Goal: Task Accomplishment & Management: Manage account settings

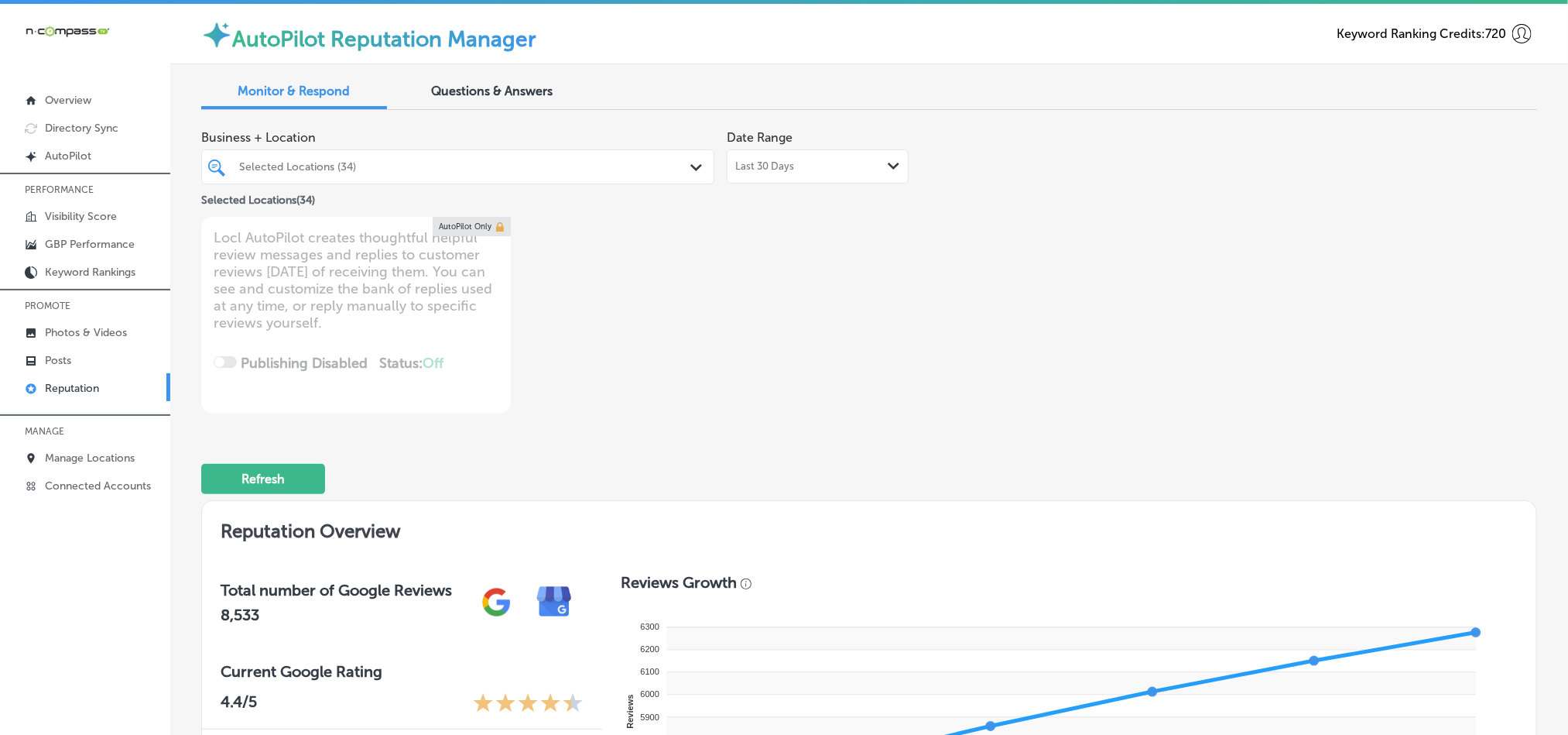
scroll to position [778, 0]
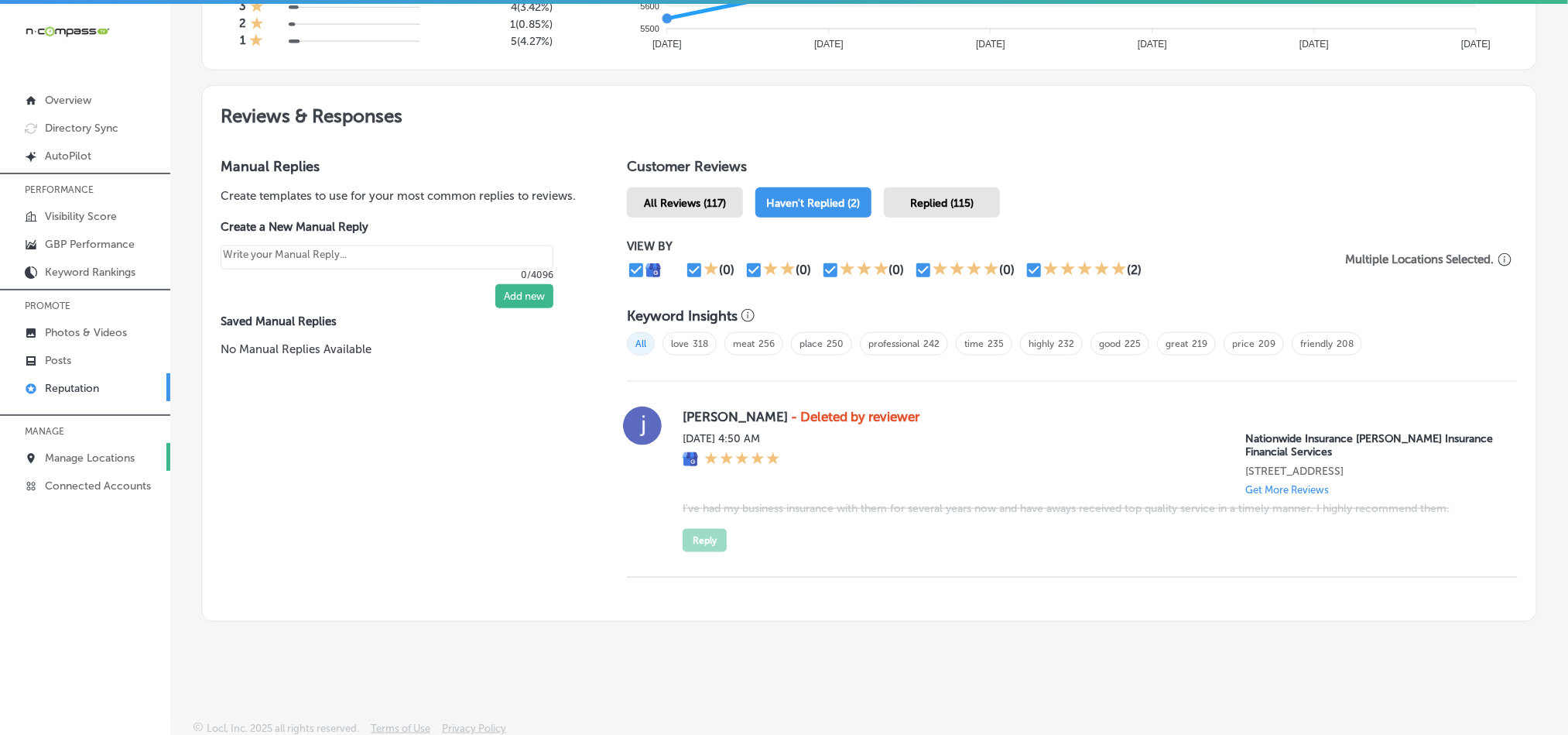
click at [77, 459] on p "Manage Locations" at bounding box center [90, 458] width 90 height 13
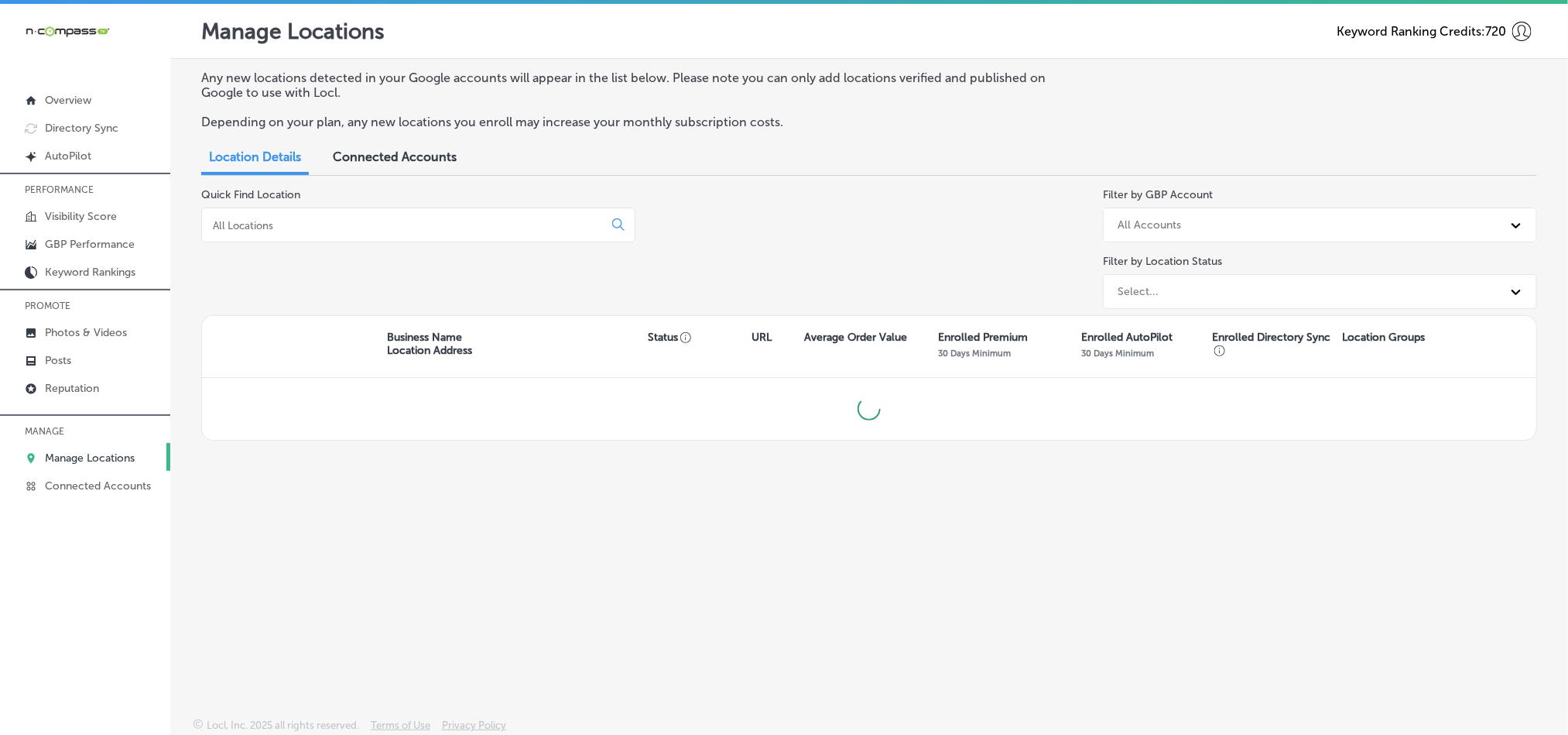
click at [402, 228] on input at bounding box center [406, 225] width 389 height 14
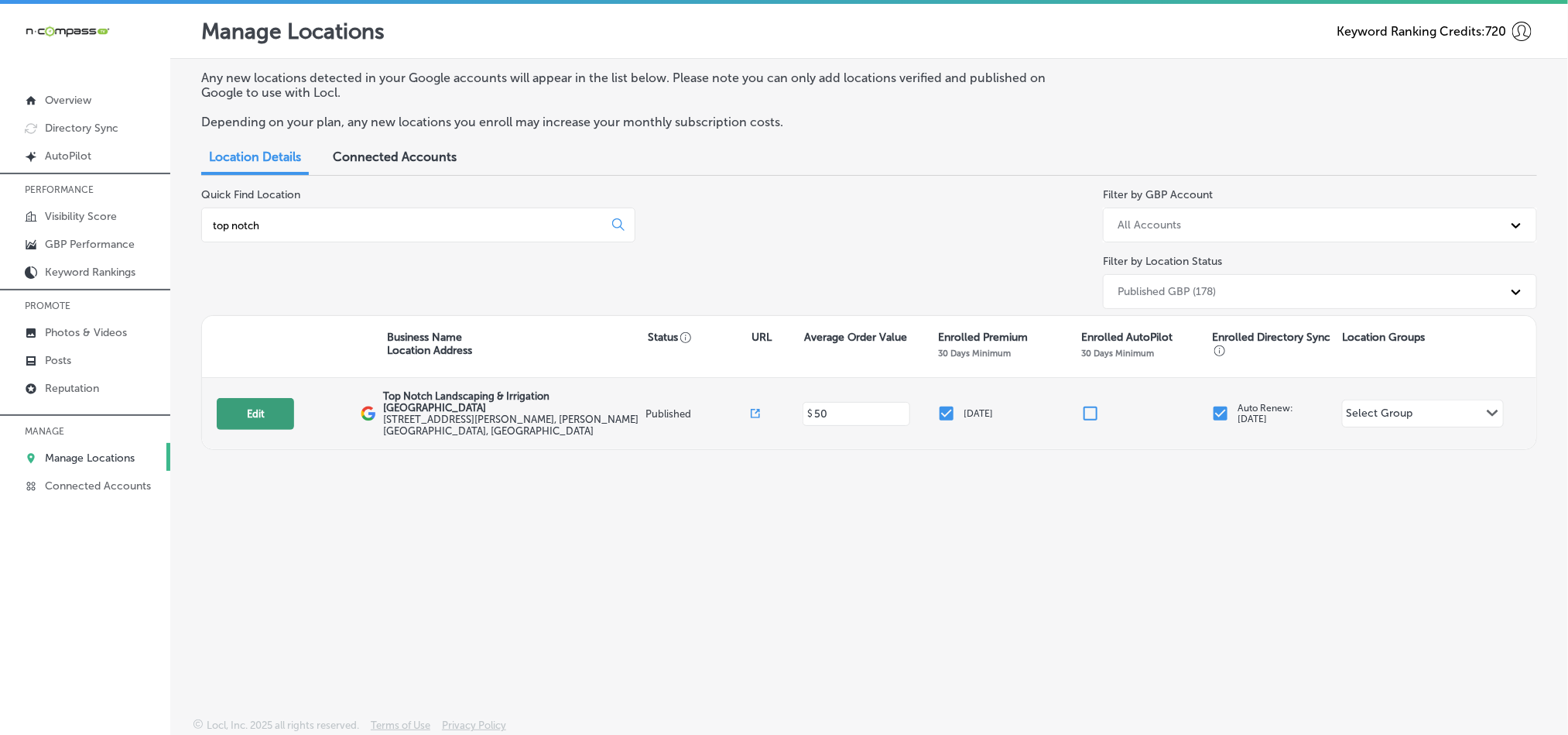
type input "top notch"
click at [242, 407] on button "Edit" at bounding box center [255, 414] width 78 height 32
select select "US"
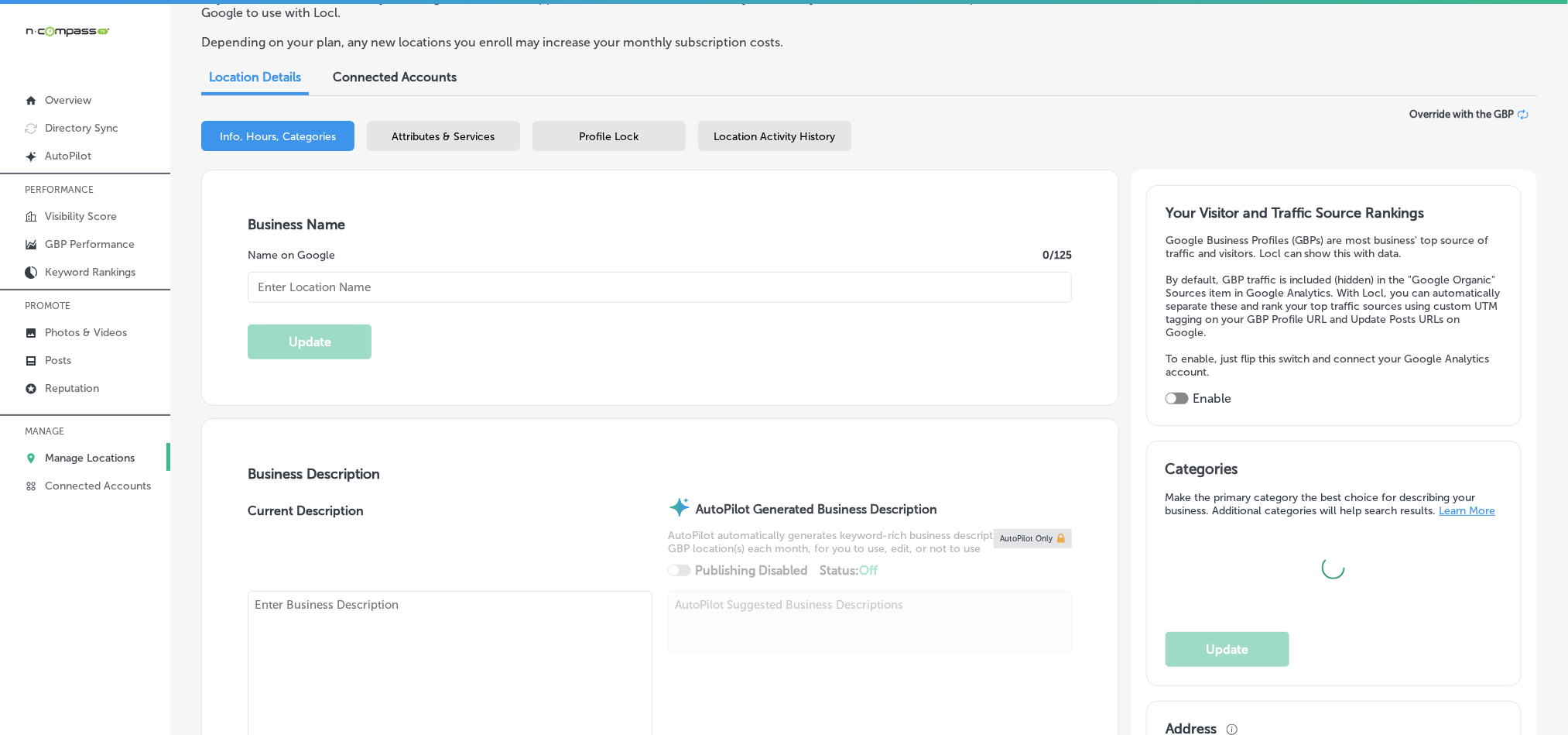
type input "Top Notch Landscaping & Irrigation [GEOGRAPHIC_DATA]"
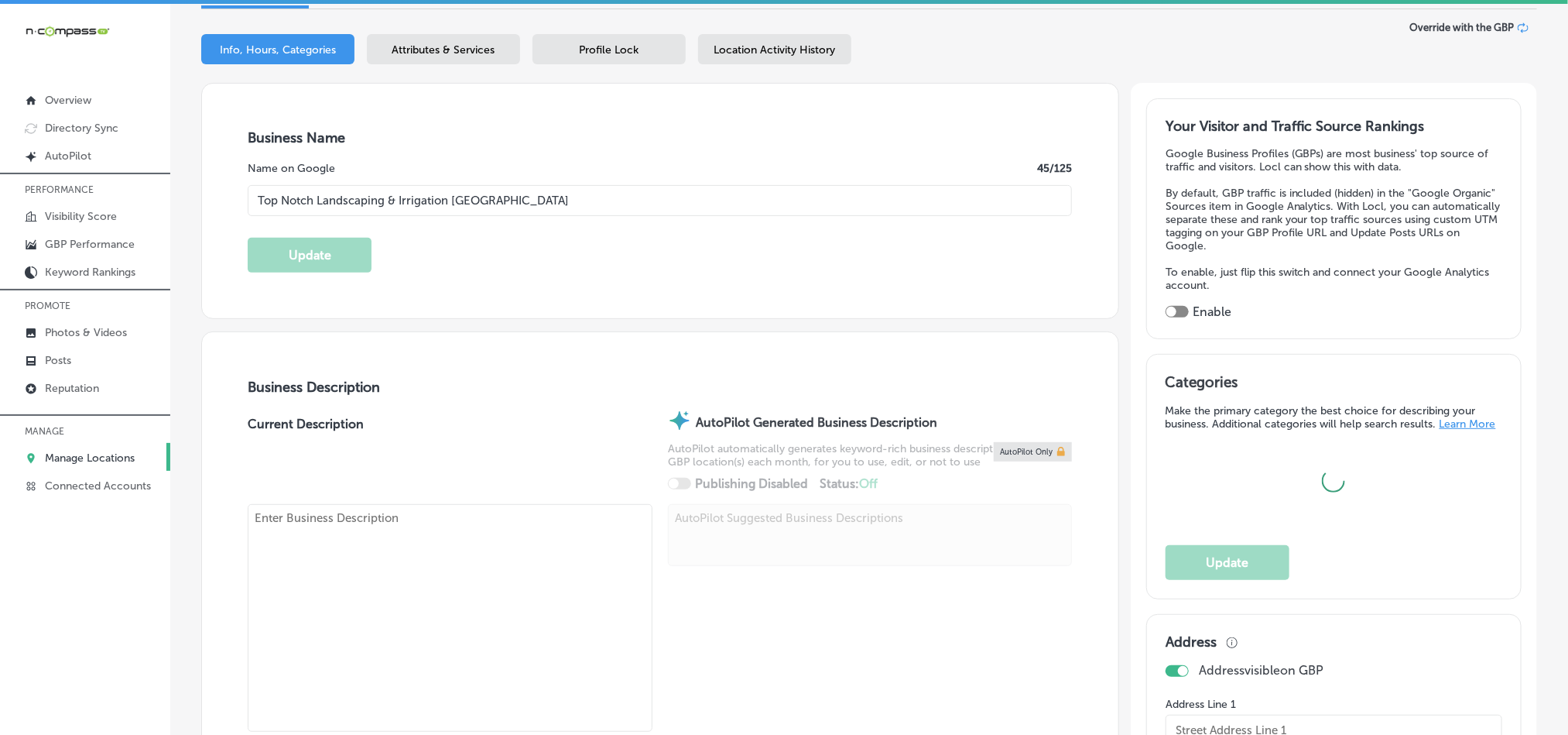
type input "[STREET_ADDRESS][PERSON_NAME]"
type input "[PERSON_NAME]"
type input "34946"
type input "US"
type input "https://www.topnotchlawncareinc.com/"
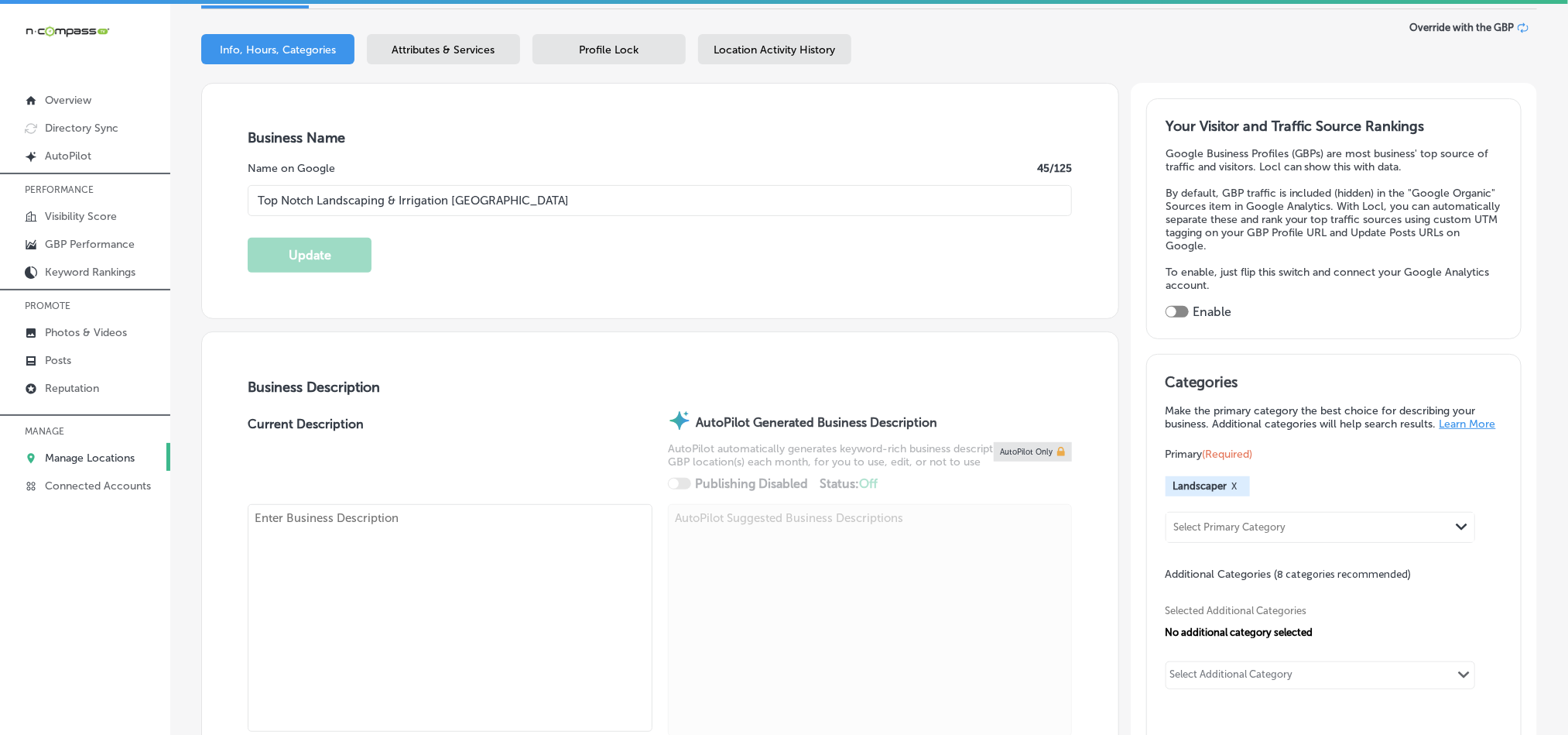
checkbox input "true"
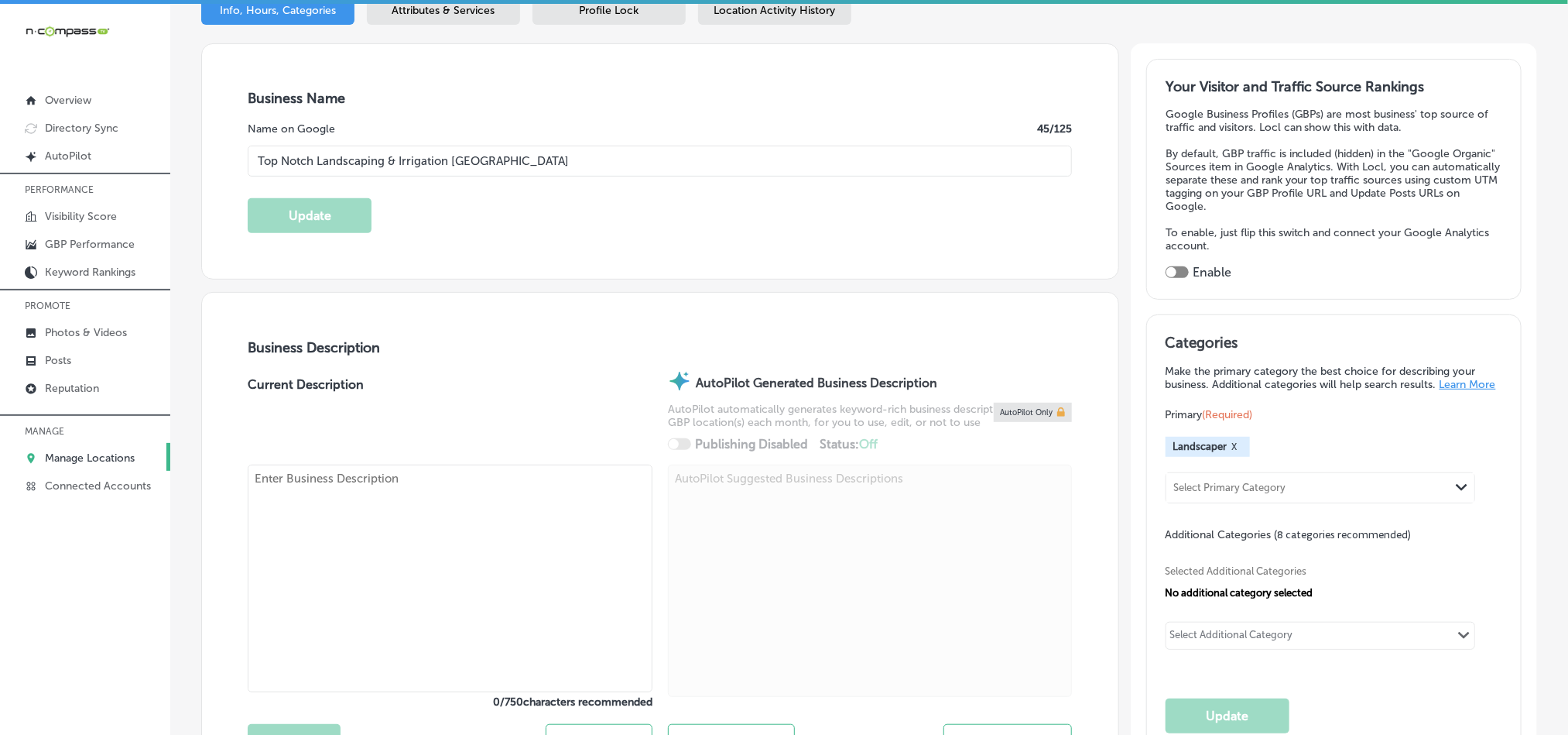
type textarea "Top Notch Landscaping & Irrigation, with locations in both West Melbourne and F…"
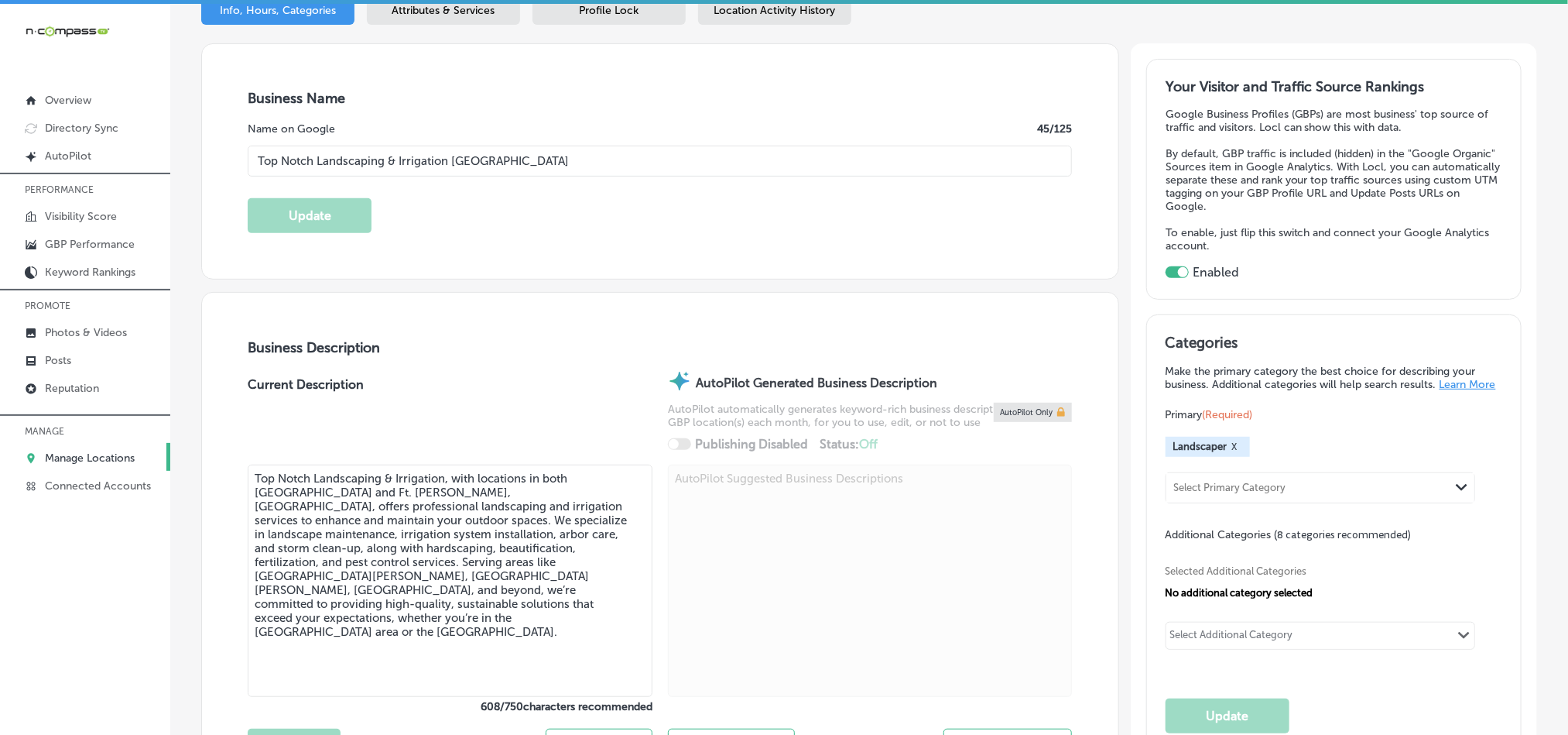
type input "+1 321 449 6976"
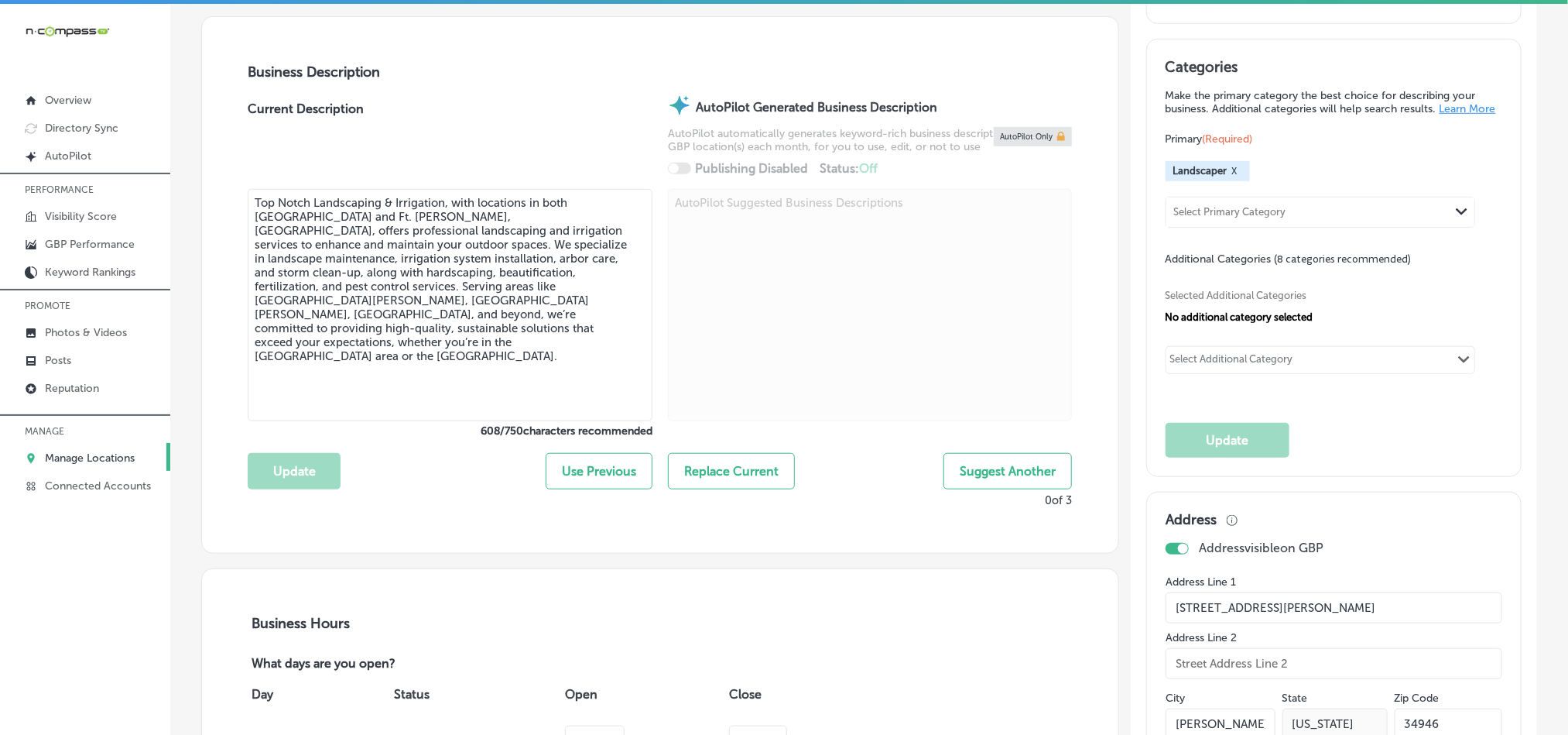
scroll to position [543, 0]
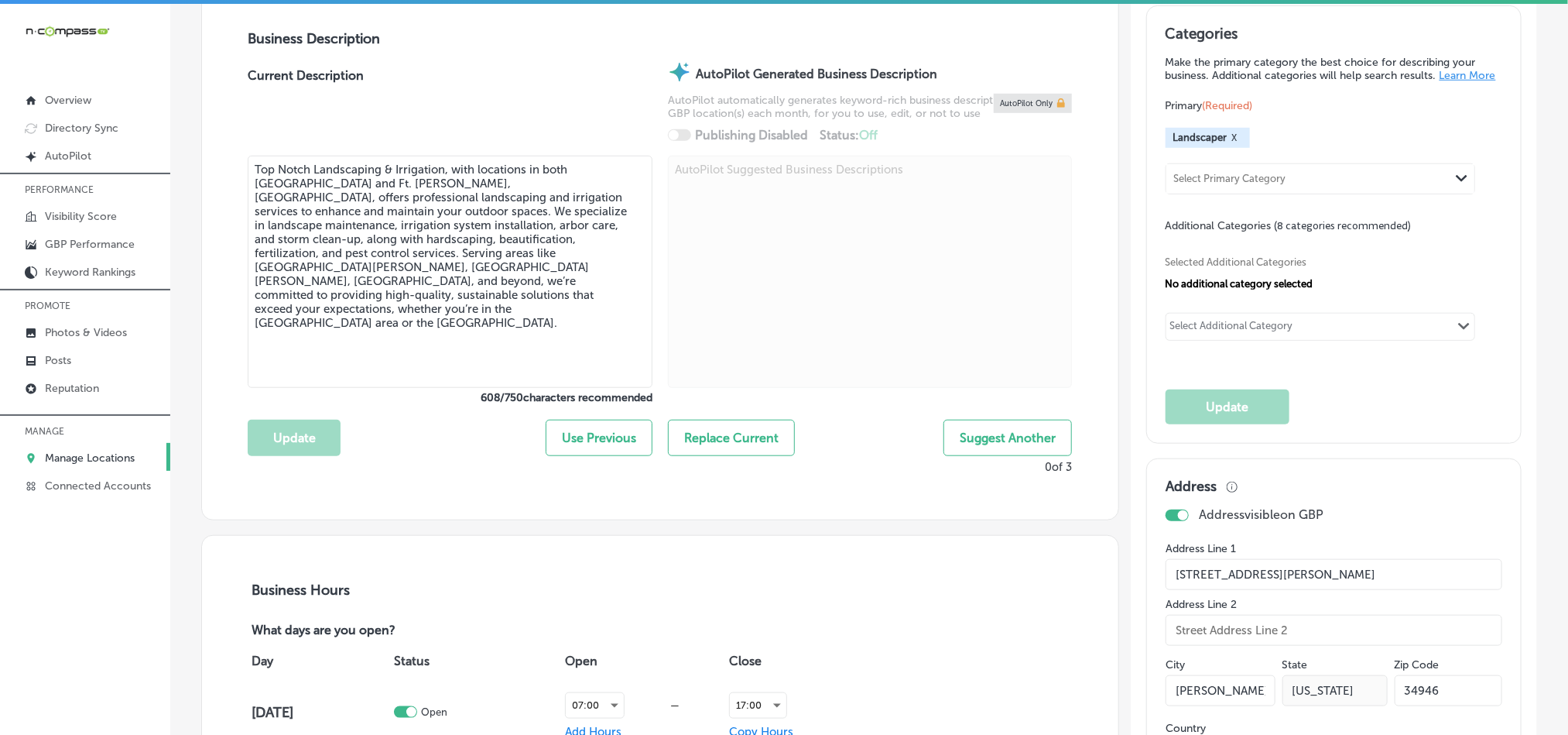
click at [1203, 337] on div "Select Additional Category" at bounding box center [1231, 329] width 123 height 18
paste input "Landscape Maintenance"
type input "Landscape Maintenance"
click at [1277, 330] on div "Select Additional Category" at bounding box center [1231, 329] width 123 height 18
paste input "Irrigation Systems"
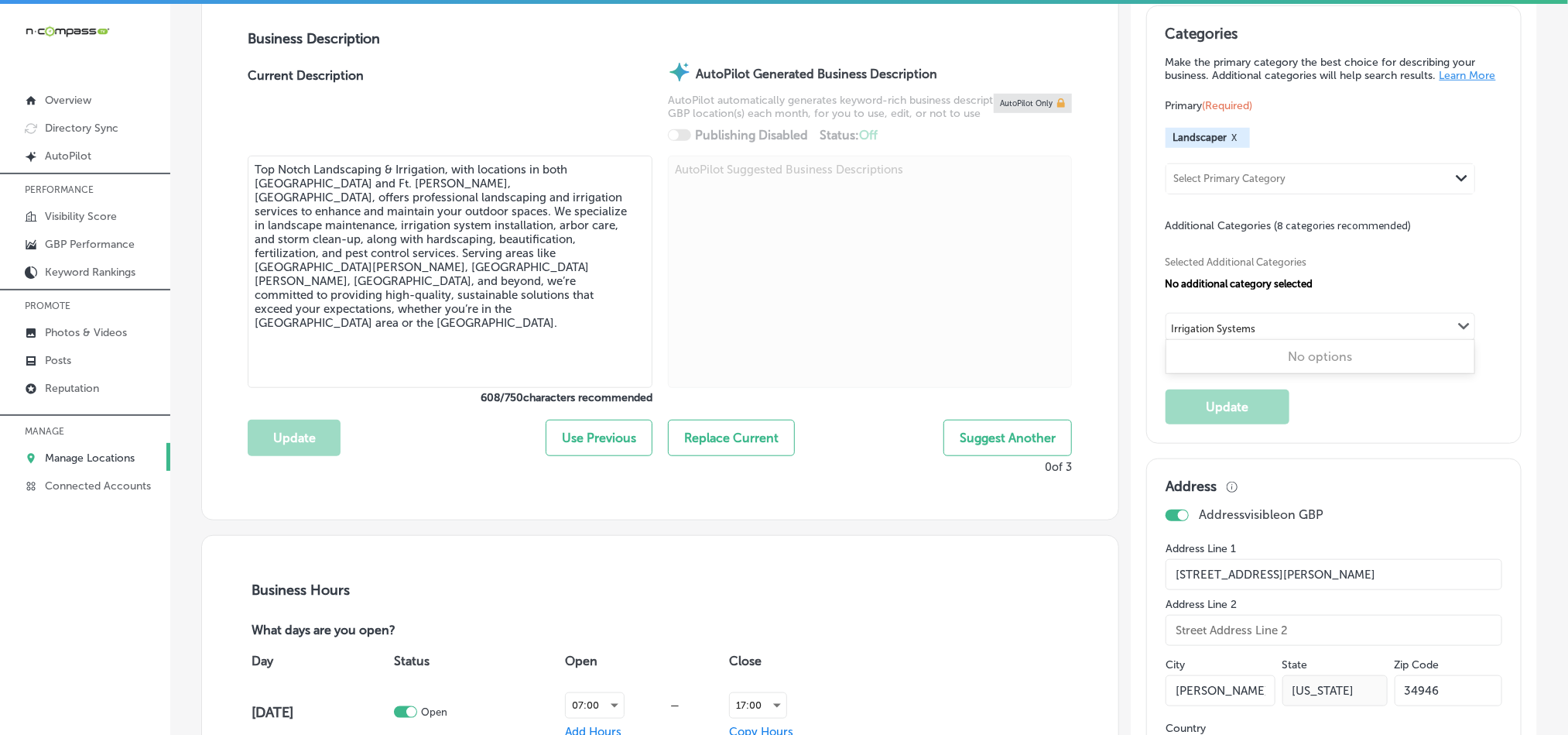
type input "Irrigation Systems"
click at [1238, 338] on div "Select Additional Category" at bounding box center [1231, 329] width 123 height 18
click at [1245, 331] on div "Select Additional Category" at bounding box center [1231, 329] width 123 height 18
paste input "Enhancement and Beautification Services"
type input "Enhancement and Beautification Services"
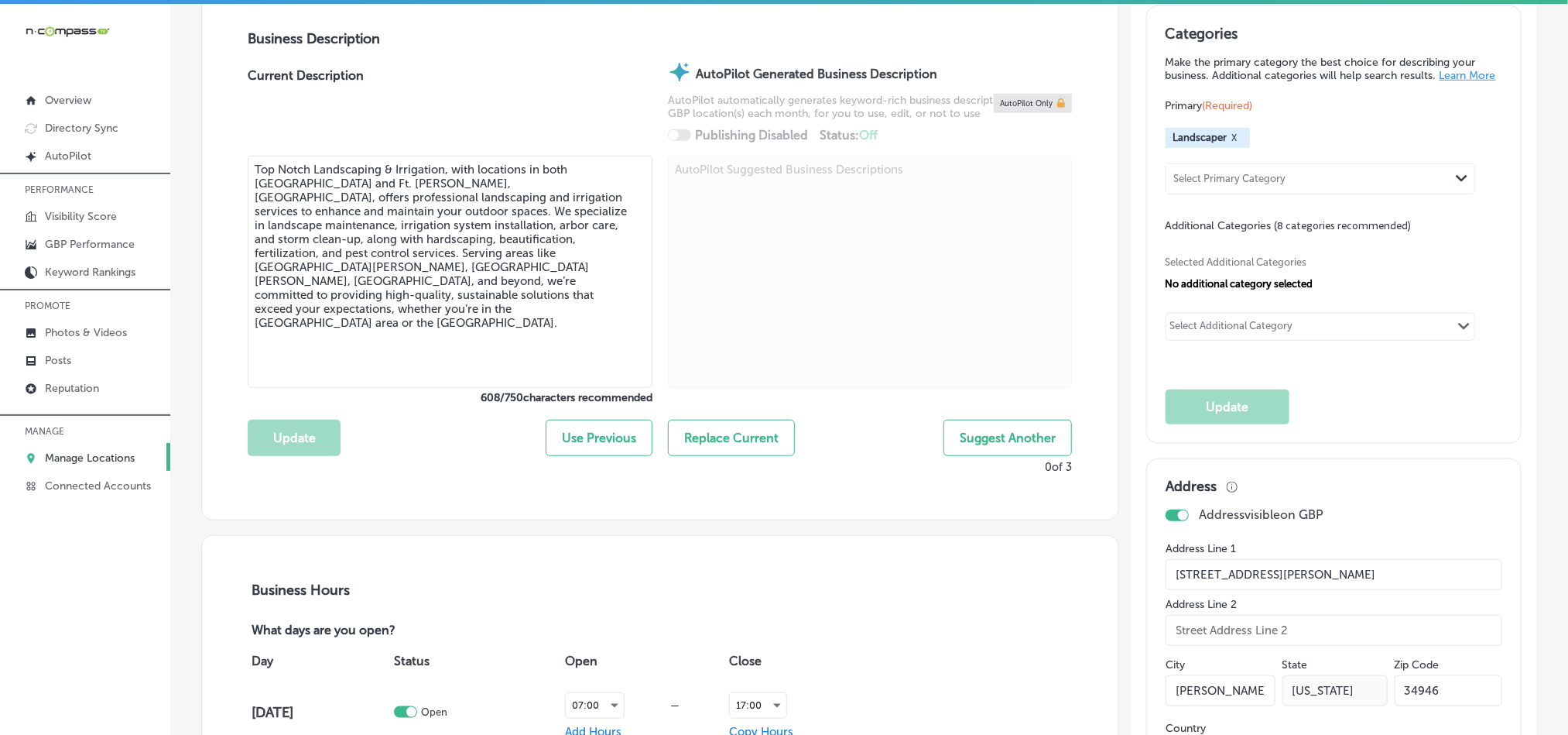
click at [1242, 338] on div "Select Additional Category" at bounding box center [1231, 329] width 123 height 18
paste input "Arbor Care Services"
type input "Arbor Care"
click at [1217, 338] on div "Select Additional Category" at bounding box center [1231, 329] width 123 height 18
paste input "Fertilization and Pest Control Services"
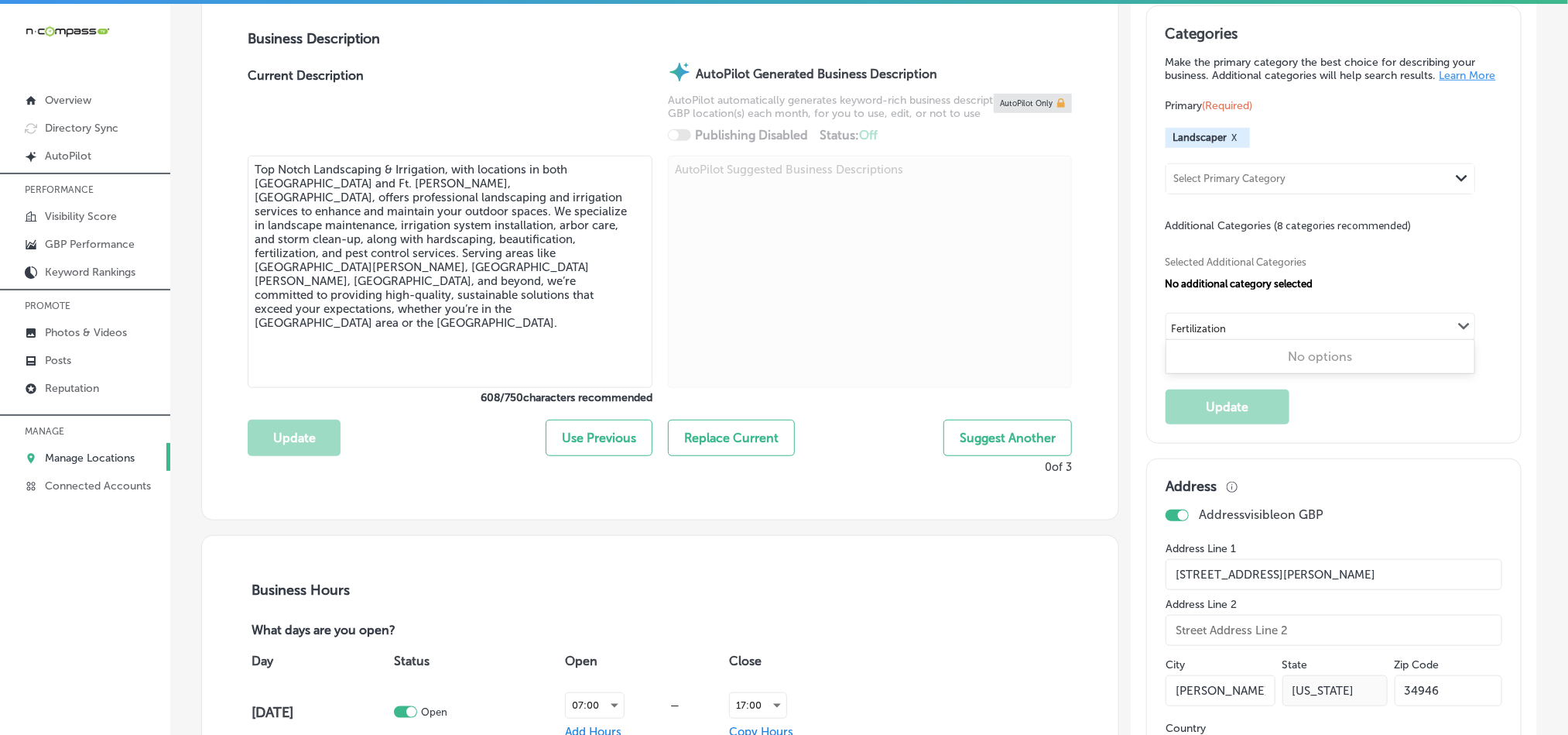
type input "Fertilization"
drag, startPoint x: 1278, startPoint y: 332, endPoint x: 1061, endPoint y: 339, distance: 217.1
paste input "Fertilization and Pest Control Services"
drag, startPoint x: 1242, startPoint y: 340, endPoint x: 1066, endPoint y: 352, distance: 176.4
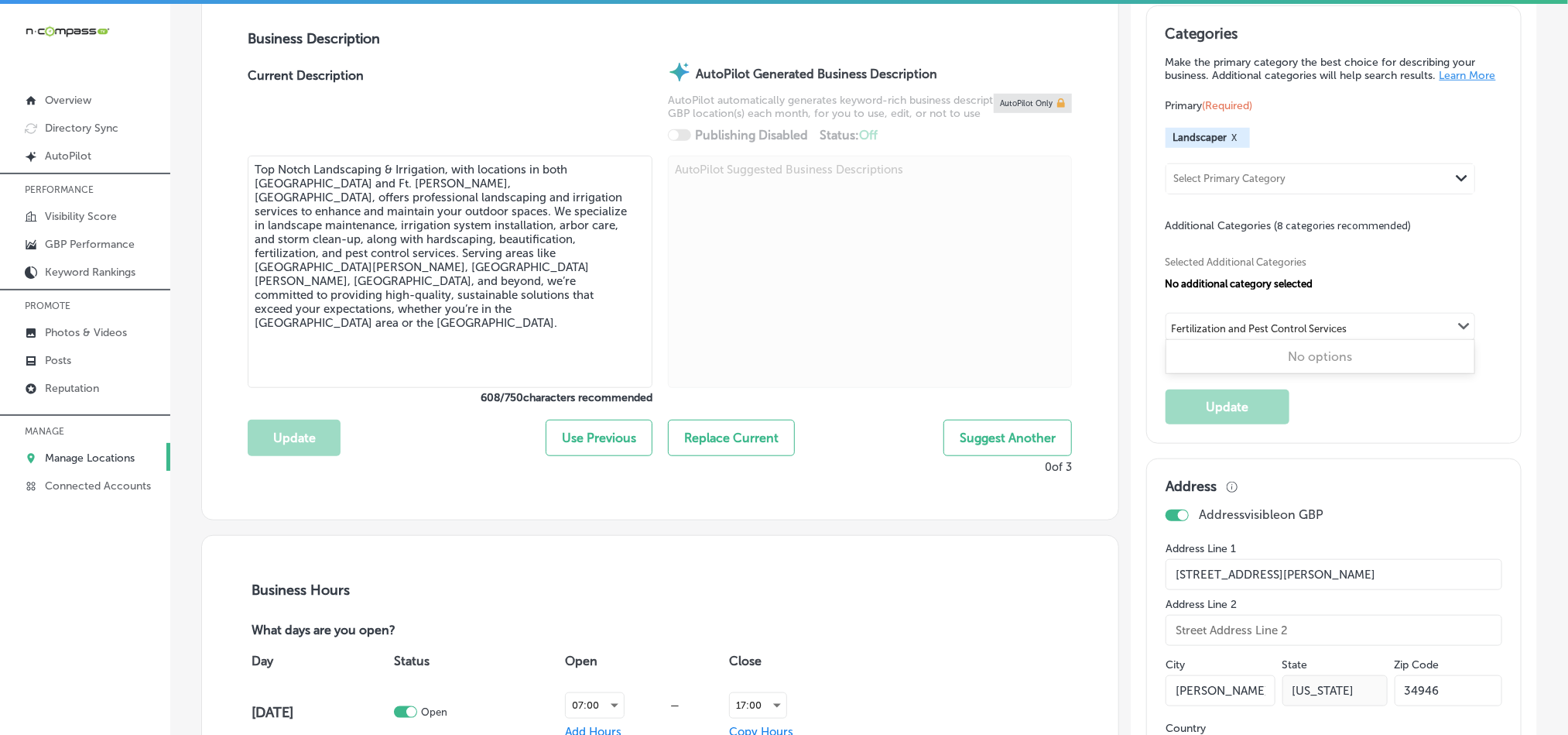
click at [1175, 363] on input "checkbox" at bounding box center [1184, 358] width 19 height 19
type input "Pest Control Services"
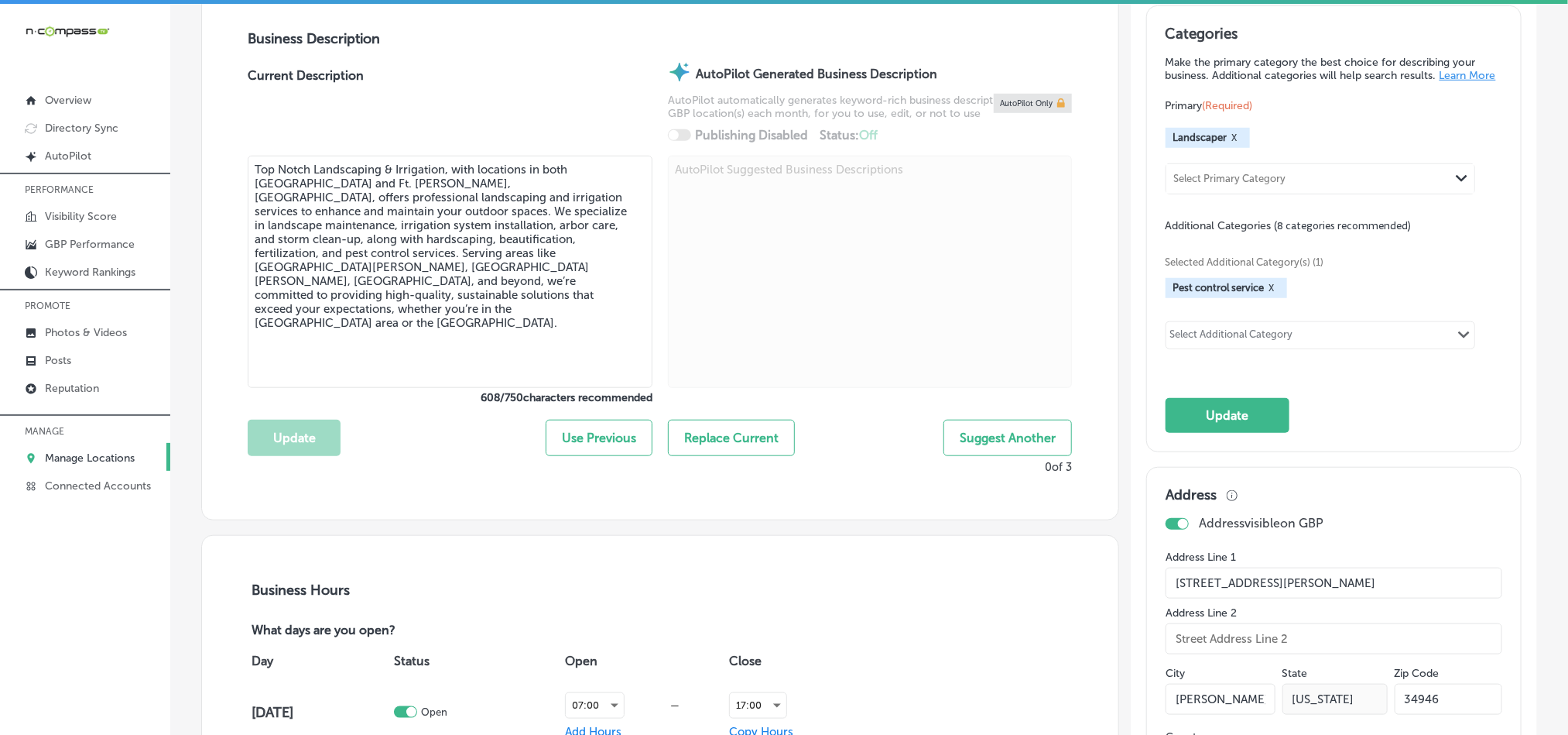
click at [1184, 346] on div "Select Additional Category" at bounding box center [1231, 337] width 123 height 18
paste input "Lot Clearing"
type input "L"
click at [1228, 346] on div "Select Additional Category" at bounding box center [1231, 337] width 123 height 18
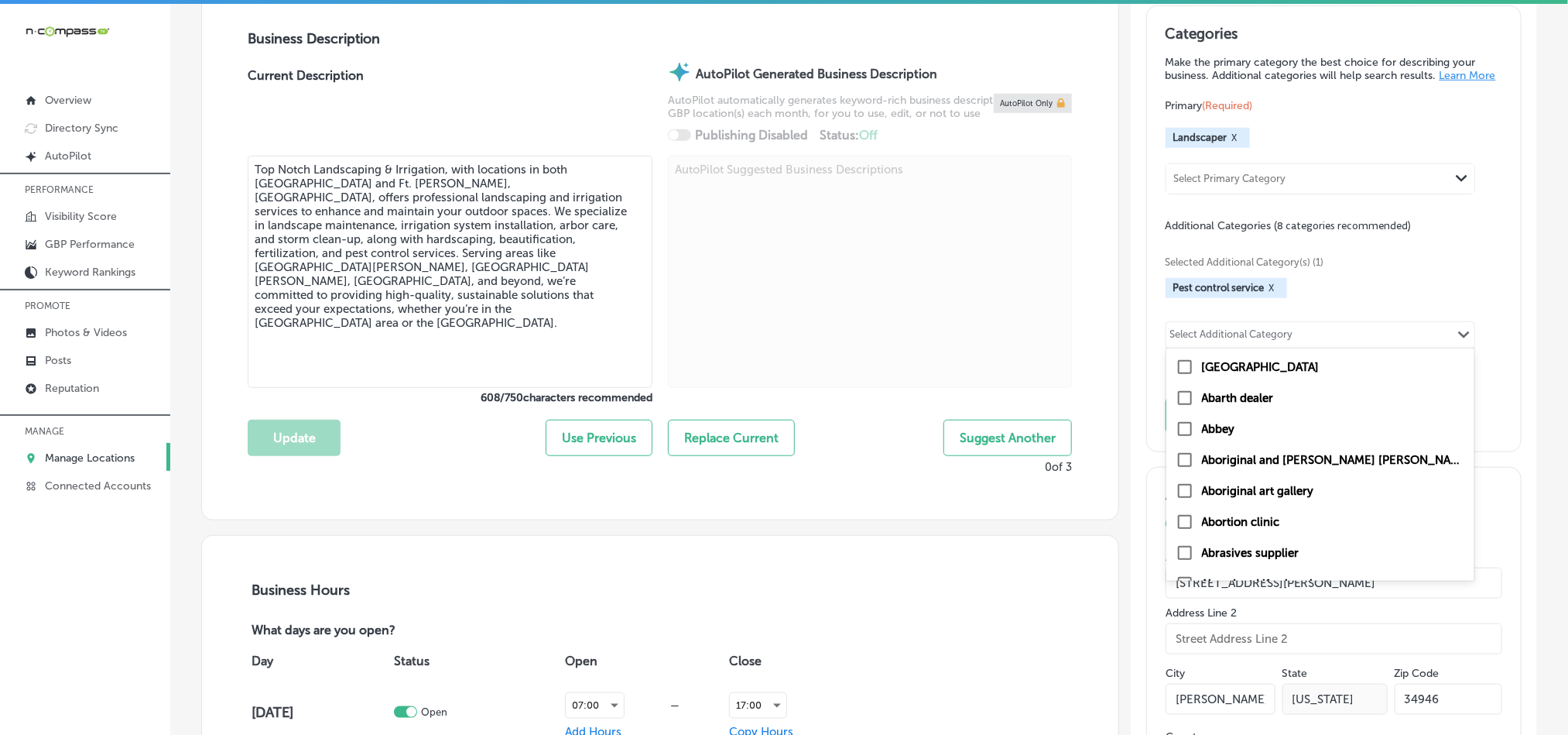
paste input "Hardscaping"
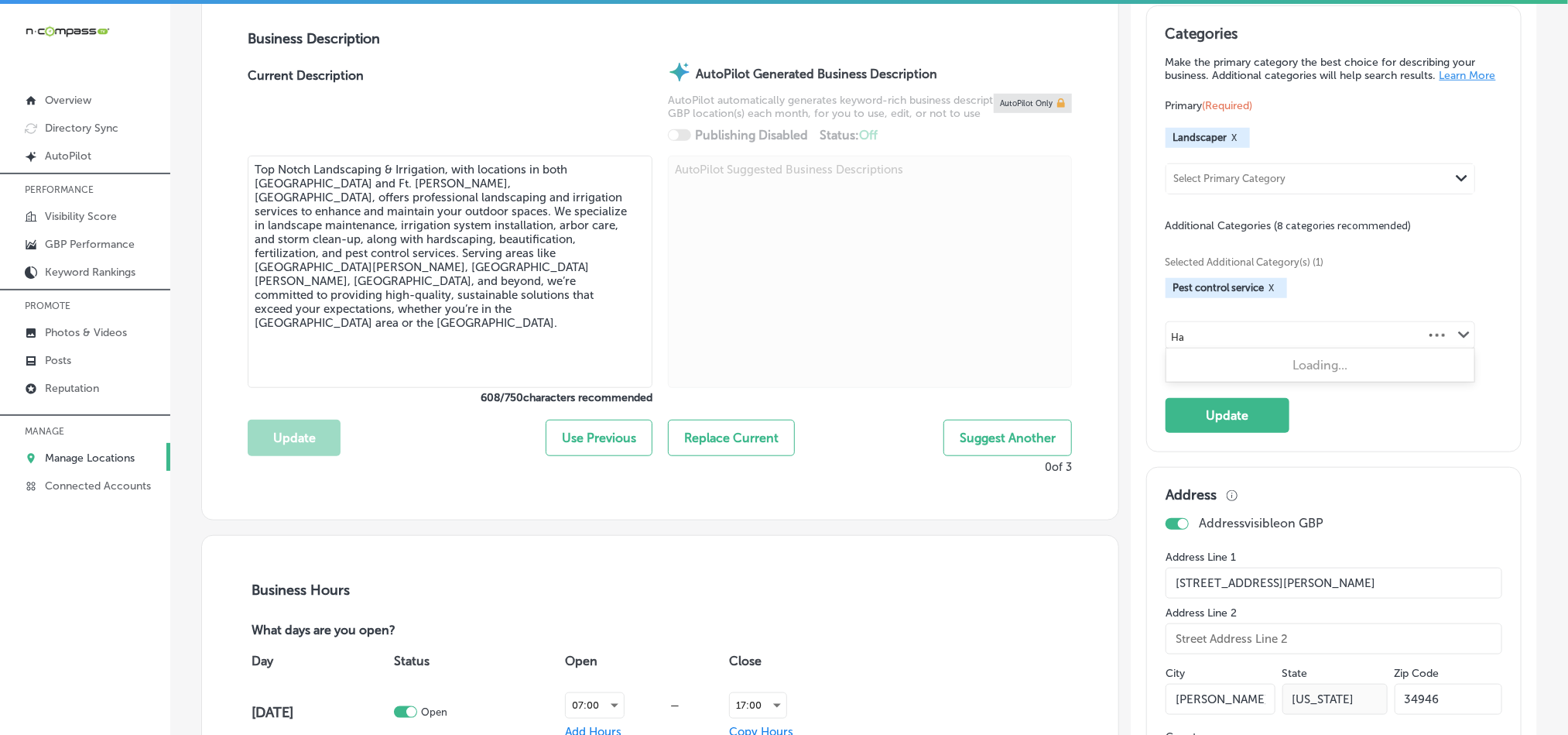
type input "H"
click at [1175, 334] on div "Select Additional Category Path Created with Sketch." at bounding box center [1320, 335] width 308 height 26
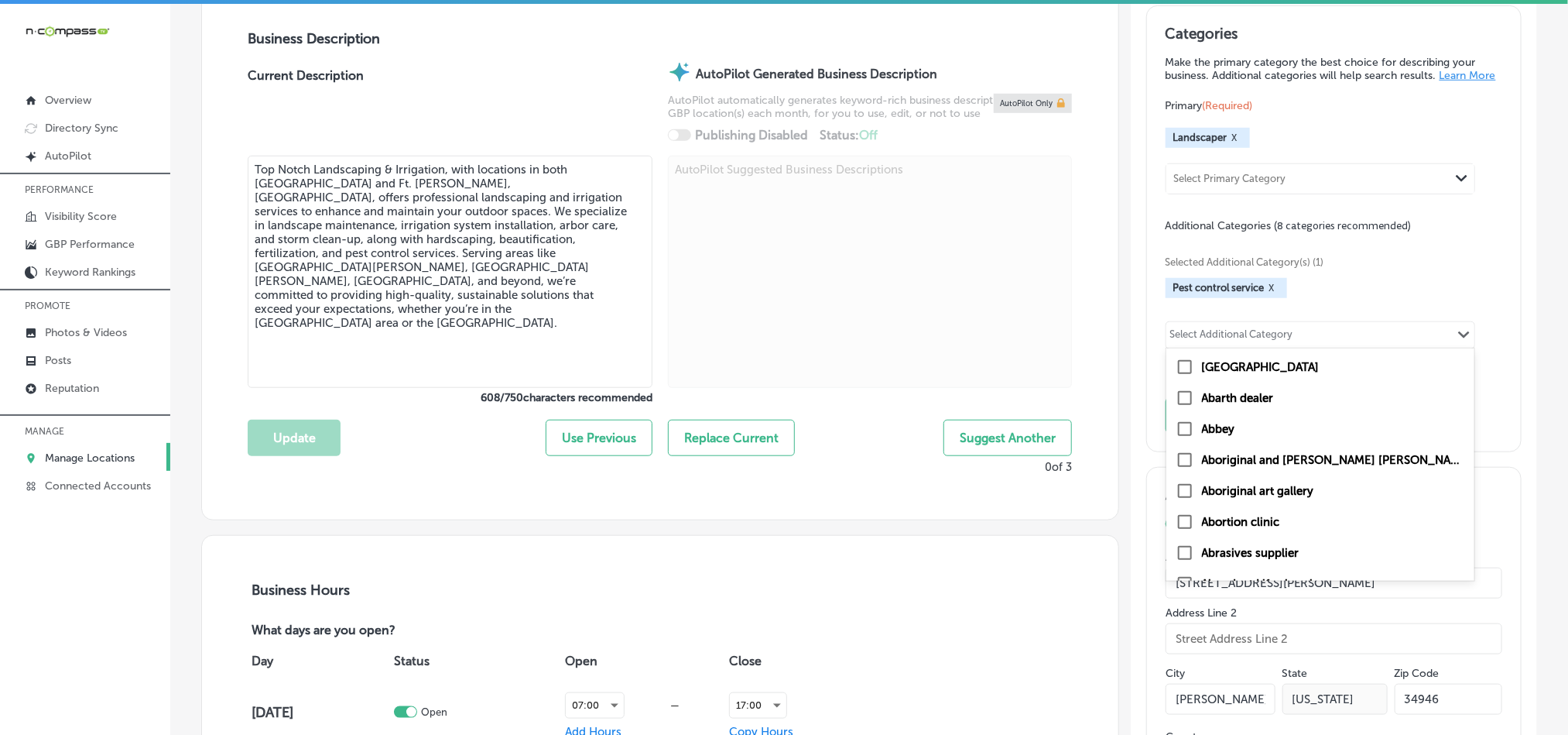
paste input "Storm Clean Up Services"
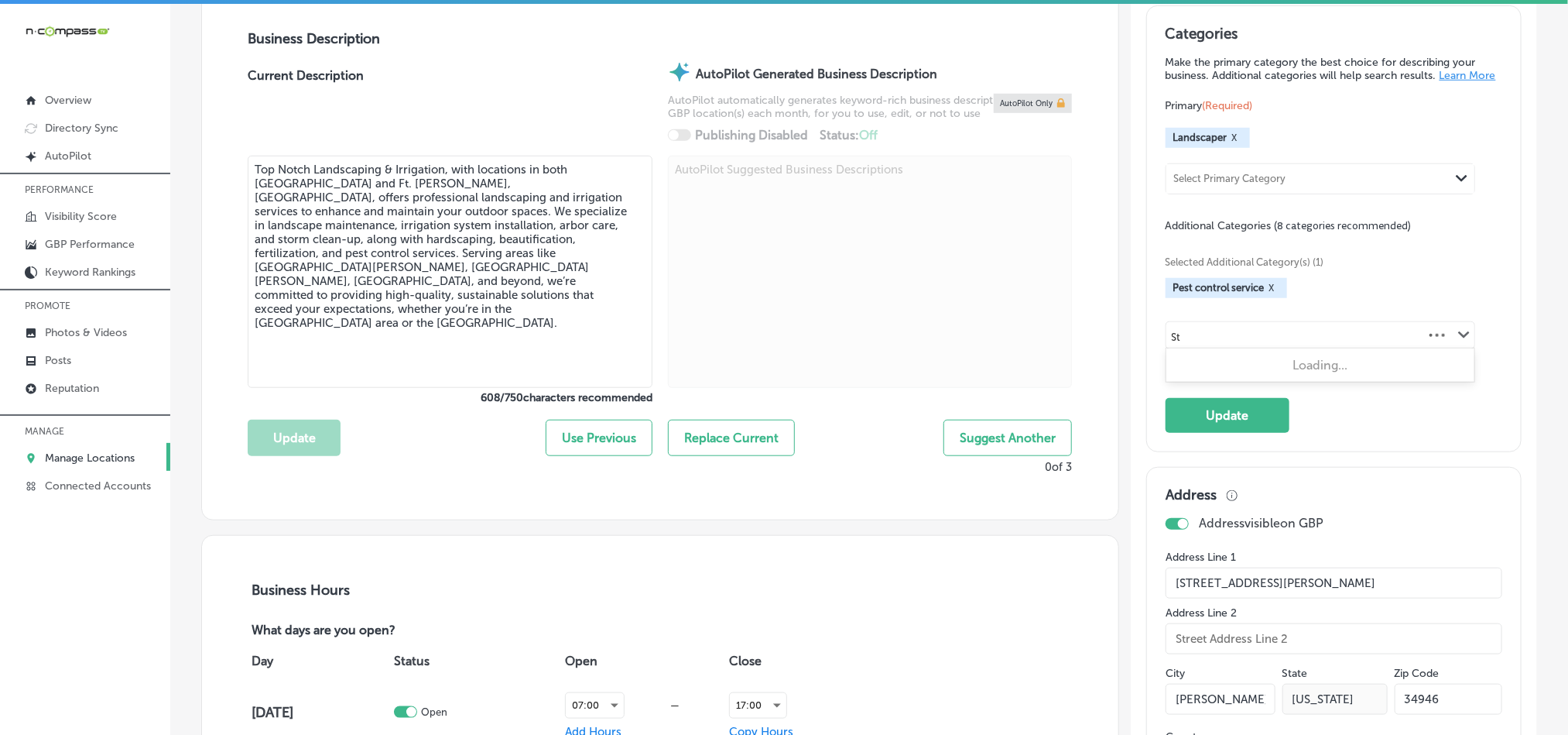
type input "S"
click at [1255, 346] on div "Select Additional Category" at bounding box center [1231, 337] width 123 height 18
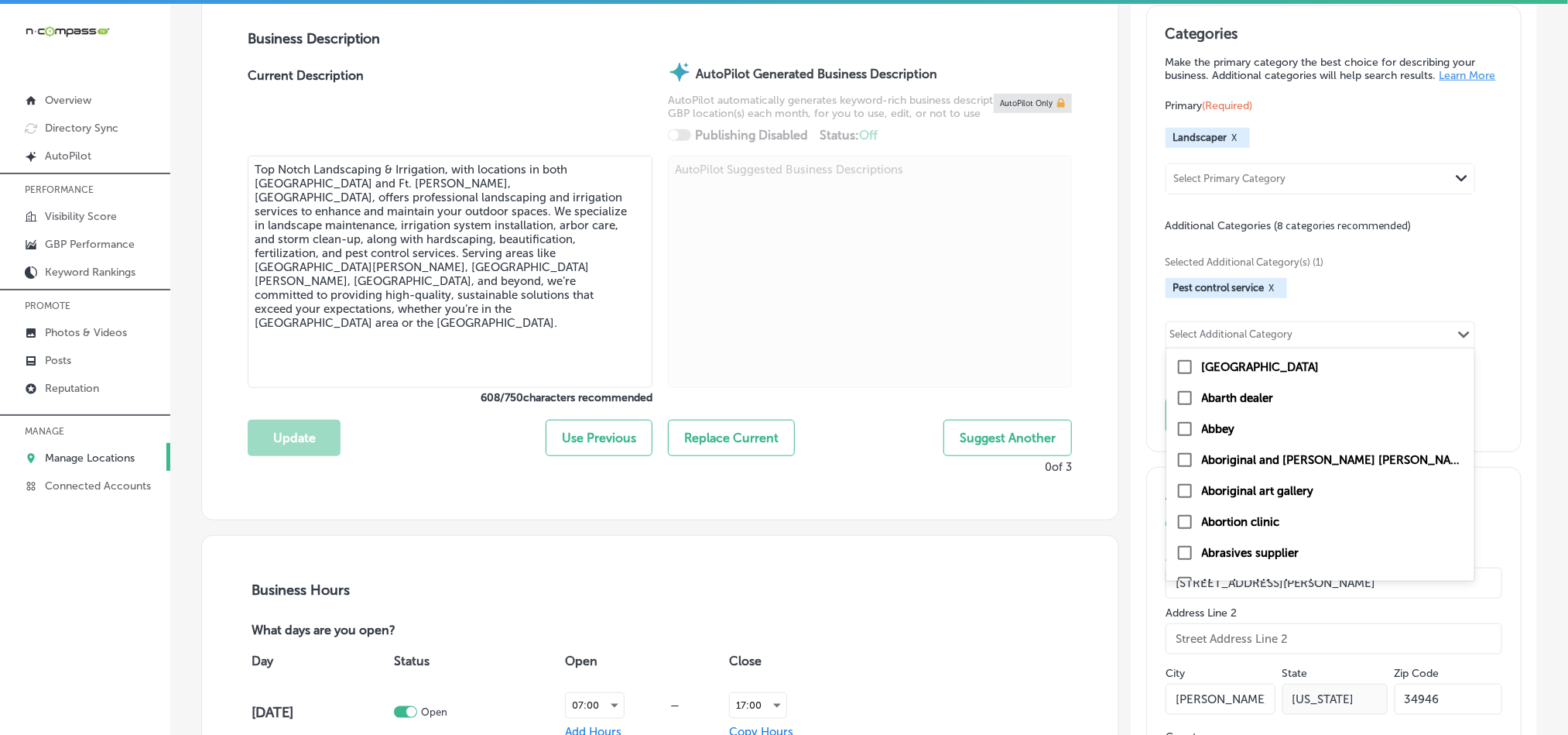
paste input "Arbor"
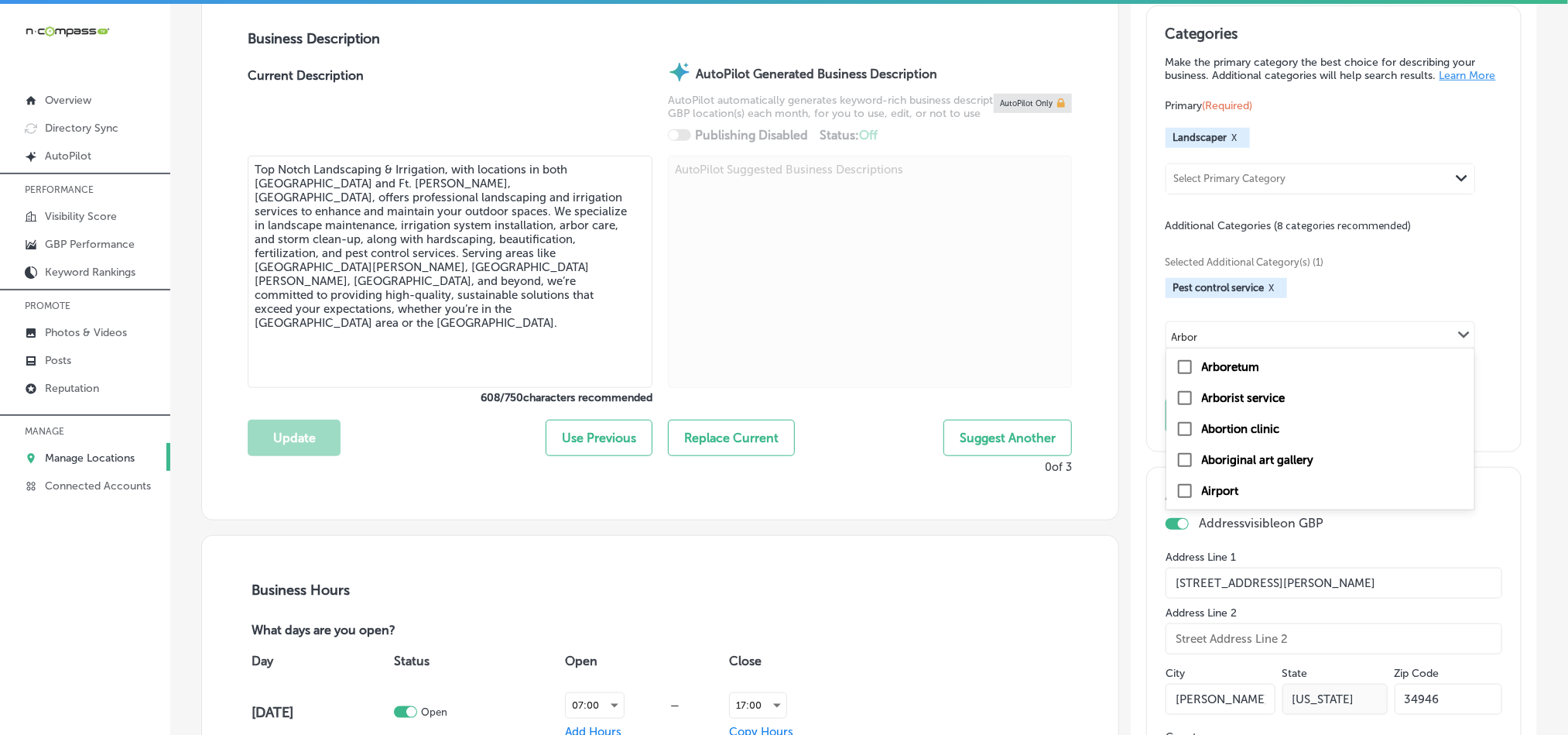
type input "Arbor"
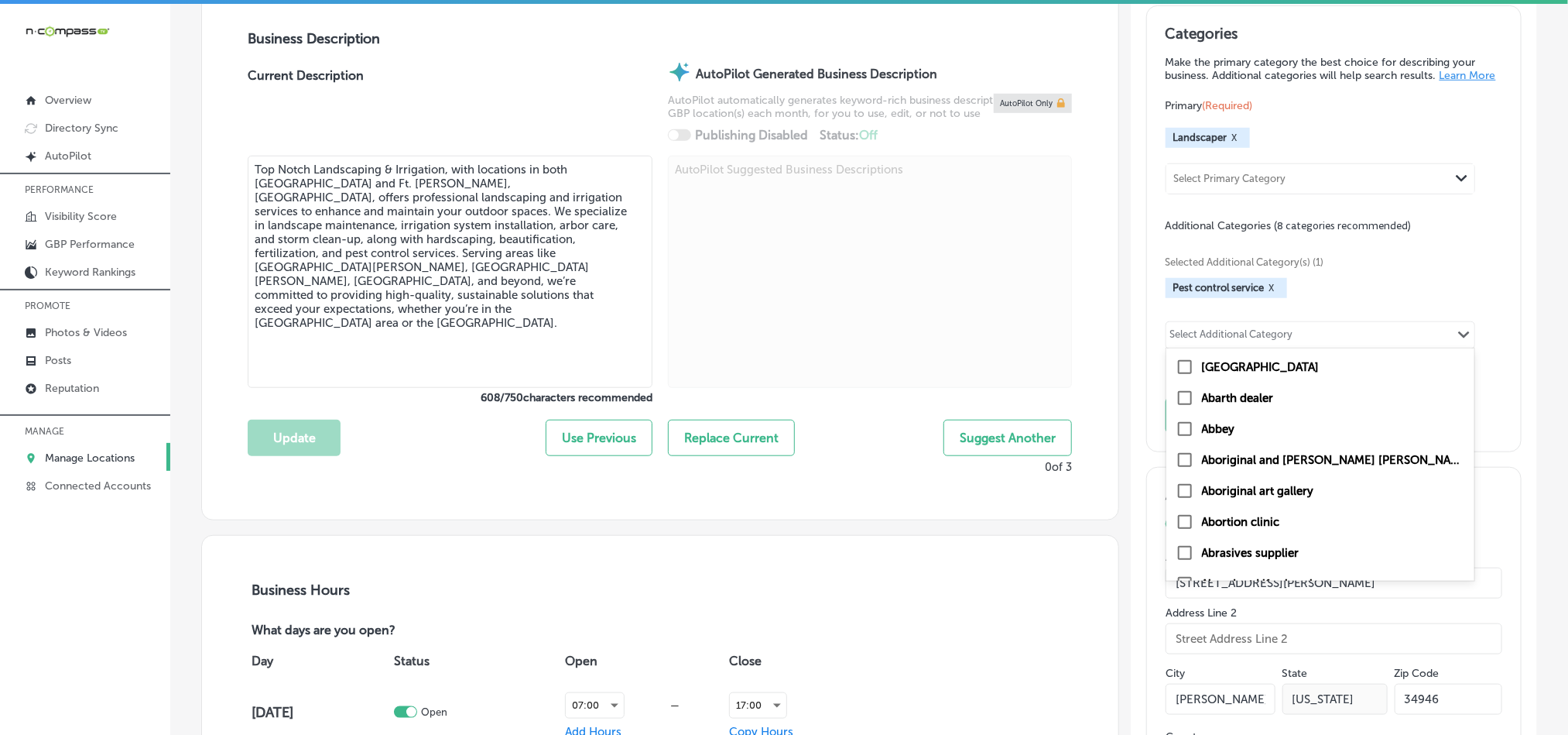
click at [1245, 346] on div "Select Additional Category" at bounding box center [1231, 337] width 123 height 18
paste input "Irrigation"
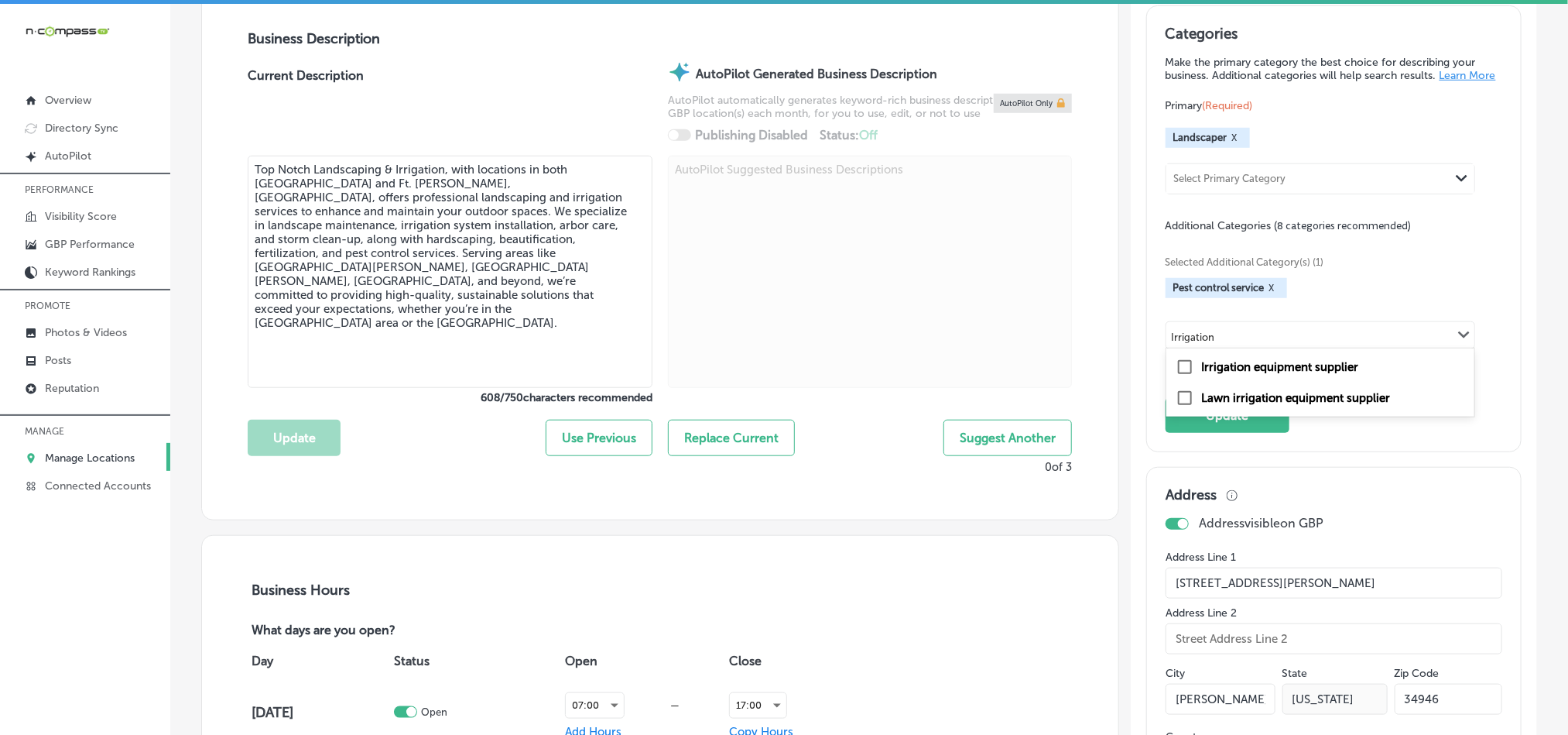
type input "Irrigation"
click at [1194, 346] on div "Select Additional Category" at bounding box center [1231, 337] width 123 height 18
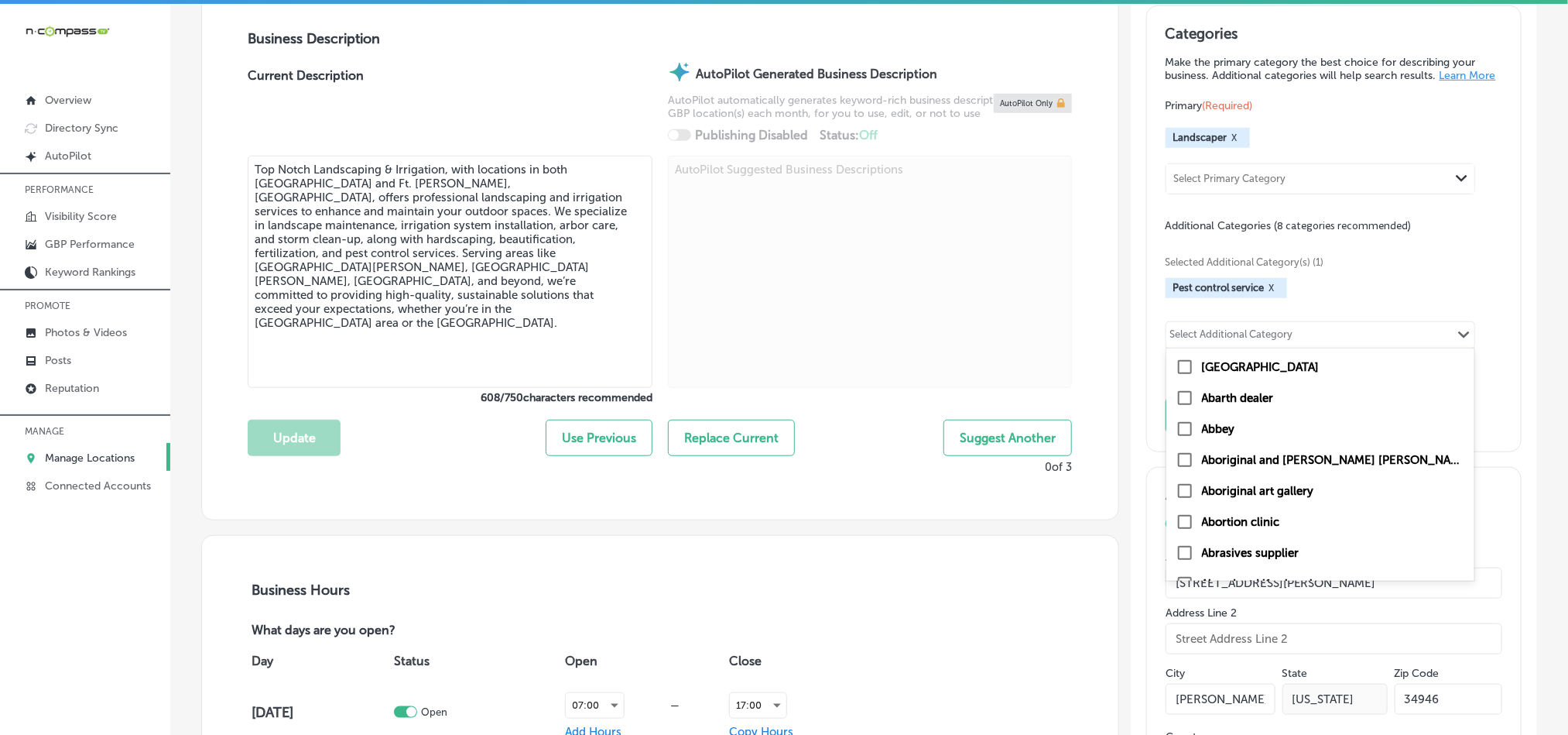
paste input "Beautification Services"
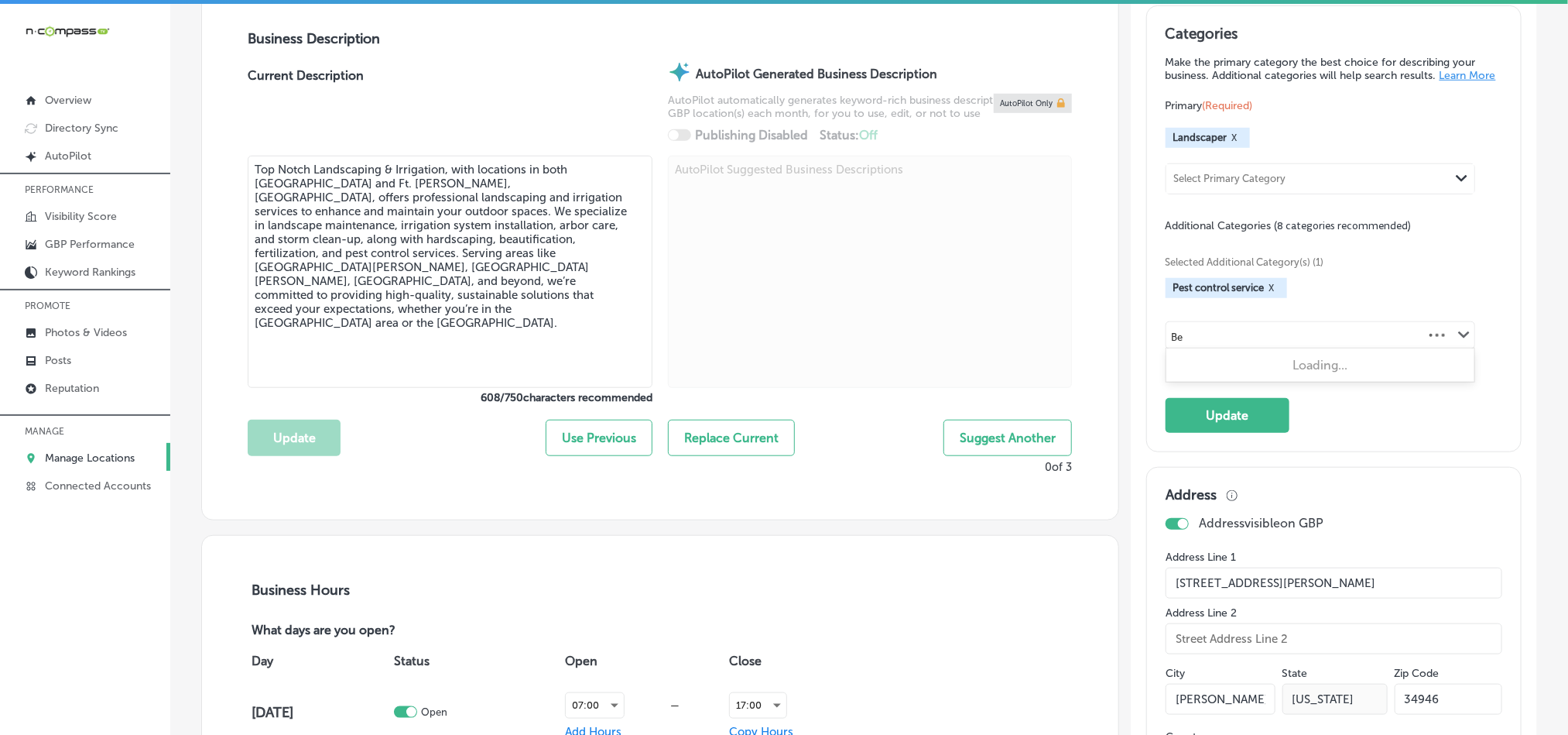
type input "B"
click at [1261, 346] on div "Select Additional Category" at bounding box center [1231, 337] width 123 height 18
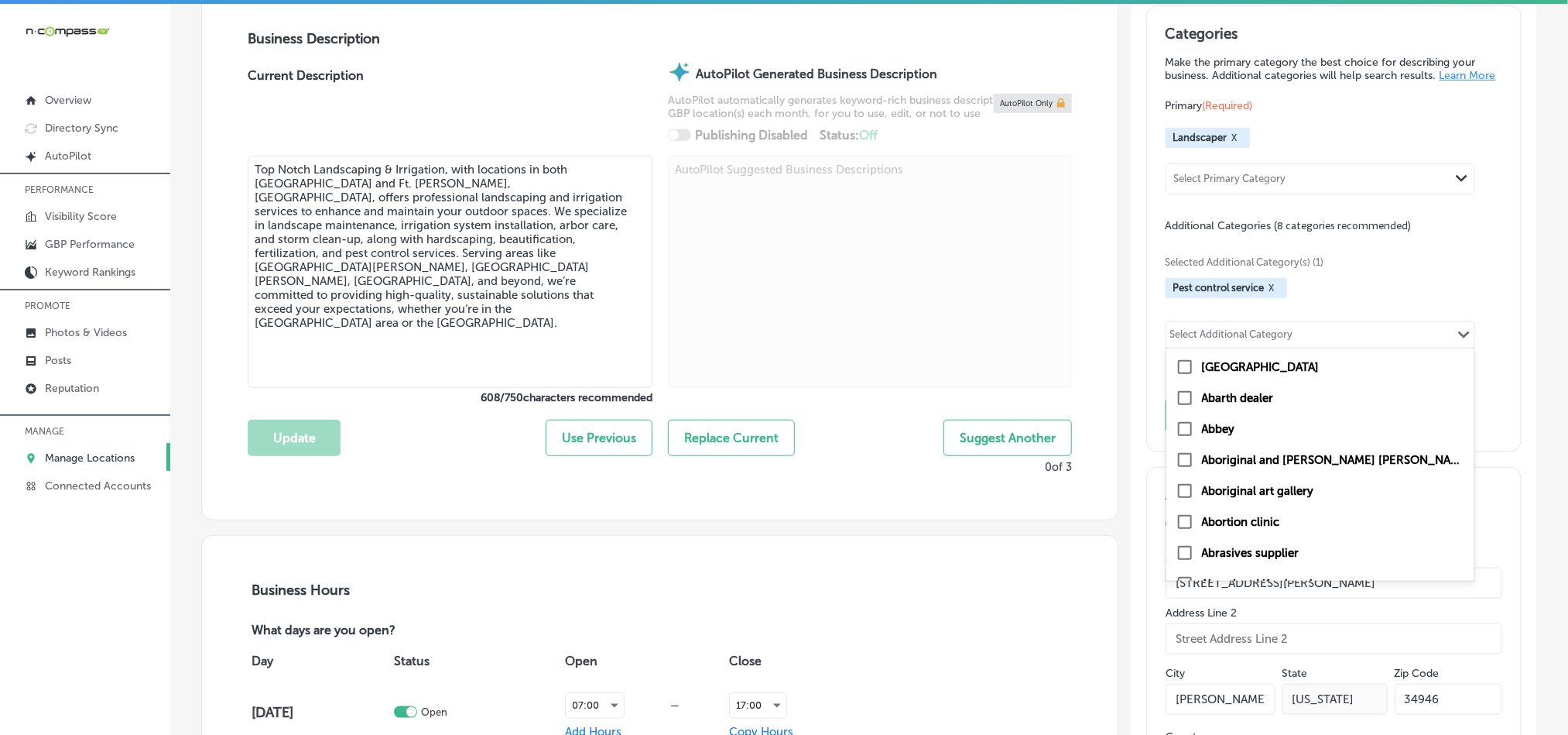
paste input "Landscape"
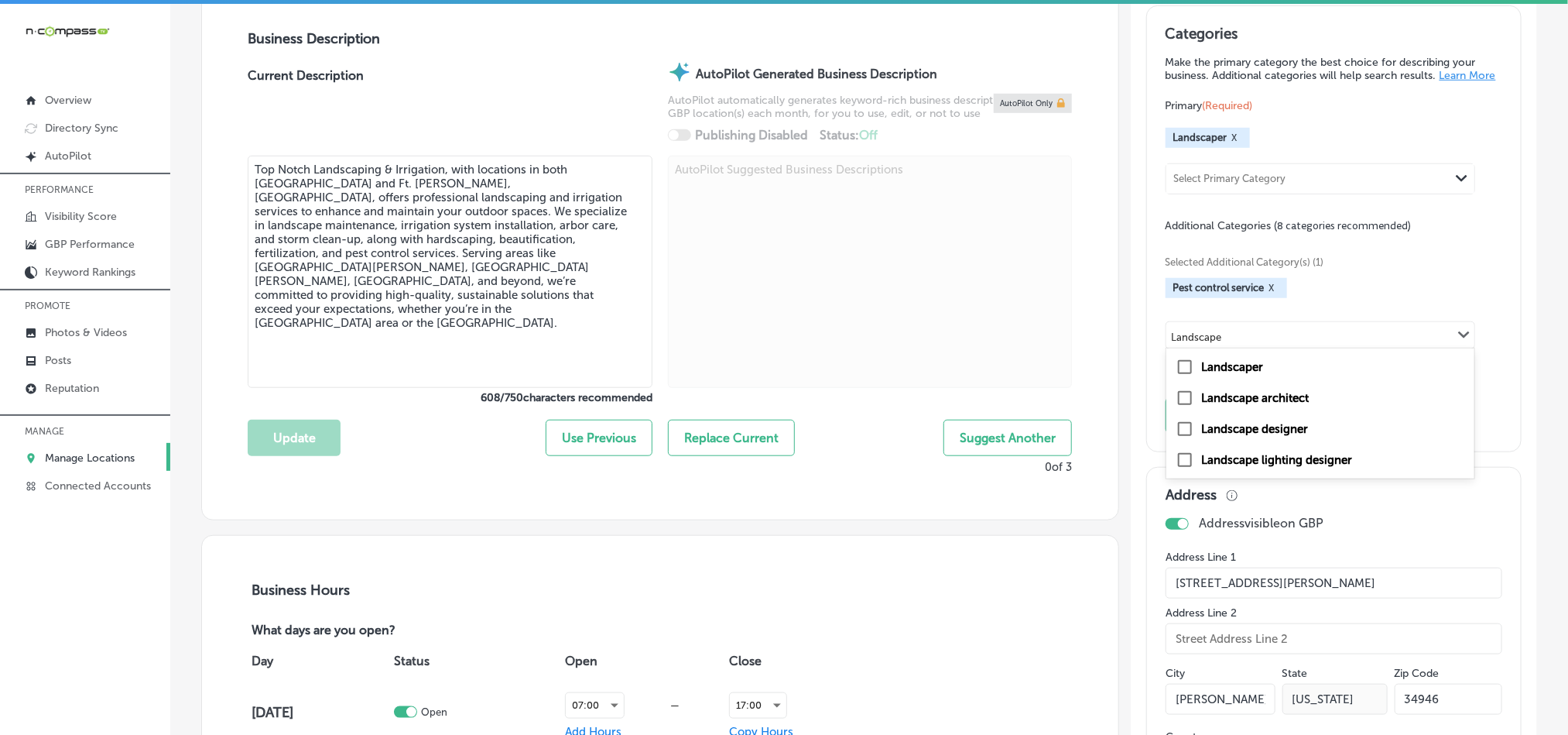
type input "Landscape"
click at [1221, 345] on div "Select Additional Category" at bounding box center [1231, 337] width 123 height 18
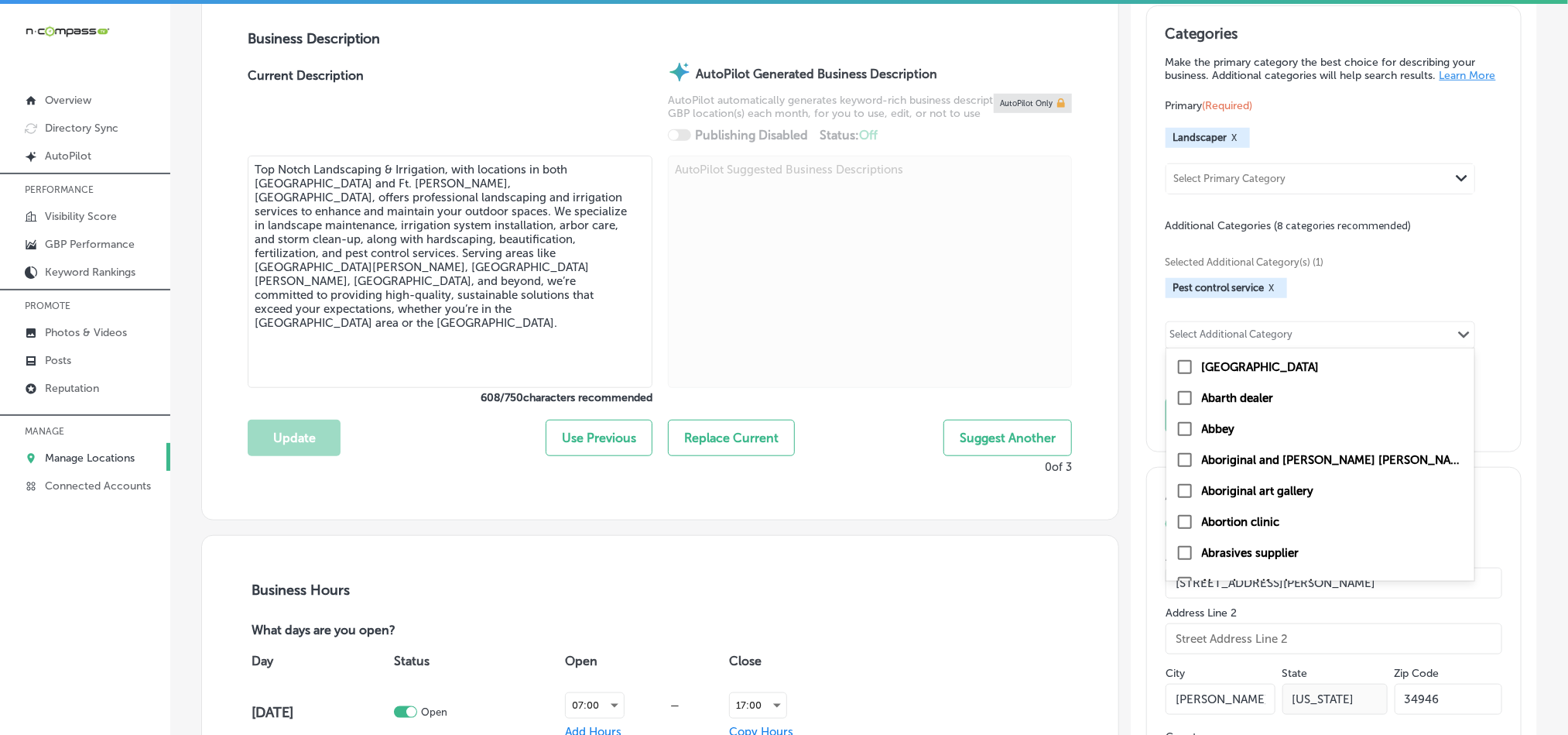
paste input "Clearing Services"
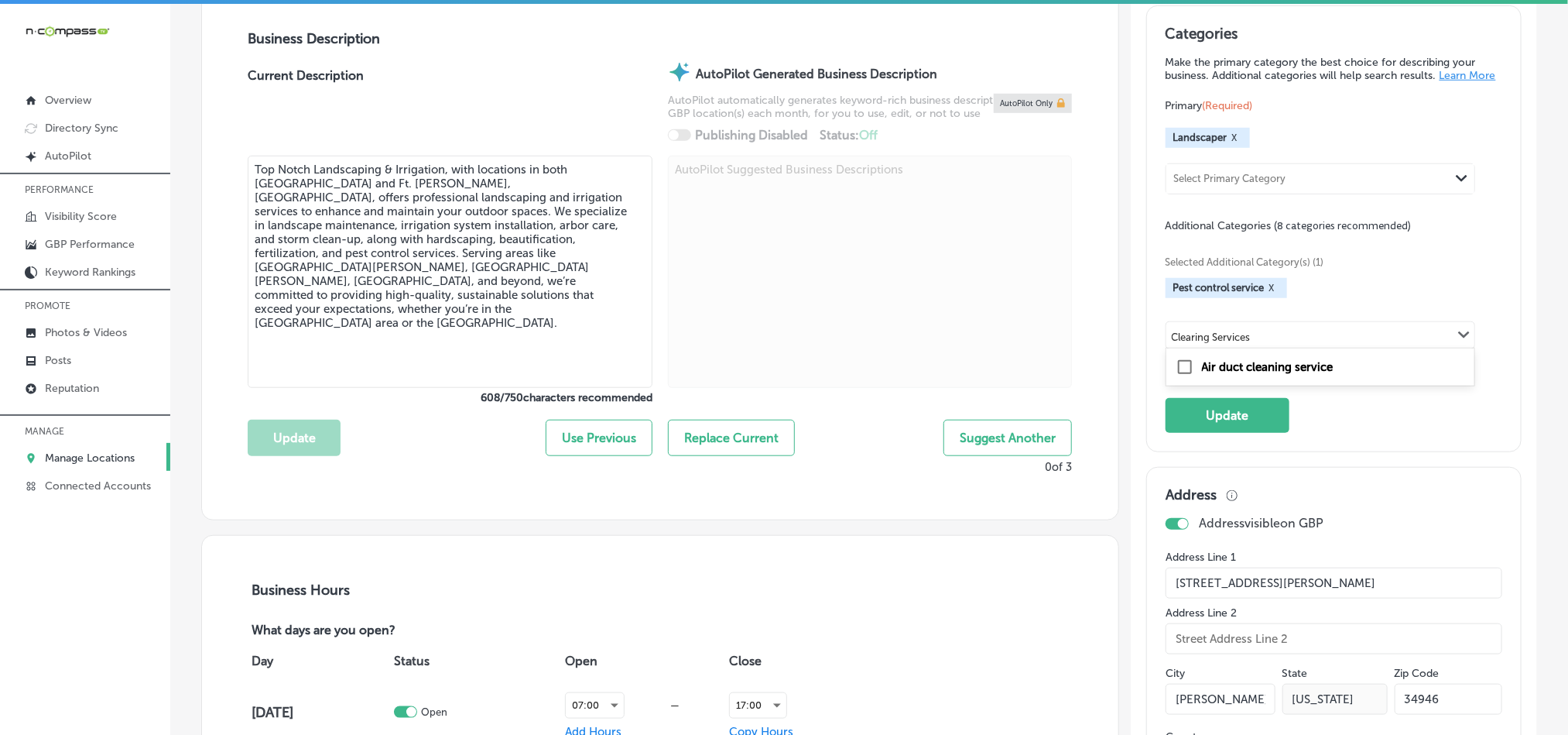
type input "Clearing Services"
click at [1290, 346] on div "Select Additional Category Path Created with Sketch." at bounding box center [1320, 335] width 308 height 26
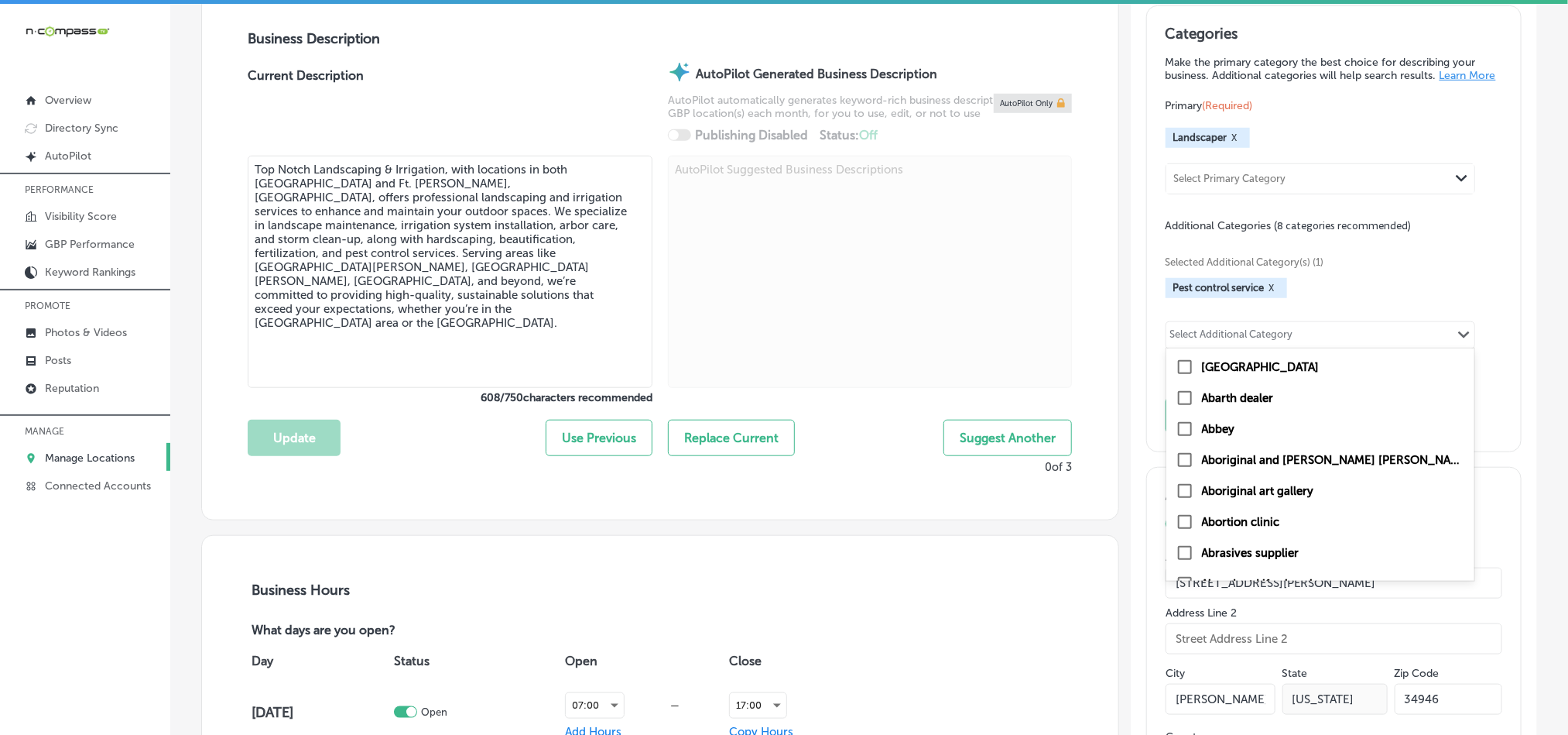
paste input "Fertilization"
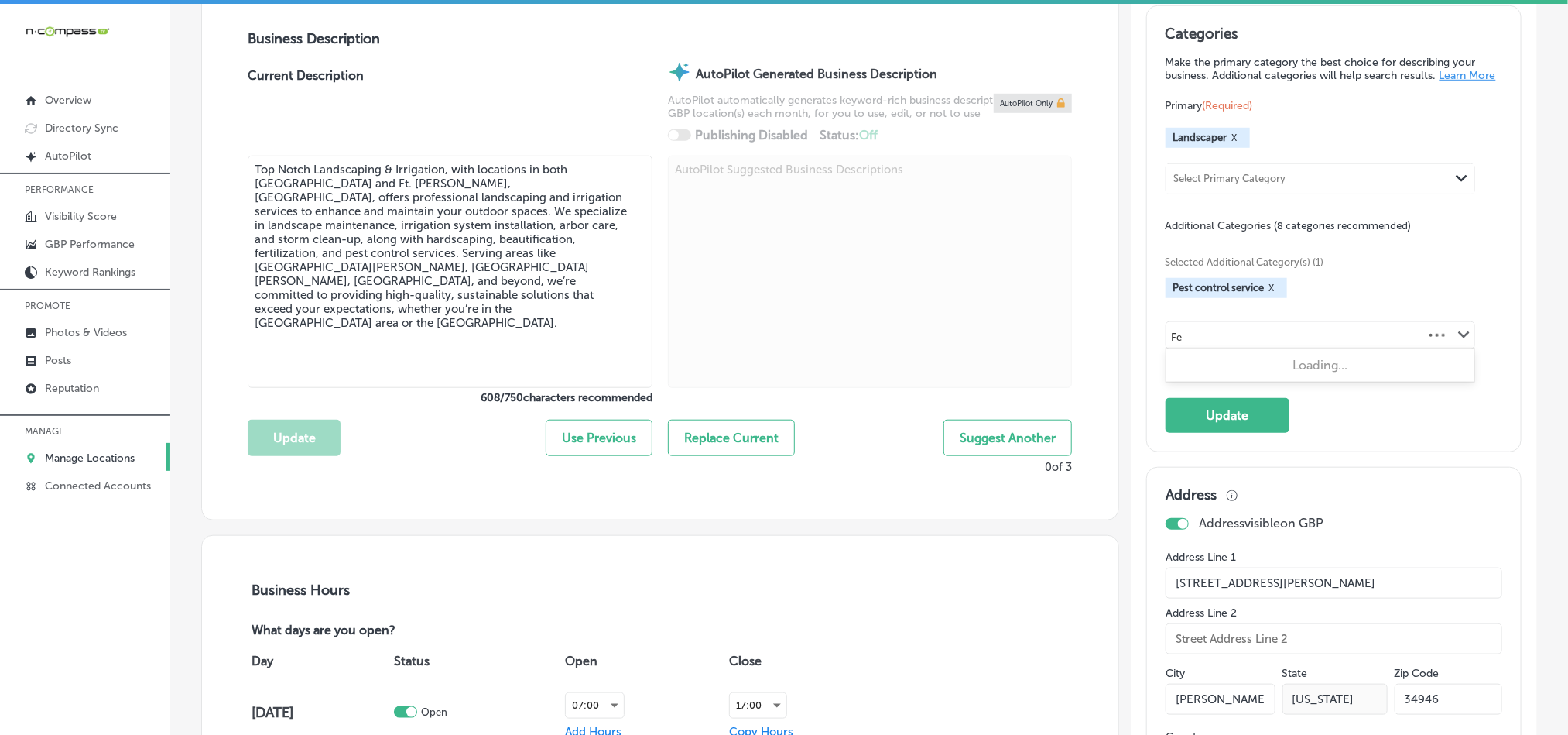
type input "F"
type input "i"
click at [1238, 335] on div "Select Additional Category" at bounding box center [1232, 335] width 132 height 22
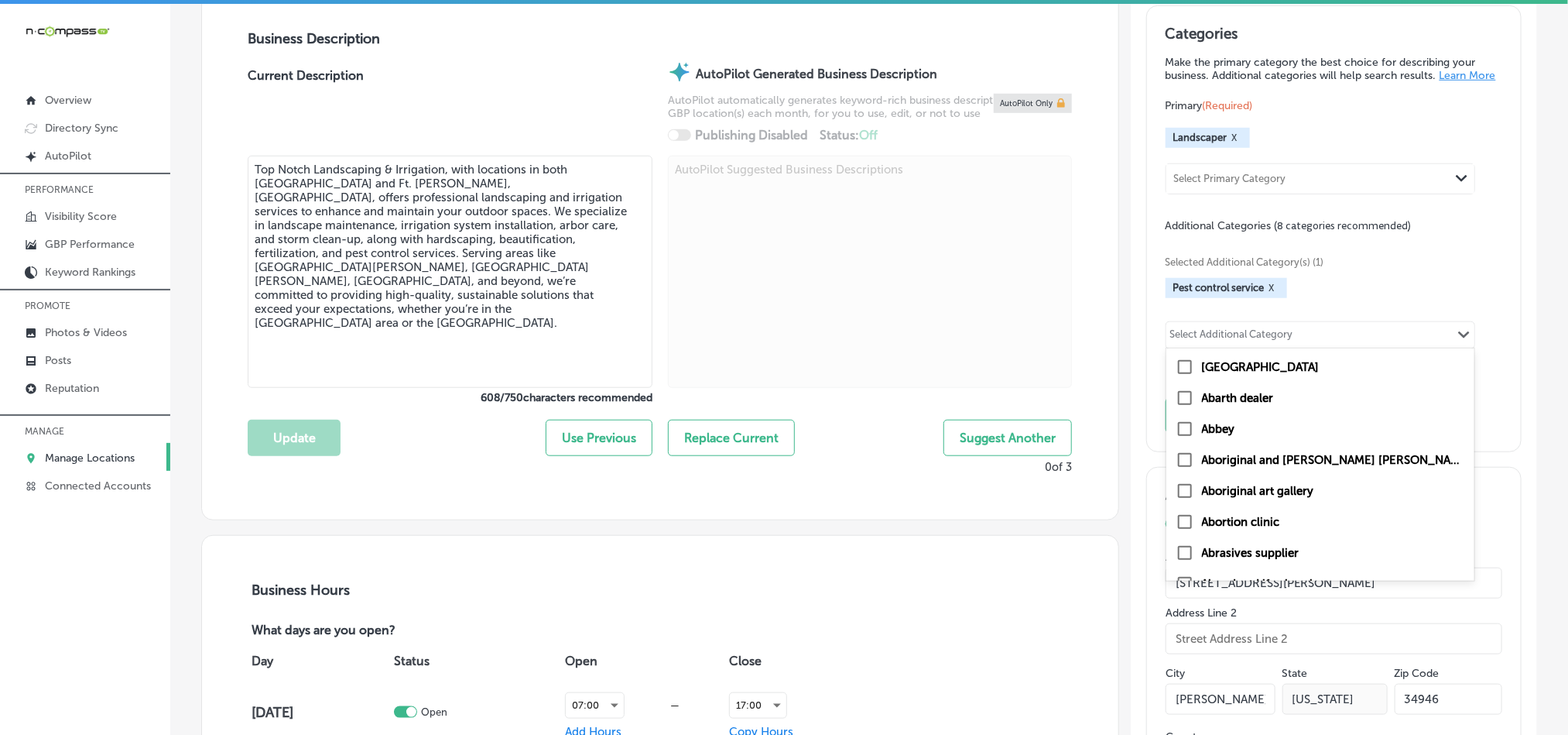
paste input "Maintenance"
type input "Maintenance"
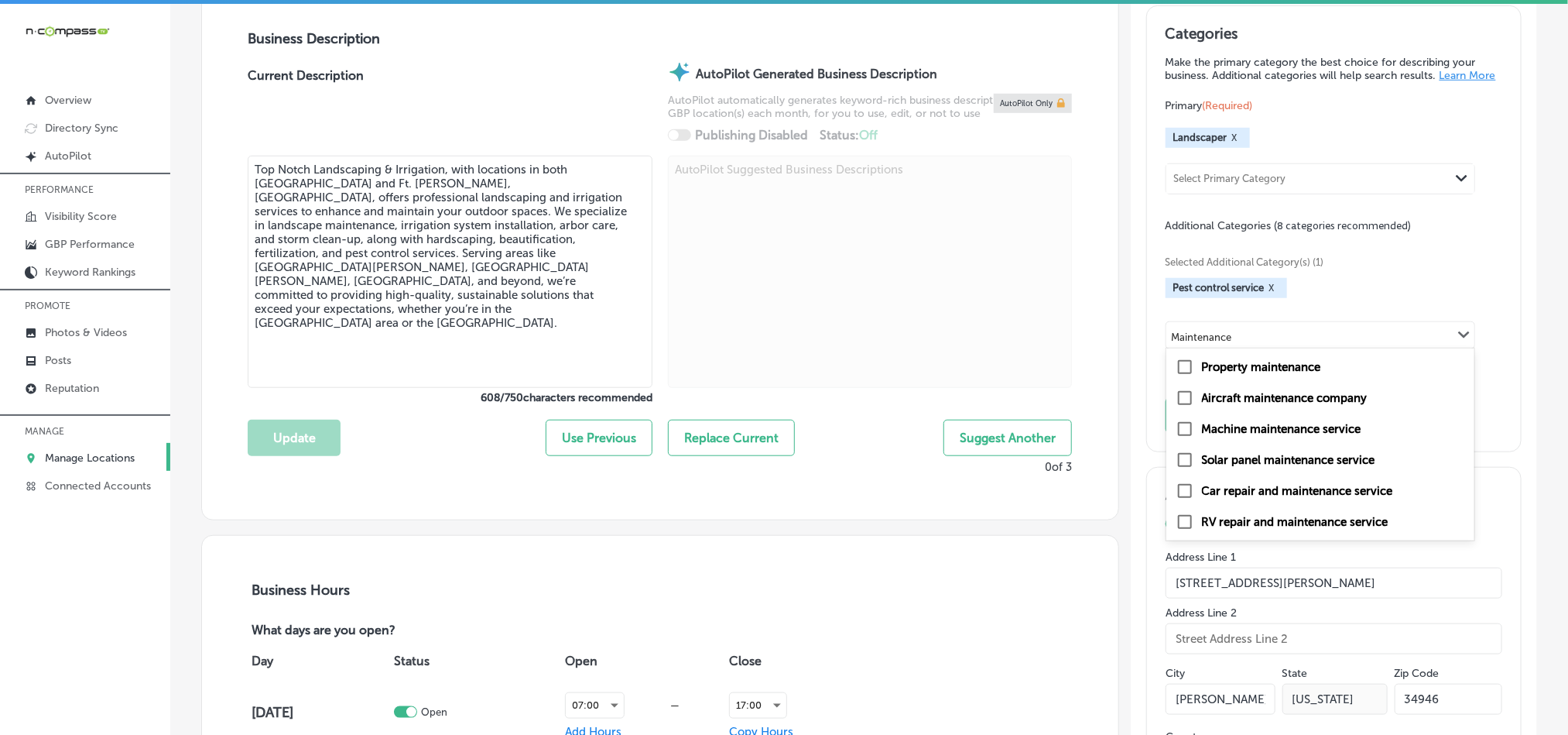
click at [1172, 343] on input "Maintenance" at bounding box center [1203, 337] width 62 height 12
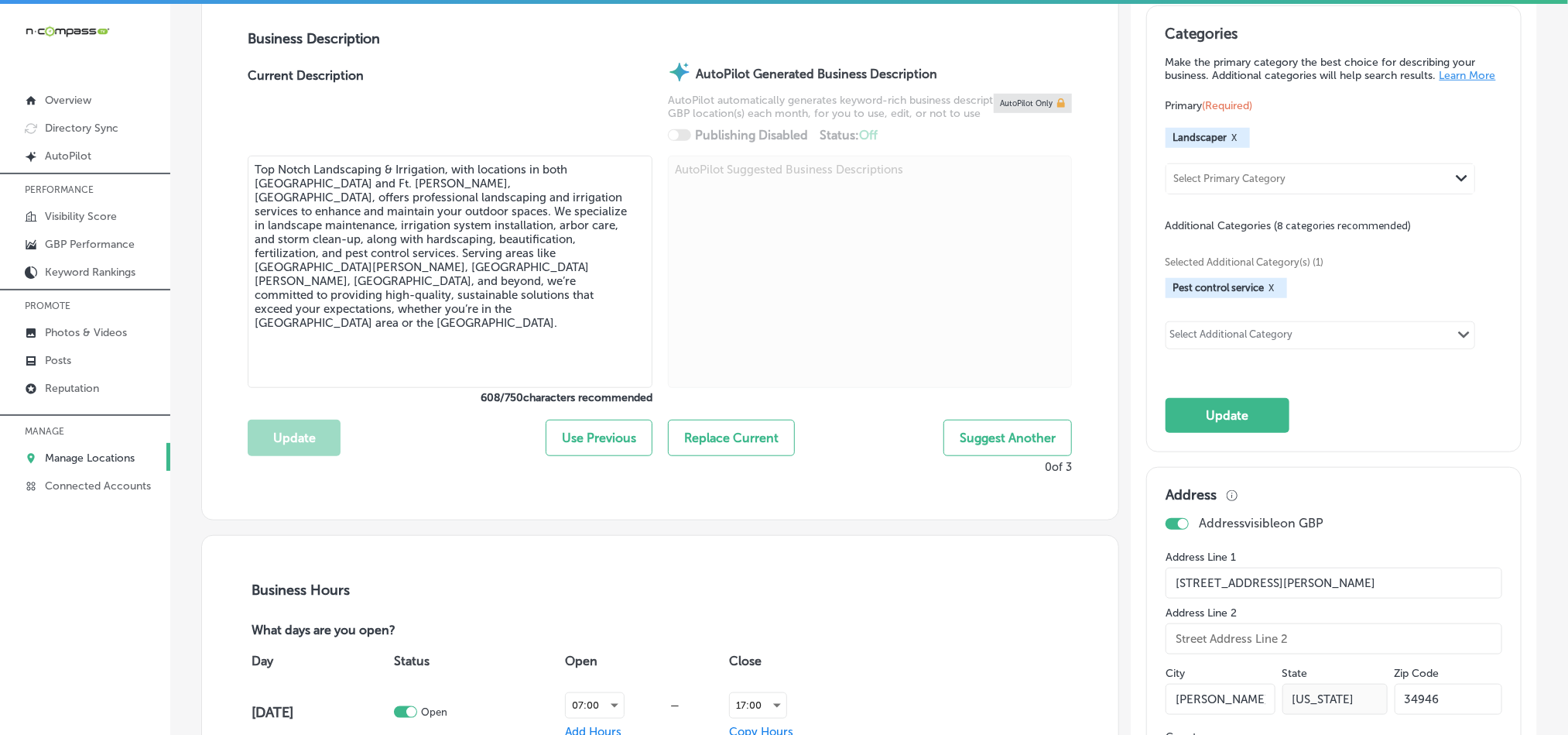
click at [1249, 348] on div "Select Additional Category Path Created with Sketch." at bounding box center [1320, 335] width 308 height 26
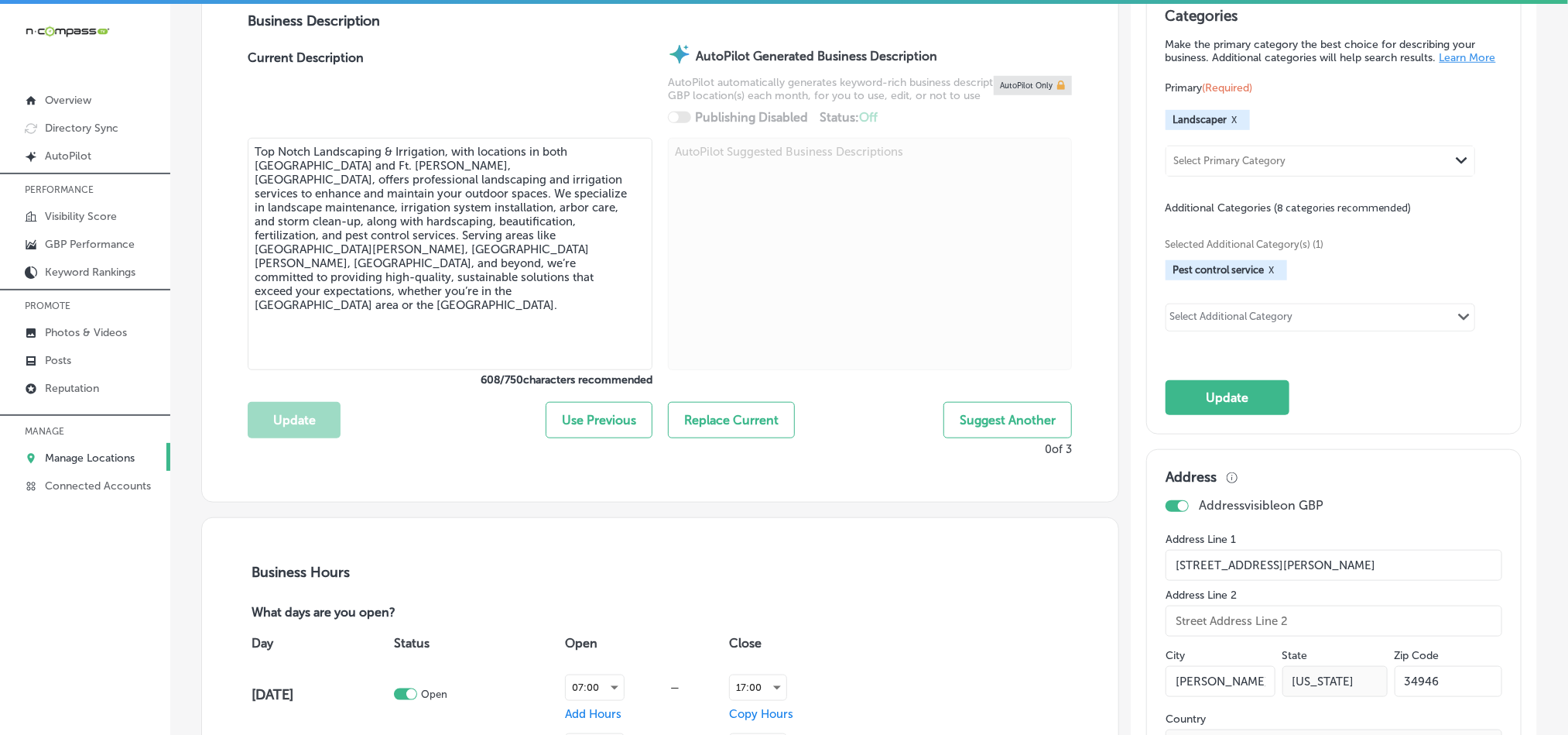
scroll to position [503, 0]
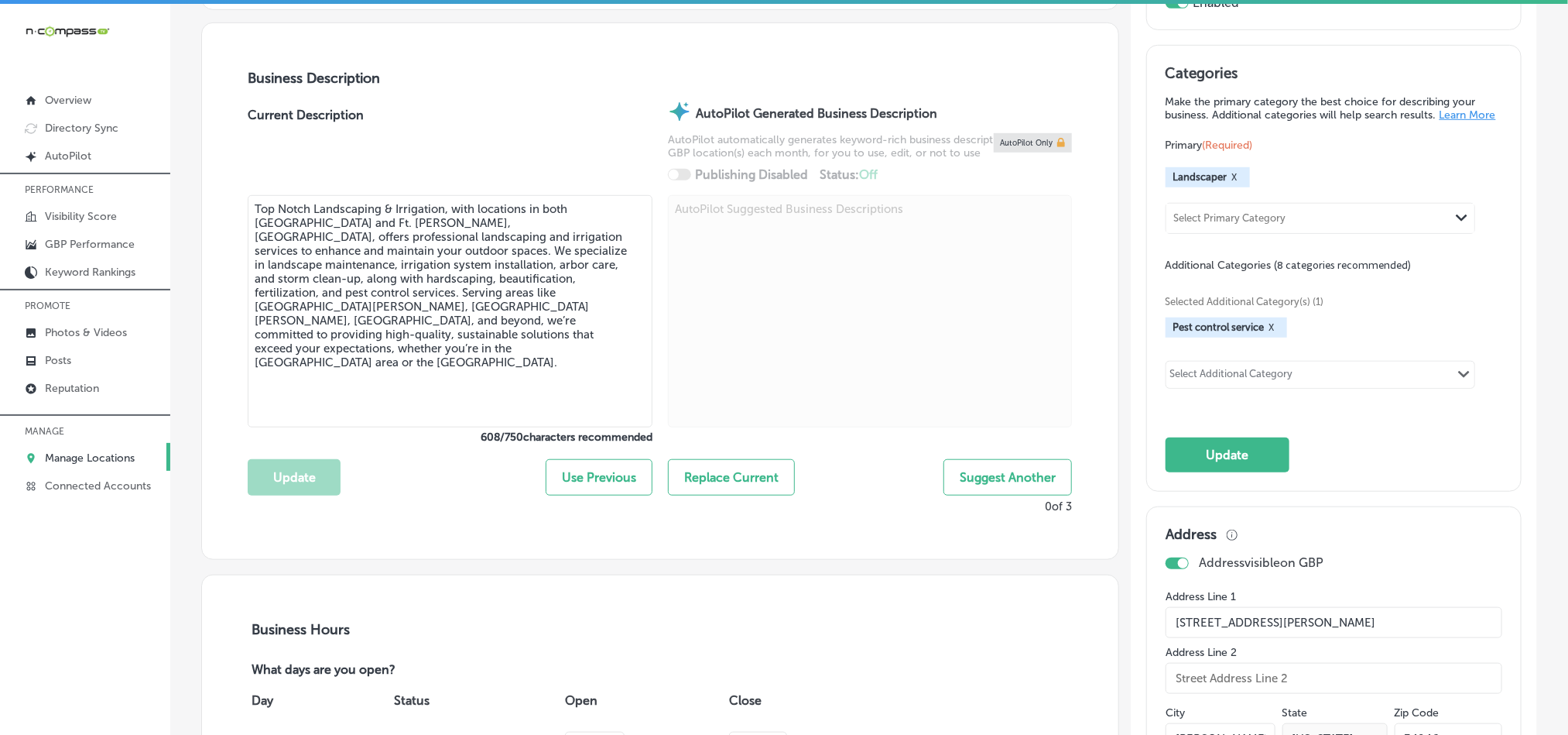
click at [1273, 379] on div "Select Additional Category" at bounding box center [1231, 377] width 123 height 18
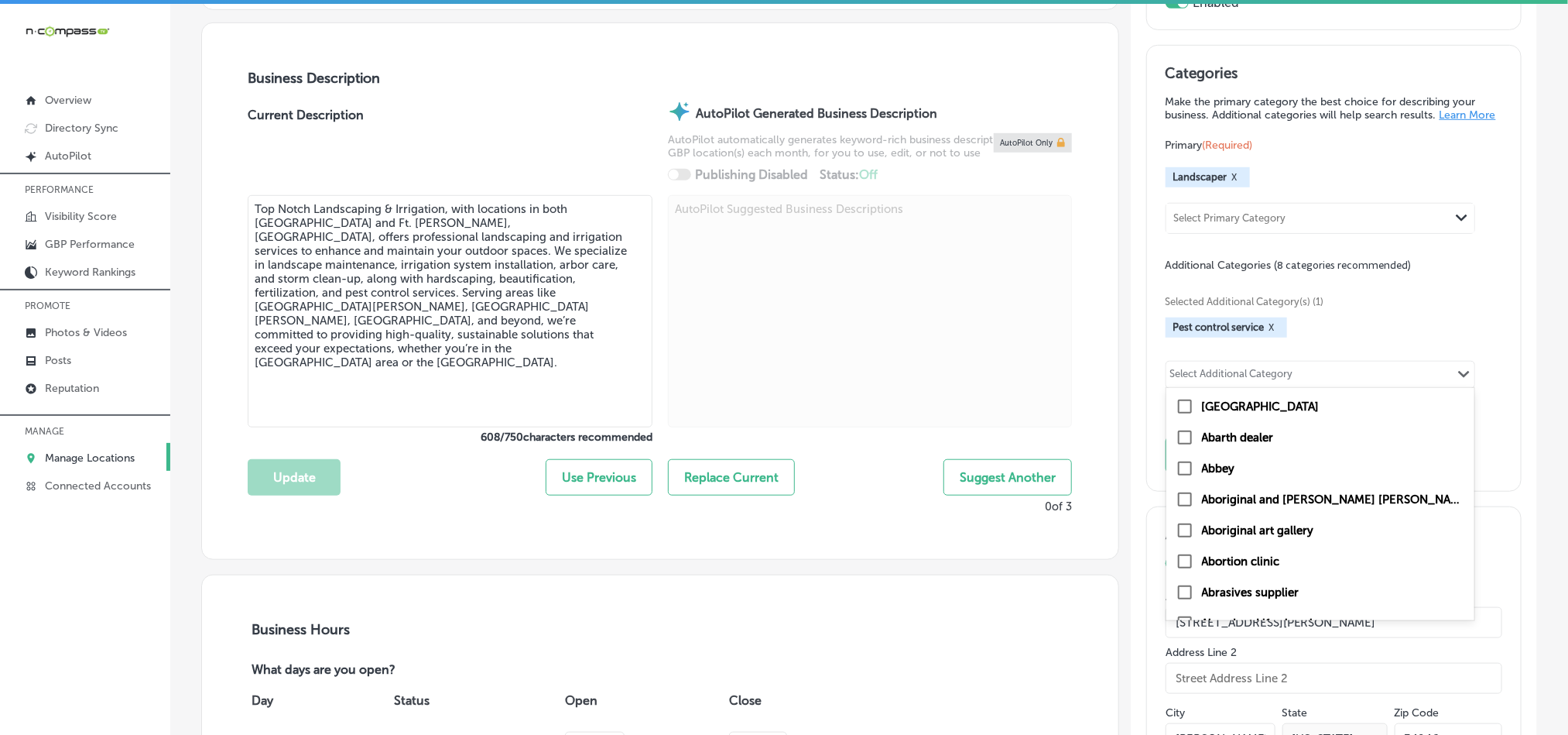
paste input "Care Services"
type input "Care Services"
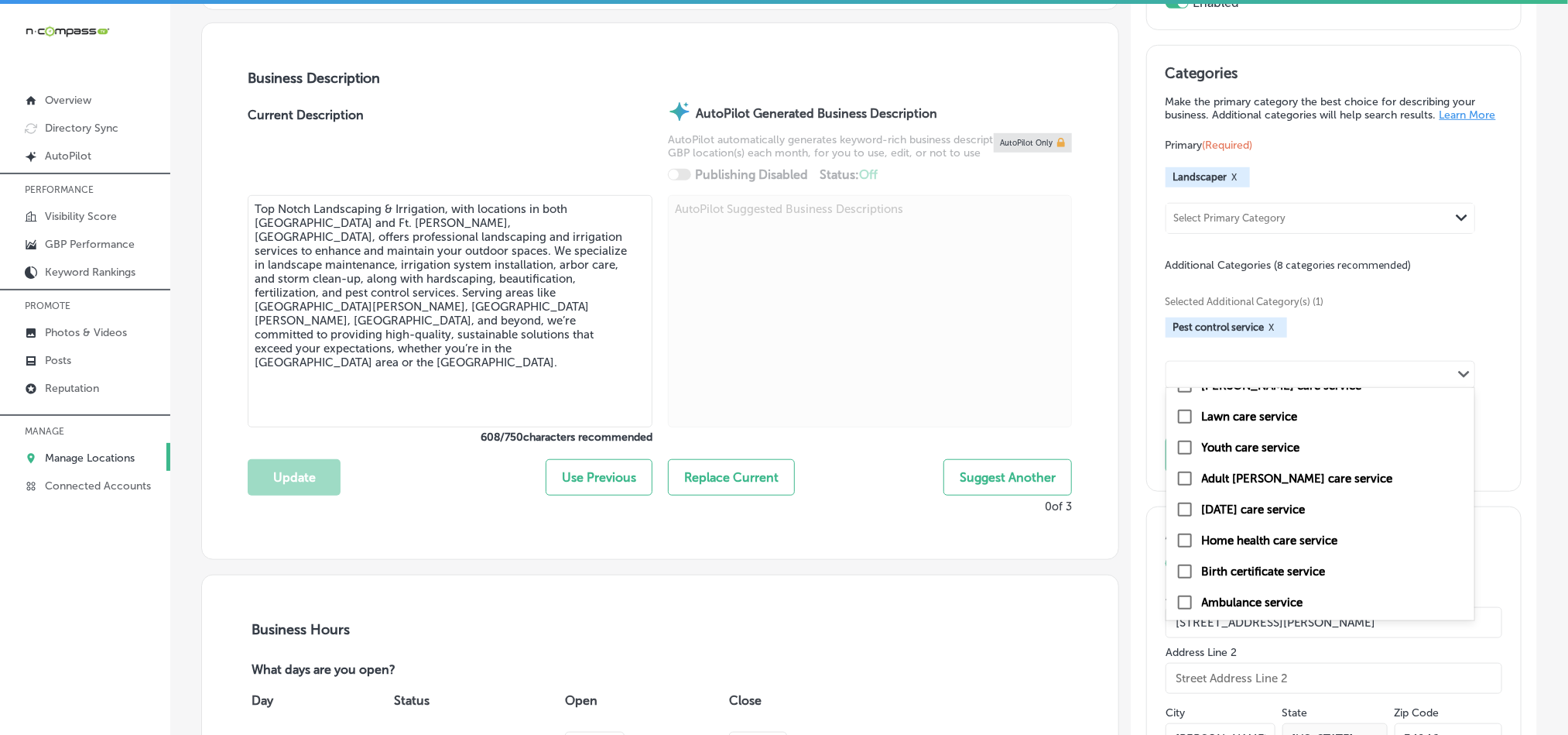
click at [1242, 377] on div "Care Services Path Created with Sketch." at bounding box center [1320, 375] width 308 height 26
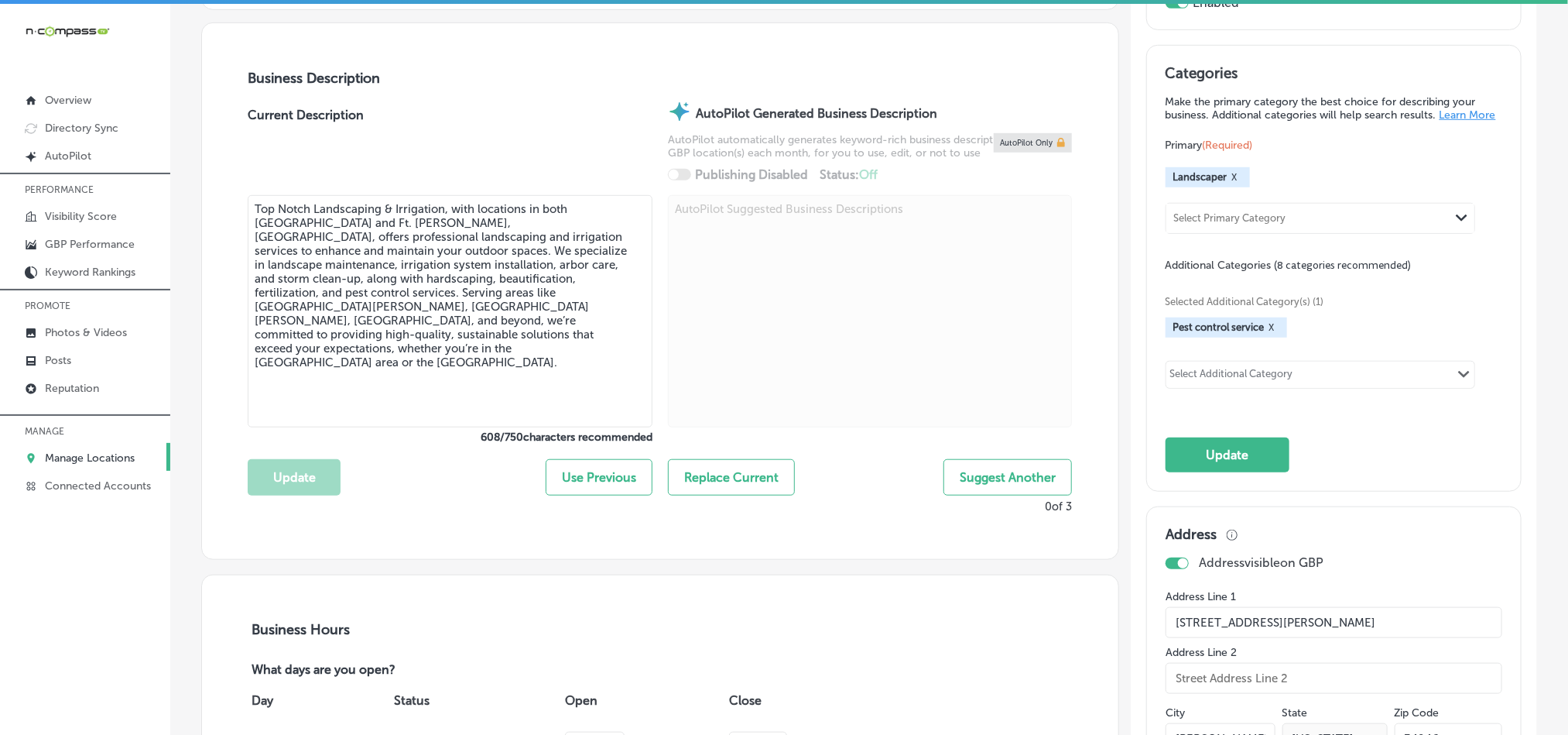
click at [1222, 223] on div "Select Primary Category" at bounding box center [1230, 218] width 113 height 12
paste input "Lawn Care"
type input "L"
click at [1295, 383] on input "text" at bounding box center [1296, 377] width 2 height 12
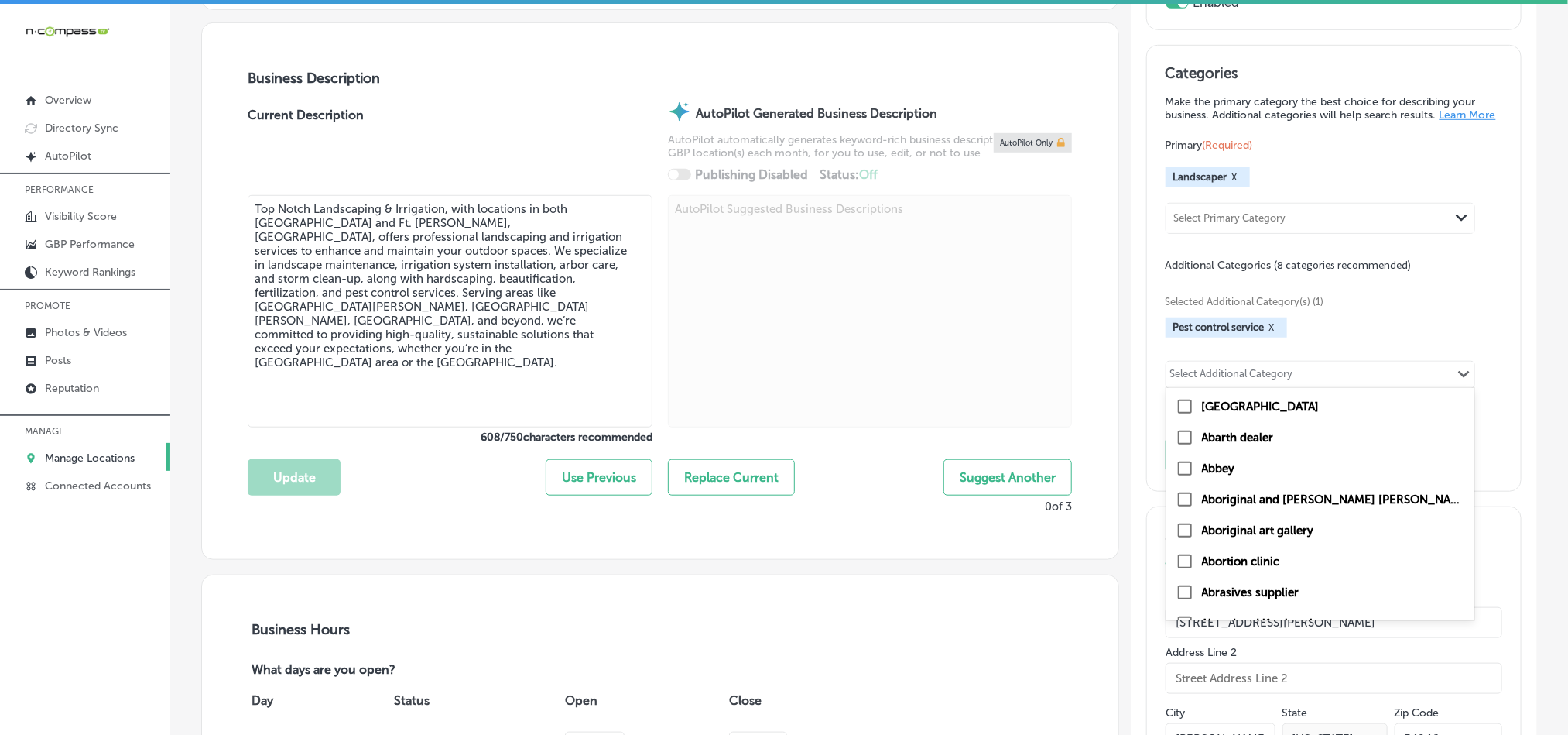
paste input "Lawn Care"
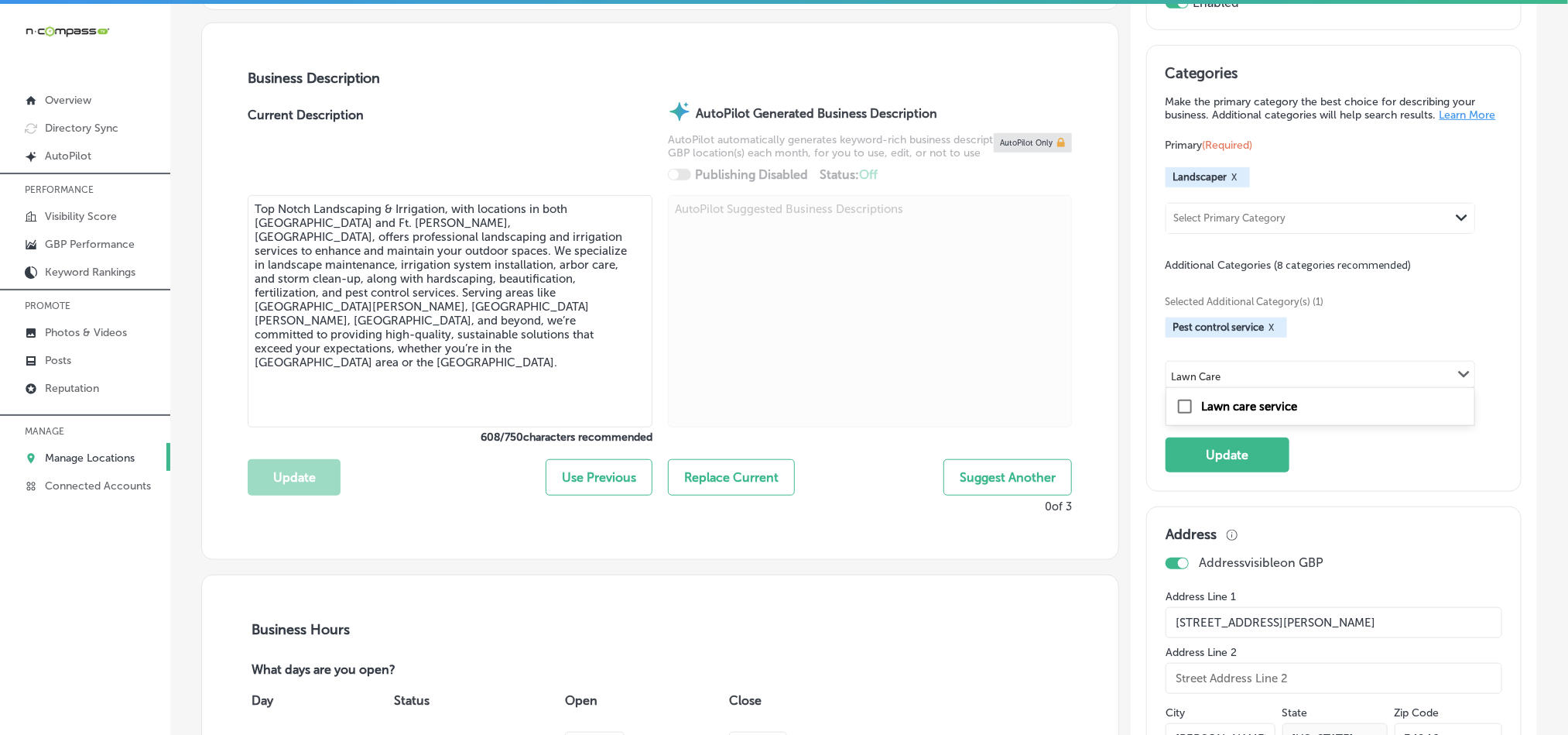
click at [1175, 416] on input "checkbox" at bounding box center [1184, 406] width 19 height 19
type input "Lawn Care"
click at [1231, 386] on div "Select Additional Category" at bounding box center [1231, 377] width 123 height 18
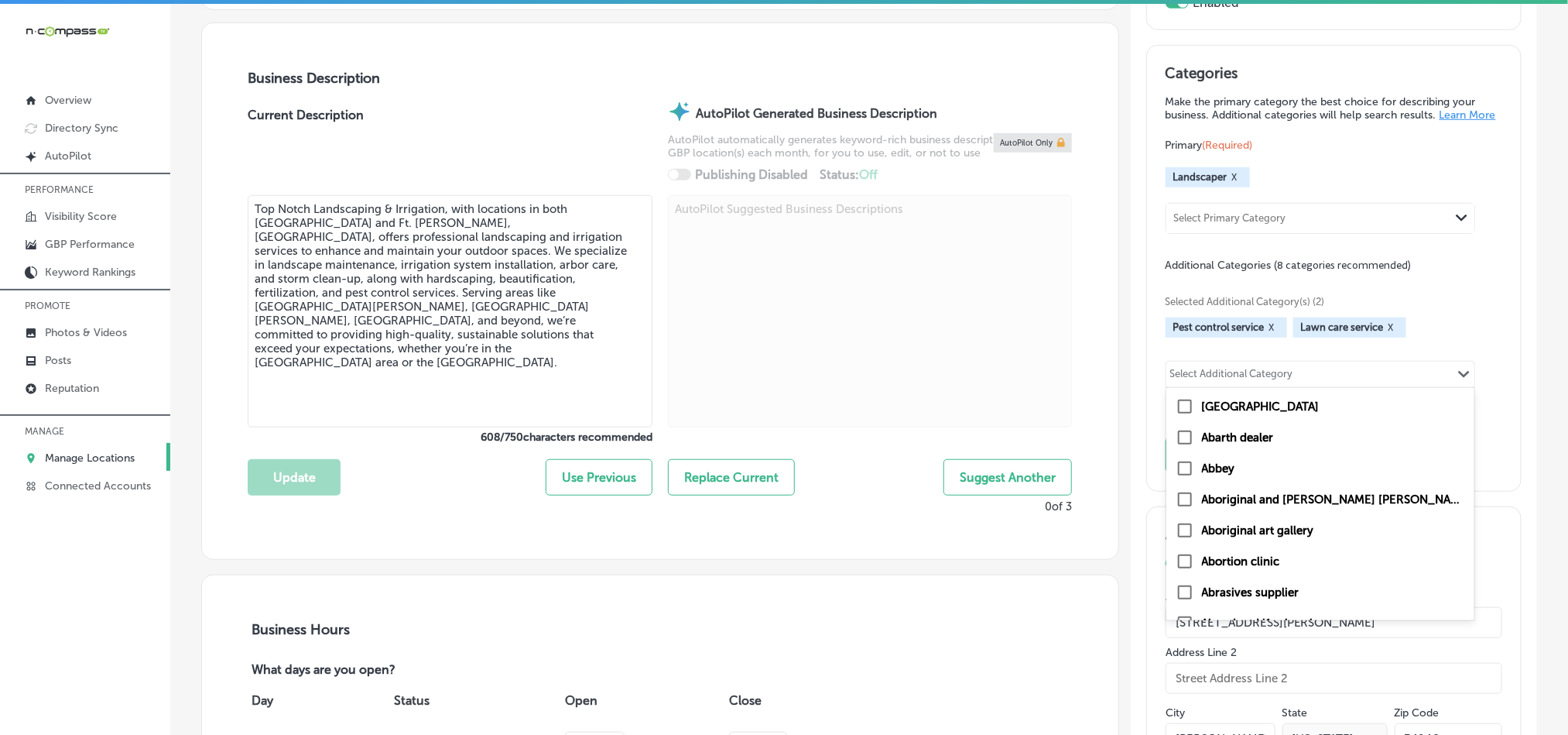
paste input "Landscape Design"
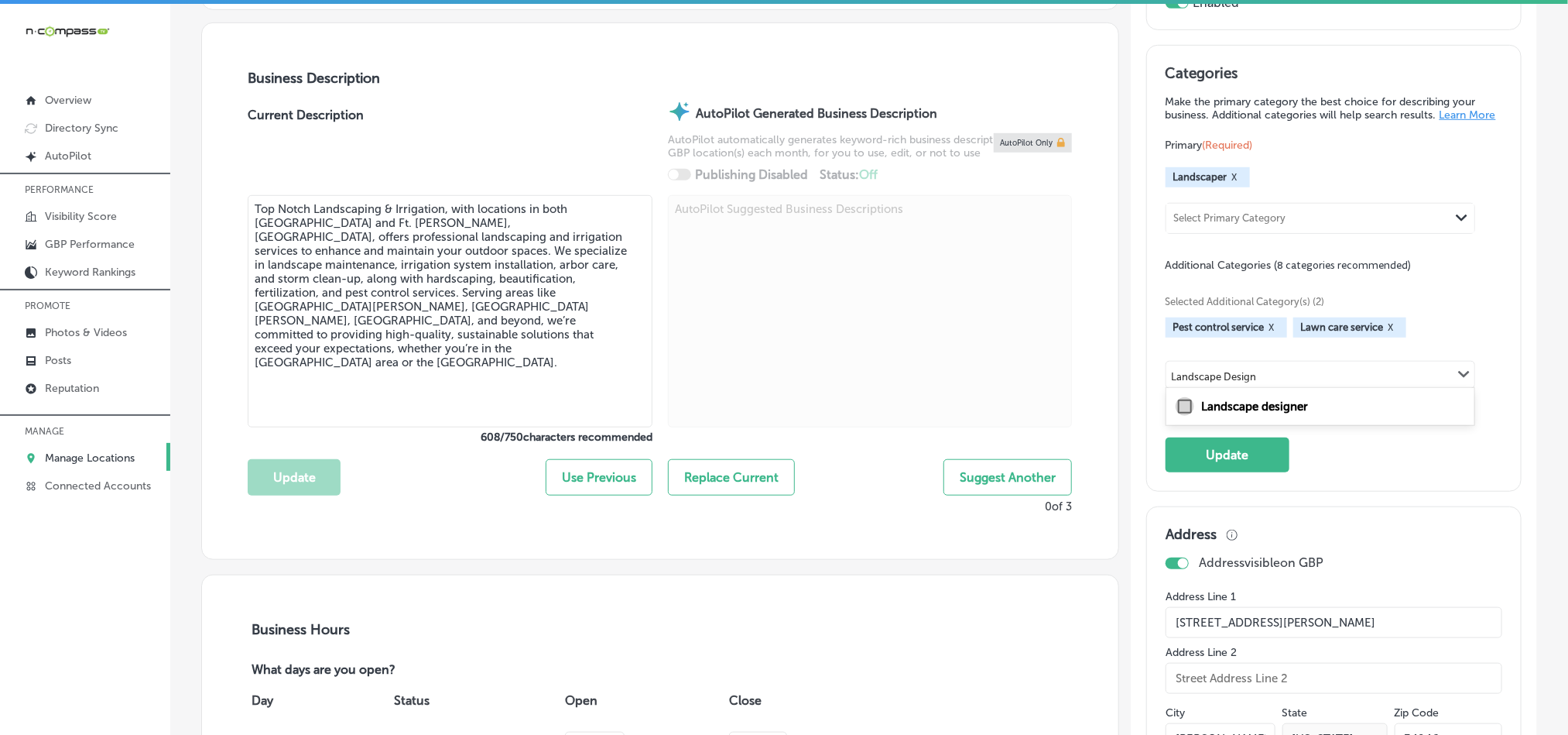
click at [1175, 416] on input "checkbox" at bounding box center [1184, 406] width 19 height 19
type input "Landscape Design"
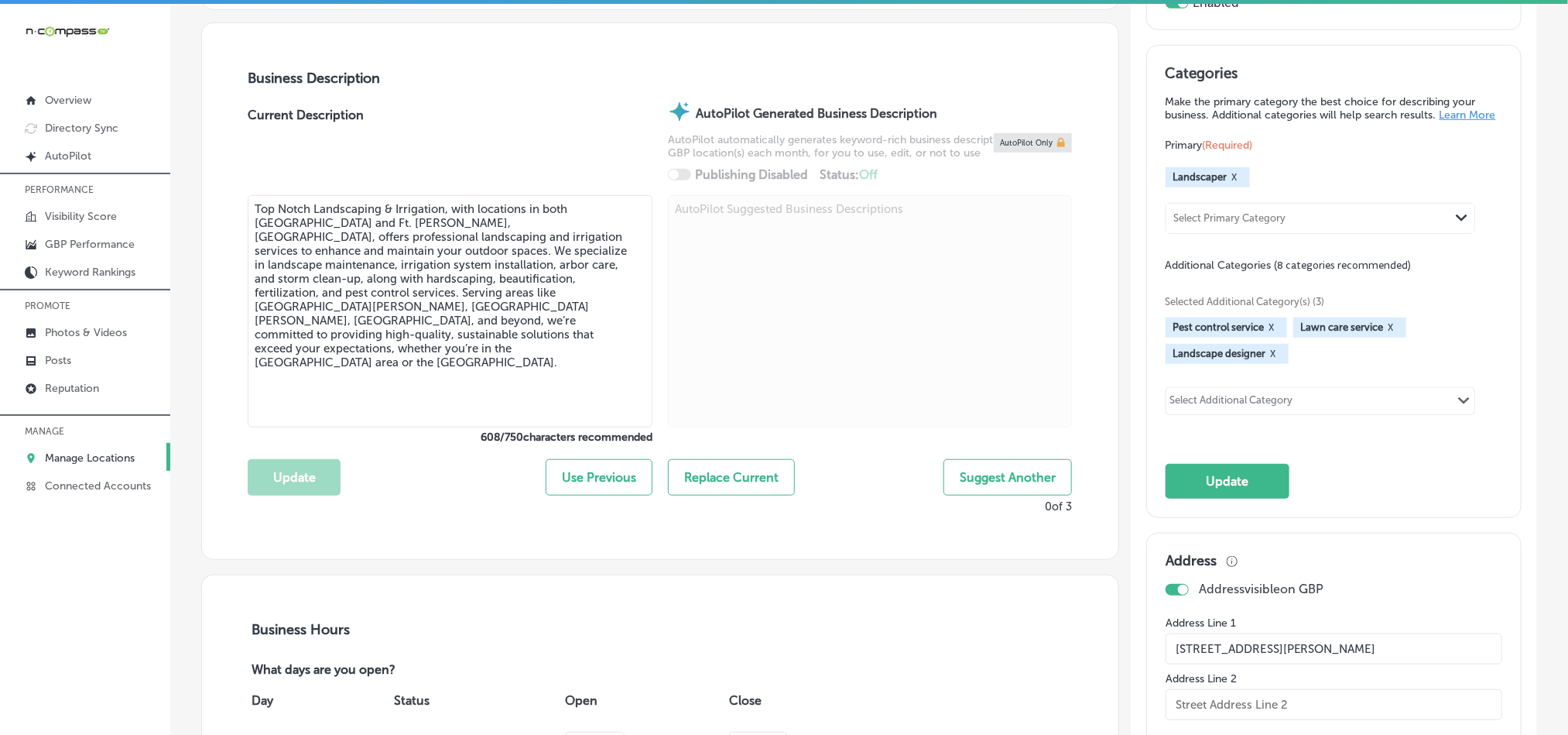
click at [1191, 409] on div "Select Additional Category" at bounding box center [1231, 403] width 123 height 18
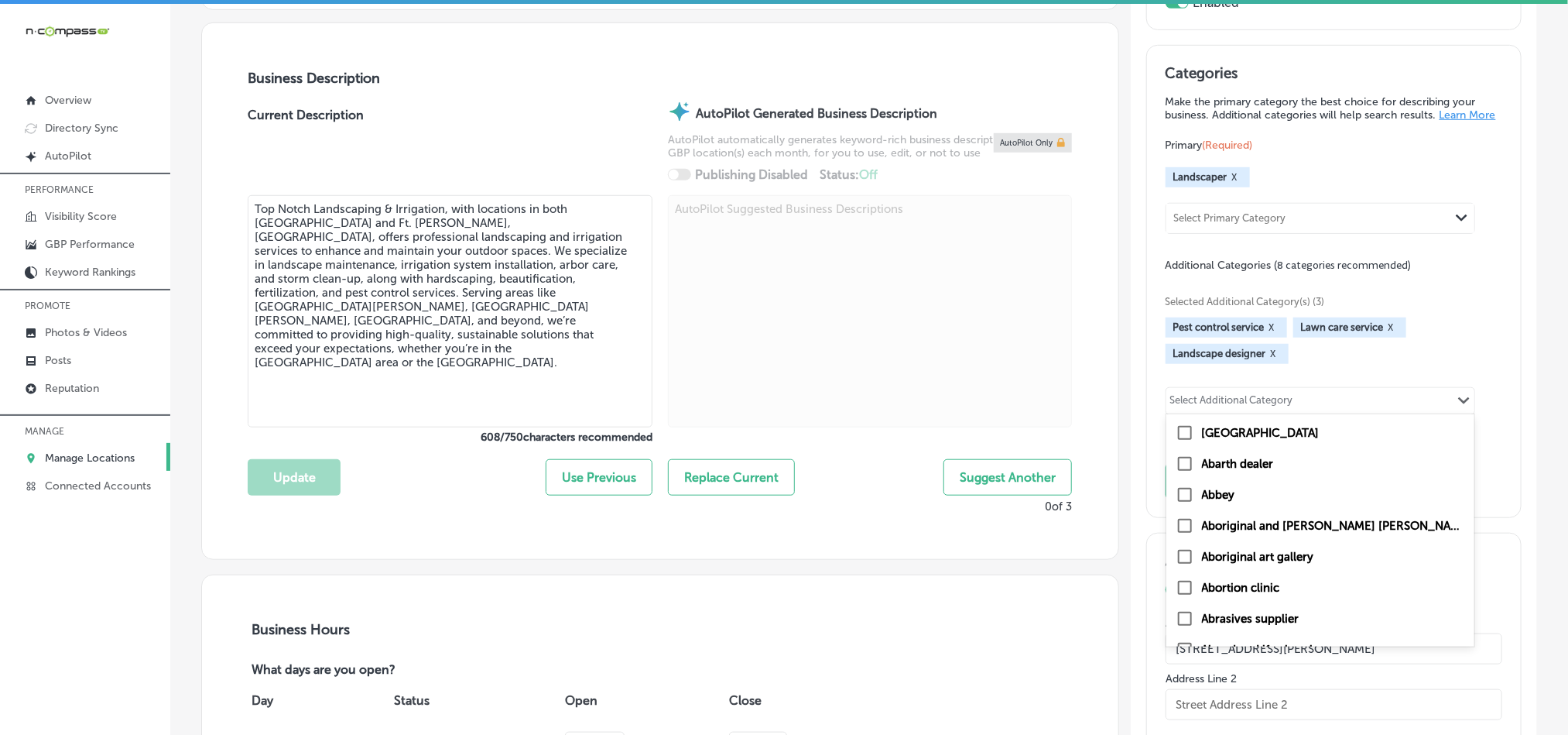
paste input "Pruning"
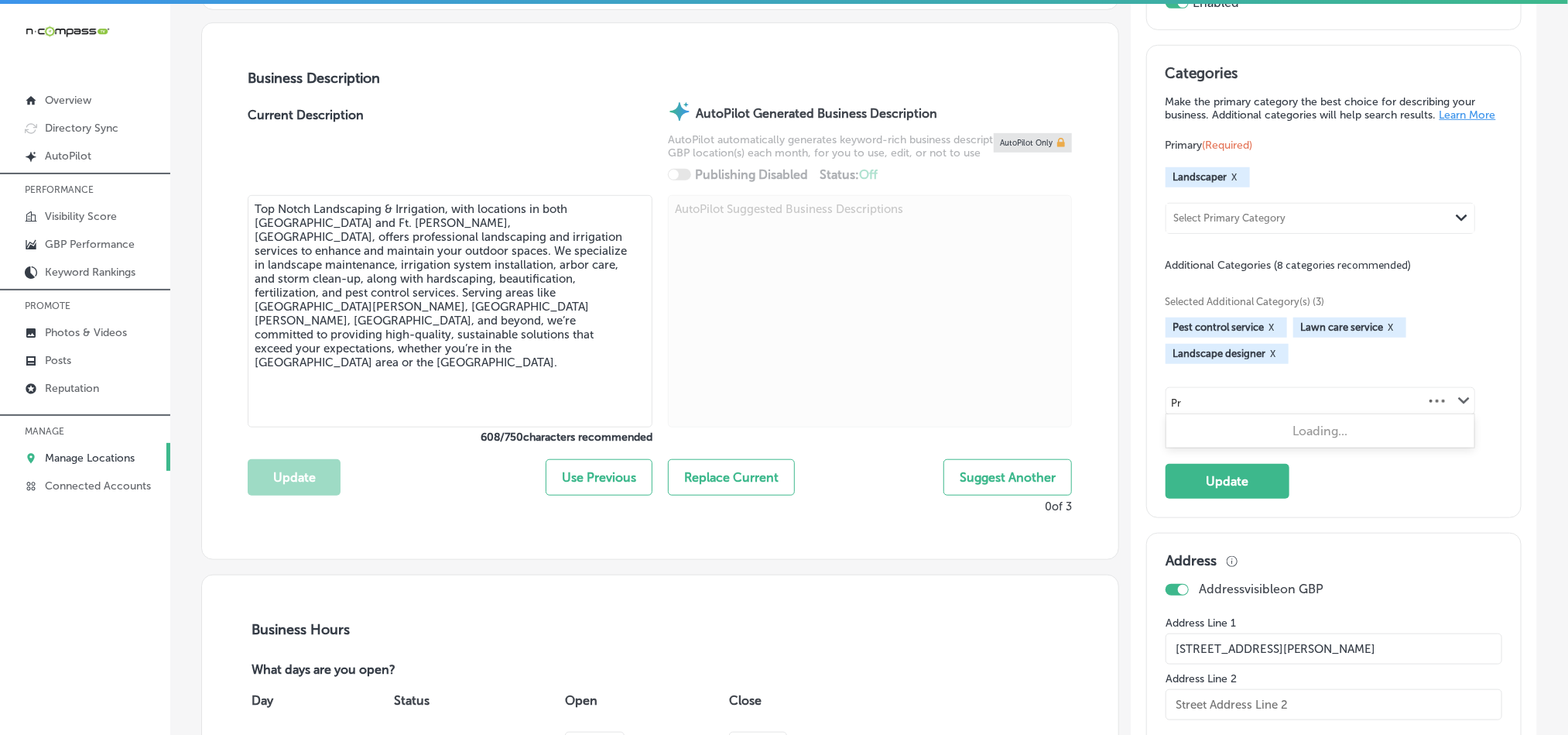
type input "P"
type input "tree"
click at [1189, 412] on div "Select Additional Category" at bounding box center [1231, 403] width 123 height 18
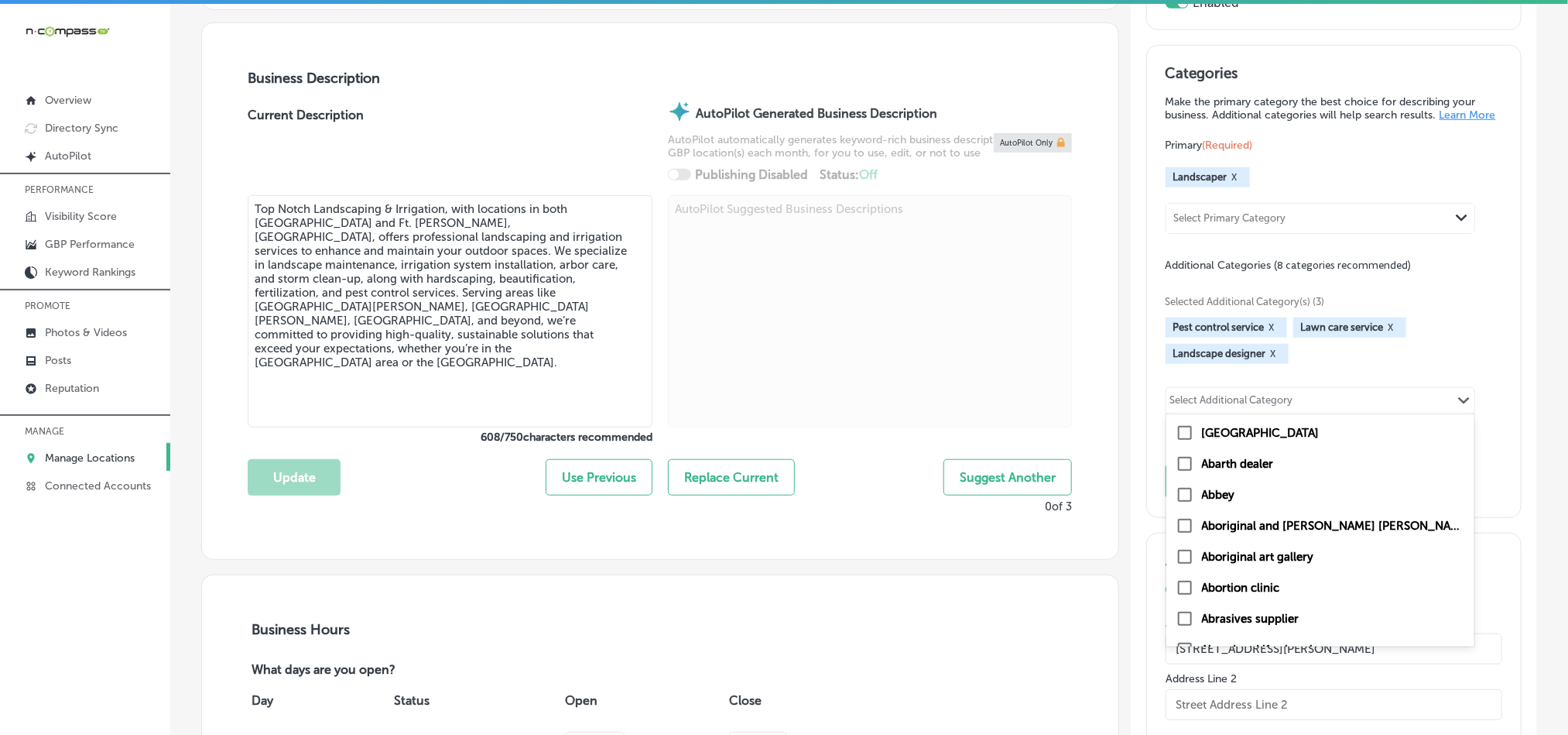
click at [1196, 412] on div "Select Additional Category" at bounding box center [1231, 403] width 123 height 18
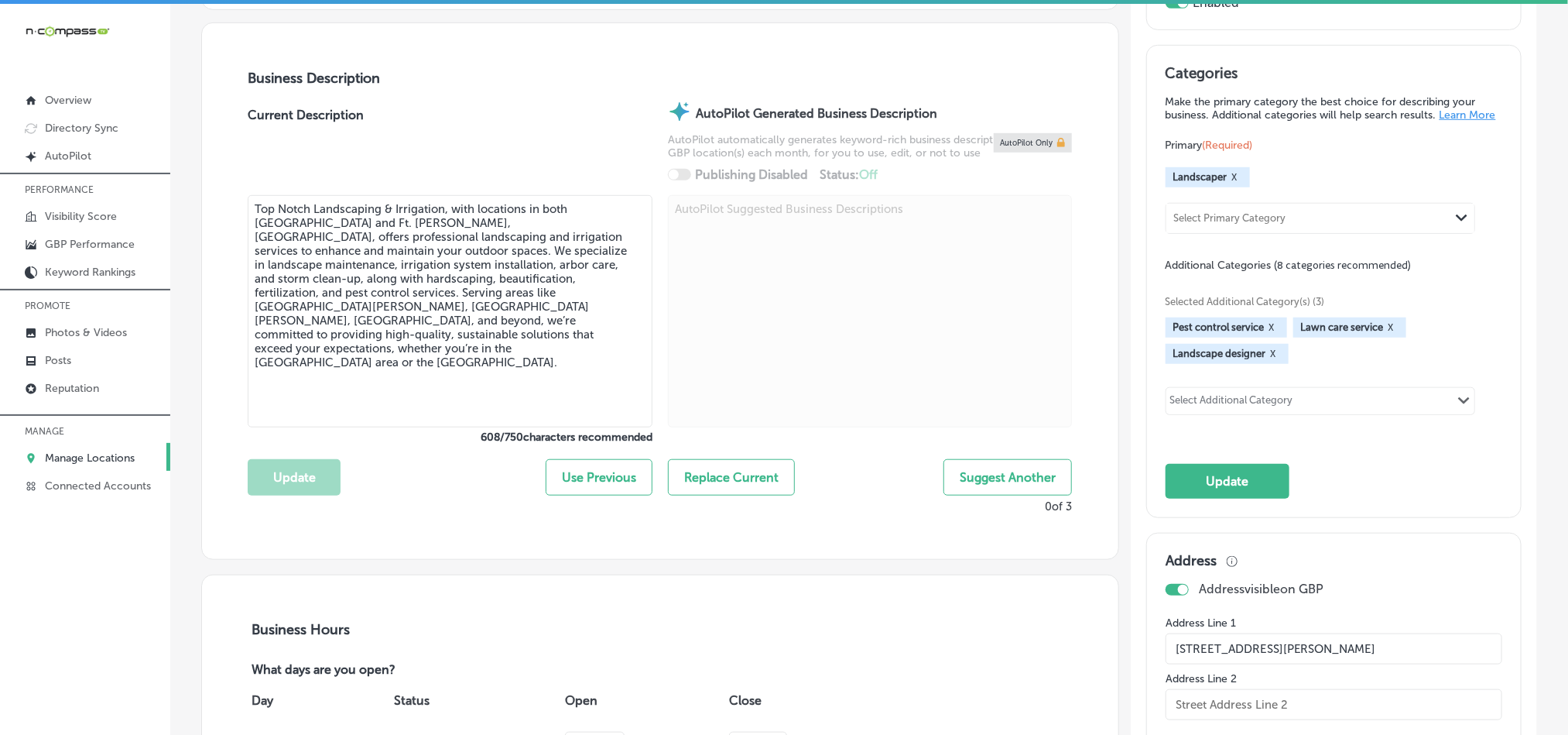
paste input "Land Clearing"
type input "Land Clearing"
click at [1269, 411] on div "Select Additional Category" at bounding box center [1231, 403] width 123 height 18
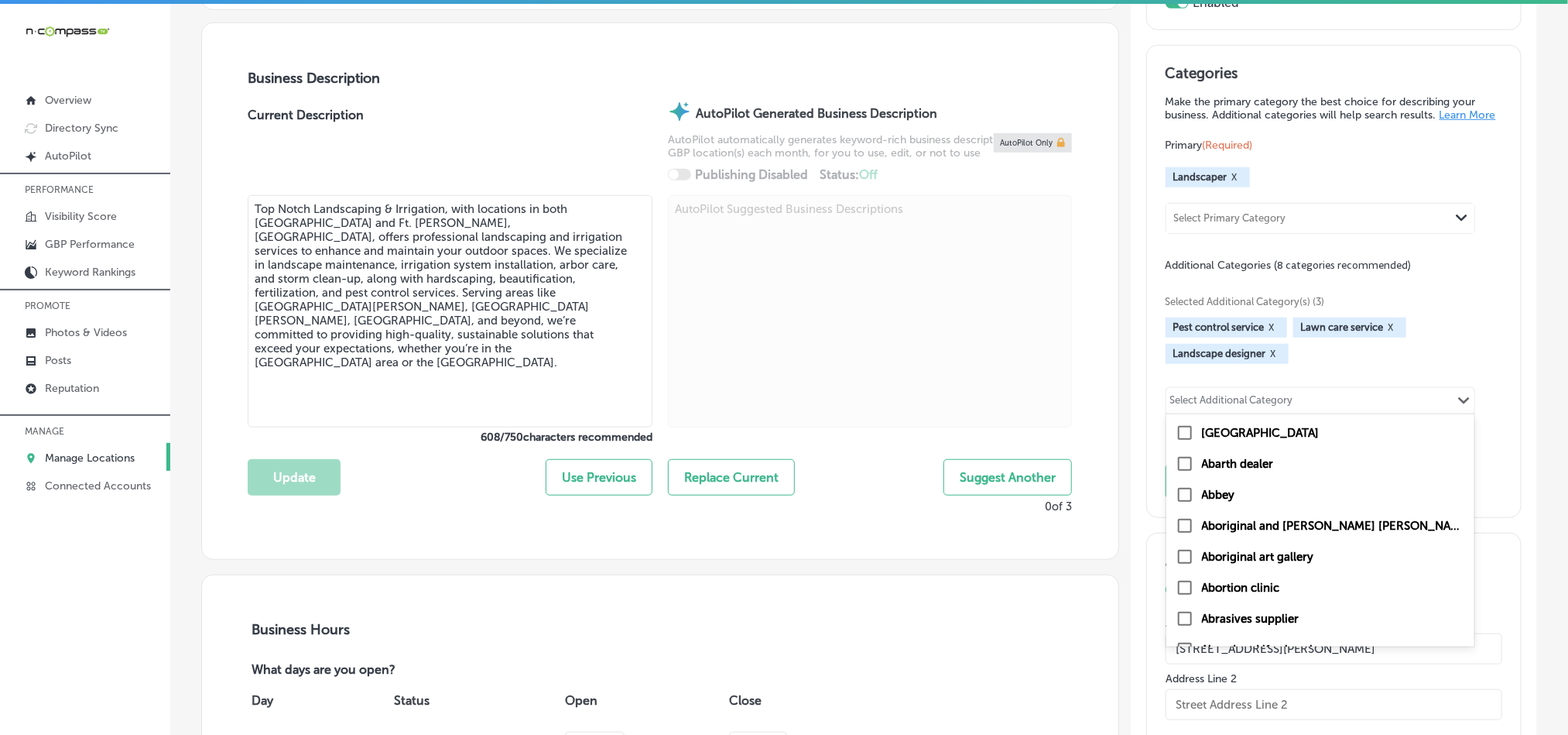
paste input "Debris Removal"
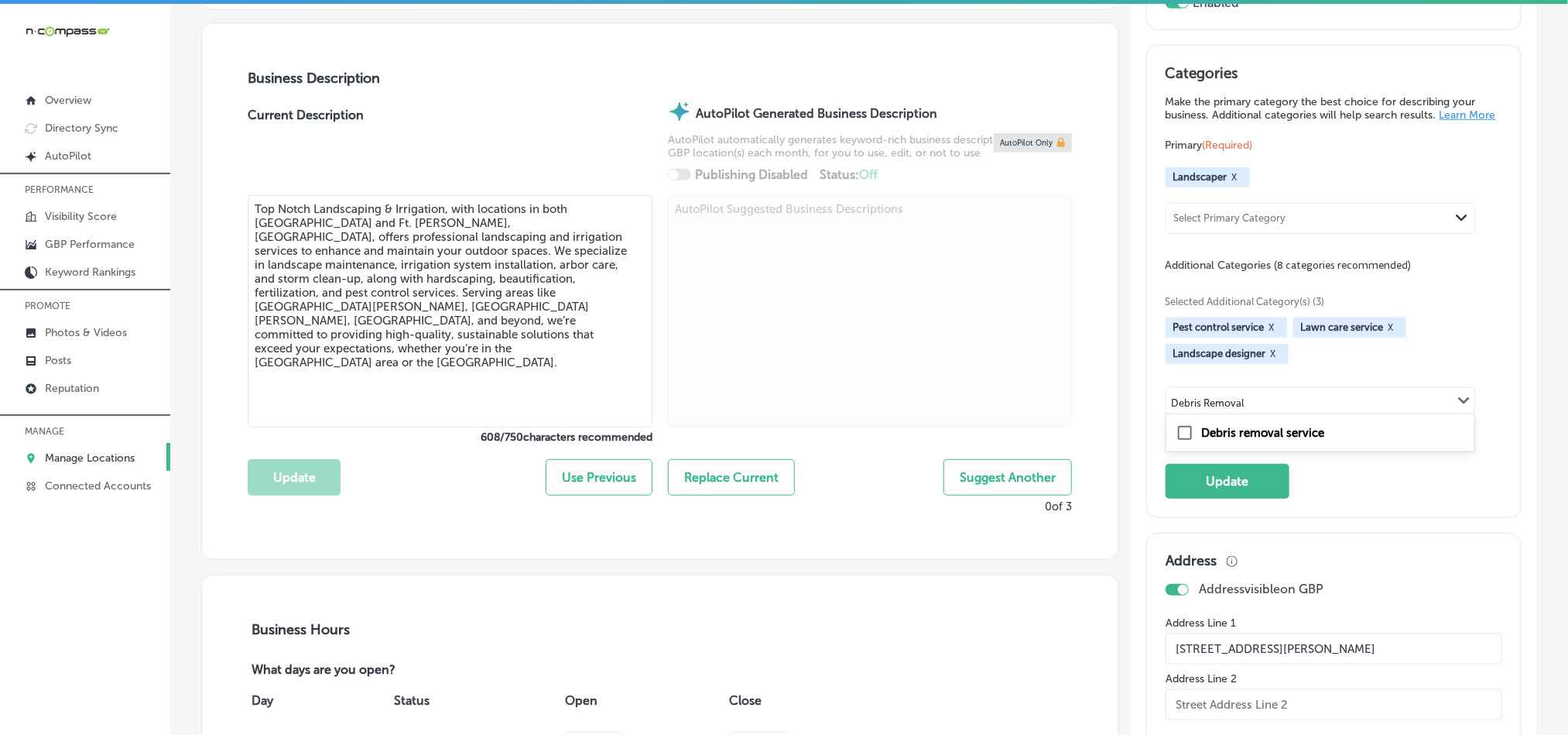
click at [1175, 442] on input "checkbox" at bounding box center [1184, 433] width 19 height 19
type input "Debris Removal"
click at [1219, 494] on button "Update" at bounding box center [1227, 481] width 124 height 35
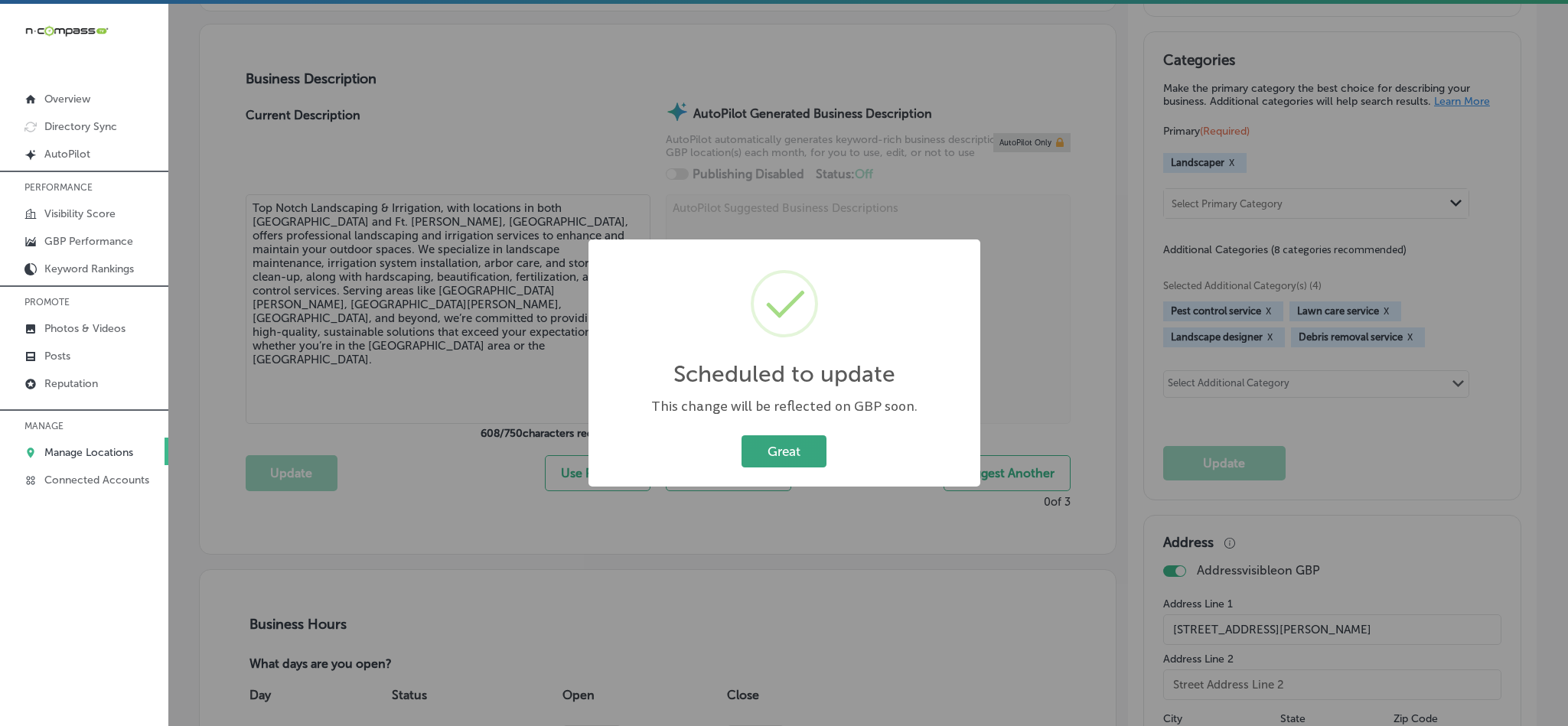
click at [785, 438] on button "Great" at bounding box center [784, 451] width 85 height 32
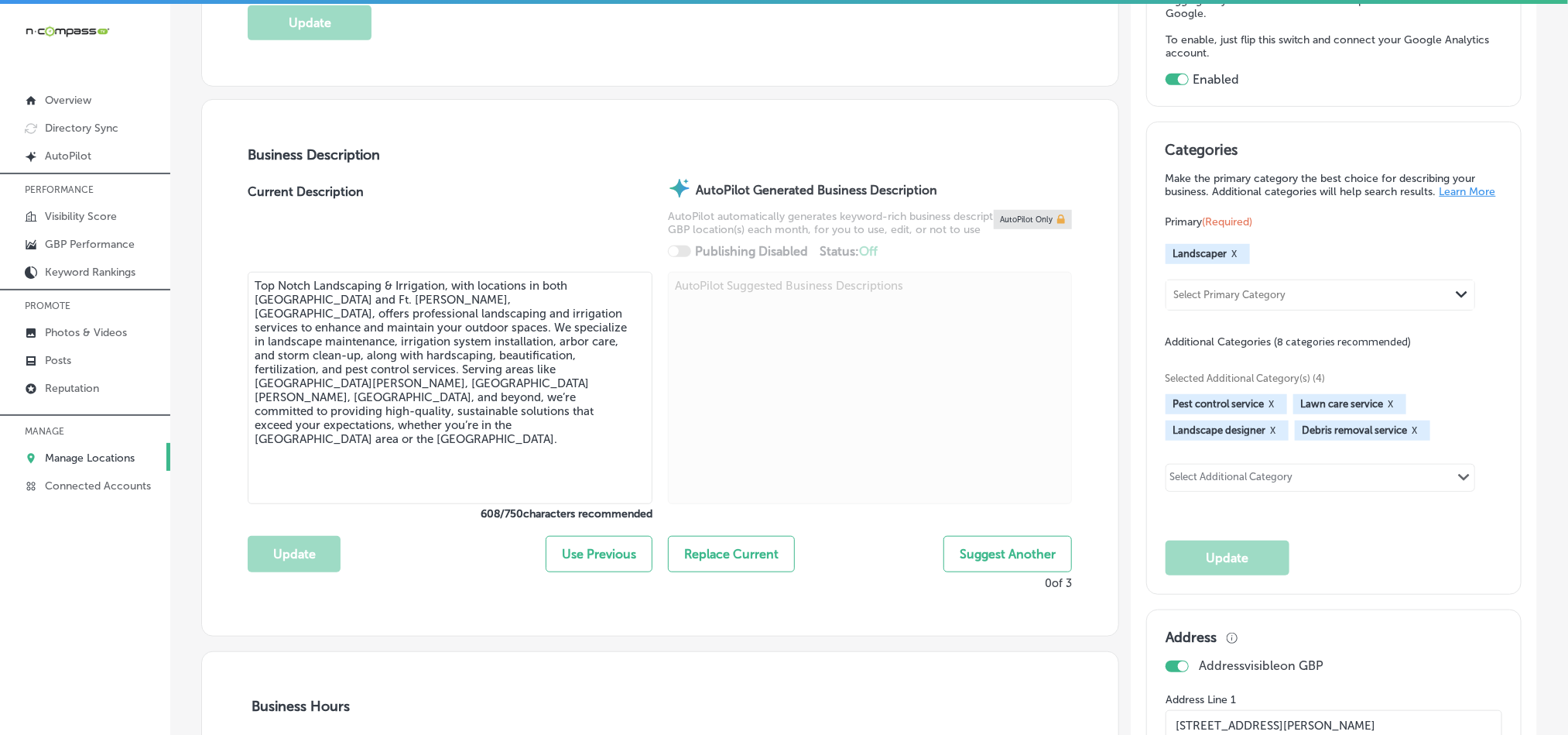
scroll to position [465, 0]
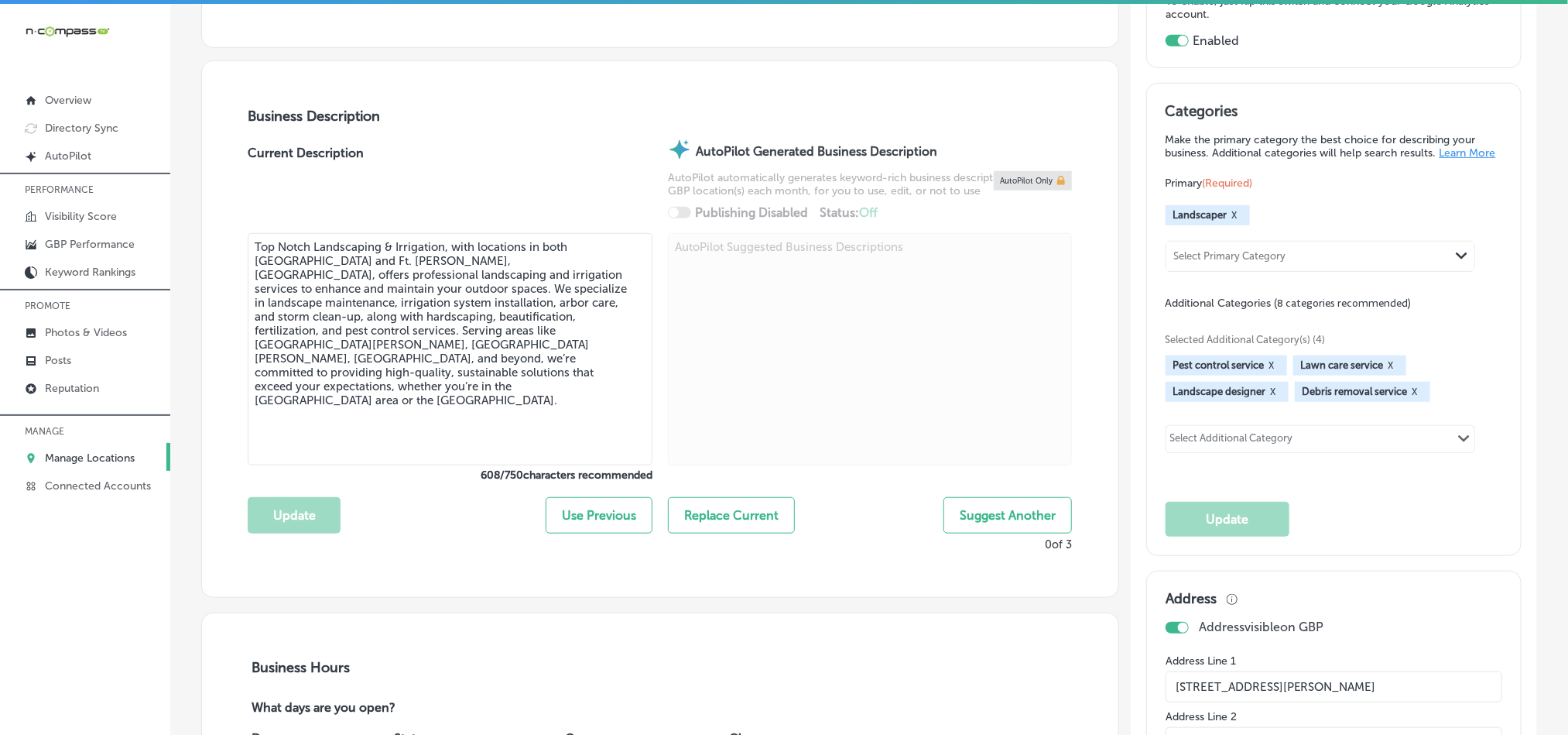
drag, startPoint x: 75, startPoint y: 454, endPoint x: 383, endPoint y: 155, distance: 429.3
click at [75, 454] on p "Manage Locations" at bounding box center [90, 458] width 90 height 13
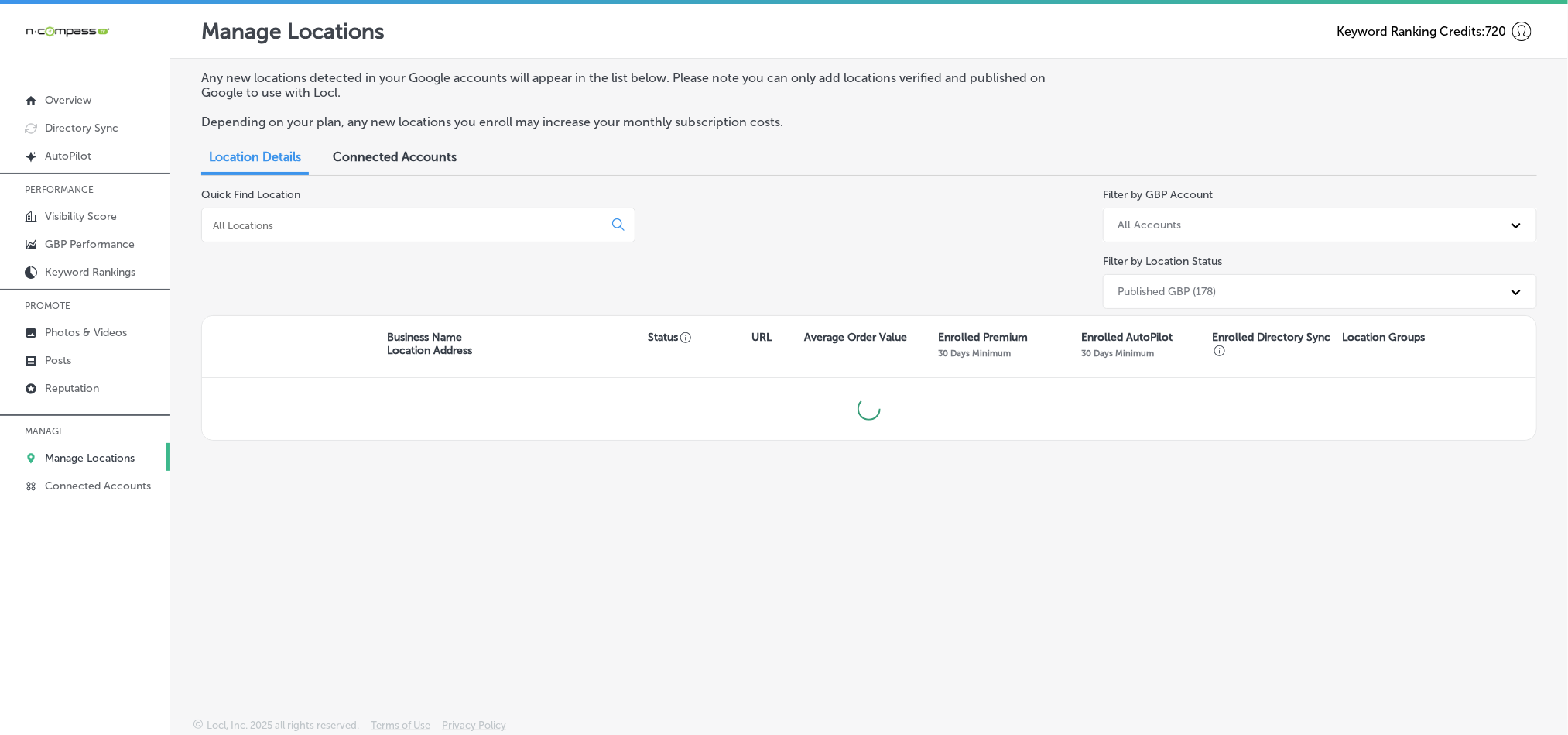
click at [379, 207] on div at bounding box center [419, 224] width 435 height 35
click at [372, 233] on div at bounding box center [419, 224] width 435 height 35
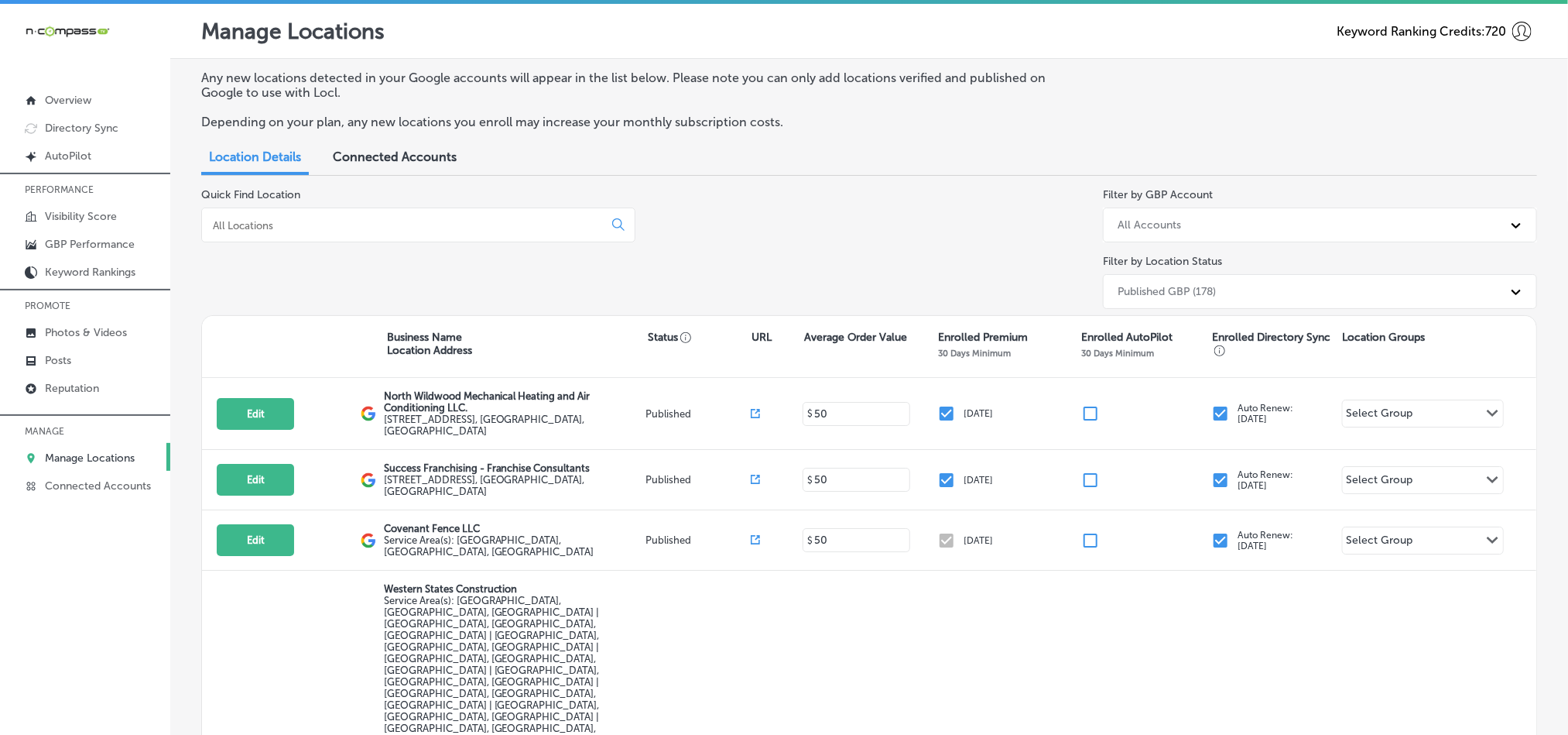
click at [331, 218] on div at bounding box center [419, 224] width 435 height 35
click at [340, 228] on input at bounding box center [406, 225] width 389 height 14
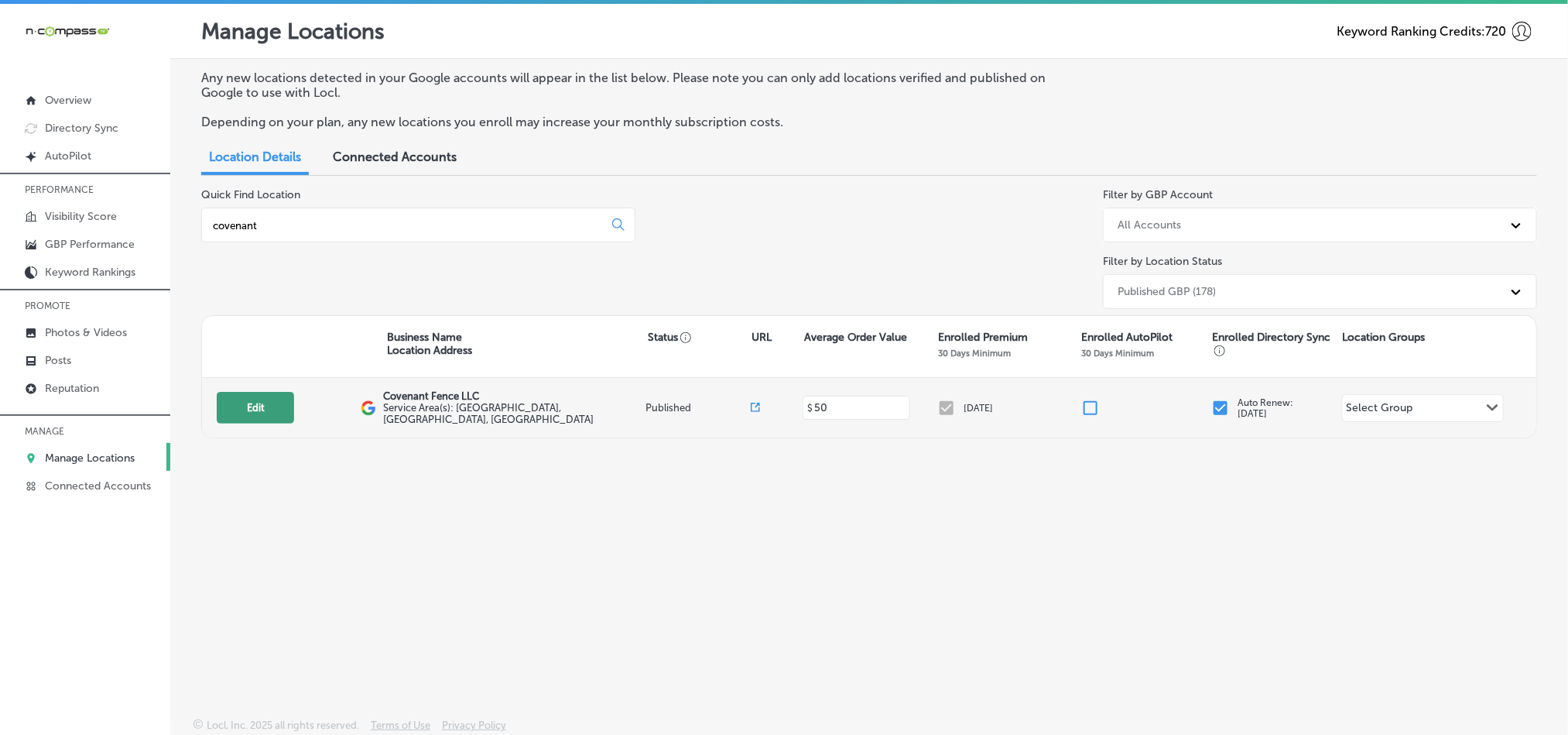
type input "covenant"
click at [262, 417] on button "Edit" at bounding box center [255, 408] width 78 height 32
select select "US"
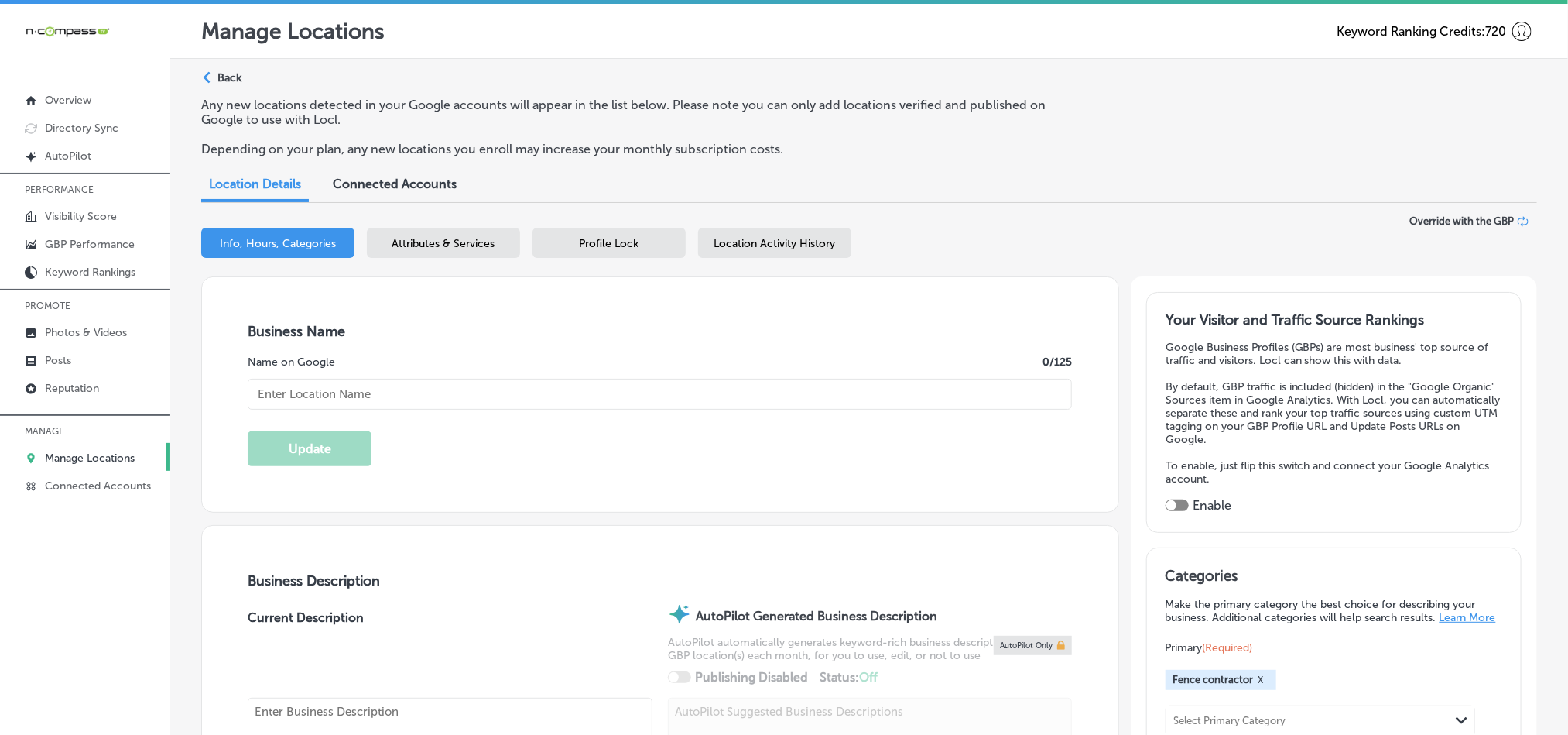
checkbox input "true"
type input "Covenant Fence LLC"
checkbox input "false"
type input "3047 covenant rd"
type input "Columbia"
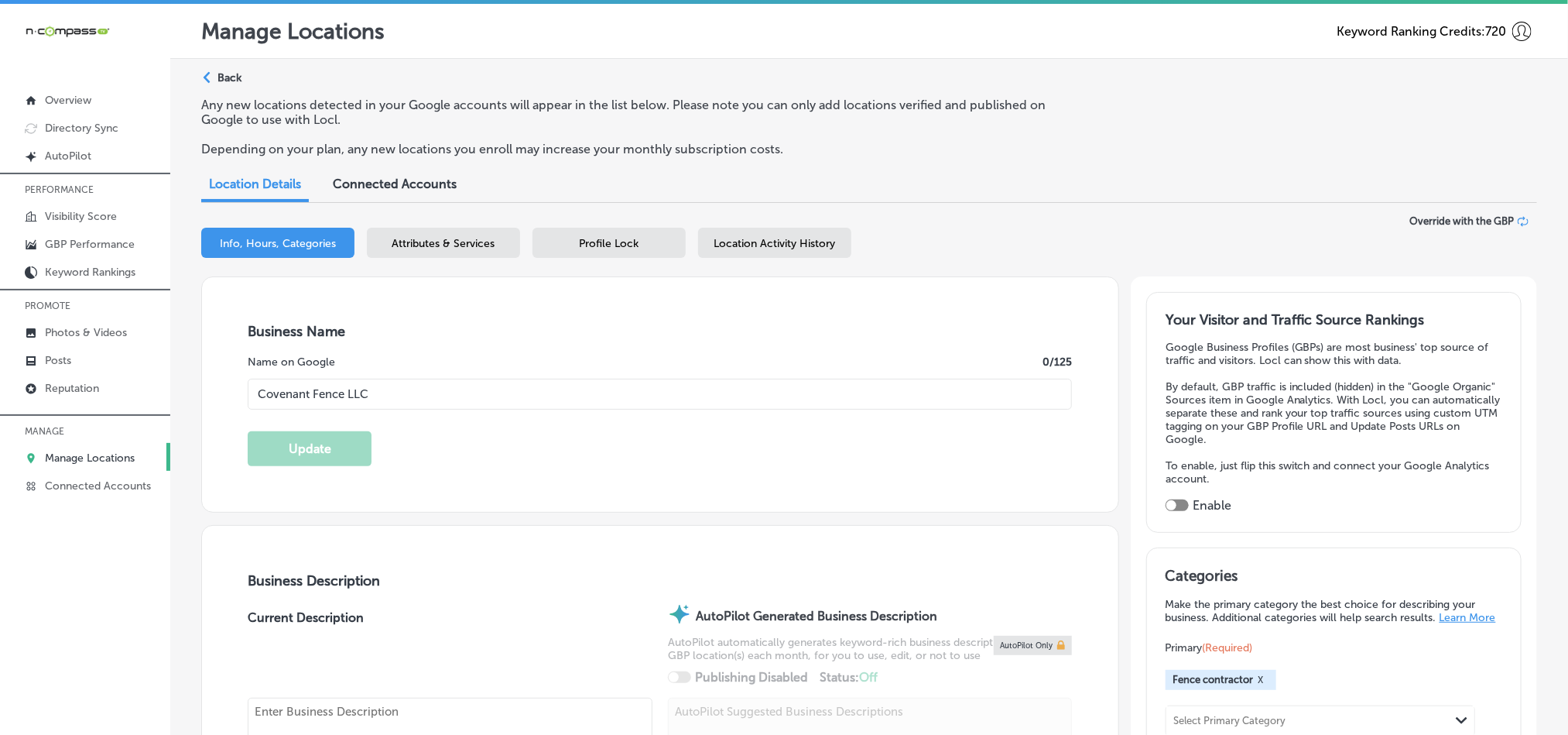
type input "29204"
type input "US"
type input "https://covenantfencesc.com/"
type textarea "At Covenant Fence, we take pride in being your neighborhood’s go-to experts for…"
type input "+1 803 610 1013"
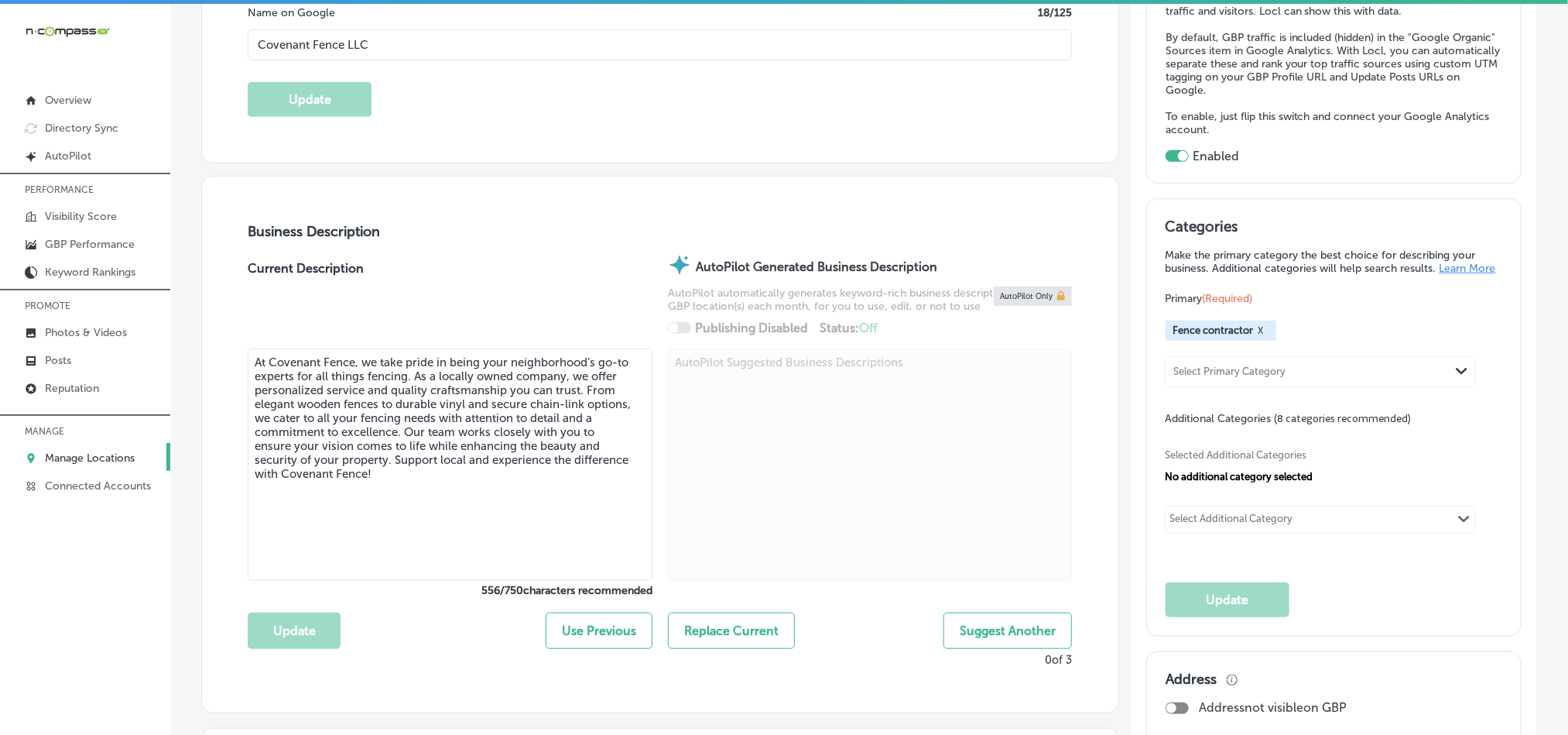
scroll to position [386, 0]
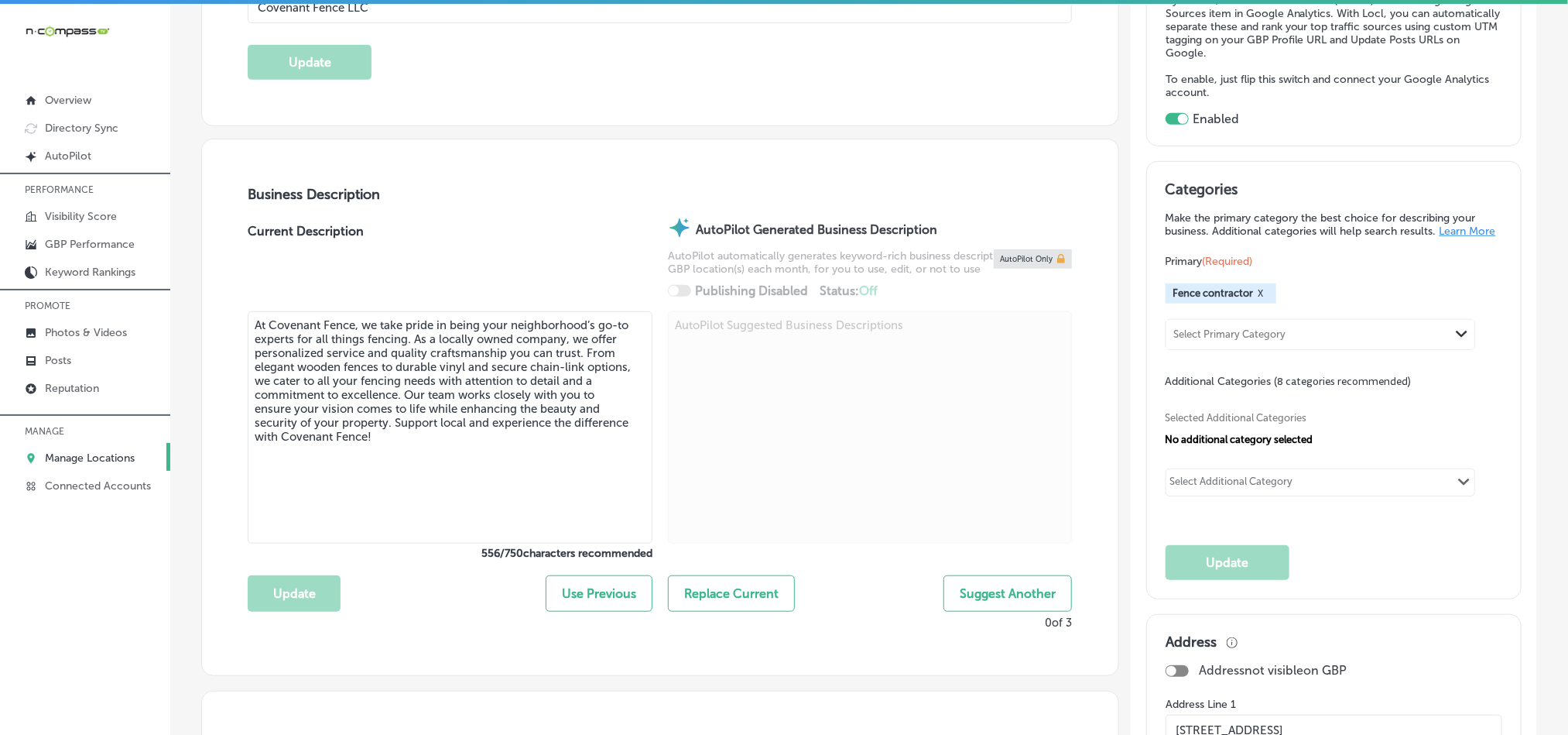
click at [1258, 490] on div "Select Additional Category" at bounding box center [1231, 485] width 123 height 18
paste input "Fence Company"
type input "Fence Company"
click at [1227, 494] on div "Select Additional Category" at bounding box center [1231, 485] width 123 height 18
paste input "Fence Contractor"
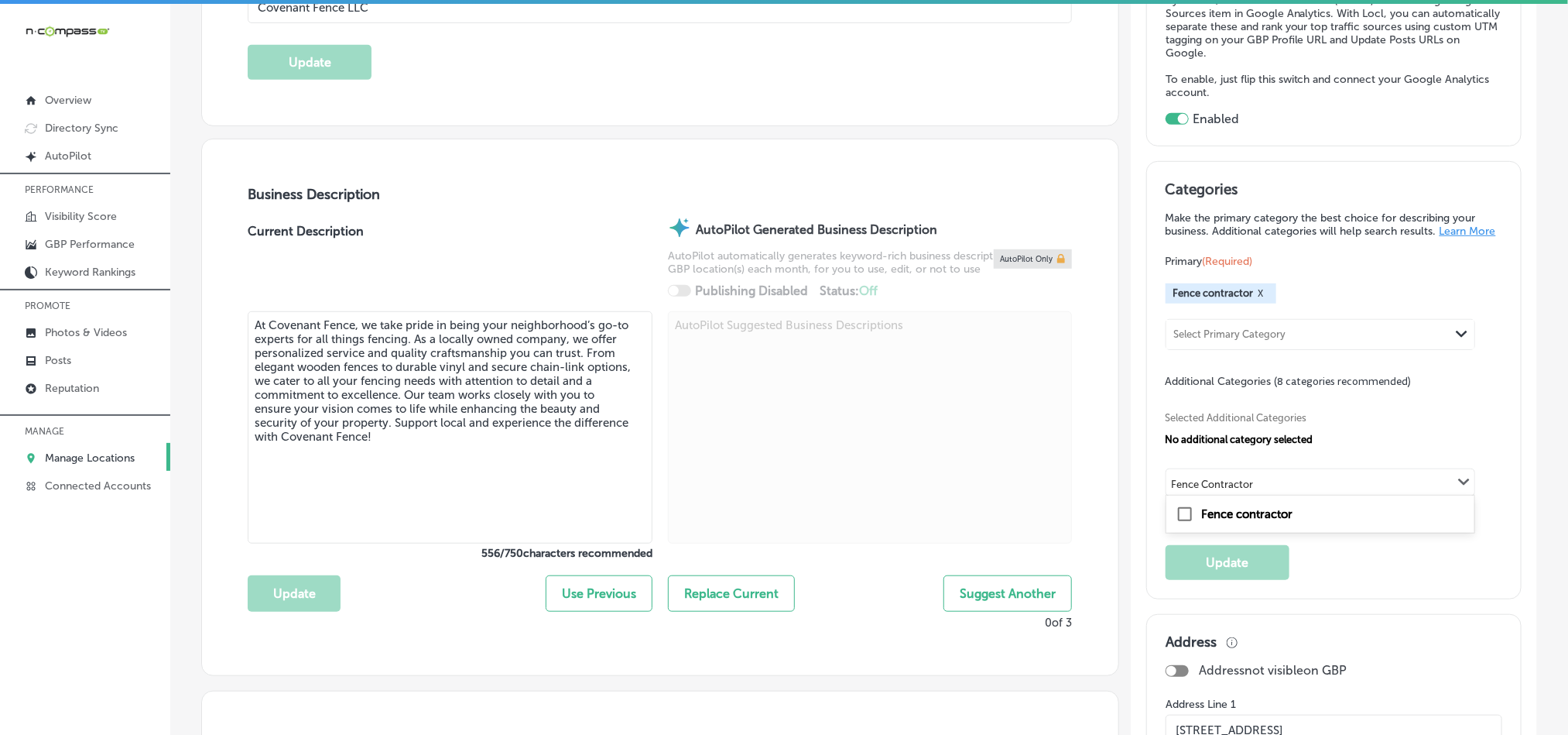
click at [1178, 524] on input "checkbox" at bounding box center [1184, 514] width 19 height 19
type input "Fence Contractor"
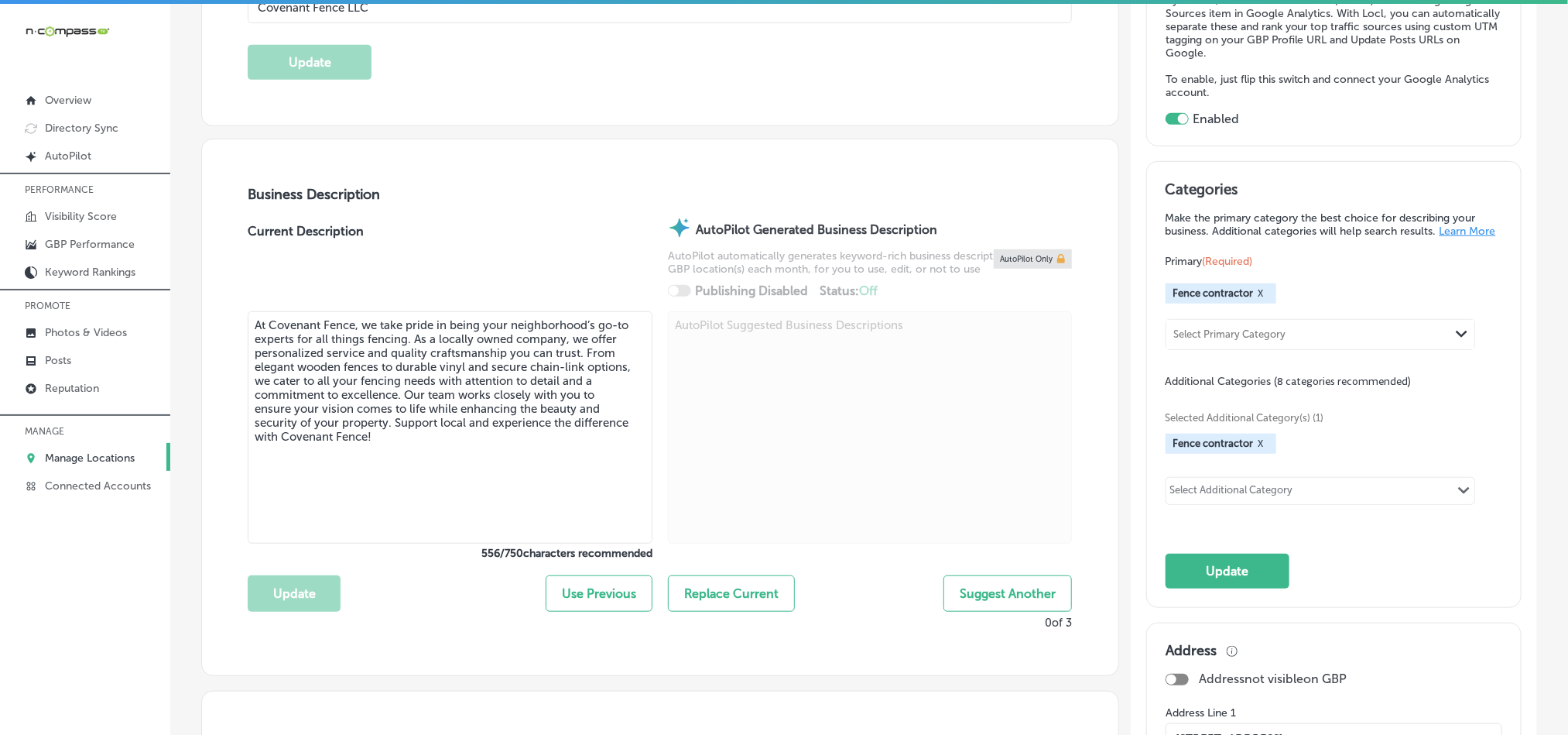
click at [1212, 337] on div "Select Primary Category" at bounding box center [1308, 334] width 283 height 21
paste input "Vinyl Fence Store"
drag, startPoint x: 1191, startPoint y: 339, endPoint x: 1129, endPoint y: 342, distance: 62.1
click at [1146, 342] on div "Categories Make the primary category the best choice for describing your busine…" at bounding box center [1334, 384] width 376 height 448
type input "Fence Store"
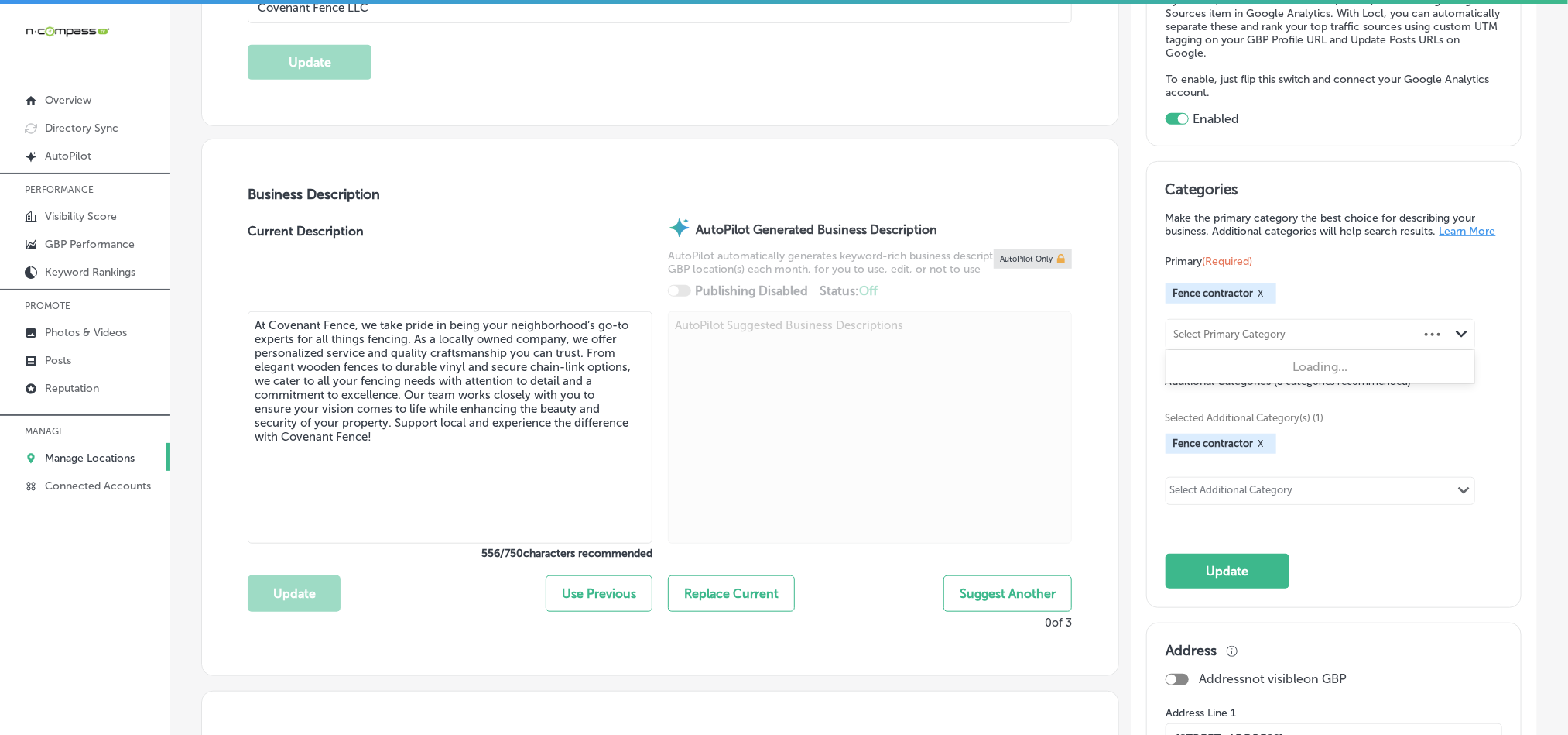
click at [1192, 340] on div "Select Primary Category" at bounding box center [1230, 334] width 113 height 12
paste input "Chain Link Fence Supplier"
type input "Chain Link Fence Supplier"
click at [1192, 340] on div "Select Primary Category" at bounding box center [1230, 334] width 113 height 12
paste input "Aluminum Fence Contractor"
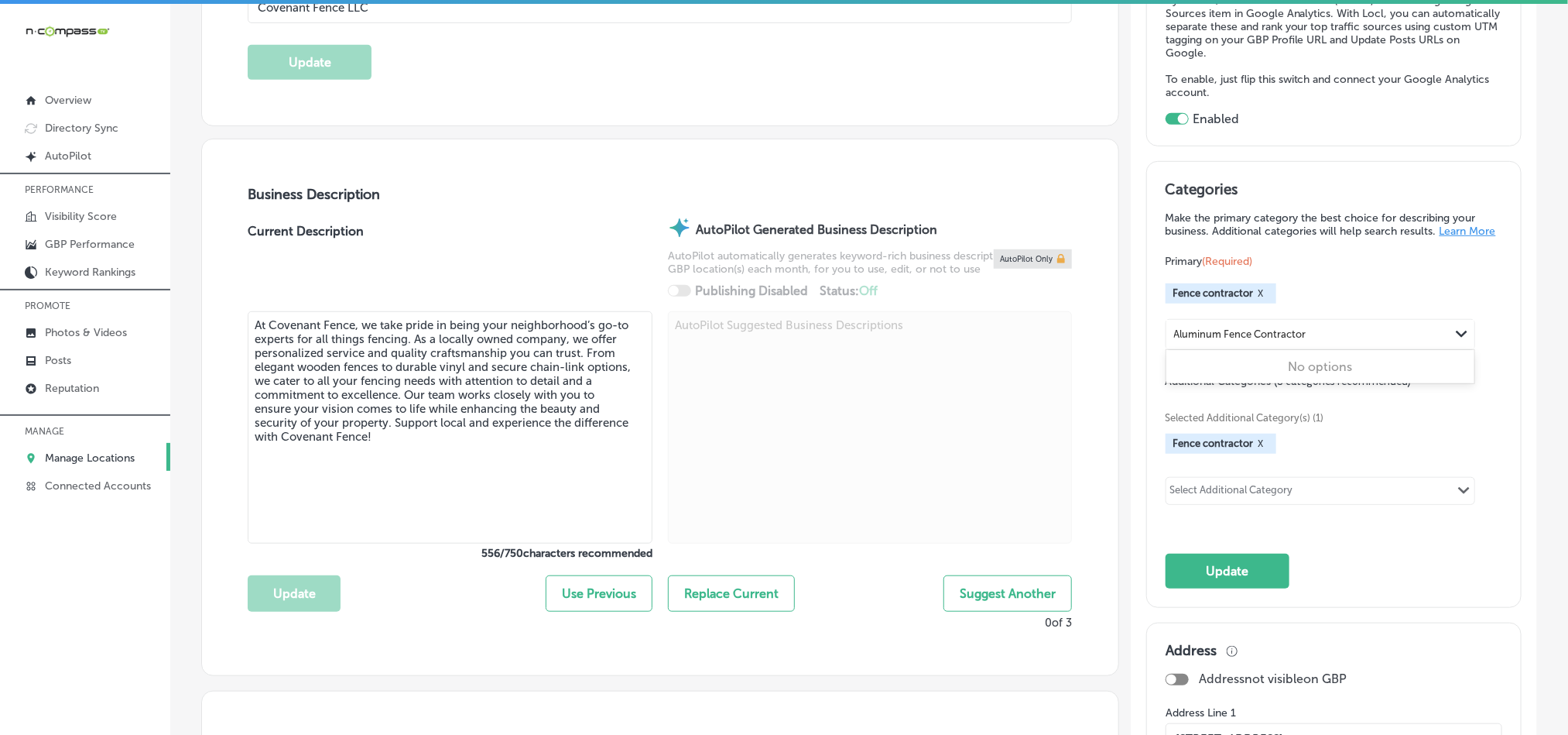
type input "Aluminum Fence Contractor"
click at [1189, 340] on div "Select Primary Category" at bounding box center [1230, 334] width 113 height 12
paste input "Fence Rental Service"
type input "Fence Rental Service"
click at [1238, 340] on div "Select Primary Category" at bounding box center [1230, 334] width 113 height 12
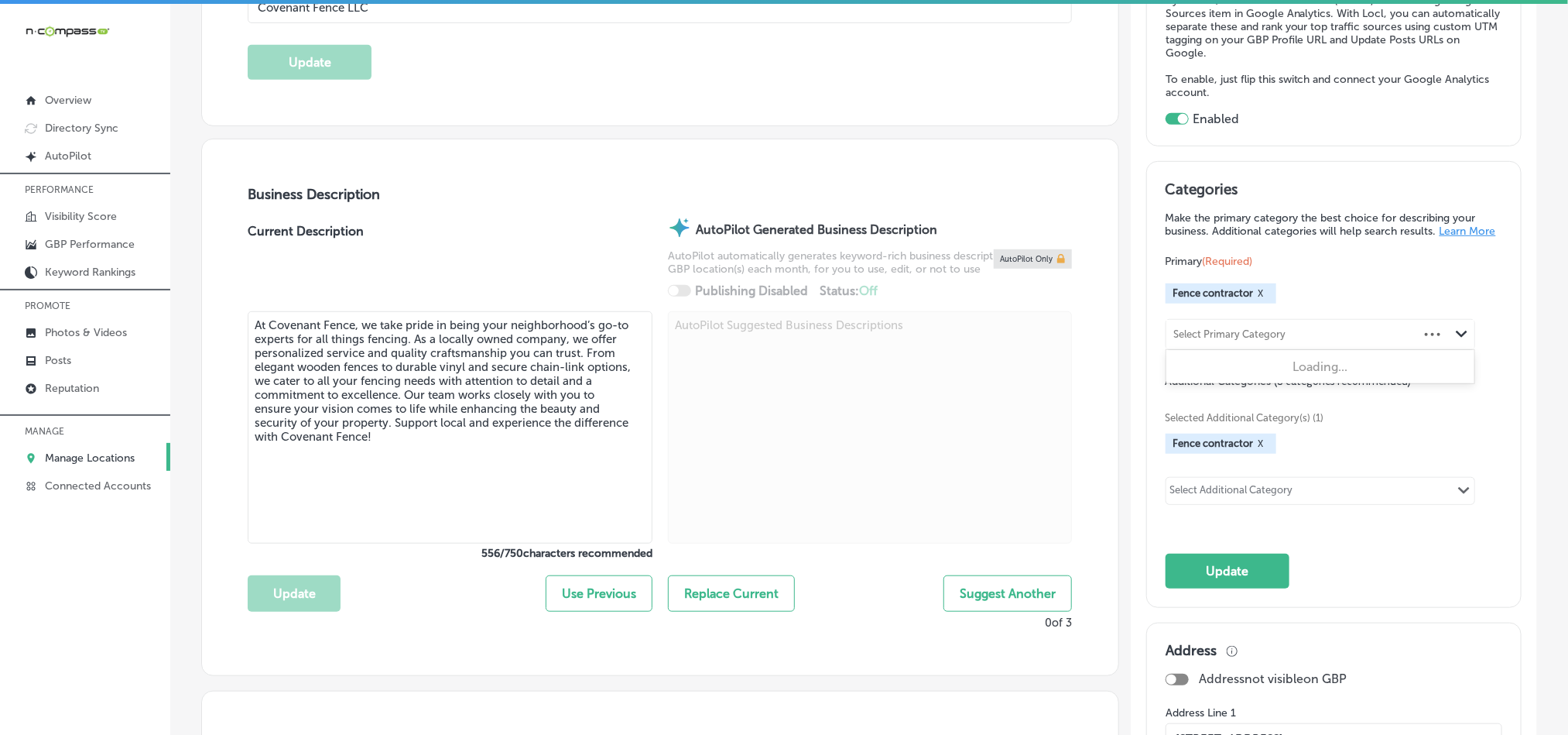
paste input "Custom Fences"
type input "Custom Fences"
click at [1326, 446] on div "Fence contractor X" at bounding box center [1334, 444] width 337 height 20
click at [1283, 502] on div "Select Additional Category" at bounding box center [1231, 493] width 123 height 18
paste input "Custom Fences"
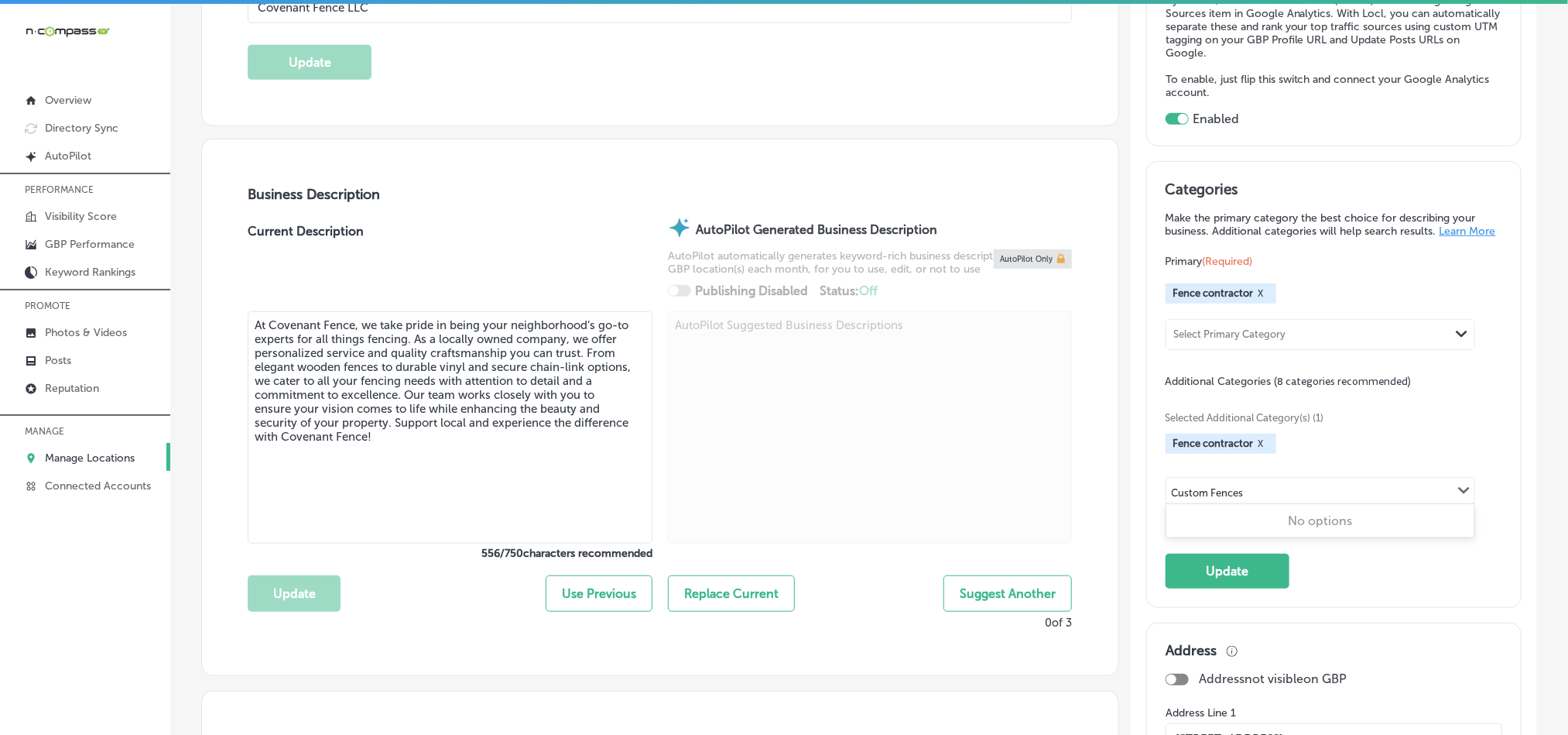
type input "Custom Fences"
click at [1254, 450] on button "X" at bounding box center [1261, 444] width 15 height 12
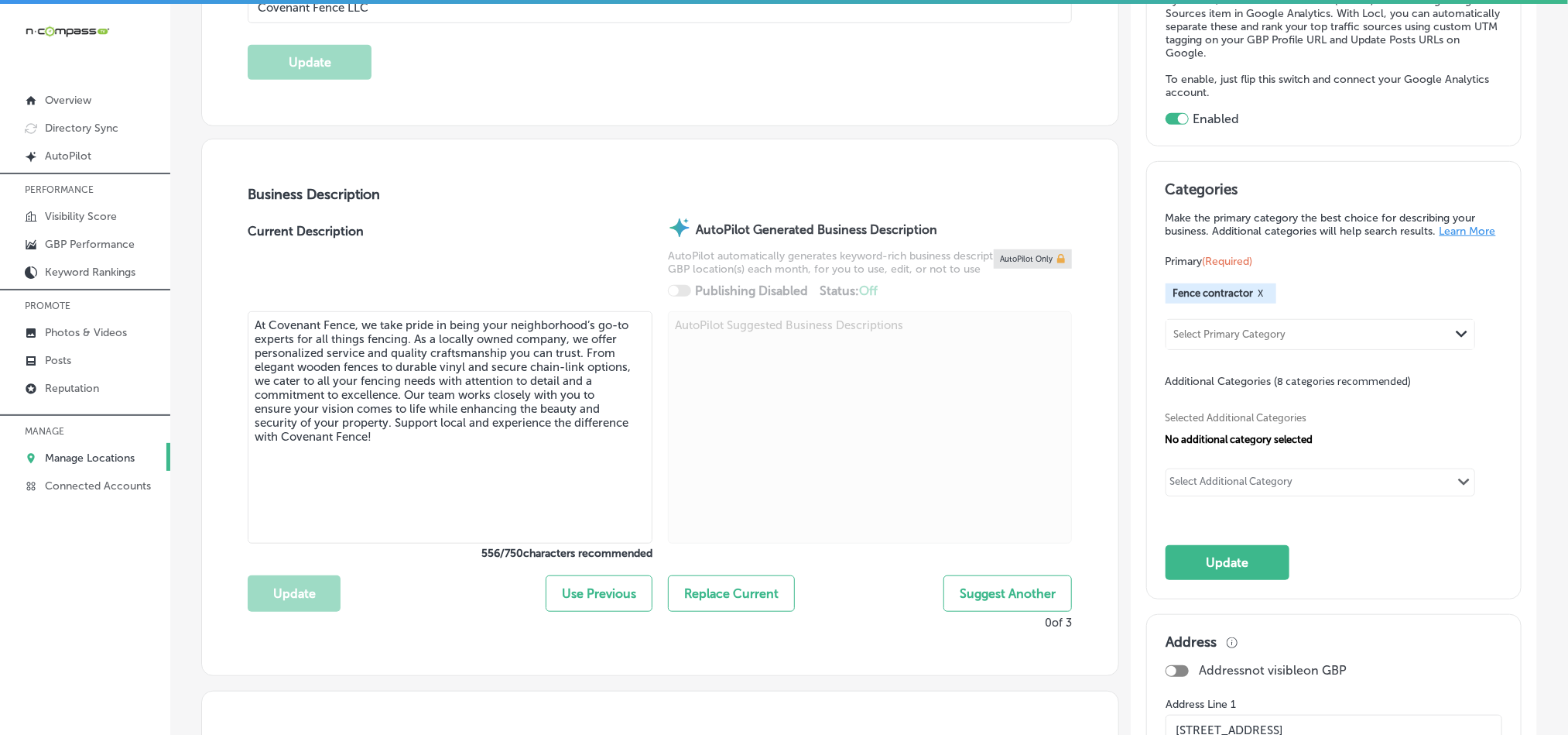
click at [1217, 491] on div "Select Additional Category" at bounding box center [1231, 485] width 123 height 18
paste input "Gate Contractor"
type input "Gate Contractor"
click at [1331, 572] on div "Categories Make the primary category the best choice for describing your busine…" at bounding box center [1334, 380] width 337 height 400
click at [1205, 334] on div "Select Primary Category" at bounding box center [1292, 334] width 252 height 21
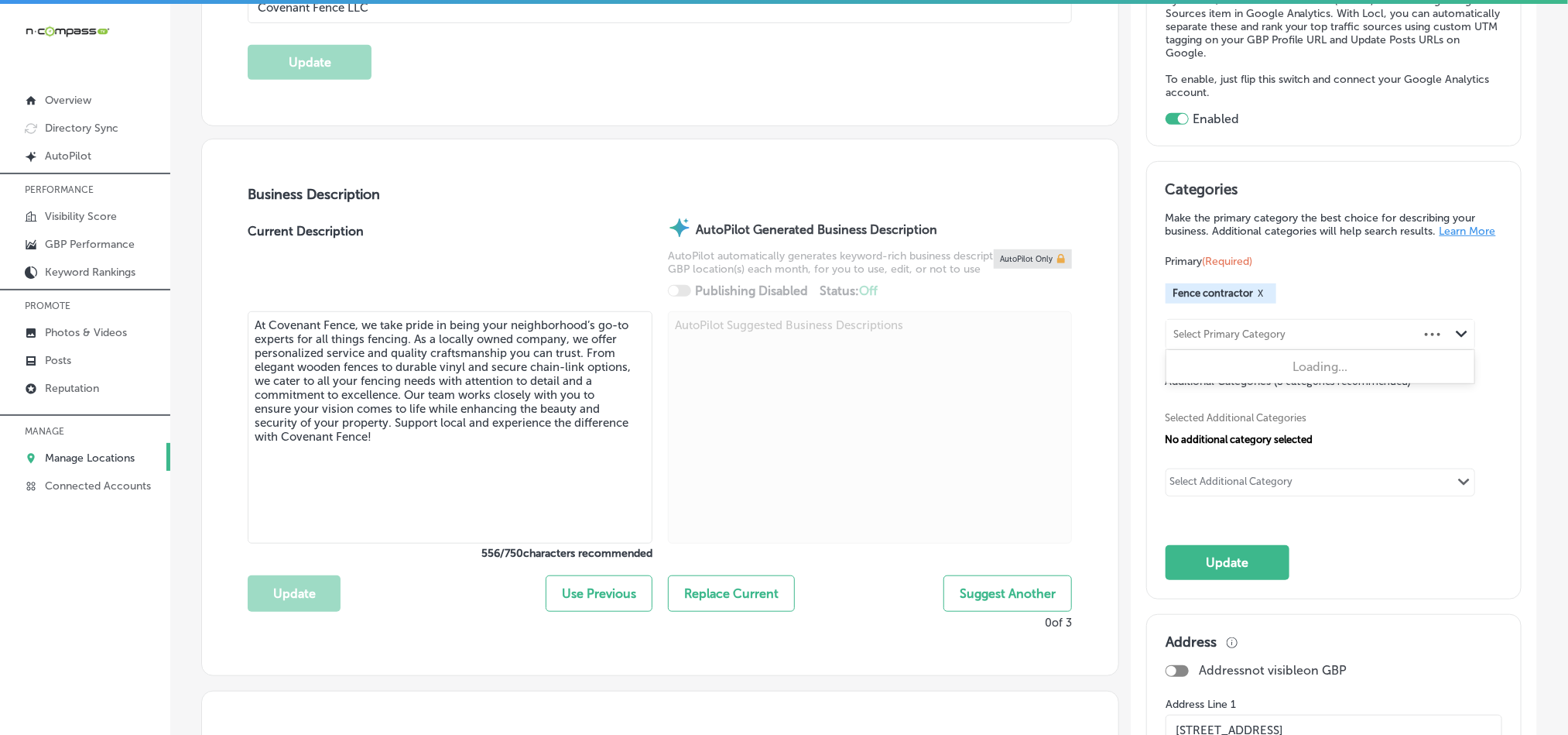
paste input "Vinyl Fencing Supplier"
drag, startPoint x: 1192, startPoint y: 341, endPoint x: 1121, endPoint y: 354, distance: 72.2
type input "Vinyl Fencing Supplier"
click at [1317, 491] on div "Select Additional Category Path Created with Sketch." at bounding box center [1320, 483] width 308 height 26
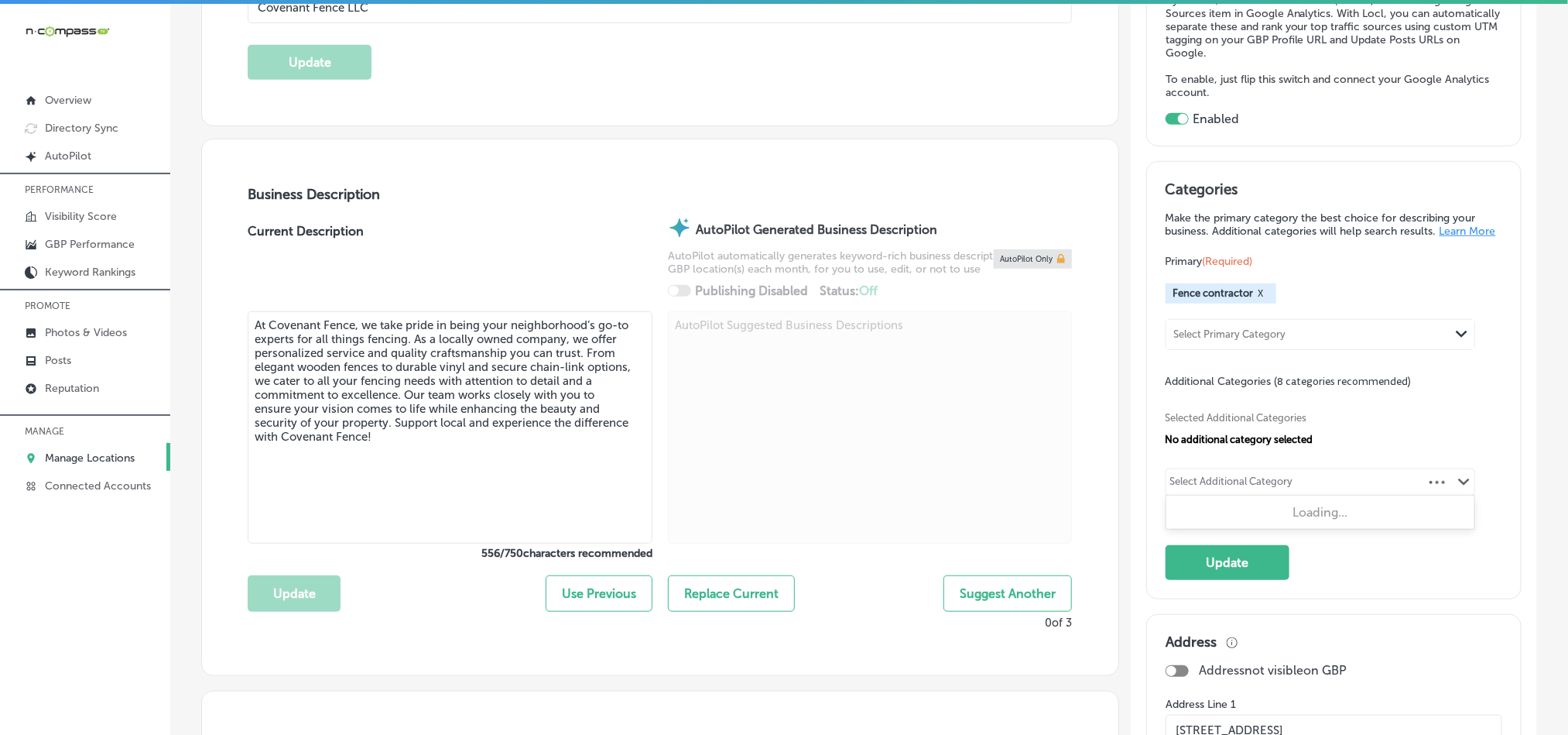
paste input "Vinyl Fencing Supplier"
click at [1189, 490] on input "Vinyl Fencing Supplier" at bounding box center [1224, 485] width 105 height 12
type input "Fencing Supplier"
click at [1257, 487] on div "Select Additional Category" at bounding box center [1231, 485] width 123 height 18
paste input "Fencing Provider"
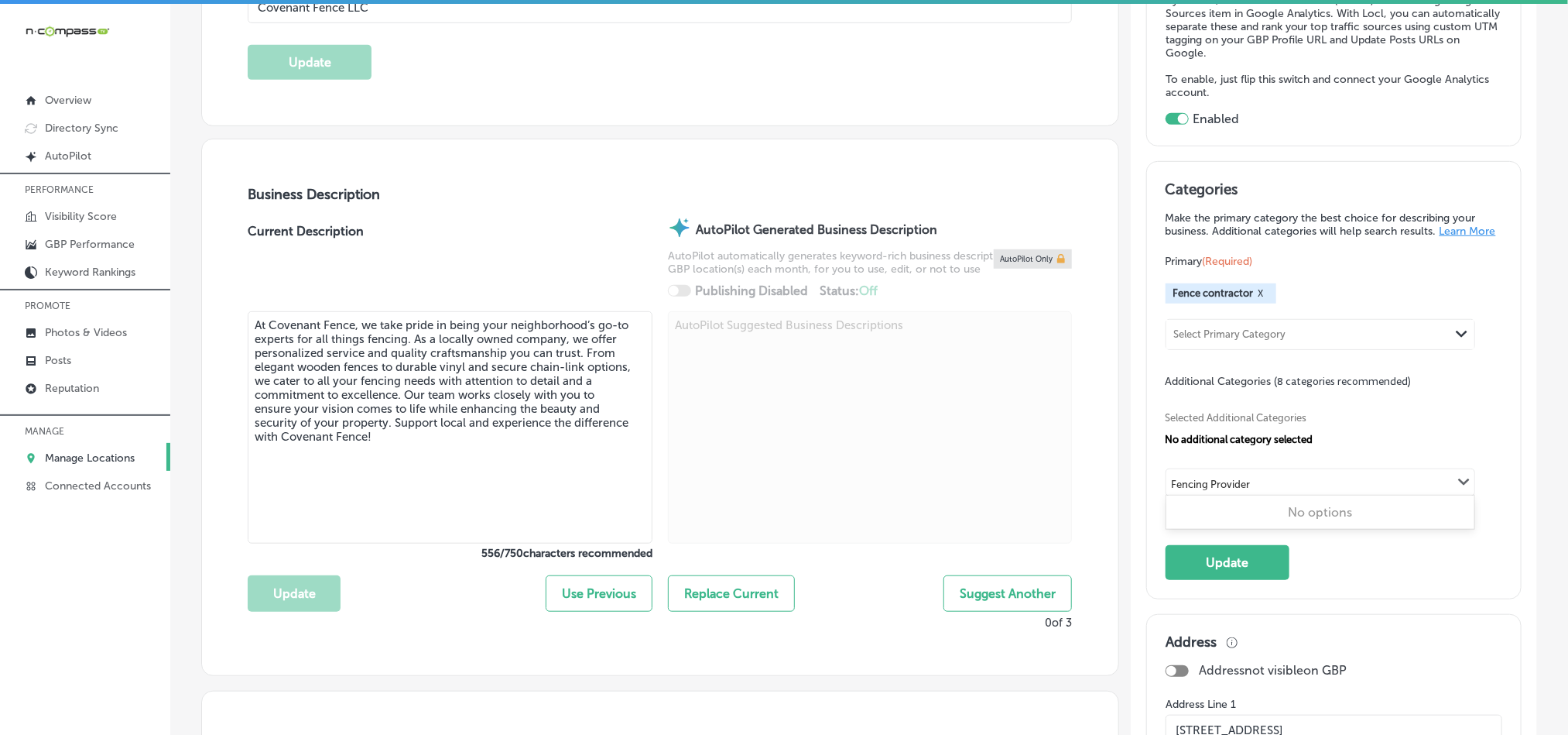
type input "Fencing Provider"
click at [1210, 496] on div "Select Additional Category Path Created with Sketch." at bounding box center [1320, 483] width 308 height 26
click at [1210, 493] on div "Select Additional Category" at bounding box center [1231, 485] width 123 height 18
paste input "Gate Installation"
type input "Gate Installation"
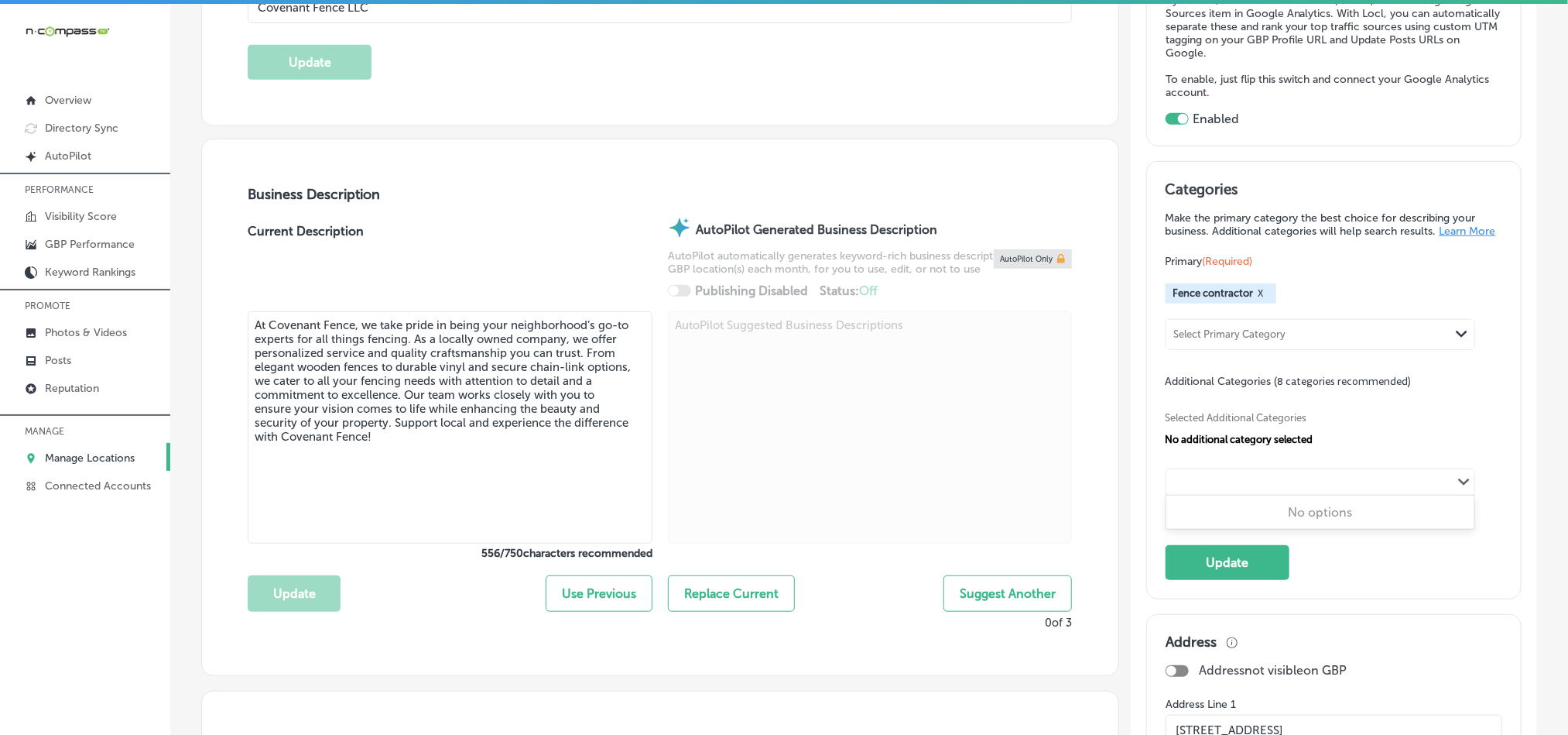
click at [1350, 564] on div "Categories Make the primary category the best choice for describing your busine…" at bounding box center [1334, 380] width 337 height 400
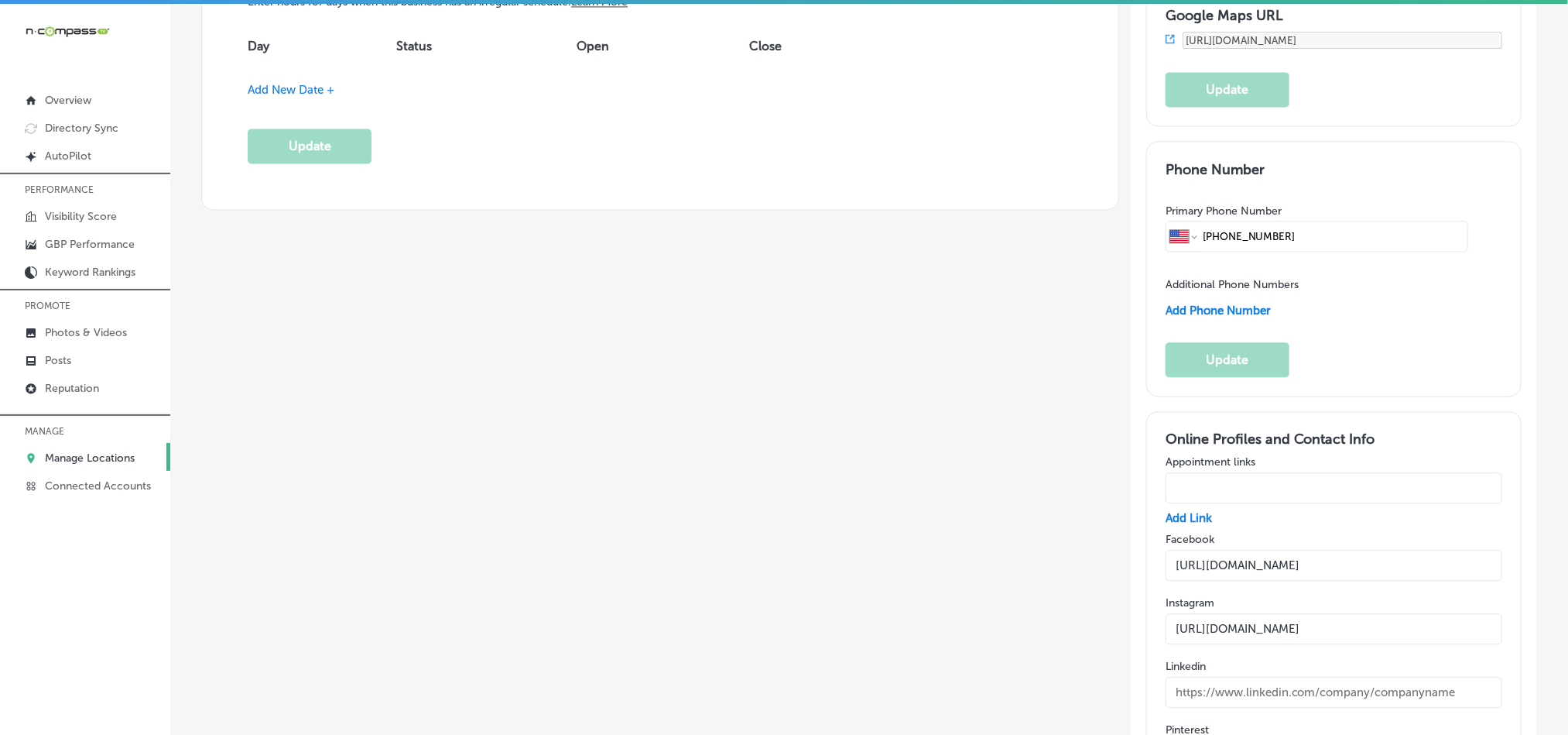
scroll to position [1975, 0]
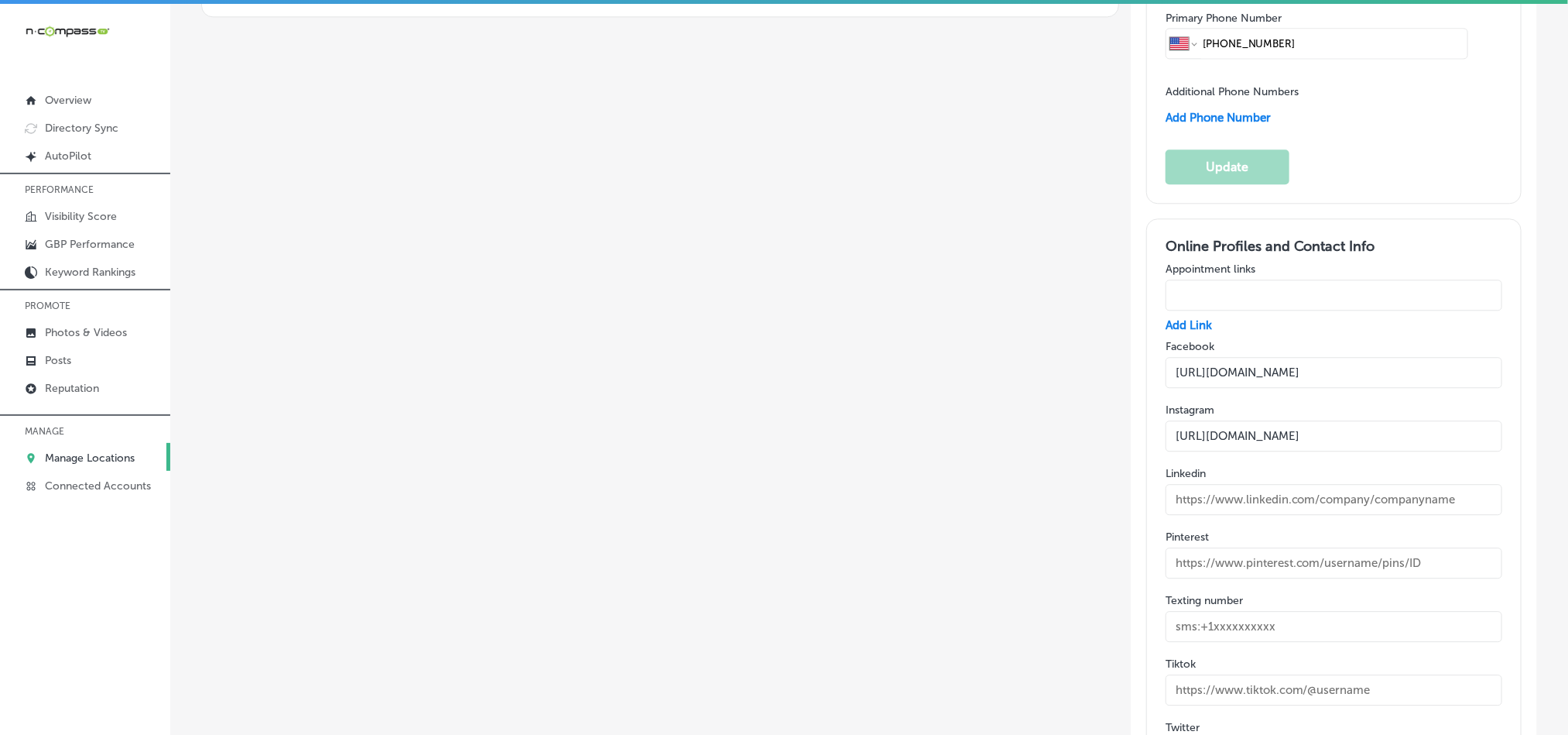
click at [1301, 405] on label "Instagram" at bounding box center [1334, 410] width 337 height 13
click at [1292, 372] on input "https://m.facebook.com/profile.php?id=61566279743374" at bounding box center [1334, 372] width 337 height 31
click at [1300, 403] on div "Online Profiles and Contact Info Appointment links Add Link Facebook https://m.…" at bounding box center [1334, 570] width 337 height 666
click at [1300, 365] on input "https://m.facebook.com/profile.php?id=61566279743374" at bounding box center [1334, 372] width 337 height 31
paste input "www.facebook.com/p/Covenant-Fence- 61566279743374/"
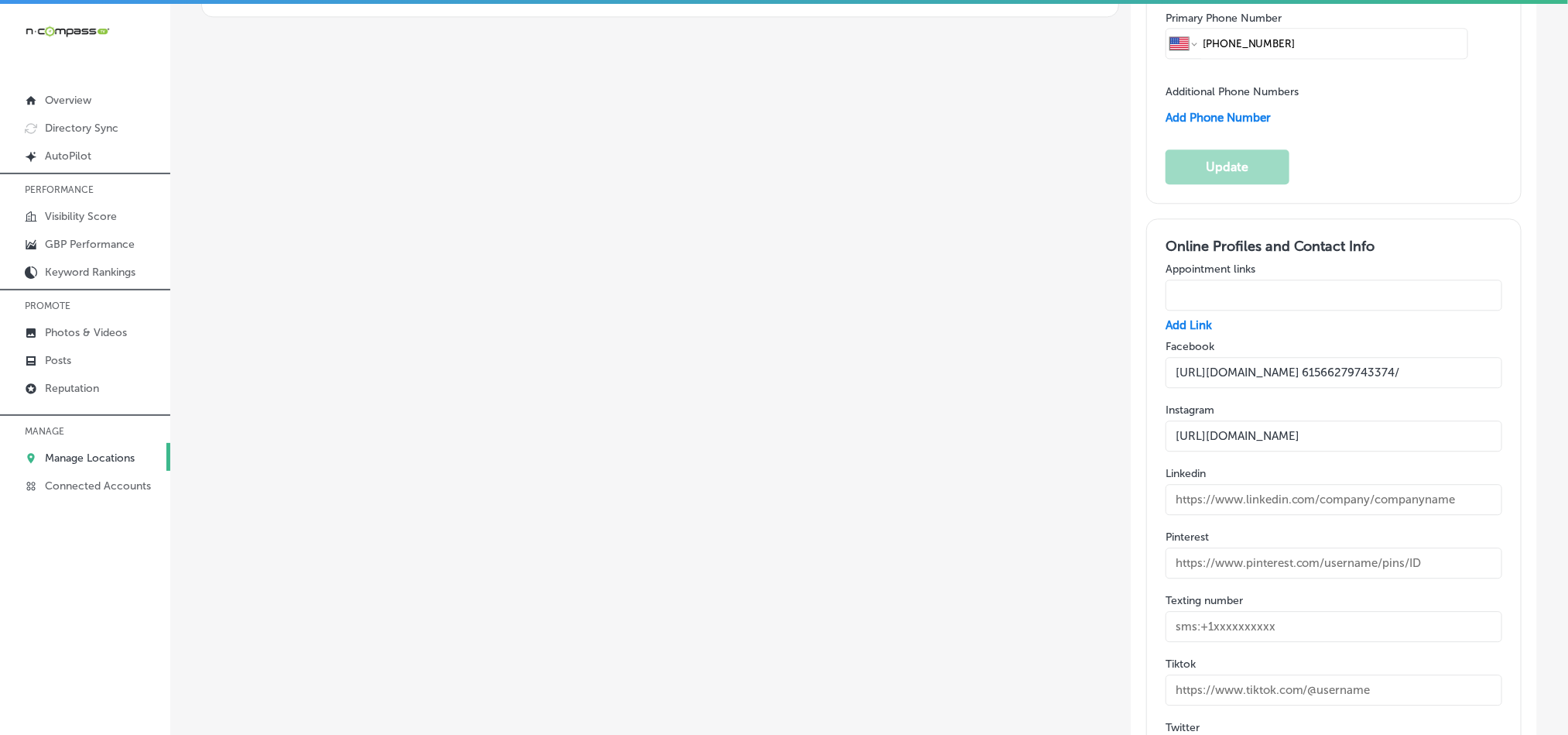
scroll to position [0, 51]
type input "https://www.facebook.com/p/Covenant-Fence- 61566279743374/"
click at [1233, 446] on input "https://www.instagram.com/covenantfence/" at bounding box center [1334, 436] width 337 height 31
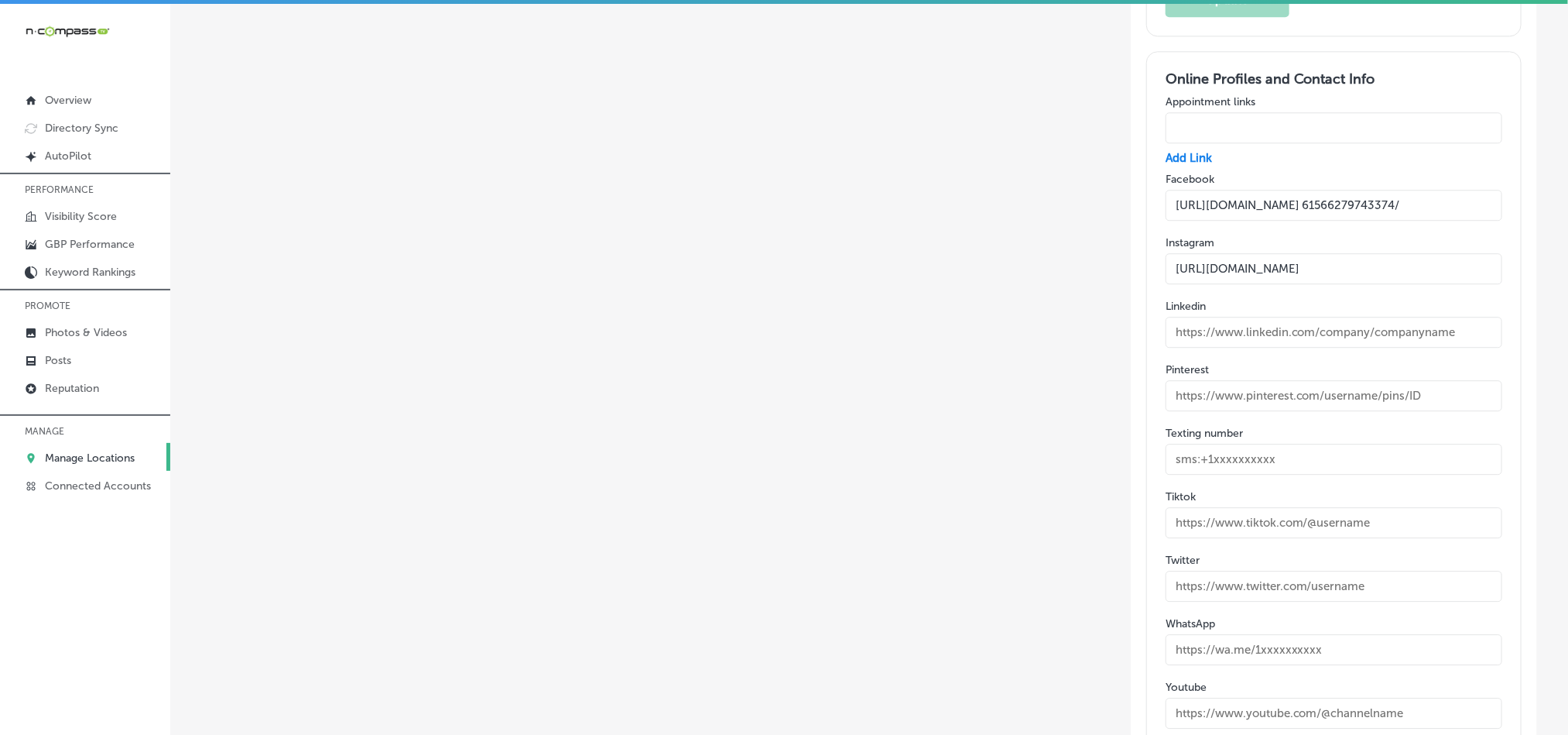
scroll to position [2090, 0]
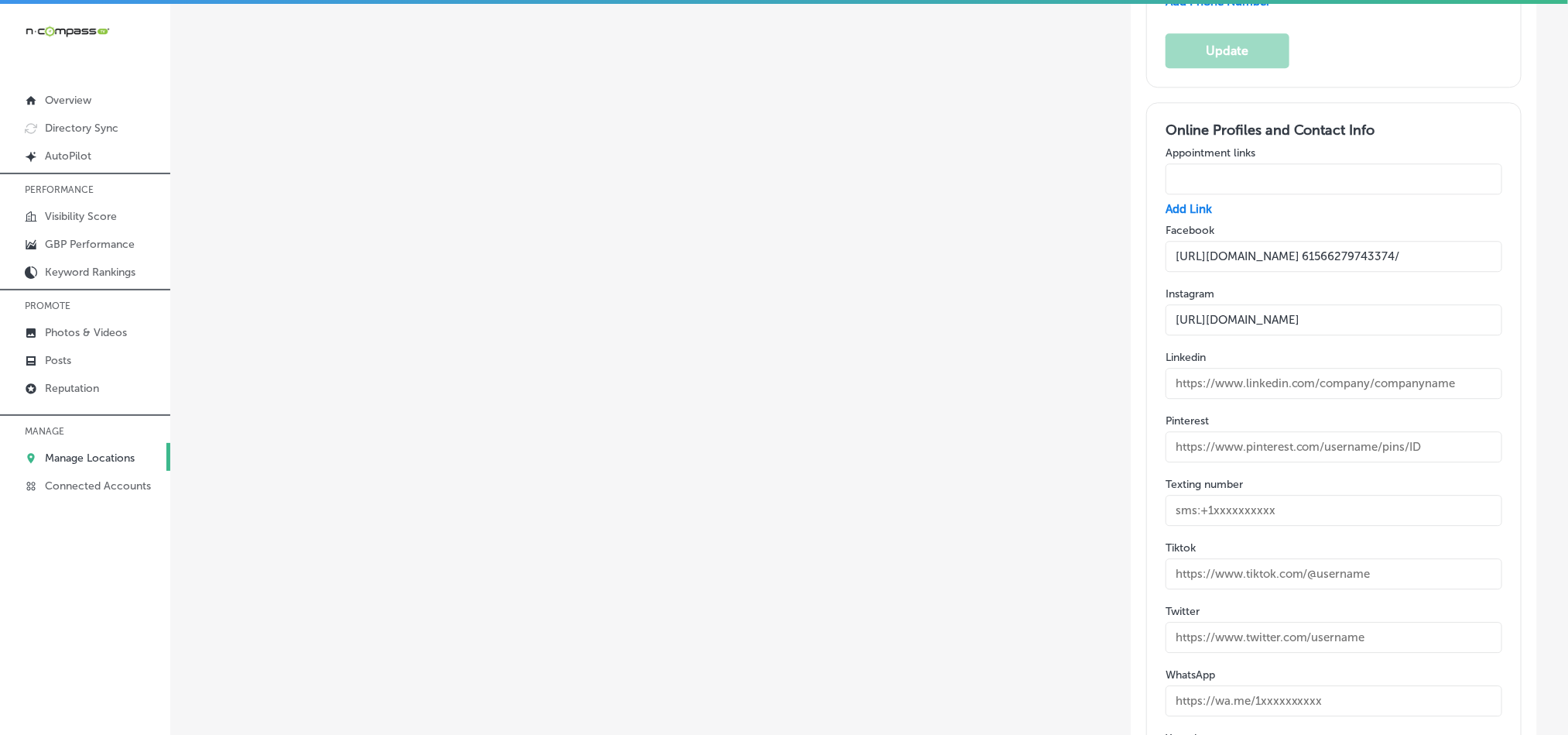
click at [1241, 386] on input "text" at bounding box center [1334, 383] width 337 height 31
paste input "https://www.linkedin.com/company/covenantfencesc/? viewAsMember=true"
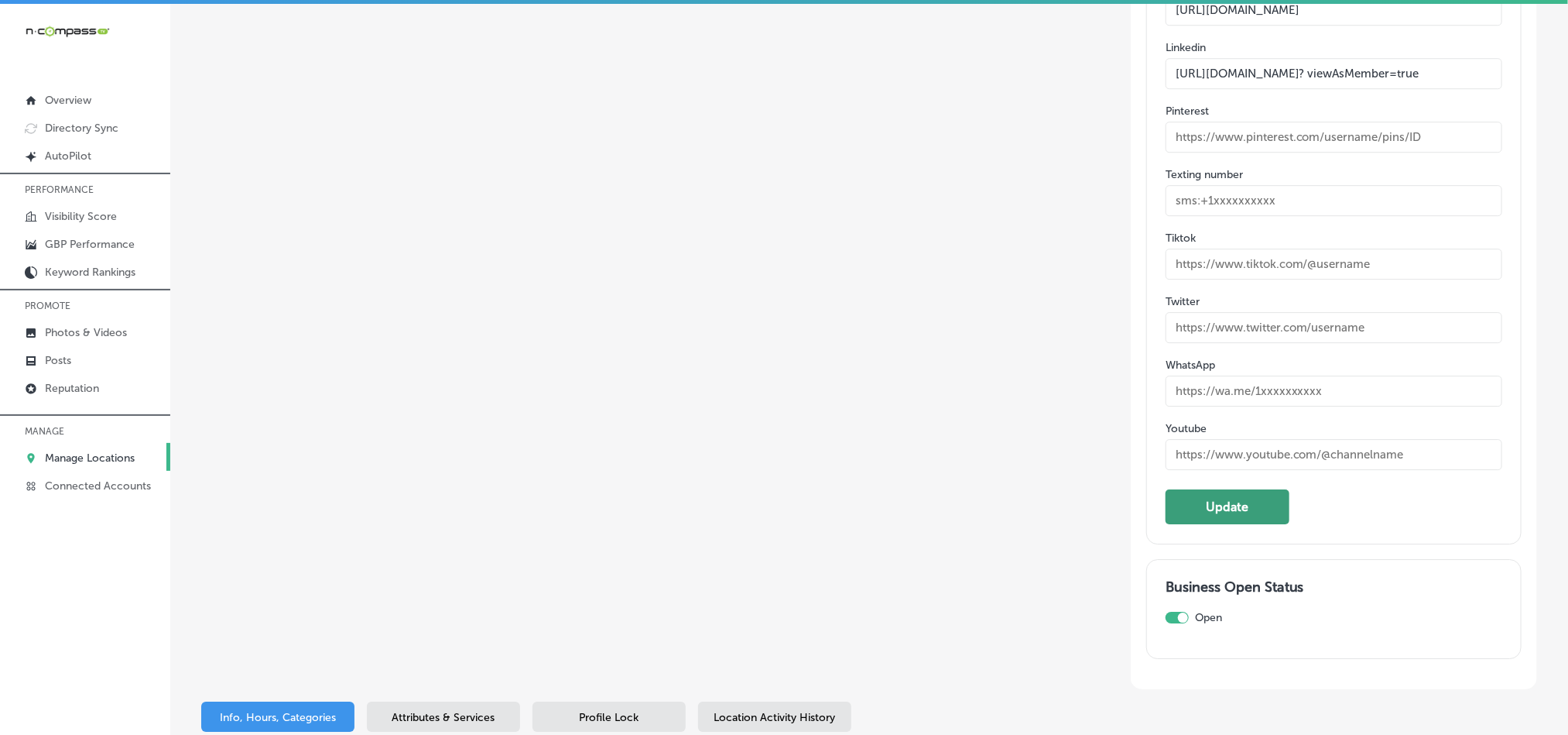
scroll to position [0, 0]
click at [1203, 516] on button "Update" at bounding box center [1227, 507] width 124 height 35
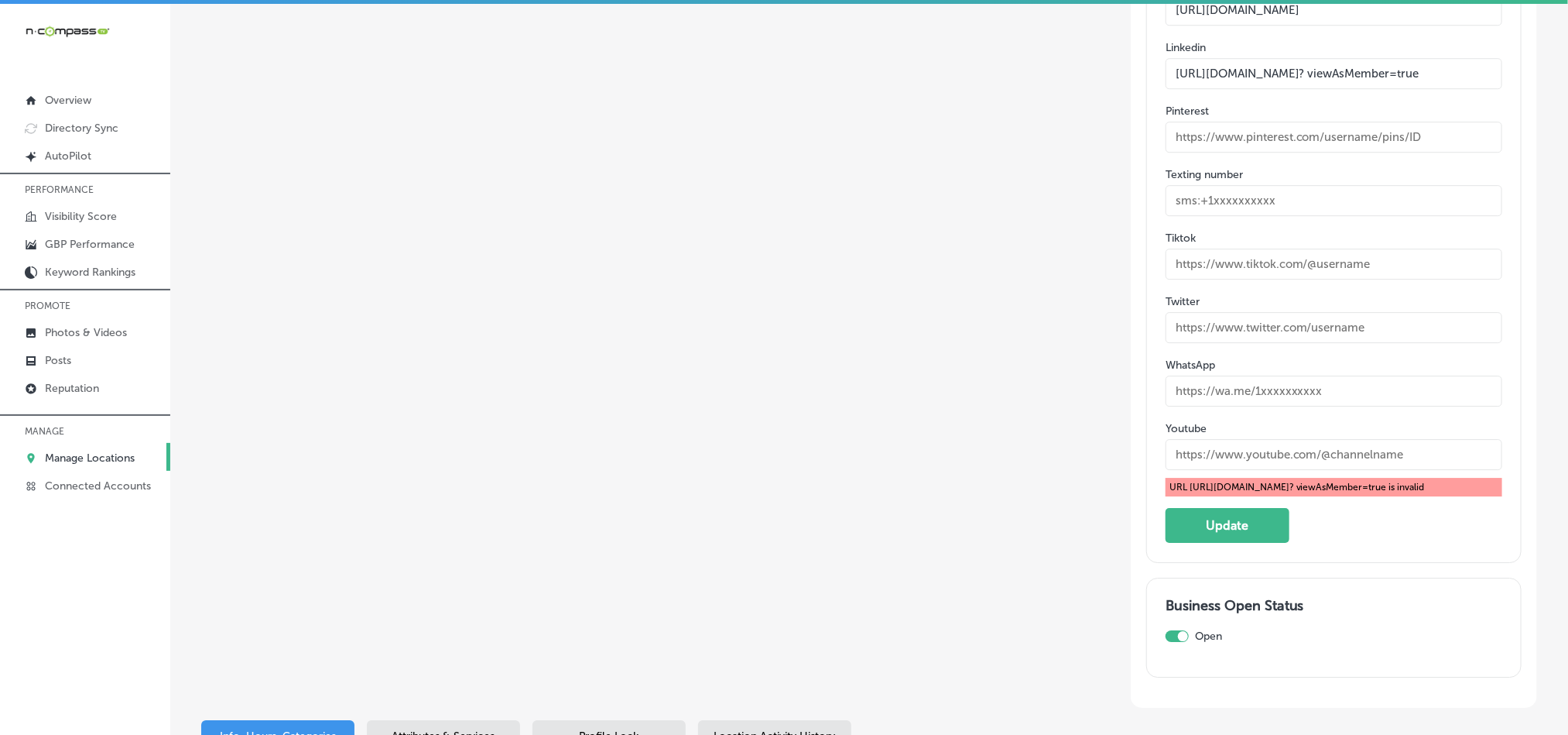
click at [1229, 78] on input "https://www.linkedin.com/company/covenantfencesc/? viewAsMember=true" at bounding box center [1334, 73] width 337 height 31
paste input "text"
type input "https://www.linkedin.com/company/covenantfencesc/"
click at [1224, 543] on button "Update" at bounding box center [1227, 525] width 124 height 35
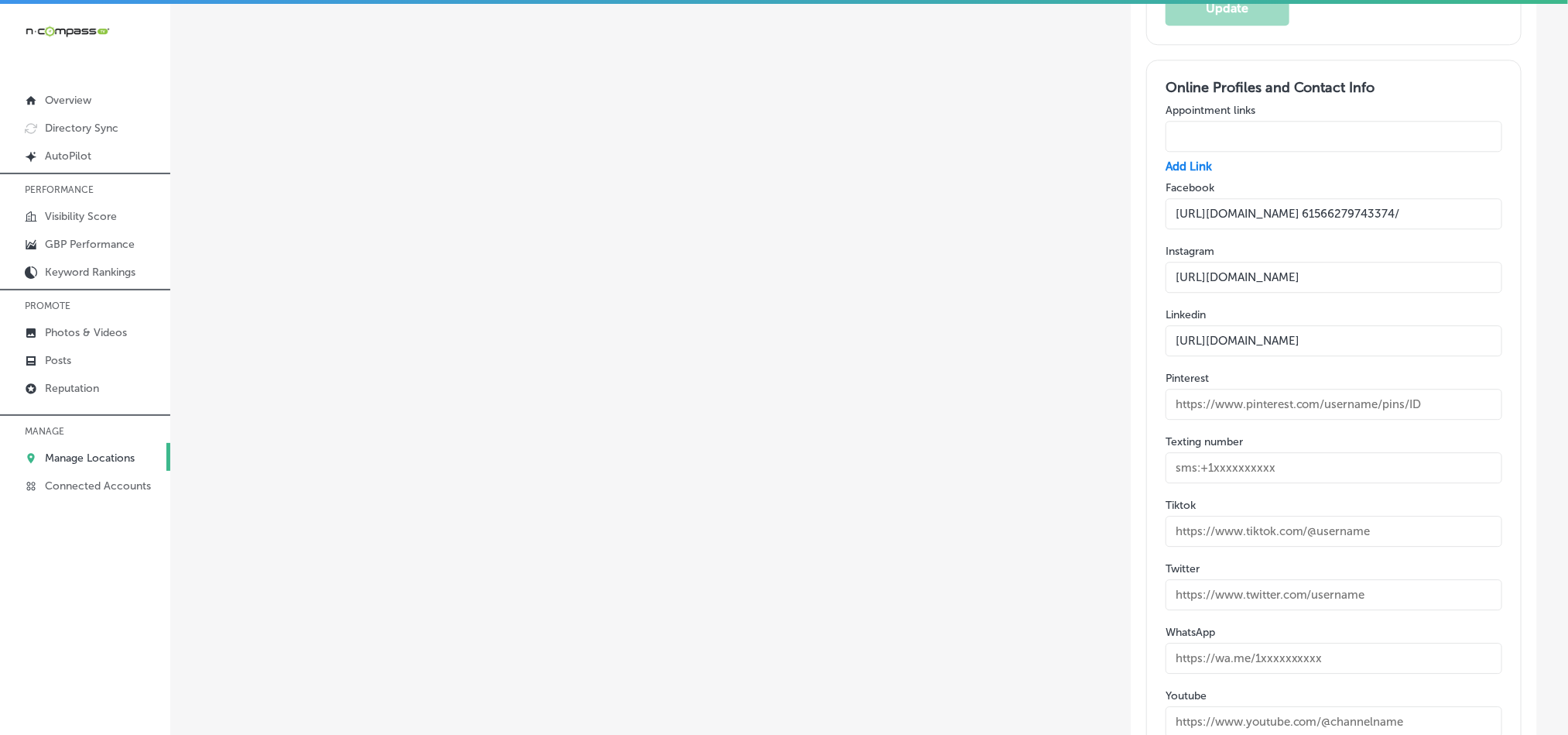
scroll to position [2128, 0]
click at [1277, 220] on input "https://www.facebook.com/p/Covenant-Fence- 61566279743374/" at bounding box center [1334, 217] width 337 height 31
paste input "rofile.php?id=61566279743374"
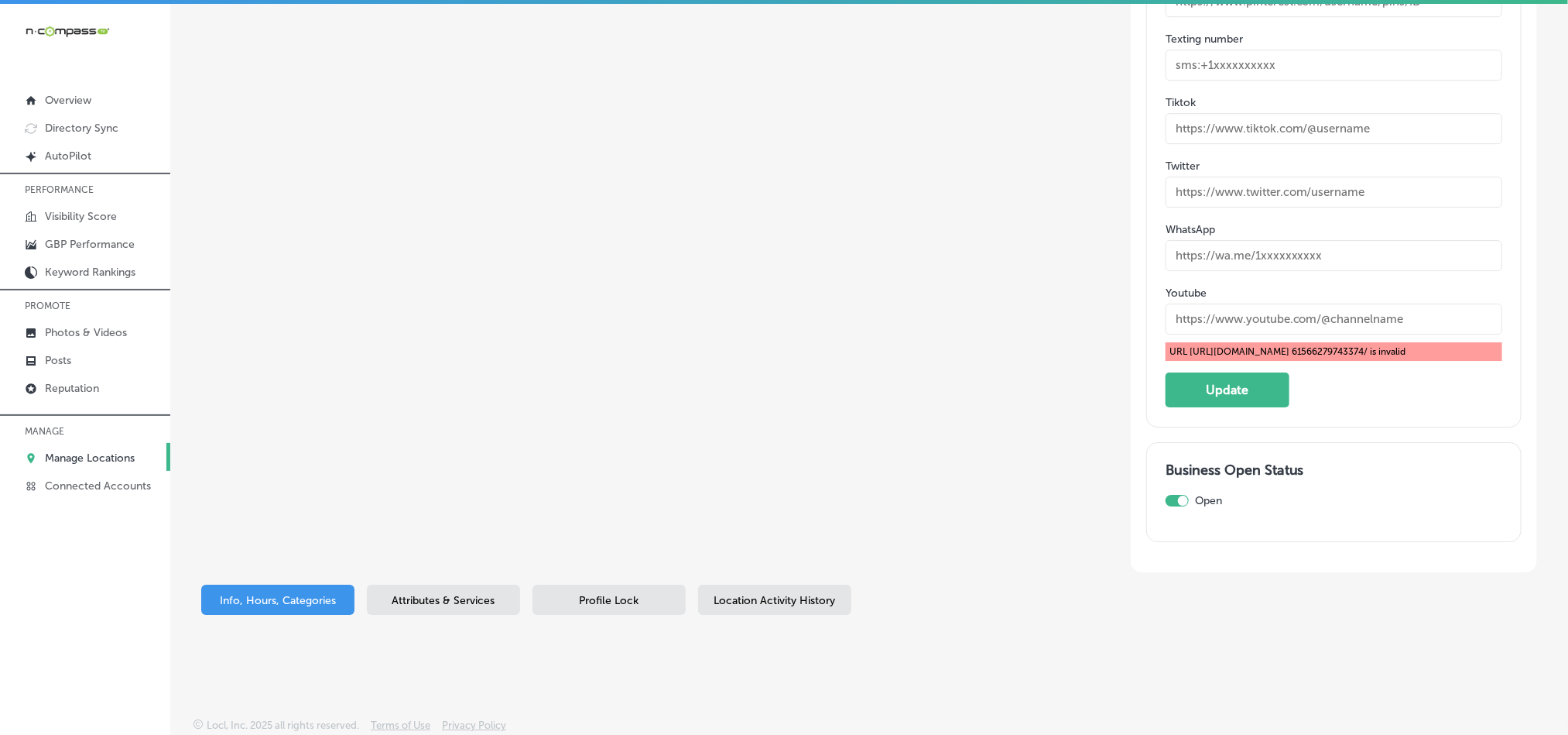
scroll to position [2553, 0]
type input "https://www.facebook.com/profile.php?id=61566279743374"
click at [1203, 393] on button "Update" at bounding box center [1227, 389] width 124 height 35
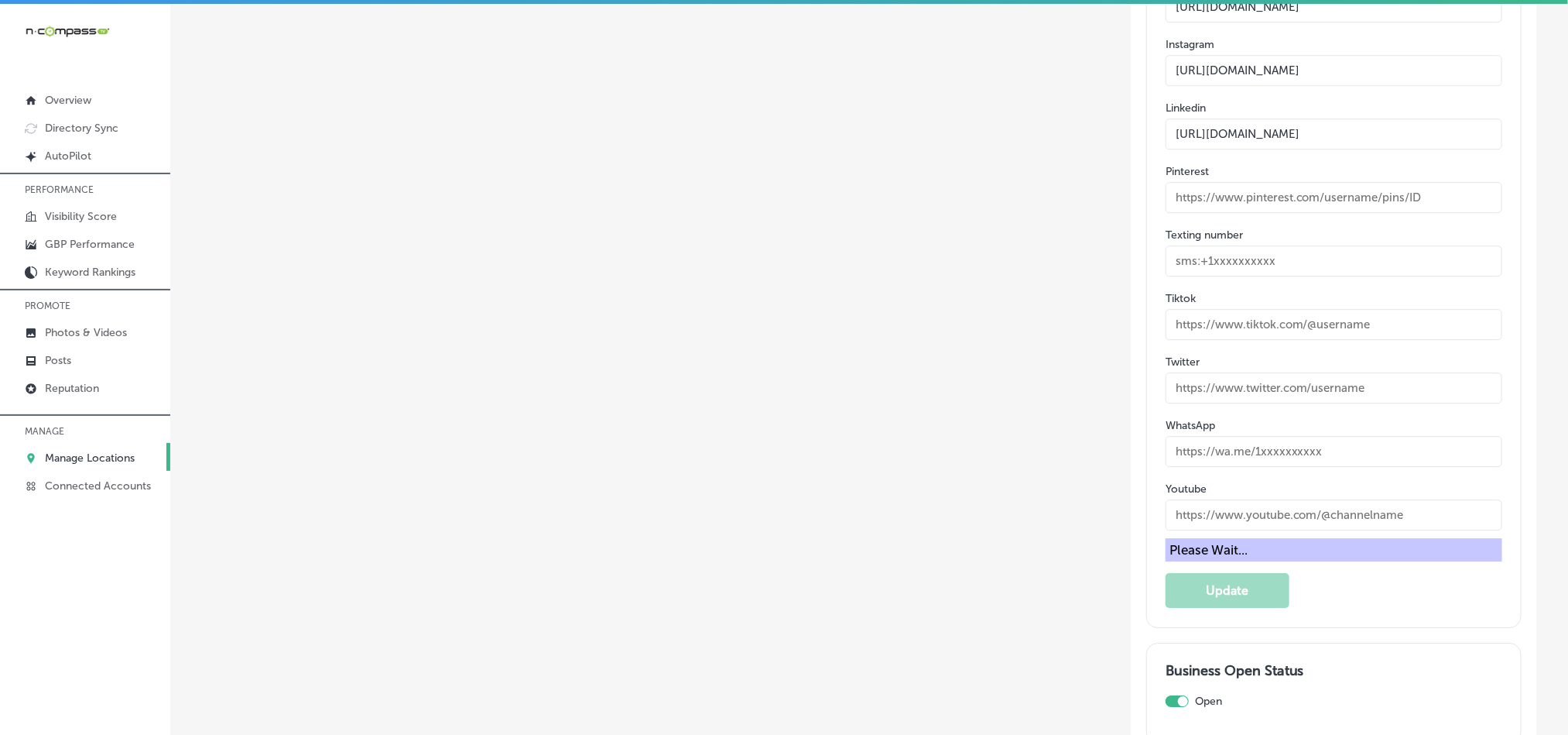
scroll to position [2314, 0]
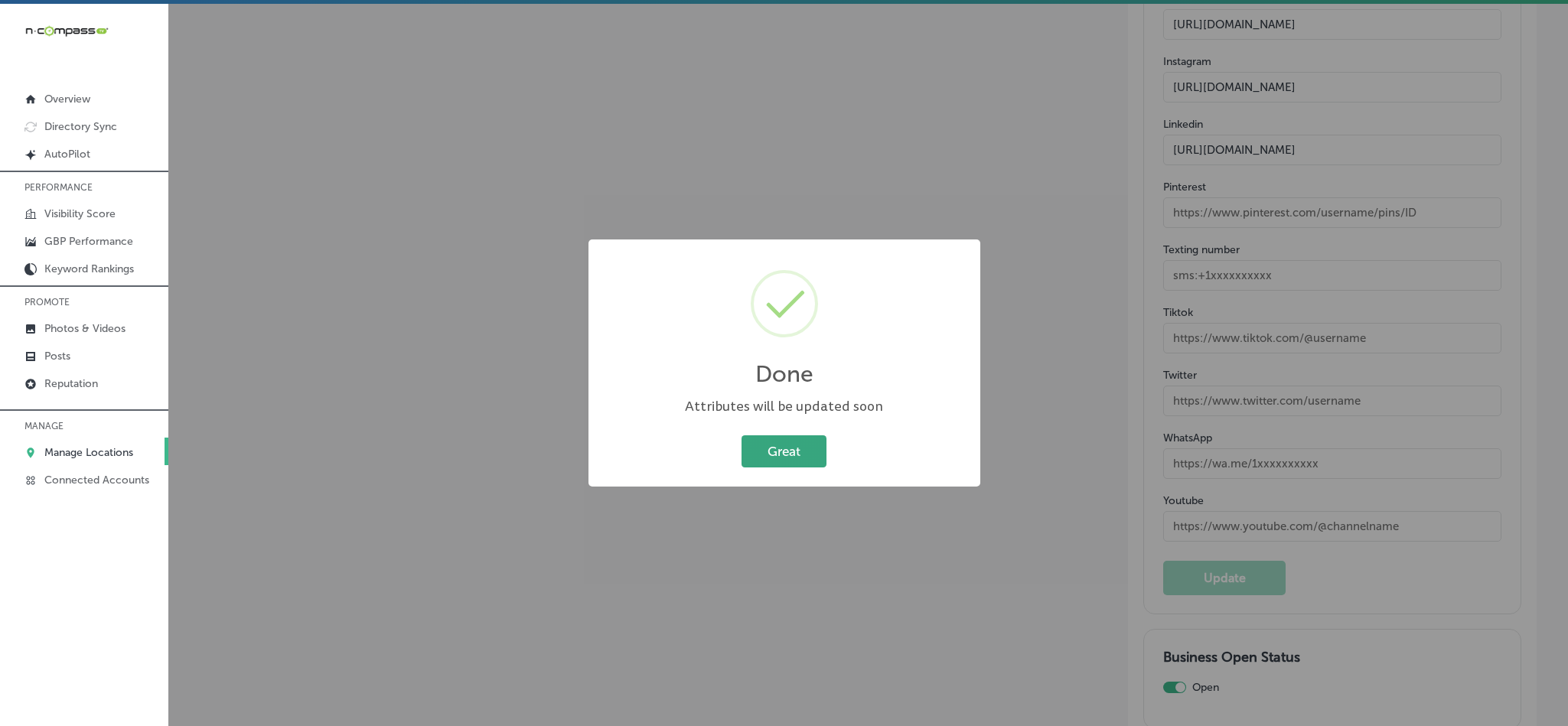
click at [802, 454] on button "Great" at bounding box center [784, 451] width 85 height 32
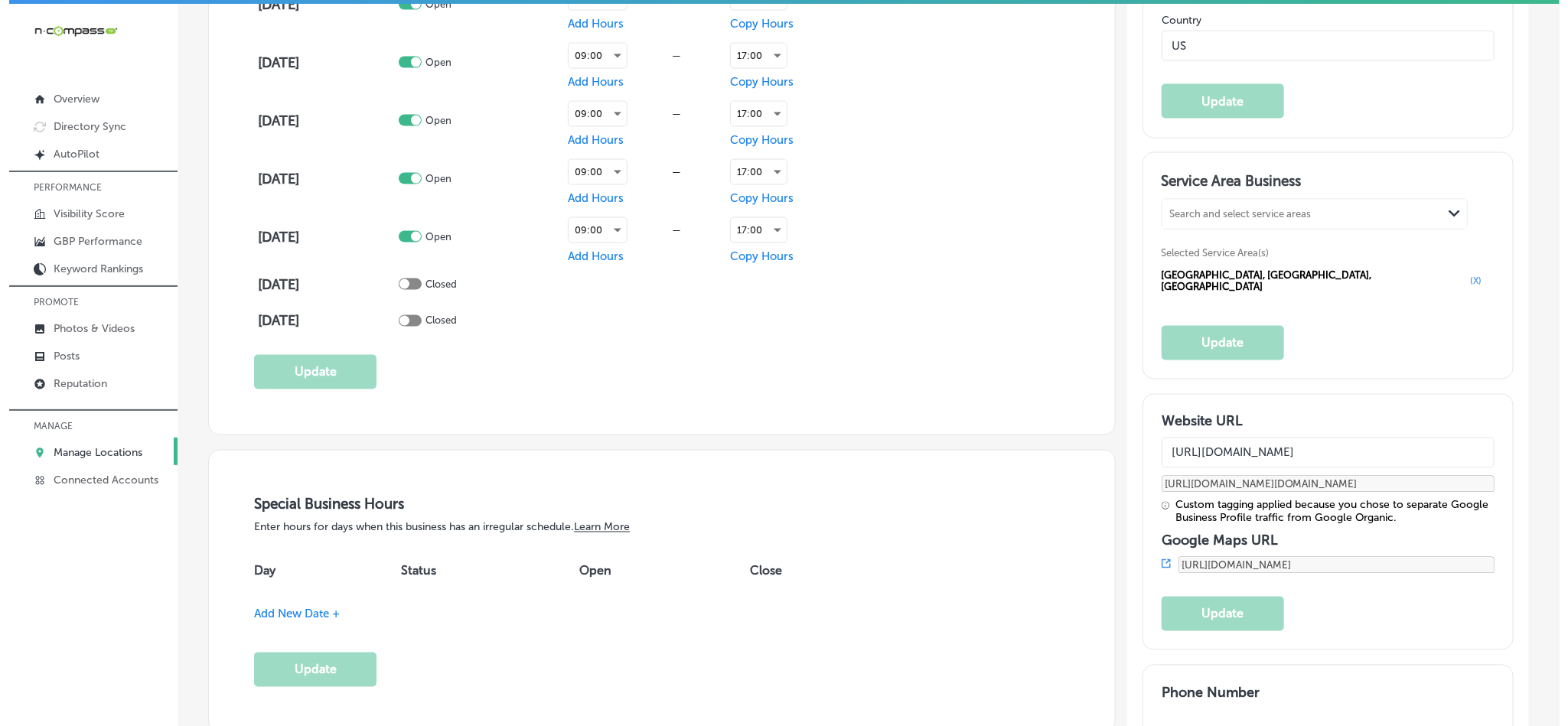
scroll to position [1230, 0]
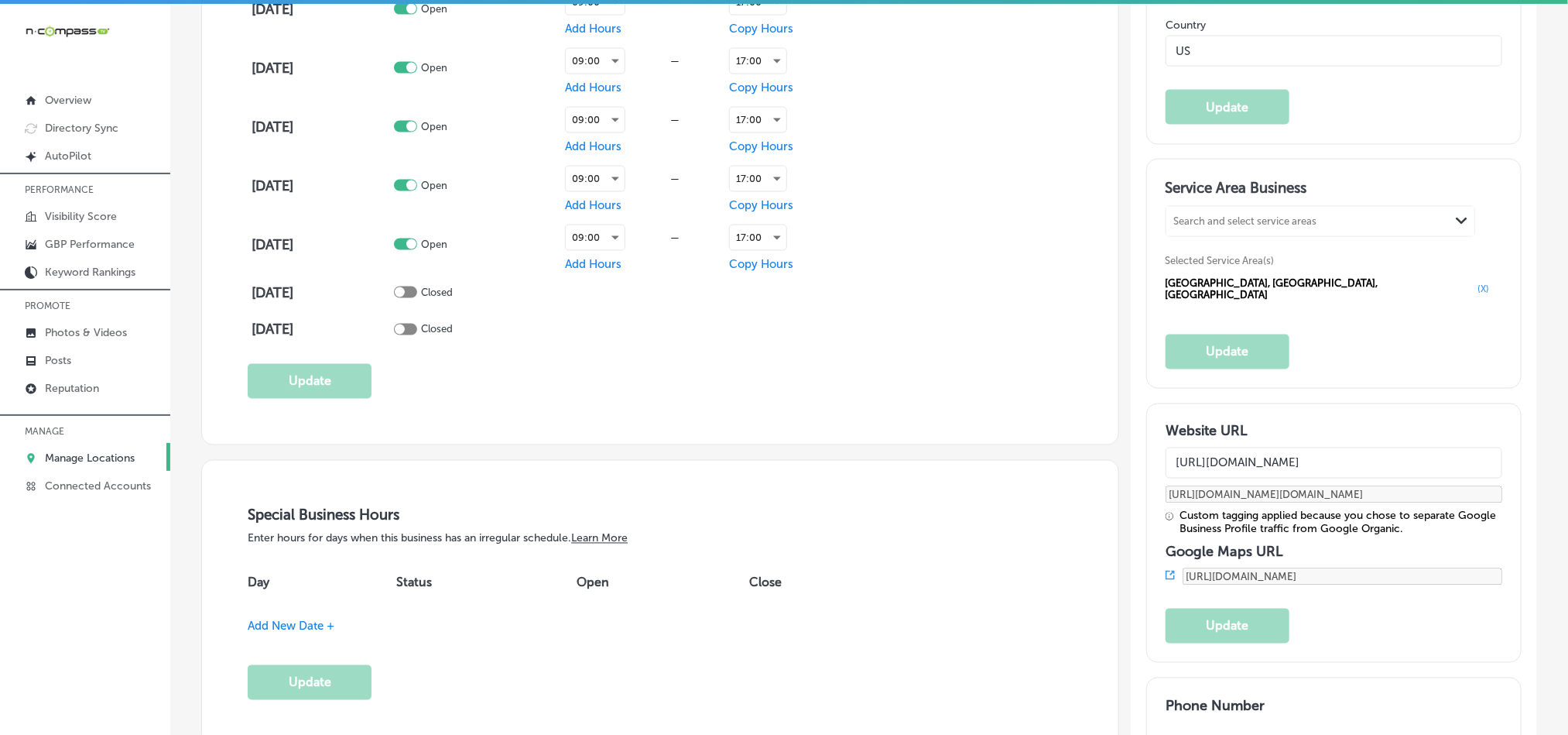
click at [1208, 227] on div "Search and select service areas" at bounding box center [1308, 220] width 283 height 21
paste input "West Columbia, SC"
click at [1191, 261] on label "West Columbia" at bounding box center [1234, 254] width 118 height 14
type input "West Columbia, SC"
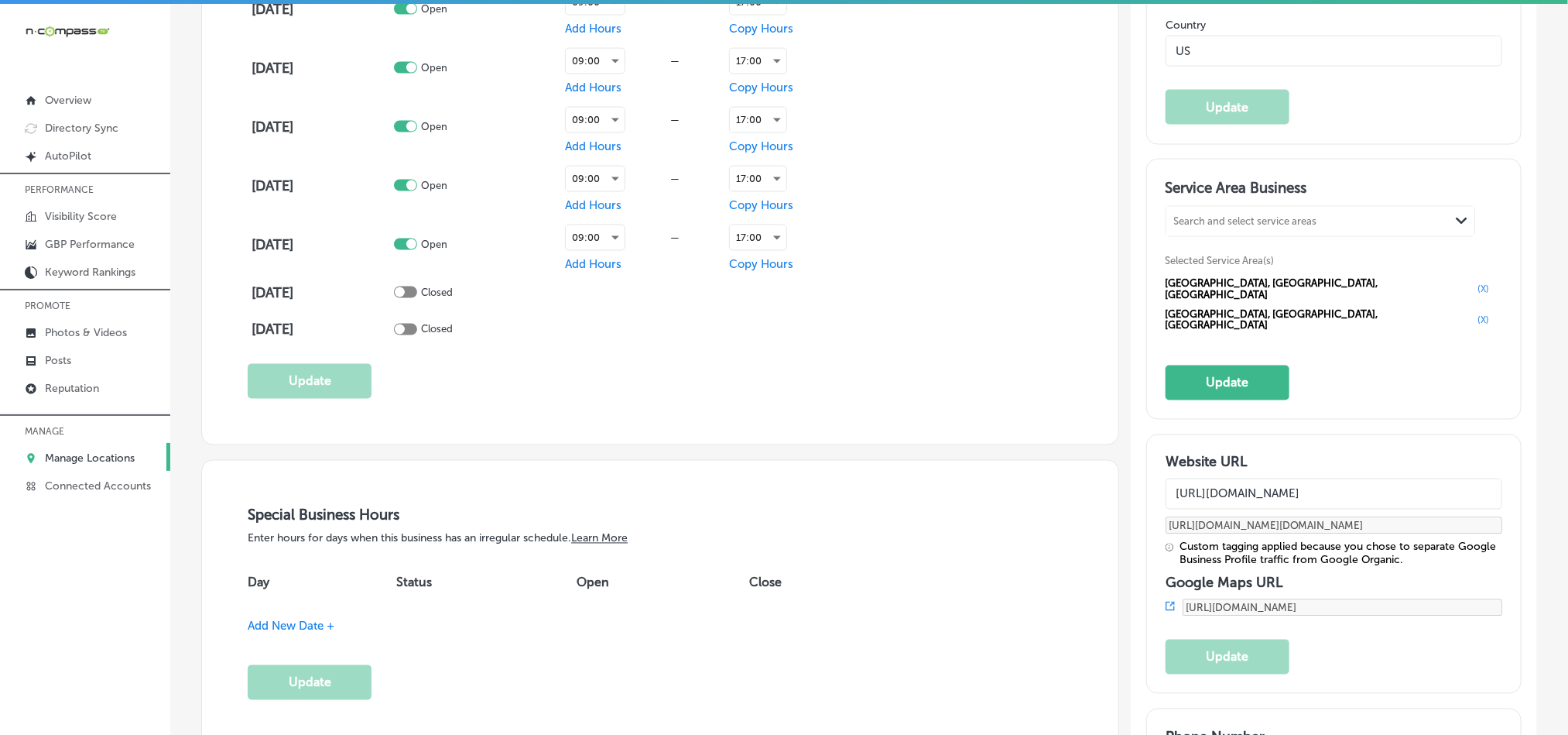
click at [1212, 226] on div "Search and select service areas" at bounding box center [1246, 221] width 144 height 12
paste input "Forest Acres, SC"
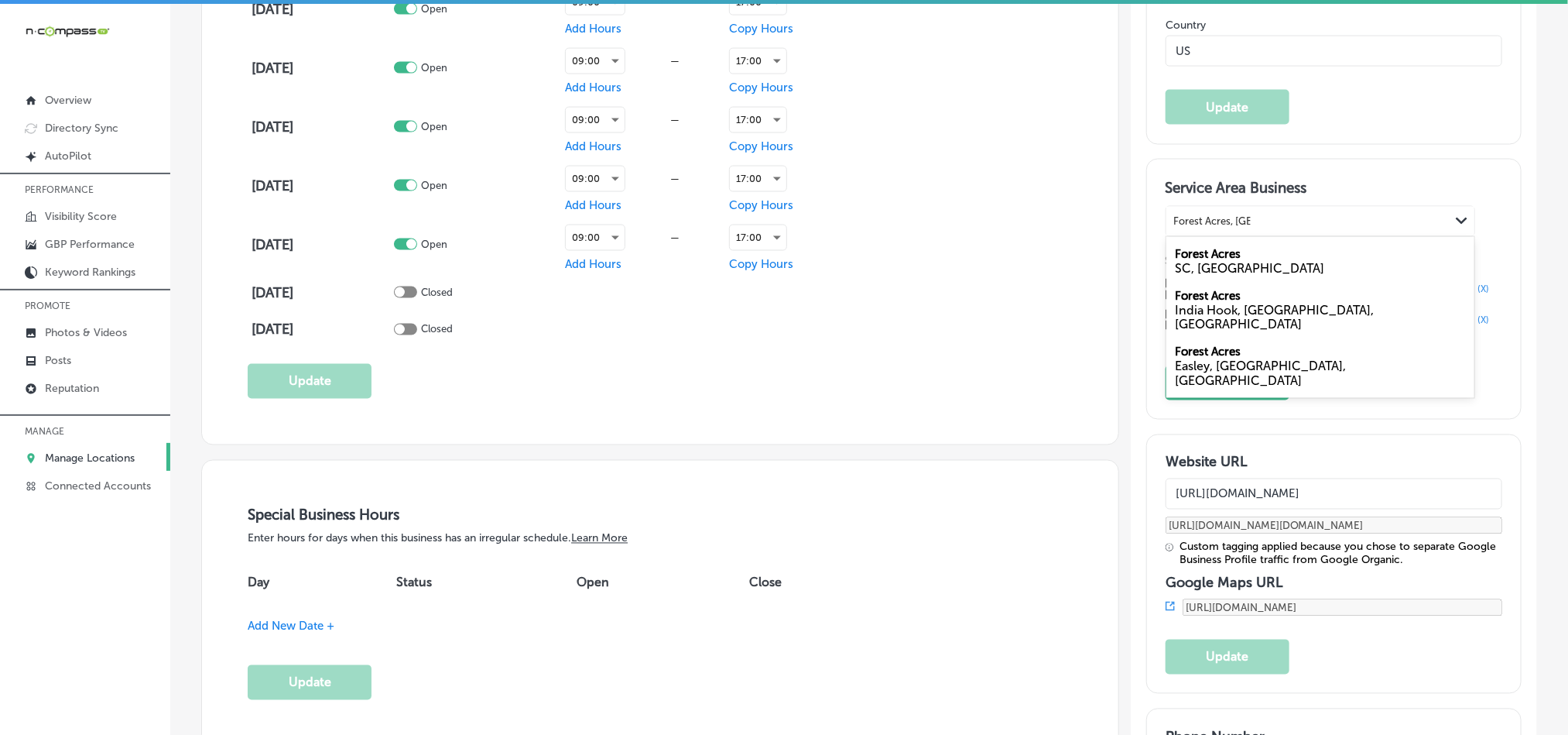
click at [1189, 275] on div "SC, USA" at bounding box center [1320, 268] width 289 height 15
type input "Forest Acres, SC"
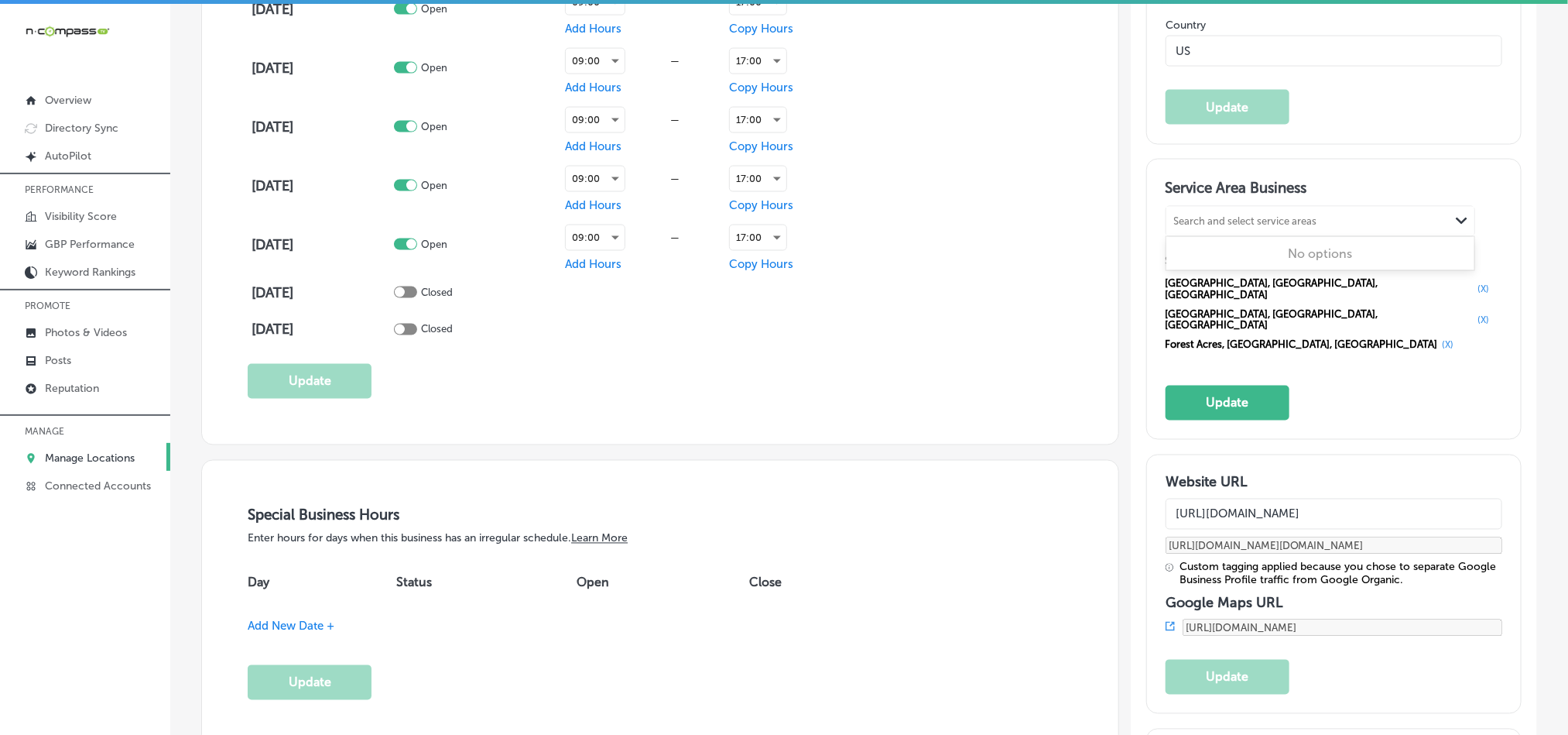
click at [1222, 226] on div "Search and select service areas" at bounding box center [1246, 221] width 144 height 12
paste input "Irmo, SC"
click at [1187, 261] on label "Irmo" at bounding box center [1188, 254] width 26 height 14
type input "Irmo, SC"
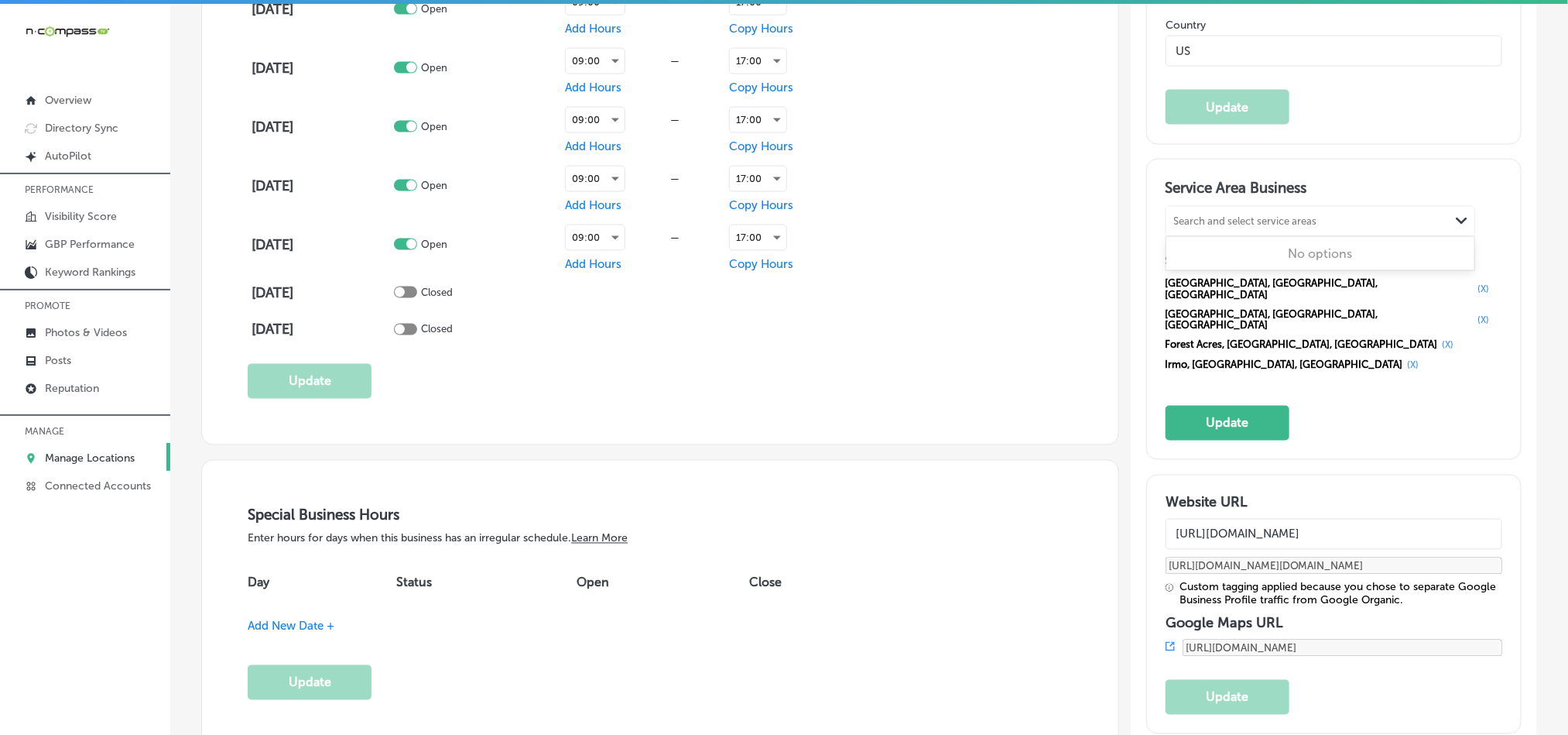
click at [1227, 226] on div "Search and select service areas" at bounding box center [1246, 221] width 144 height 12
paste input "Lexington, SC"
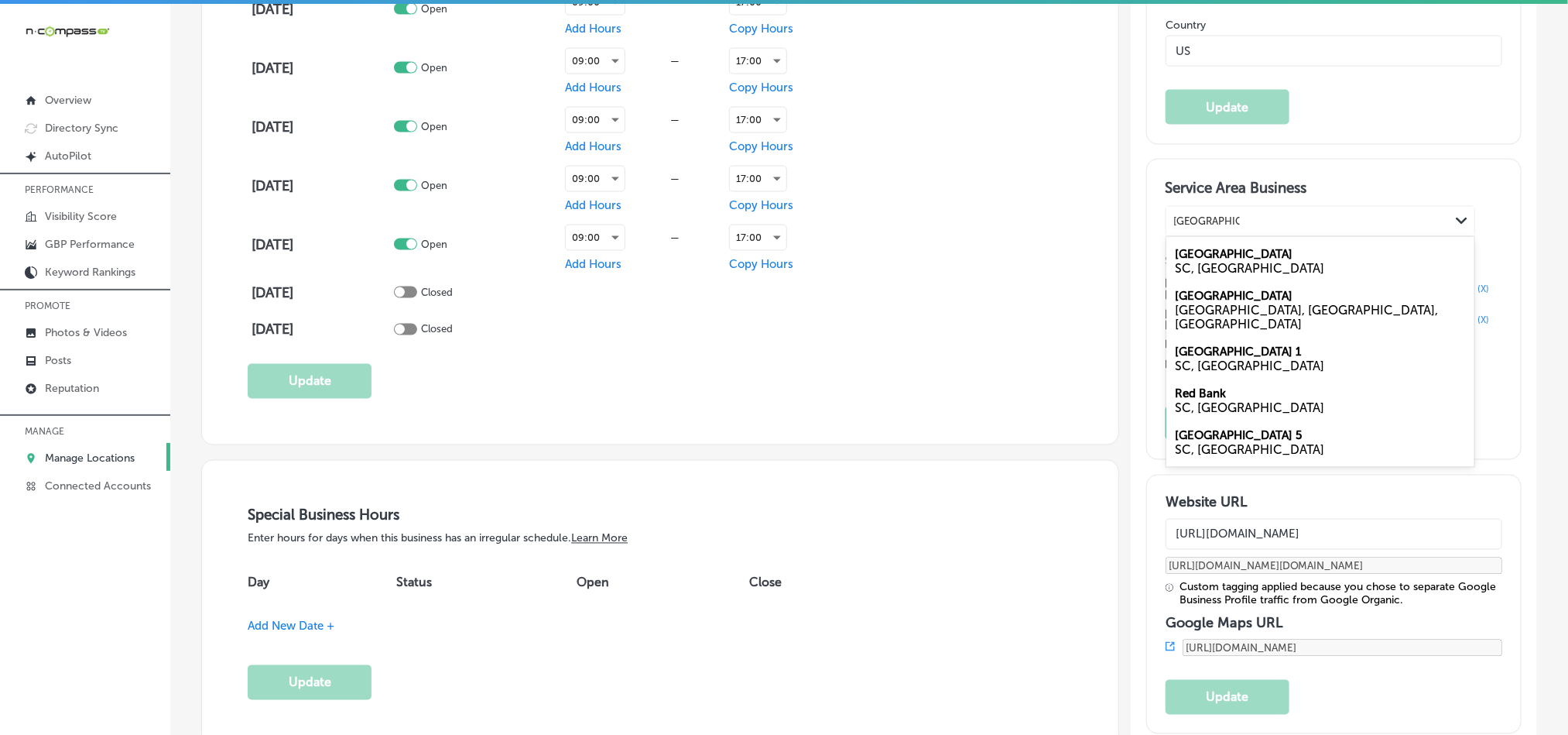
click at [1194, 261] on label "Lexington" at bounding box center [1234, 254] width 118 height 14
type input "Lexington, SC"
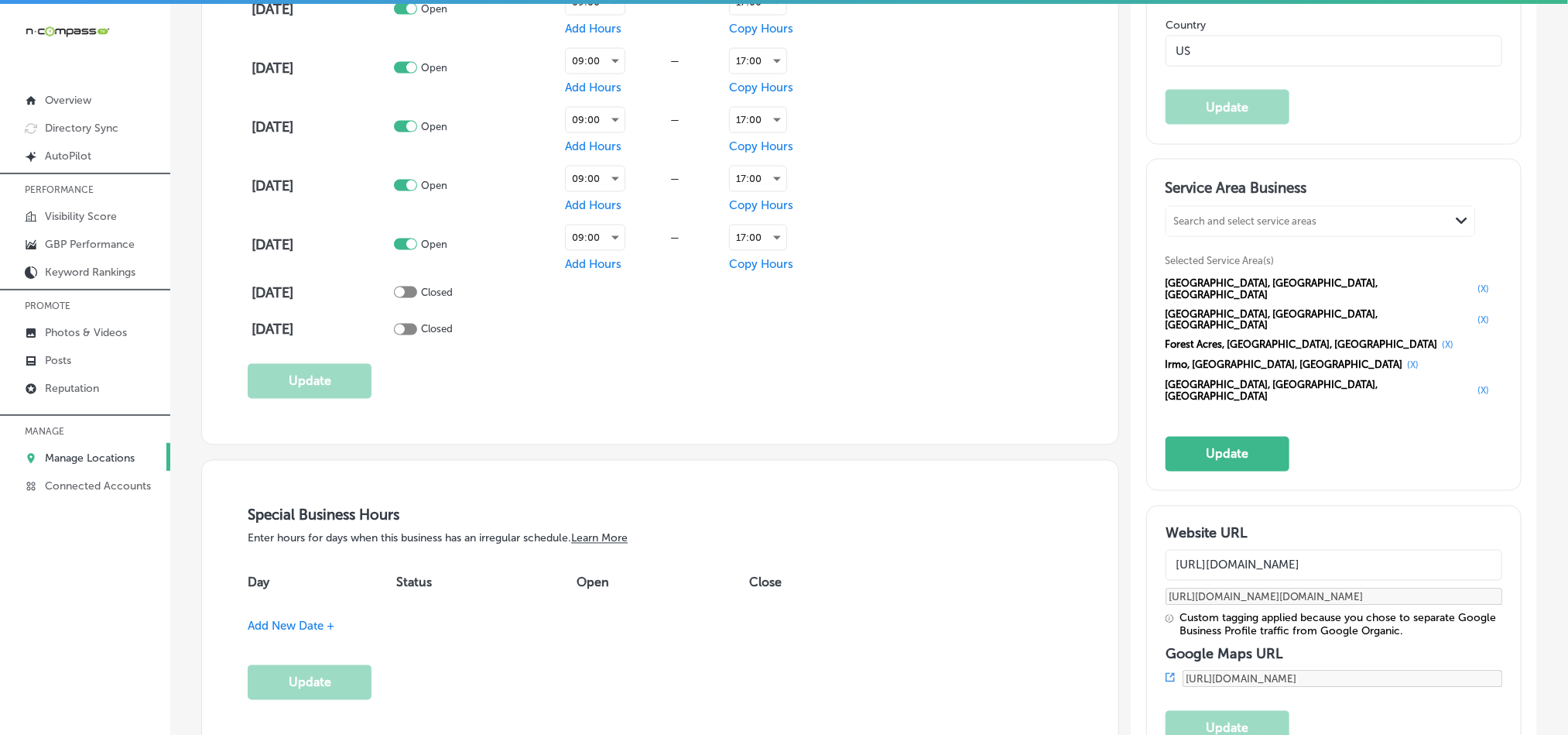
click at [1229, 226] on div "Search and select service areas" at bounding box center [1246, 221] width 144 height 12
paste input "Chapin, SC"
click at [1175, 275] on div "SC, USA" at bounding box center [1320, 268] width 289 height 15
type input "Chapin, SC"
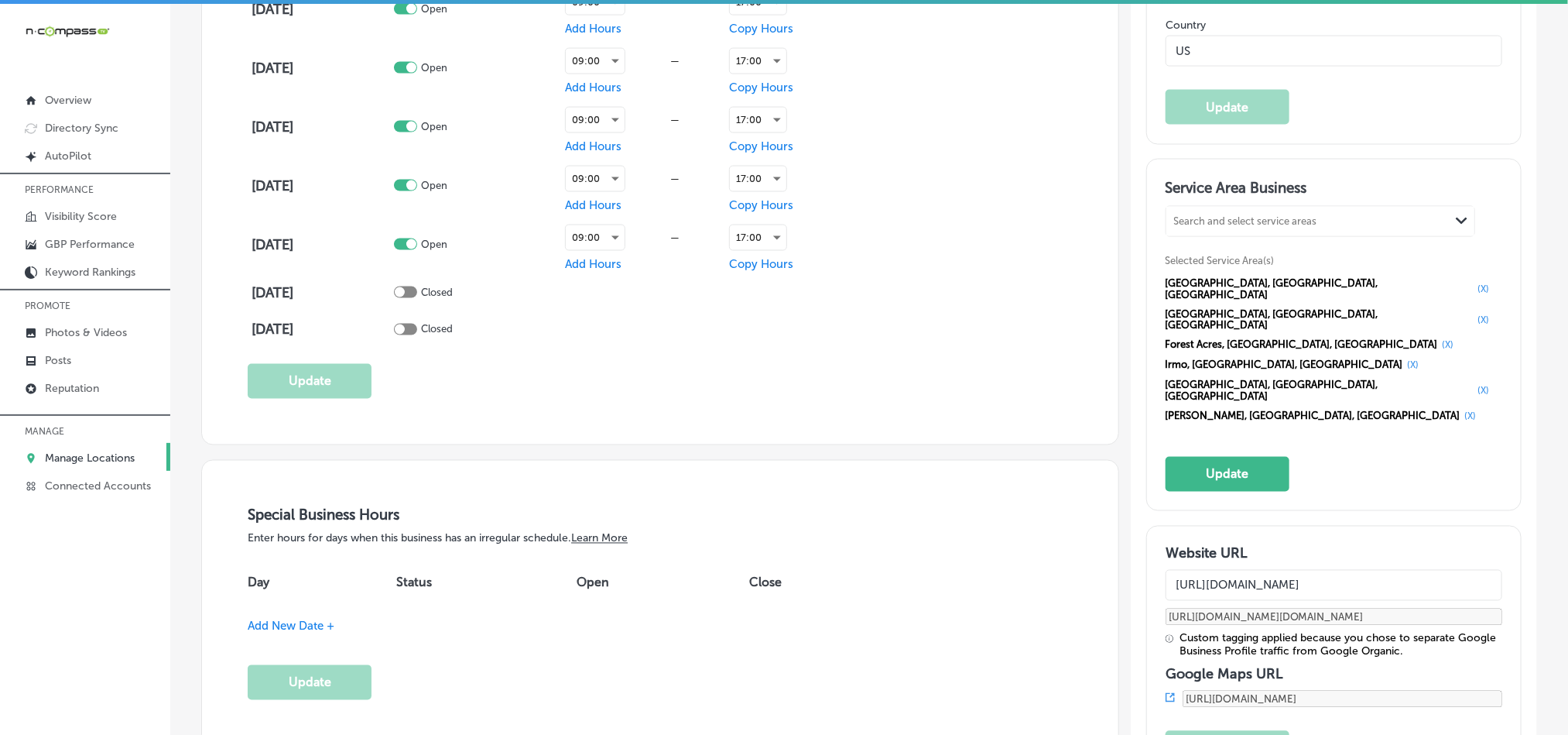
click at [1210, 226] on div "Search and select service areas" at bounding box center [1246, 221] width 144 height 12
paste input "Gilbert, SC"
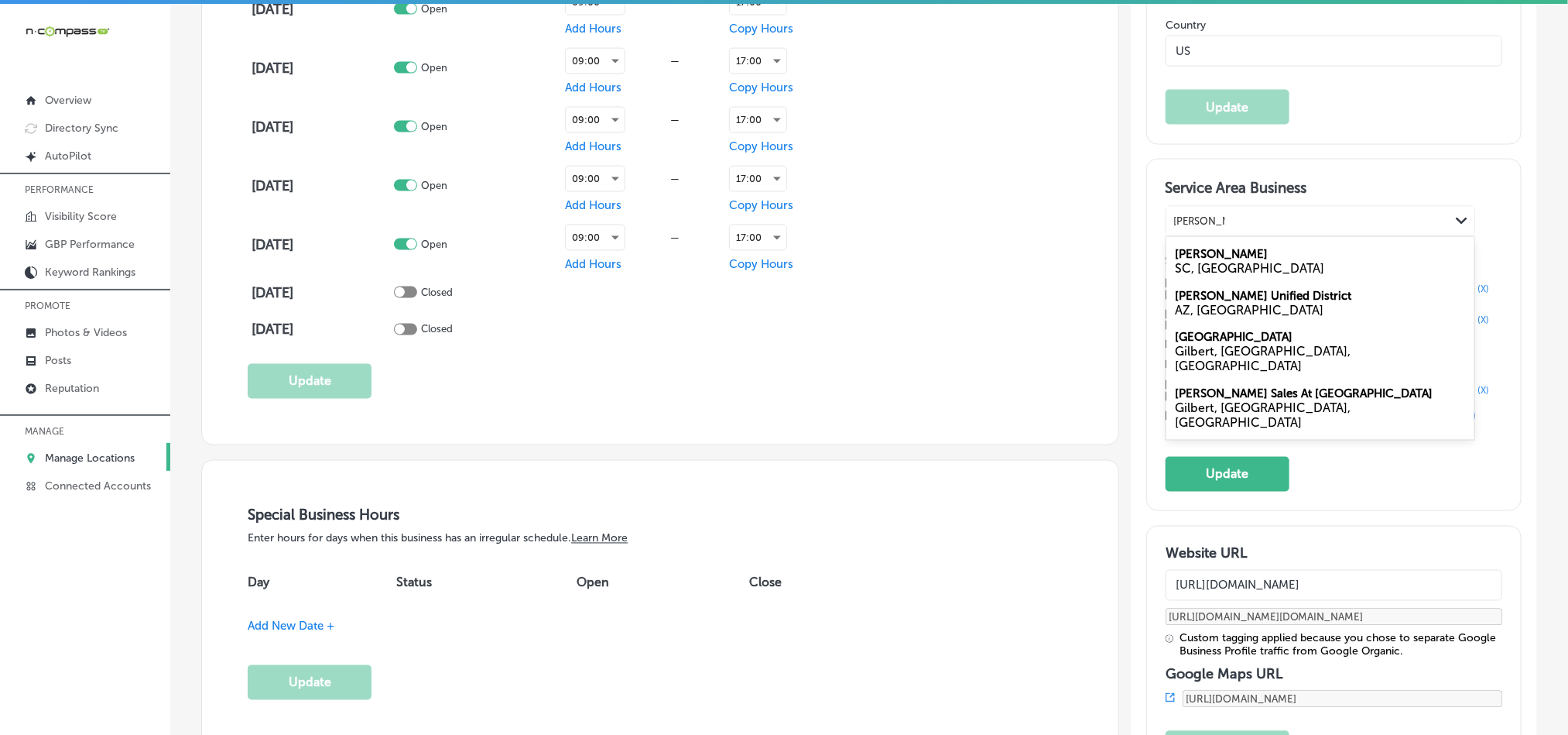
click at [1182, 275] on div "SC, USA" at bounding box center [1320, 268] width 289 height 15
type input "Gilbert, SC"
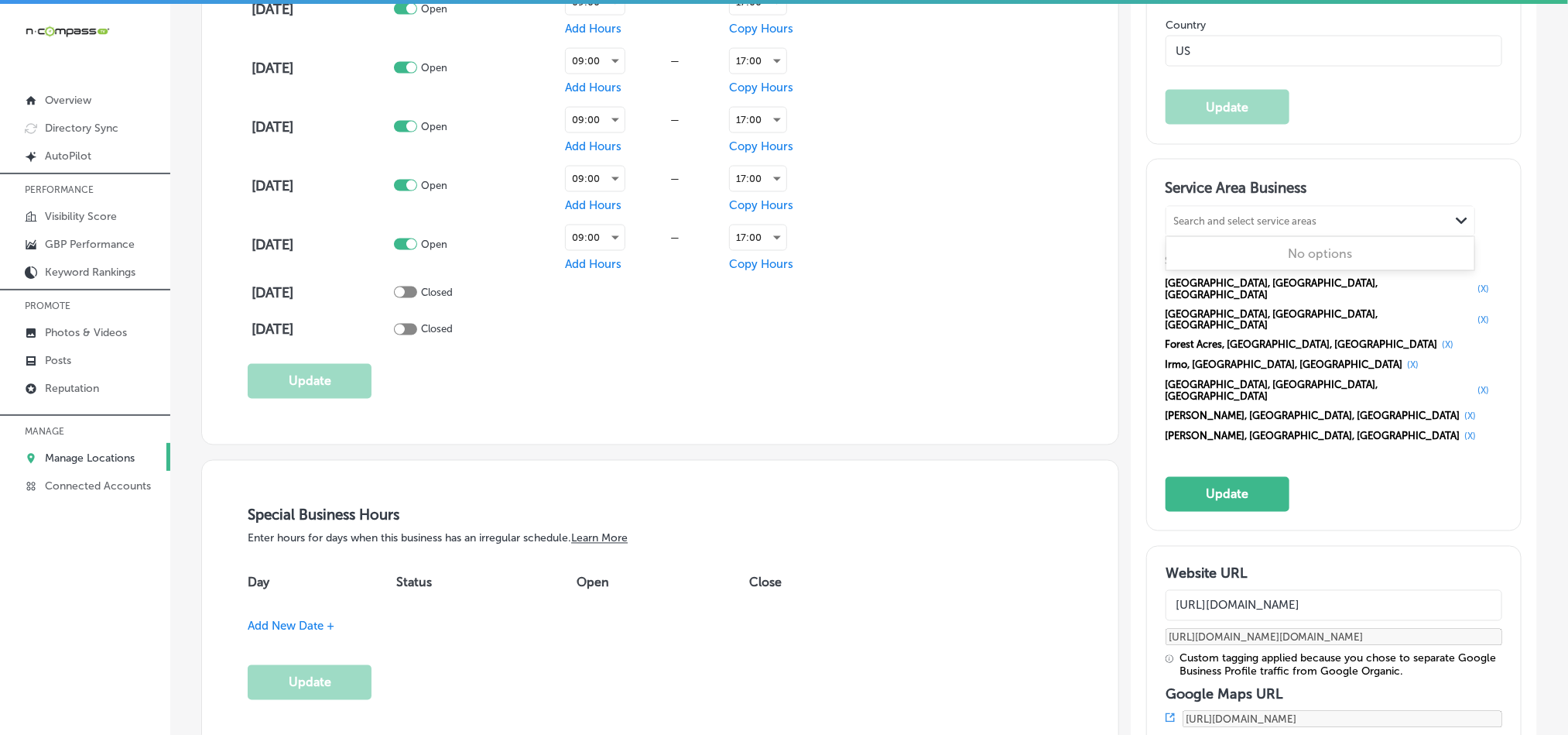
click at [1179, 226] on div "Search and select service areas" at bounding box center [1246, 221] width 144 height 12
paste input "Batesburg-Leesville, SC"
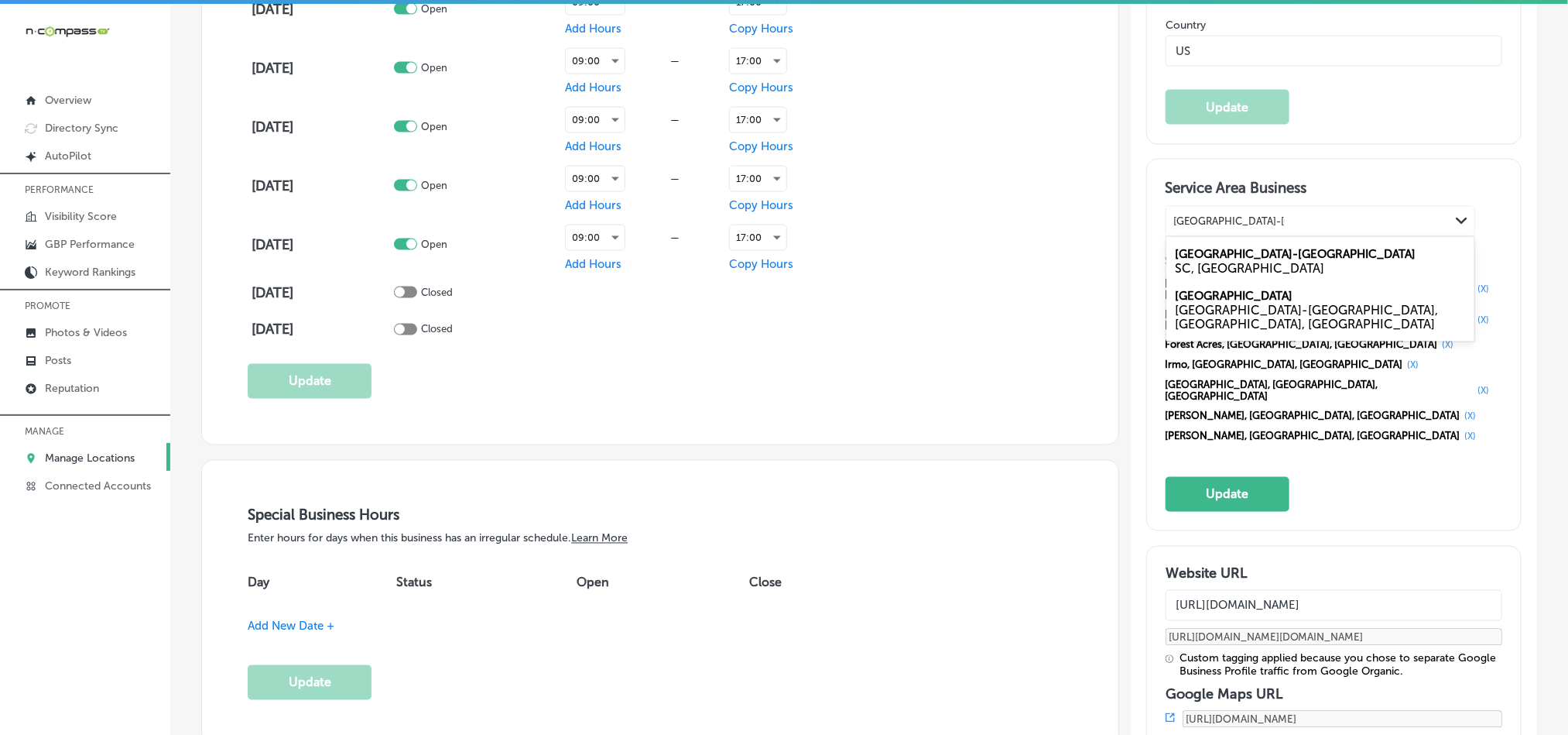
click at [1203, 275] on div "SC, USA" at bounding box center [1320, 268] width 289 height 15
type input "Batesburg-Leesville, SC"
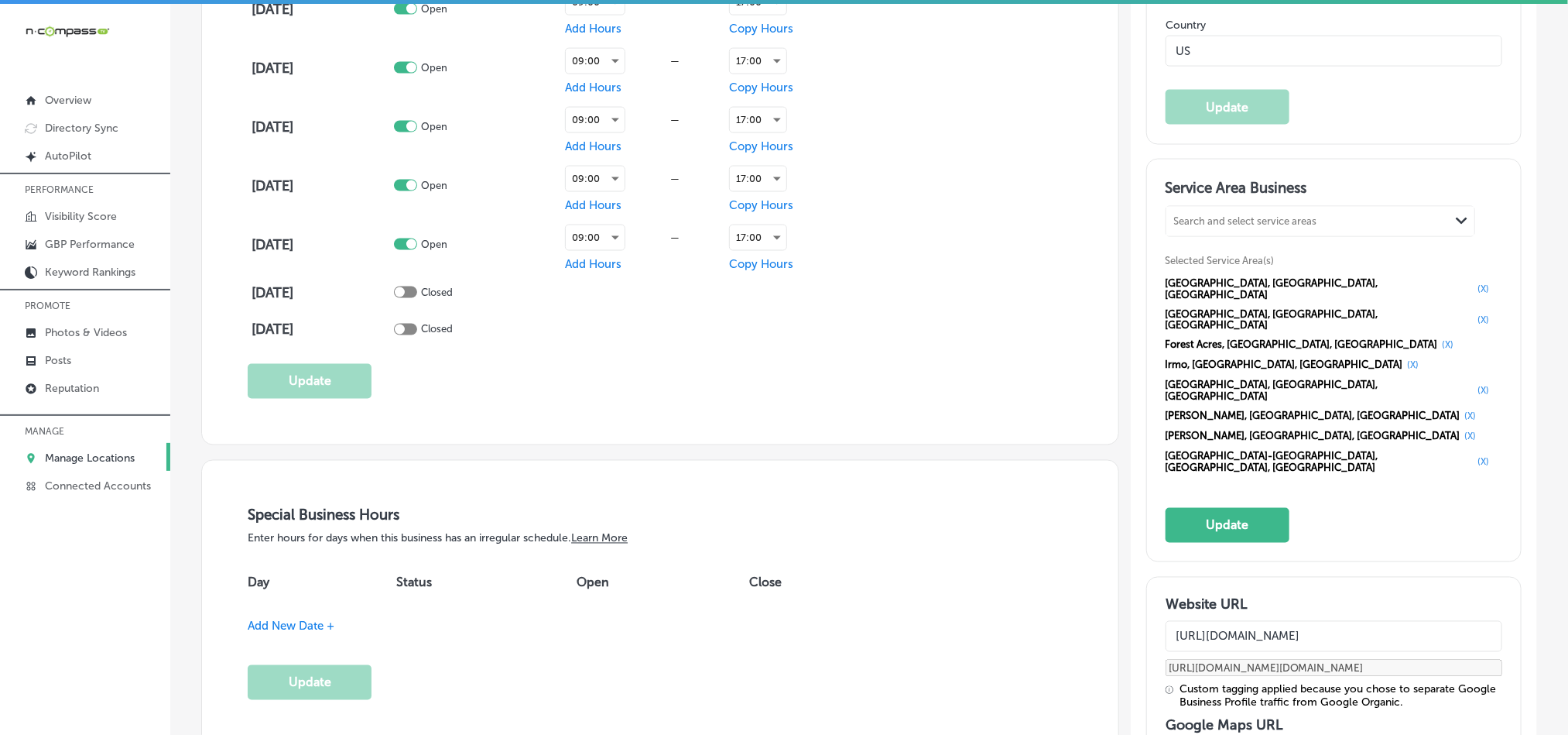
click at [1215, 231] on div "Search and select service areas" at bounding box center [1308, 220] width 283 height 21
paste input "Newberry, SC"
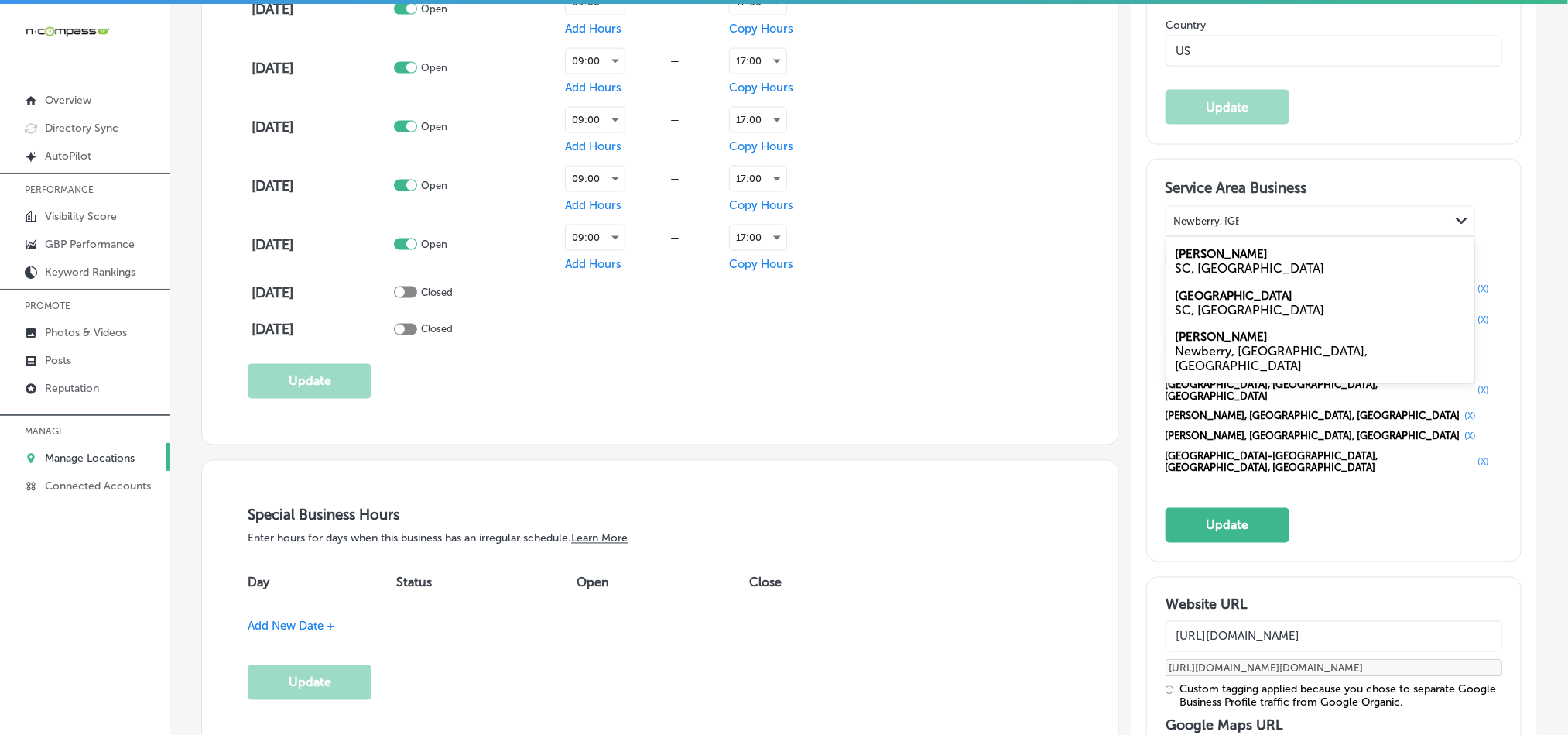
click at [1222, 275] on div "SC, USA" at bounding box center [1320, 268] width 289 height 15
type input "Newberry, SC"
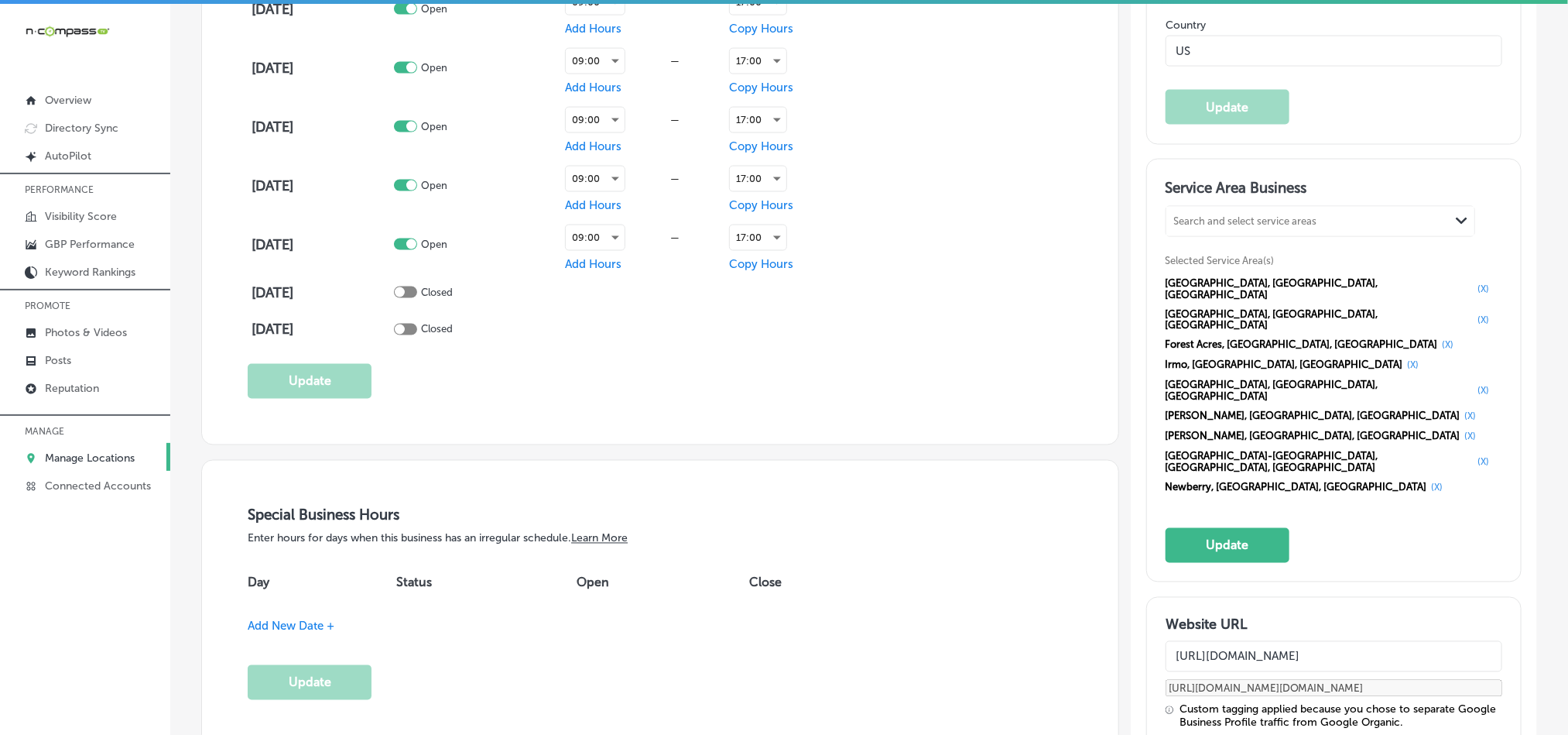
click at [1224, 226] on div "Search and select service areas" at bounding box center [1246, 221] width 144 height 12
paste input "Prosperity, SC"
click at [1196, 261] on label "Prosperity" at bounding box center [1202, 254] width 55 height 14
type input "Prosperity, SC"
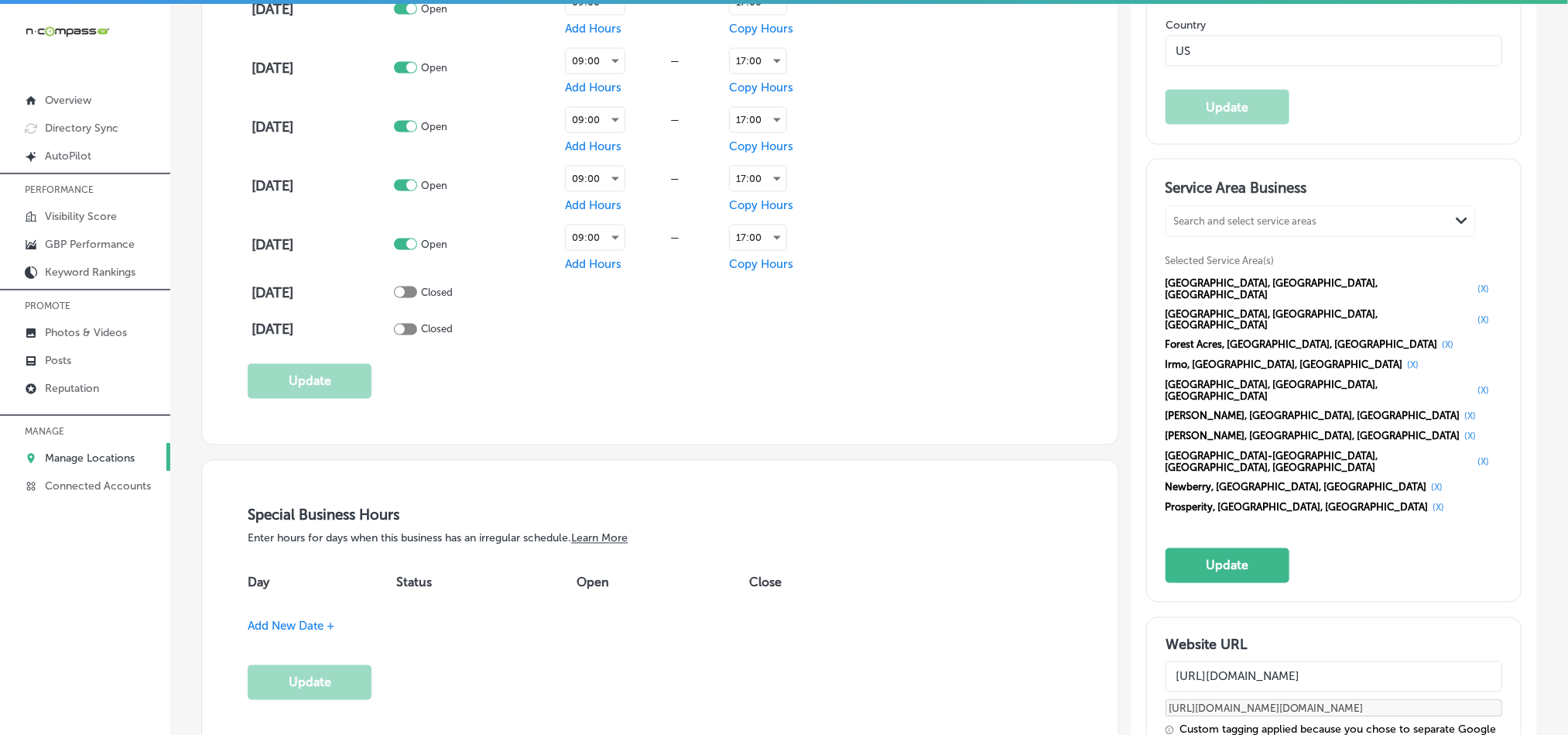
click at [1212, 227] on div "Search and select service areas" at bounding box center [1308, 220] width 283 height 21
paste input "Saluda, SC"
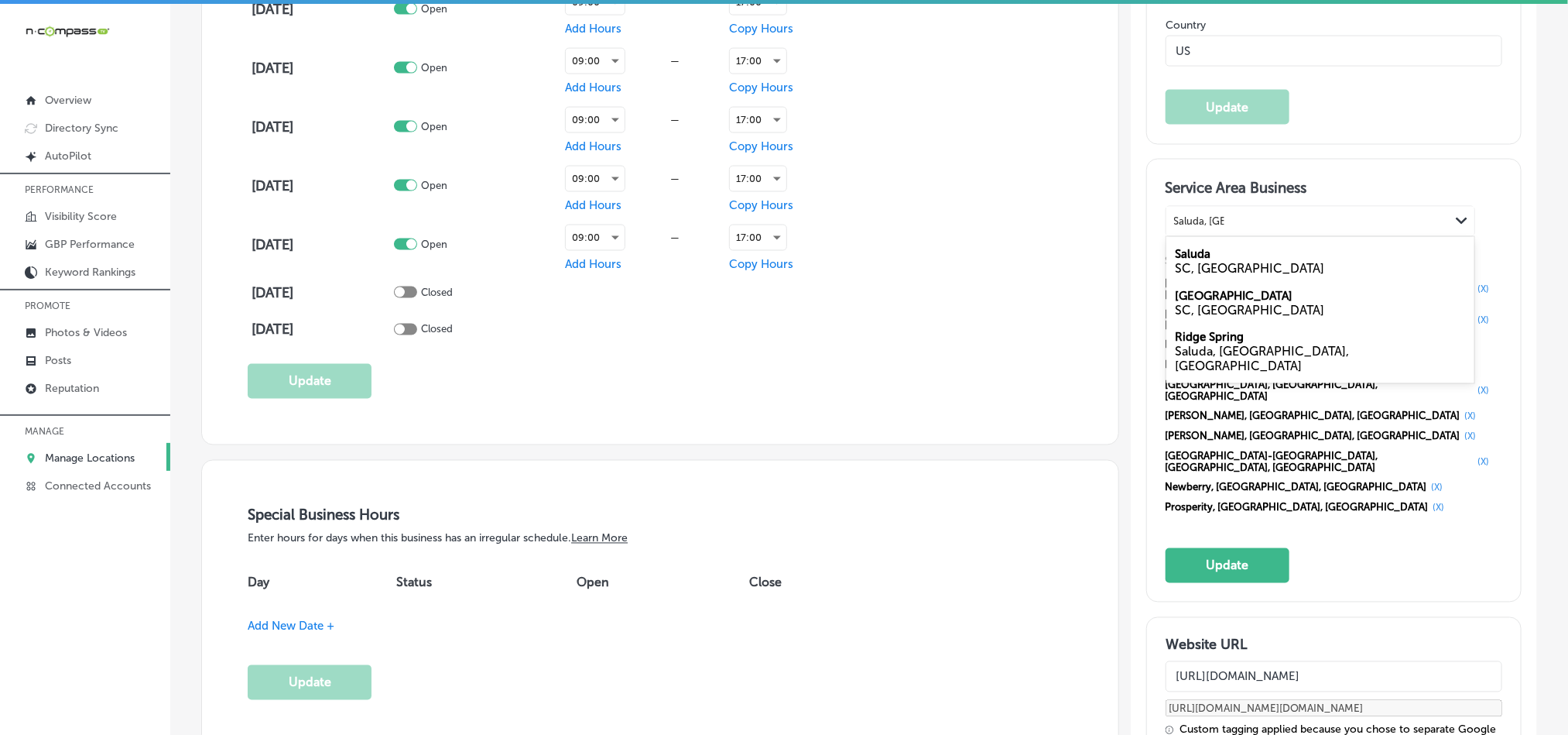
click at [1207, 275] on div "SC, USA" at bounding box center [1320, 268] width 289 height 15
type input "Saluda, SC"
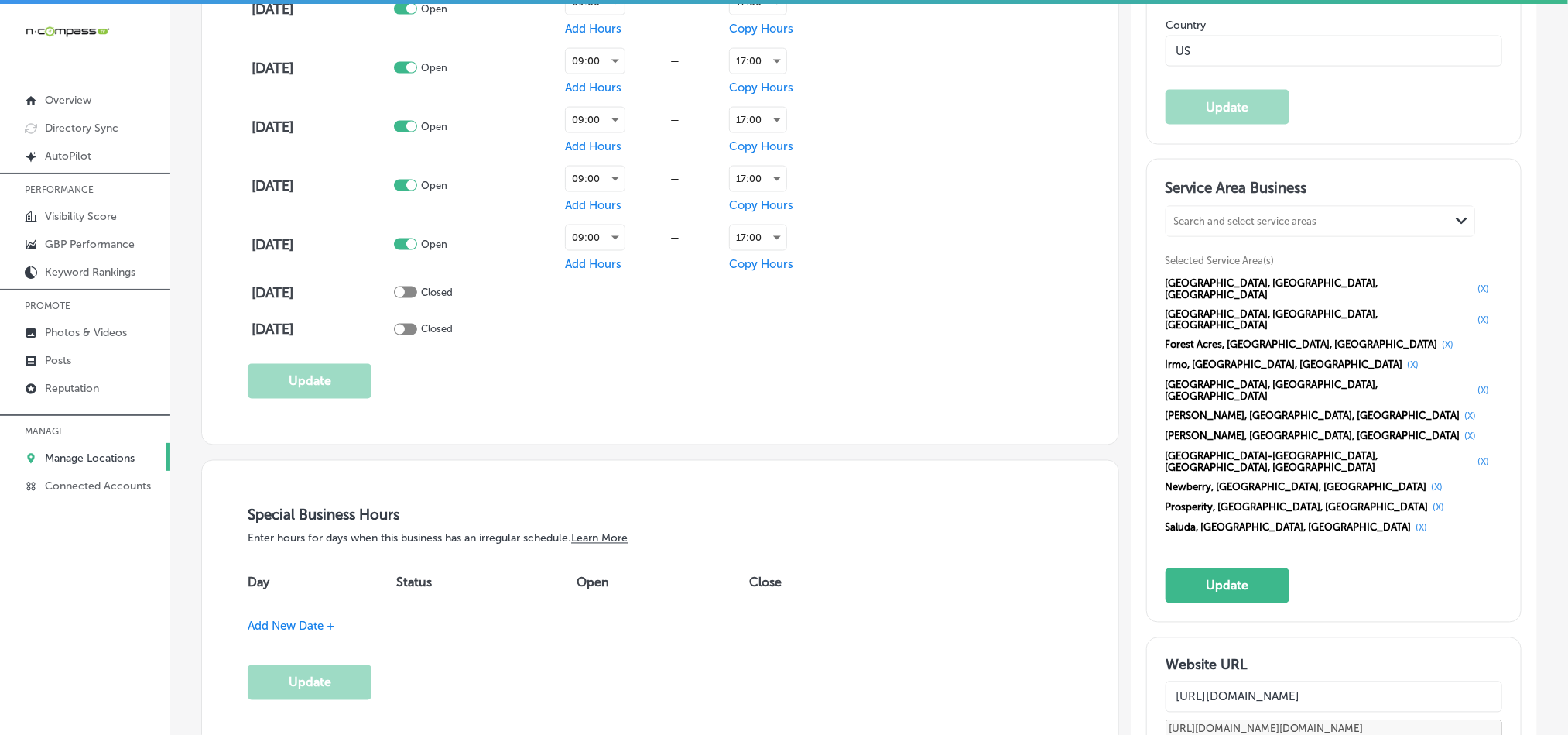
click at [1228, 225] on div "Search and select service areas" at bounding box center [1308, 220] width 283 height 21
paste input "Sumter, SC"
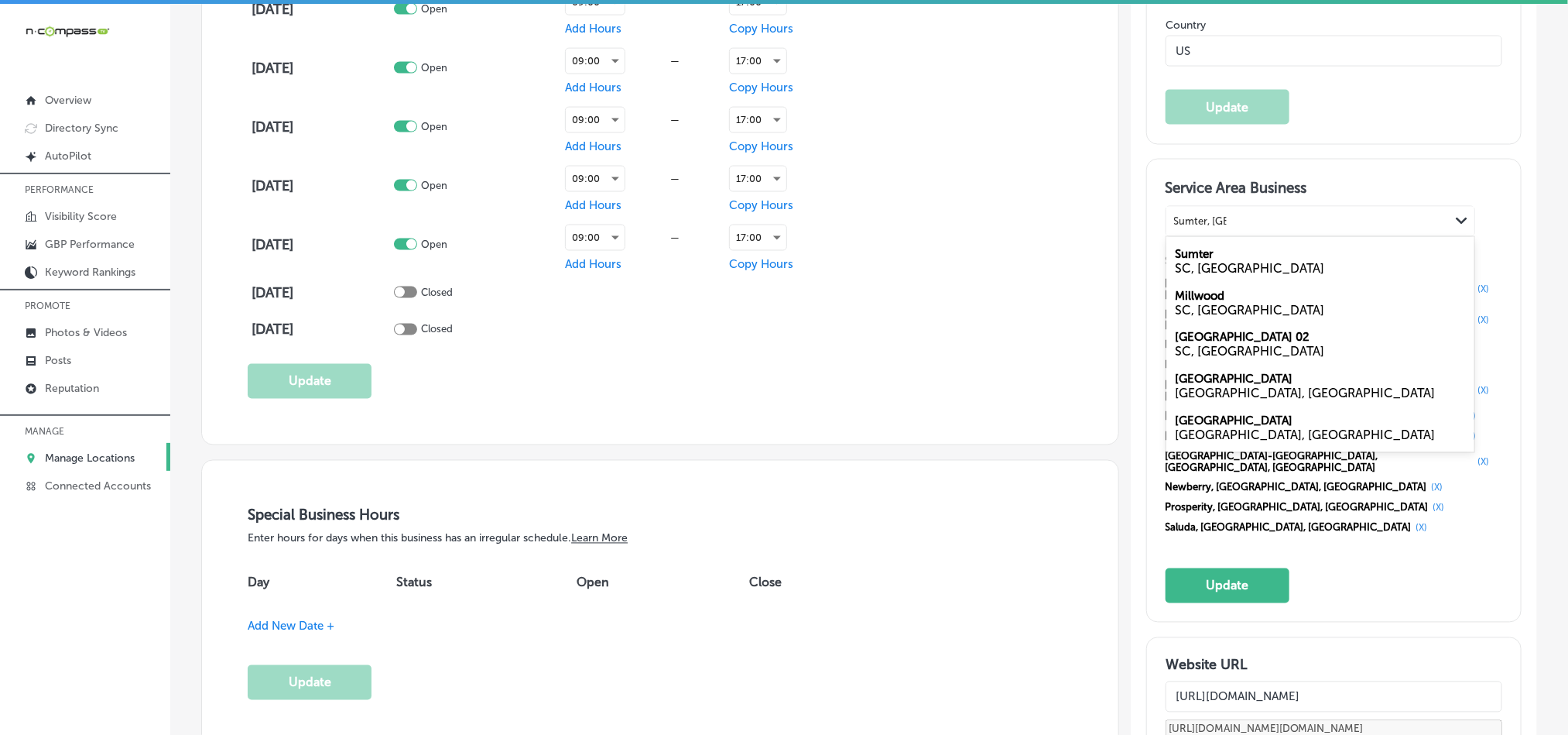
click at [1178, 261] on label "Sumter" at bounding box center [1194, 254] width 39 height 14
type input "Sumter, SC"
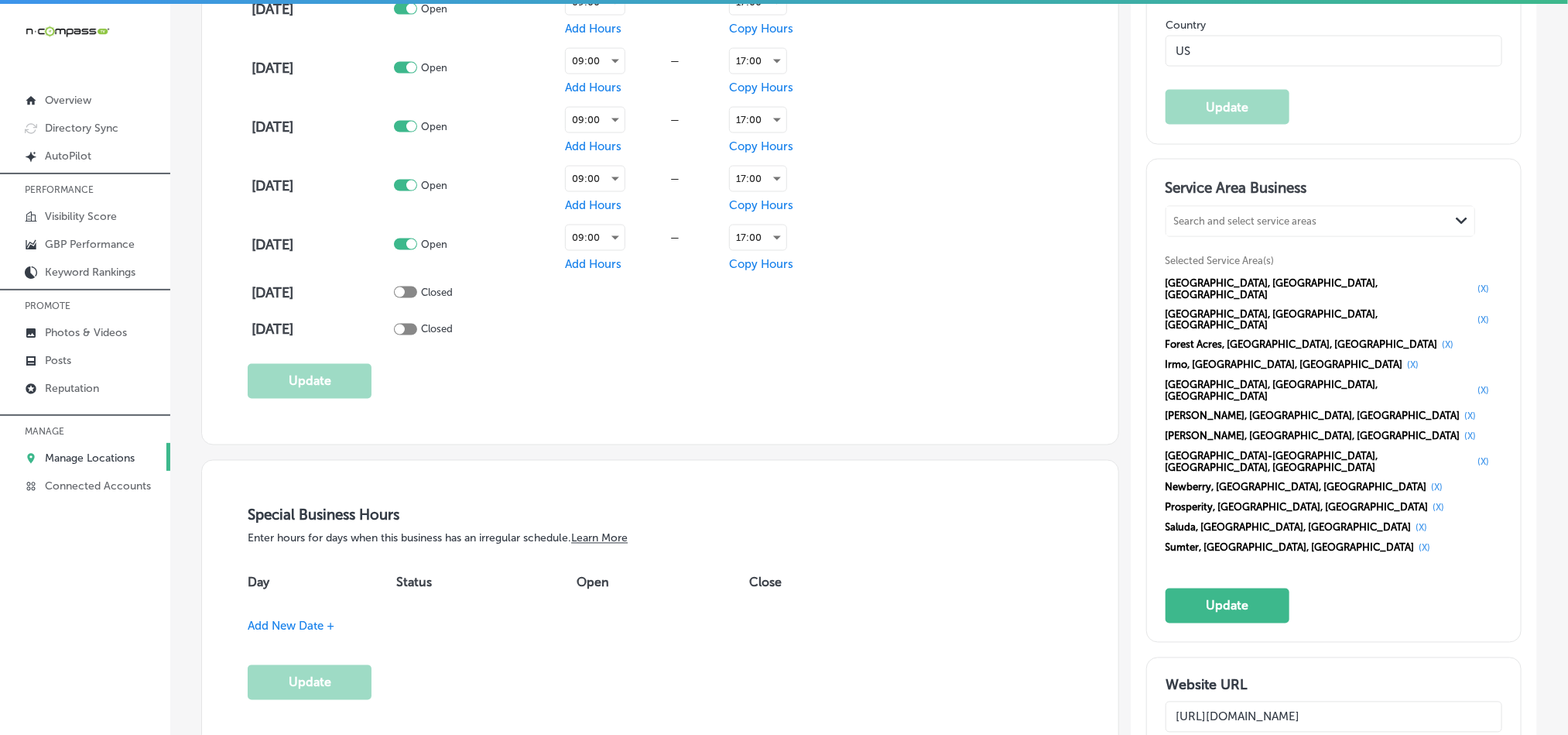
click at [1234, 226] on div "Search and select service areas" at bounding box center [1246, 221] width 144 height 12
paste input "Orangeburg, SC"
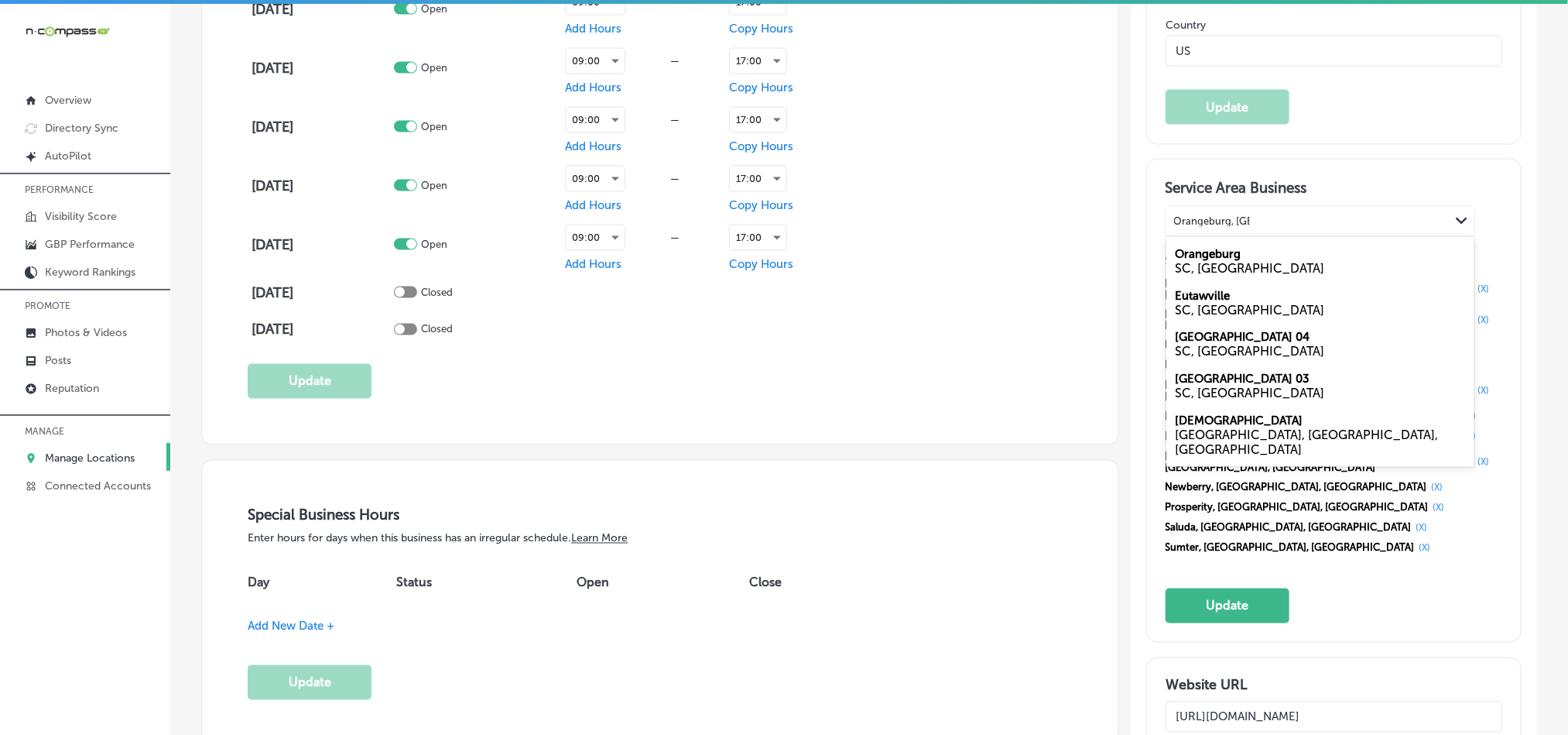
click at [1198, 275] on div "SC, USA" at bounding box center [1320, 268] width 289 height 15
type input "Orangeburg, SC"
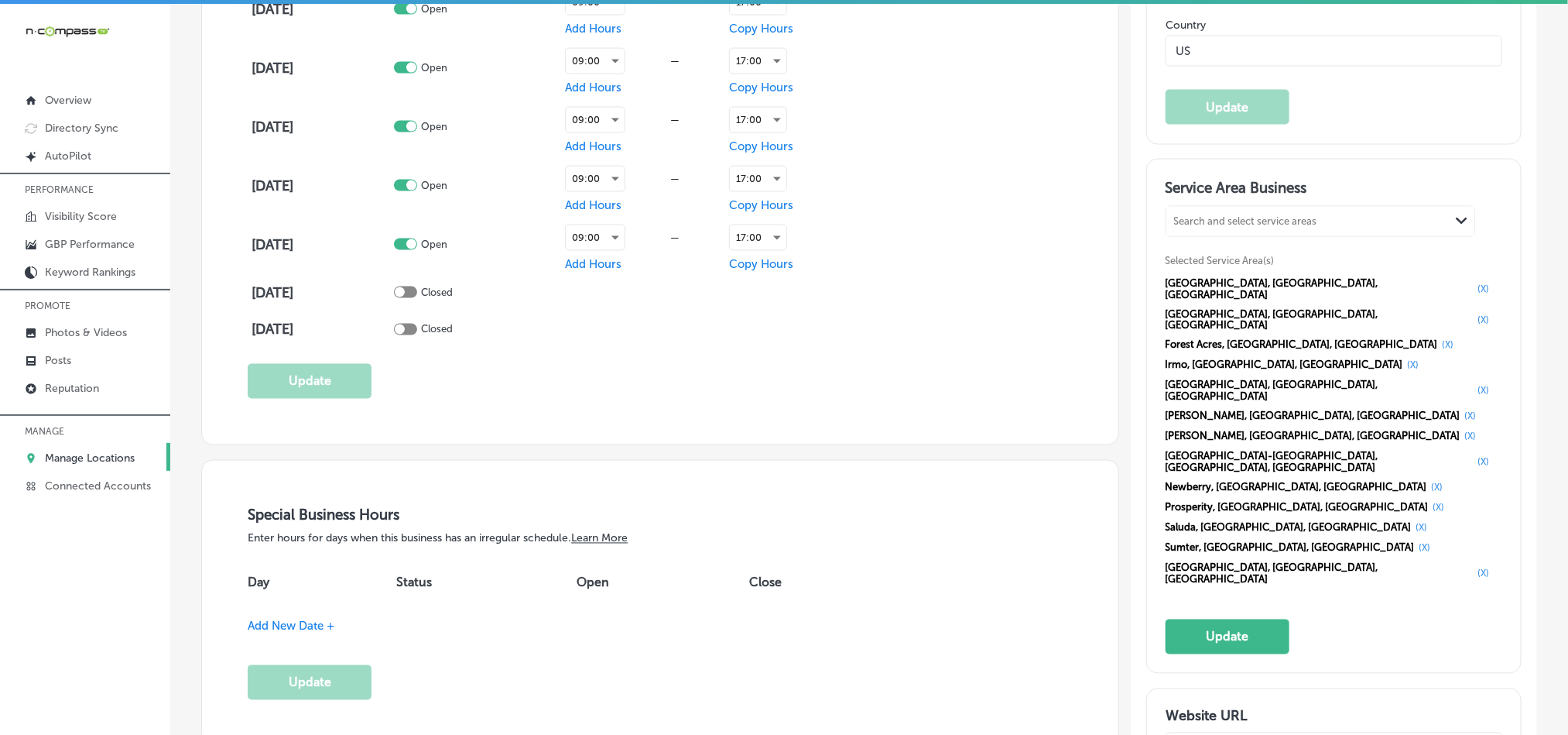
click at [1217, 231] on div "Search and select service areas" at bounding box center [1308, 220] width 283 height 21
paste input "Saint Matthews, SC"
click at [1200, 275] on div "SC, USA" at bounding box center [1320, 268] width 289 height 15
type input "Saint Matthews, SC"
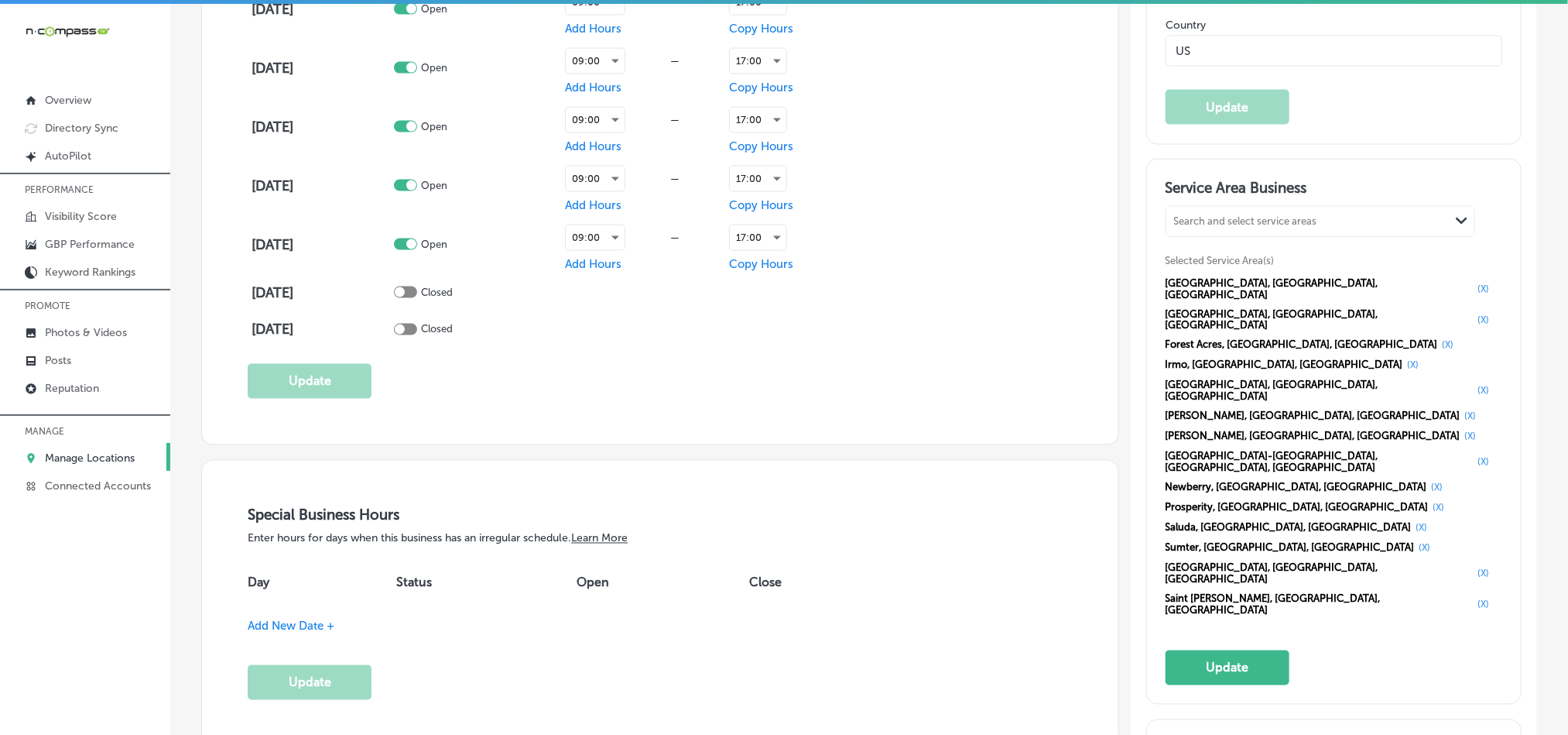
click at [1186, 226] on div "Search and select service areas" at bounding box center [1246, 221] width 144 height 12
paste input "Swansea, SC"
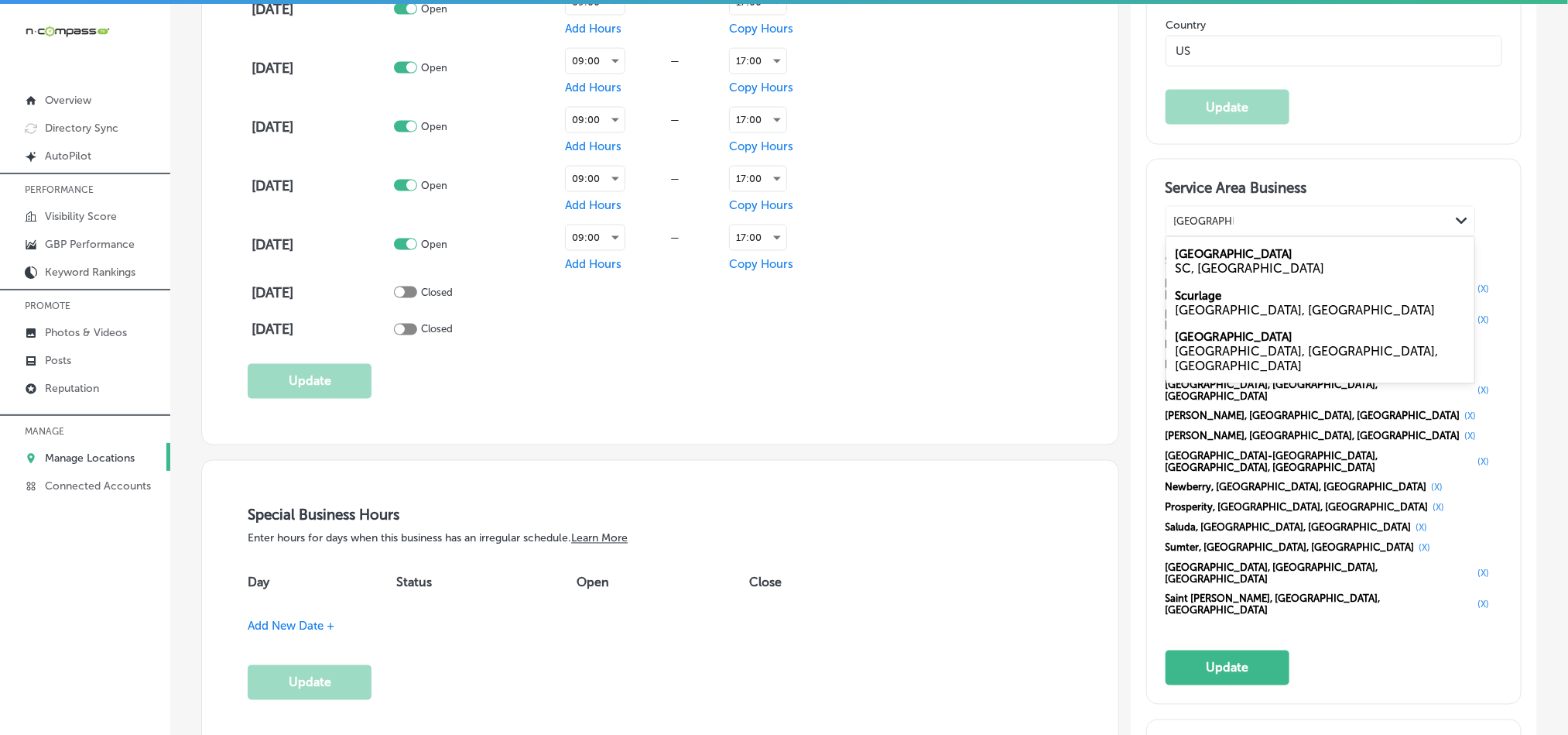
click at [1214, 275] on div "SC, USA" at bounding box center [1320, 268] width 289 height 15
type input "Swansea, SC"
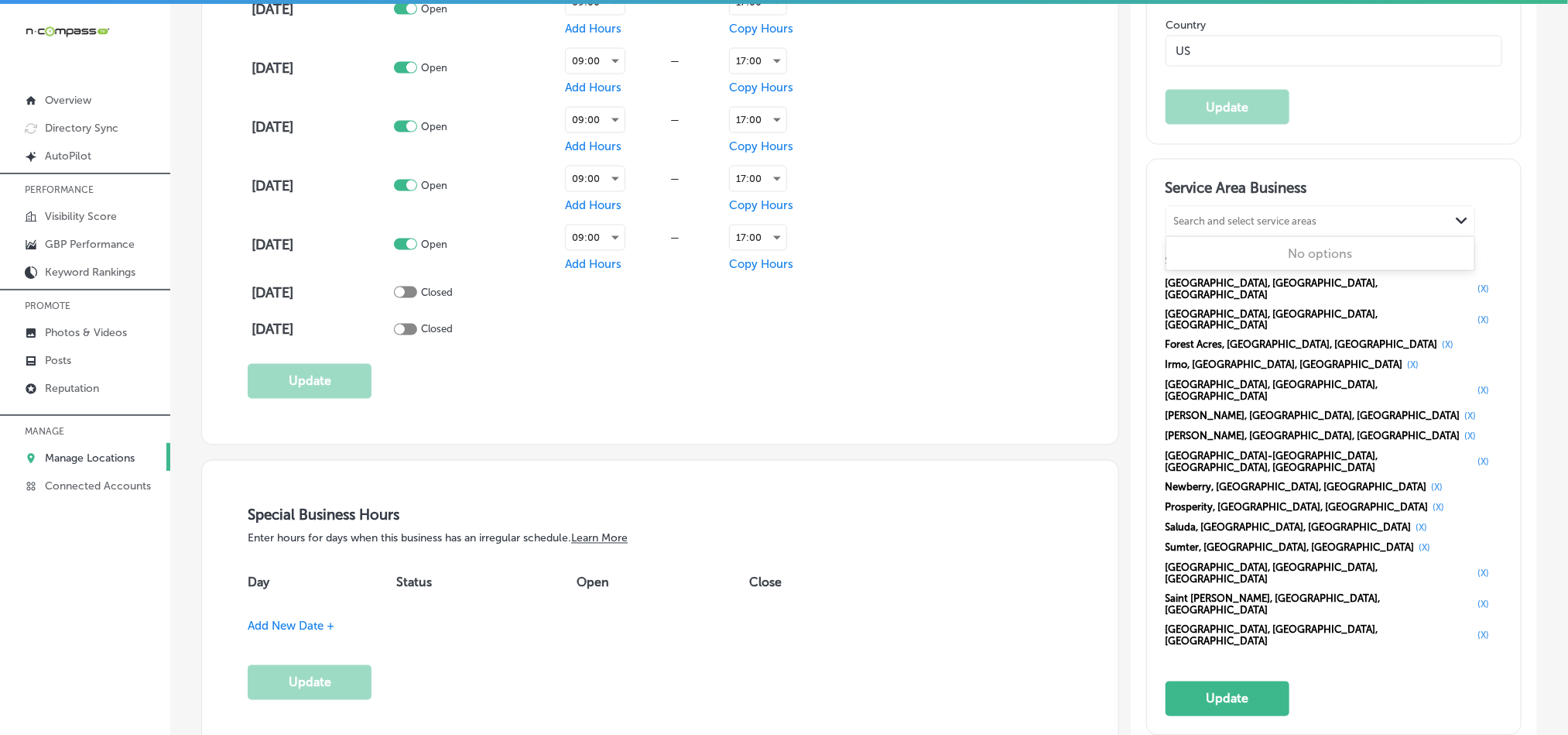
click at [1213, 226] on div "Search and select service areas" at bounding box center [1246, 221] width 144 height 12
paste input "Camden, SC"
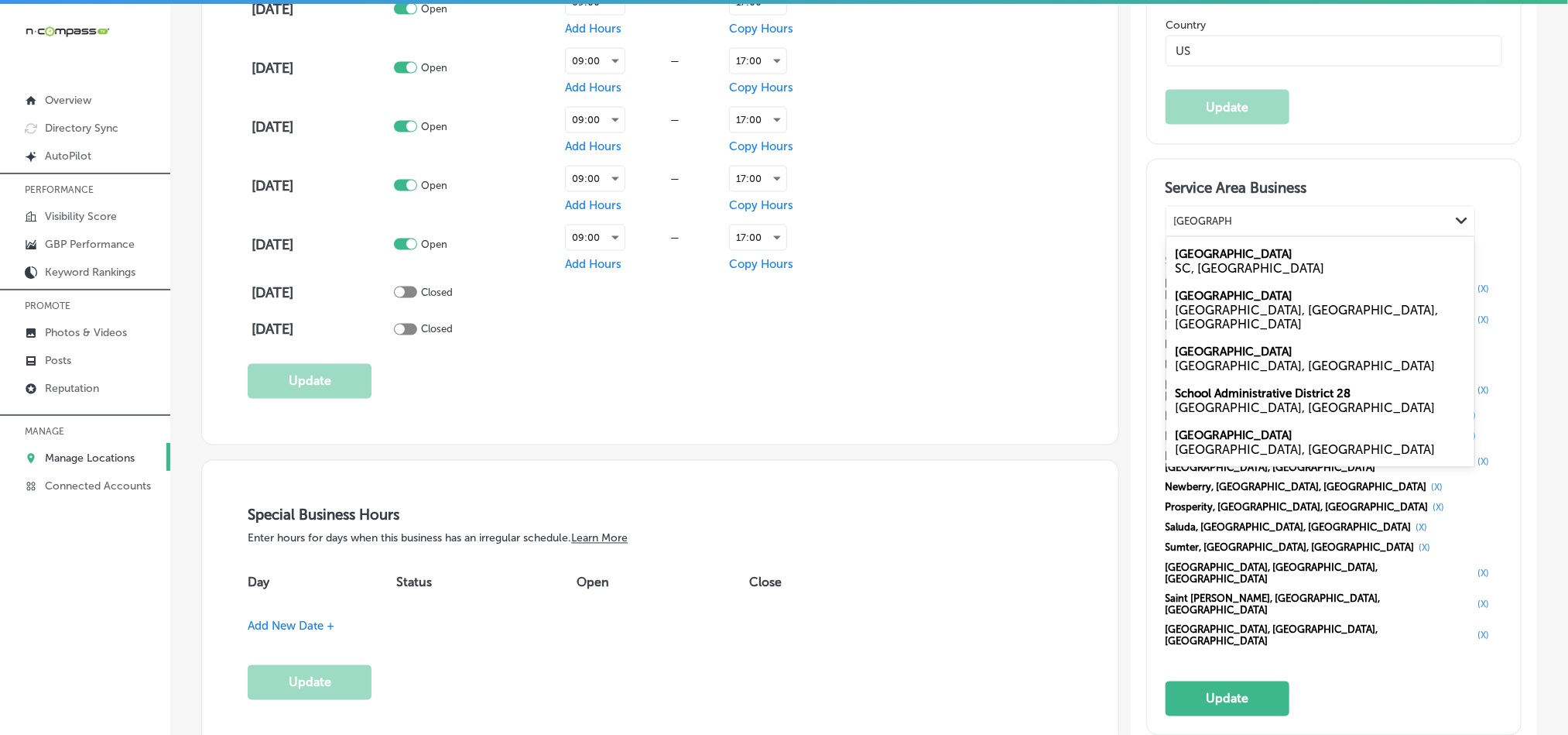
click at [1189, 261] on label "Camden" at bounding box center [1234, 254] width 118 height 14
type input "Camden, SC"
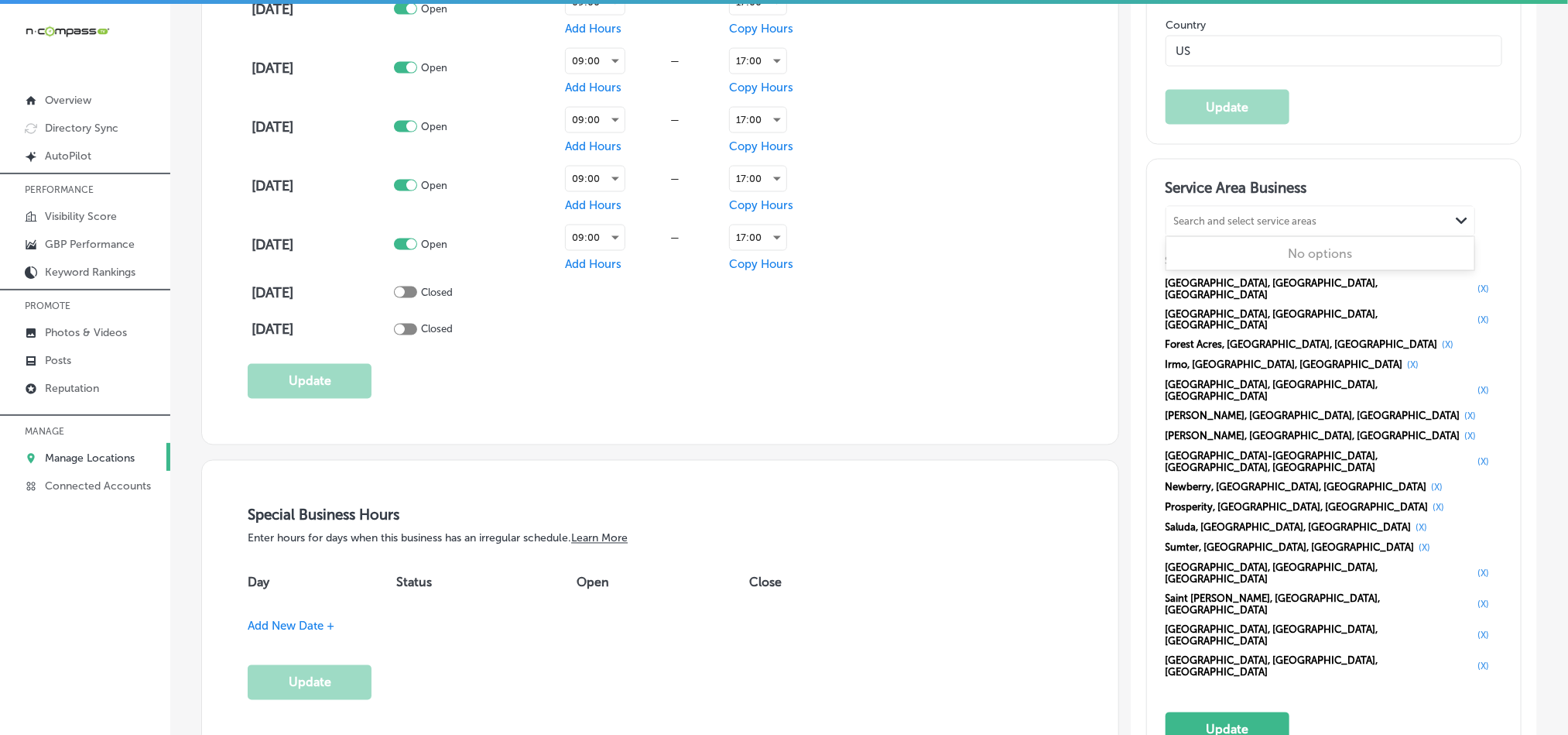
click at [1192, 226] on div "Search and select service areas" at bounding box center [1246, 221] width 144 height 12
paste input "Ridgeway, SC"
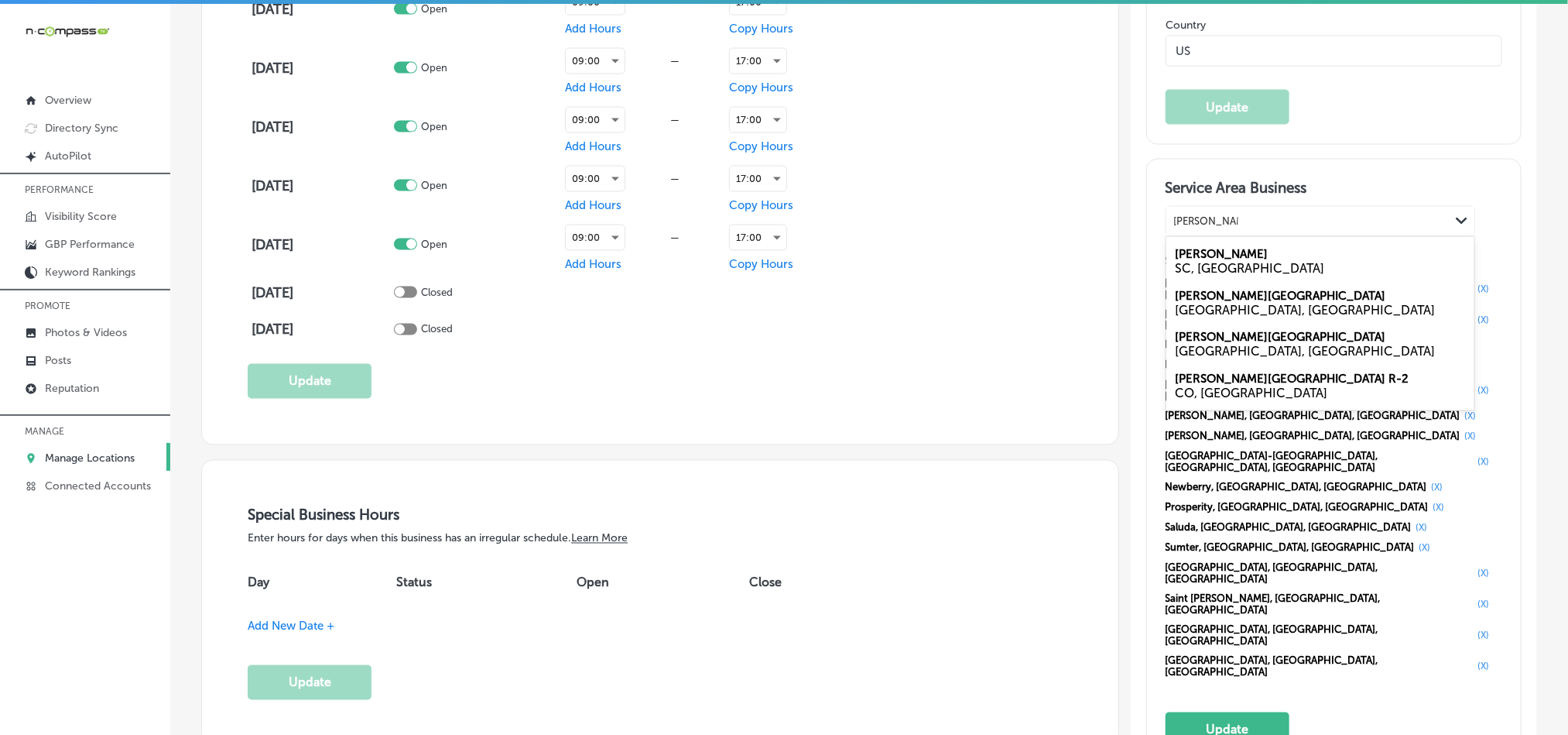
click at [1189, 261] on label "Ridgeway" at bounding box center [1221, 254] width 93 height 14
type input "Ridgeway, SC"
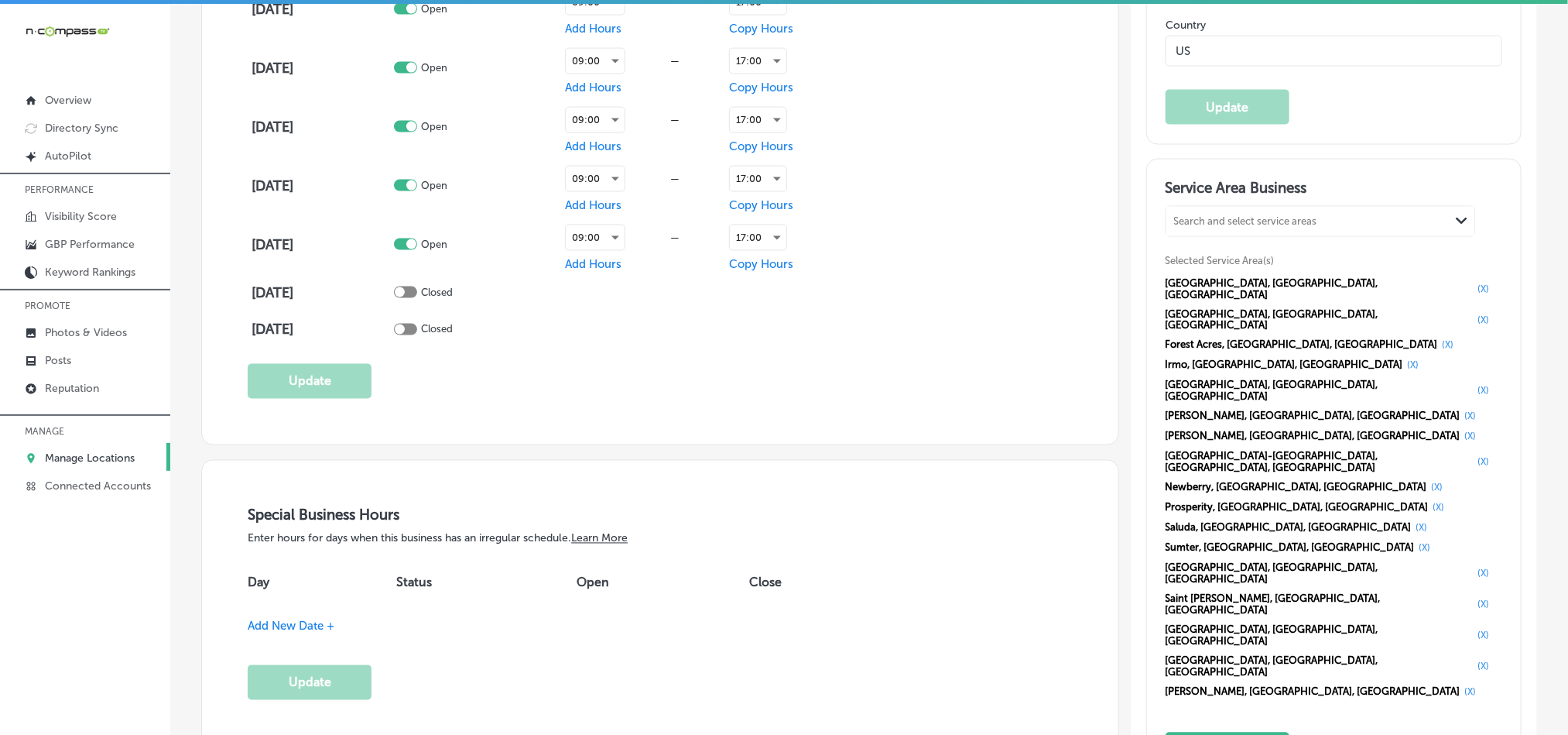
click at [1196, 226] on div "Search and select service areas" at bounding box center [1246, 221] width 144 height 12
paste input "Blythewood, SC"
click at [1203, 275] on div "SC, USA" at bounding box center [1320, 268] width 289 height 15
type input "Blythewood, SC"
click at [1199, 226] on div "Search and select service areas" at bounding box center [1246, 221] width 144 height 12
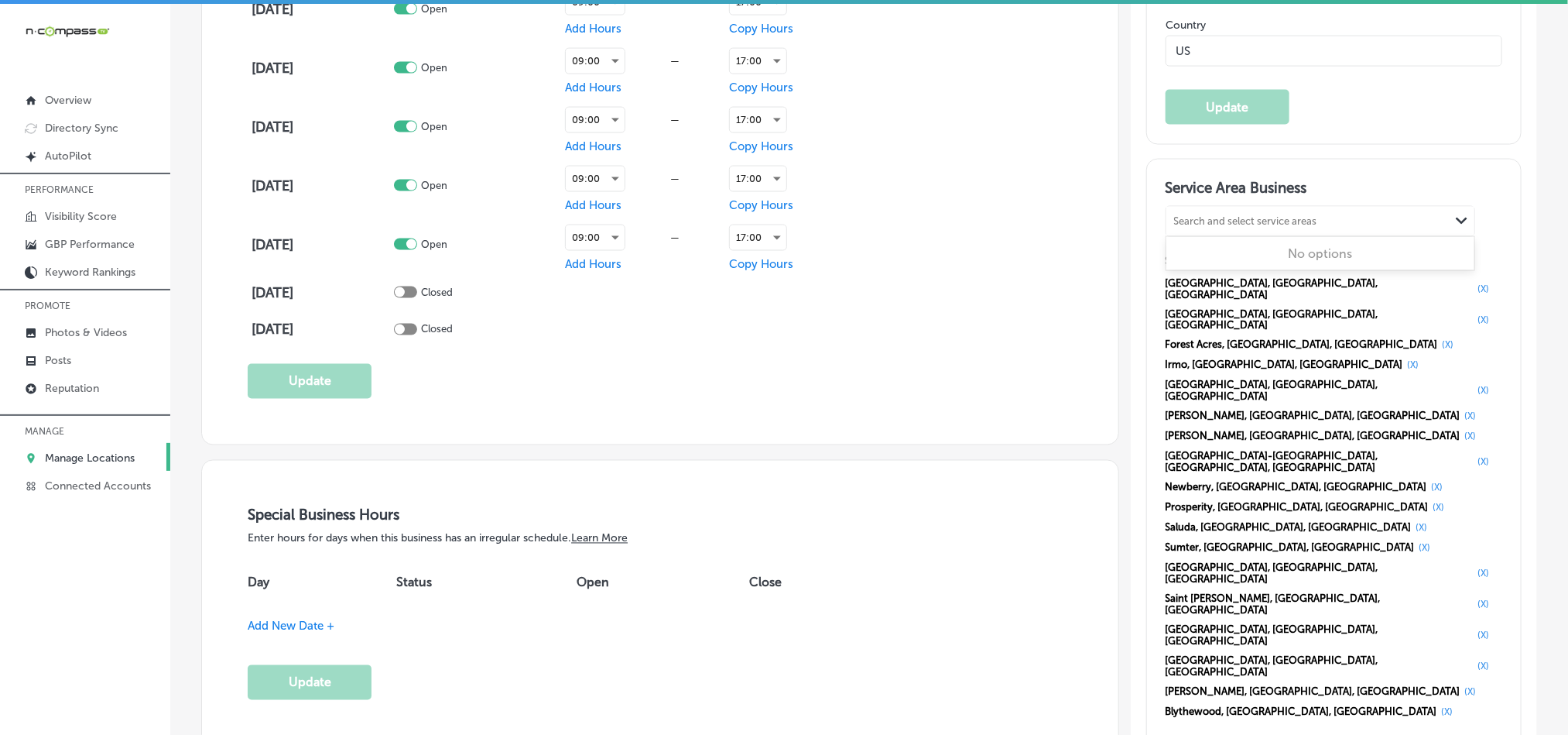
paste input "Elgin, SC"
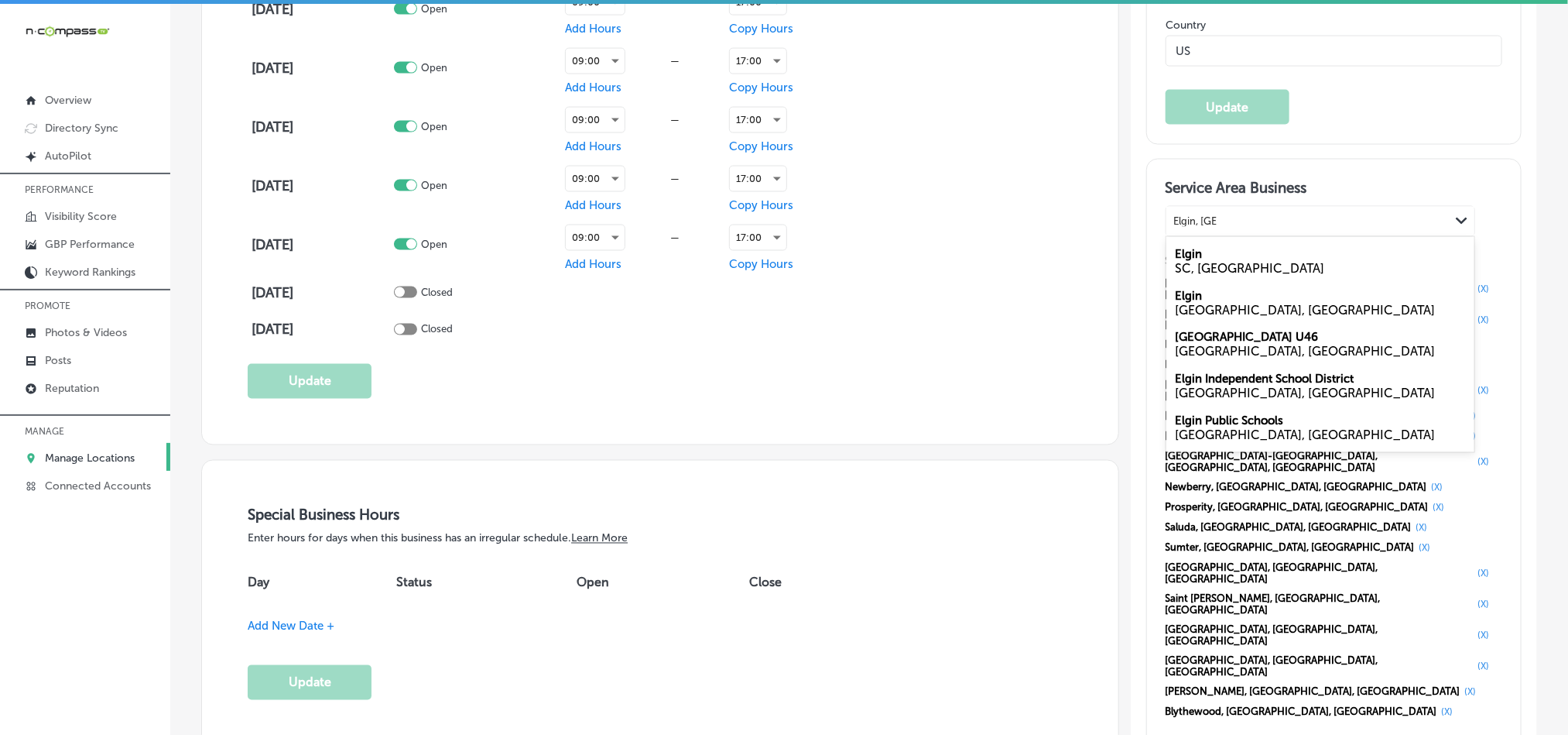
click at [1200, 272] on div "Elgin SC, USA" at bounding box center [1320, 261] width 308 height 42
type input "Elgin, SC"
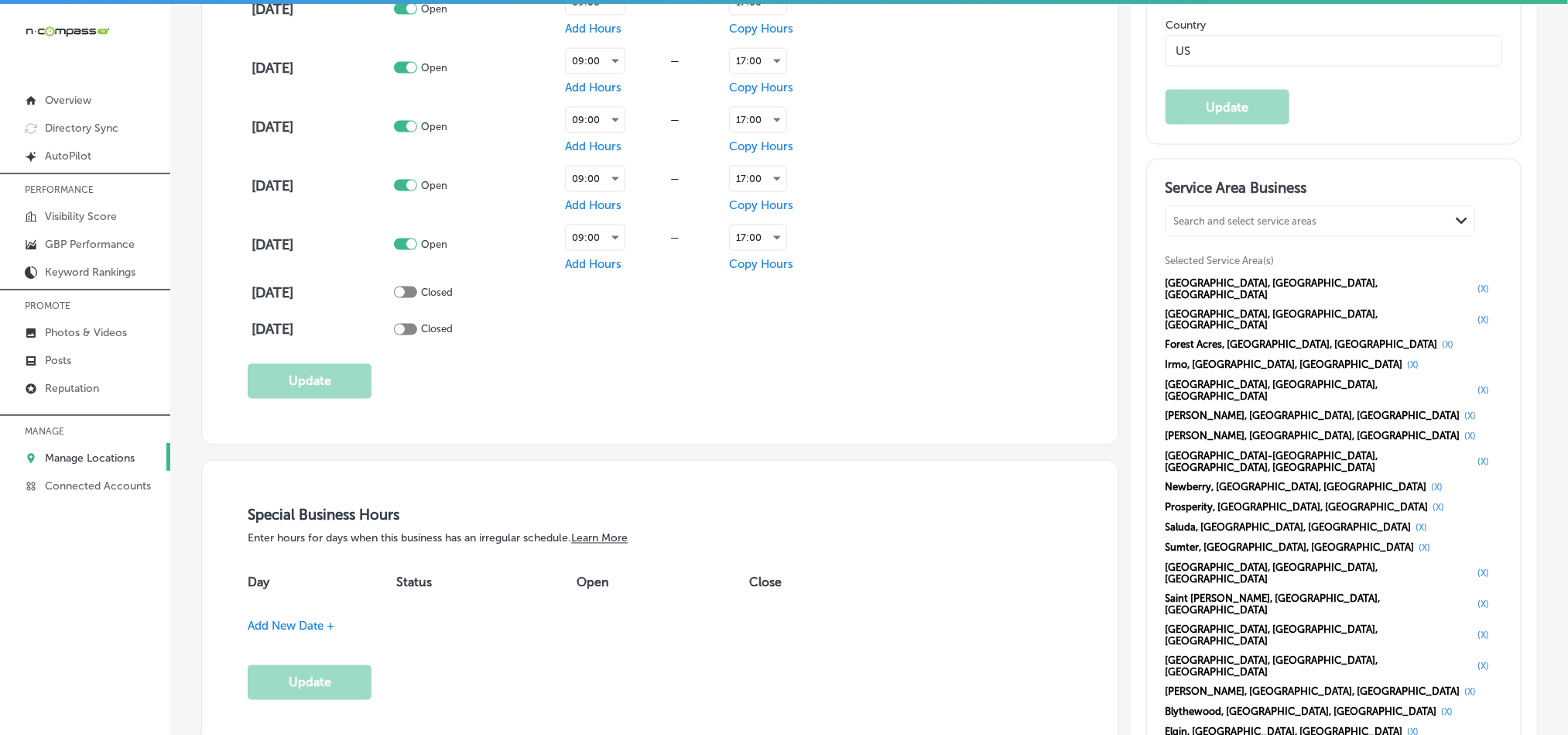
click at [1193, 236] on div "Search and select service areas Path Created with Sketch." at bounding box center [1320, 221] width 308 height 30
paste input "Lugoff, SC"
click at [1196, 261] on label "Lugoff" at bounding box center [1192, 254] width 35 height 14
type input "Lugoff, SC"
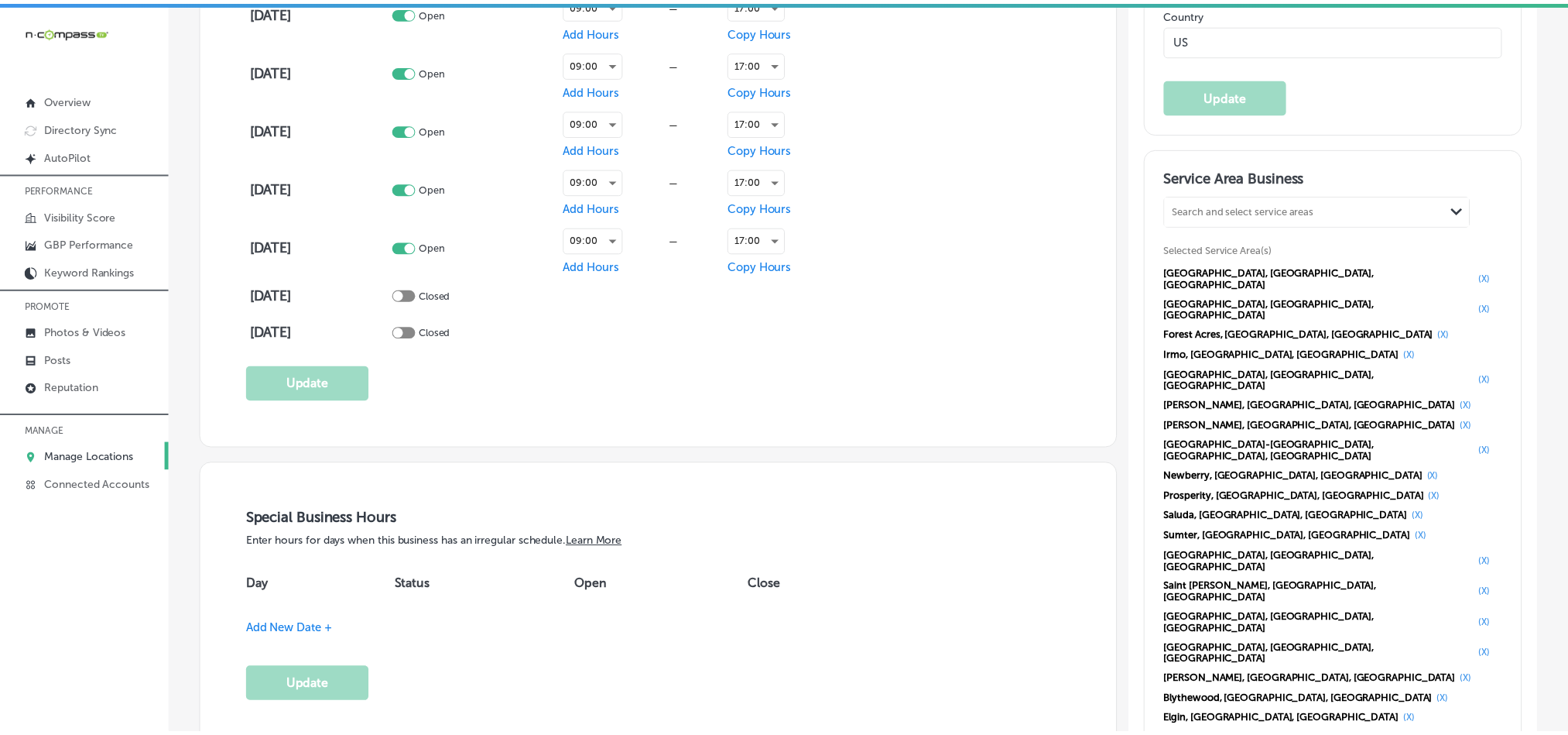
scroll to position [1248, 0]
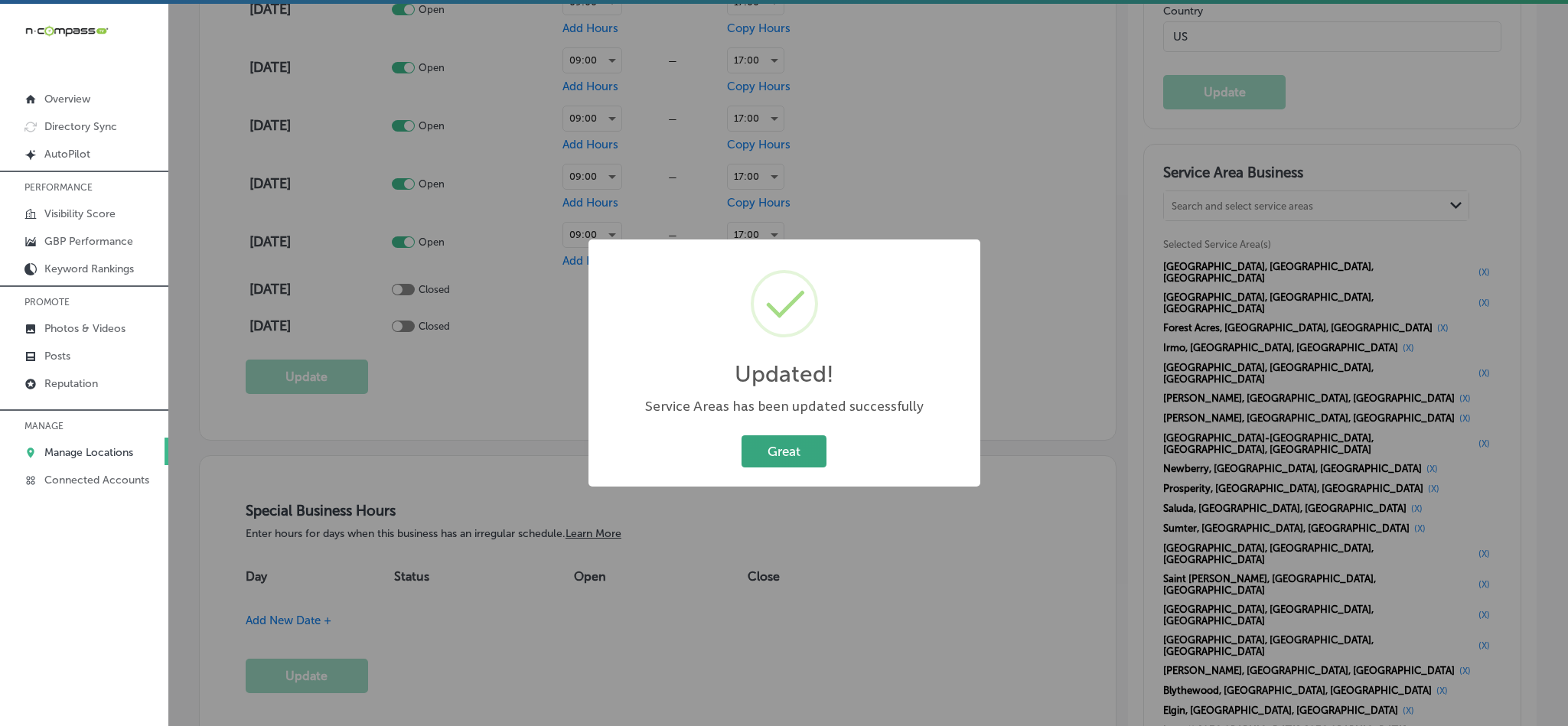
click at [782, 446] on button "Great" at bounding box center [784, 451] width 85 height 32
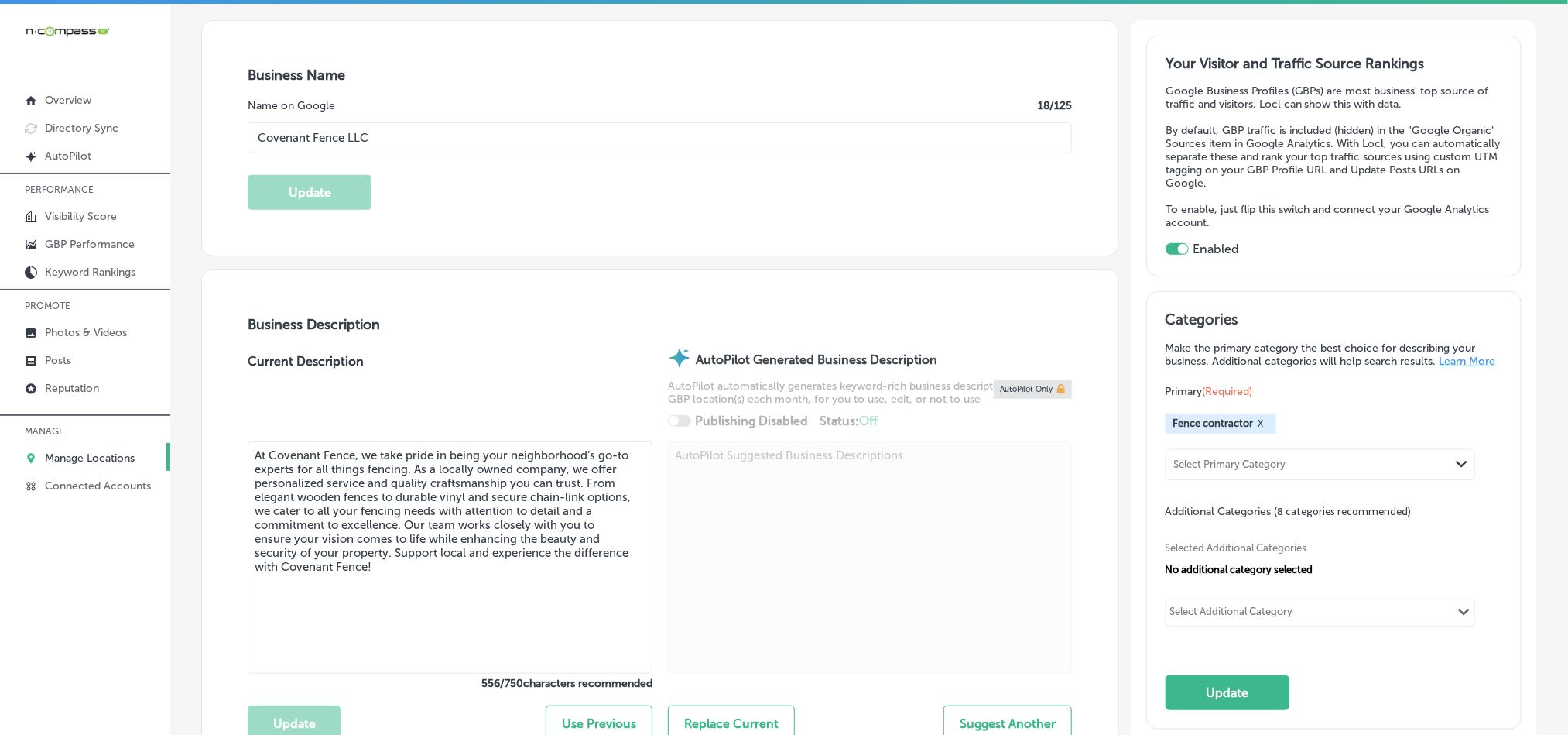
scroll to position [354, 0]
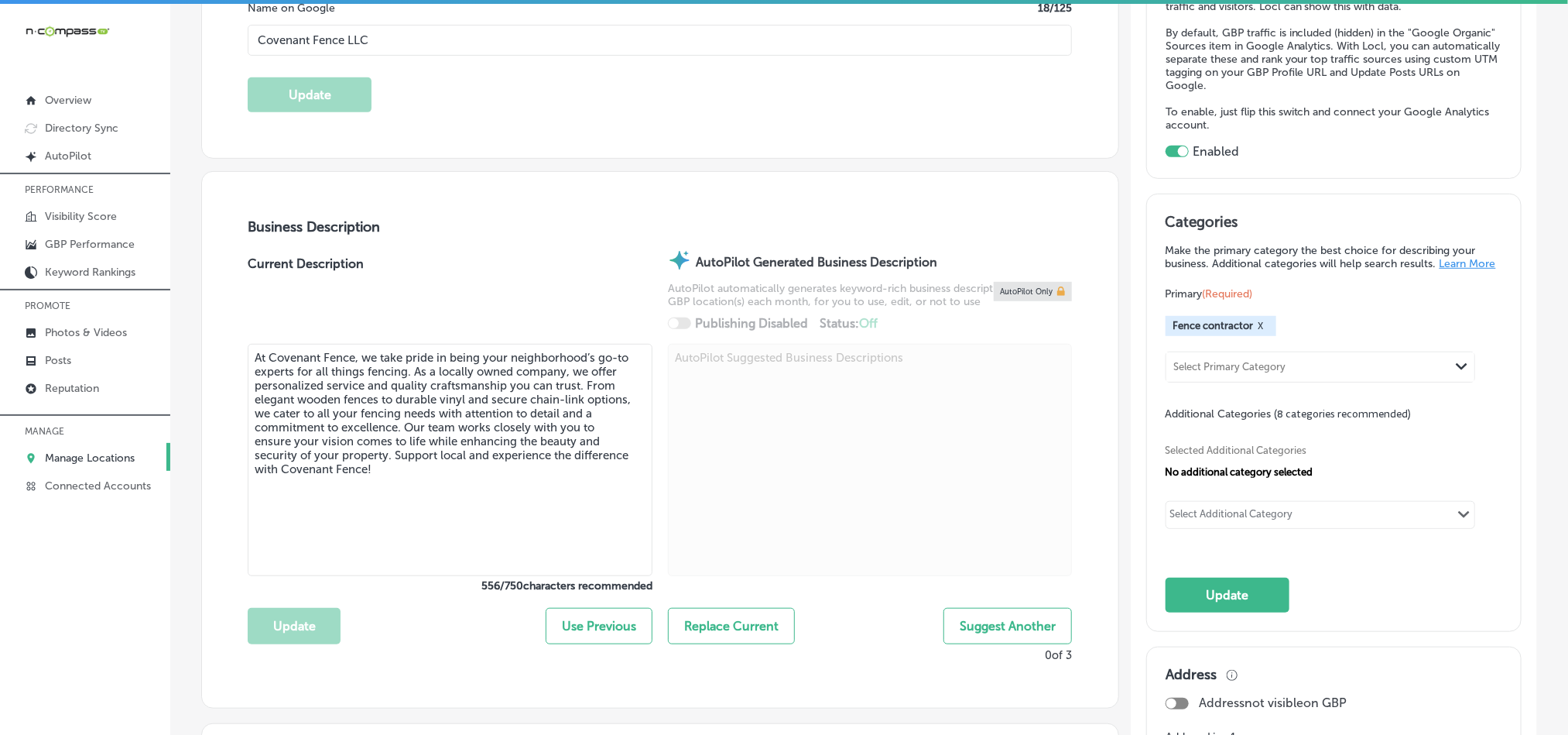
click at [458, 460] on textarea "At Covenant Fence, we take pride in being your neighborhood’s go-to experts for…" at bounding box center [450, 460] width 405 height 232
click at [452, 463] on textarea "At Covenant Fence, we take pride in being your neighborhood’s go-to experts for…" at bounding box center [450, 460] width 405 height 232
paste textarea "Covenant Fence LLC is a trusted fence contractor, offering expert fence install…"
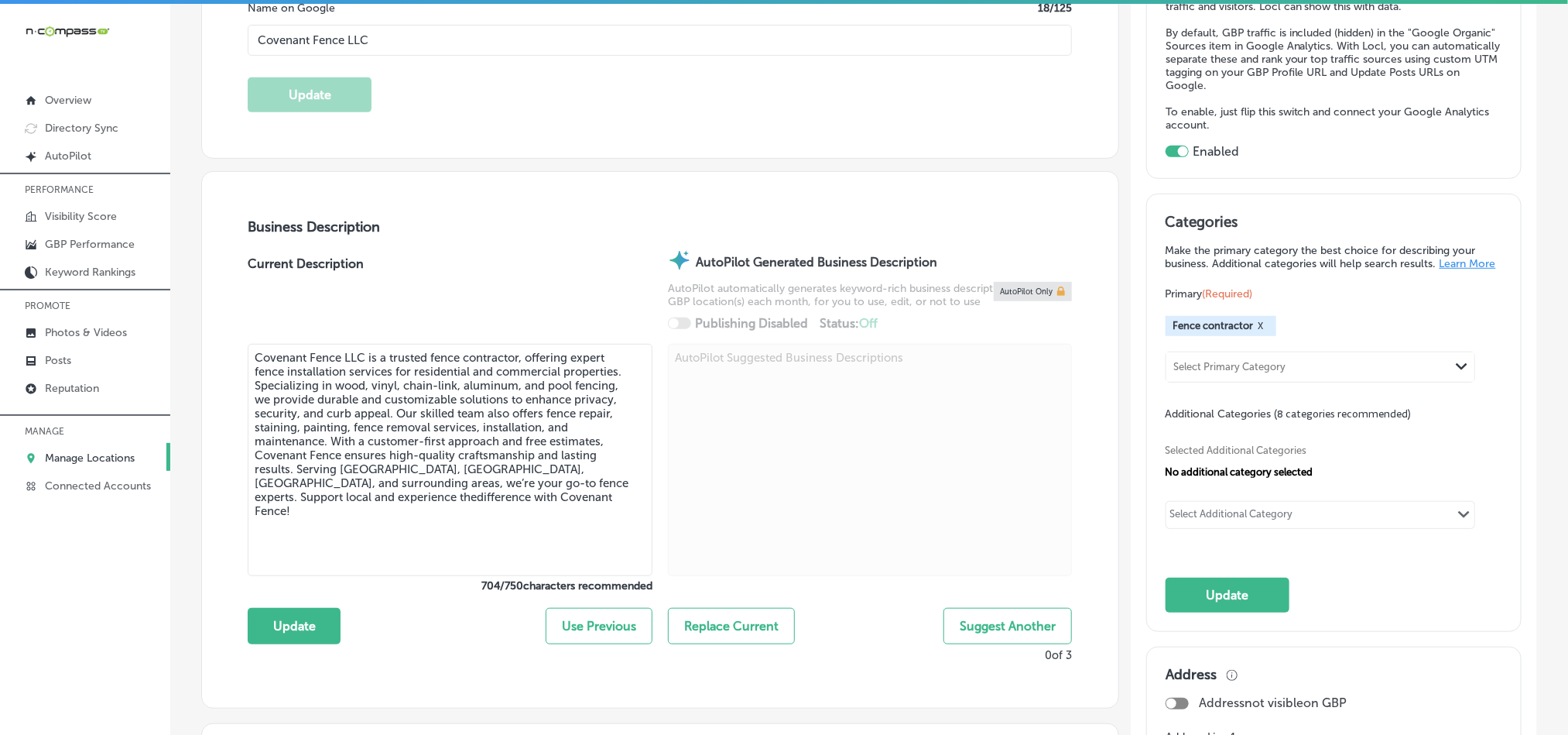
click at [333, 500] on textarea "Covenant Fence LLC is a trusted fence contractor, offering expert fence install…" at bounding box center [450, 460] width 405 height 232
type textarea "Covenant Fence LLC is a trusted fence contractor, offering expert fence install…"
click at [284, 627] on button "Update" at bounding box center [293, 625] width 93 height 36
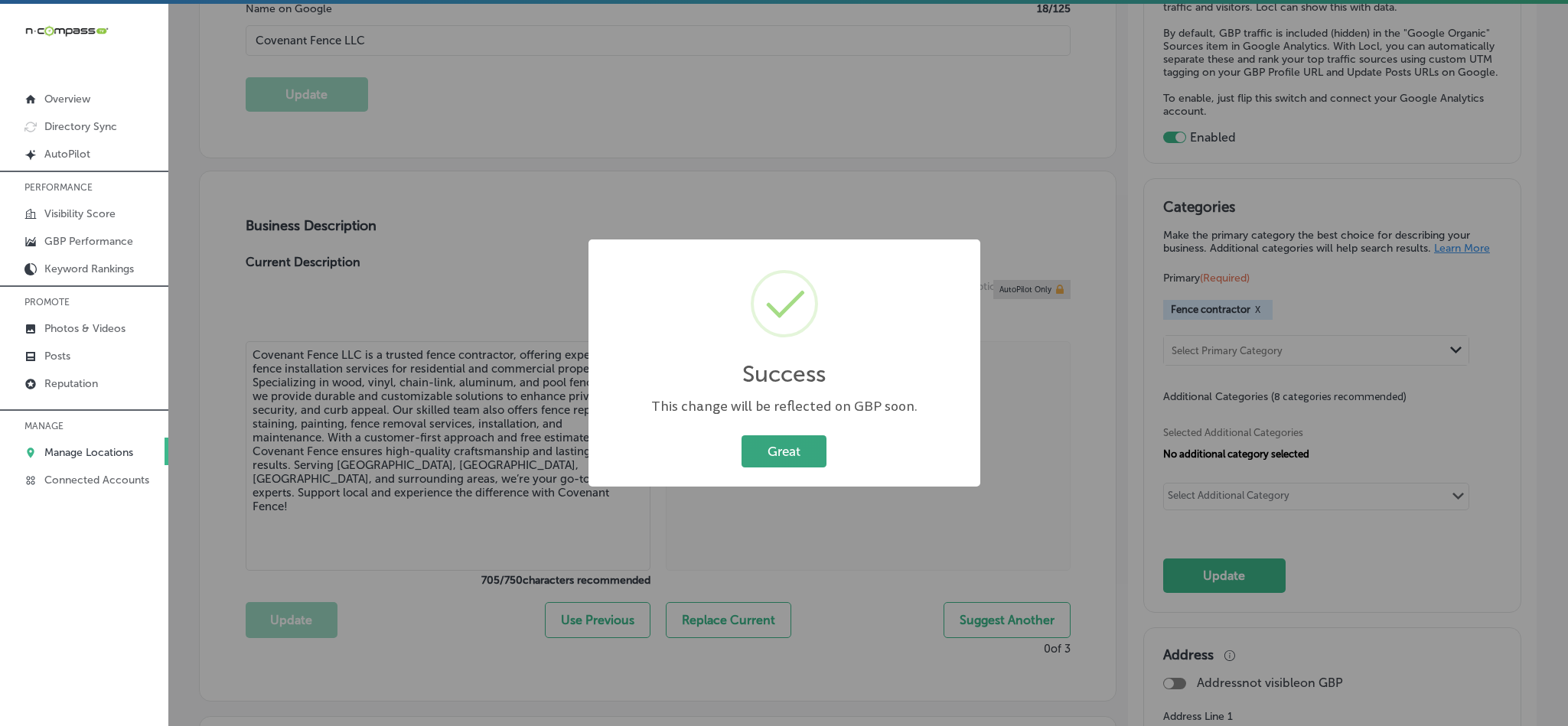
click at [775, 445] on button "Great" at bounding box center [784, 451] width 85 height 32
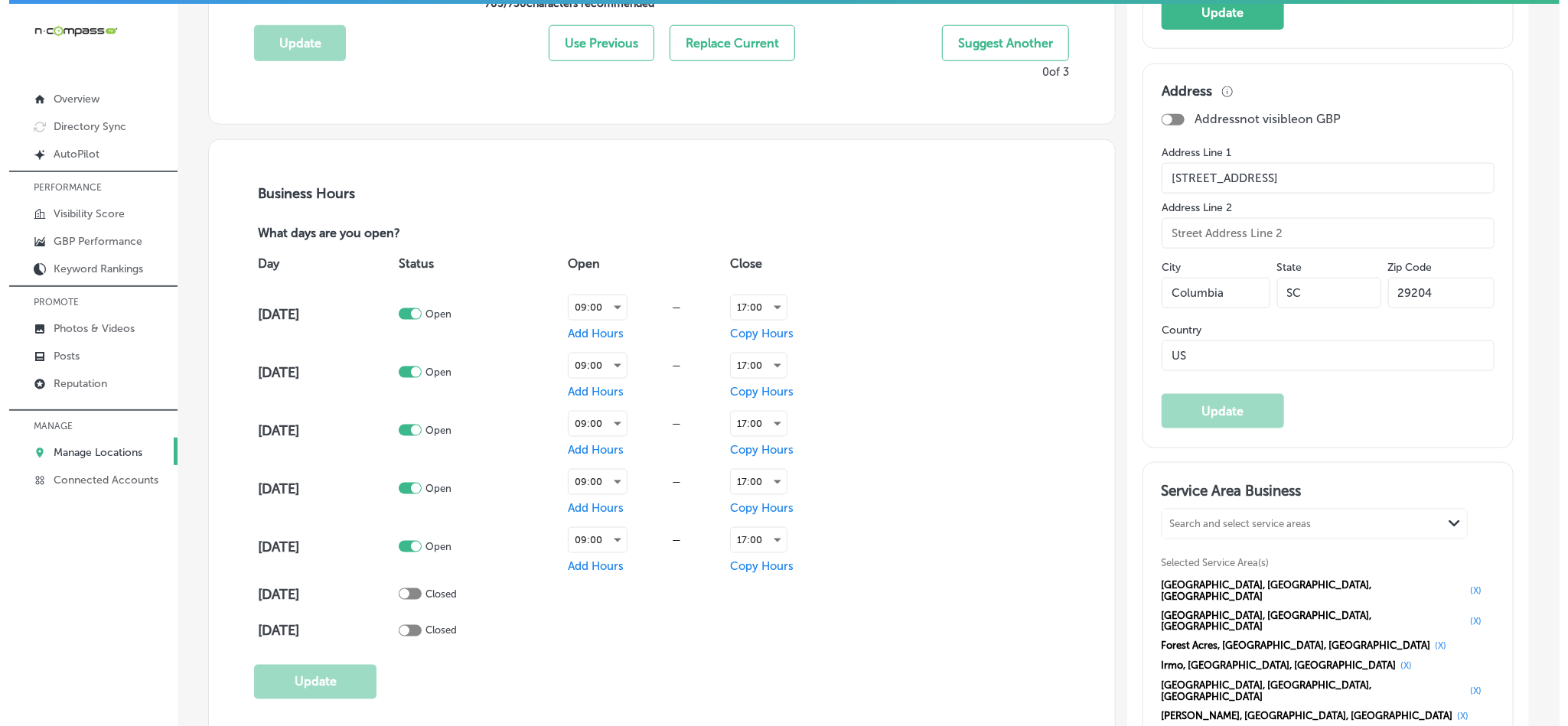
scroll to position [1115, 0]
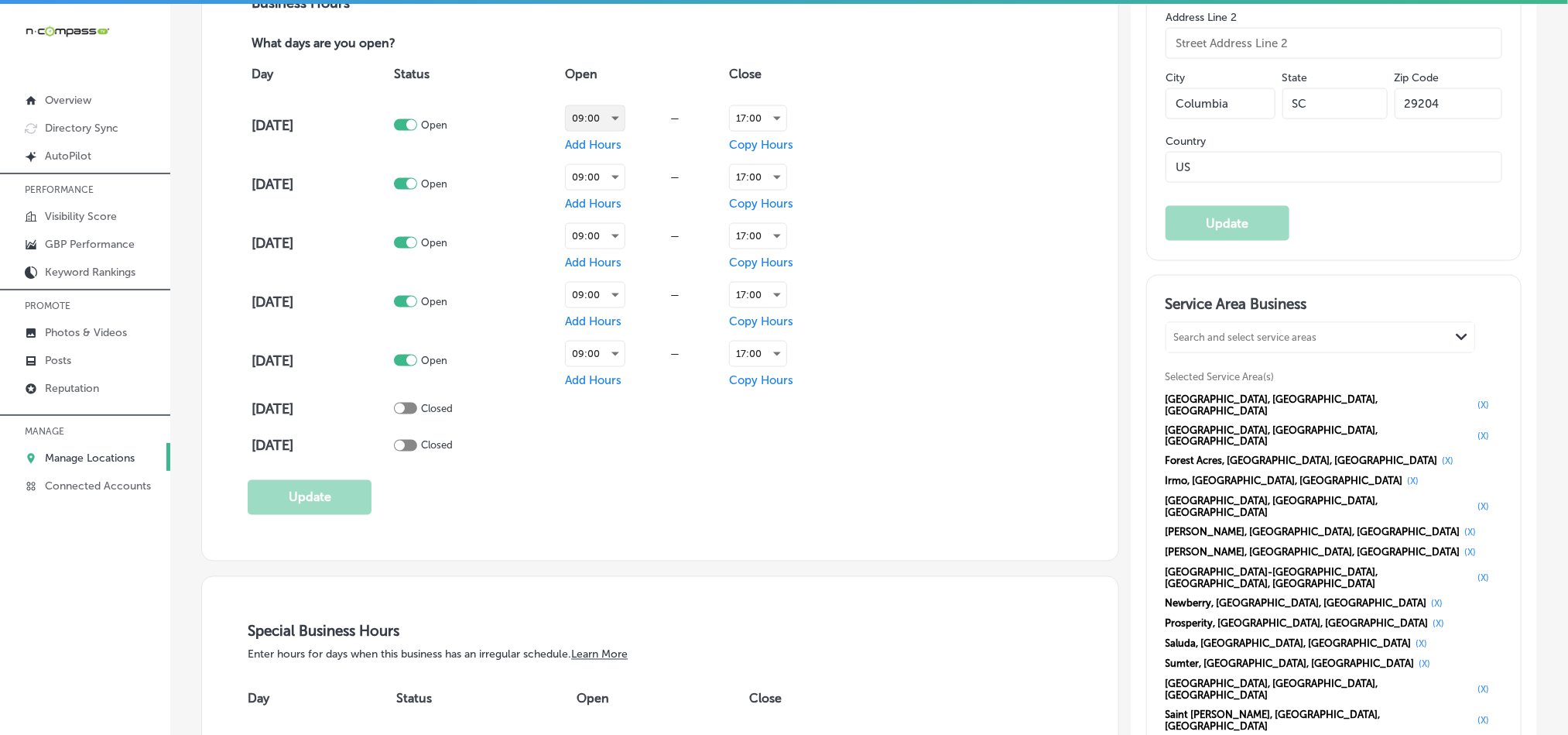
click at [590, 114] on div "09:00" at bounding box center [595, 118] width 59 height 25
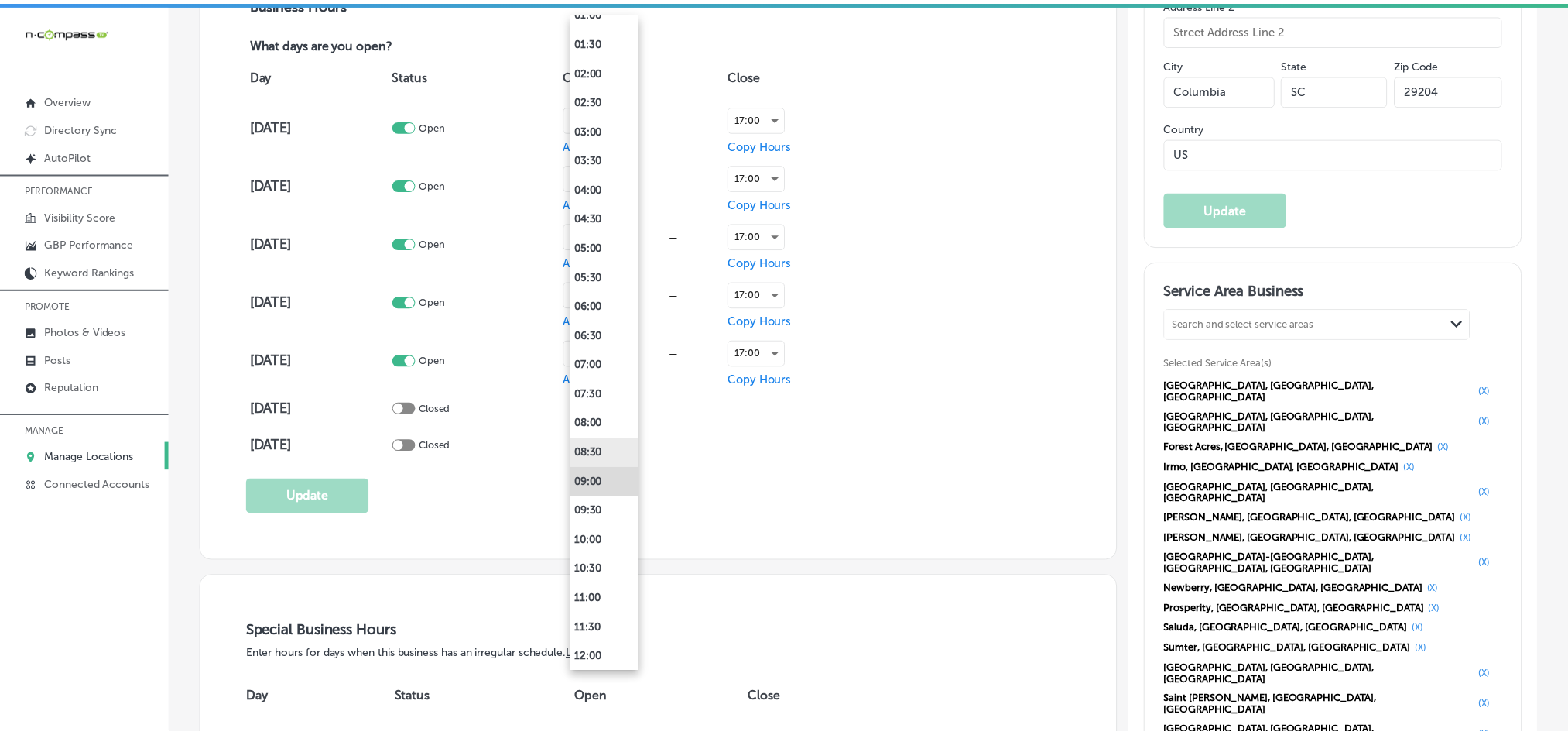
scroll to position [116, 0]
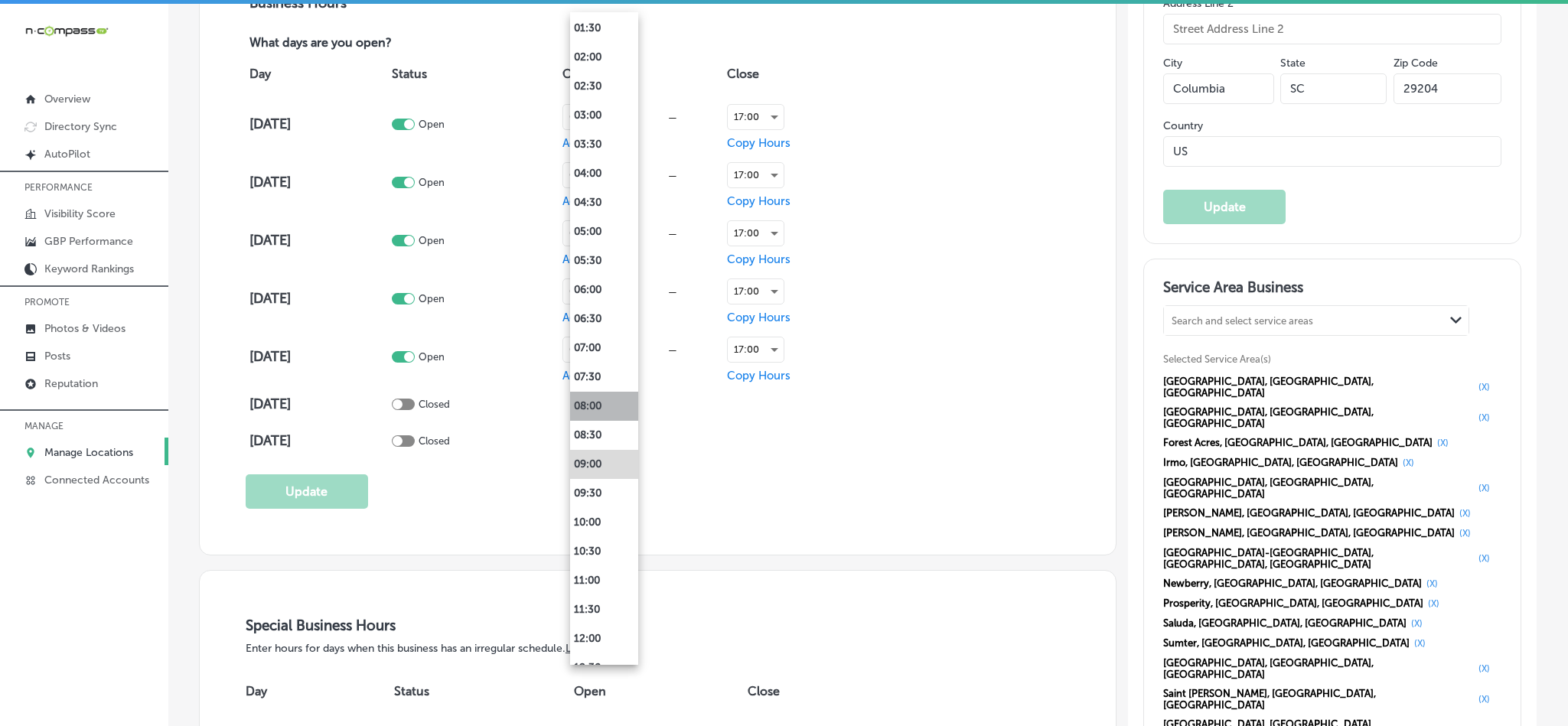
click at [593, 405] on li "08:00" at bounding box center [603, 407] width 68 height 30
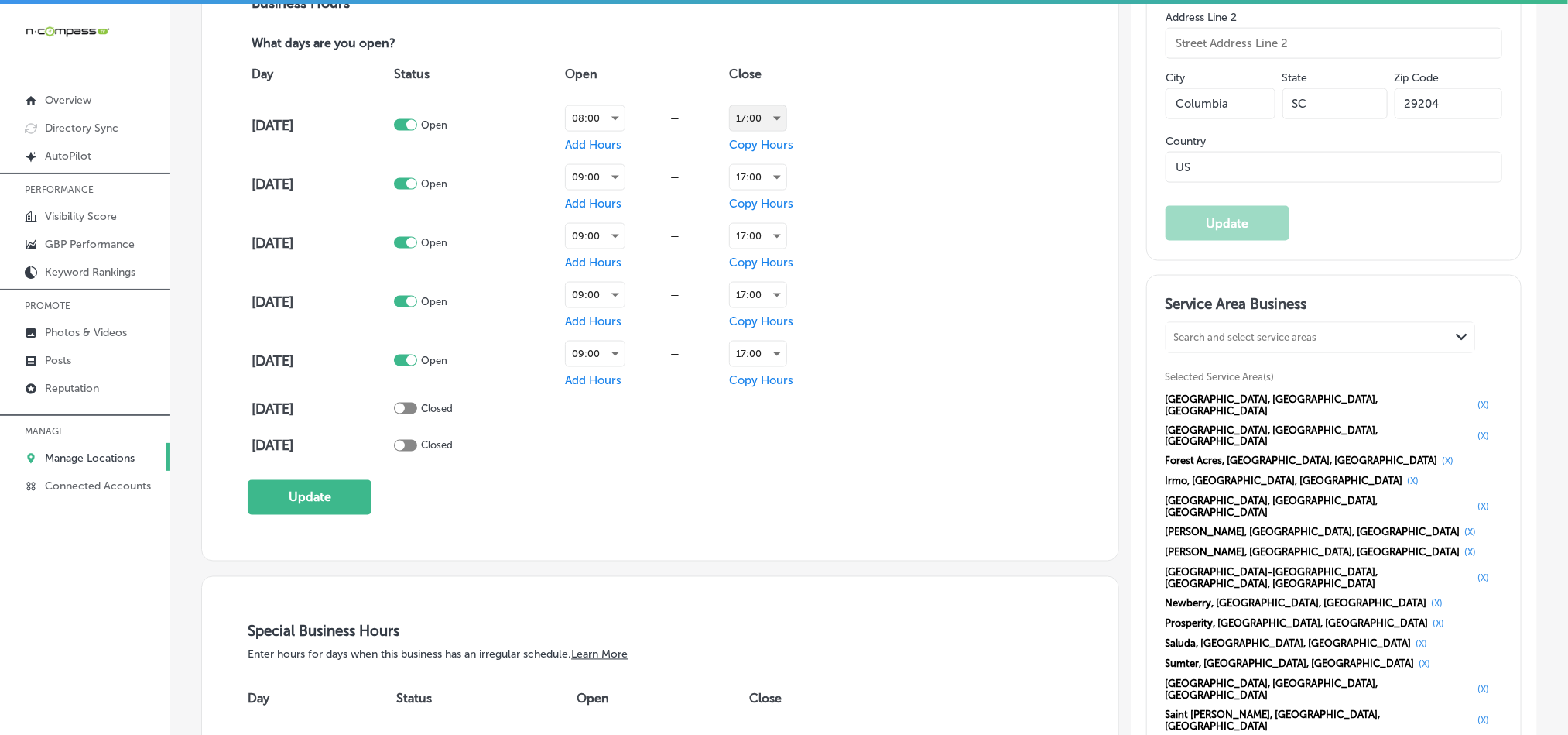
click at [760, 115] on div "17:00" at bounding box center [758, 118] width 57 height 25
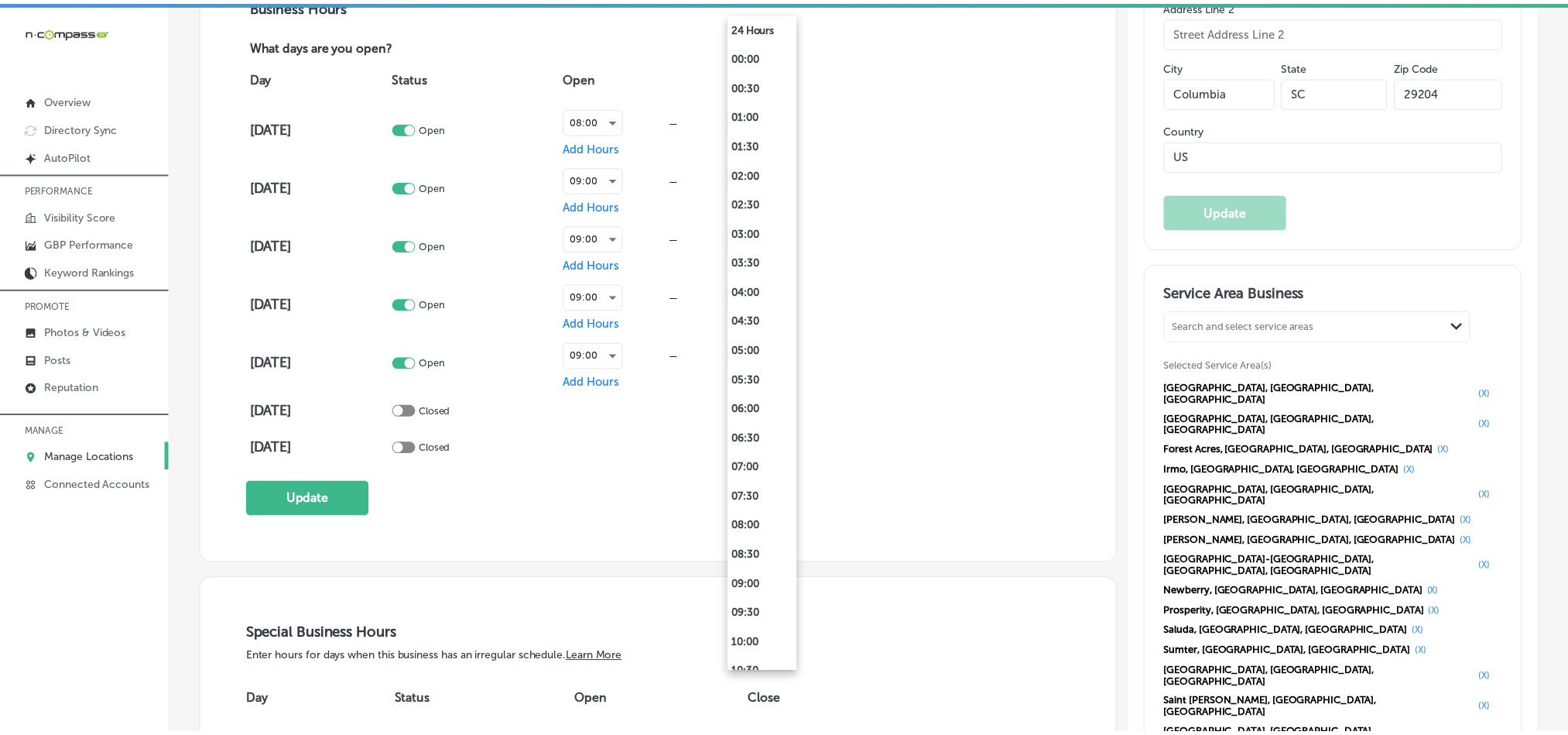
scroll to position [713, 0]
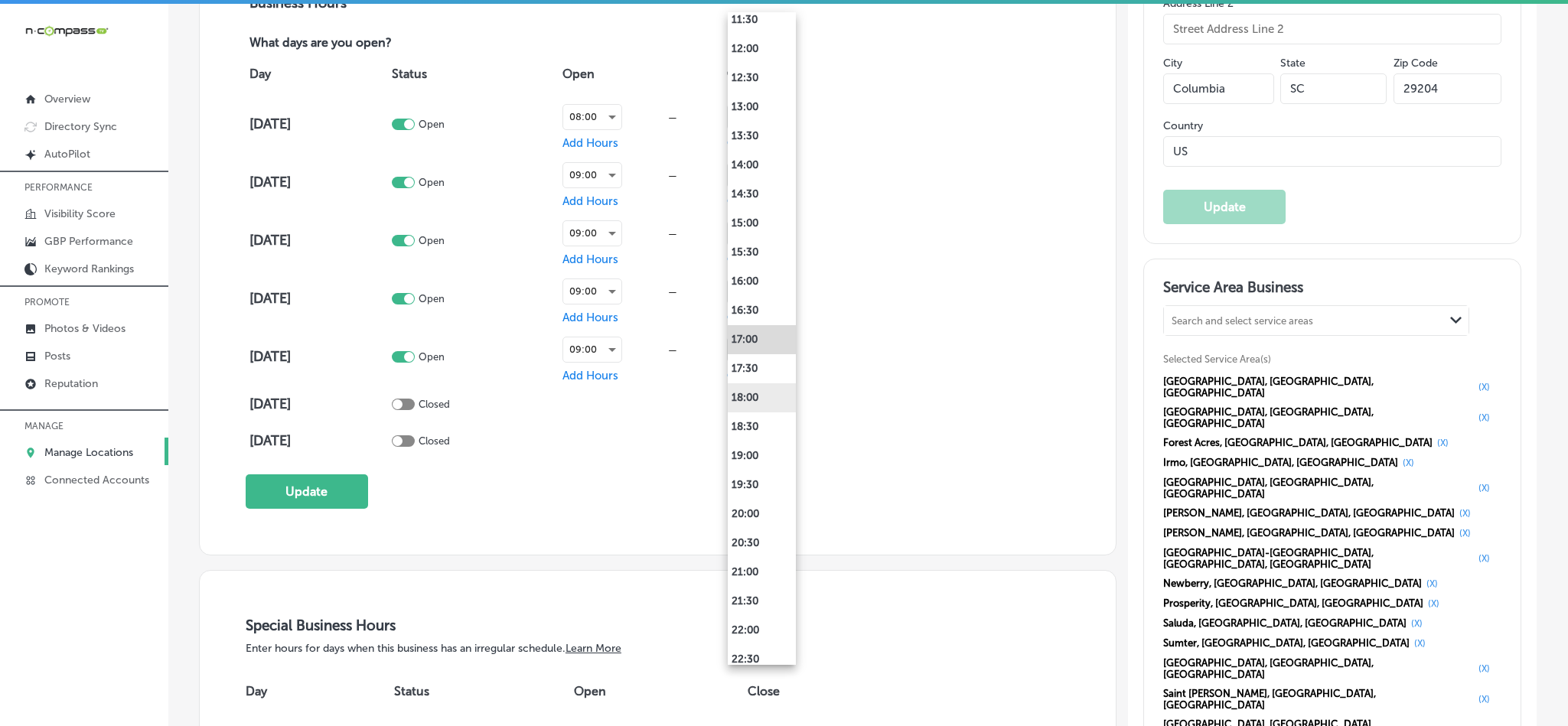
click at [749, 397] on li "18:00" at bounding box center [761, 398] width 68 height 30
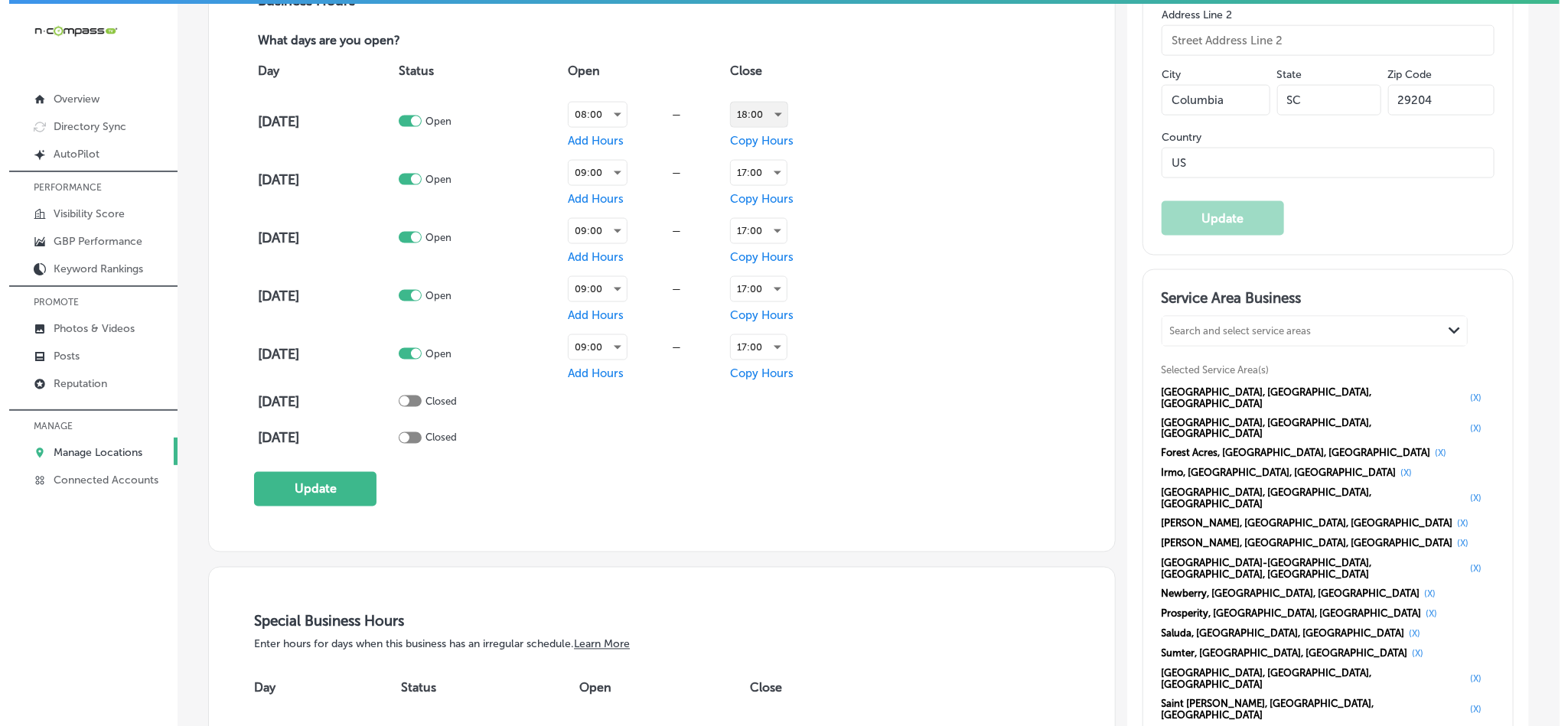
scroll to position [1115, 0]
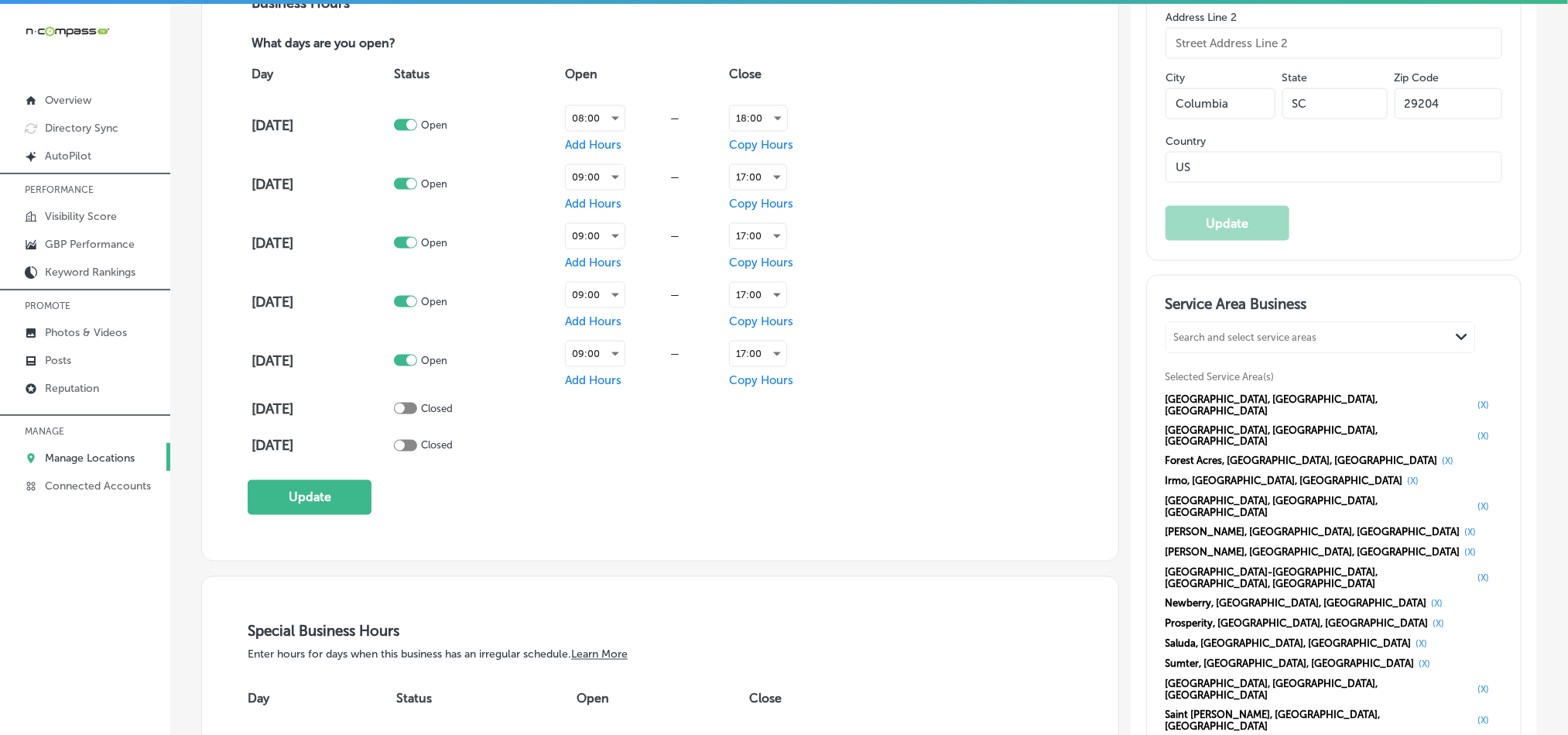
click at [762, 143] on span "Copy Hours" at bounding box center [761, 145] width 64 height 14
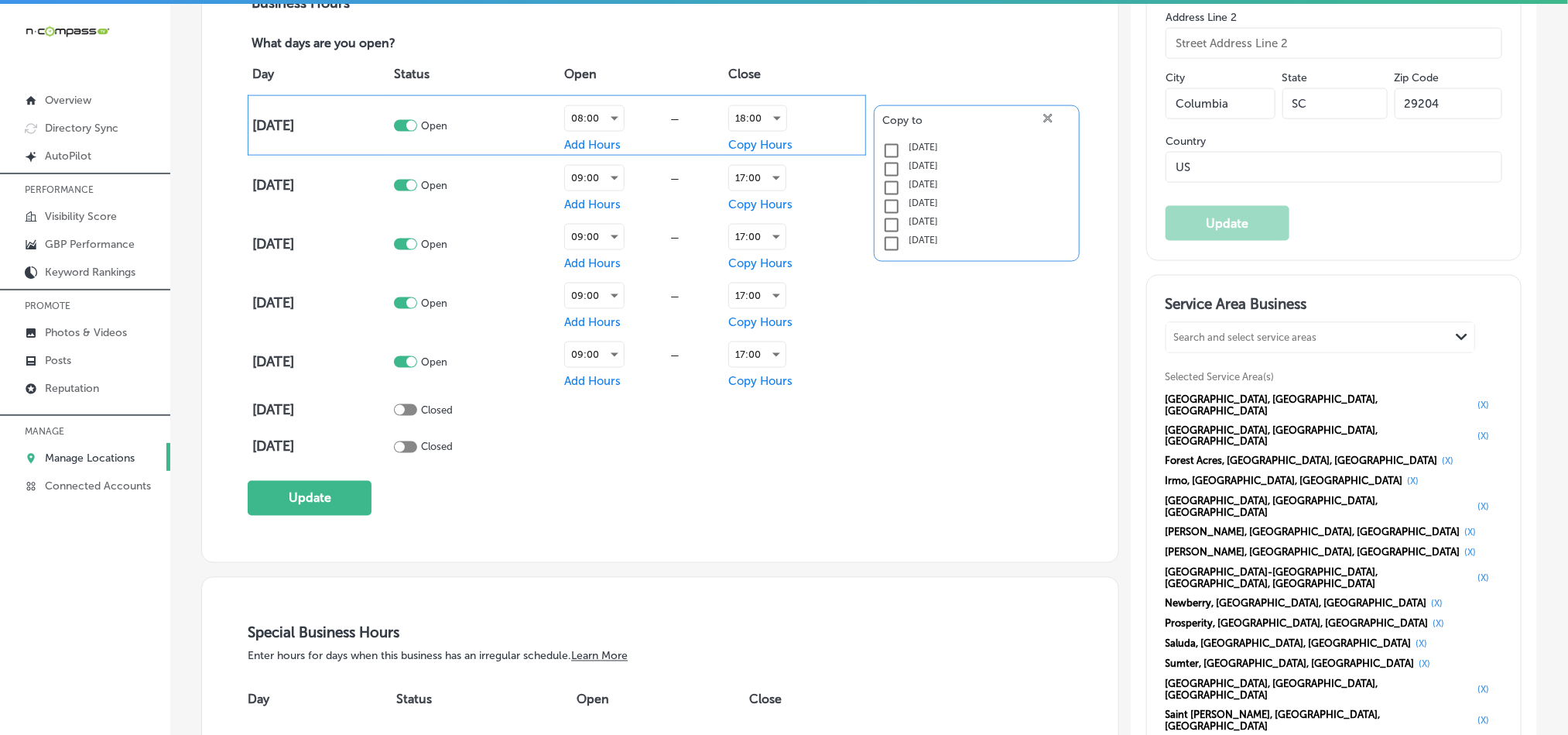
click at [882, 148] on input "checkbox" at bounding box center [891, 151] width 19 height 19
checkbox input "true"
click at [882, 161] on input "checkbox" at bounding box center [891, 170] width 19 height 19
checkbox input "true"
click at [882, 186] on input "checkbox" at bounding box center [891, 187] width 19 height 19
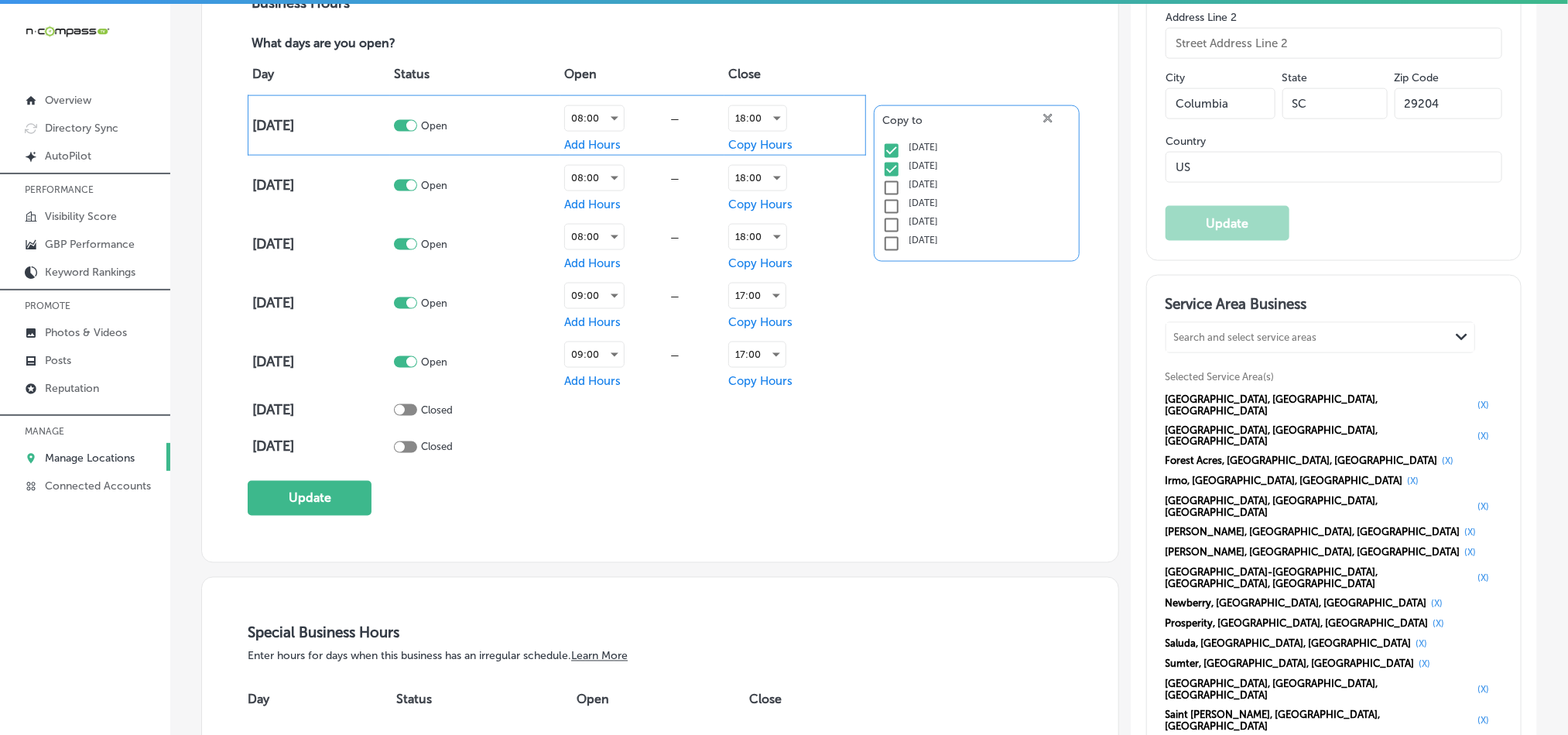
checkbox input "true"
click at [884, 205] on input "checkbox" at bounding box center [891, 206] width 19 height 19
checkbox input "true"
click at [1044, 115] on icon at bounding box center [1048, 118] width 9 height 9
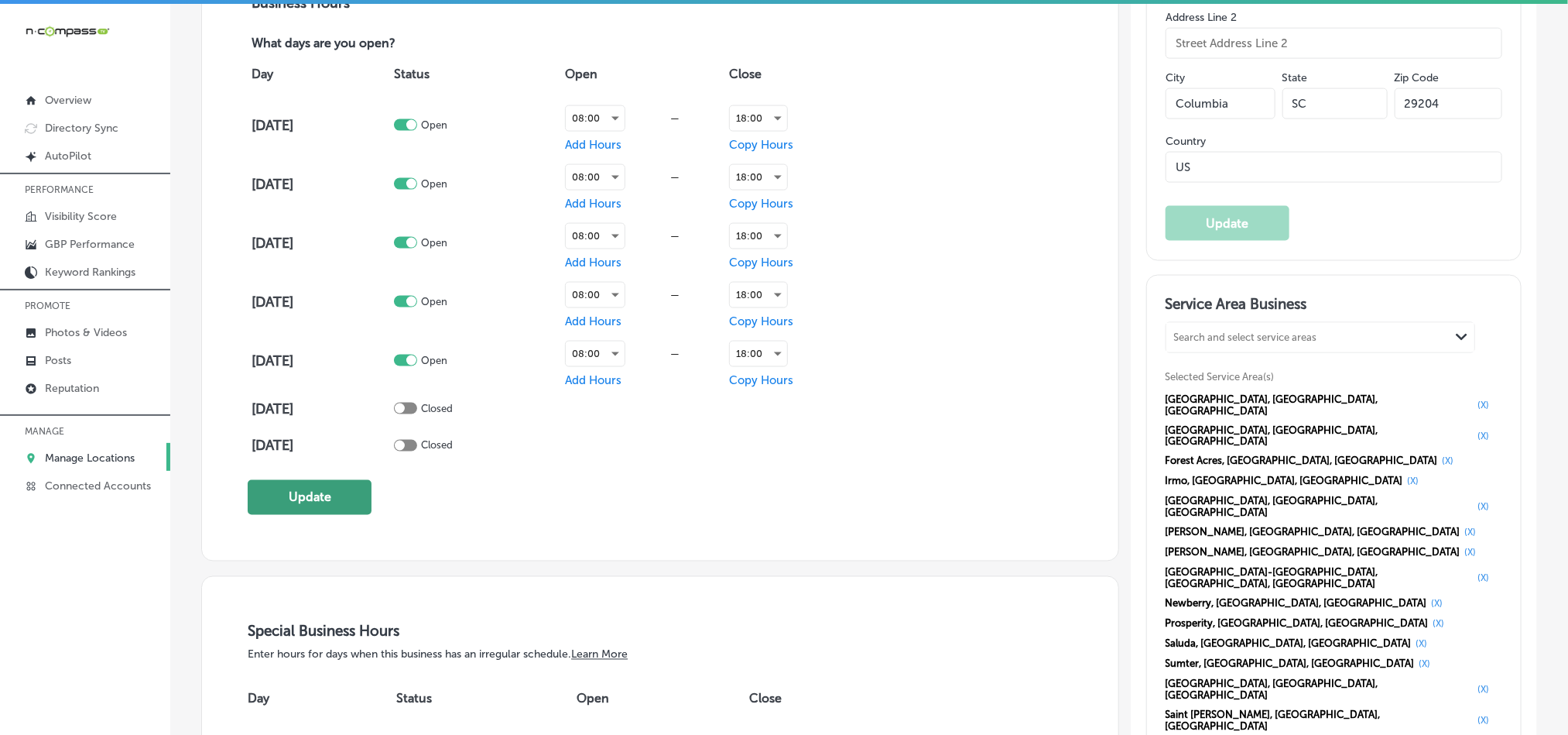
click at [324, 496] on button "Update" at bounding box center [309, 497] width 124 height 35
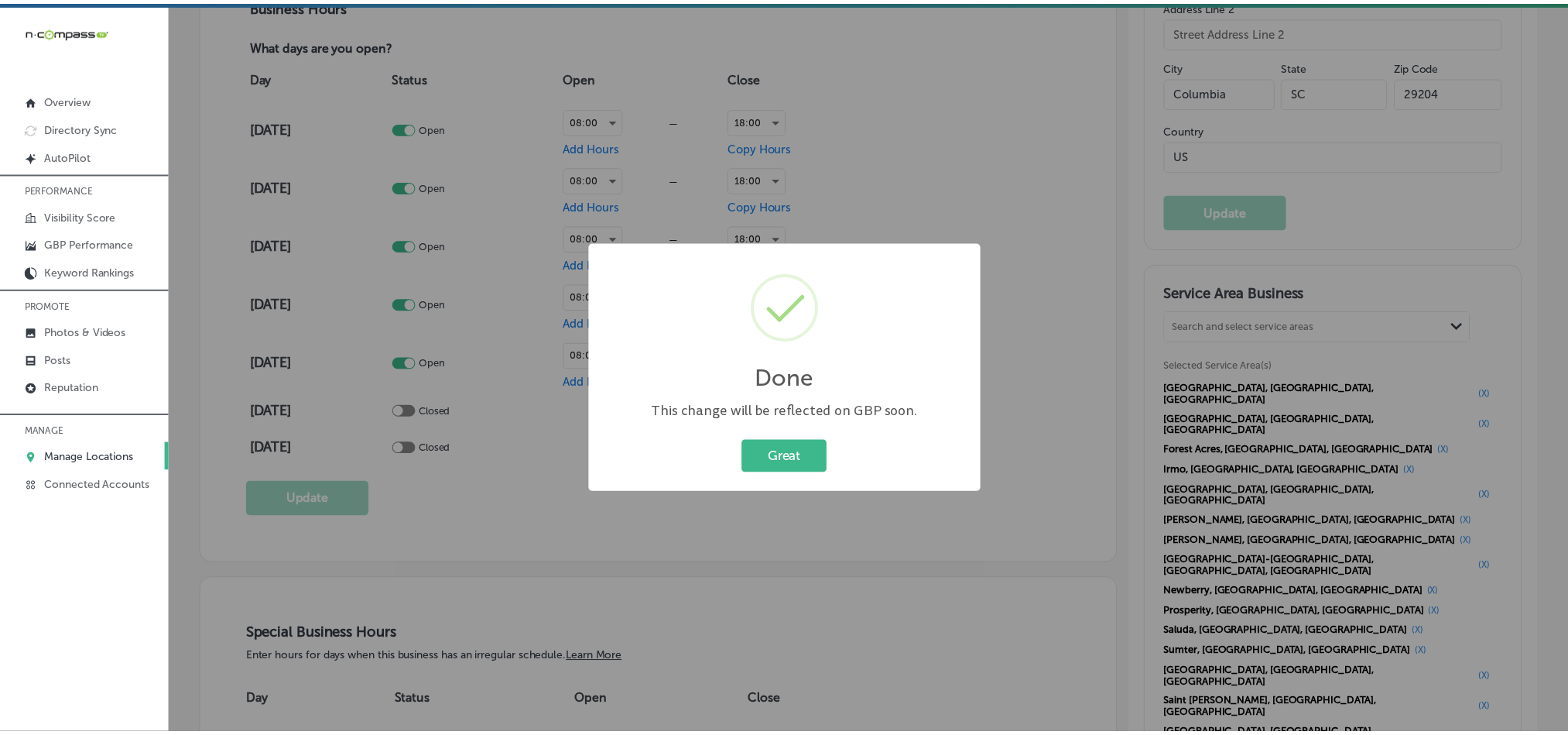
scroll to position [1131, 0]
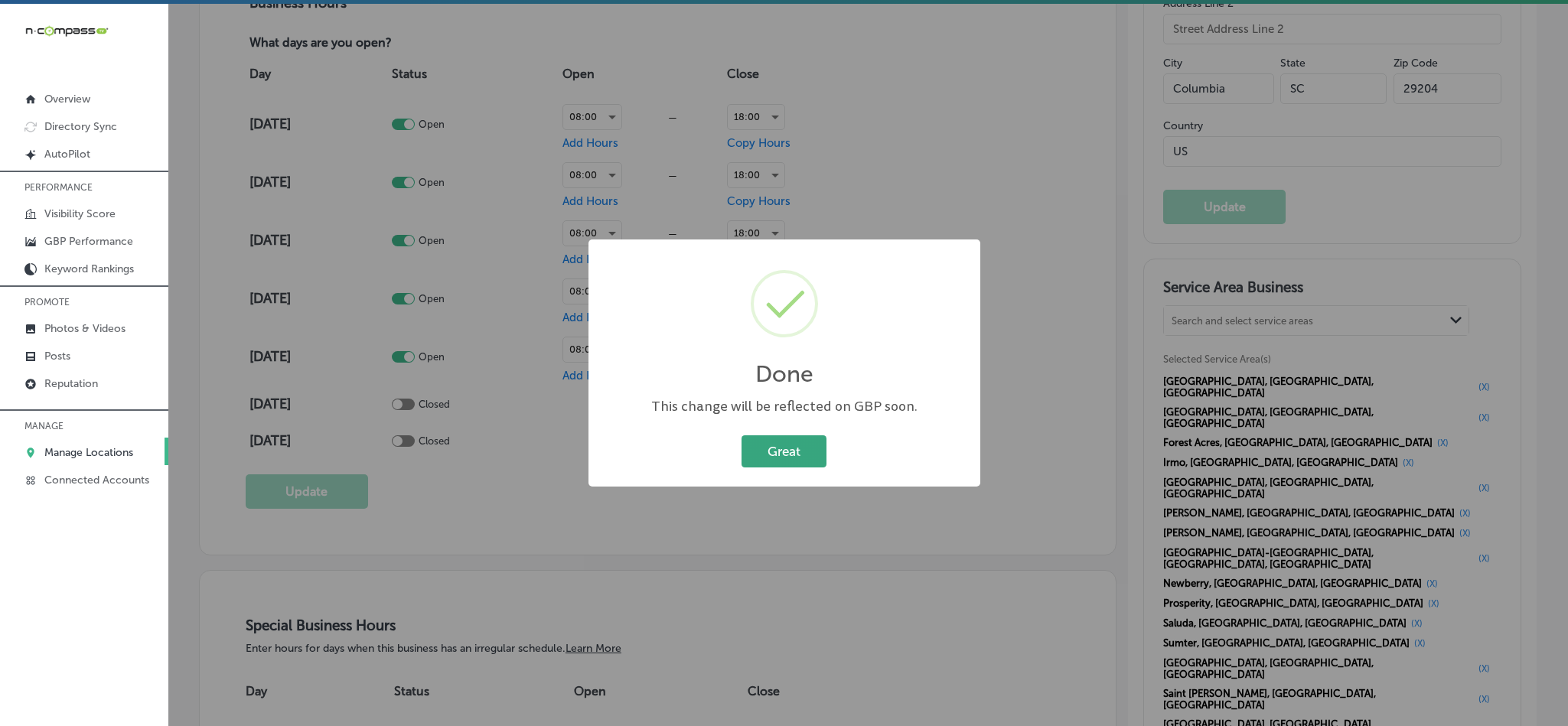
click at [758, 450] on button "Great" at bounding box center [784, 451] width 85 height 32
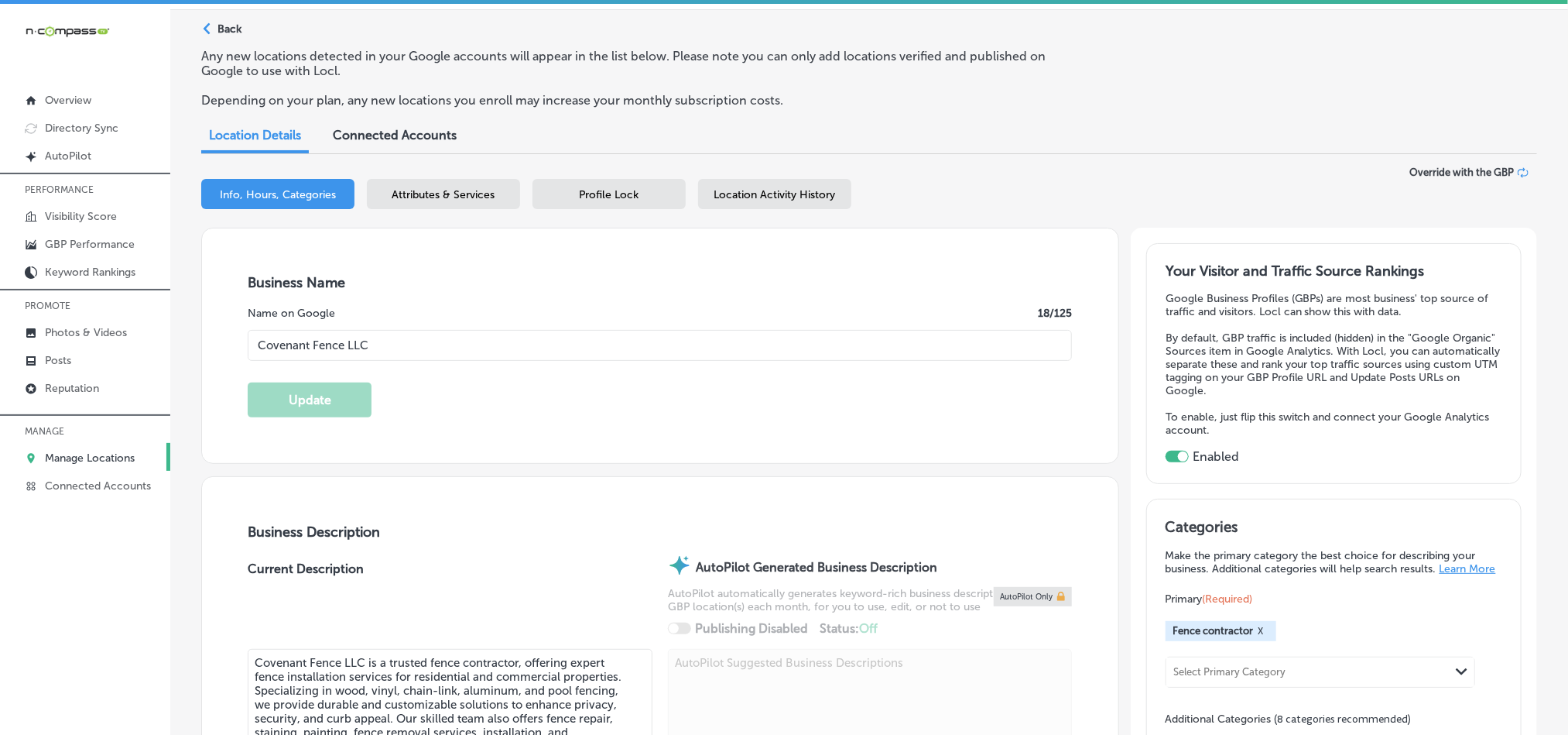
scroll to position [45, 0]
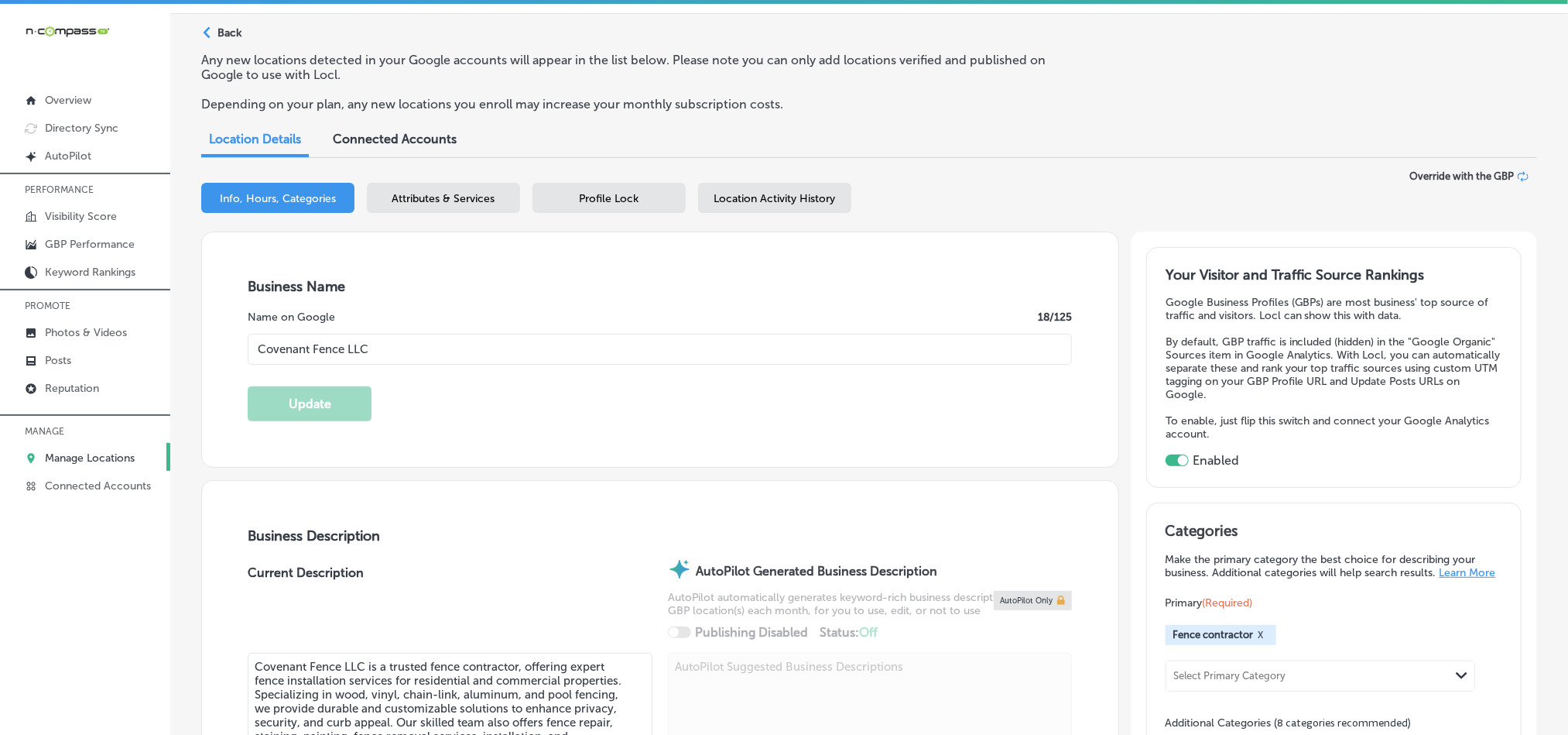
click at [423, 192] on span "Attributes & Services" at bounding box center [444, 198] width 103 height 13
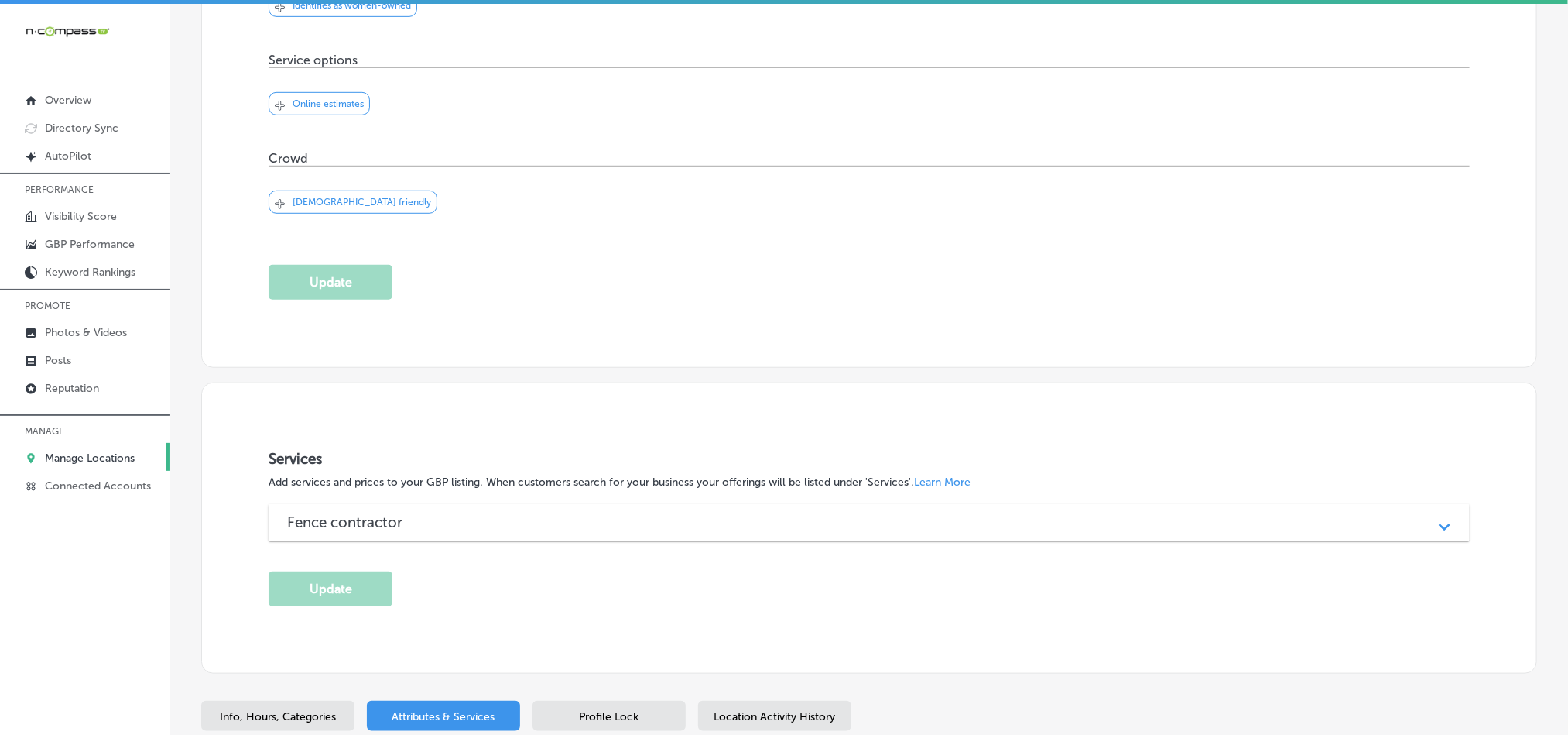
scroll to position [593, 0]
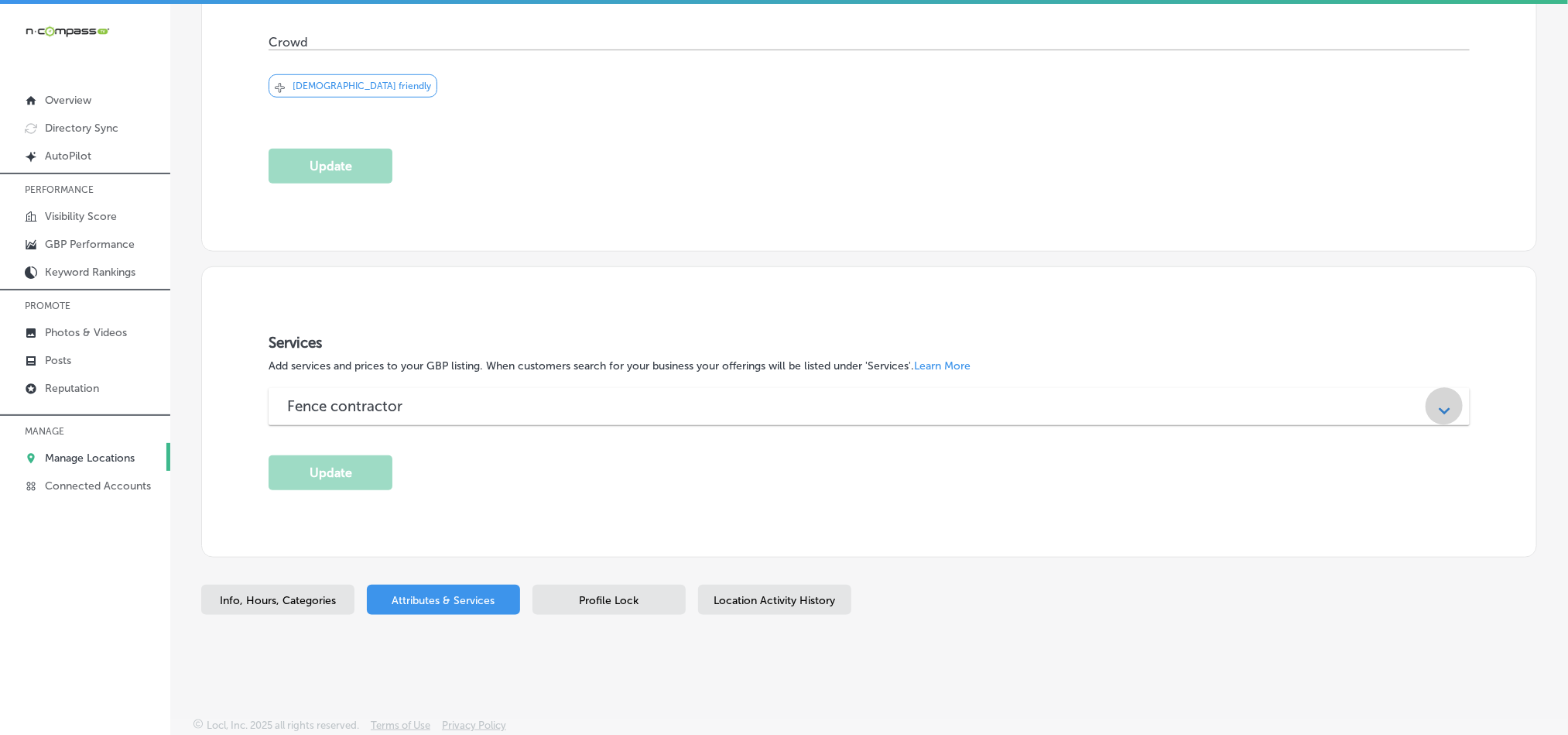
click at [1435, 404] on div "Path Created with Sketch." at bounding box center [1444, 406] width 19 height 19
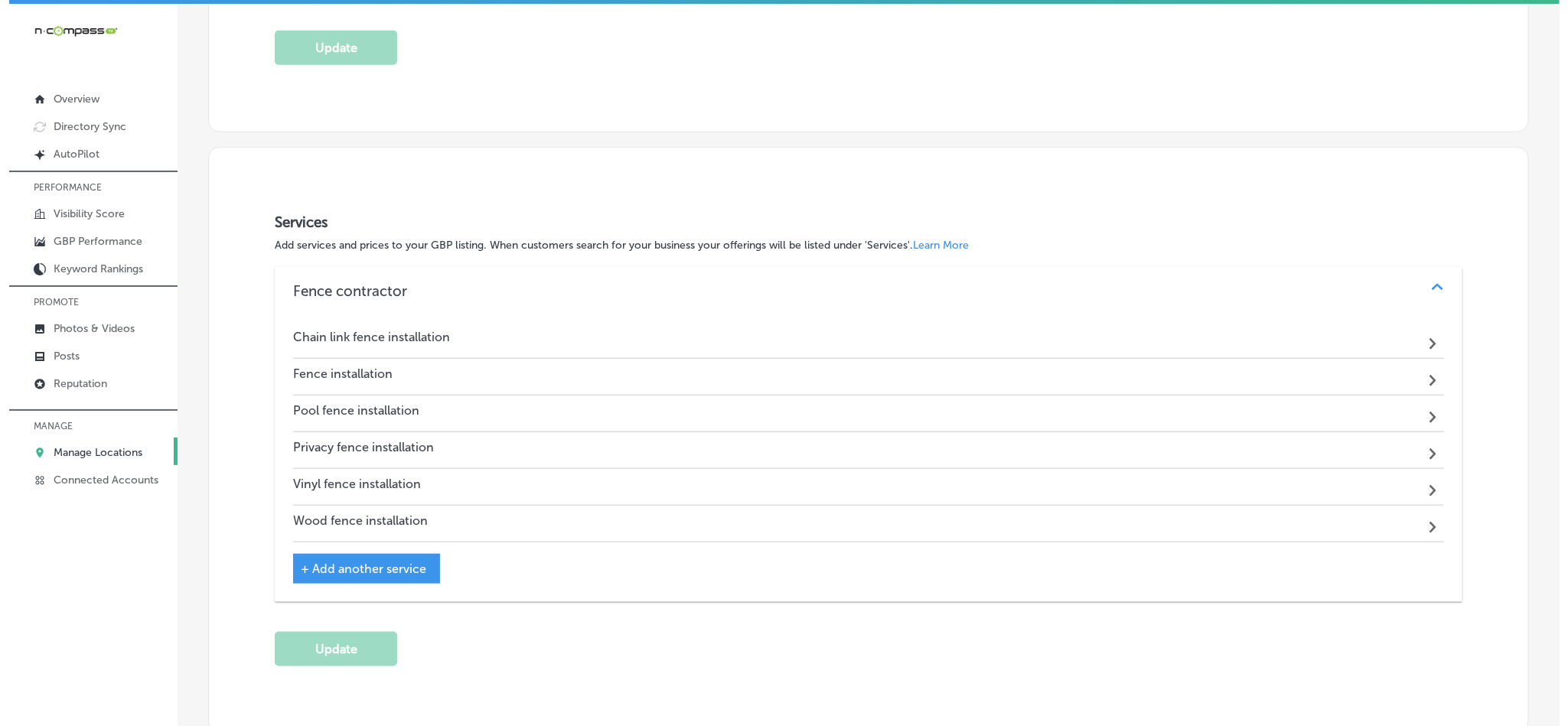
scroll to position [700, 0]
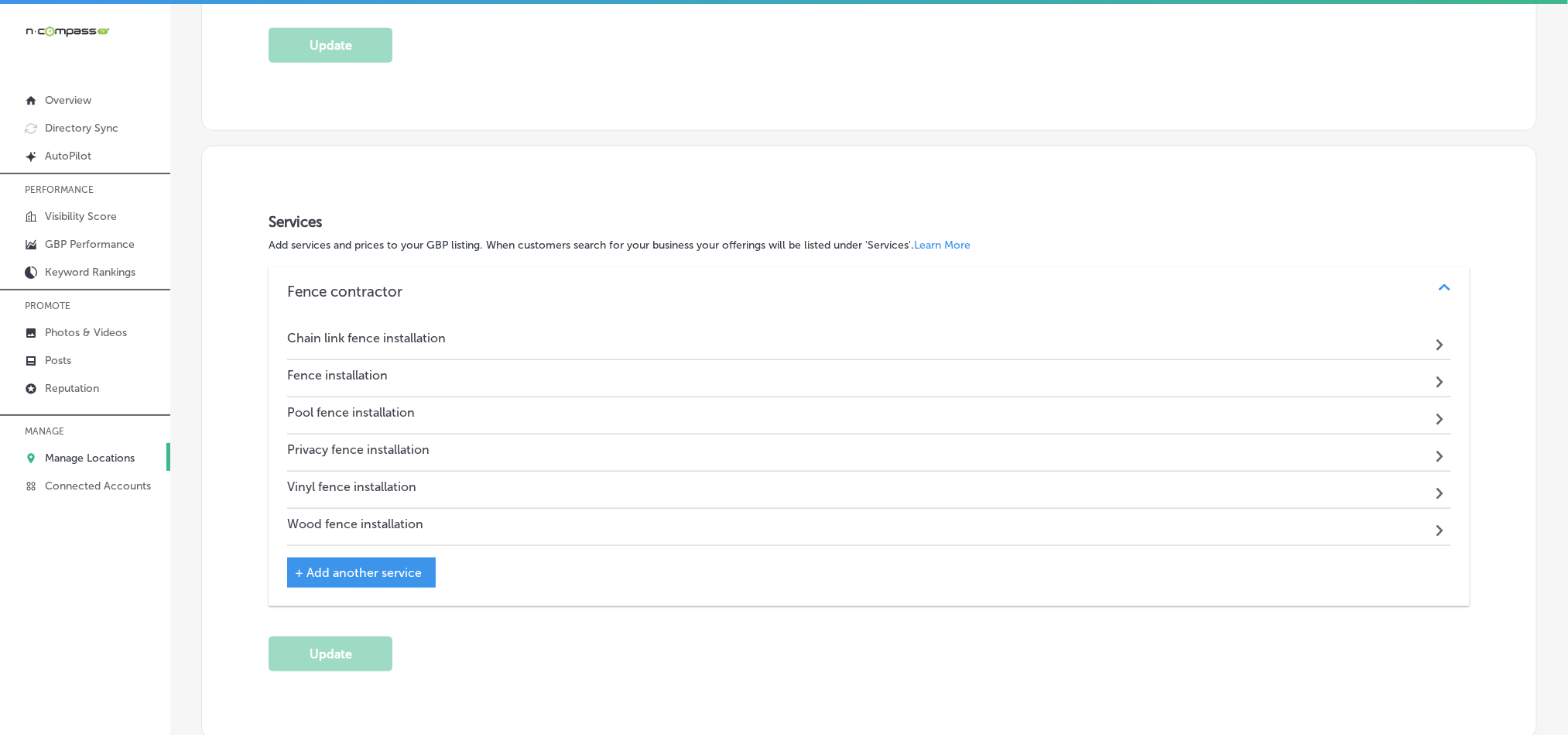
click at [495, 345] on div "Chain link fence installation Path Created with Sketch." at bounding box center [869, 341] width 1164 height 37
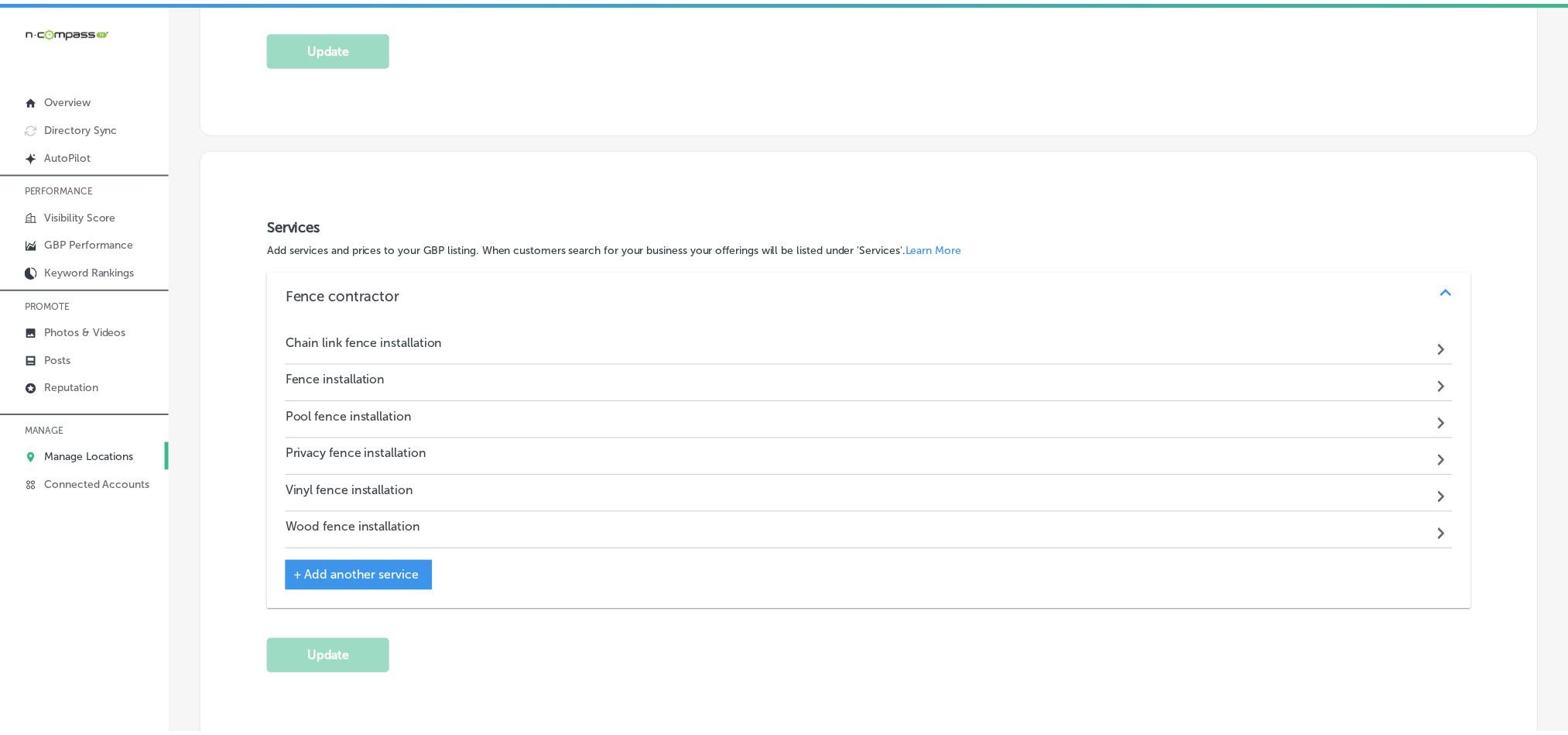
scroll to position [712, 0]
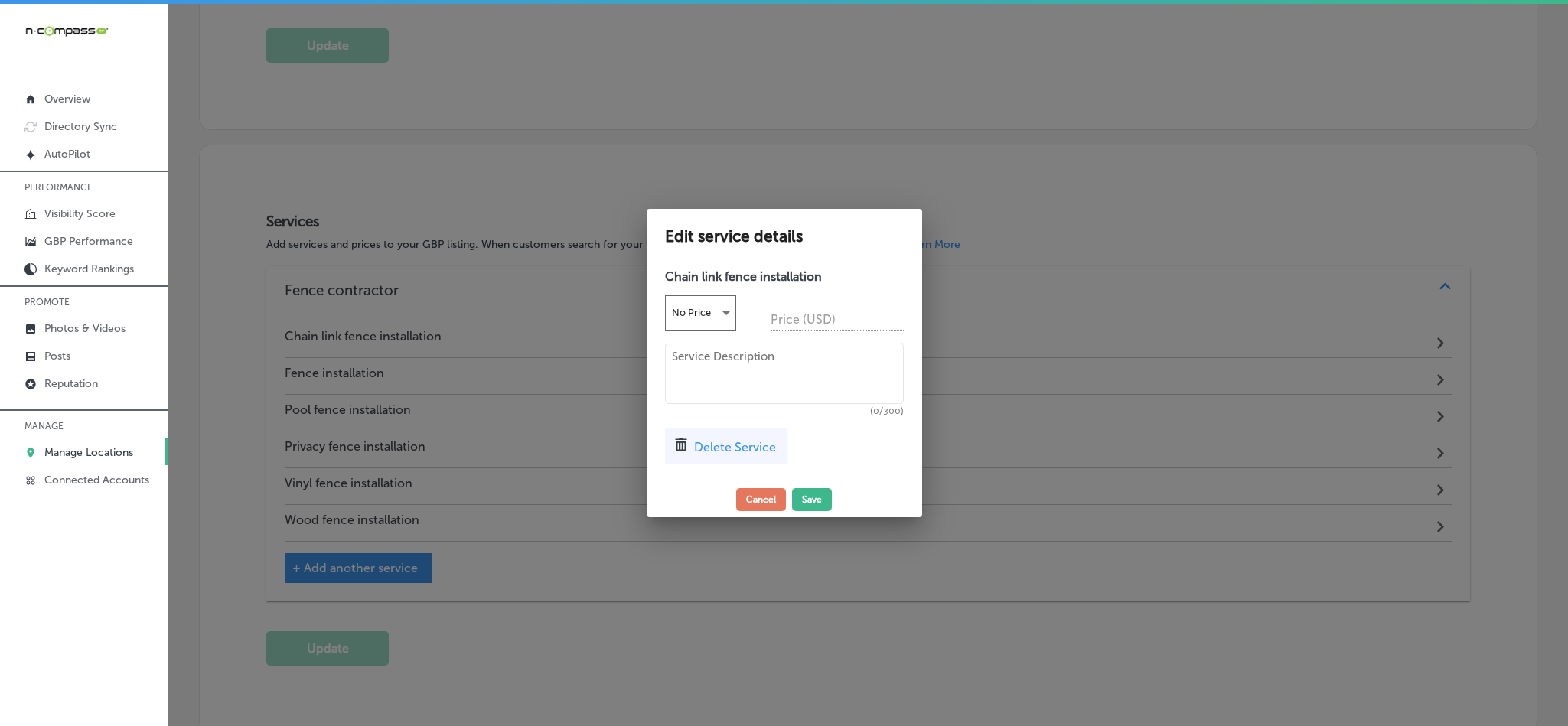
click at [1025, 327] on div at bounding box center [784, 363] width 1568 height 726
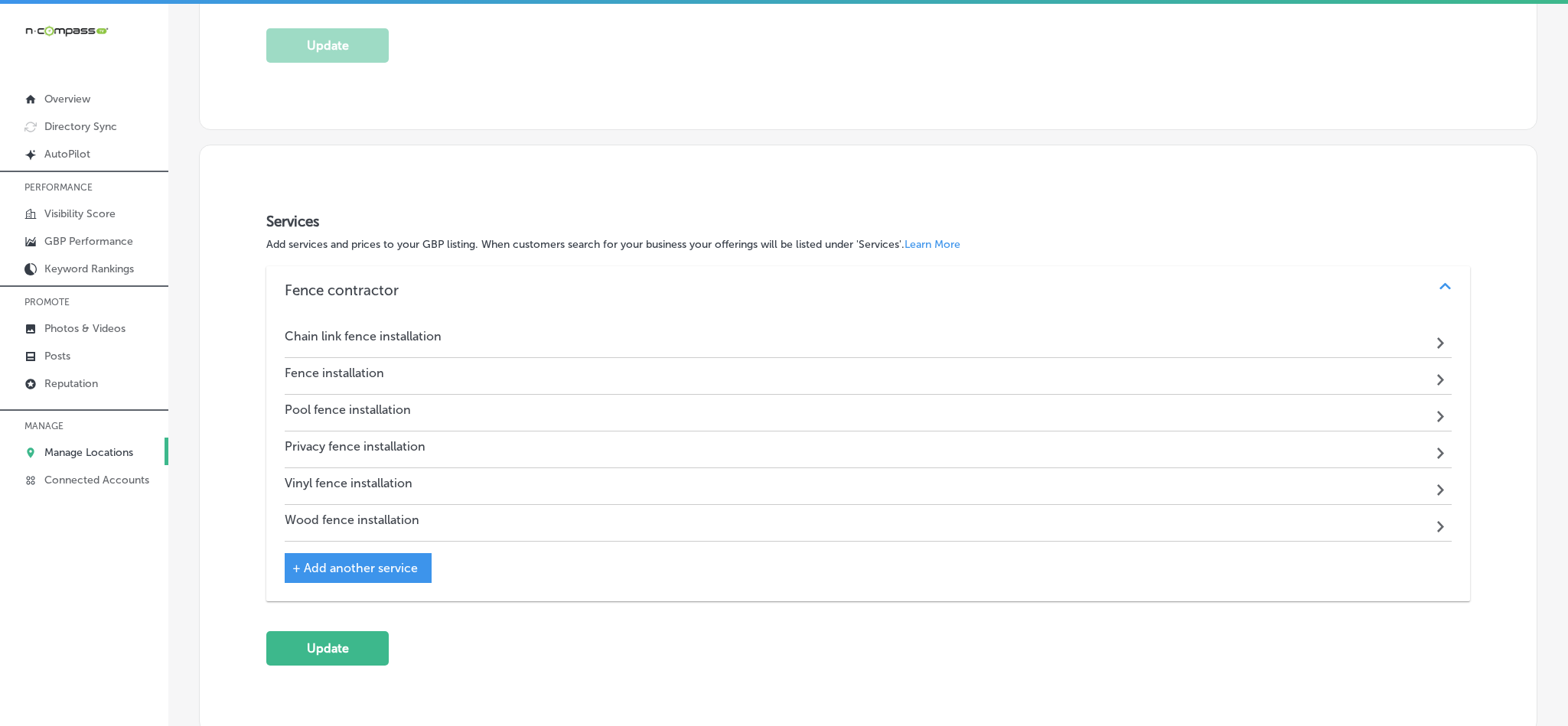
scroll to position [700, 0]
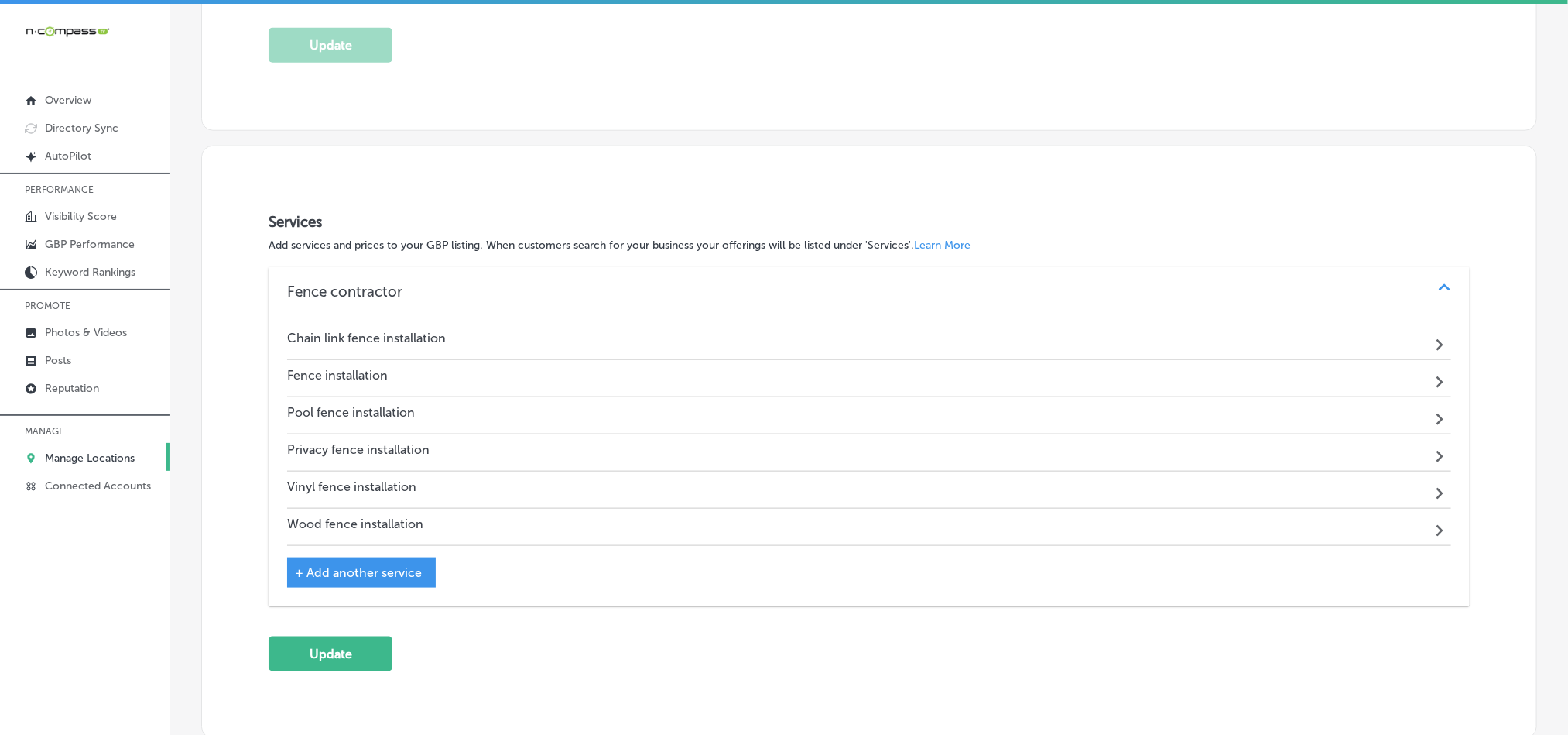
click at [1436, 346] on polygon at bounding box center [1439, 345] width 7 height 12
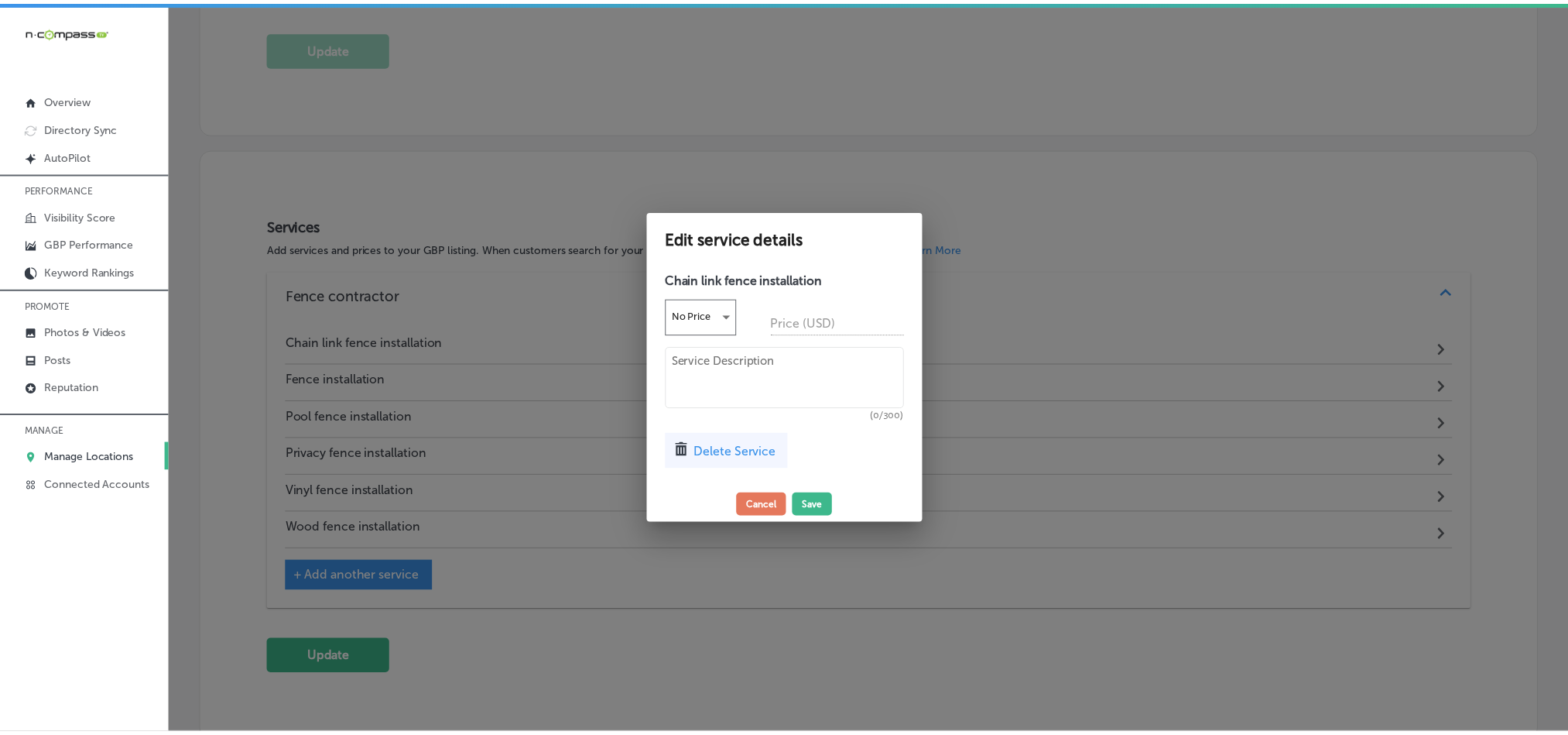
scroll to position [712, 0]
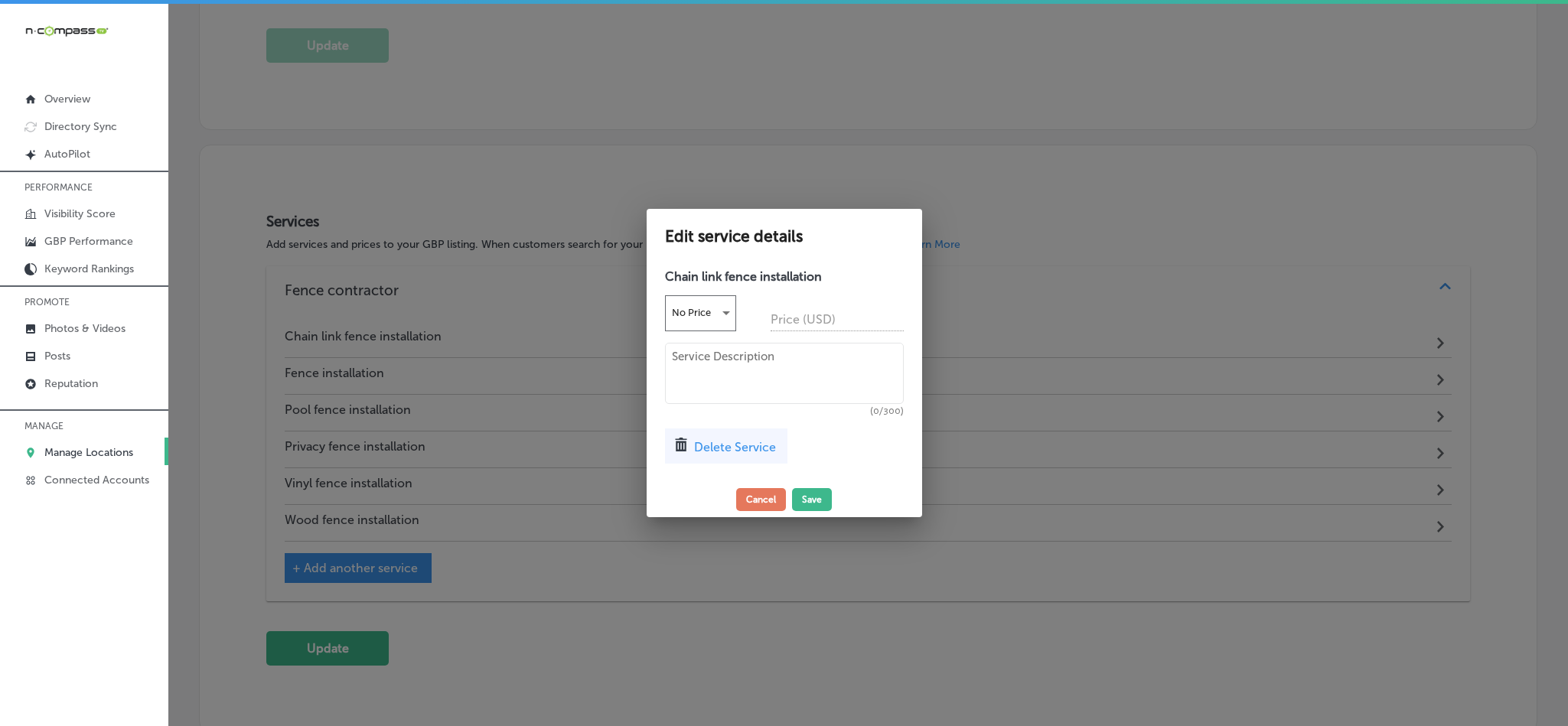
click at [1096, 331] on div at bounding box center [784, 363] width 1568 height 726
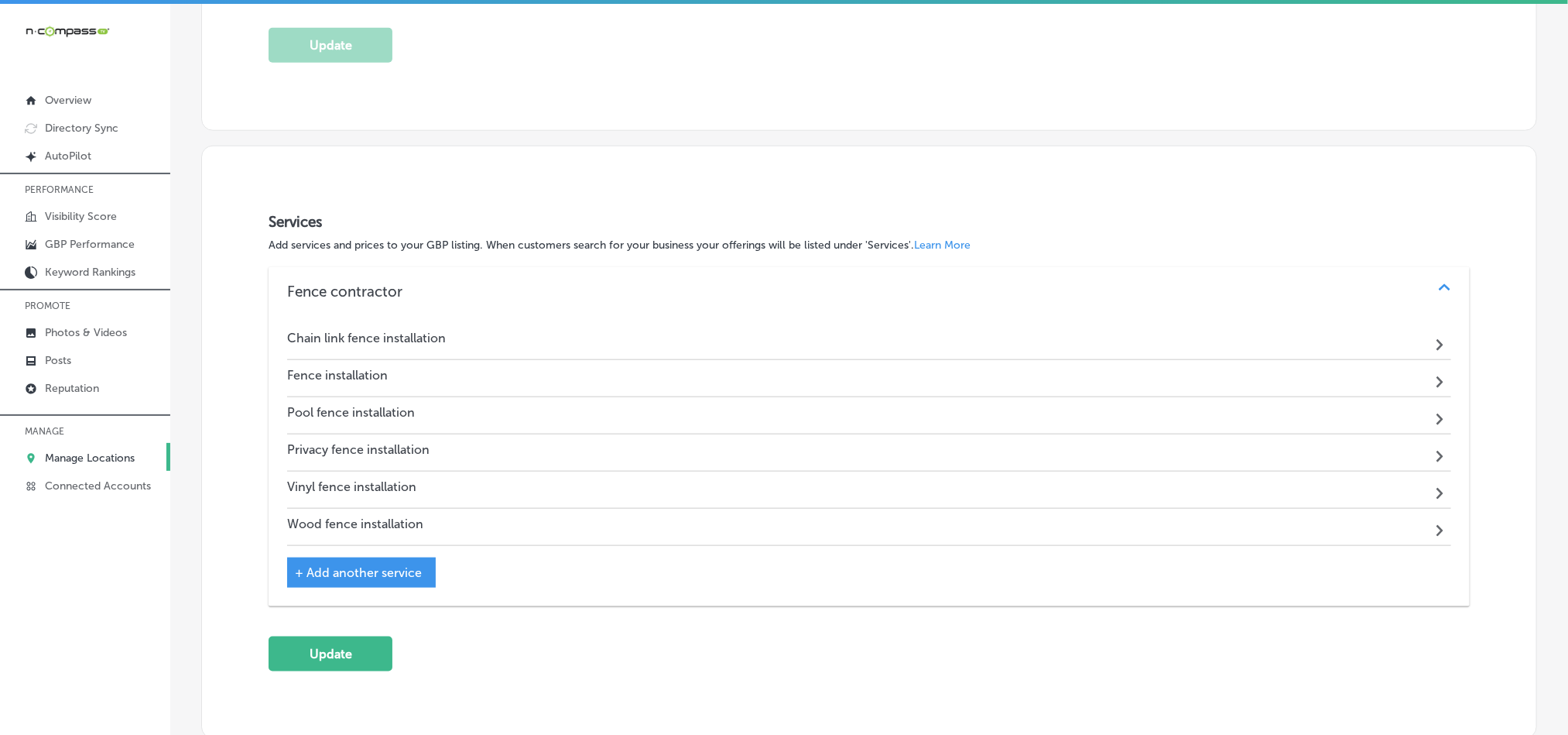
click at [333, 580] on span "+ Add another service" at bounding box center [358, 572] width 127 height 15
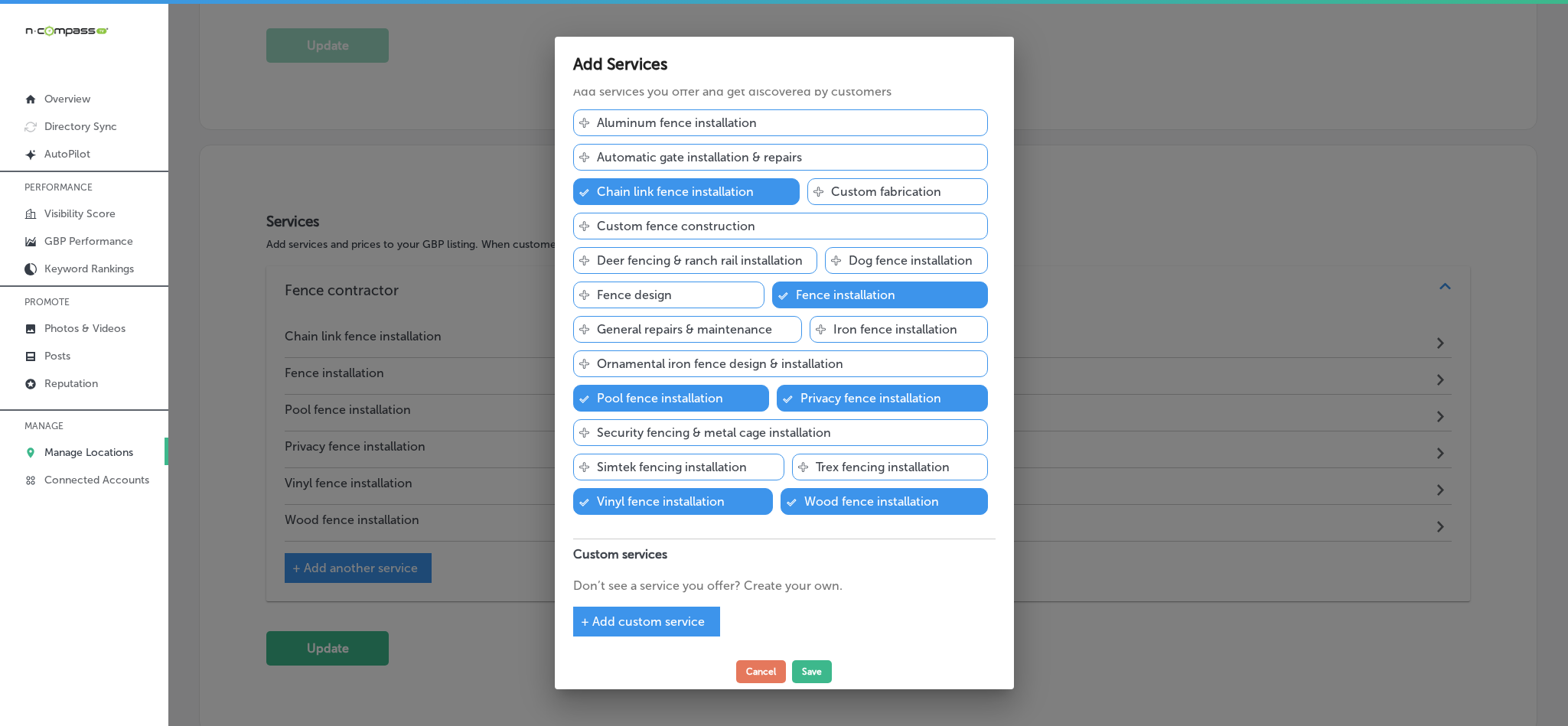
scroll to position [88, 0]
click at [621, 628] on div "+ Add custom service" at bounding box center [647, 622] width 147 height 30
click at [580, 615] on span "+ Add custom service" at bounding box center [643, 621] width 124 height 15
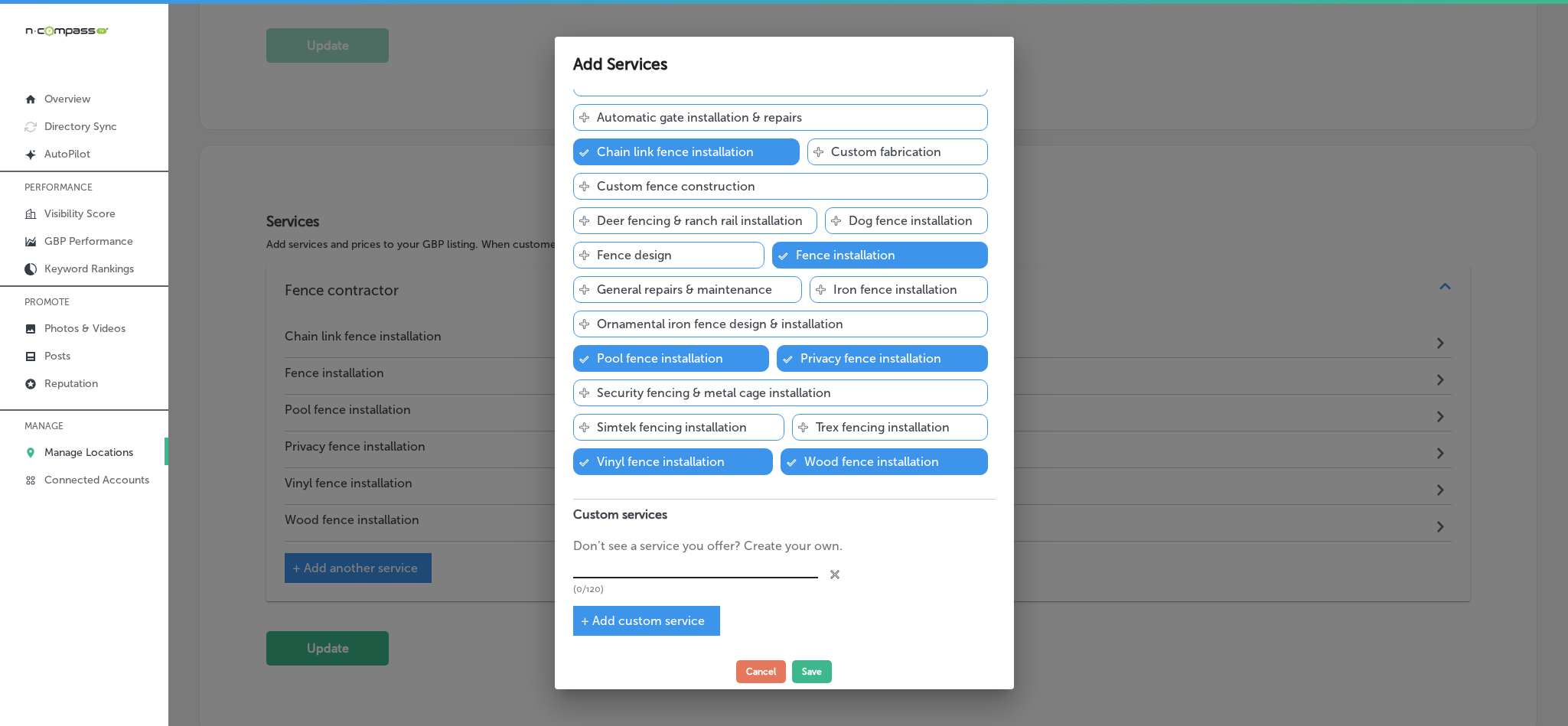
click at [609, 579] on input "text" at bounding box center [696, 567] width 244 height 24
paste input "Chain Link Fence Supplier"
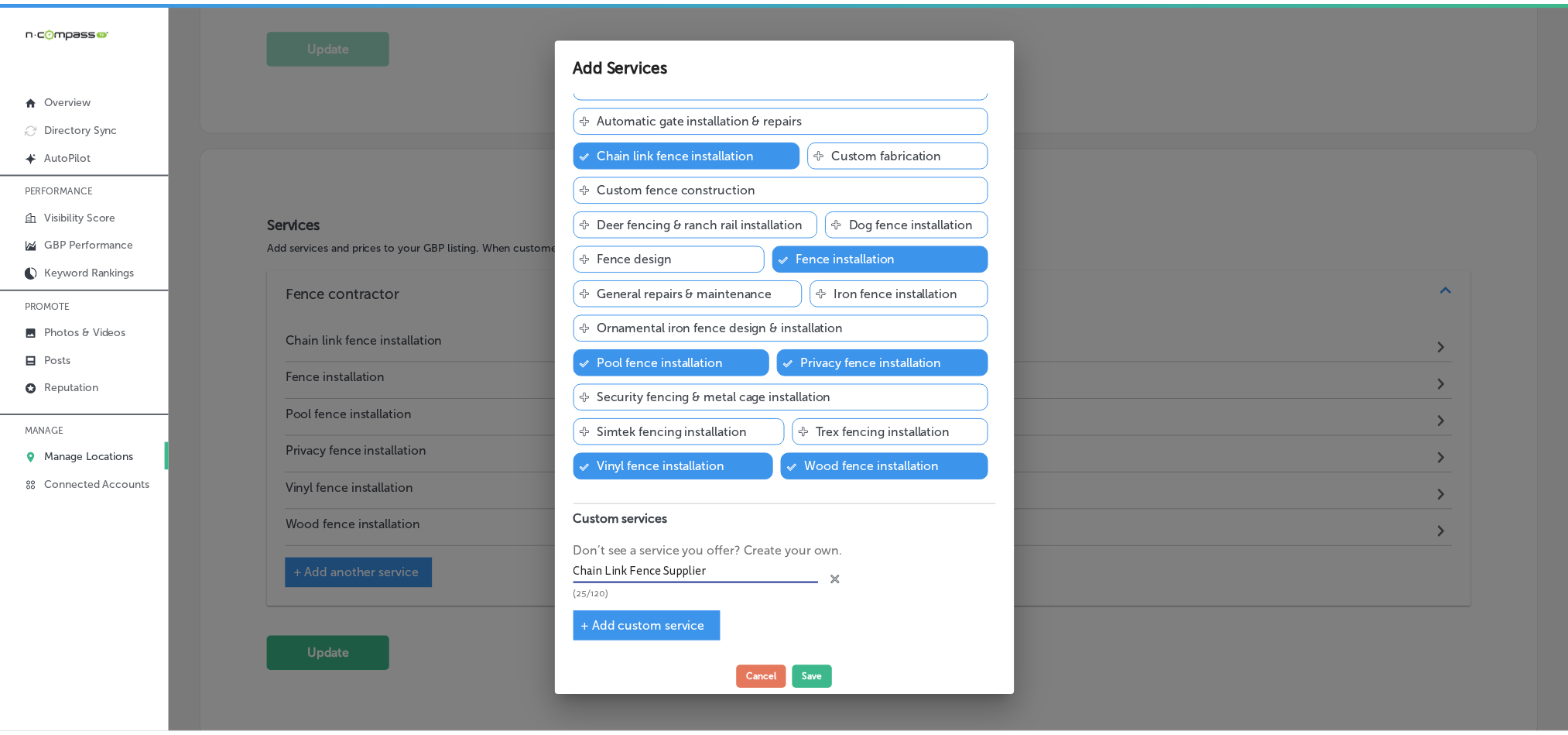
scroll to position [128, 0]
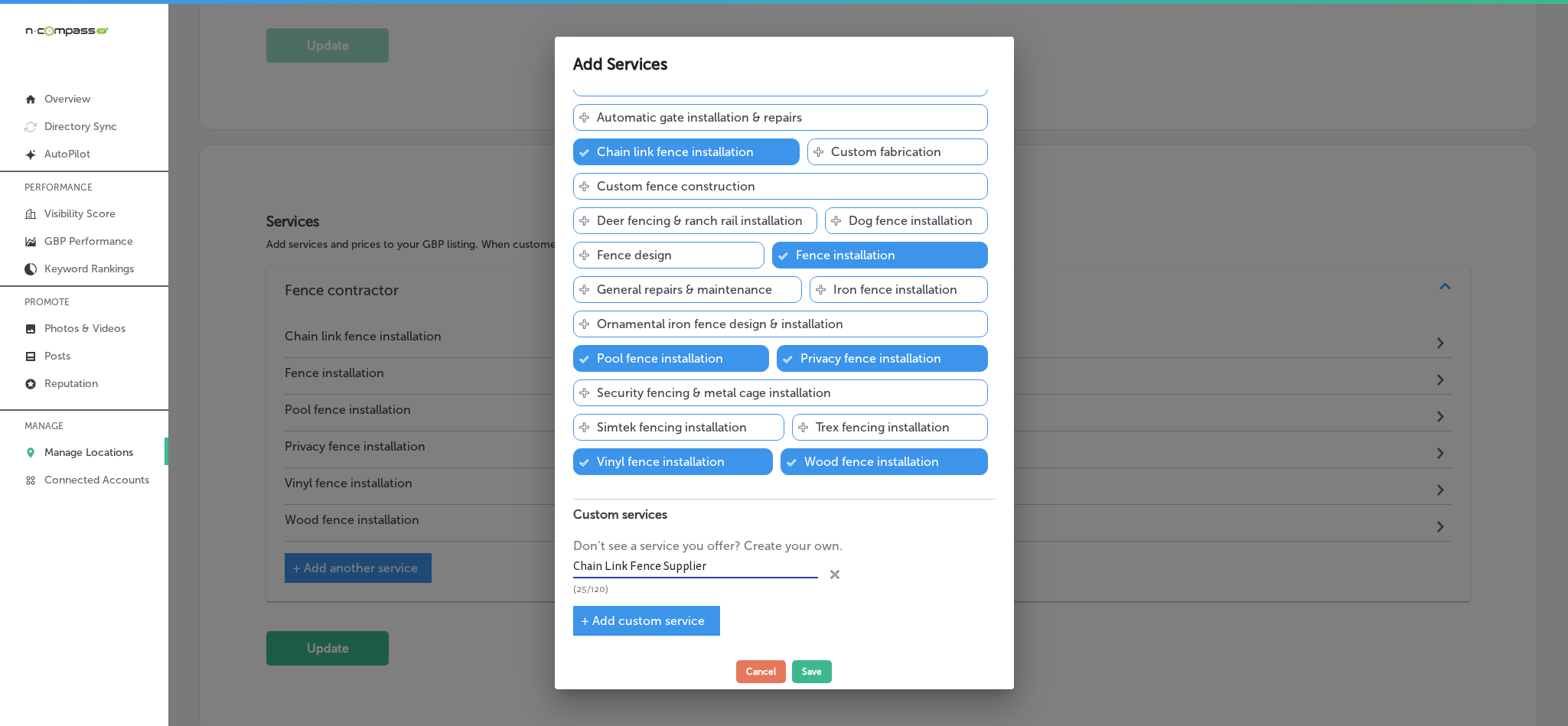
type input "Chain Link Fence Supplier"
click at [648, 621] on span "+ Add custom service" at bounding box center [643, 621] width 124 height 15
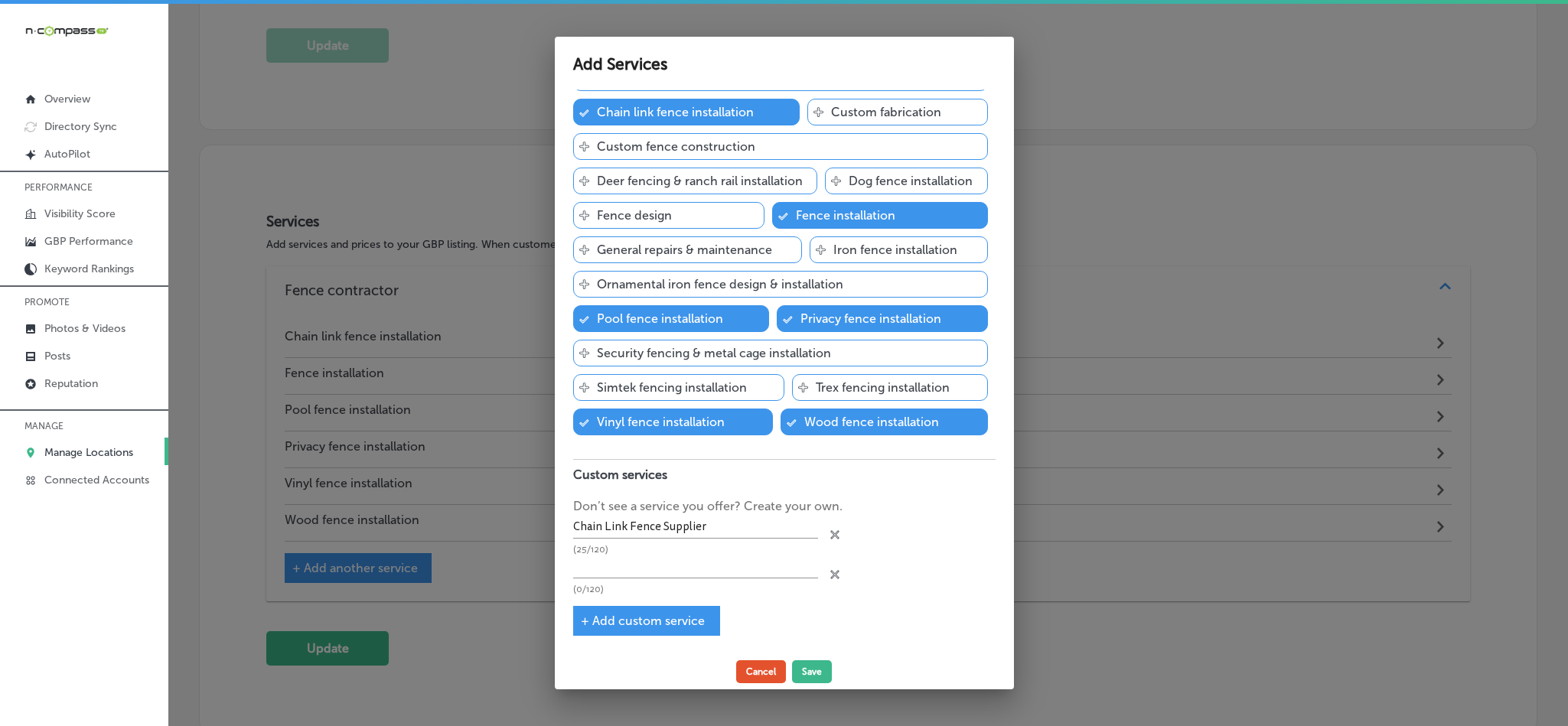
click at [770, 675] on button "Cancel" at bounding box center [761, 671] width 49 height 23
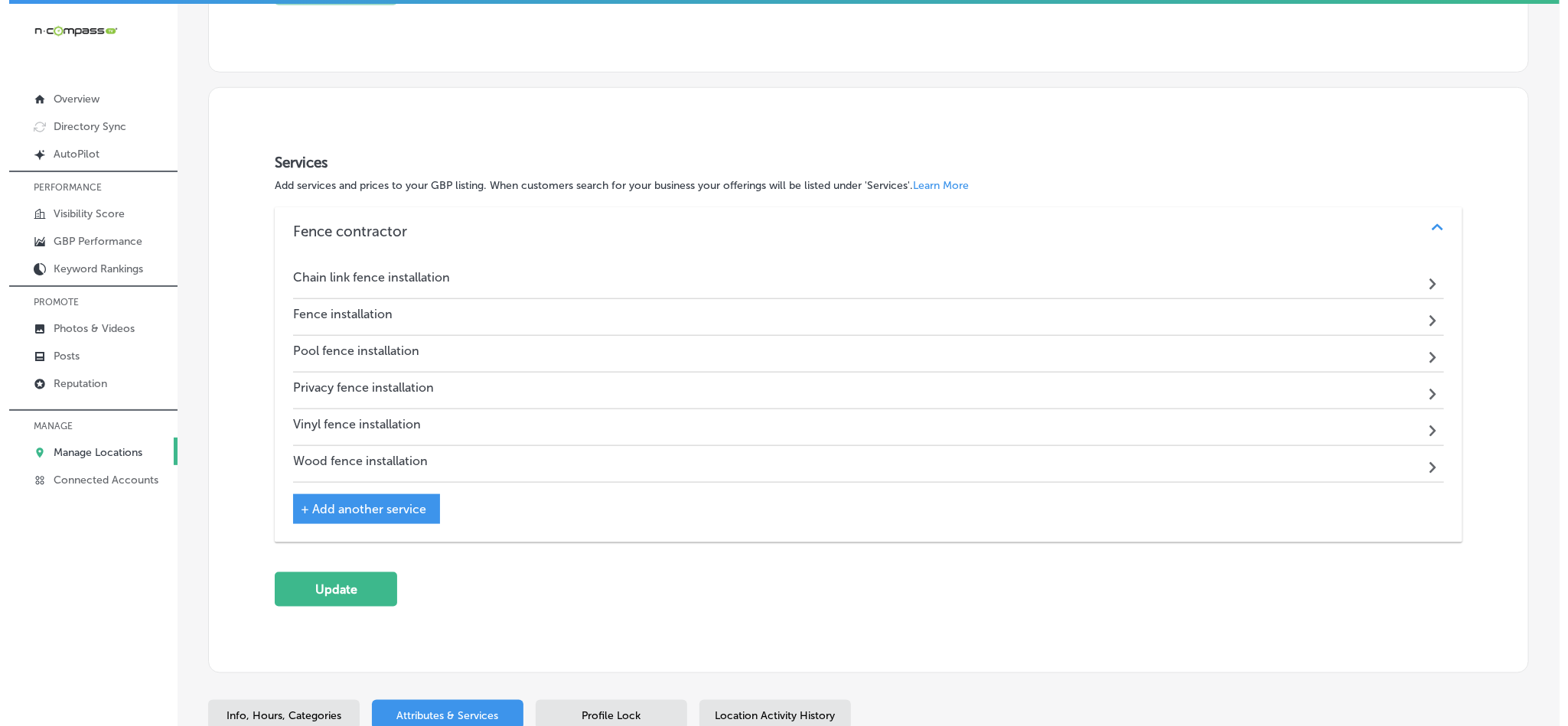
scroll to position [739, 0]
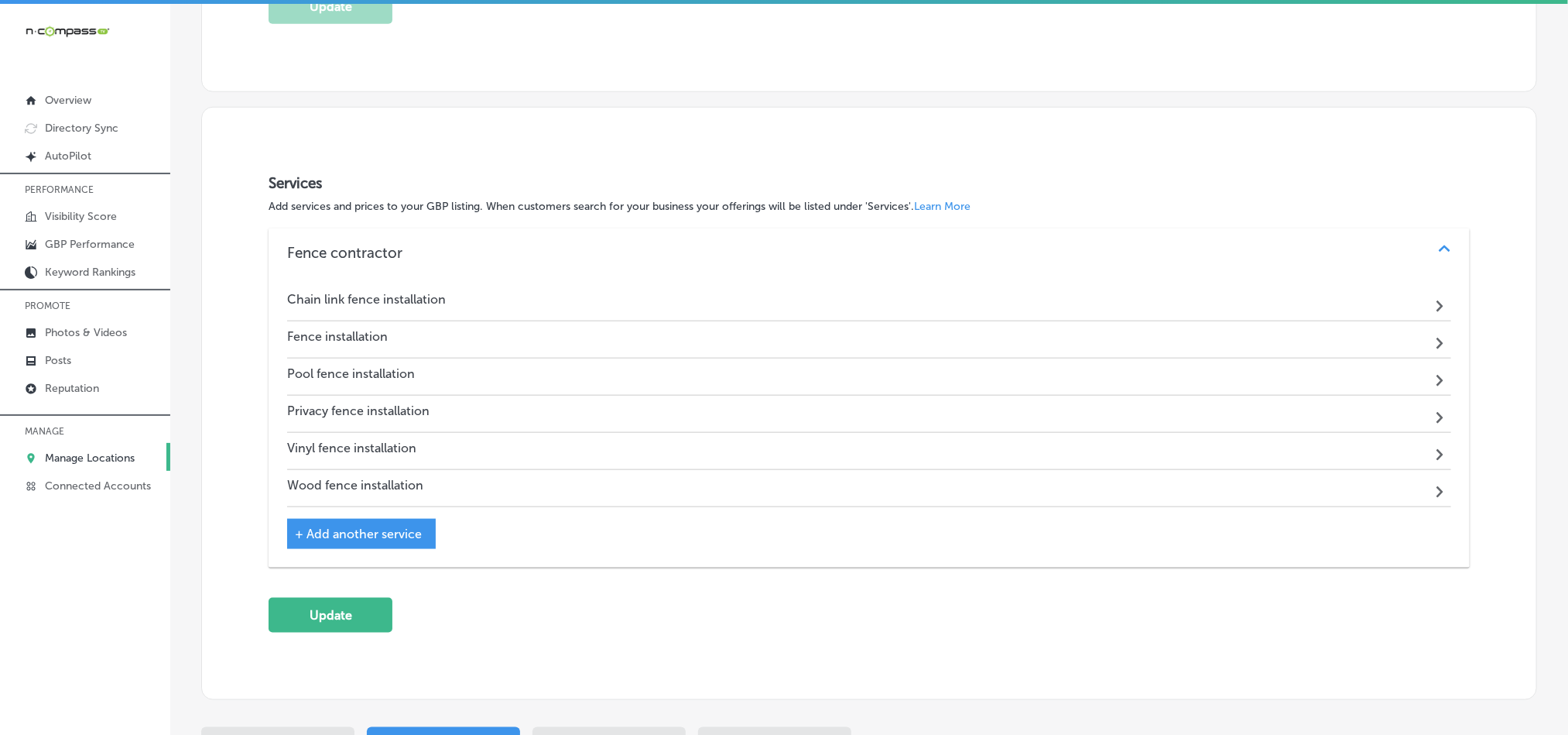
click at [345, 542] on span "+ Add another service" at bounding box center [358, 534] width 127 height 15
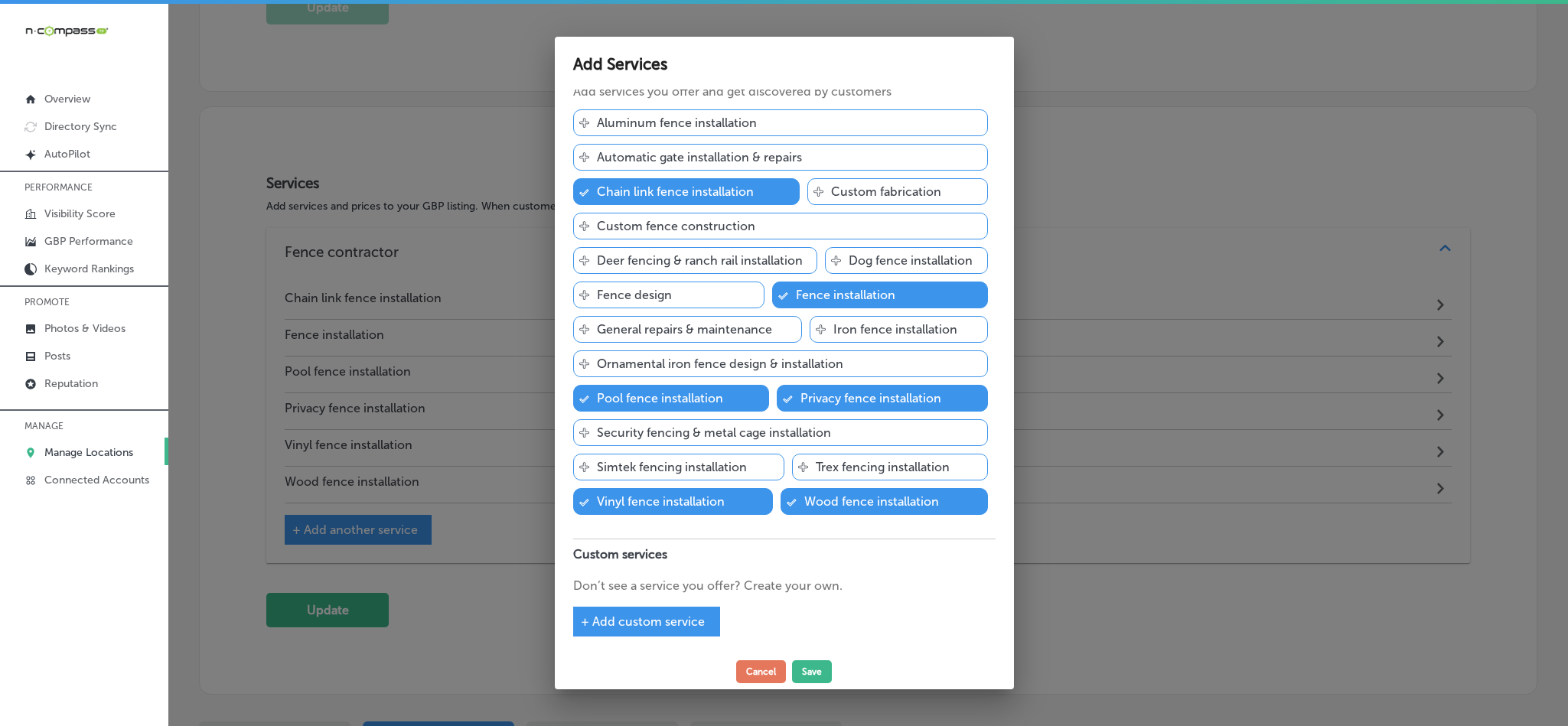
scroll to position [88, 0]
click at [630, 625] on span "+ Add custom service" at bounding box center [643, 621] width 124 height 15
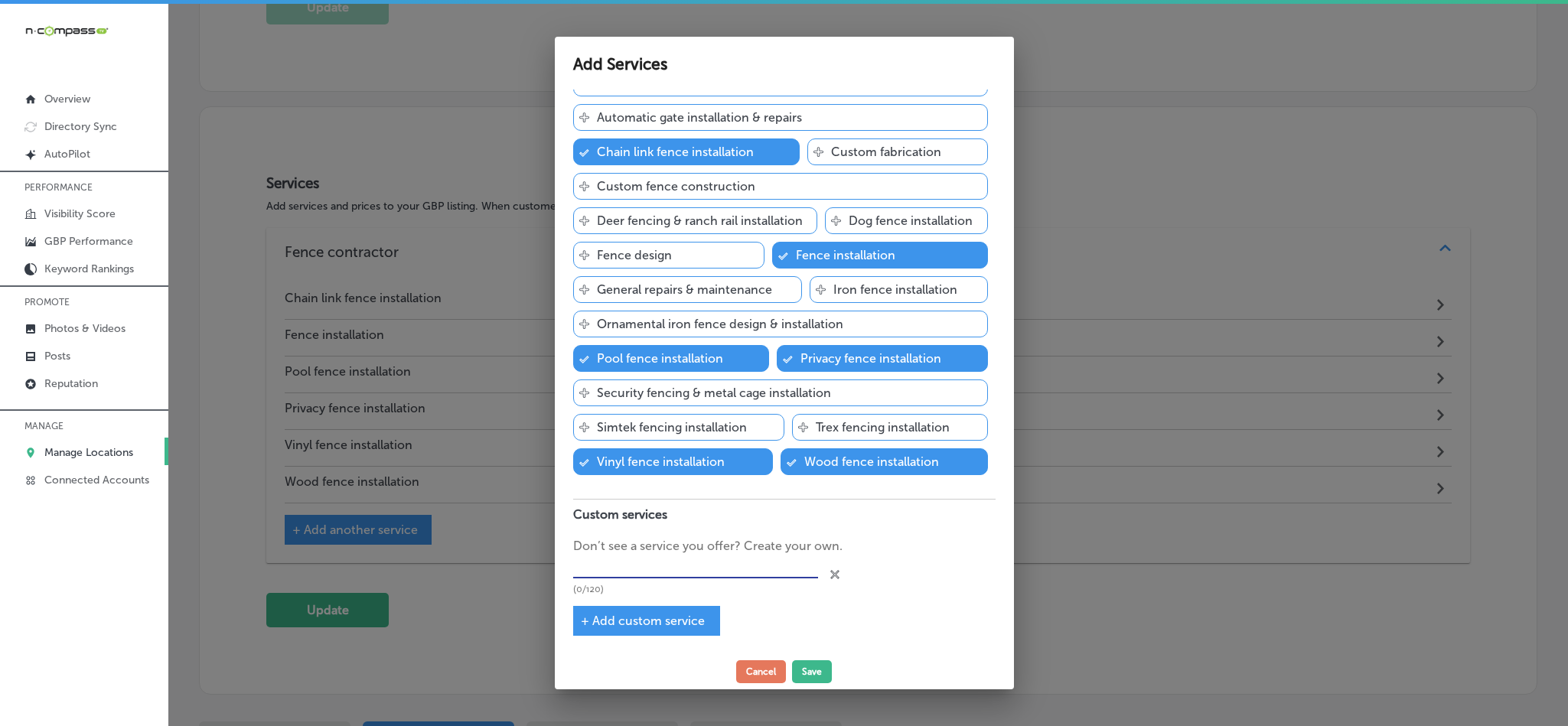
click at [637, 579] on input "text" at bounding box center [696, 567] width 244 height 24
paste input "Fence Rental Service"
type input "Fence Rental Service"
click at [644, 631] on div "+ Add custom service" at bounding box center [647, 621] width 147 height 30
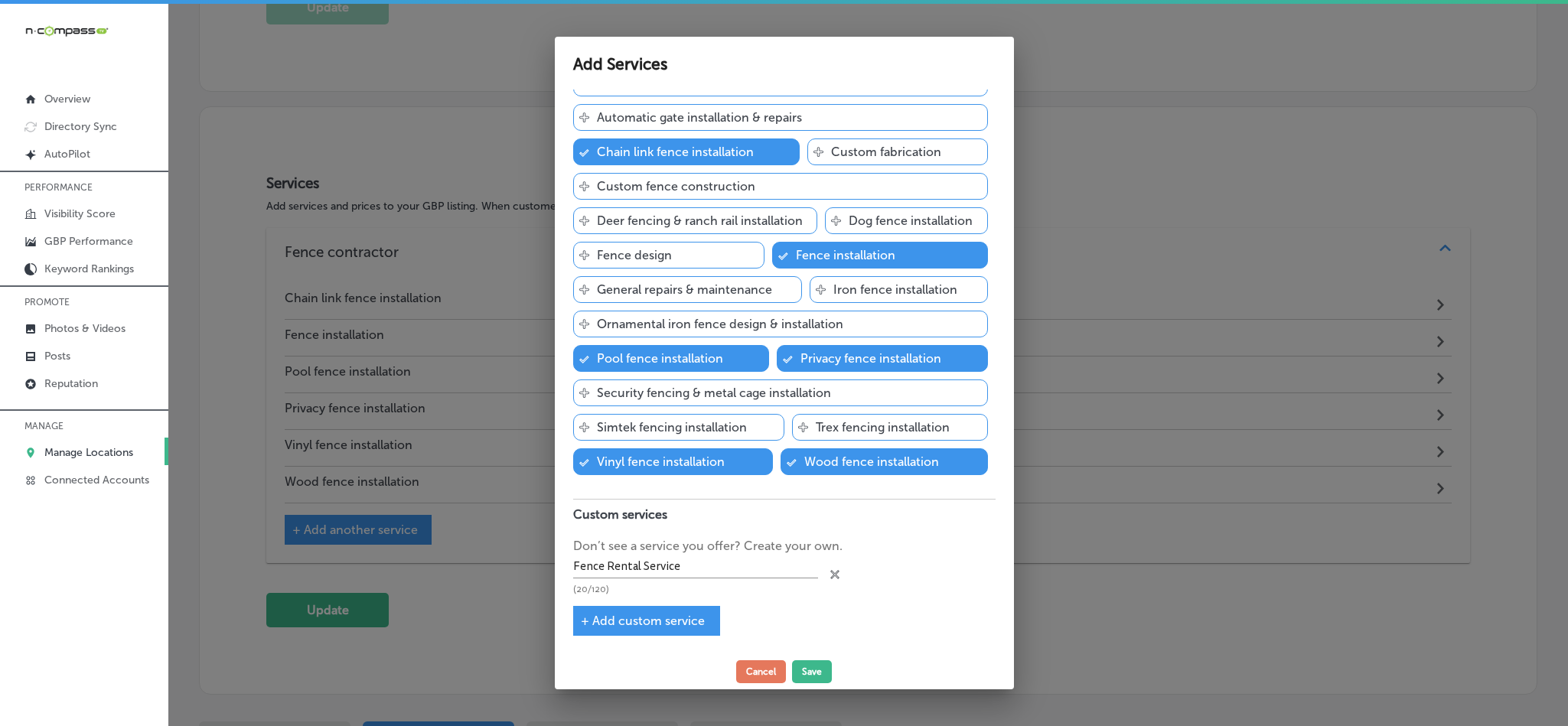
click at [586, 620] on span "+ Add custom service" at bounding box center [643, 621] width 124 height 15
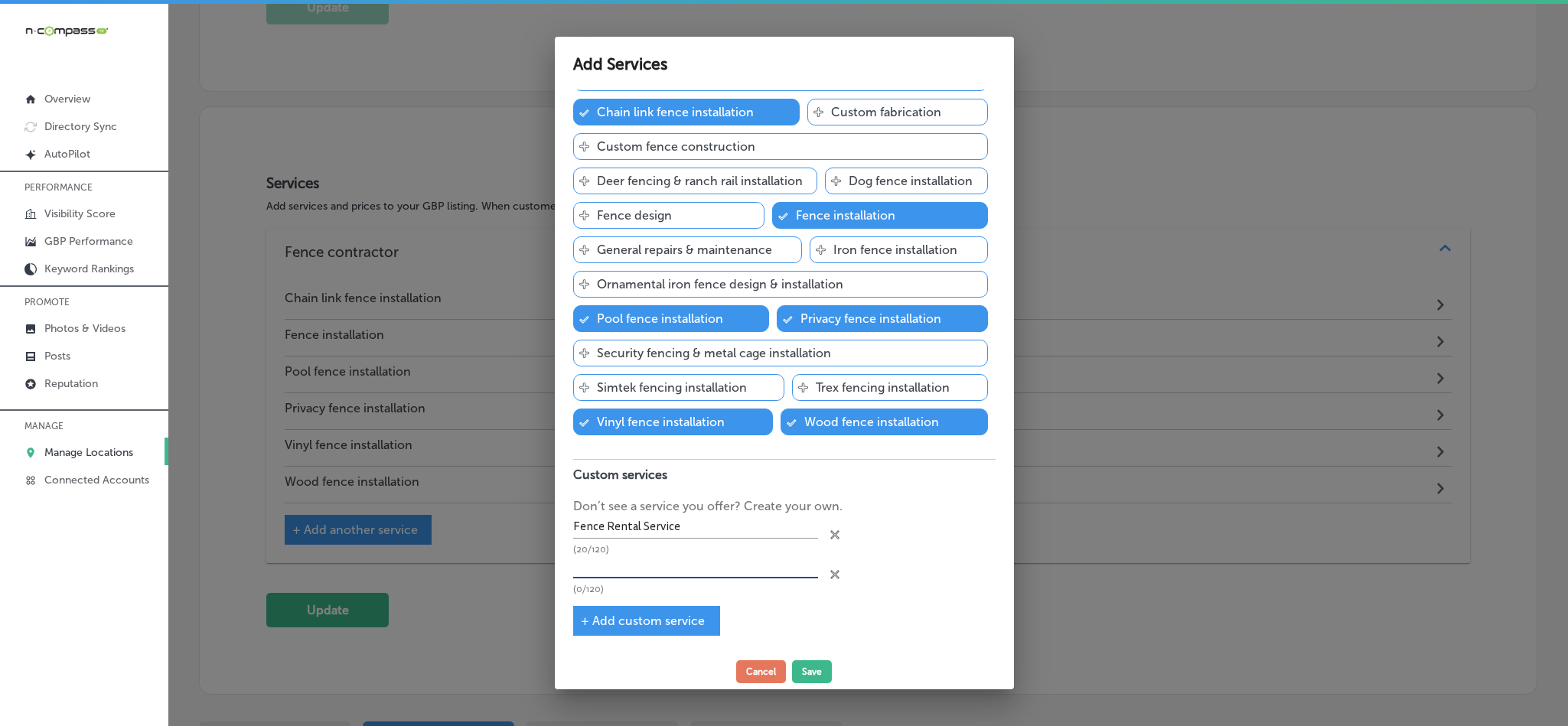
click at [627, 578] on input "text" at bounding box center [696, 566] width 244 height 24
paste input "Aluminum Fence Contractor"
type input "Aluminum Fence Contractor"
click at [608, 623] on span "+ Add custom service" at bounding box center [643, 621] width 124 height 15
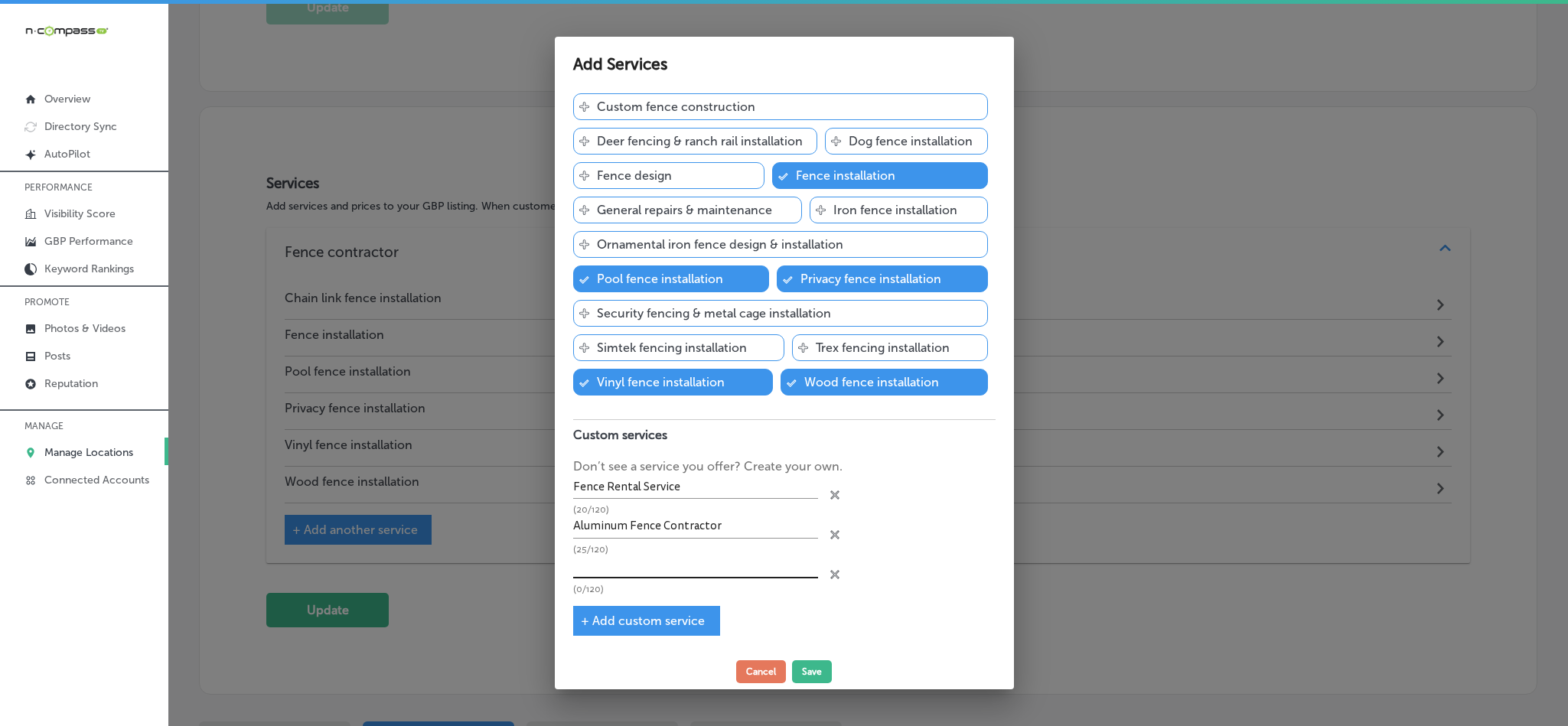
click at [630, 578] on input "text" at bounding box center [696, 566] width 244 height 24
paste input "Custom Fences"
type input "Custom Fences"
click at [809, 671] on button "Save" at bounding box center [812, 671] width 39 height 23
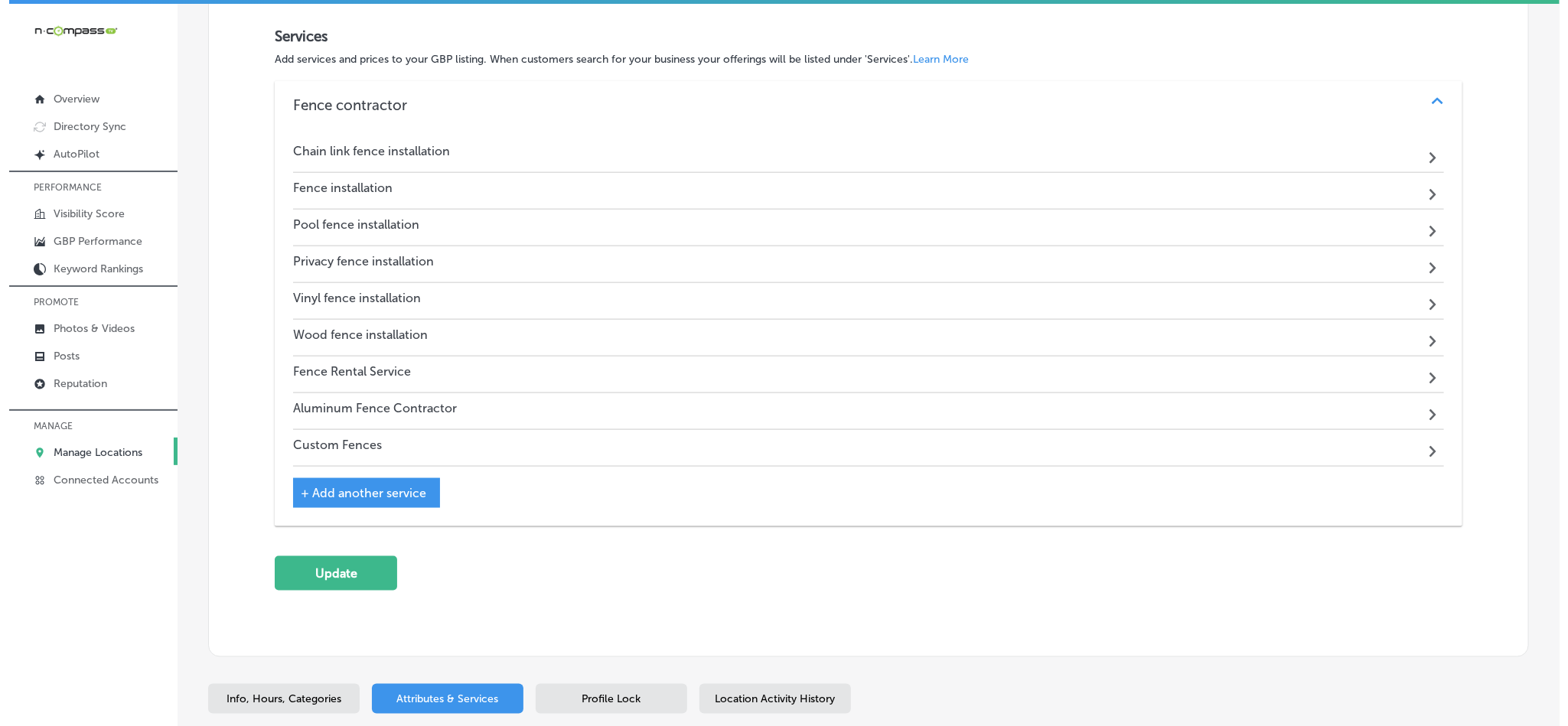
scroll to position [887, 0]
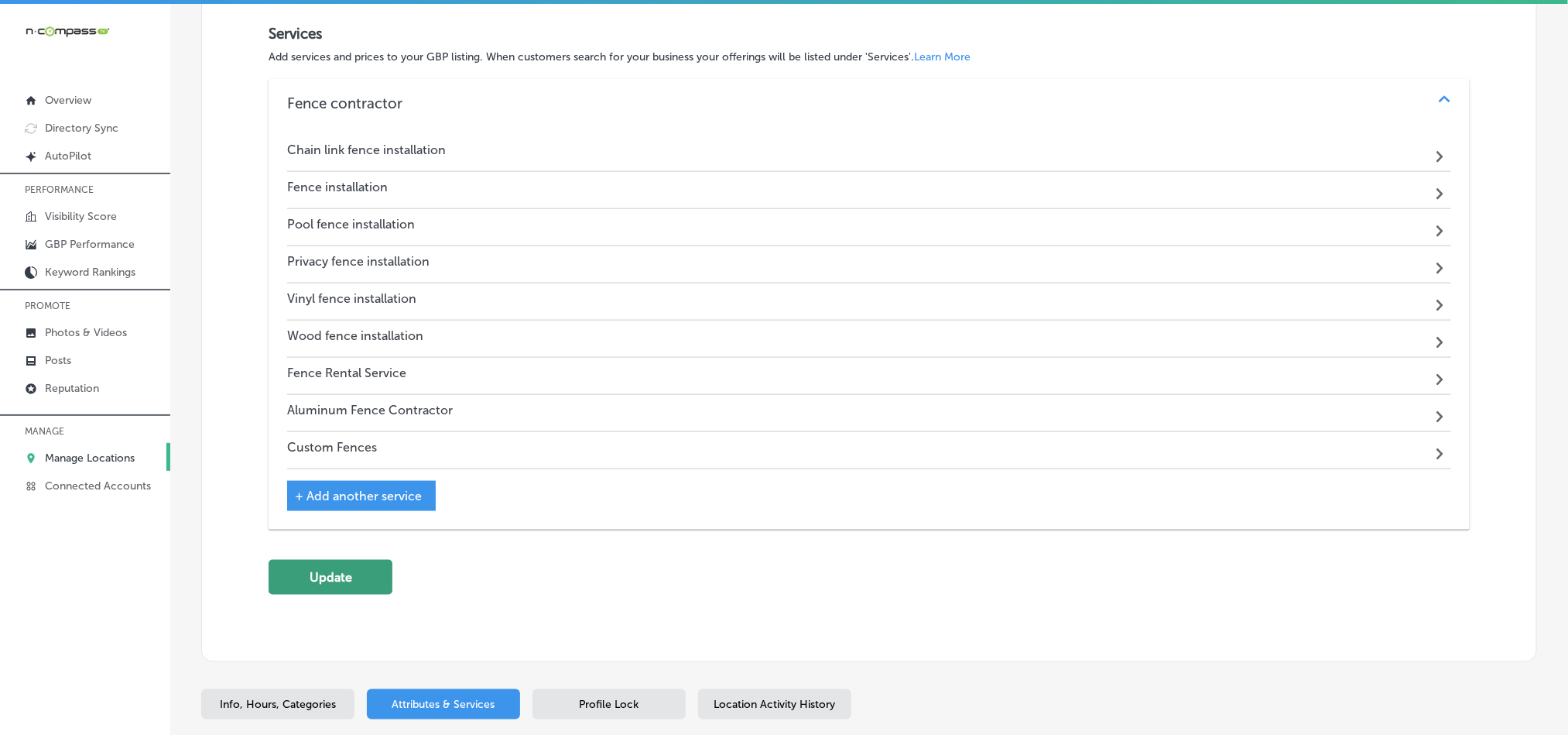
click at [303, 594] on button "Update" at bounding box center [330, 576] width 124 height 35
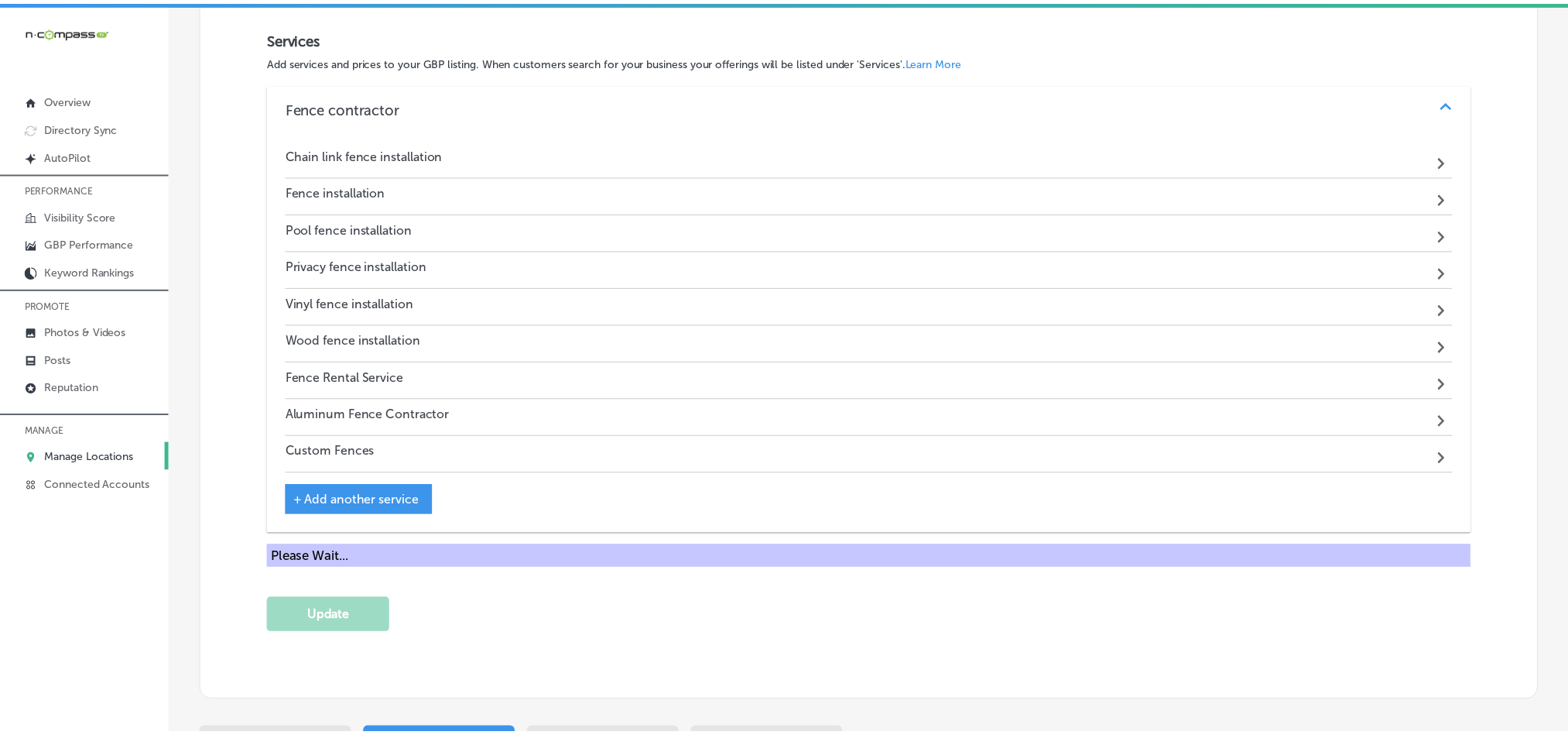
scroll to position [903, 0]
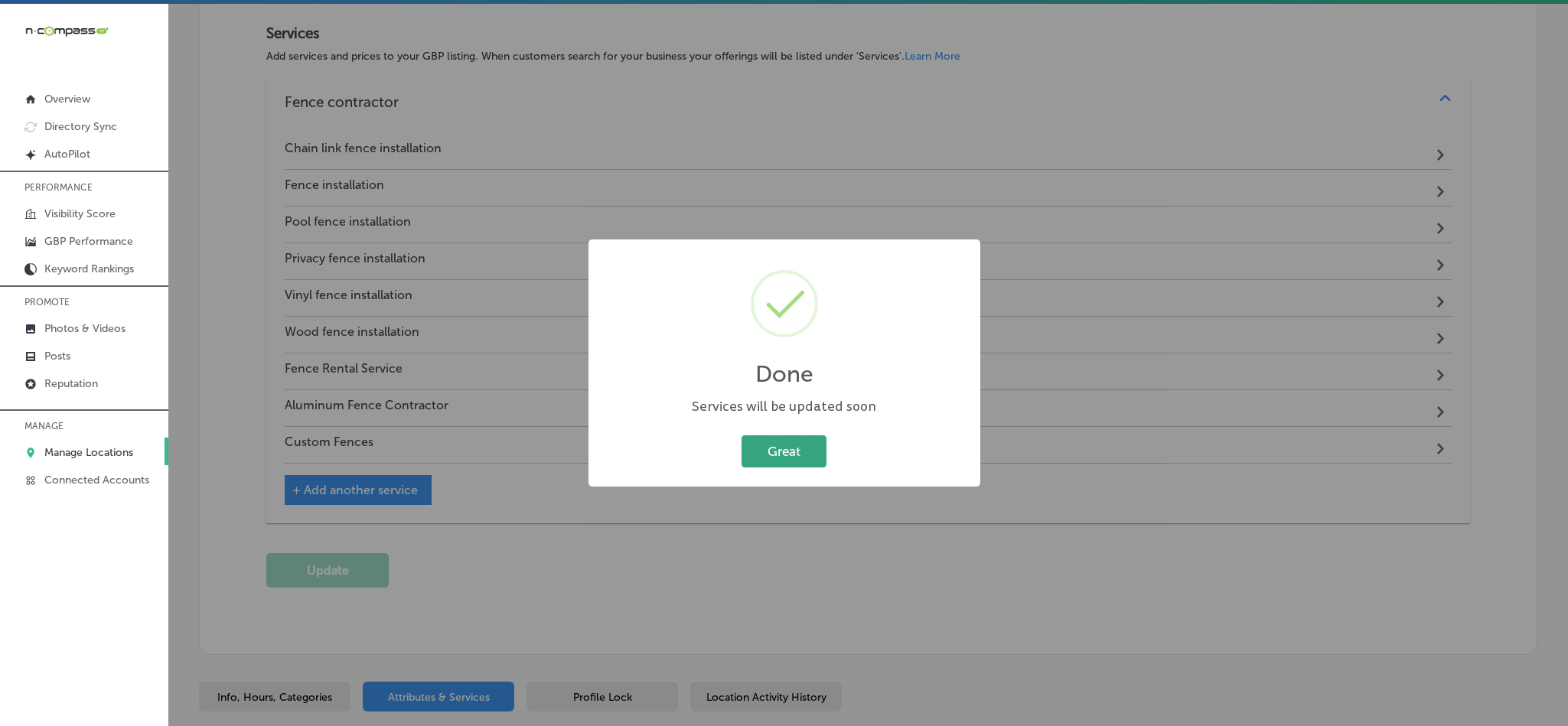
click at [763, 450] on button "Great" at bounding box center [784, 451] width 85 height 32
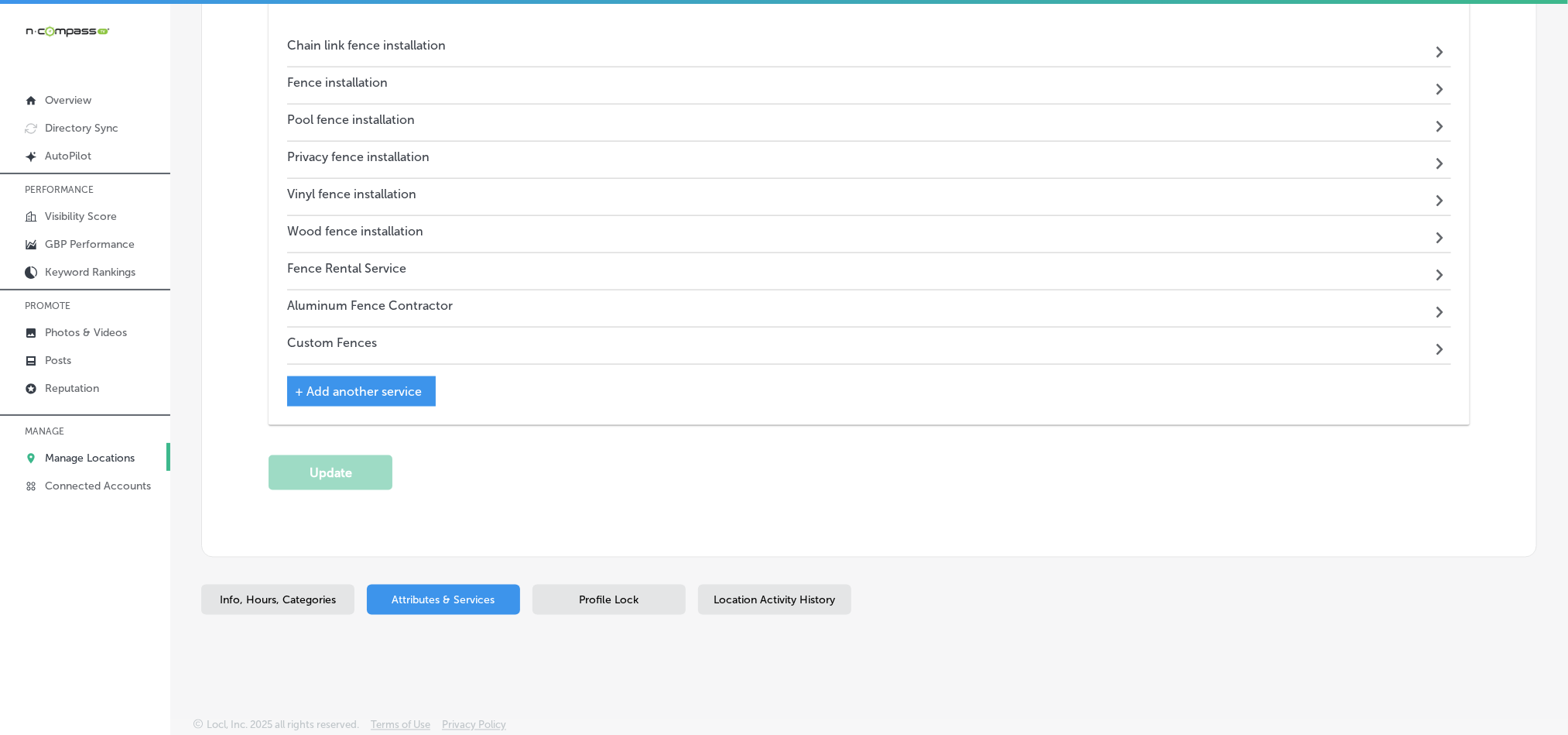
scroll to position [1013, 0]
click at [618, 594] on span "Profile Lock" at bounding box center [610, 600] width 60 height 13
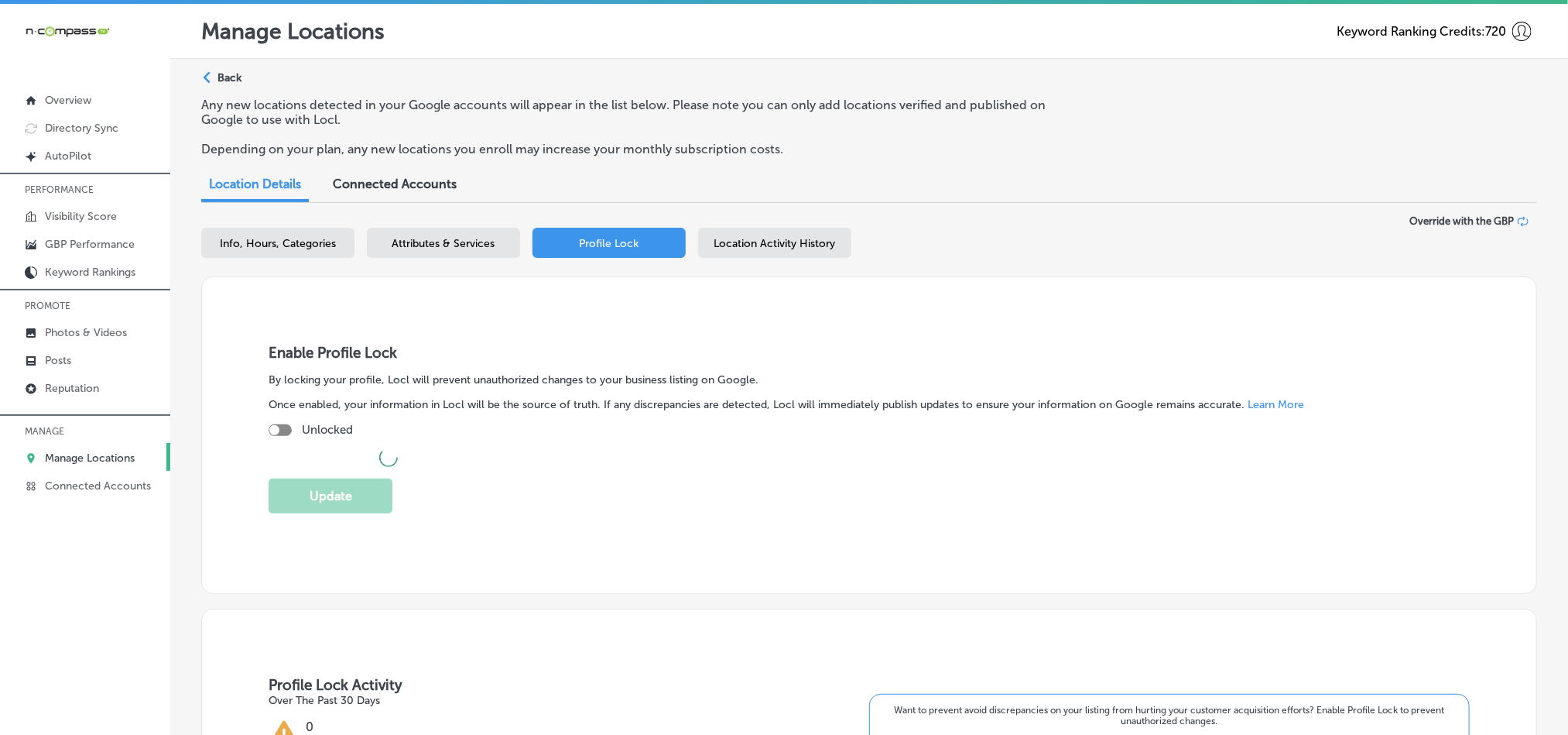
checkbox input "true"
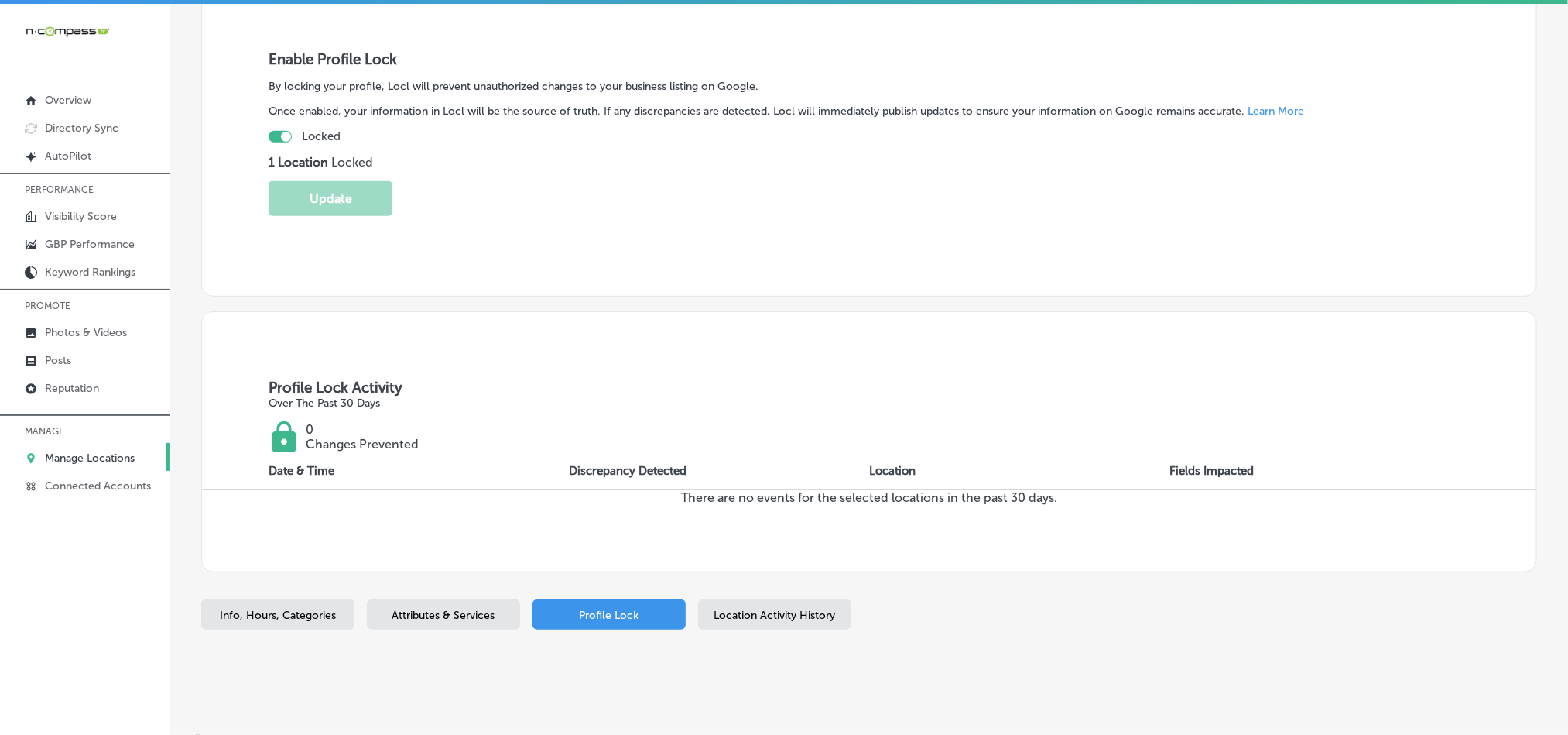
scroll to position [309, 0]
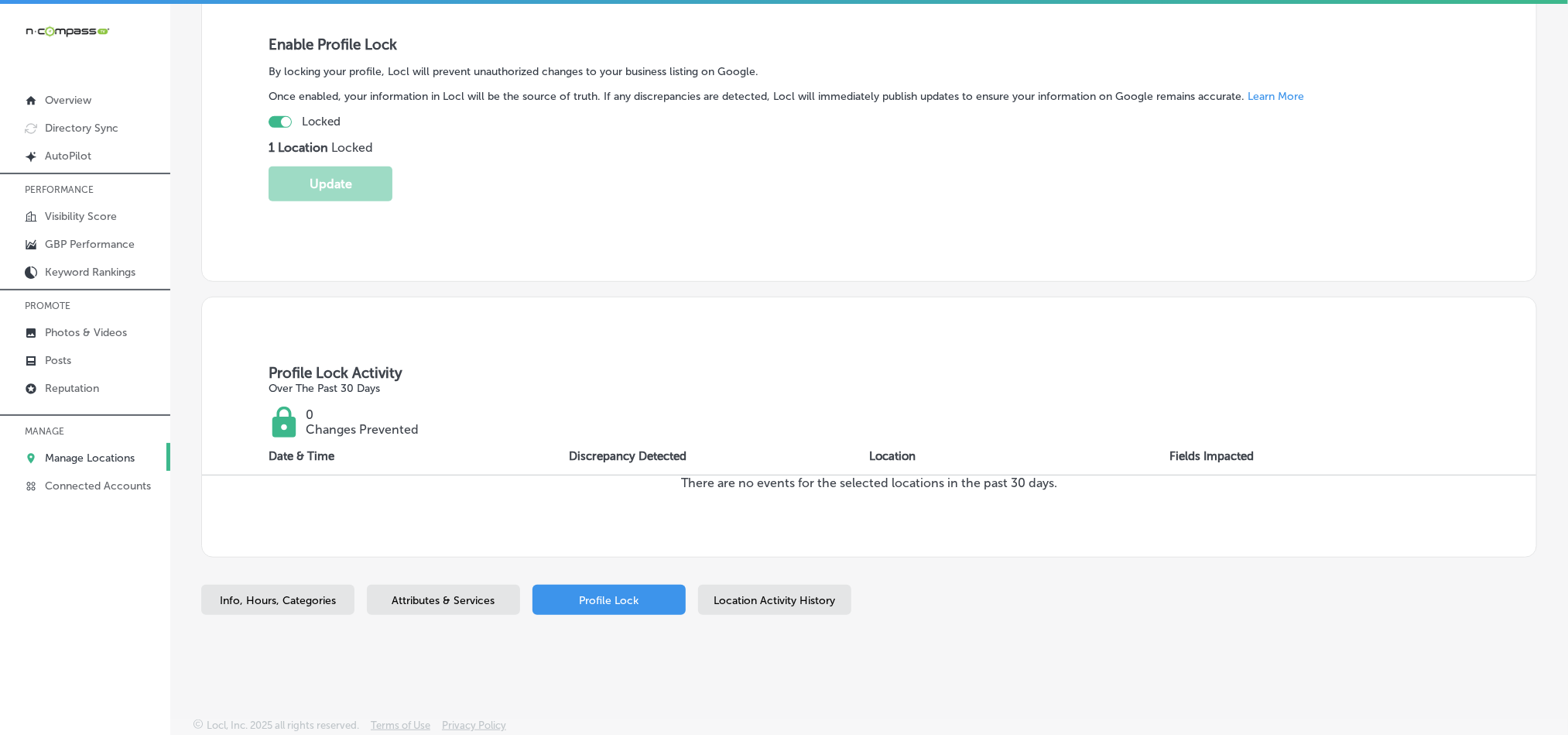
click at [295, 604] on span "Info, Hours, Categories" at bounding box center [278, 600] width 116 height 13
select select "US"
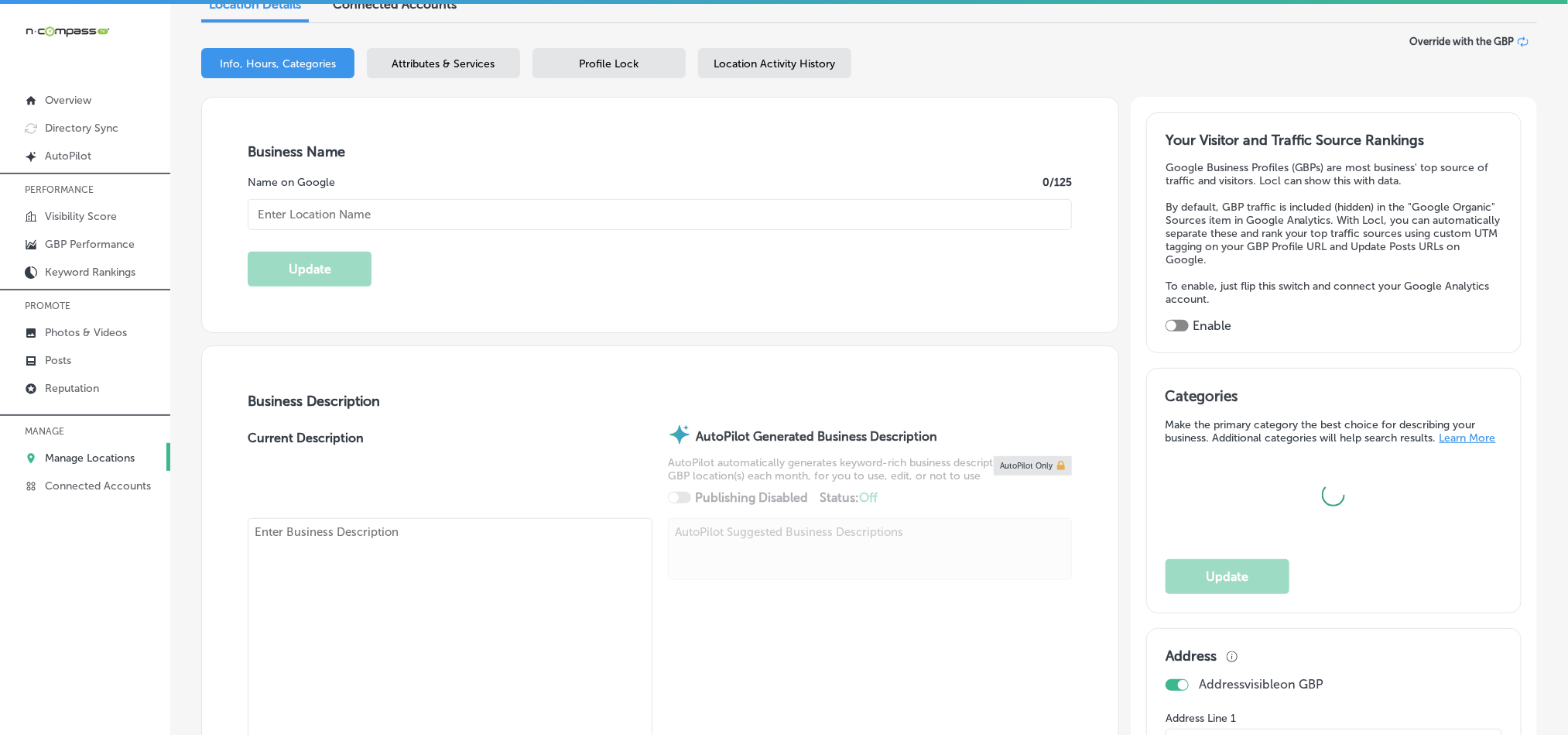
type input "https://covenantfencesc.com/"
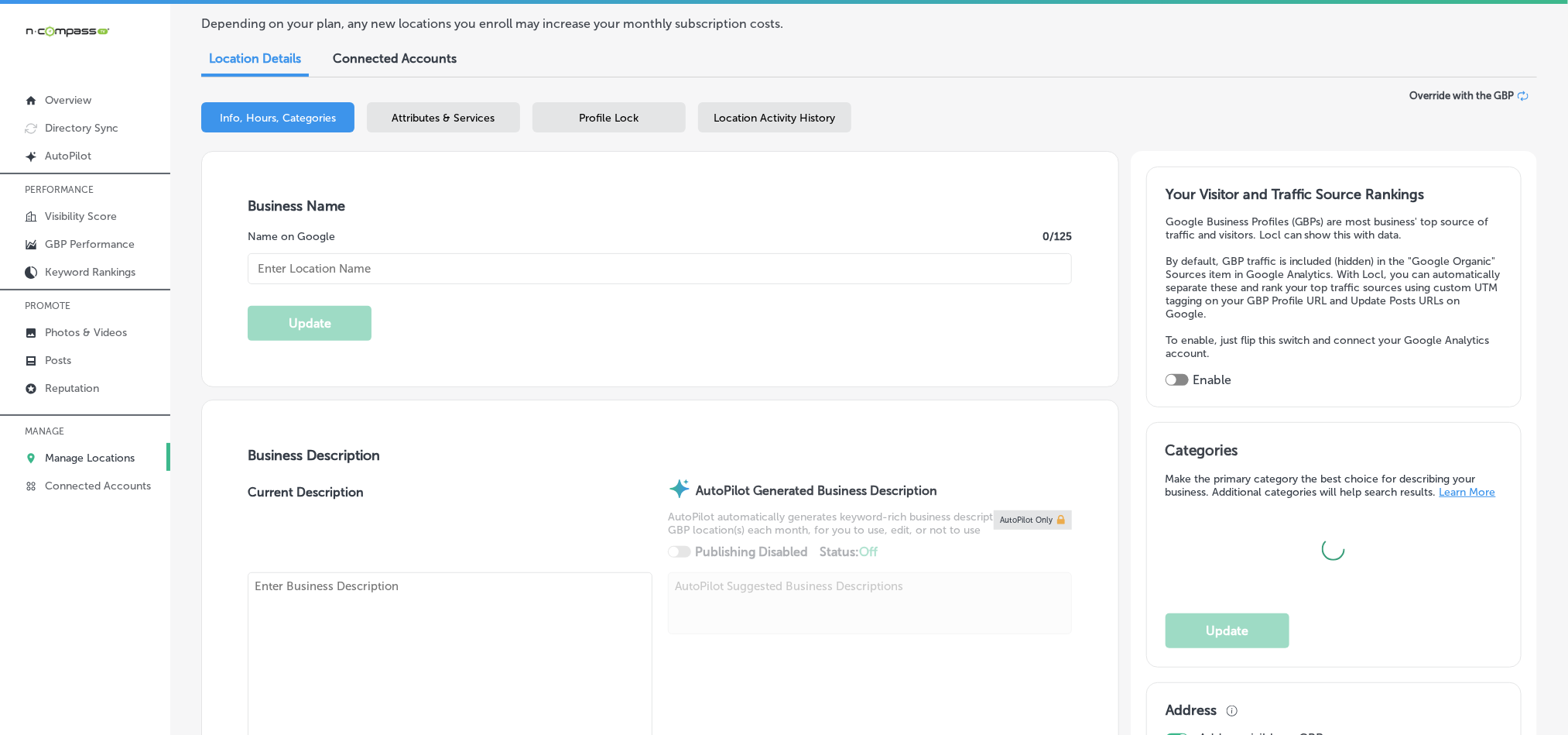
type input "Covenant Fence LLC"
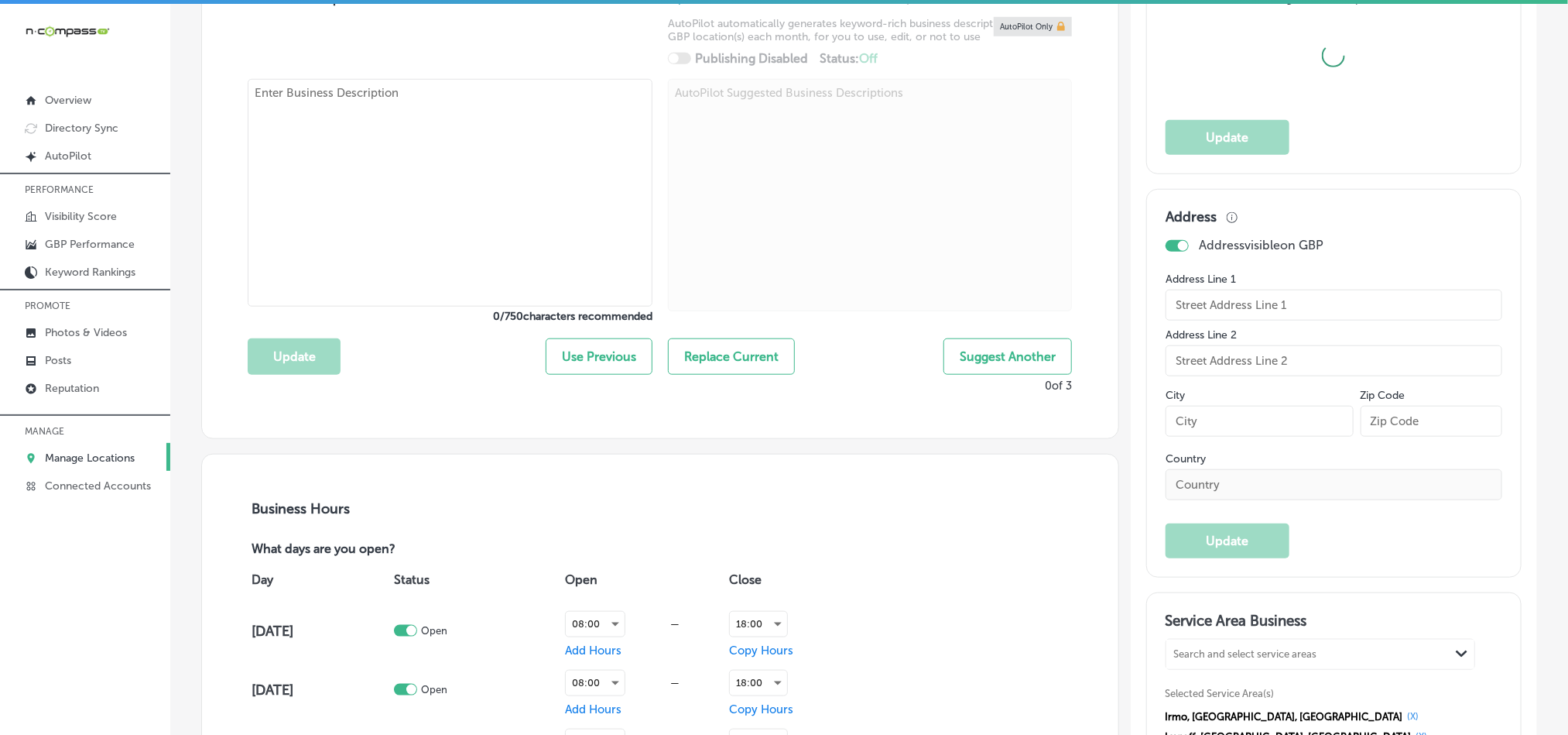
checkbox input "true"
type textarea "Covenant Fence LLC is a trusted fence contractor, offering expert fence install…"
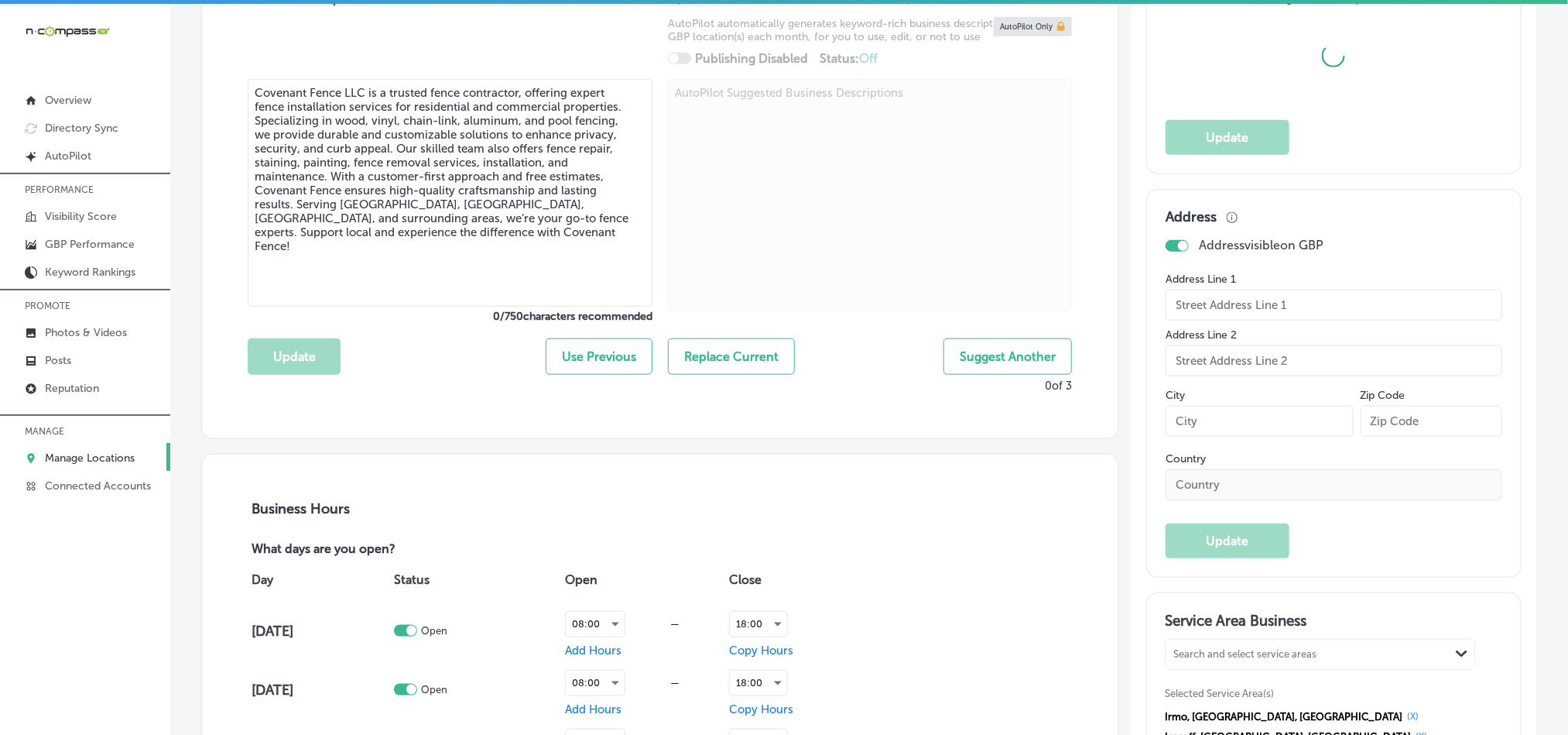
type input "+1 803 610 1013"
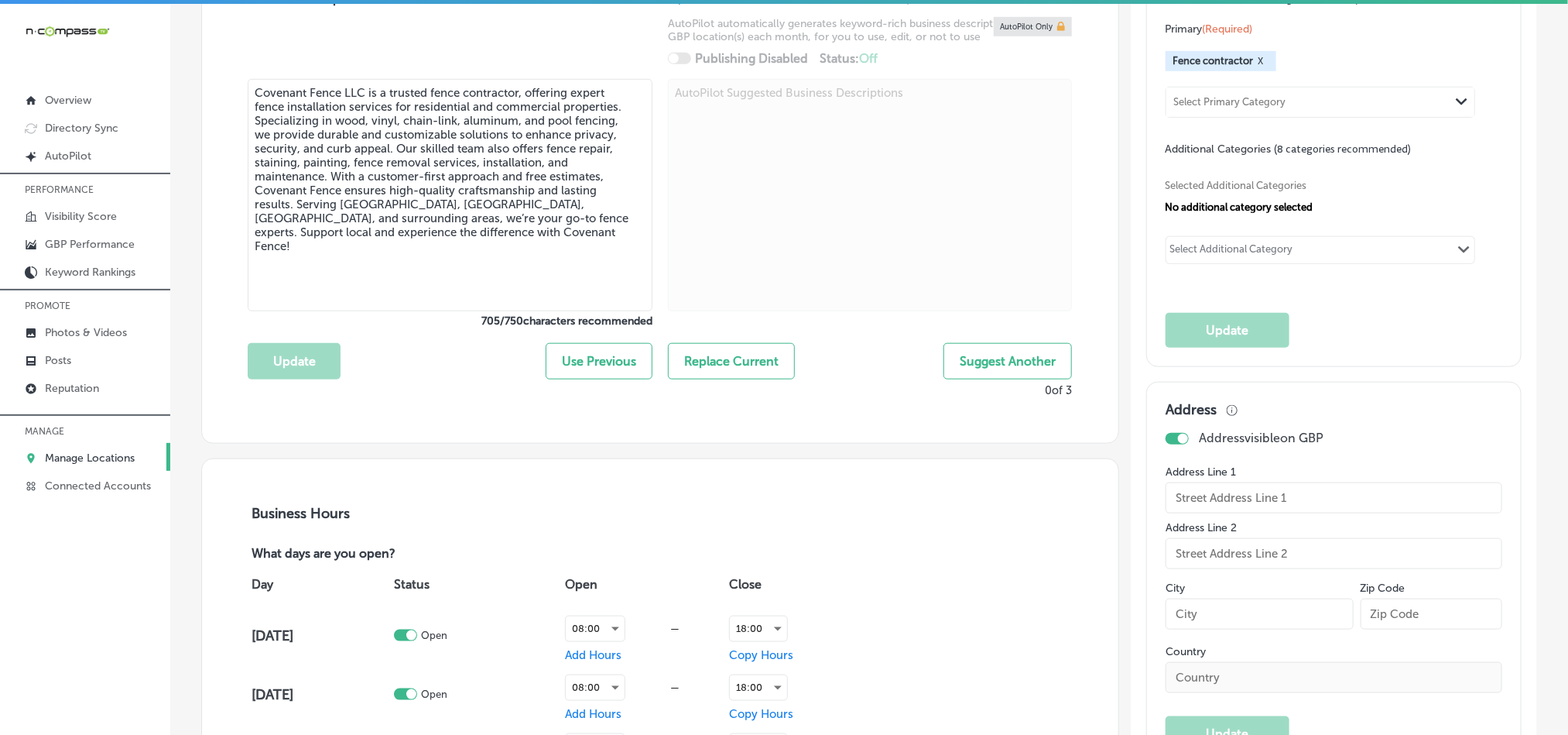
checkbox input "false"
type input "3047 covenant rd"
type input "Columbia"
type input "29204"
type input "US"
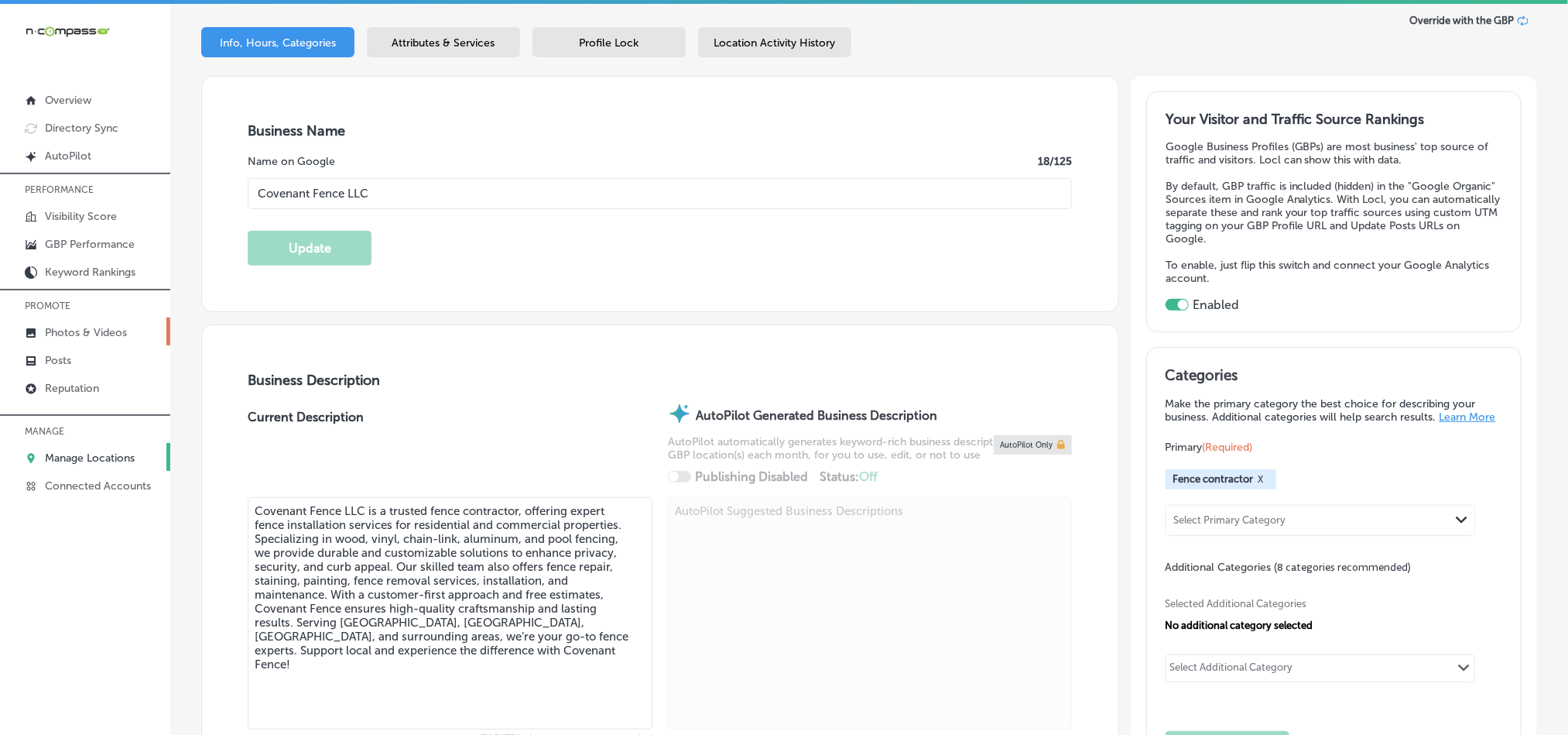
scroll to position [232, 0]
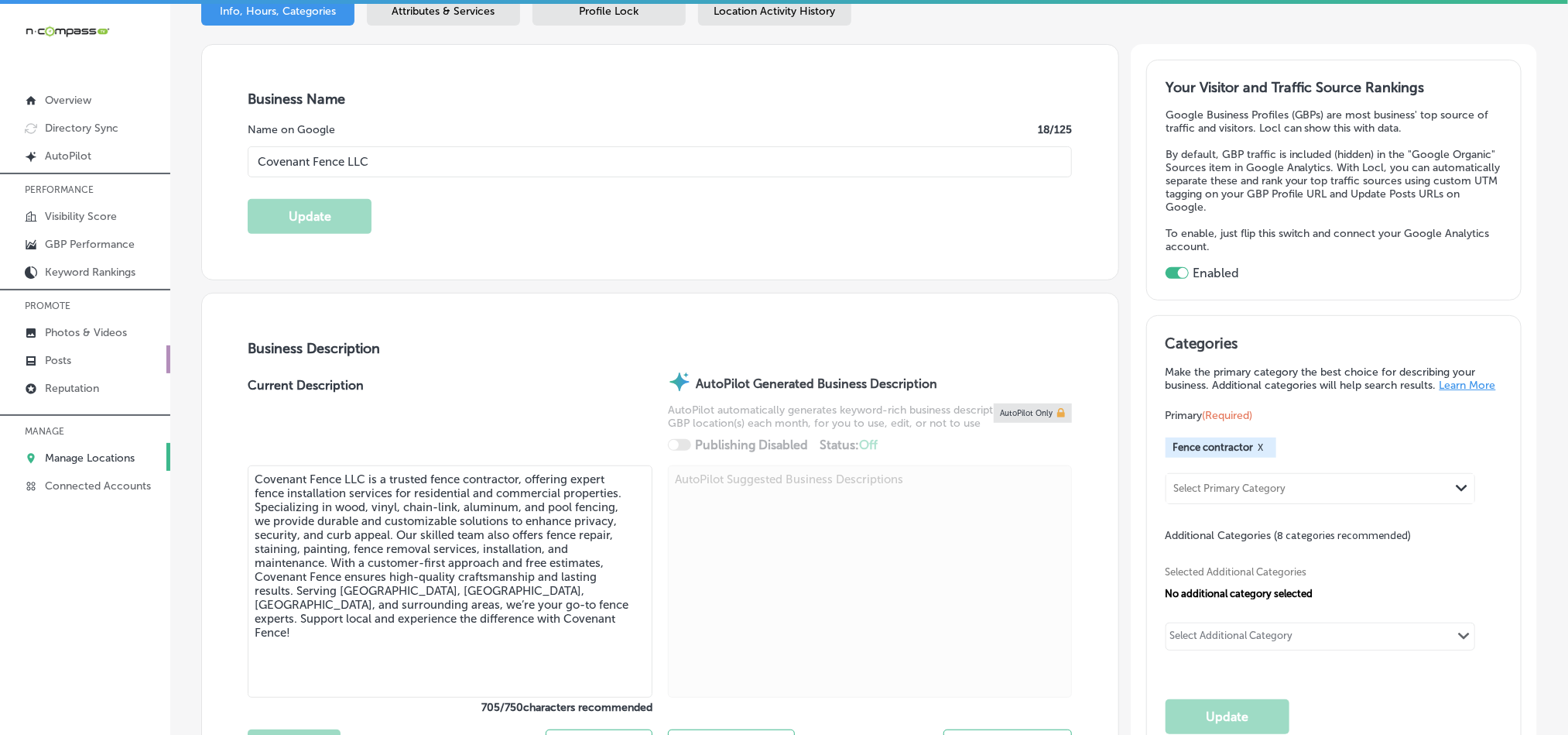
click at [70, 358] on p "Posts" at bounding box center [58, 360] width 26 height 13
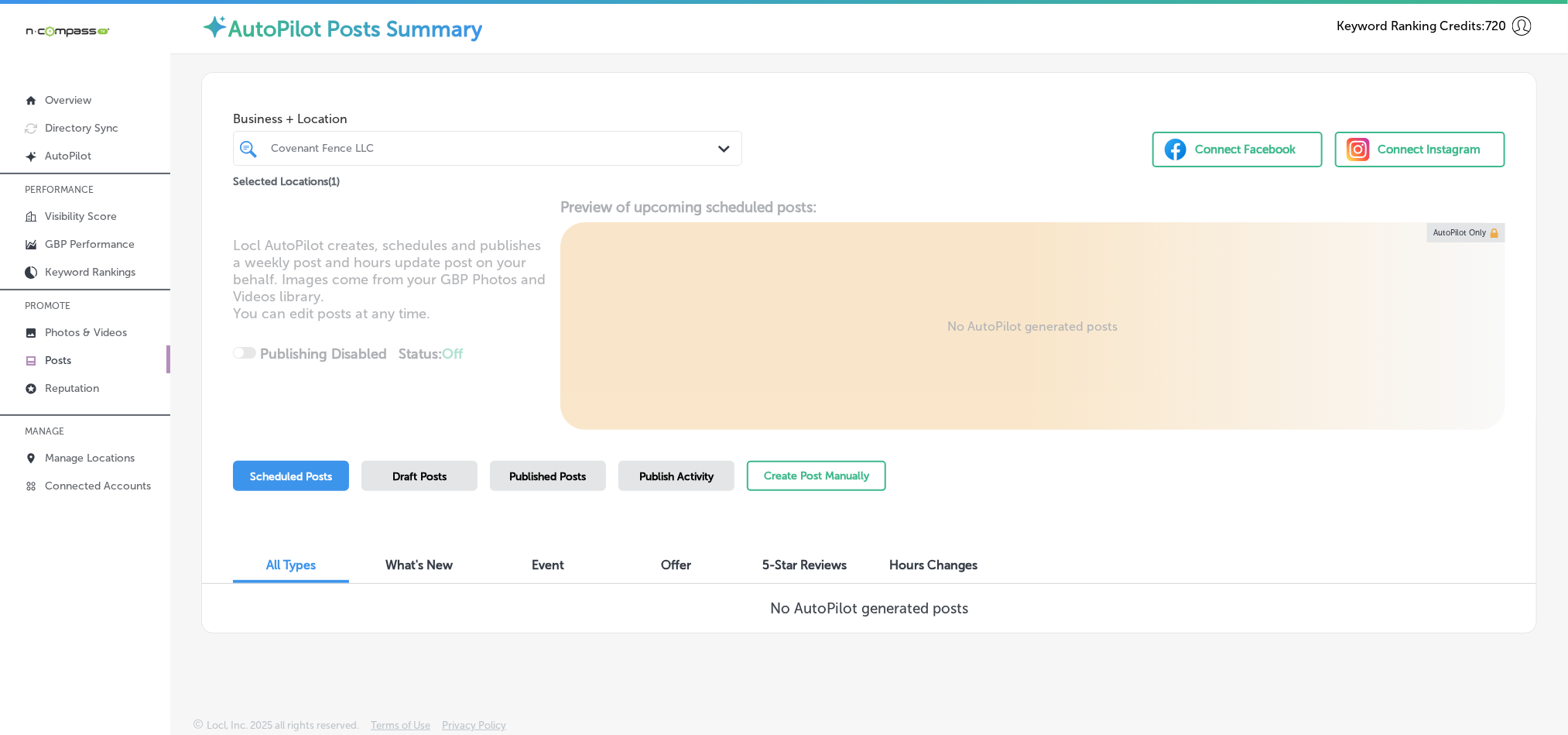
scroll to position [22, 0]
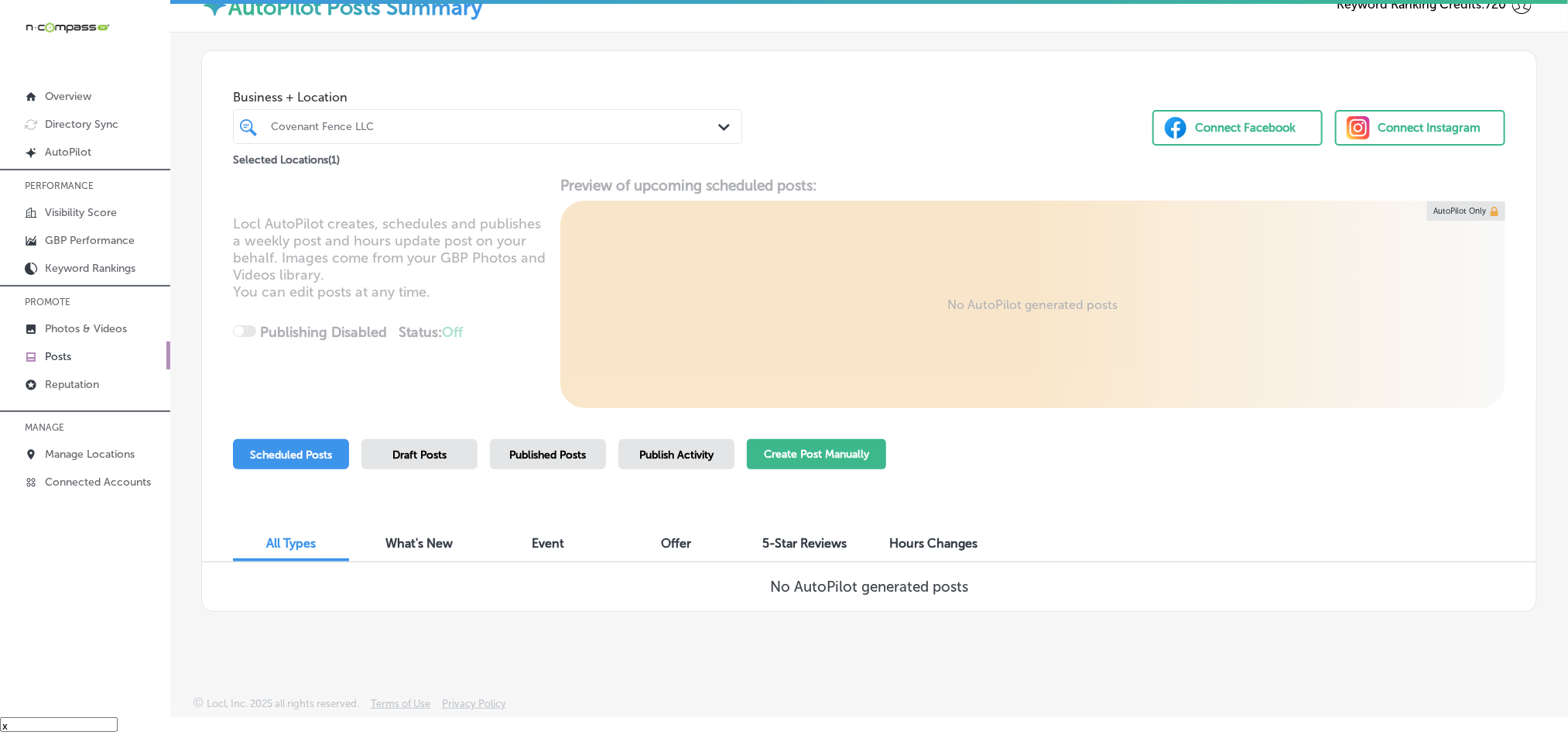
click at [784, 452] on button "Create Post Manually" at bounding box center [816, 454] width 140 height 30
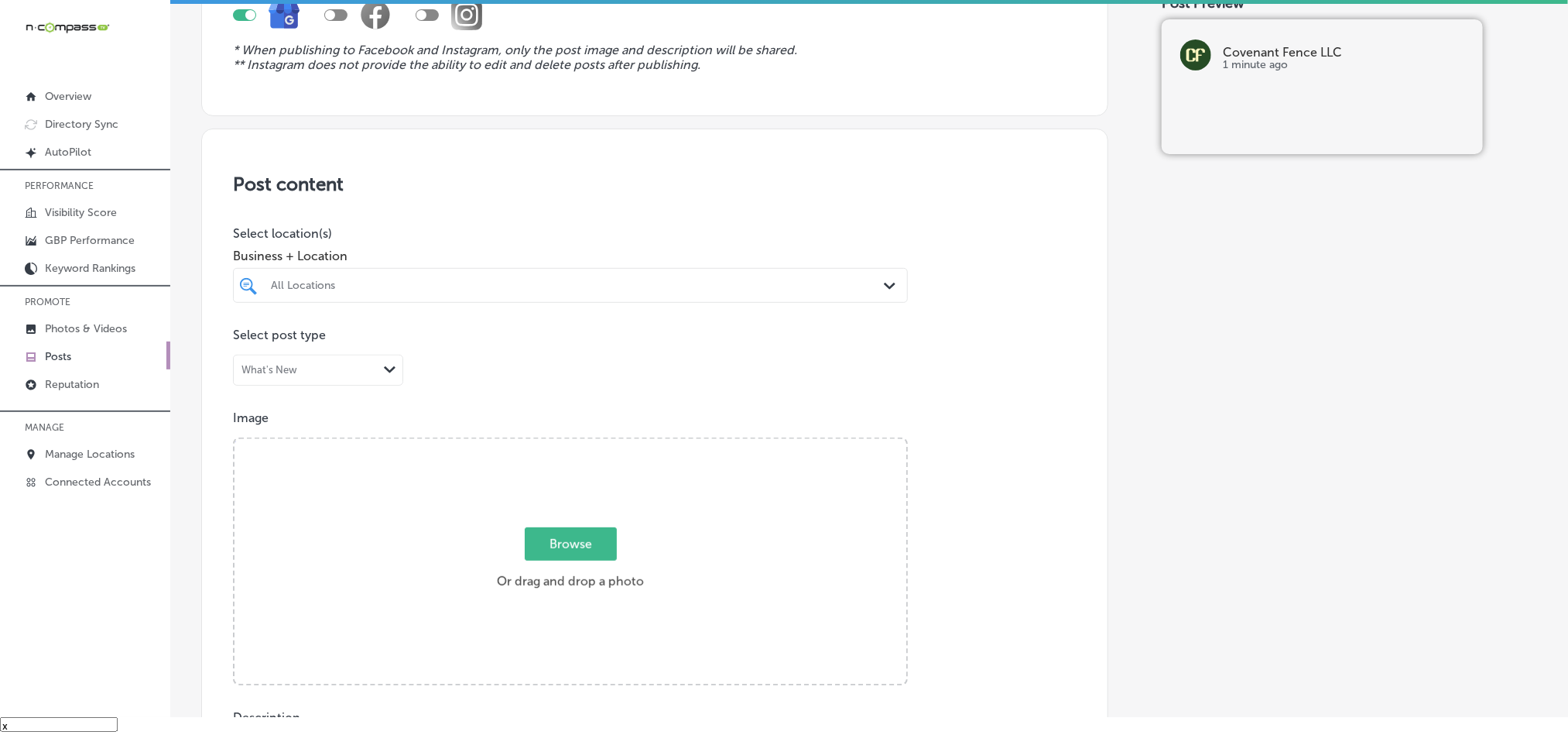
scroll to position [193, 0]
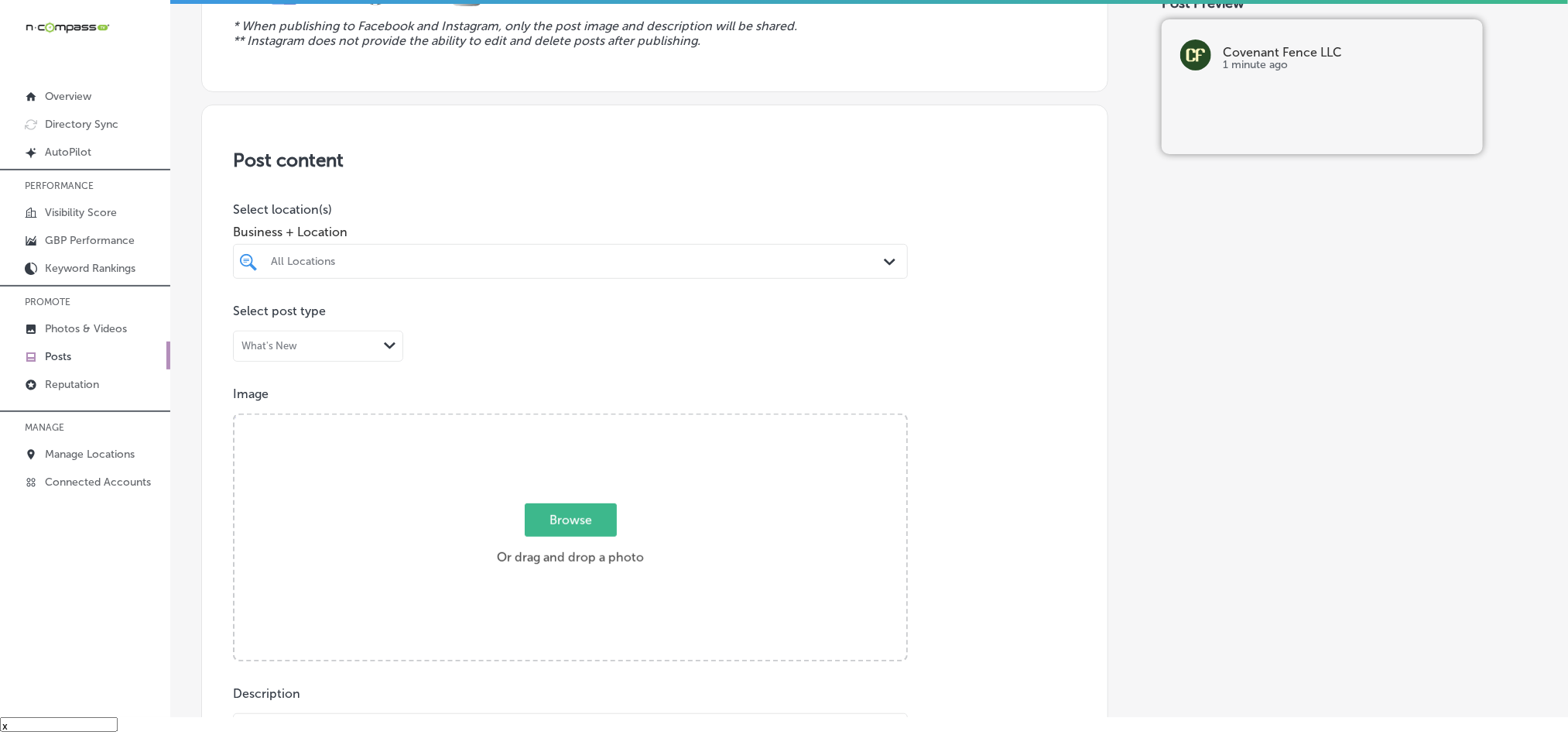
click at [734, 267] on div "All Locations" at bounding box center [578, 260] width 614 height 13
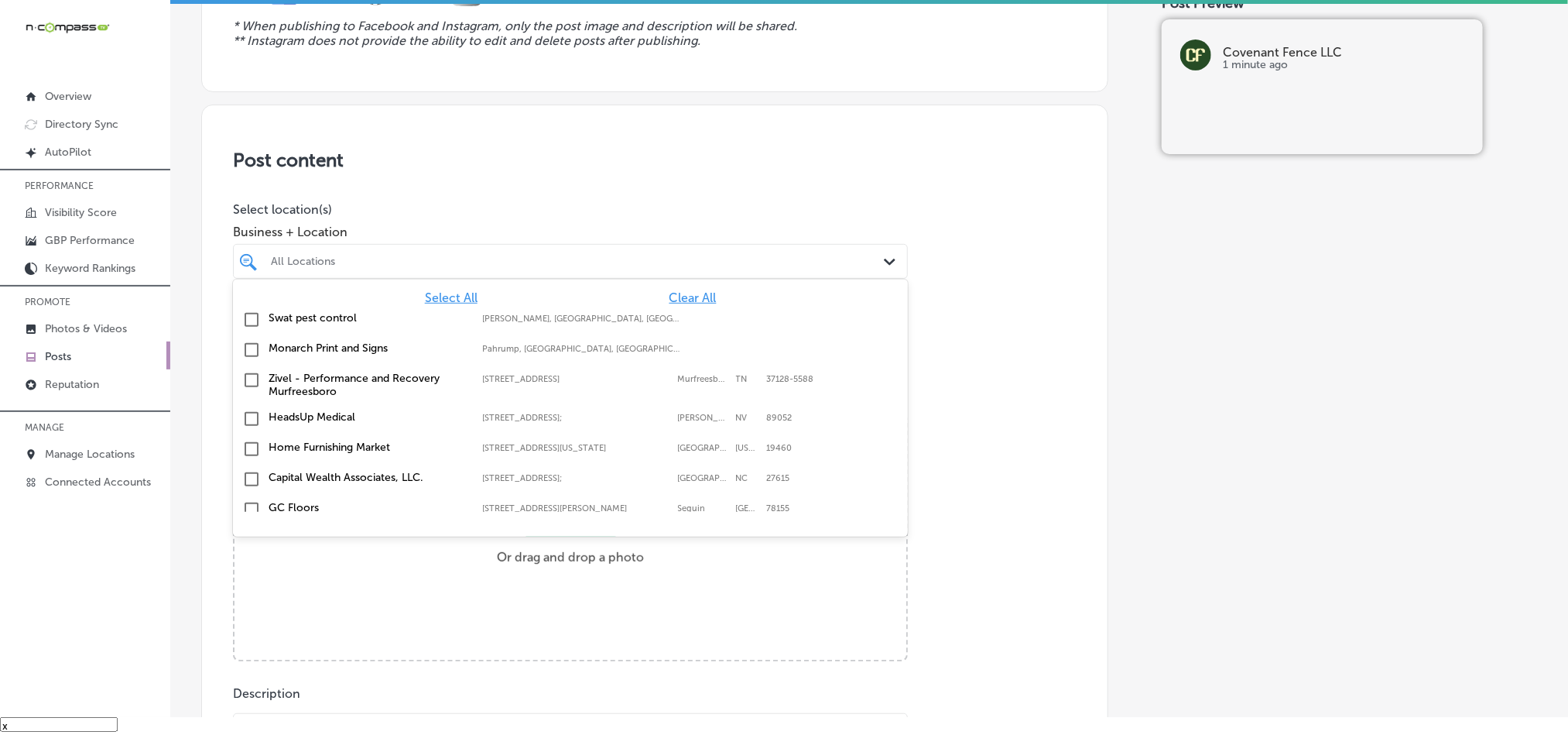
click at [676, 293] on span "Clear All" at bounding box center [693, 297] width 47 height 15
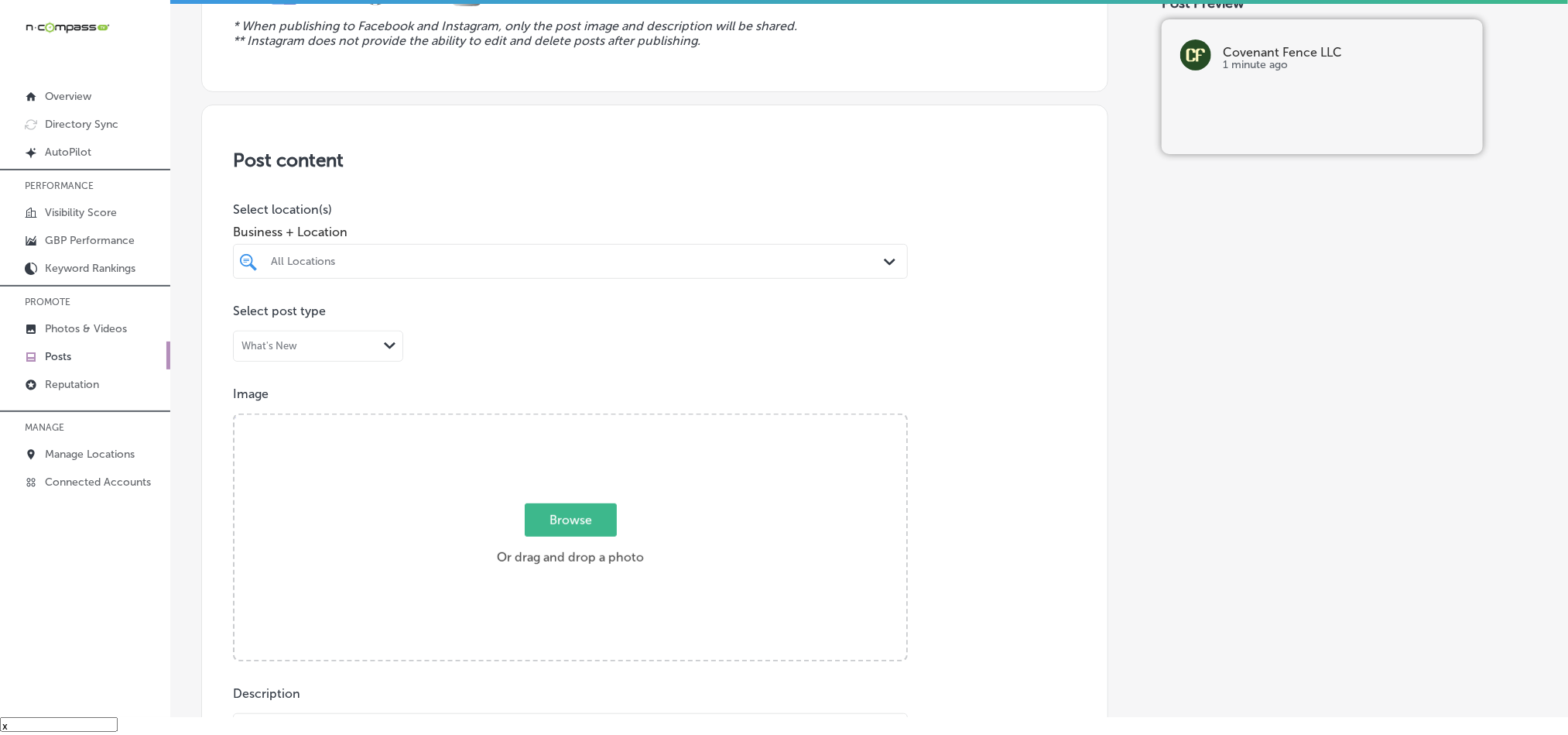
click at [674, 267] on div "All Locations" at bounding box center [578, 260] width 614 height 13
click at [251, 327] on input "checkbox" at bounding box center [251, 319] width 19 height 19
type input "coven"
click at [739, 182] on div "Post content Select location(s) Business + Location option focused, 2 of 164. 2…" at bounding box center [655, 594] width 907 height 980
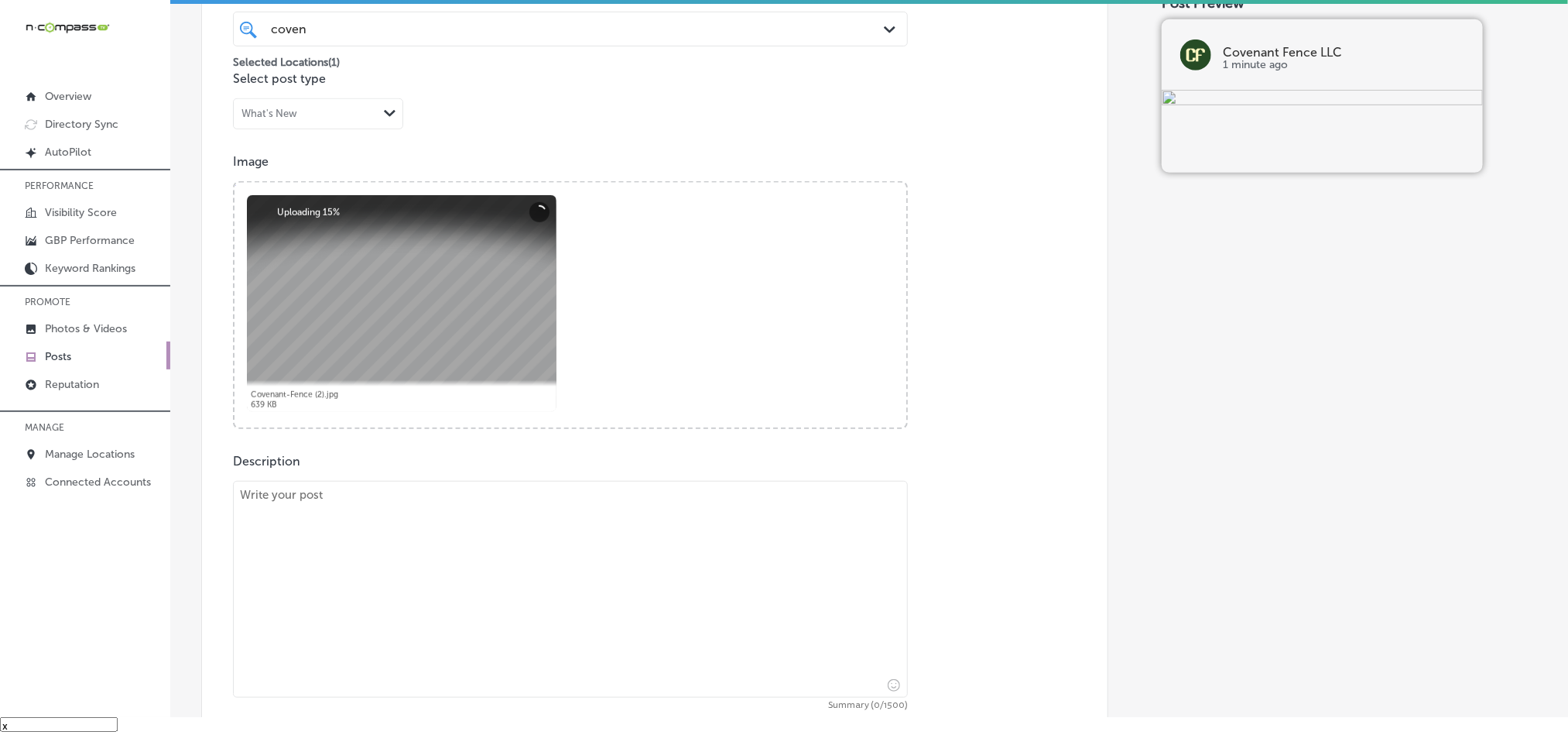
click at [524, 588] on textarea at bounding box center [570, 588] width 675 height 216
paste textarea "Covenant Fence LLC is proud to offer top-quality wooden fences to enhance the p…"
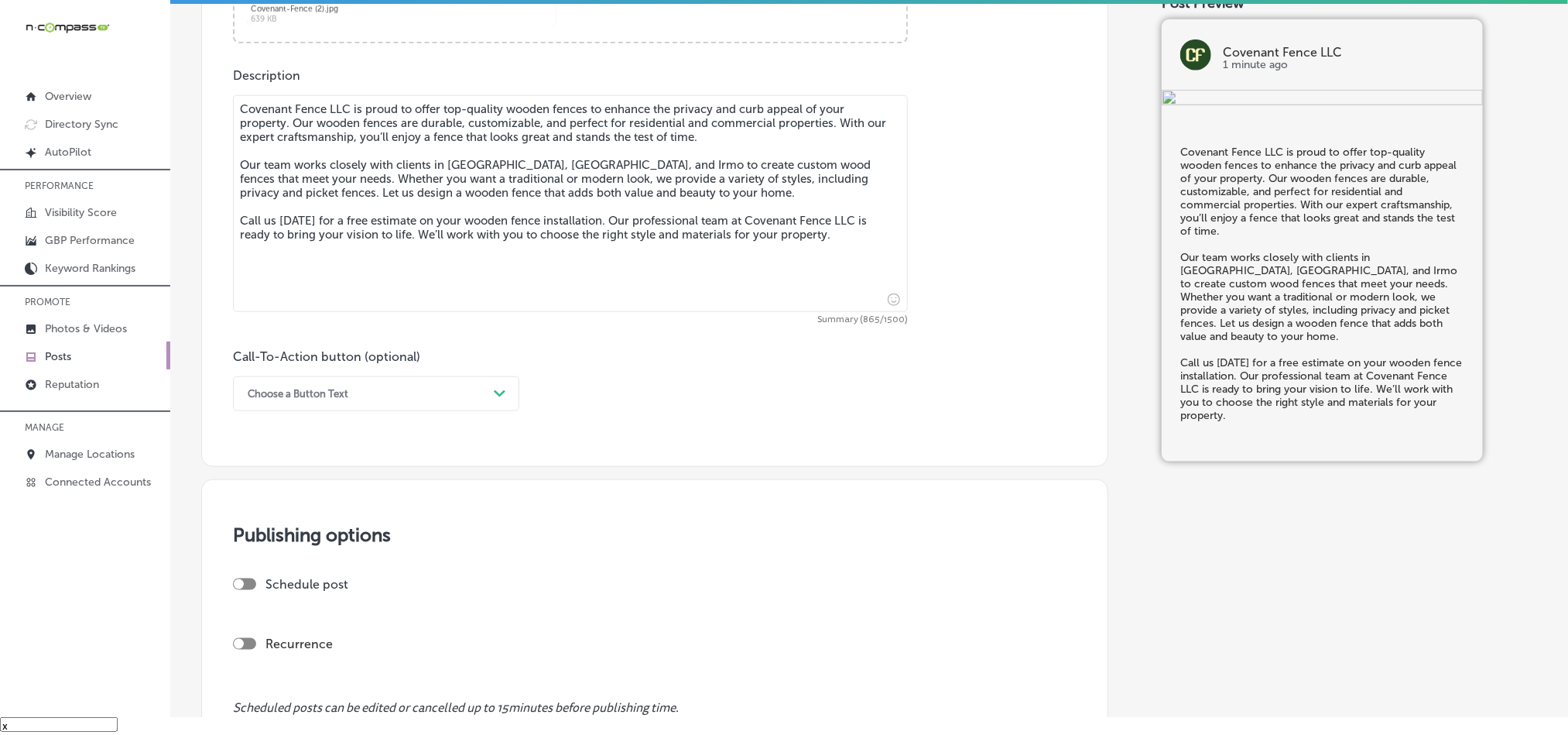
scroll to position [813, 0]
type textarea "Covenant Fence LLC is proud to offer top-quality wooden fences to enhance the p…"
click at [402, 395] on div "Choose a Button Text" at bounding box center [364, 392] width 247 height 24
click at [281, 592] on div "Call Now" at bounding box center [376, 588] width 286 height 27
click at [655, 522] on div "Publishing options Schedule post Recurrence Scheduled posts can be edited or ca…" at bounding box center [655, 638] width 907 height 322
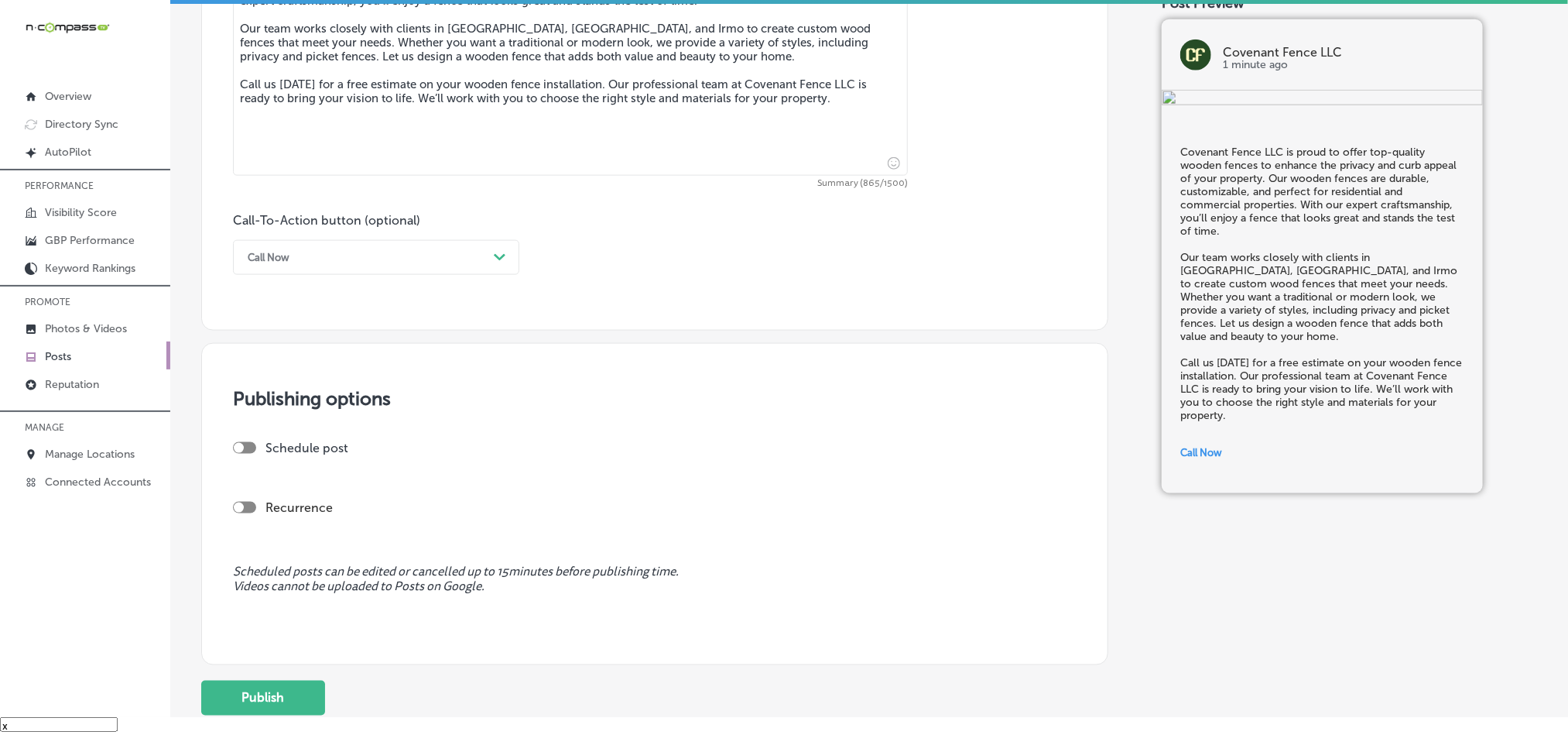
scroll to position [967, 0]
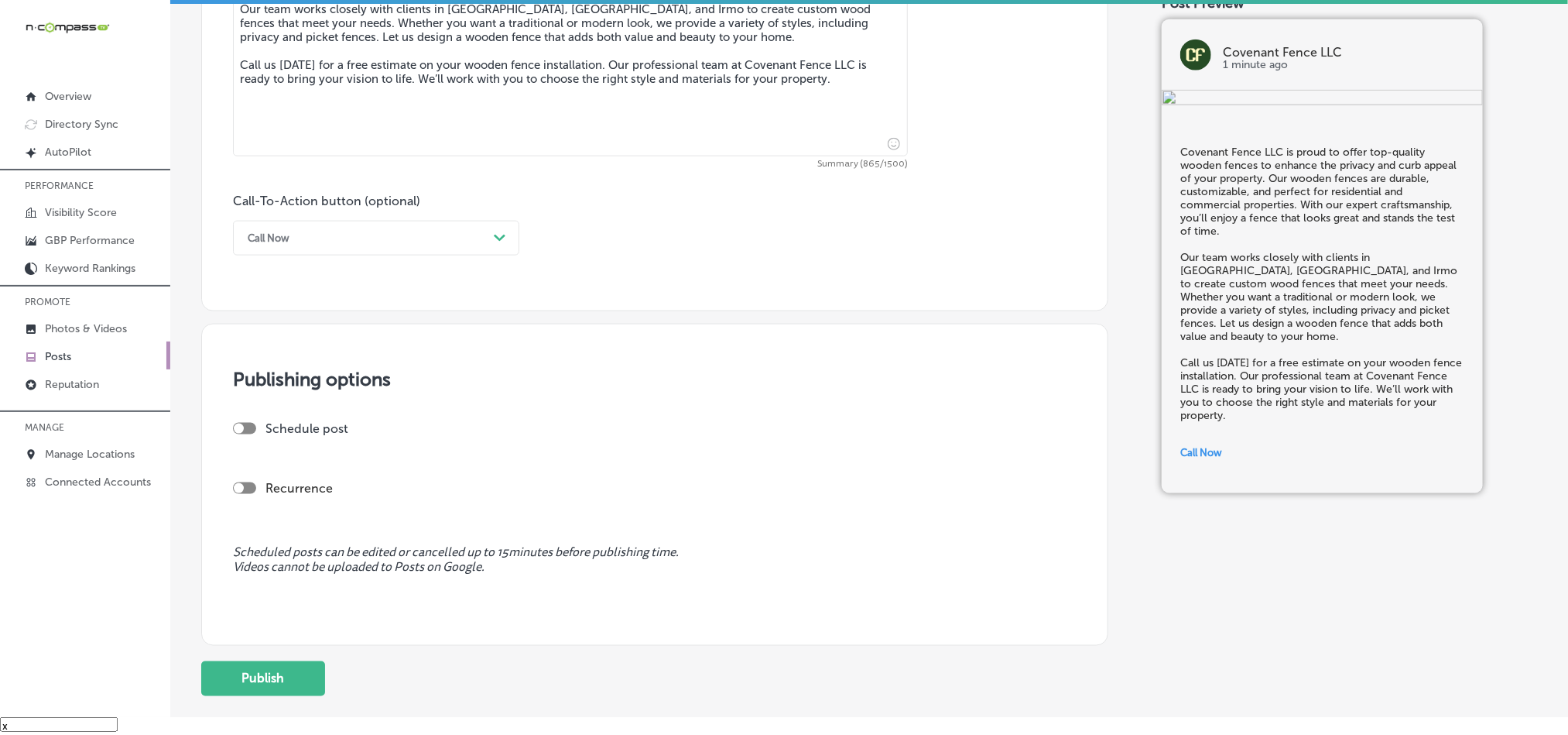
click at [239, 434] on div at bounding box center [238, 429] width 10 height 10
checkbox input "true"
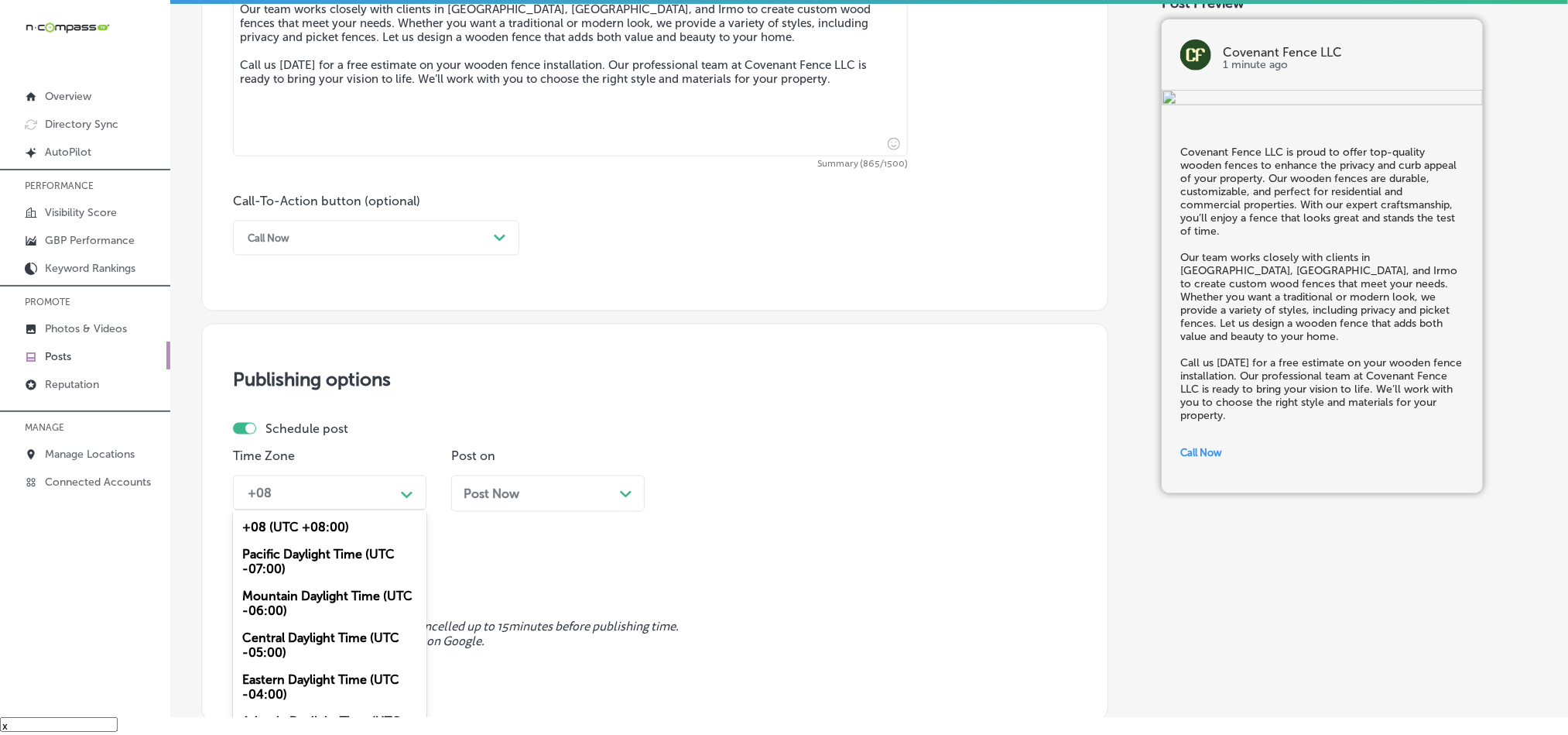
click at [356, 498] on div "option +08 (UTC +08:00) focused, 1 of 6. 6 results available. Use Up and Down t…" at bounding box center [330, 493] width 193 height 35
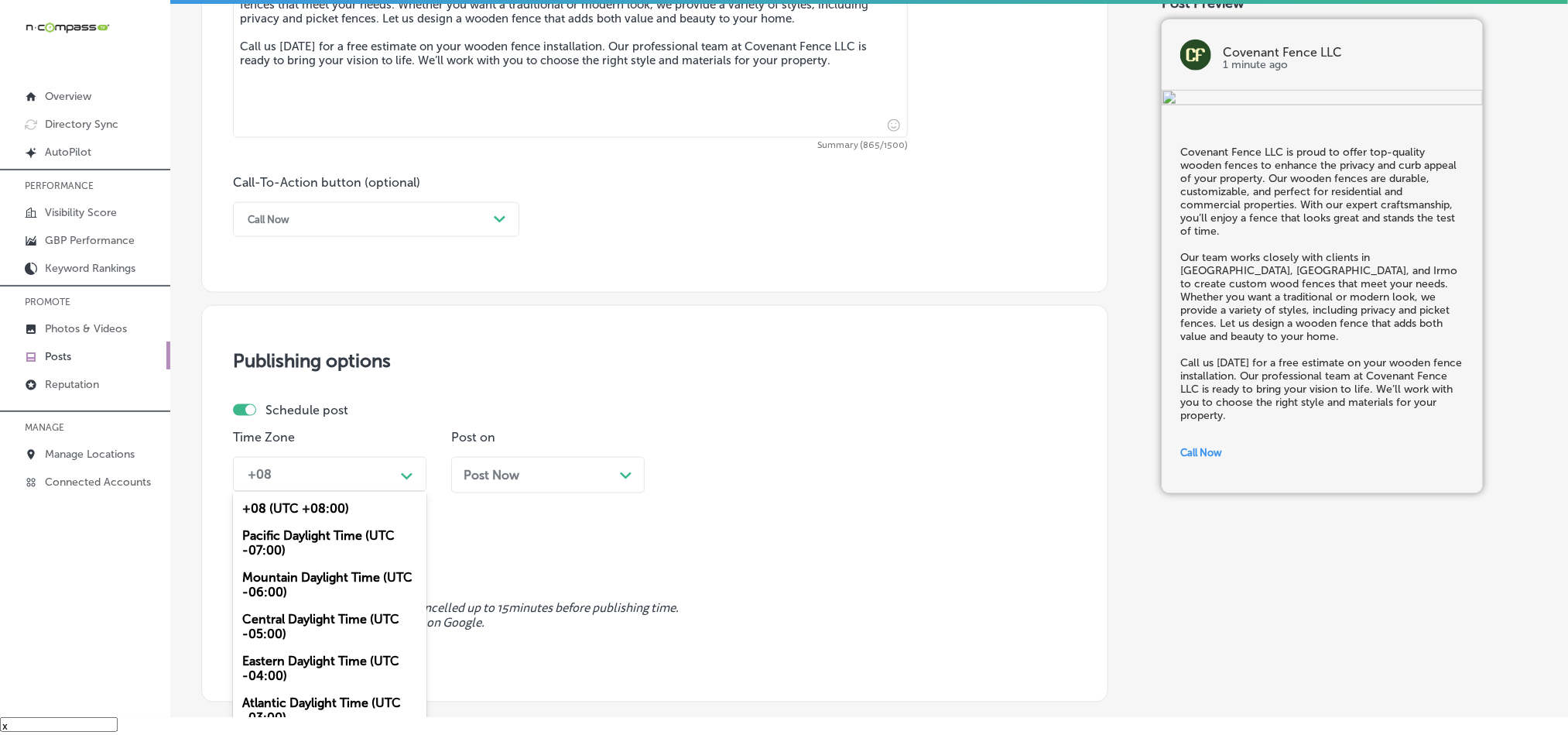
click at [274, 590] on div "Mountain Daylight Time (UTC -06:00)" at bounding box center [330, 584] width 193 height 42
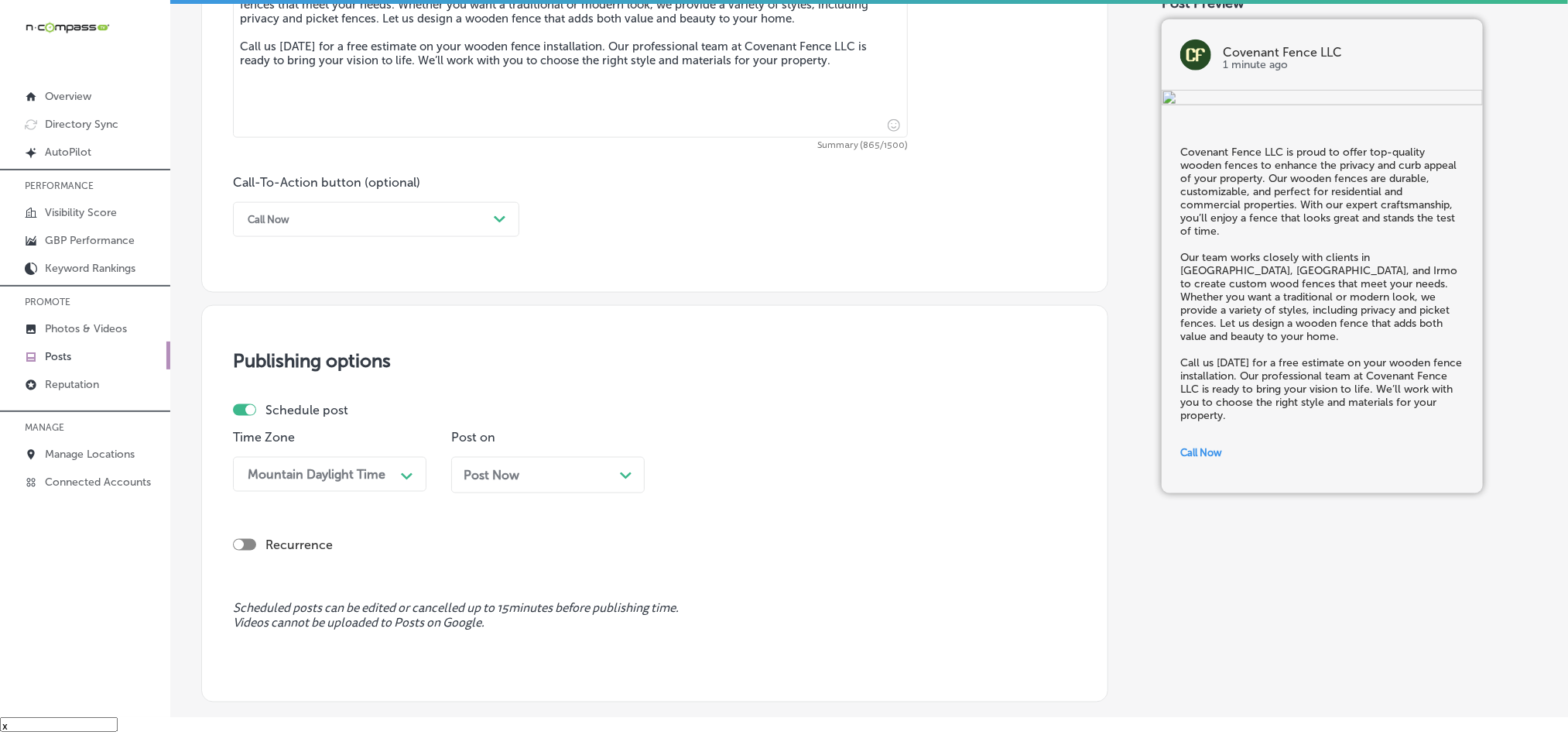
click at [815, 491] on div "Time Zone Mountain Daylight Time Path Created with Sketch. Post on Post Now Pat…" at bounding box center [649, 467] width 831 height 75
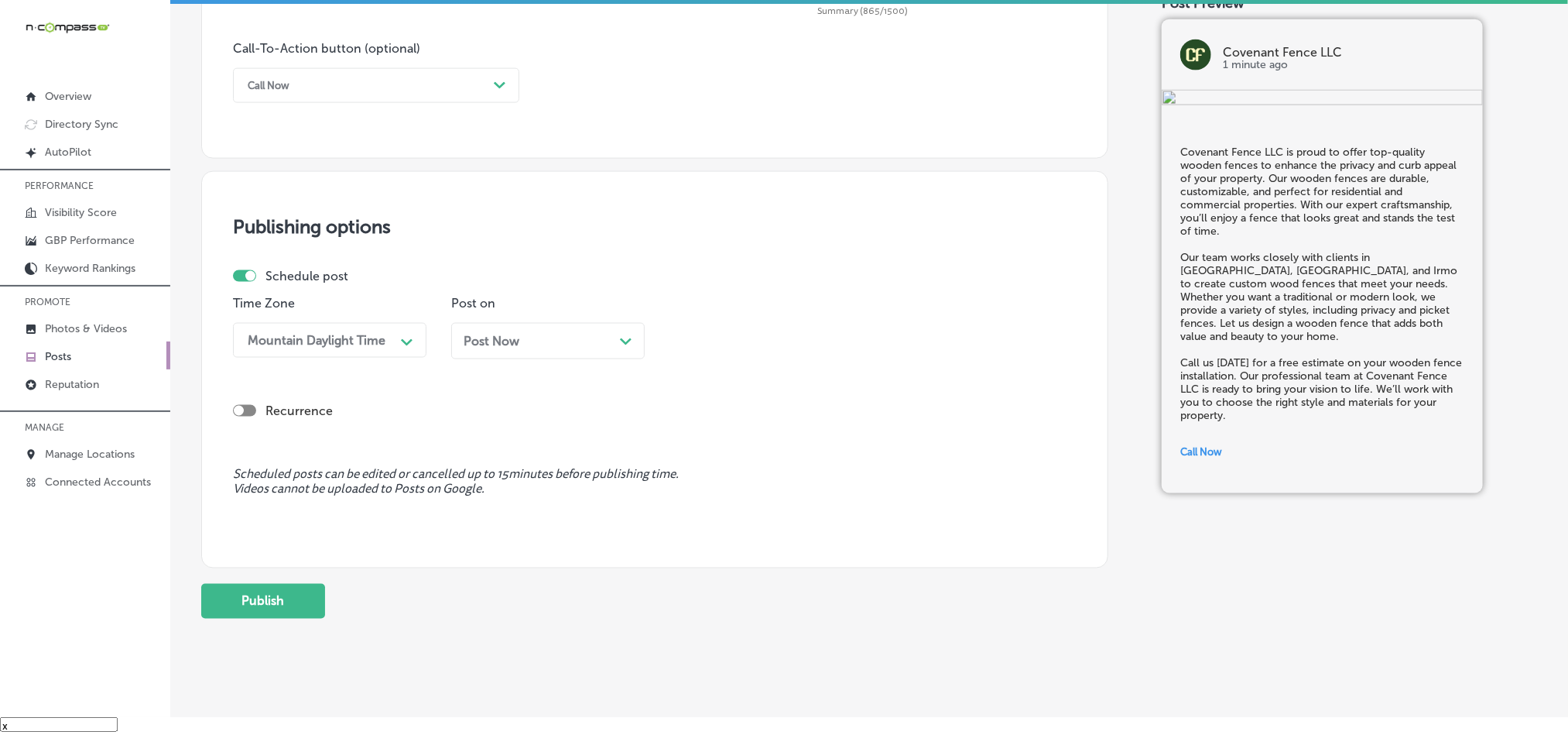
scroll to position [1148, 0]
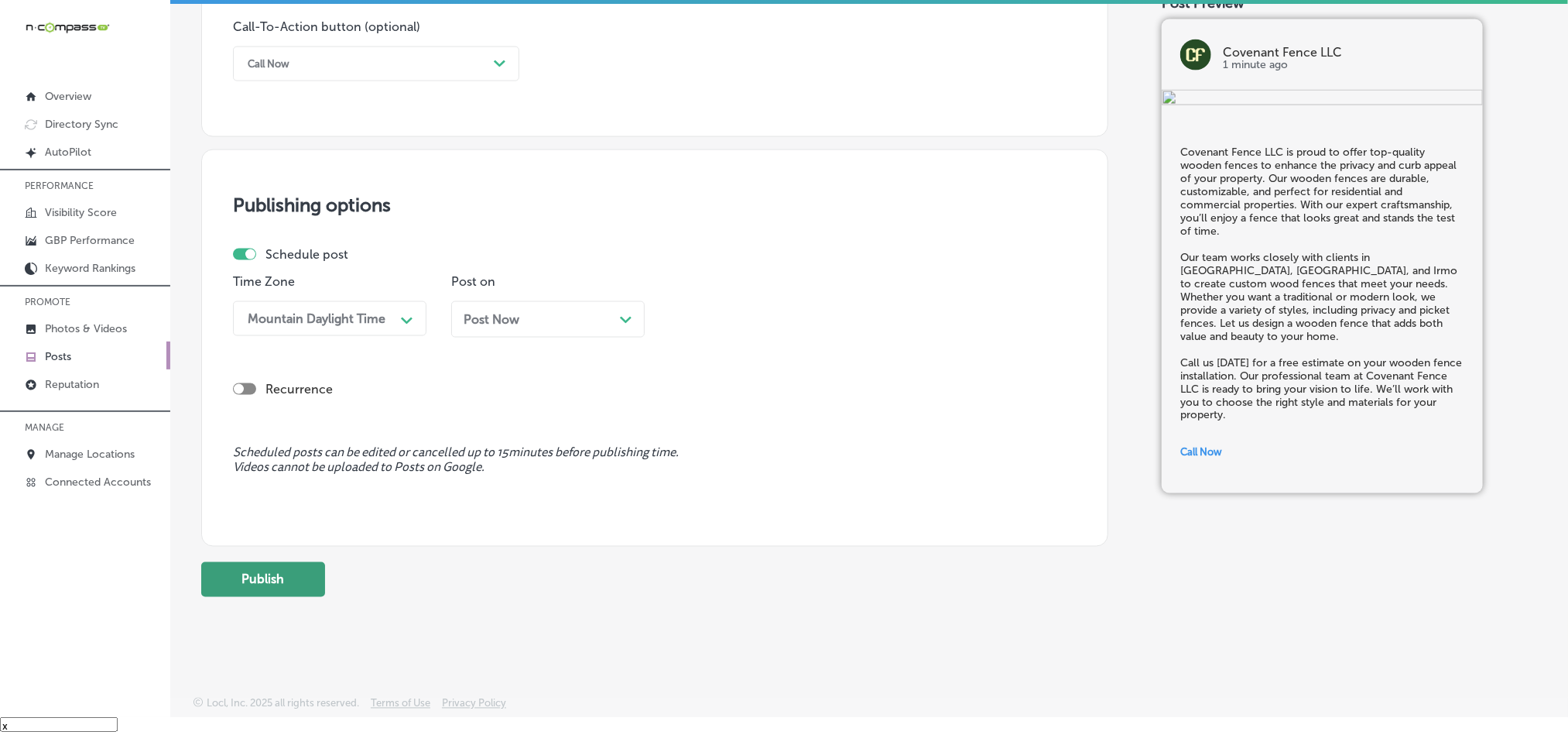
click at [223, 579] on button "Publish" at bounding box center [263, 579] width 124 height 35
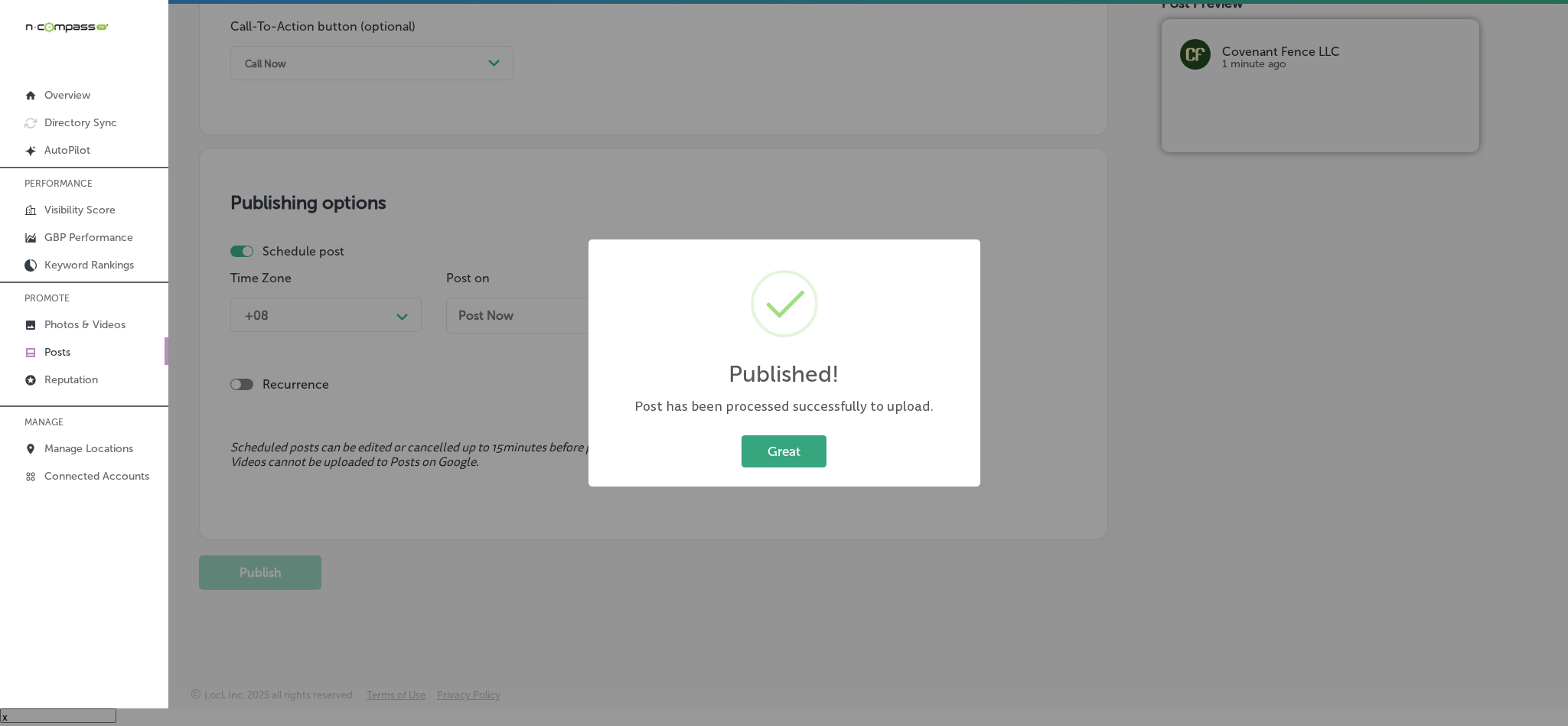
click at [779, 441] on button "Great" at bounding box center [784, 451] width 85 height 32
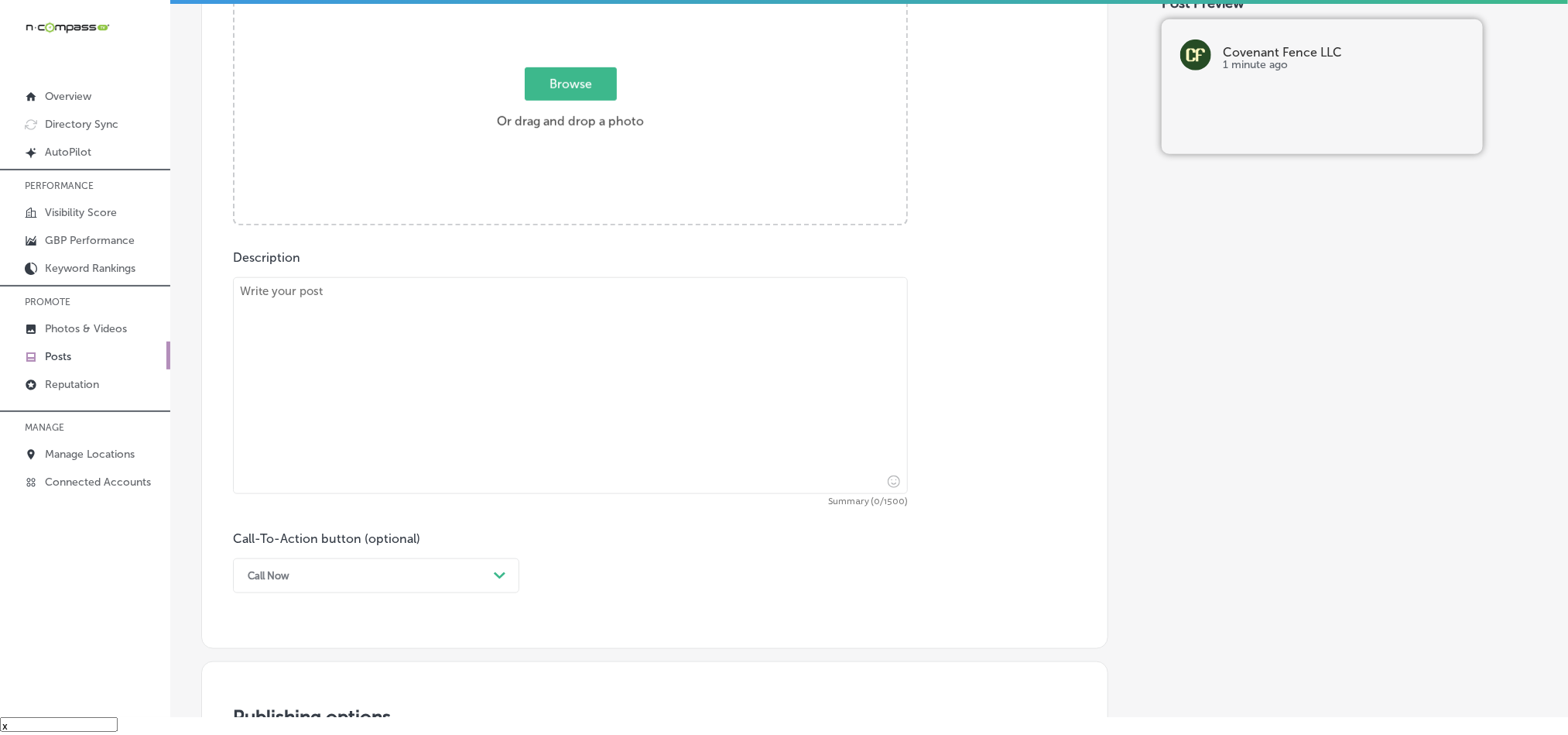
scroll to position [606, 0]
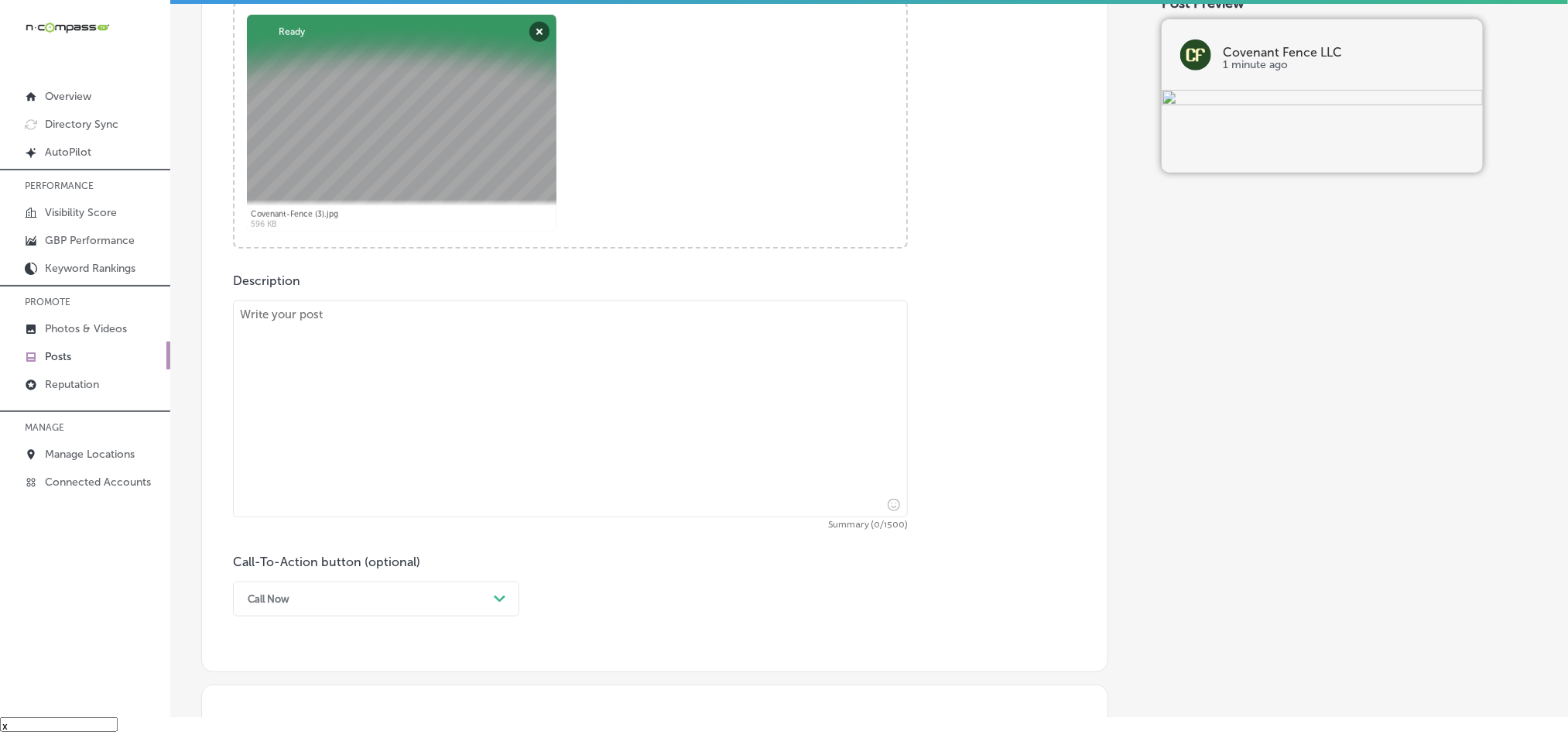
click at [379, 363] on textarea at bounding box center [570, 408] width 675 height 216
paste textarea "At Covenant Fence LLC, we specialize in wooden fencing that offers timeless bea…"
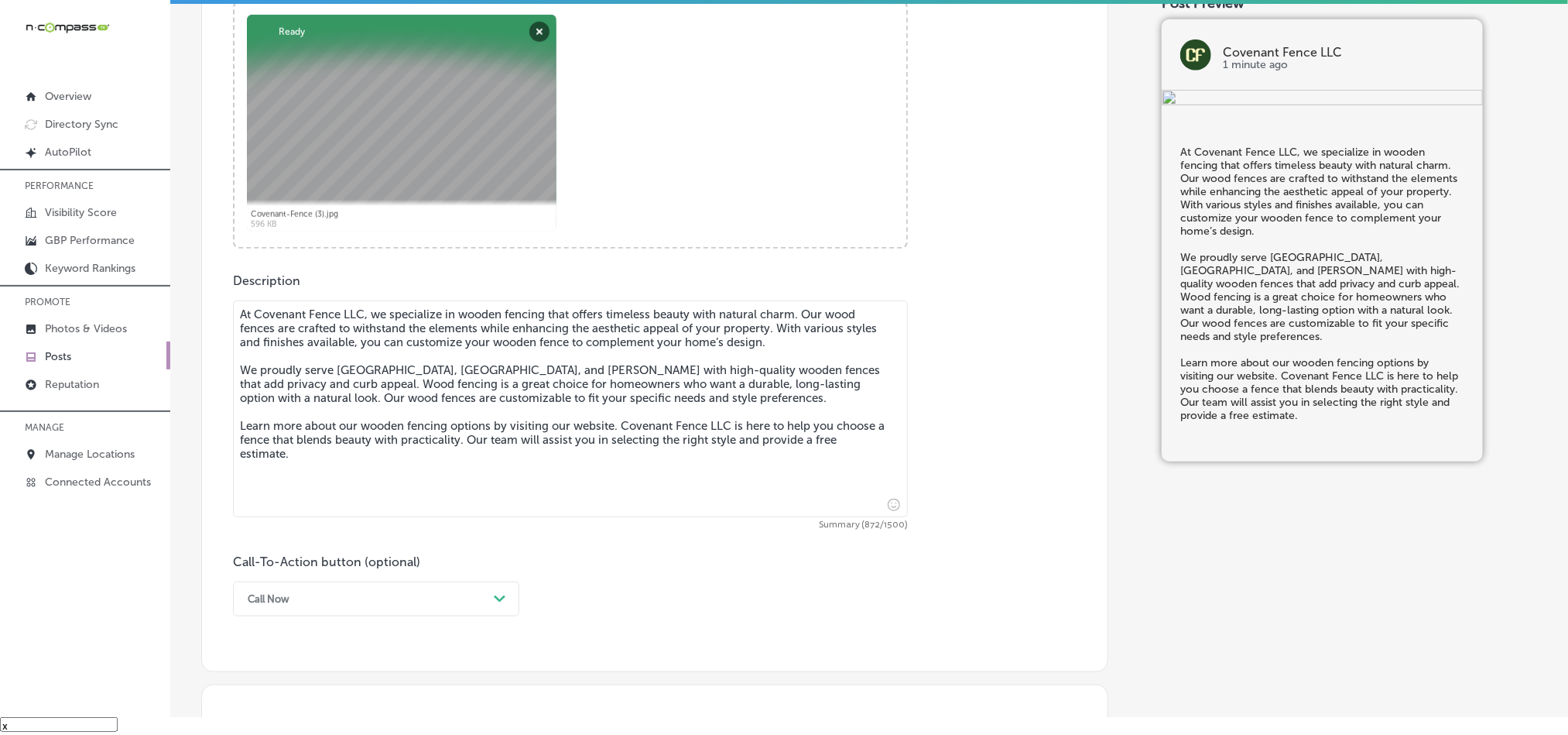
type textarea "At Covenant Fence LLC, we specialize in wooden fencing that offers timeless bea…"
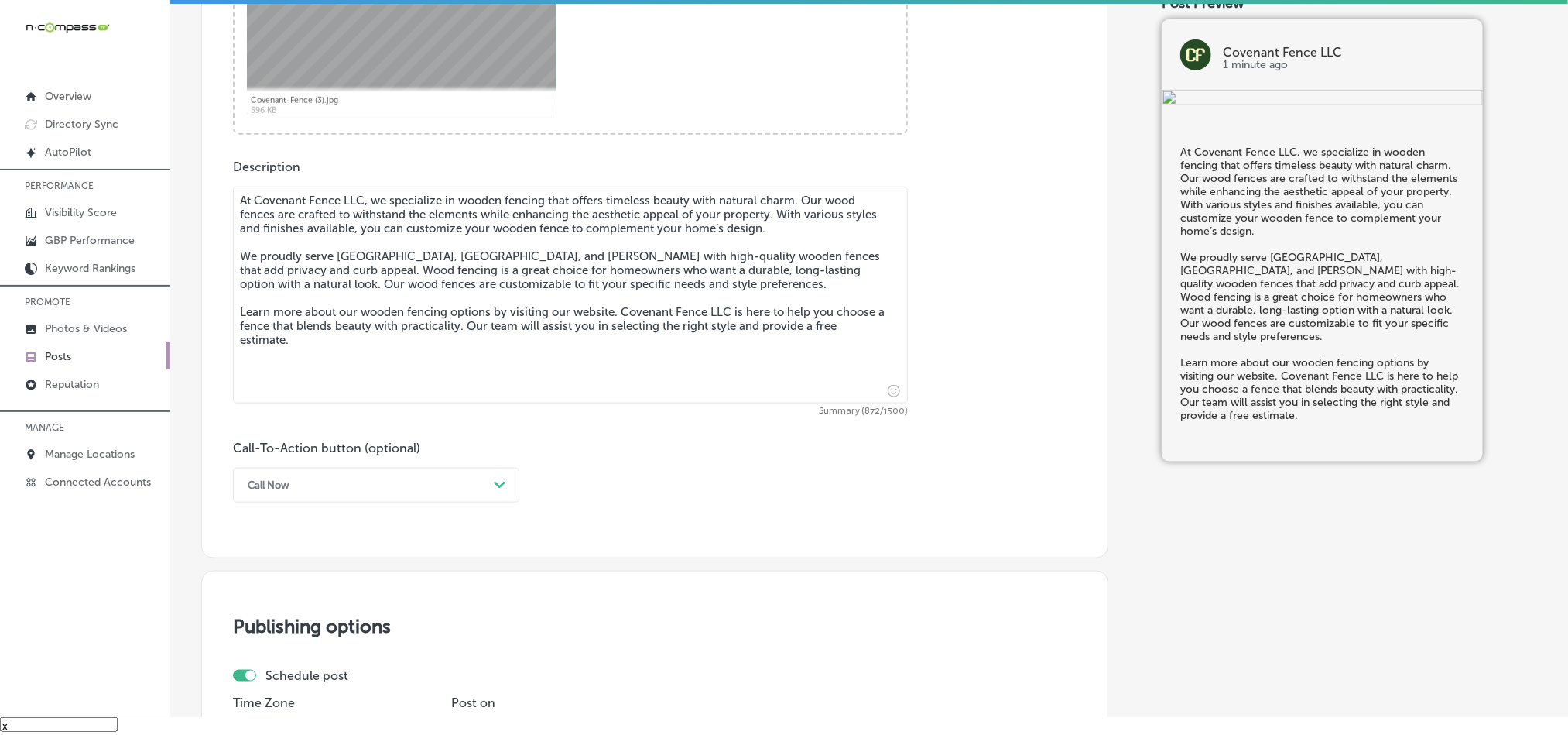
scroll to position [762, 0]
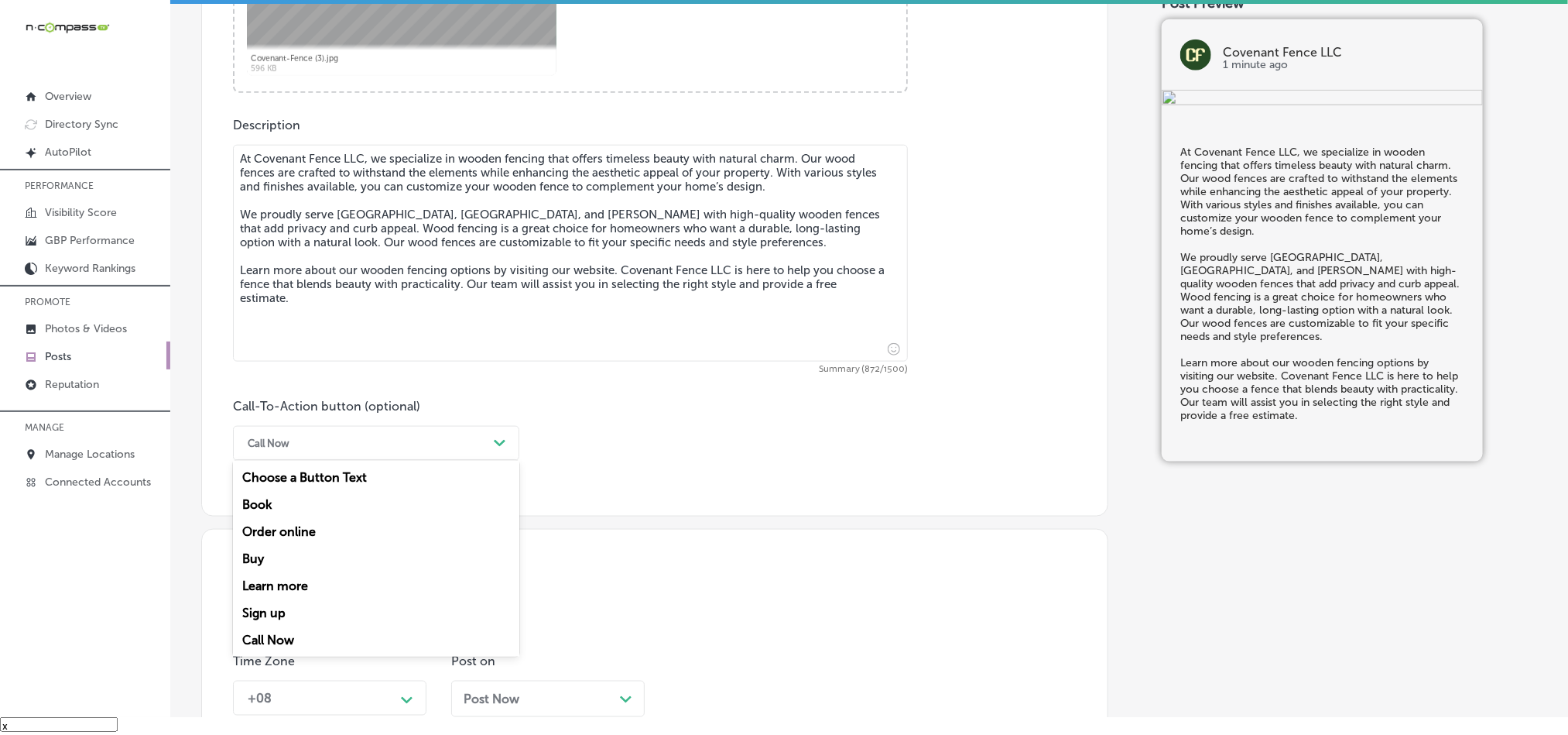
click at [407, 442] on div "Call Now" at bounding box center [364, 443] width 247 height 24
click at [265, 593] on div "Learn more" at bounding box center [376, 585] width 286 height 27
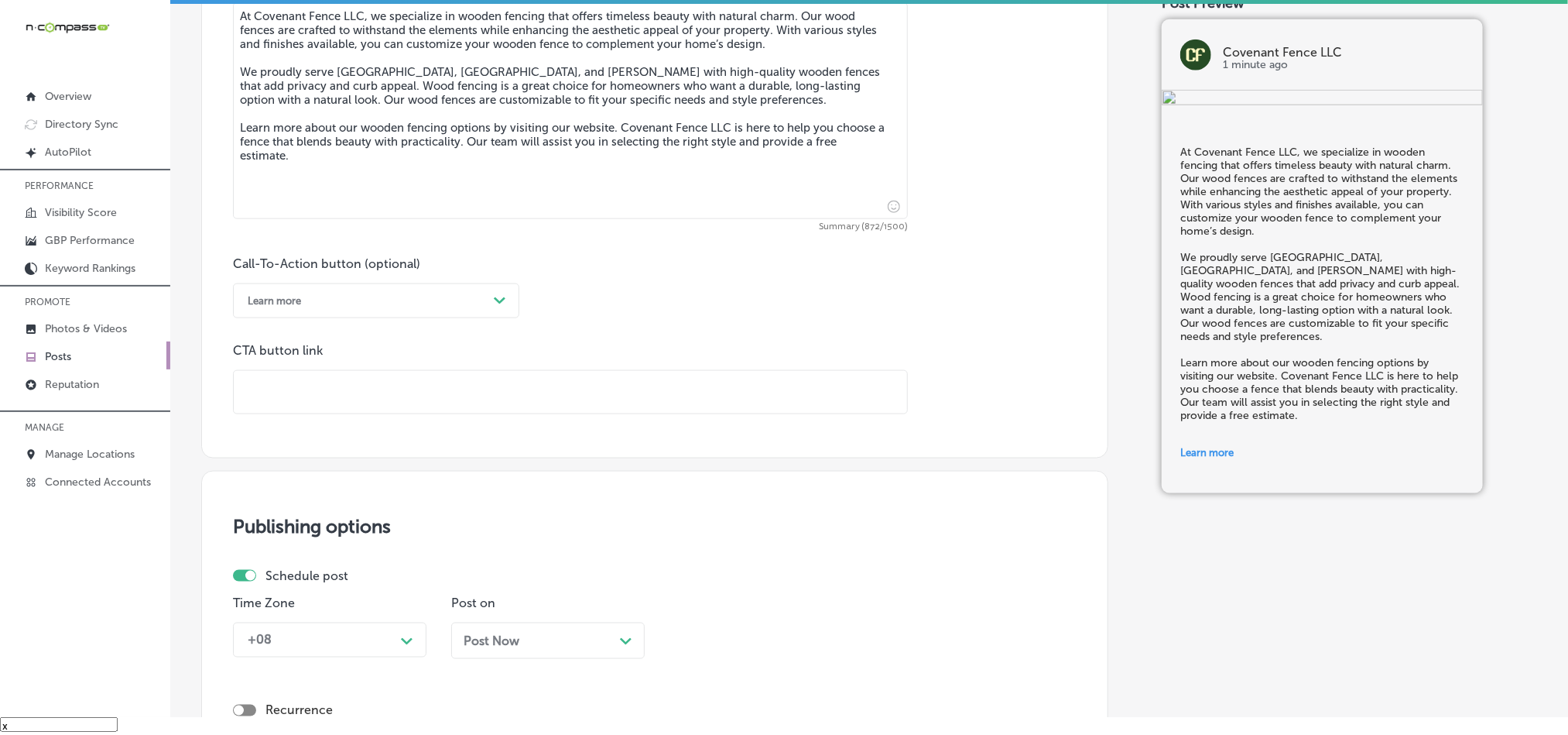
scroll to position [917, 0]
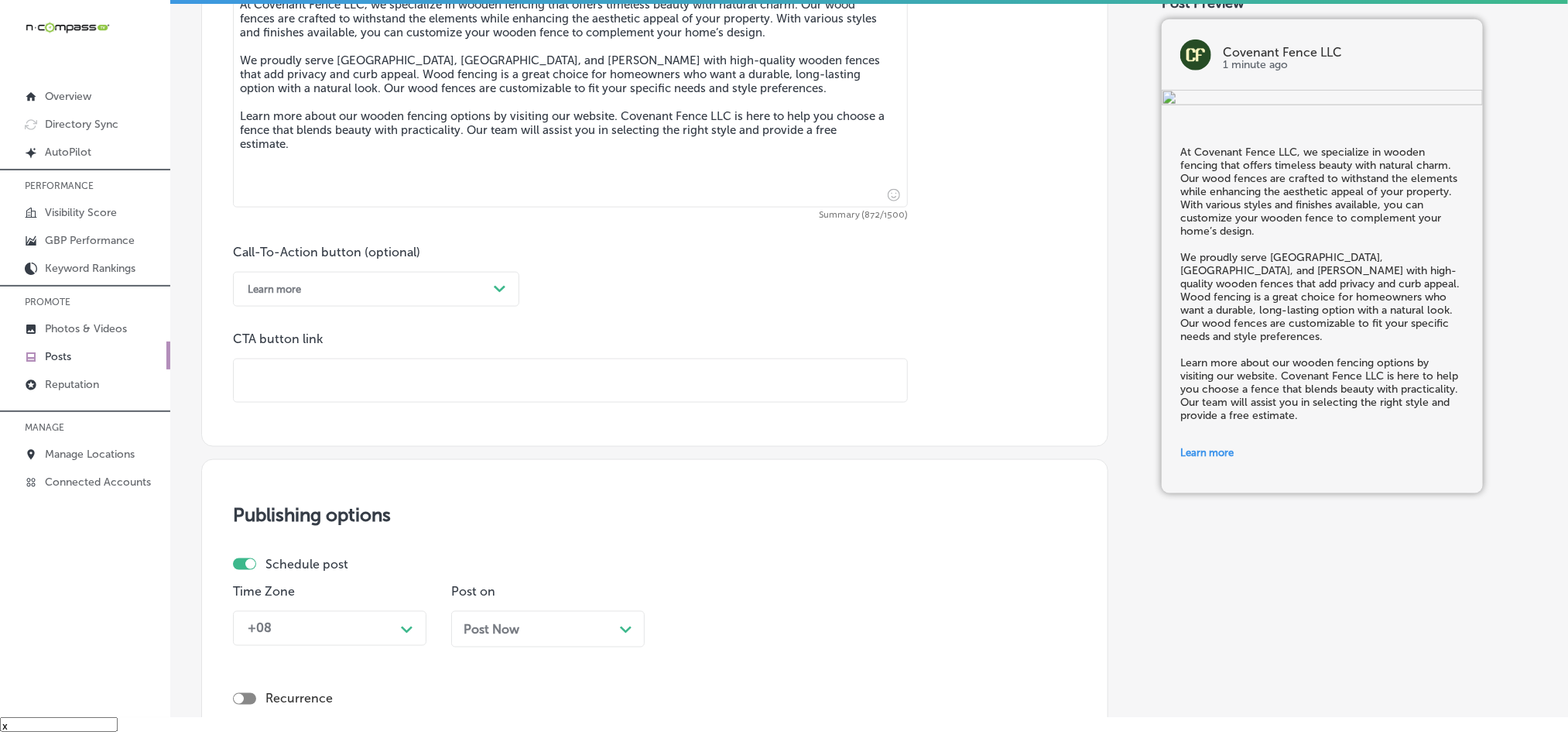
click at [349, 390] on input "text" at bounding box center [569, 380] width 673 height 43
paste input "https://www.covenantfencesc.com/"
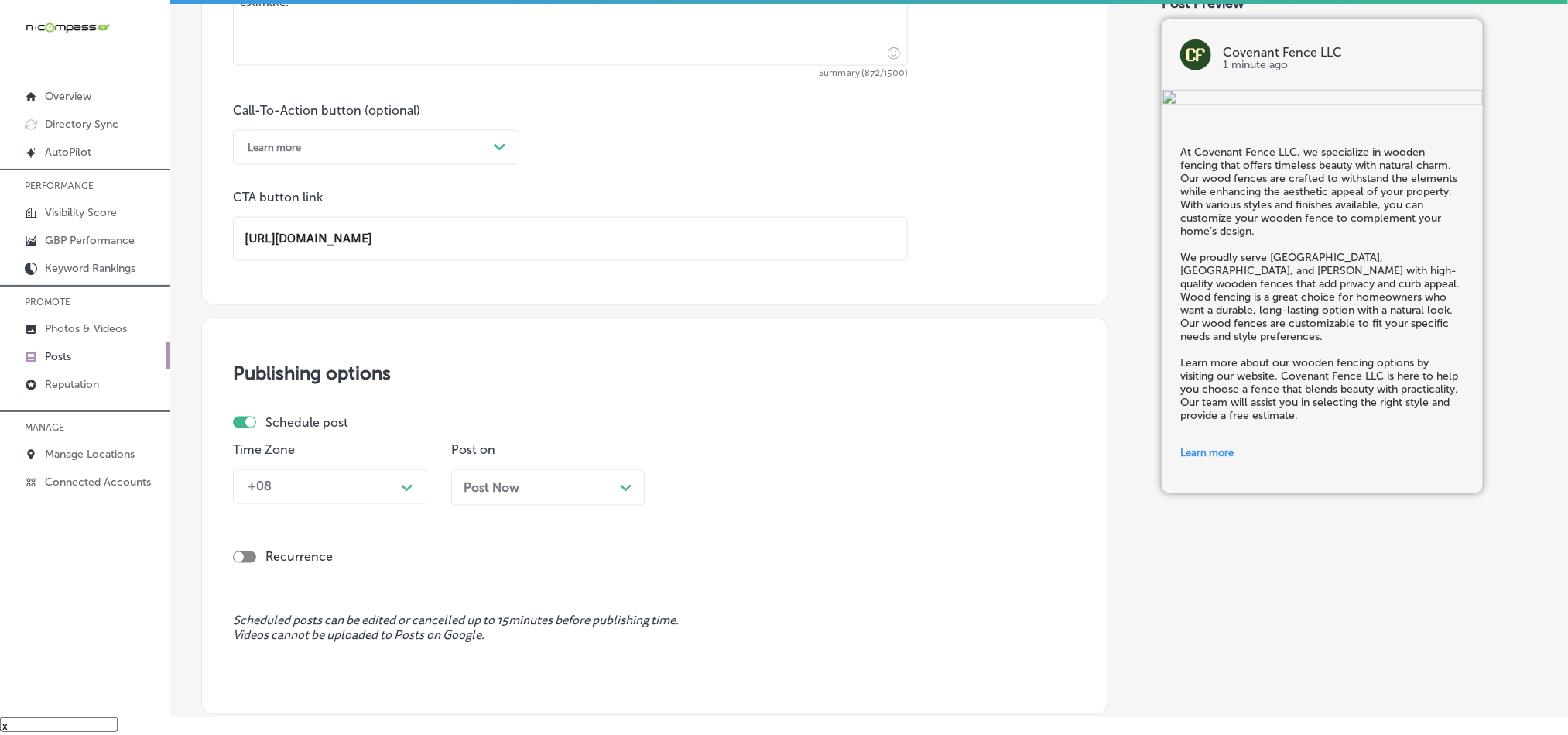
scroll to position [1110, 0]
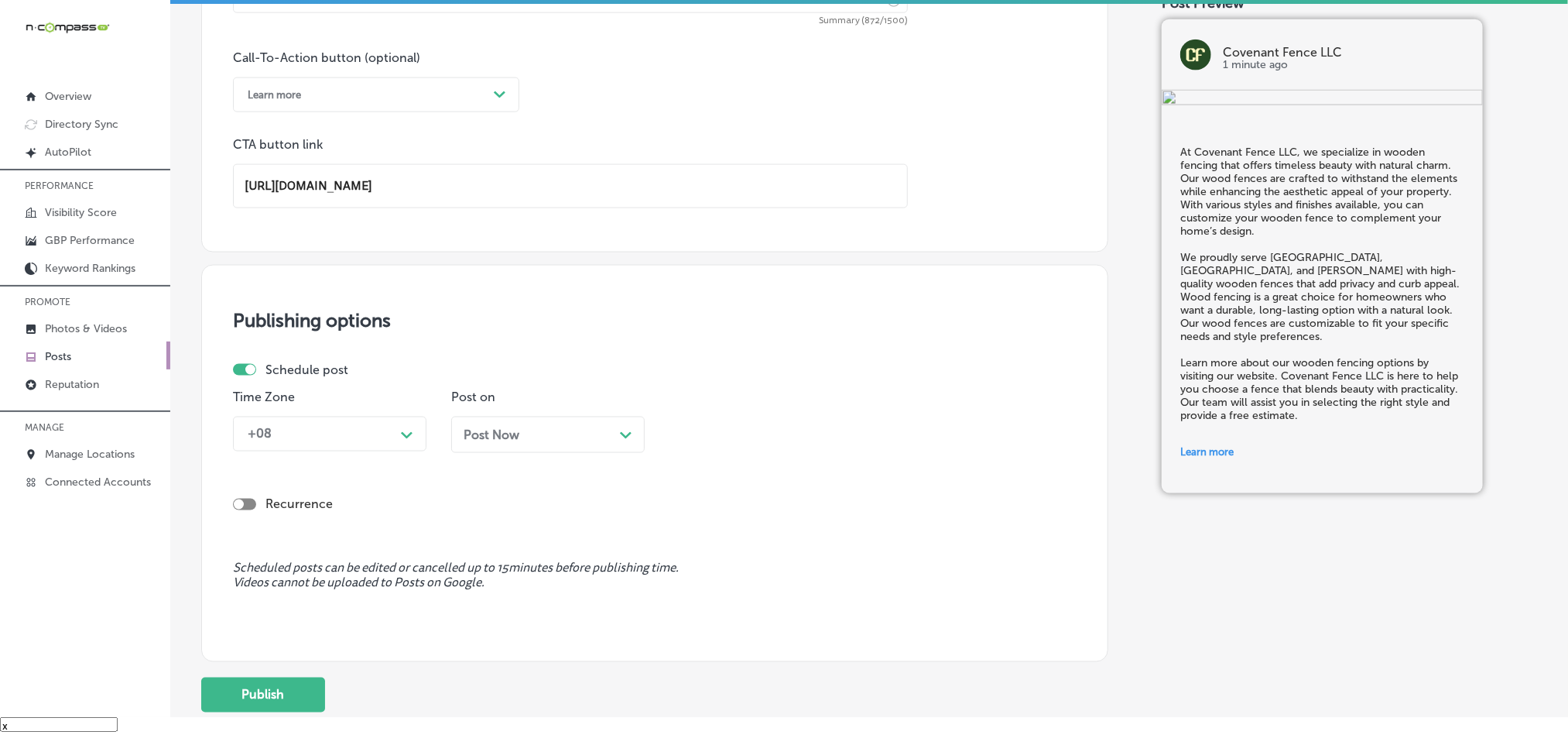
type input "https://www.covenantfencesc.com/"
click at [328, 448] on div "+08" at bounding box center [317, 434] width 155 height 27
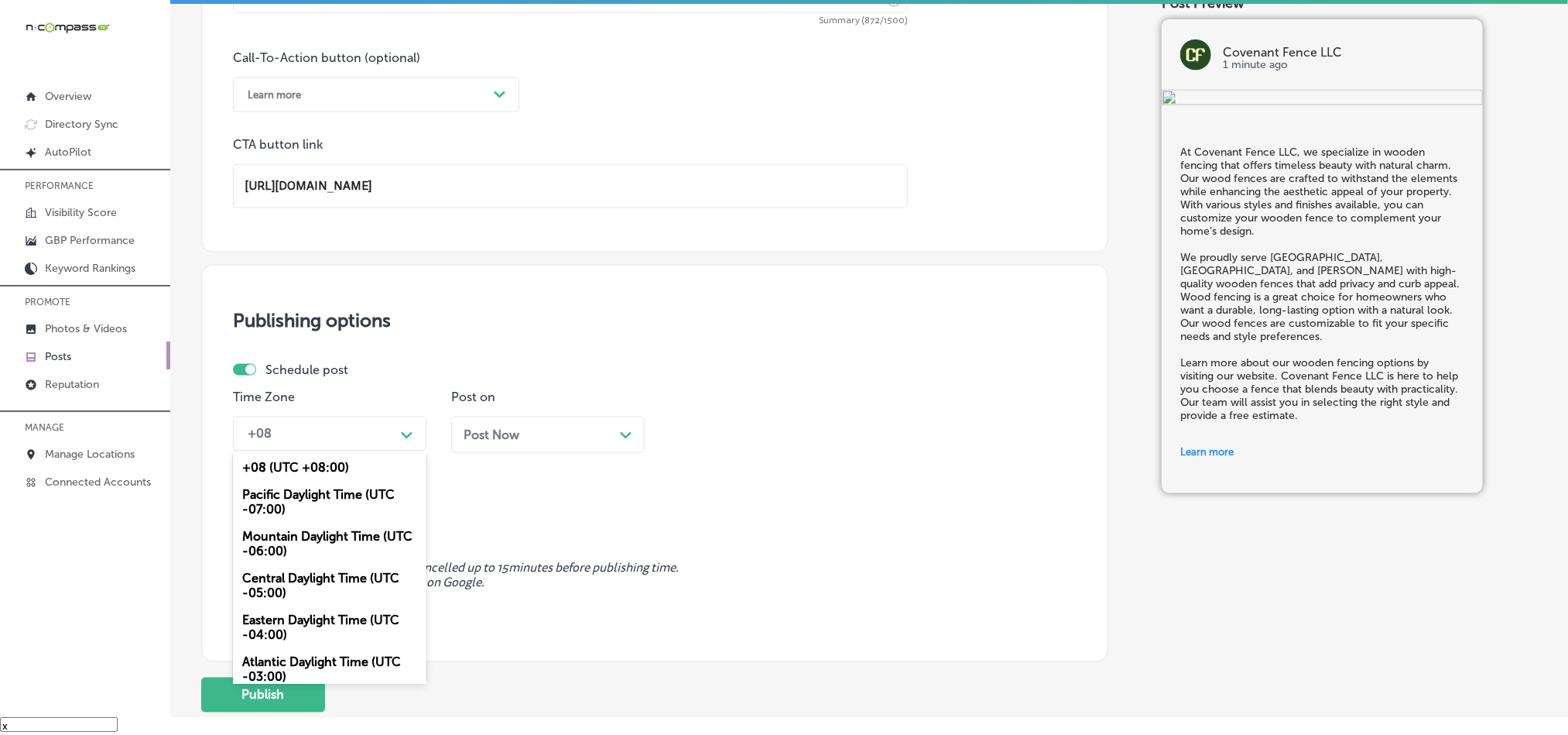
click at [312, 555] on div "Mountain Daylight Time (UTC -06:00)" at bounding box center [330, 545] width 193 height 42
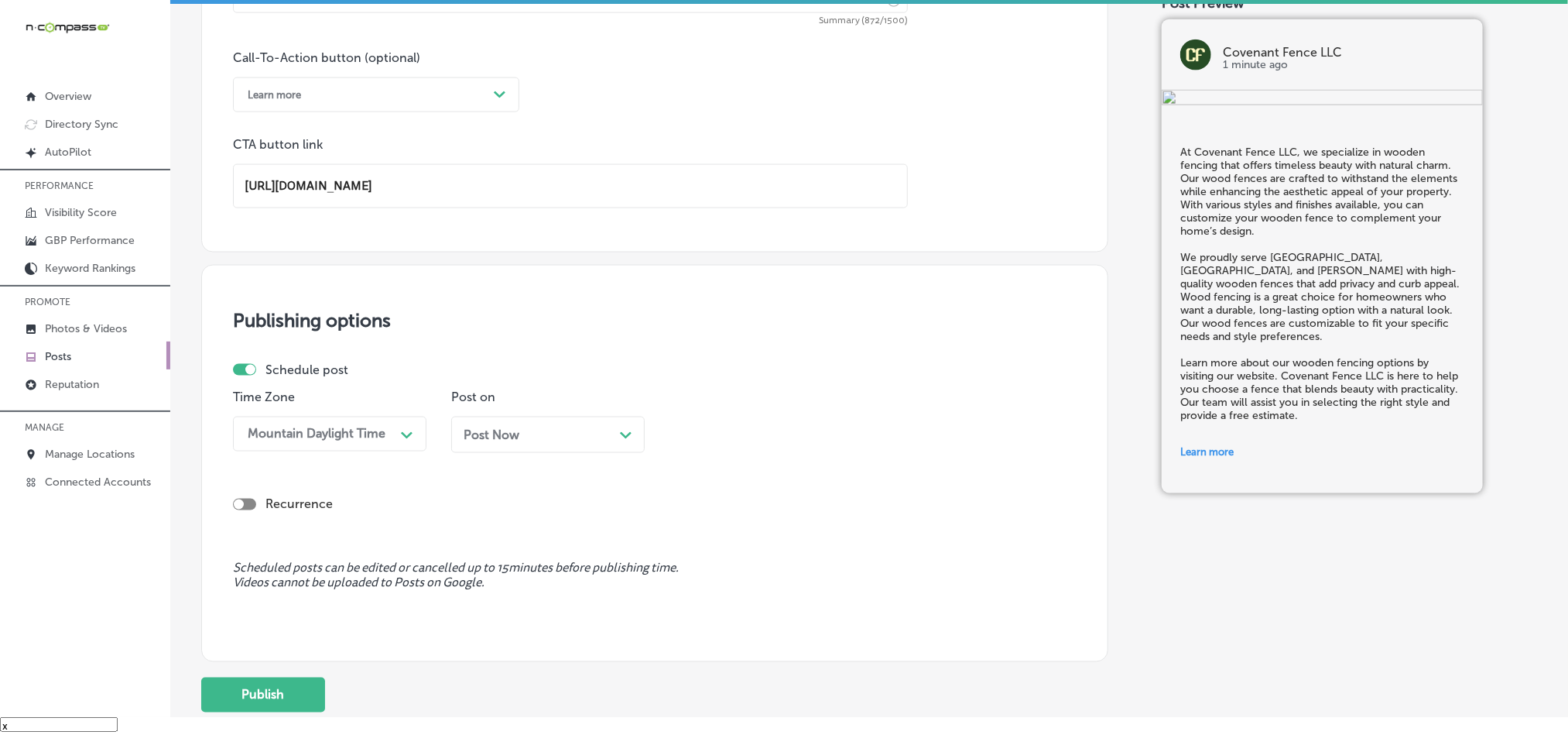
click at [565, 425] on div "Post Now Path Created with Sketch." at bounding box center [548, 435] width 193 height 36
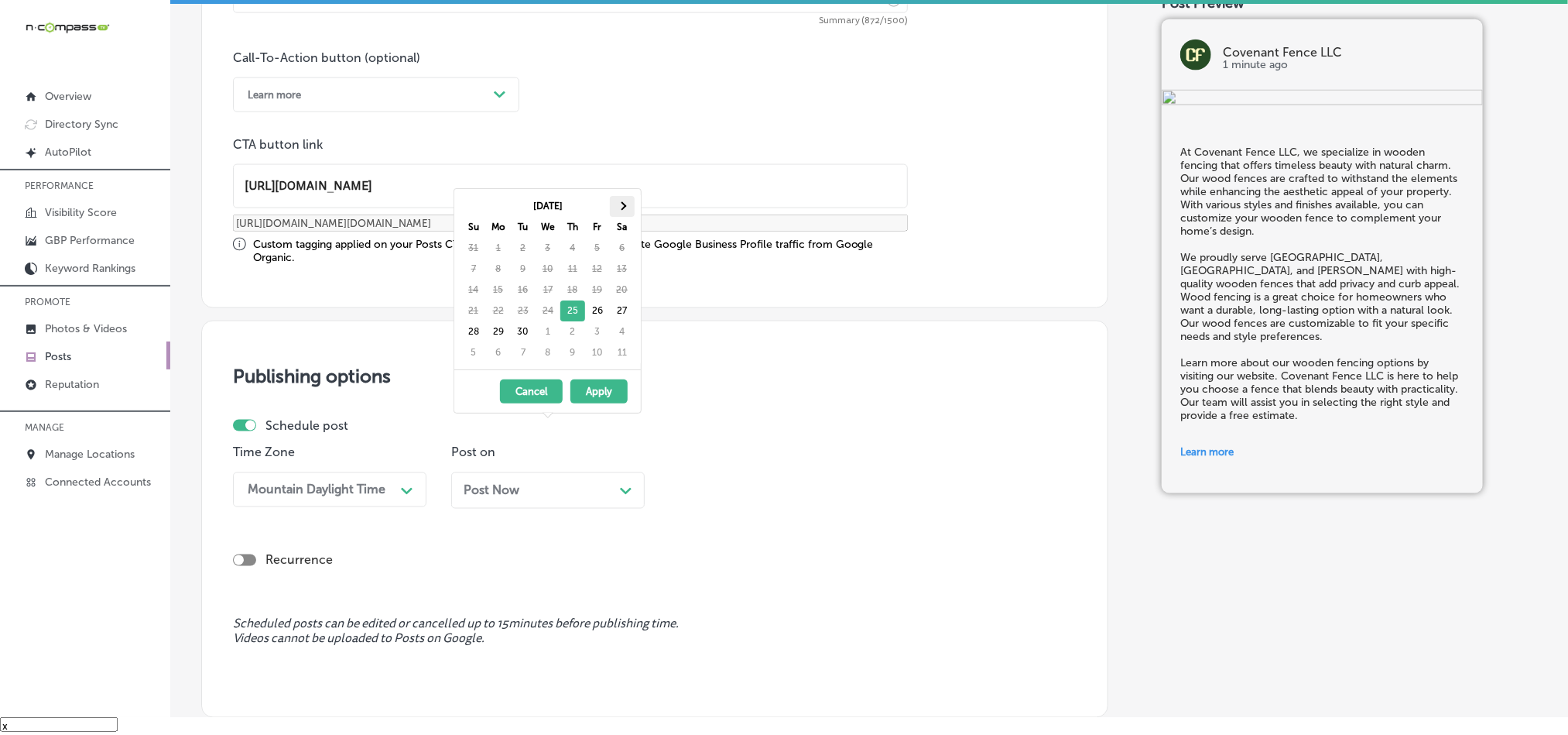
click at [625, 202] on th at bounding box center [622, 205] width 25 height 21
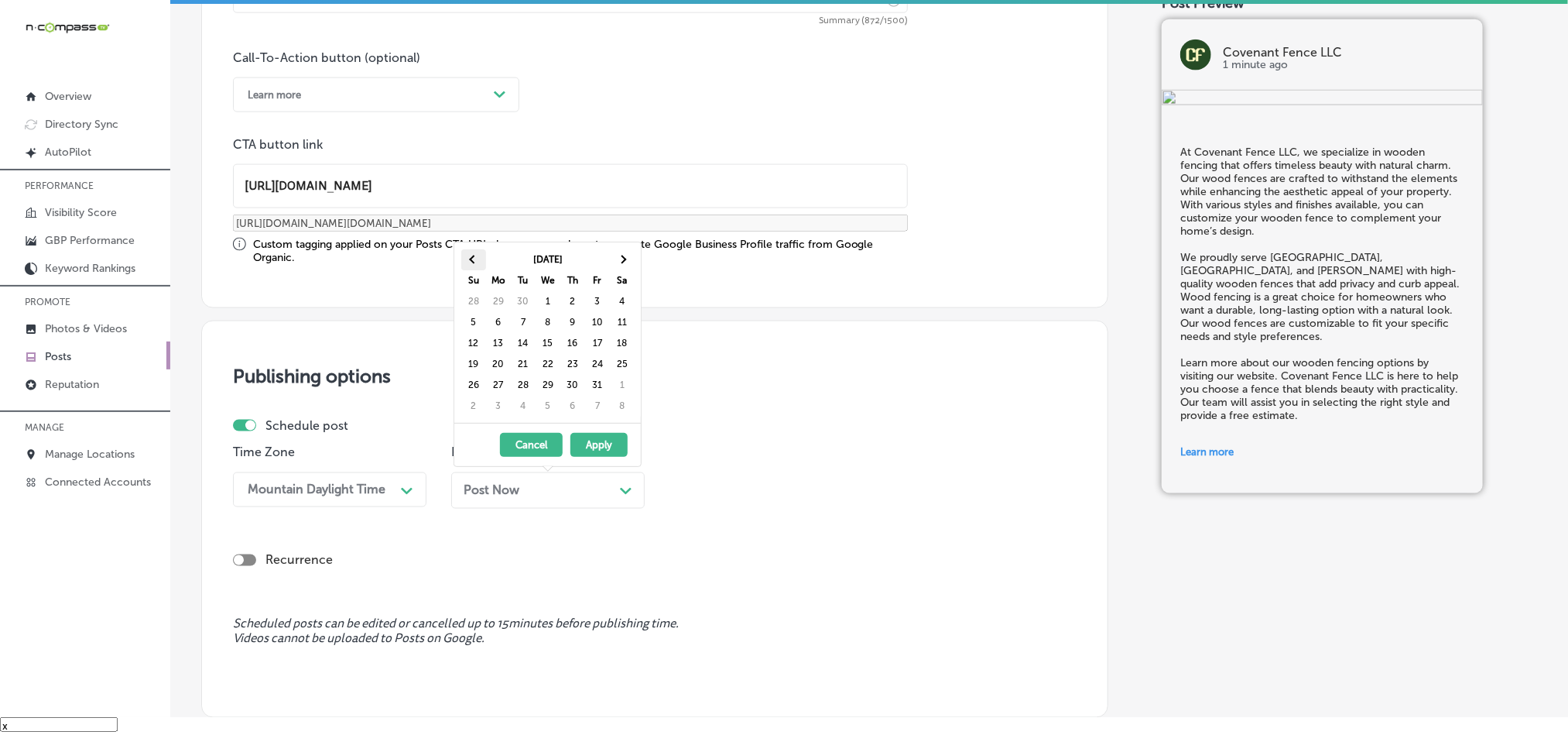
click at [473, 258] on span at bounding box center [473, 258] width 9 height 9
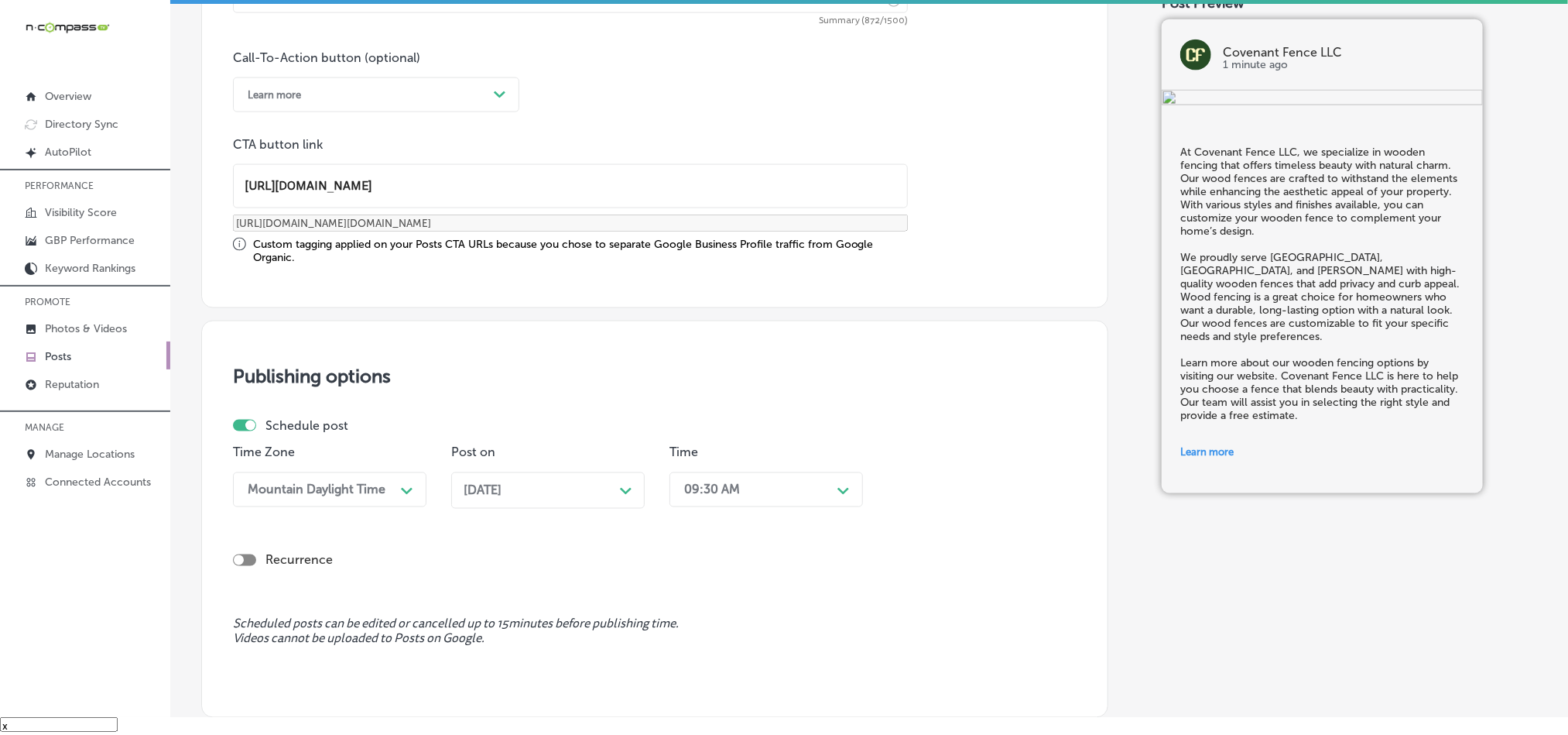
click at [739, 502] on div "09:30 AM Path Created with Sketch." at bounding box center [767, 490] width 193 height 35
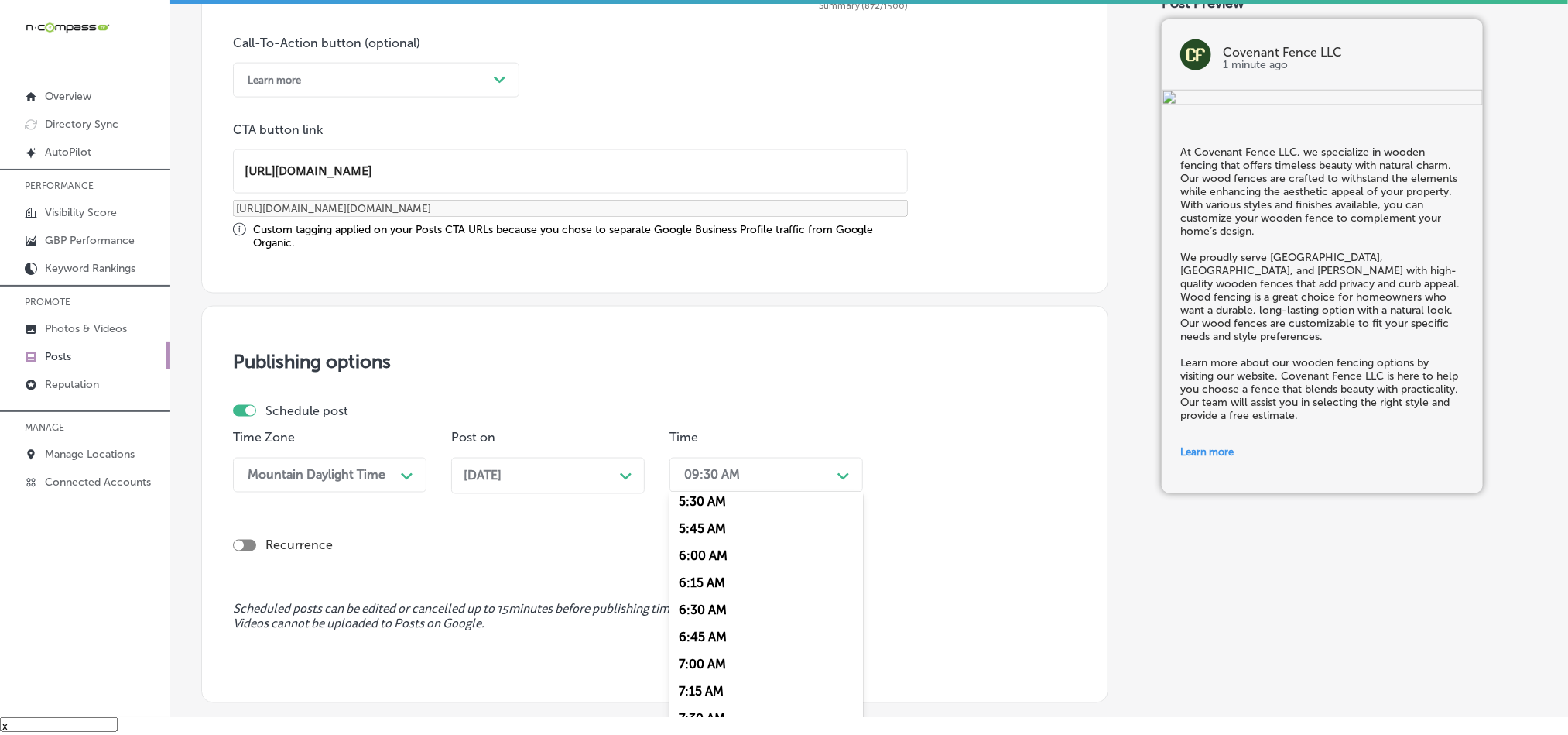
scroll to position [618, 0]
click at [706, 658] on div "7:00 AM" at bounding box center [767, 648] width 193 height 27
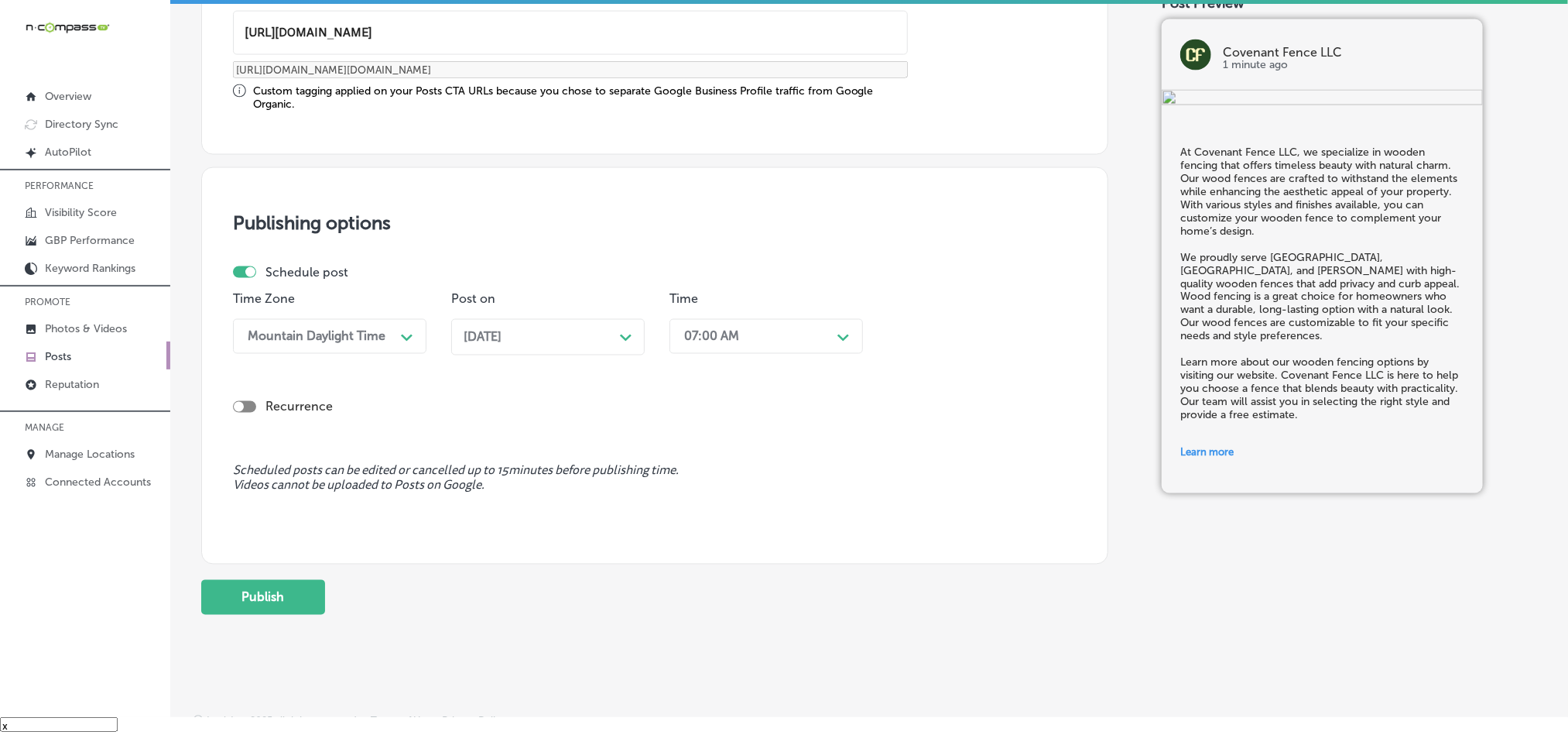
scroll to position [1280, 0]
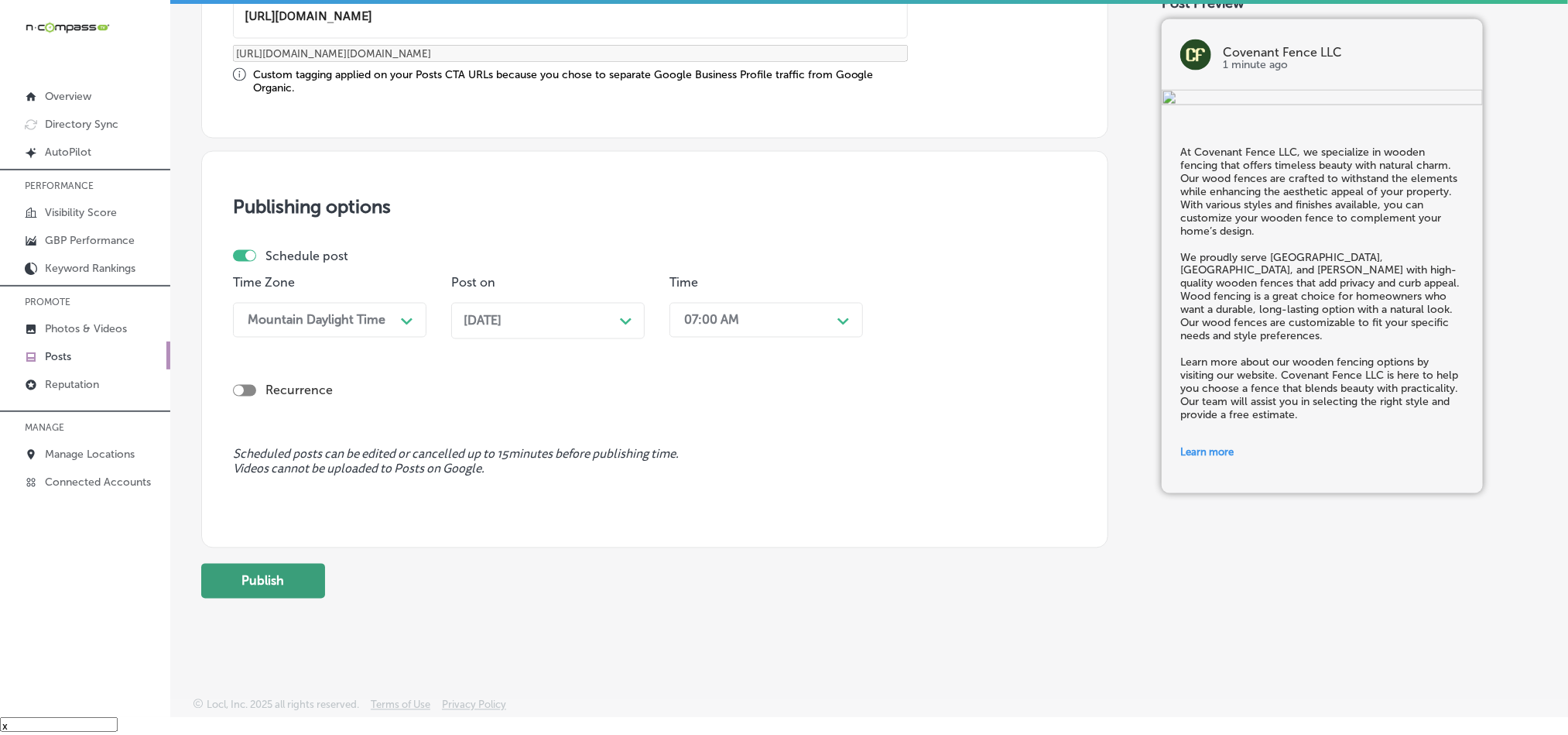
click at [251, 576] on button "Publish" at bounding box center [263, 580] width 124 height 35
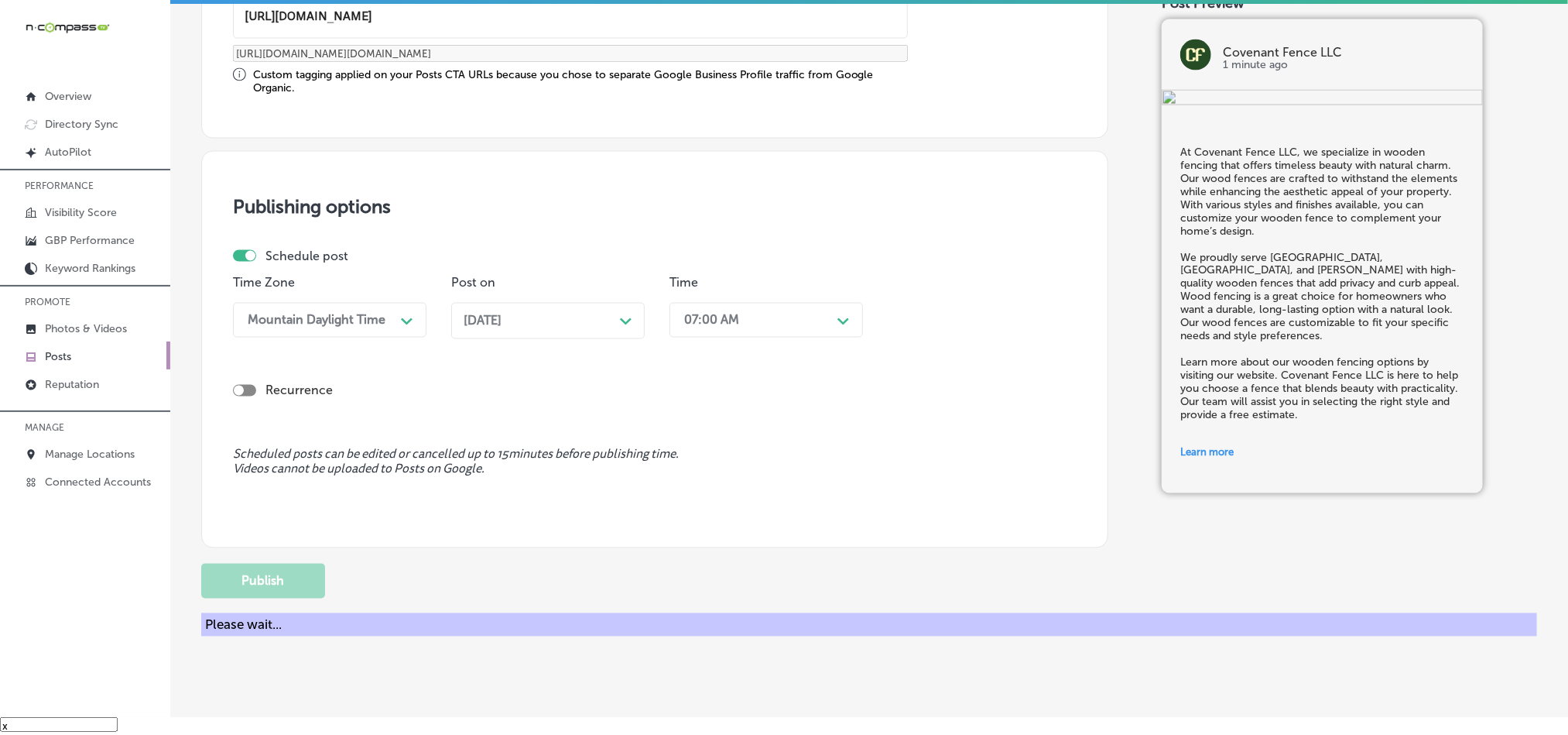
scroll to position [1150, 0]
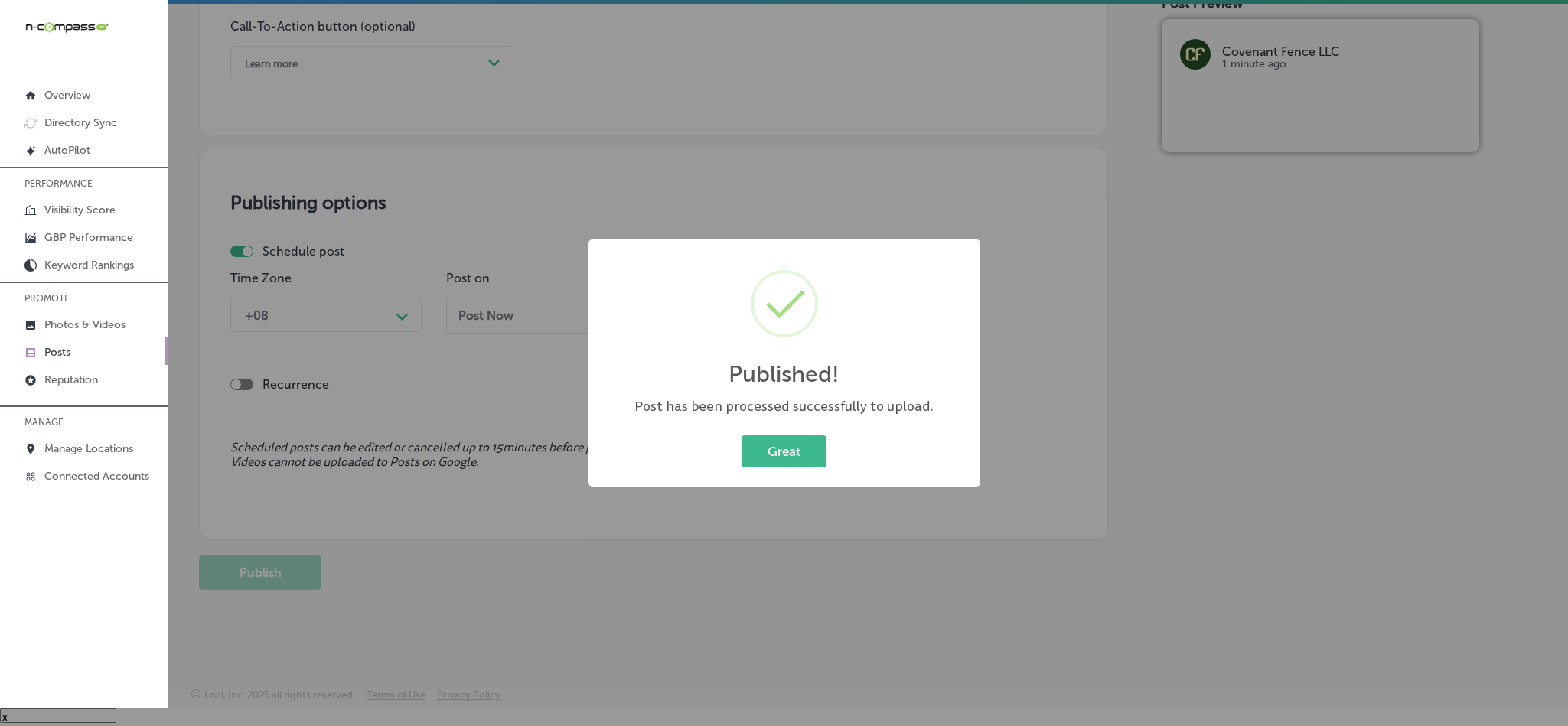
click at [760, 432] on div "Great Cancel" at bounding box center [784, 451] width 361 height 39
click at [760, 454] on button "Great" at bounding box center [784, 451] width 85 height 32
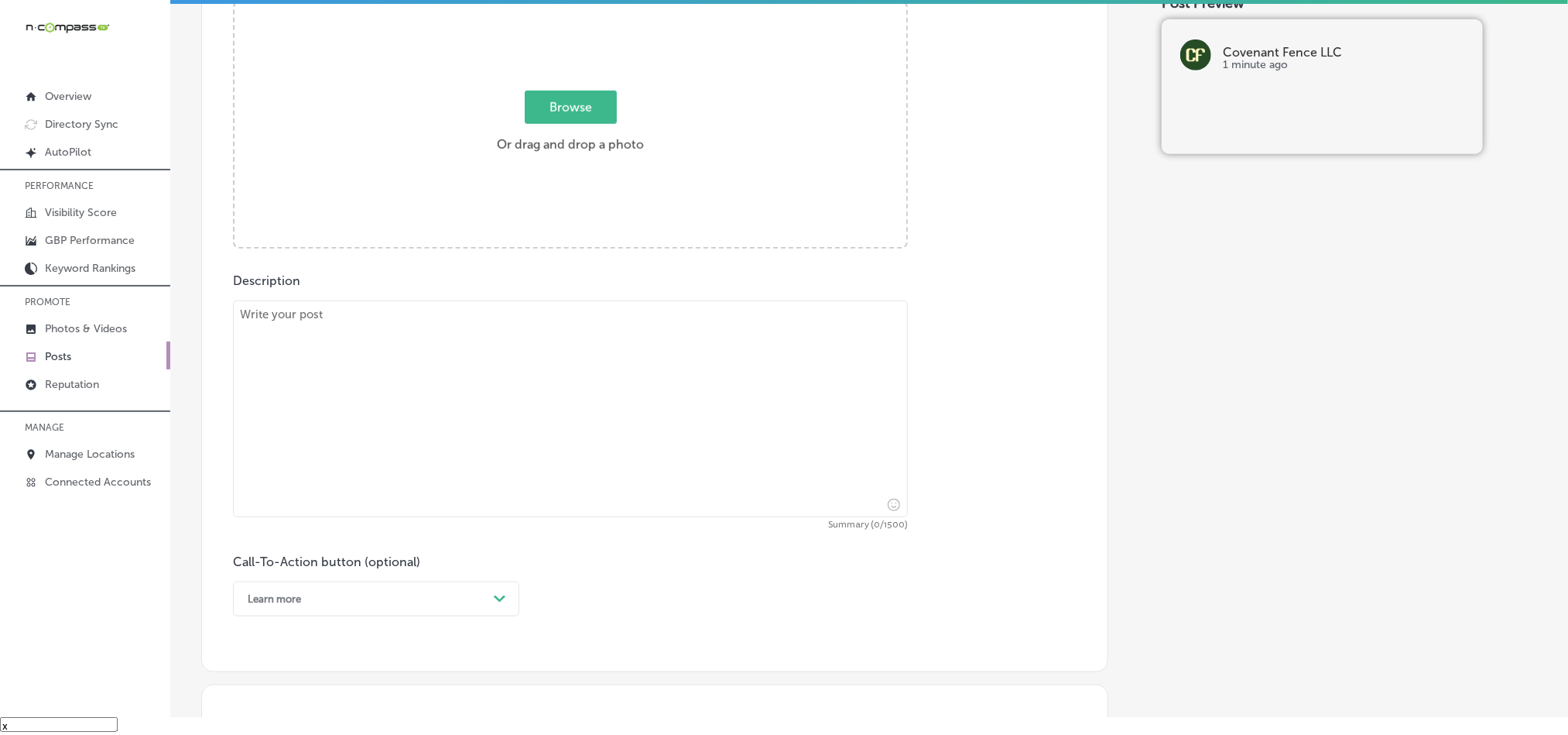
scroll to position [530, 0]
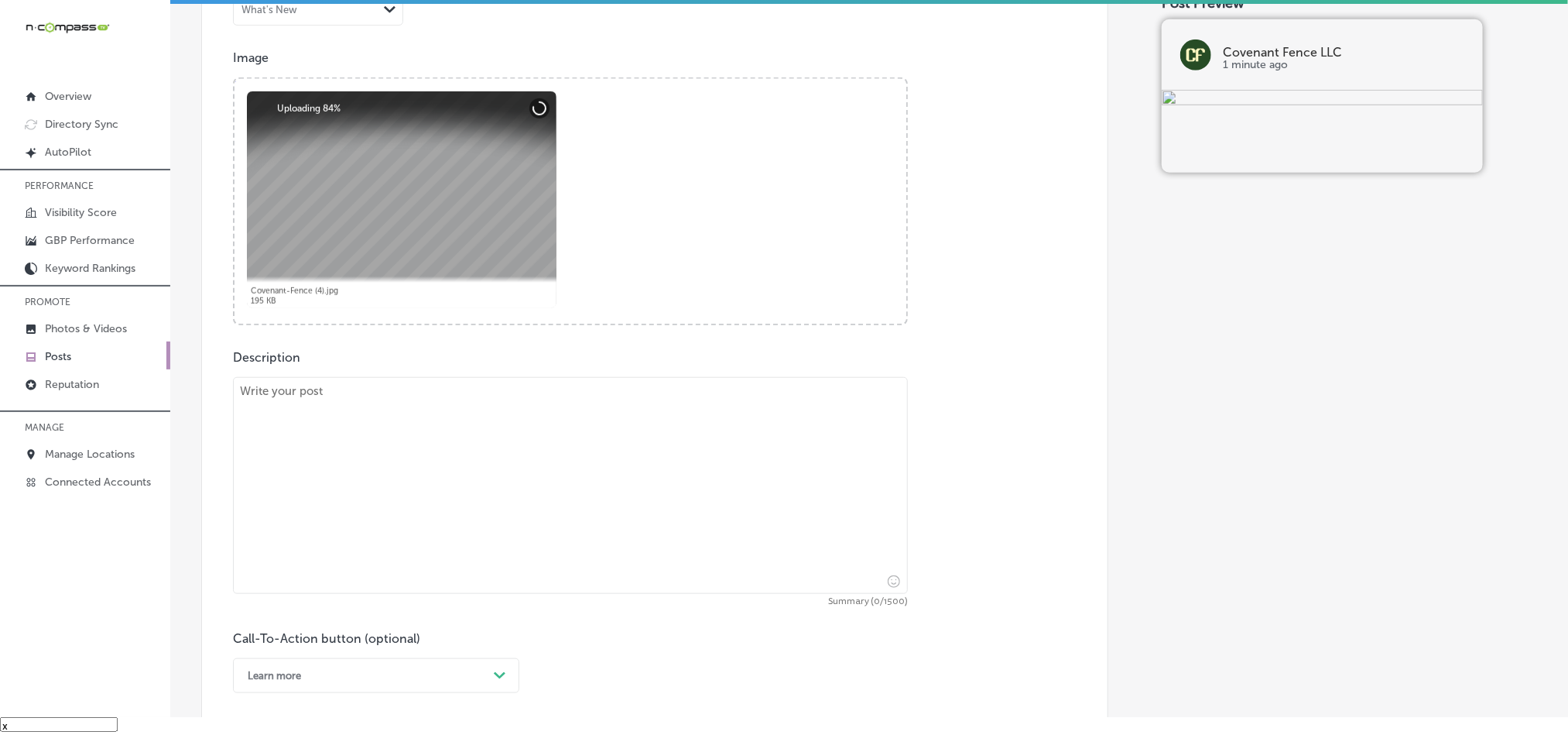
click at [487, 496] on textarea at bounding box center [570, 485] width 675 height 216
paste textarea "Covenant Fence LLC offers reliable chain-link fences that provide security and …"
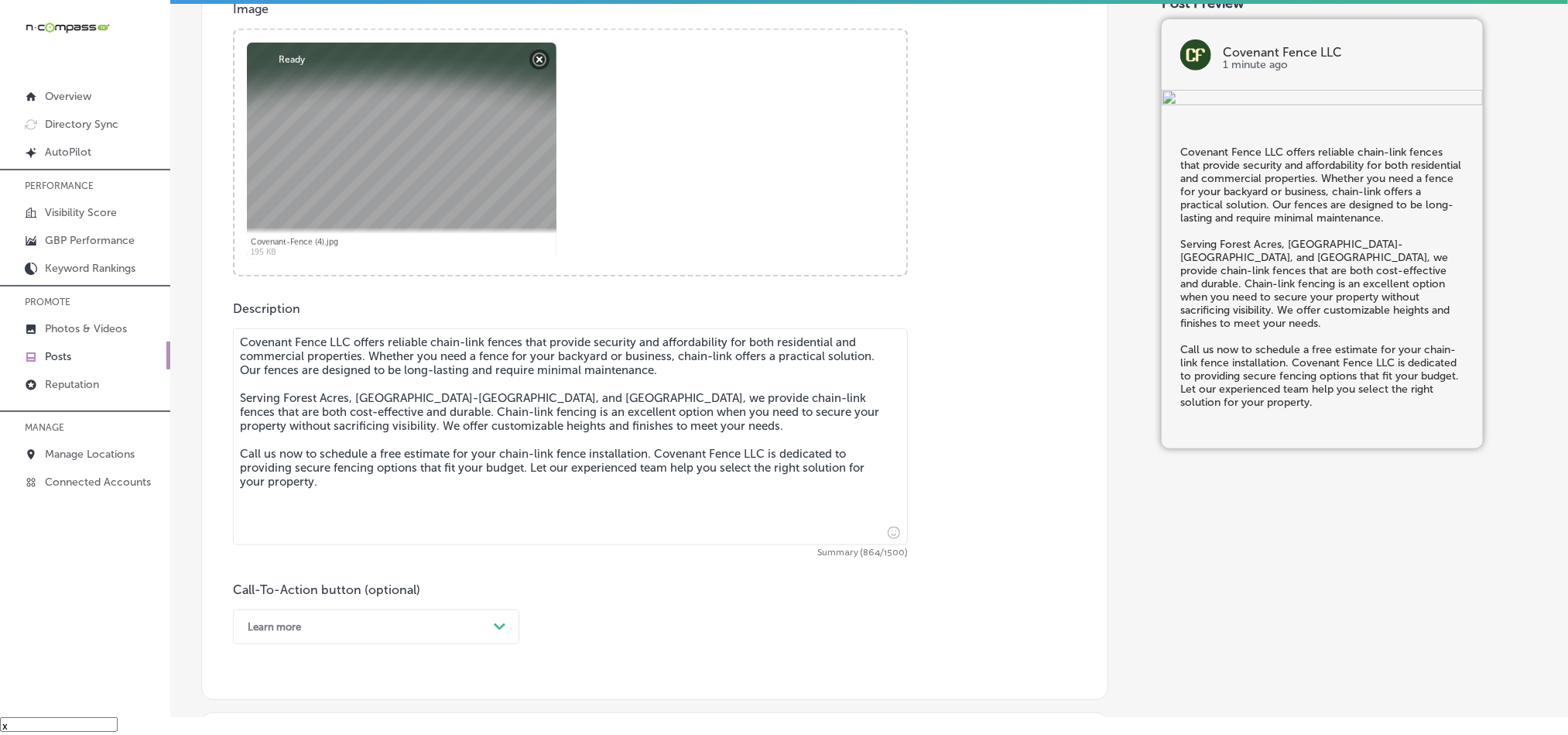
scroll to position [839, 0]
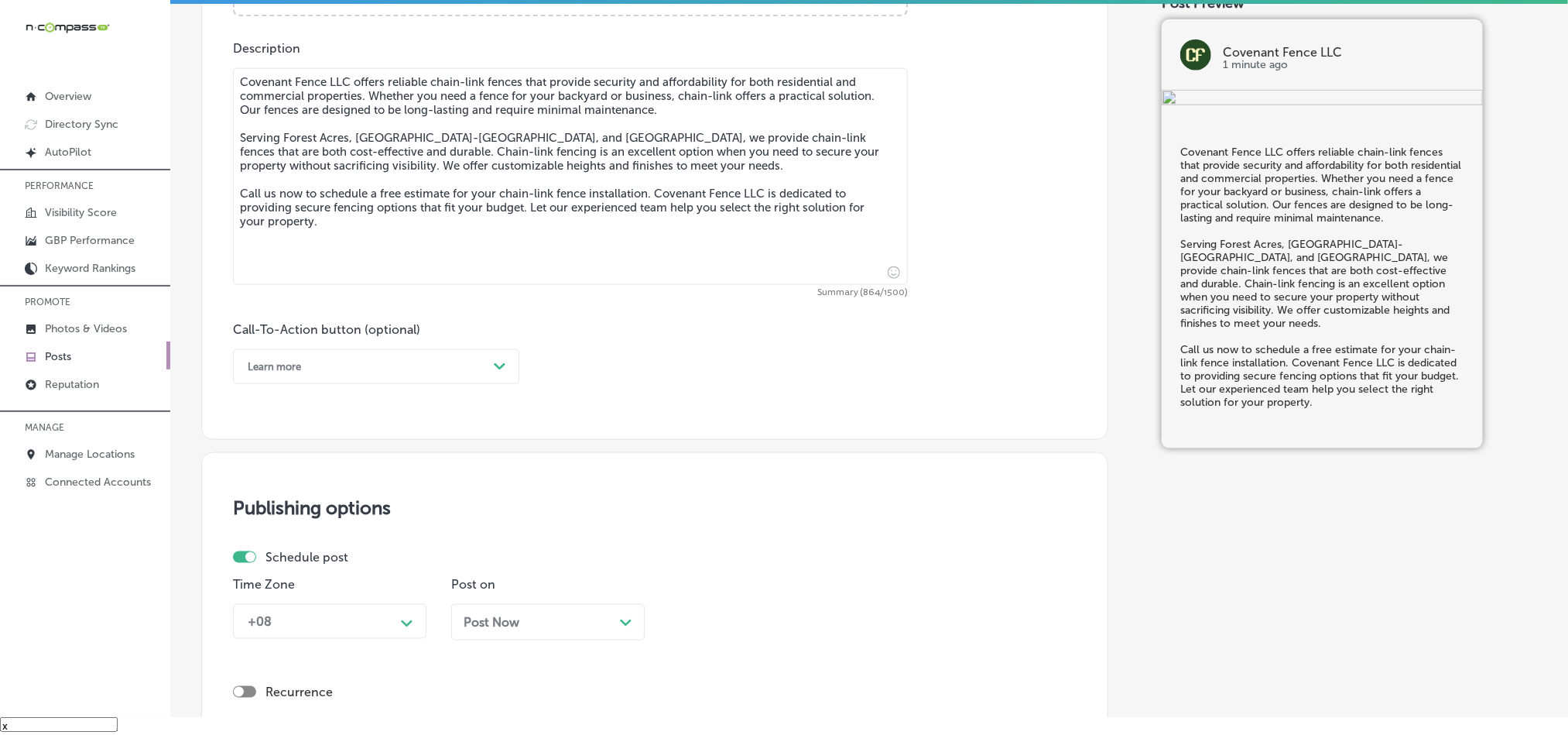
type textarea "Covenant Fence LLC offers reliable chain-link fences that provide security and …"
click at [375, 360] on div "Learn more" at bounding box center [364, 367] width 247 height 24
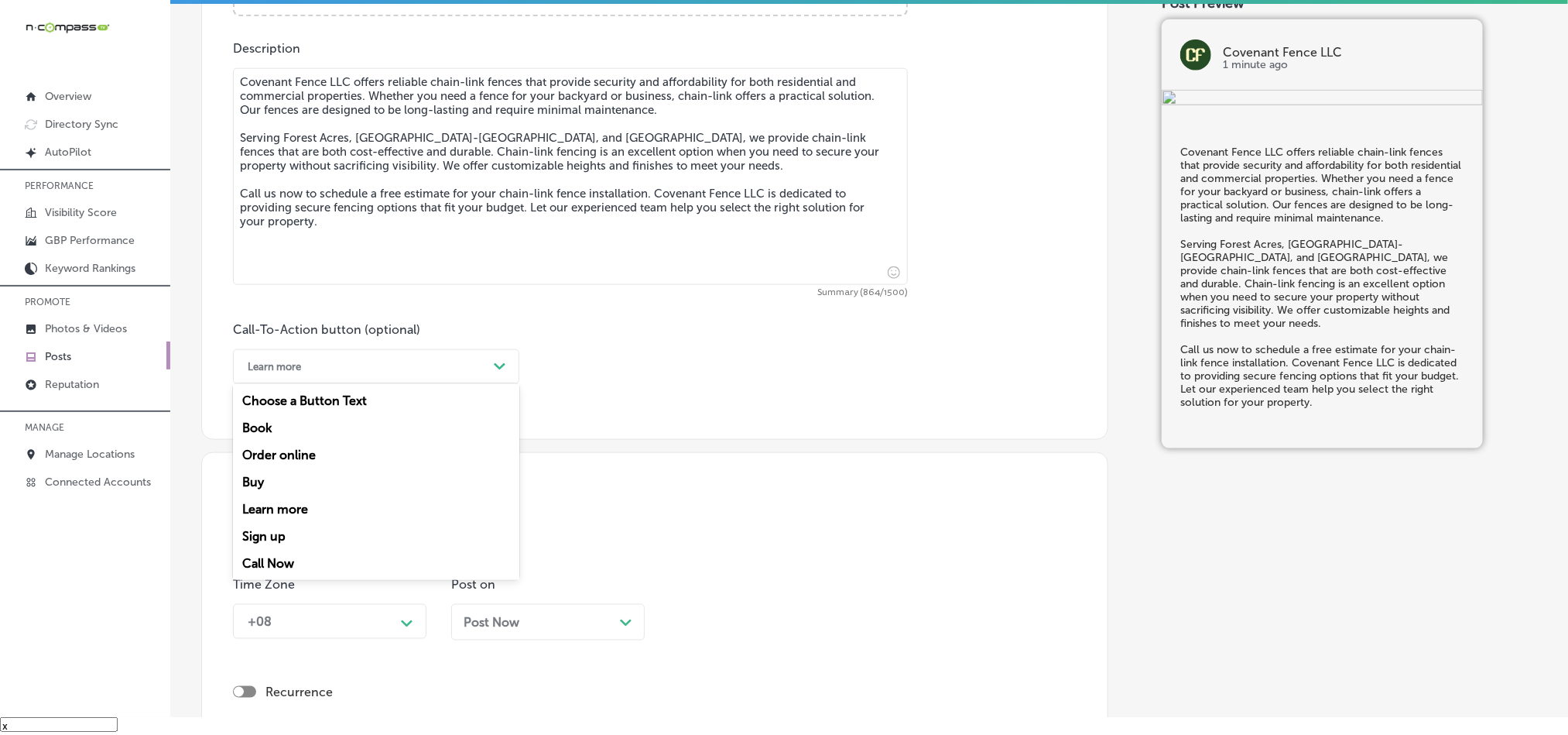
click at [272, 565] on div "Call Now" at bounding box center [376, 562] width 286 height 27
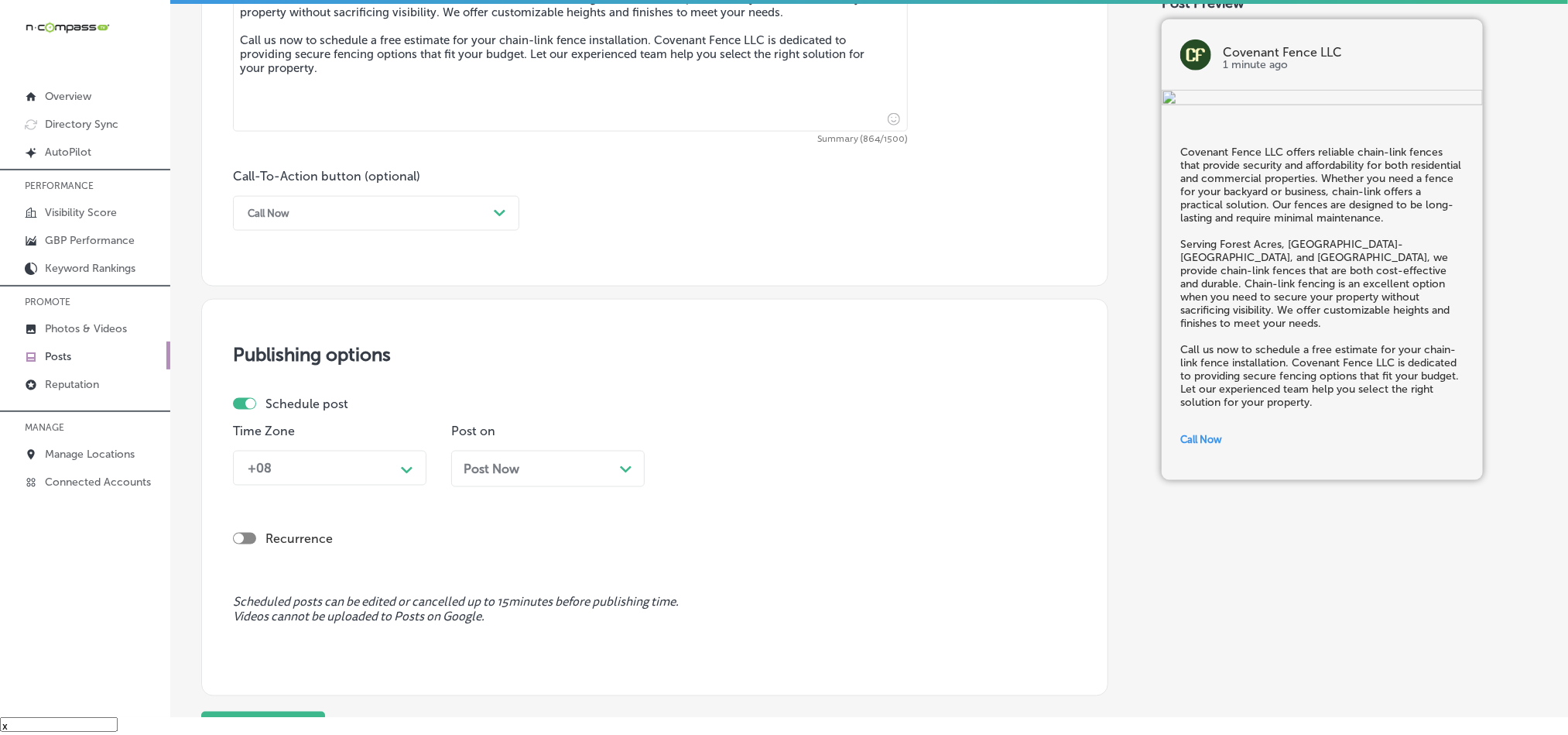
scroll to position [994, 0]
click at [333, 456] on div "+08" at bounding box center [317, 465] width 155 height 27
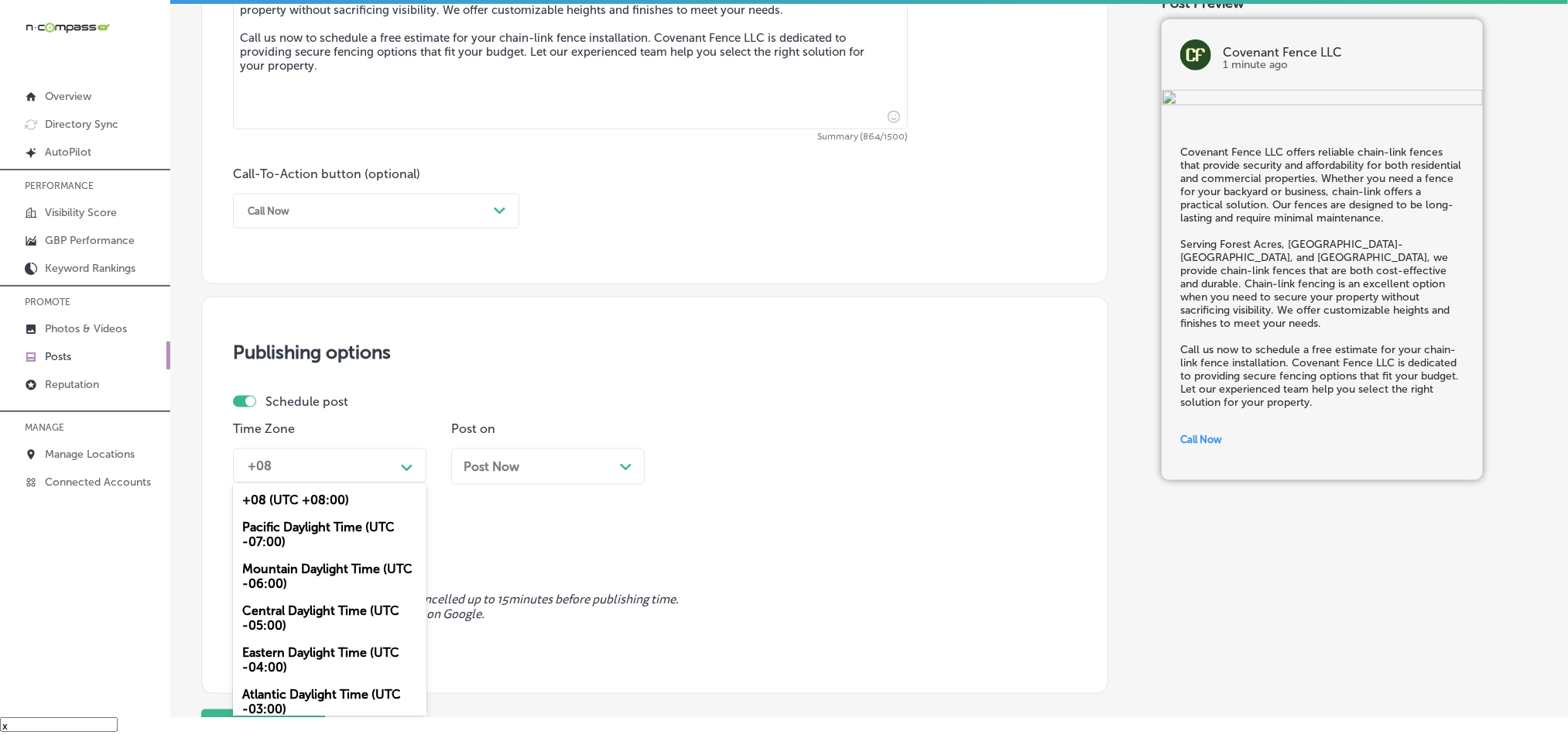
click at [304, 593] on div "Mountain Daylight Time (UTC -06:00)" at bounding box center [330, 576] width 193 height 42
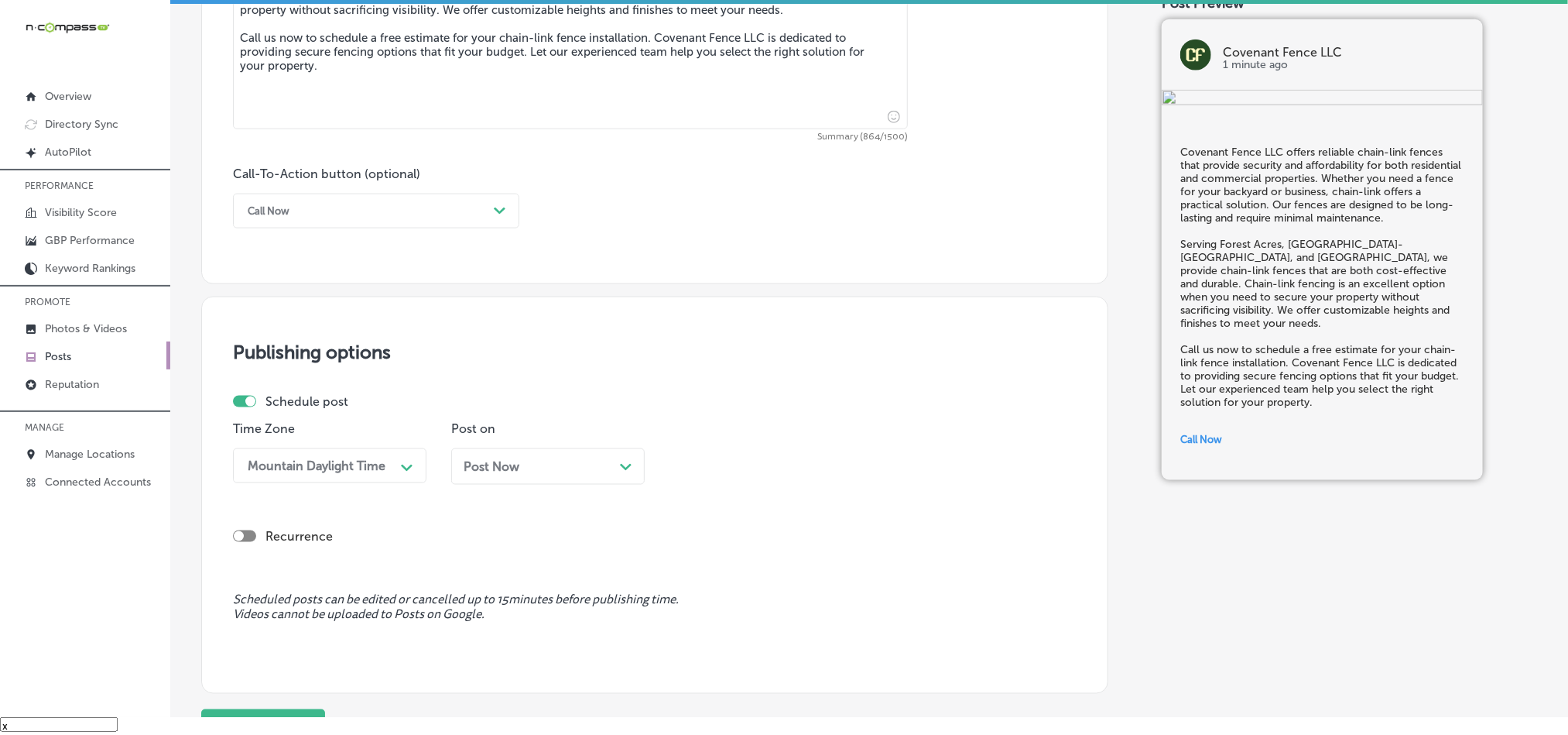
click at [590, 474] on div "Post Now Path Created with Sketch." at bounding box center [547, 466] width 168 height 15
click at [630, 230] on th at bounding box center [622, 236] width 25 height 21
click at [749, 477] on div "09:30 AM" at bounding box center [754, 465] width 155 height 27
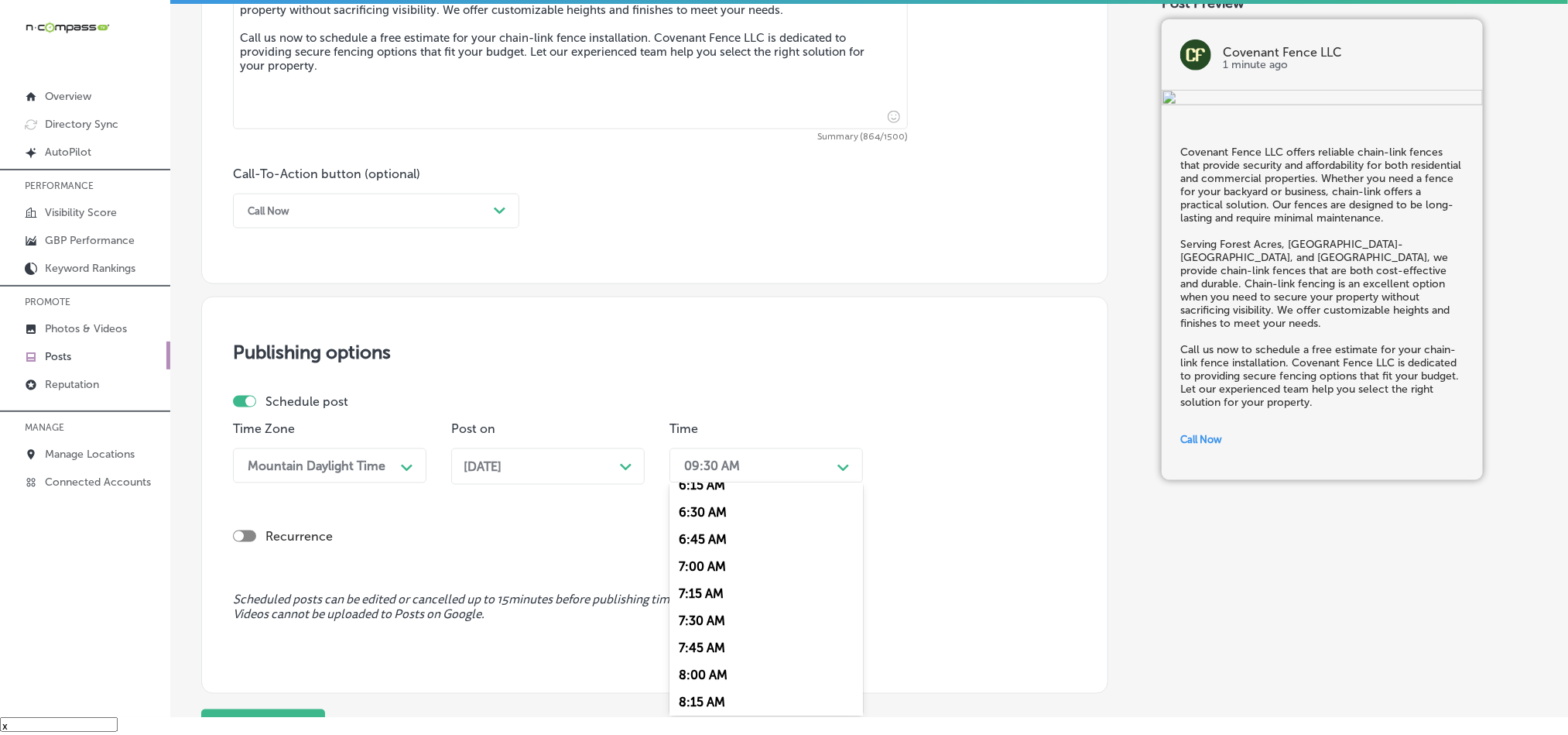
scroll to position [697, 0]
click at [691, 575] on div "7:00 AM" at bounding box center [767, 561] width 193 height 27
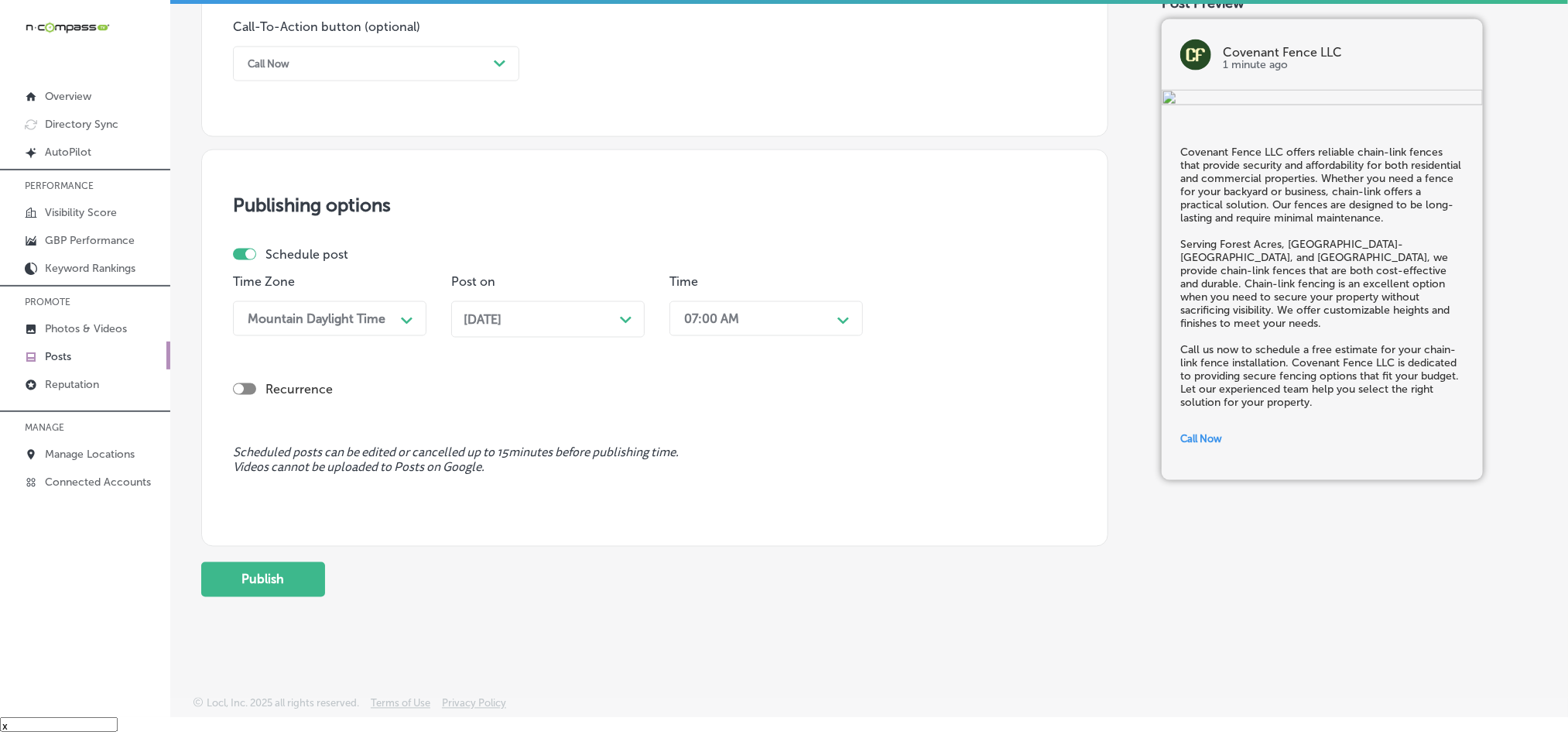
scroll to position [1148, 0]
click at [289, 585] on button "Publish" at bounding box center [263, 579] width 124 height 35
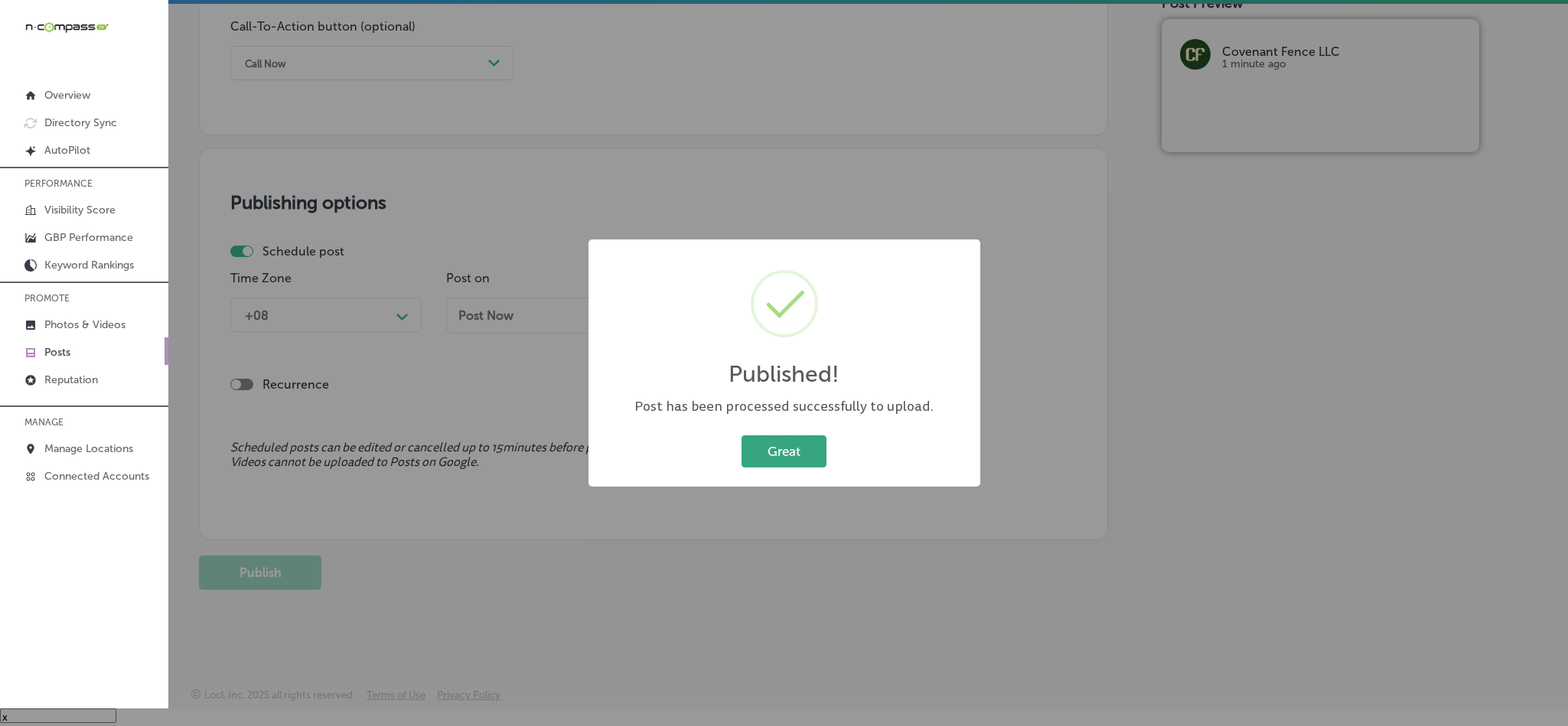
click at [774, 447] on button "Great" at bounding box center [784, 451] width 85 height 32
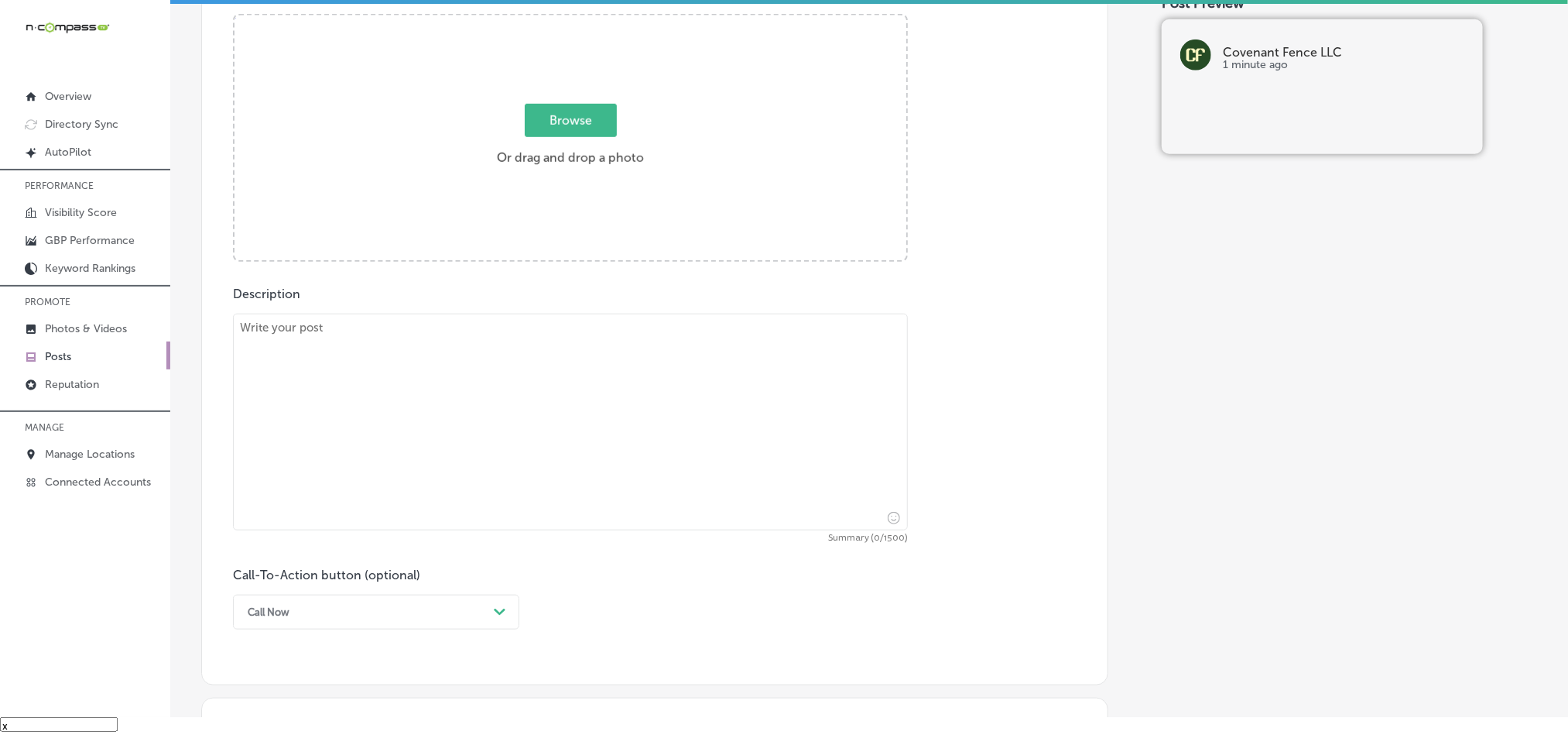
scroll to position [567, 0]
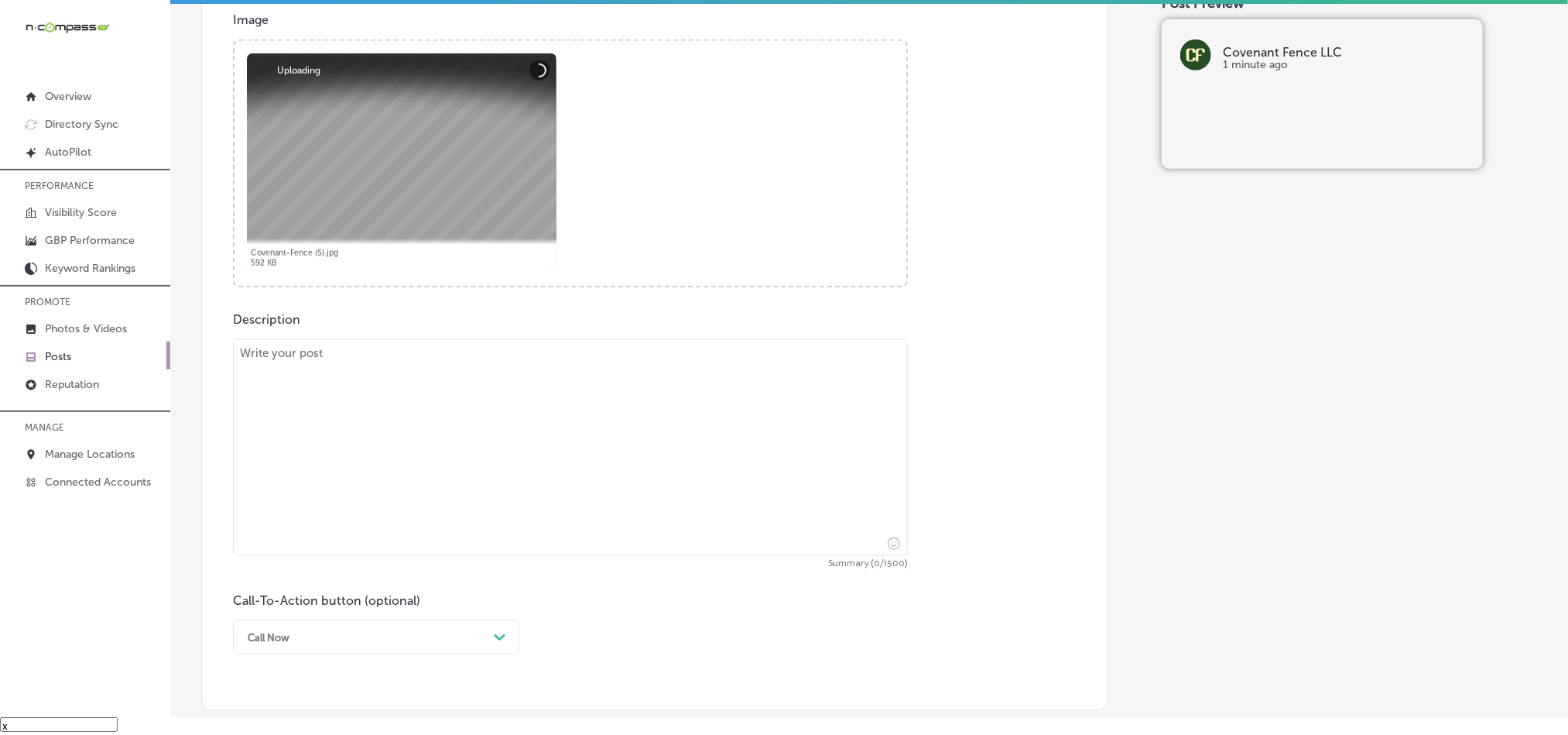
click at [390, 488] on textarea at bounding box center [570, 447] width 675 height 216
paste textarea "Aluminum fencing is a stylish, durable option that adds an elegant touch to you…"
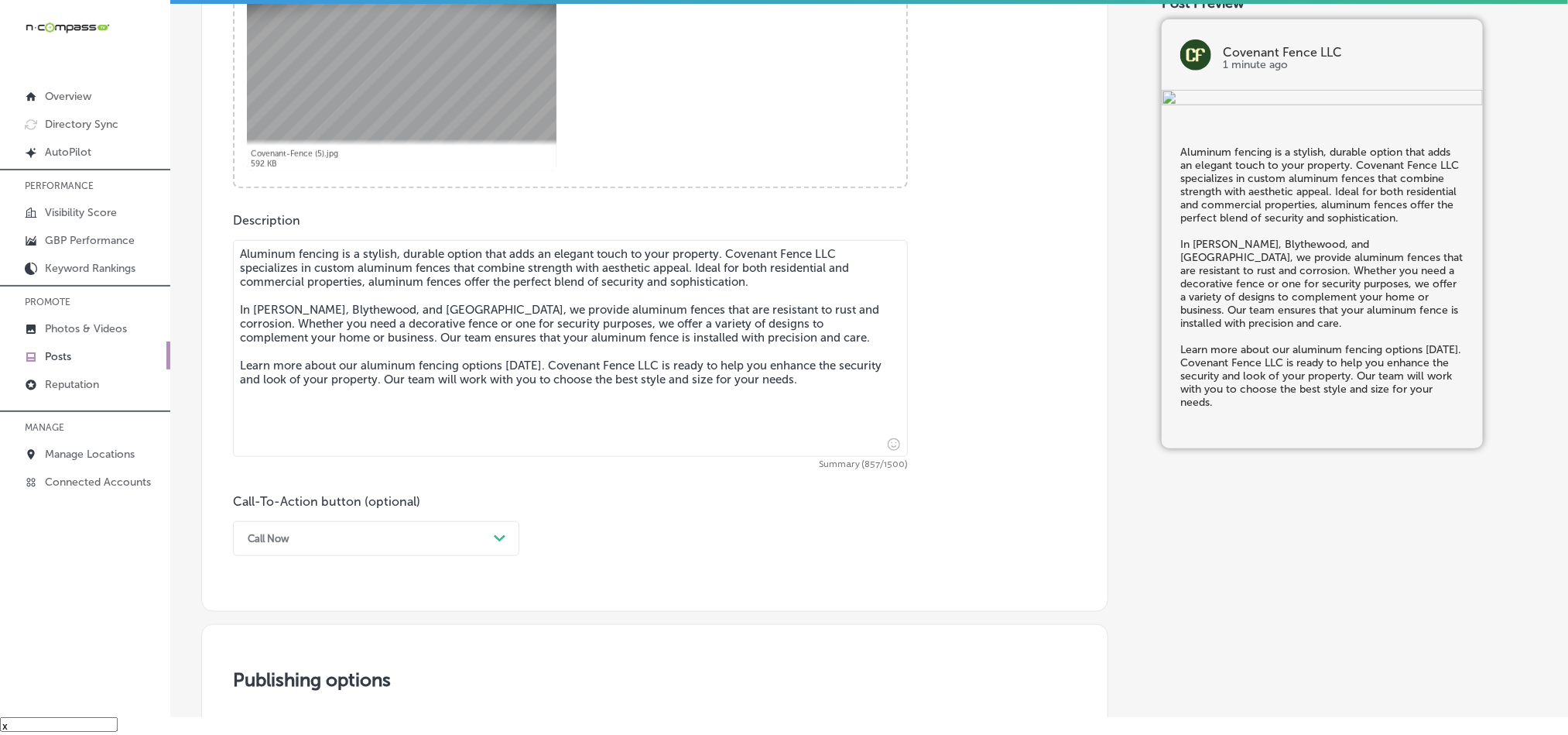
scroll to position [722, 0]
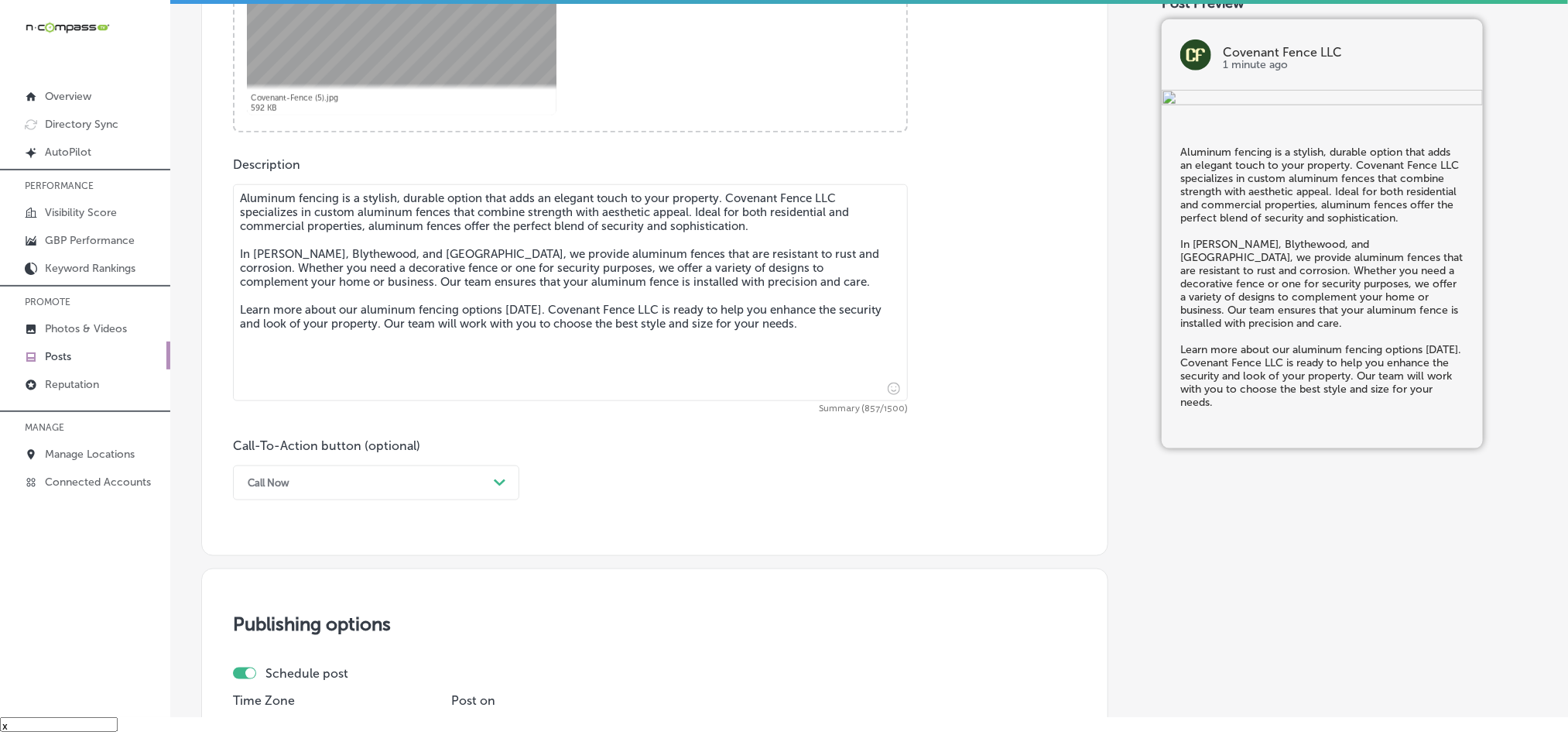
type textarea "Aluminum fencing is a stylish, durable option that adds an elegant touch to you…"
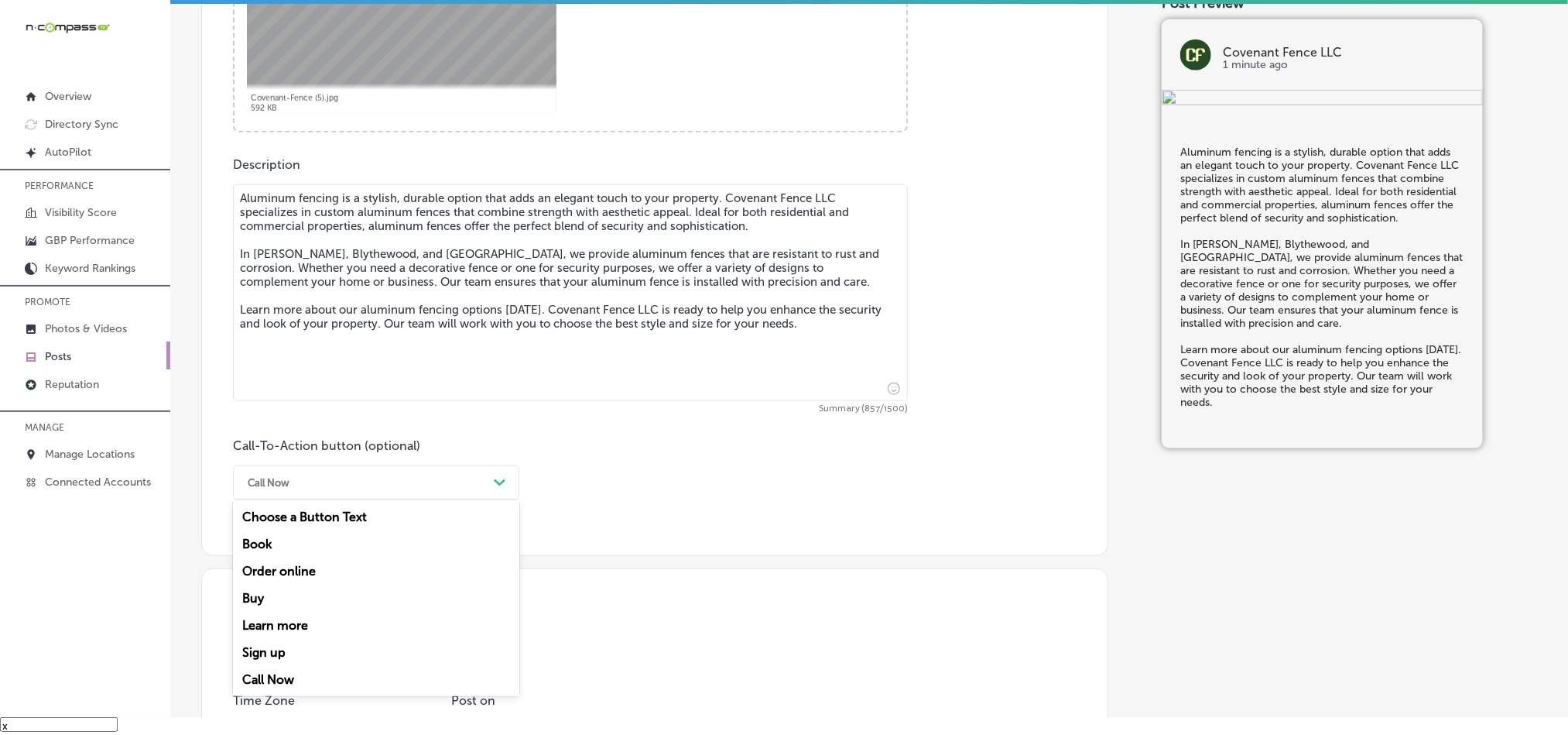
click at [346, 489] on div "Call Now" at bounding box center [364, 483] width 247 height 24
click at [262, 632] on div "Learn more" at bounding box center [376, 624] width 286 height 27
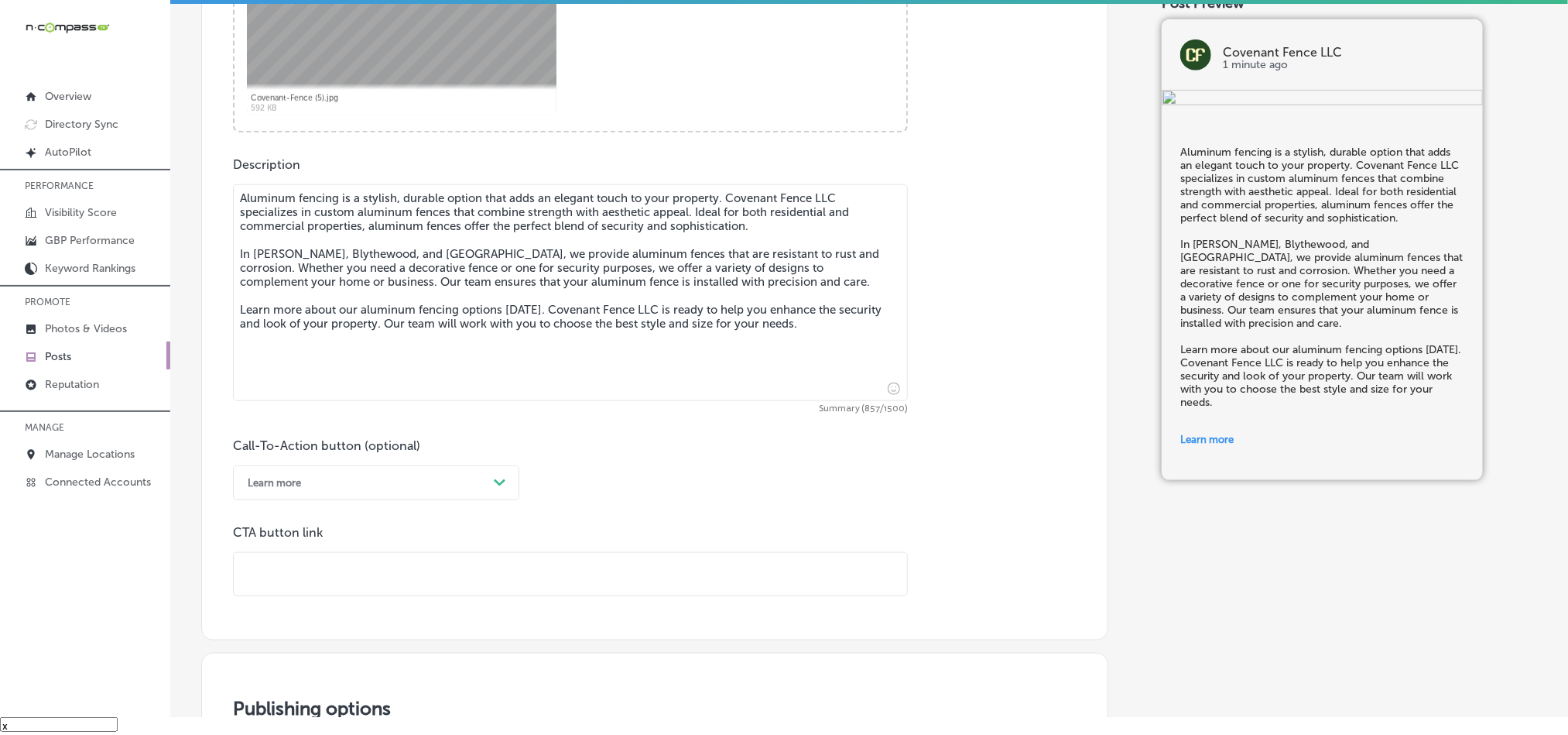
click at [379, 590] on input "text" at bounding box center [569, 573] width 673 height 43
paste input "https://www.covenantfencesc.com/"
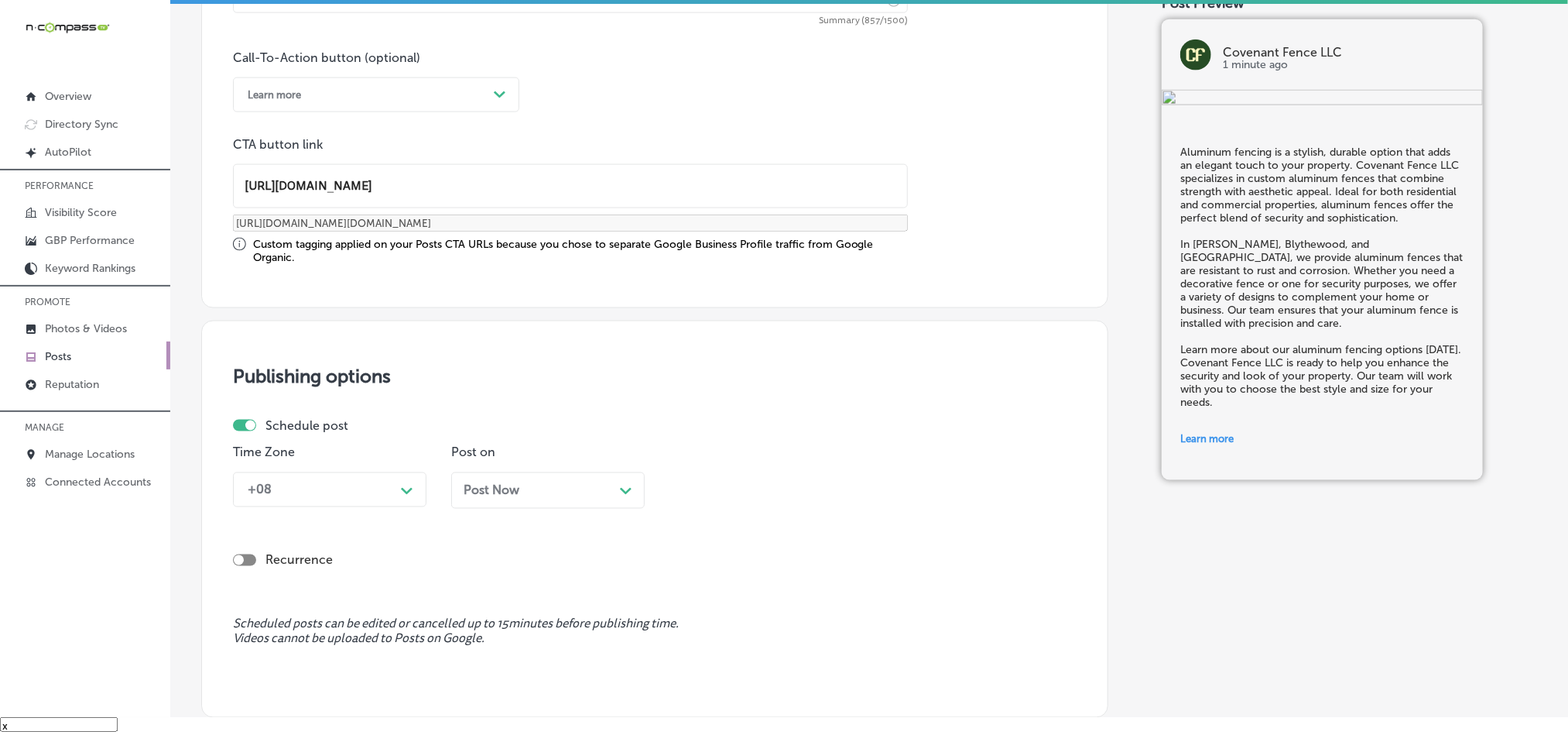
type input "https://www.covenantfencesc.com/"
click at [354, 508] on div "+08 Path Created with Sketch." at bounding box center [330, 490] width 193 height 35
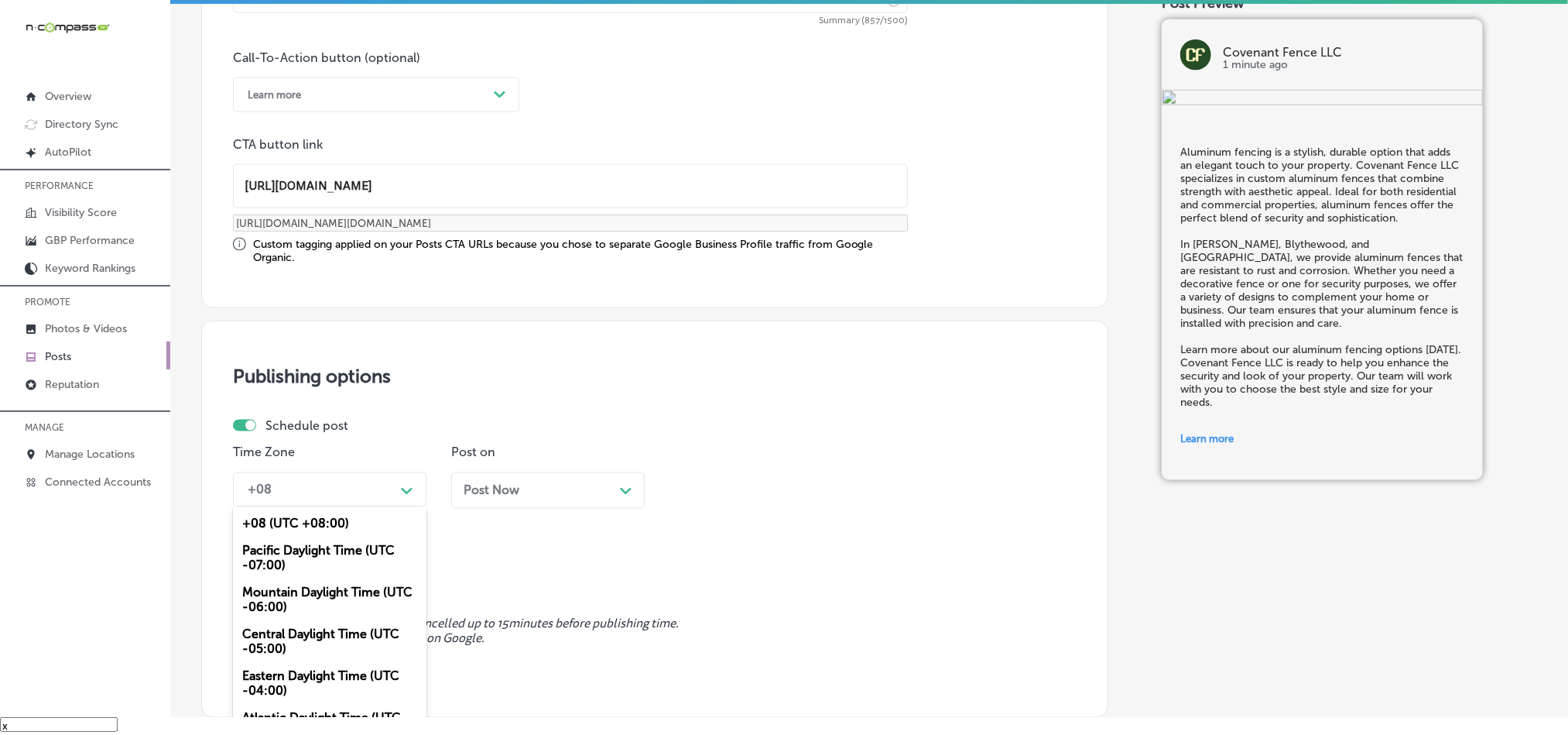
scroll to position [1125, 0]
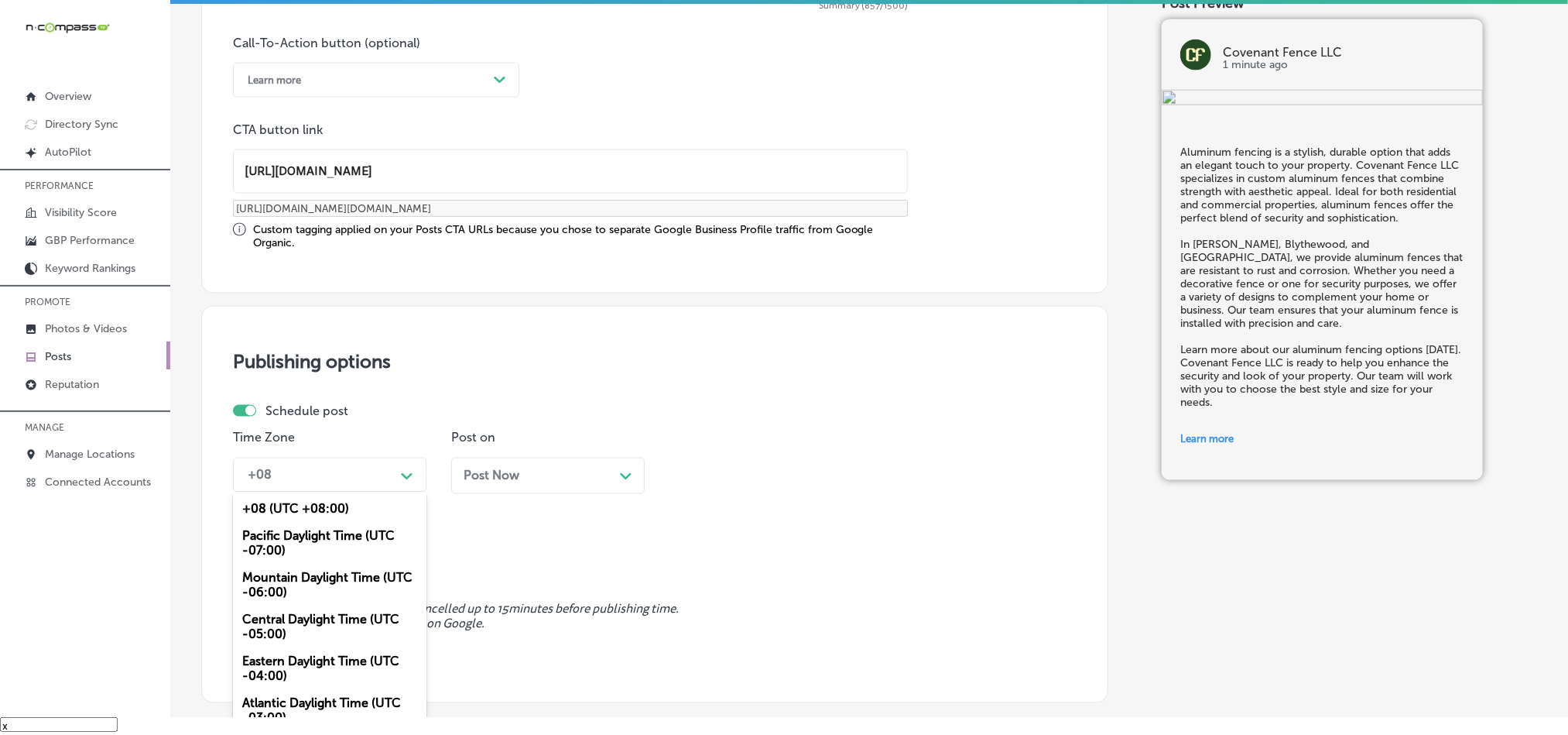
click at [282, 594] on div "Mountain Daylight Time (UTC -06:00)" at bounding box center [330, 585] width 193 height 42
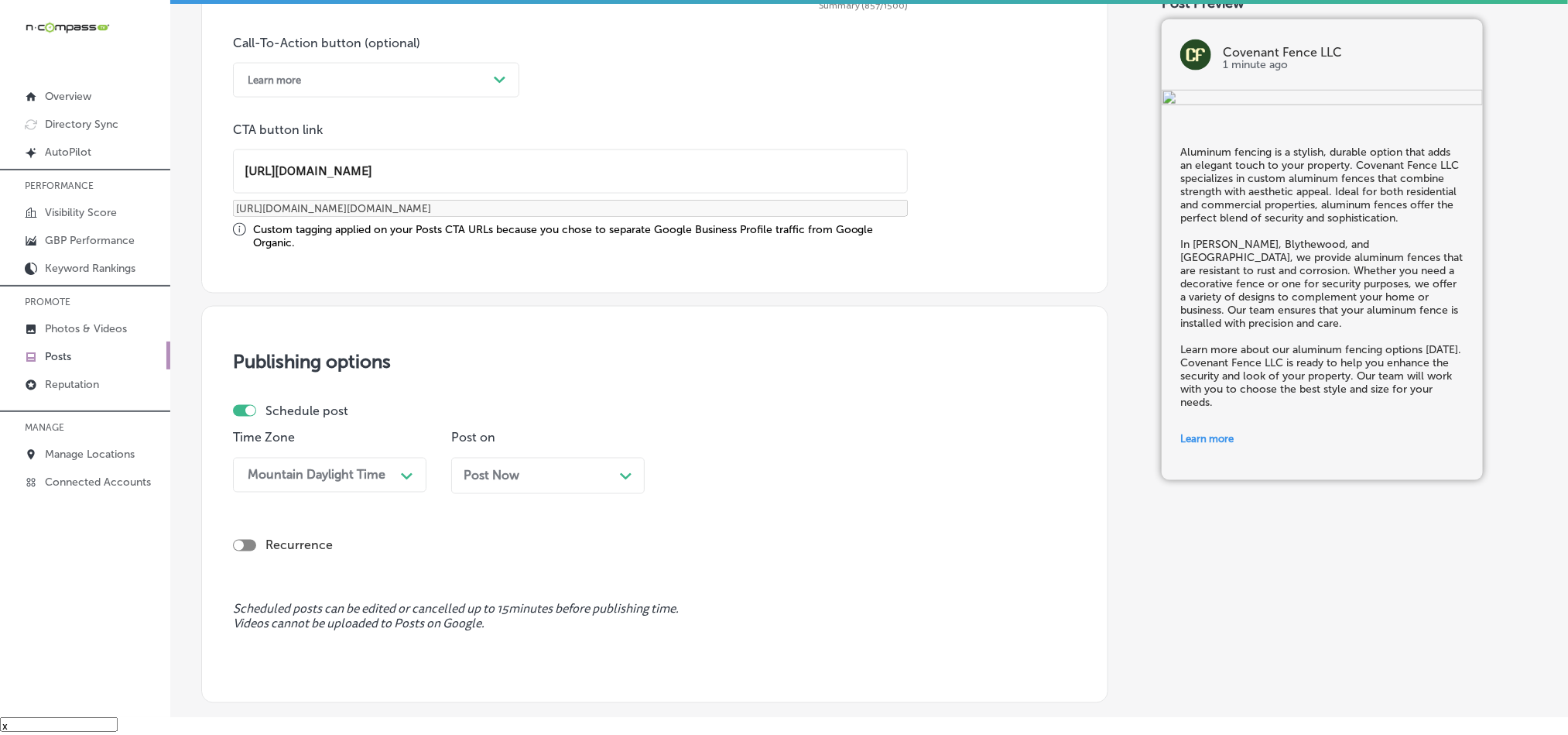
click at [552, 477] on div "Post Now Path Created with Sketch." at bounding box center [547, 476] width 168 height 15
click at [746, 479] on div "09:30 AM" at bounding box center [754, 475] width 155 height 27
click at [695, 614] on div "7:00 AM" at bounding box center [767, 609] width 193 height 27
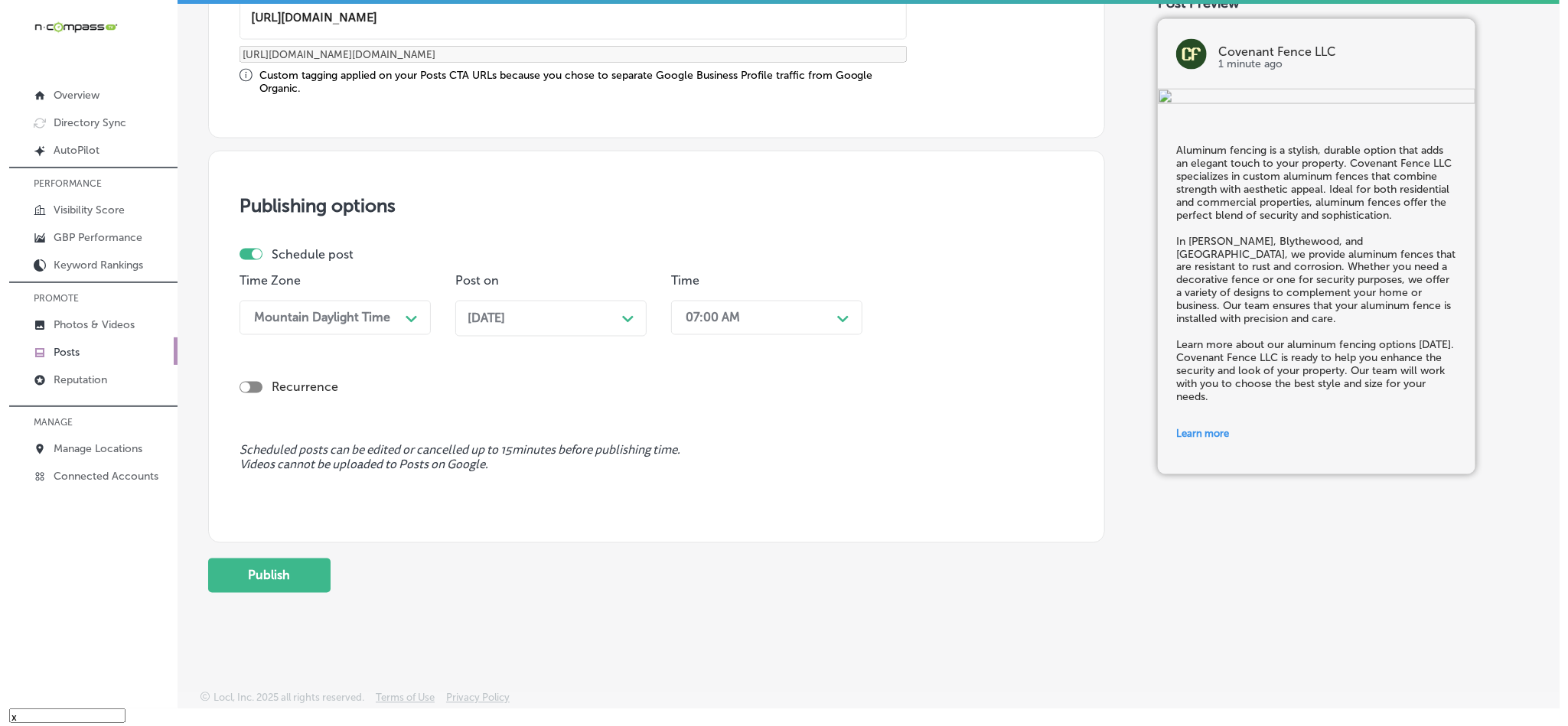
scroll to position [1264, 0]
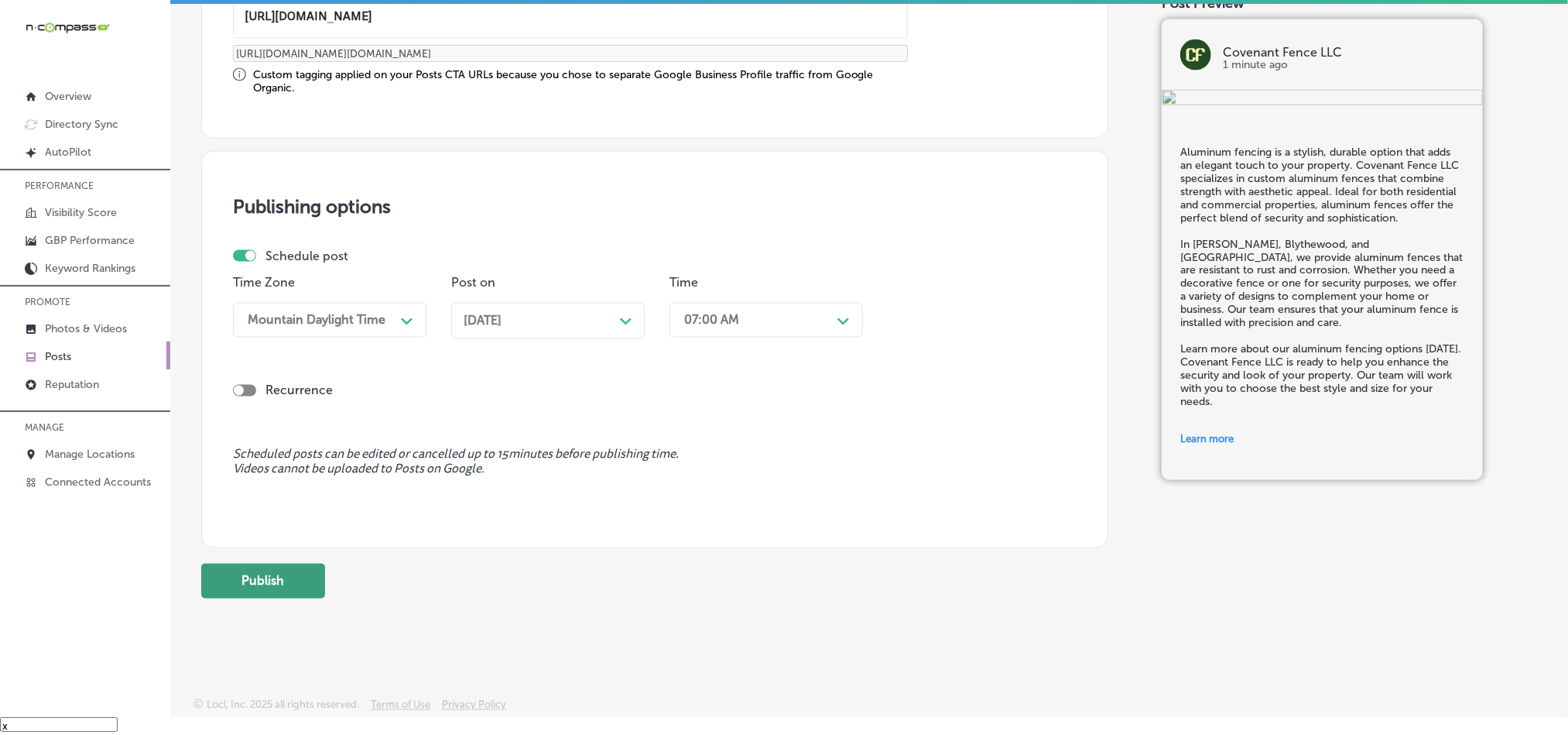
click at [265, 592] on button "Publish" at bounding box center [263, 580] width 124 height 35
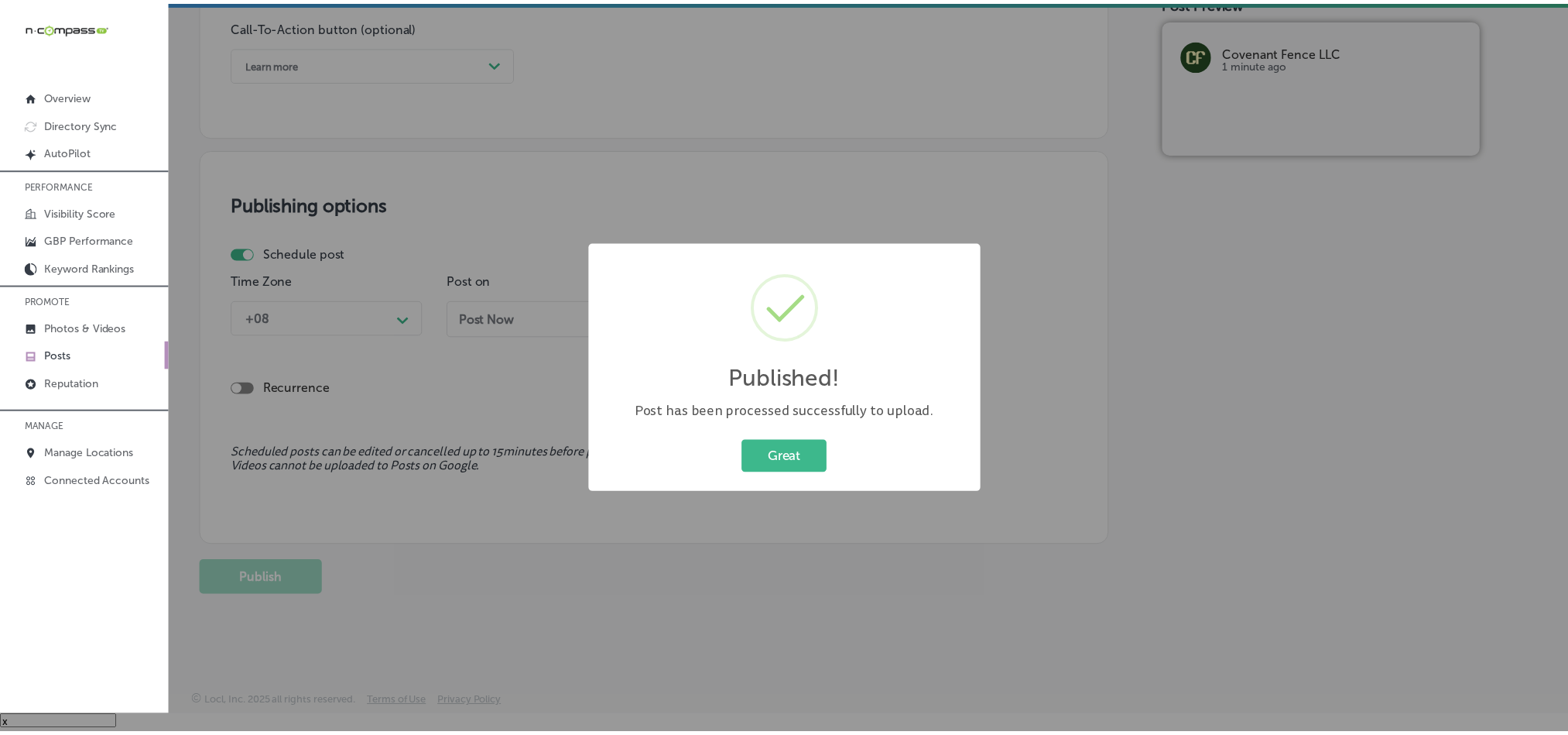
scroll to position [1150, 0]
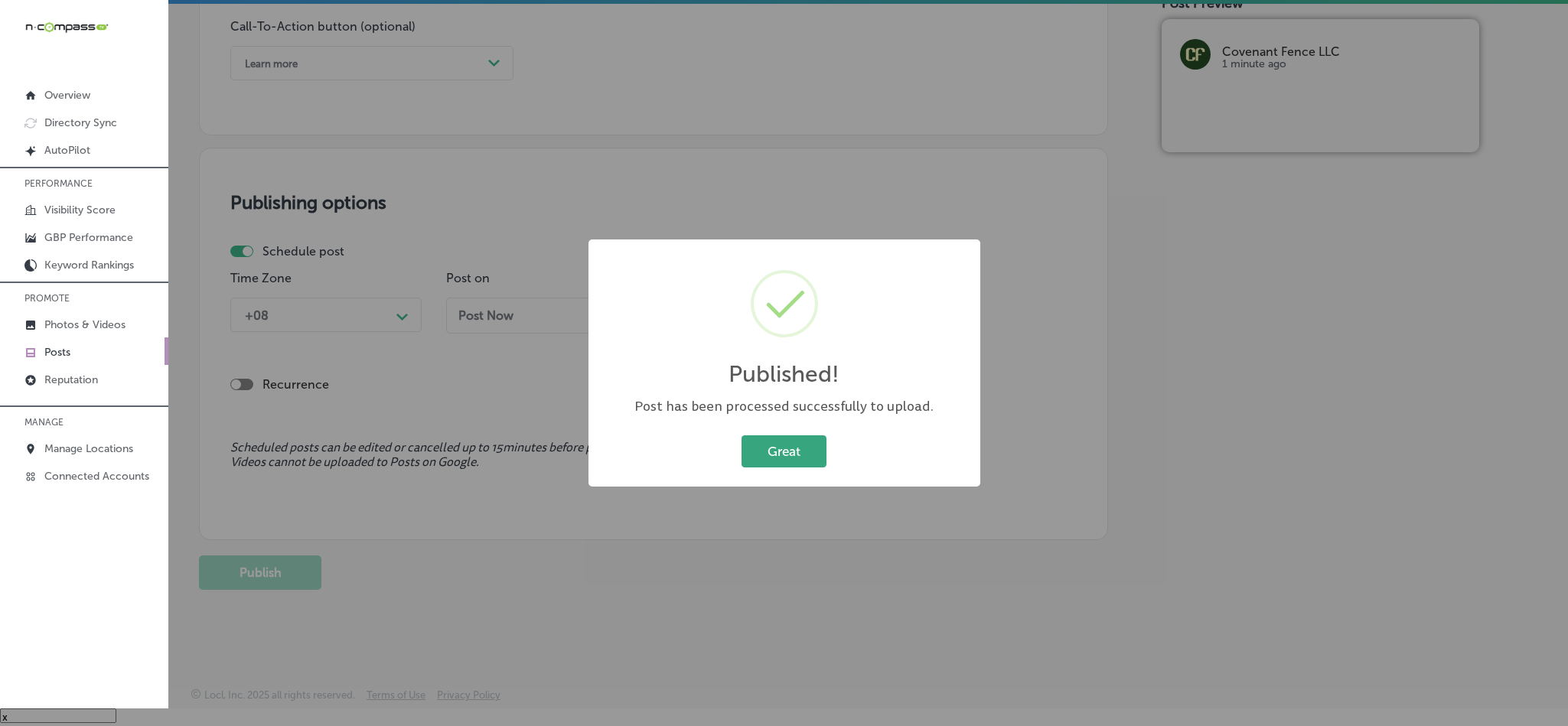
click at [788, 453] on button "Great" at bounding box center [784, 451] width 85 height 32
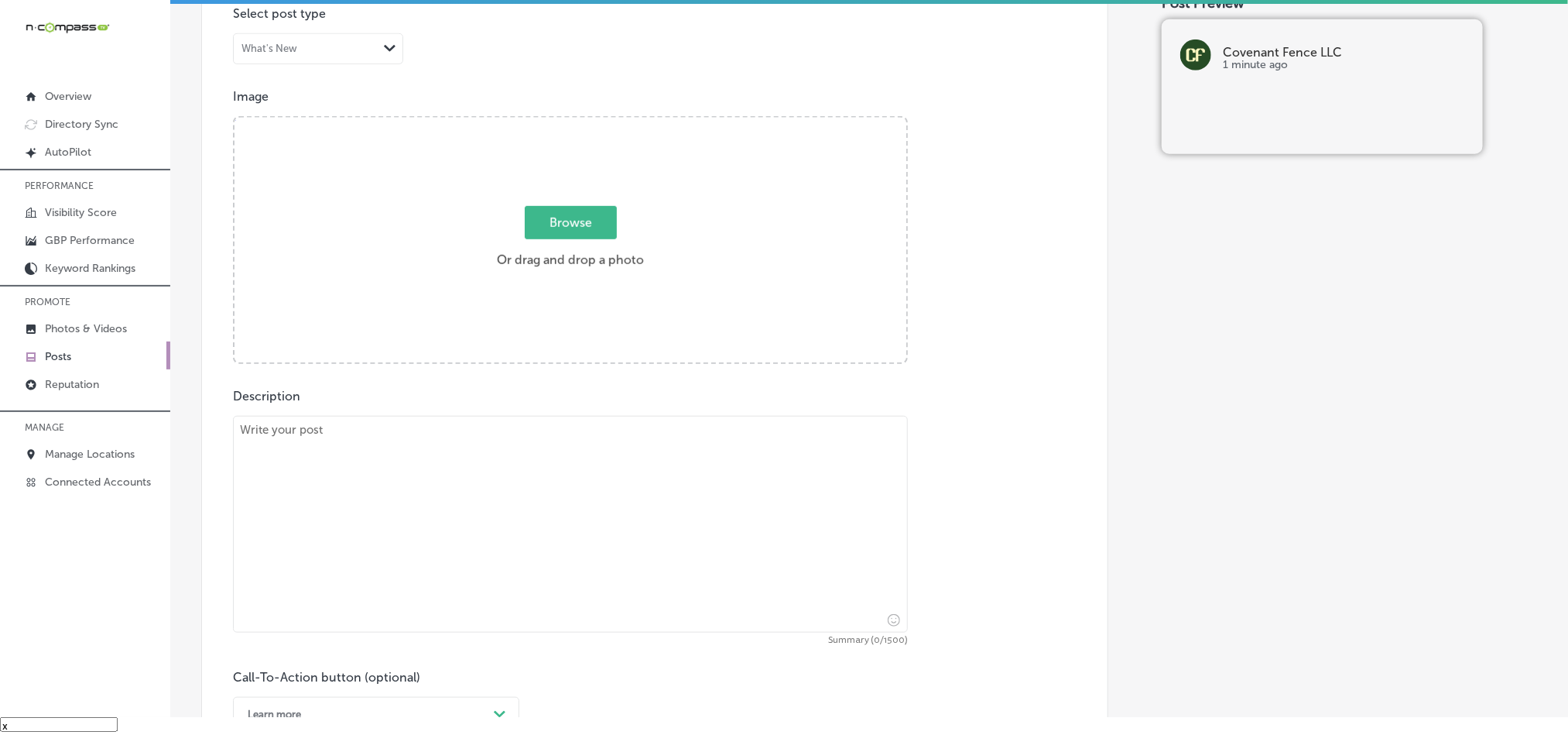
scroll to position [490, 0]
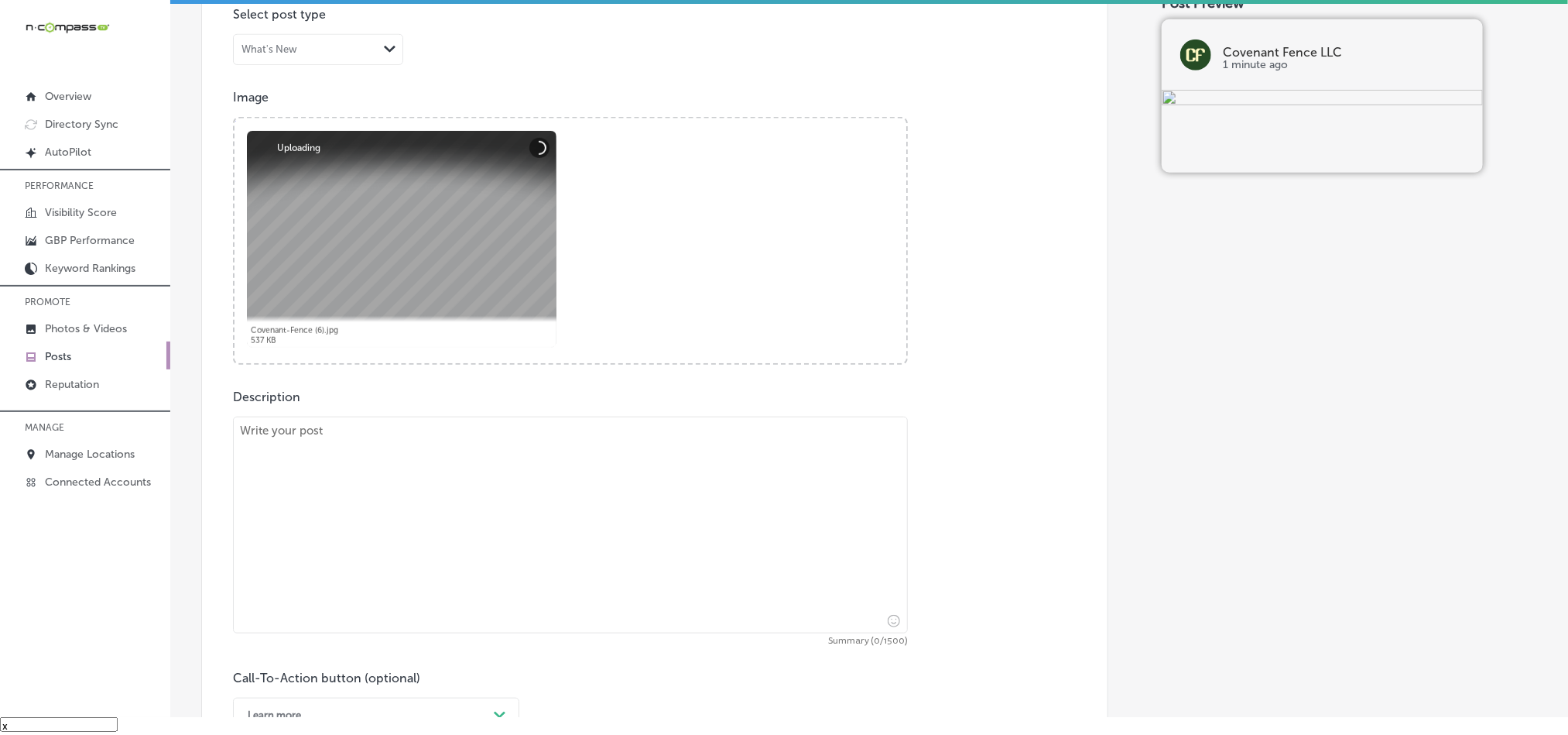
click at [492, 496] on textarea at bounding box center [570, 525] width 675 height 216
paste textarea "Keep your family and pets safe with a custom pool fence from Covenant Fence LLC…"
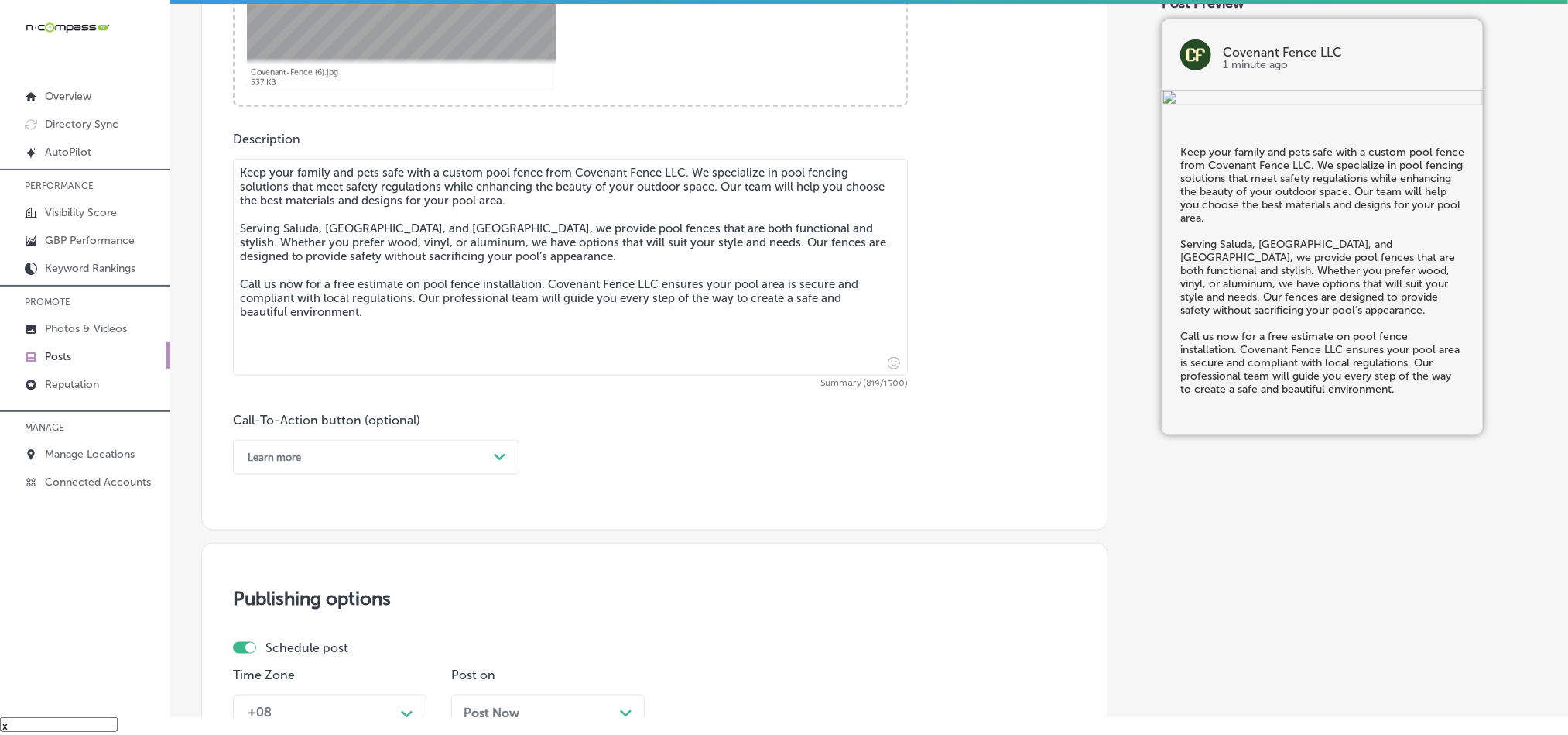
scroll to position [839, 0]
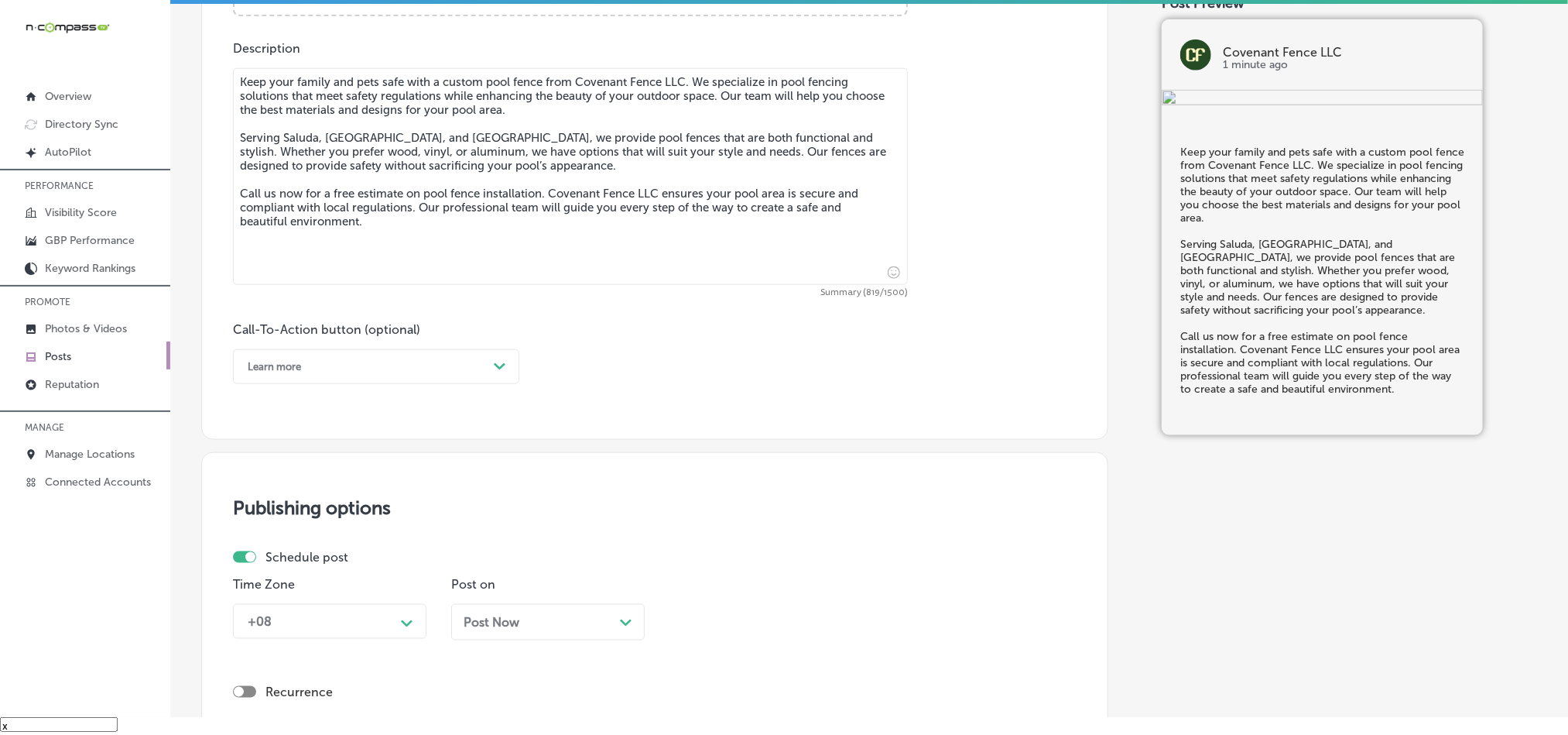
type textarea "Keep your family and pets safe with a custom pool fence from Covenant Fence LLC…"
click at [376, 377] on div "Learn more" at bounding box center [364, 367] width 247 height 24
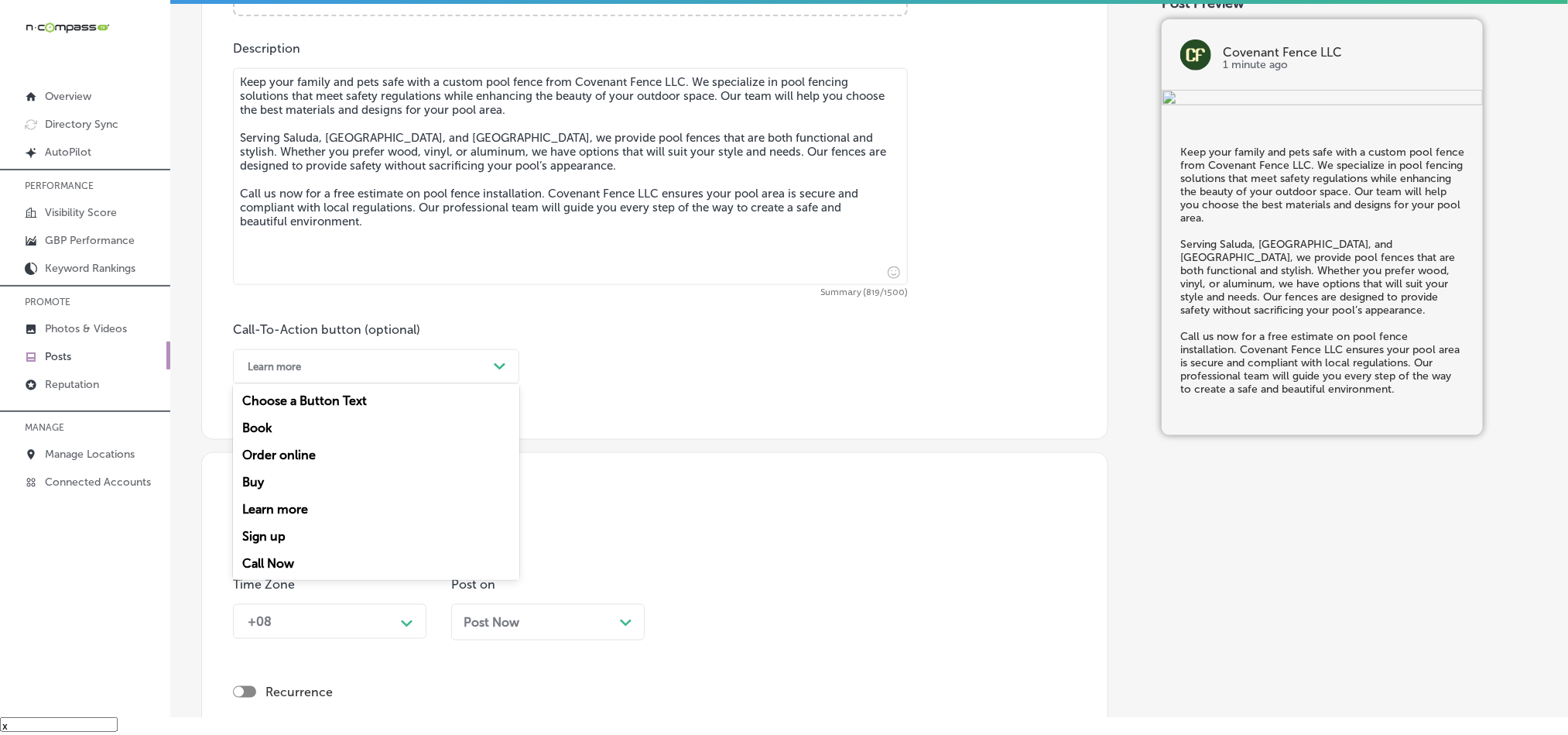
click at [270, 566] on div "Call Now" at bounding box center [376, 562] width 286 height 27
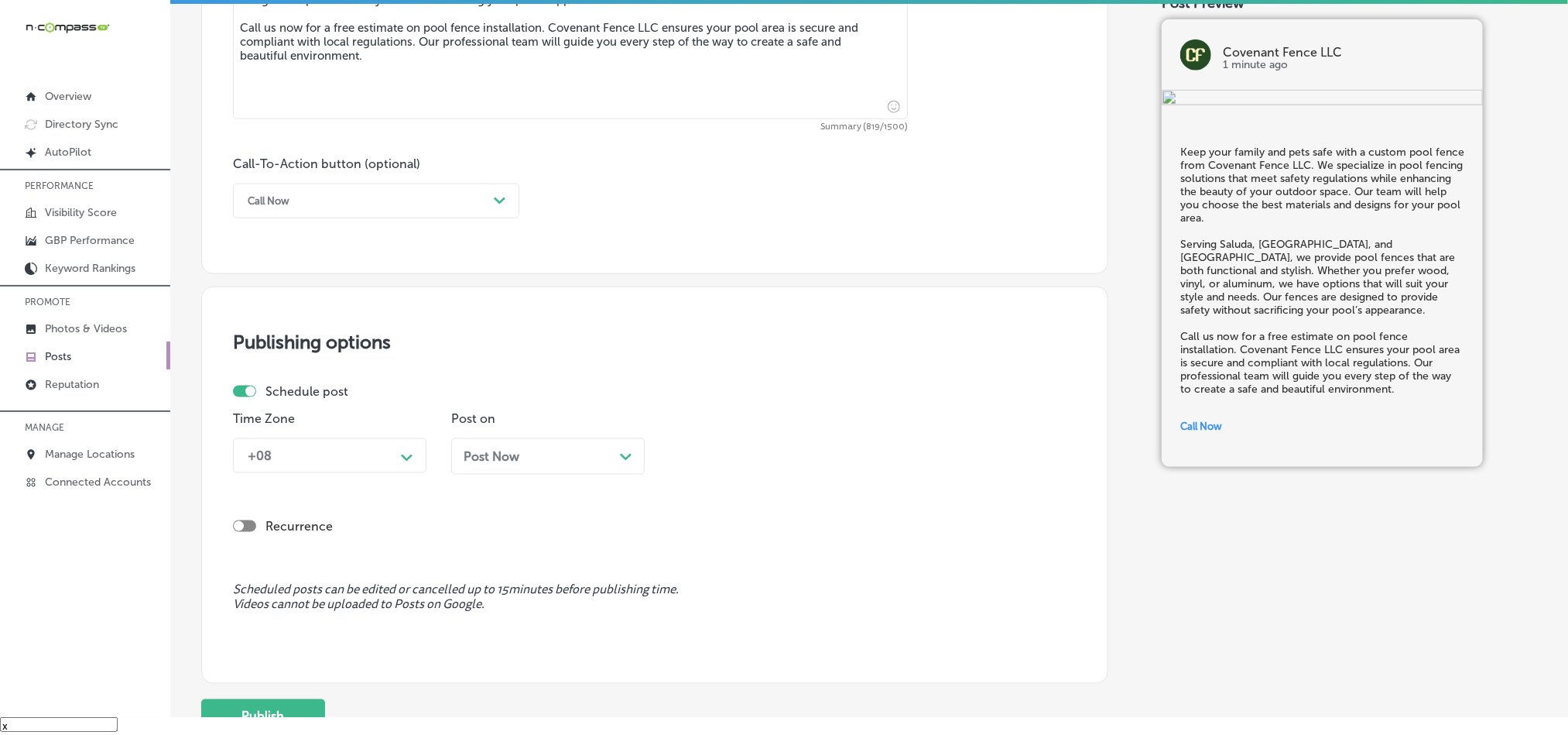
scroll to position [1032, 0]
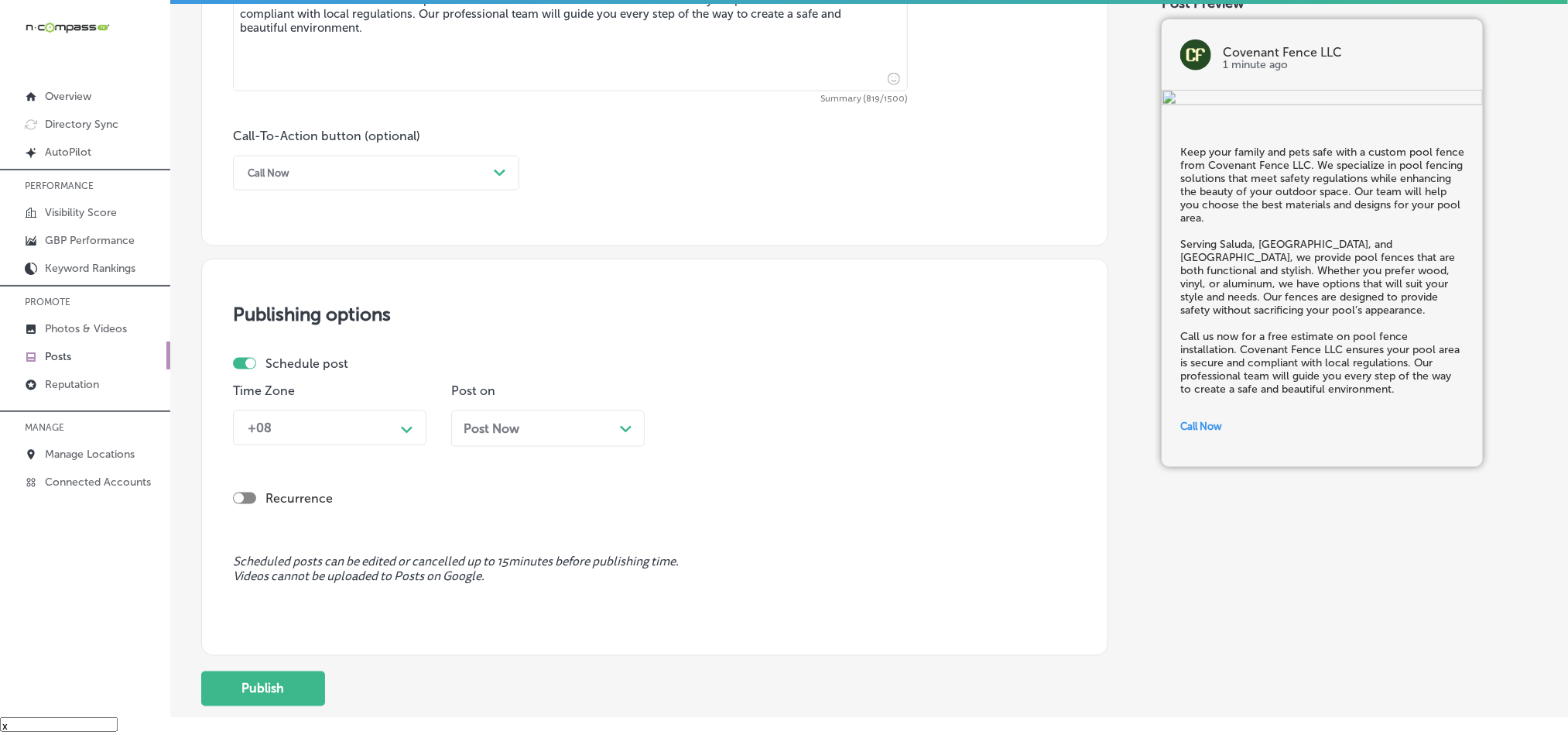
click at [382, 442] on div "+08" at bounding box center [317, 427] width 155 height 27
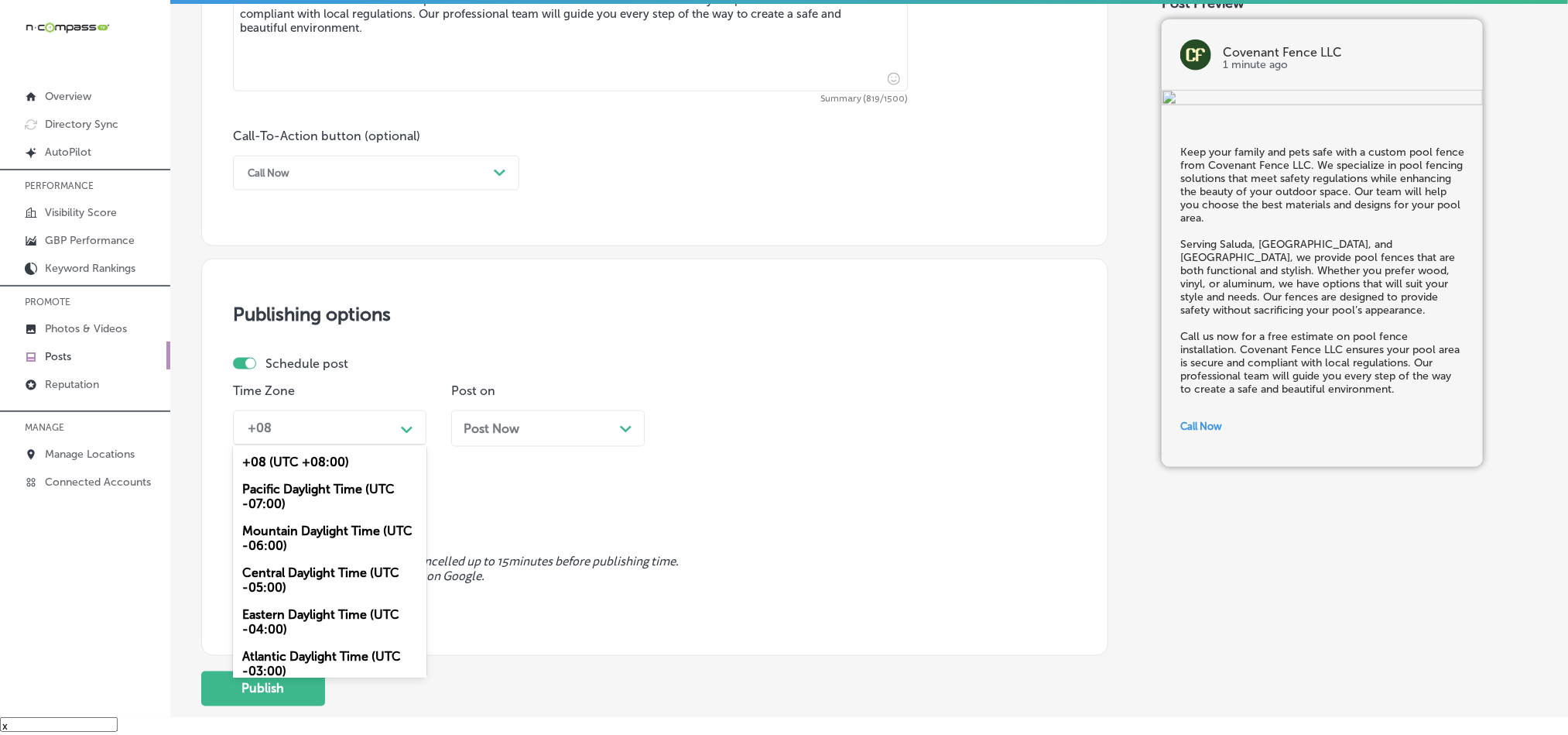
click at [286, 549] on div "Mountain Daylight Time (UTC -06:00)" at bounding box center [330, 539] width 193 height 42
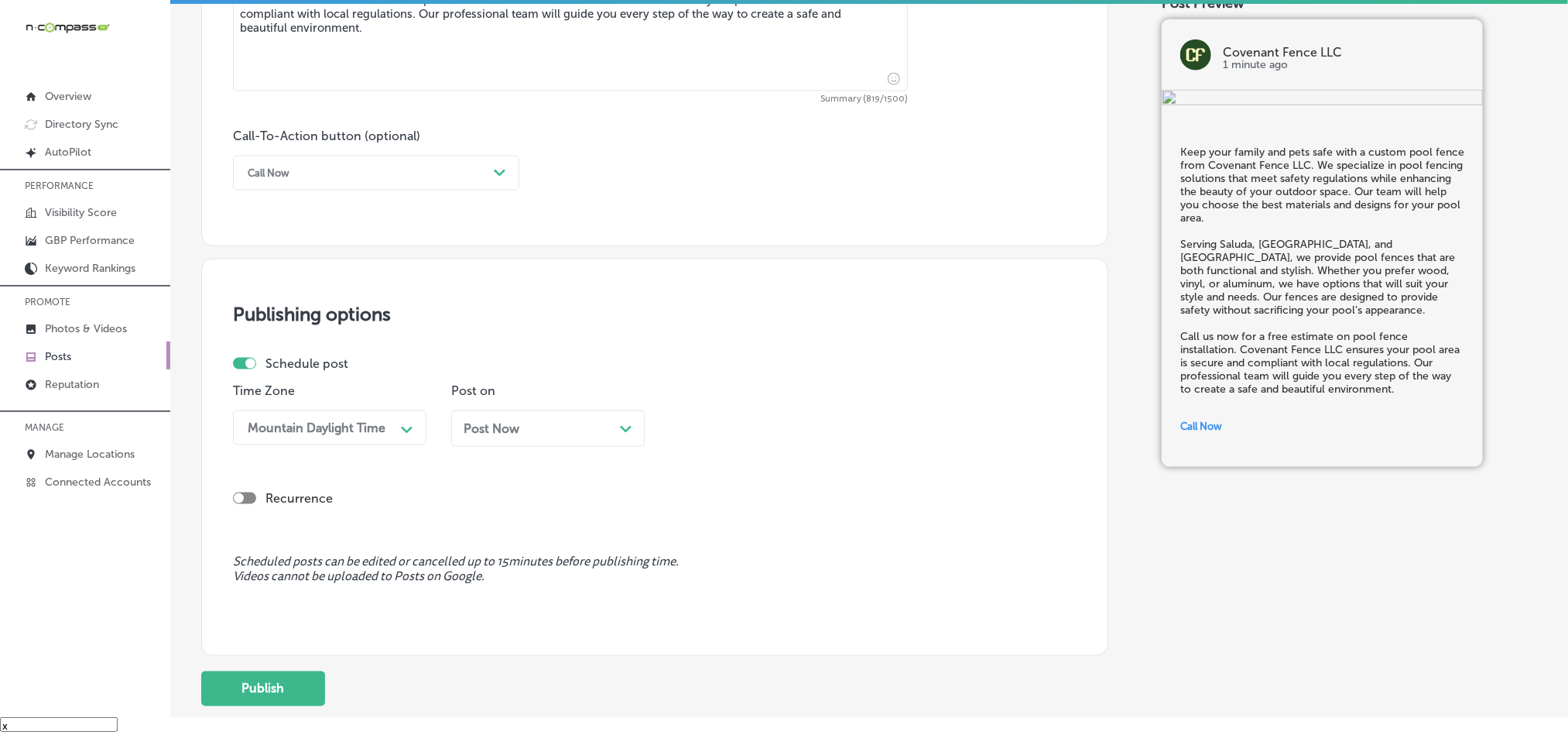
click at [599, 436] on div "Post Now Path Created with Sketch." at bounding box center [547, 428] width 168 height 15
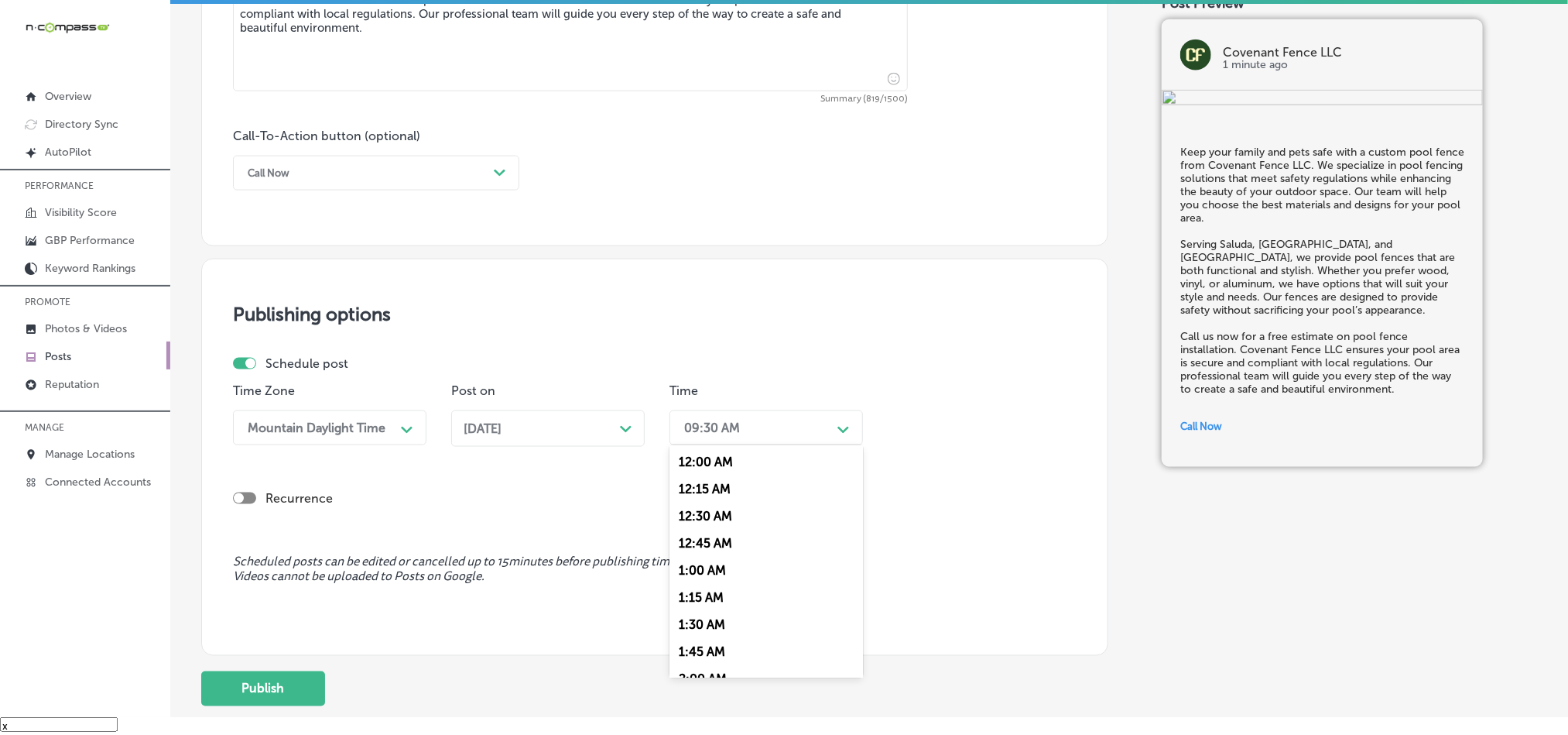
click at [769, 433] on div "09:30 AM" at bounding box center [754, 427] width 155 height 27
click at [692, 538] on div "7:00 AM" at bounding box center [767, 524] width 193 height 27
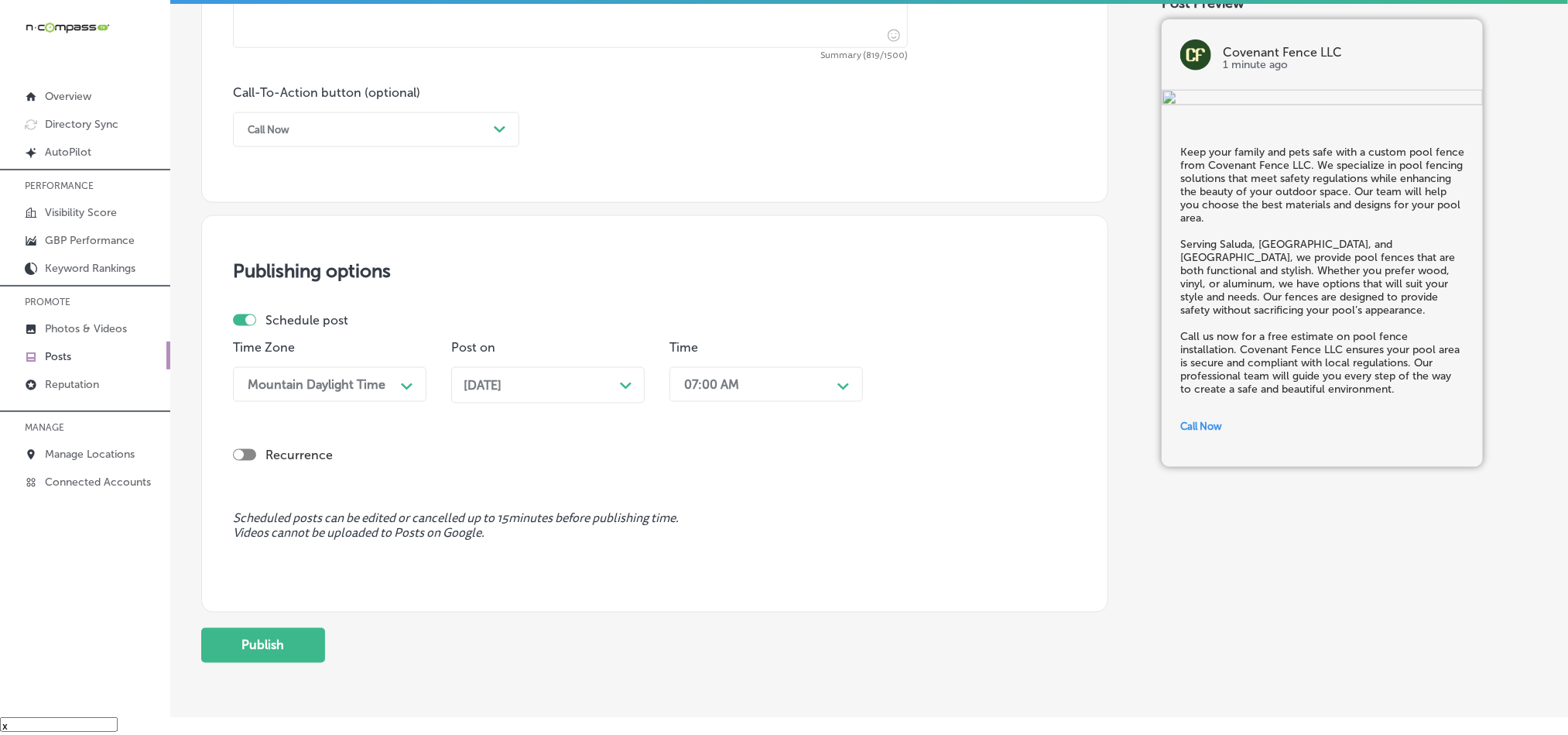
scroll to position [1148, 0]
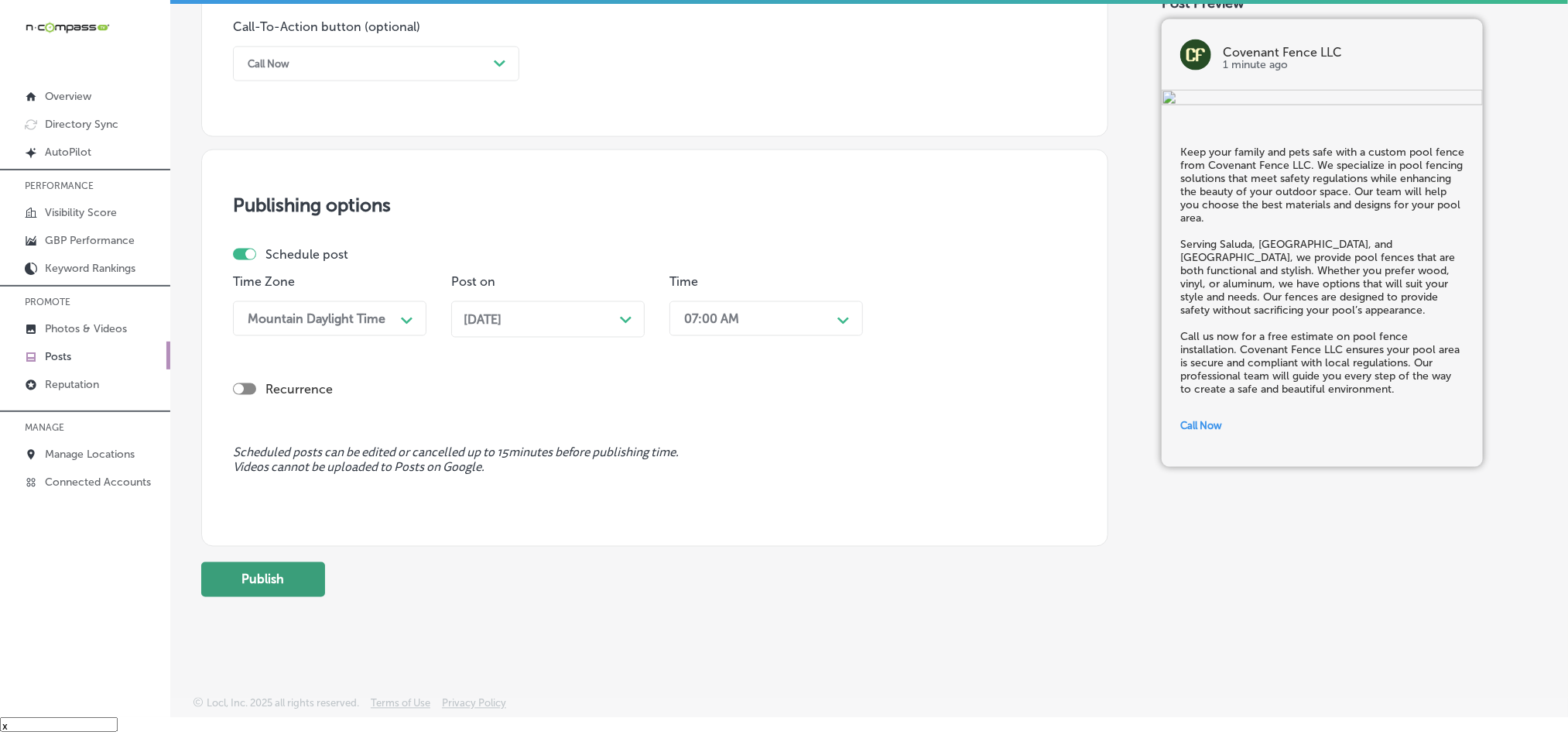
click at [275, 576] on button "Publish" at bounding box center [263, 579] width 124 height 35
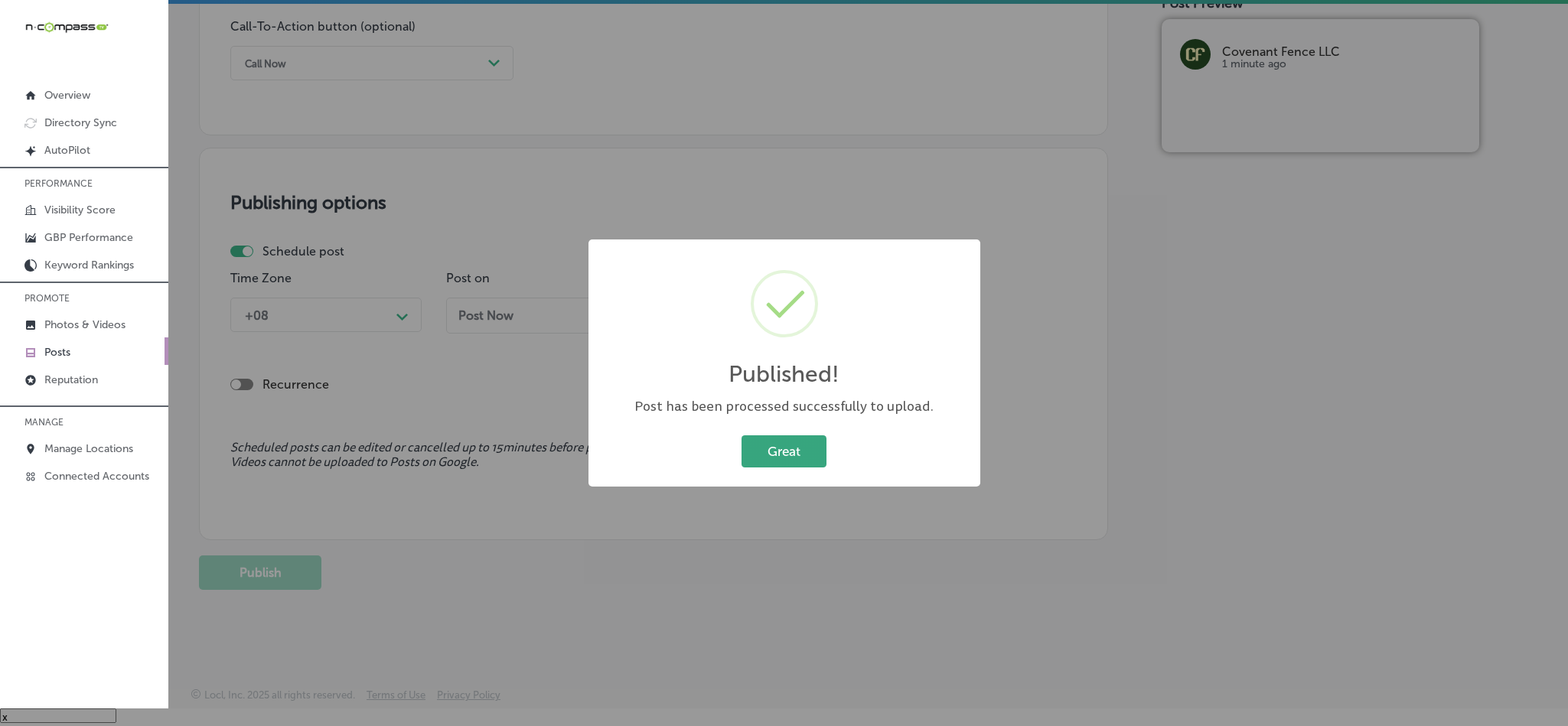
click at [769, 455] on button "Great" at bounding box center [784, 451] width 85 height 32
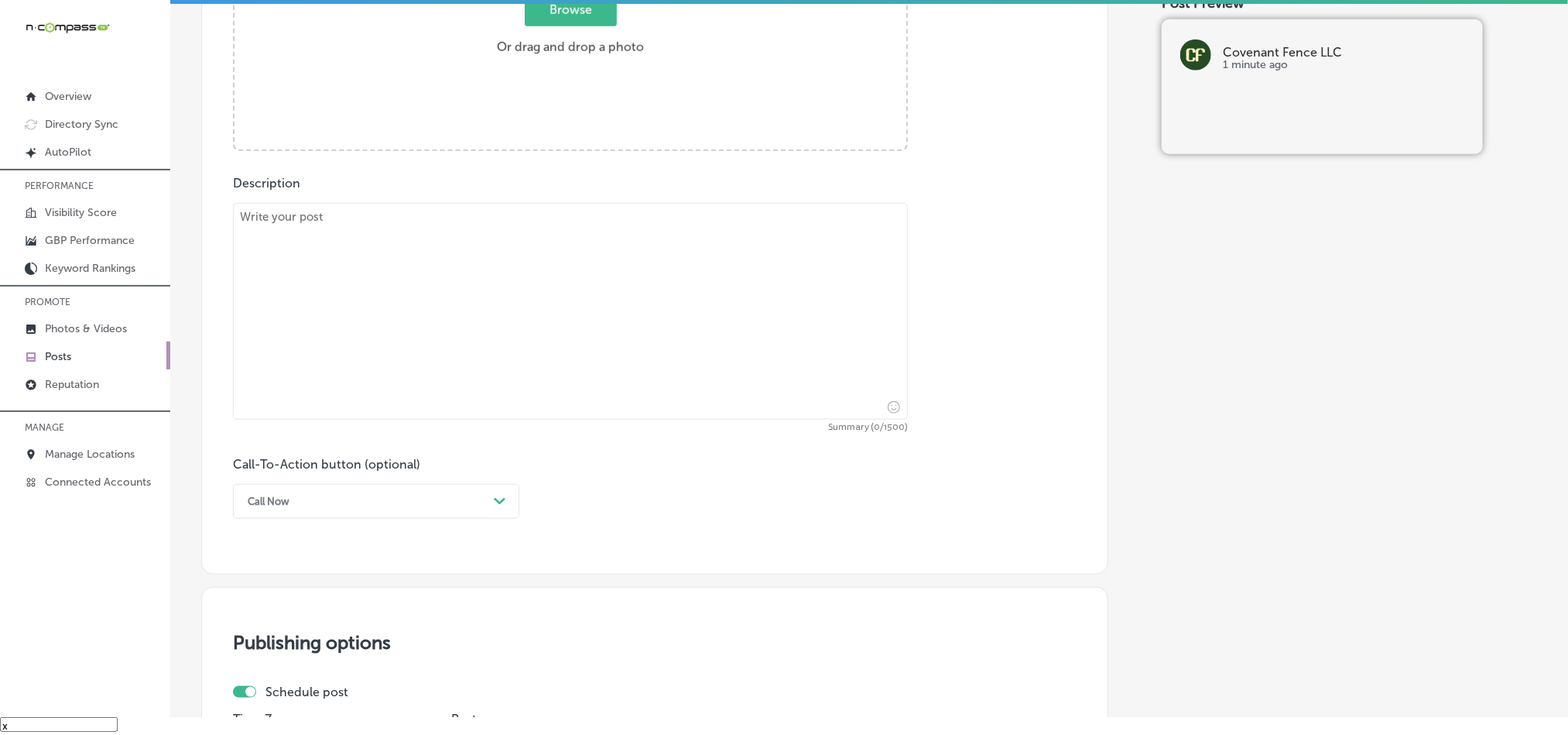
scroll to position [567, 0]
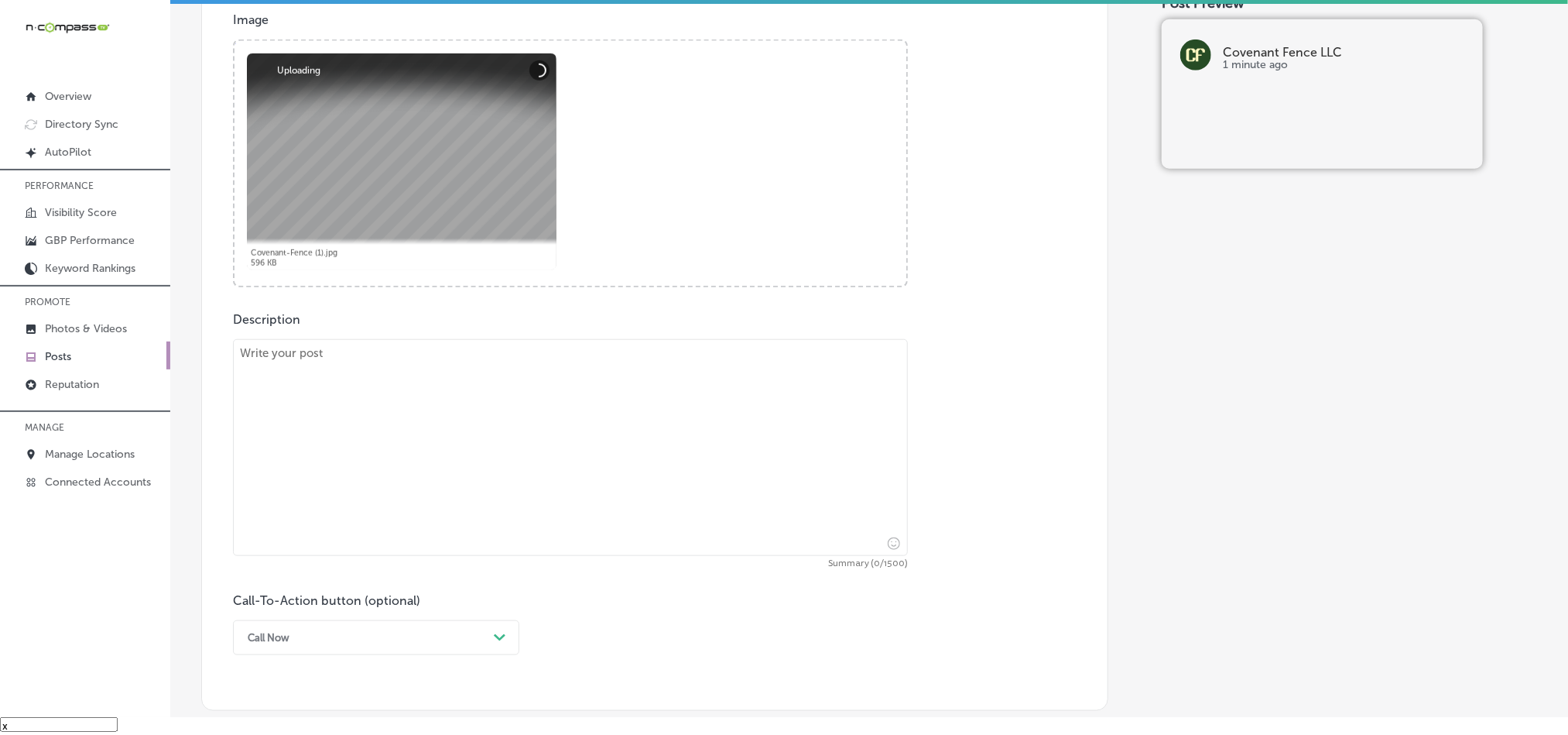
click at [449, 470] on textarea at bounding box center [570, 447] width 675 height 216
paste textarea "Is your fence damaged or showing signs of wear? Covenant Fence LLC offers exper…"
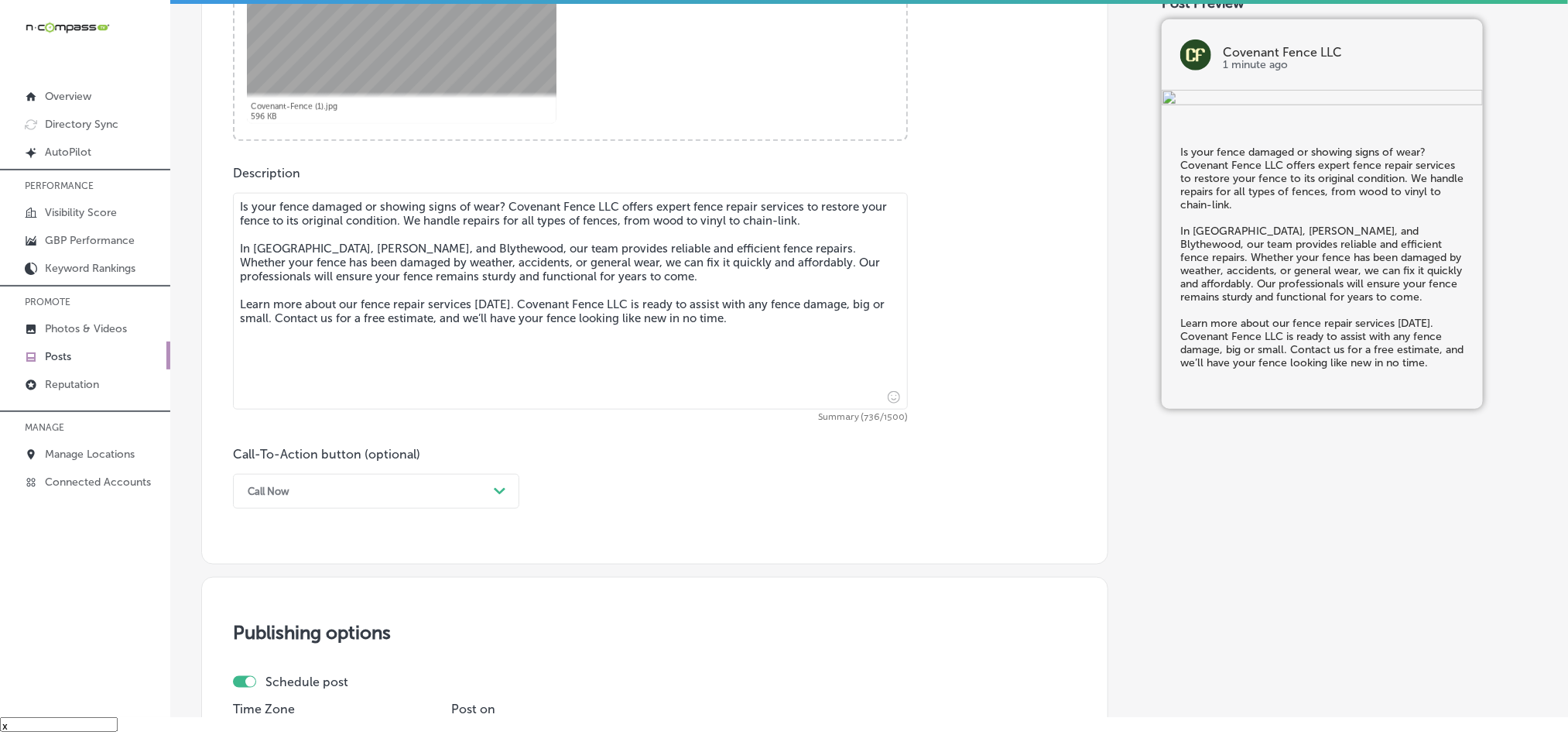
scroll to position [722, 0]
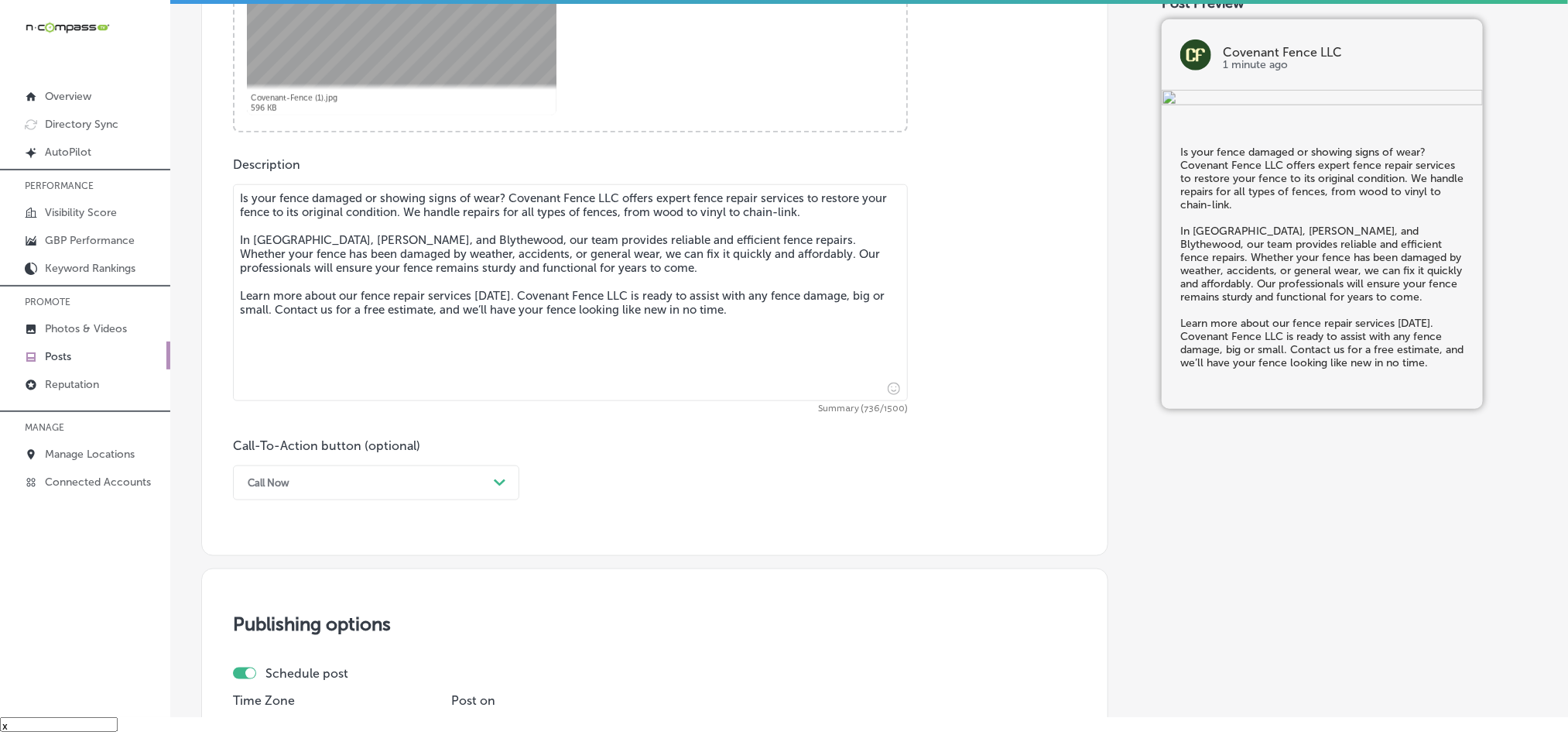
type textarea "Is your fence damaged or showing signs of wear? Covenant Fence LLC offers exper…"
click at [449, 501] on div "Call Now Path Created with Sketch." at bounding box center [376, 483] width 286 height 35
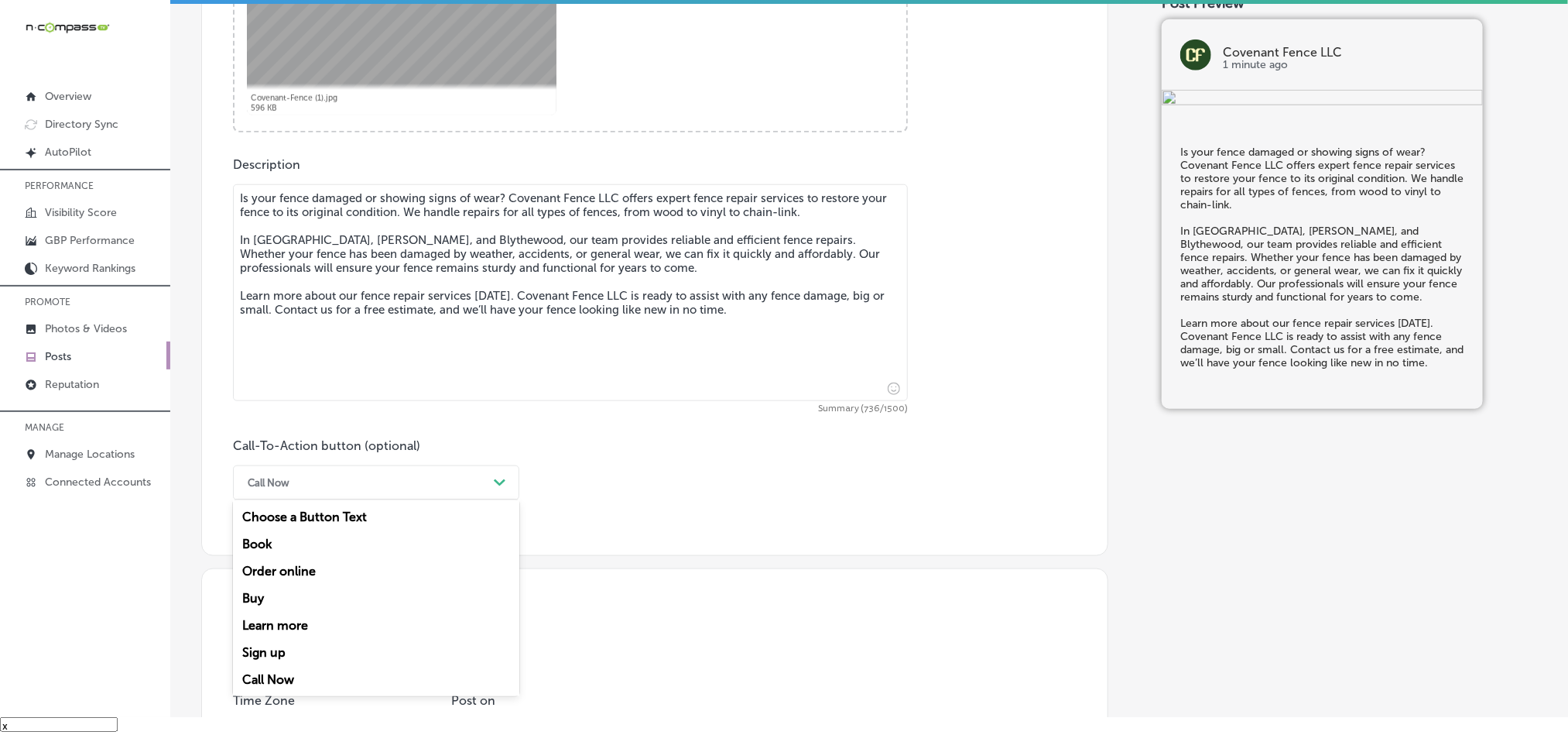
click at [286, 630] on div "Learn more" at bounding box center [376, 624] width 286 height 27
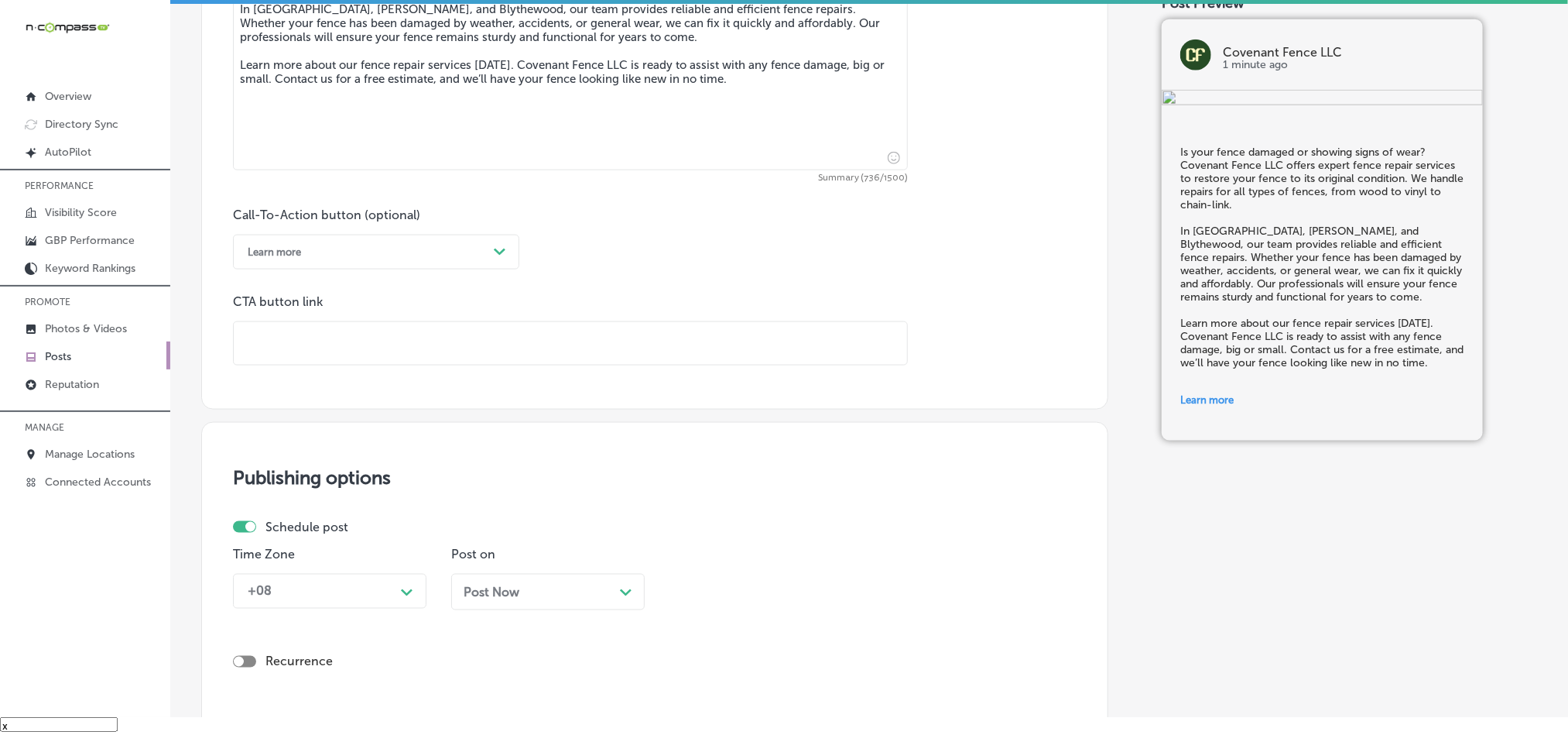
scroll to position [994, 0]
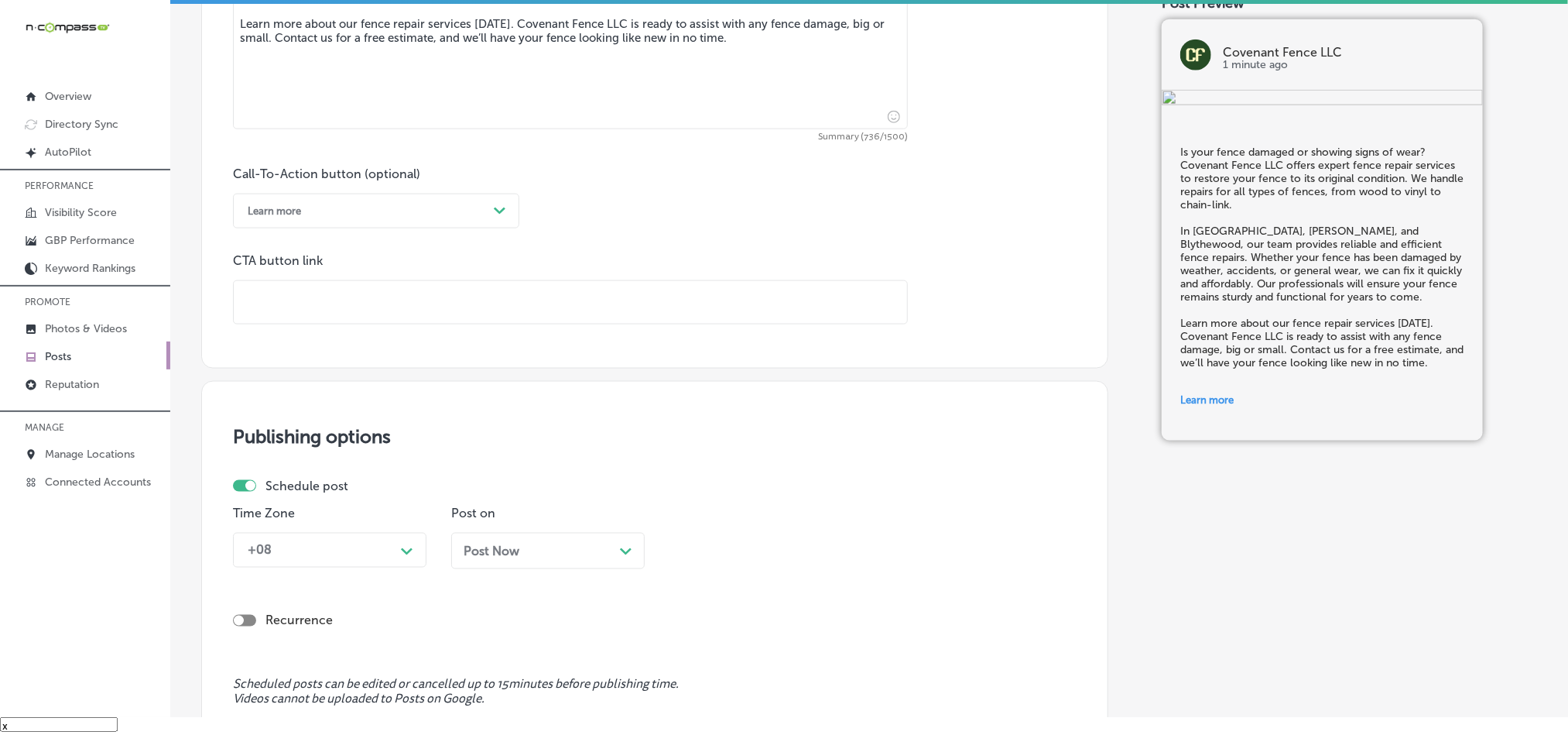
click at [391, 304] on input "text" at bounding box center [569, 302] width 673 height 43
paste input "https://www.covenantfencesc.com/"
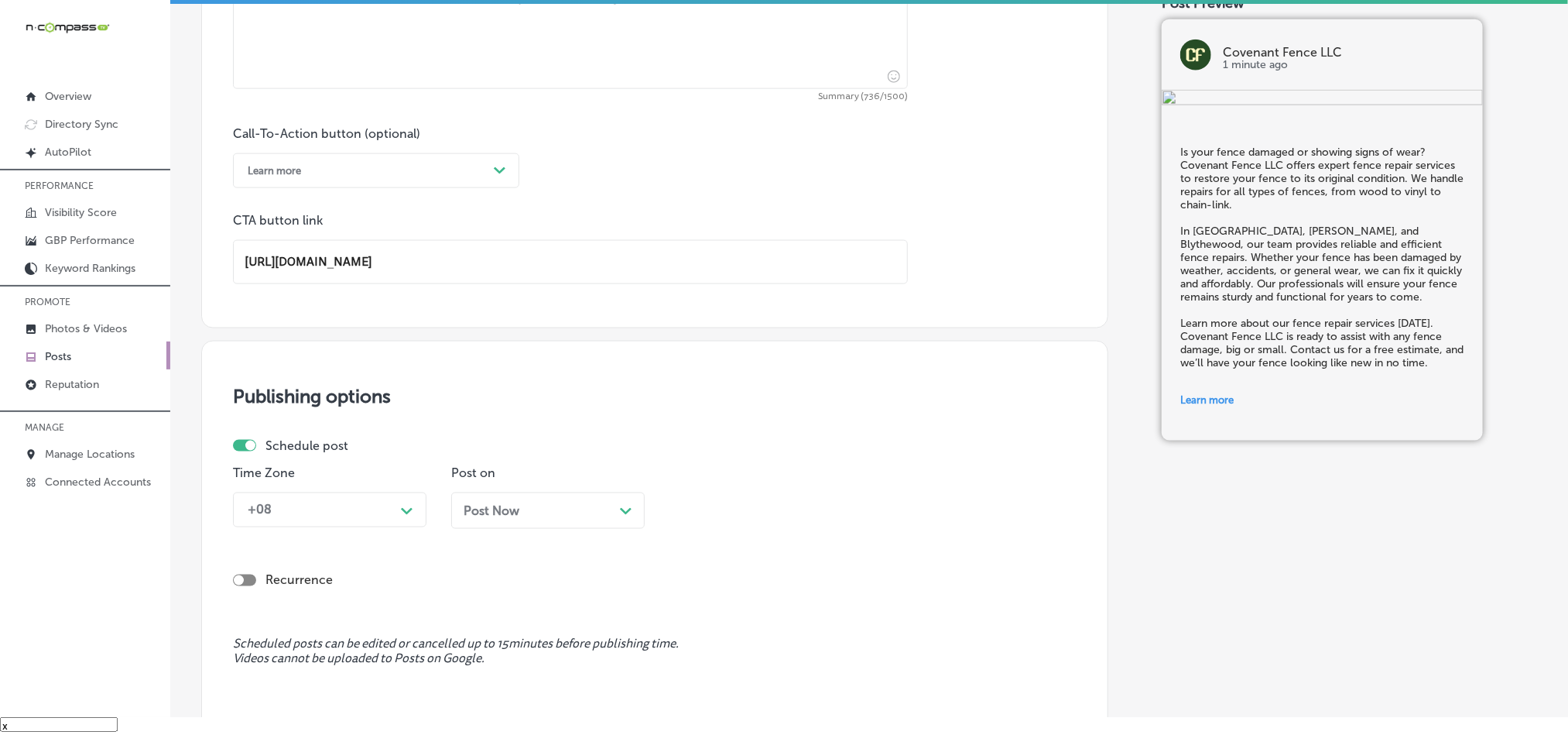
scroll to position [1071, 0]
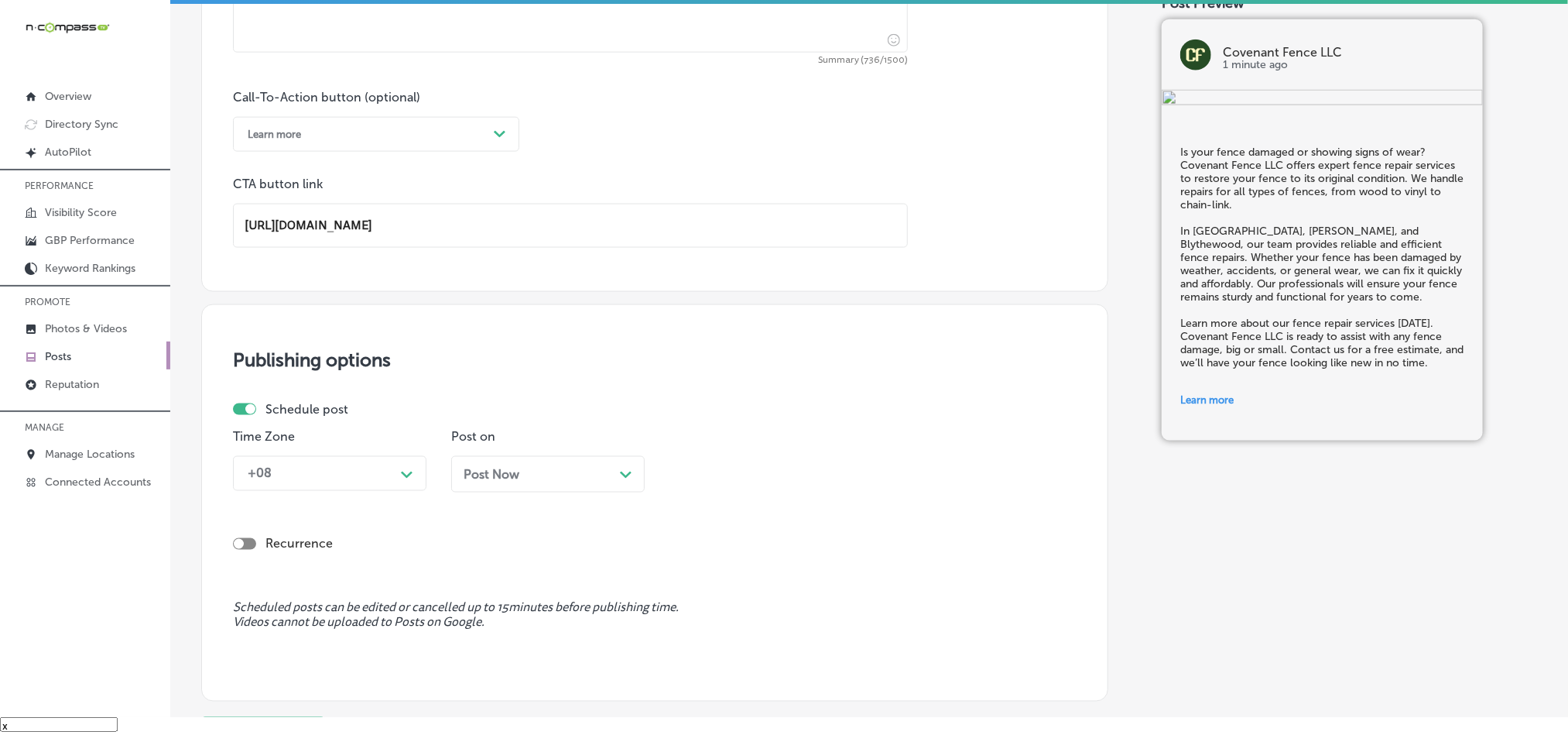
type input "https://www.covenantfencesc.com/"
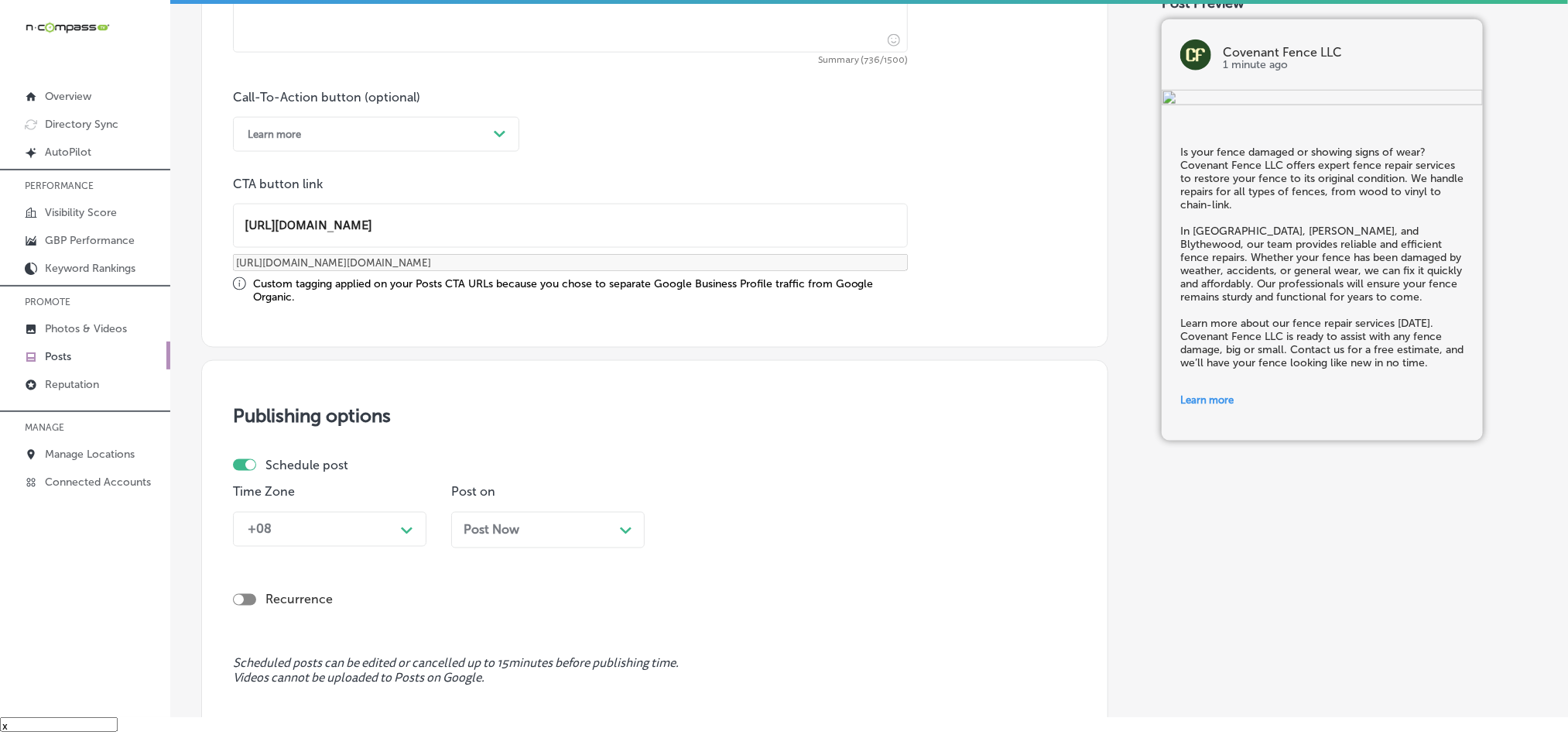
click at [355, 477] on div "Schedule post Time Zone +08 Path Created with Sketch. Post on Post Now Path Cre…" at bounding box center [649, 509] width 831 height 102
click at [353, 522] on div "+08 Path Created with Sketch." at bounding box center [330, 529] width 193 height 35
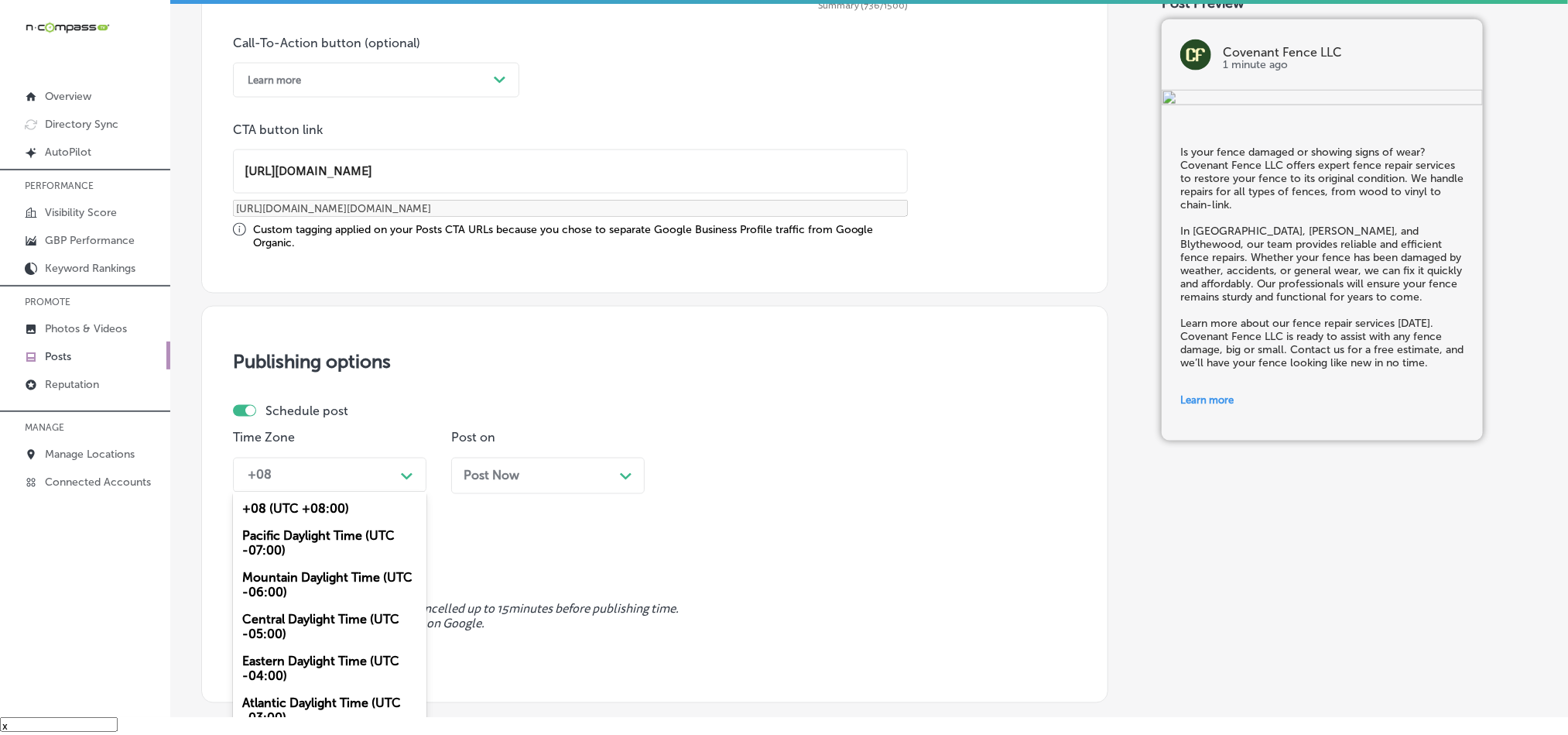
click at [311, 586] on div "Mountain Daylight Time (UTC -06:00)" at bounding box center [330, 585] width 193 height 42
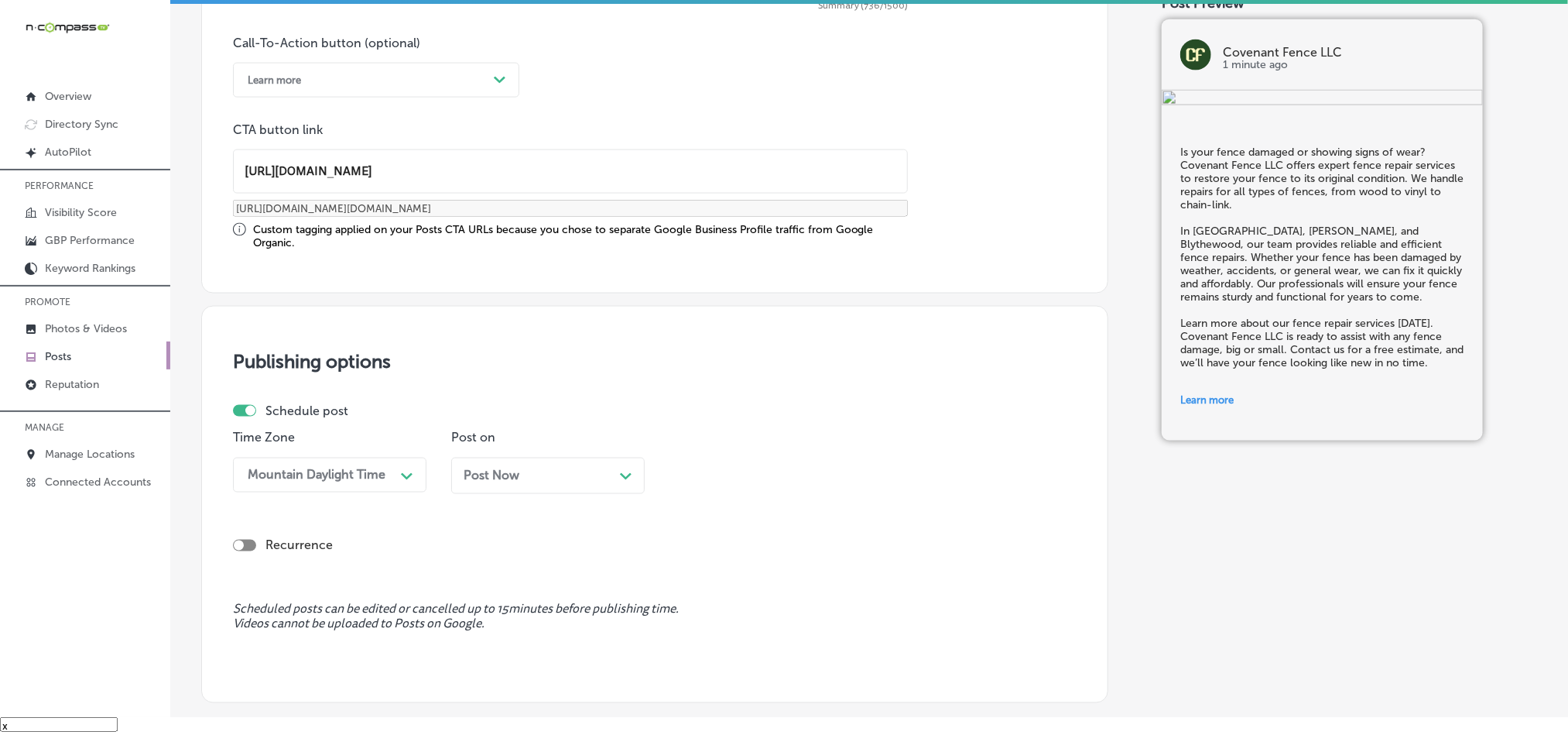
click at [515, 480] on span "Post Now" at bounding box center [491, 476] width 56 height 15
click at [778, 487] on div "09:30 AM" at bounding box center [754, 475] width 155 height 27
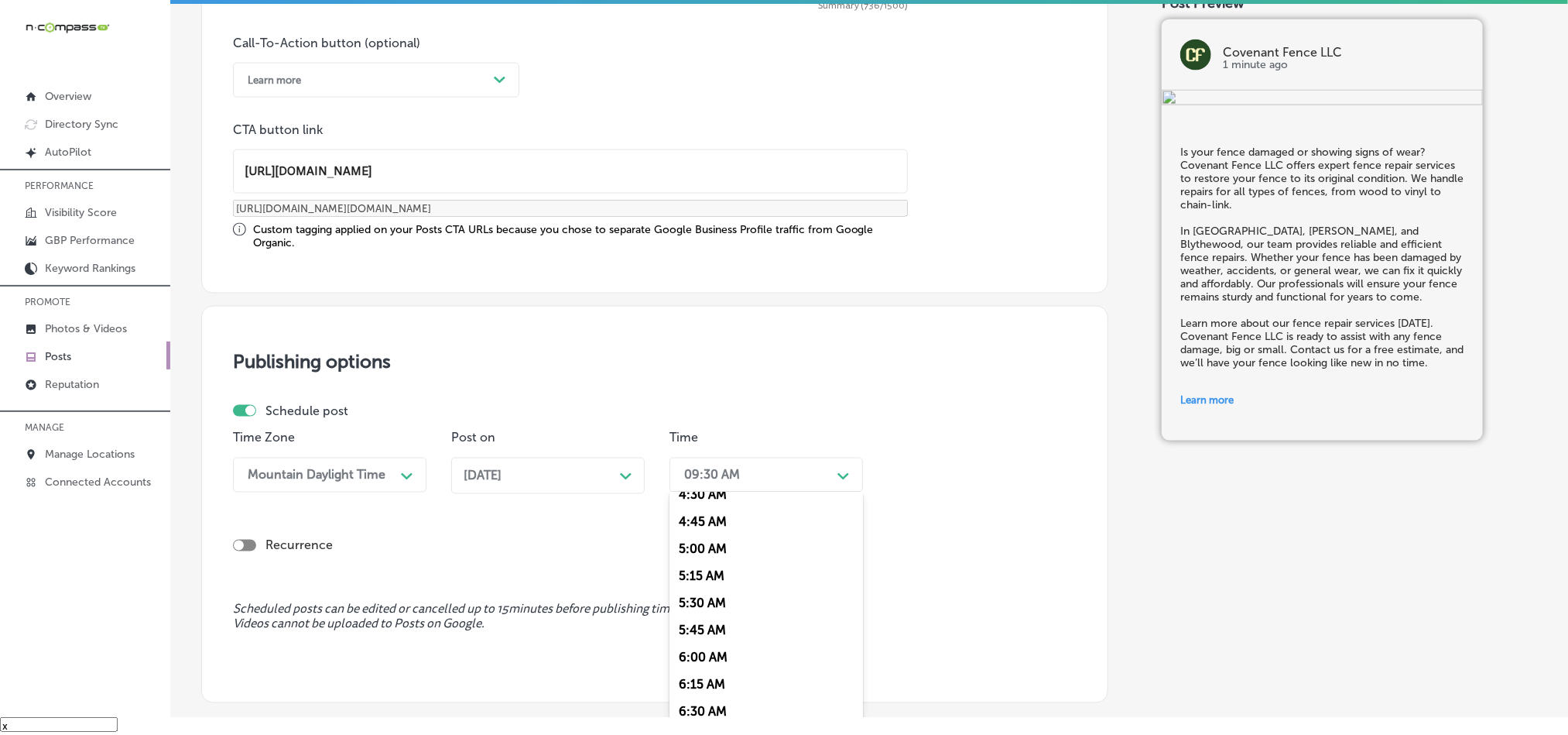
scroll to position [618, 0]
click at [704, 653] on div "7:00 AM" at bounding box center [767, 648] width 193 height 27
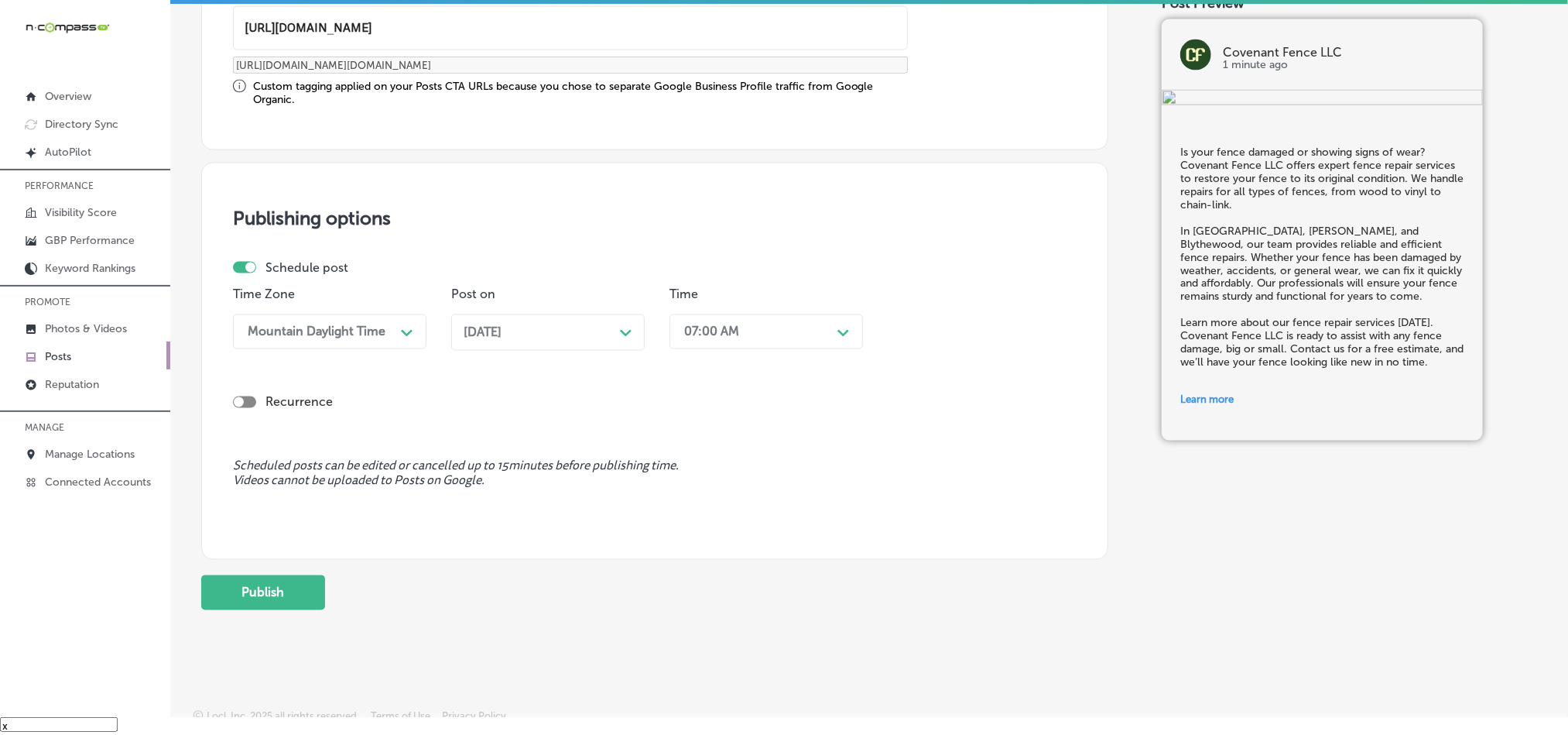
scroll to position [1287, 0]
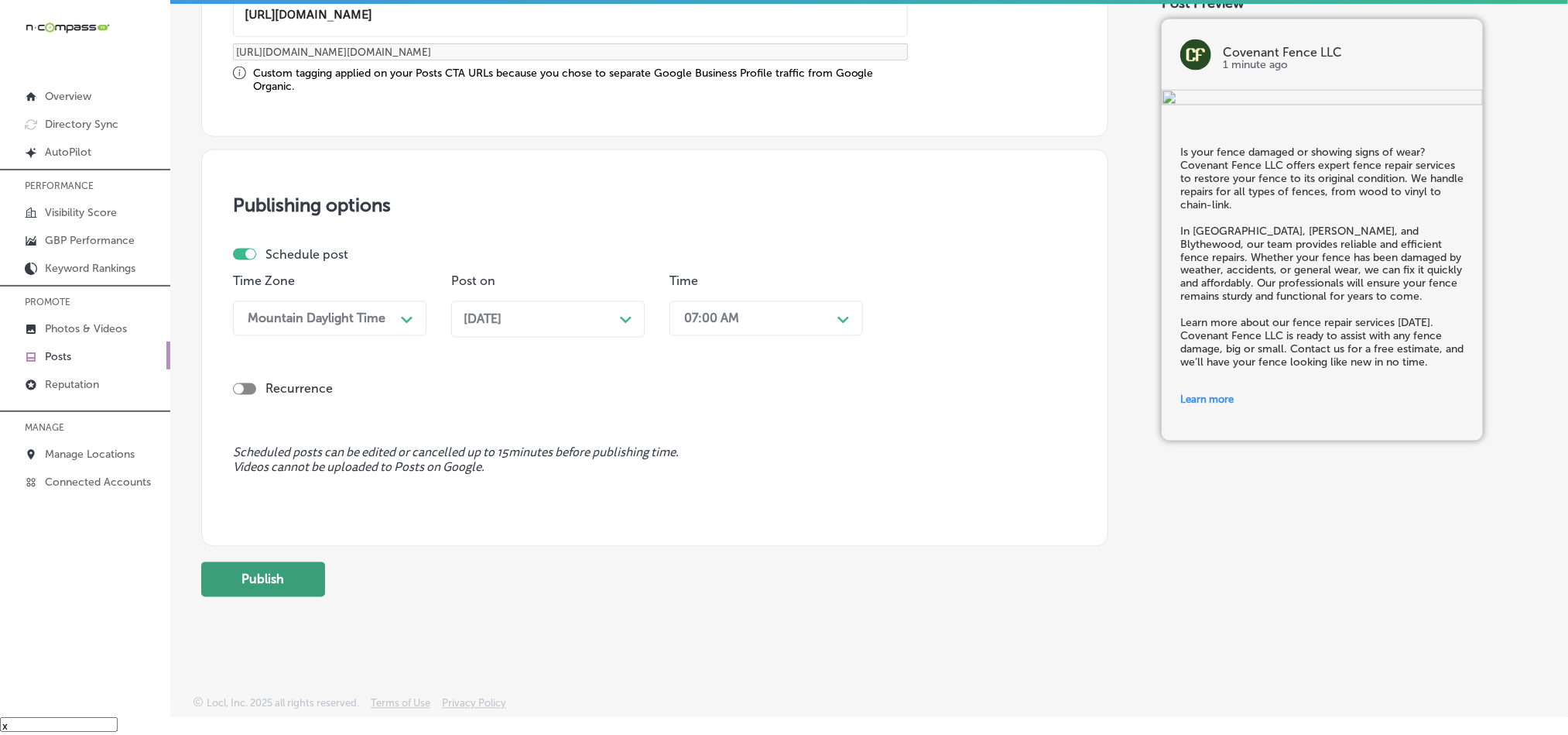
click at [291, 573] on button "Publish" at bounding box center [263, 579] width 124 height 35
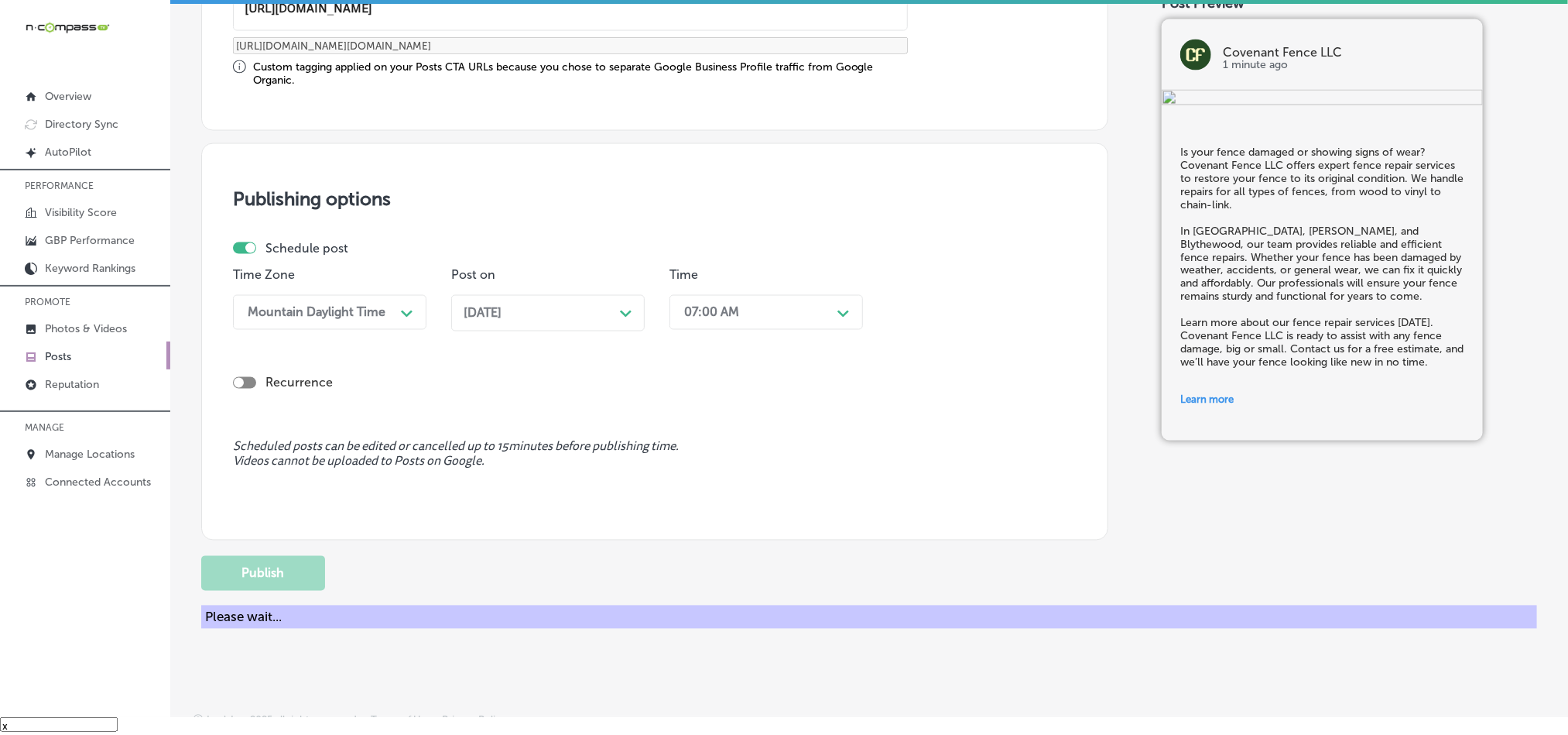
scroll to position [1150, 0]
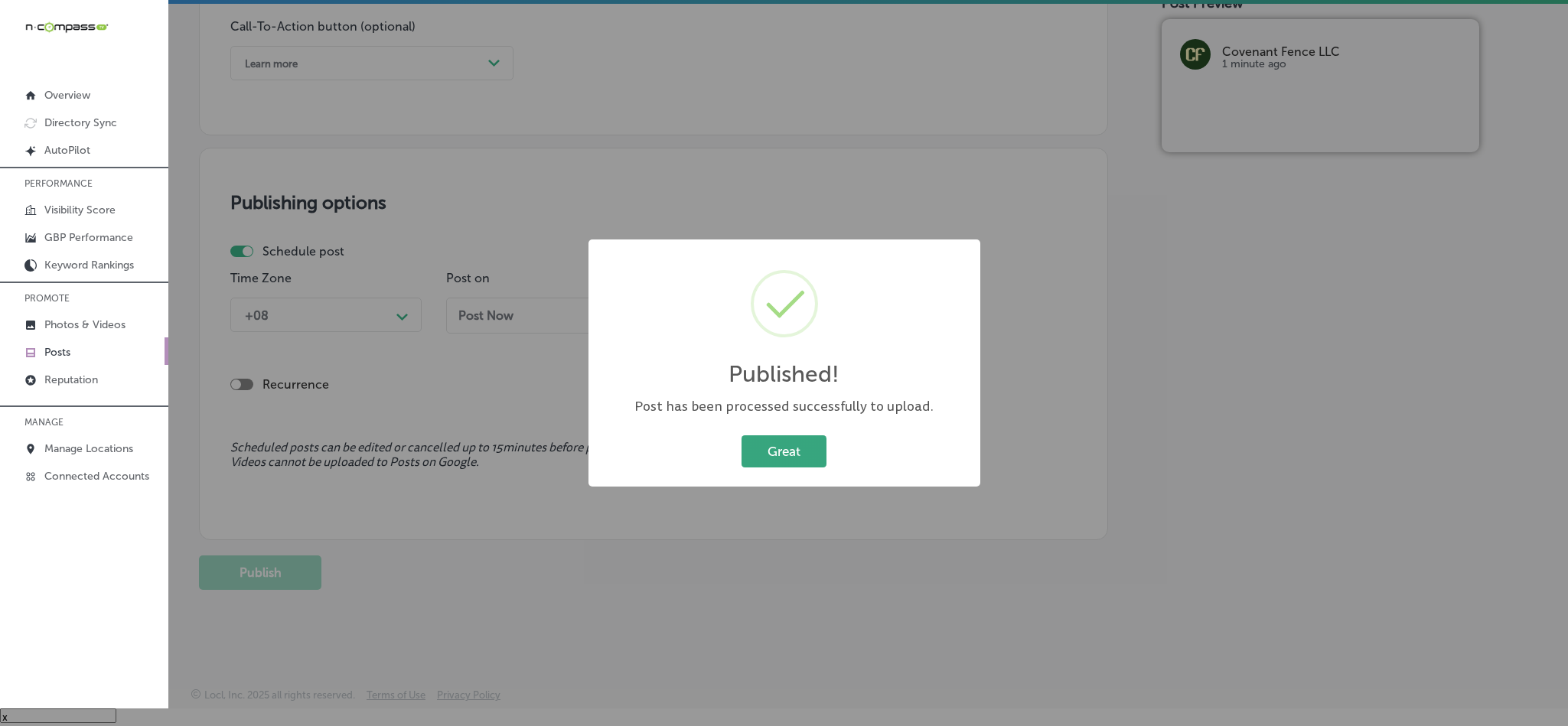
click at [747, 454] on button "Great" at bounding box center [784, 451] width 85 height 32
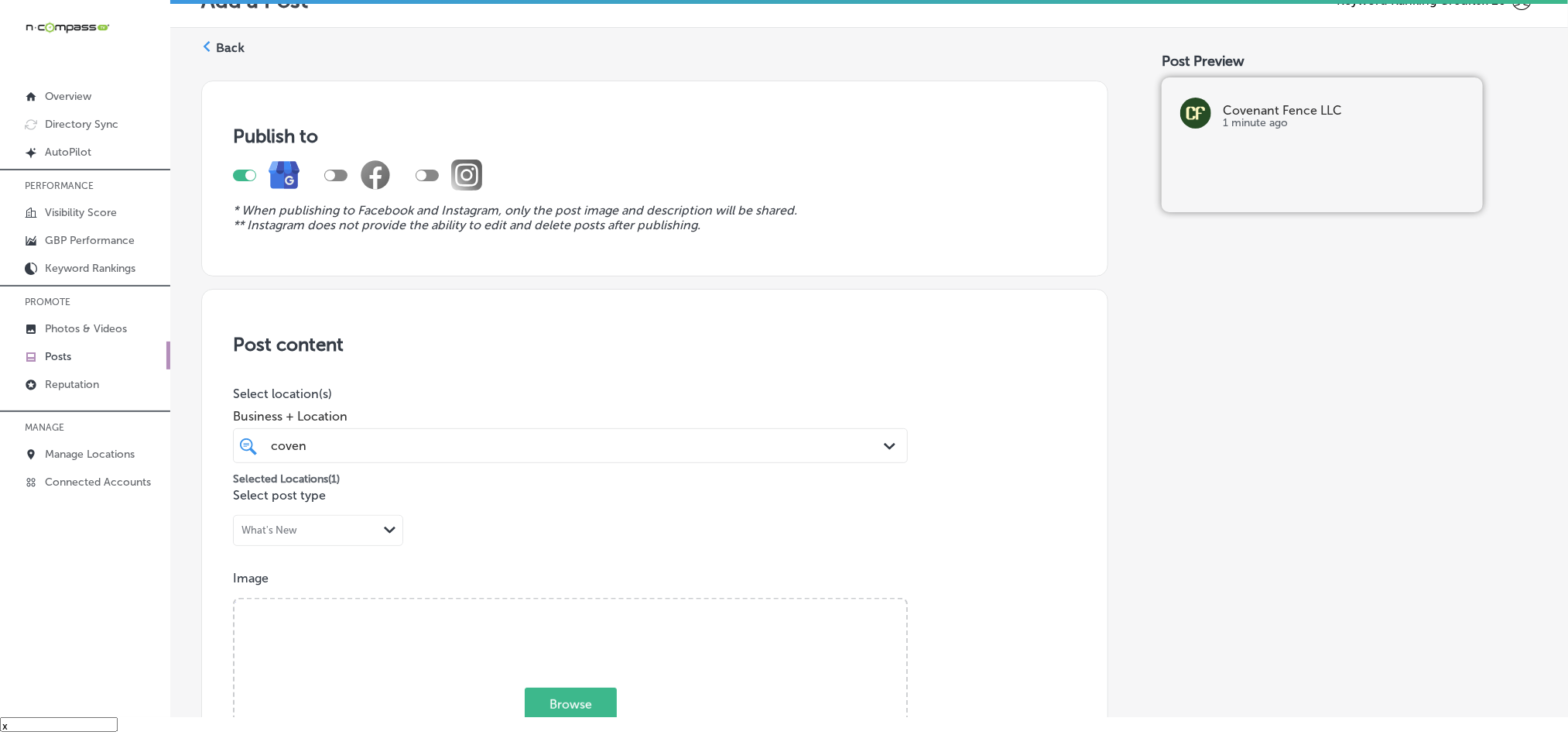
scroll to position [0, 0]
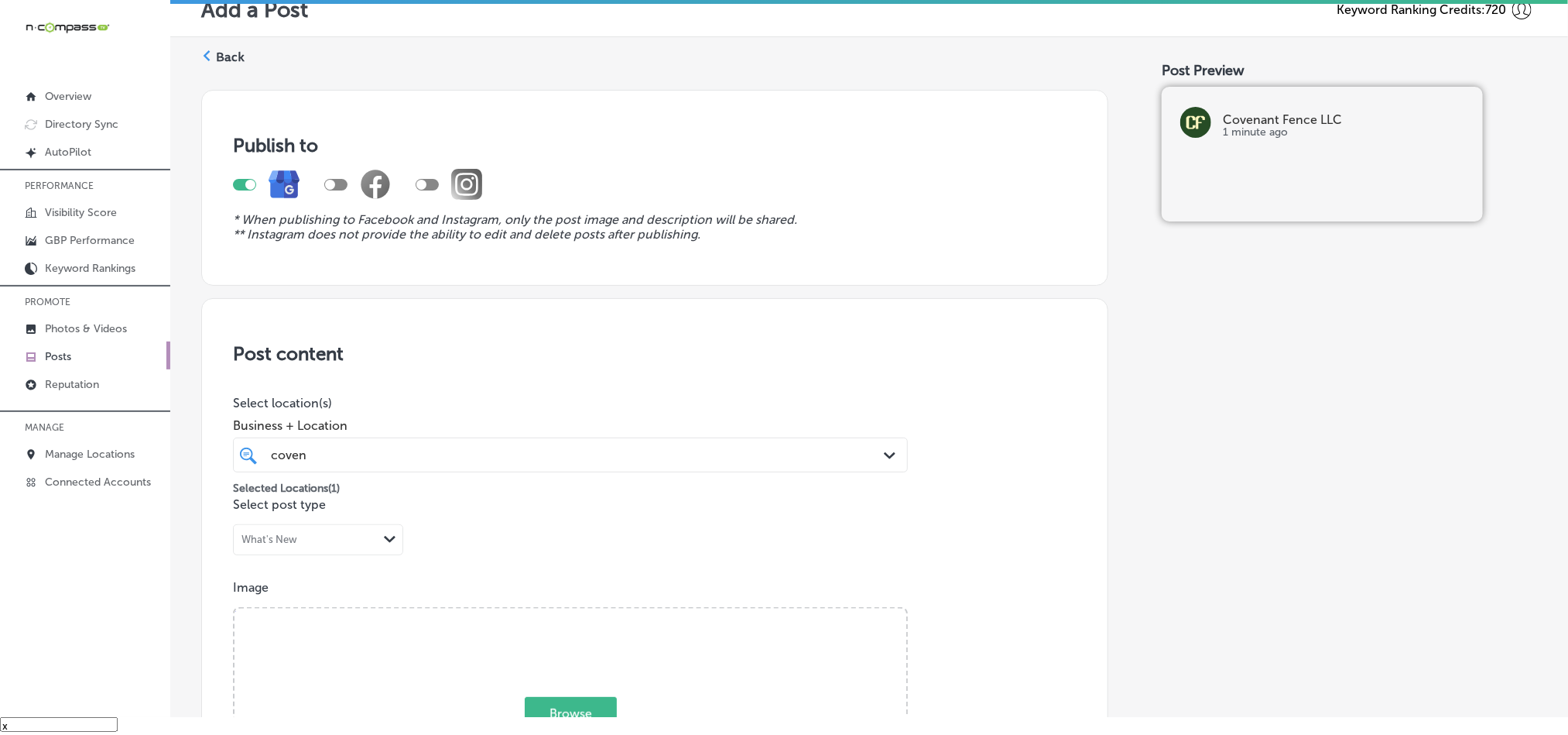
click at [226, 54] on label "Back" at bounding box center [230, 57] width 29 height 17
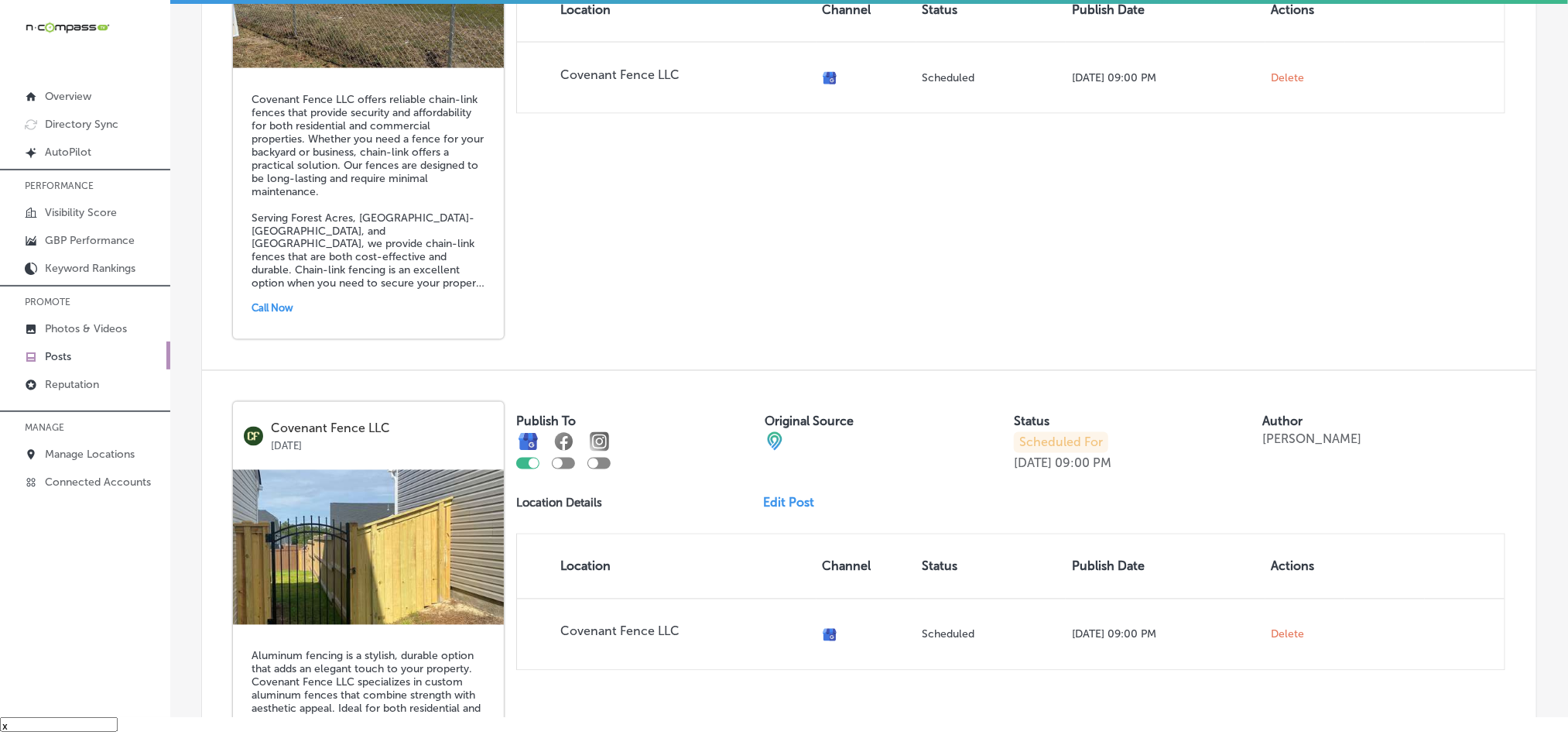
scroll to position [1315, 0]
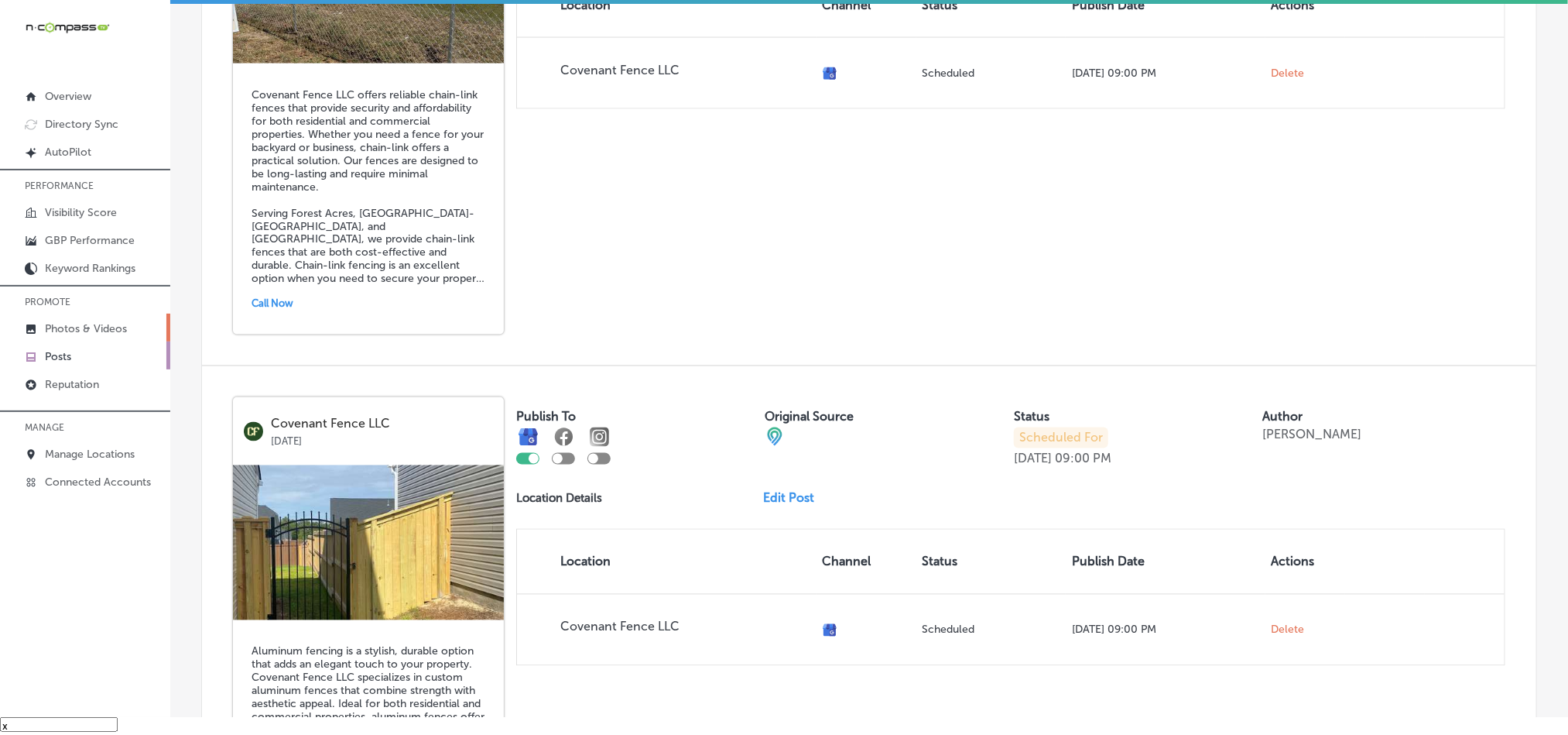
click at [77, 320] on link "Photos & Videos" at bounding box center [85, 327] width 170 height 28
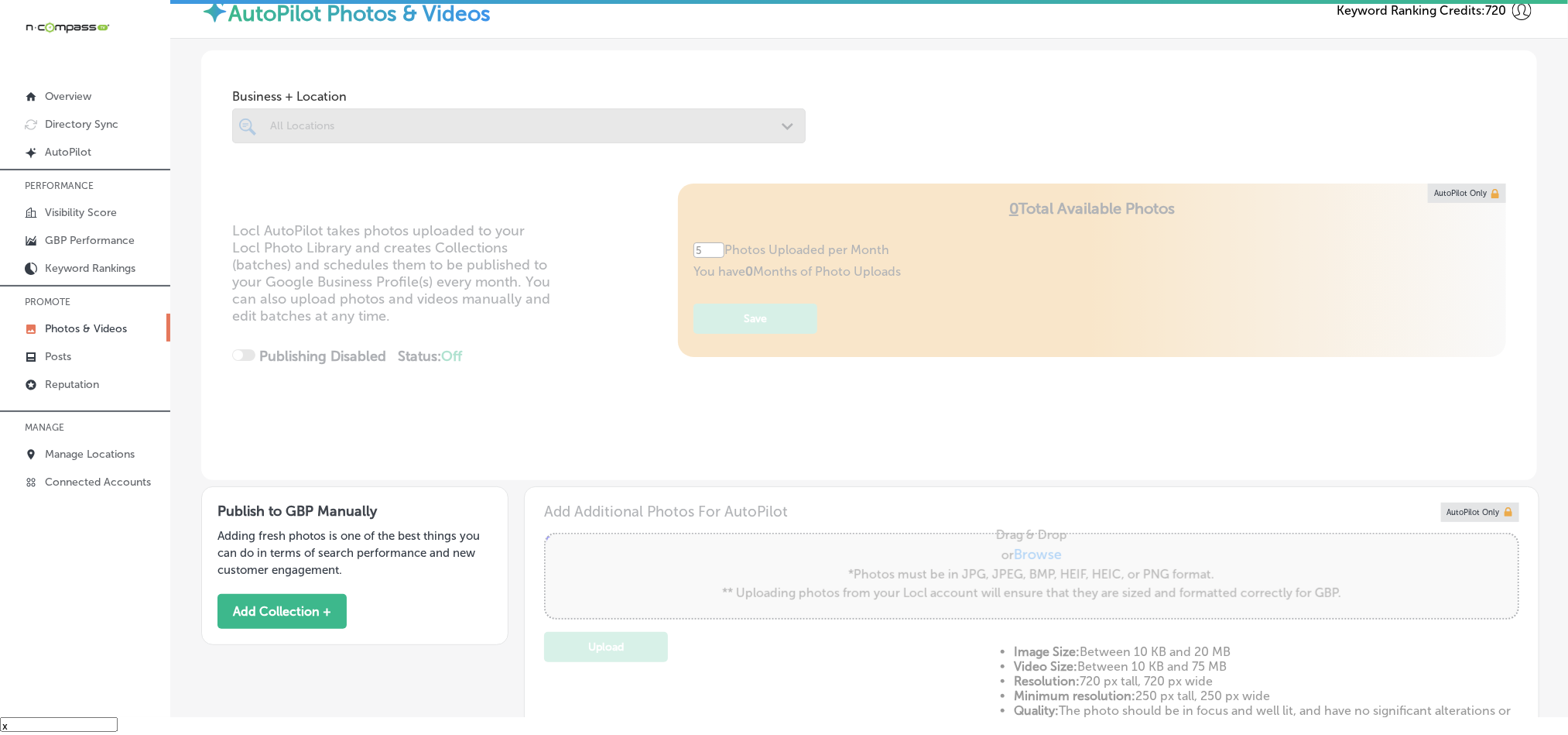
type input "0"
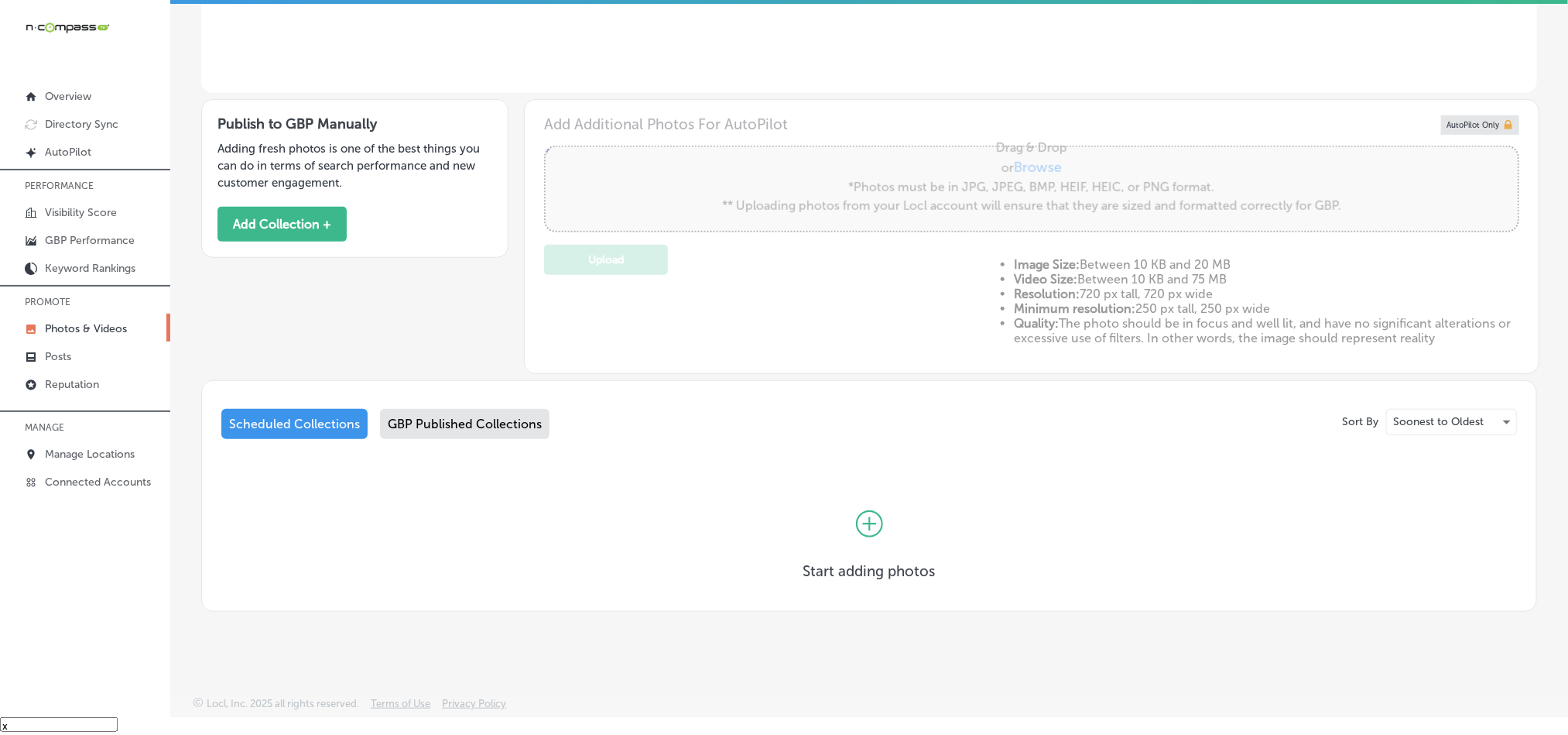
scroll to position [400, 0]
click at [305, 209] on button "Add Collection +" at bounding box center [282, 223] width 130 height 35
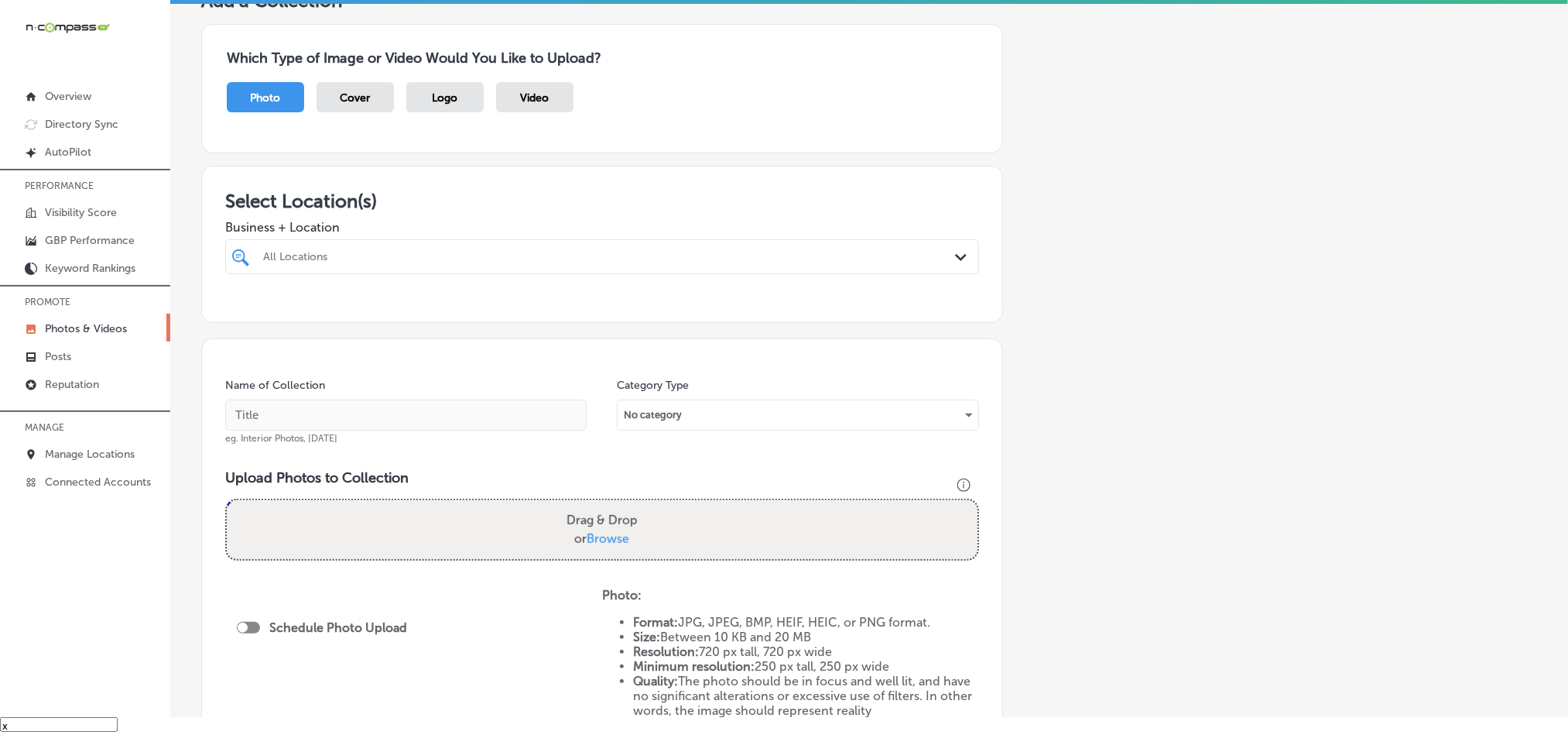
scroll to position [116, 0]
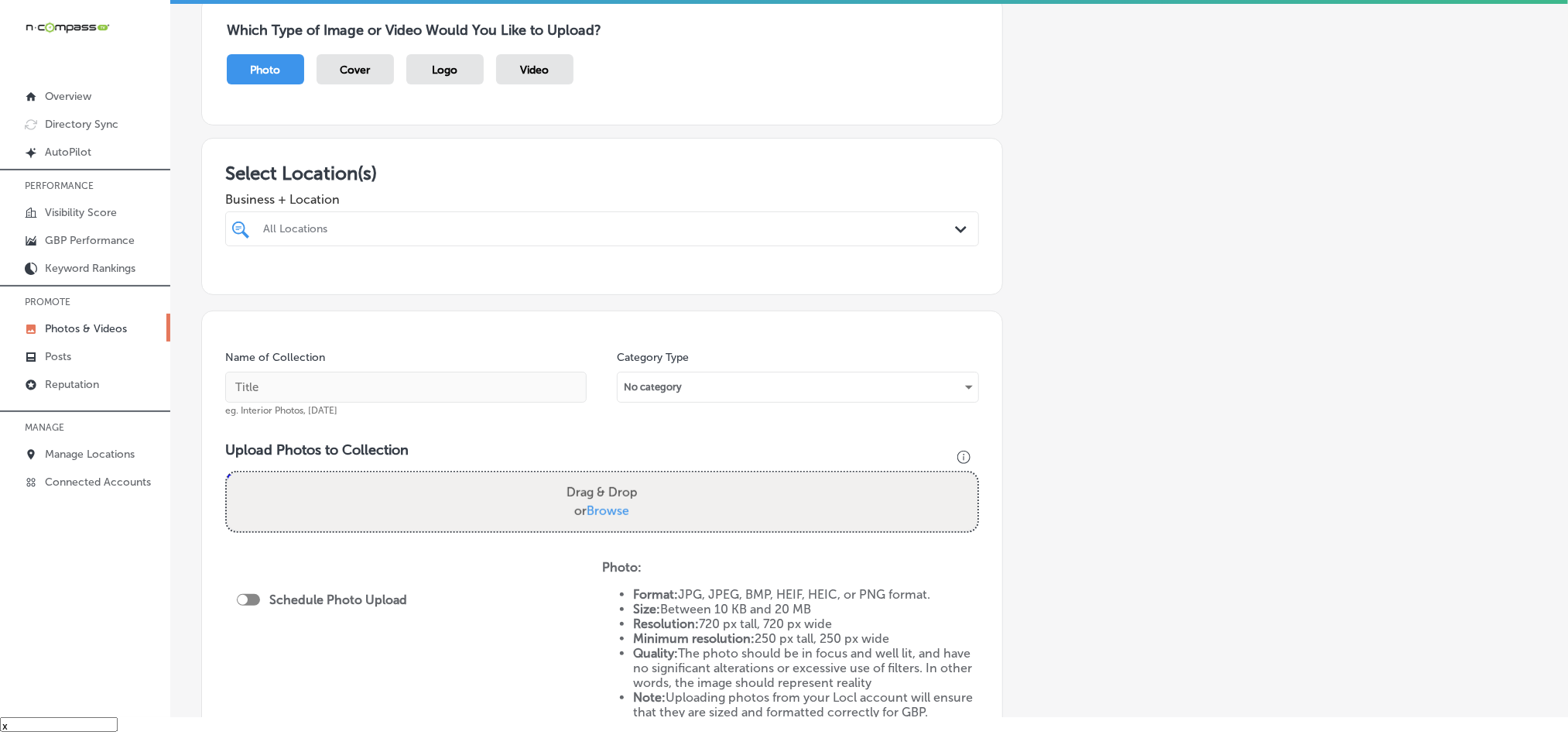
click at [806, 221] on div at bounding box center [567, 228] width 613 height 21
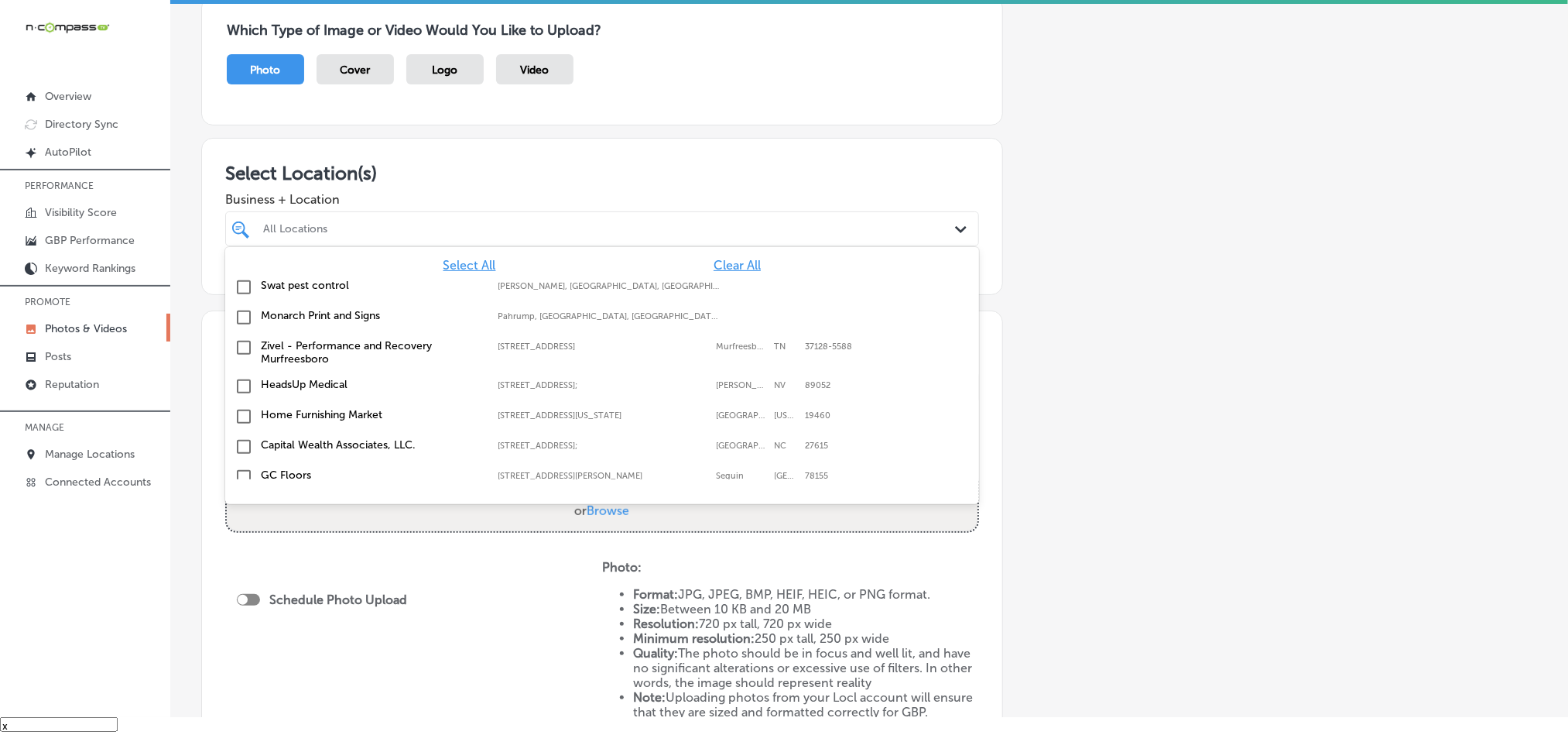
click at [725, 268] on span "Clear All" at bounding box center [737, 265] width 47 height 15
click at [725, 227] on div "All Locations" at bounding box center [610, 228] width 694 height 13
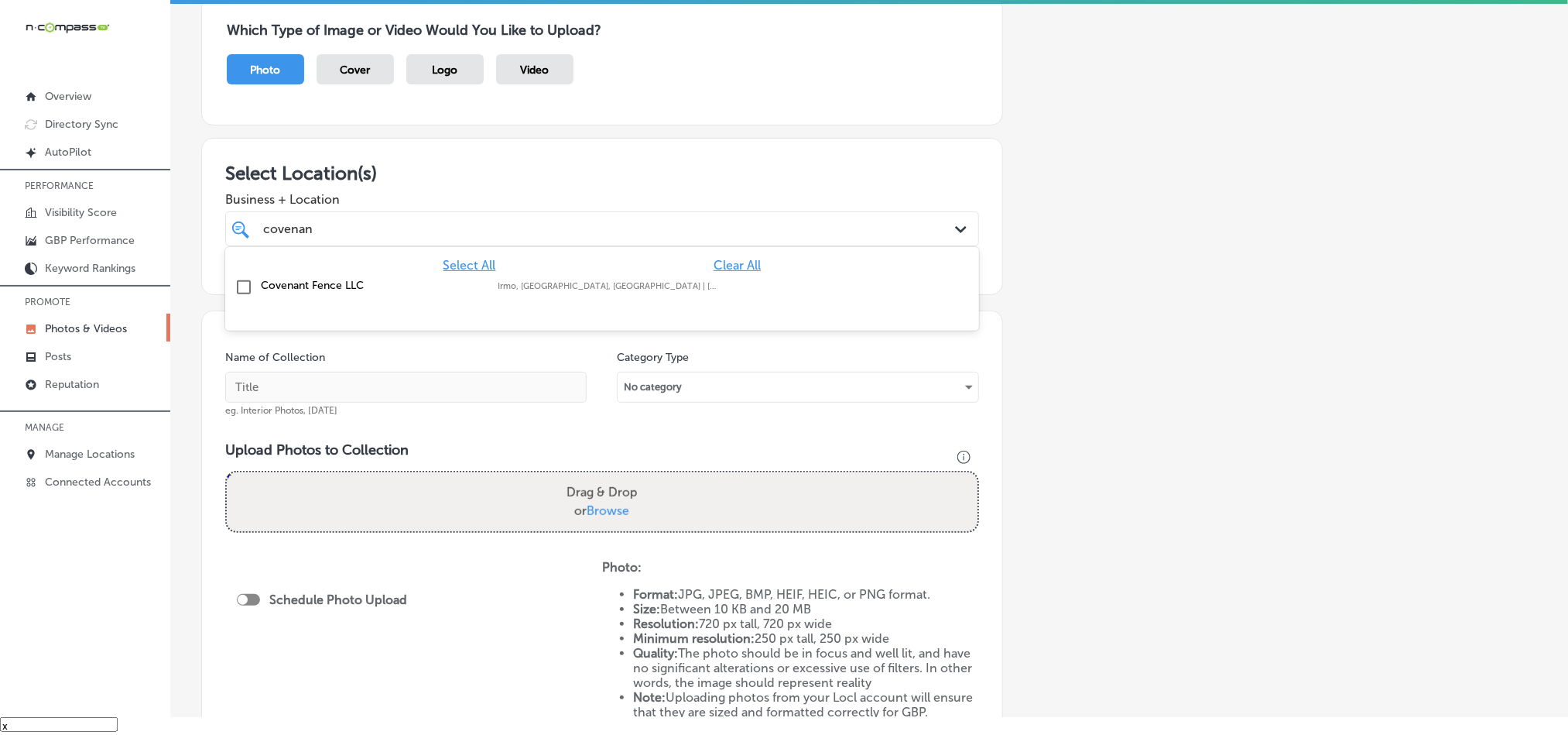
click at [242, 291] on input "checkbox" at bounding box center [243, 287] width 19 height 19
type input "covenan"
click at [621, 168] on h3 "Select Location(s)" at bounding box center [602, 173] width 754 height 23
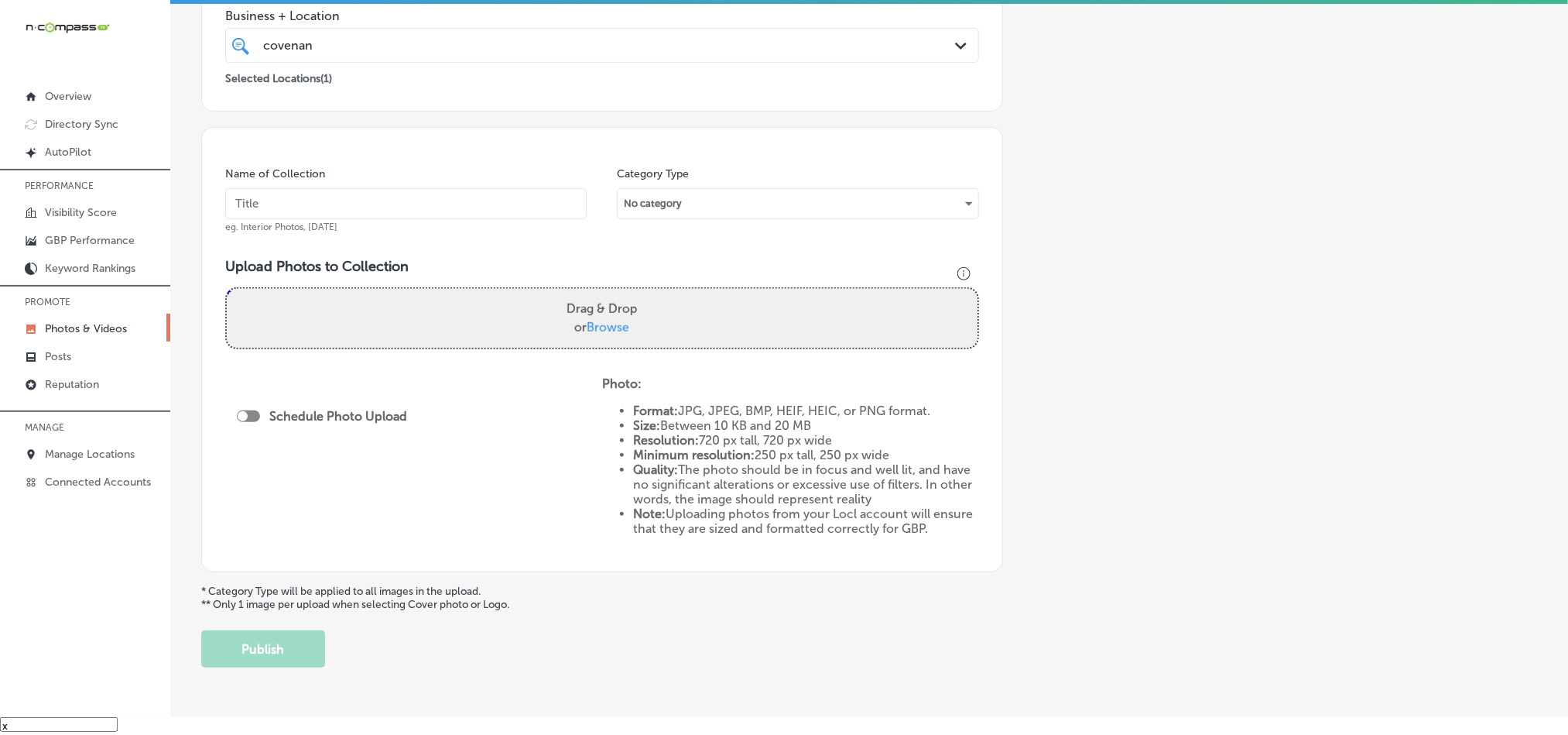
scroll to position [310, 0]
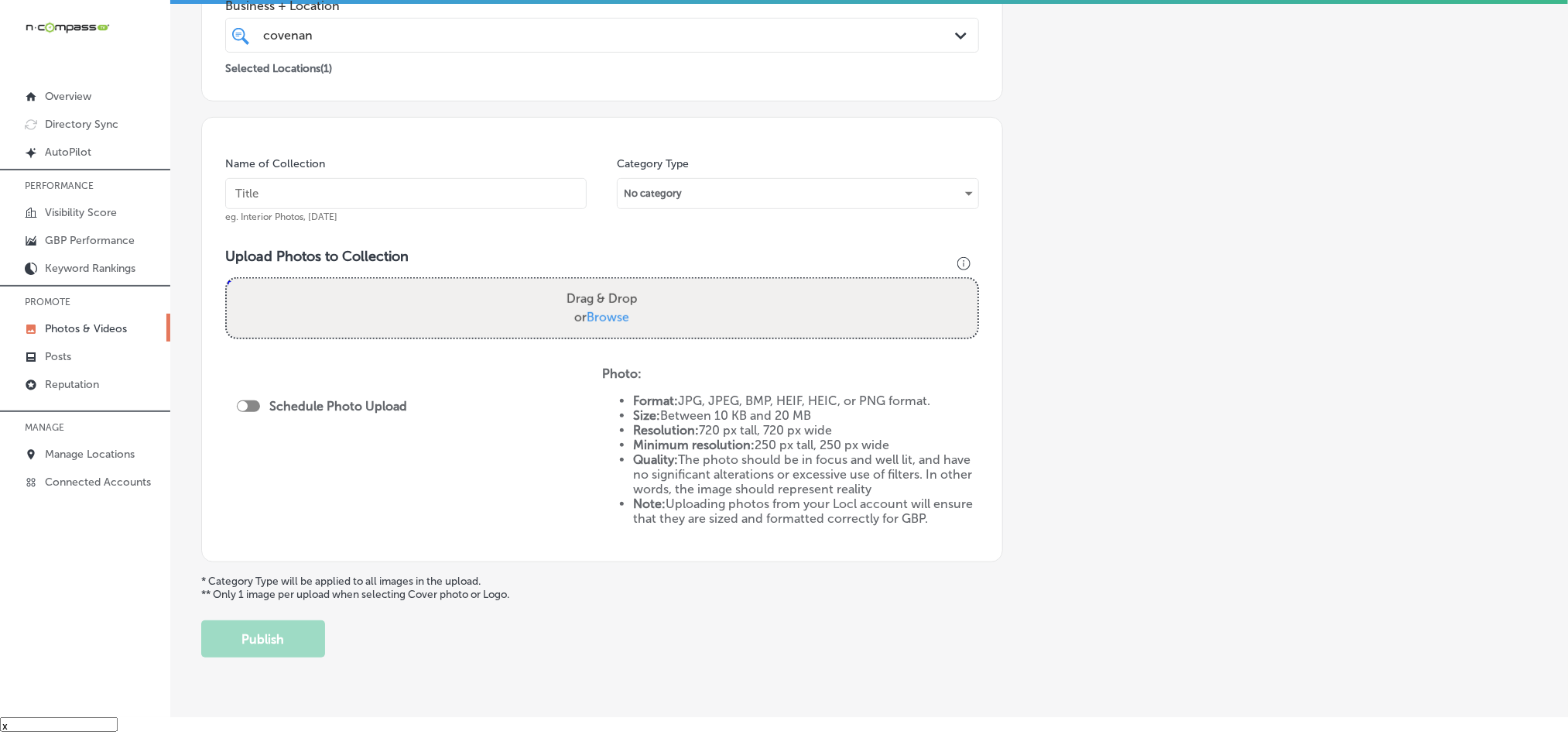
click at [454, 193] on input "text" at bounding box center [406, 193] width 362 height 31
paste input "Covenant-Fence-Fence-installation-Columbia-SC"
type input "Covenant-Fence-Fence-installation-Columbia-SC"
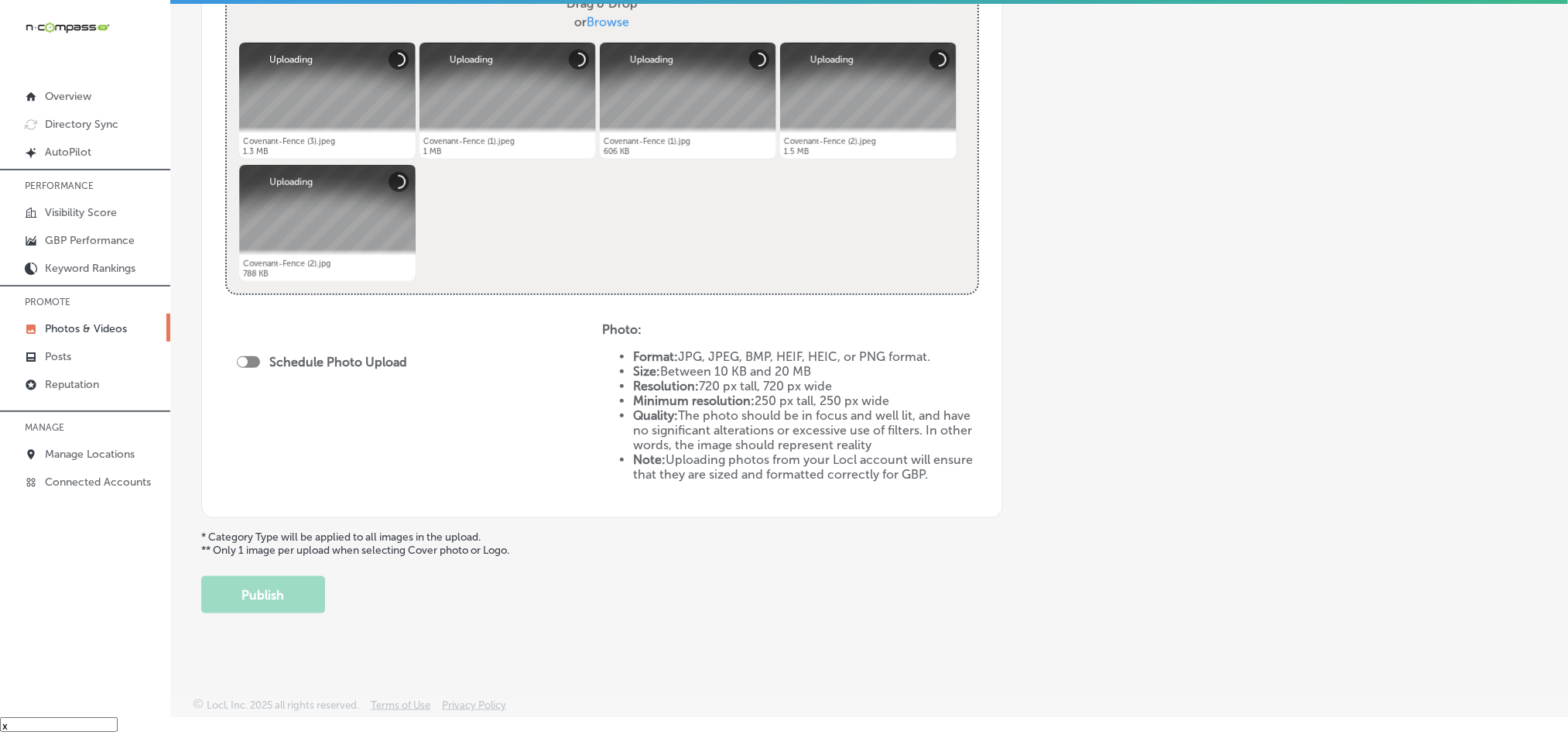
scroll to position [611, 0]
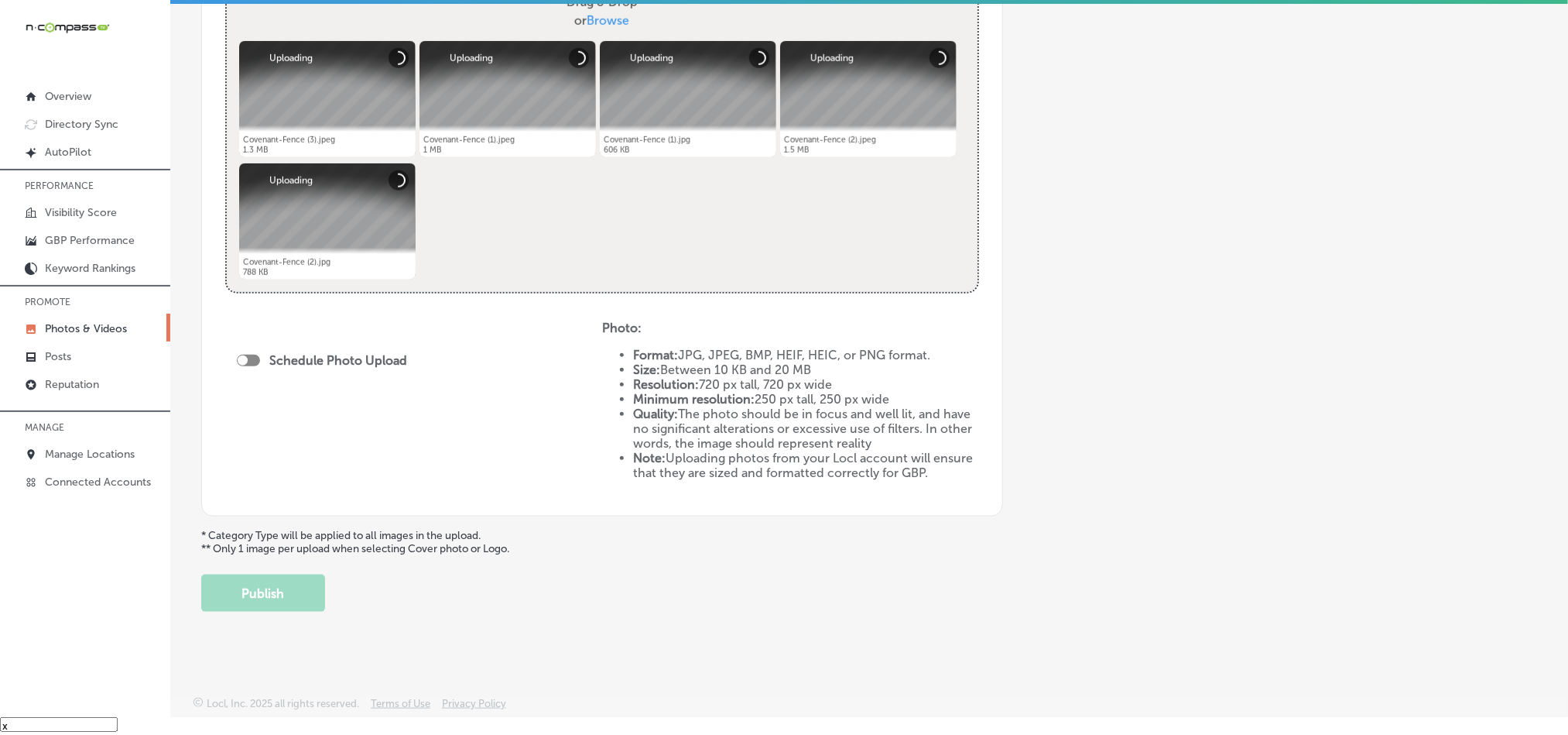
click at [249, 347] on div "Schedule Photo Upload" at bounding box center [326, 362] width 178 height 35
click at [251, 358] on div at bounding box center [248, 361] width 23 height 12
checkbox input "true"
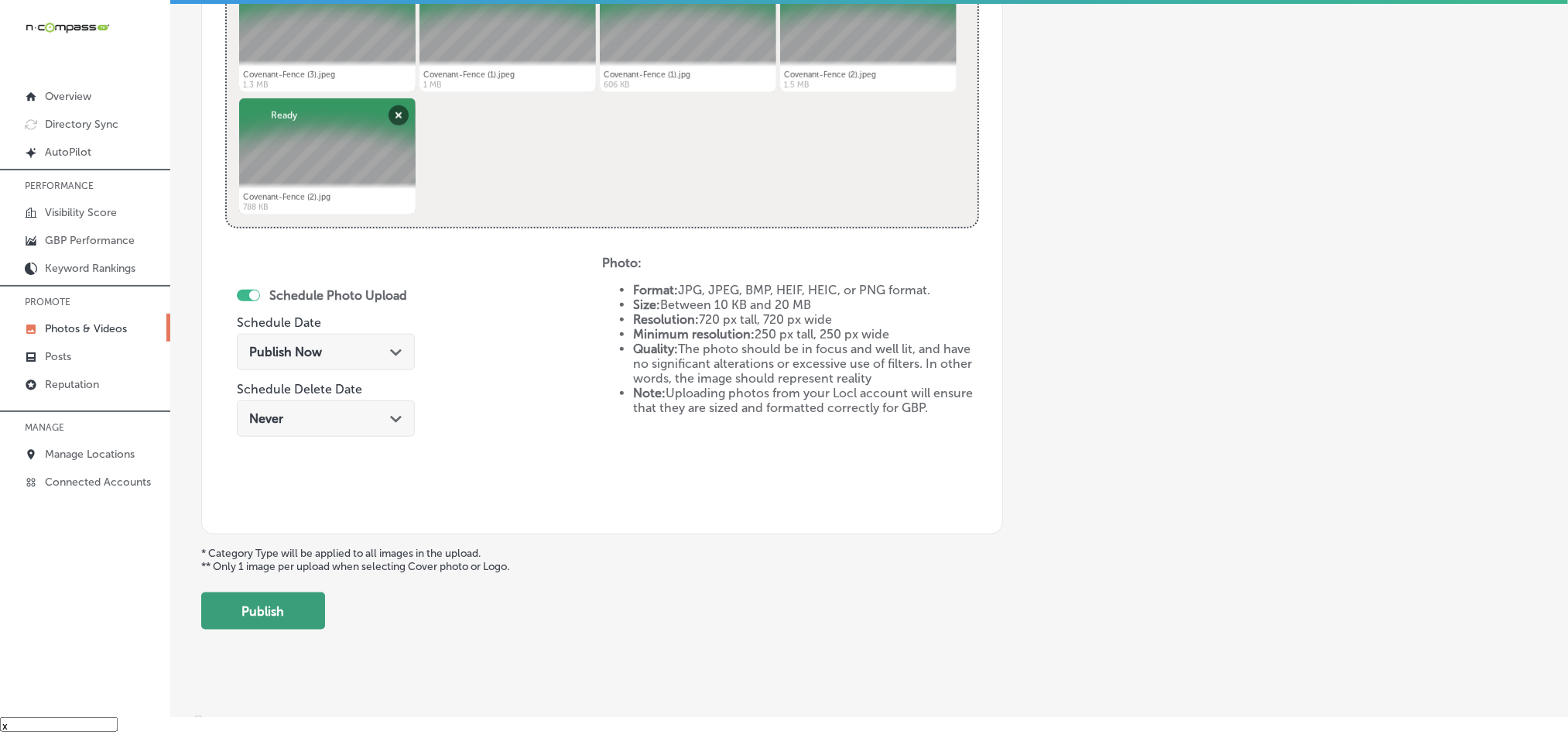
scroll to position [693, 0]
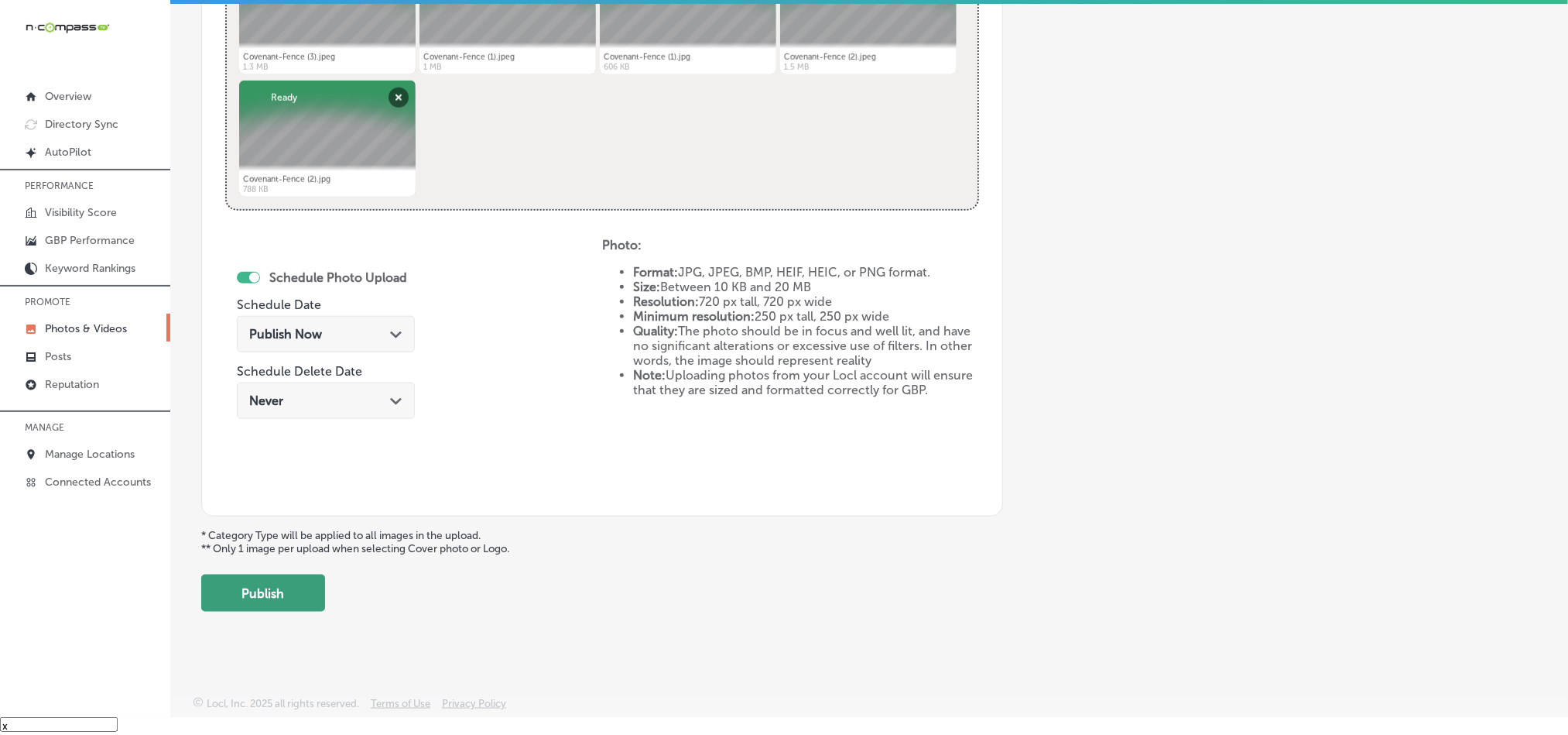
click at [267, 597] on button "Publish" at bounding box center [263, 592] width 124 height 37
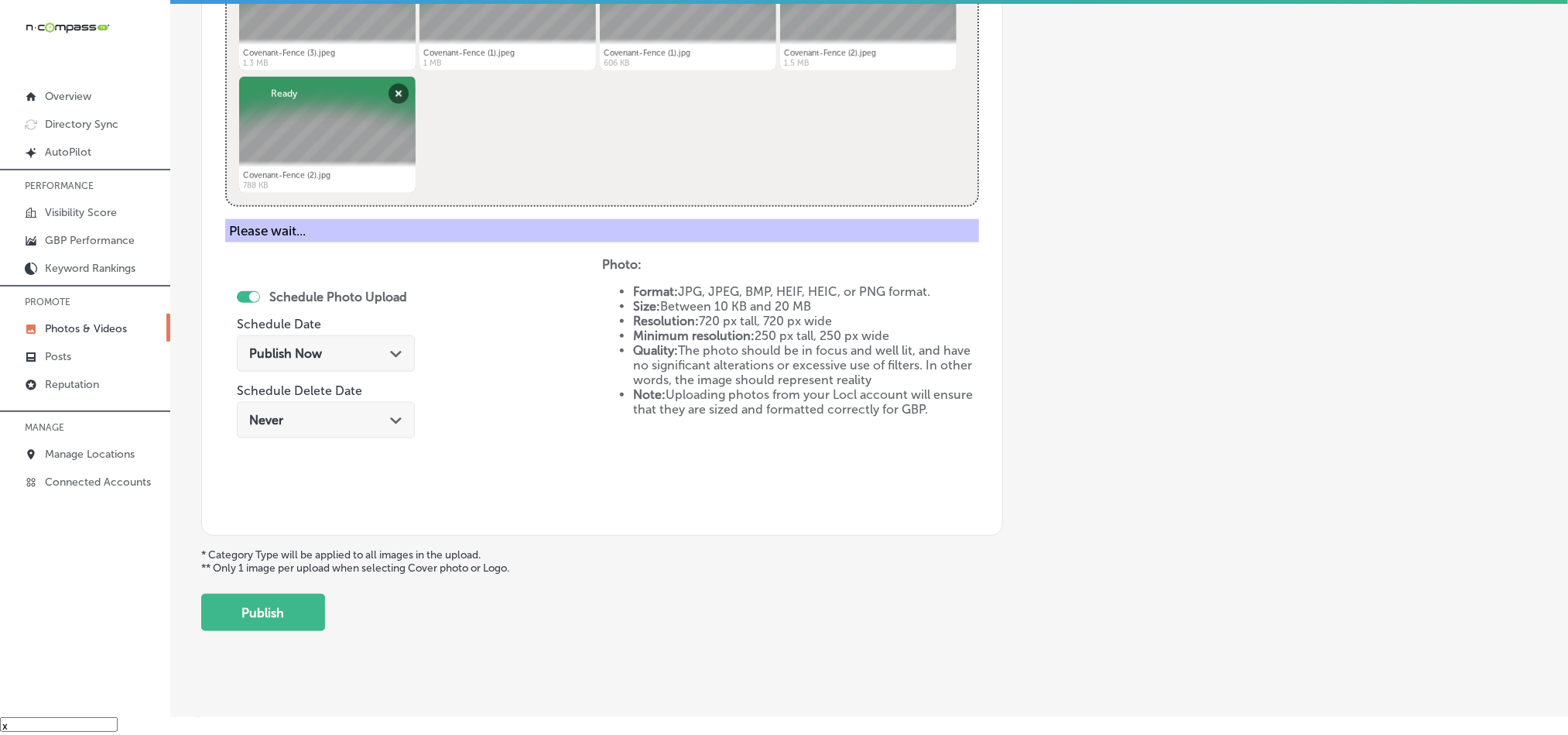
scroll to position [442, 0]
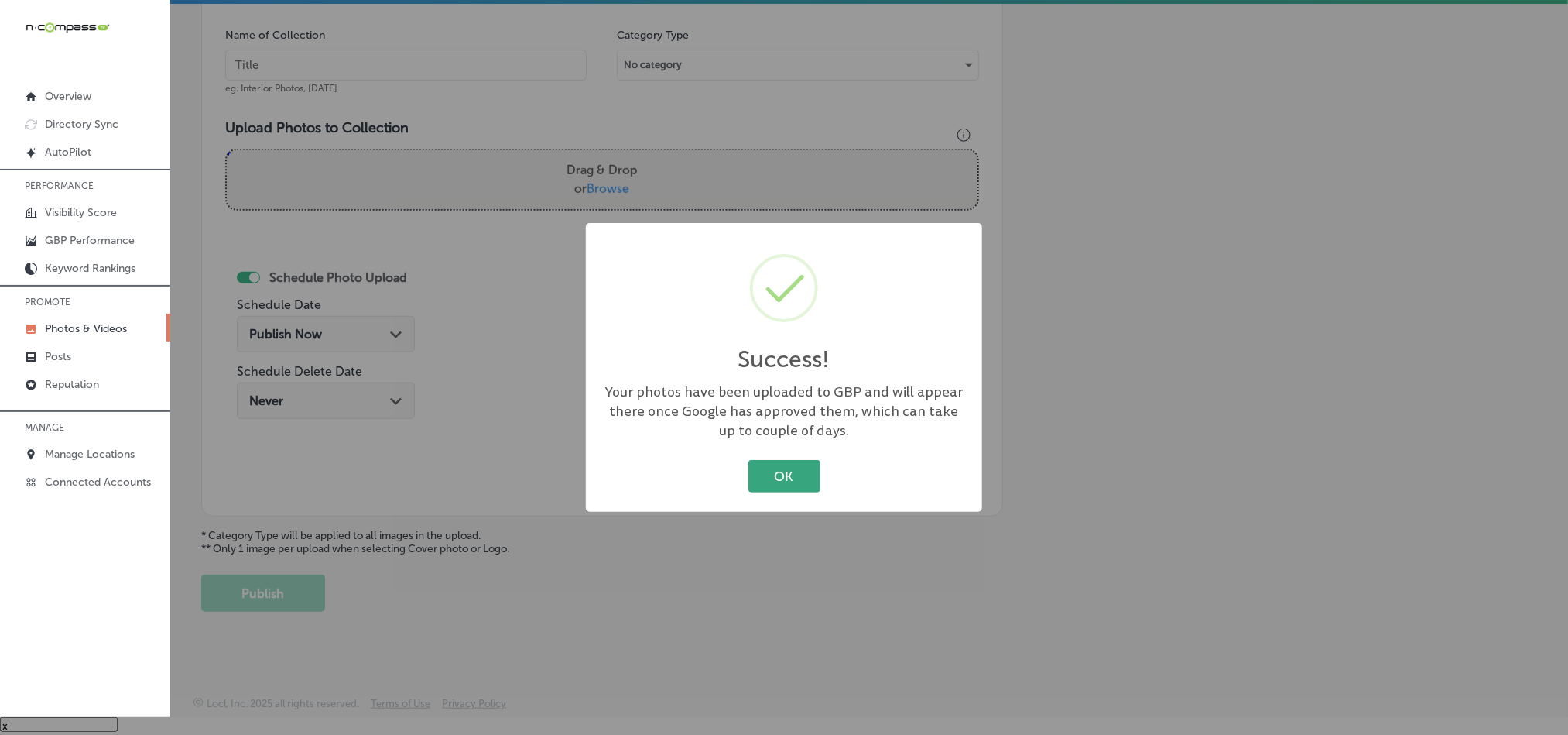
click at [765, 475] on button "OK" at bounding box center [784, 476] width 72 height 32
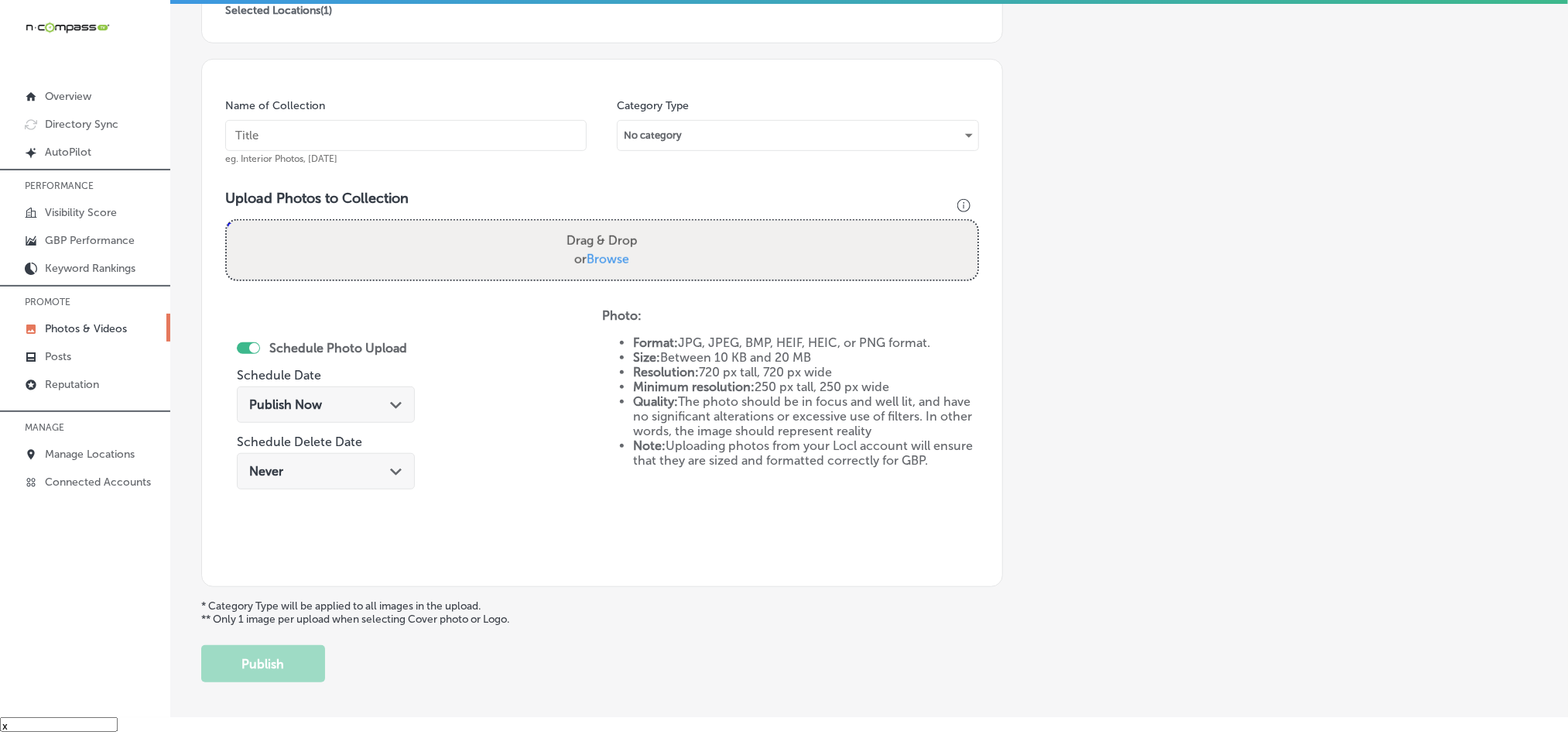
scroll to position [365, 0]
click at [389, 137] on input "text" at bounding box center [406, 138] width 362 height 31
paste input "Covenant-Fence-Wood-fencing-Columbia-SC"
type input "Covenant-Fence-Wood-fencing-Columbia-SC"
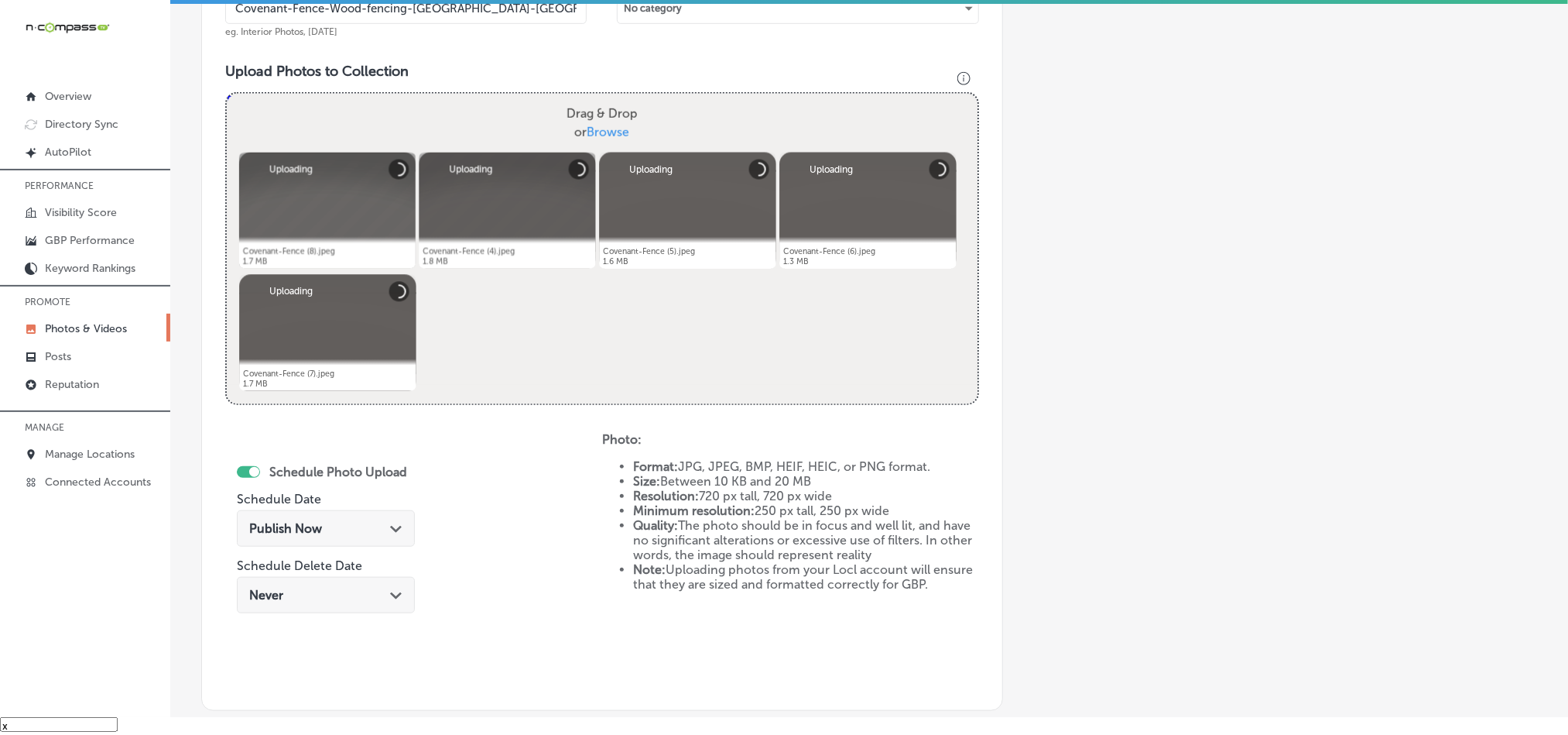
scroll to position [693, 0]
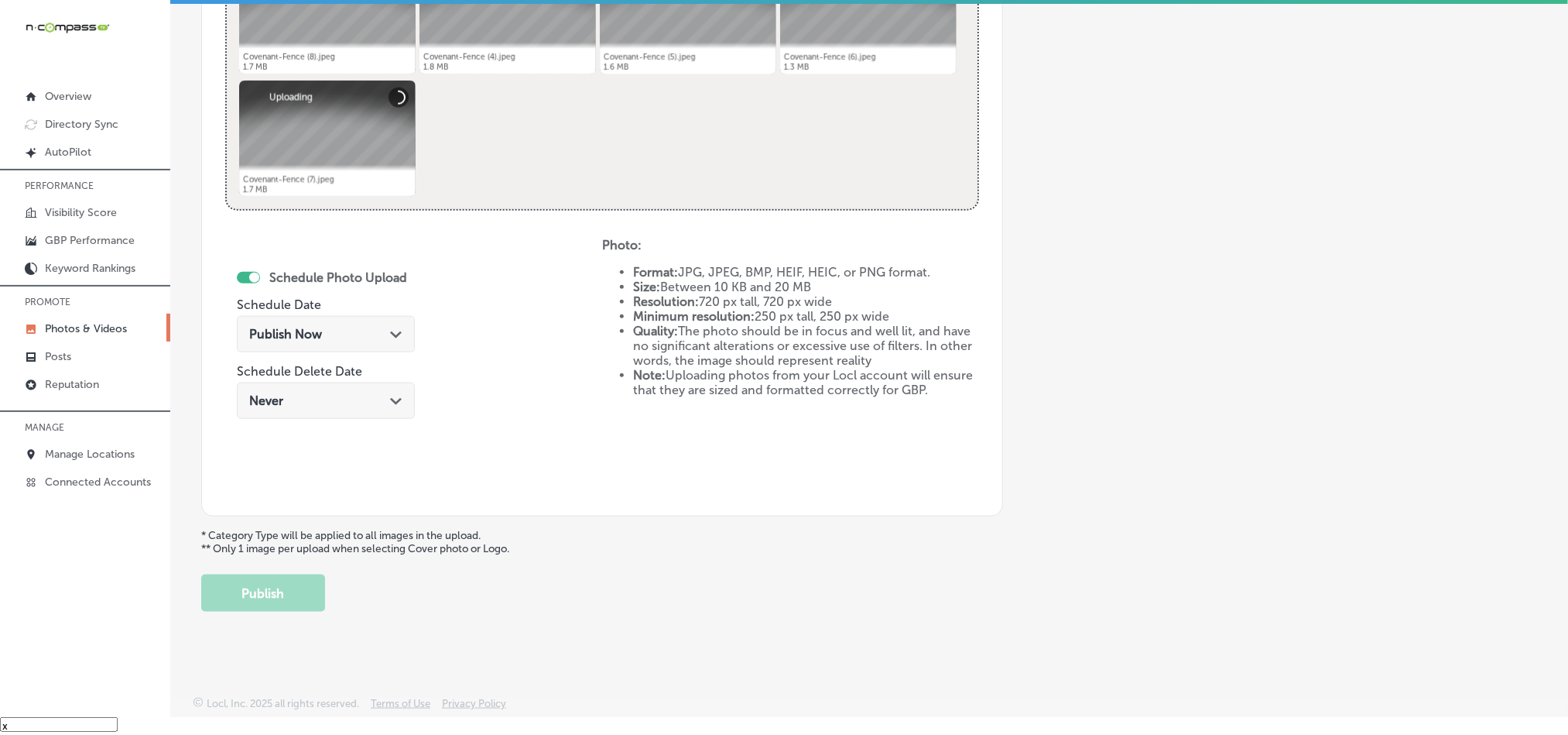
click at [390, 340] on div "Publish Now Path Created with Sketch." at bounding box center [326, 334] width 178 height 36
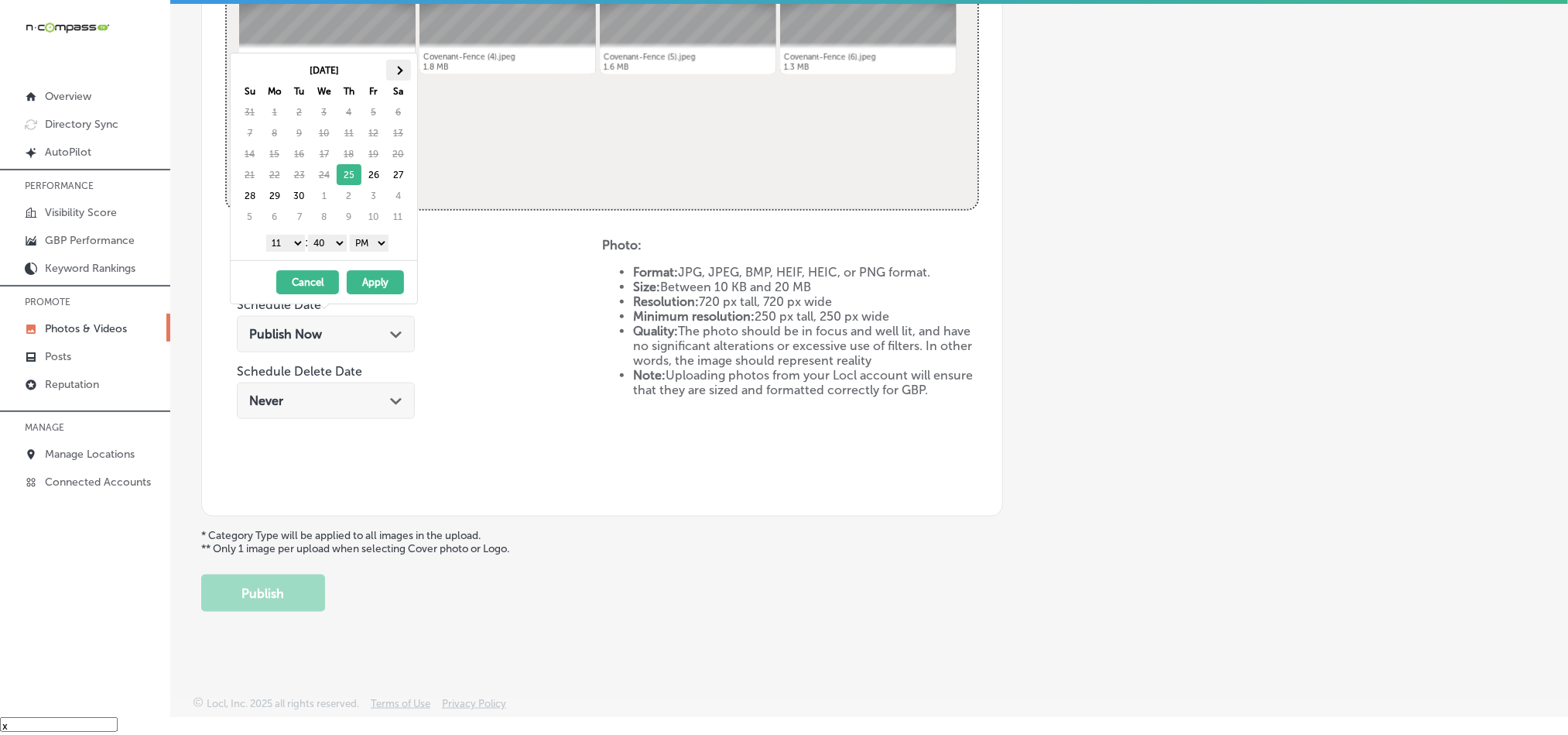
click at [403, 75] on th at bounding box center [398, 70] width 25 height 21
click at [251, 68] on span at bounding box center [249, 70] width 9 height 9
click at [279, 244] on select "1 2 3 4 5 6 7 8 9 10 11 12" at bounding box center [285, 242] width 39 height 17
click at [284, 248] on select "1 2 3 4 5 6 7 8 9 10 11 12" at bounding box center [285, 242] width 39 height 17
click at [333, 251] on select "00 10 20 30 40 50" at bounding box center [327, 242] width 39 height 17
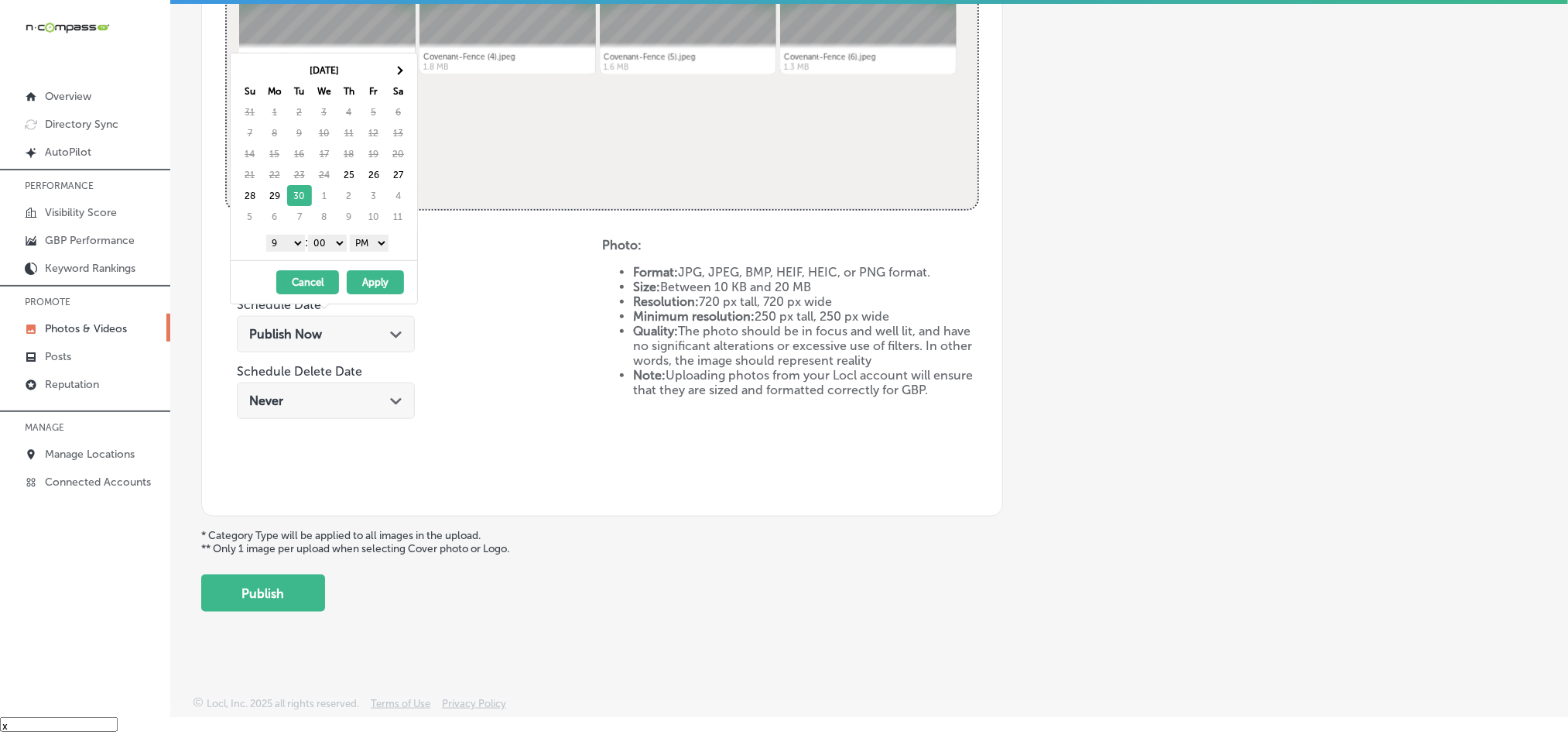
click at [376, 281] on button "Apply" at bounding box center [375, 282] width 57 height 24
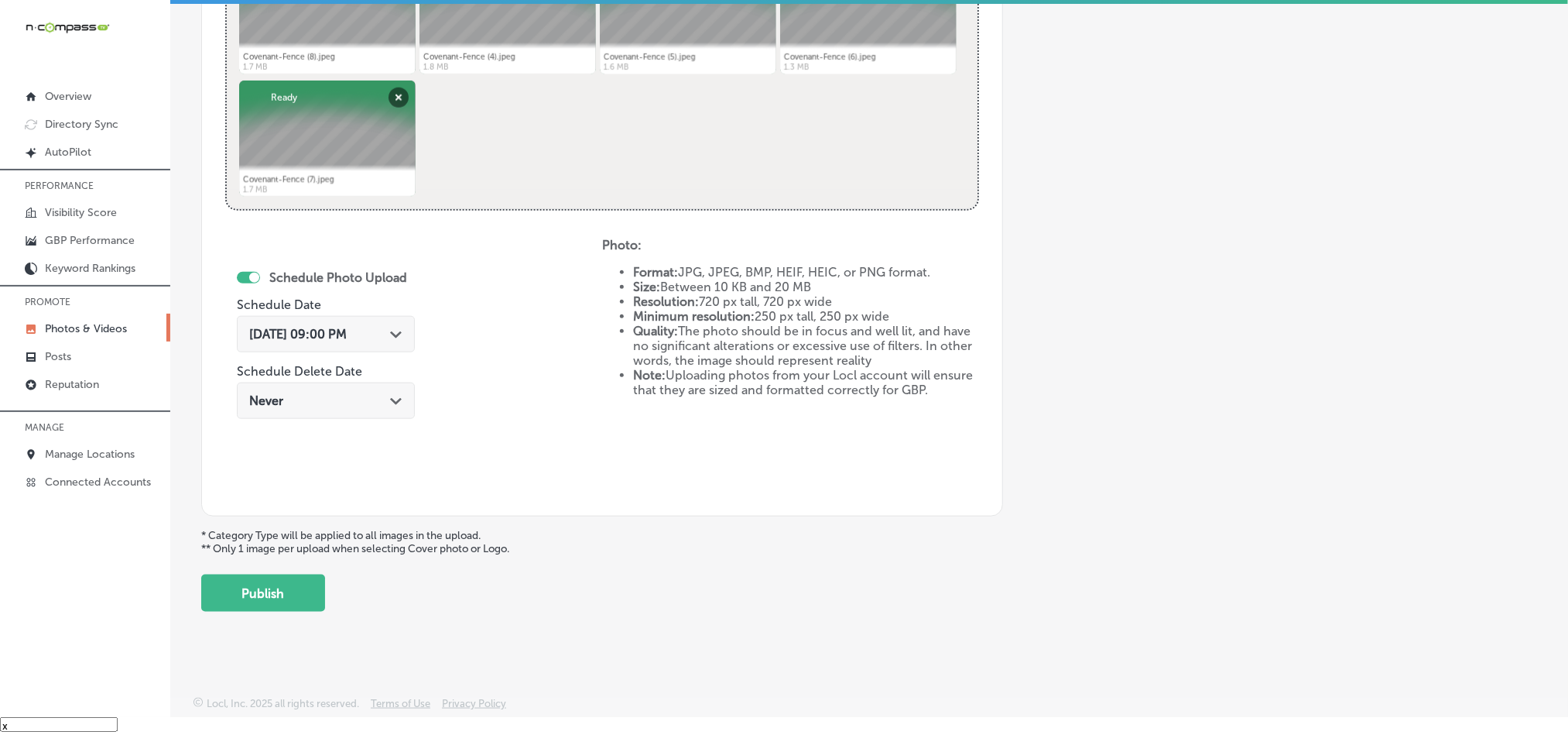
click at [283, 597] on button "Publish" at bounding box center [263, 592] width 124 height 37
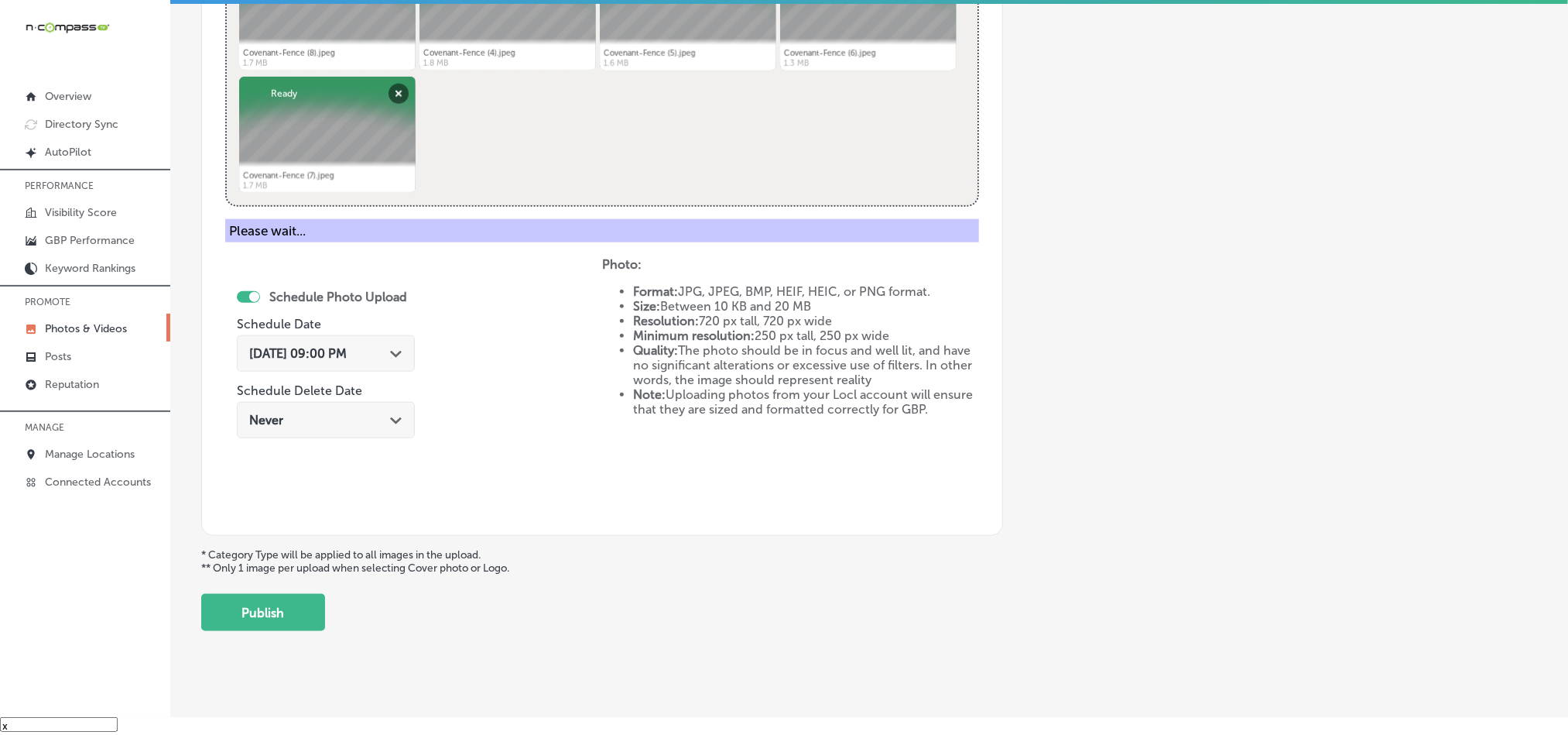
scroll to position [442, 0]
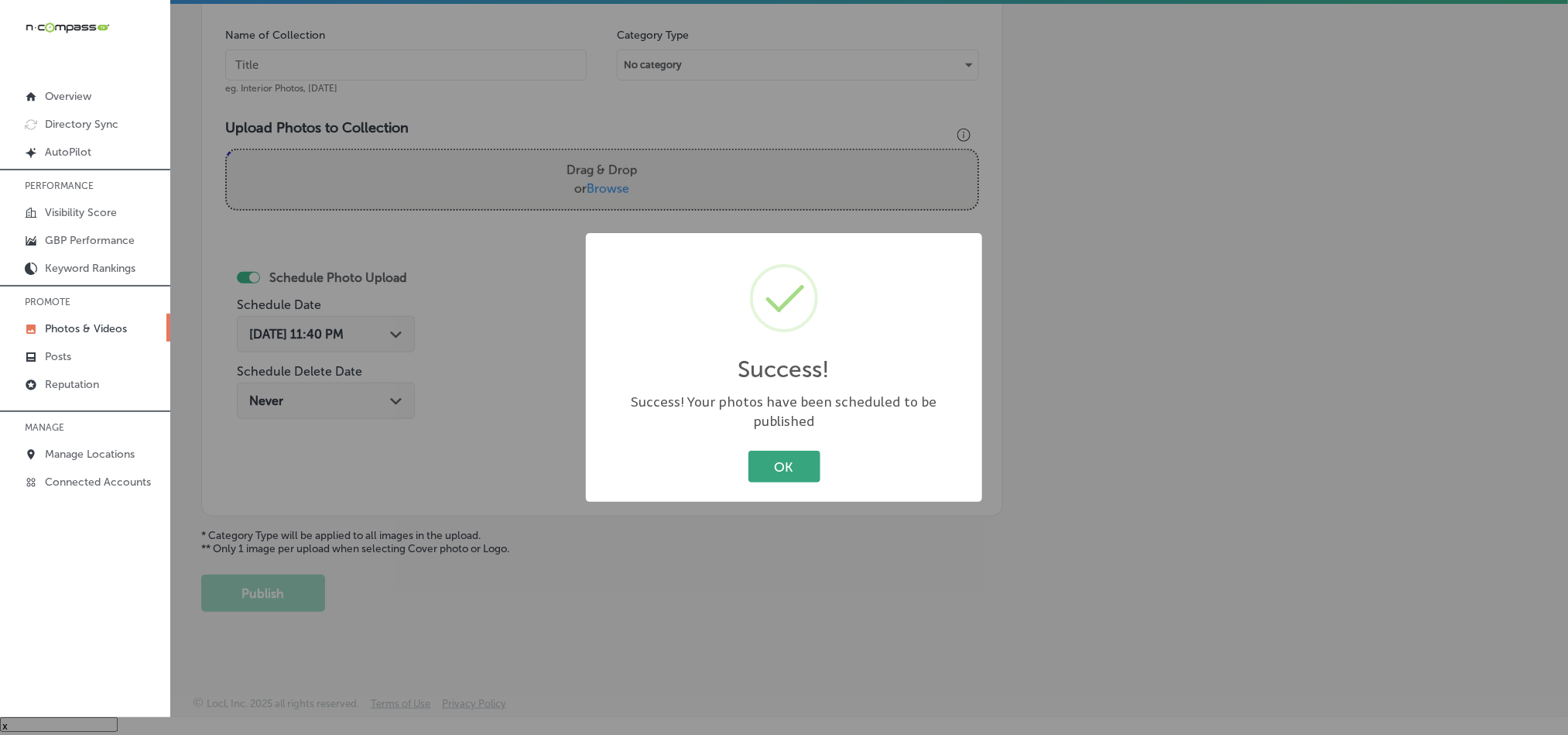
click at [774, 453] on button "OK" at bounding box center [784, 467] width 72 height 32
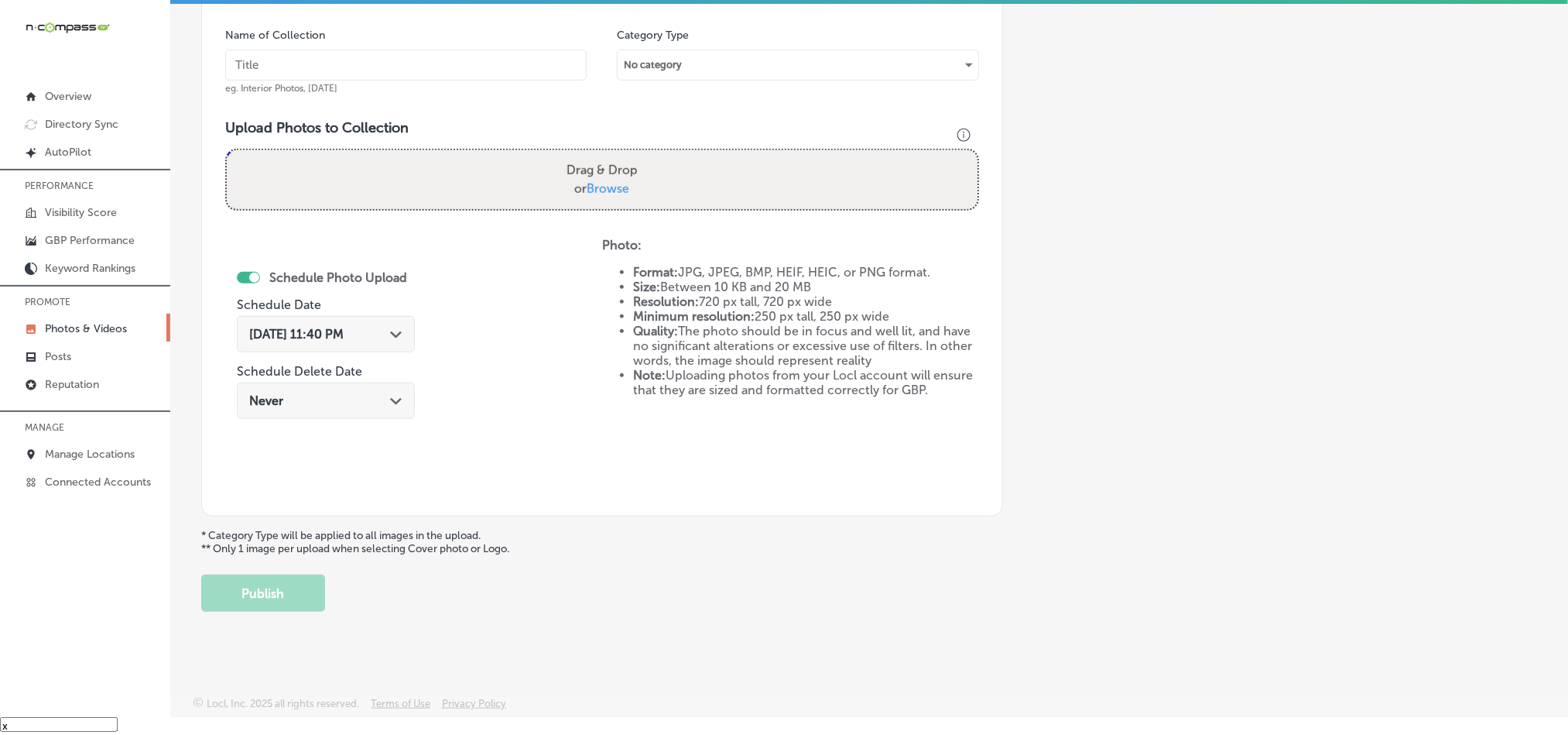
click at [397, 58] on input "text" at bounding box center [406, 65] width 362 height 31
paste input "Covenant-Fence-Vinyl-fence-installation"
type input "Covenant-Fence-Vinyl-fence-installation"
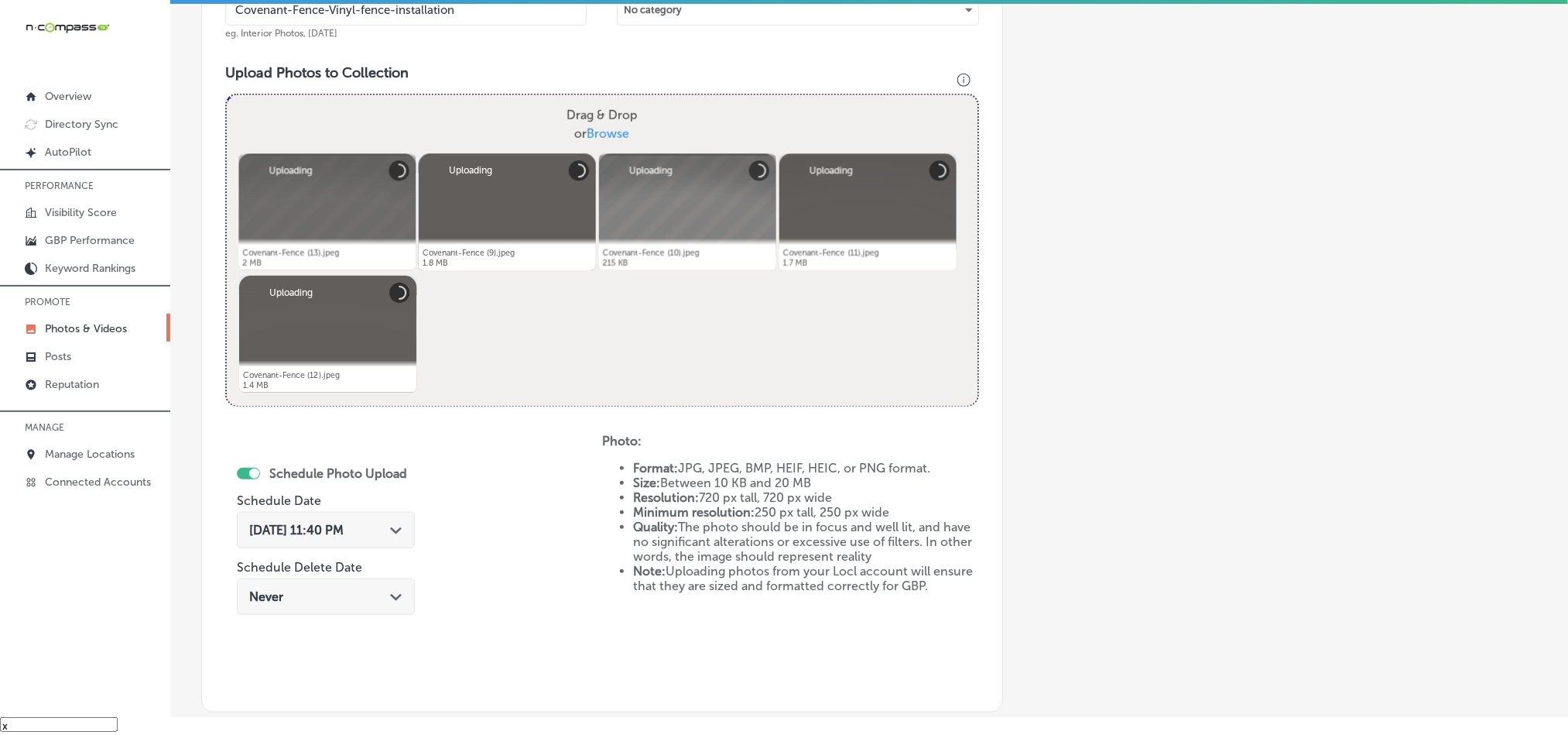
scroll to position [609, 0]
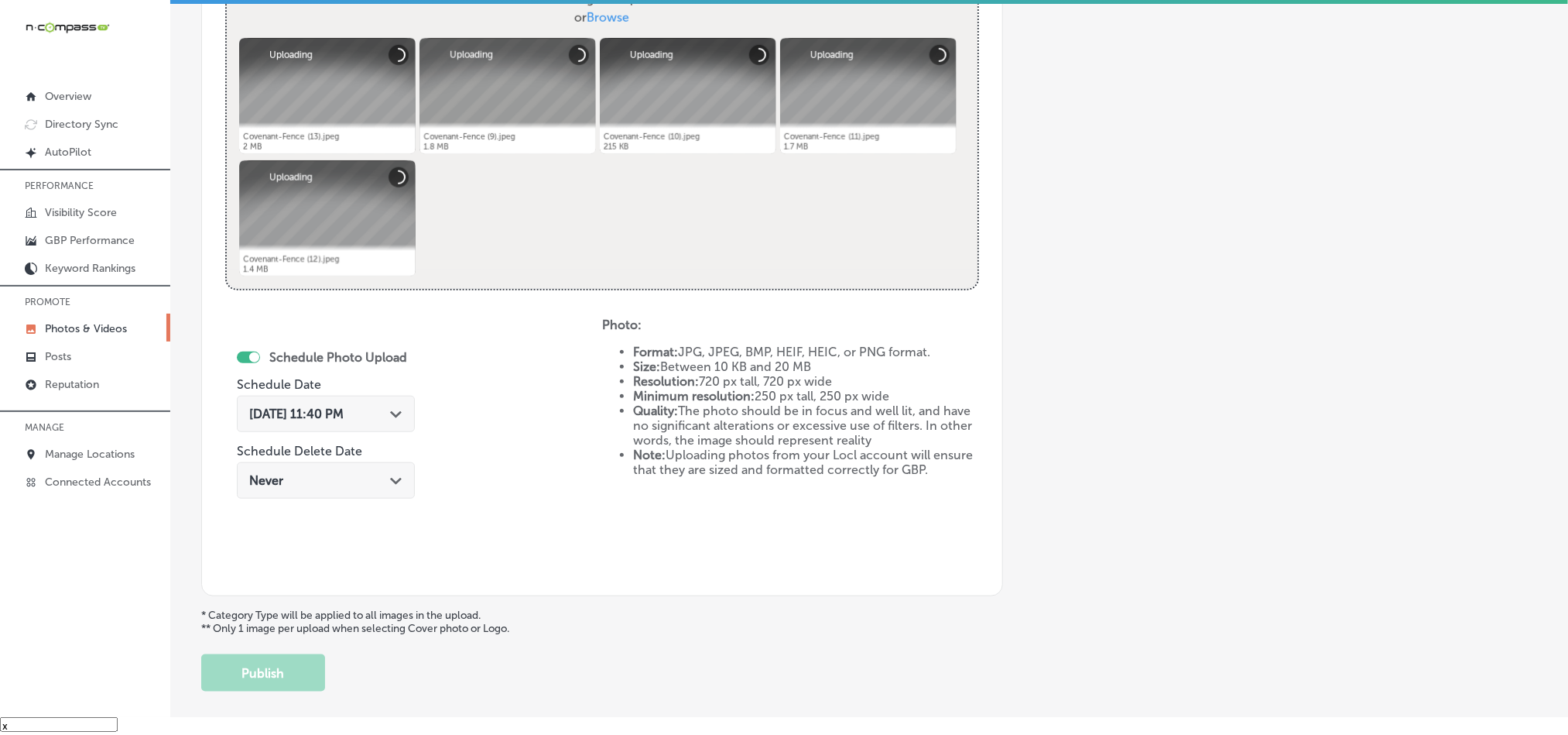
click at [402, 412] on icon "Path Created with Sketch." at bounding box center [396, 414] width 12 height 7
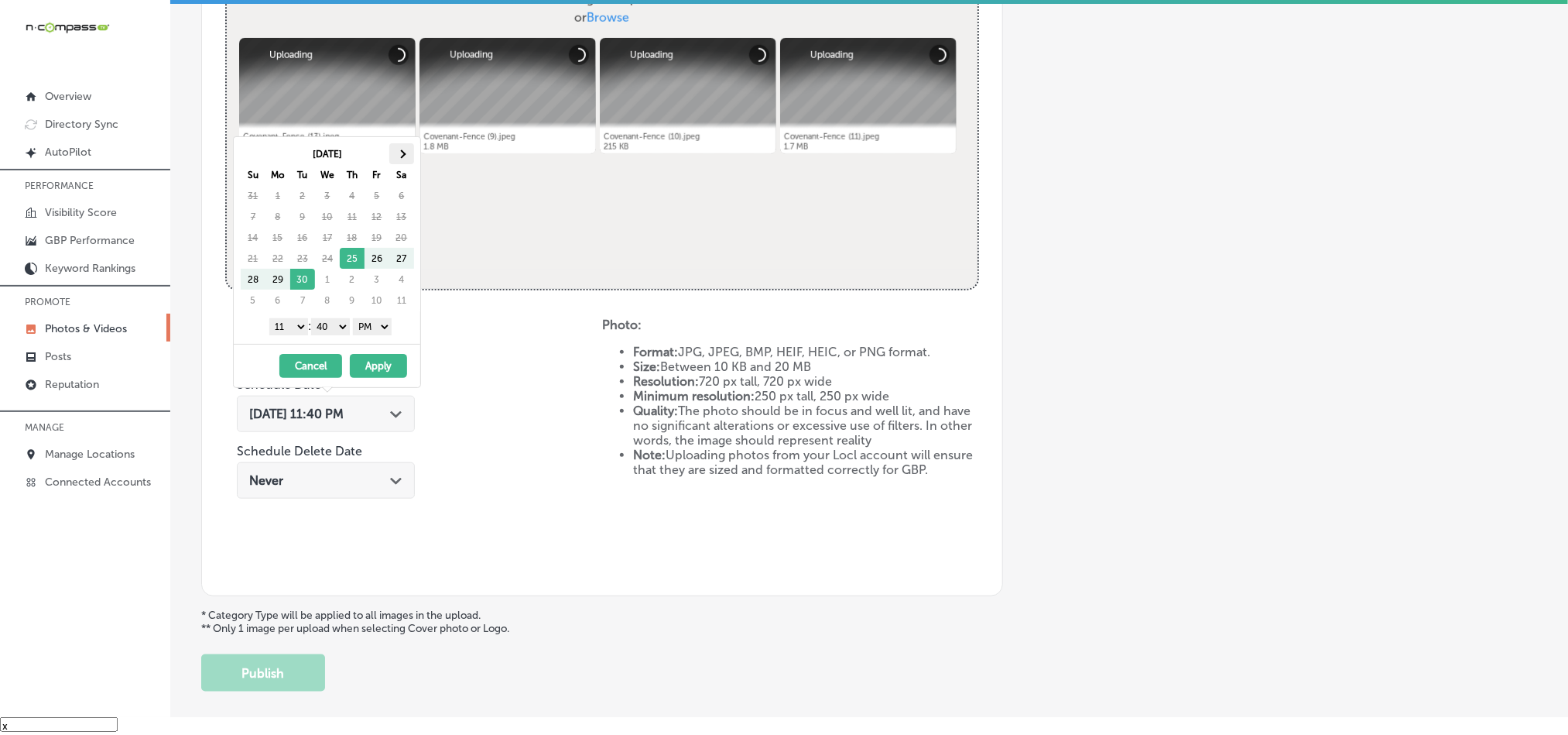
click at [405, 156] on span at bounding box center [401, 154] width 9 height 9
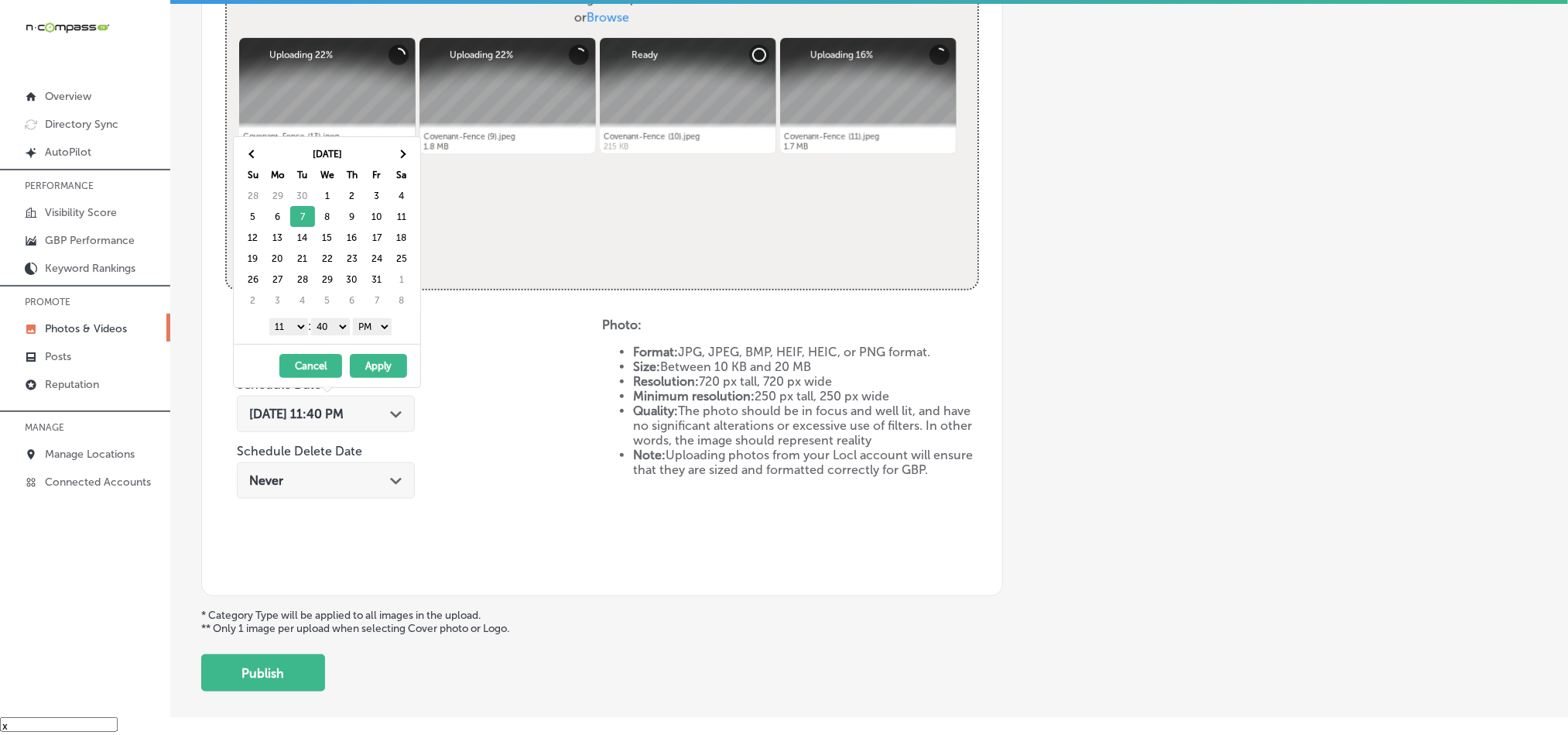
click at [291, 333] on select "1 2 3 4 5 6 7 8 9 10 11 12" at bounding box center [288, 326] width 39 height 17
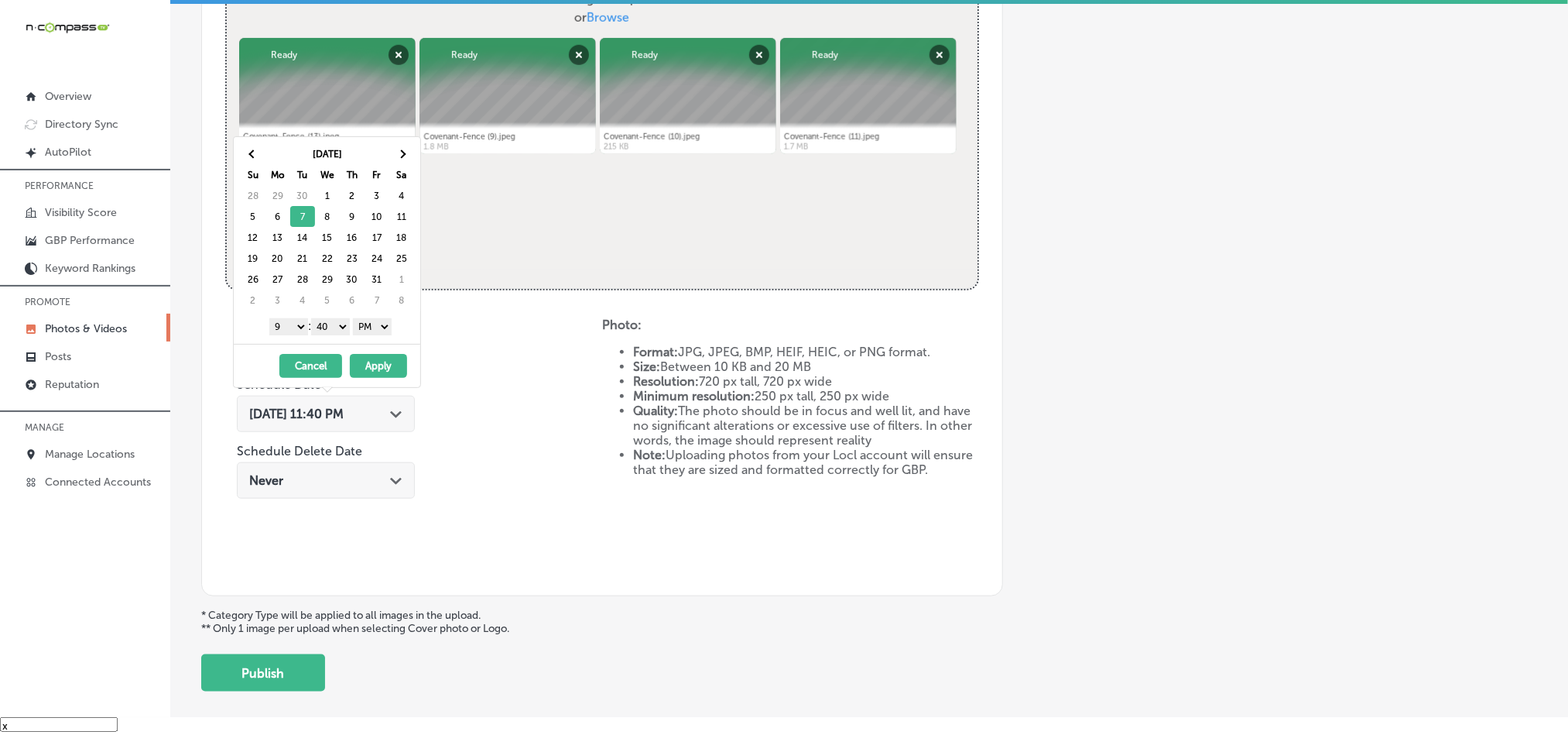
click at [342, 321] on select "00 10 20 30 40 50" at bounding box center [330, 326] width 39 height 17
click at [400, 365] on button "Apply" at bounding box center [378, 366] width 57 height 24
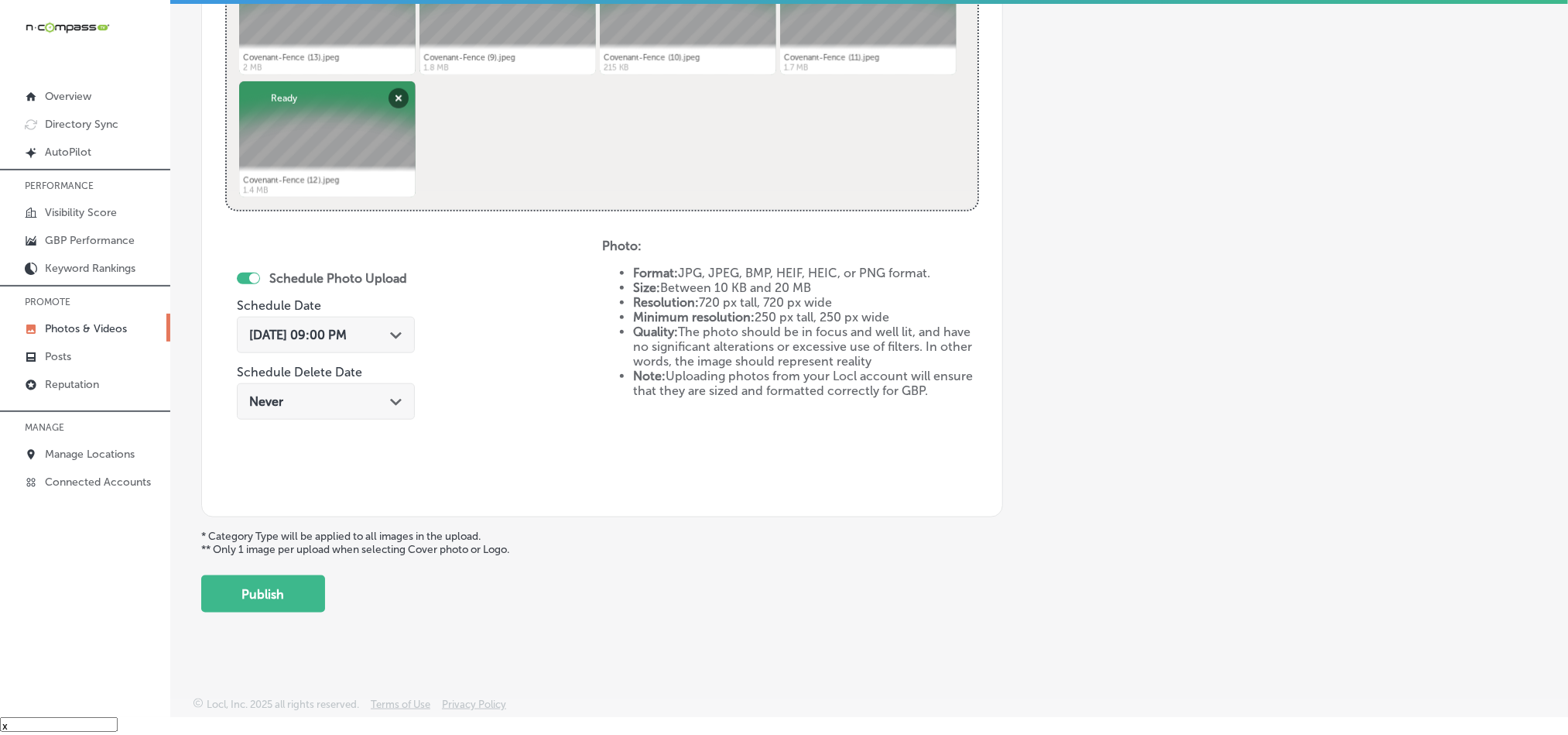
scroll to position [693, 0]
click at [296, 592] on button "Publish" at bounding box center [263, 592] width 124 height 37
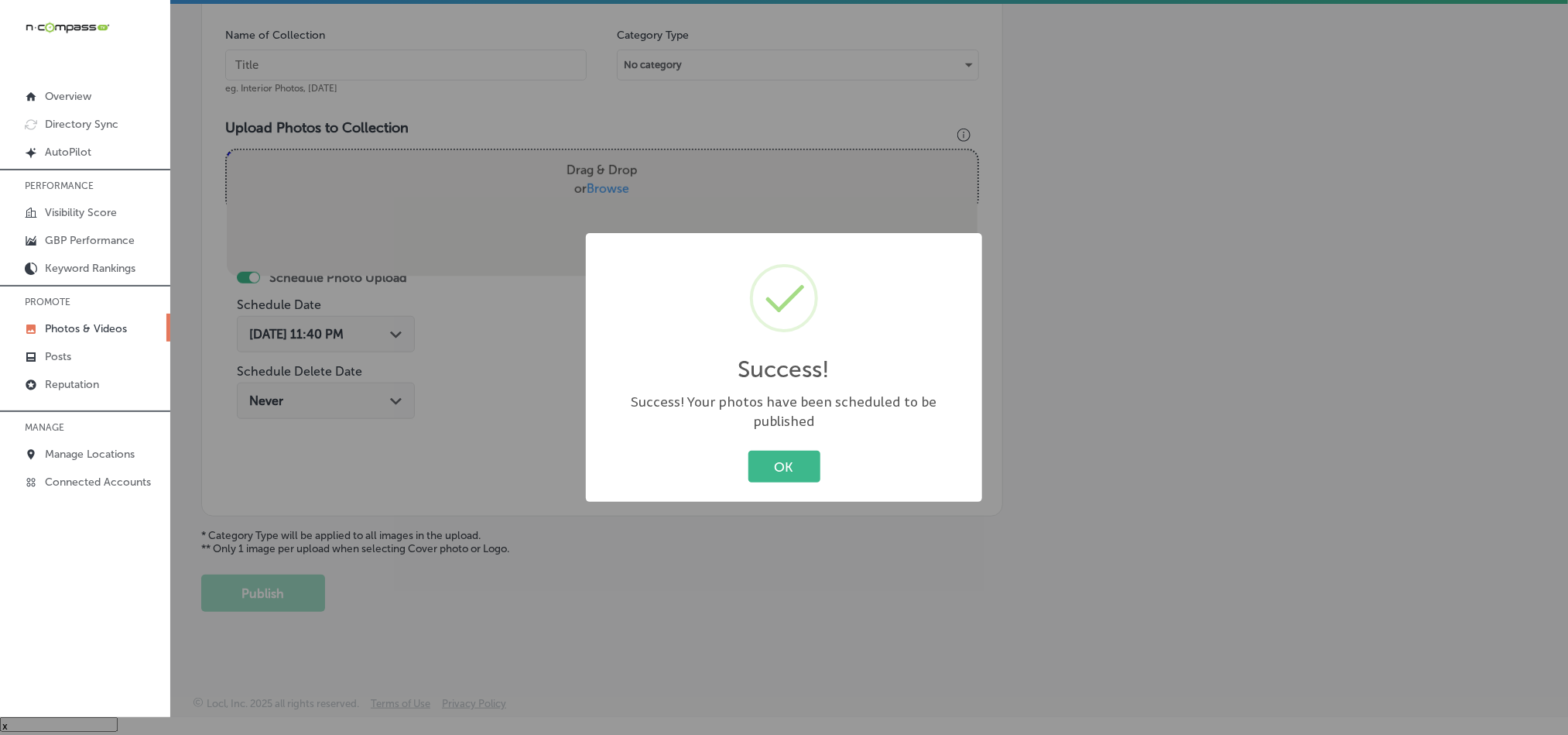
scroll to position [442, 0]
click at [784, 451] on button "OK" at bounding box center [784, 467] width 72 height 32
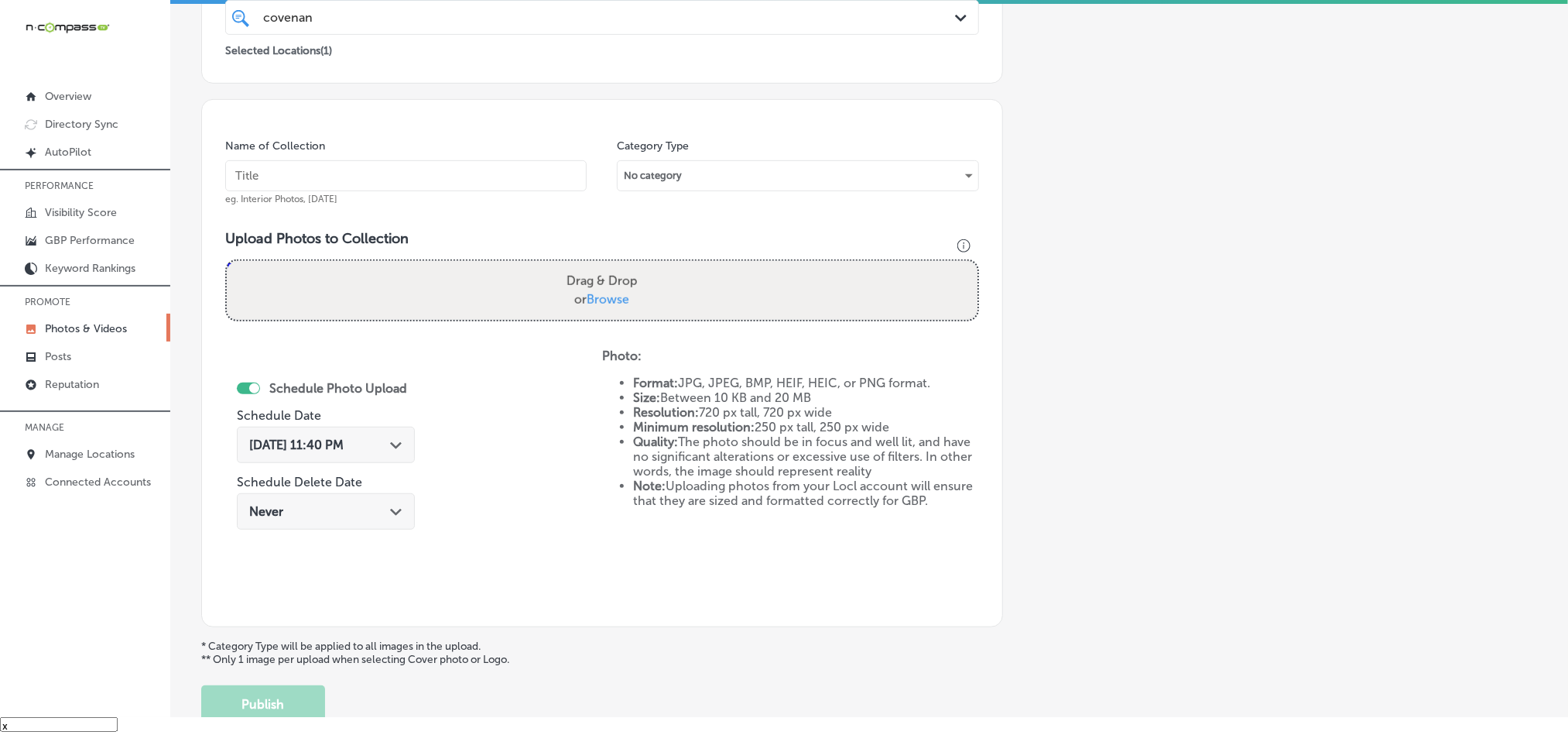
scroll to position [326, 0]
drag, startPoint x: 449, startPoint y: 170, endPoint x: 688, endPoint y: 723, distance: 602.4
click at [449, 170] on input "text" at bounding box center [406, 177] width 362 height 31
paste input "Covenant-Fence-Chain-link-fences-Columbia-SC"
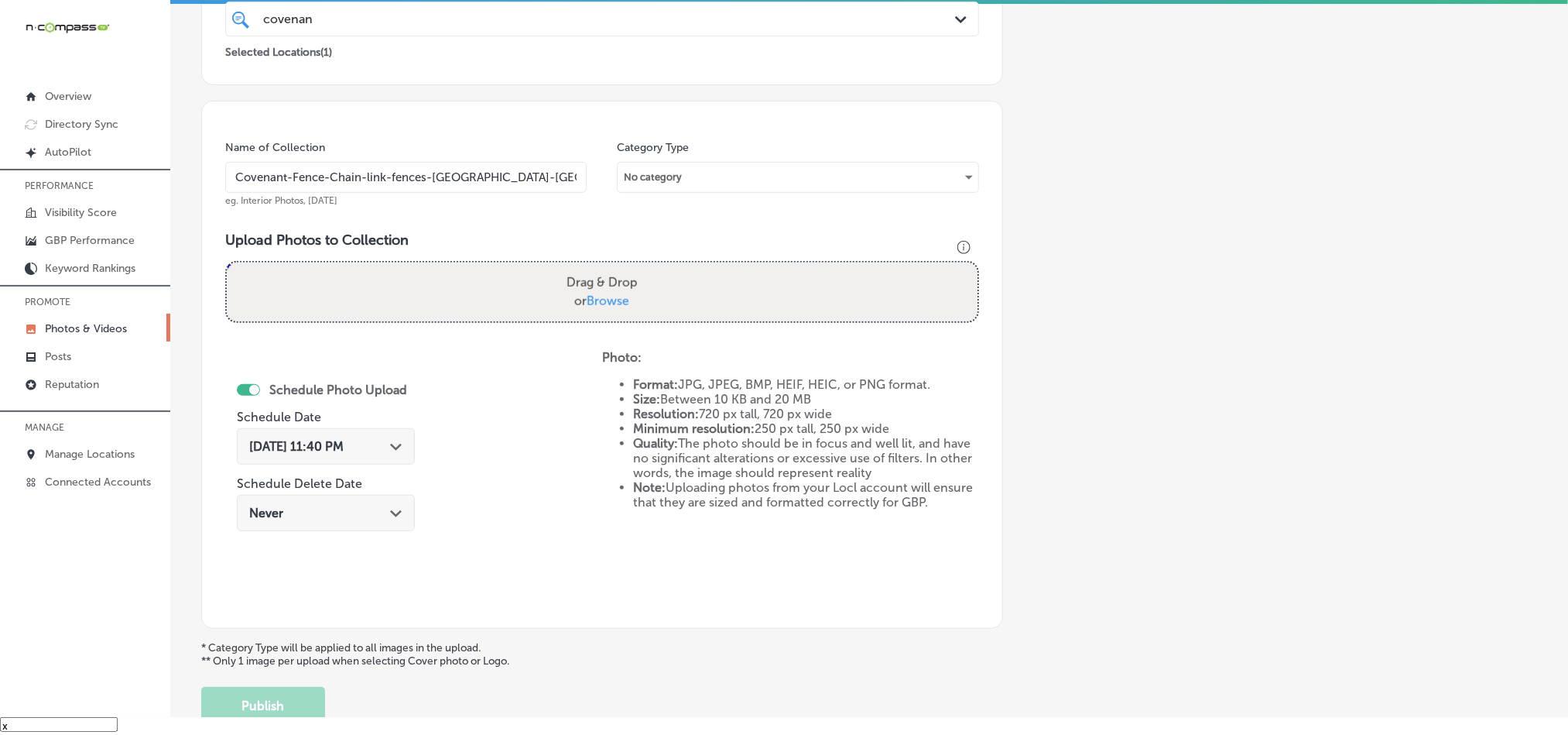
type input "Covenant-Fence-Chain-link-fences-Columbia-SC"
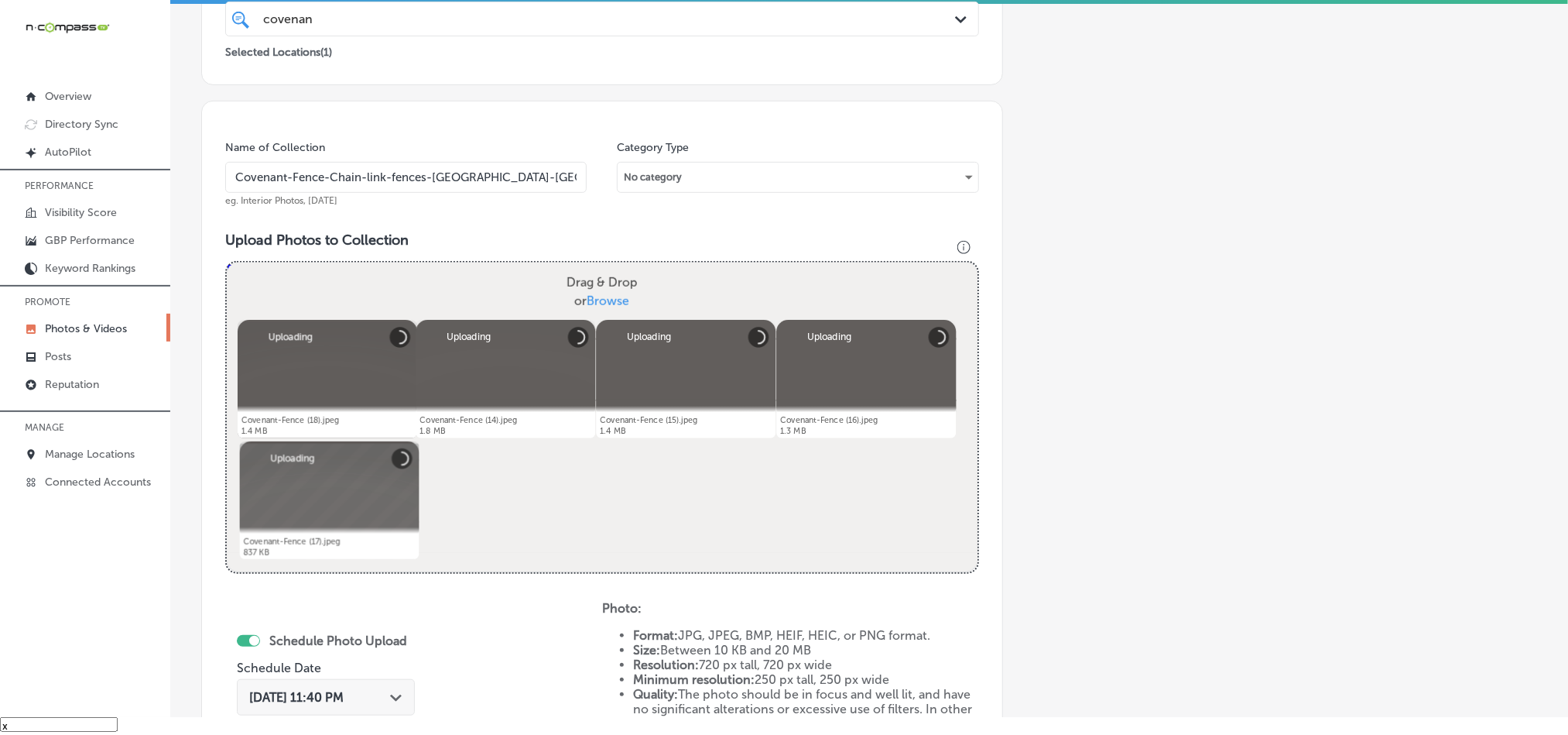
scroll to position [521, 0]
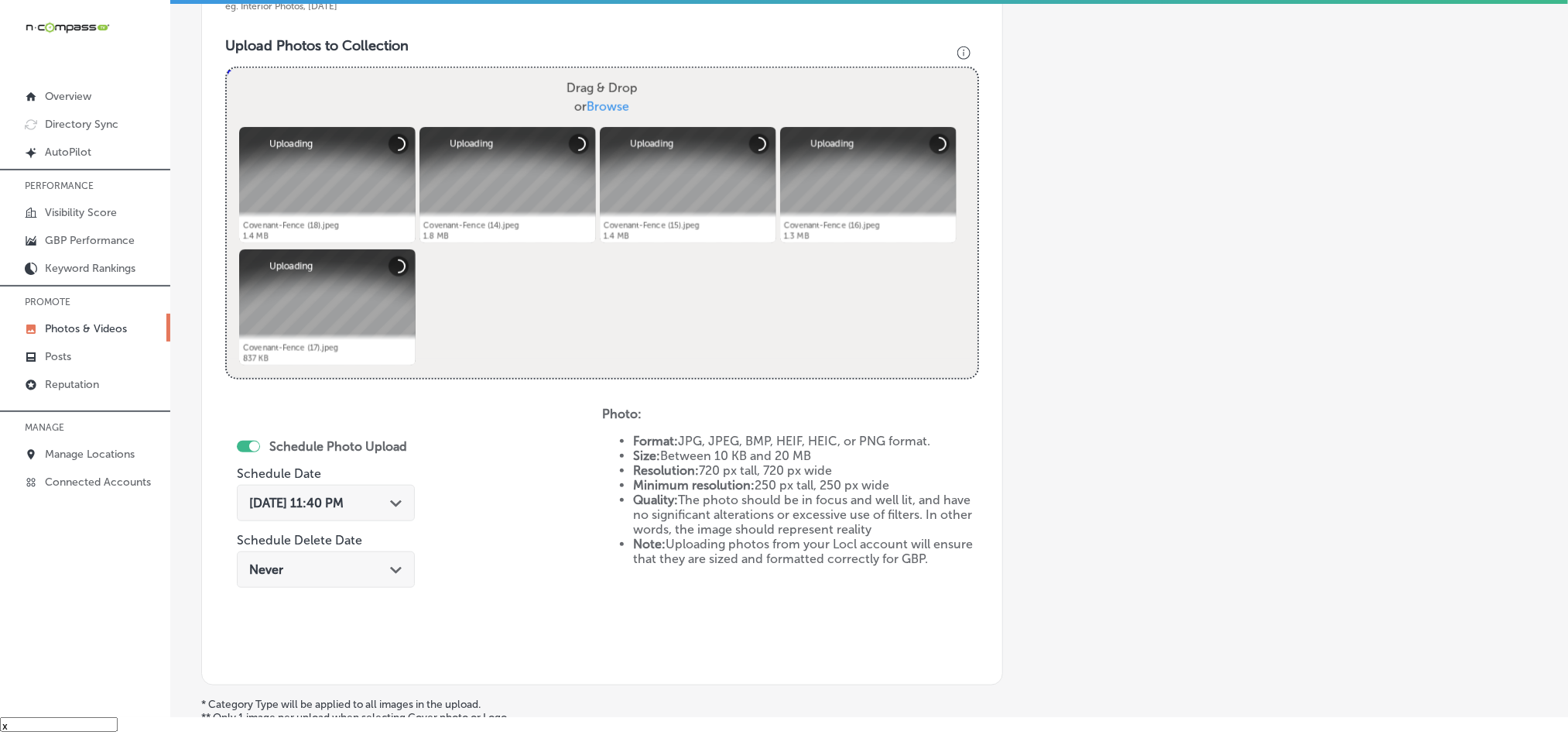
click at [390, 500] on div "Sep 25, 2025 11:40 PM Path Created with Sketch." at bounding box center [326, 503] width 154 height 15
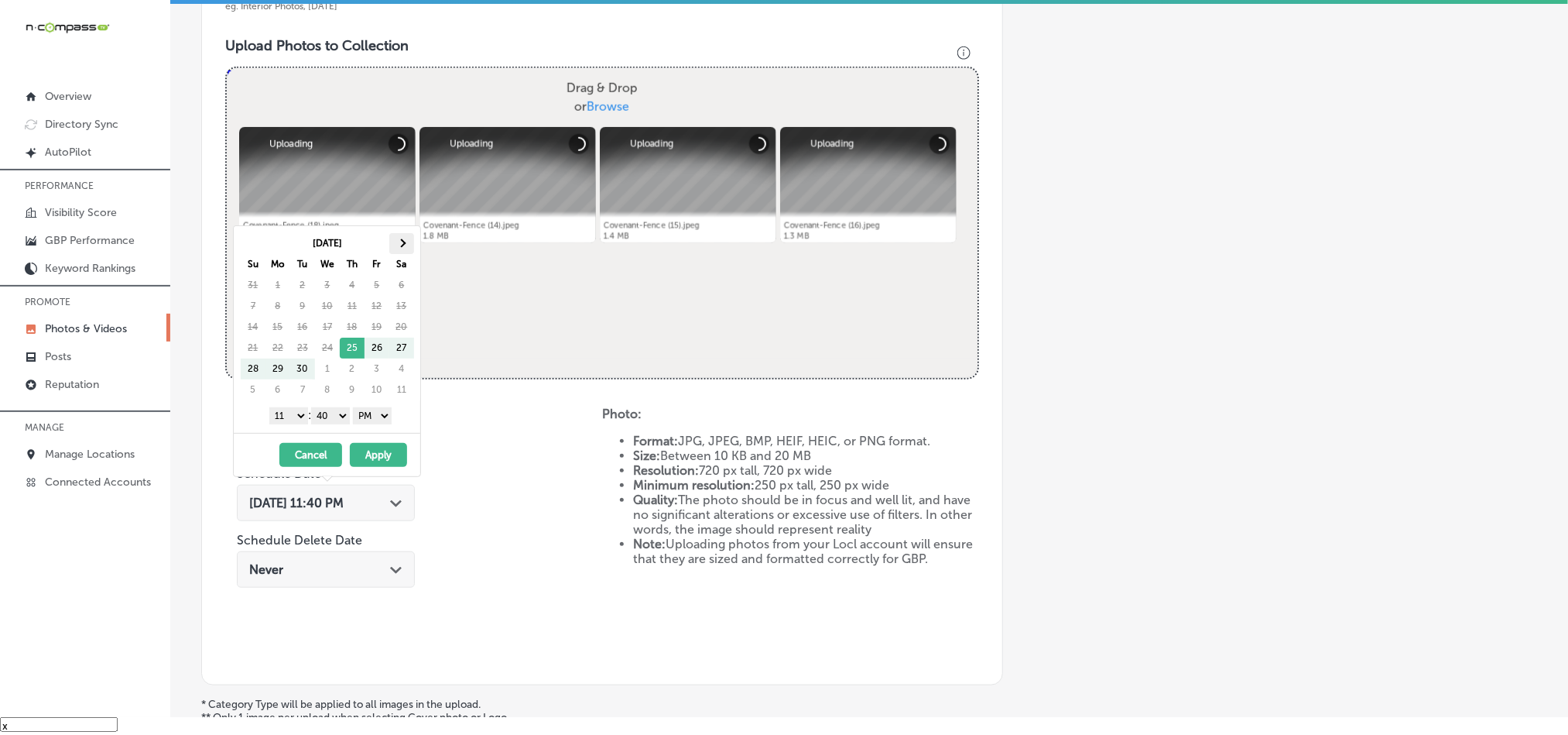
click at [405, 246] on th at bounding box center [402, 243] width 25 height 21
click at [295, 421] on select "1 2 3 4 5 6 7 8 9 10 11 12" at bounding box center [288, 415] width 39 height 17
click at [328, 414] on select "00 10 20 30 40 50" at bounding box center [330, 415] width 39 height 17
click at [375, 407] on div "1 2 3 4 5 6 7 8 9 10 11 12 : 00 10 20 30 40 50 AM PM" at bounding box center [330, 415] width 180 height 23
click at [386, 458] on button "Apply" at bounding box center [378, 455] width 57 height 24
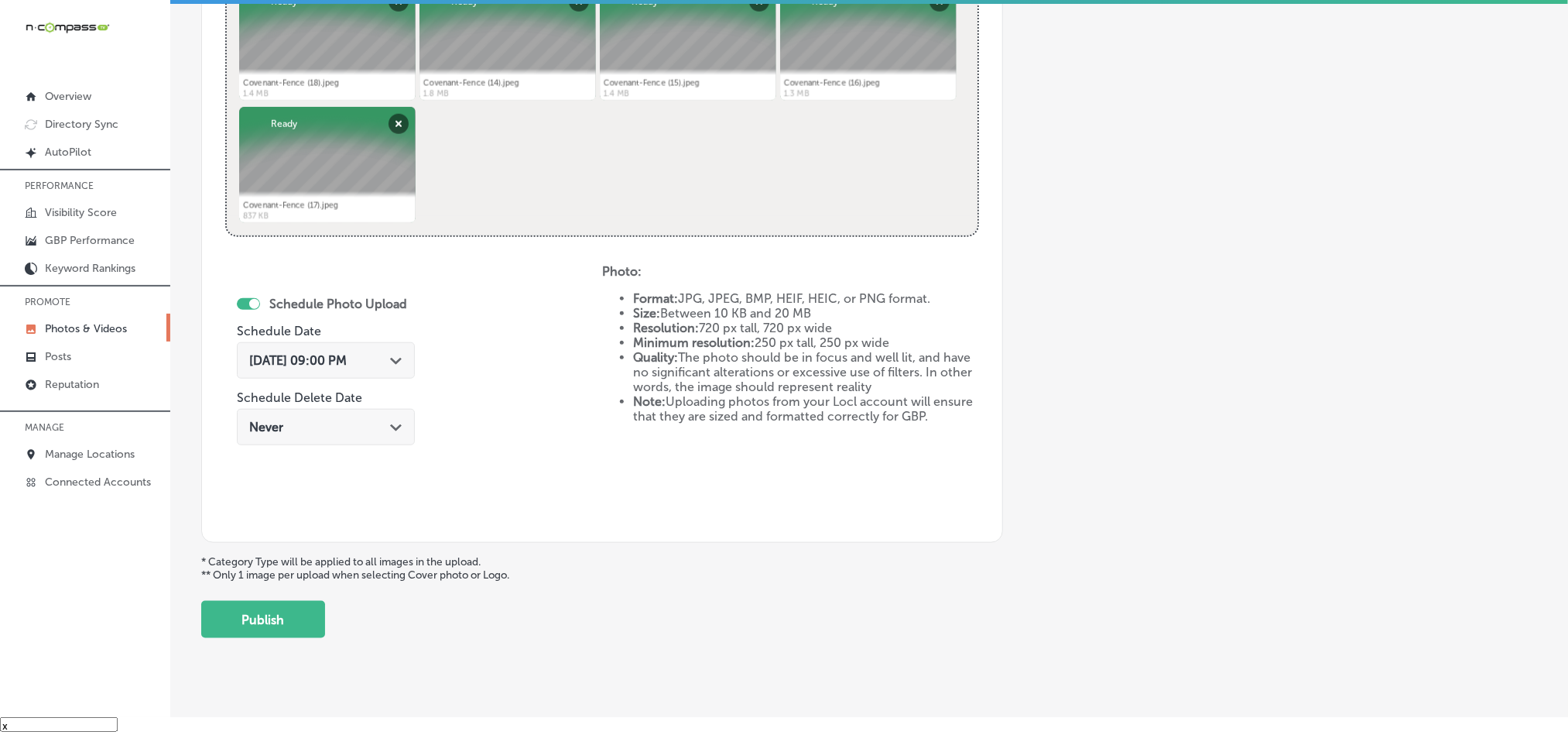
scroll to position [693, 0]
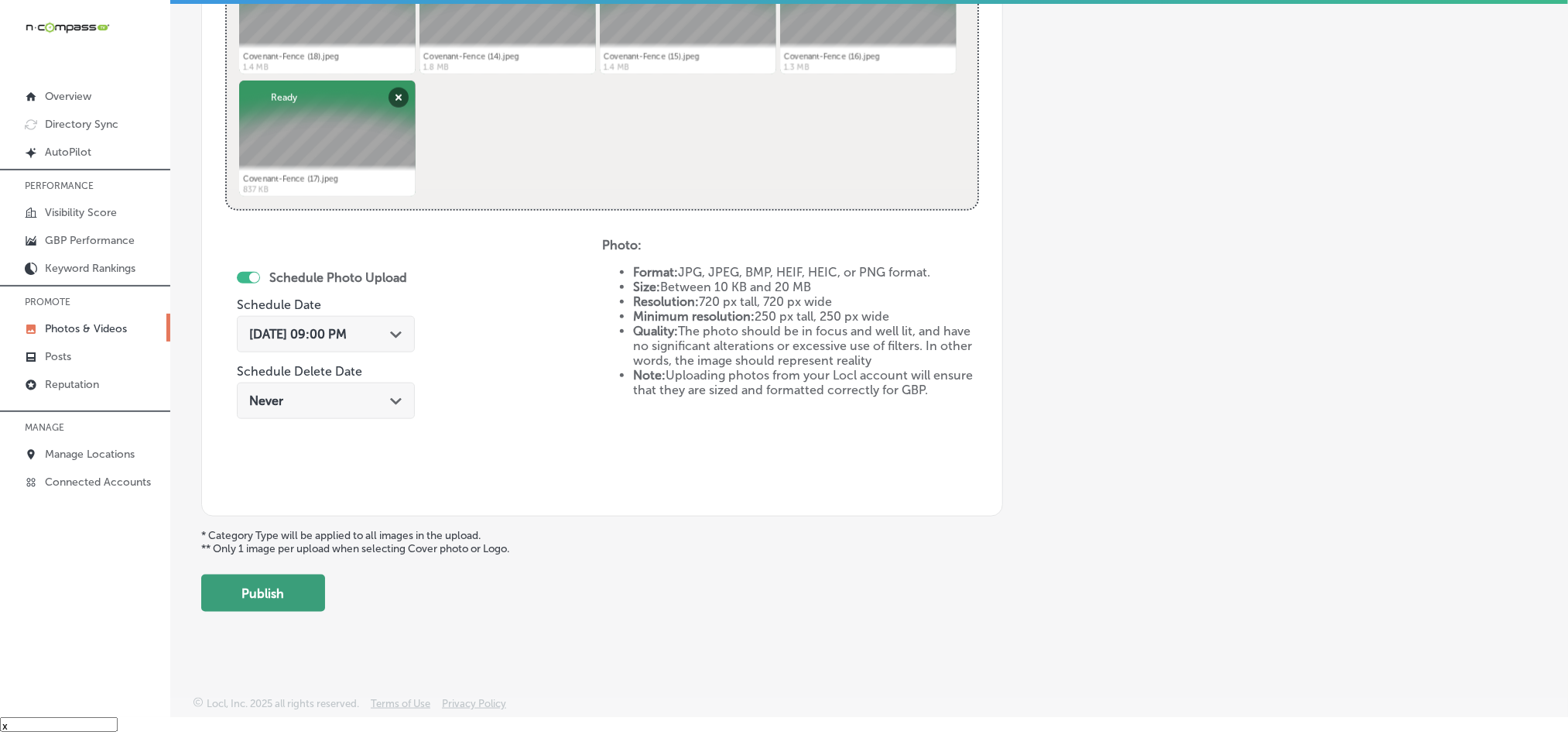
click at [262, 590] on button "Publish" at bounding box center [263, 592] width 124 height 37
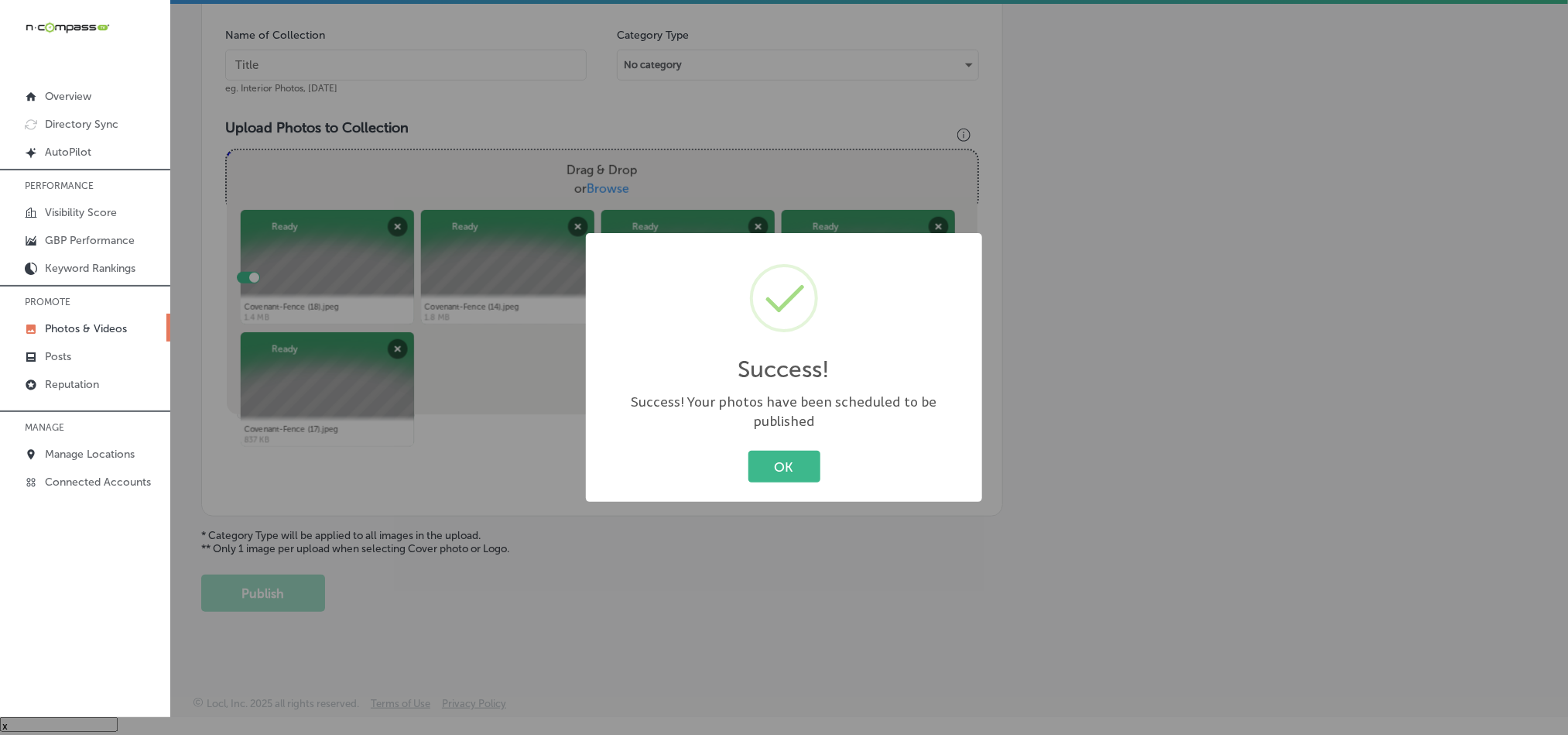
scroll to position [442, 0]
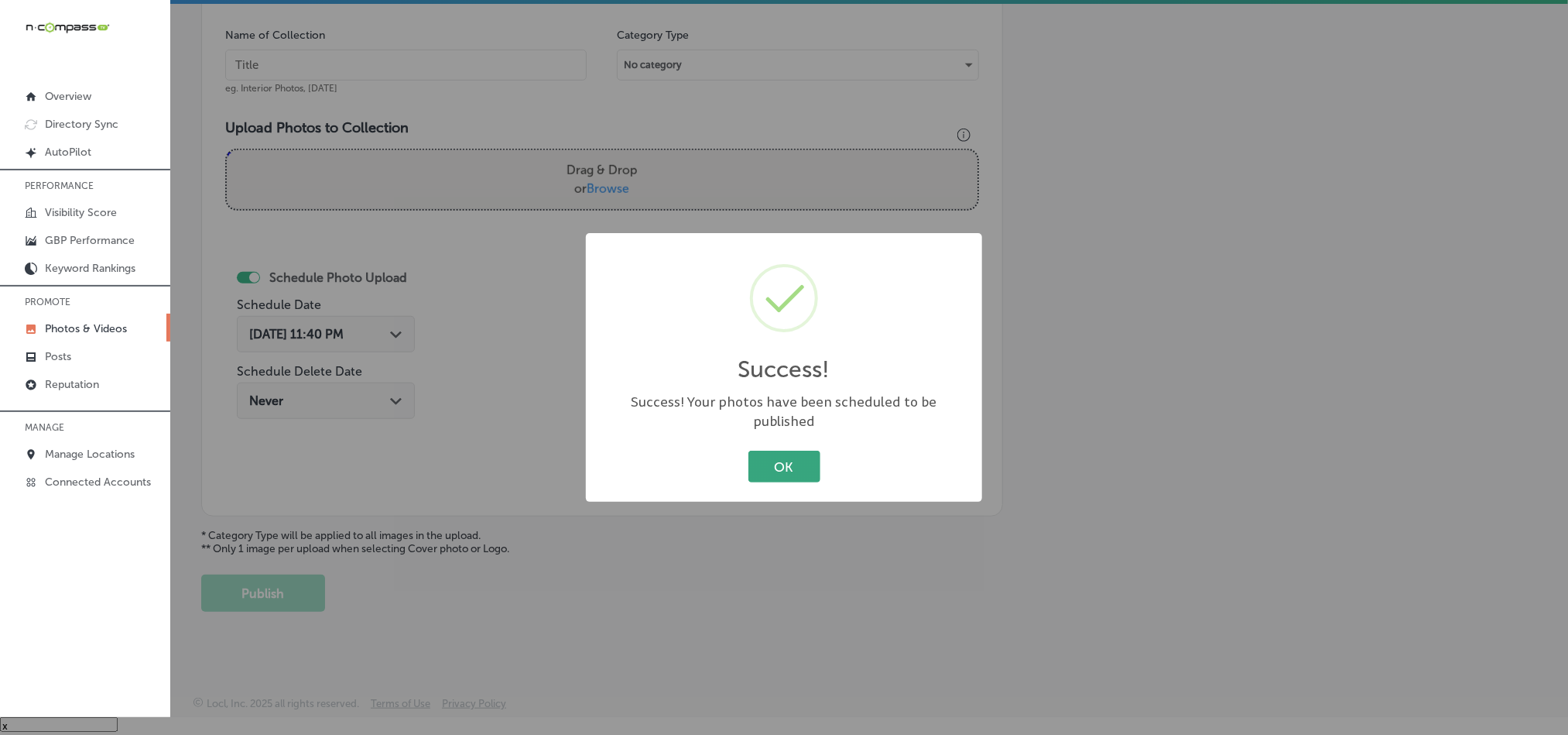
click at [778, 454] on button "OK" at bounding box center [784, 467] width 72 height 32
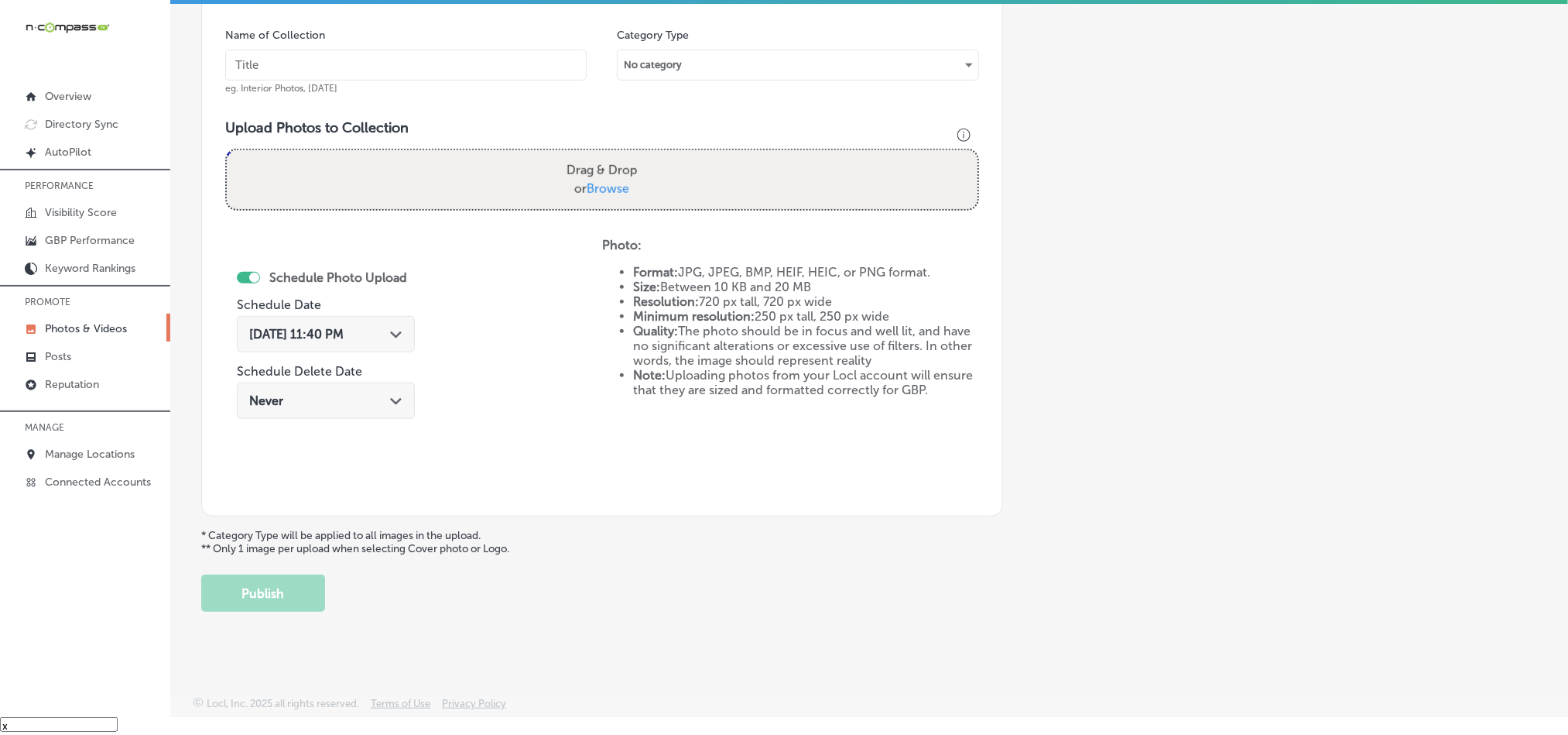
click at [432, 59] on input "text" at bounding box center [406, 65] width 362 height 31
paste input "Covenant-Fence-Aluminum-fencing-Columbia-SC"
type input "Covenant-Fence-Aluminum-fencing-Columbia-SC"
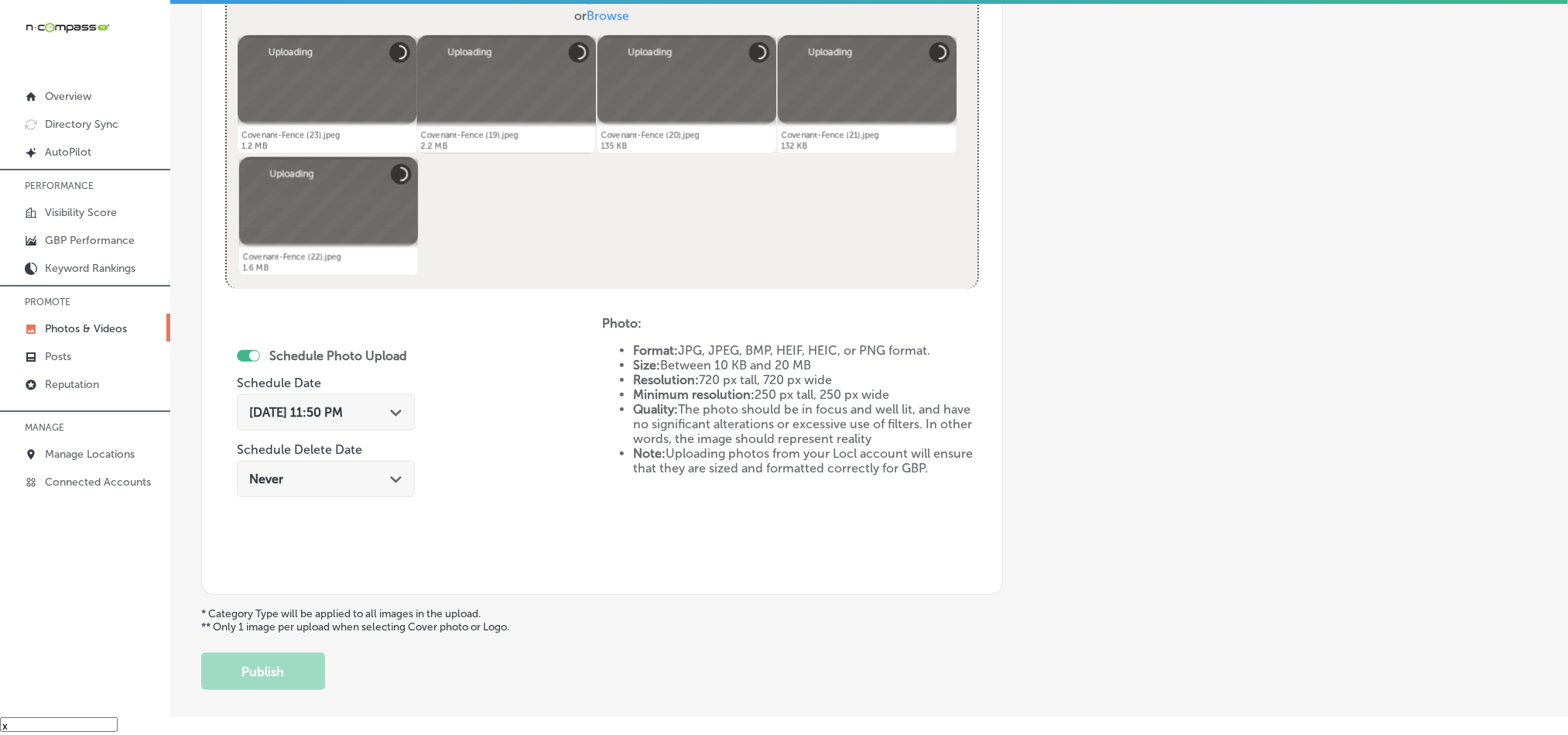
scroll to position [636, 0]
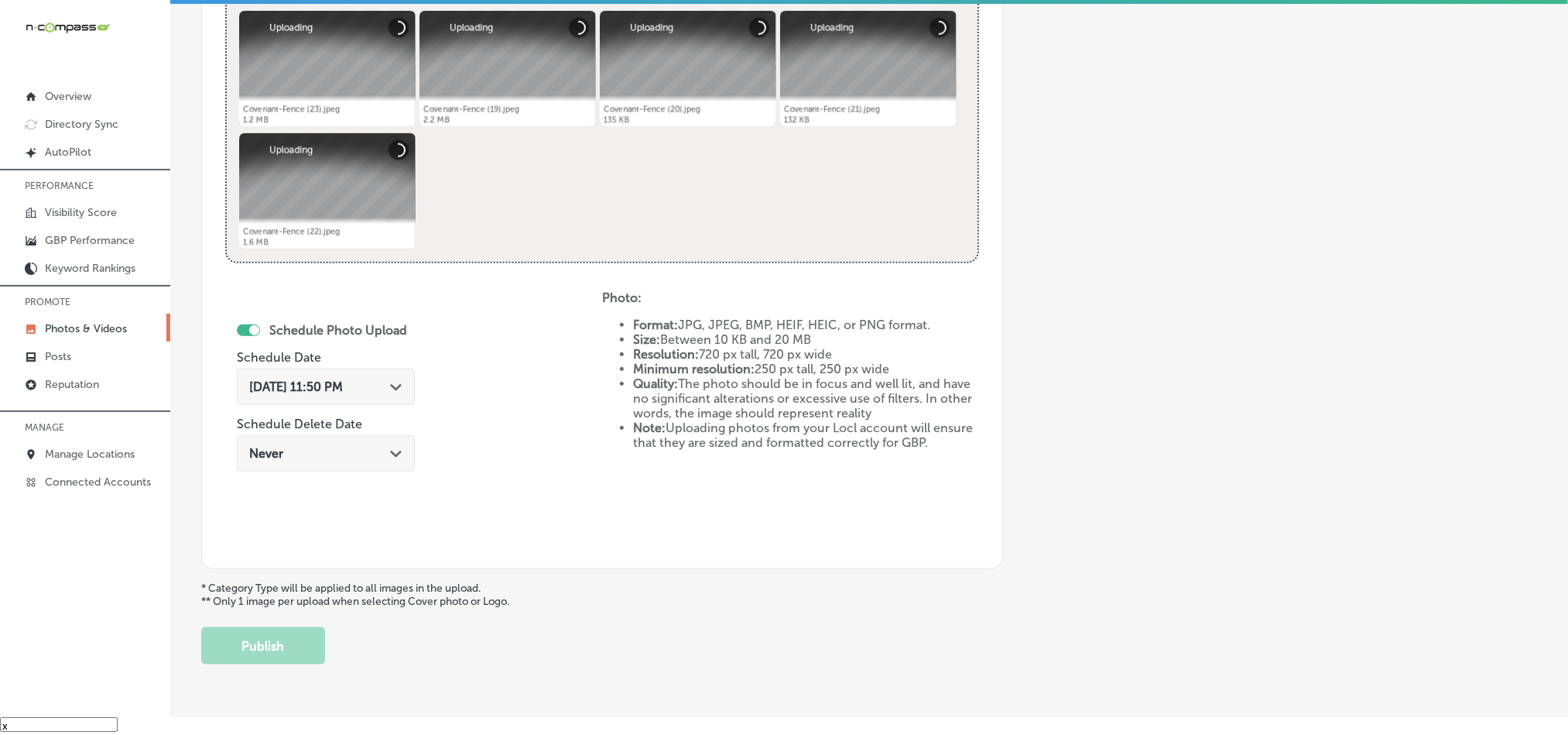
click at [390, 381] on div "Sep 25, 2025 11:50 PM Path Created with Sketch." at bounding box center [326, 386] width 154 height 15
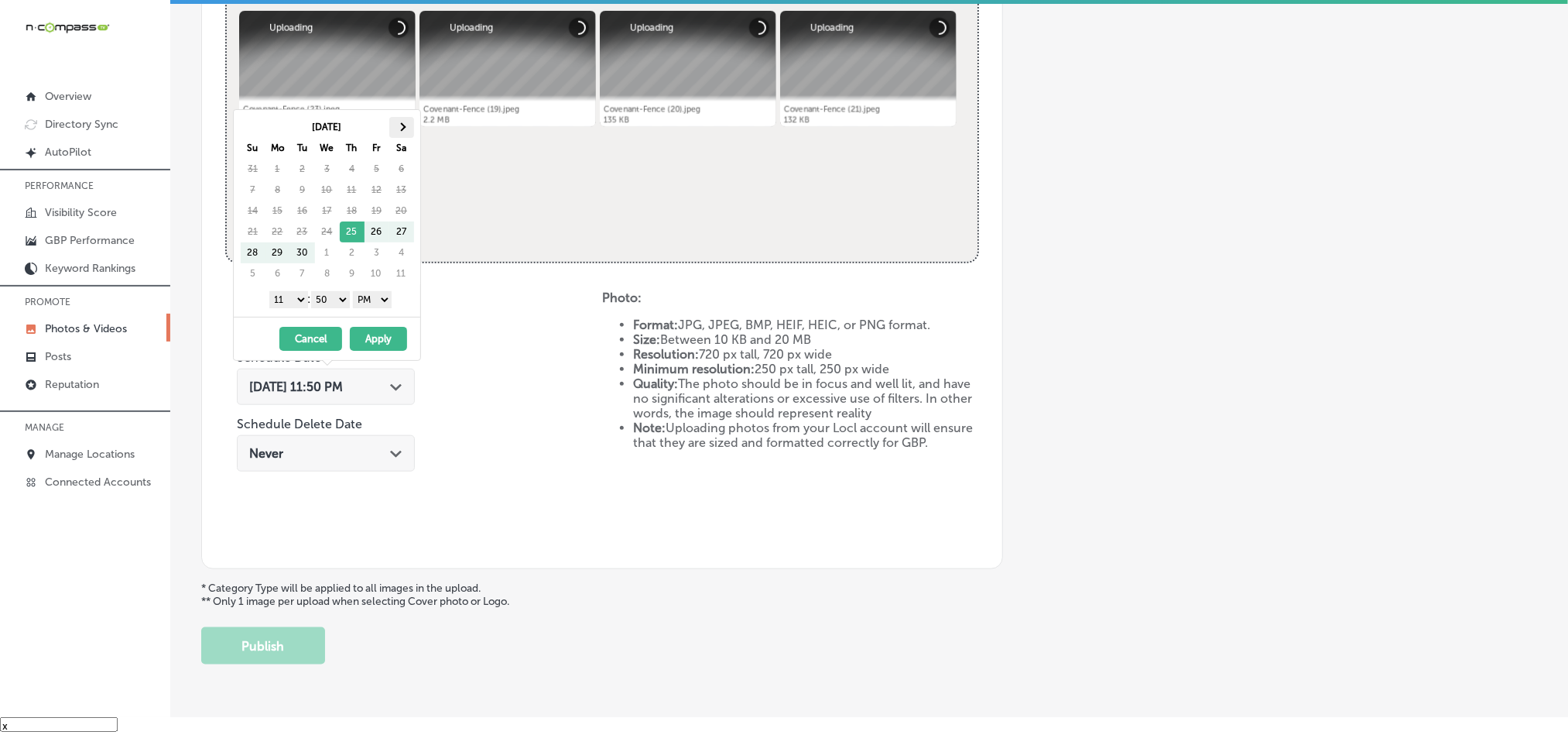
click at [407, 122] on th at bounding box center [402, 127] width 25 height 21
click at [291, 296] on select "1 2 3 4 5 6 7 8 9 10 11 12" at bounding box center [288, 299] width 39 height 17
click at [331, 297] on select "00 10 20 30 40 50" at bounding box center [330, 299] width 39 height 17
click at [388, 333] on button "Apply" at bounding box center [378, 339] width 57 height 24
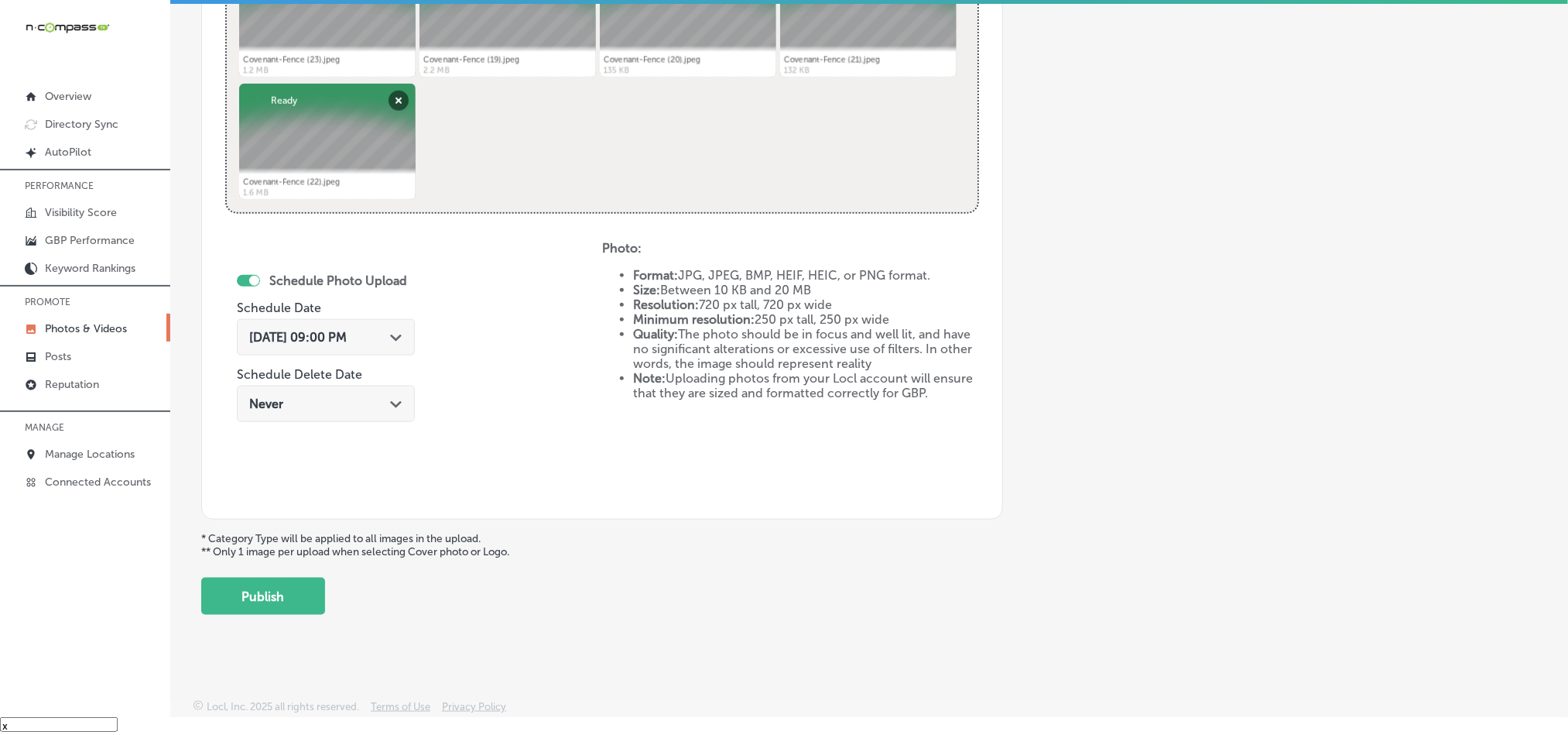
scroll to position [693, 0]
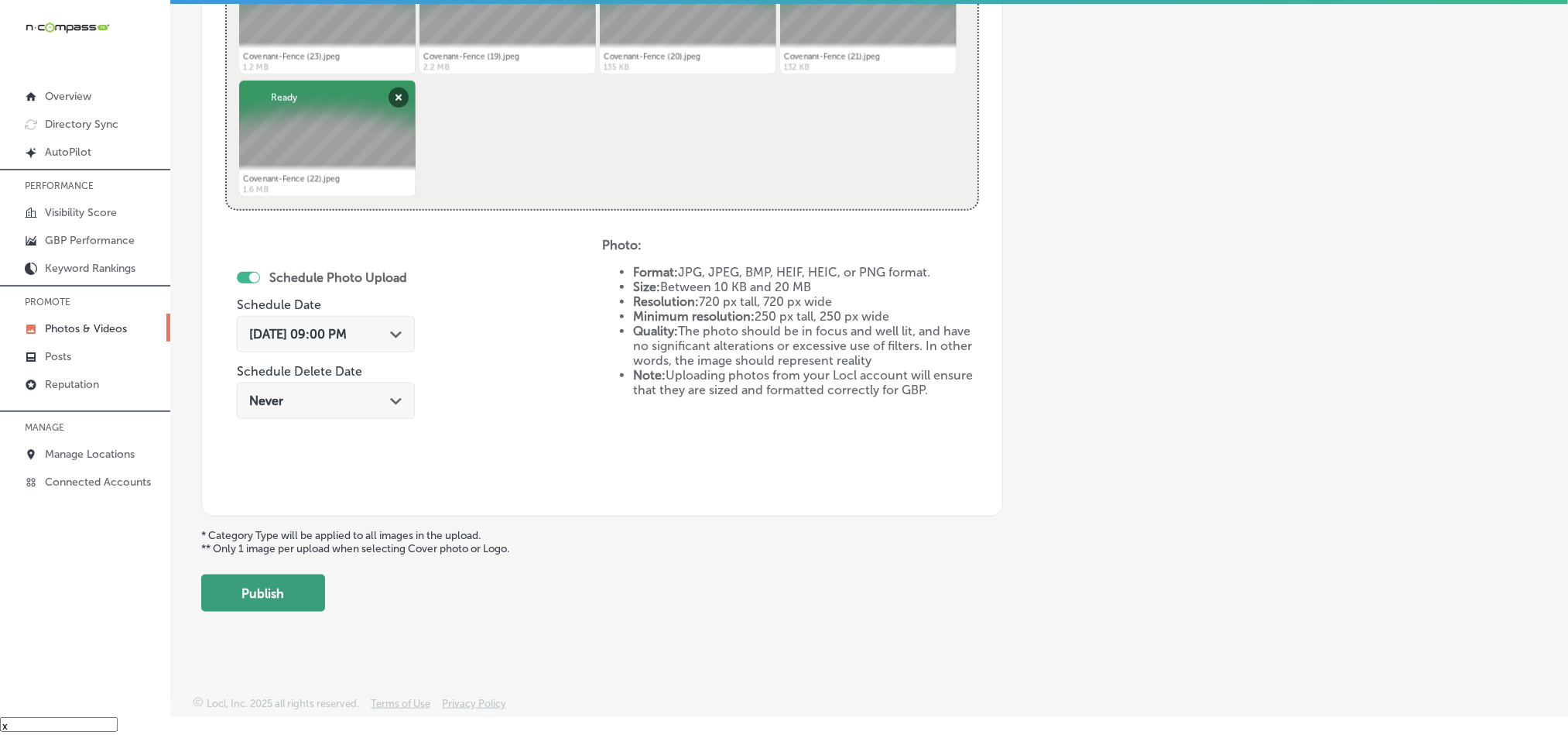
click at [261, 601] on button "Publish" at bounding box center [263, 592] width 124 height 37
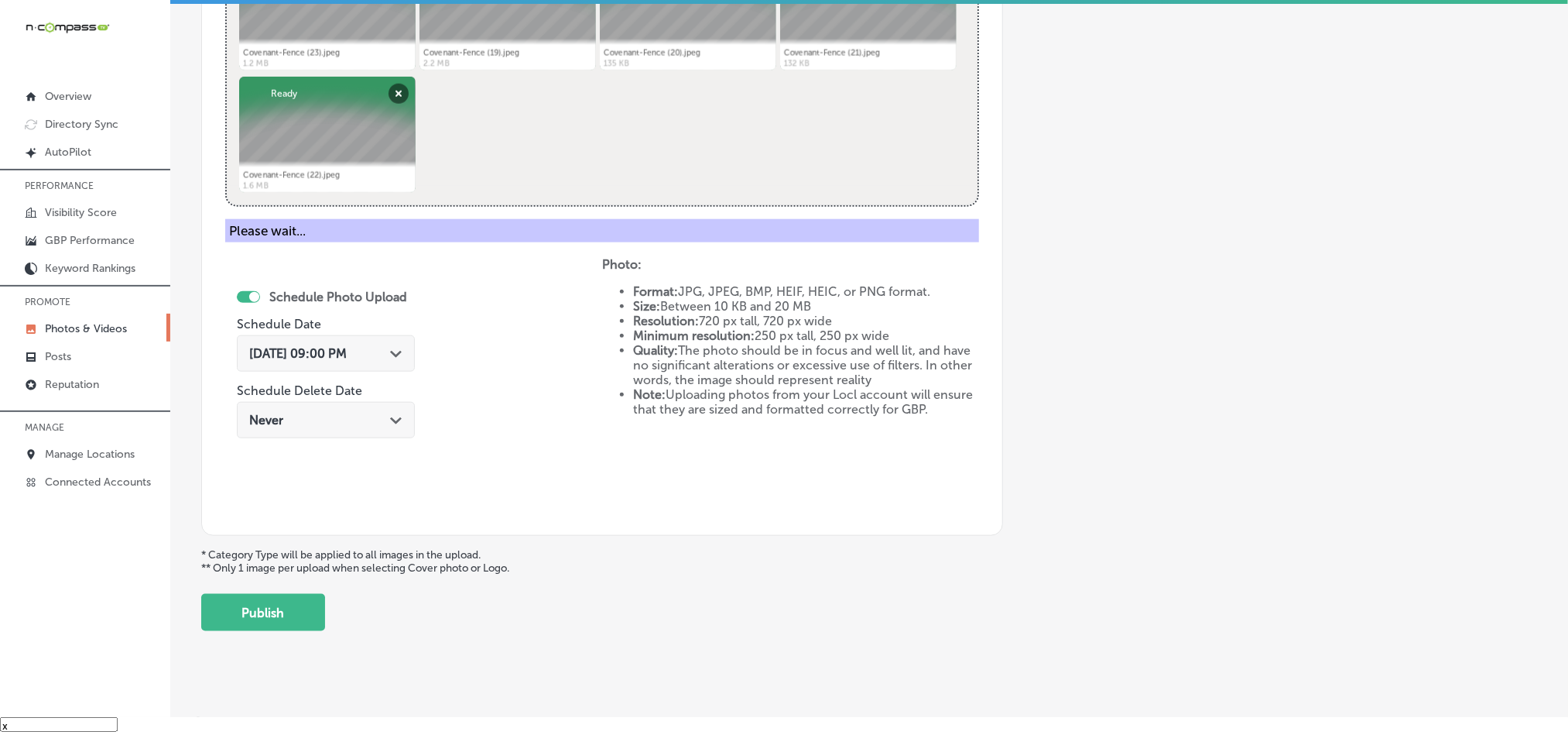
scroll to position [442, 0]
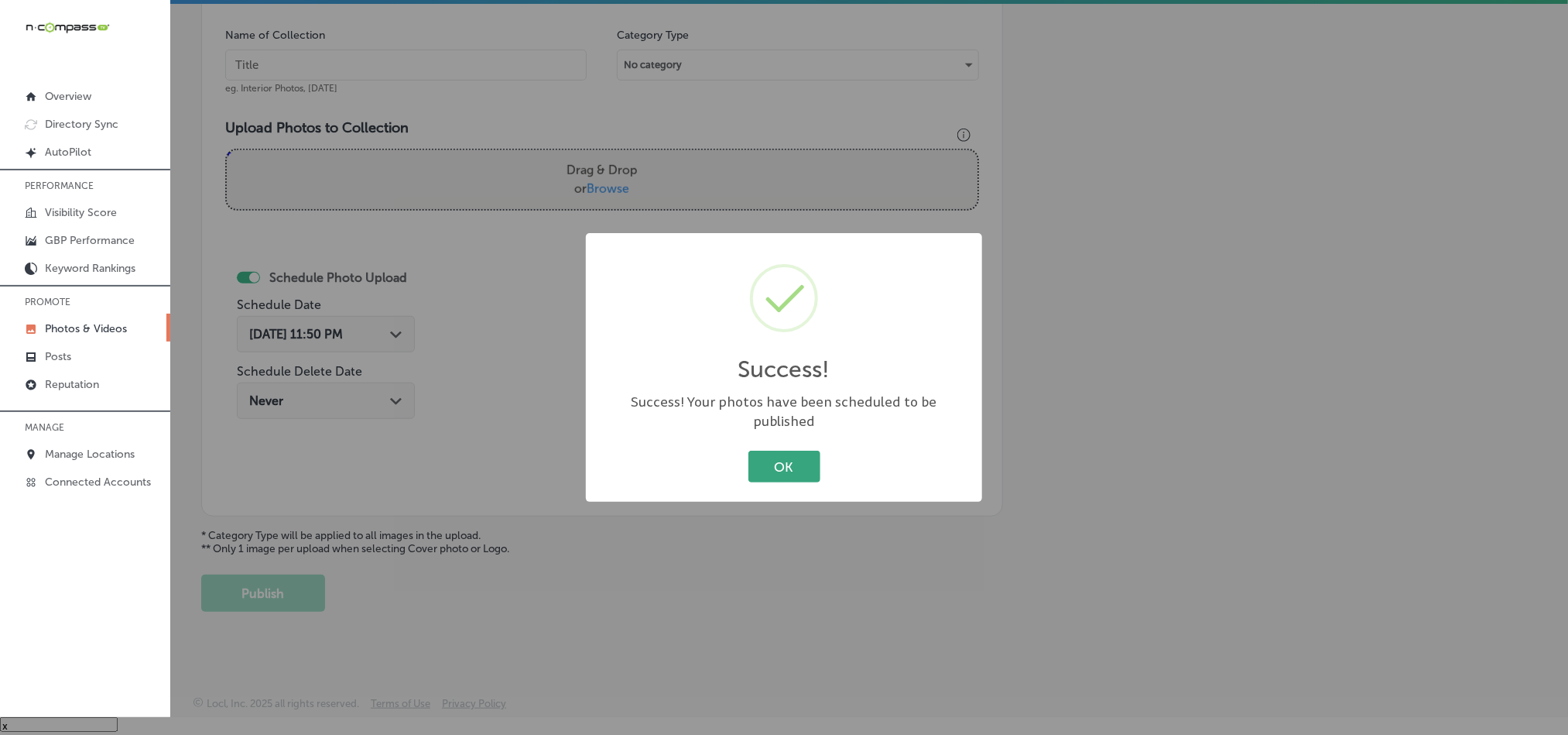
click at [781, 454] on button "OK" at bounding box center [784, 467] width 72 height 32
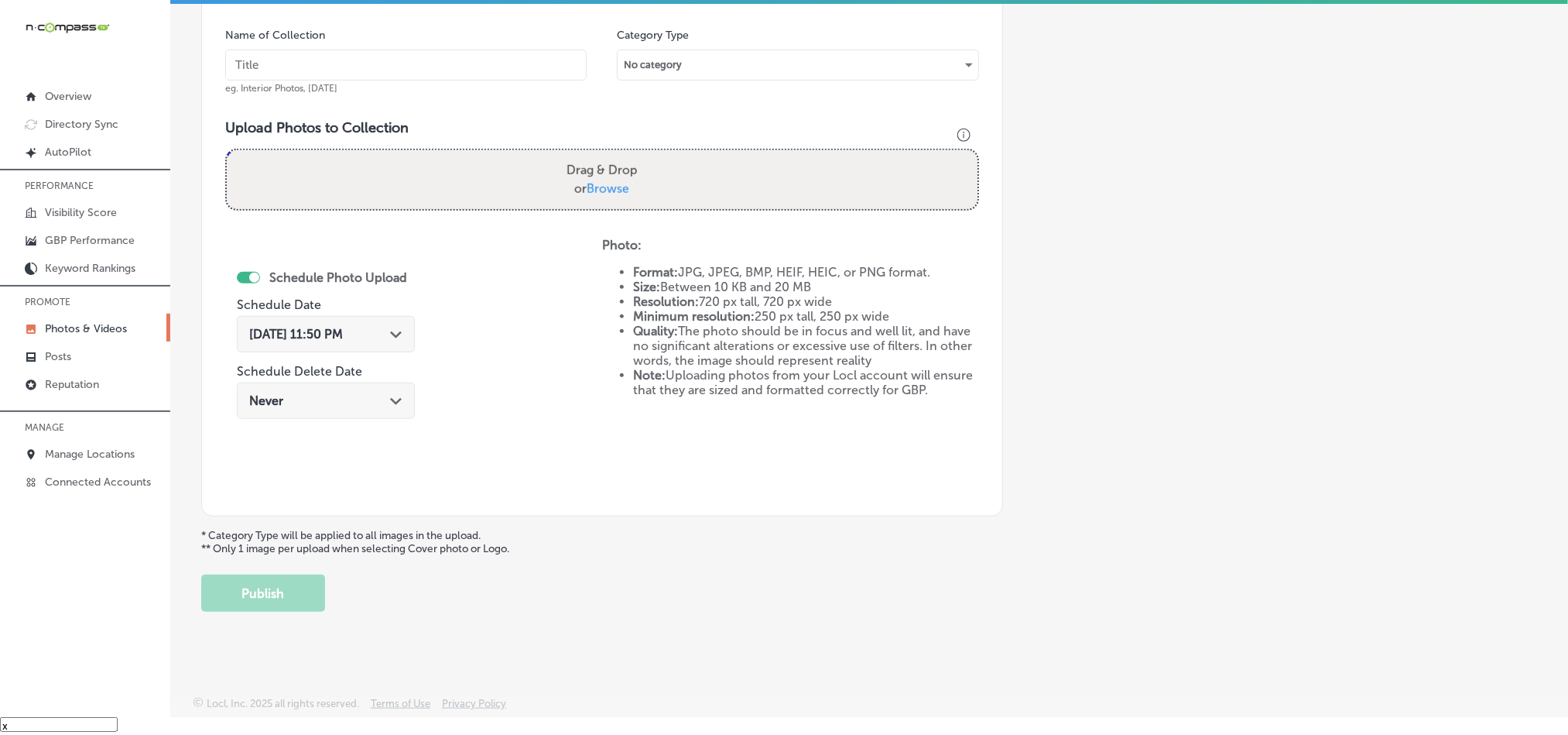
click at [304, 54] on input "text" at bounding box center [406, 65] width 362 height 31
paste input "Covenant-Fence-Pool-fencing-Columbia-SC"
type input "Covenant-Fence-Pool-fencing-Columbia-SC"
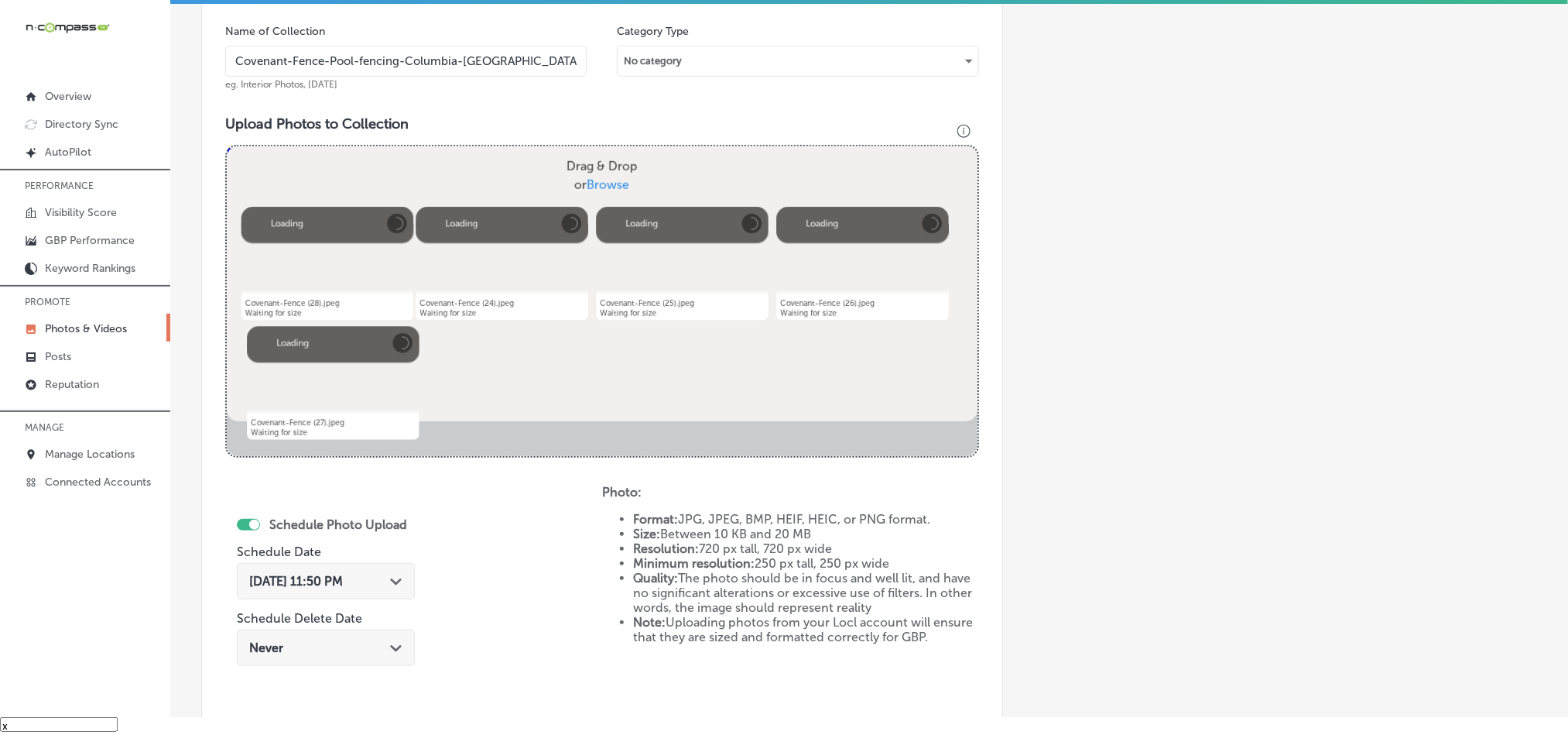
scroll to position [558, 0]
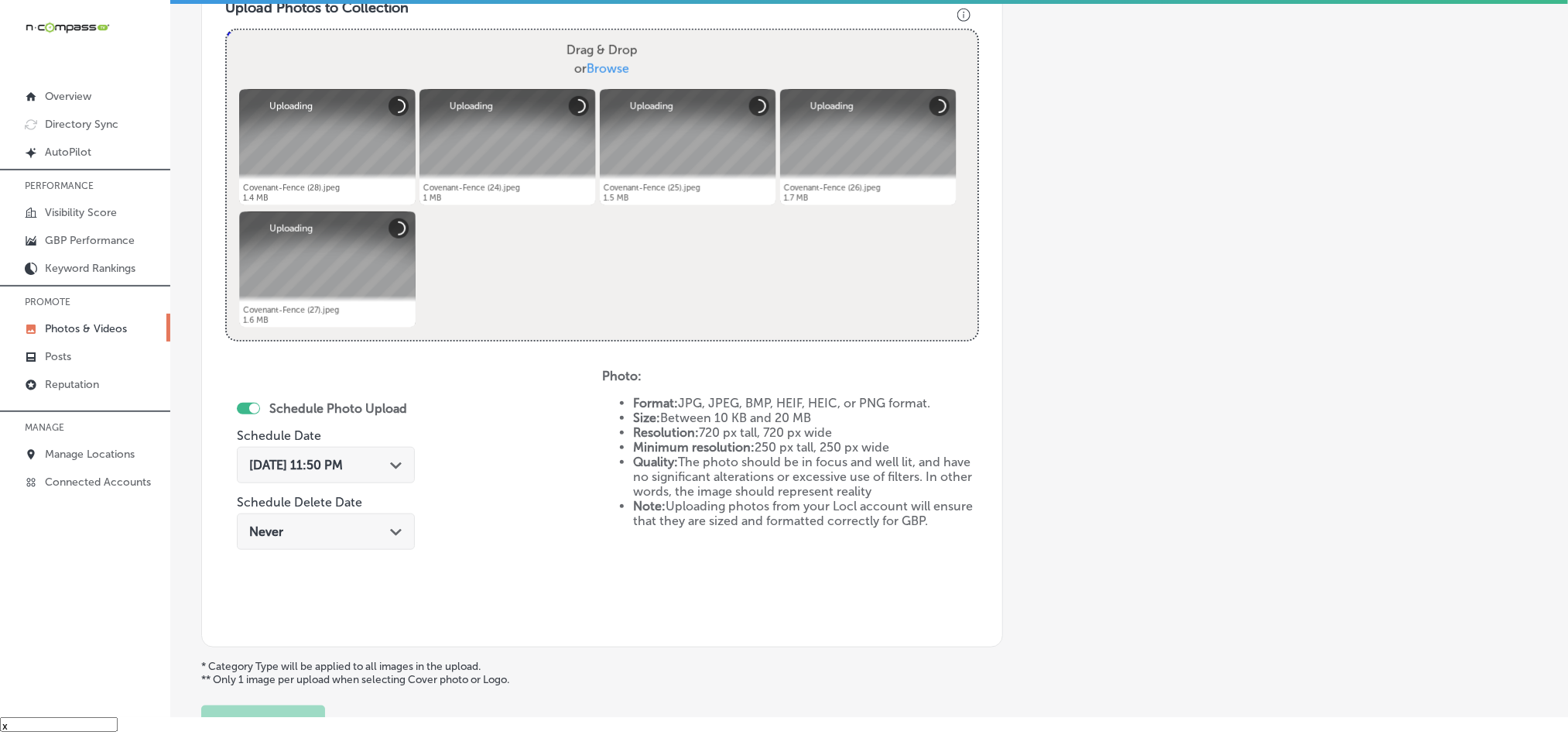
click at [400, 473] on div "Sep 25, 2025 11:50 PM Path Created with Sketch." at bounding box center [326, 465] width 154 height 15
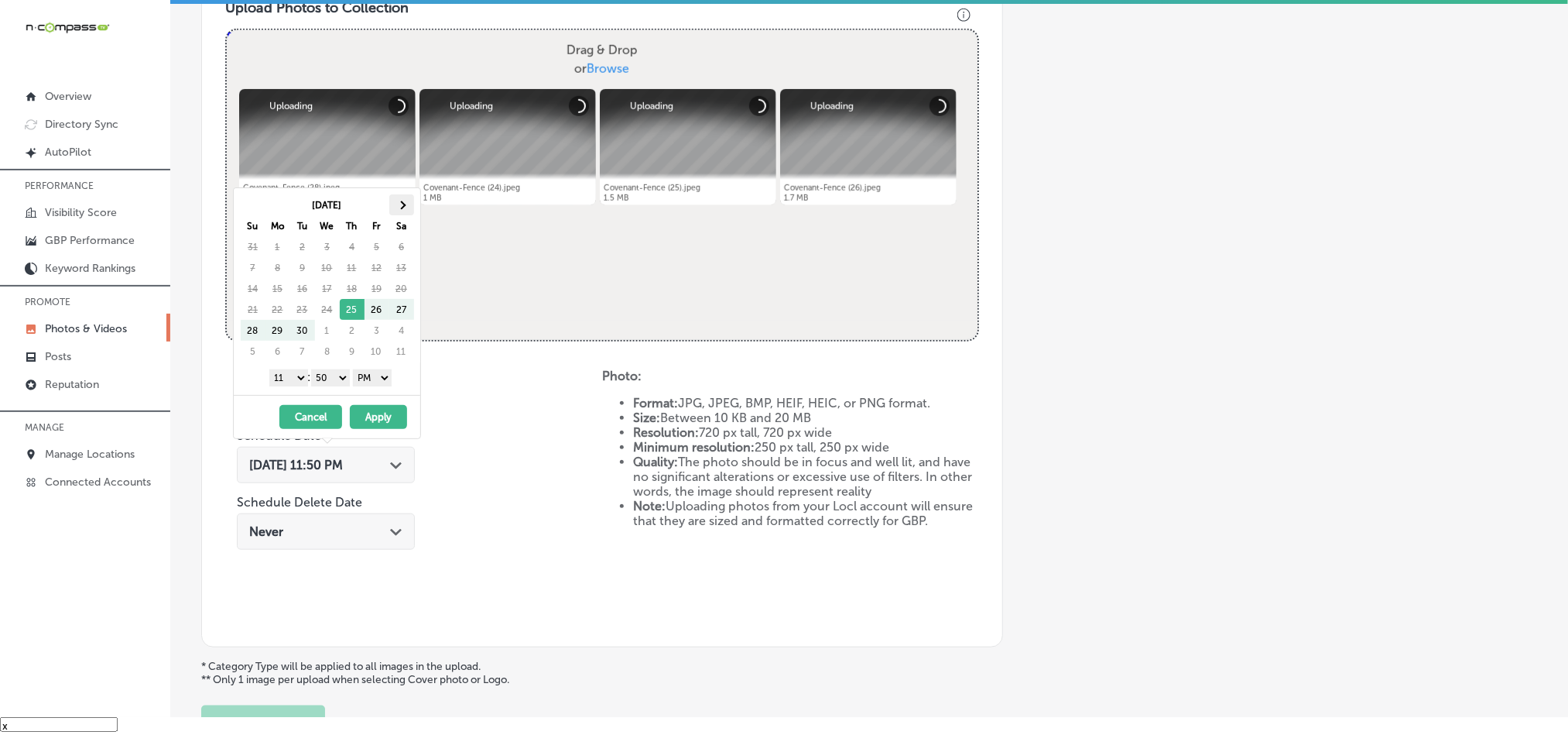
click at [405, 202] on th at bounding box center [402, 204] width 25 height 21
click at [290, 375] on select "1 2 3 4 5 6 7 8 9 10 11 12" at bounding box center [288, 377] width 39 height 17
click at [333, 379] on select "00 10 20 30 40 50" at bounding box center [330, 377] width 39 height 17
click at [369, 423] on button "Apply" at bounding box center [378, 417] width 57 height 24
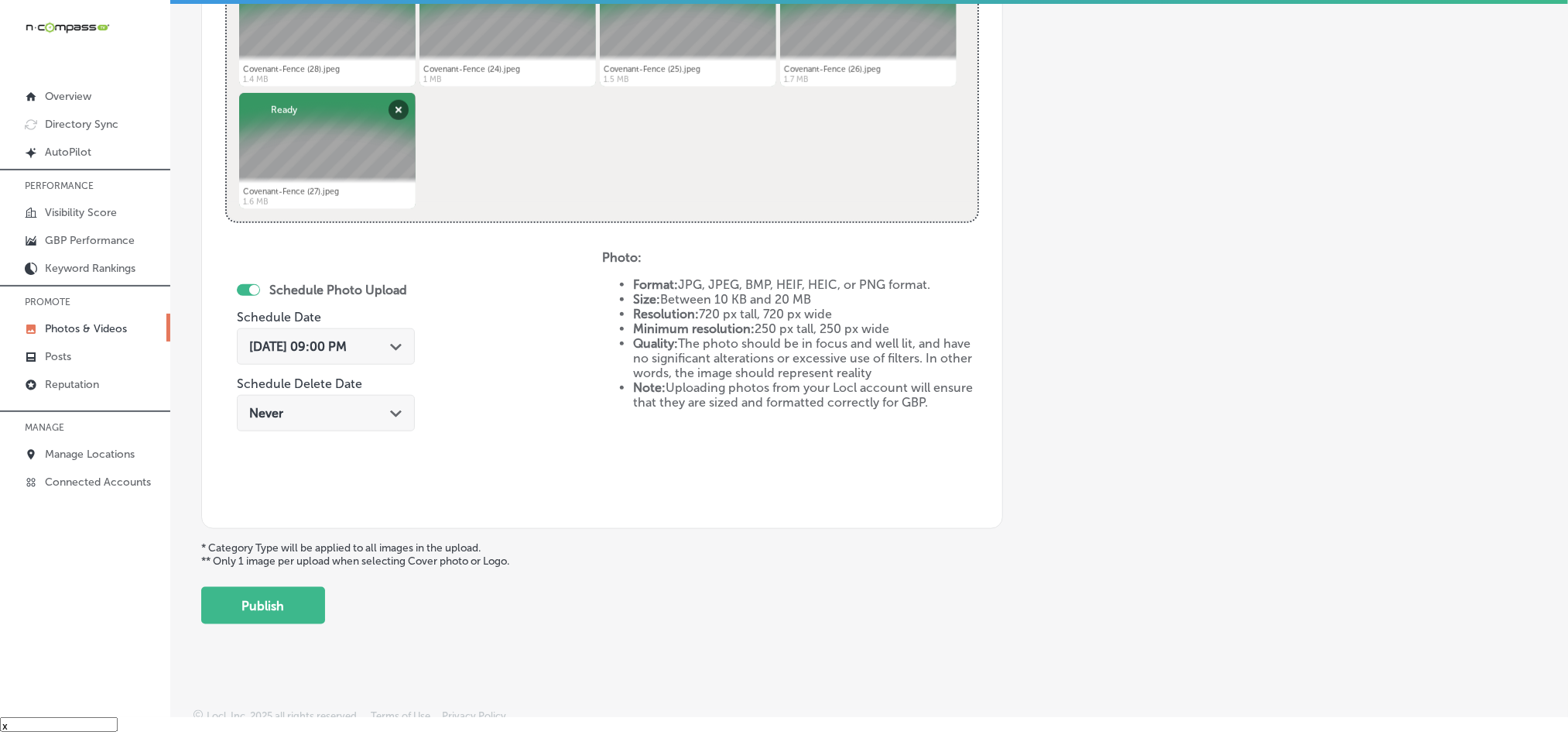
scroll to position [693, 0]
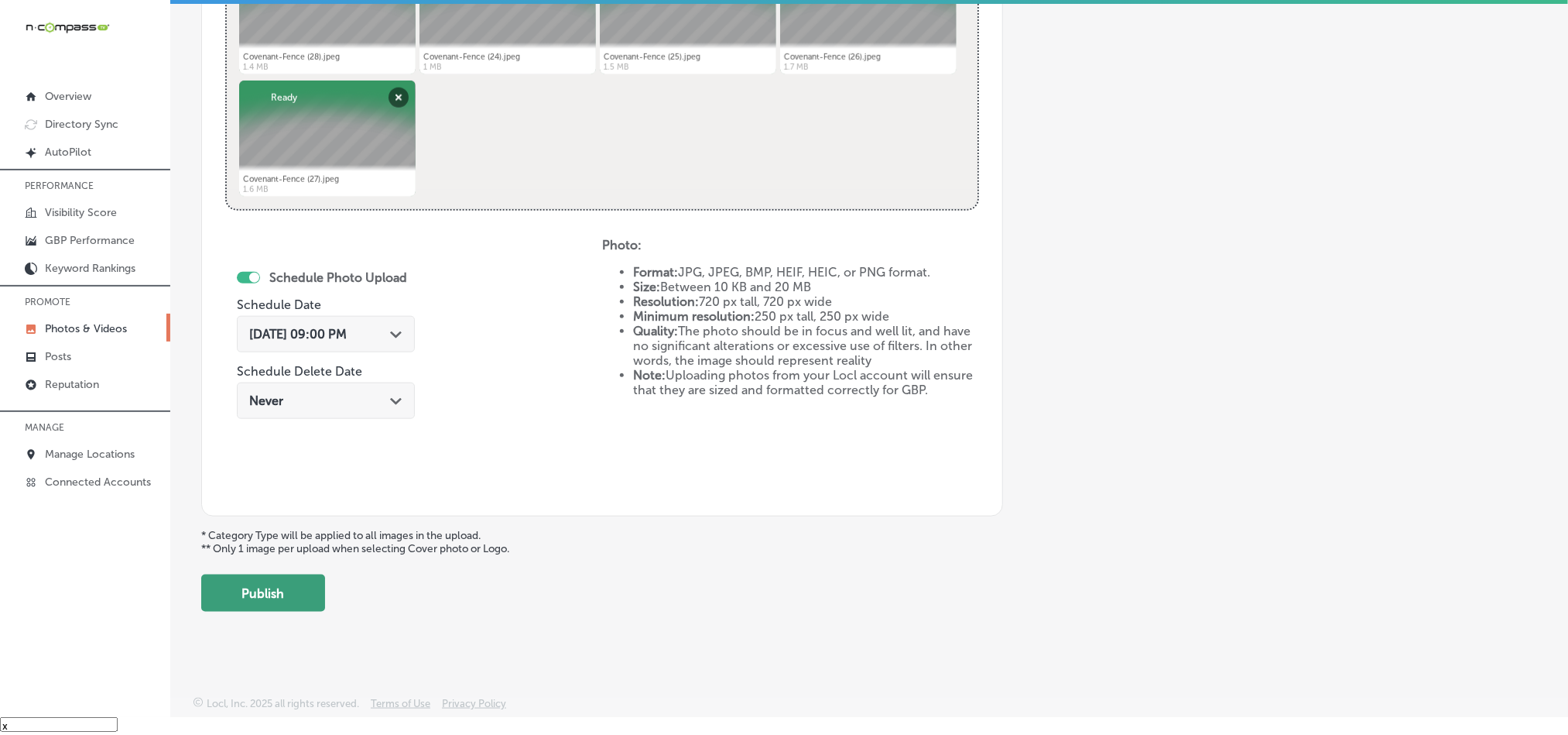
click at [283, 597] on button "Publish" at bounding box center [263, 592] width 124 height 37
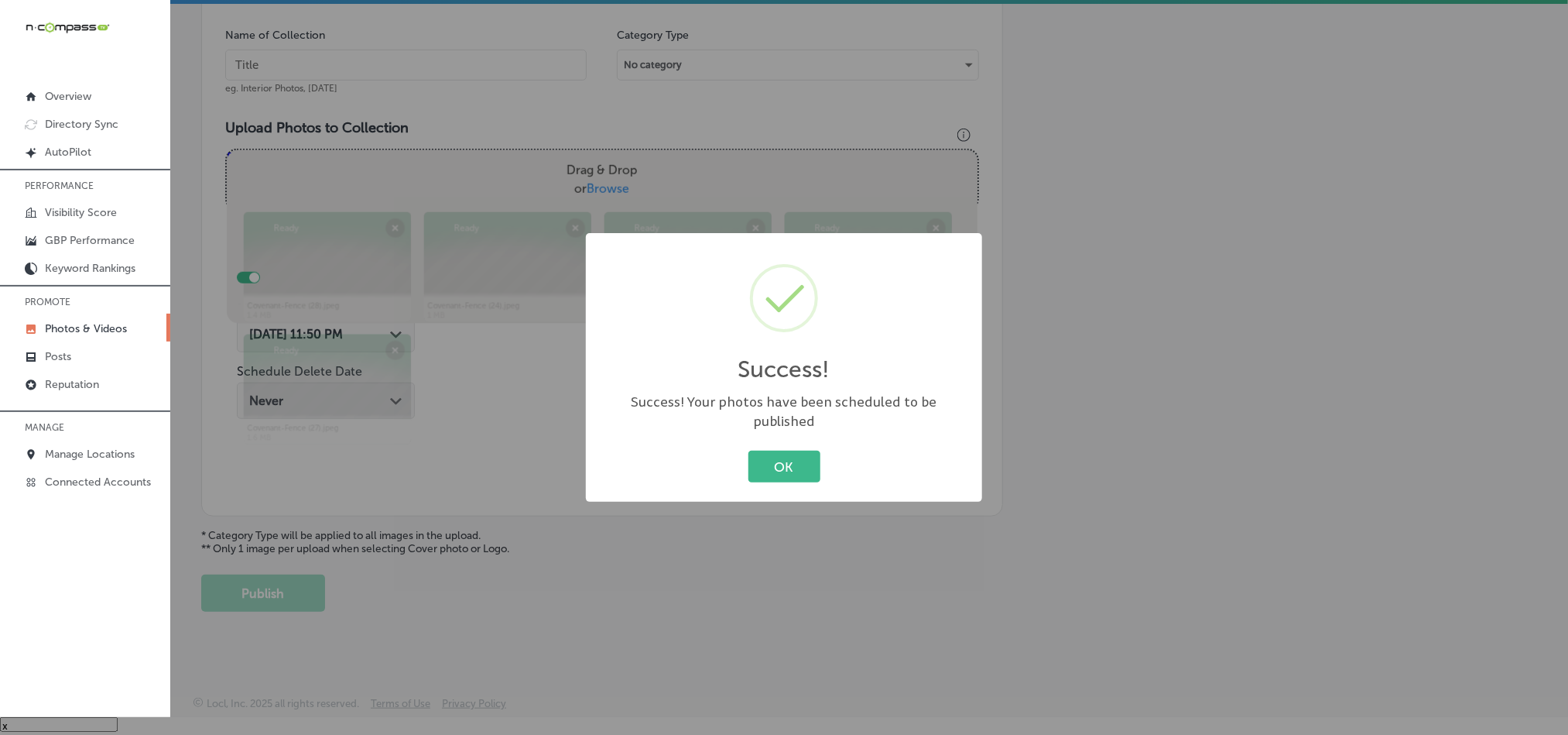
scroll to position [442, 0]
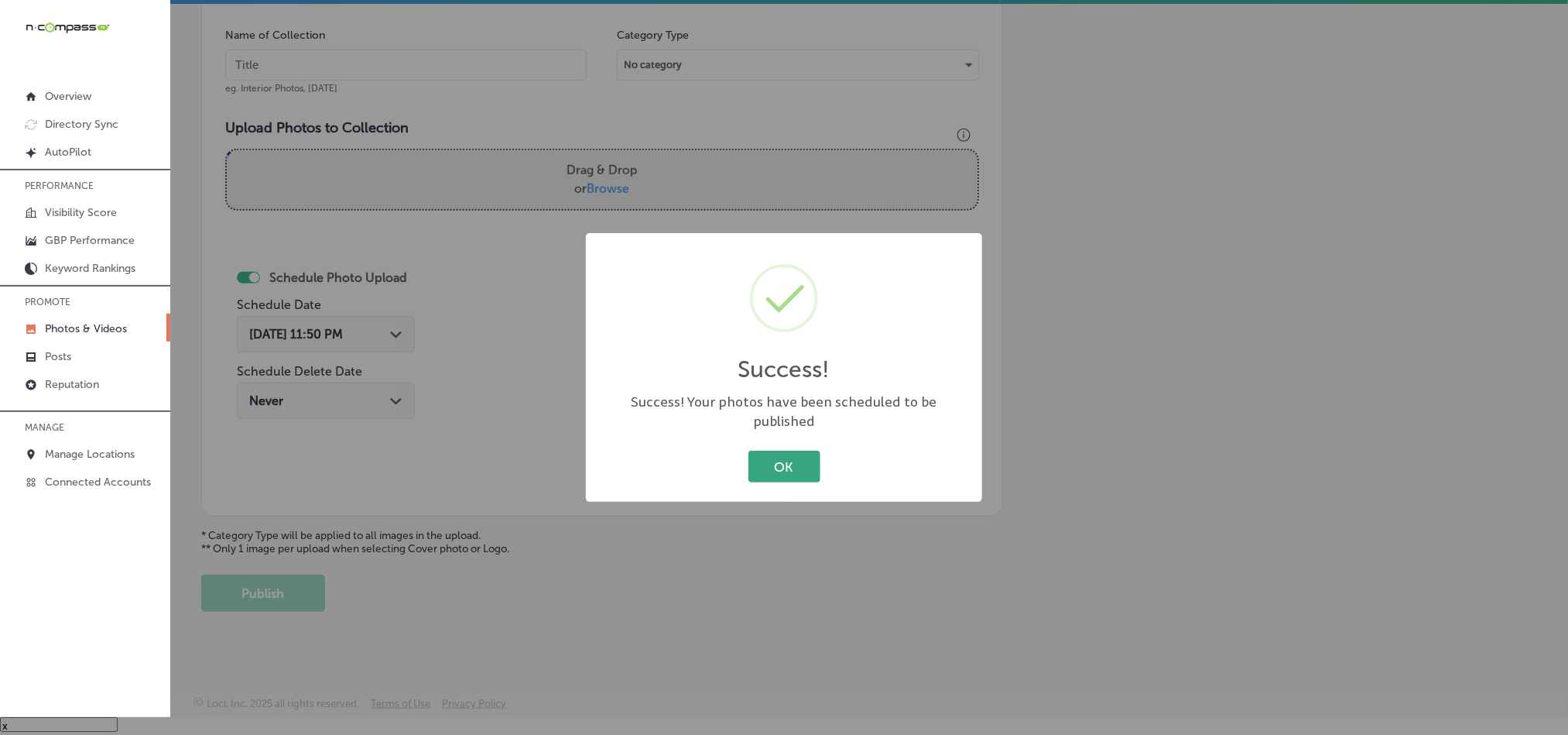
click at [772, 463] on button "OK" at bounding box center [784, 467] width 72 height 32
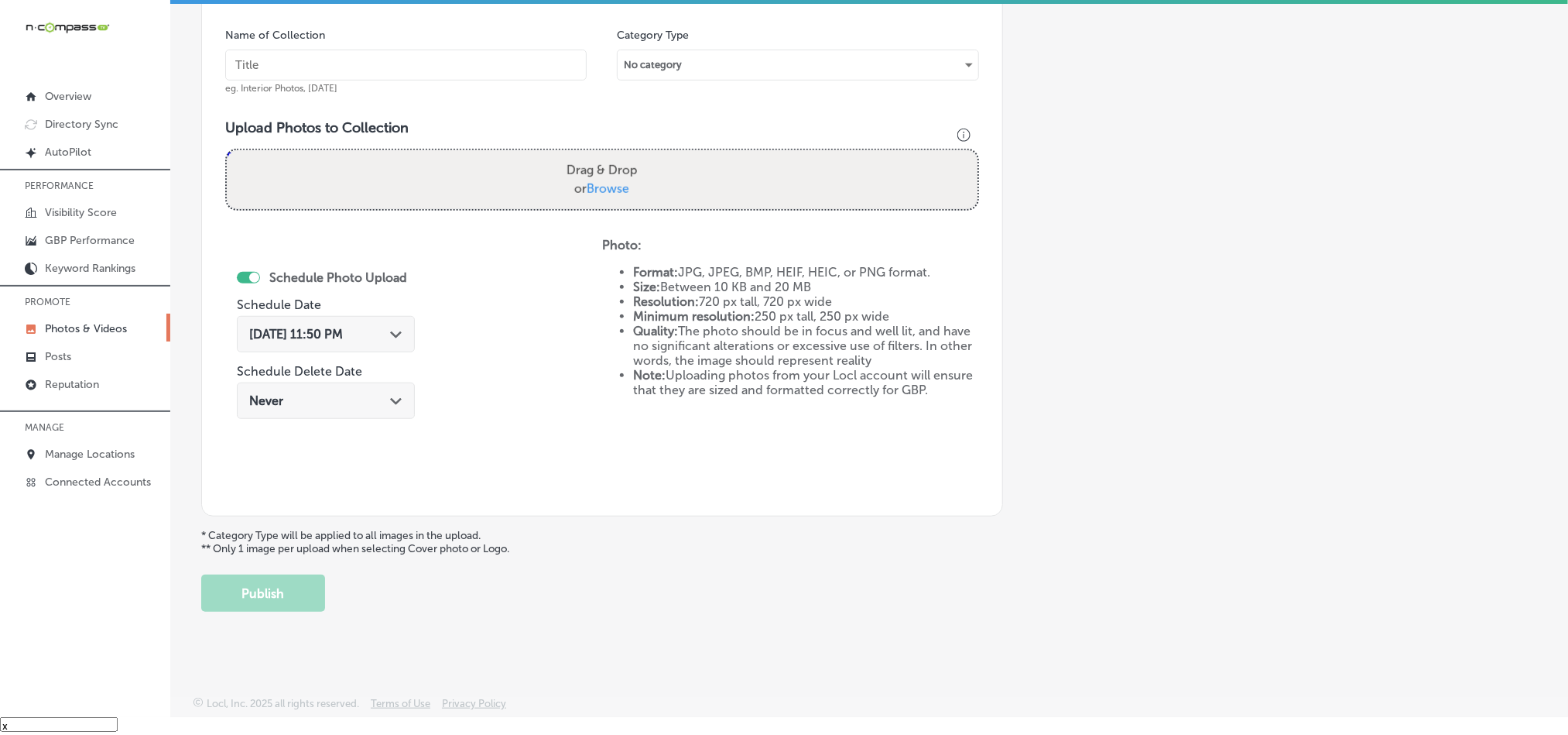
scroll to position [404, 0]
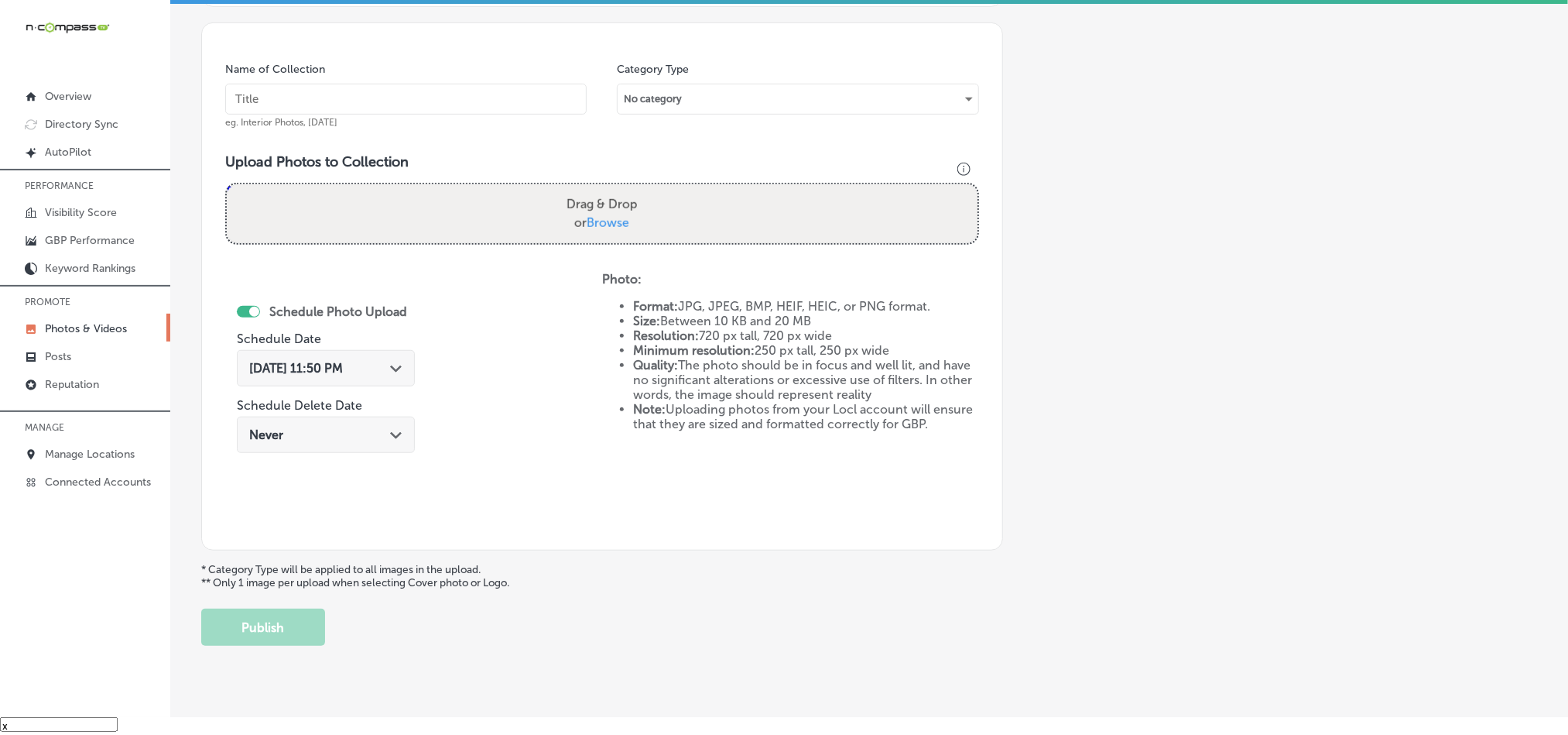
click at [346, 102] on input "text" at bounding box center [406, 99] width 362 height 31
paste input "Covenant-Fence-Fence-installation-Columbia-SC"
type input "Covenant-Fence-Fence-installation-Columbia-SC"
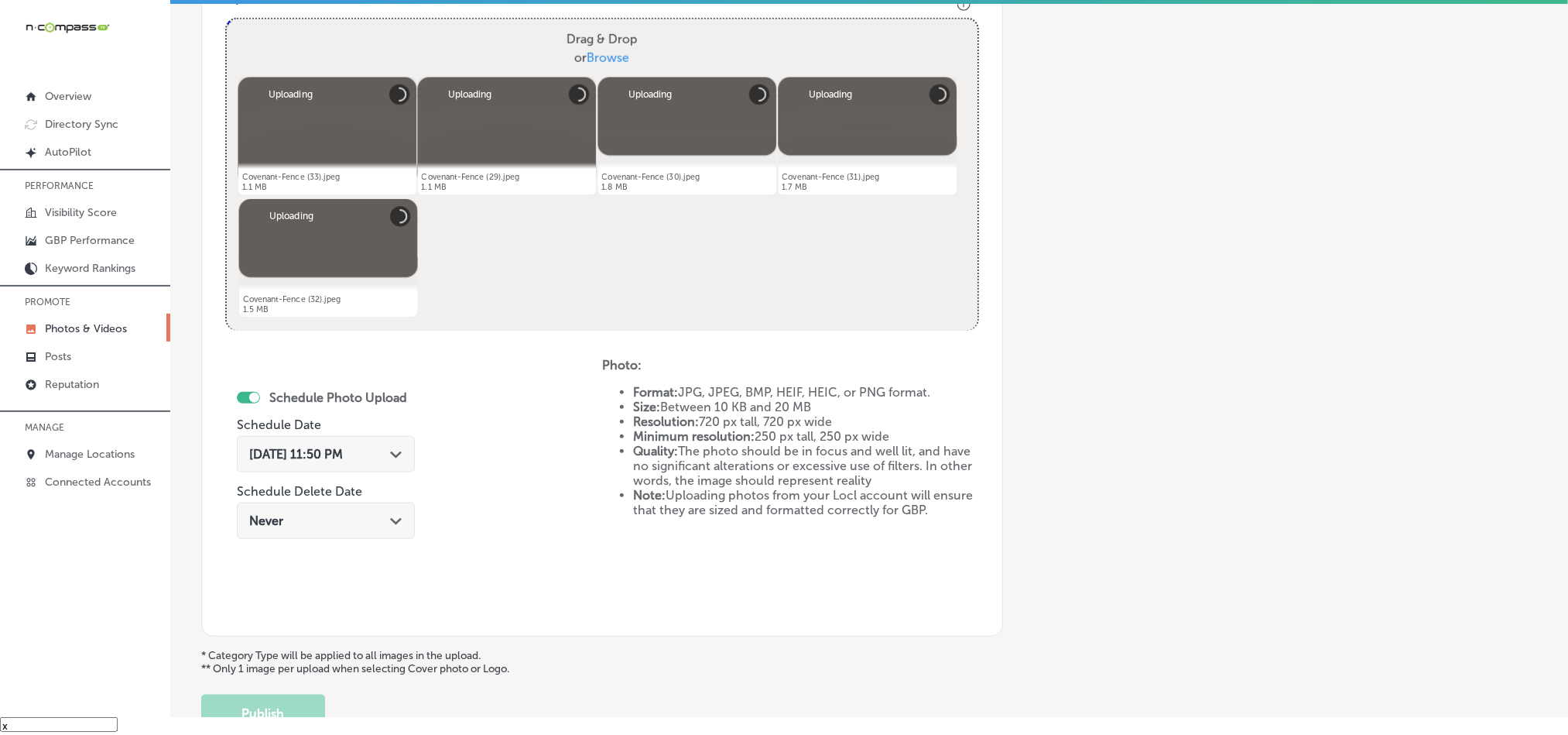
scroll to position [597, 0]
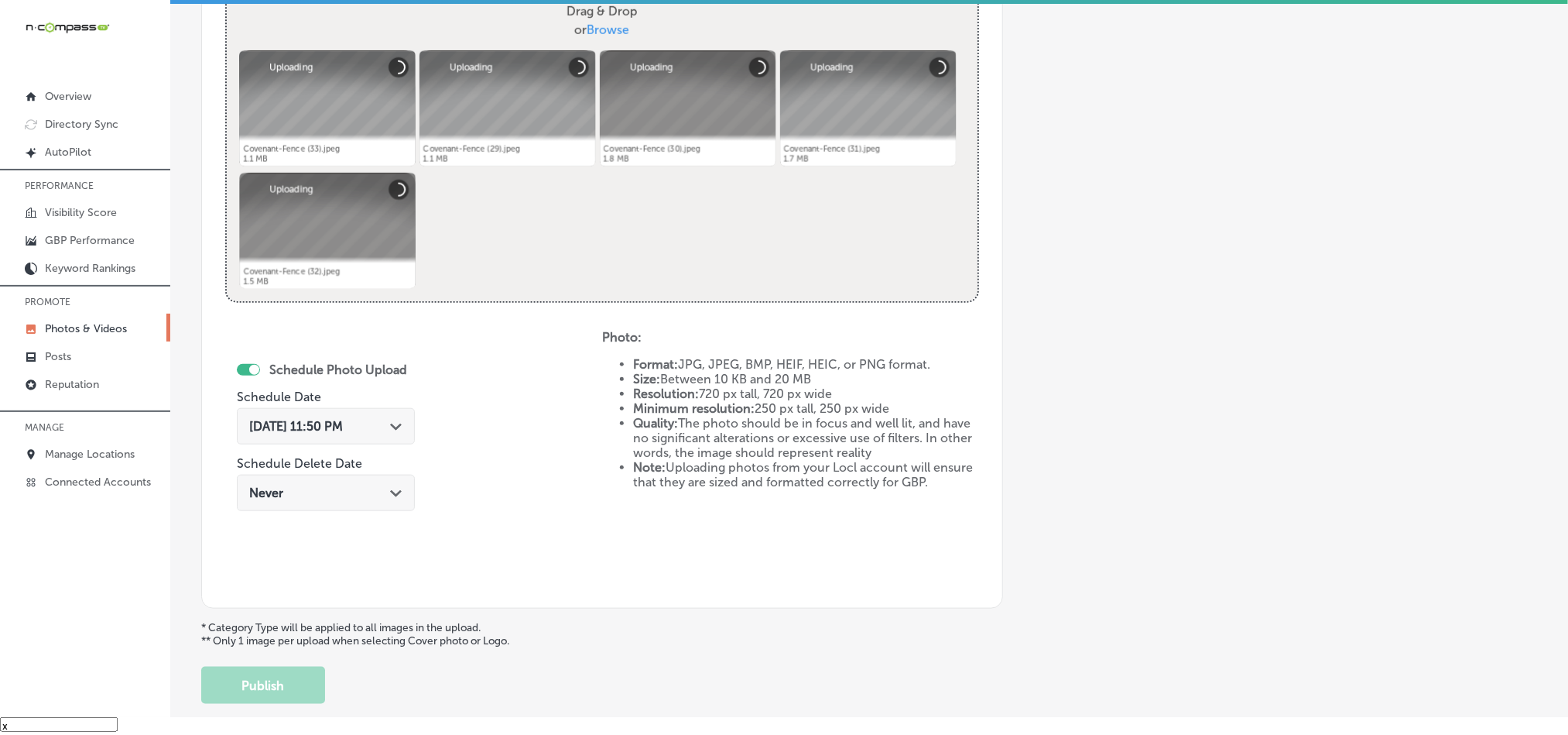
click at [381, 425] on div "Sep 25, 2025 11:50 PM Path Created with Sketch." at bounding box center [326, 426] width 154 height 15
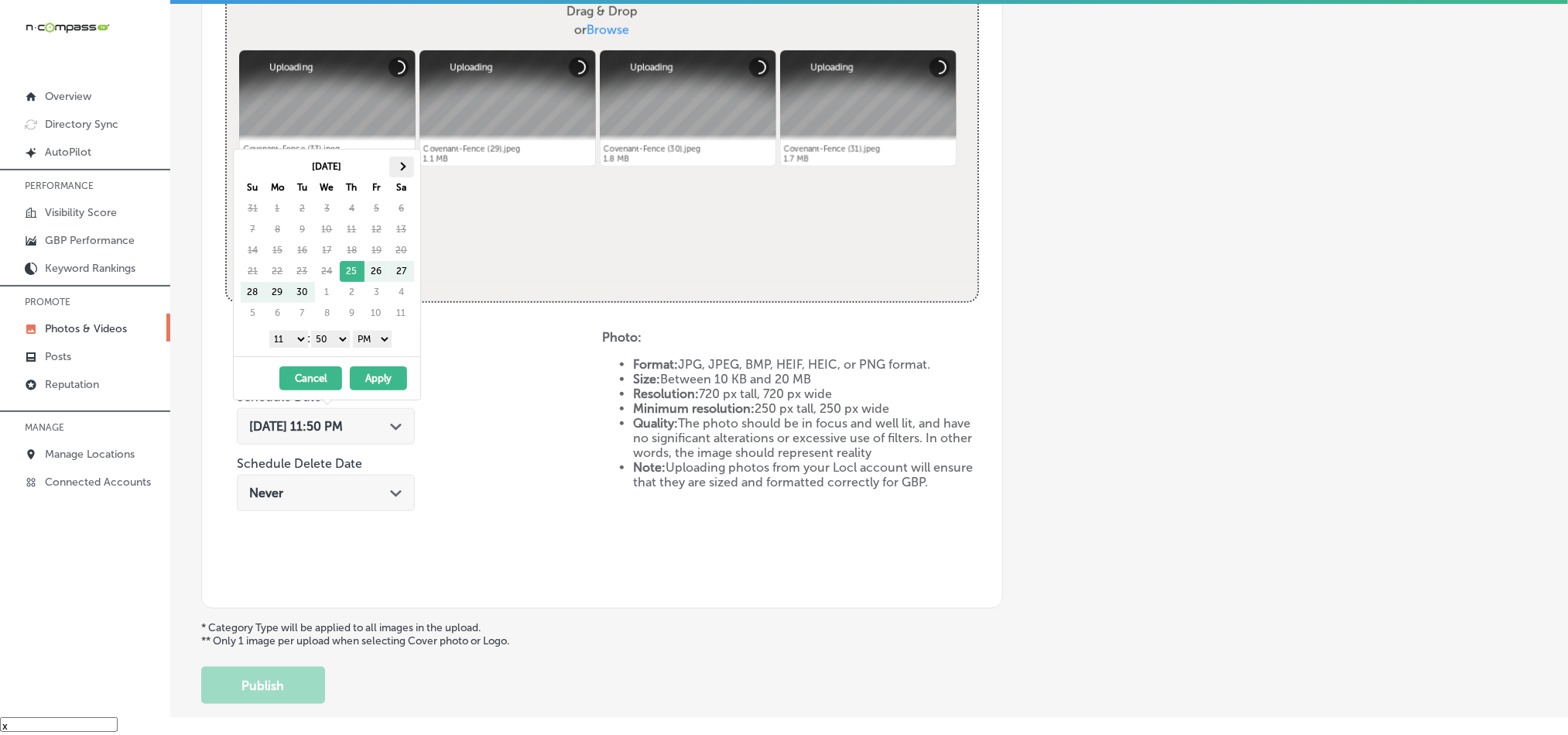
click at [398, 165] on th at bounding box center [402, 167] width 25 height 21
click at [286, 345] on select "1 2 3 4 5 6 7 8 9 10 11 12" at bounding box center [288, 339] width 39 height 17
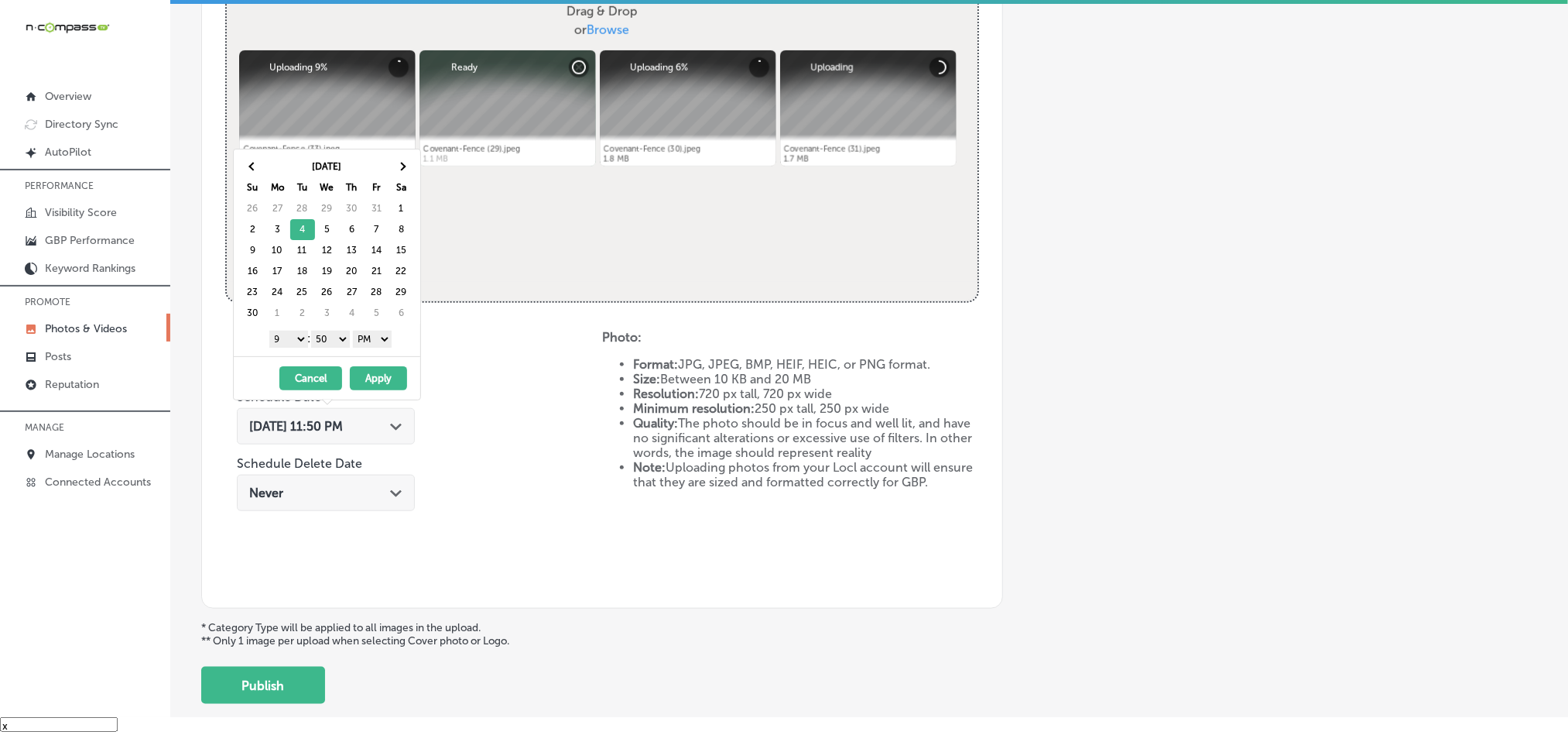
click at [341, 335] on select "00 10 20 30 40 50" at bounding box center [330, 339] width 39 height 17
click at [377, 379] on button "Apply" at bounding box center [378, 378] width 57 height 24
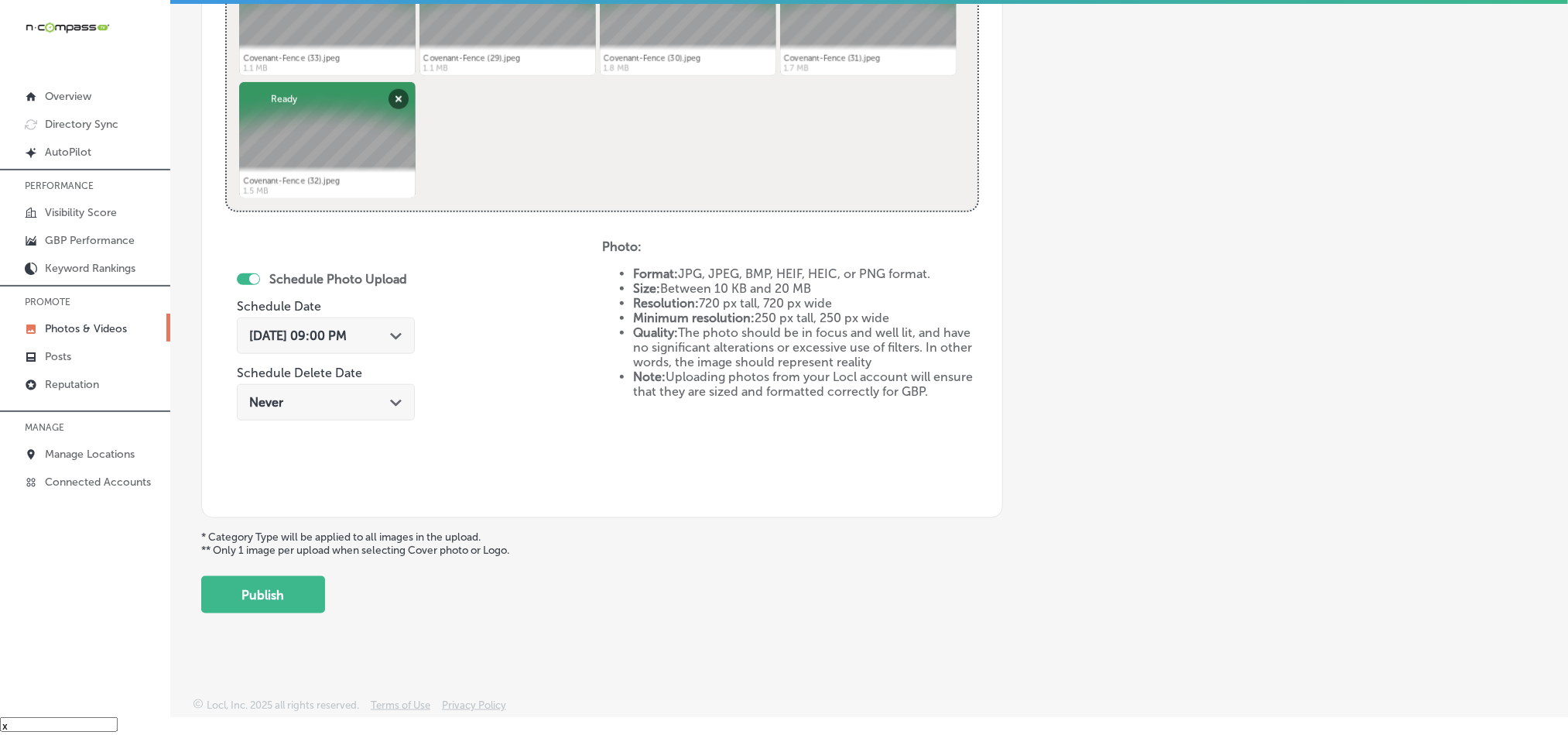
scroll to position [693, 0]
click at [297, 583] on button "Publish" at bounding box center [263, 592] width 124 height 37
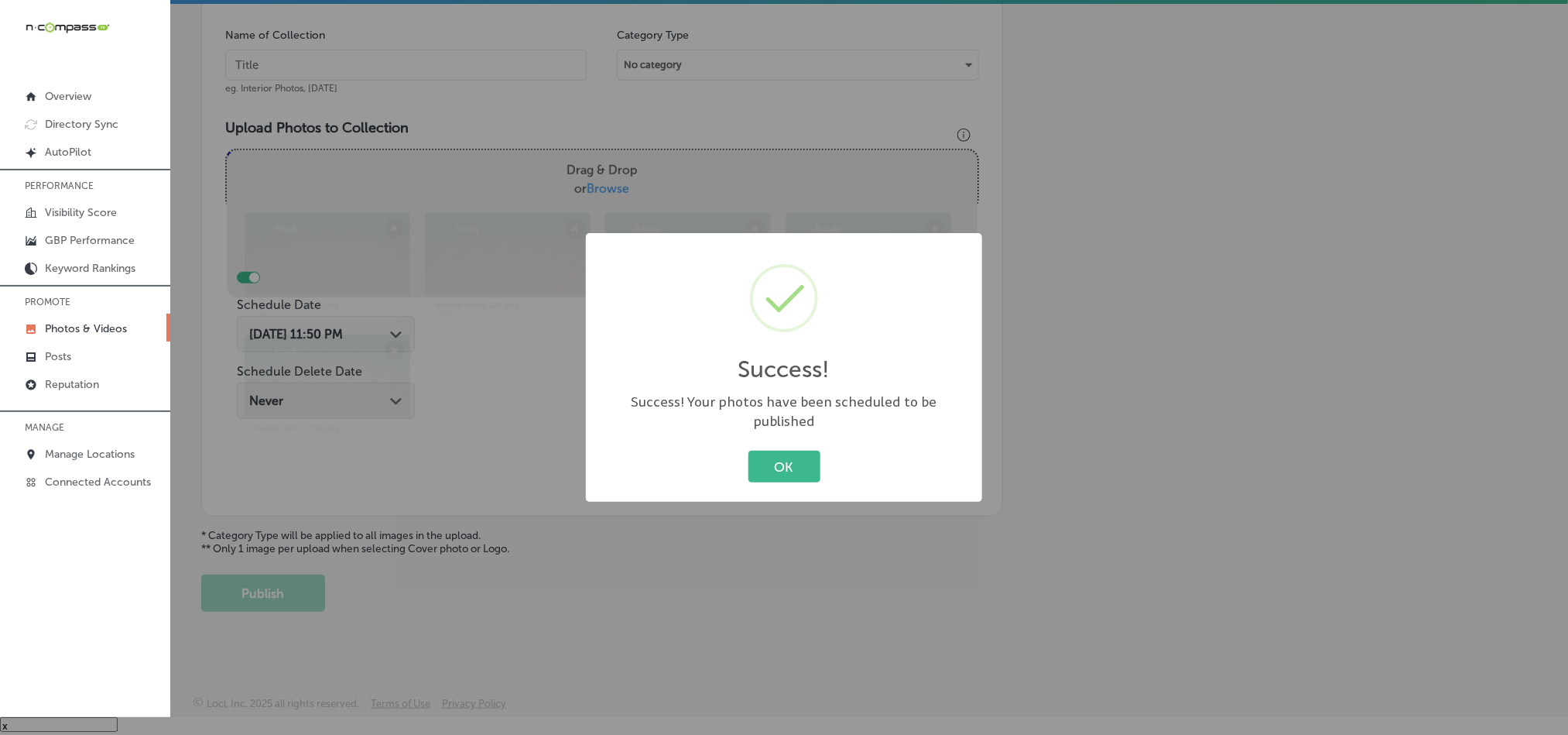
scroll to position [442, 0]
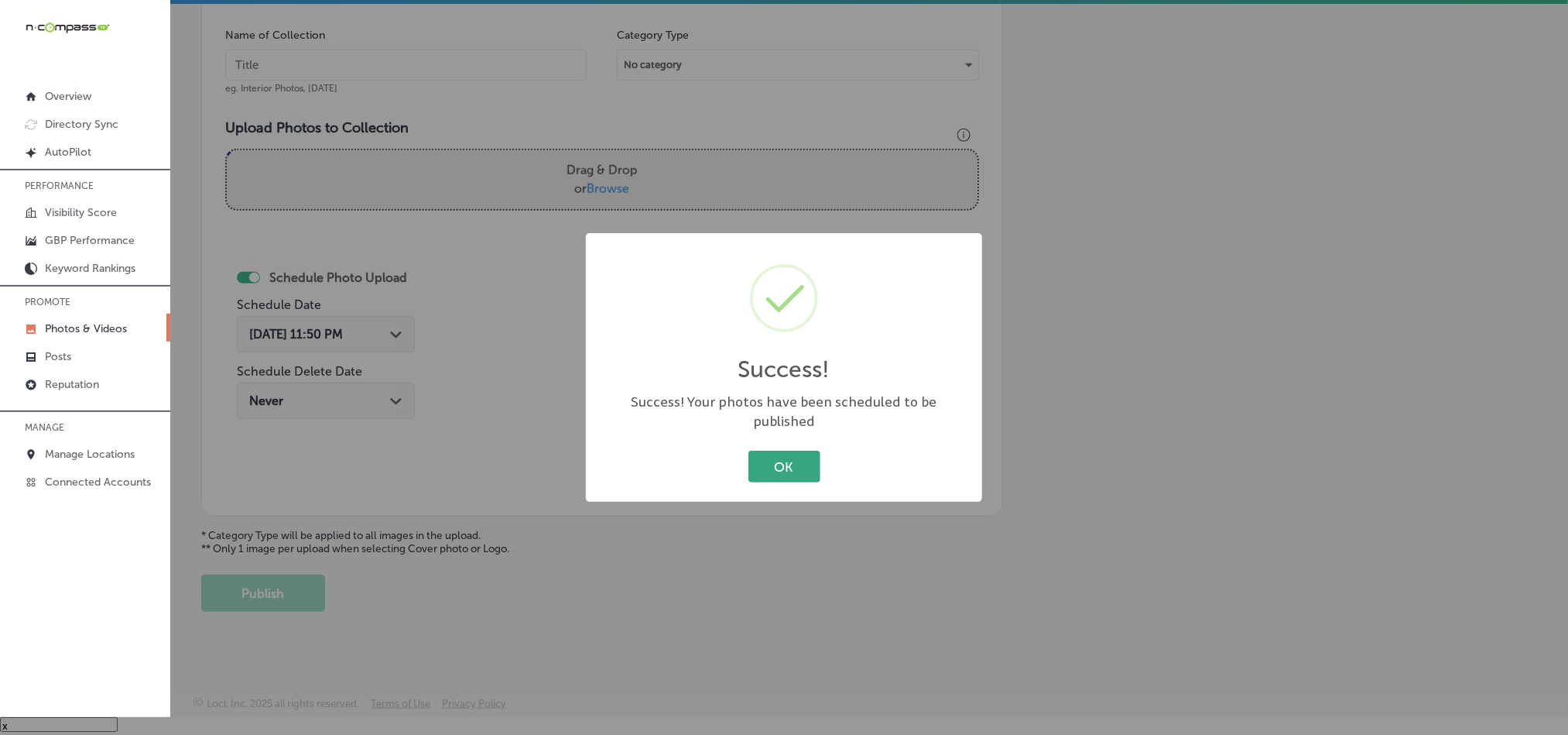
click at [772, 460] on button "OK" at bounding box center [784, 467] width 72 height 32
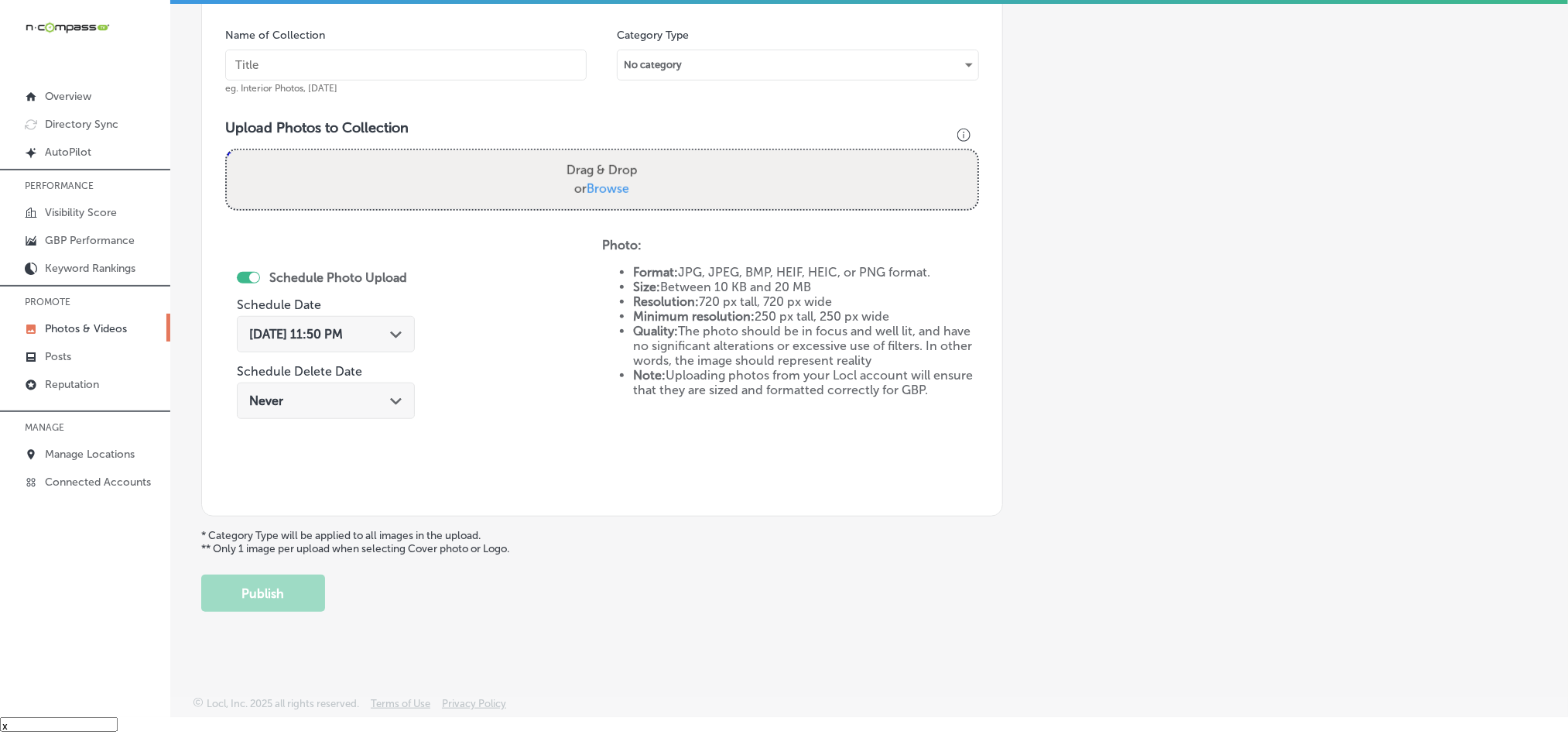
click at [414, 59] on input "text" at bounding box center [406, 65] width 362 height 31
paste input "Covenant-Fence-Wood-fencing-Columbia-SC"
type input "Covenant-Fence-Wood-fencing-Columbia-SC"
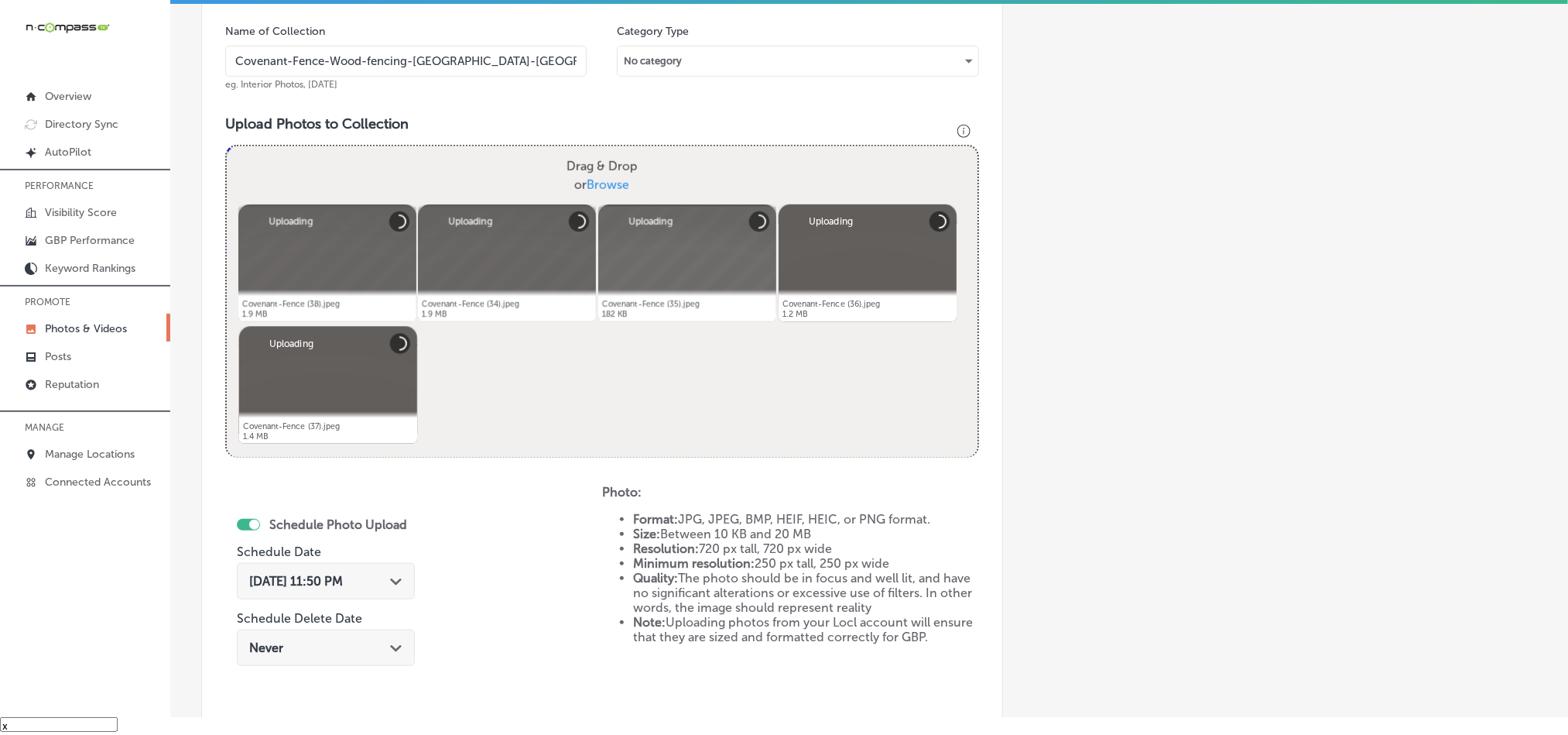
scroll to position [636, 0]
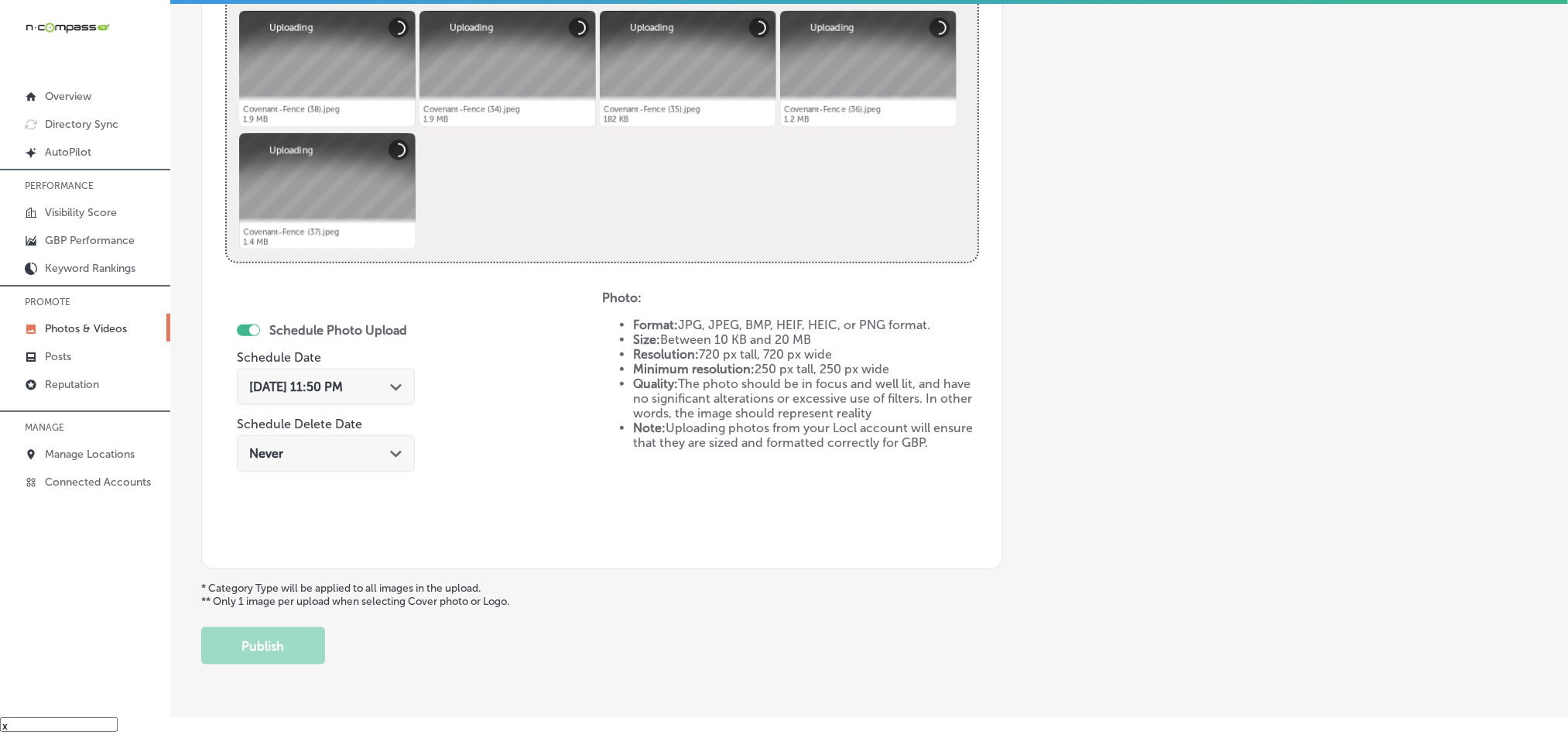
click at [390, 391] on div "Sep 25, 2025 11:50 PM Path Created with Sketch." at bounding box center [326, 386] width 154 height 15
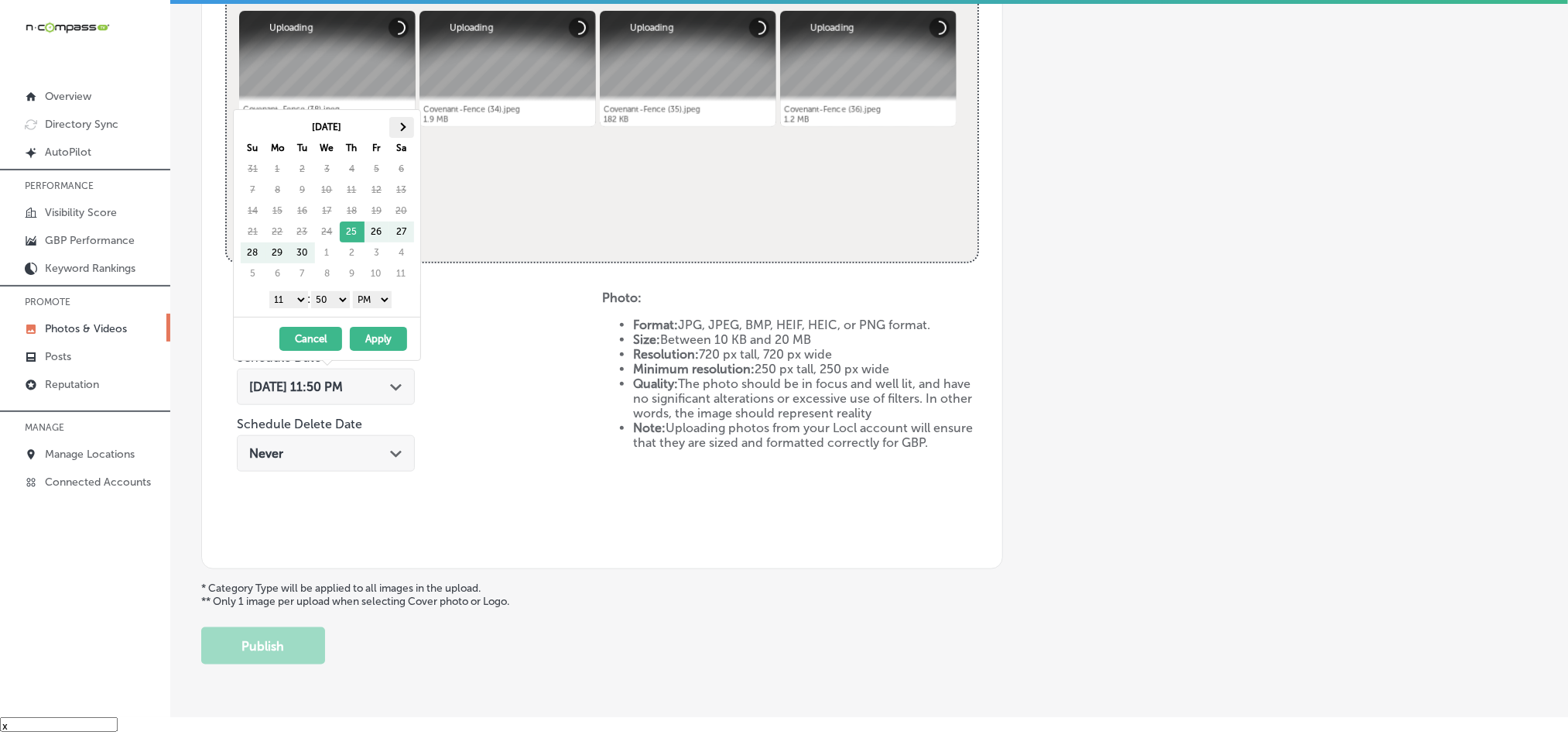
click at [400, 122] on th at bounding box center [402, 127] width 25 height 21
click at [291, 306] on select "1 2 3 4 5 6 7 8 9 10 11 12" at bounding box center [288, 299] width 39 height 17
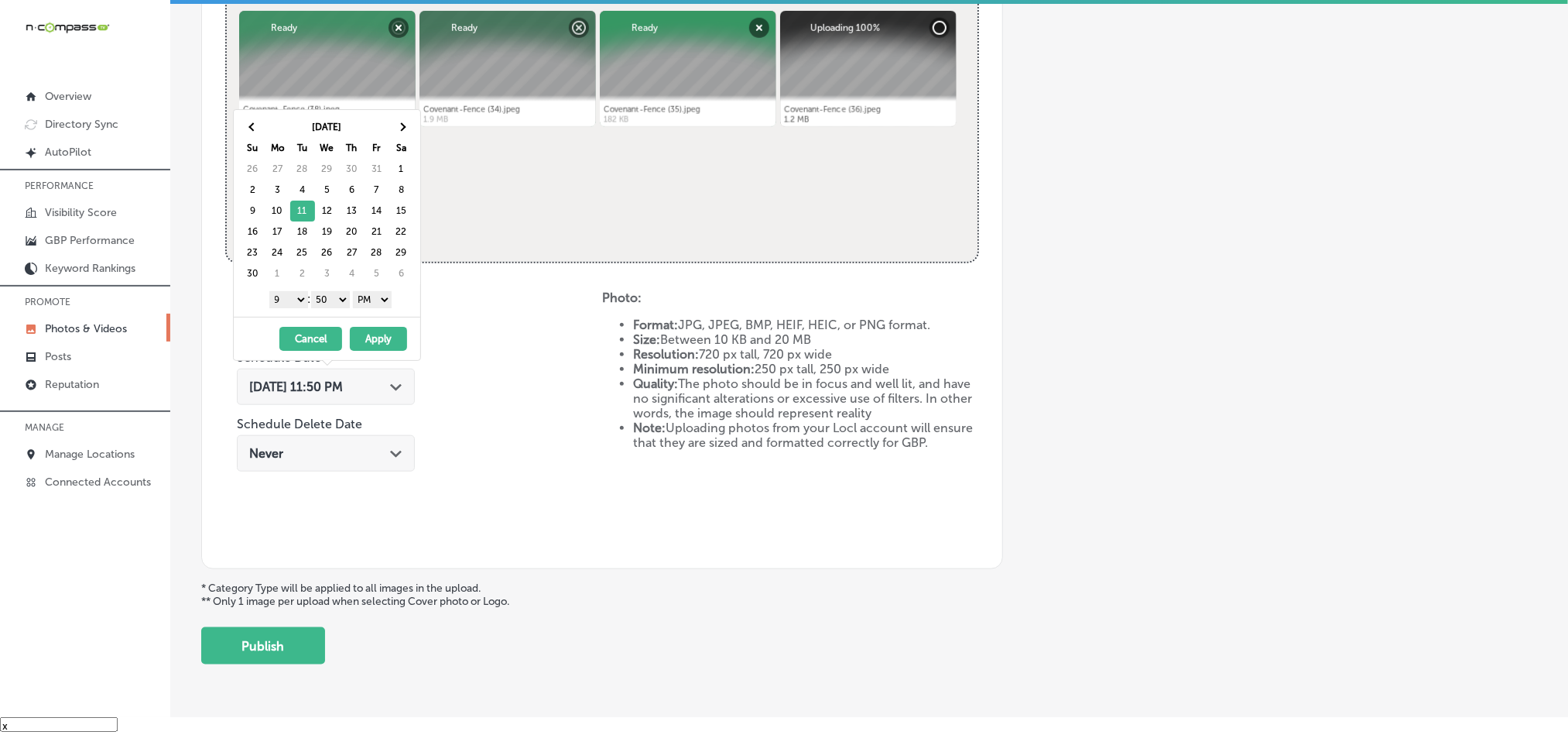
click at [334, 303] on select "00 10 20 30 40 50" at bounding box center [330, 299] width 39 height 17
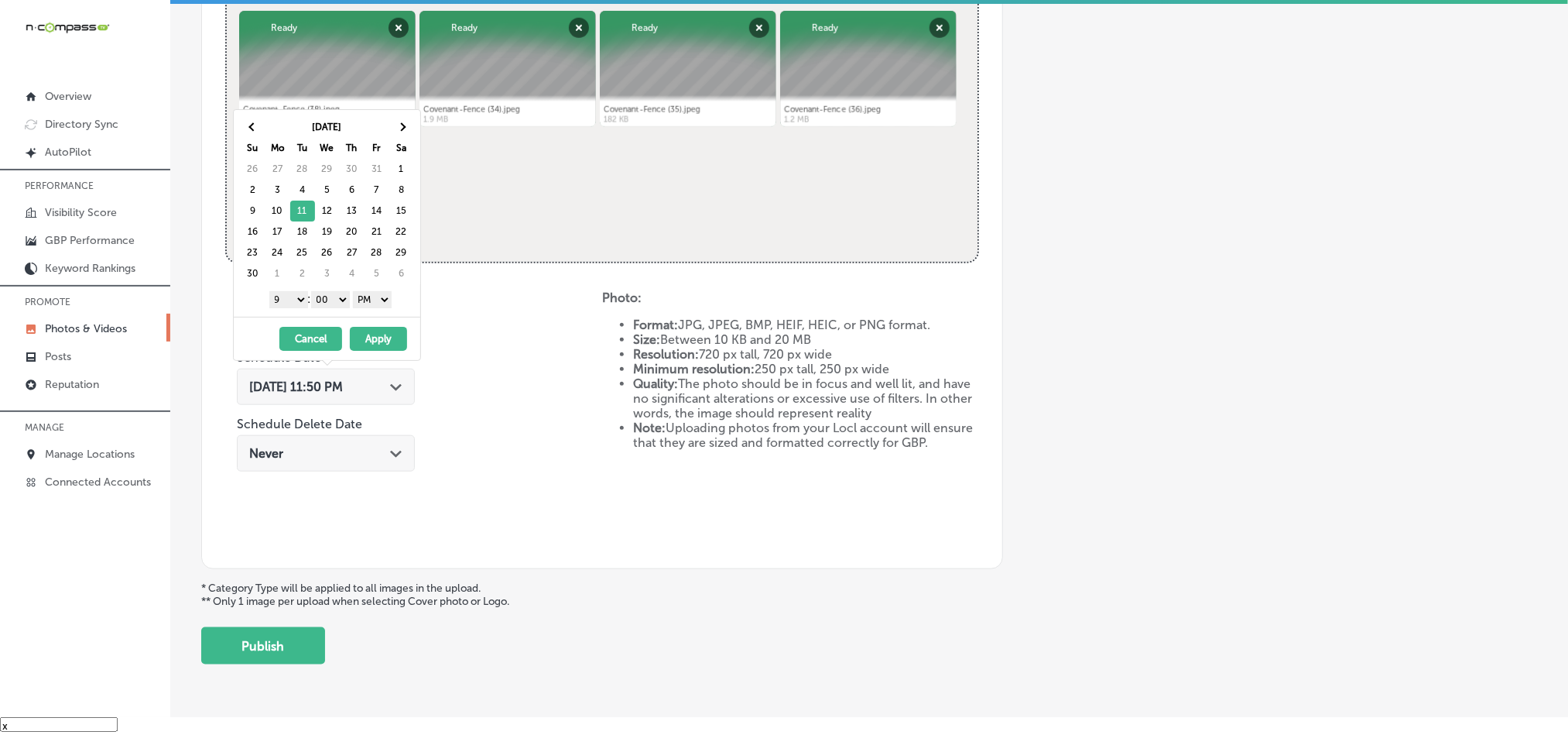
click at [379, 348] on button "Apply" at bounding box center [378, 339] width 57 height 24
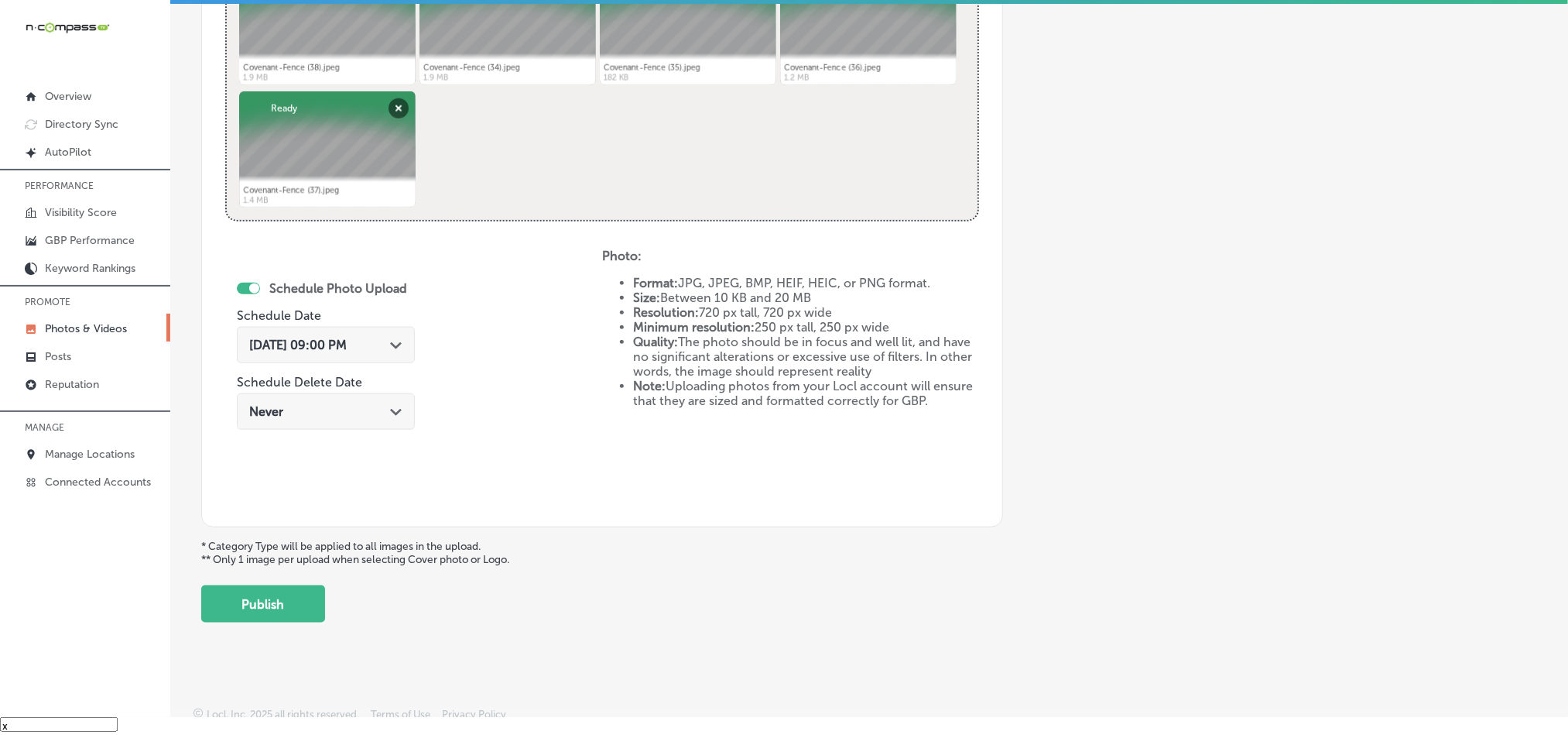
scroll to position [693, 0]
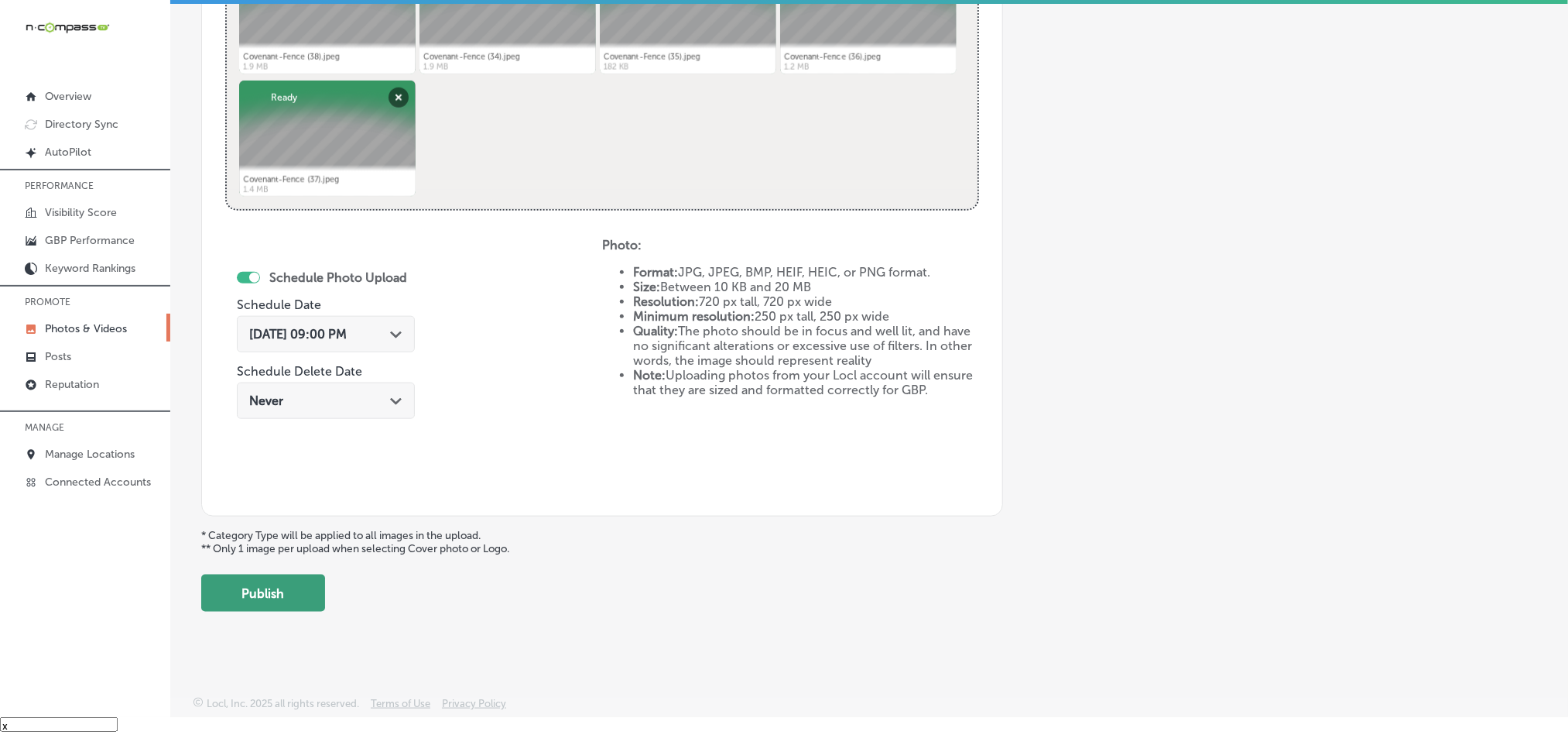
click at [296, 595] on button "Publish" at bounding box center [263, 592] width 124 height 37
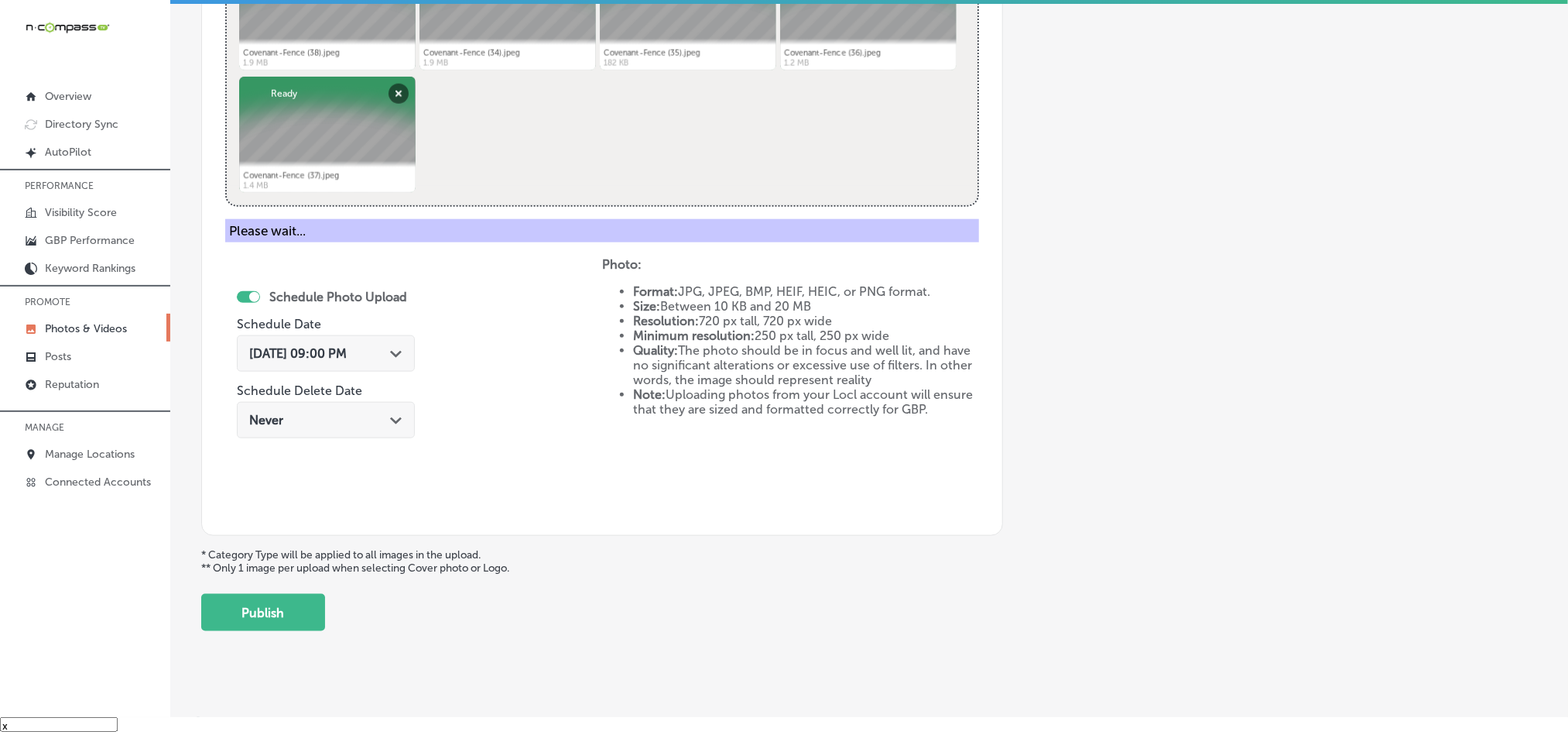
scroll to position [442, 0]
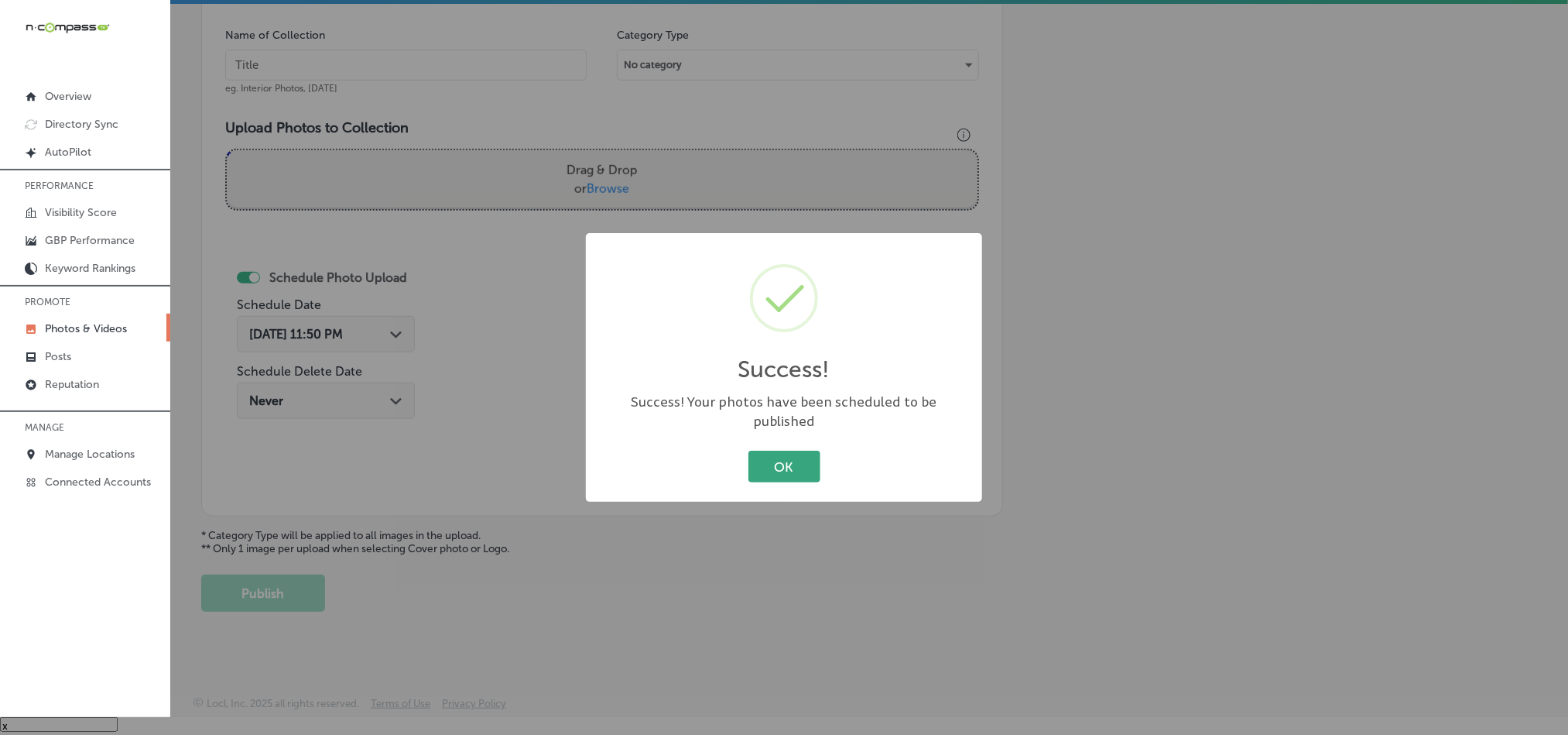
click at [806, 451] on button "OK" at bounding box center [784, 467] width 72 height 32
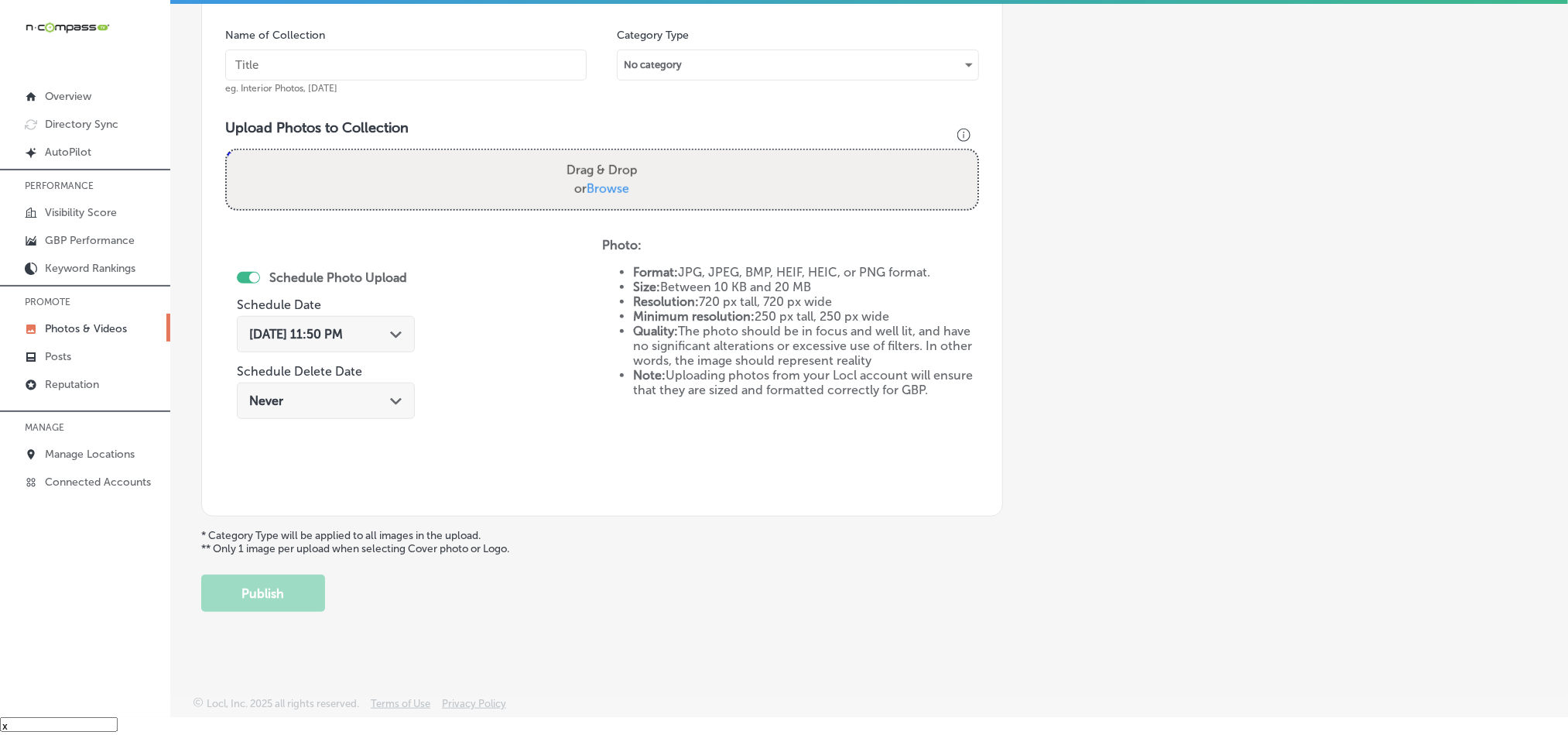
click at [396, 54] on input "text" at bounding box center [406, 65] width 362 height 31
paste input "Covenant-Fence-Vinyl-fence-installation"
type input "Covenant-Fence-Vinyl-fence-installation"
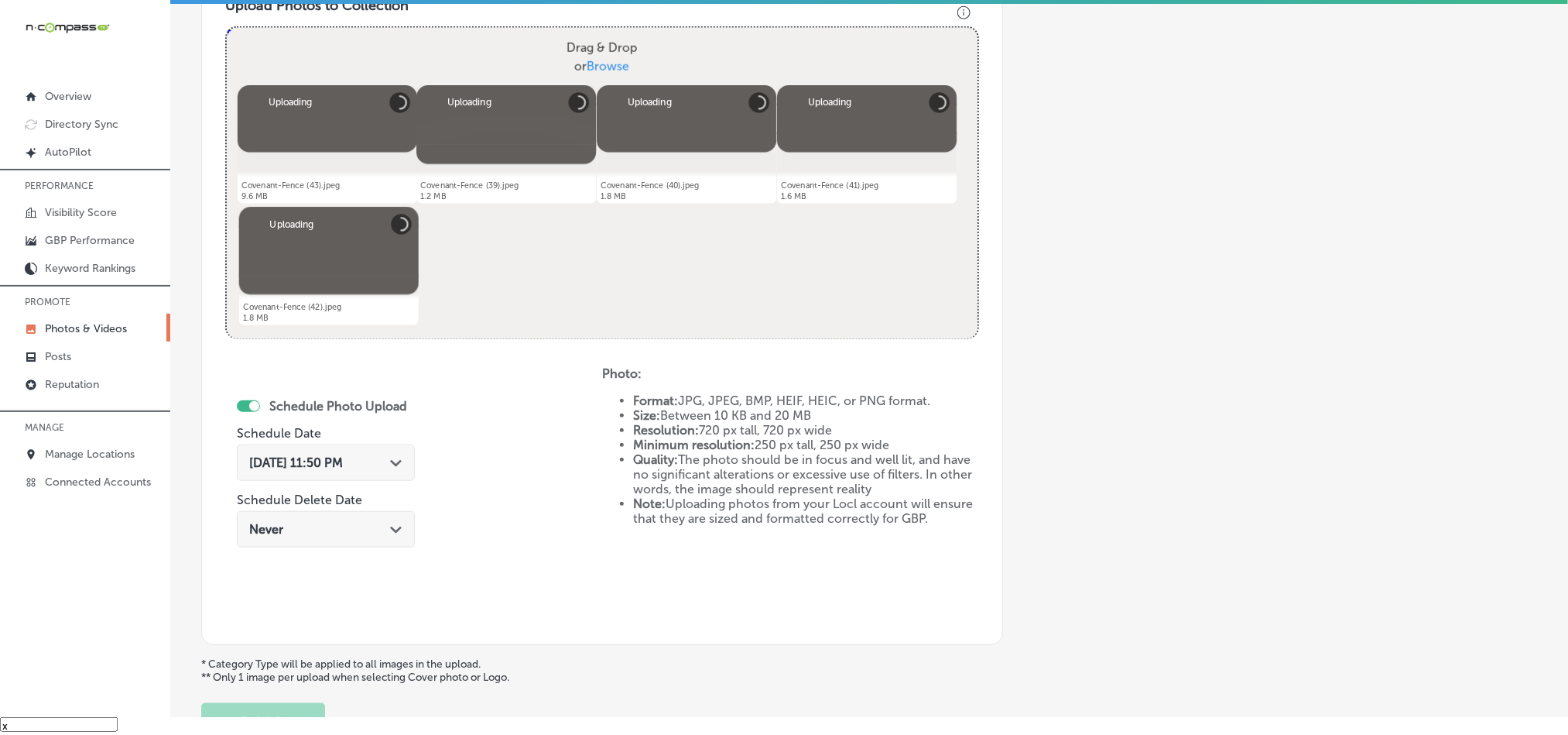
click at [403, 445] on div "Sep 25, 2025 11:50 PM Path Created with Sketch." at bounding box center [326, 463] width 178 height 36
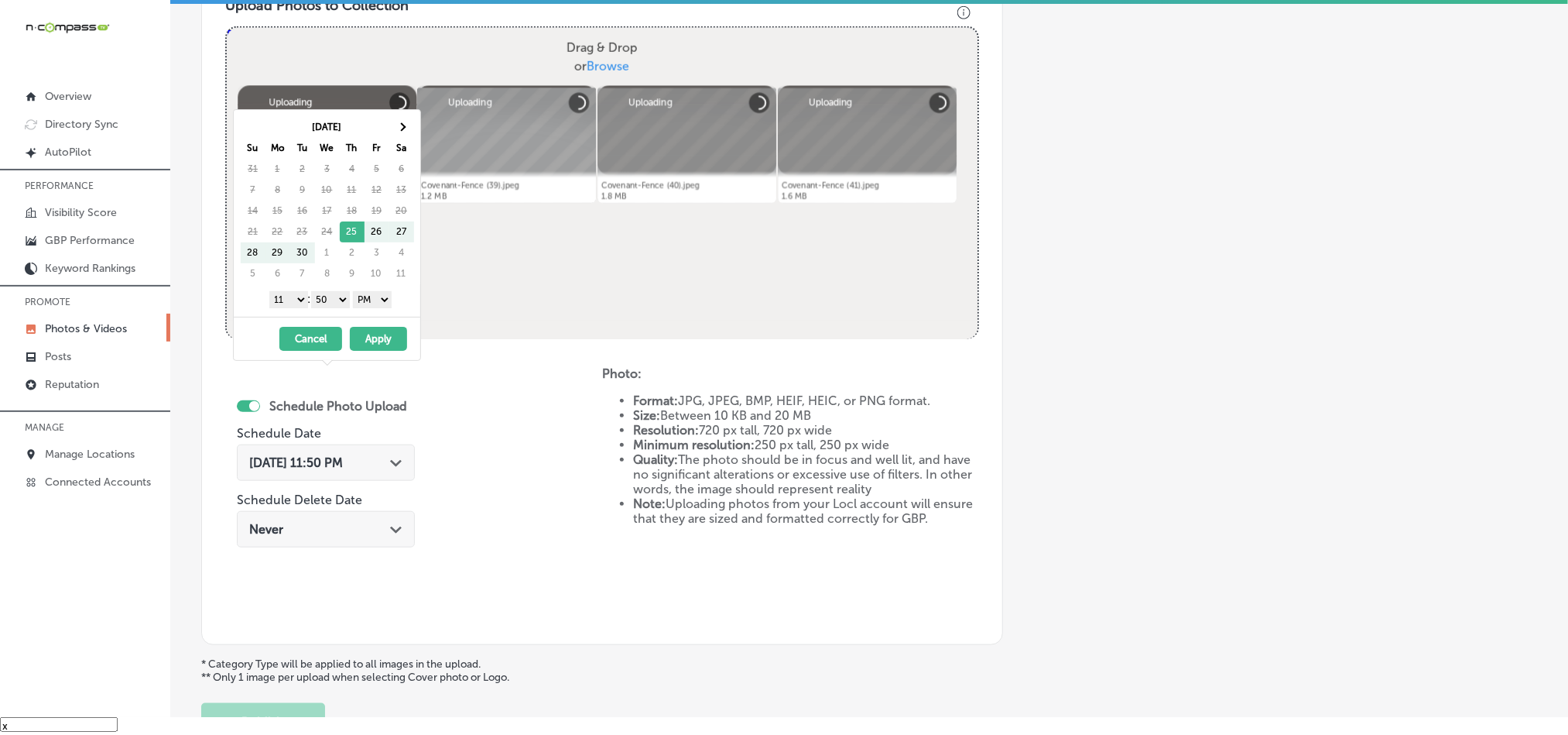
scroll to position [636, 0]
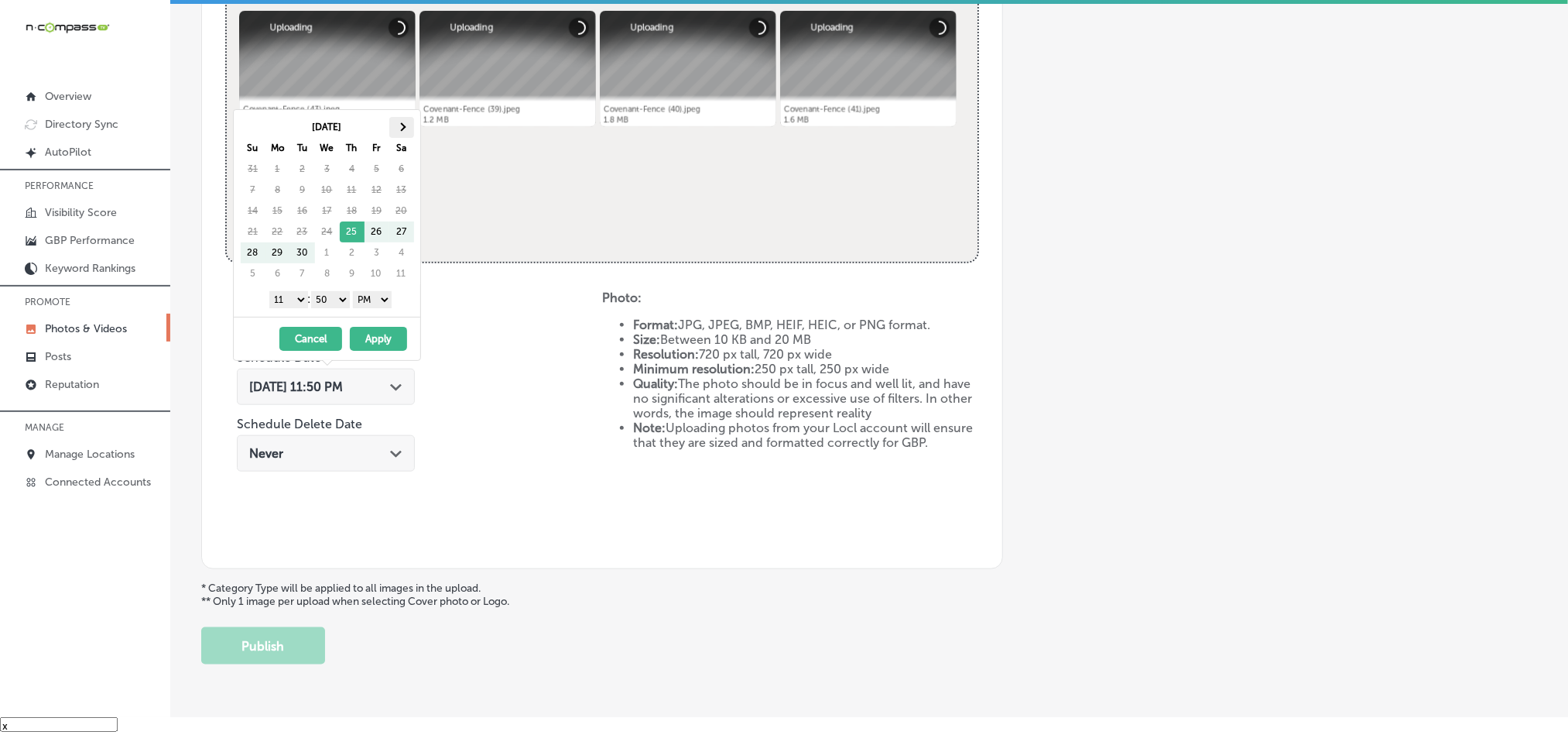
click at [400, 128] on span at bounding box center [401, 127] width 9 height 9
drag, startPoint x: 292, startPoint y: 300, endPoint x: 293, endPoint y: 310, distance: 10.0
click at [292, 300] on select "1 2 3 4 5 6 7 8 9 10 11 12" at bounding box center [288, 299] width 39 height 17
click at [337, 300] on select "00 10 20 30 40 50" at bounding box center [330, 299] width 39 height 17
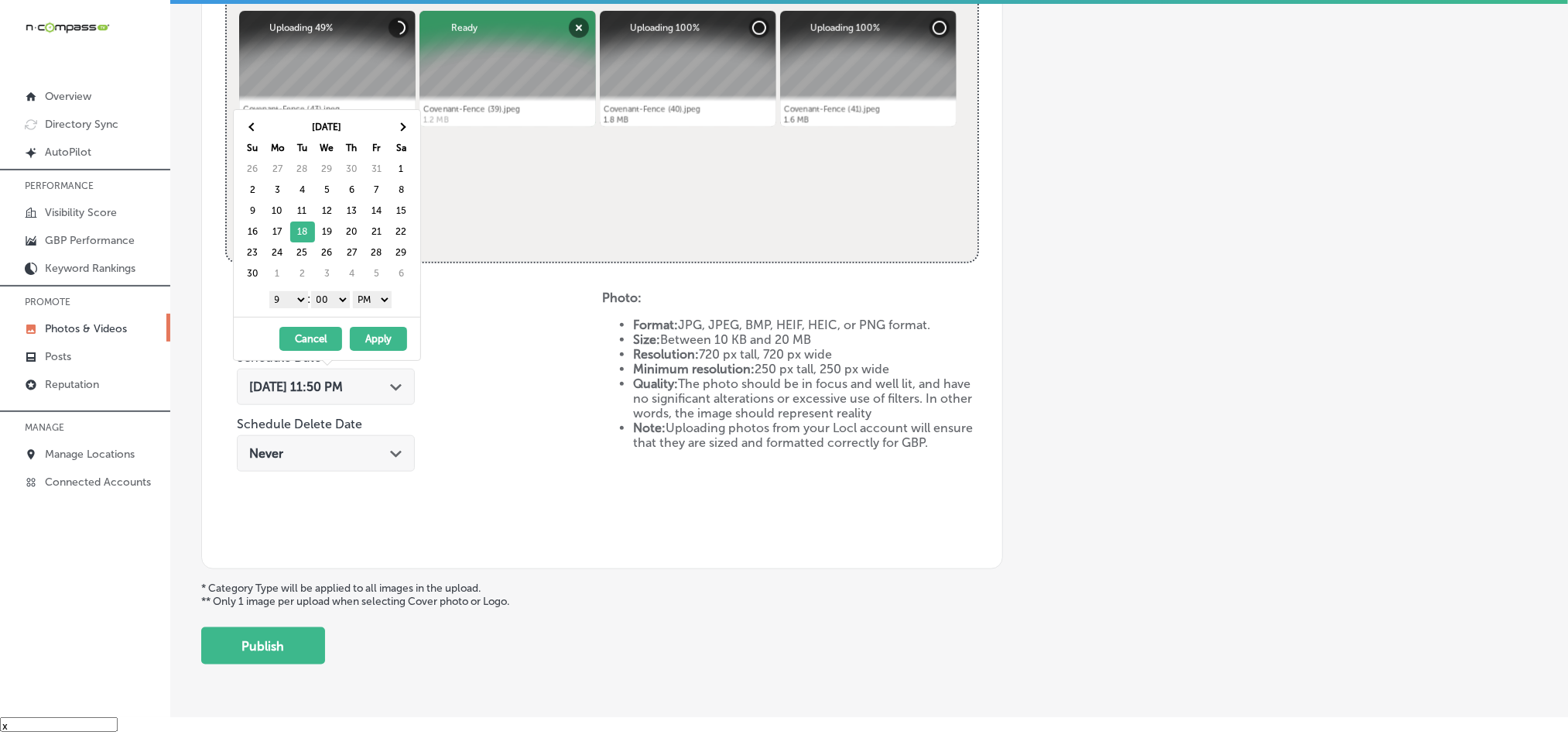
click at [368, 333] on button "Apply" at bounding box center [378, 339] width 57 height 24
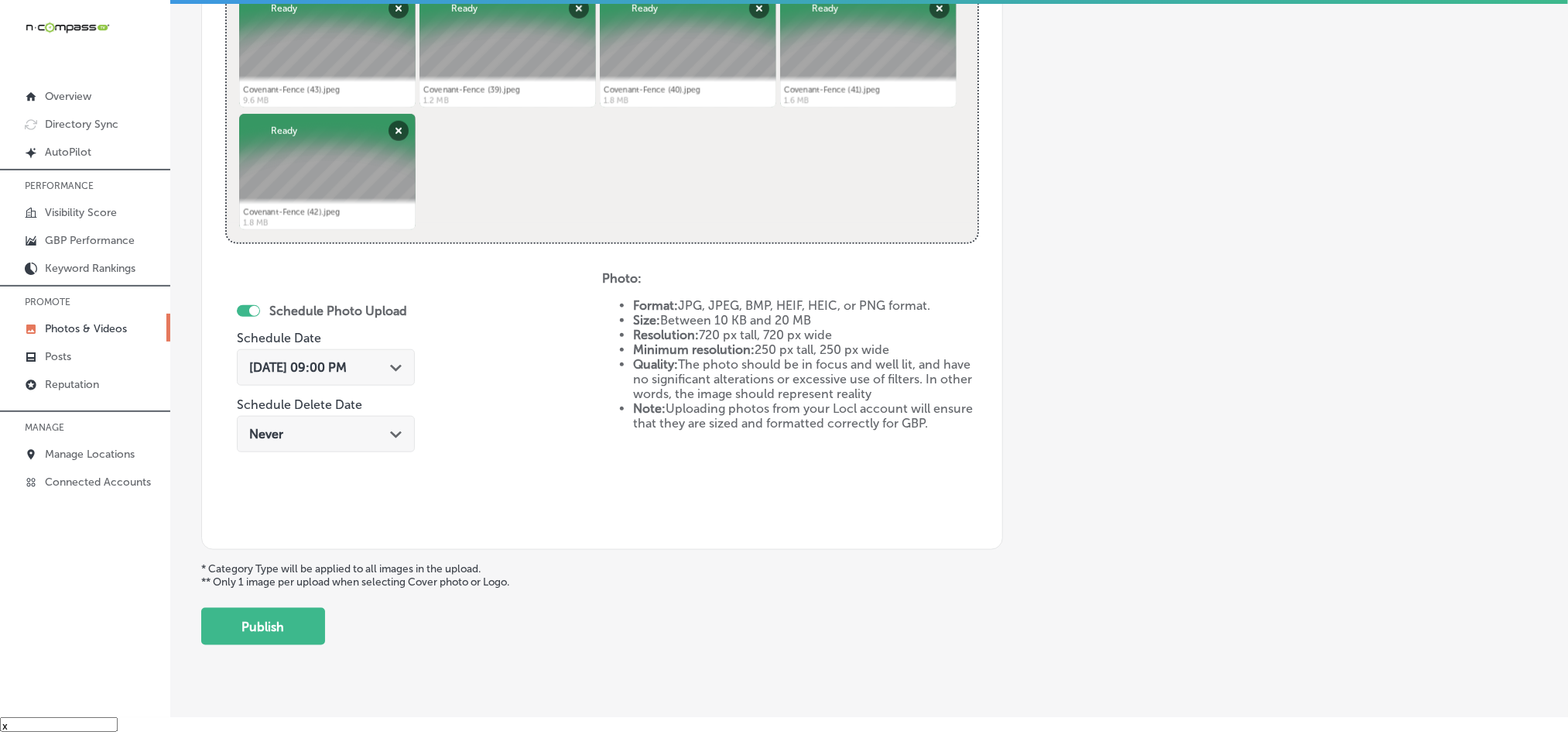
scroll to position [693, 0]
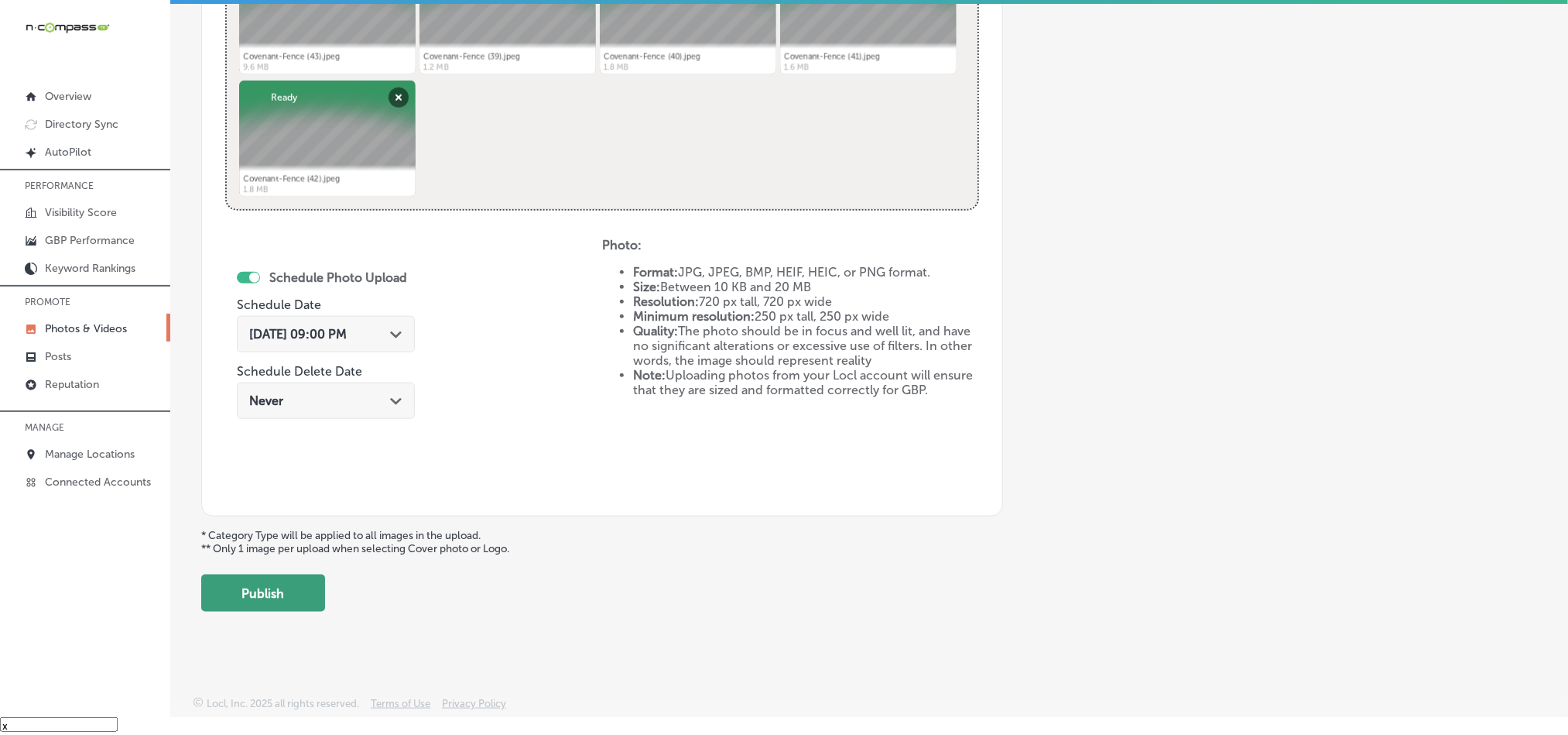
click at [288, 599] on button "Publish" at bounding box center [263, 592] width 124 height 37
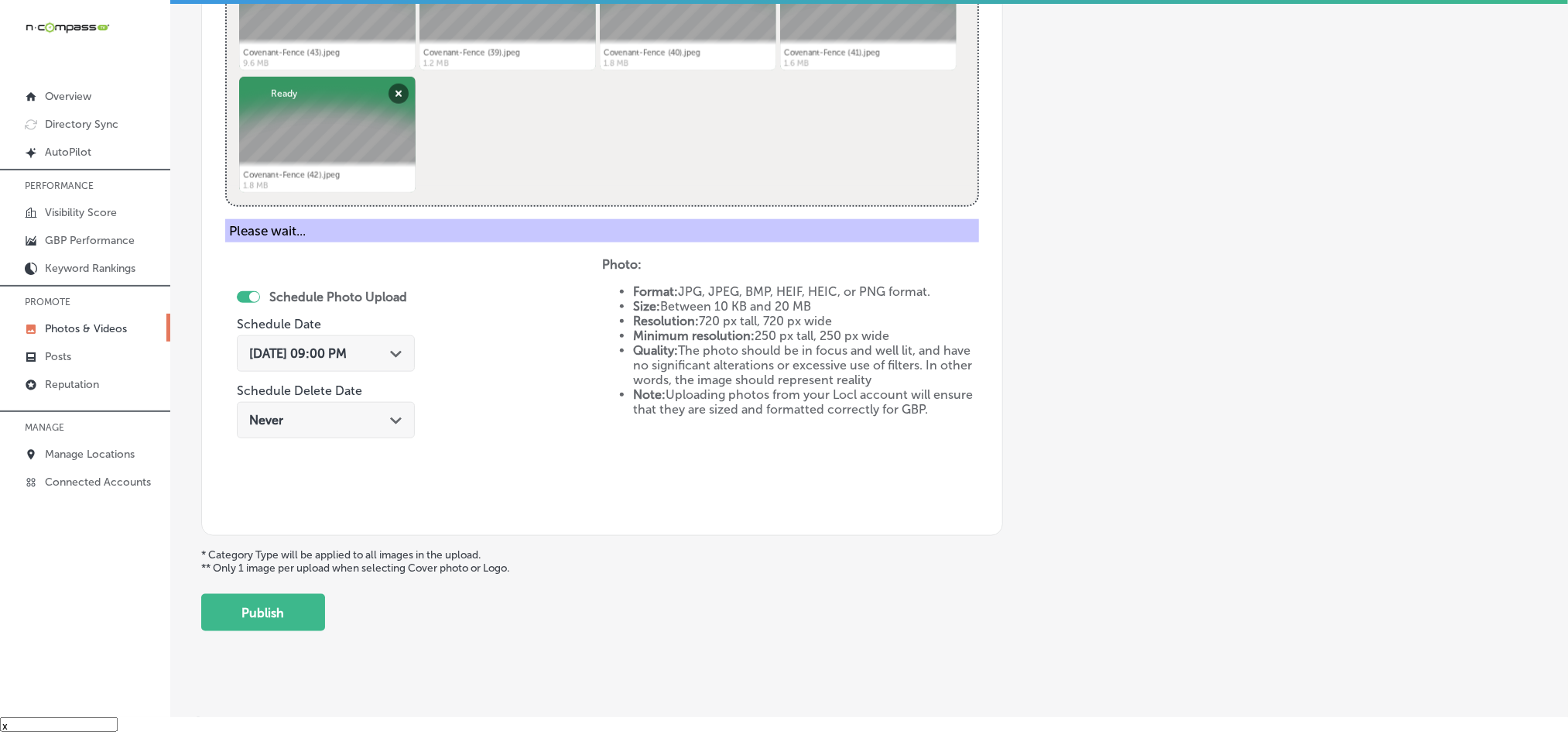
scroll to position [442, 0]
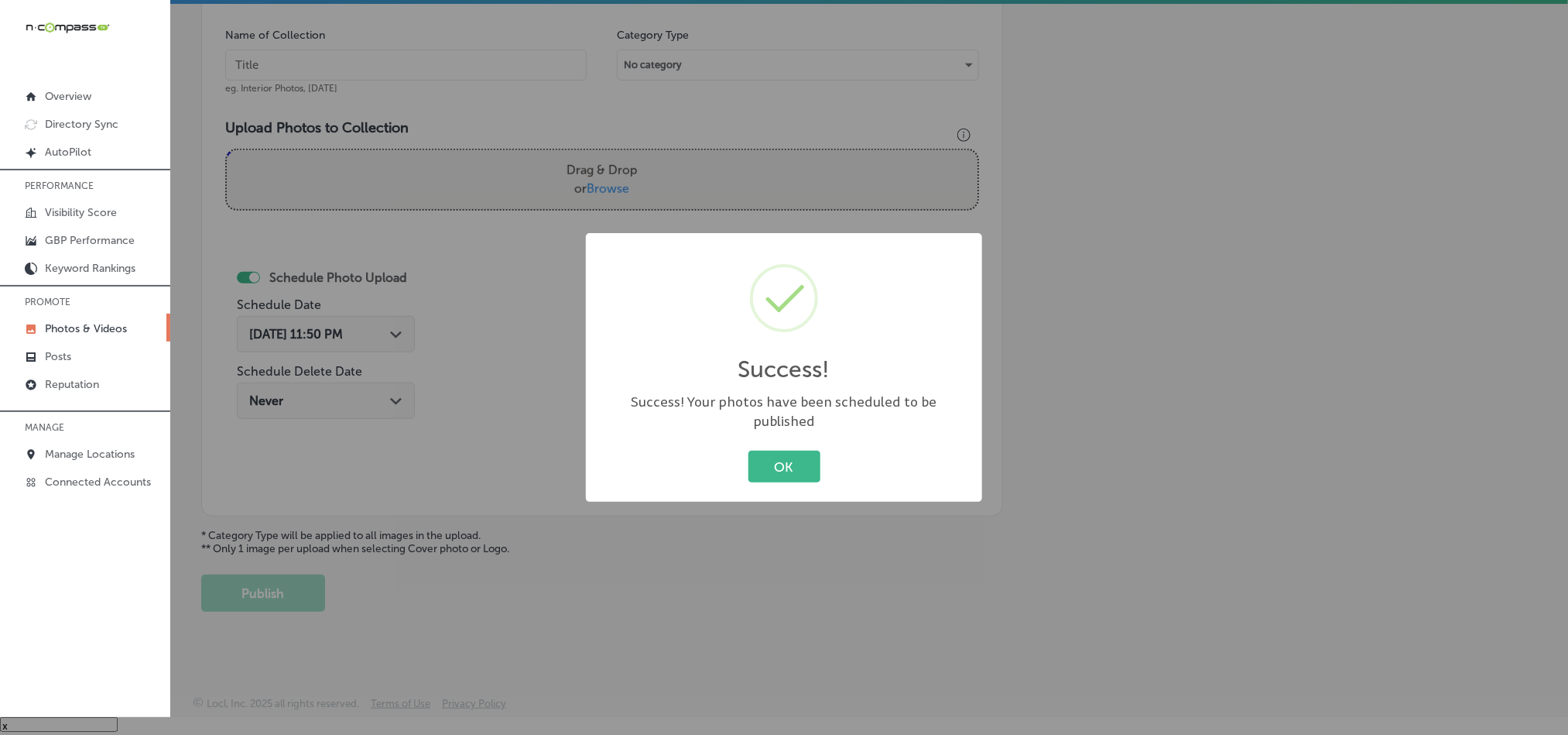
click at [442, 59] on div "Success! × Success! Your photos have been scheduled to be published OK Cancel" at bounding box center [784, 367] width 1568 height 735
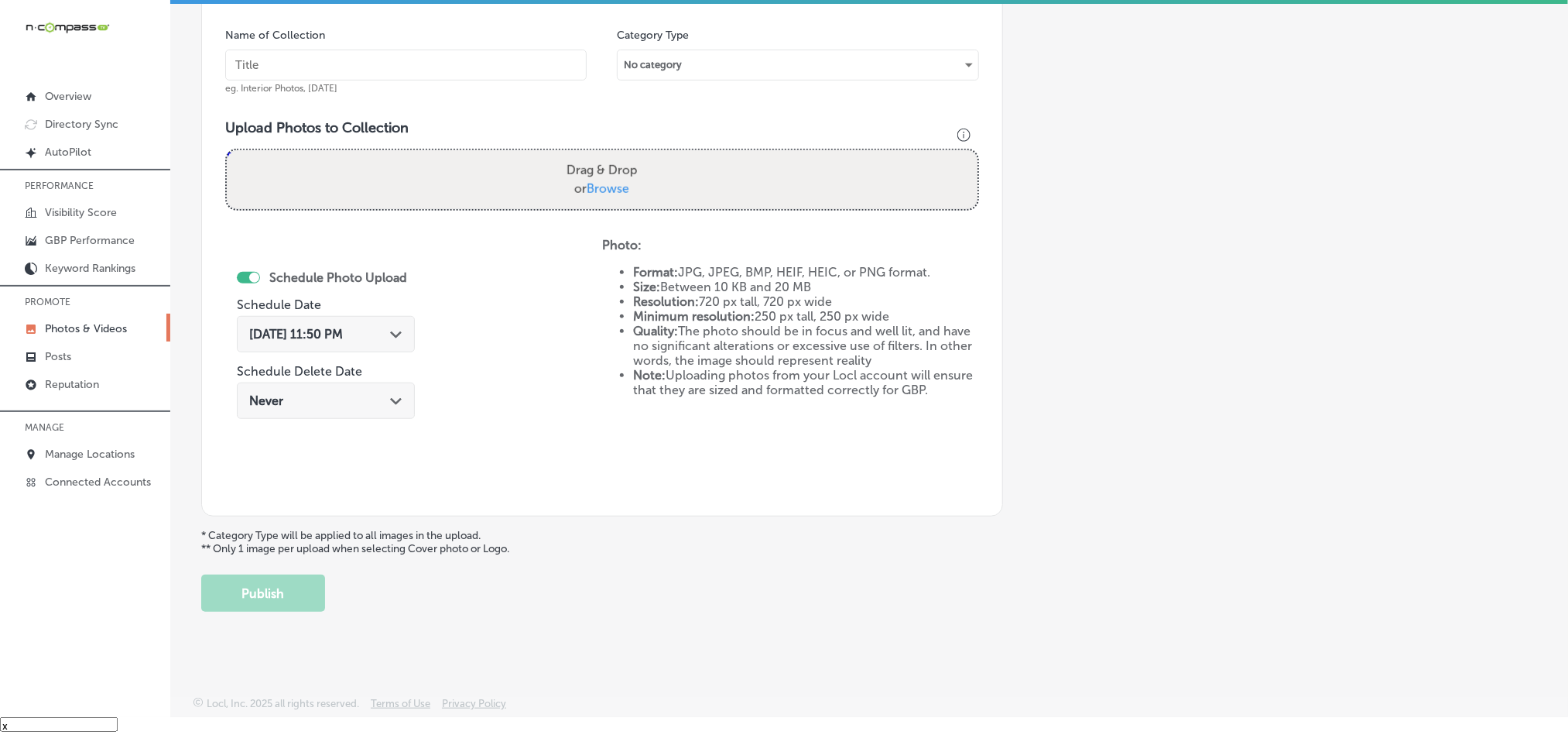
click at [442, 59] on input "text" at bounding box center [406, 65] width 362 height 31
paste input "Covenant-Fence-Chain-link-fences-Columbia-SC"
type input "Covenant-Fence-Chain-link-fences-Columbia-SC"
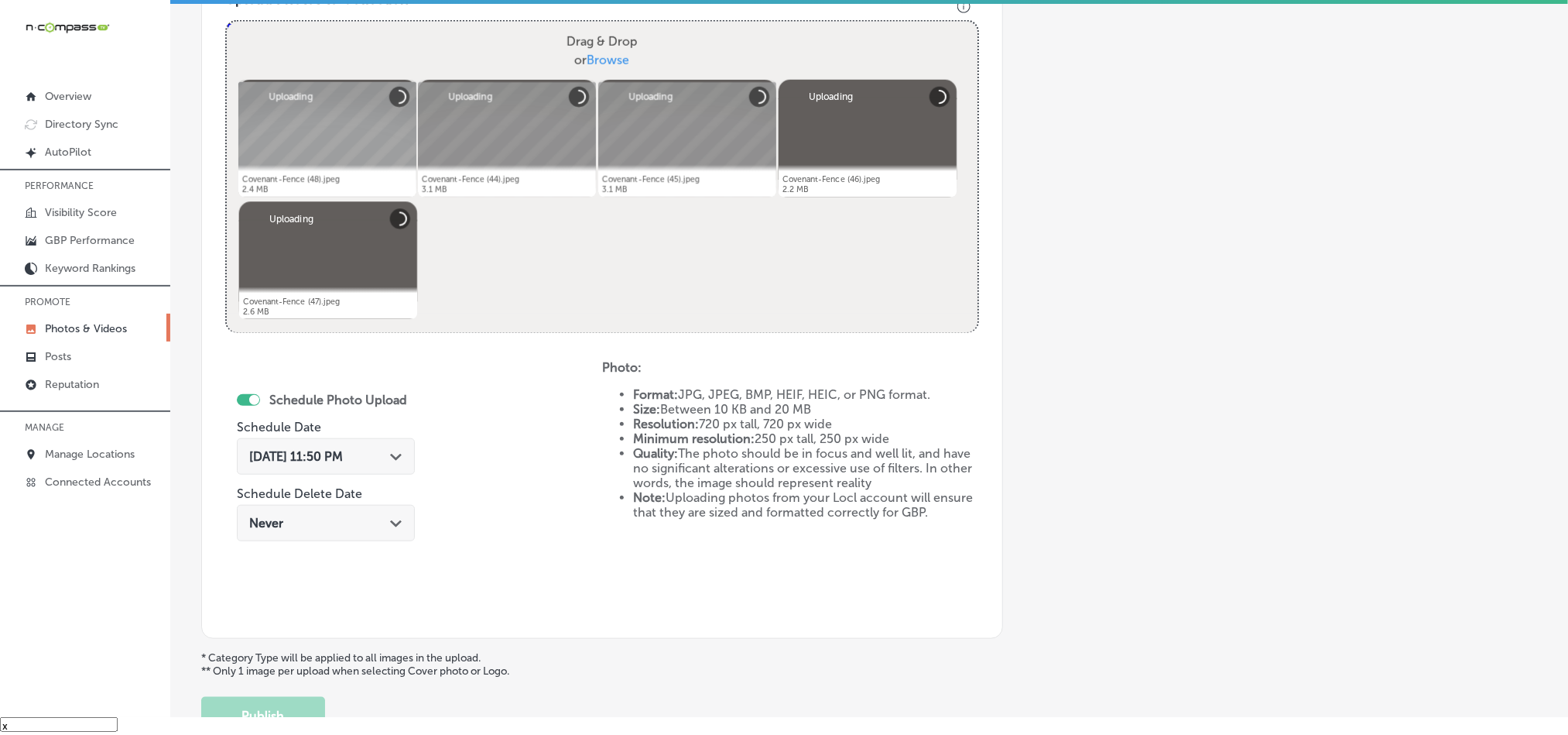
scroll to position [636, 0]
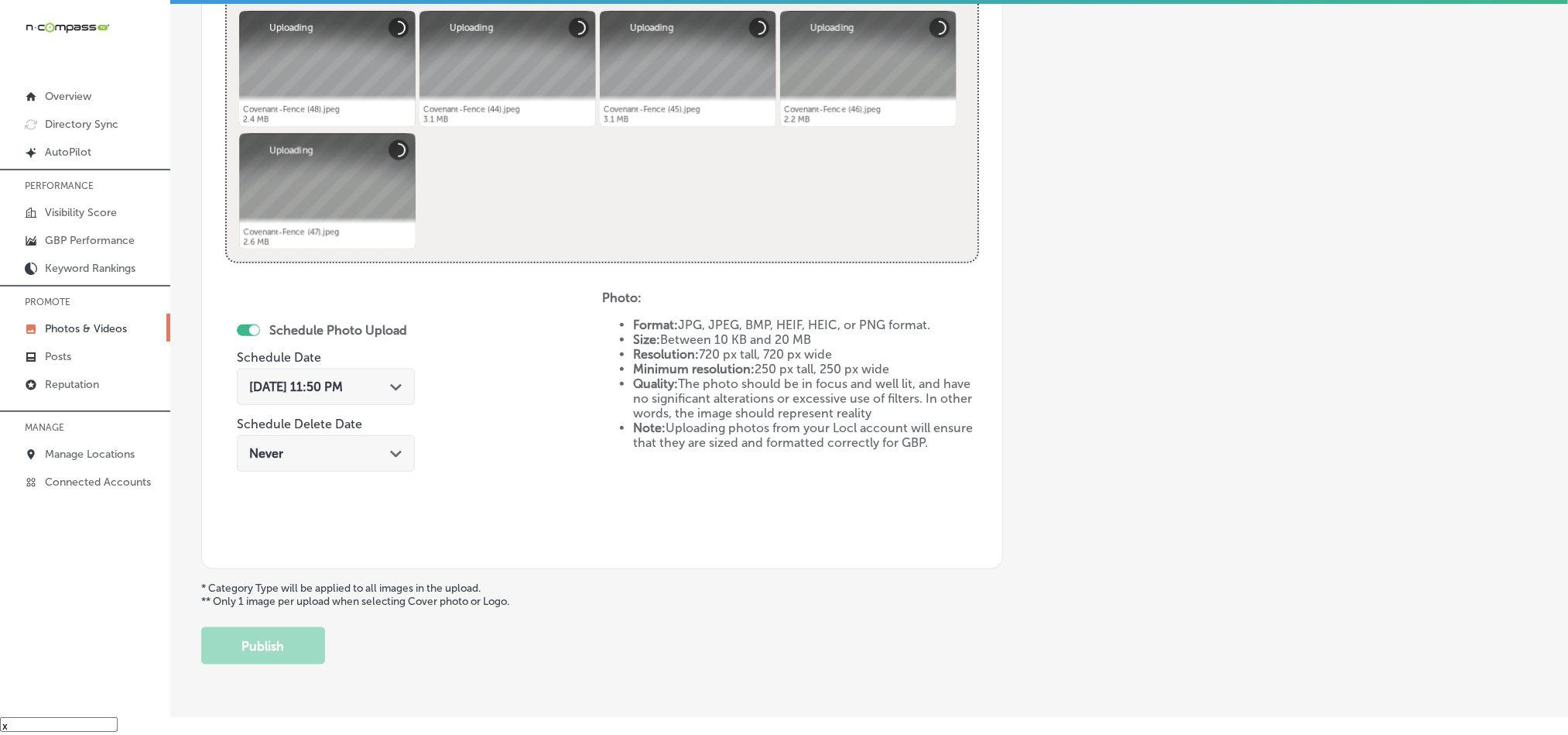
click at [395, 391] on icon "Path Created with Sketch." at bounding box center [396, 387] width 12 height 7
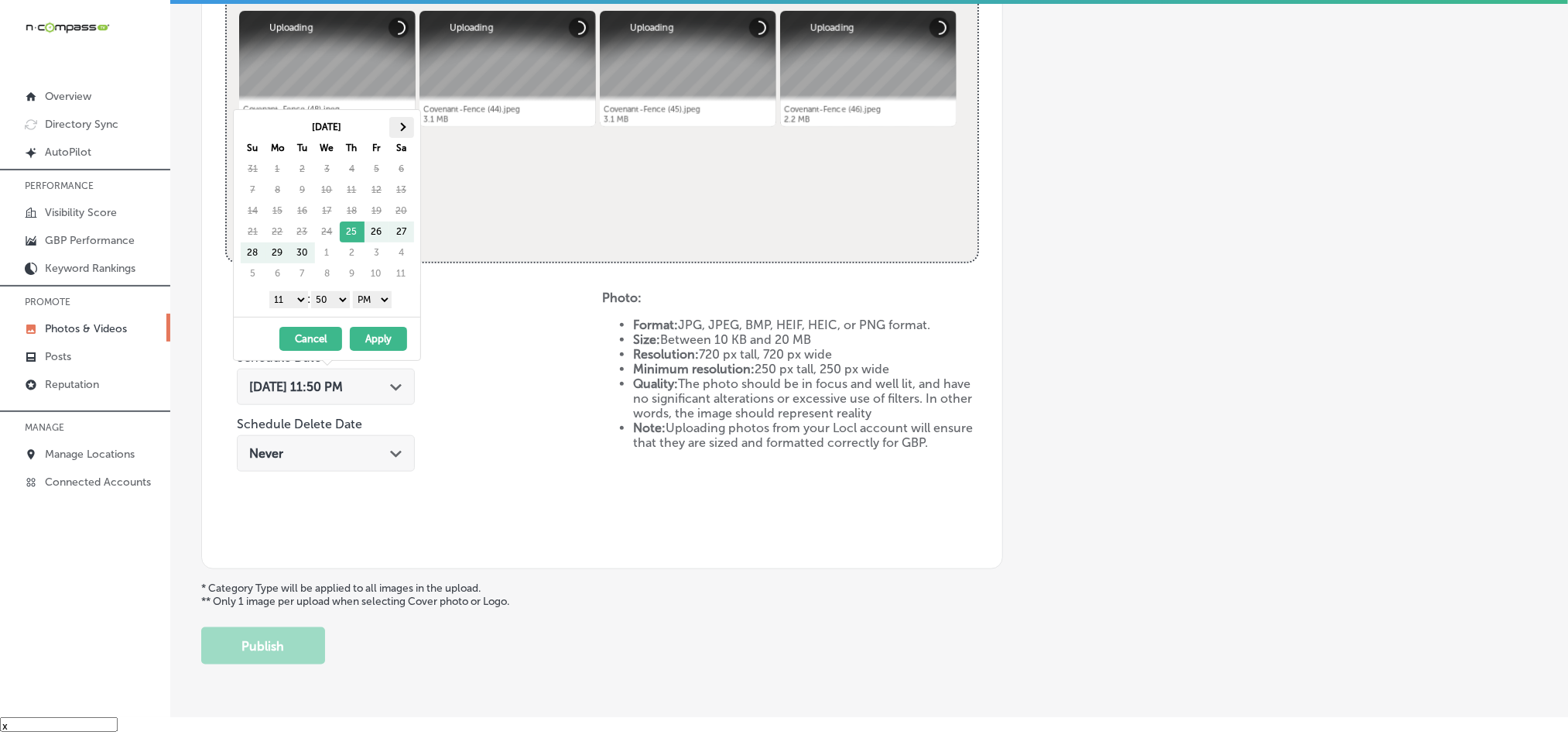
click at [410, 128] on th at bounding box center [402, 127] width 25 height 21
click at [291, 296] on select "1 2 3 4 5 6 7 8 9 10 11 12" at bounding box center [288, 299] width 39 height 17
click at [344, 296] on select "00 10 20 30 40 50" at bounding box center [330, 299] width 39 height 17
click at [379, 339] on button "Apply" at bounding box center [378, 339] width 57 height 24
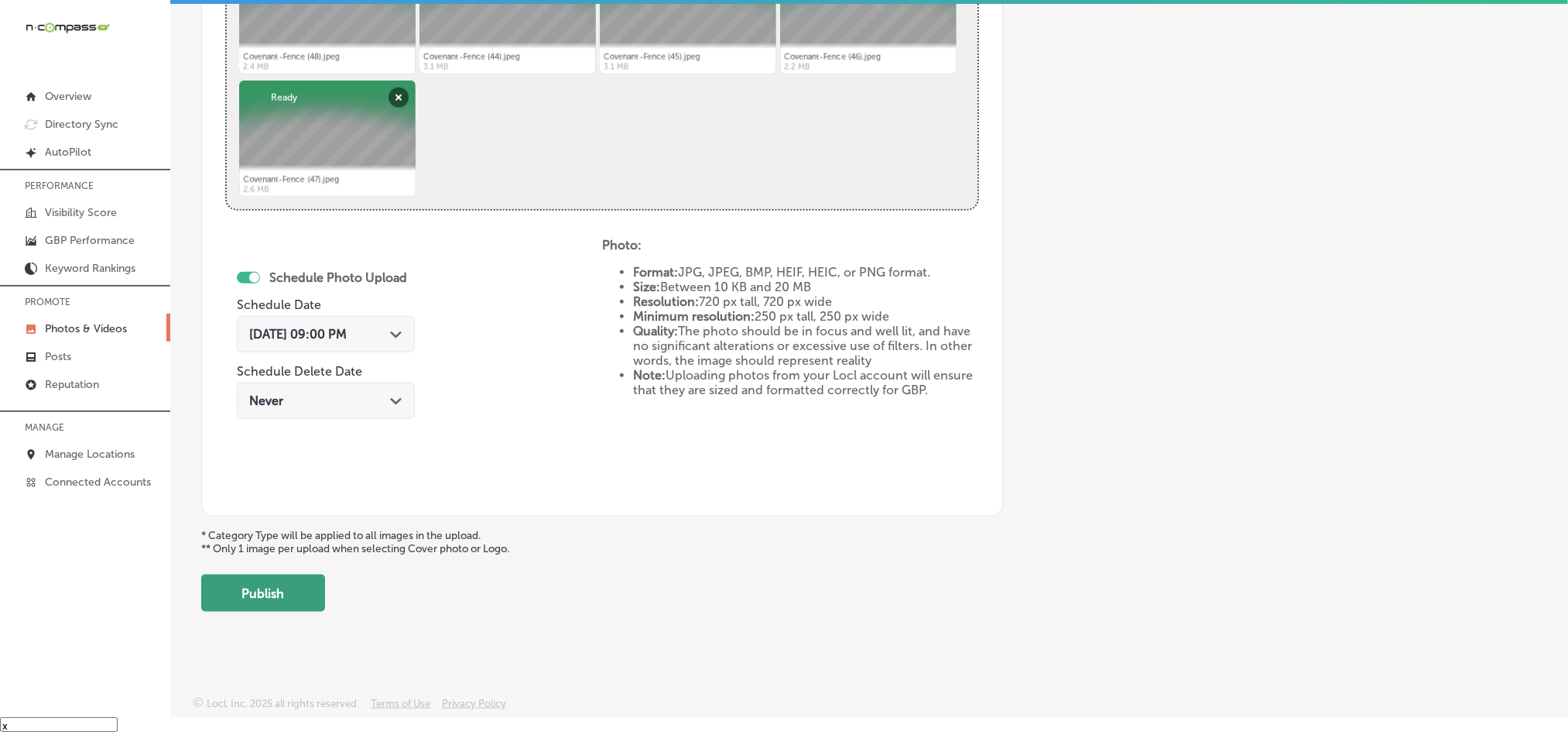
scroll to position [693, 0]
click at [304, 590] on button "Publish" at bounding box center [263, 592] width 124 height 37
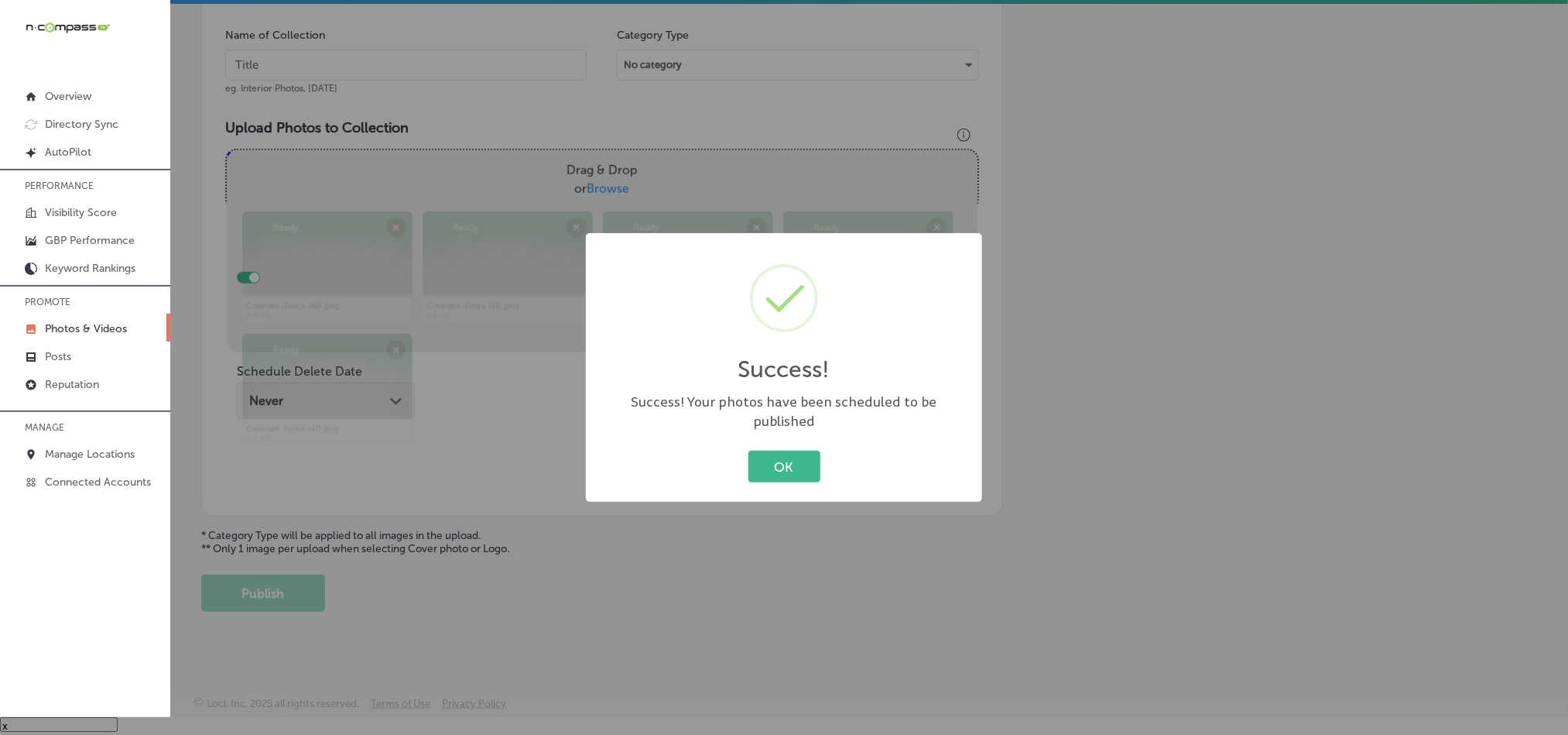
scroll to position [442, 0]
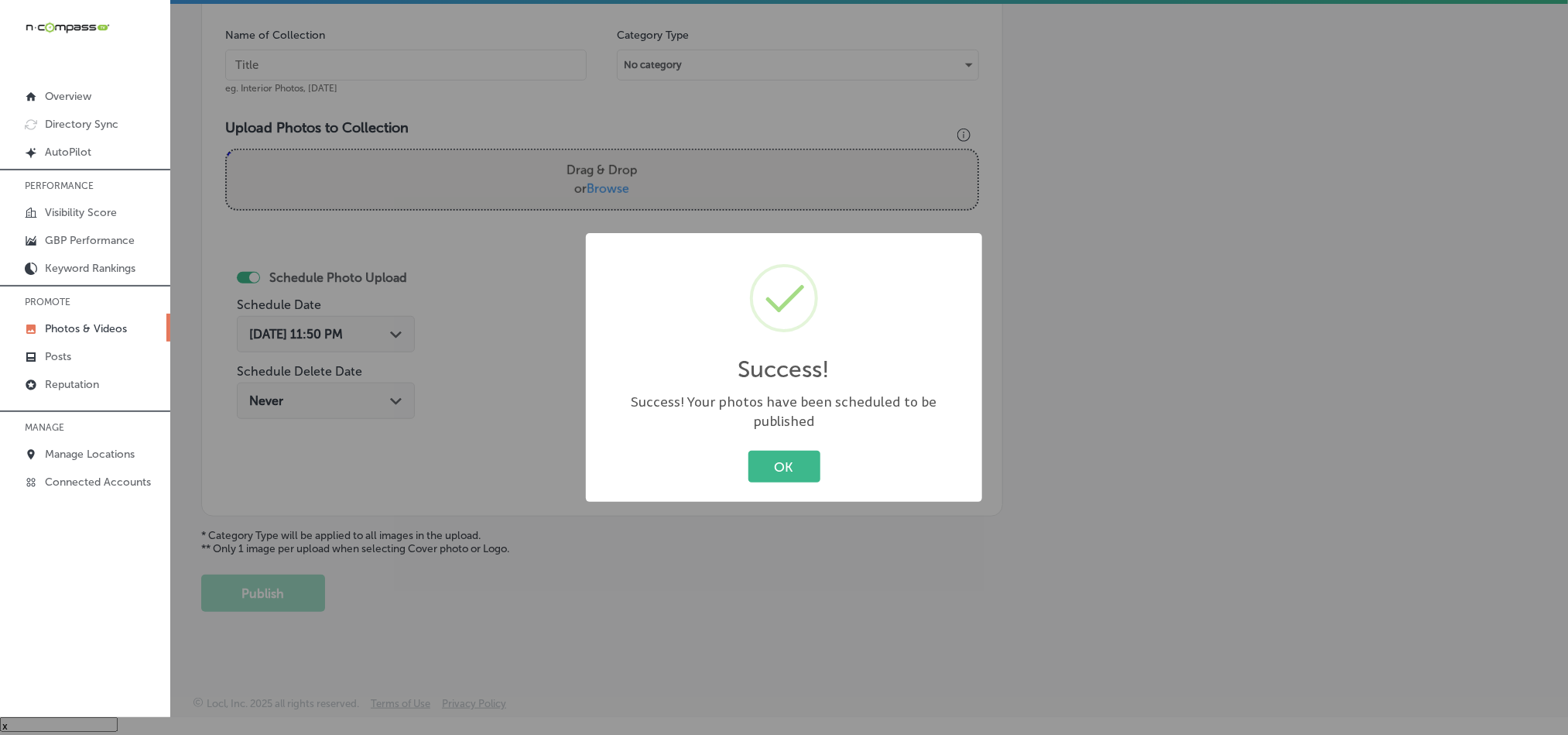
click at [744, 456] on div "OK Cancel" at bounding box center [784, 467] width 365 height 40
click at [753, 454] on button "OK" at bounding box center [784, 467] width 72 height 32
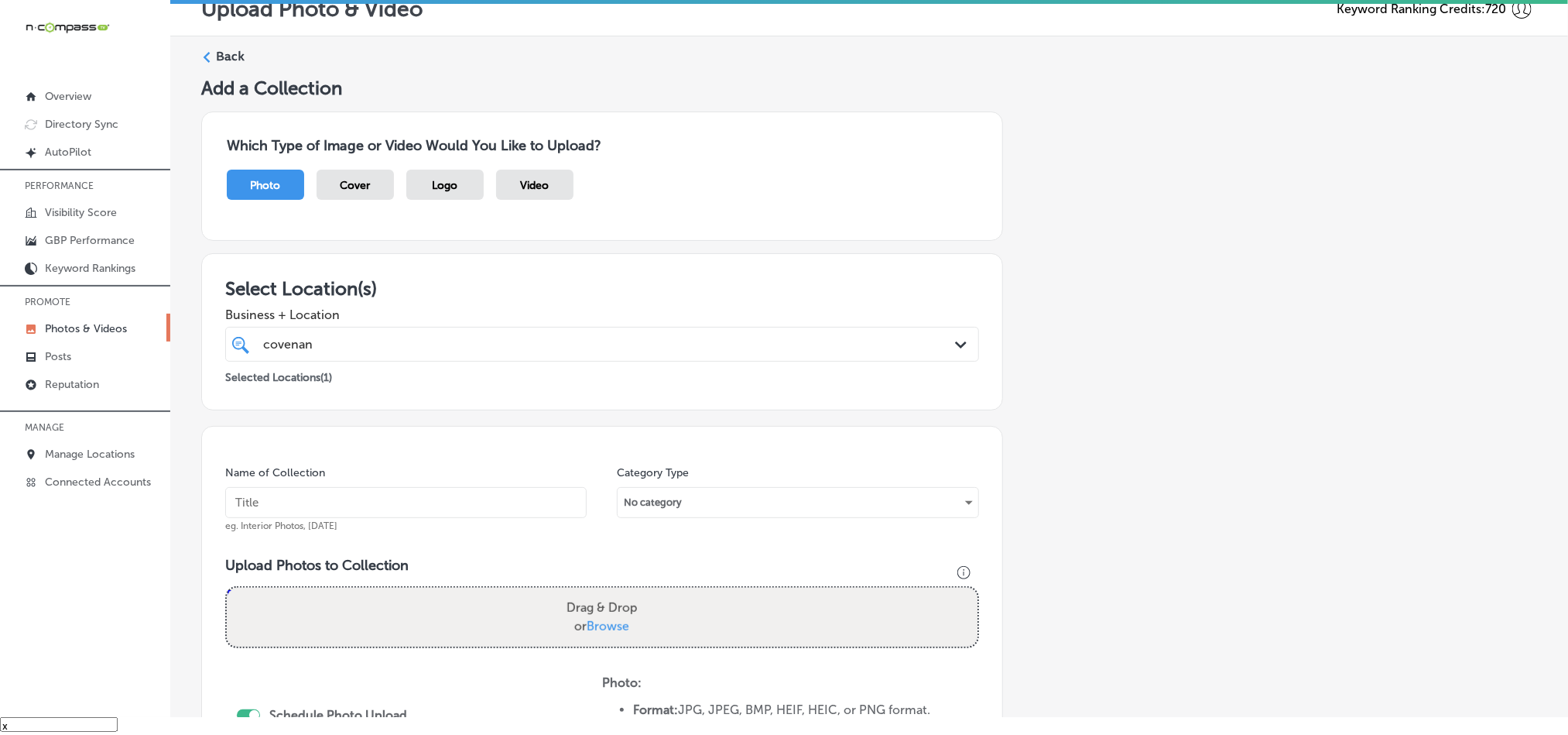
scroll to position [0, 0]
click at [225, 52] on label "Back" at bounding box center [230, 57] width 29 height 17
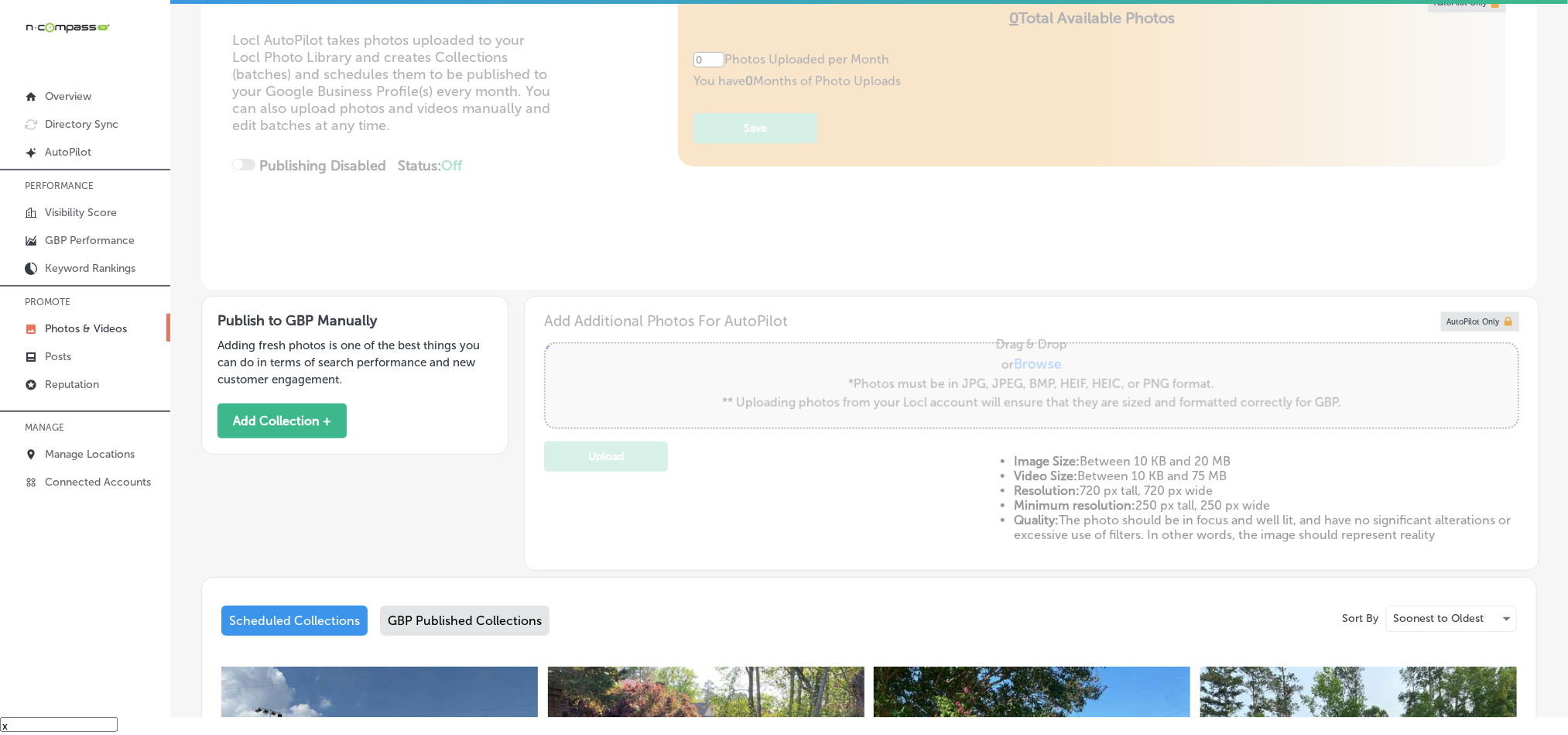
type input "5"
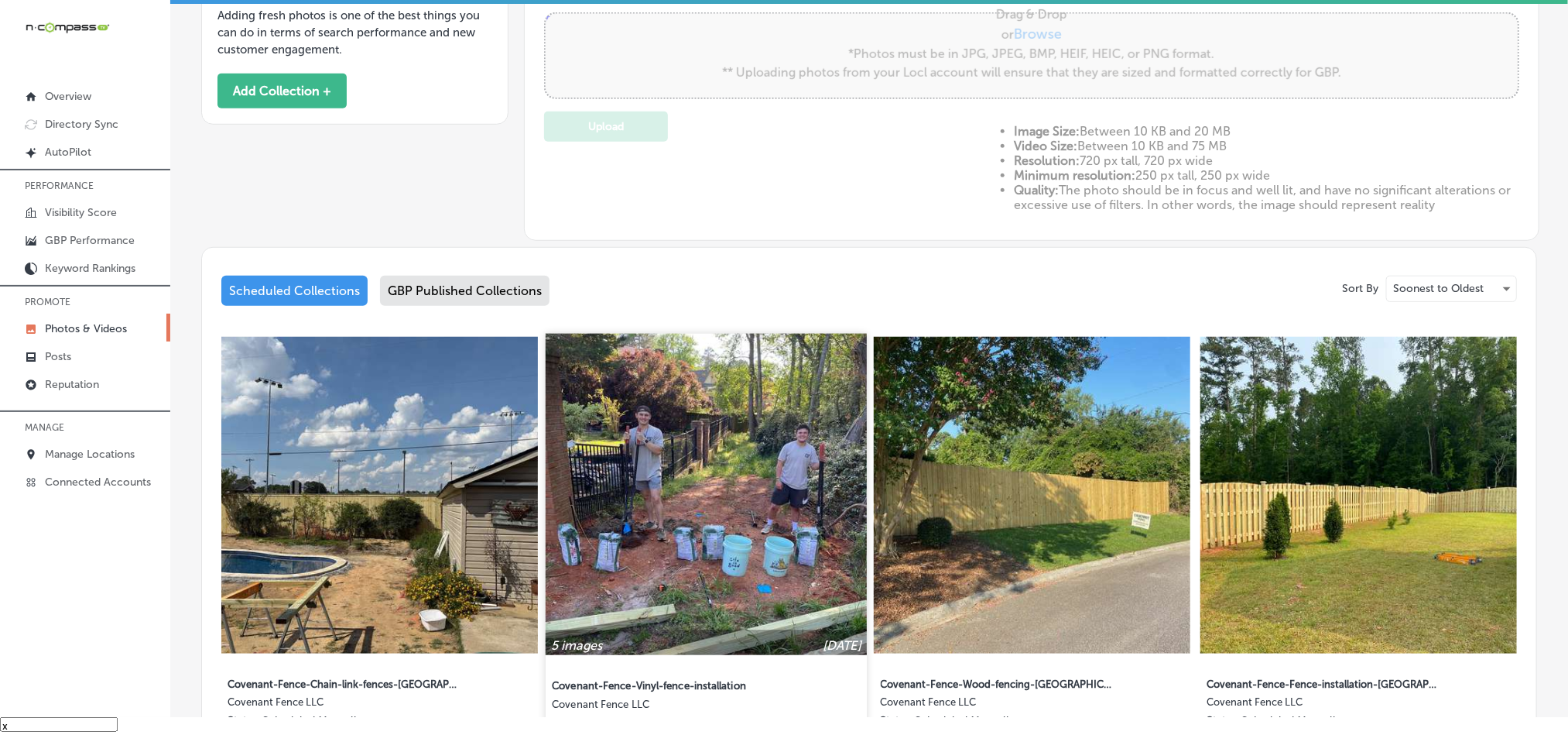
scroll to position [658, 0]
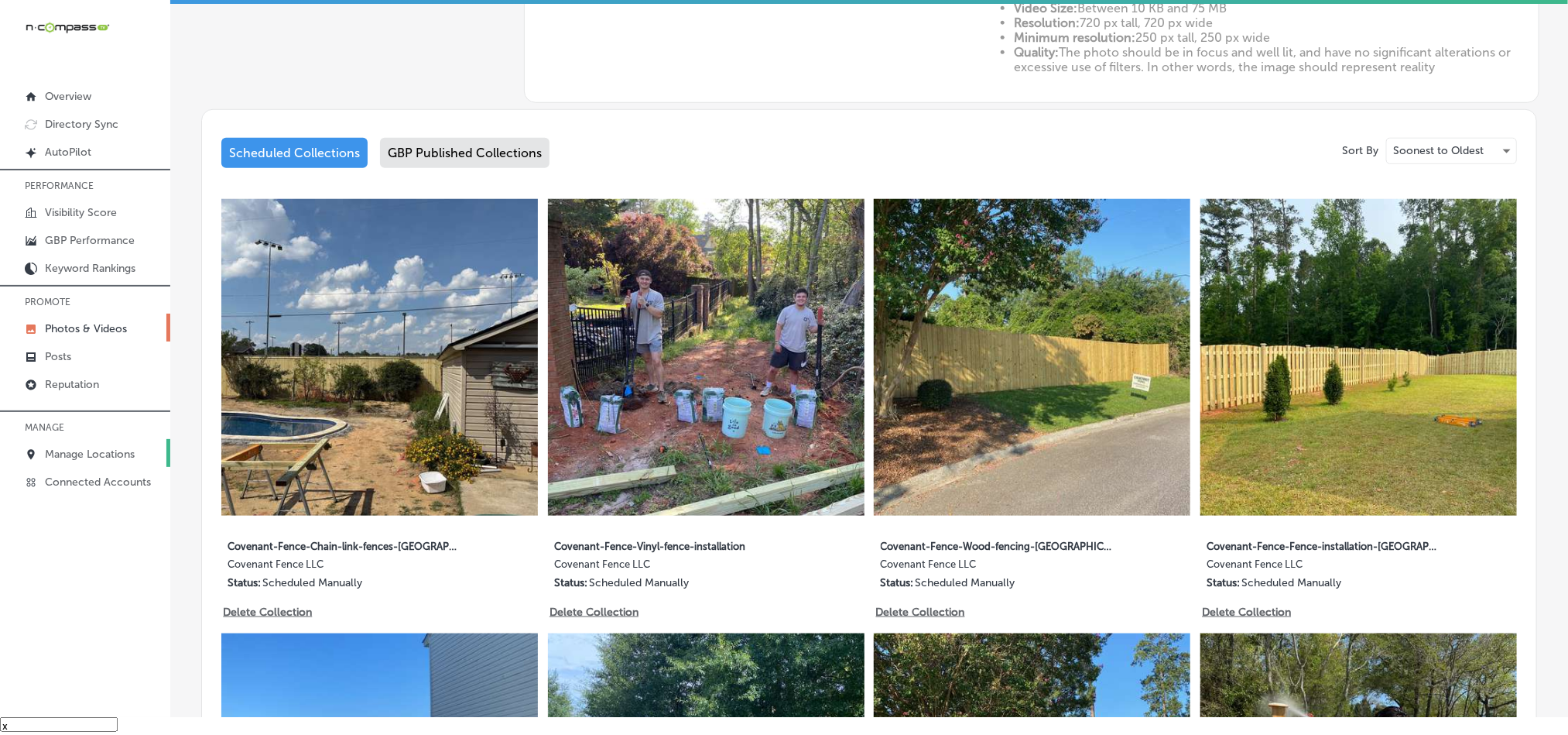
click at [89, 454] on p "Manage Locations" at bounding box center [90, 454] width 90 height 13
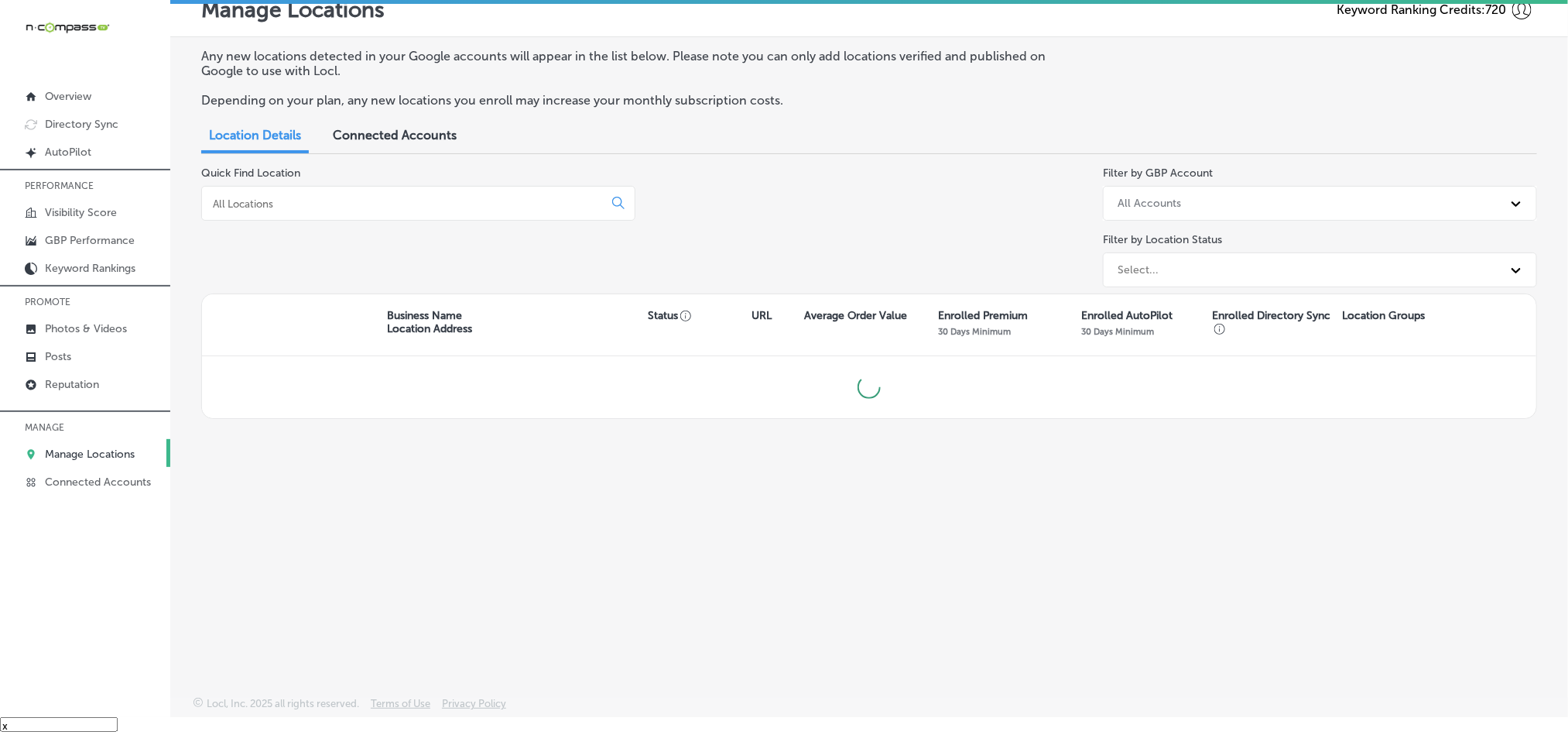
click at [400, 195] on div at bounding box center [419, 202] width 435 height 35
click at [400, 202] on input at bounding box center [406, 203] width 389 height 14
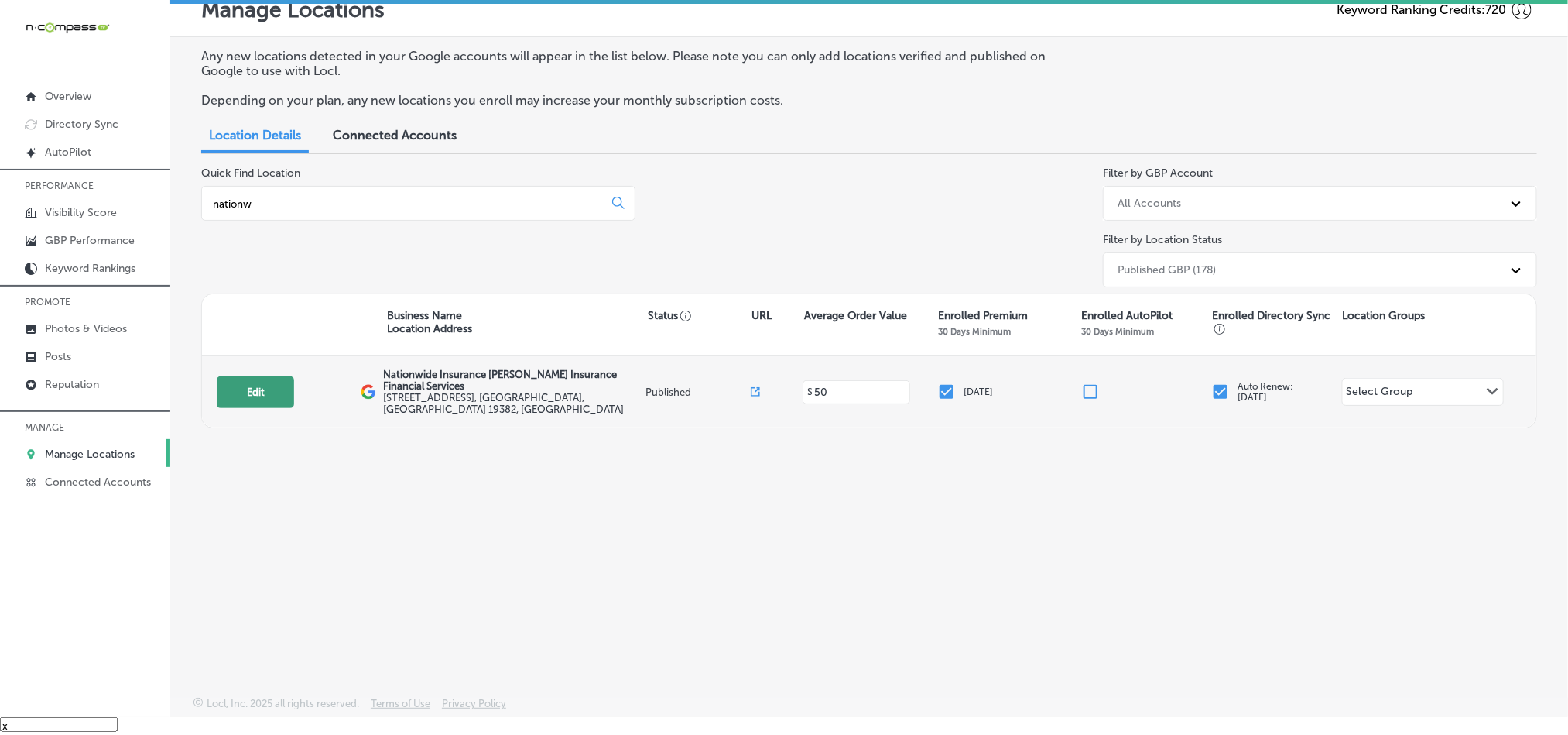
type input "nationw"
click at [268, 398] on button "Edit" at bounding box center [255, 392] width 78 height 32
select select "US"
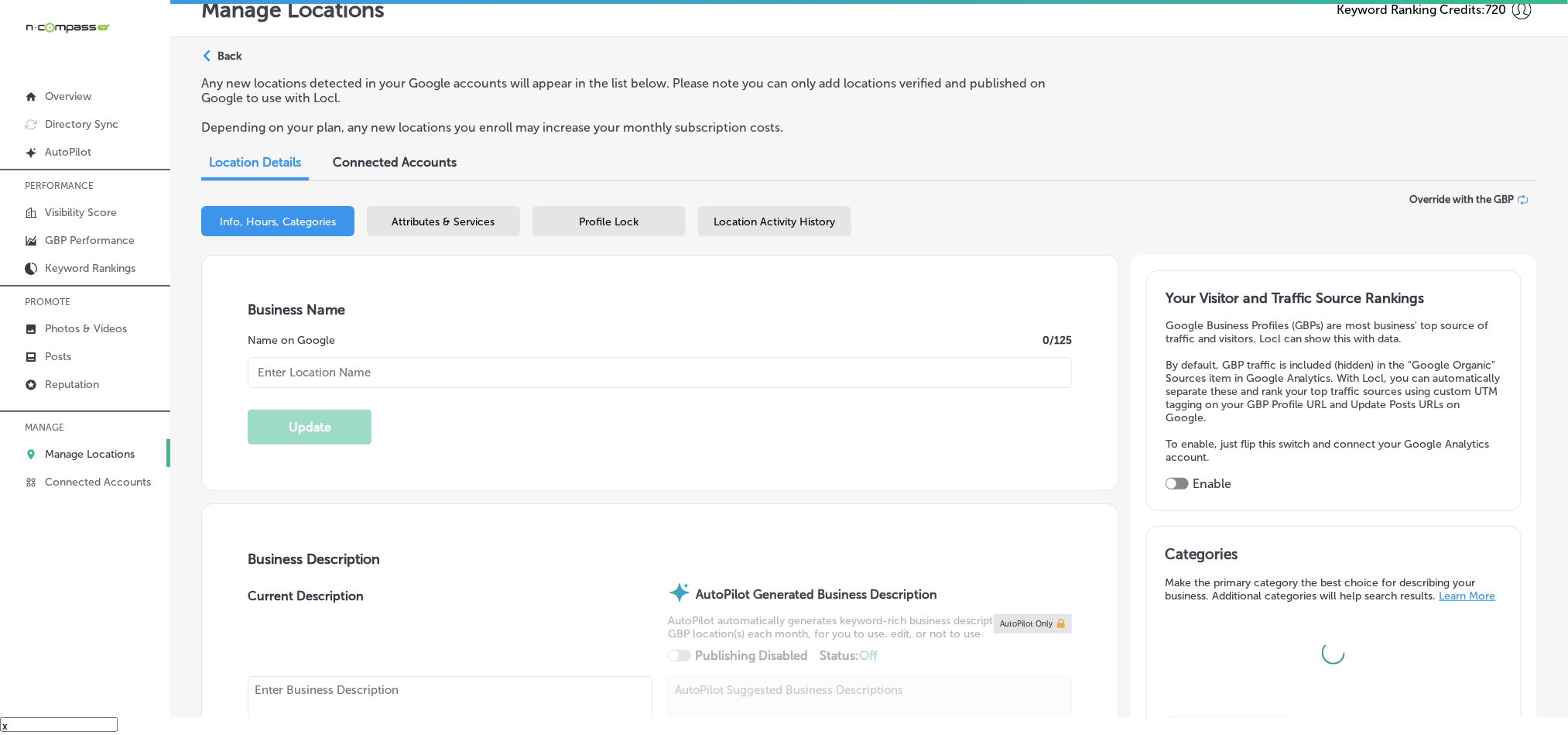
scroll to position [155, 0]
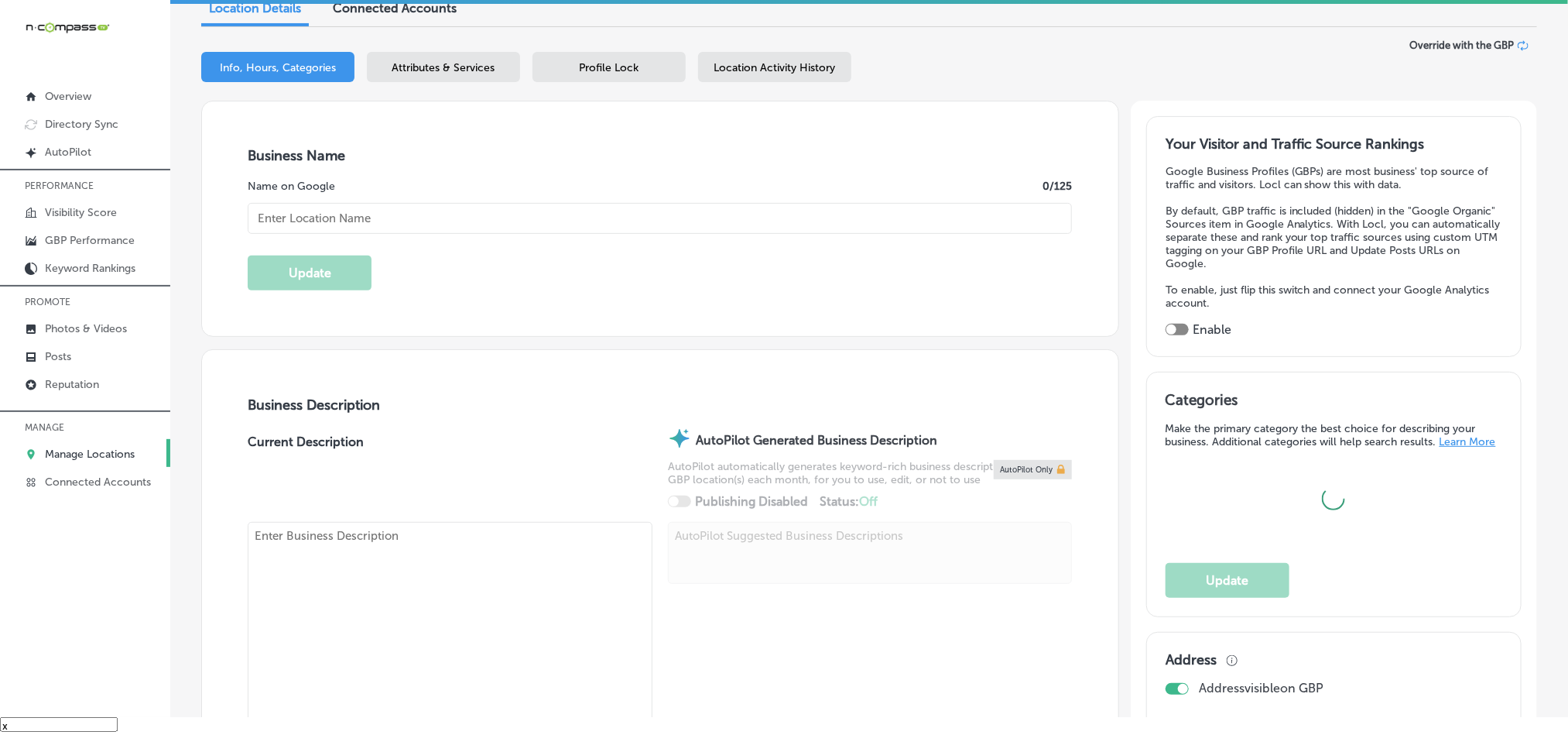
checkbox input "true"
type input "Nationwide Insurance [PERSON_NAME] Insurance Financial Services"
type textarea "Welcome to a more personal insurance touch at Nationwide Insurance: Jillian O'B…"
type input "[STREET_ADDRESS]"
type input "[GEOGRAPHIC_DATA][PERSON_NAME]"
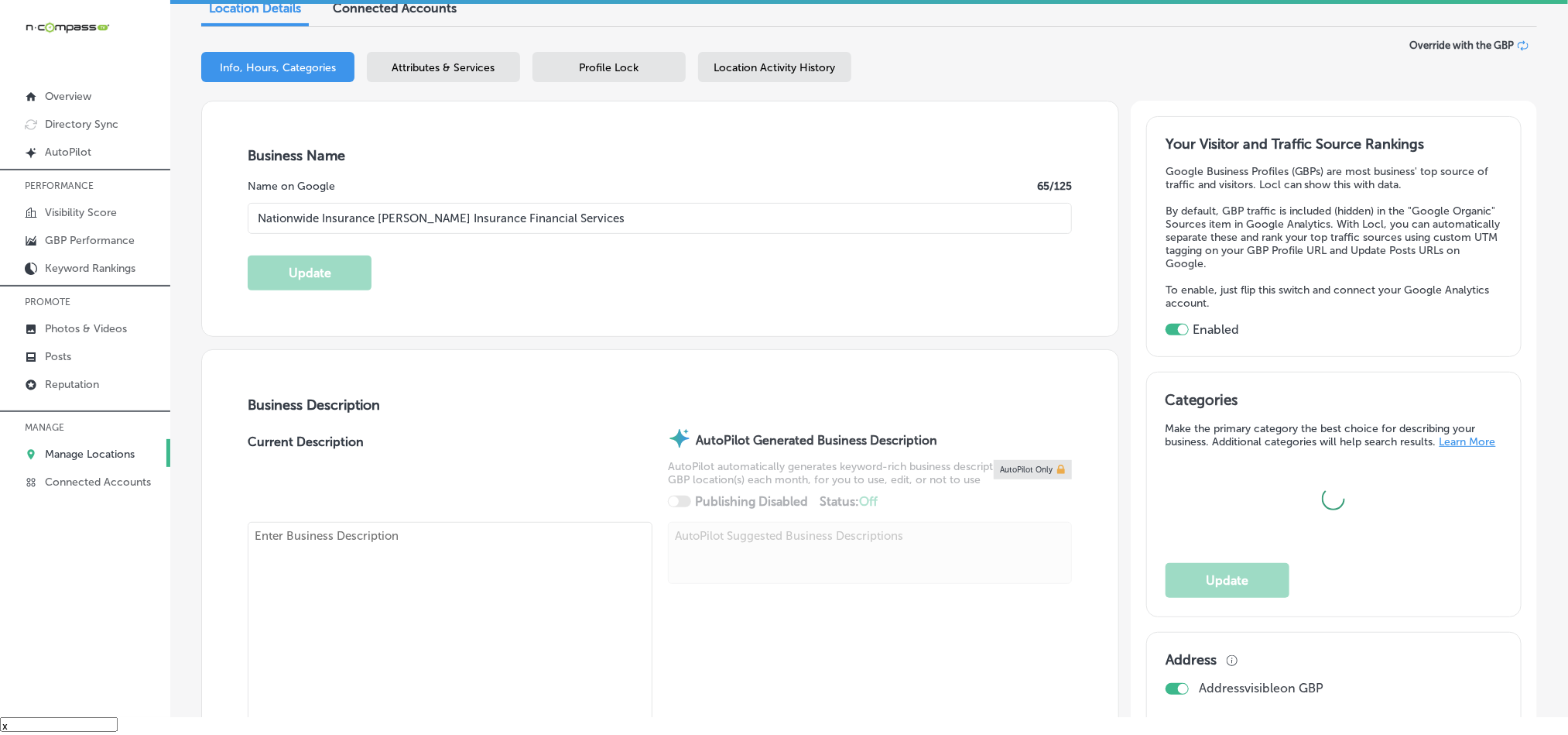
type input "19382"
type input "US"
type input "https://www.jillianobrieninsurance.com/"
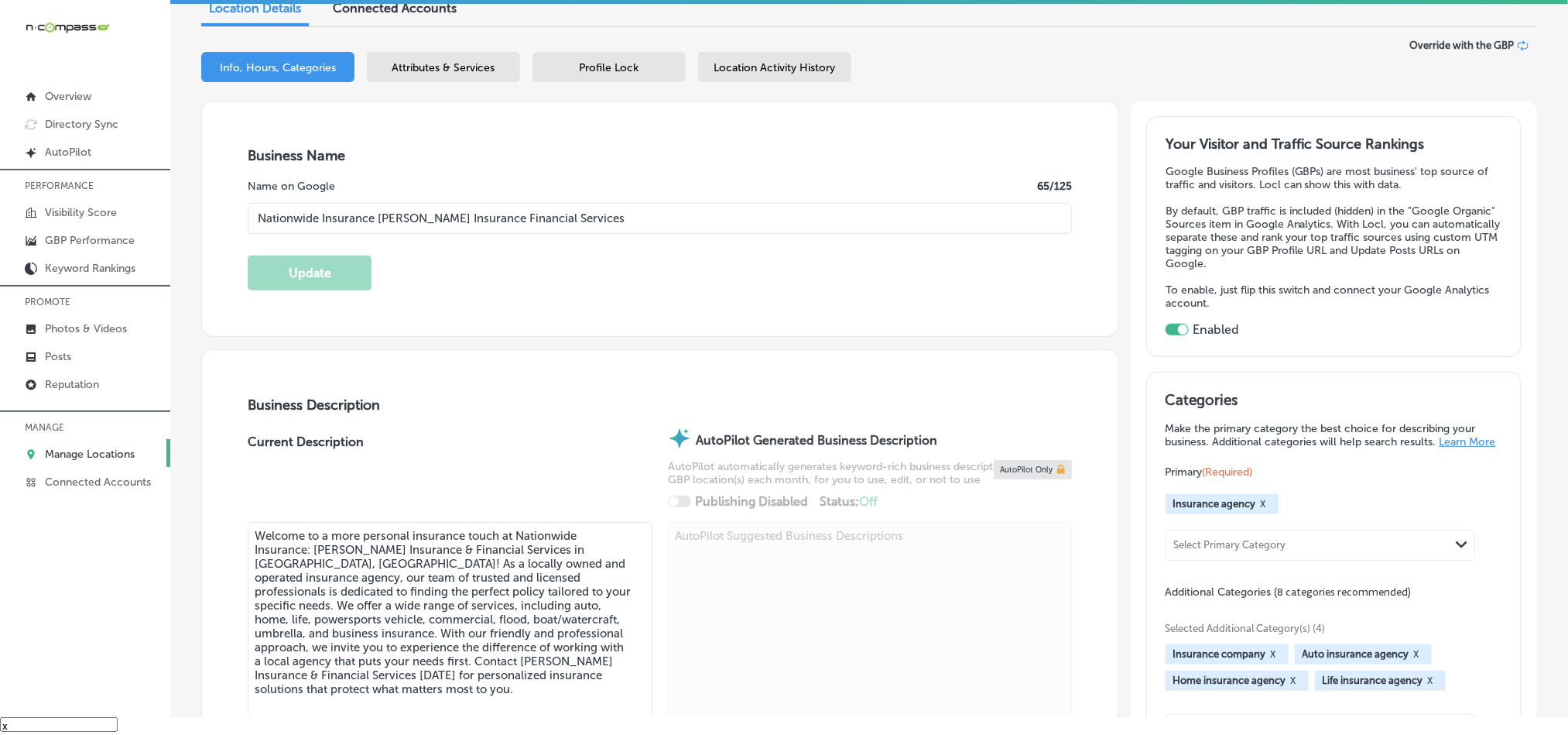
type input "+1 610 696 5130"
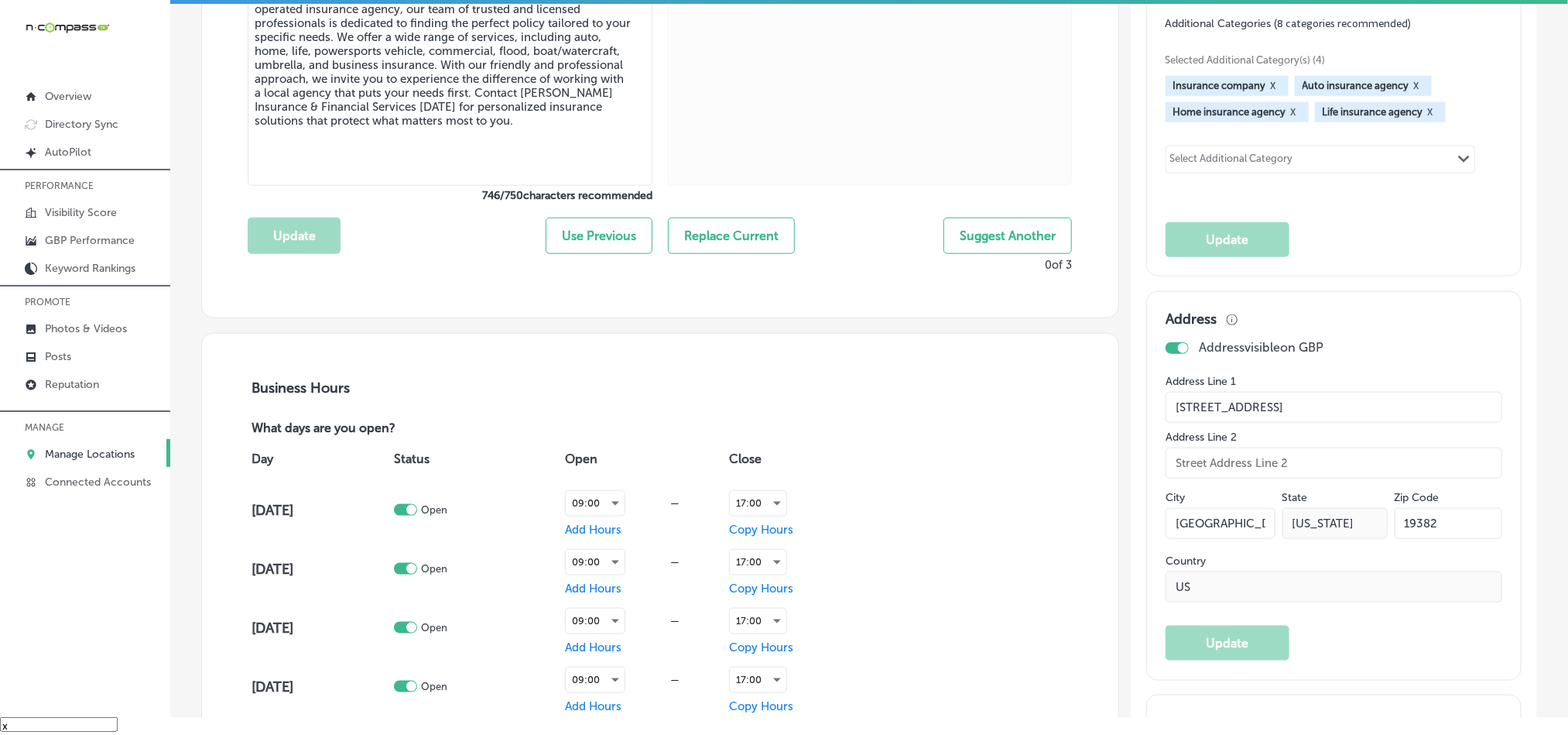
scroll to position [851, 0]
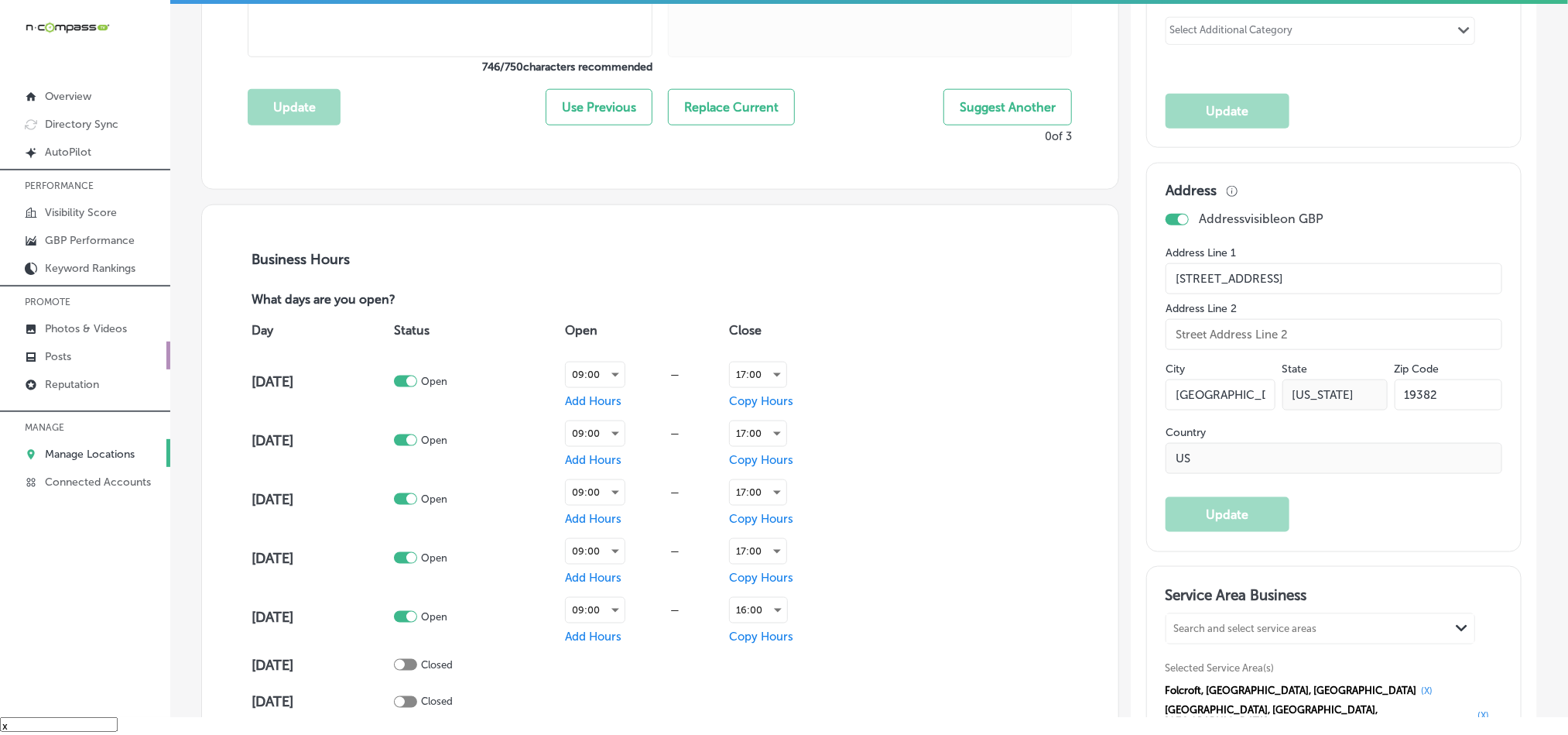
click at [68, 347] on link "Posts" at bounding box center [85, 355] width 170 height 28
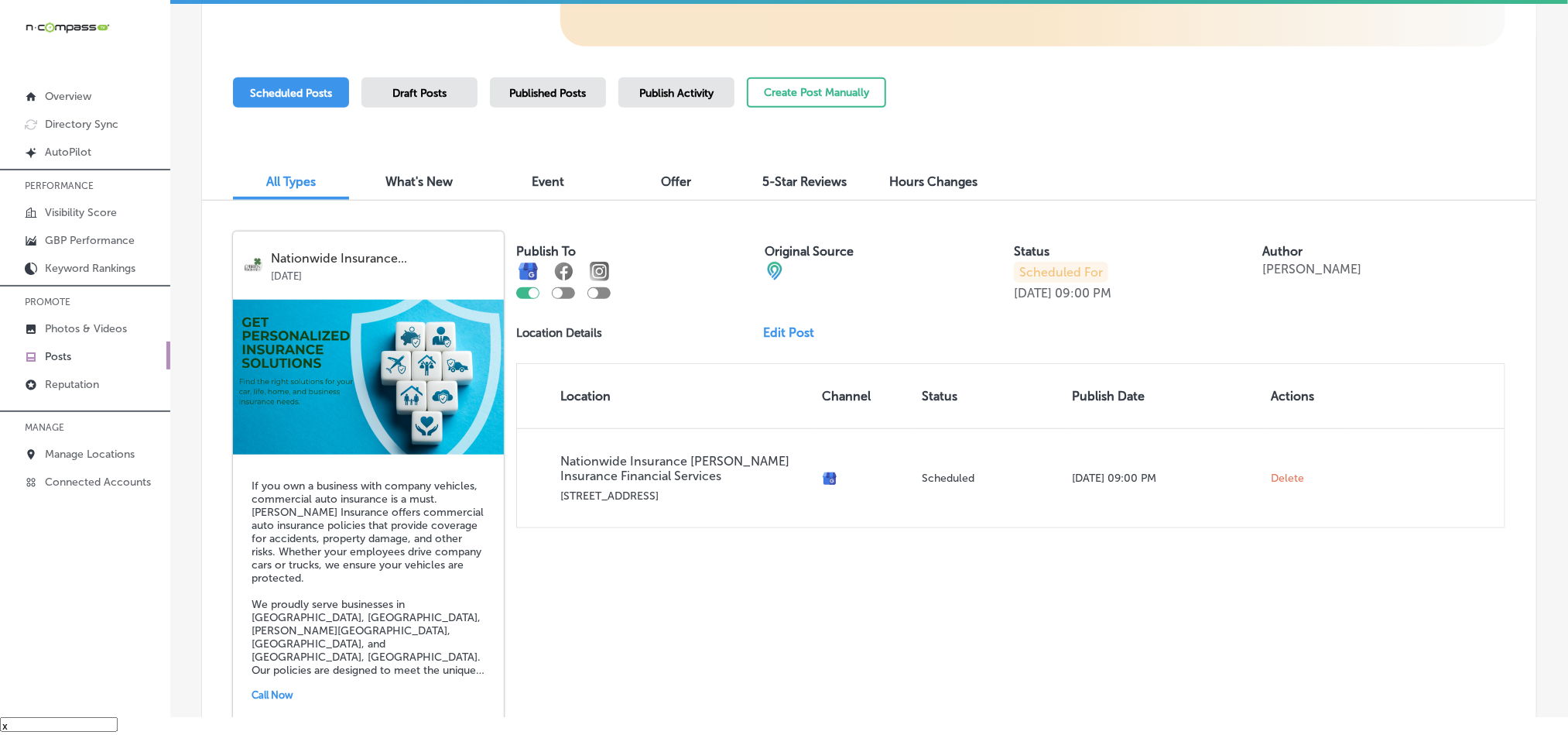
scroll to position [347, 0]
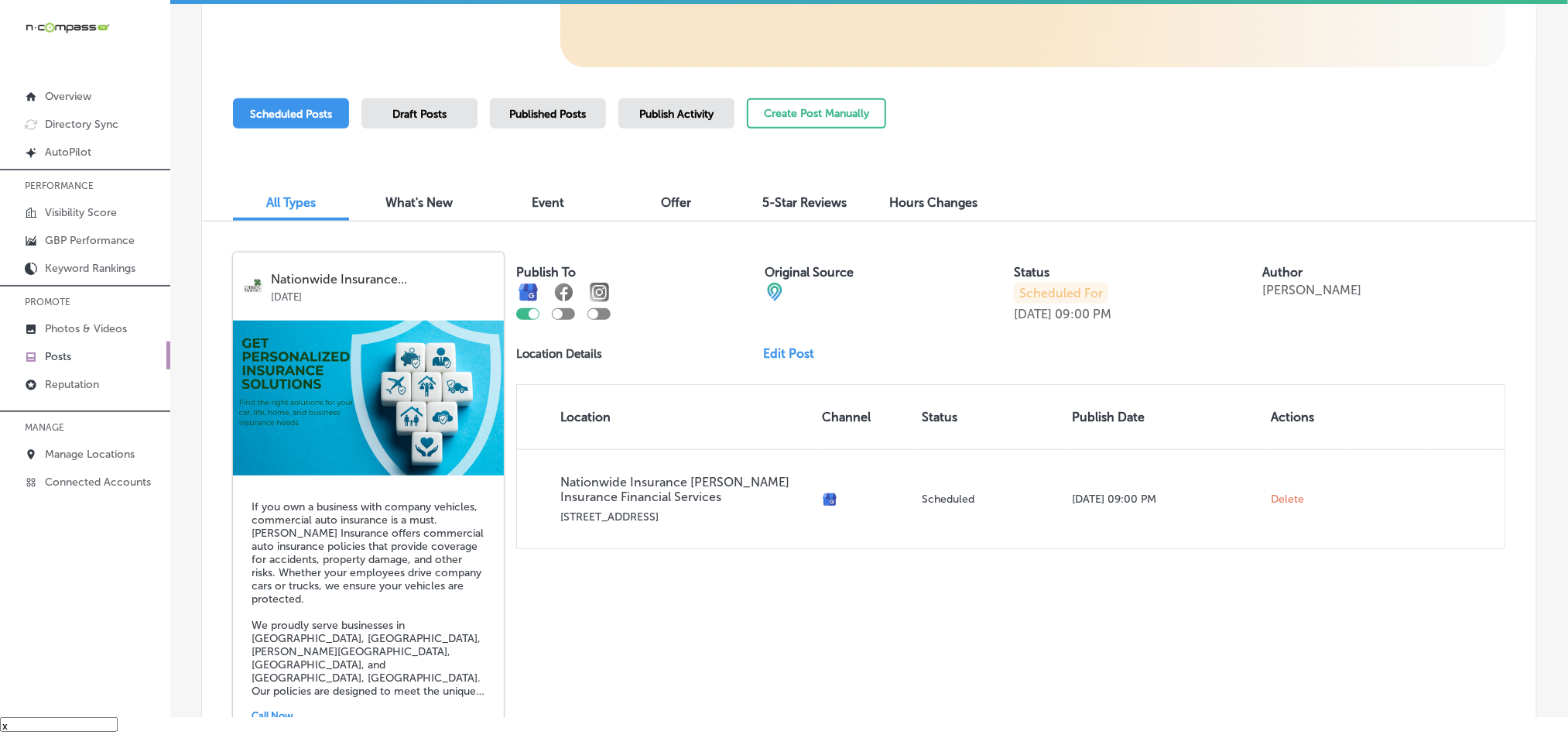
click at [810, 86] on div "Business + Location Nationwide Insurance Jillian O'Brien Insurance Financial Se…" at bounding box center [869, 259] width 1336 height 1100
click at [817, 105] on button "Create Post Manually" at bounding box center [816, 114] width 140 height 30
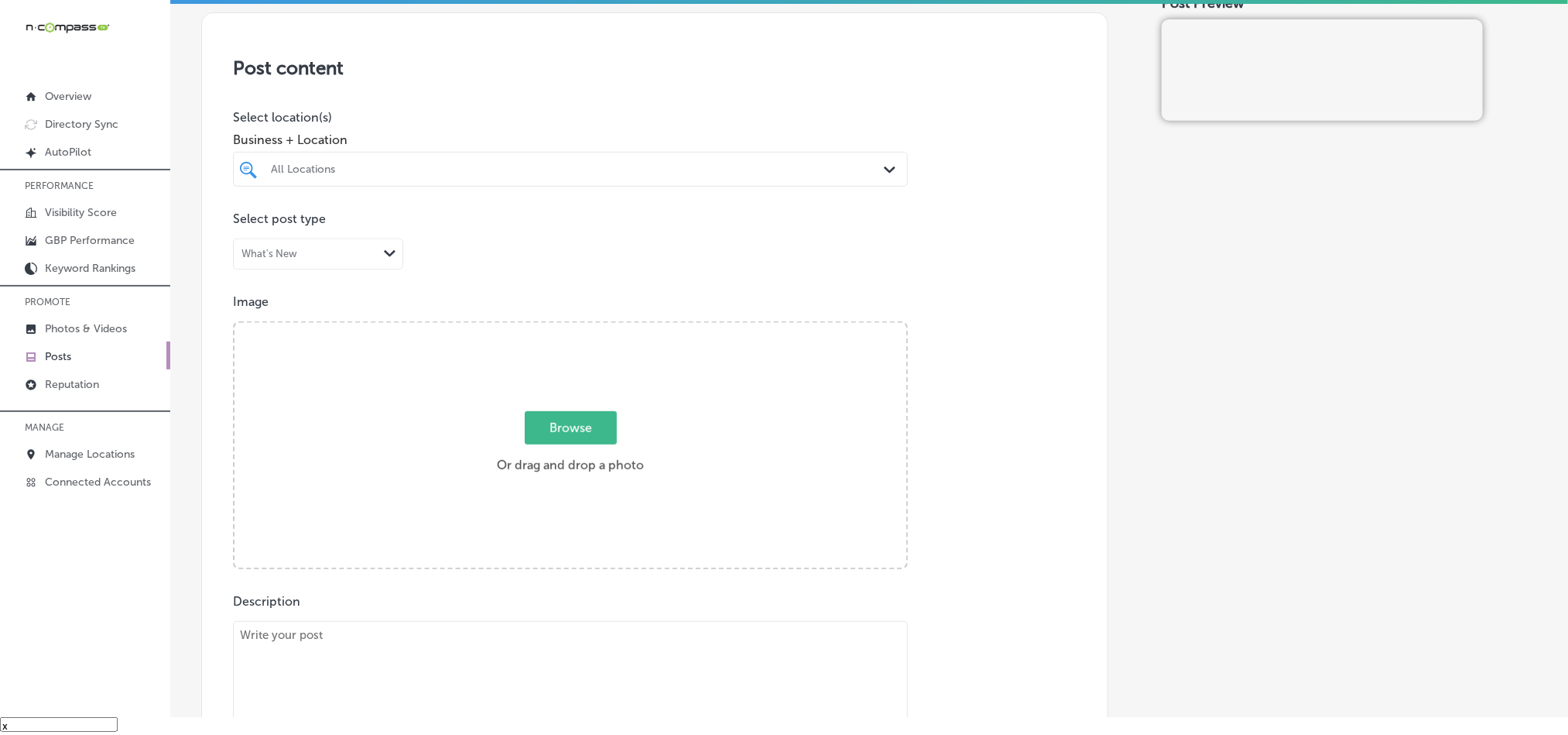
scroll to position [310, 0]
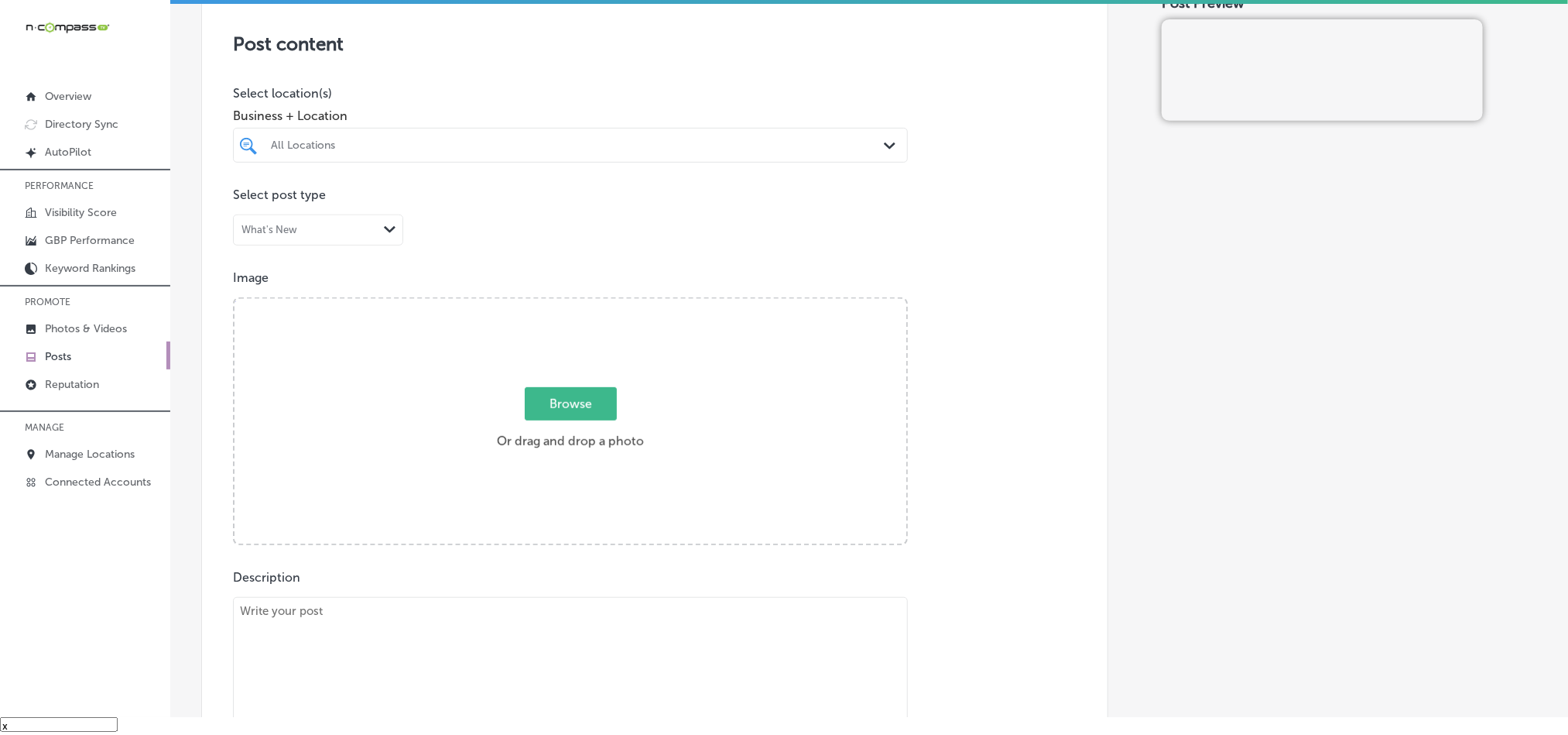
click at [718, 150] on div "All Locations" at bounding box center [578, 145] width 614 height 13
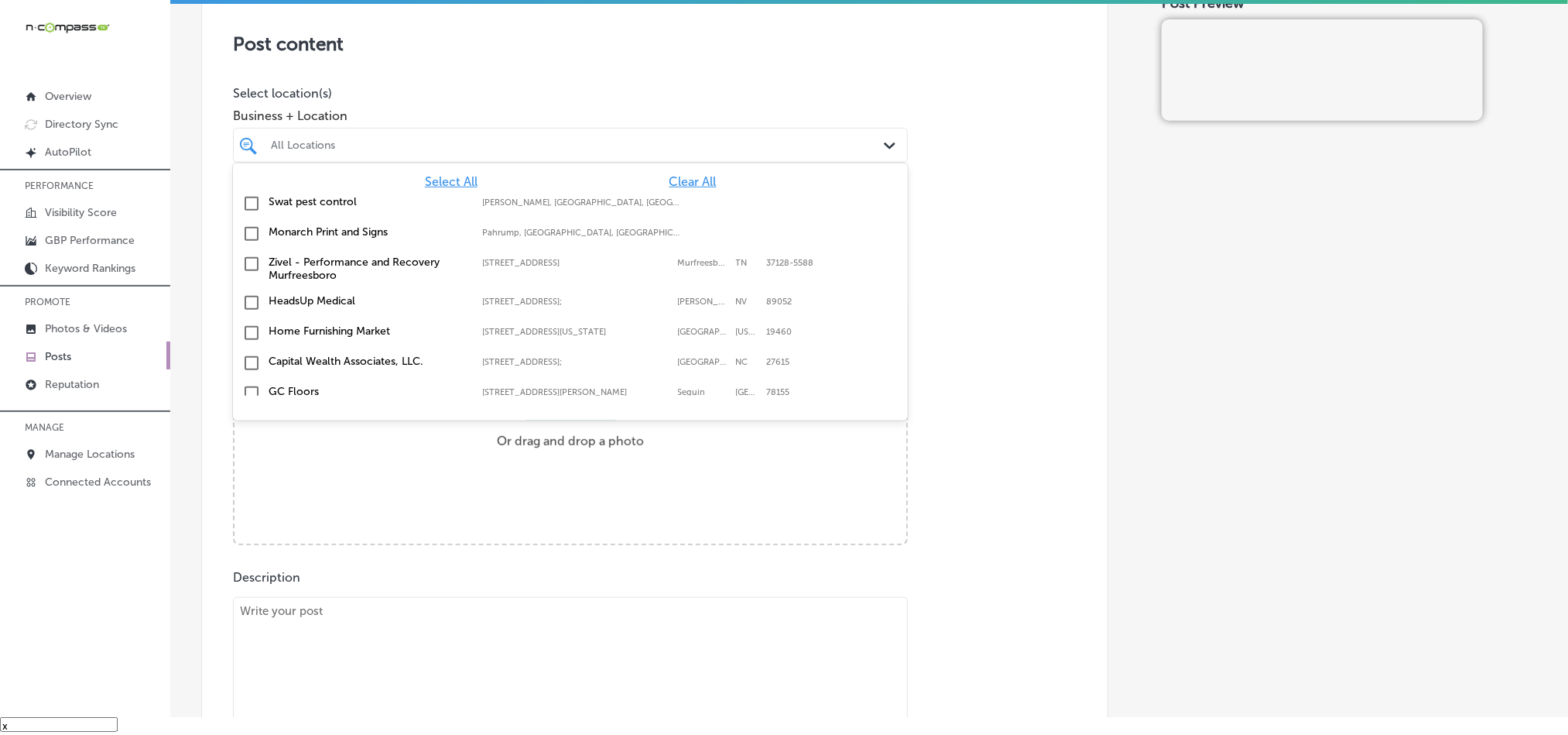
click at [678, 172] on div "Select All Clear All Swat pest control Gilliam, LA, USA | Hosston, LA, USA | Ea…" at bounding box center [570, 279] width 675 height 232
click at [677, 175] on span "Clear All" at bounding box center [693, 182] width 47 height 15
click at [677, 179] on span "Clear All" at bounding box center [693, 182] width 47 height 15
click at [669, 163] on div "All Locations Path Created with Sketch." at bounding box center [570, 145] width 675 height 35
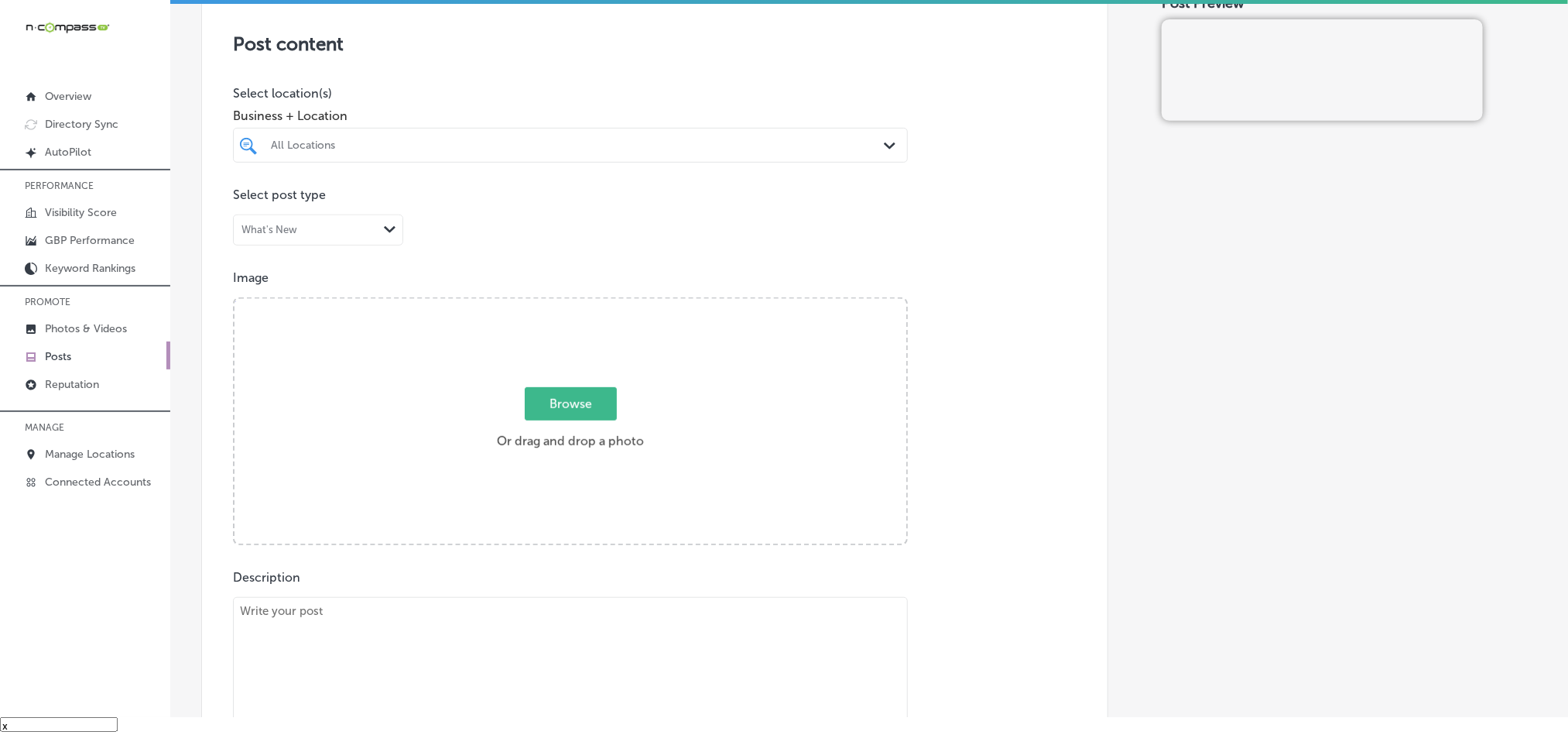
click at [667, 152] on div "All Locations" at bounding box center [578, 145] width 614 height 13
click at [244, 199] on input "checkbox" at bounding box center [251, 203] width 19 height 19
type input "nation"
click at [719, 89] on p "Select location(s)" at bounding box center [570, 93] width 675 height 15
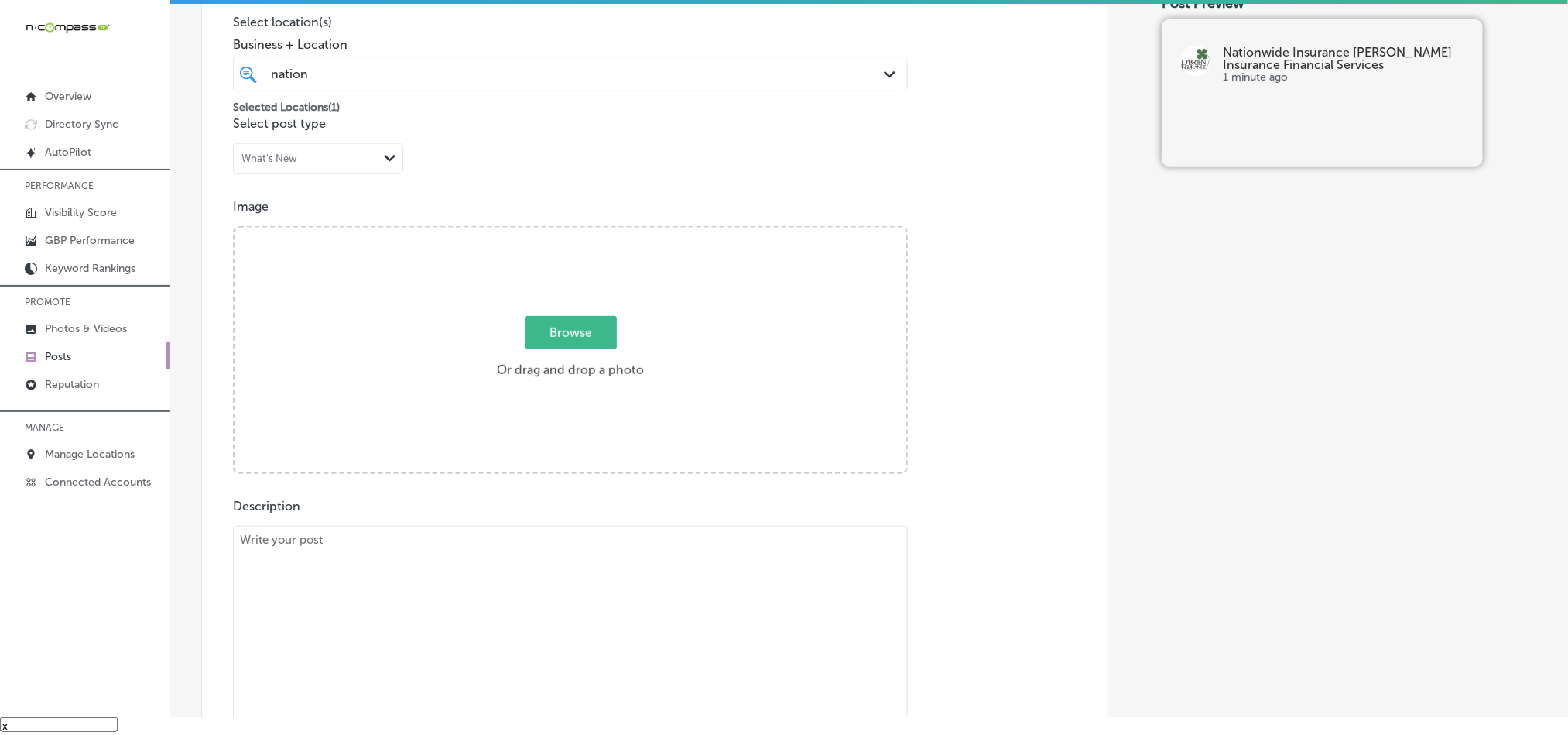
scroll to position [503, 0]
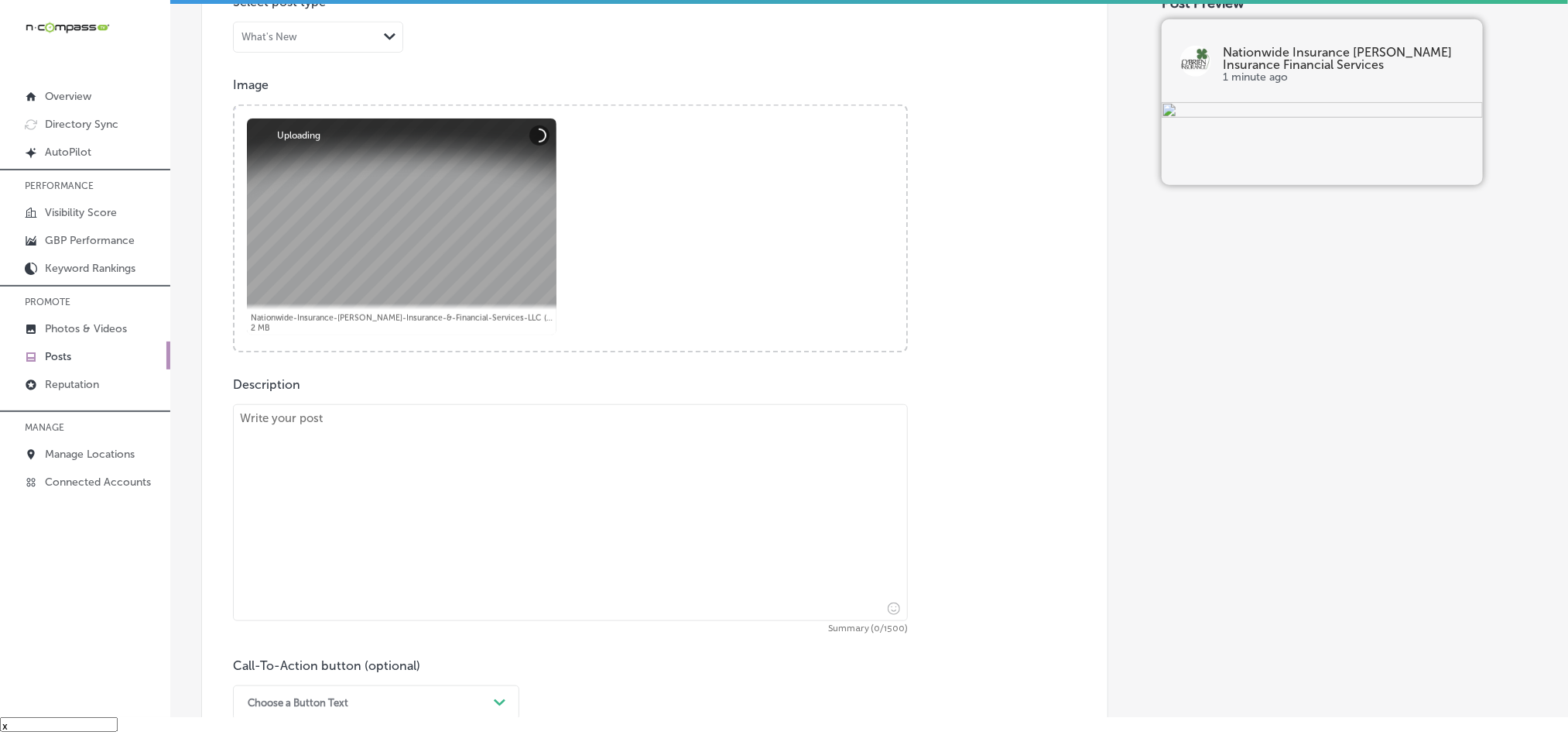
click at [456, 500] on textarea at bounding box center [570, 512] width 675 height 216
paste textarea "Your home is one of your most valuable assets. Protect it with the right home i…"
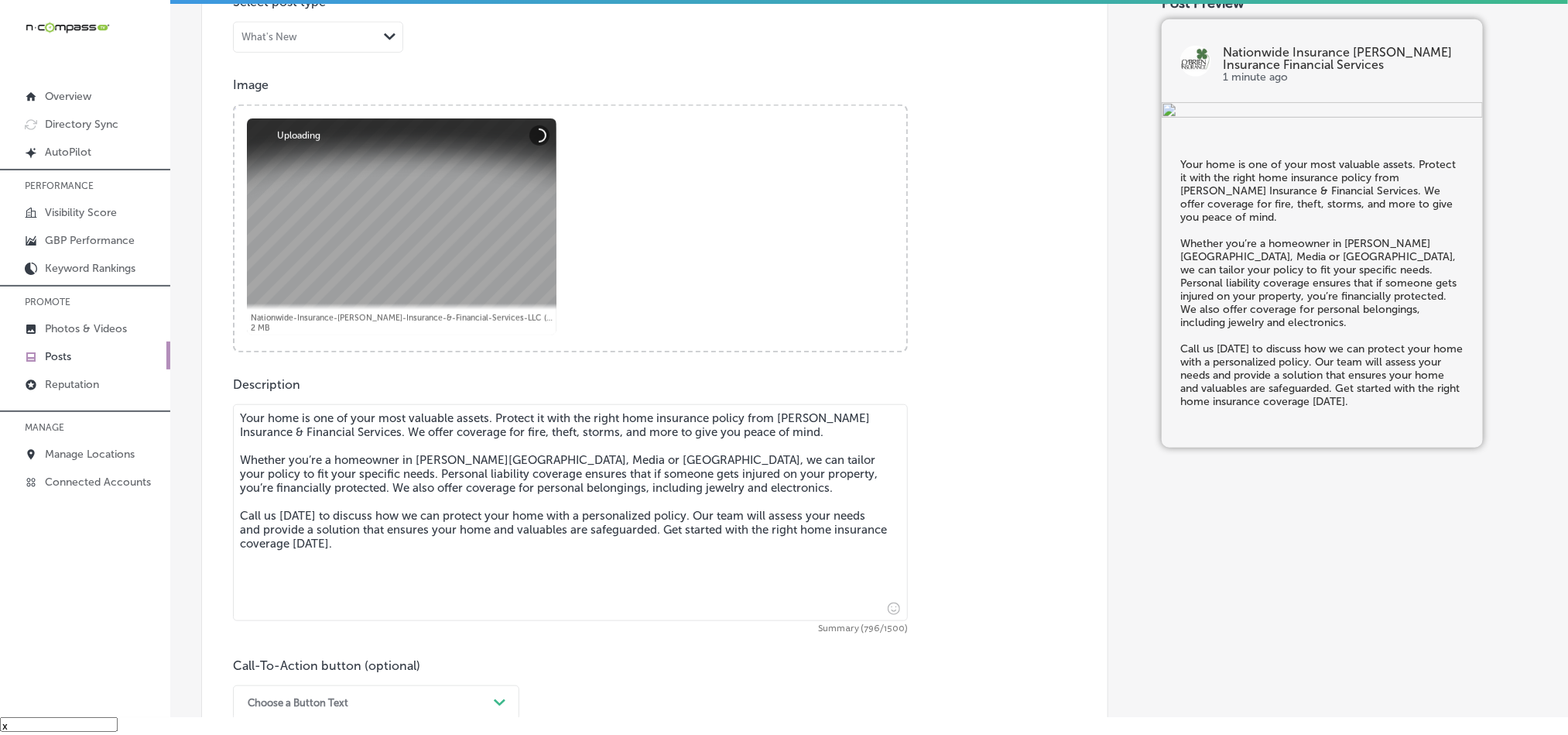
click at [239, 433] on textarea "Your home is one of your most valuable assets. Protect it with the right home i…" at bounding box center [570, 512] width 675 height 216
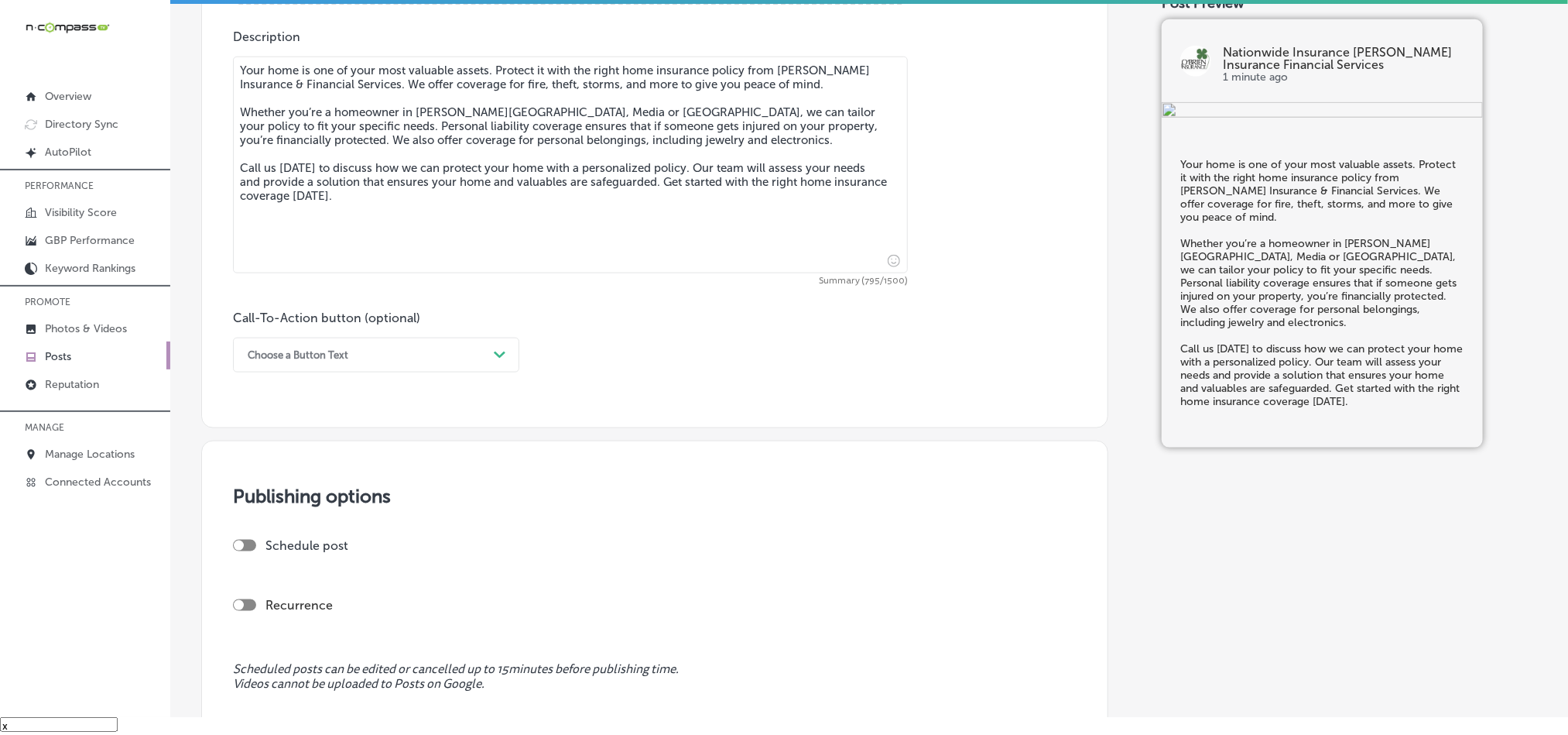
scroll to position [851, 0]
type textarea "Your home is one of your most valuable assets. Protect it with the right home i…"
click at [423, 360] on div "Choose a Button Text" at bounding box center [364, 354] width 247 height 24
click at [274, 564] on div "Call Now" at bounding box center [376, 551] width 286 height 27
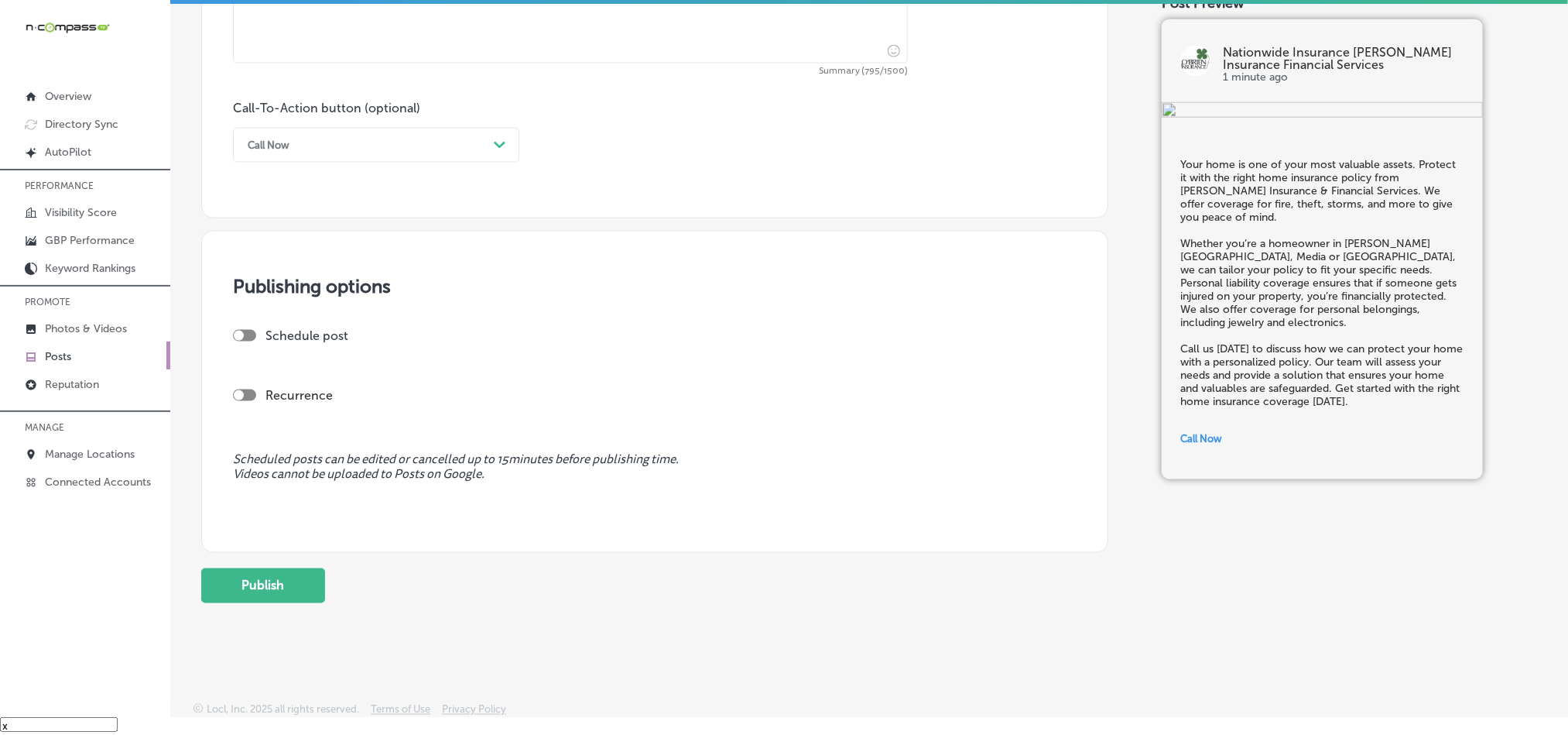
scroll to position [1072, 0]
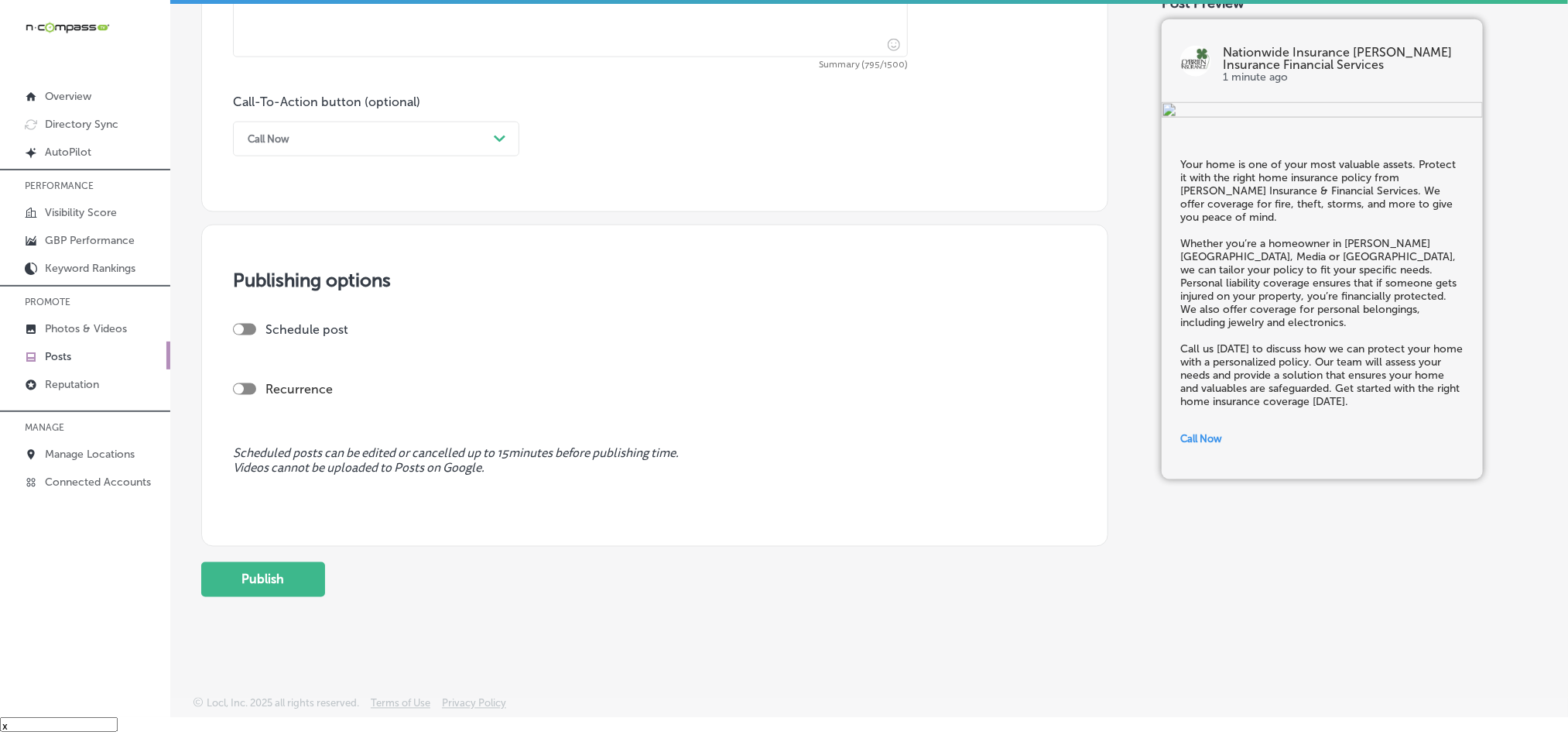
click at [247, 324] on div at bounding box center [244, 330] width 23 height 12
checkbox input "true"
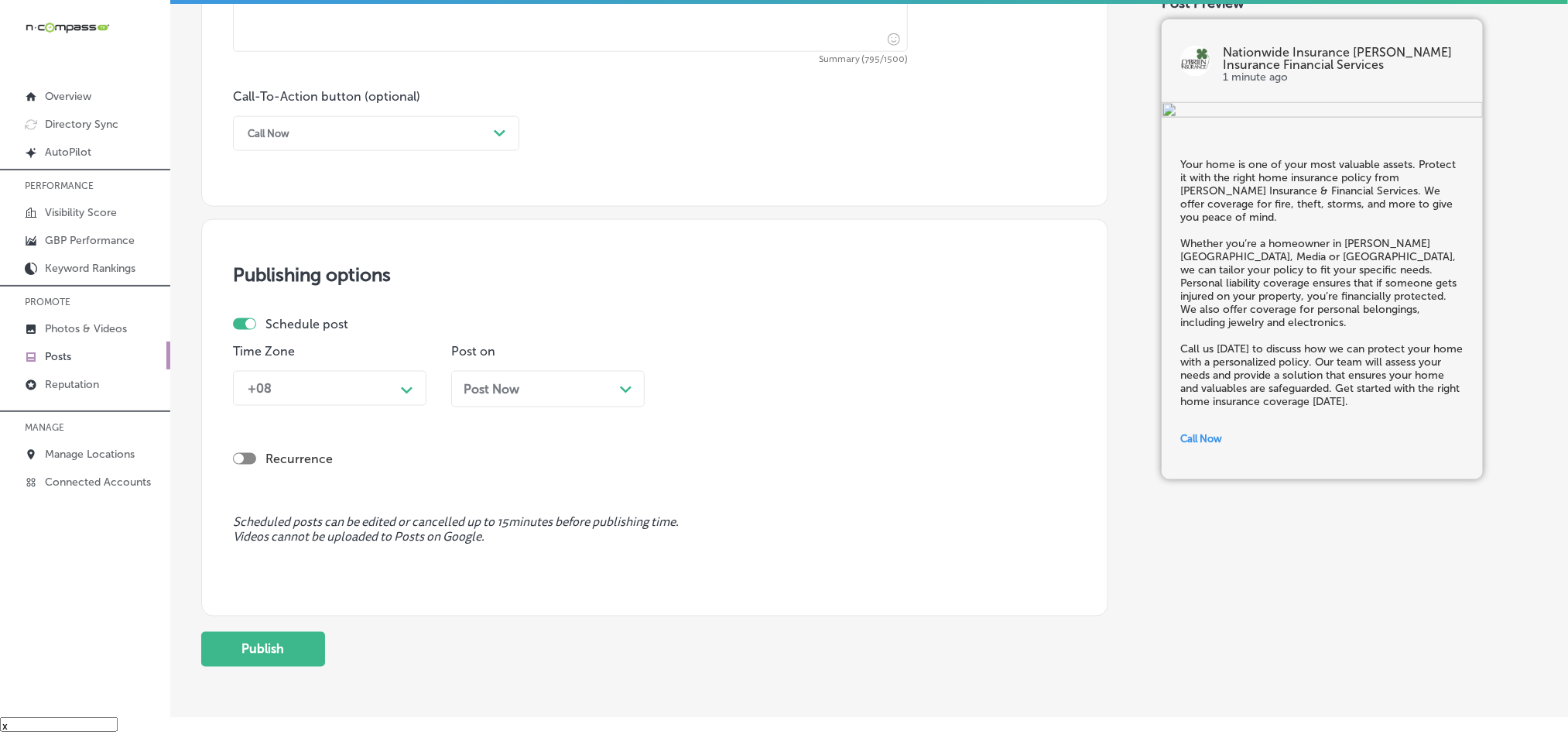
click at [402, 394] on icon "Path Created with Sketch." at bounding box center [407, 390] width 12 height 7
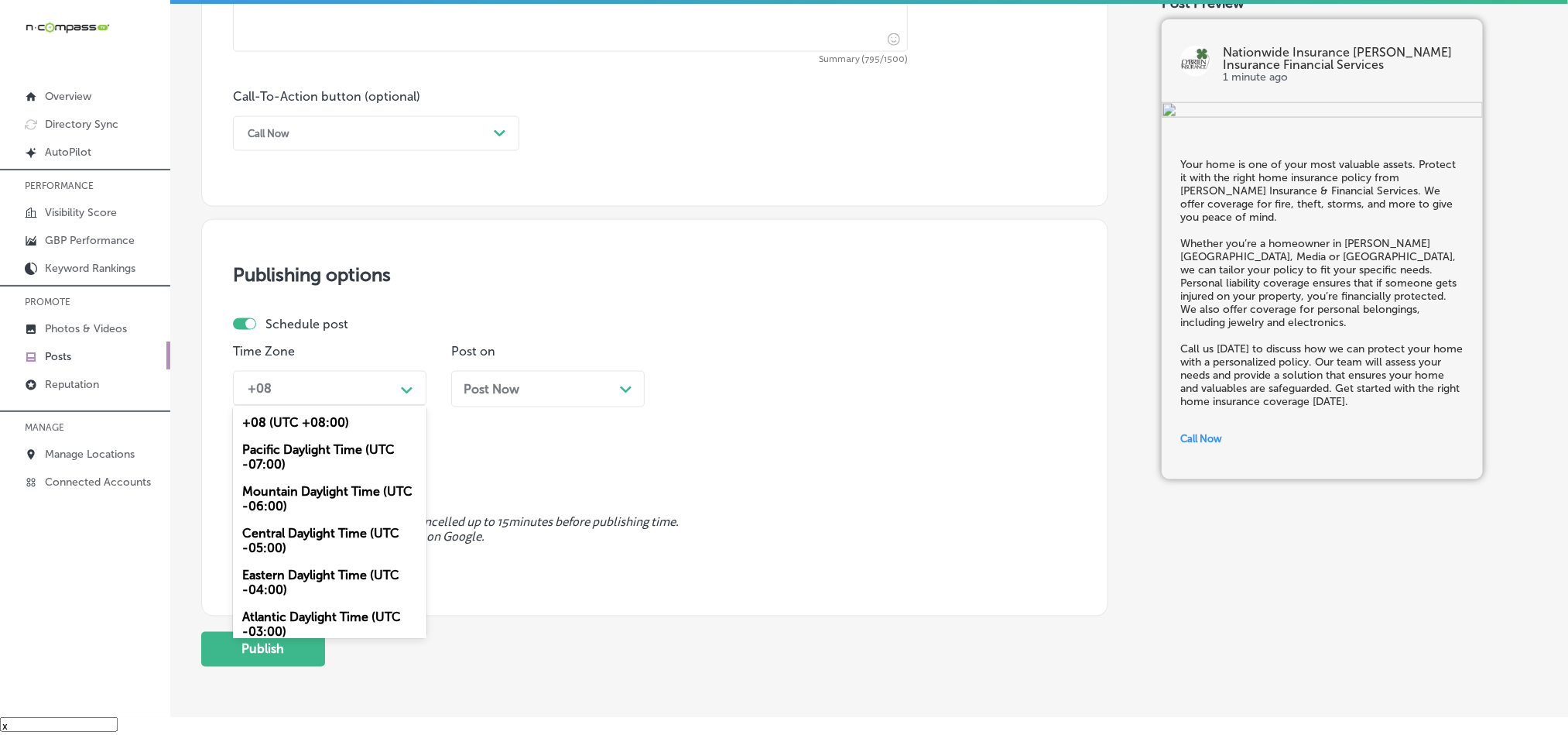
click at [305, 502] on div "Mountain Daylight Time (UTC -06:00)" at bounding box center [330, 499] width 193 height 42
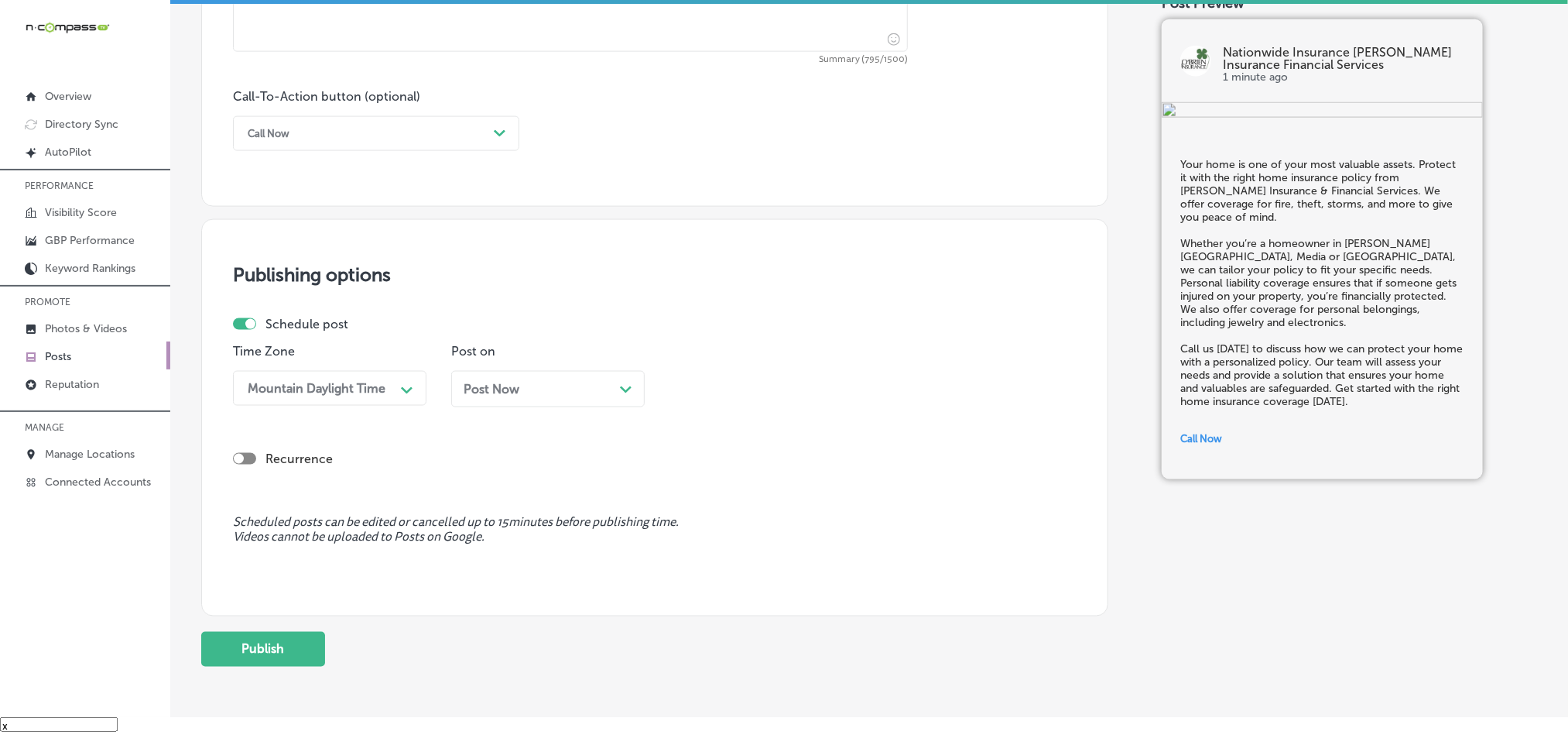
click at [539, 393] on div "Post Now Path Created with Sketch." at bounding box center [547, 389] width 168 height 15
click at [618, 161] on th at bounding box center [622, 159] width 25 height 21
click at [758, 383] on div "10:00 AM" at bounding box center [754, 388] width 155 height 27
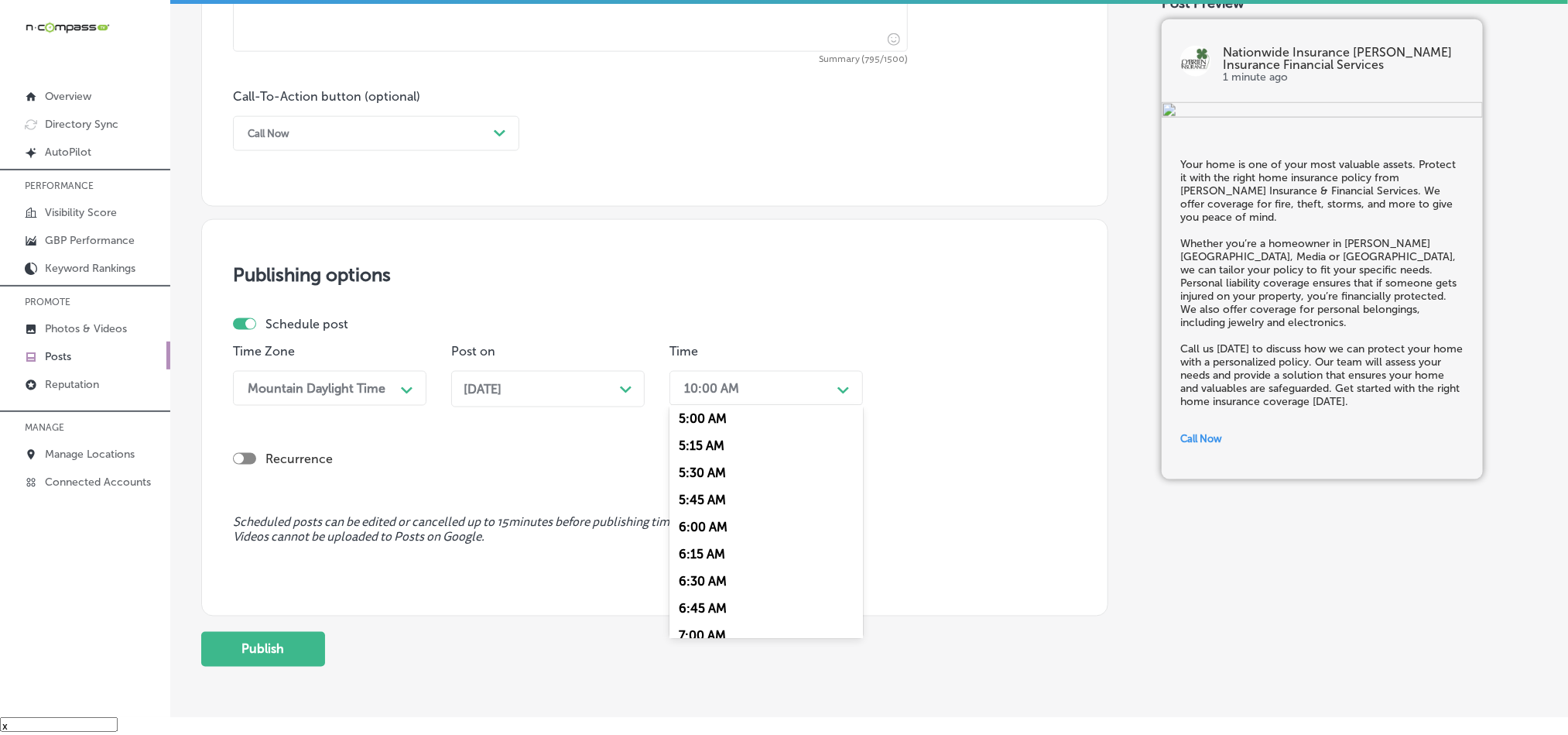
scroll to position [618, 0]
click at [704, 572] on div "7:00 AM" at bounding box center [767, 561] width 193 height 27
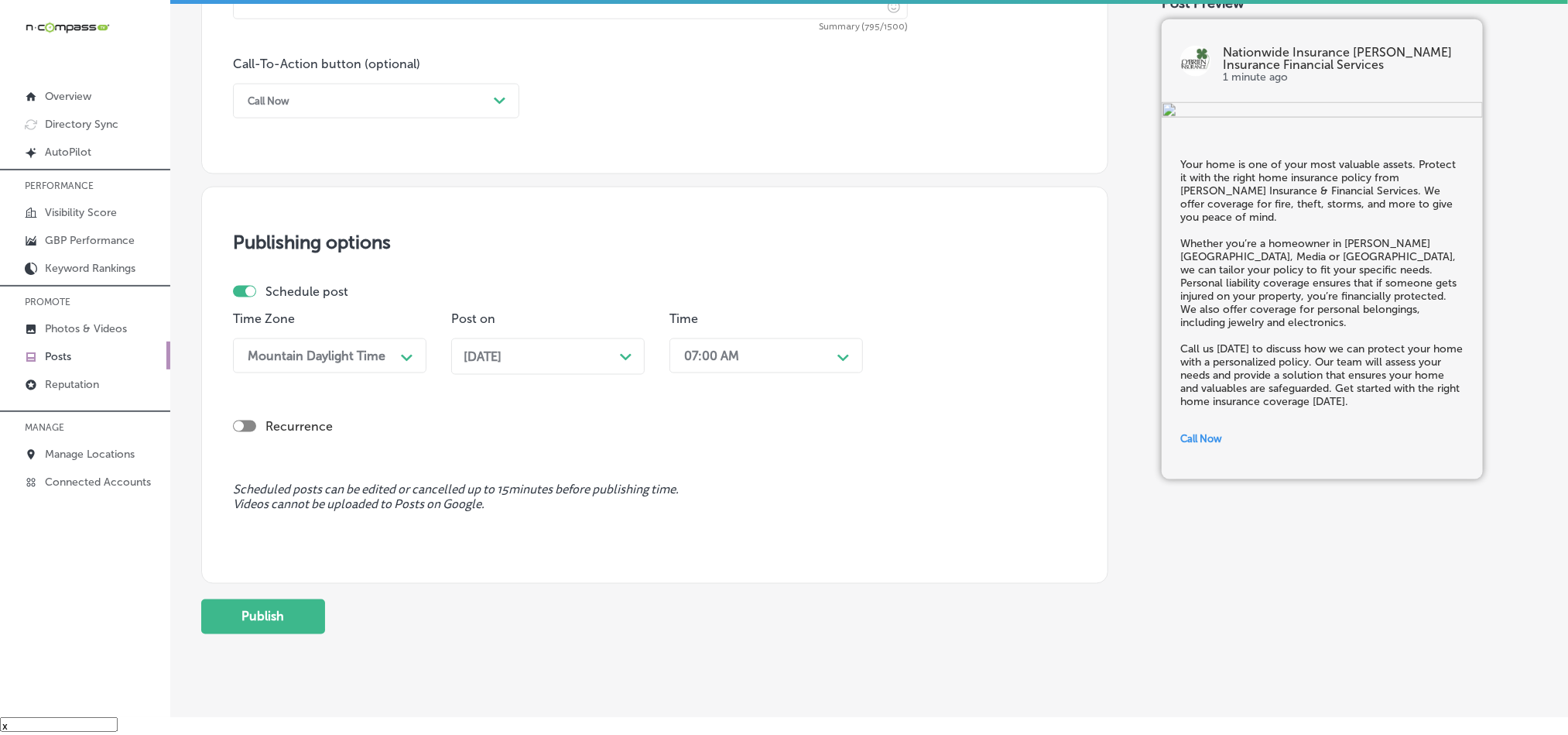
scroll to position [1148, 0]
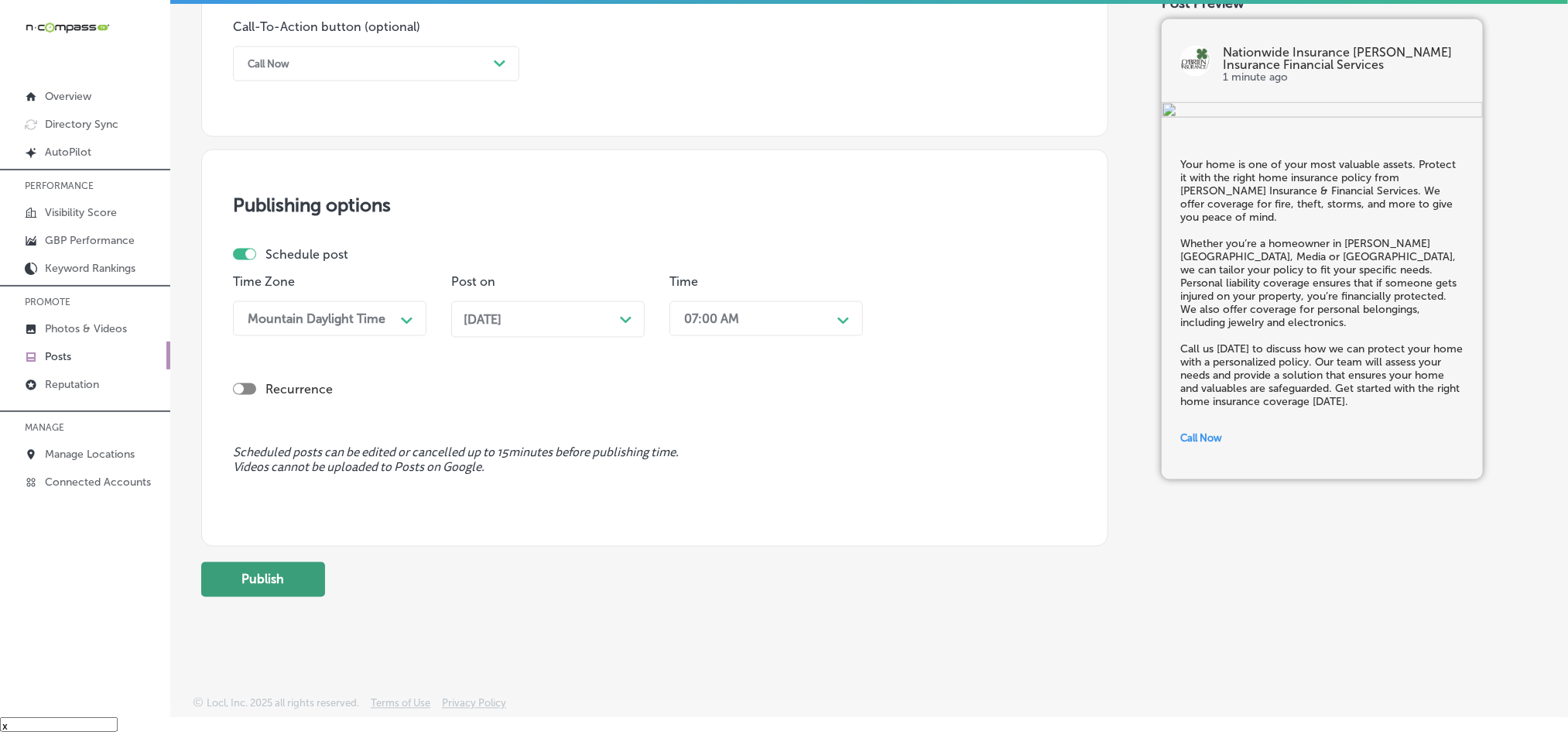
click at [272, 583] on button "Publish" at bounding box center [263, 579] width 124 height 35
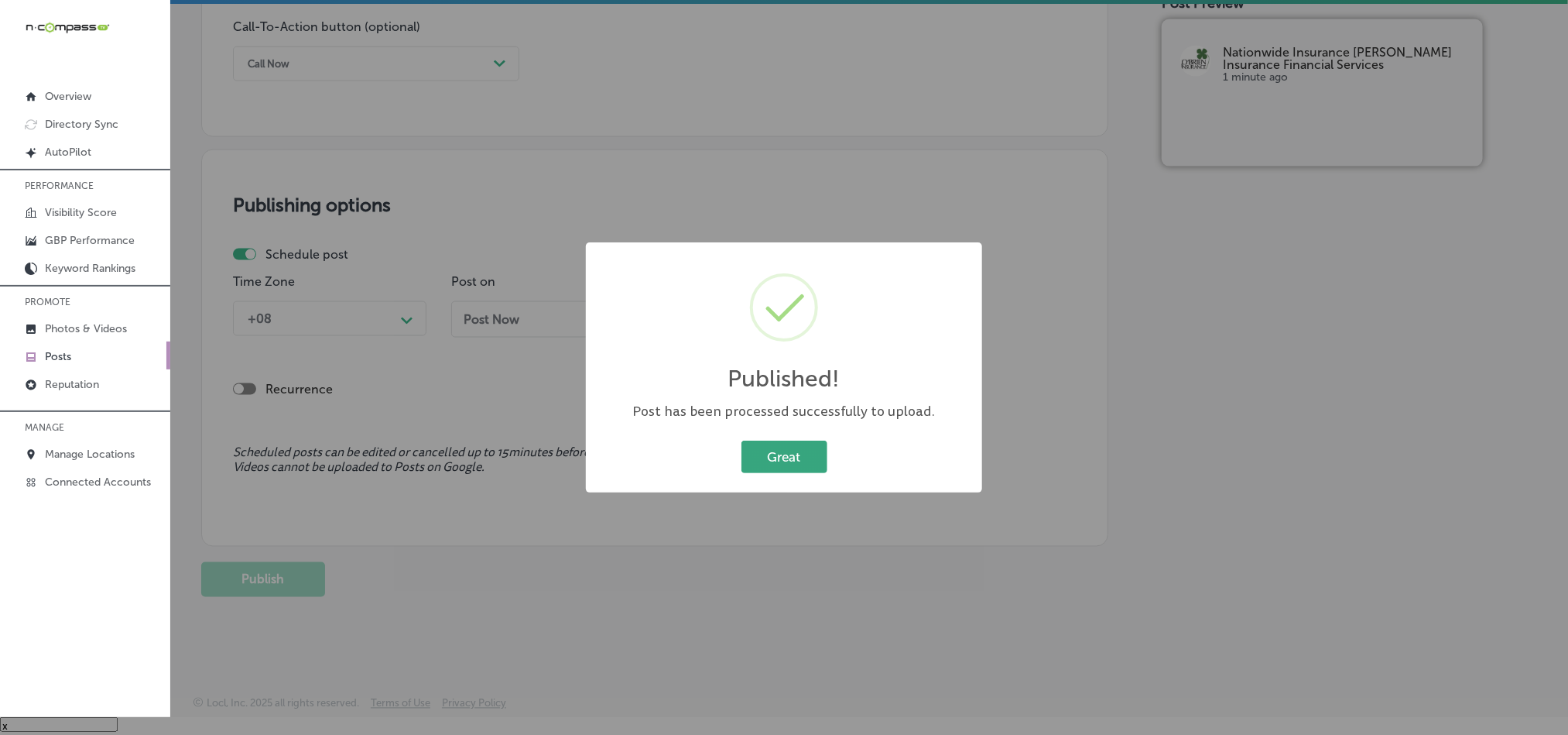
click at [794, 451] on button "Great" at bounding box center [784, 457] width 86 height 32
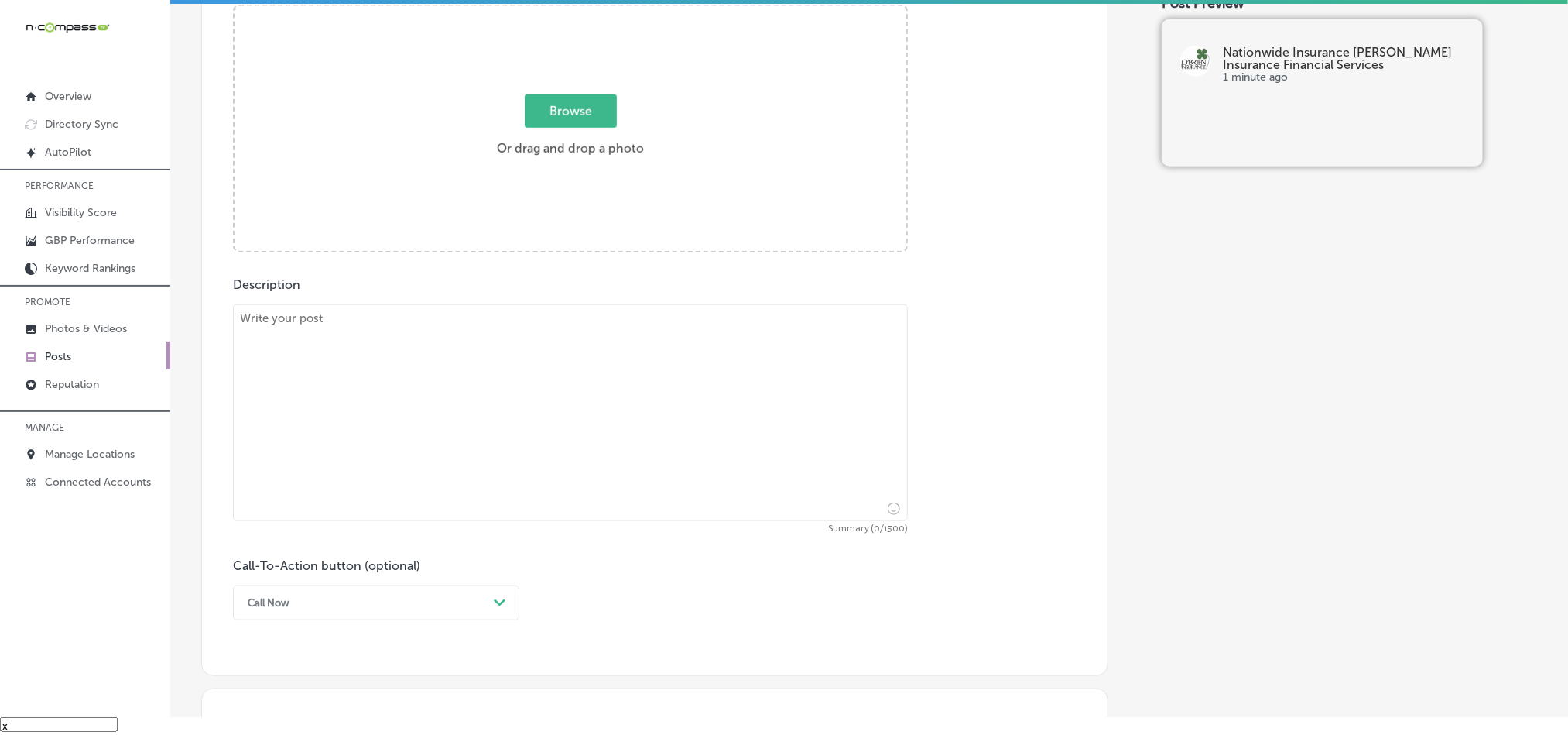
scroll to position [530, 0]
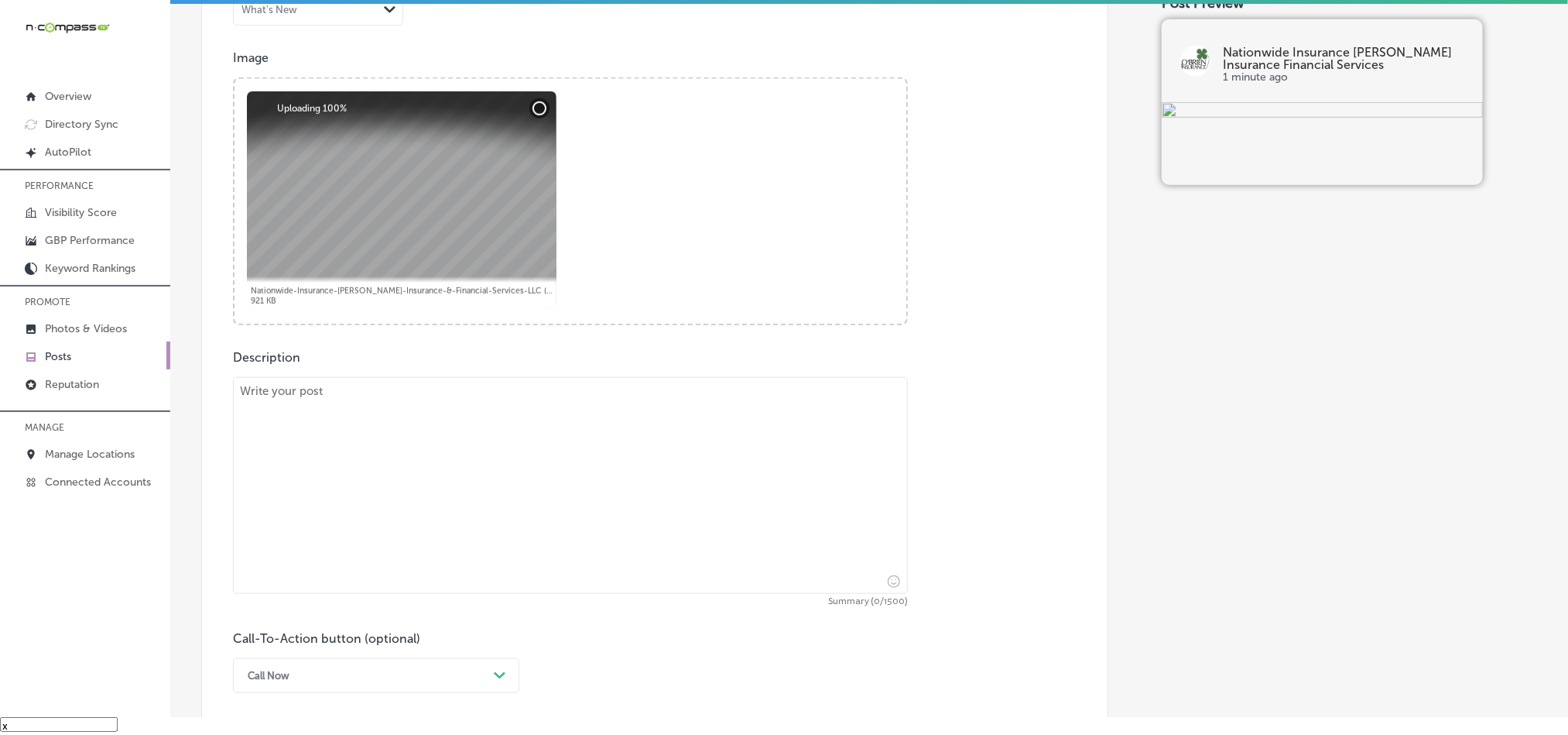
click at [407, 459] on textarea at bounding box center [570, 485] width 675 height 216
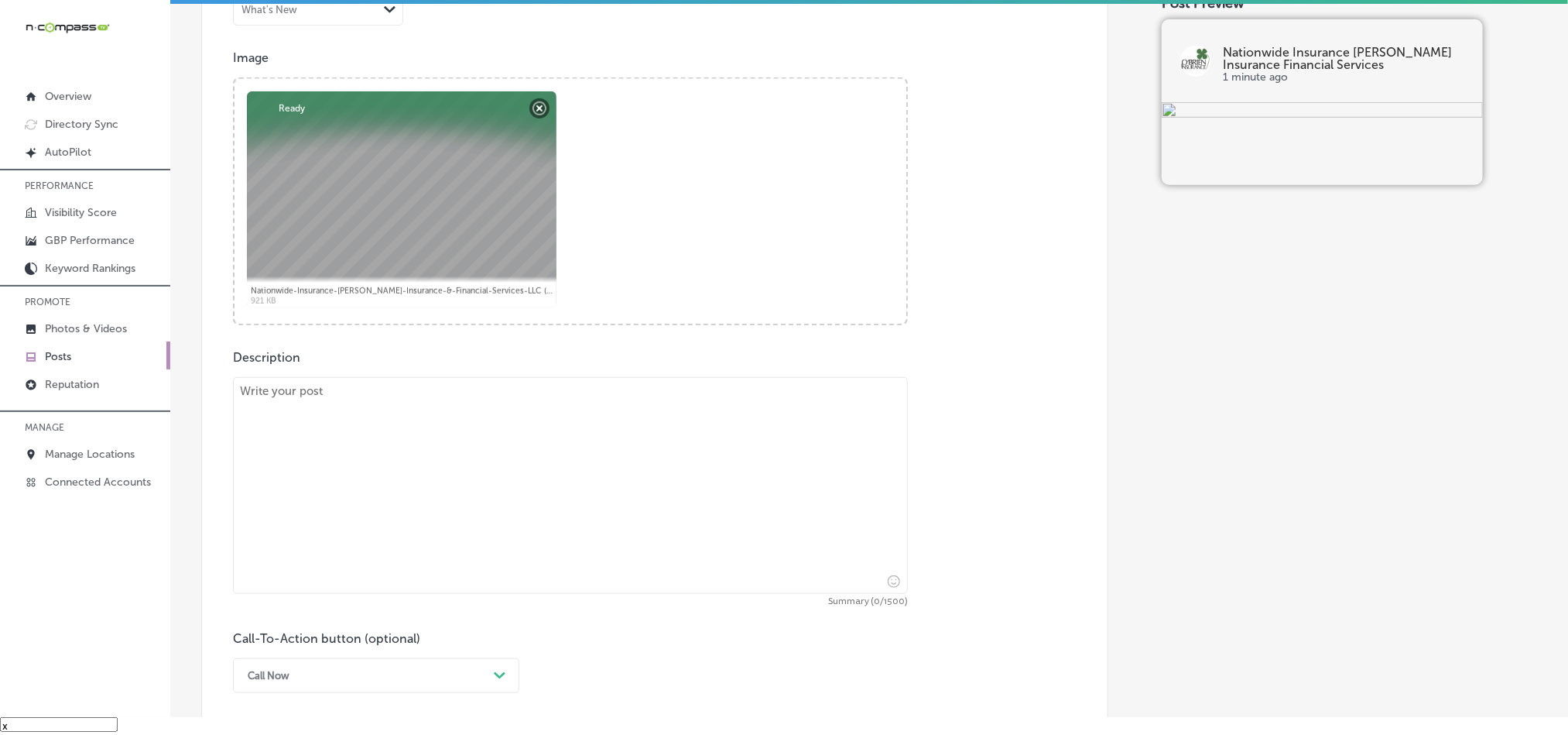
paste textarea "When it comes to auto insurance, you need a plan that protects you, your car, a…"
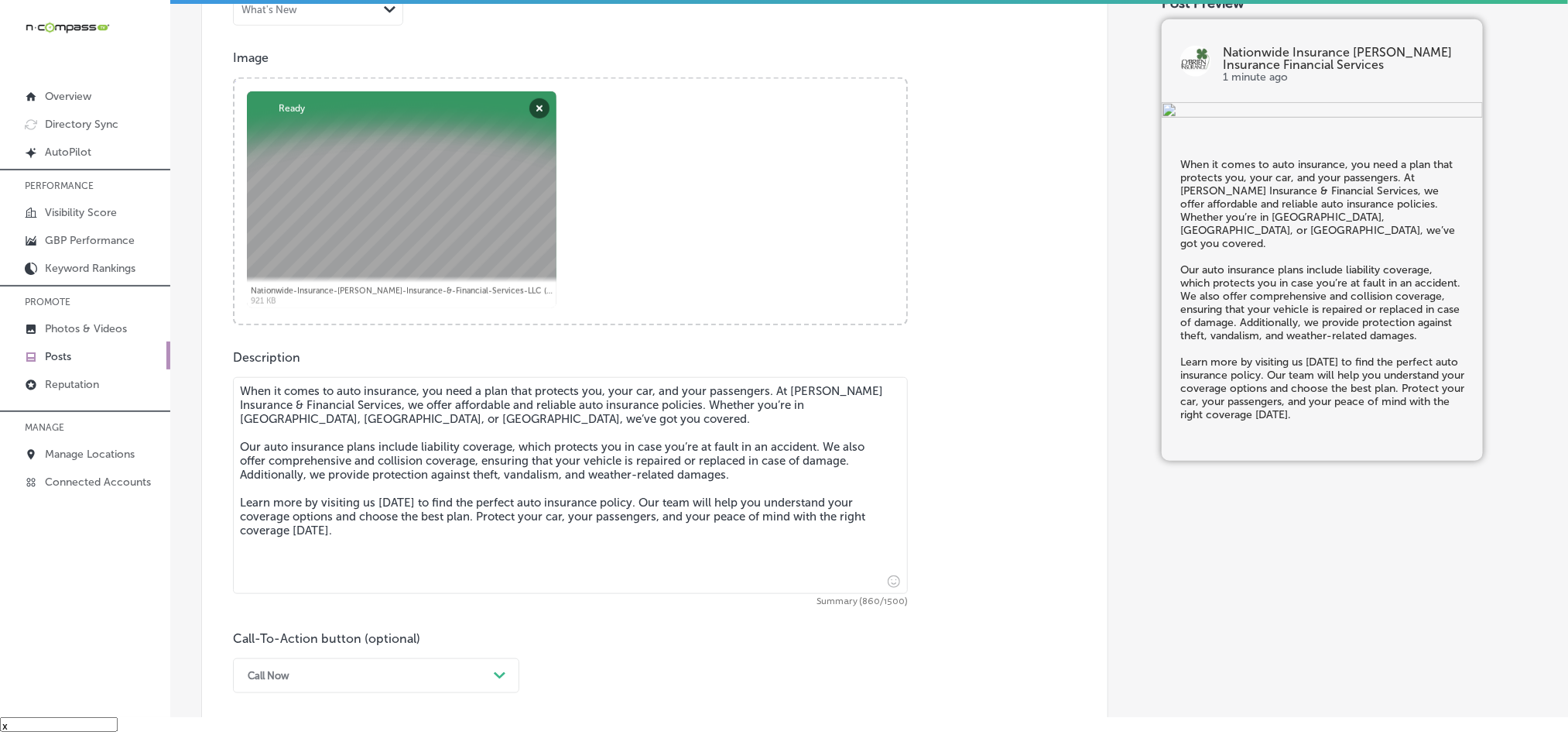
click at [246, 430] on textarea "When it comes to auto insurance, you need a plan that protects you, your car, a…" at bounding box center [570, 485] width 675 height 216
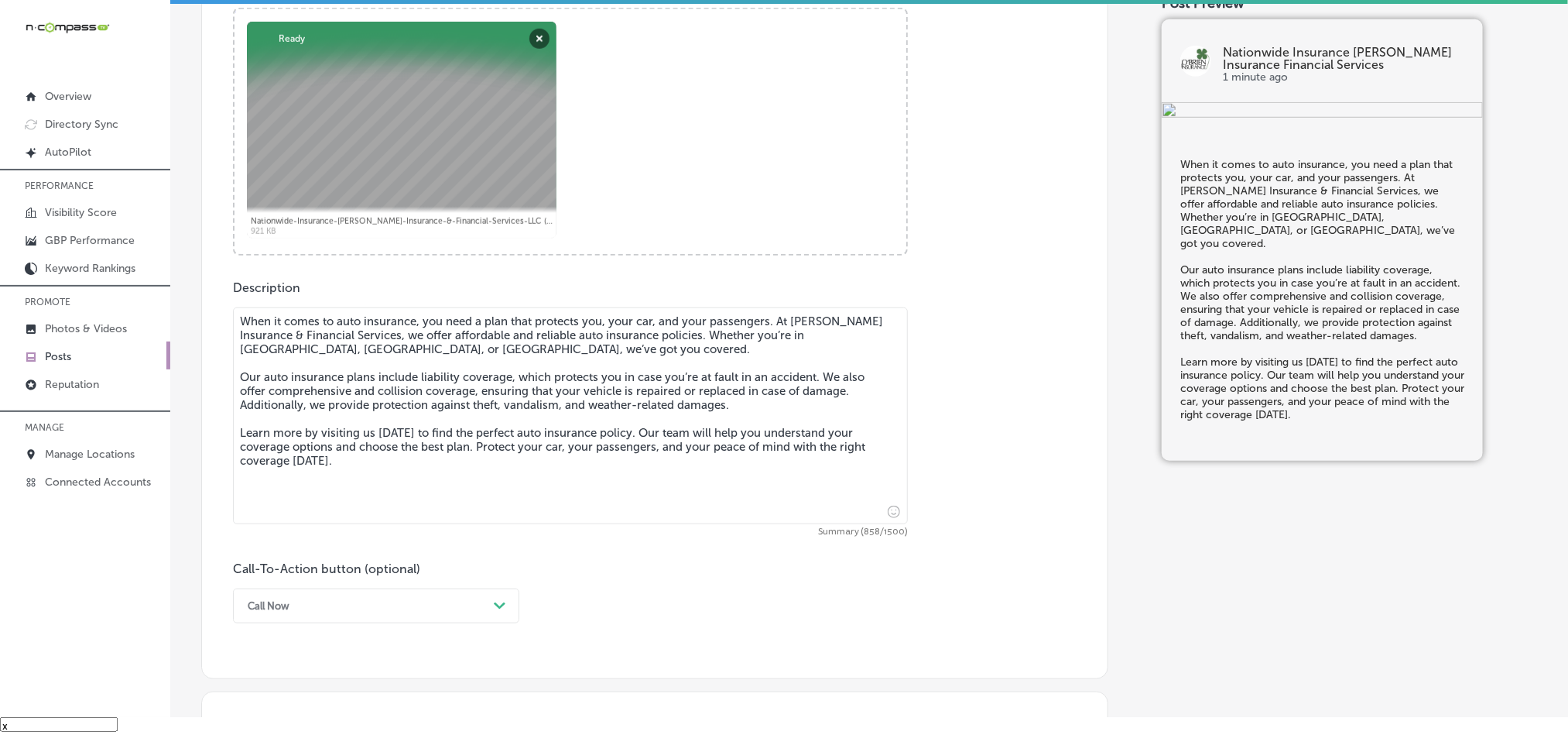
scroll to position [722, 0]
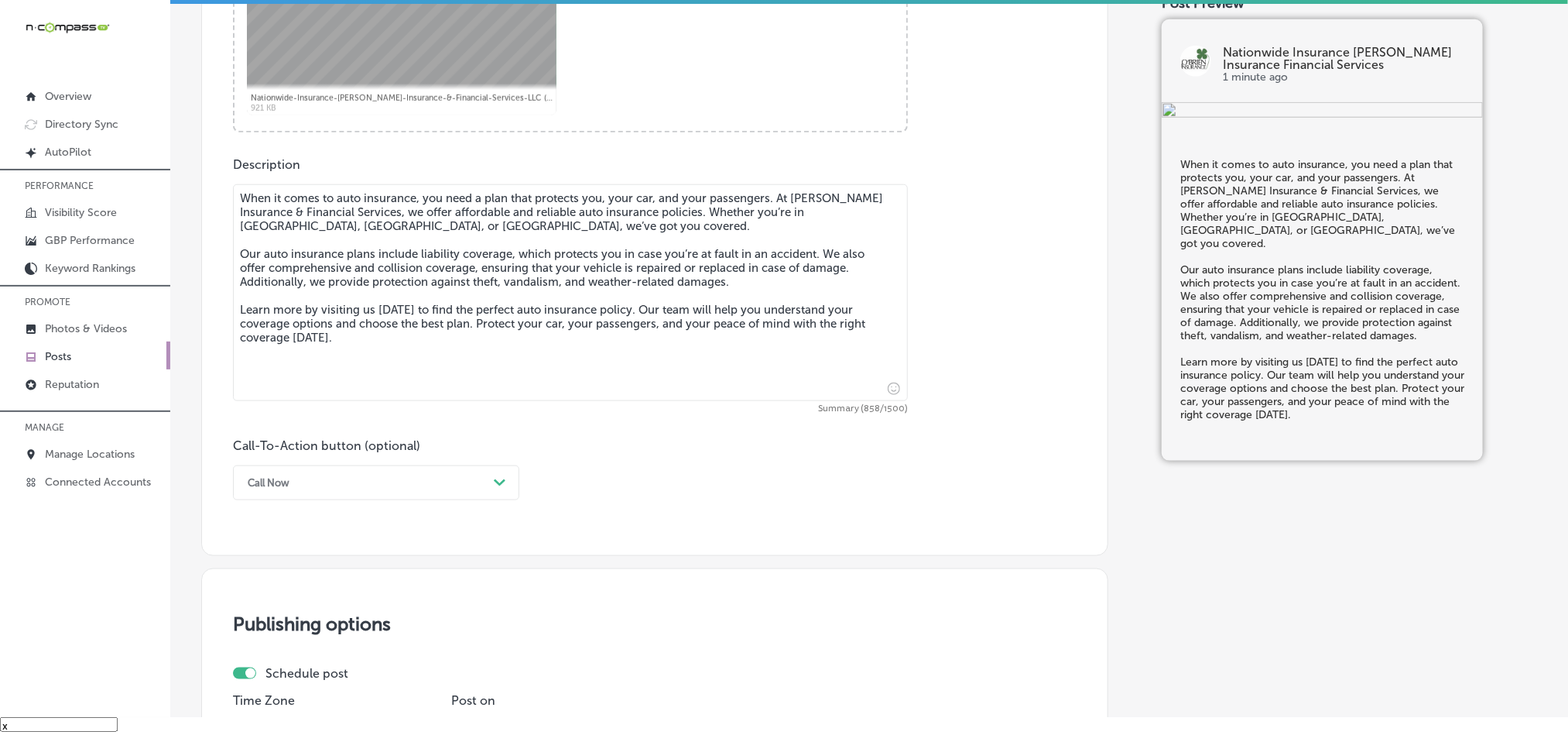
type textarea "When it comes to auto insurance, you need a plan that protects you, your car, a…"
click at [424, 491] on div "Call Now" at bounding box center [364, 483] width 247 height 24
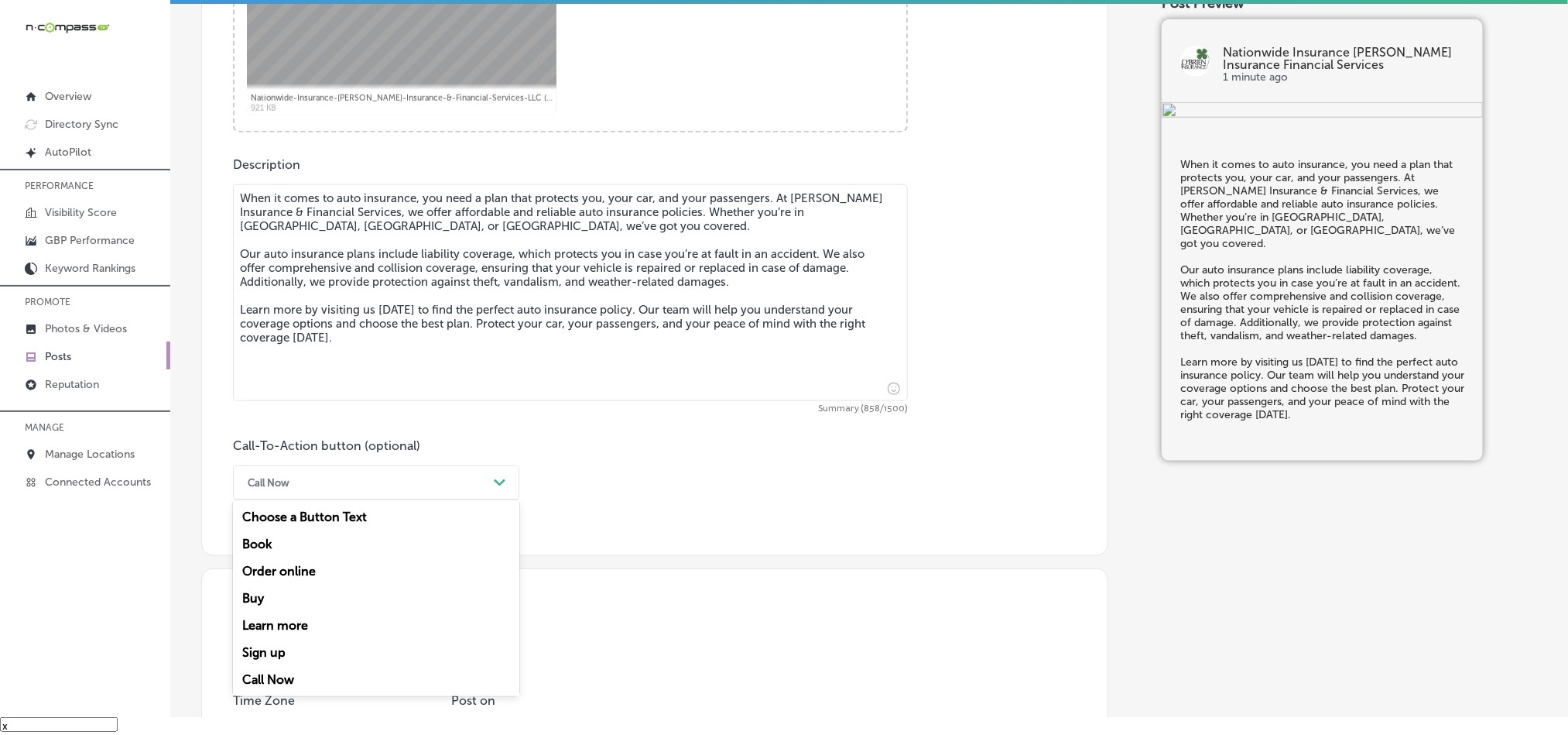
click at [275, 632] on div "Learn more" at bounding box center [376, 624] width 286 height 27
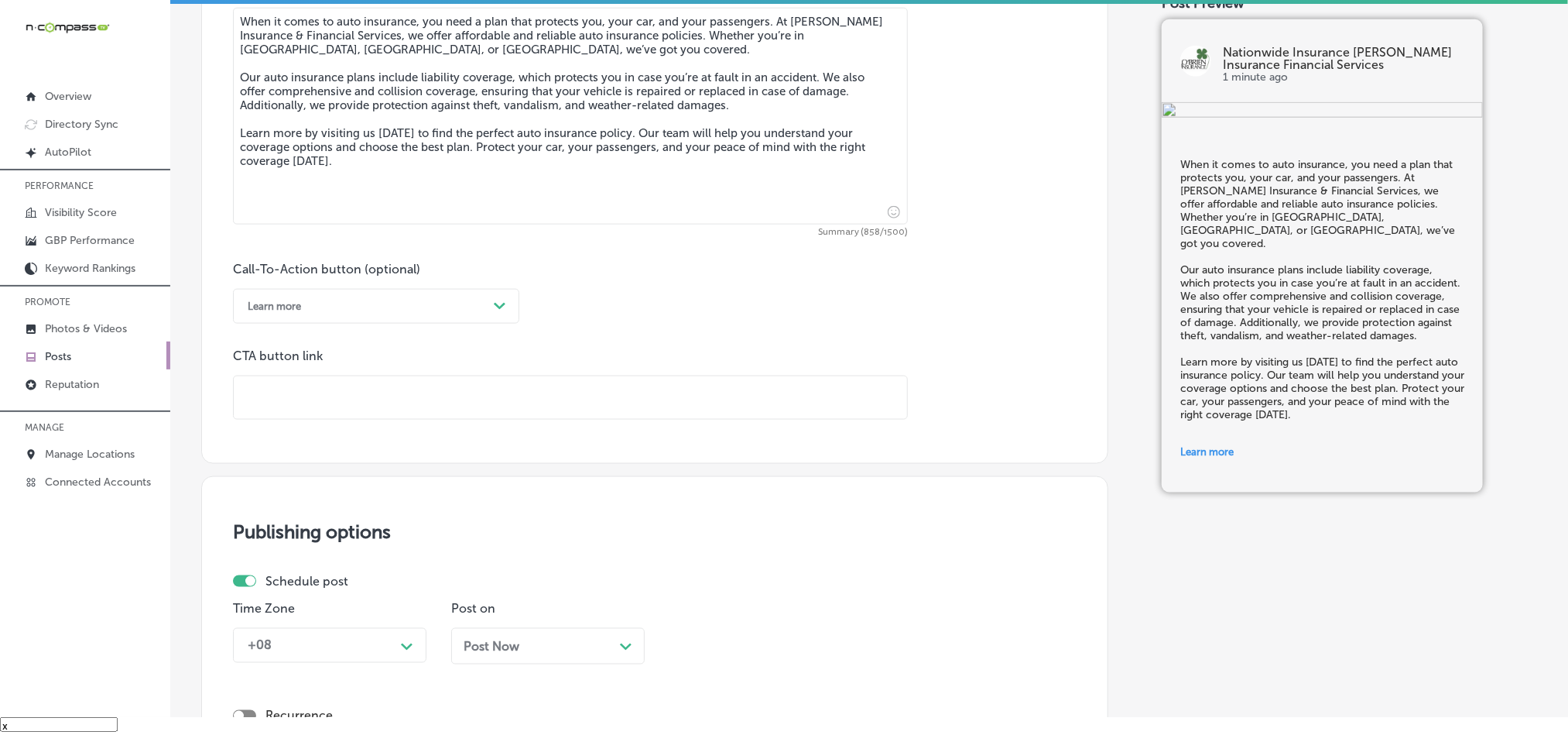
scroll to position [917, 0]
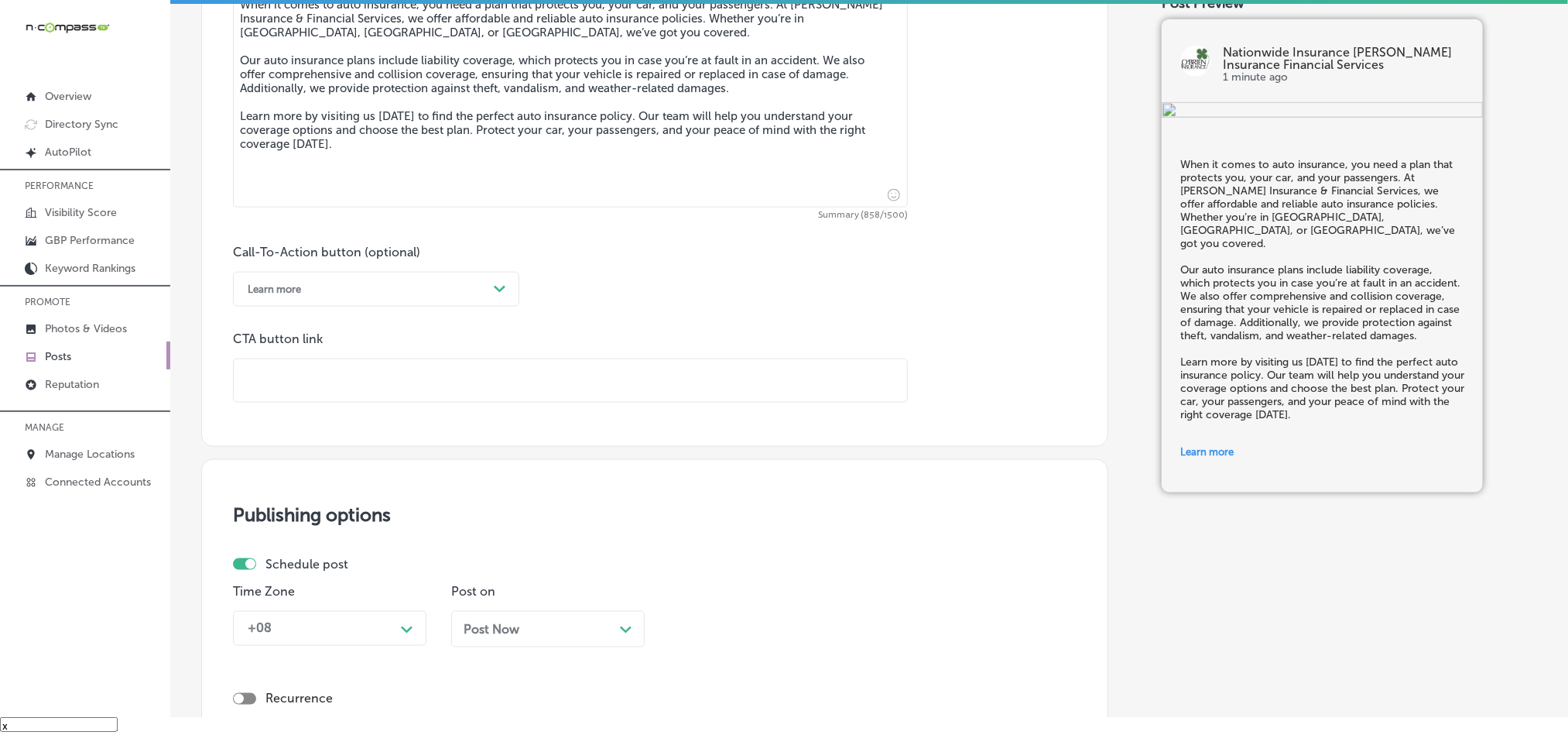
click at [337, 390] on input "text" at bounding box center [569, 380] width 673 height 43
paste input "https://www.jillianobrieninsurance.com/"
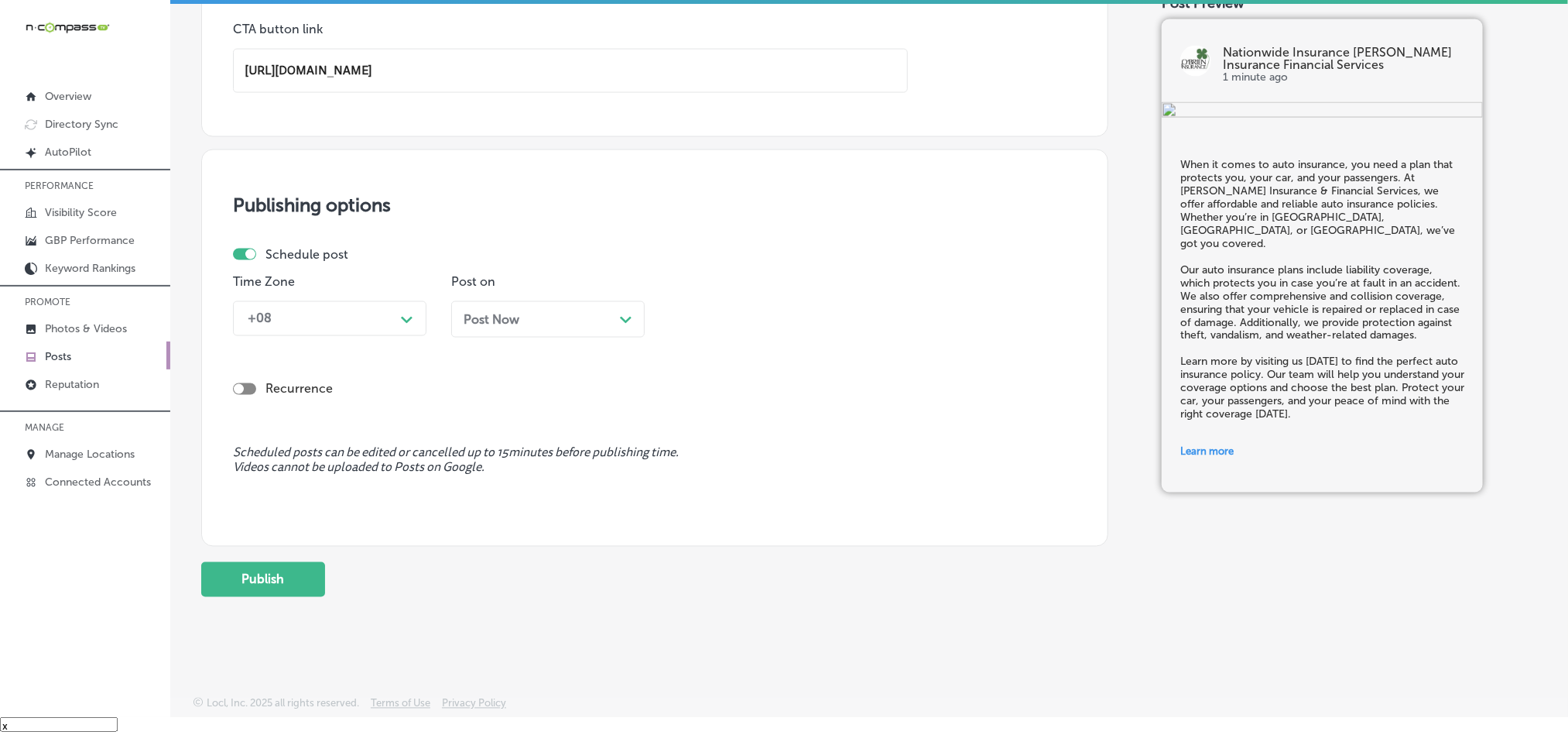
scroll to position [1235, 0]
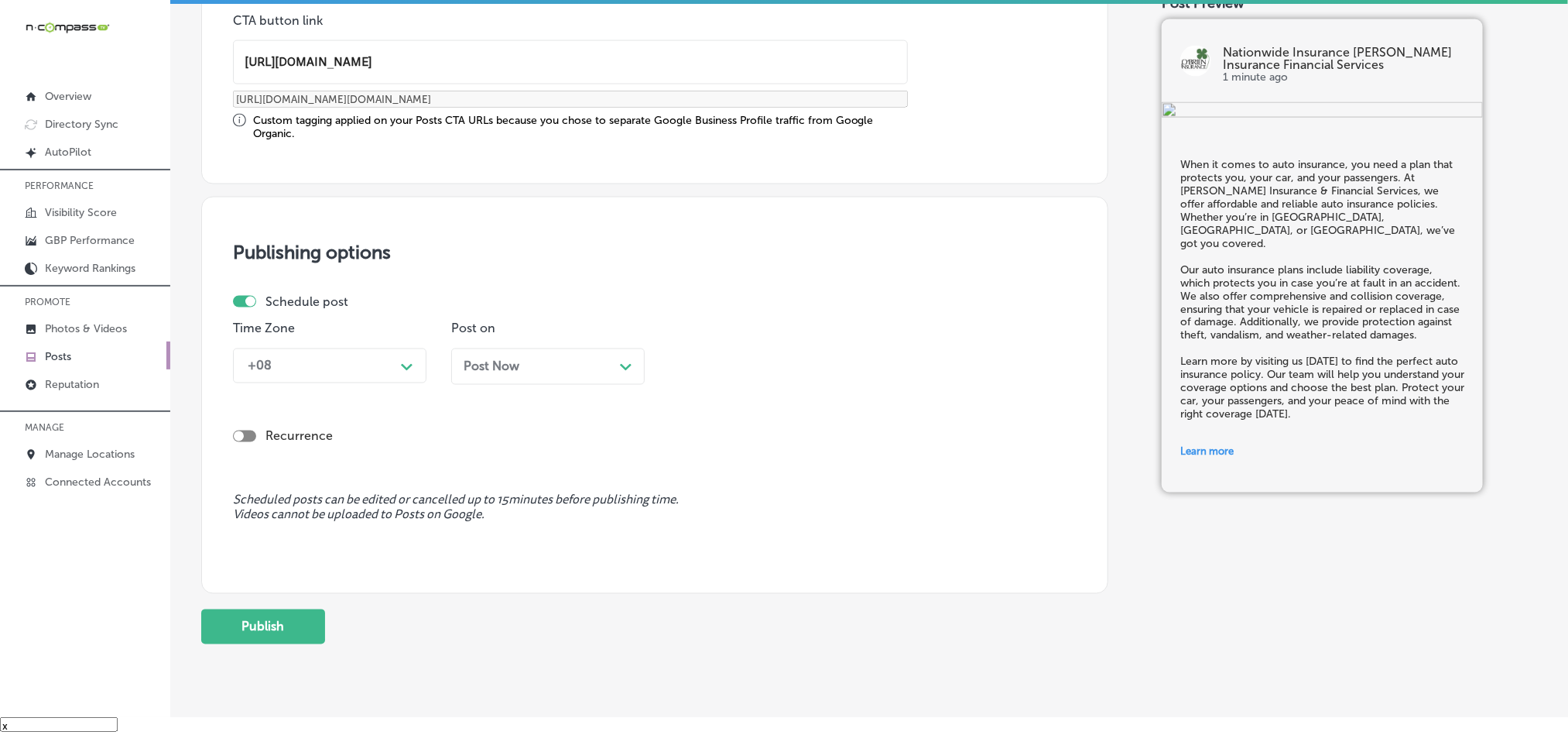
type input "https://www.jillianobrieninsurance.com/"
click at [360, 365] on div "+08" at bounding box center [317, 365] width 155 height 27
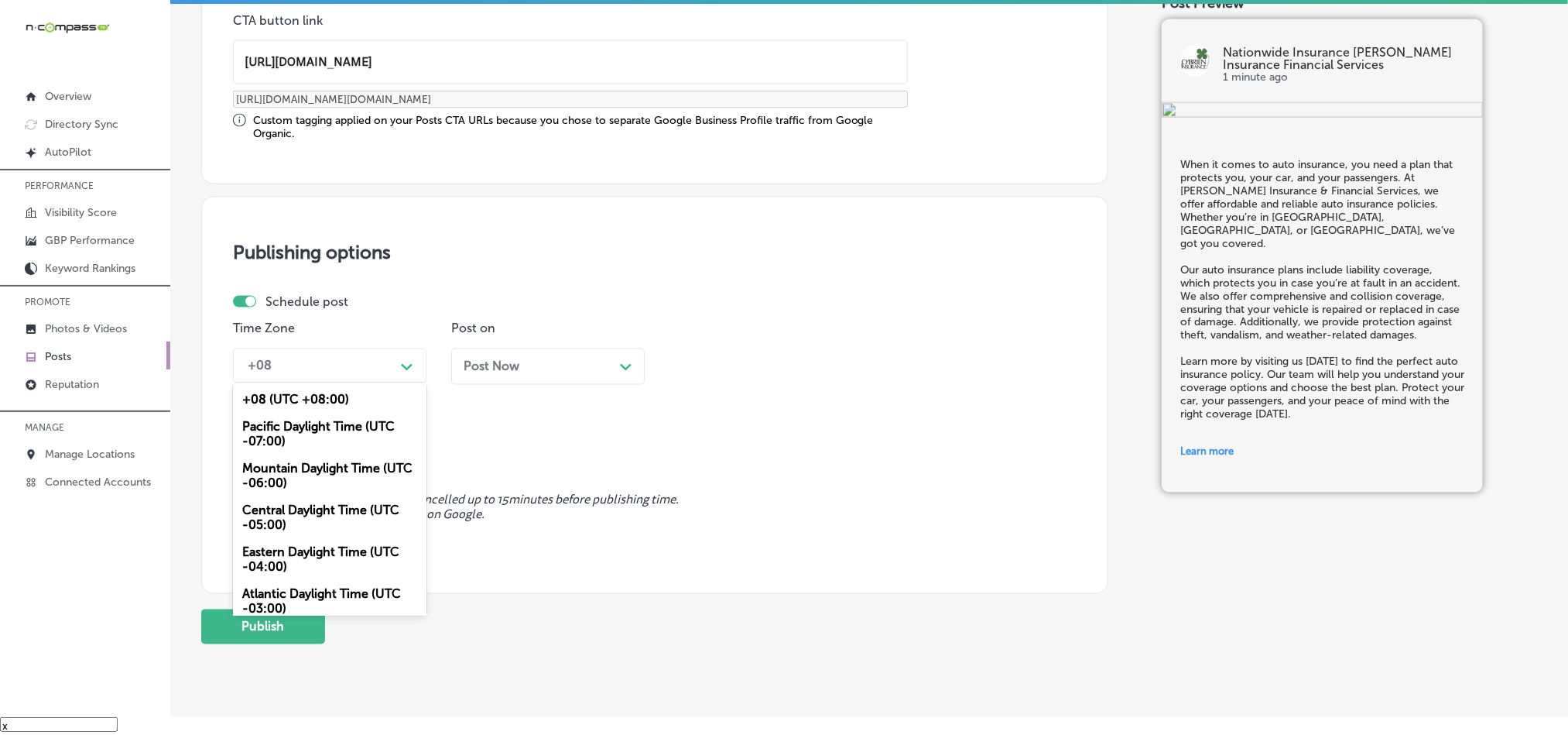
click at [289, 474] on div "Mountain Daylight Time (UTC -06:00)" at bounding box center [330, 477] width 193 height 42
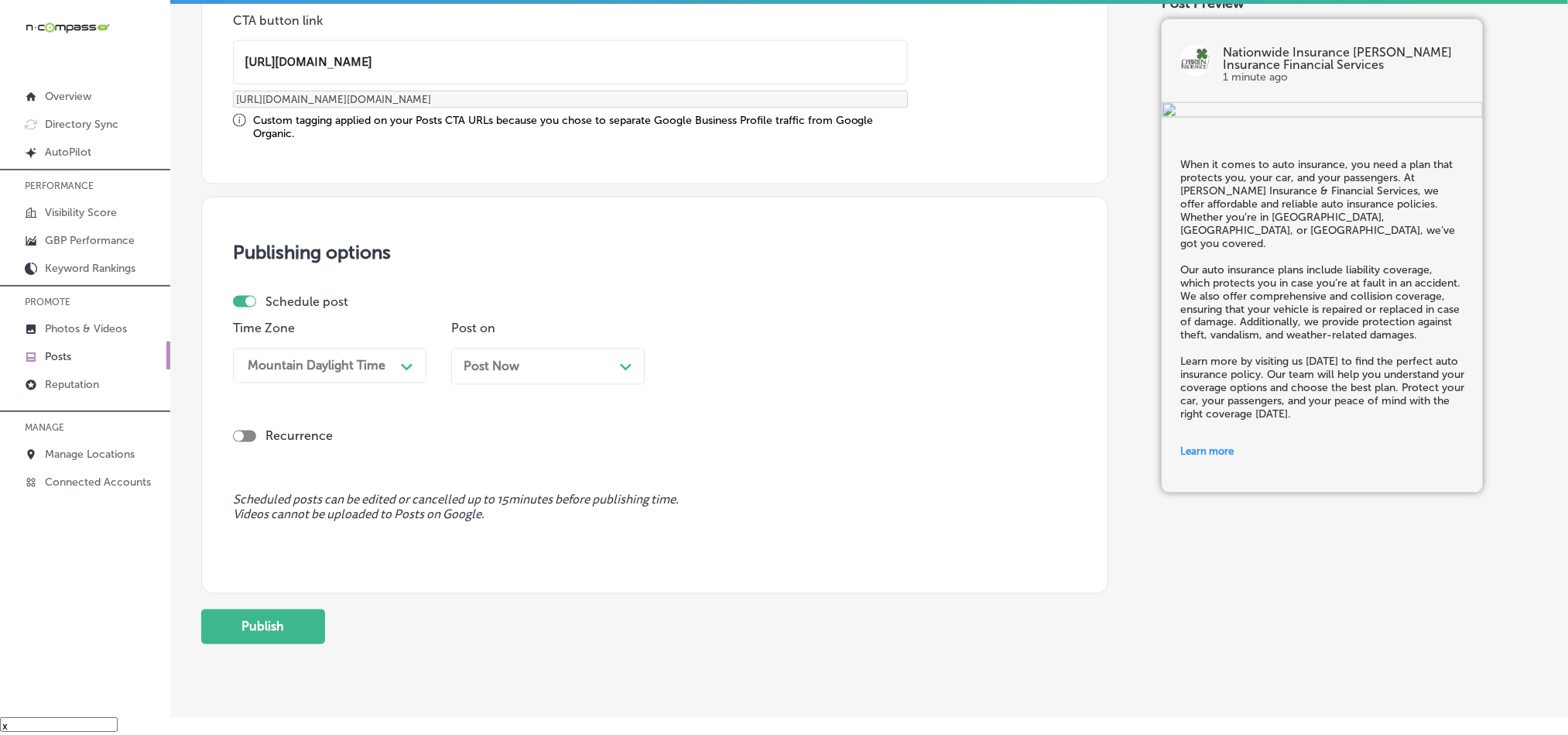
click at [592, 365] on div "Post Now Path Created with Sketch." at bounding box center [547, 366] width 168 height 15
click at [758, 379] on div "10:00 AM" at bounding box center [754, 365] width 155 height 27
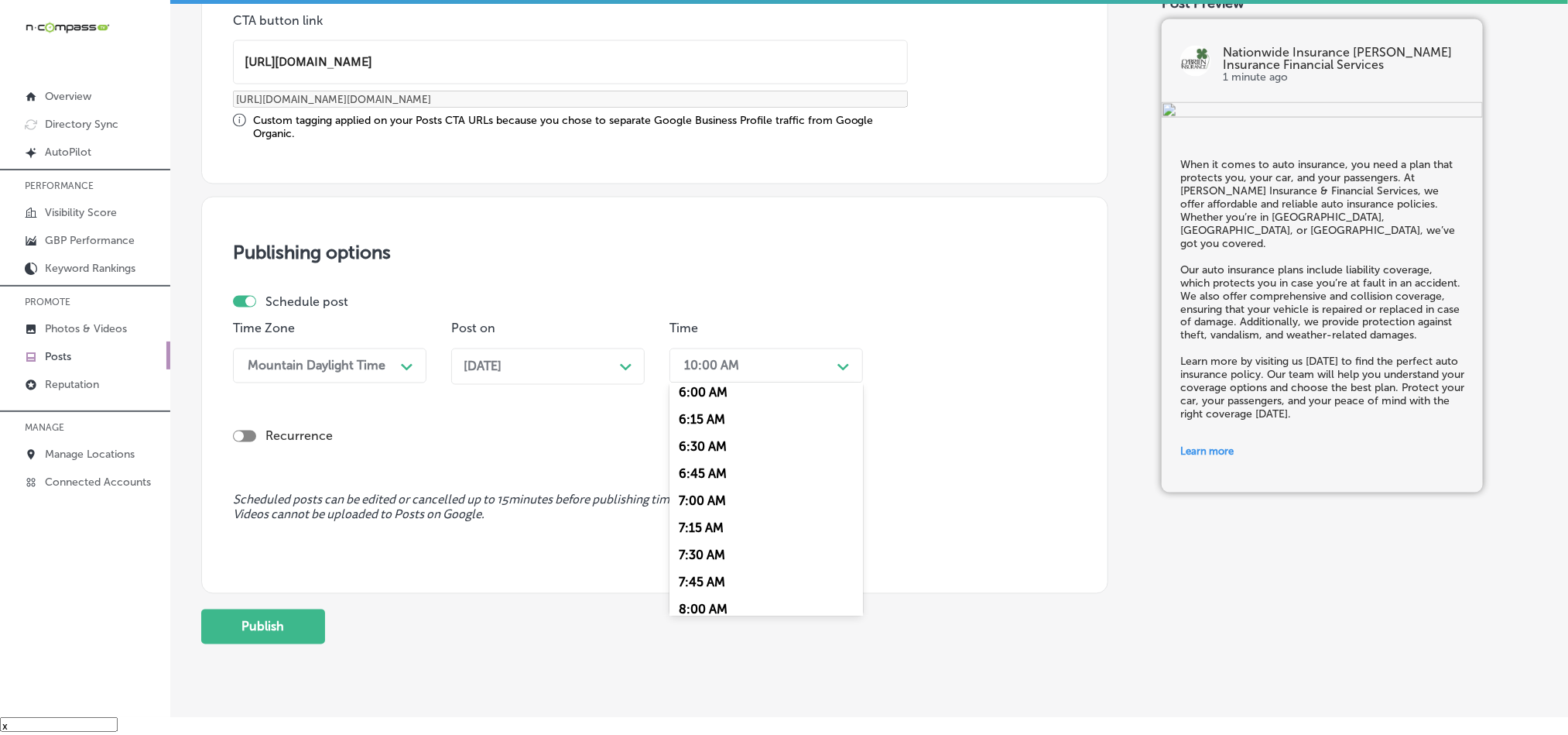
click at [702, 508] on div "7:00 AM" at bounding box center [767, 500] width 193 height 27
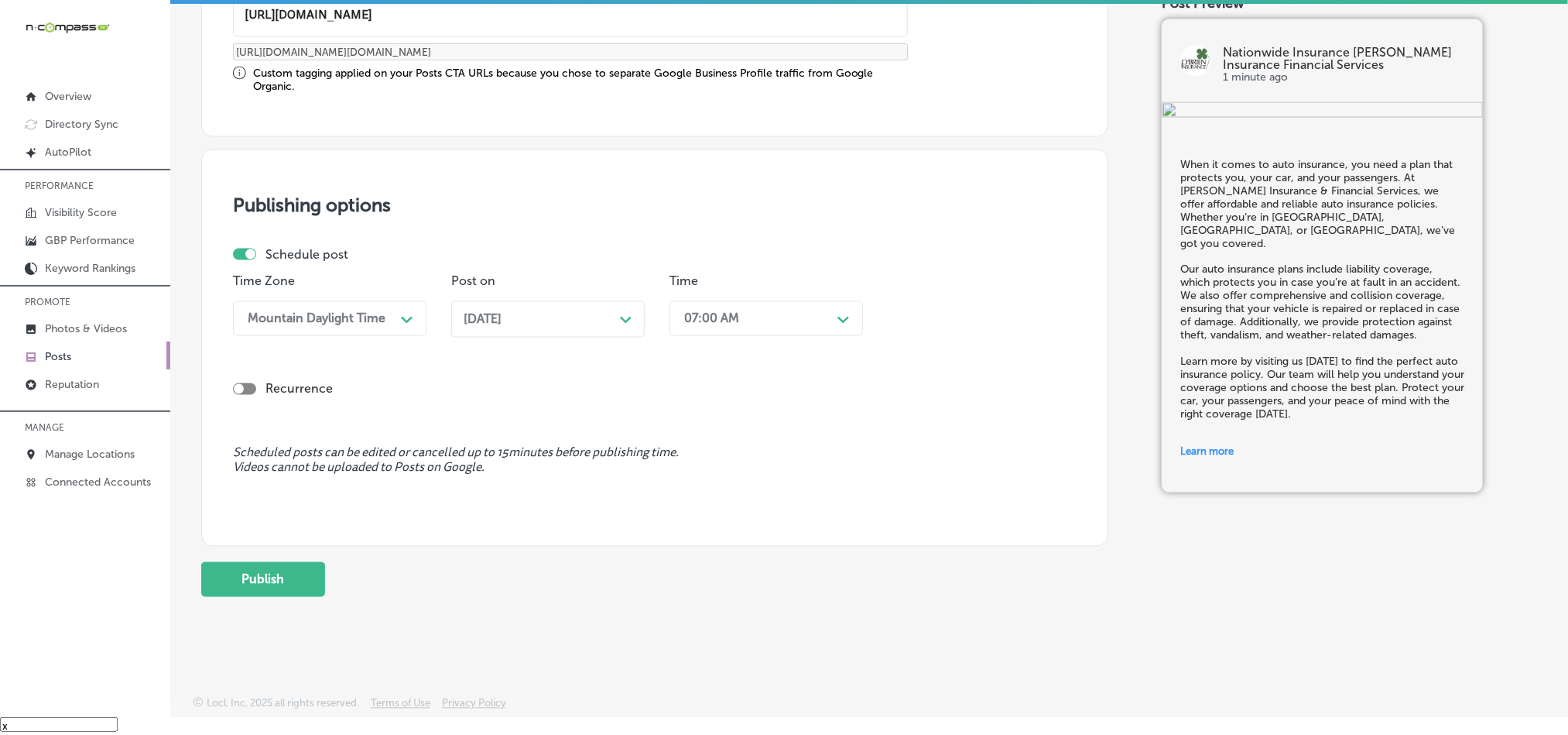
scroll to position [1287, 0]
click at [272, 578] on button "Publish" at bounding box center [263, 579] width 124 height 35
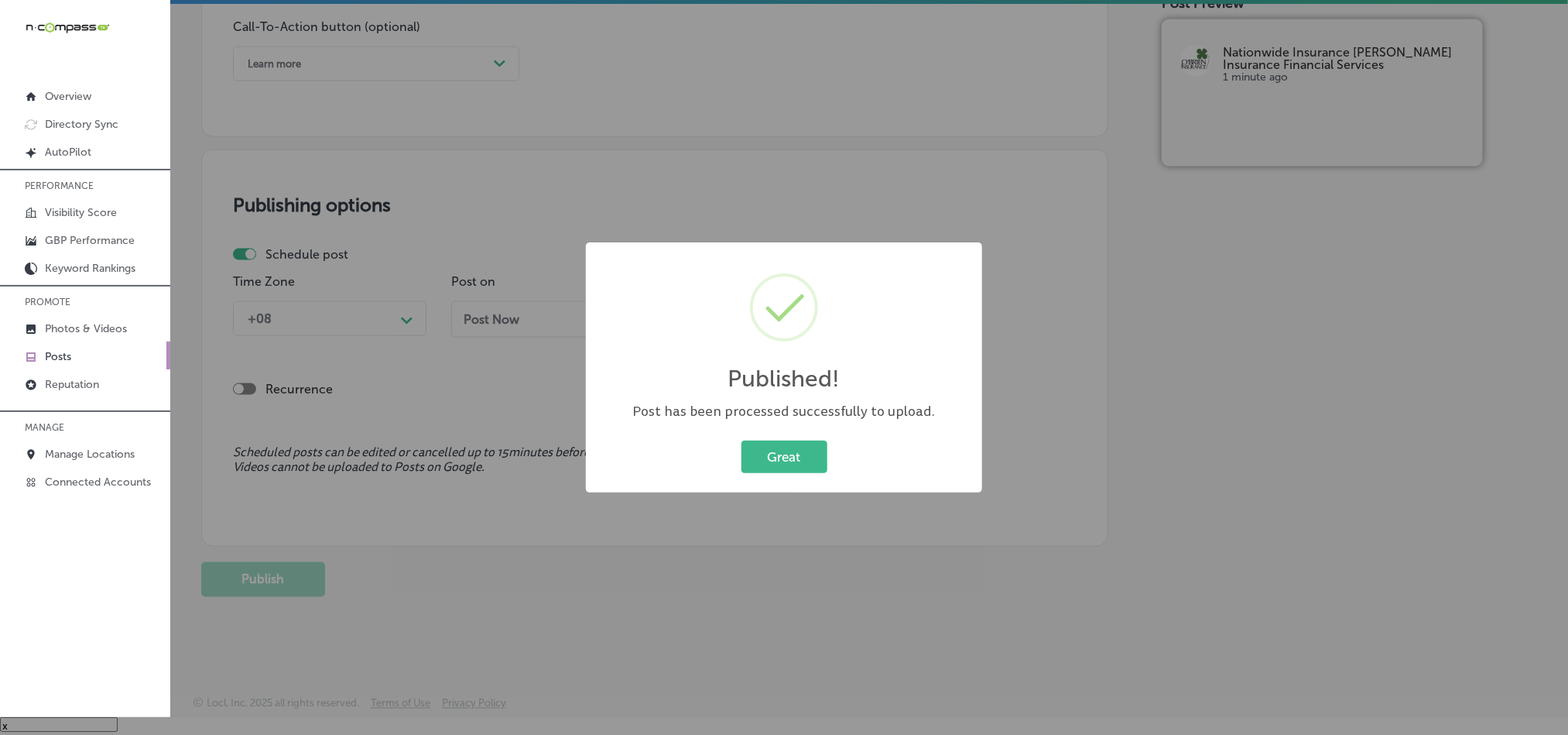
scroll to position [1148, 0]
click at [794, 456] on button "Great" at bounding box center [784, 457] width 86 height 32
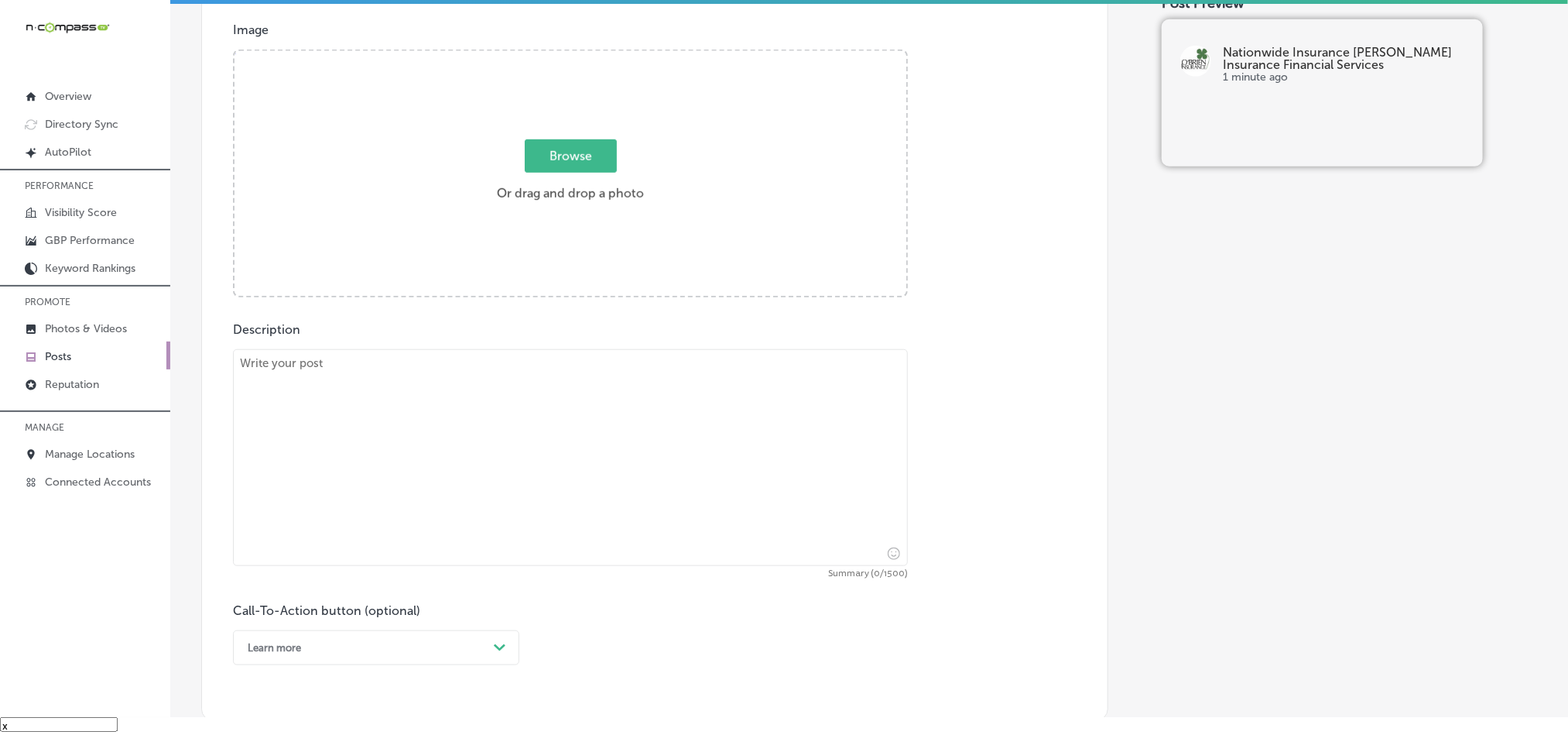
scroll to position [490, 0]
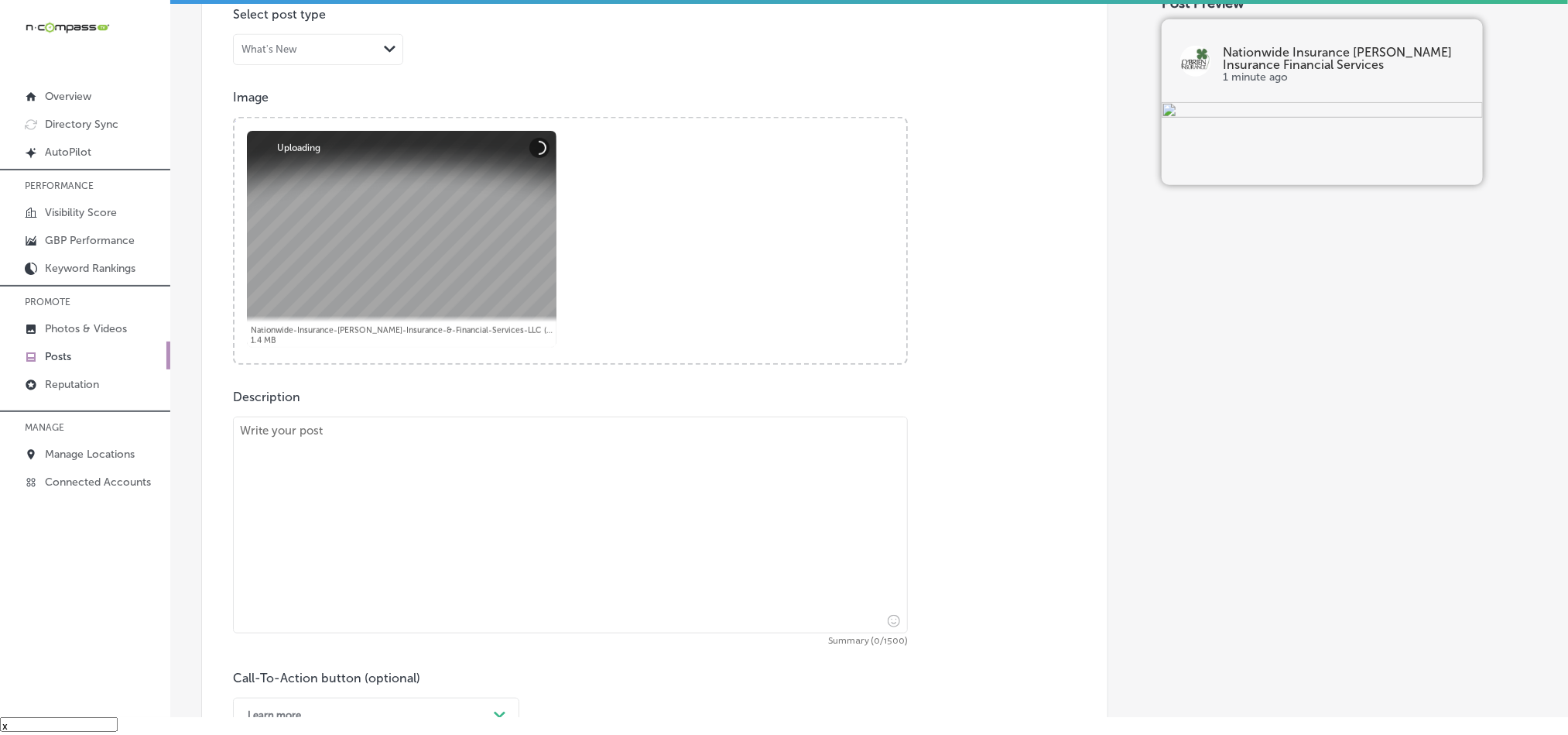
click at [569, 544] on textarea at bounding box center [570, 525] width 675 height 216
paste textarea "As a business owner, safeguarding your company with the right insurance is esse…"
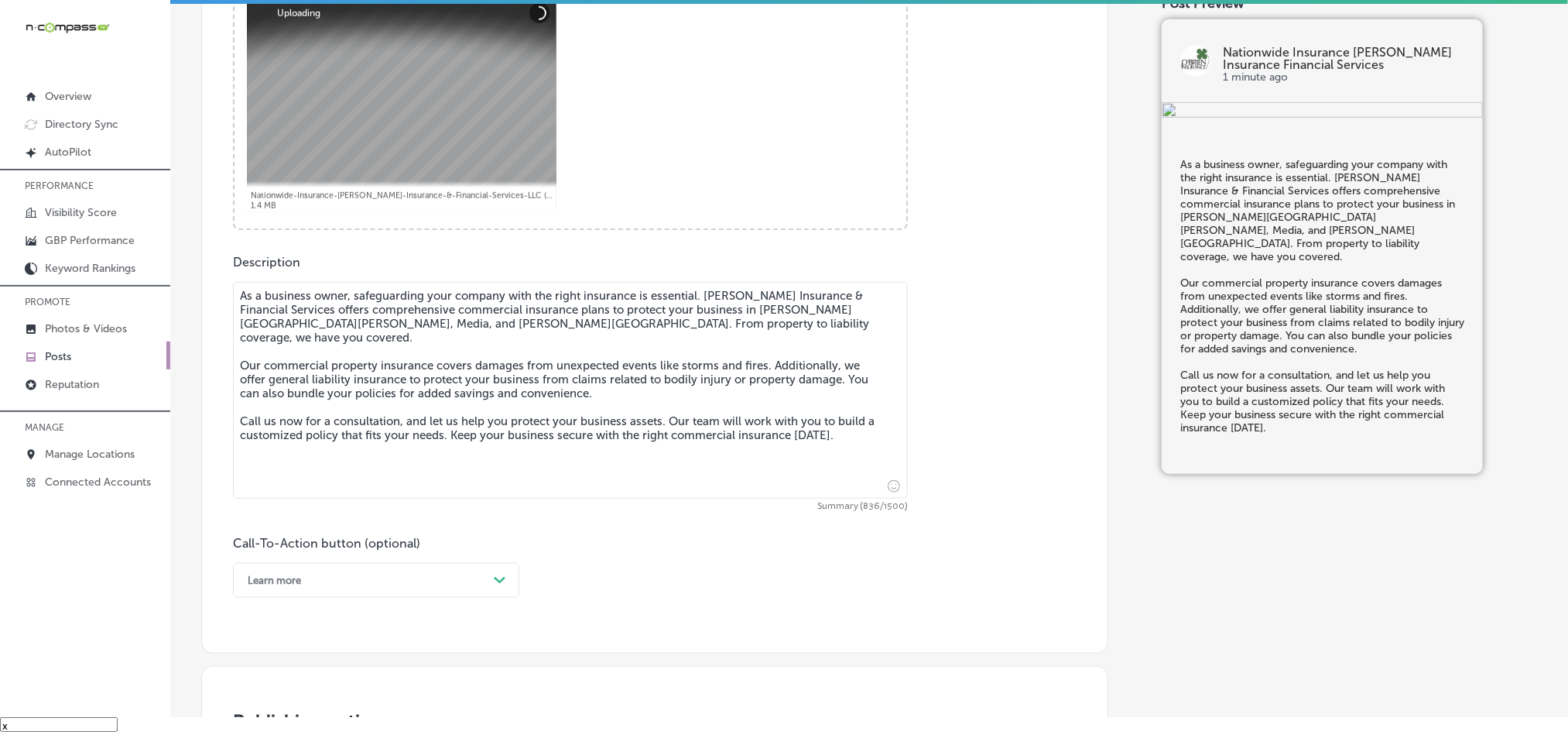
scroll to position [646, 0]
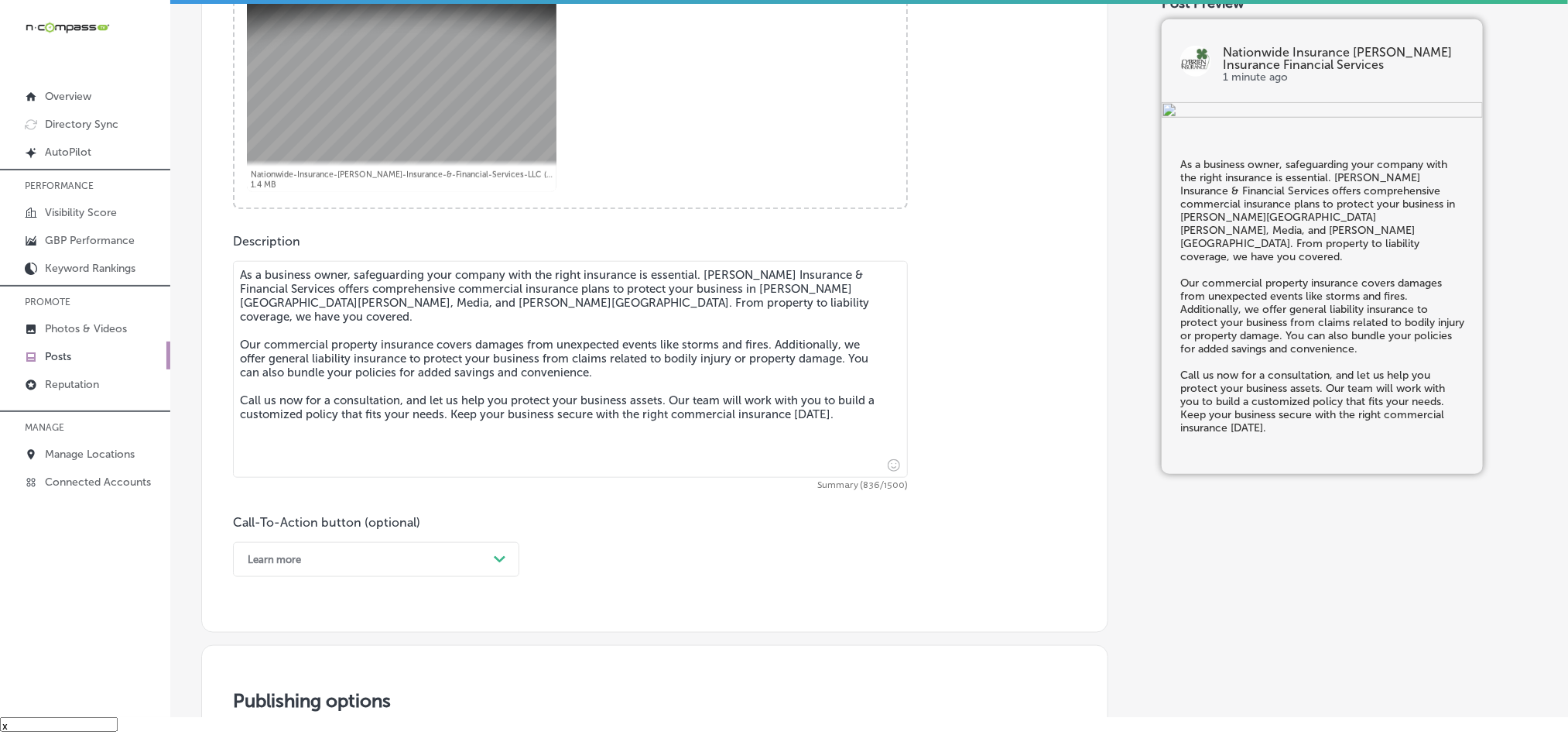
click at [244, 300] on textarea "As a business owner, safeguarding your company with the right insurance is esse…" at bounding box center [570, 369] width 675 height 216
click at [237, 293] on textarea "As a business owner, safeguarding your company with the right insurance is esse…" at bounding box center [570, 369] width 675 height 216
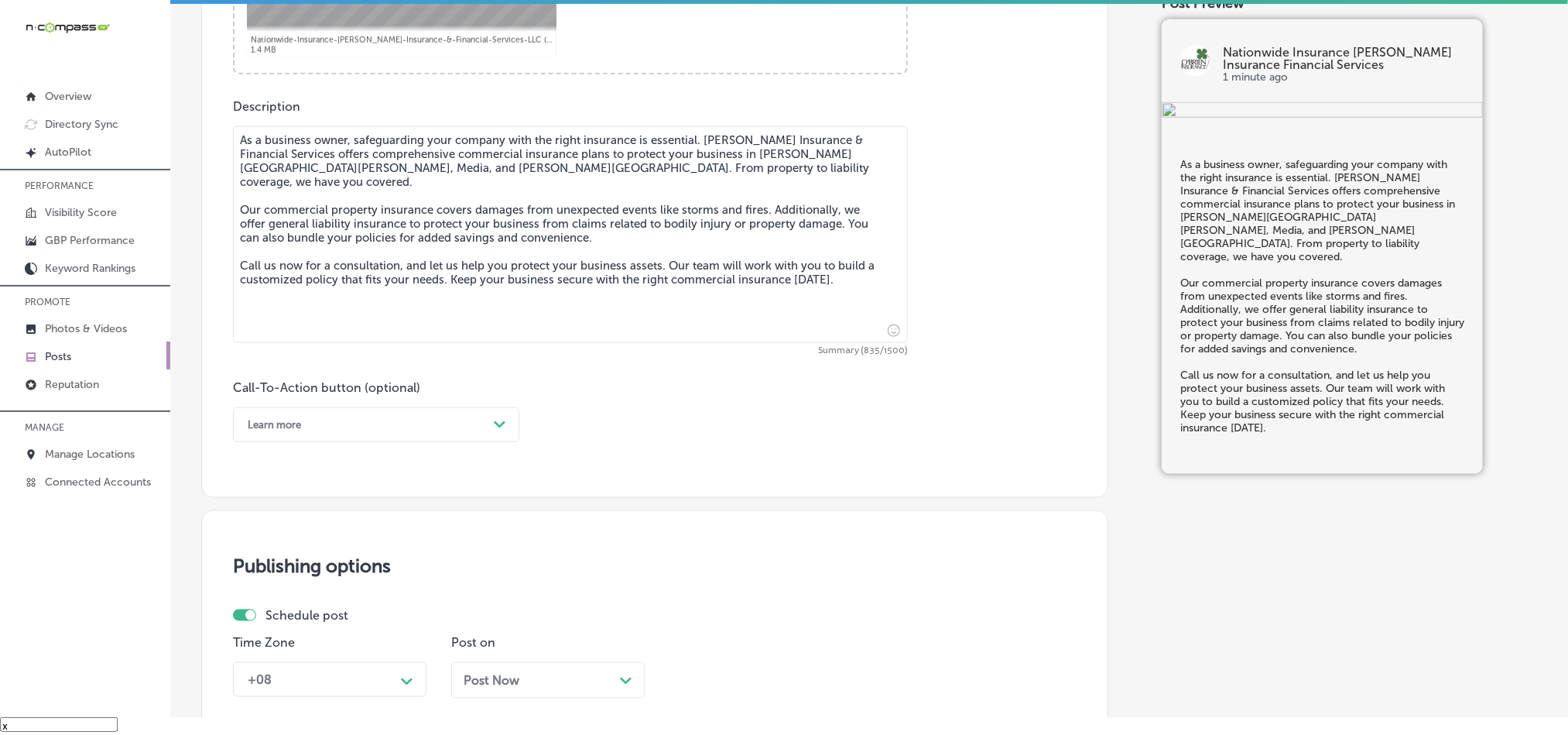
scroll to position [800, 0]
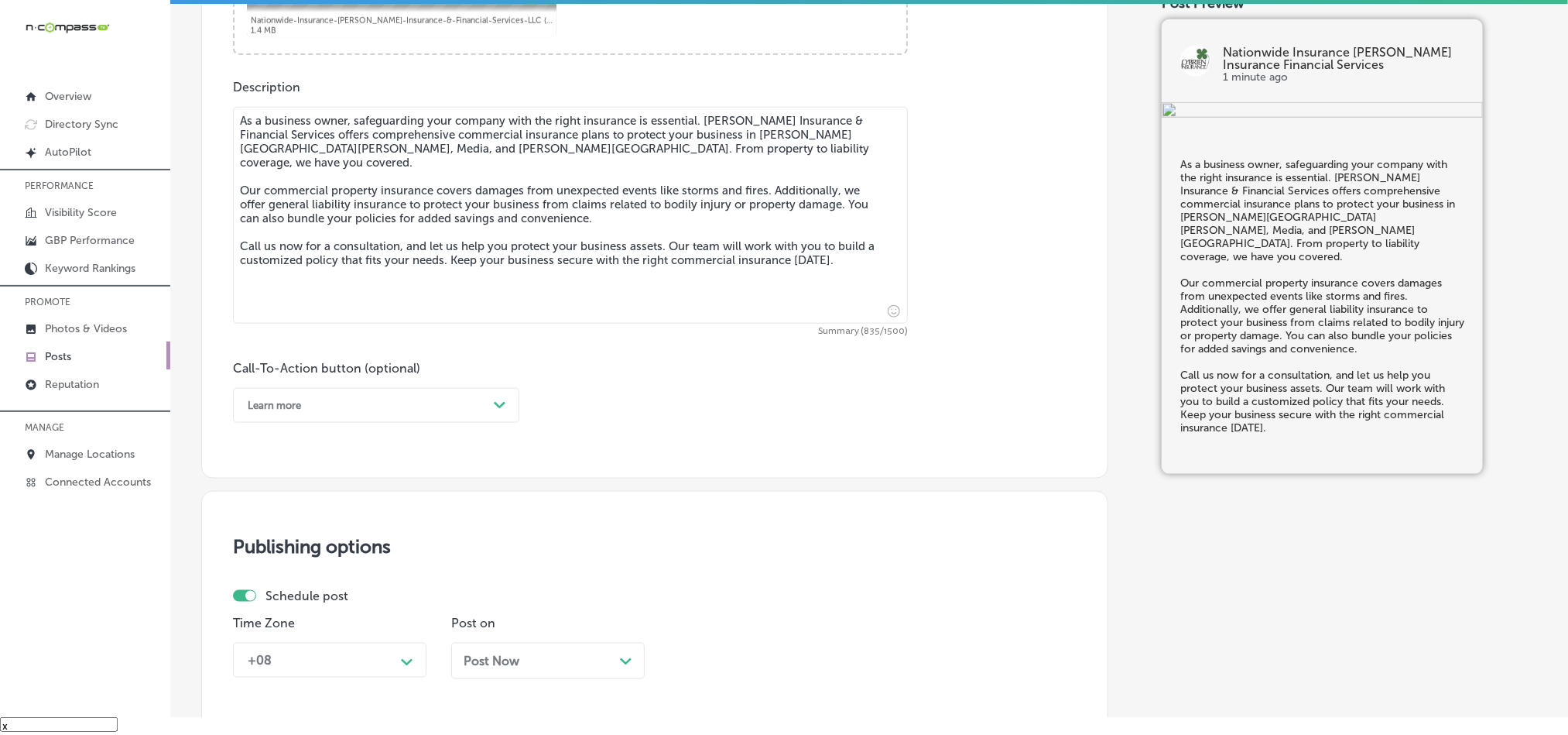
type textarea "As a business owner, safeguarding your company with the right insurance is esse…"
click at [351, 400] on div "Learn more" at bounding box center [364, 405] width 247 height 24
click at [263, 602] on div "Call Now" at bounding box center [376, 601] width 286 height 27
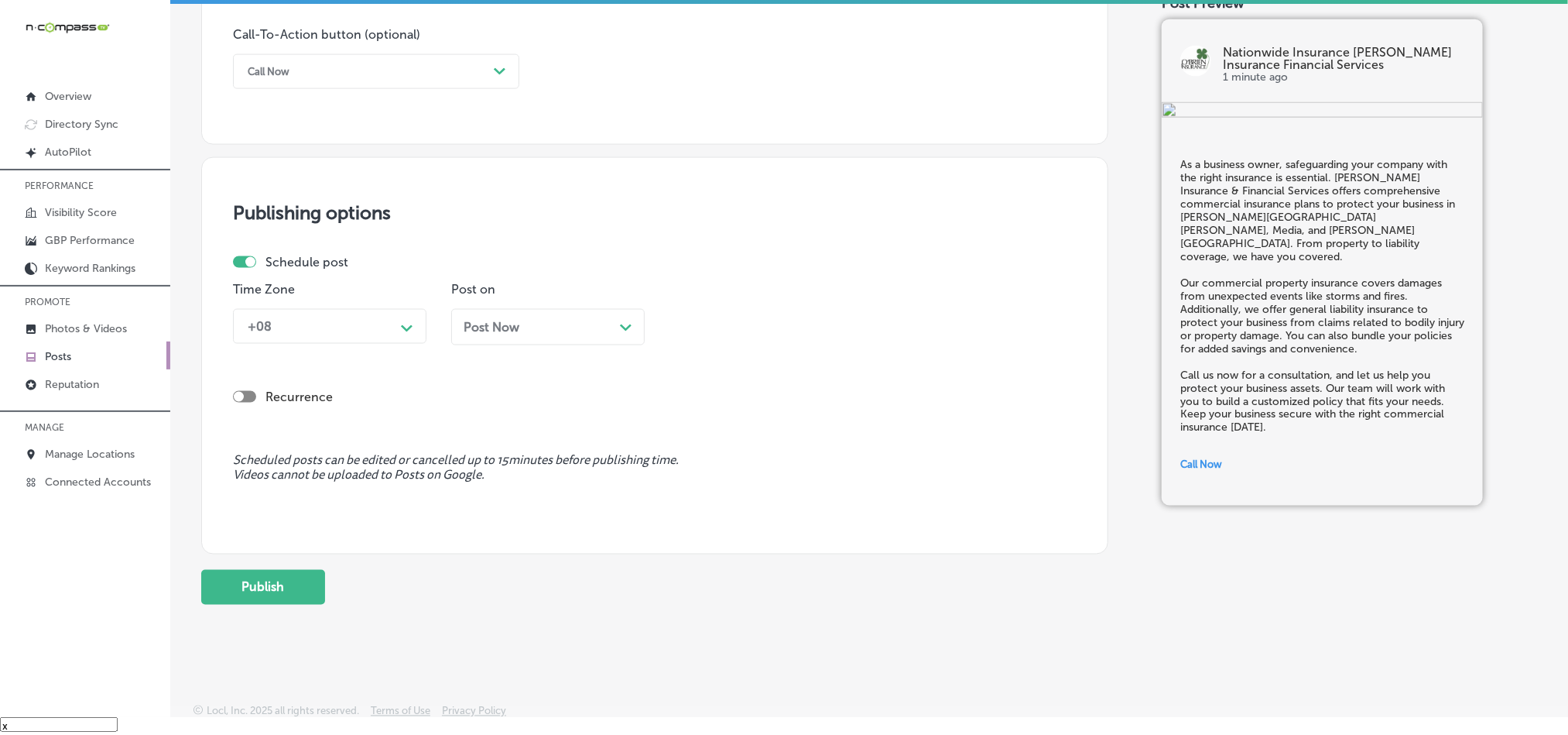
scroll to position [1148, 0]
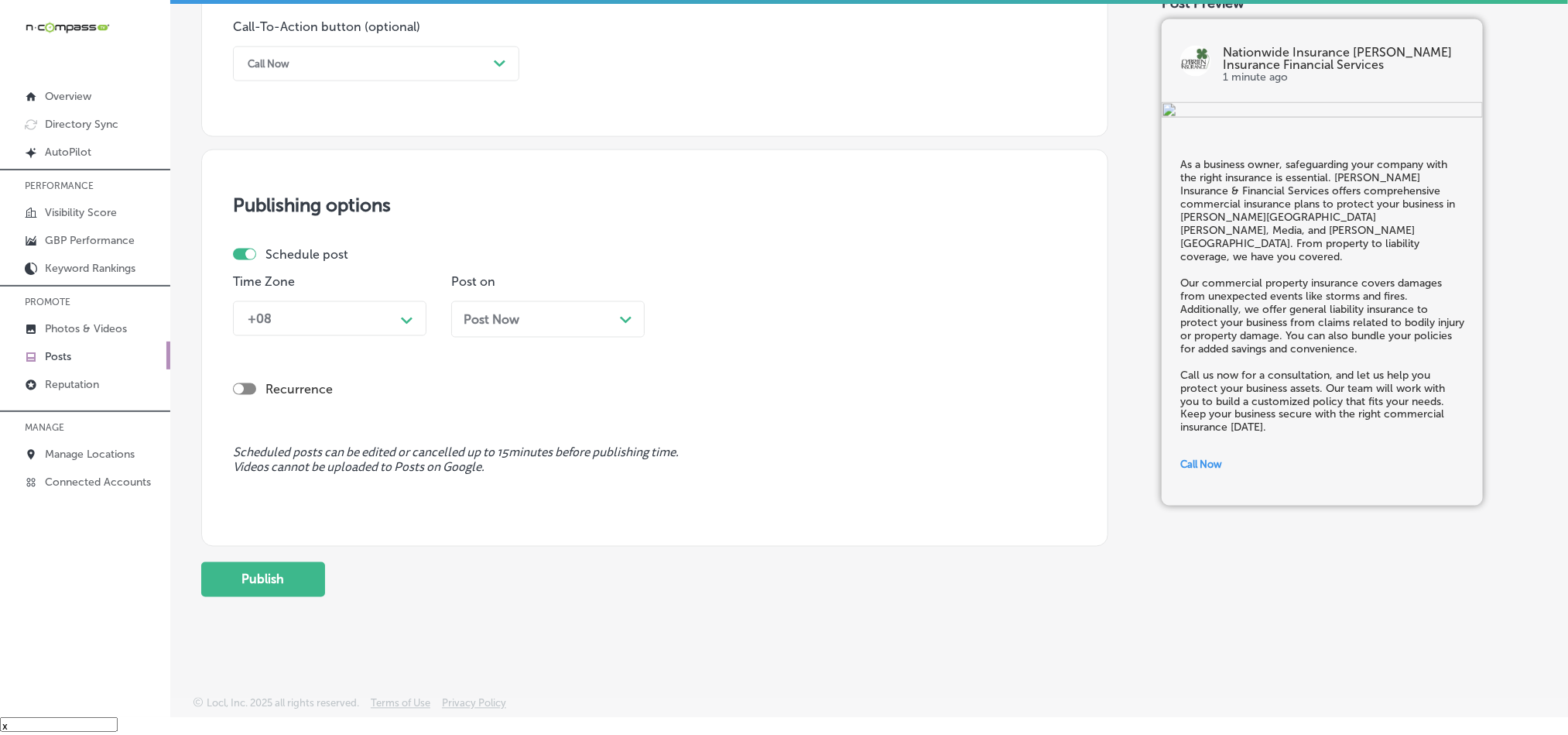
click at [306, 319] on div "+08" at bounding box center [317, 318] width 155 height 27
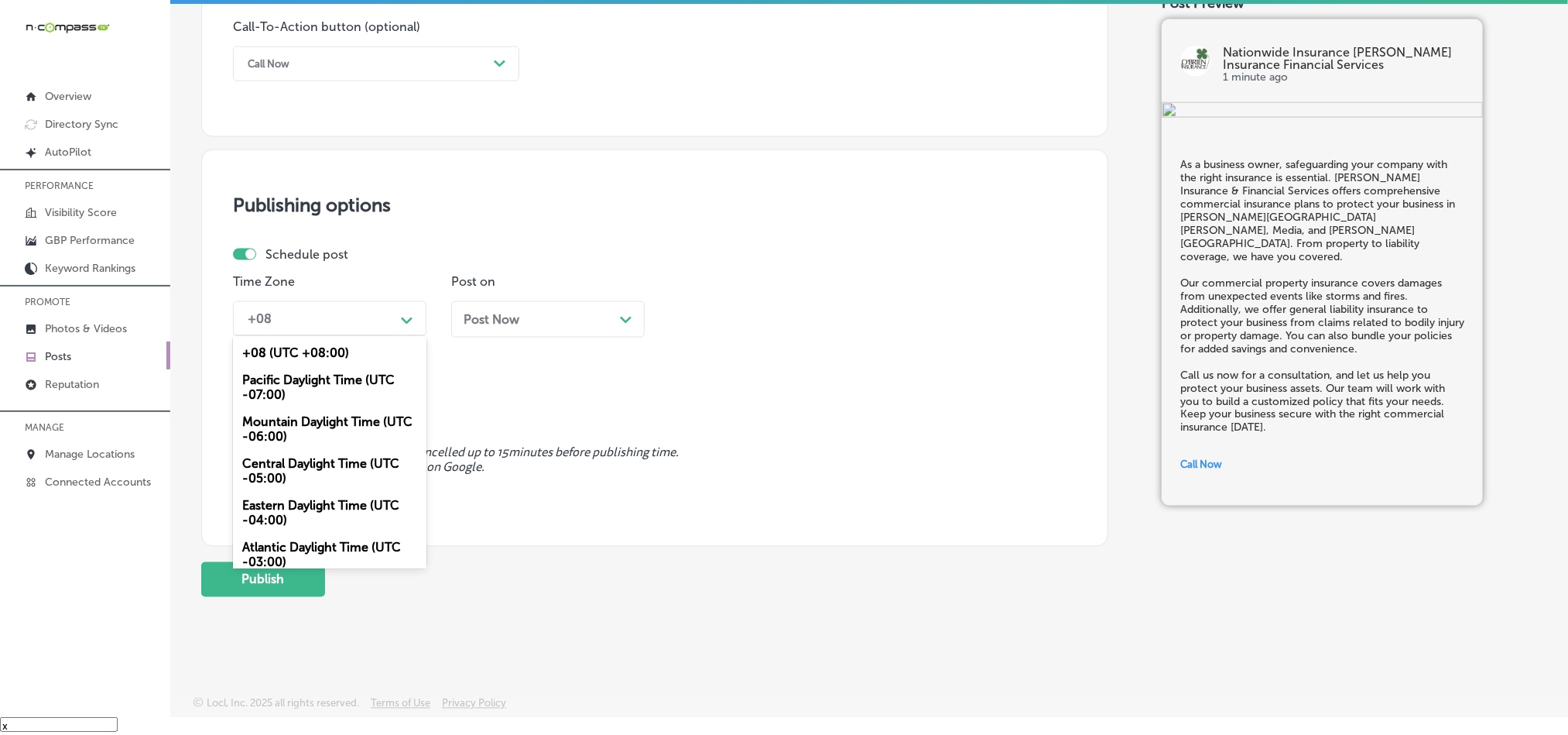
click at [286, 421] on div "Mountain Daylight Time (UTC -06:00)" at bounding box center [330, 429] width 193 height 42
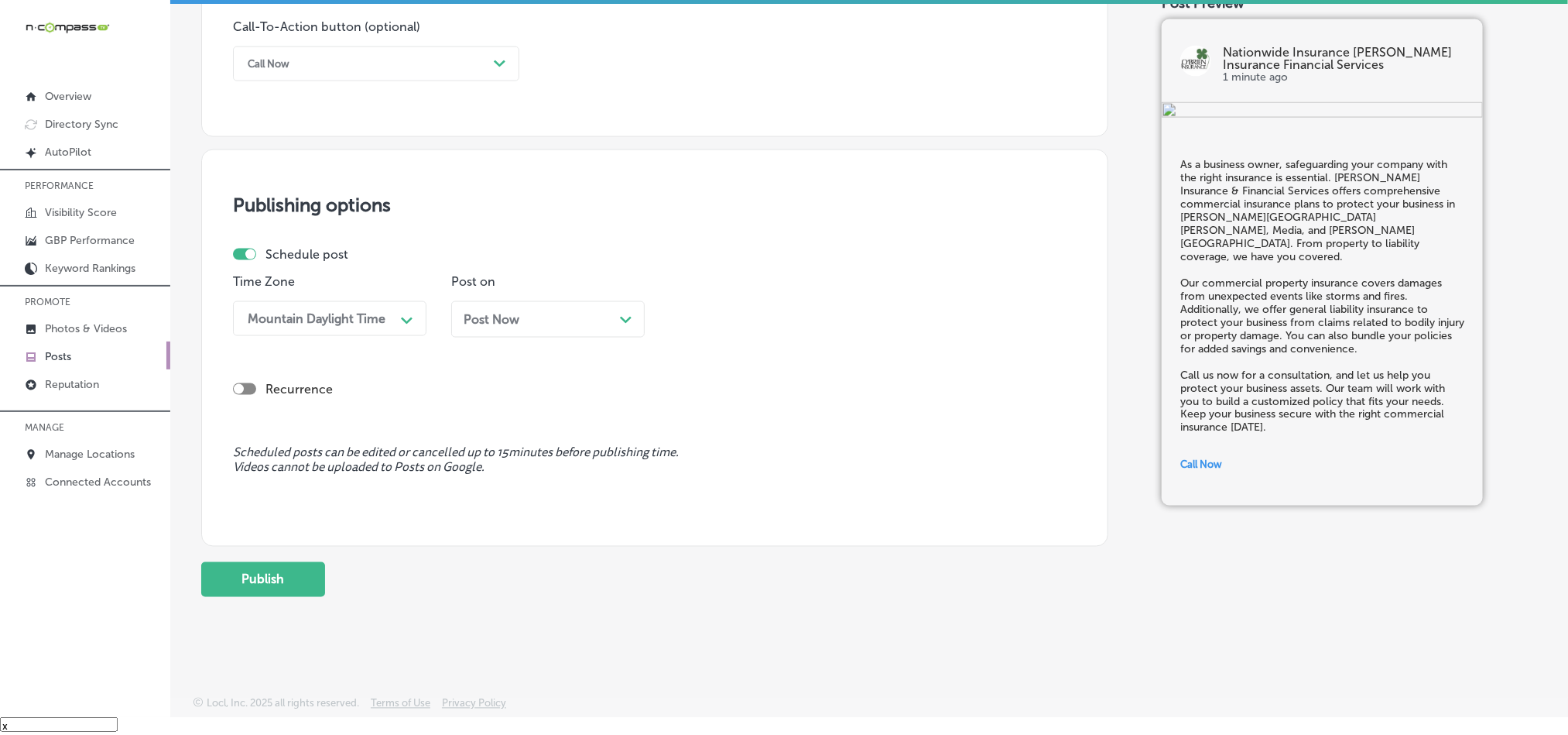
click at [573, 323] on div "Post Now Path Created with Sketch." at bounding box center [547, 319] width 168 height 15
click at [743, 311] on div "10:00 AM" at bounding box center [754, 318] width 155 height 27
click at [715, 501] on div "7:00 AM" at bounding box center [767, 493] width 193 height 27
click at [274, 580] on button "Publish" at bounding box center [263, 579] width 124 height 35
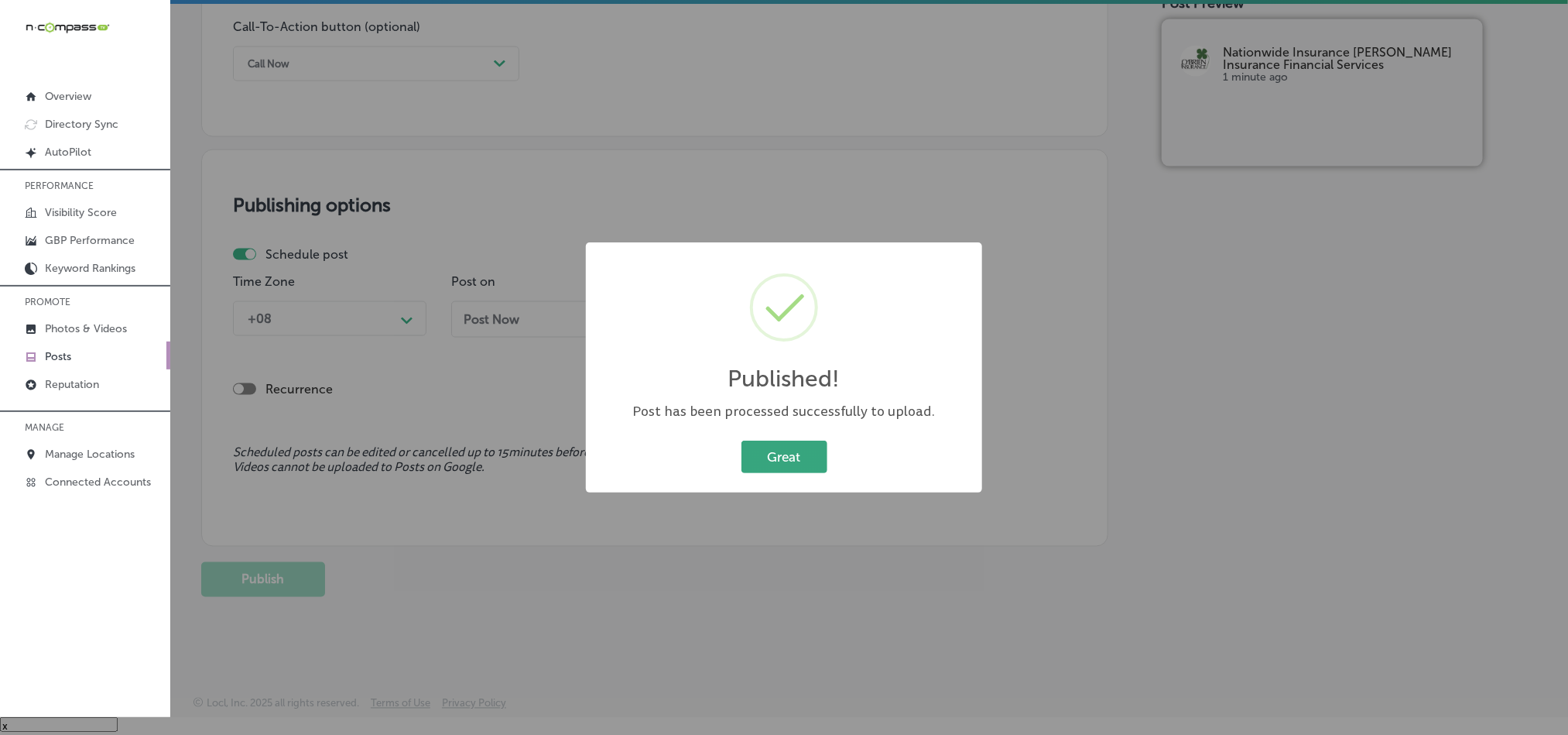
click at [774, 442] on button "Great" at bounding box center [784, 457] width 86 height 32
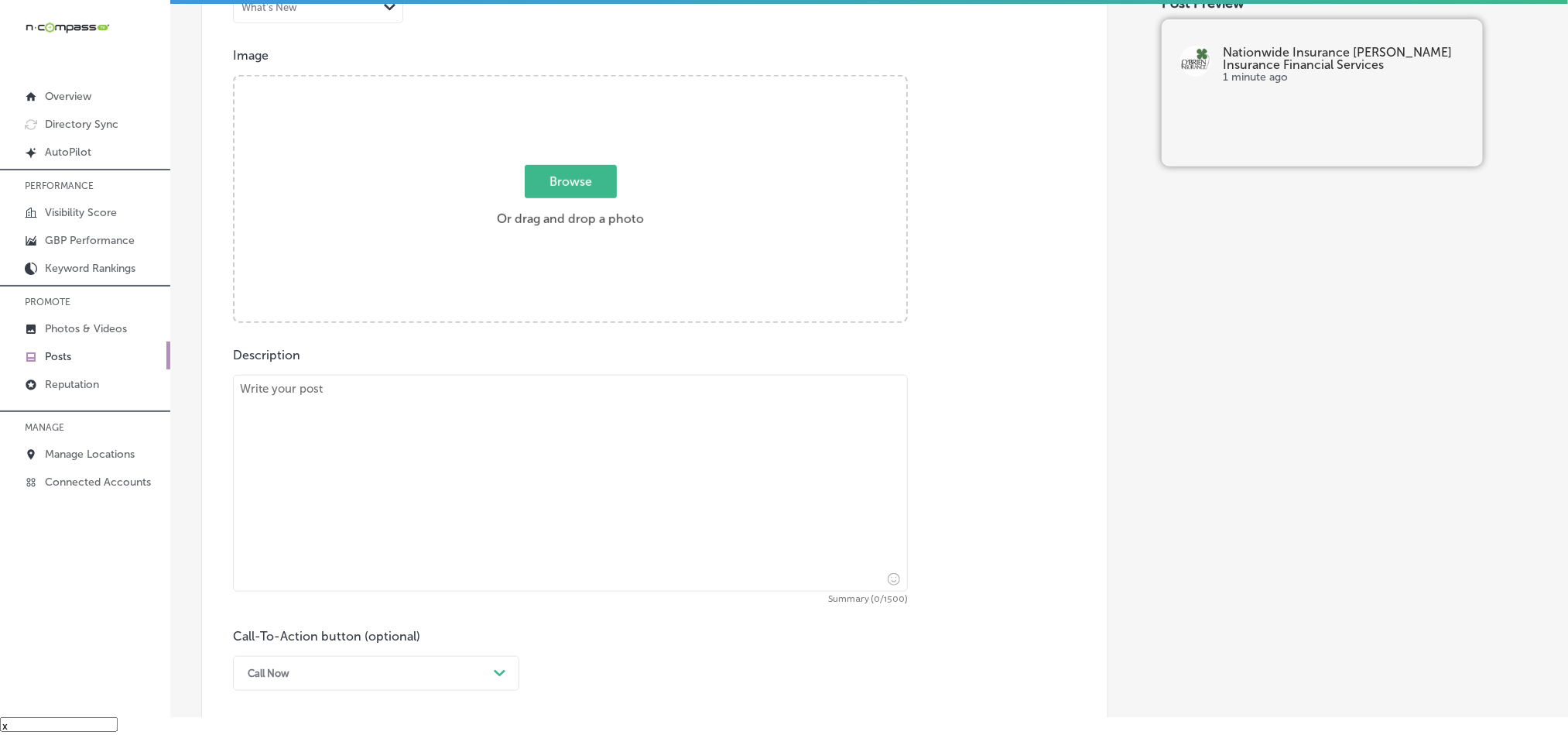
scroll to position [530, 0]
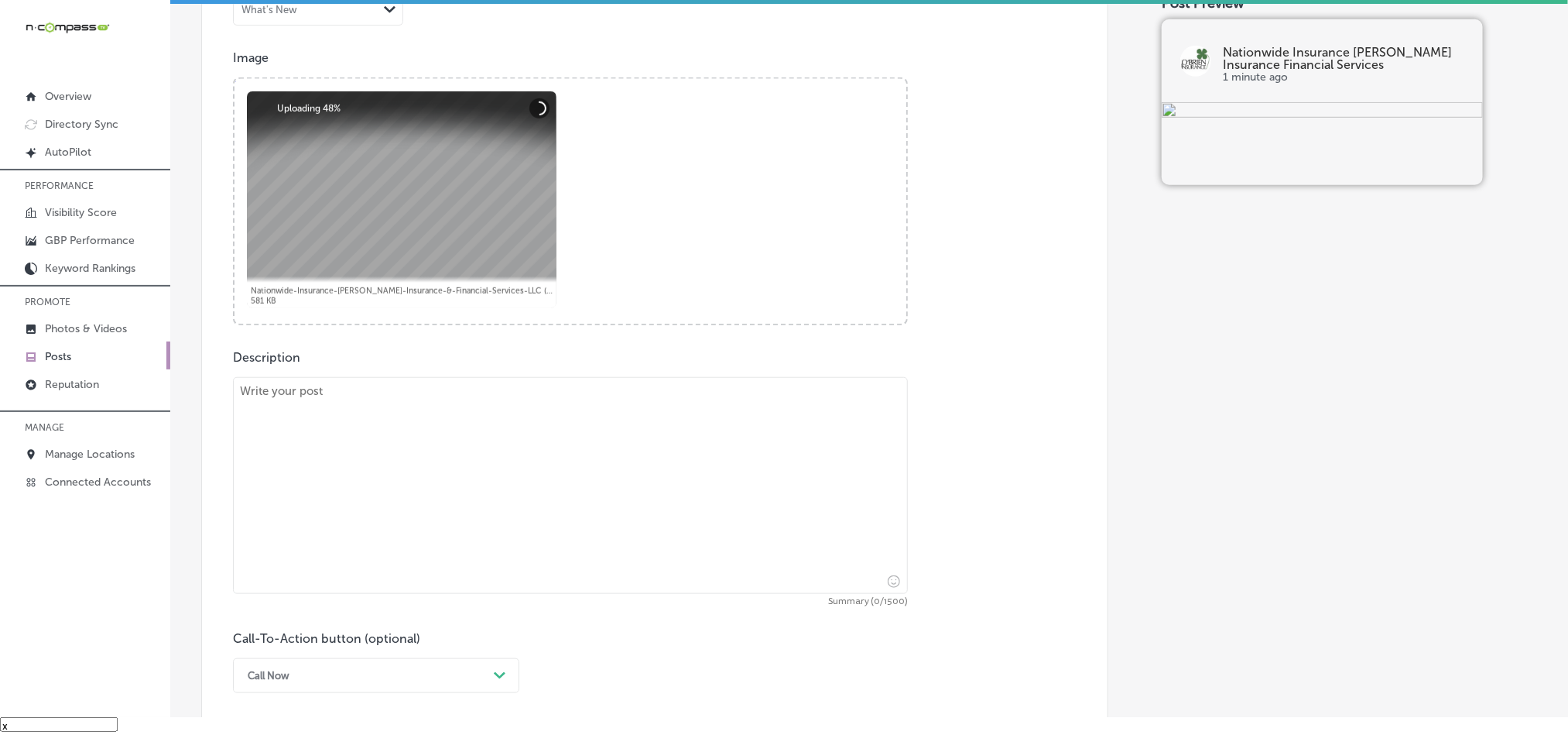
click at [405, 519] on textarea at bounding box center [570, 485] width 675 height 216
paste textarea "Planning for your future and your family’s financial security is crucial. Jilli…"
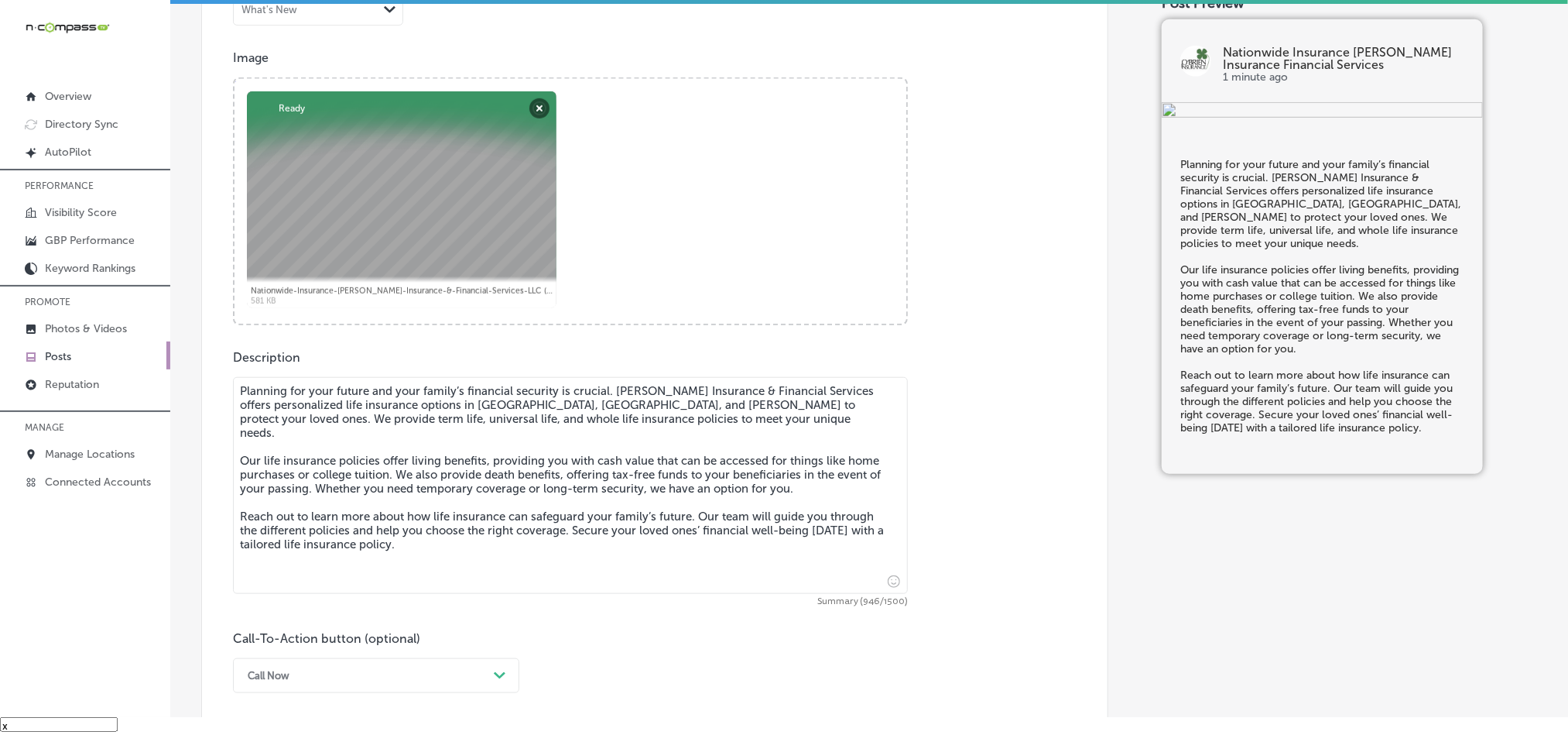
click at [241, 410] on textarea "Planning for your future and your family’s financial security is crucial. Jilli…" at bounding box center [570, 485] width 675 height 216
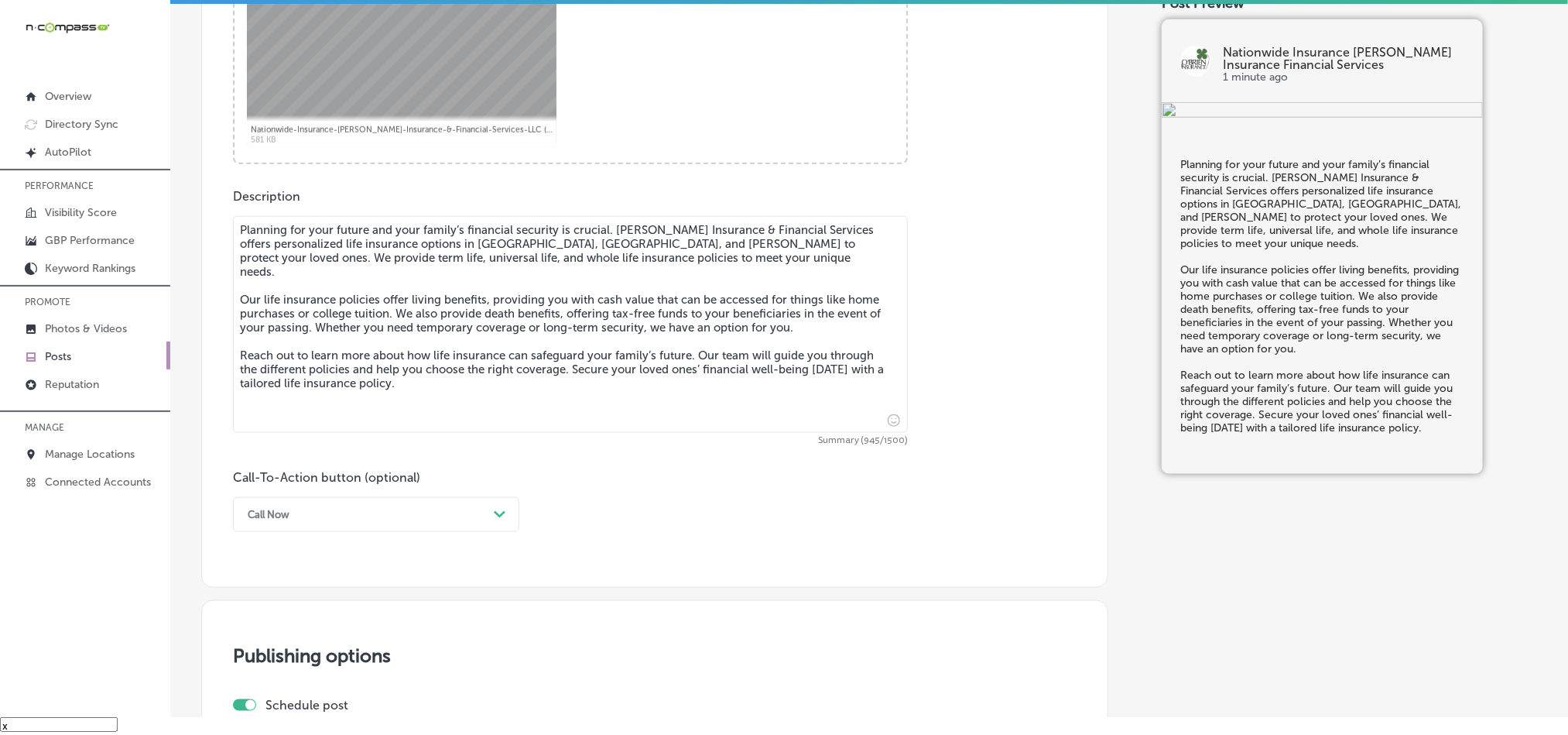
scroll to position [722, 0]
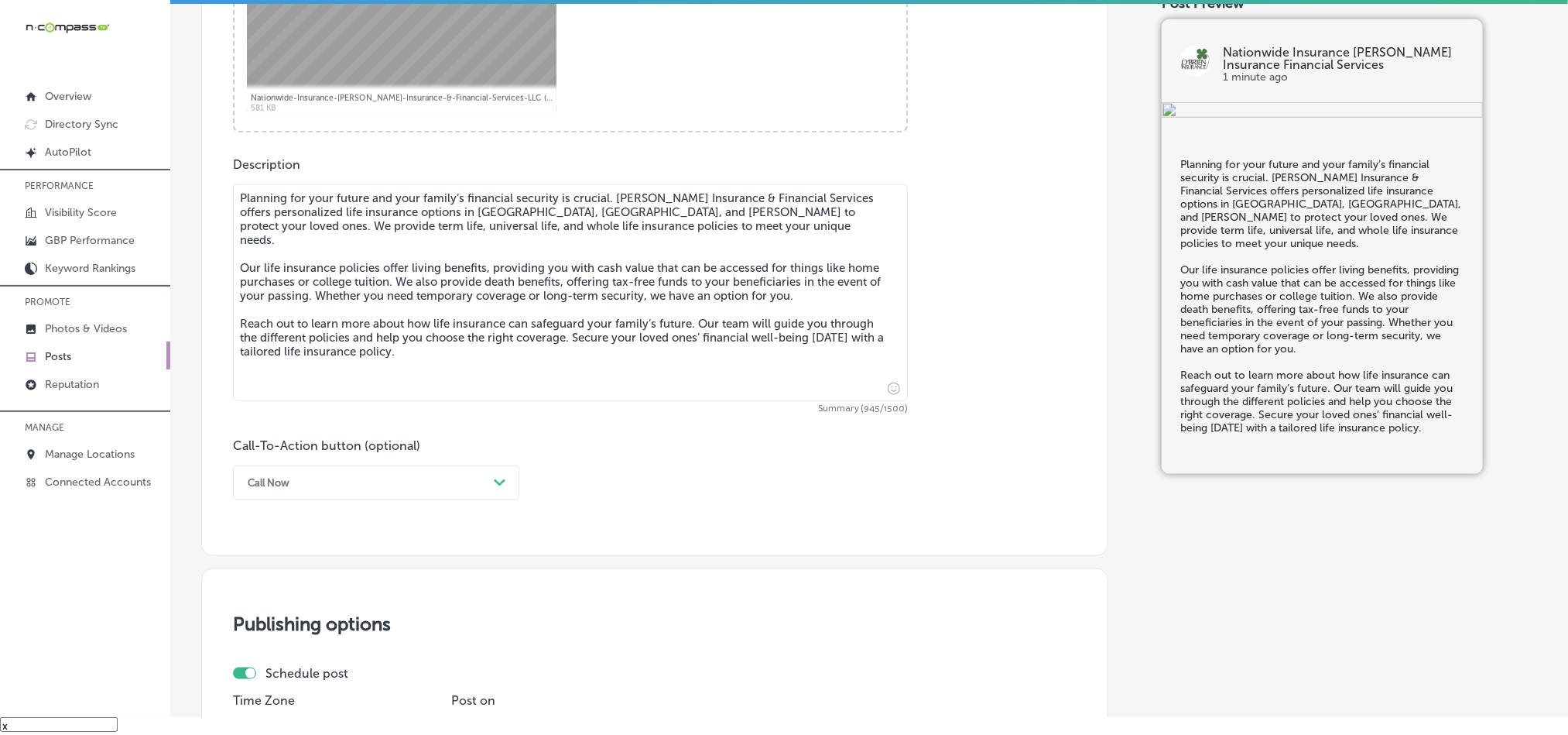
type textarea "Planning for your future and your family’s financial security is crucial. Jilli…"
click at [411, 484] on div "Call Now" at bounding box center [364, 483] width 247 height 24
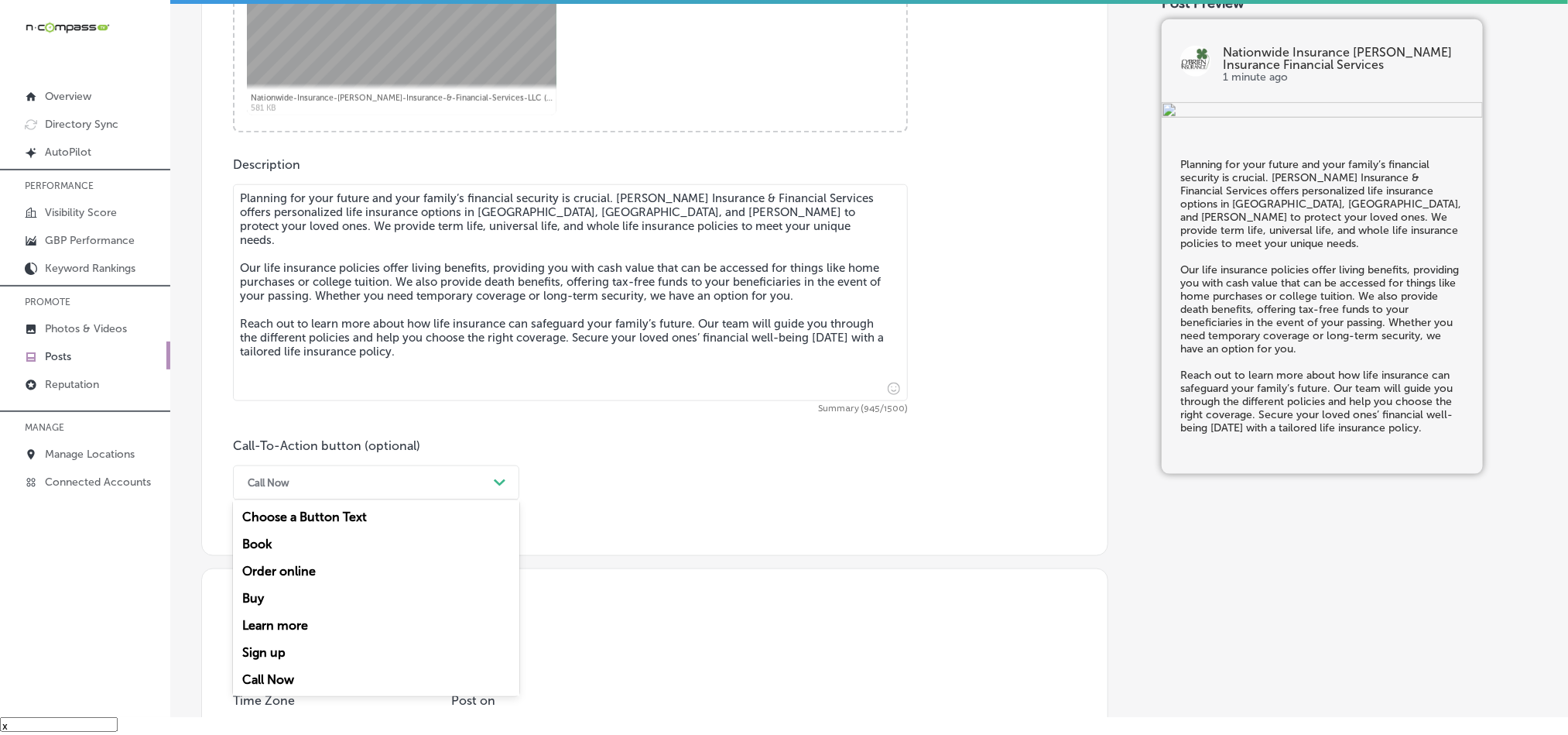
click at [284, 632] on div "Learn more" at bounding box center [376, 624] width 286 height 27
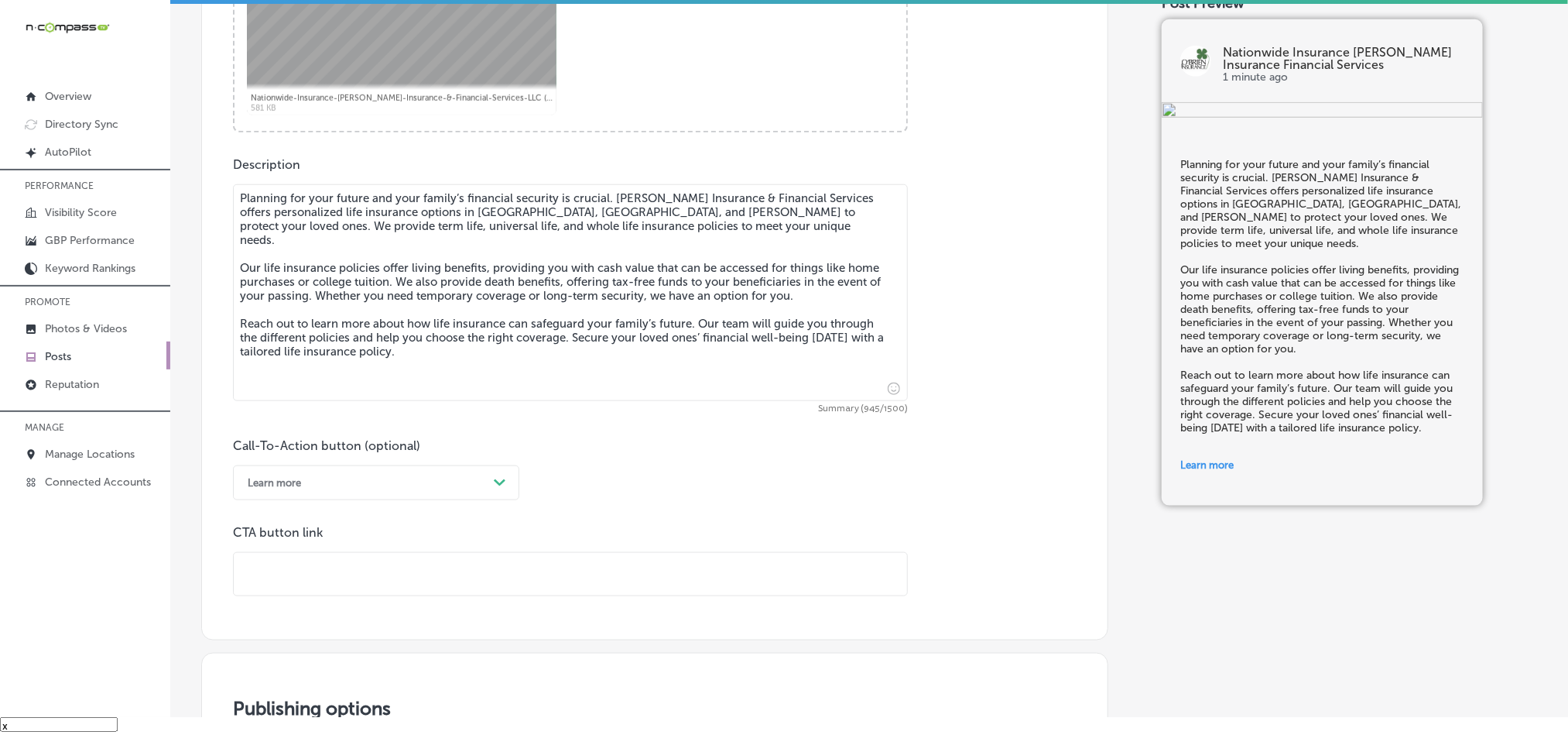
scroll to position [917, 0]
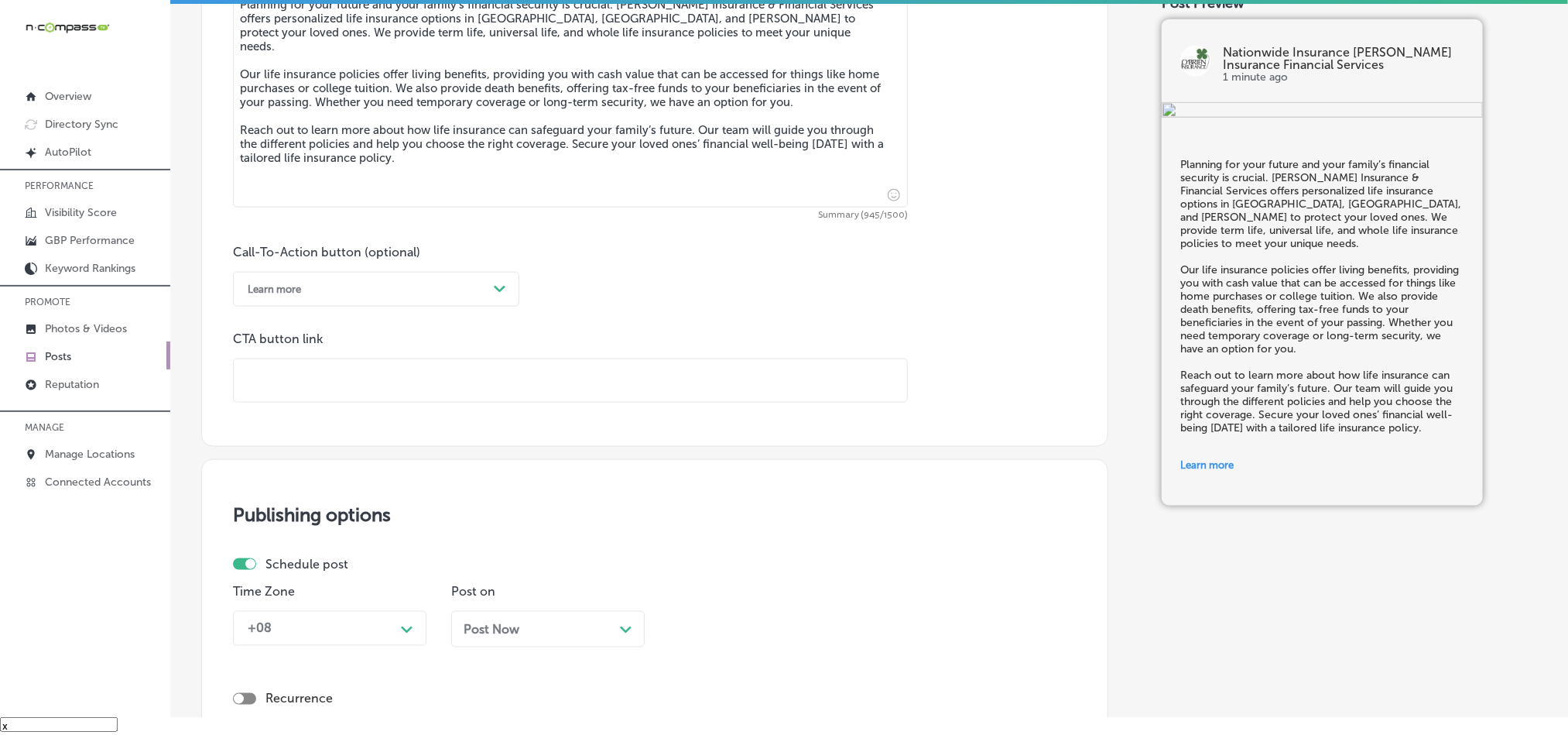
click at [354, 365] on input "text" at bounding box center [569, 380] width 673 height 43
paste input "https://www.jillianobrieninsurance.com/"
click at [539, 389] on input "https://www.jillianobrieninsurance.com/" at bounding box center [569, 380] width 673 height 43
paste input "https://www.jillianobrieninsurance.com/"
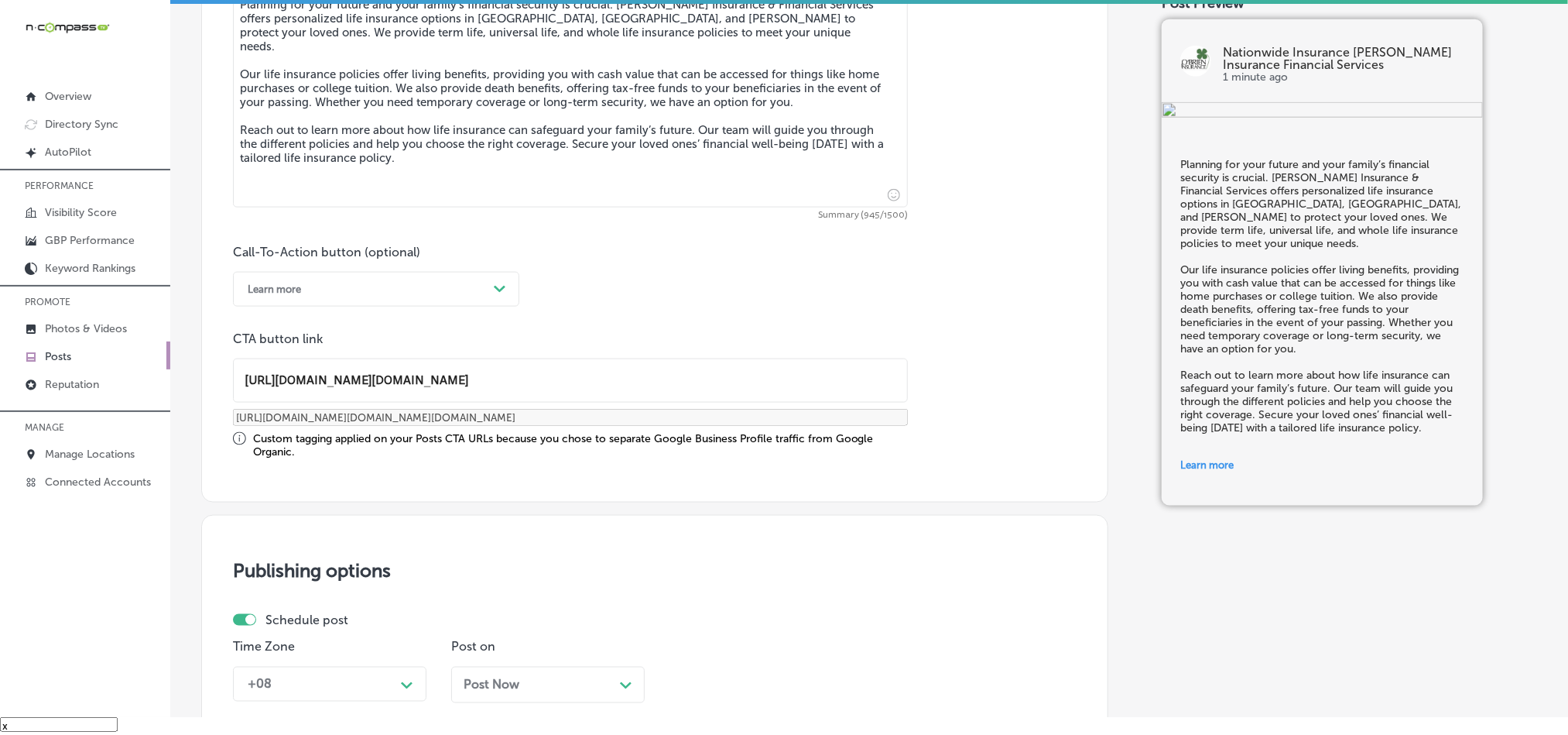
type input "https://www.jillianobrieninsurance.com/"
type input "https://www.jillianobrieninsurance.com/?utm_source=google-gmb-post&utm_medium=g…"
drag, startPoint x: 538, startPoint y: 384, endPoint x: 28, endPoint y: 405, distance: 510.4
click at [28, 405] on div "iconmonstr-menu-thin copy Created with Sketch. Overview Directory Sync Created …" at bounding box center [784, 349] width 1568 height 735
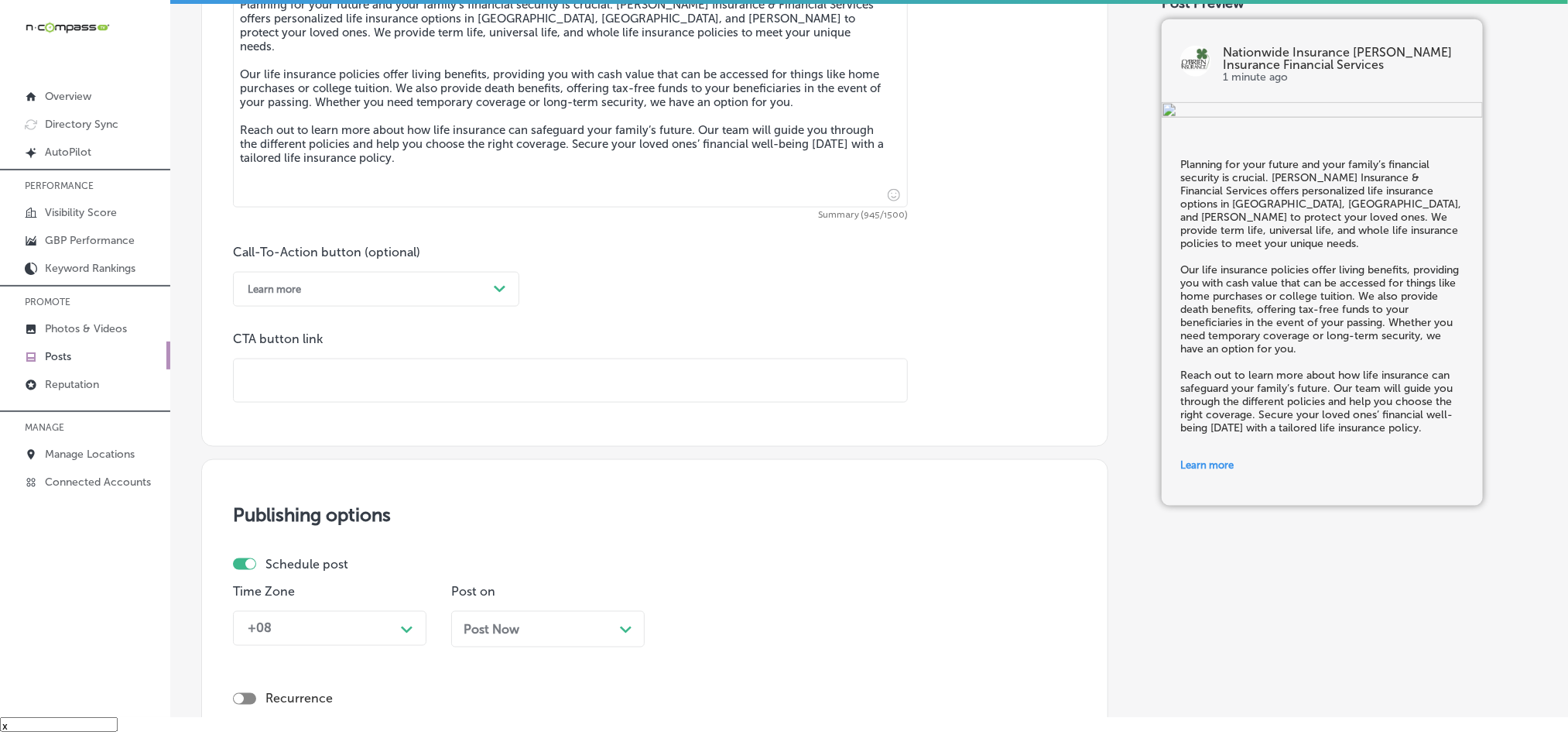
paste input "https://www.jillianobrieninsurance.com/"
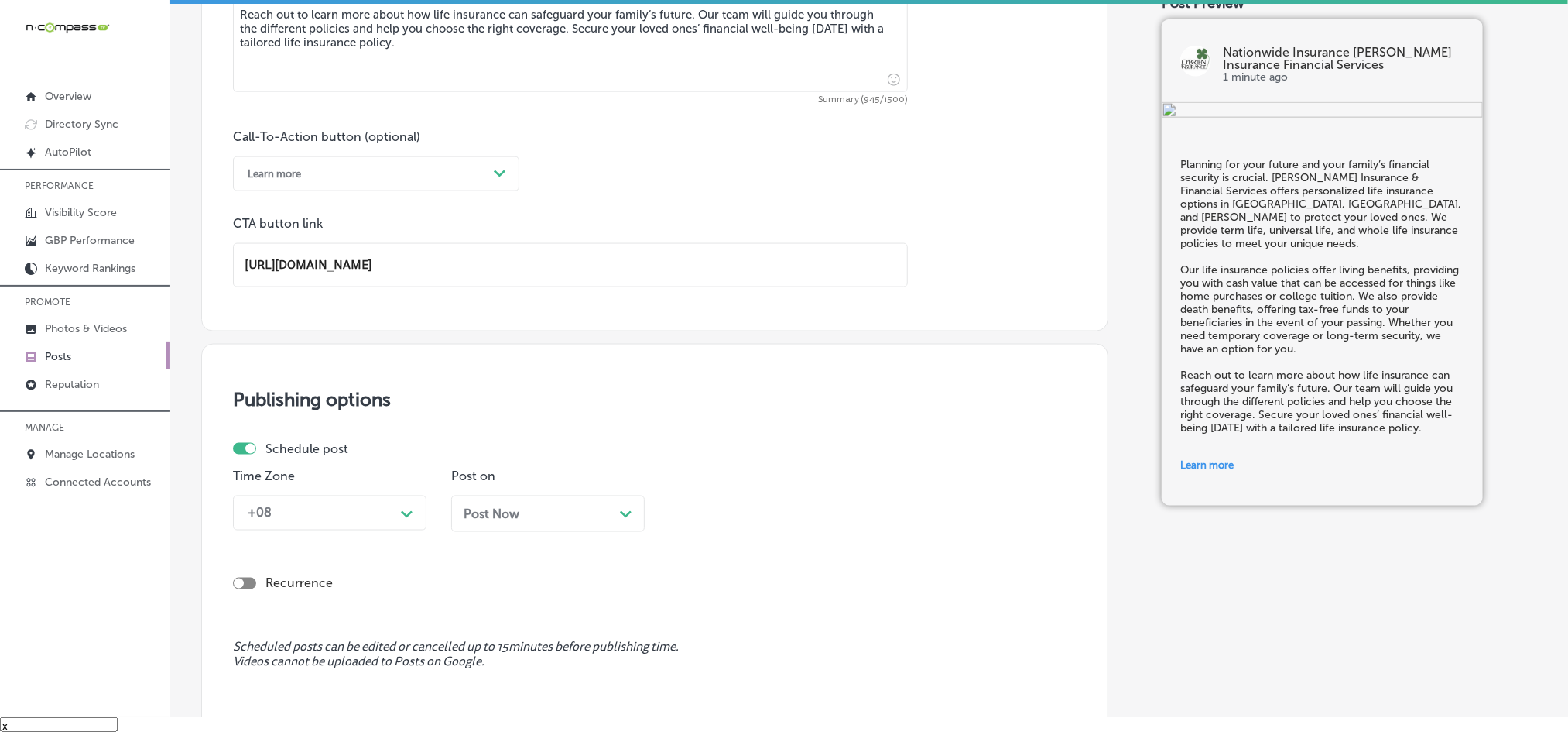
scroll to position [1071, 0]
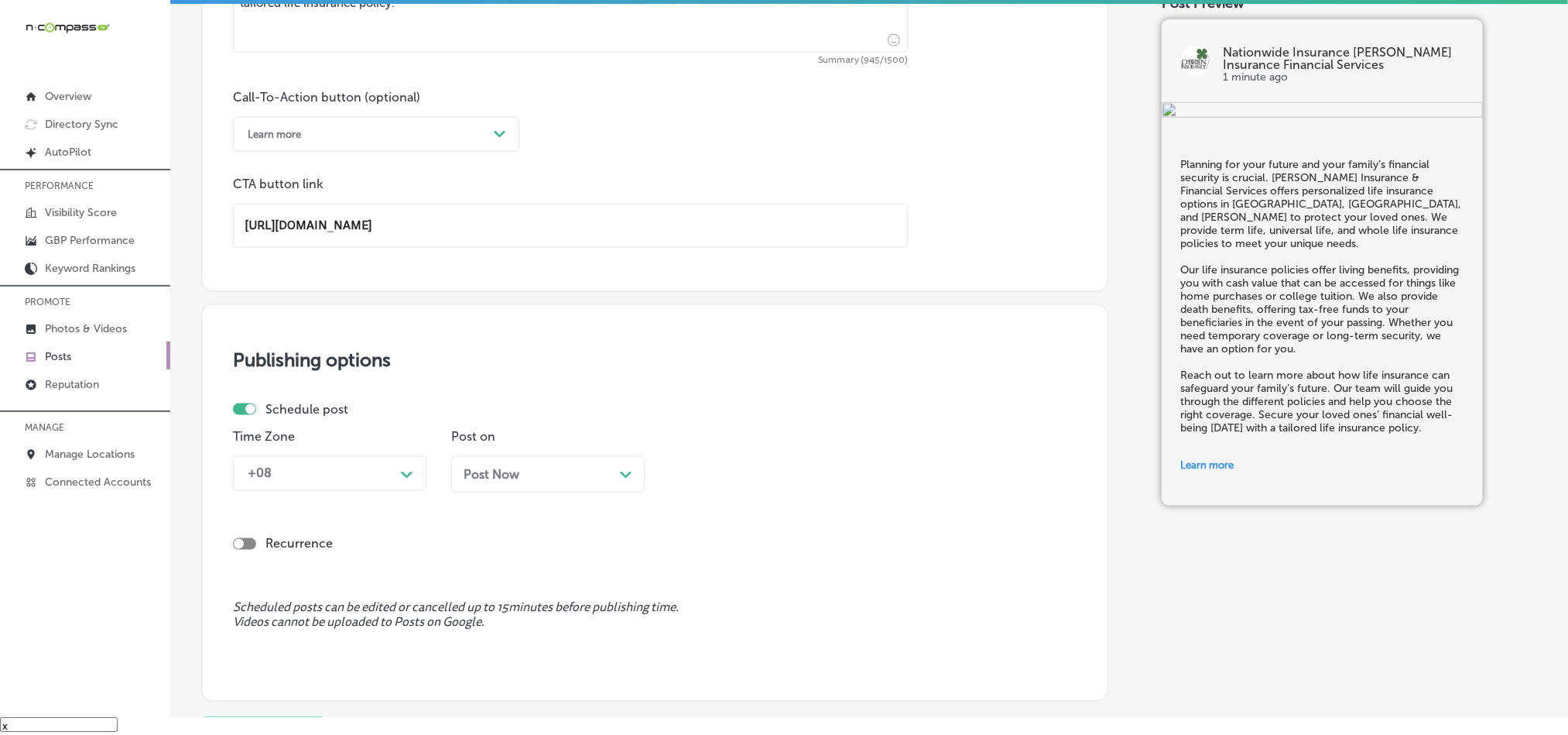
type input "https://www.jillianobrieninsurance.com/"
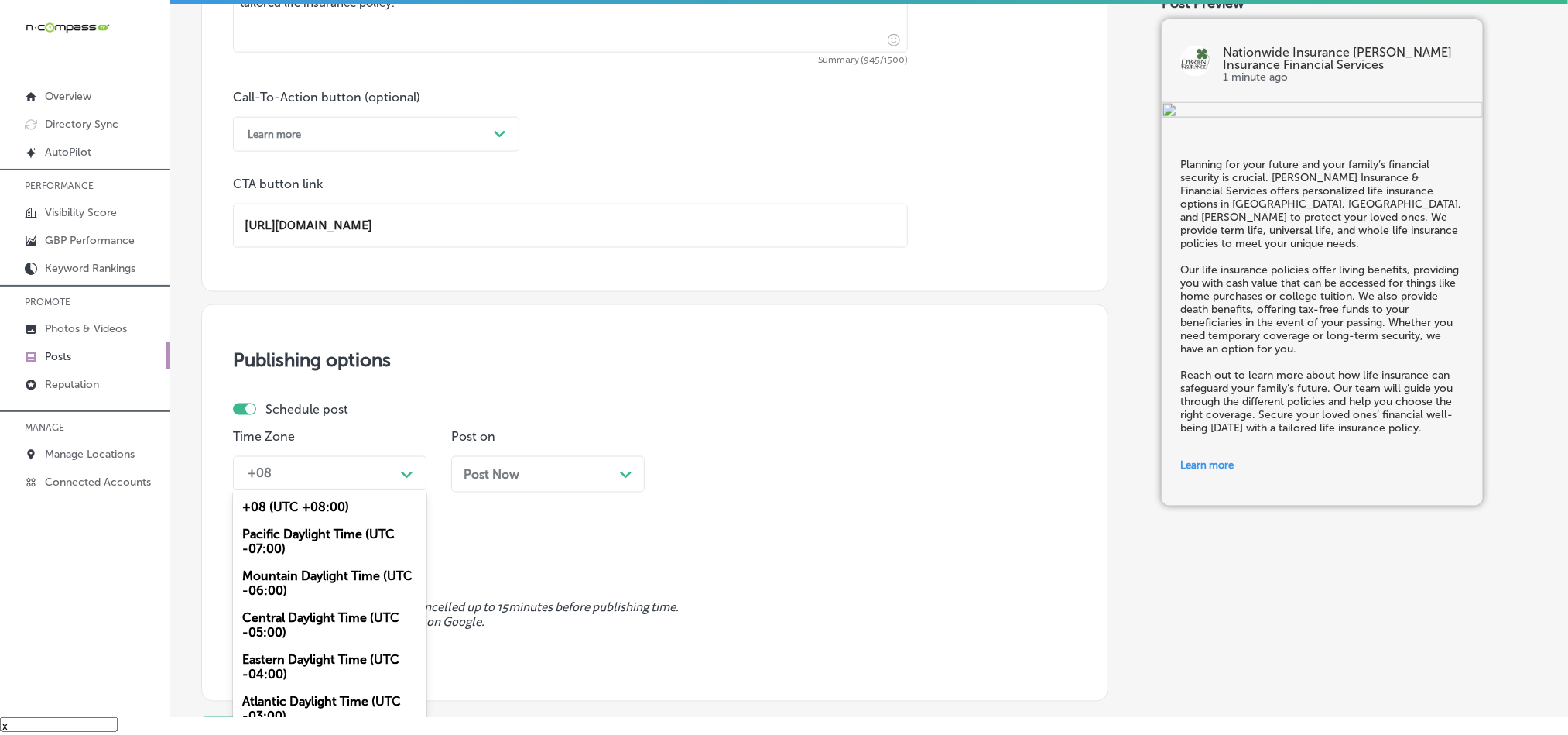
click at [388, 483] on div "+08" at bounding box center [317, 473] width 155 height 27
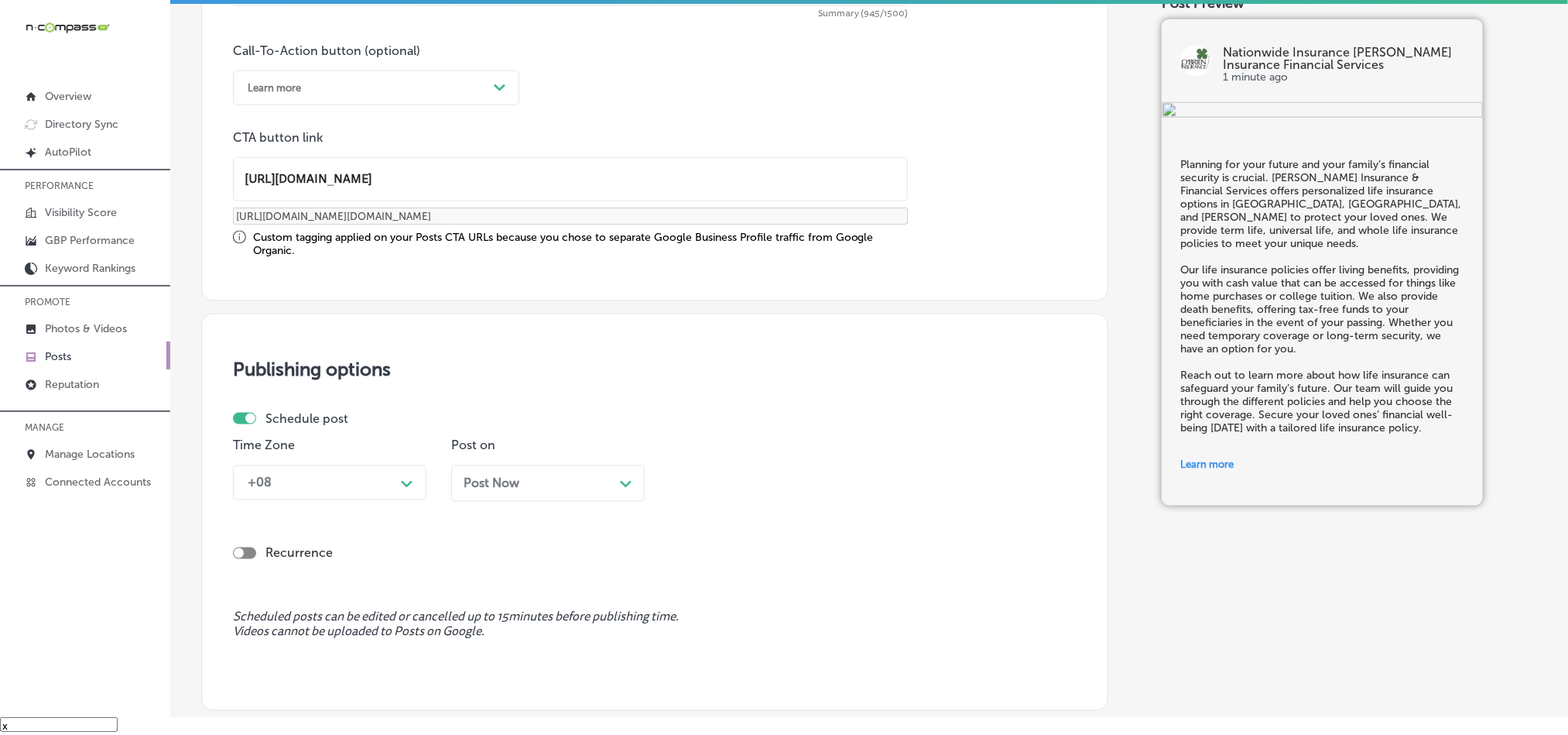
scroll to position [1265, 0]
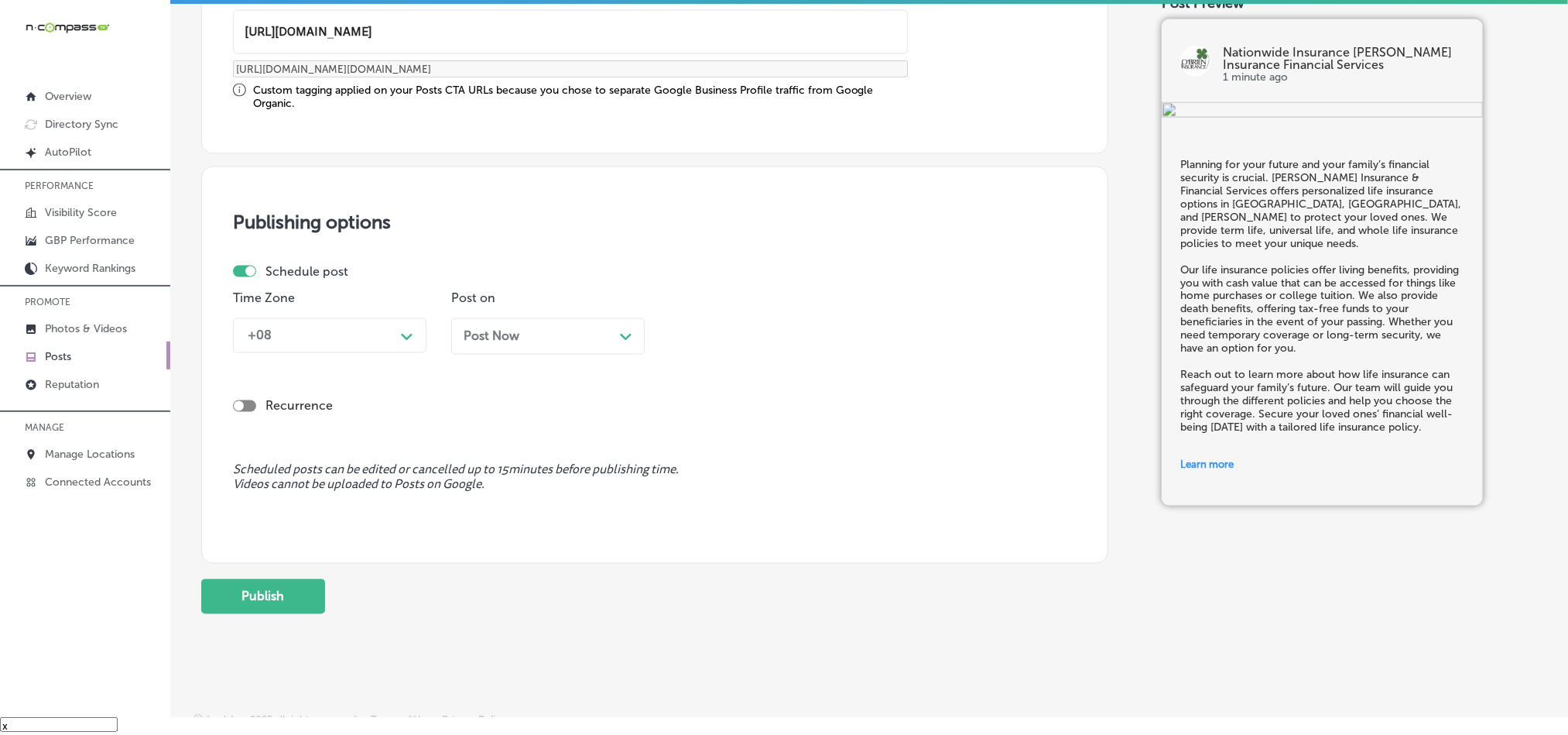
click at [383, 344] on div "+08" at bounding box center [317, 335] width 155 height 27
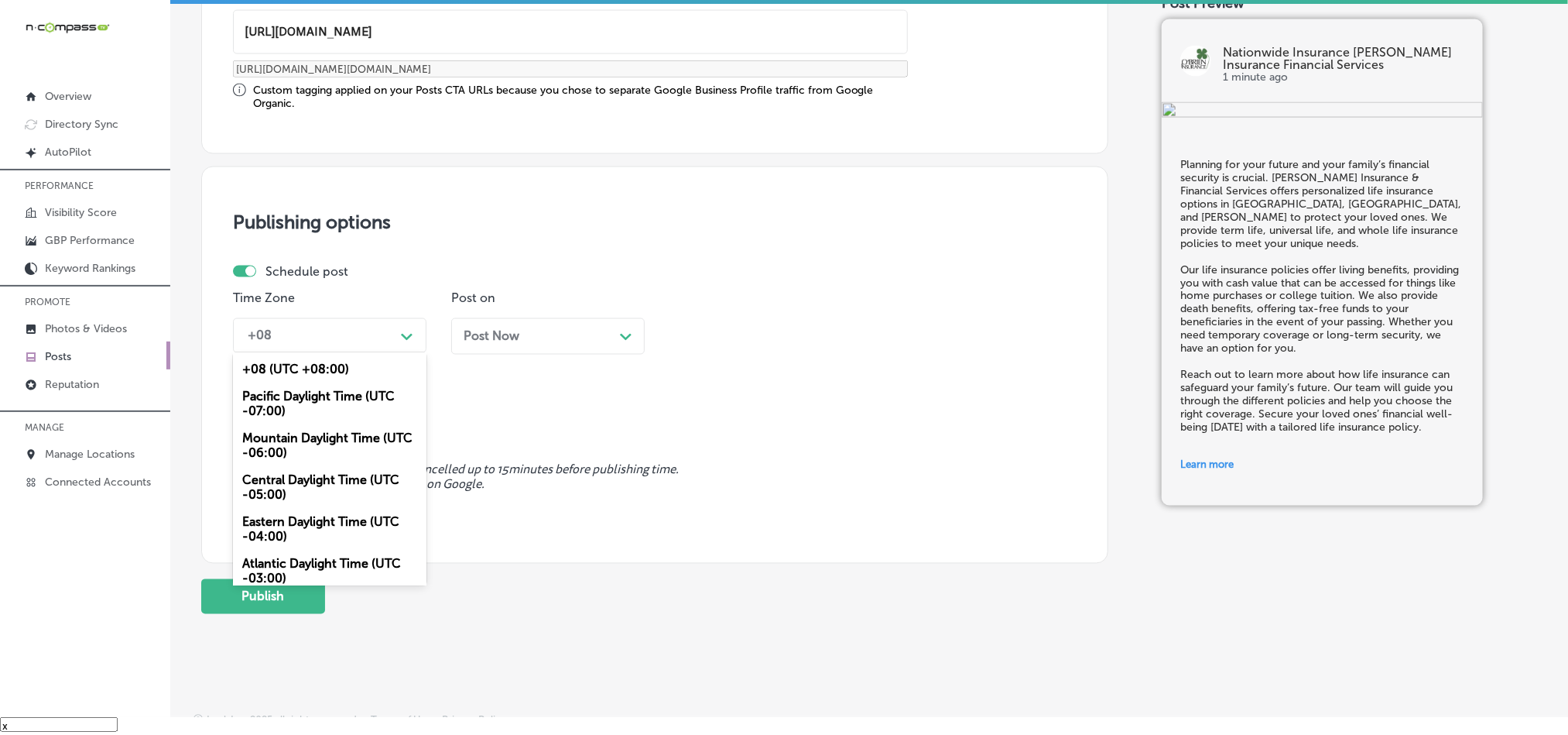
drag, startPoint x: 283, startPoint y: 442, endPoint x: 463, endPoint y: 351, distance: 201.7
click at [283, 442] on div "Mountain Daylight Time (UTC -06:00)" at bounding box center [330, 446] width 193 height 42
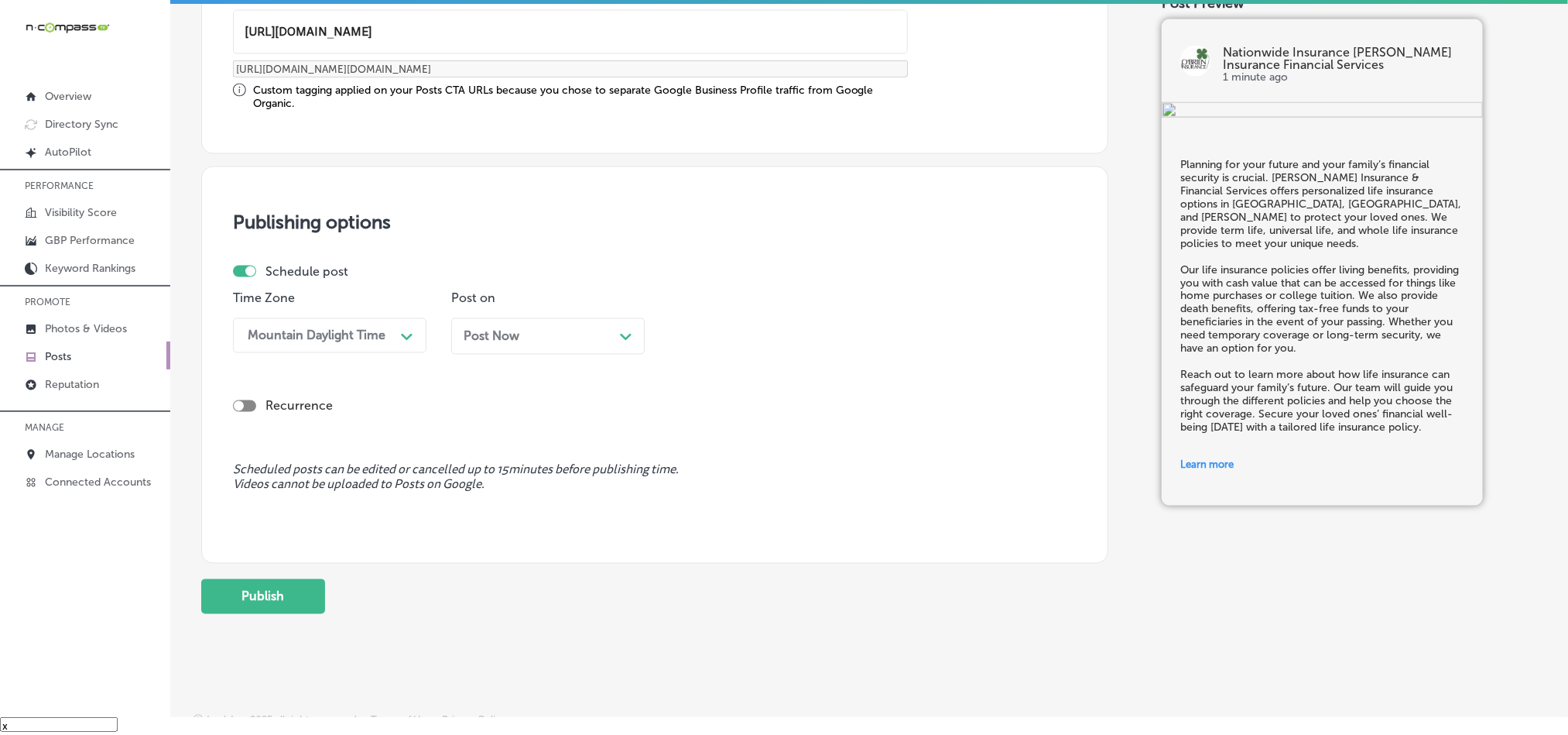
click at [562, 338] on div "Post Now Path Created with Sketch." at bounding box center [547, 336] width 168 height 15
click at [746, 342] on div "10:15 AM" at bounding box center [754, 335] width 155 height 27
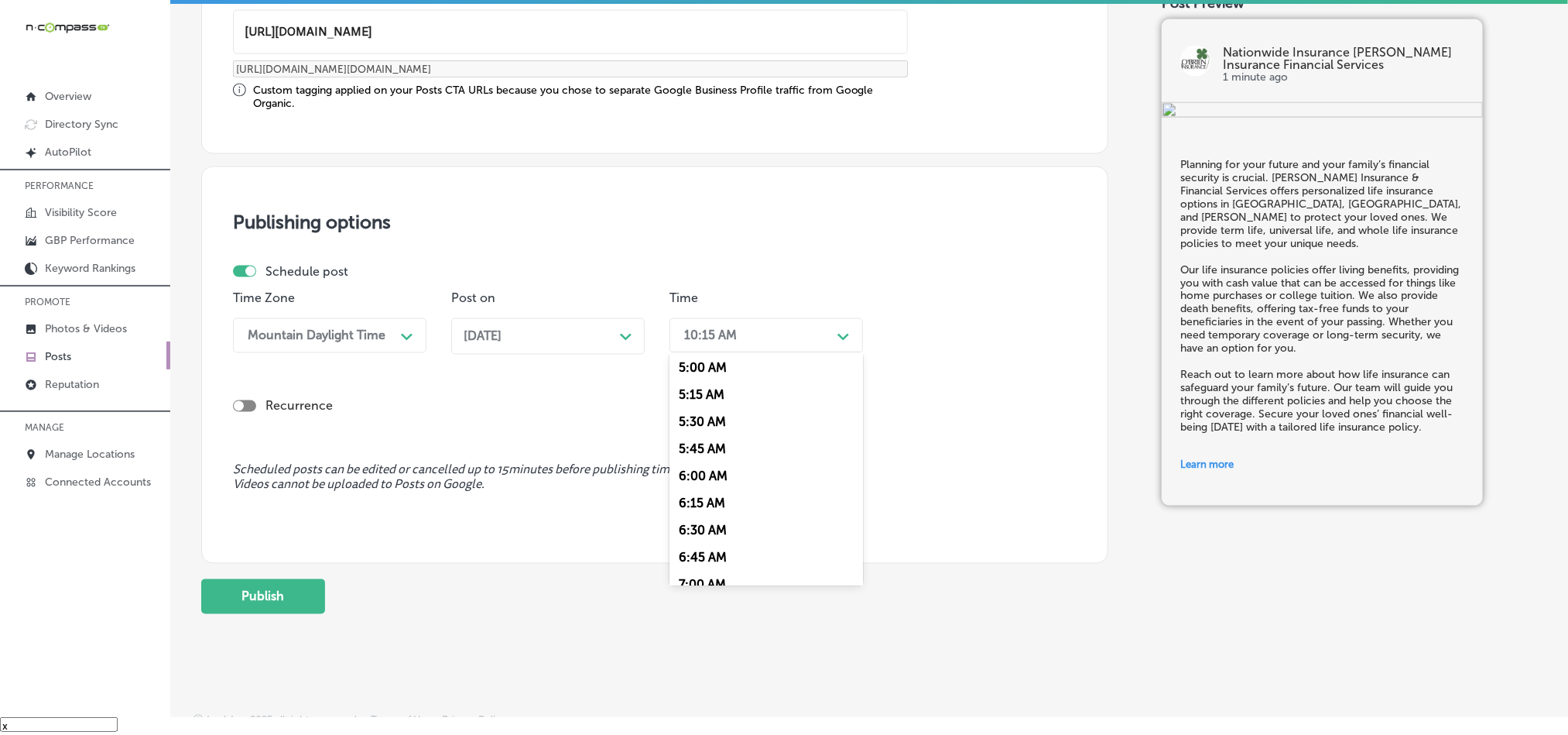
scroll to position [658, 0]
click at [701, 477] on div "7:00 AM" at bounding box center [767, 470] width 193 height 27
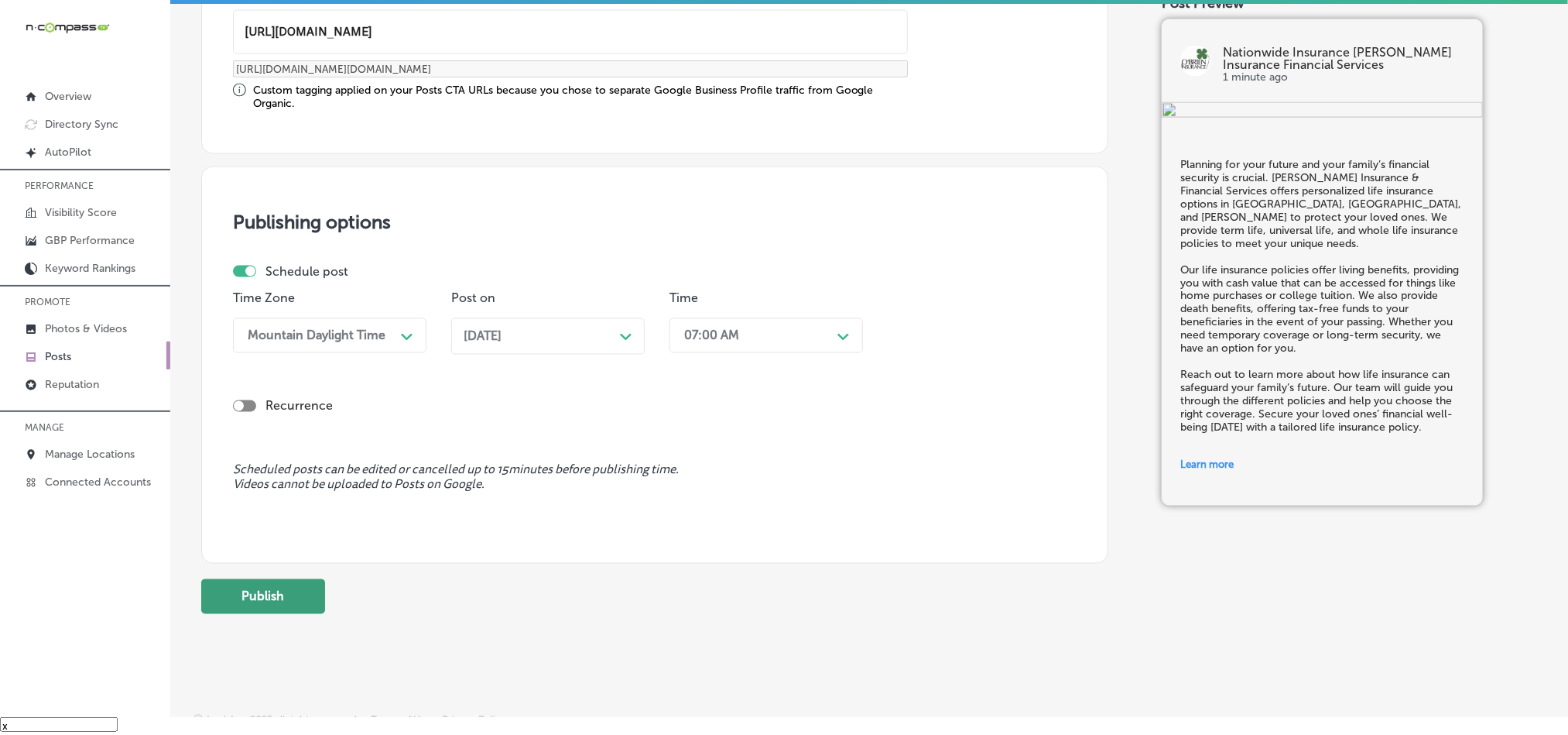
click at [279, 595] on button "Publish" at bounding box center [263, 596] width 124 height 35
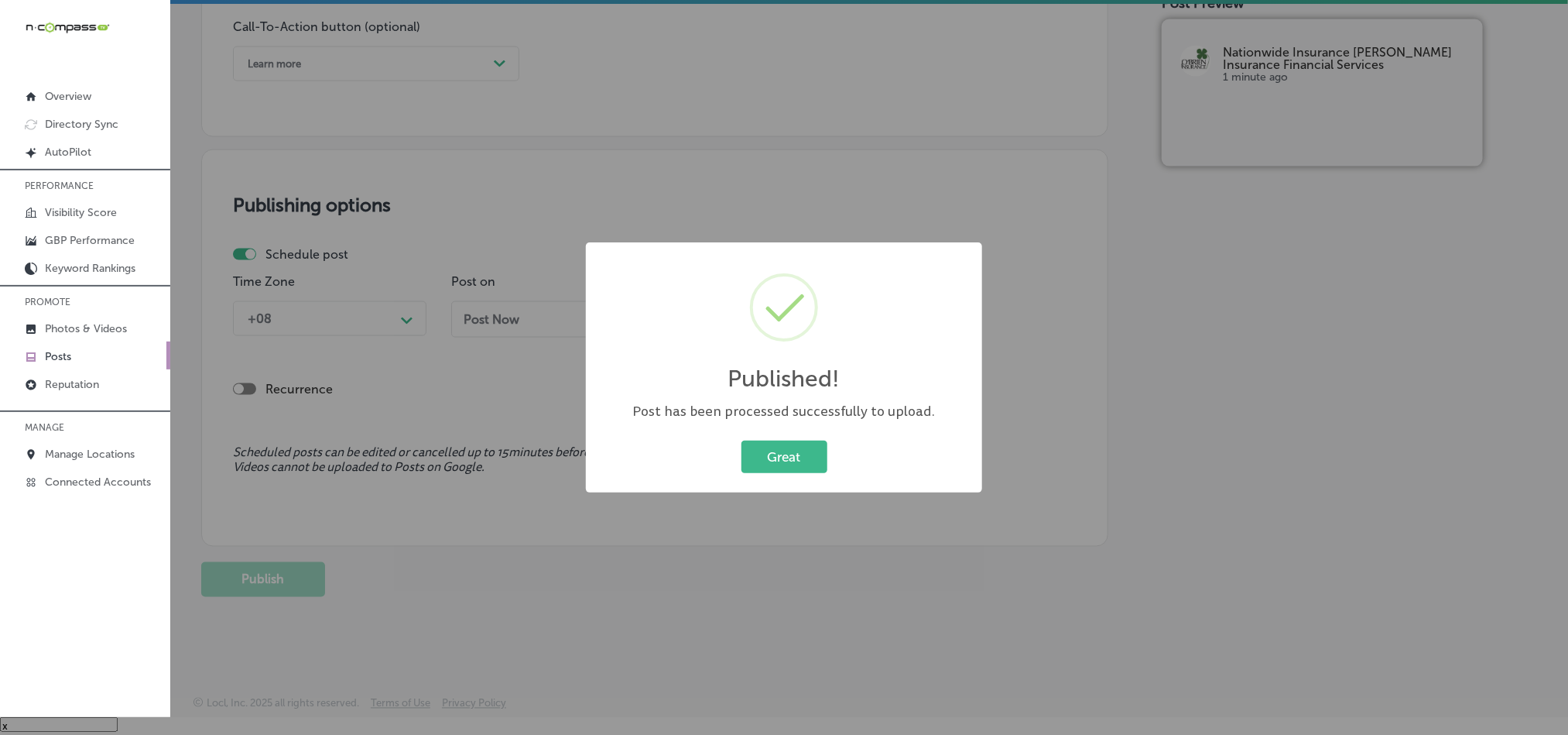
scroll to position [1148, 0]
click at [808, 459] on button "Great" at bounding box center [784, 457] width 86 height 32
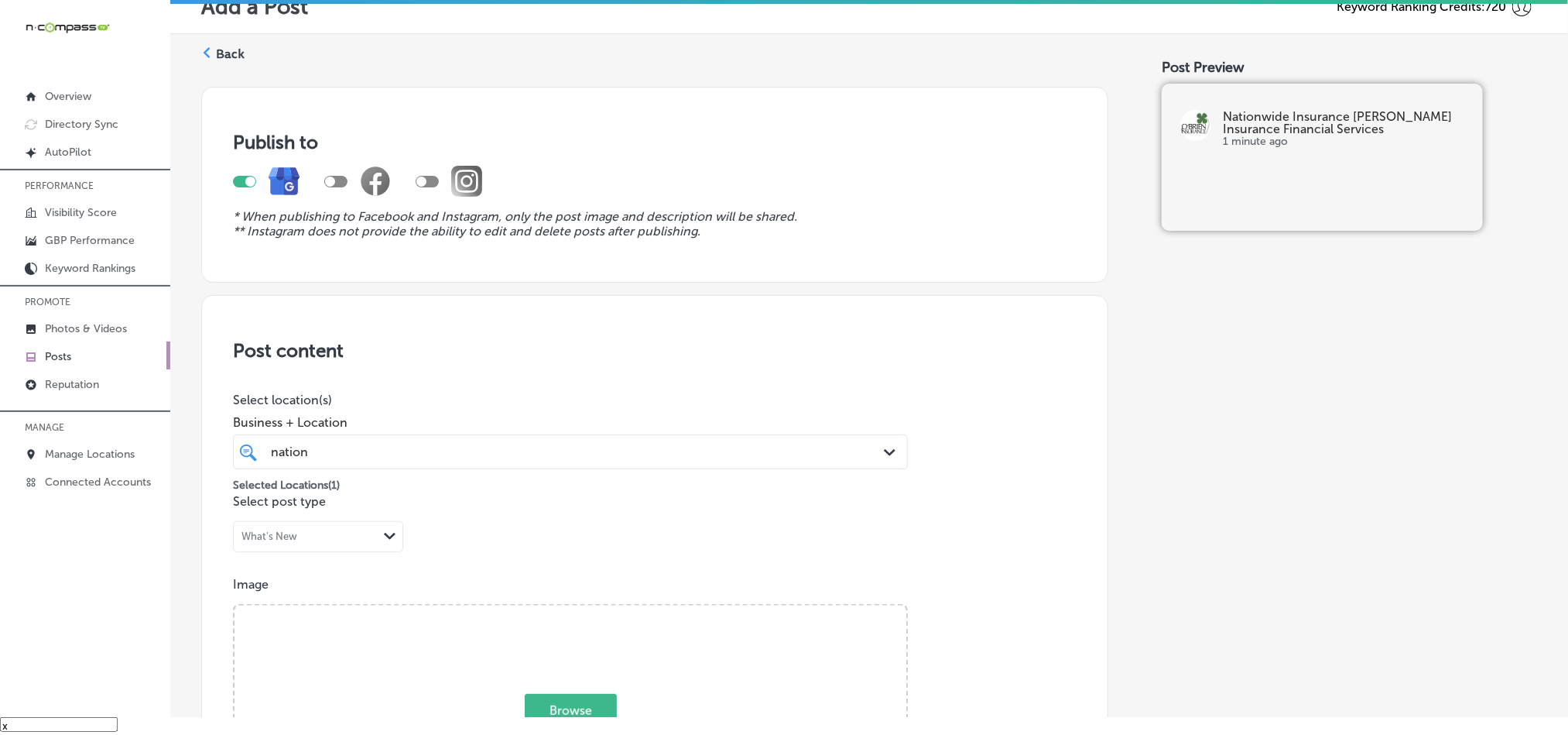
scroll to position [0, 0]
click at [225, 51] on label "Back" at bounding box center [230, 57] width 29 height 17
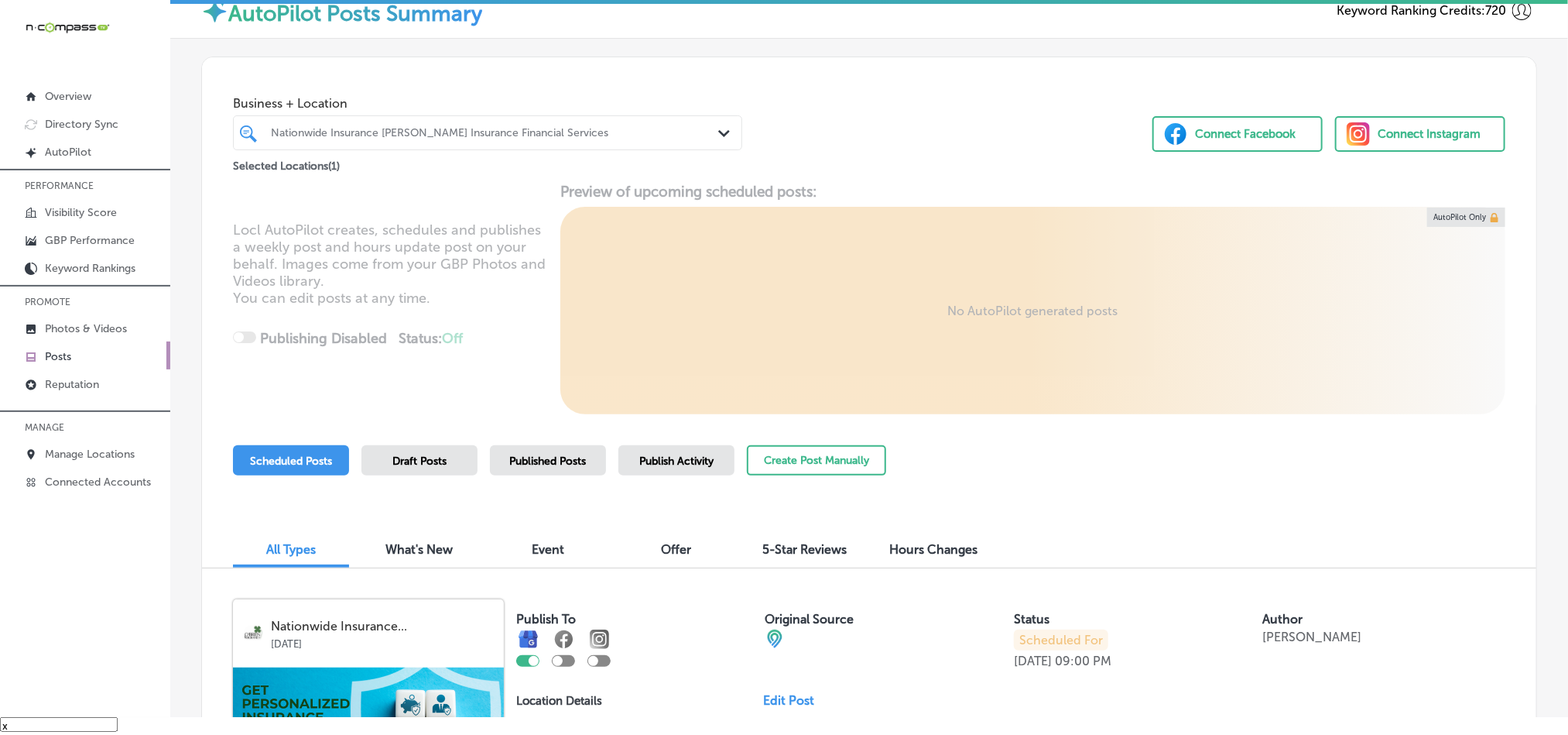
click at [639, 510] on div "Scheduled Posts Draft Posts Published Posts Publish Activity Create Post Manual…" at bounding box center [559, 480] width 653 height 71
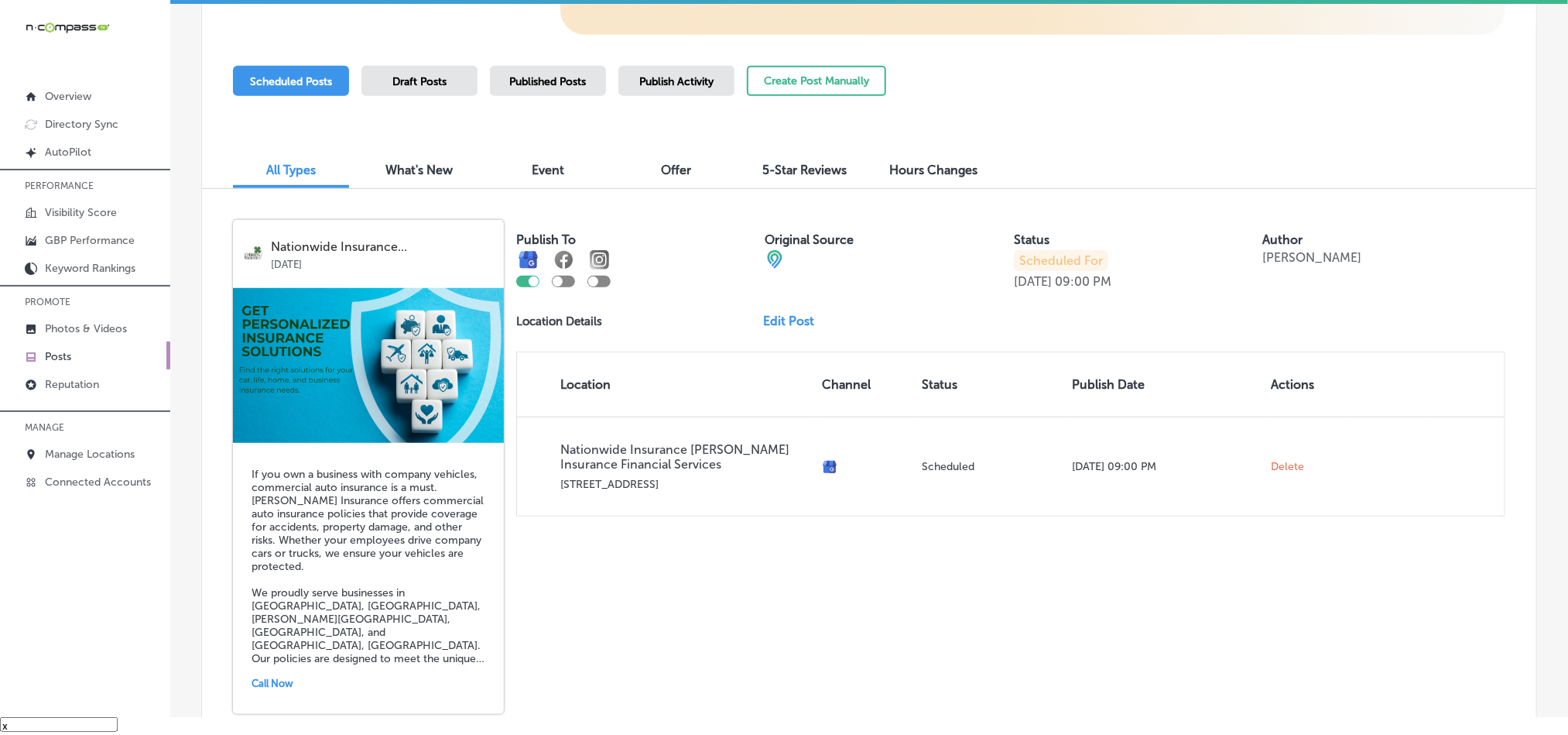
scroll to position [386, 0]
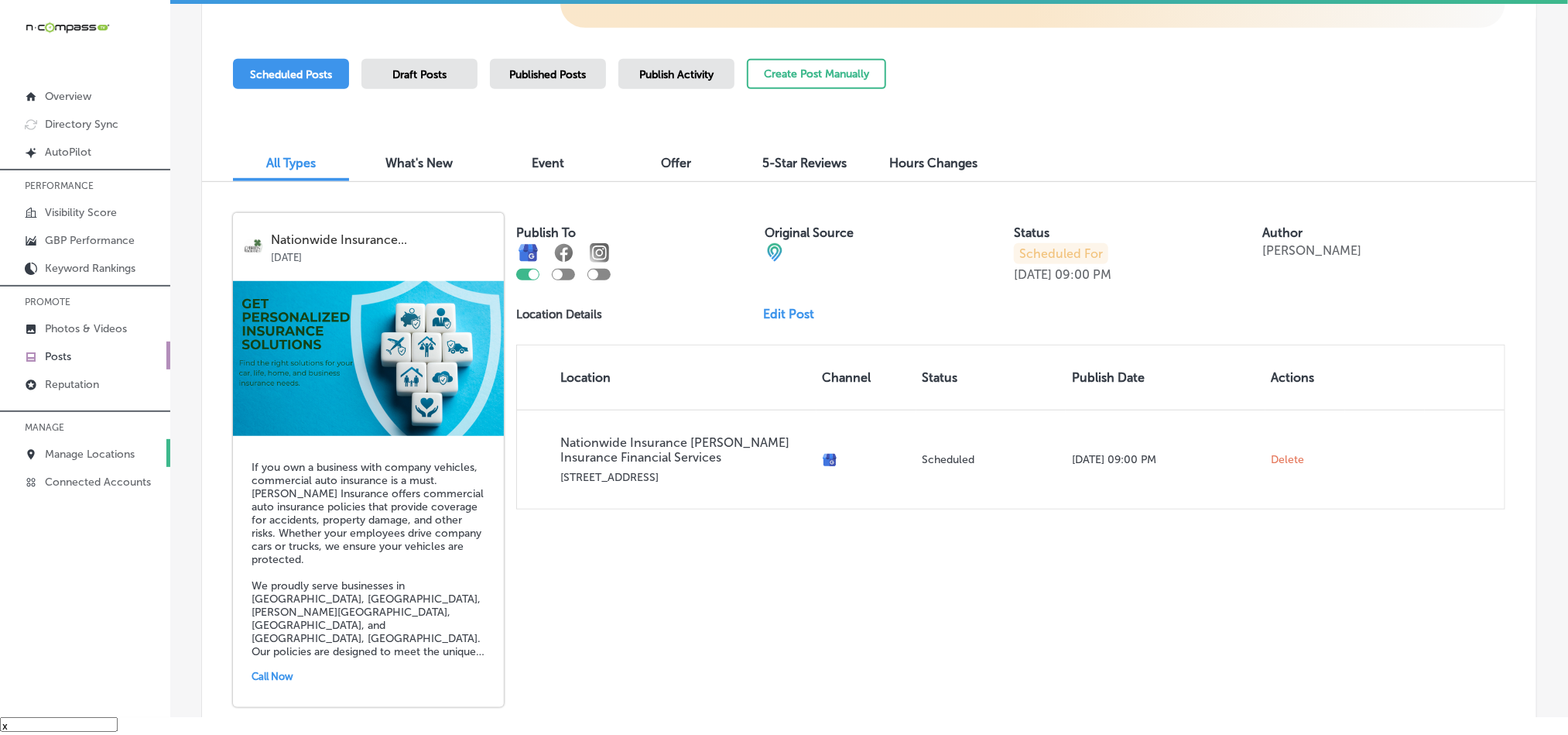
click at [58, 459] on p "Manage Locations" at bounding box center [90, 454] width 90 height 13
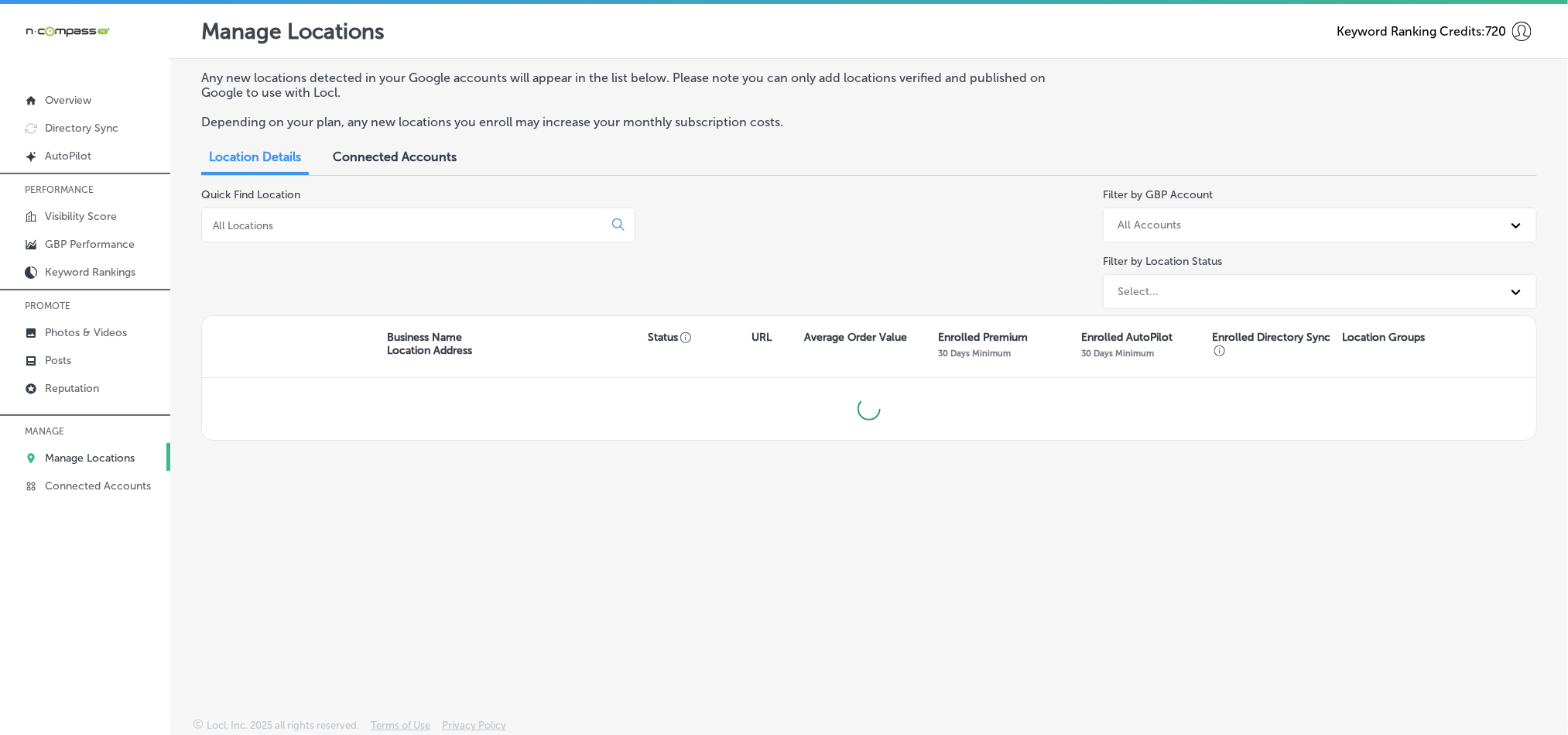
click at [286, 223] on input at bounding box center [406, 225] width 389 height 14
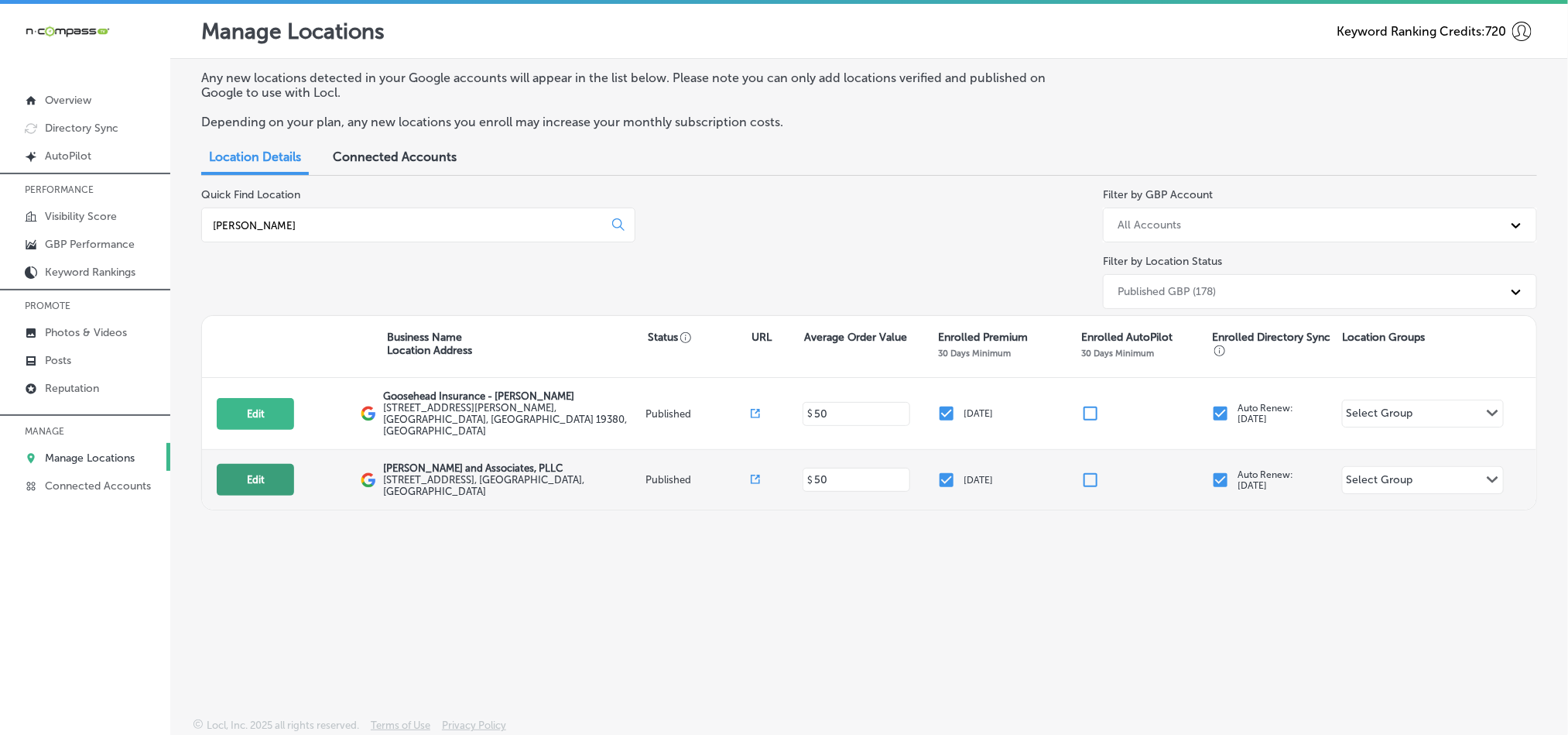
type input "jim wa"
click at [255, 472] on button "Edit" at bounding box center [255, 480] width 78 height 32
select select "US"
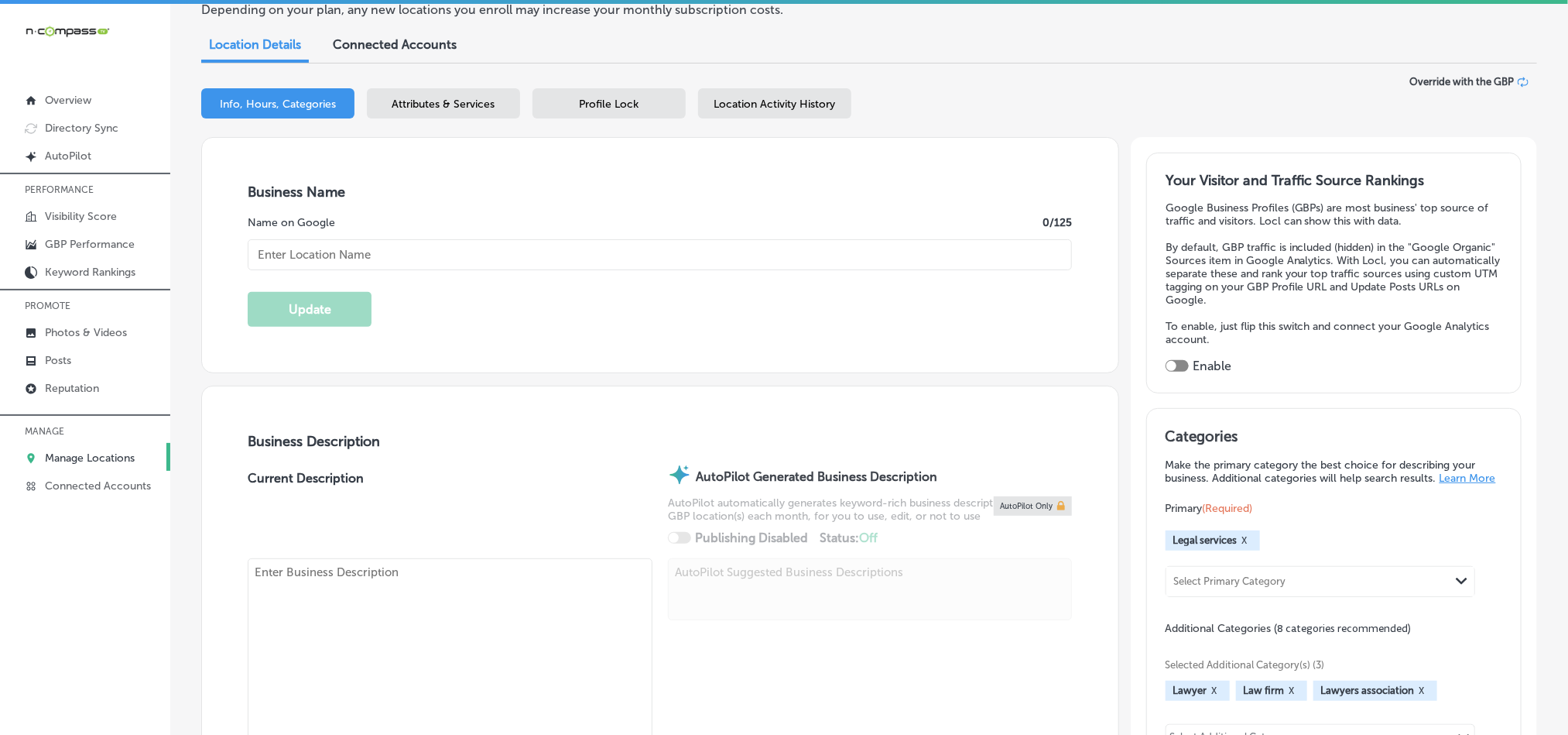
checkbox input "true"
type input "[PERSON_NAME] and Associates, PLLC"
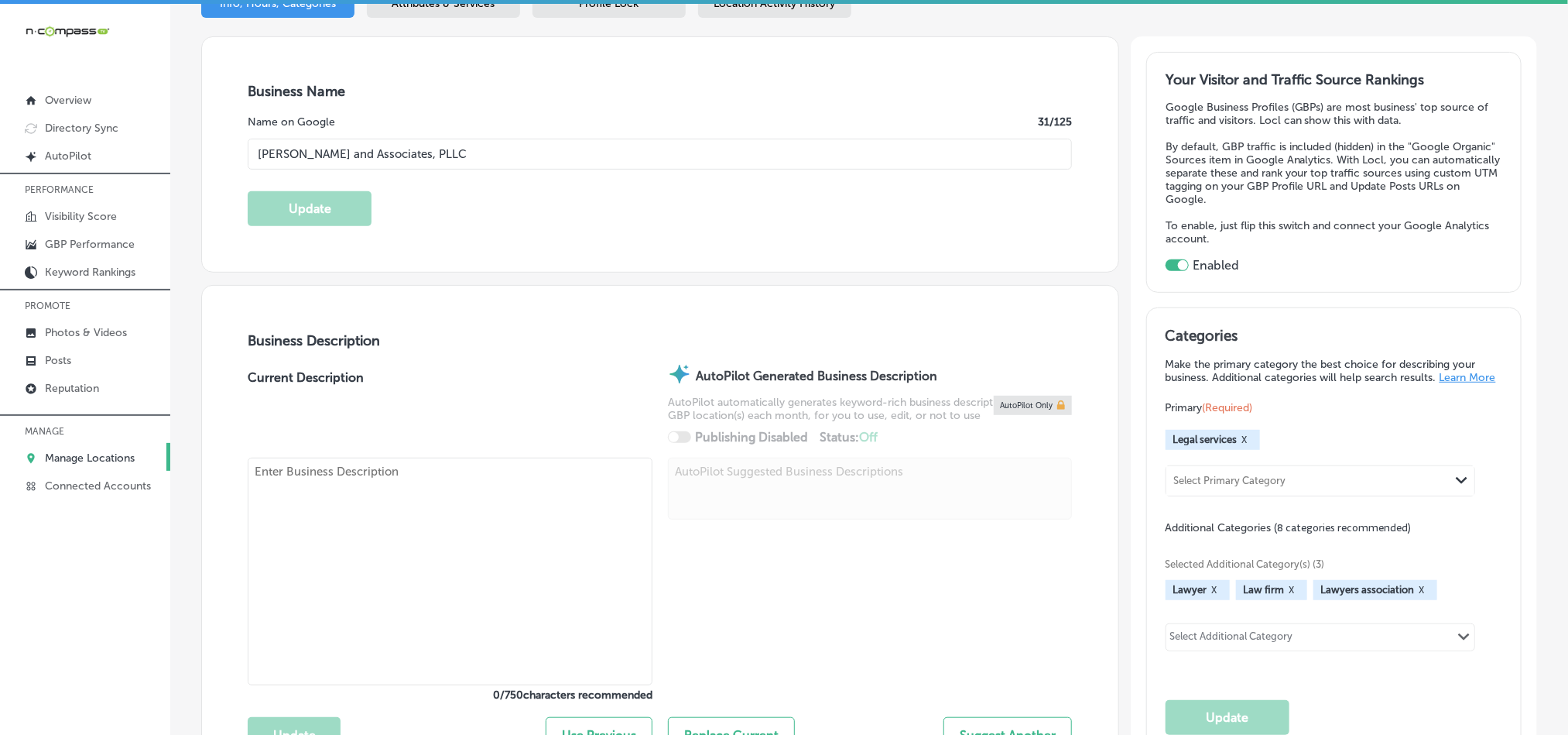
type input "[STREET_ADDRESS]"
type input "Rockwell"
type input "75087"
type input "US"
type input "https://www.jimwlaw.com/"
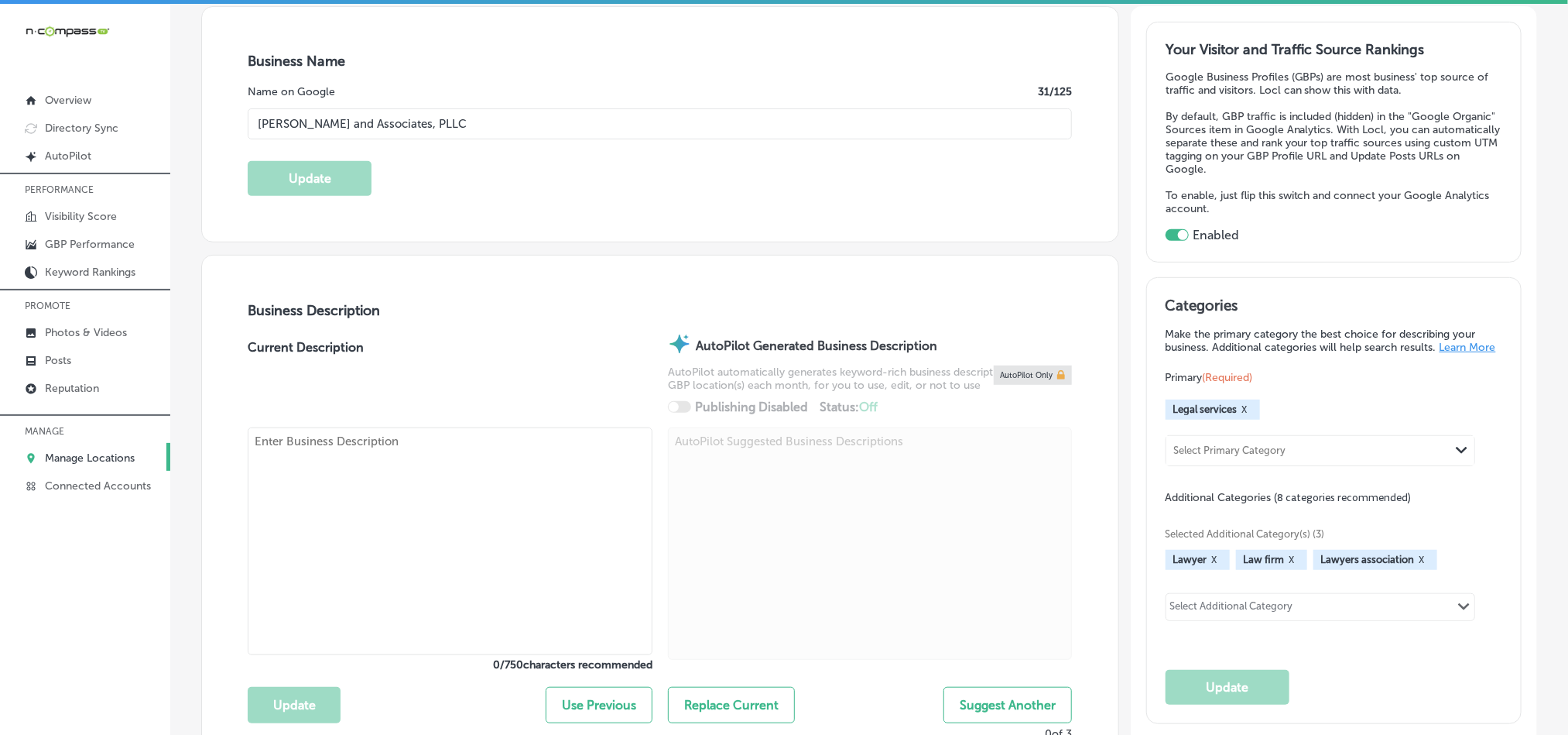
type textarea "Jim Walker and Associates is a trusted law firm based in Rockwall, TX, speciali…"
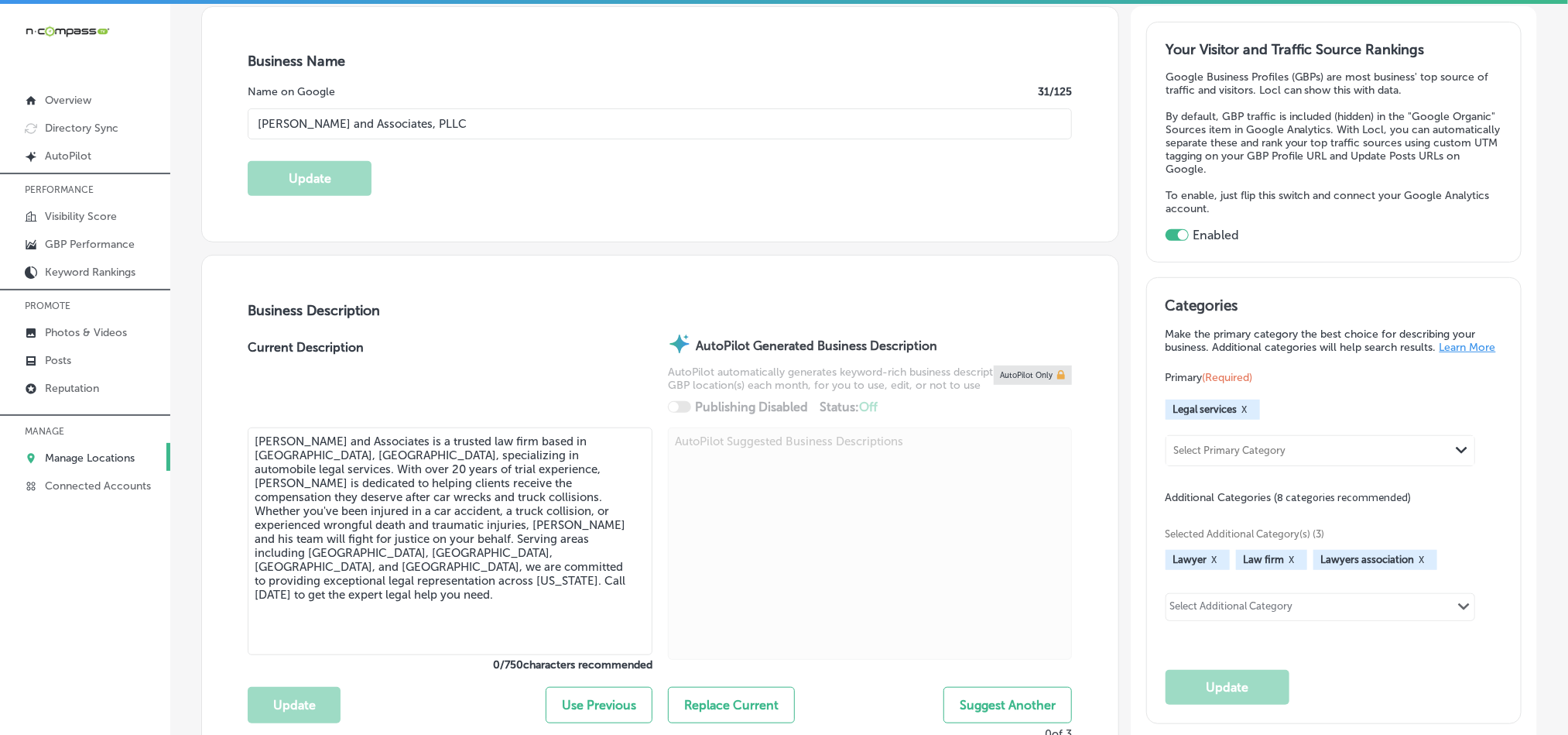
type input "+1 214 227 9812"
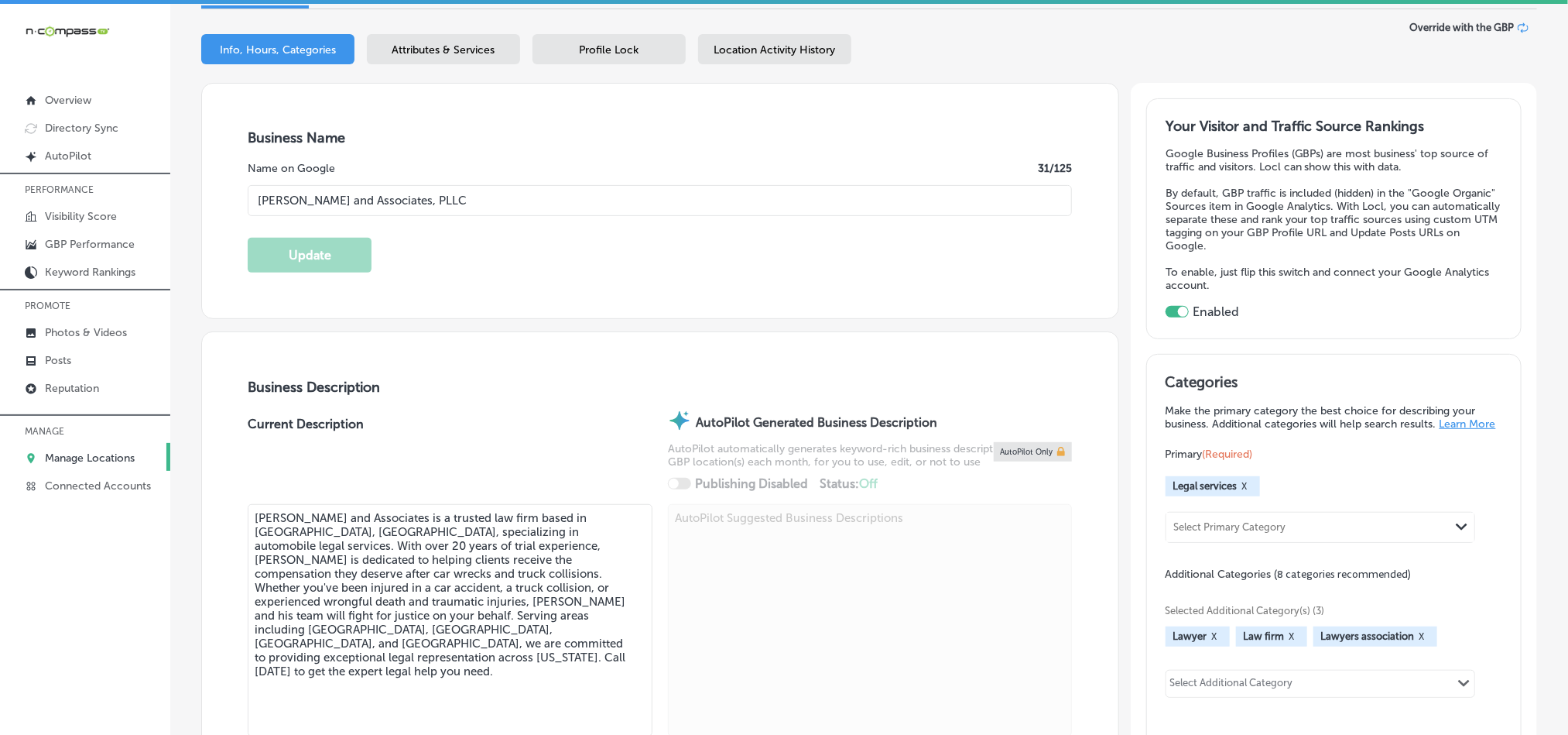
scroll to position [270, 0]
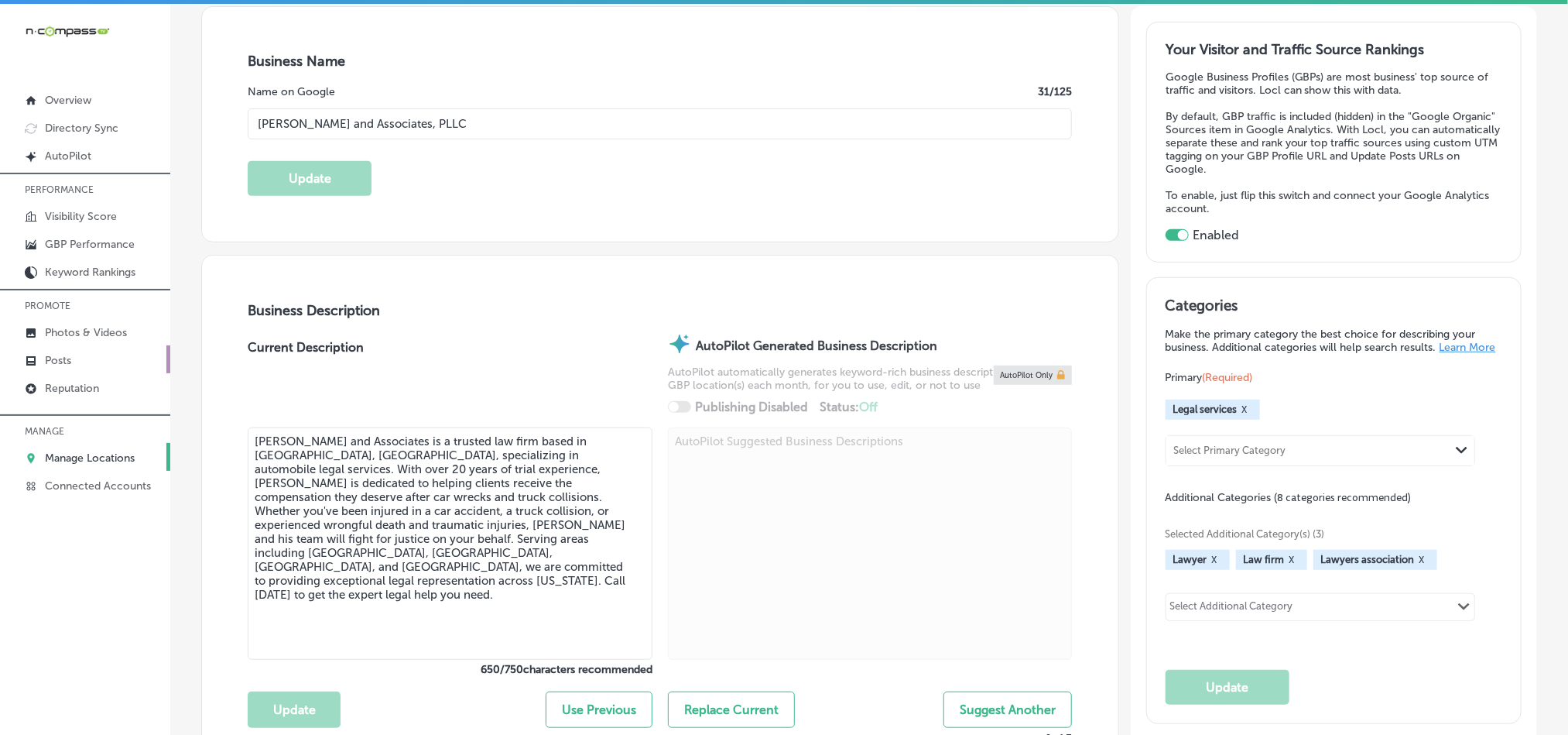
click at [61, 355] on p "Posts" at bounding box center [58, 360] width 26 height 13
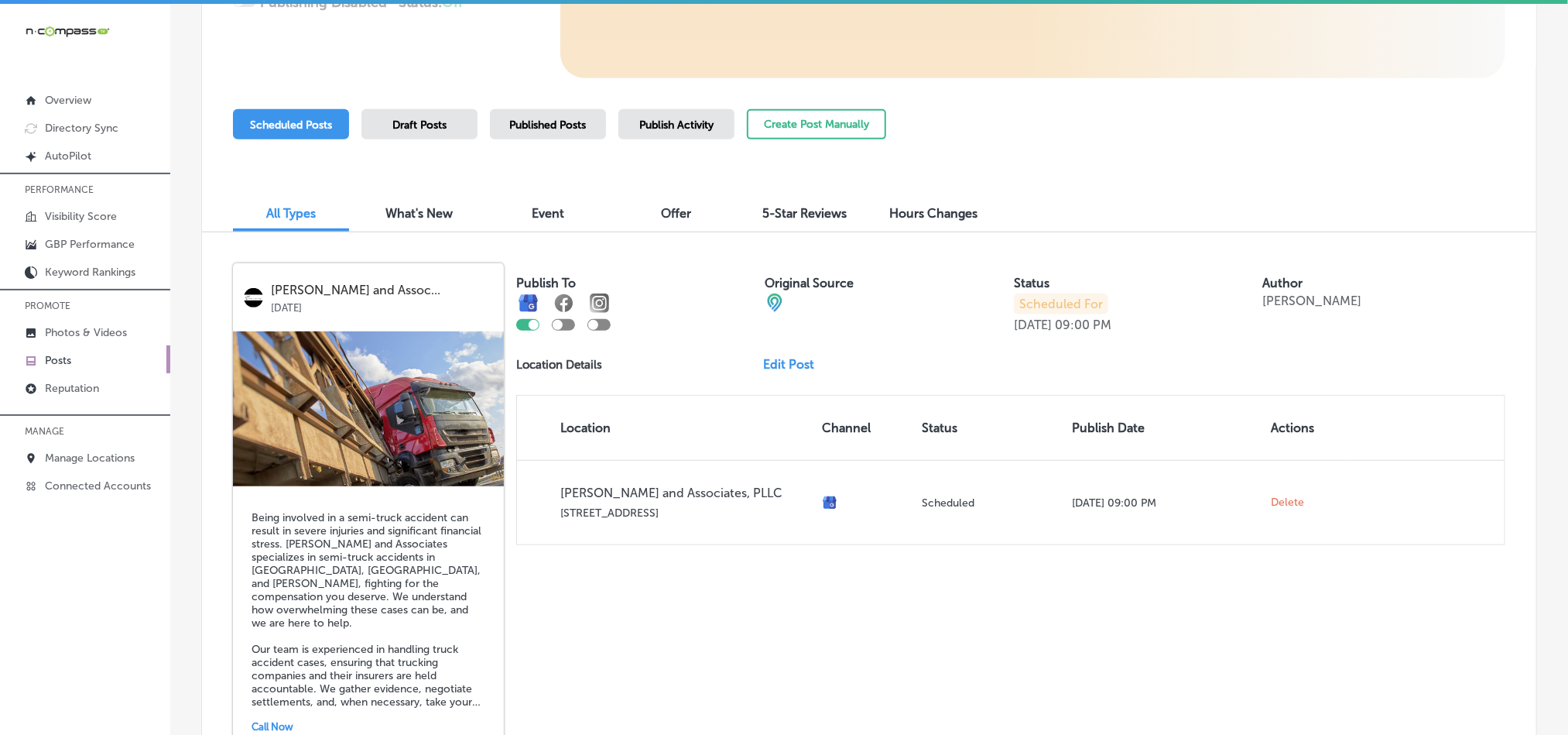
scroll to position [347, 0]
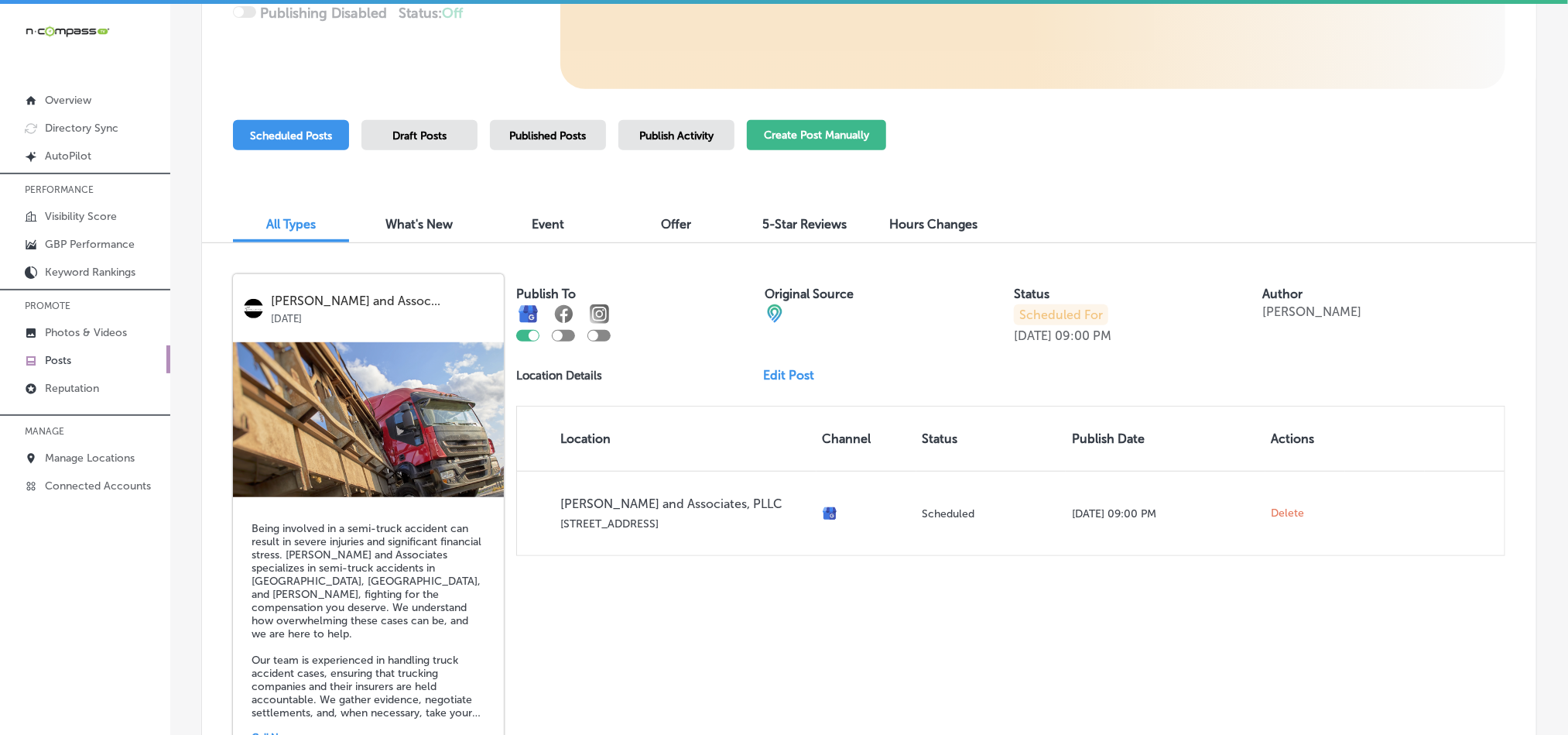
click at [817, 147] on button "Create Post Manually" at bounding box center [816, 135] width 140 height 30
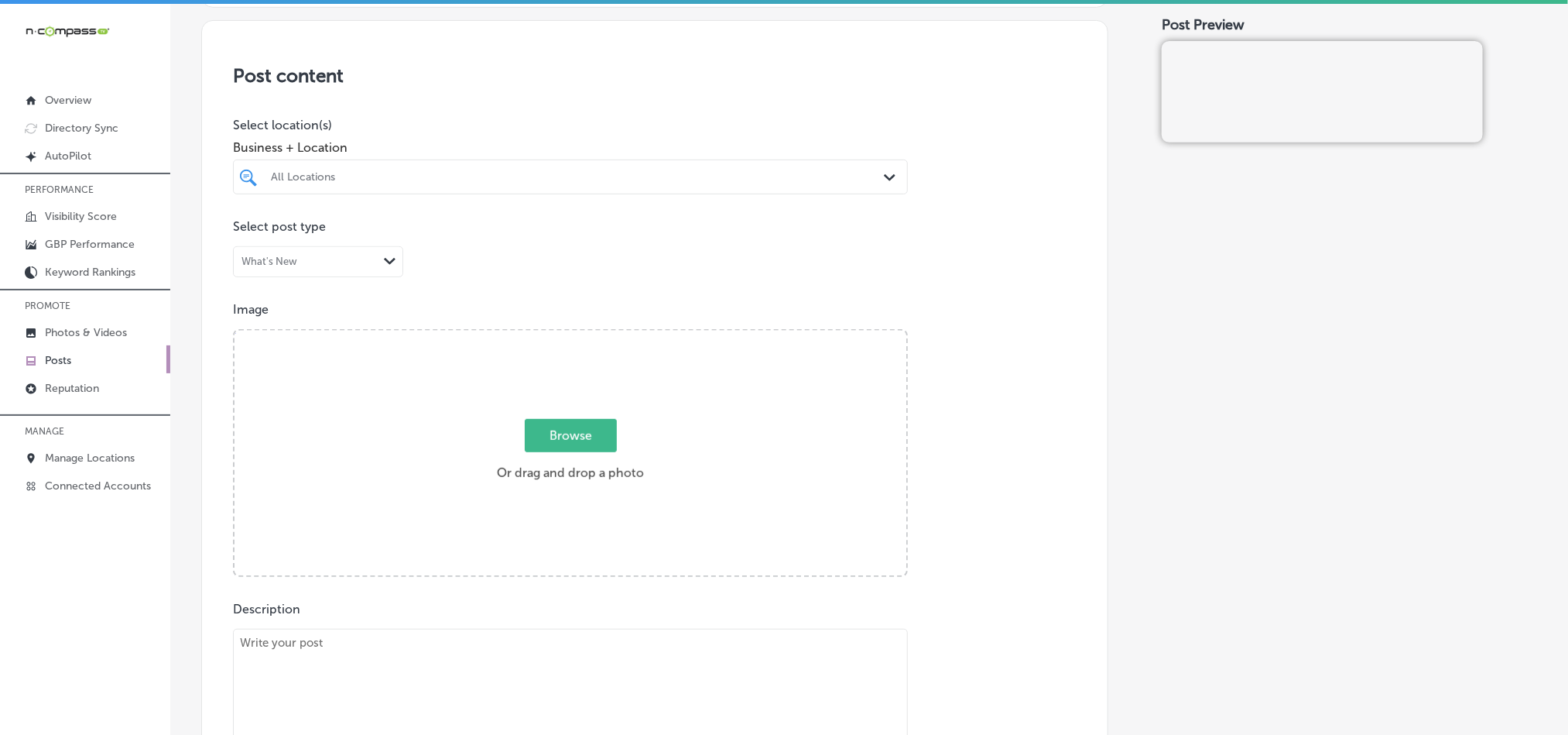
scroll to position [310, 0]
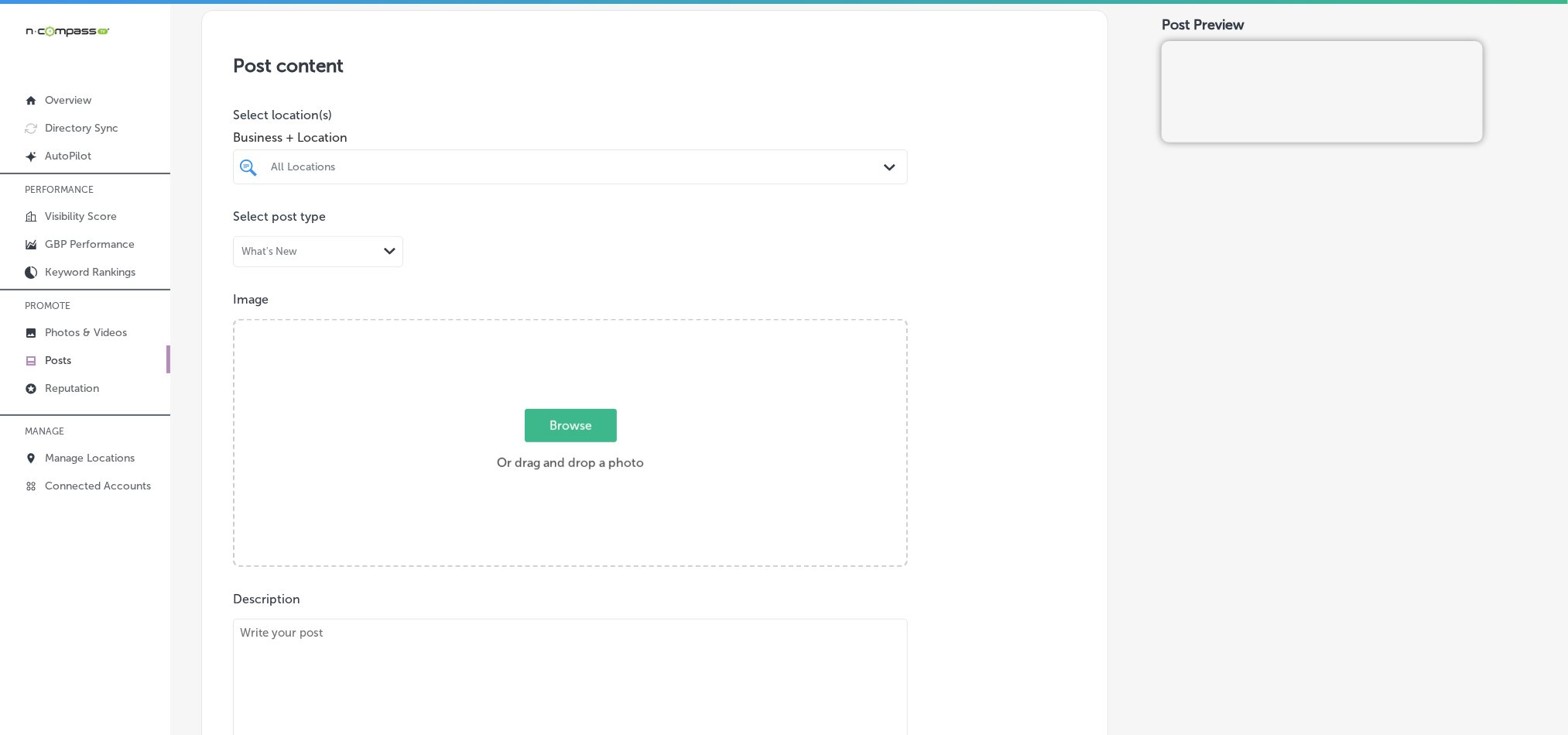
click at [790, 171] on div "All Locations" at bounding box center [578, 167] width 614 height 13
click at [251, 228] on input "checkbox" at bounding box center [251, 225] width 19 height 19
type input "[PERSON_NAME] and"
click at [555, 85] on div "Post content Select location(s) Business + Location option 2255 Ridge Rd #304, …" at bounding box center [655, 500] width 907 height 980
click at [971, 246] on div "Post content Select location(s) Business + Location jim walker and jim walker a…" at bounding box center [655, 500] width 907 height 980
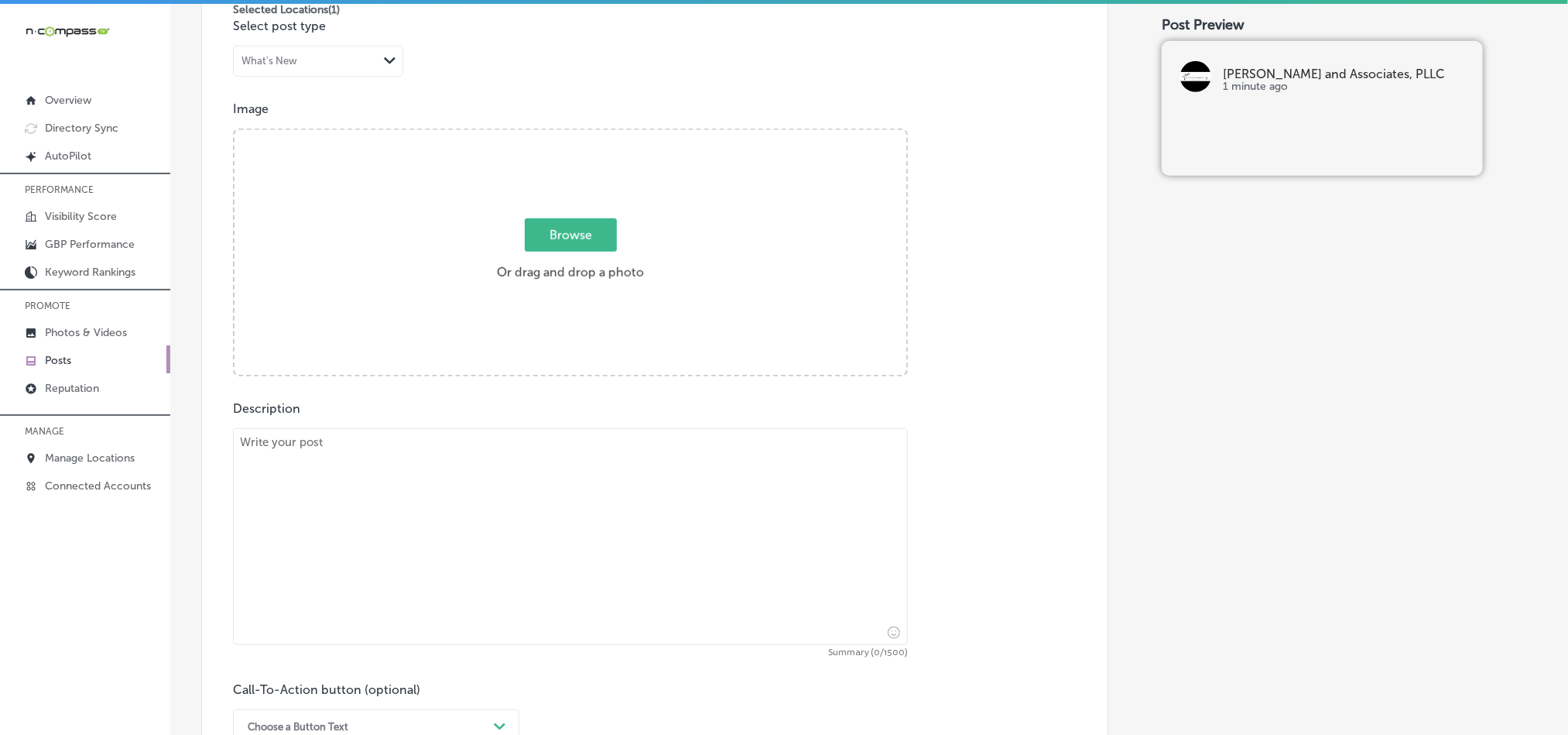
scroll to position [503, 0]
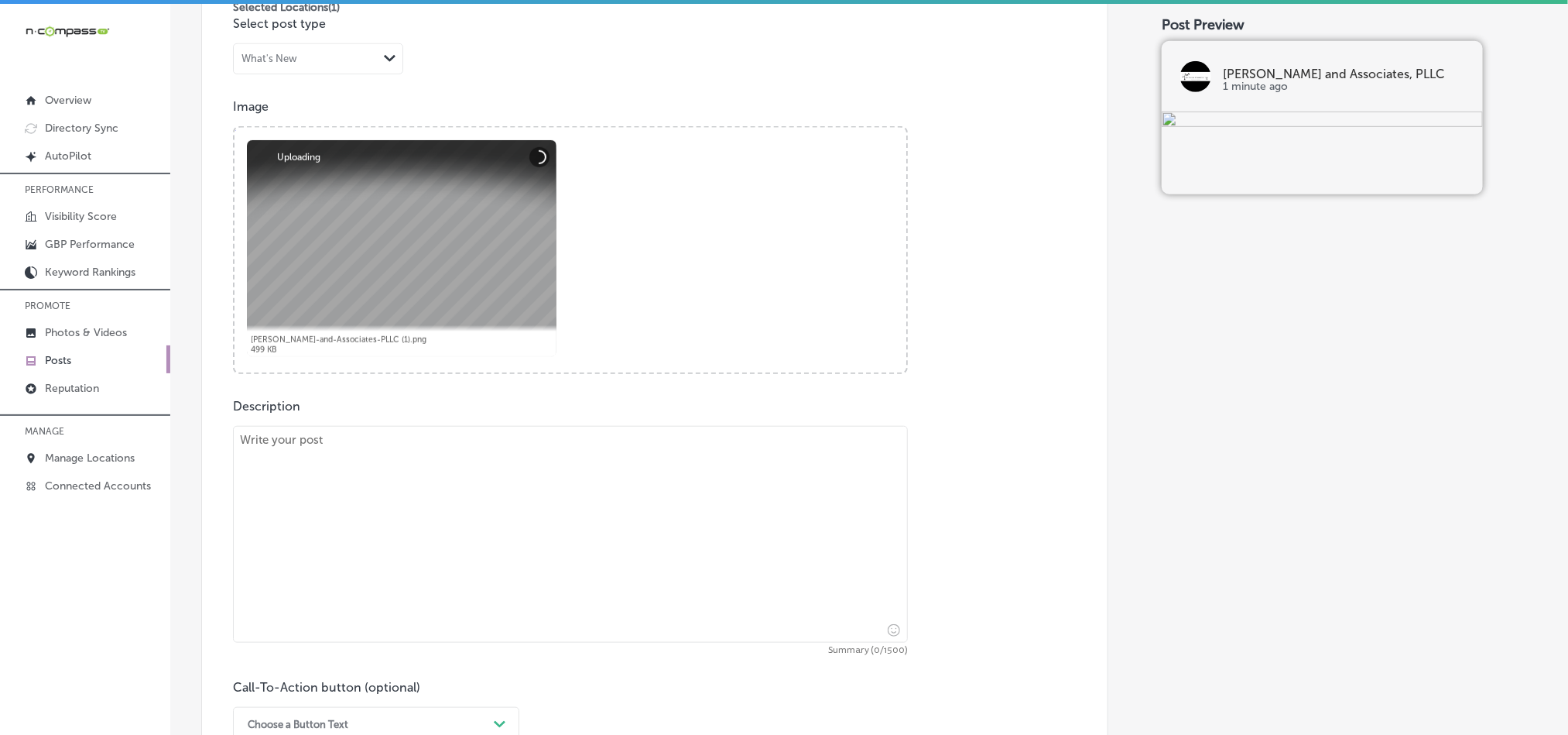
click at [447, 525] on textarea at bounding box center [570, 534] width 675 height 216
paste textarea "If you've been in a car accident, getting the right legal representation is cru…"
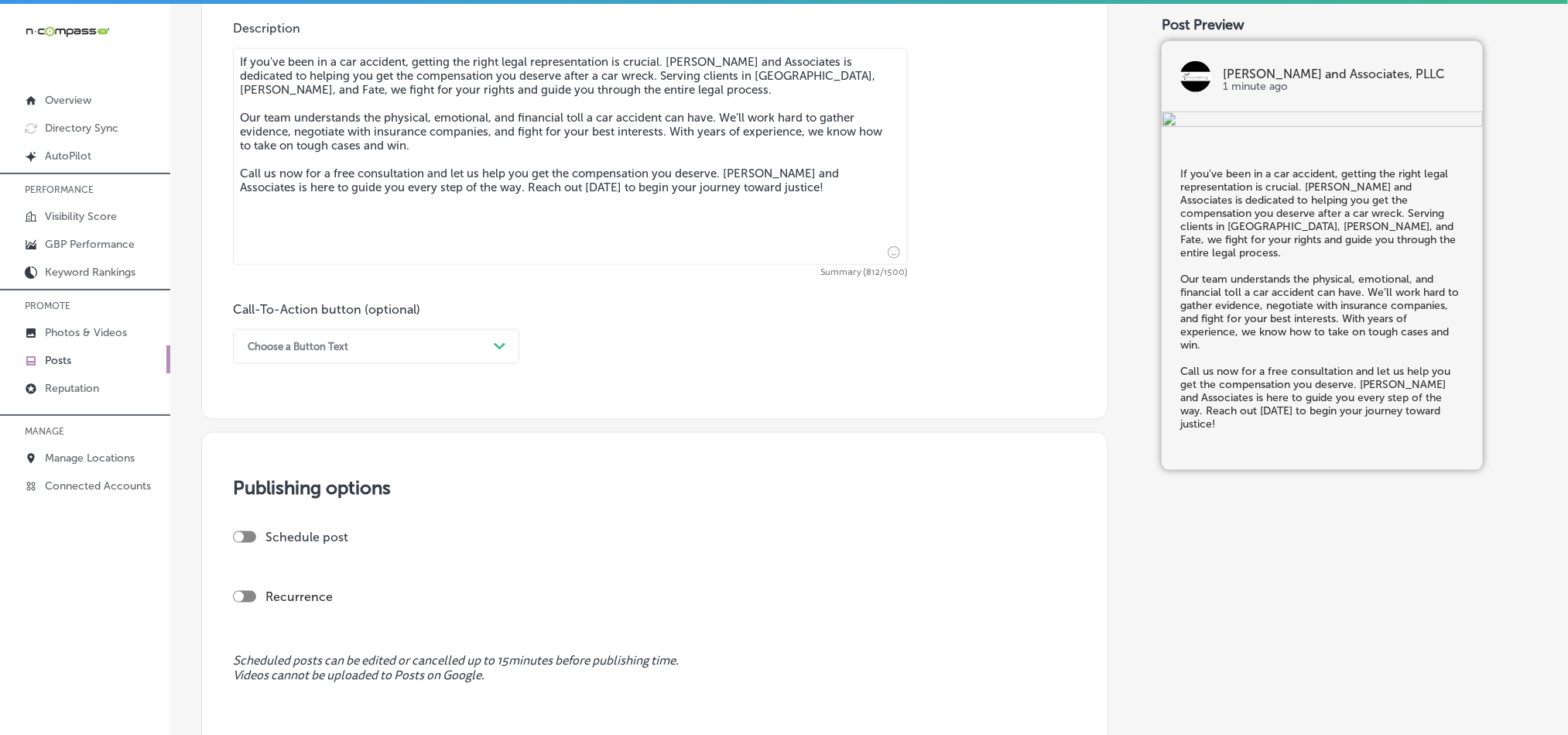
scroll to position [891, 0]
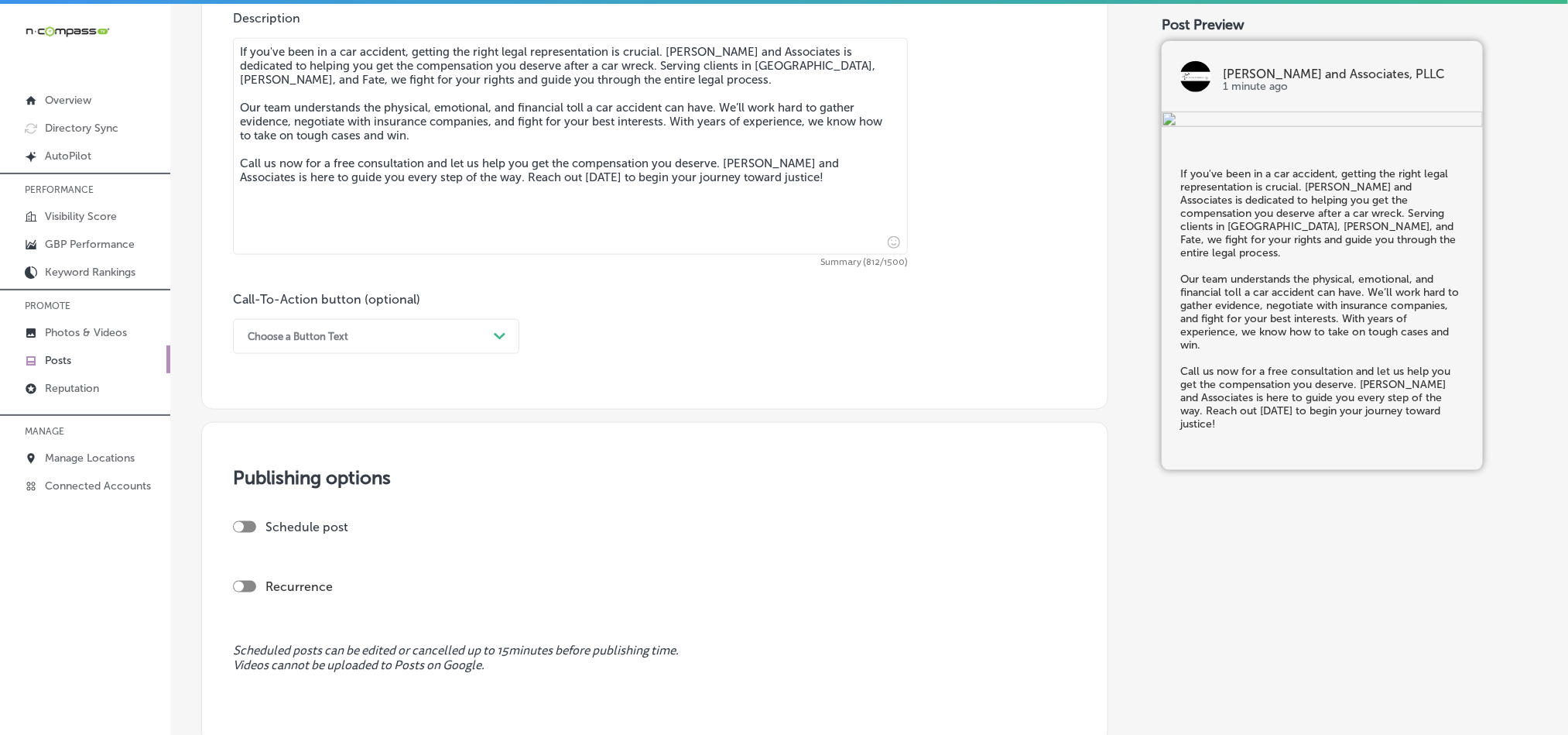
type textarea "If you've been in a car accident, getting the right legal representation is cru…"
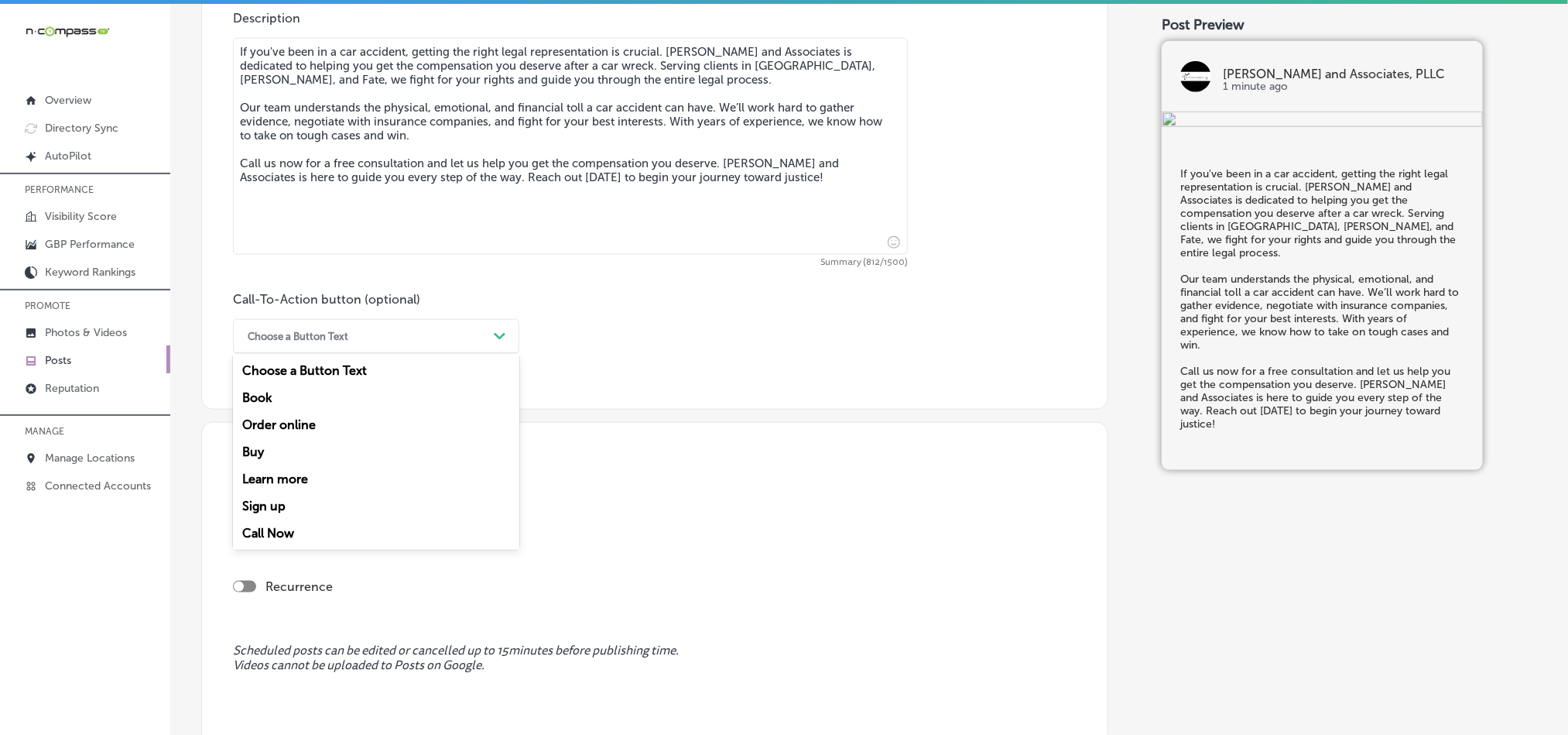
click at [369, 338] on div "Choose a Button Text" at bounding box center [364, 336] width 247 height 24
click at [276, 537] on div "Call Now" at bounding box center [376, 533] width 286 height 27
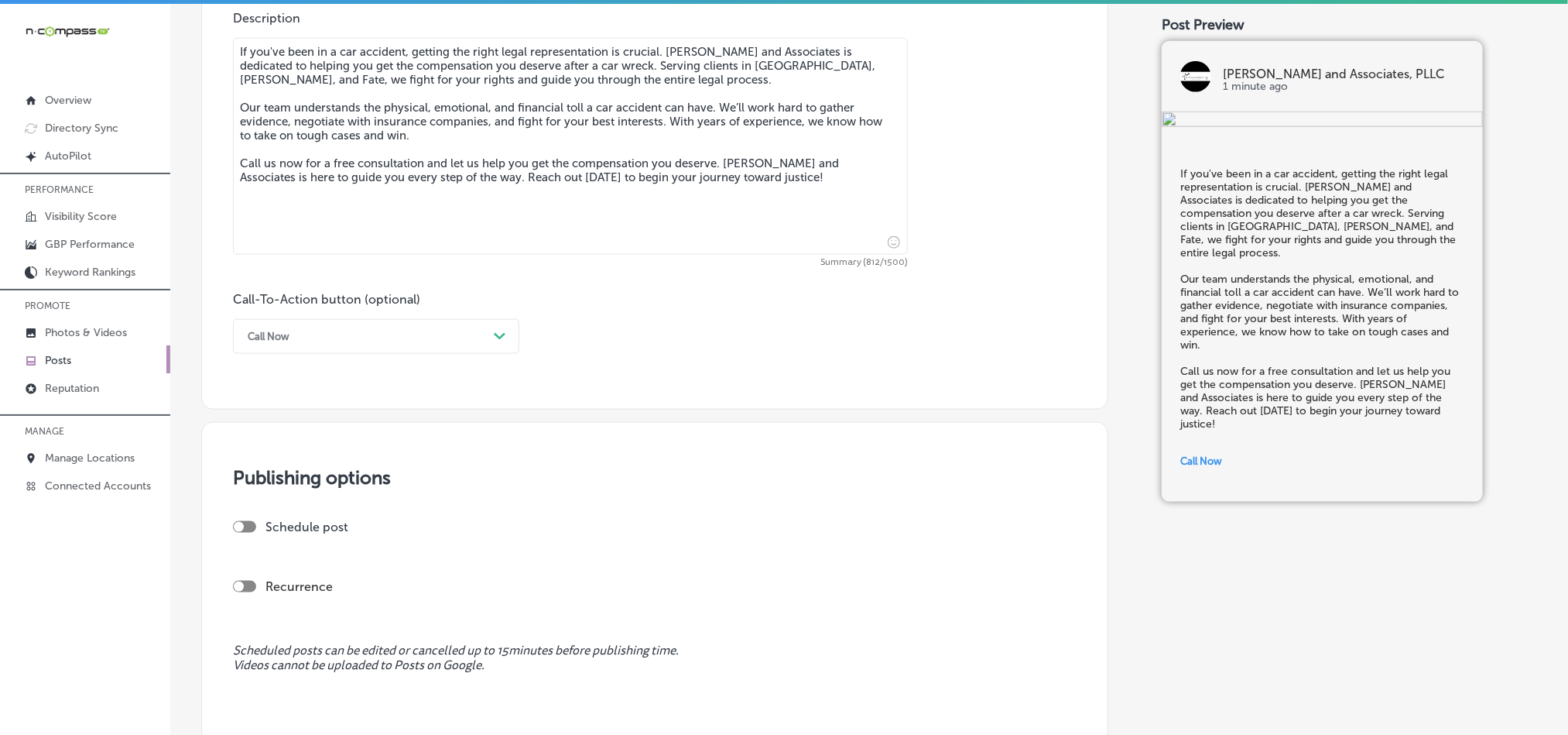
click at [732, 463] on div "Publishing options Schedule post Recurrence Scheduled posts can be edited or ca…" at bounding box center [655, 582] width 907 height 322
click at [244, 533] on div at bounding box center [244, 528] width 23 height 12
checkbox input "true"
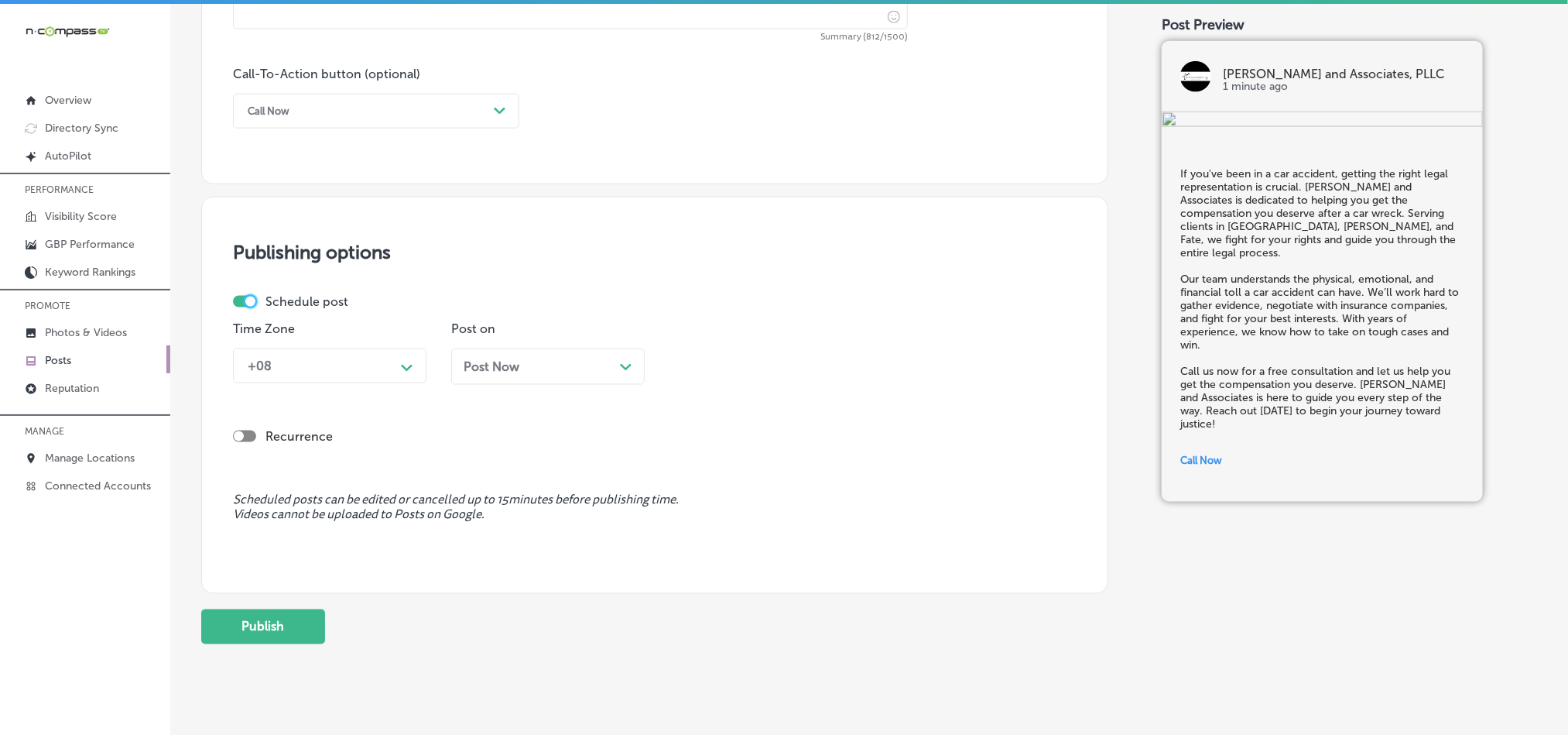
scroll to position [1148, 0]
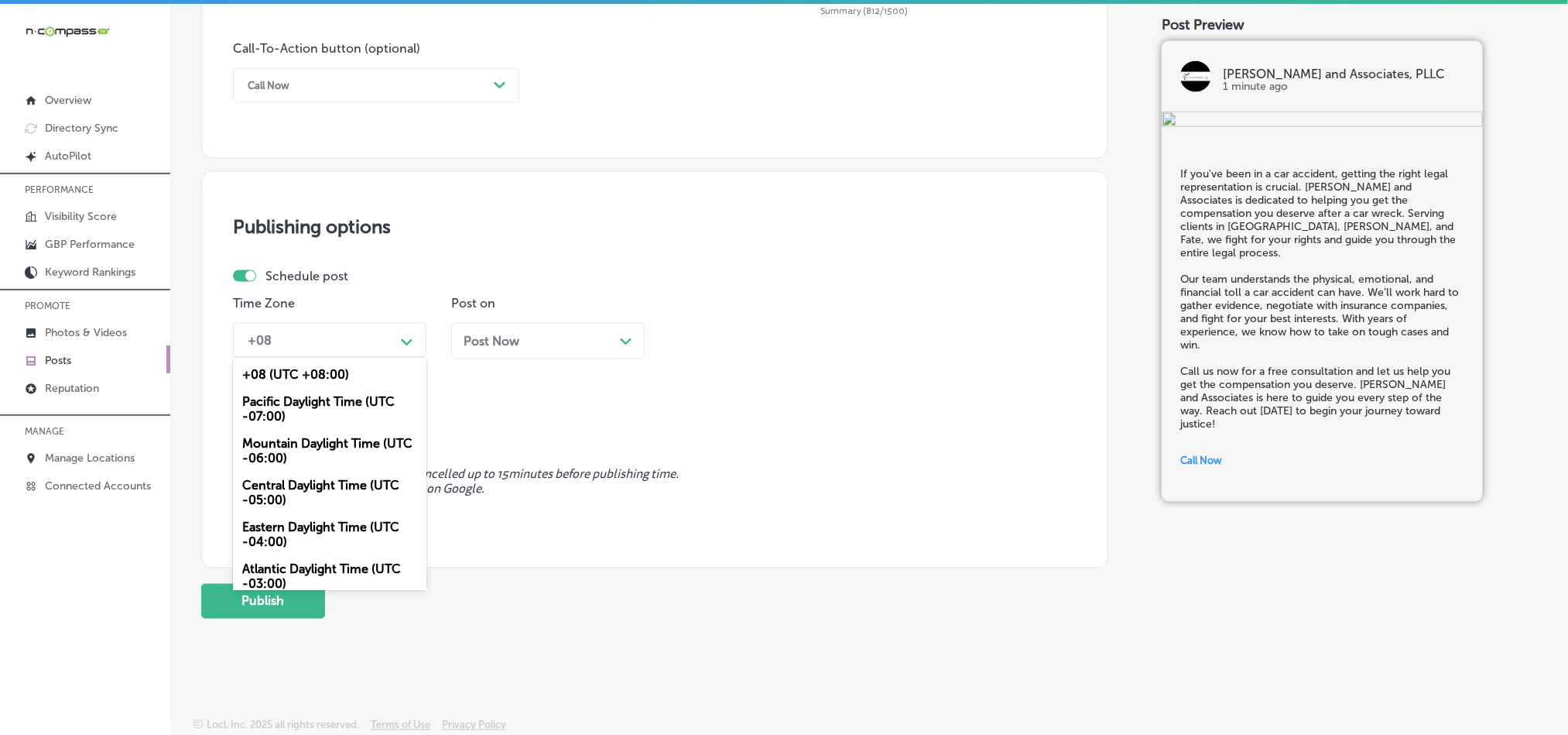
click at [325, 330] on div "+08" at bounding box center [317, 340] width 155 height 27
click at [281, 438] on div "Mountain Daylight Time (UTC -06:00)" at bounding box center [330, 451] width 193 height 42
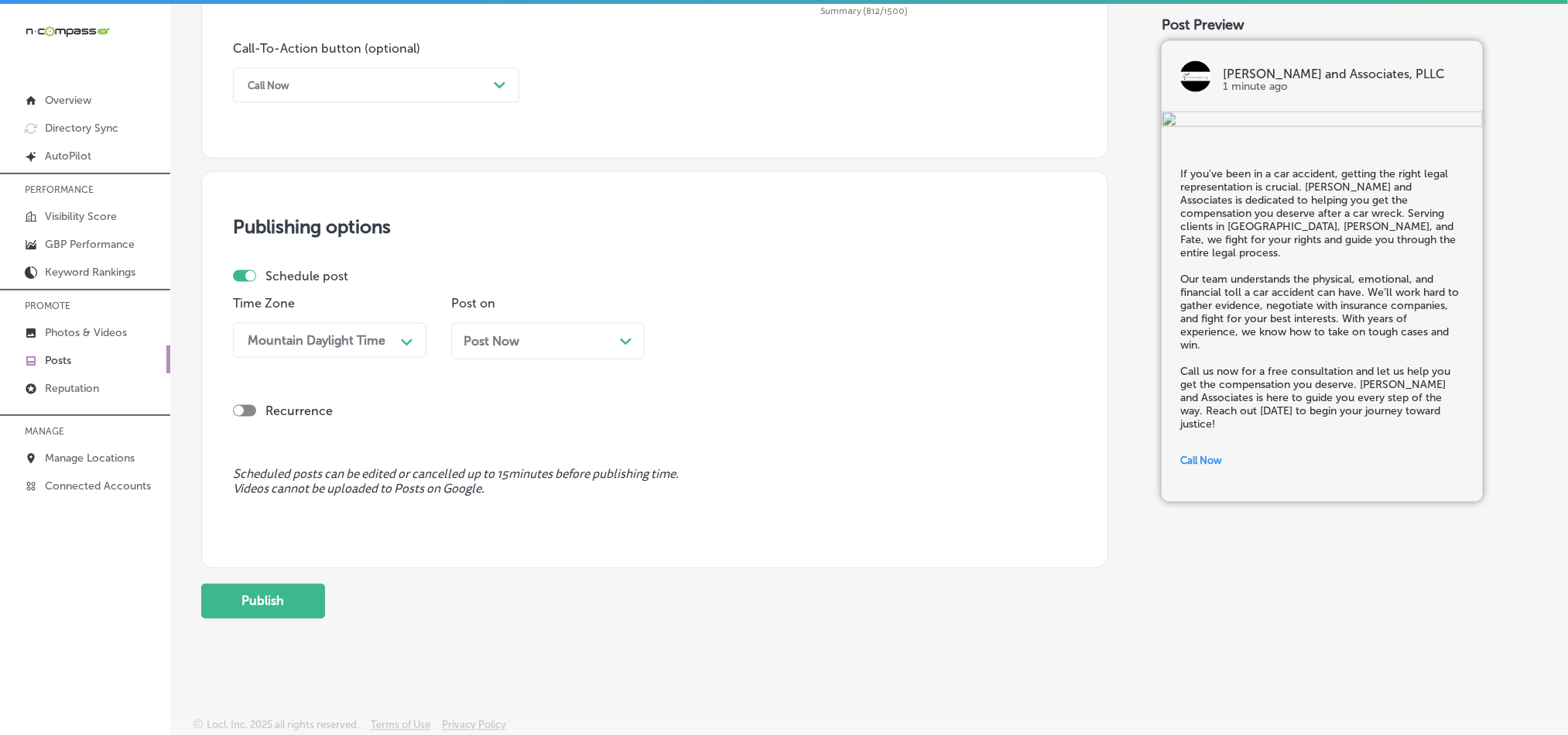
click at [532, 327] on div "Post Now Path Created with Sketch." at bounding box center [548, 341] width 193 height 36
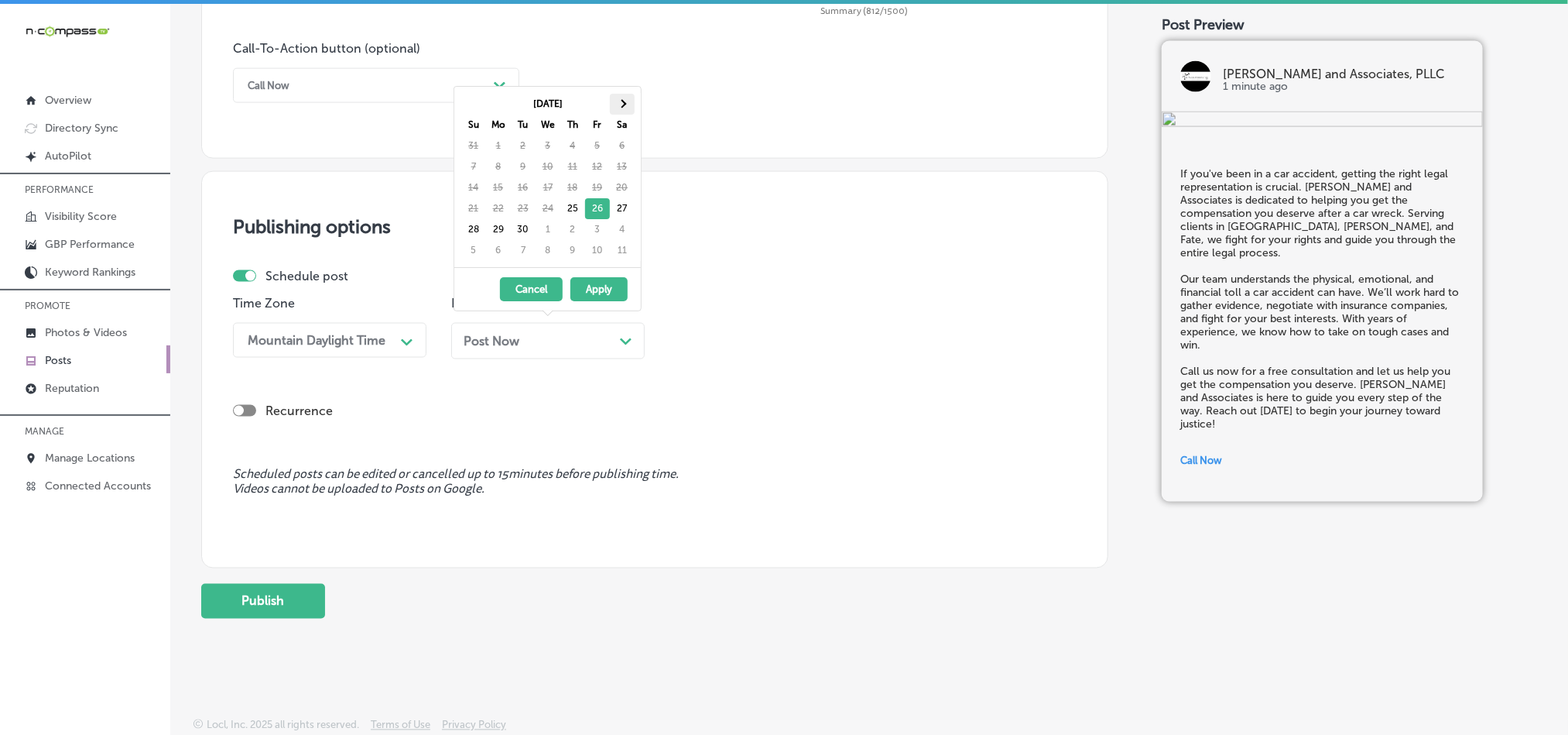
click at [618, 102] on th at bounding box center [622, 104] width 25 height 21
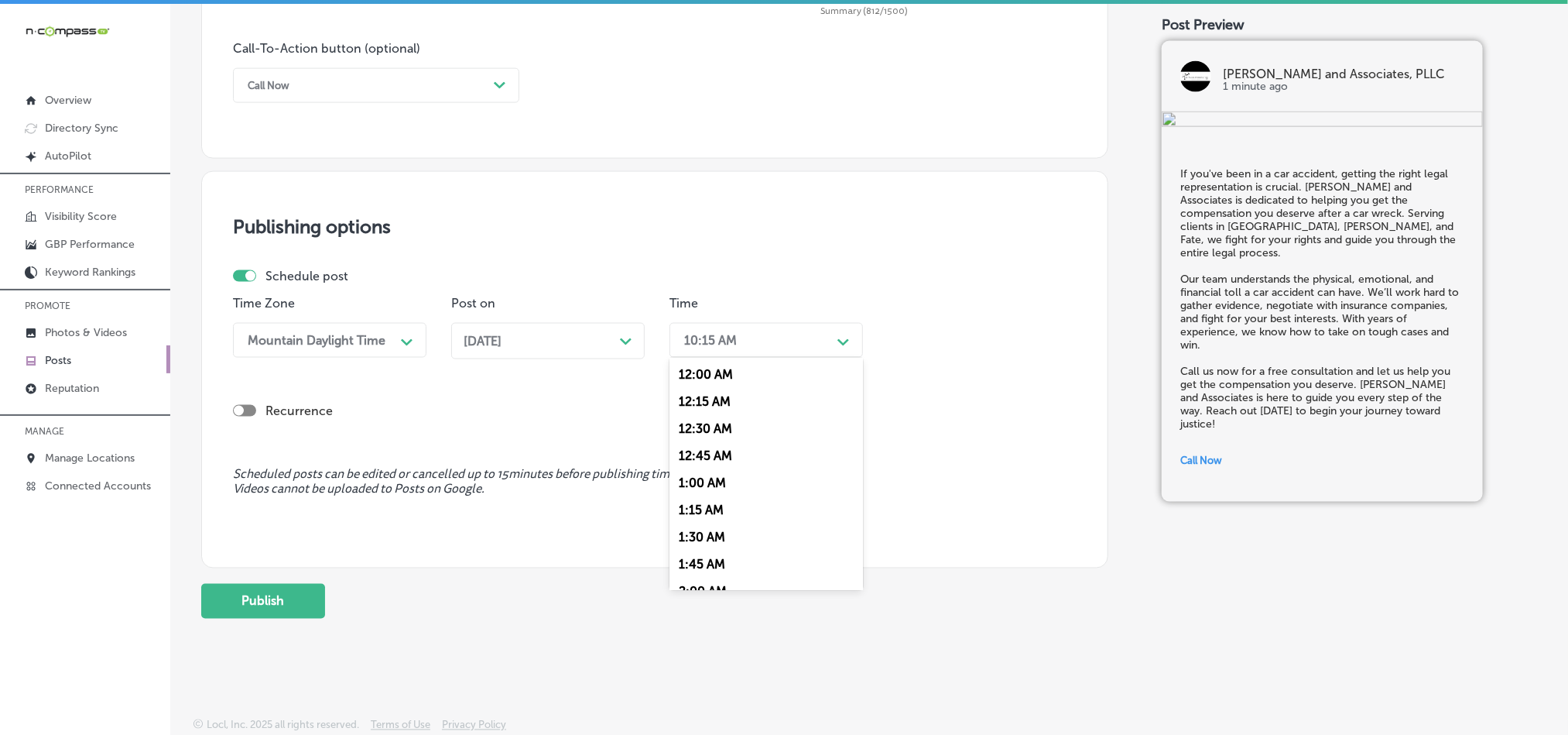
click at [720, 335] on div "10:15 AM" at bounding box center [710, 340] width 53 height 15
click at [704, 432] on div "7:00 AM" at bounding box center [767, 436] width 193 height 27
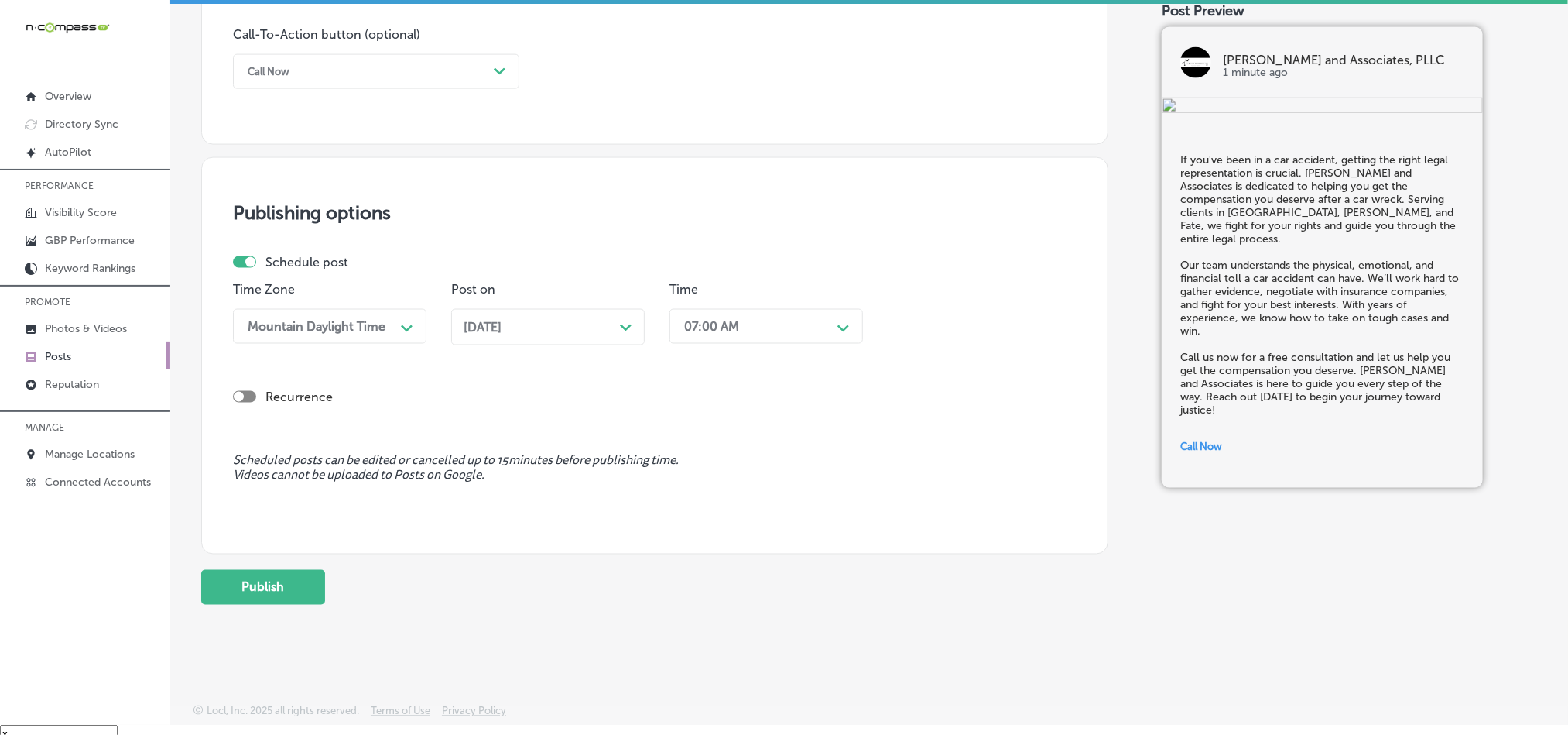
scroll to position [22, 0]
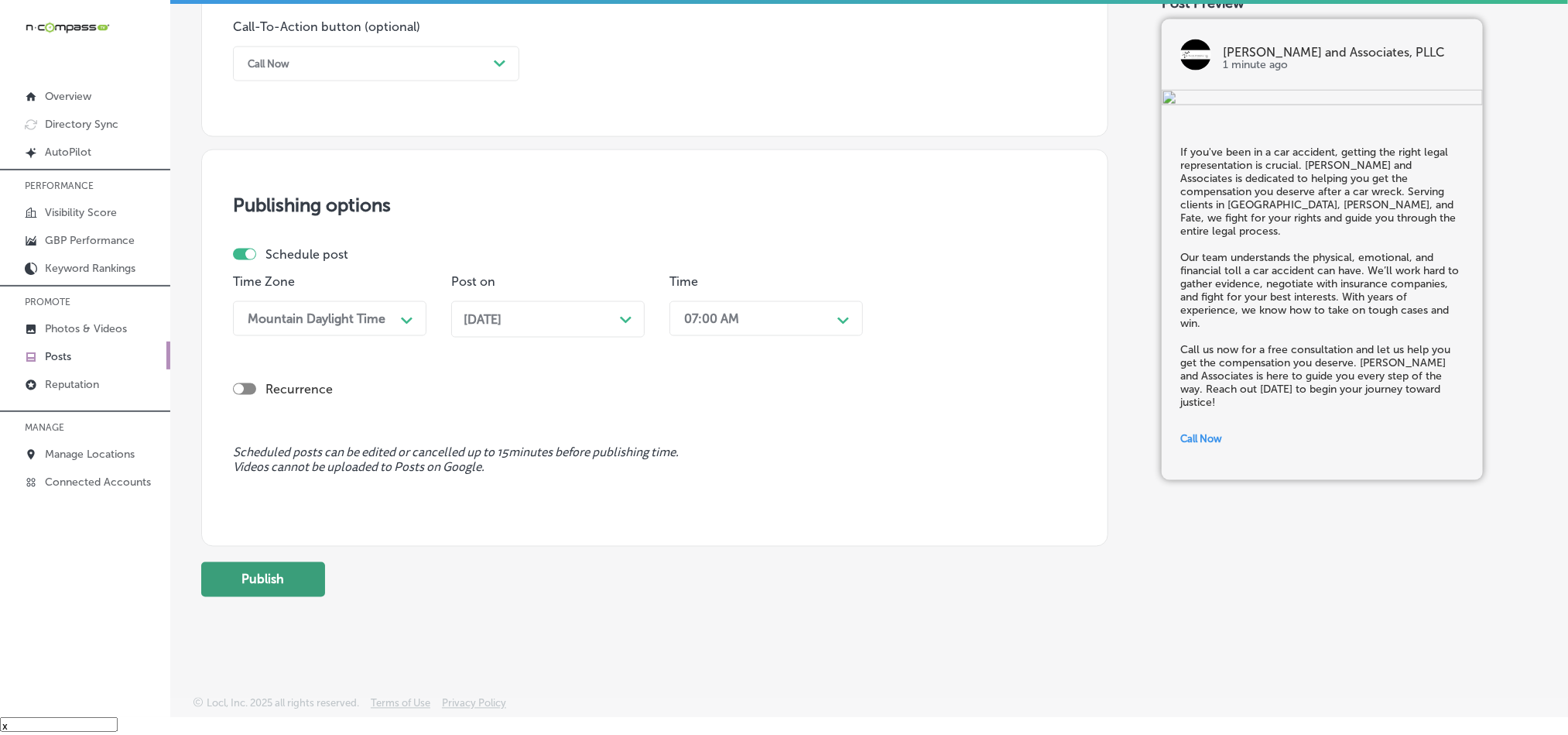
click at [265, 576] on button "Publish" at bounding box center [263, 579] width 124 height 35
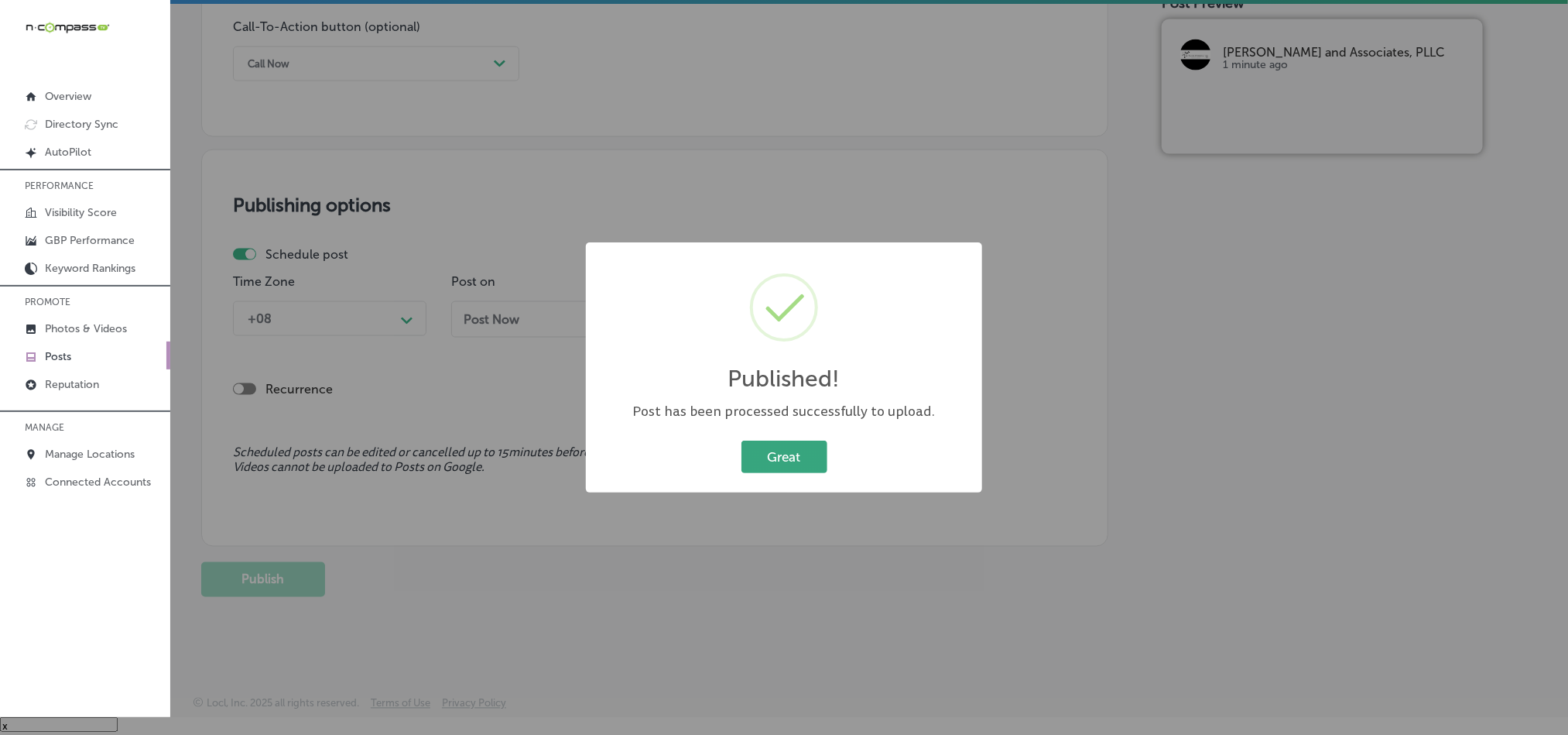
click at [760, 447] on button "Great" at bounding box center [784, 457] width 86 height 32
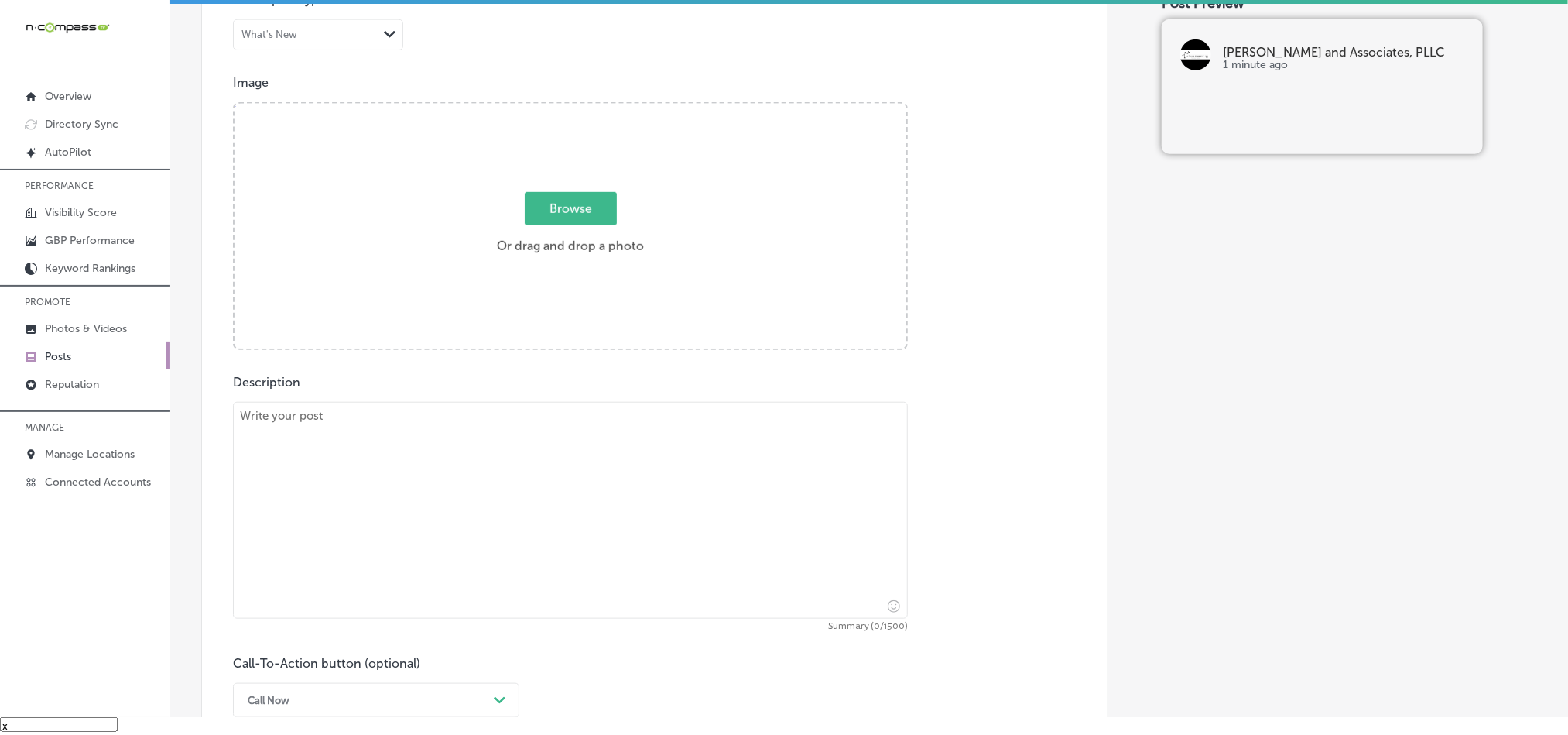
scroll to position [490, 0]
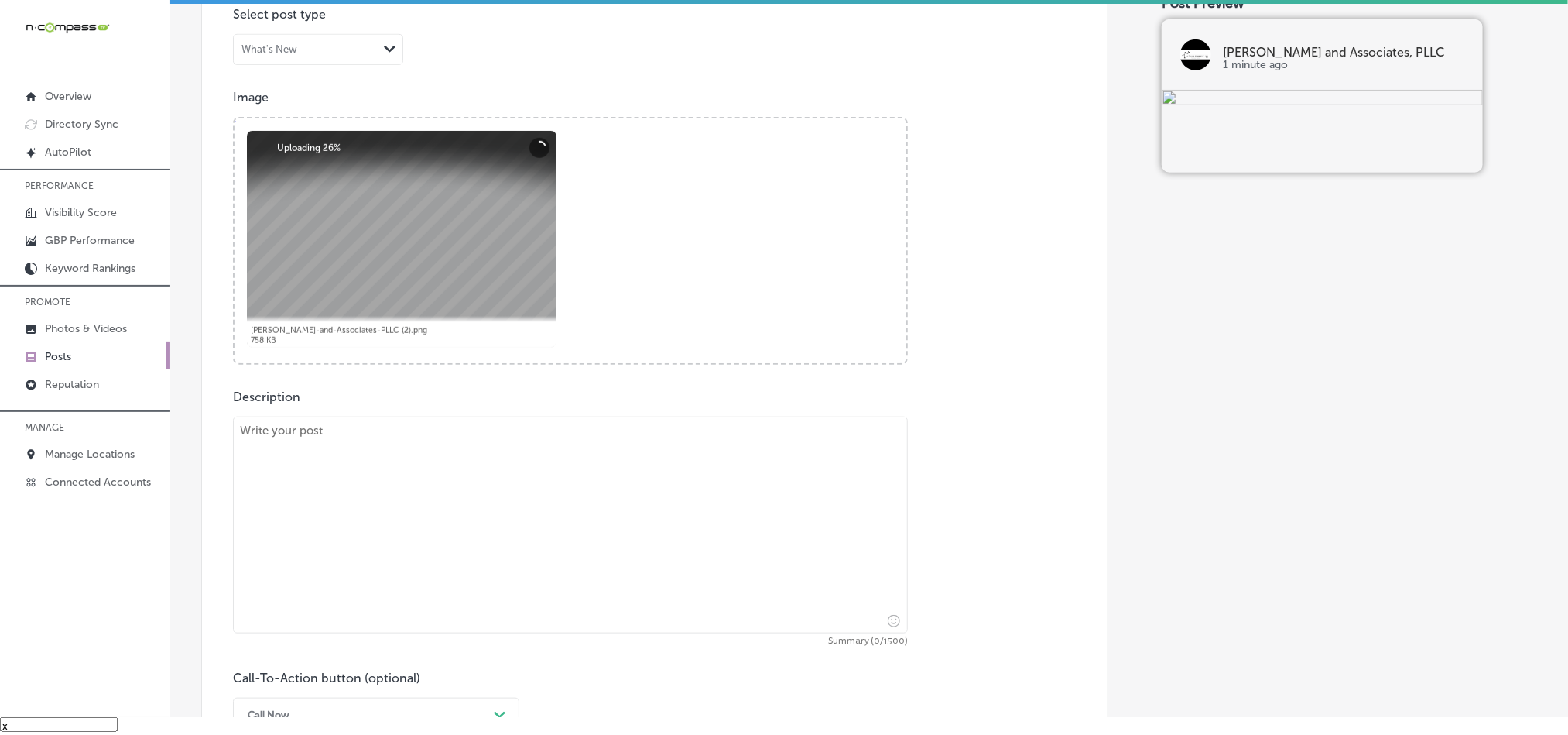
click at [463, 414] on div "Description Summary (0/1500) Call-To-Action button (optional) Call Now Path Cre…" at bounding box center [655, 561] width 843 height 343
click at [456, 489] on textarea at bounding box center [570, 525] width 675 height 216
paste textarea "Truck accidents can result in life-changing injuries, and navigating the claims…"
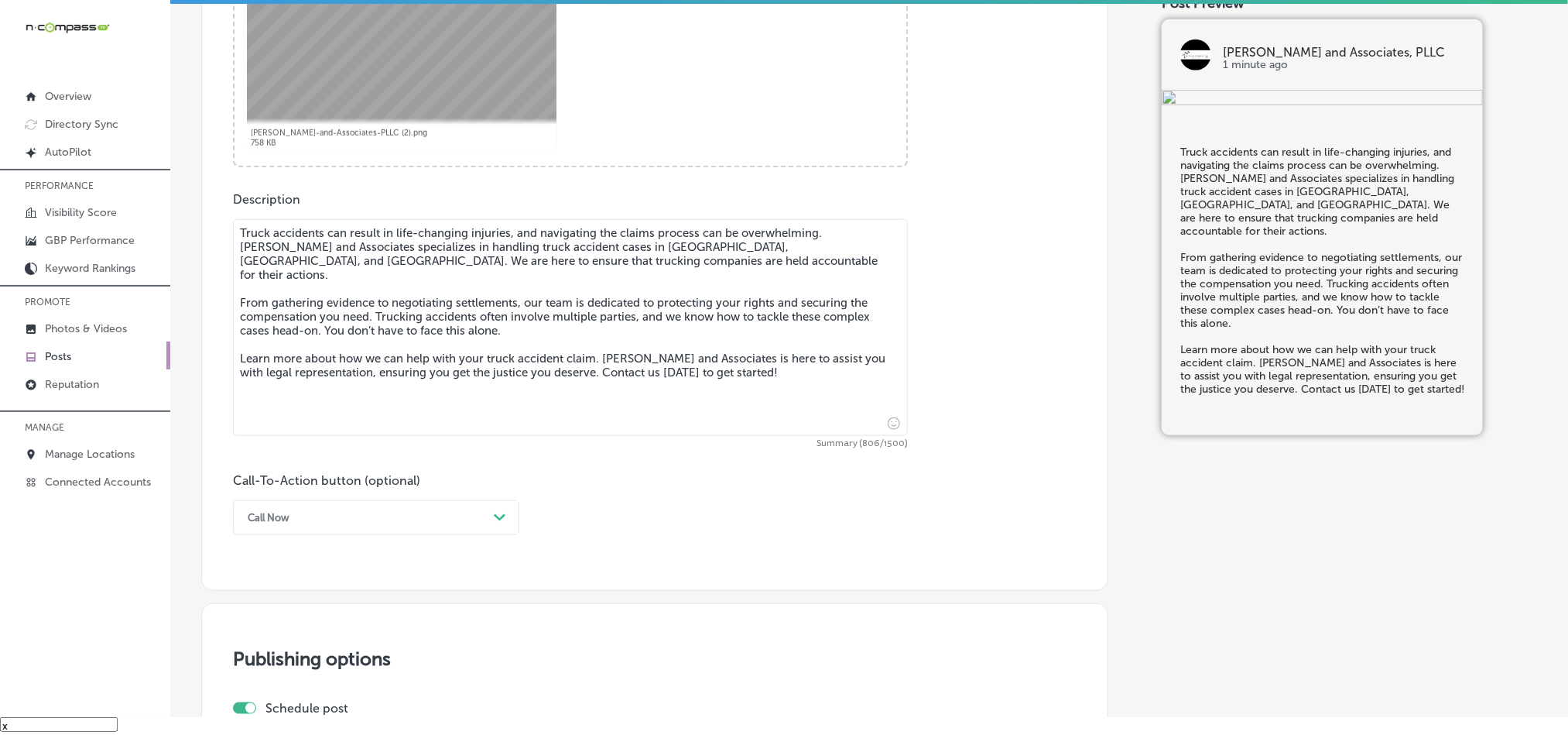
scroll to position [722, 0]
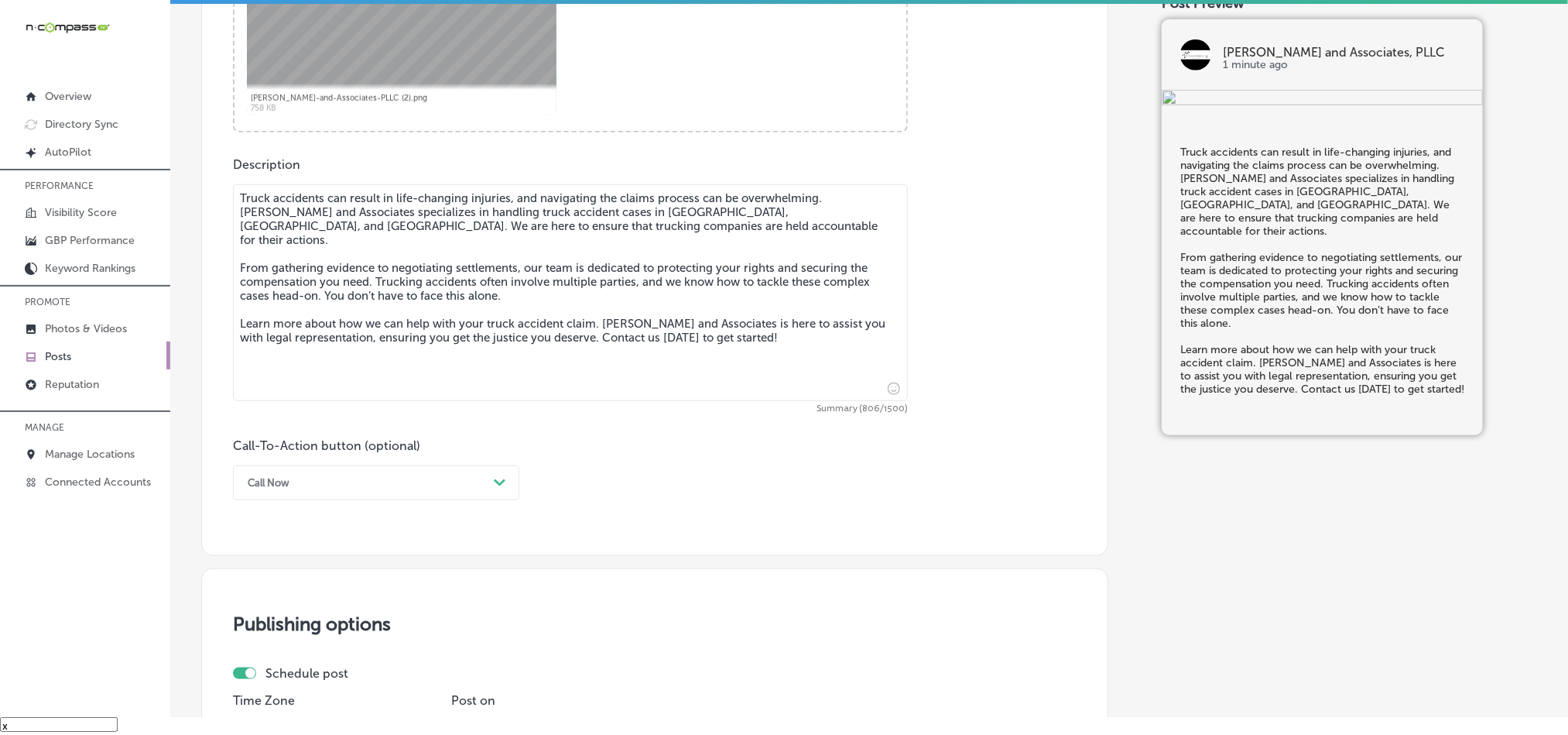
click at [240, 214] on textarea "Truck accidents can result in life-changing injuries, and navigating the claims…" at bounding box center [570, 292] width 675 height 216
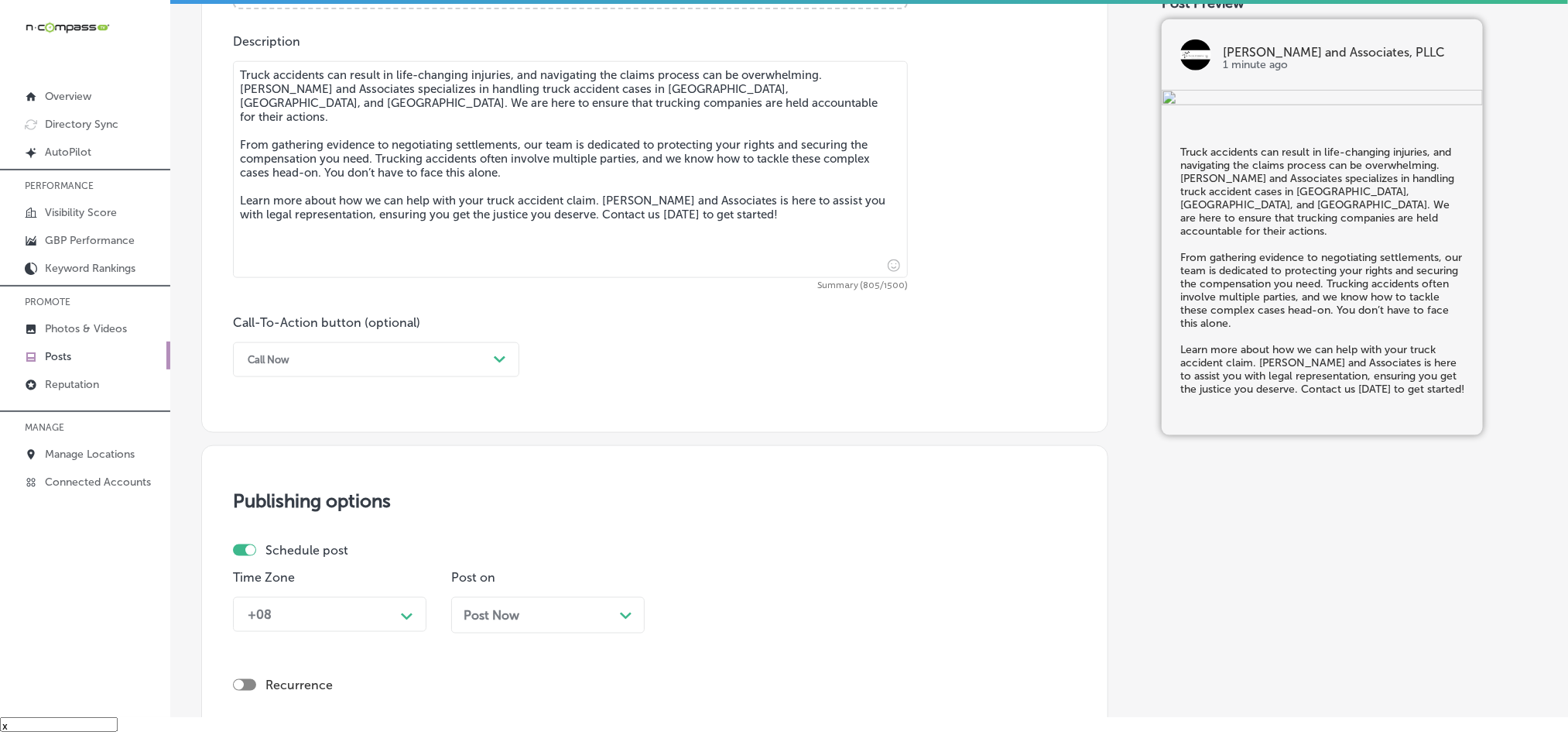
scroll to position [917, 0]
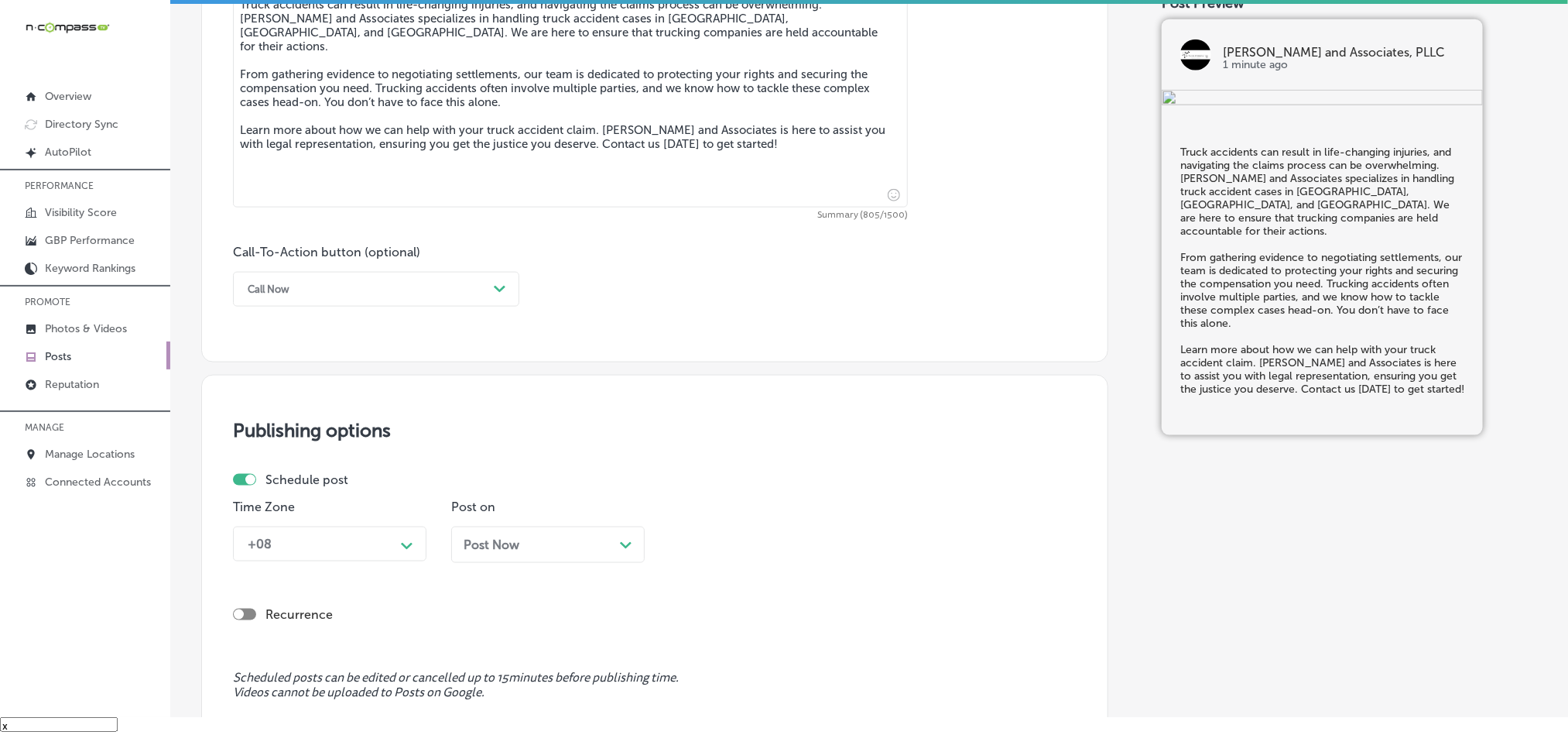
type textarea "Truck accidents can result in life-changing injuries, and navigating the claims…"
click at [421, 296] on div "Call Now" at bounding box center [364, 289] width 247 height 24
click at [274, 438] on div "Learn more" at bounding box center [376, 431] width 286 height 27
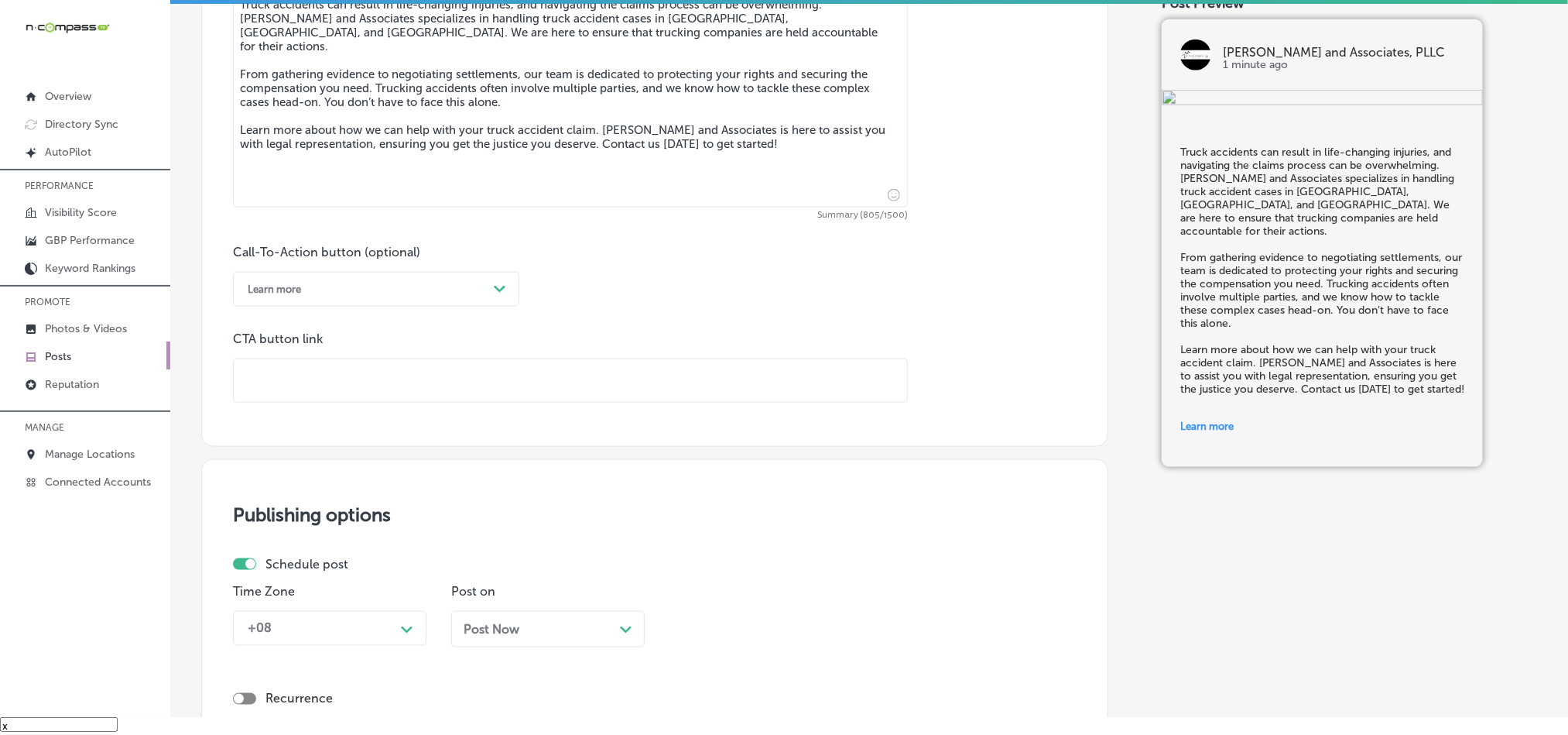
click at [386, 400] on input "text" at bounding box center [569, 380] width 673 height 43
paste input "https://www.jimwlaw.com/"
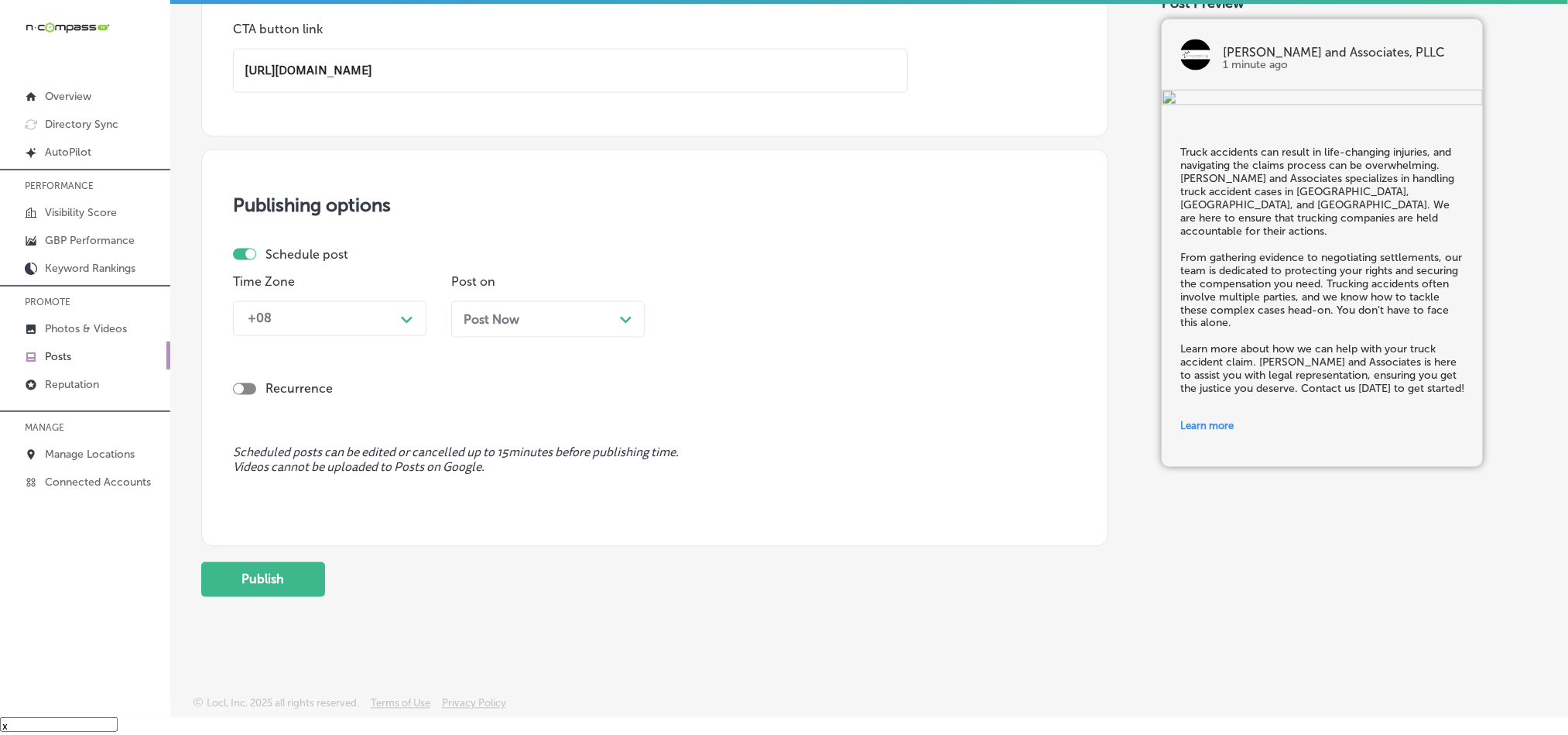
scroll to position [1235, 0]
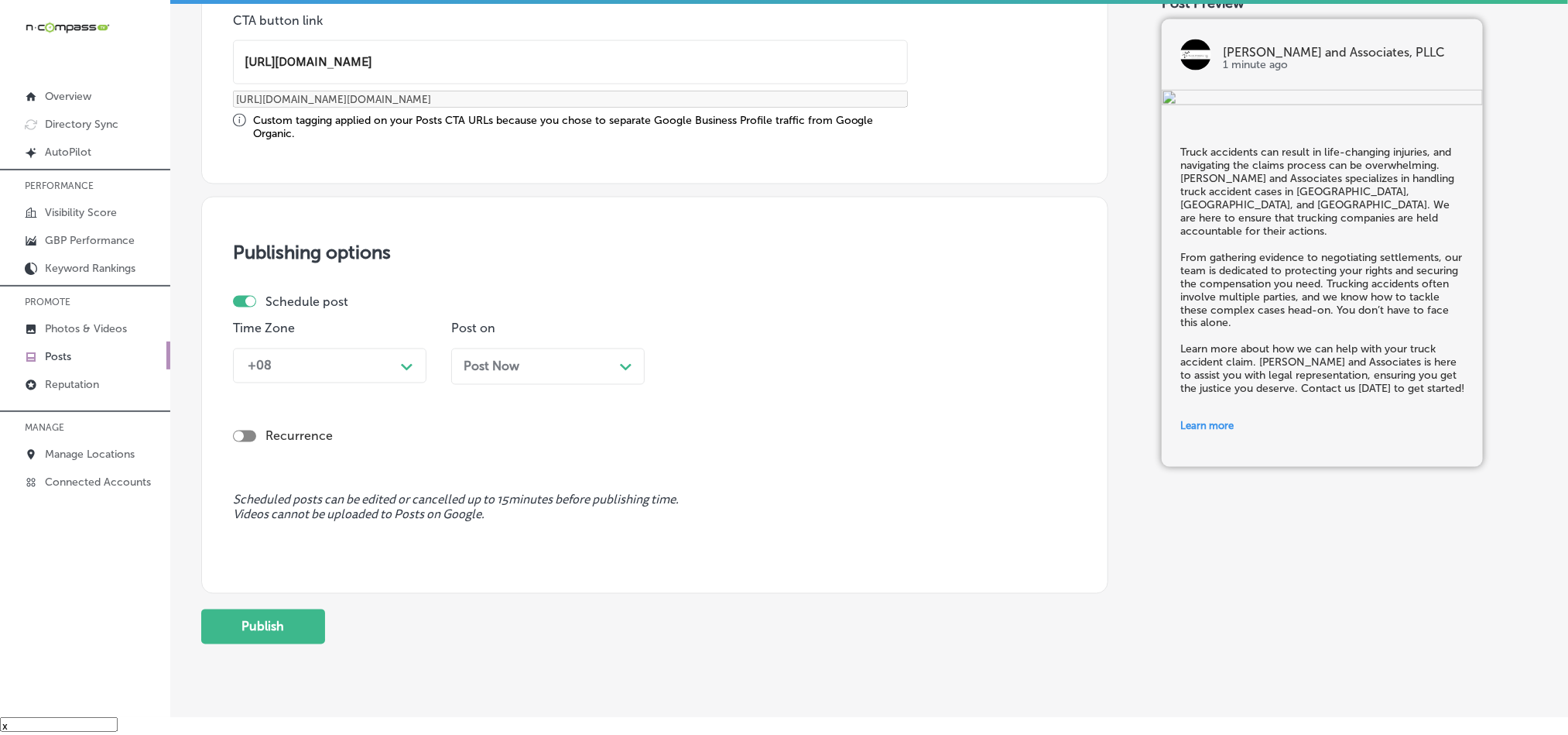
type input "https://www.jimwlaw.com/"
click at [386, 312] on div "Schedule post Time Zone +08 Path Created with Sketch. Post on Post Now Path Cre…" at bounding box center [649, 345] width 831 height 102
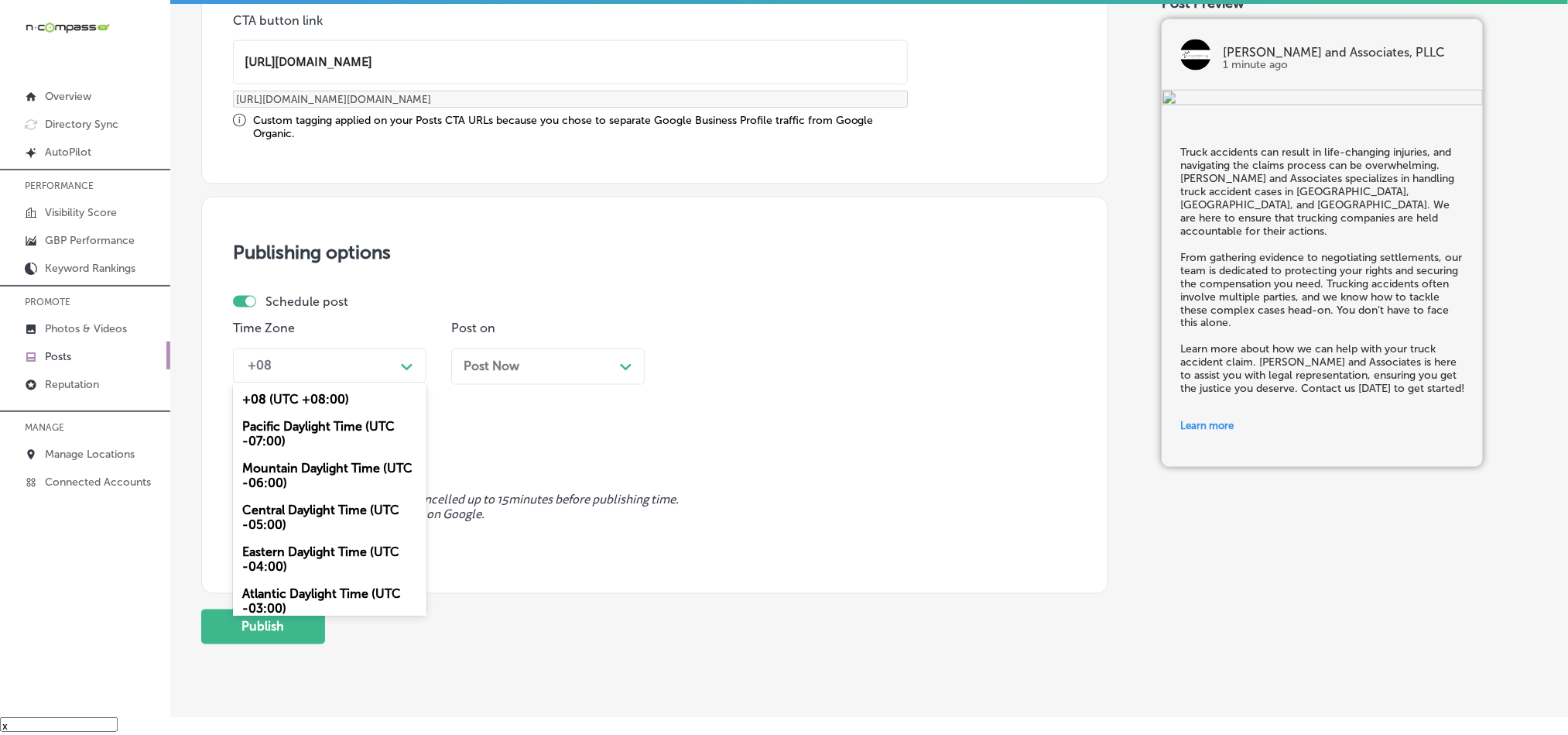
click at [386, 372] on div "+08" at bounding box center [317, 365] width 155 height 27
click at [331, 470] on div "Mountain Daylight Time (UTC -06:00)" at bounding box center [330, 477] width 193 height 42
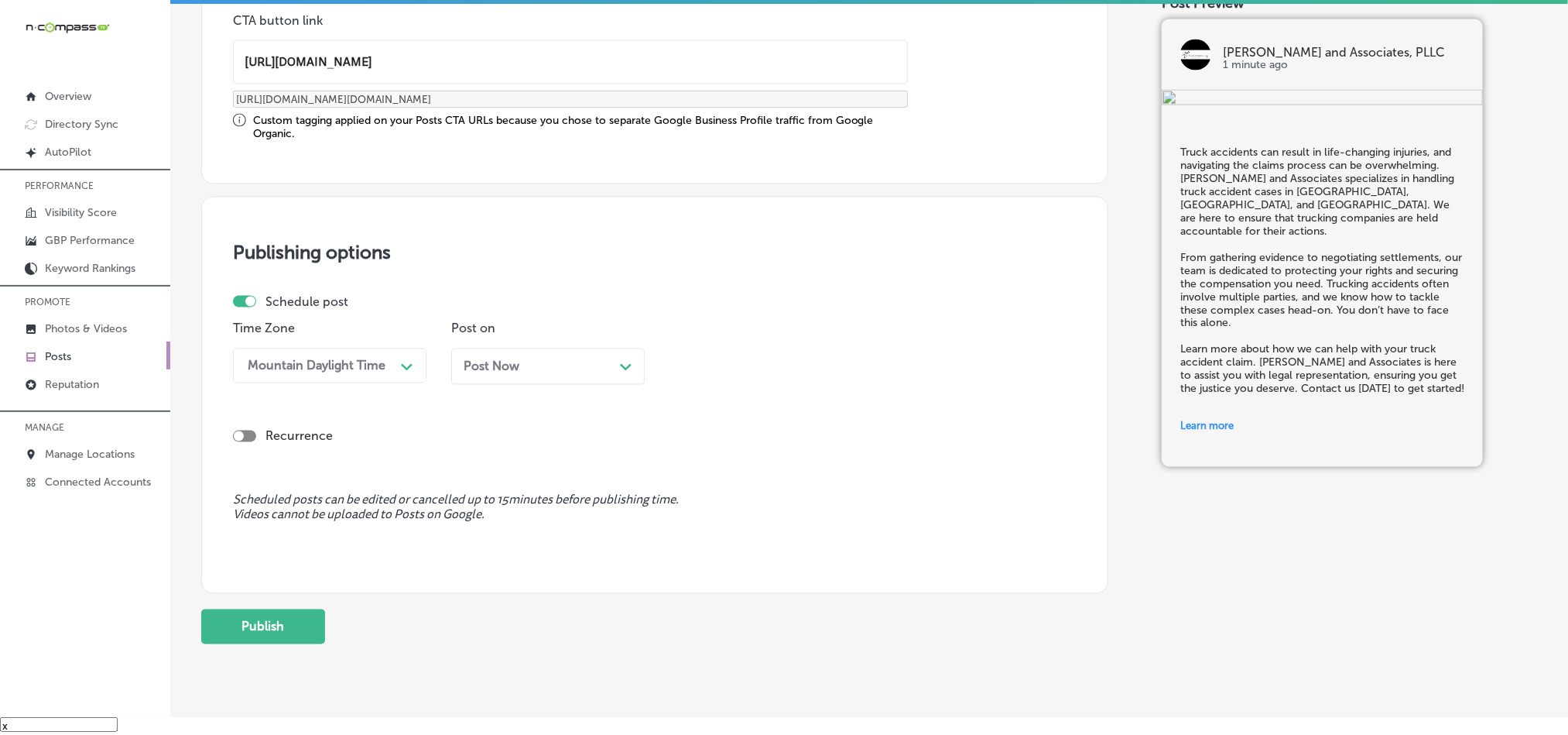
click at [553, 355] on div "Post Now Path Created with Sketch." at bounding box center [548, 366] width 193 height 36
click at [746, 372] on div "10:15 AM" at bounding box center [754, 365] width 155 height 27
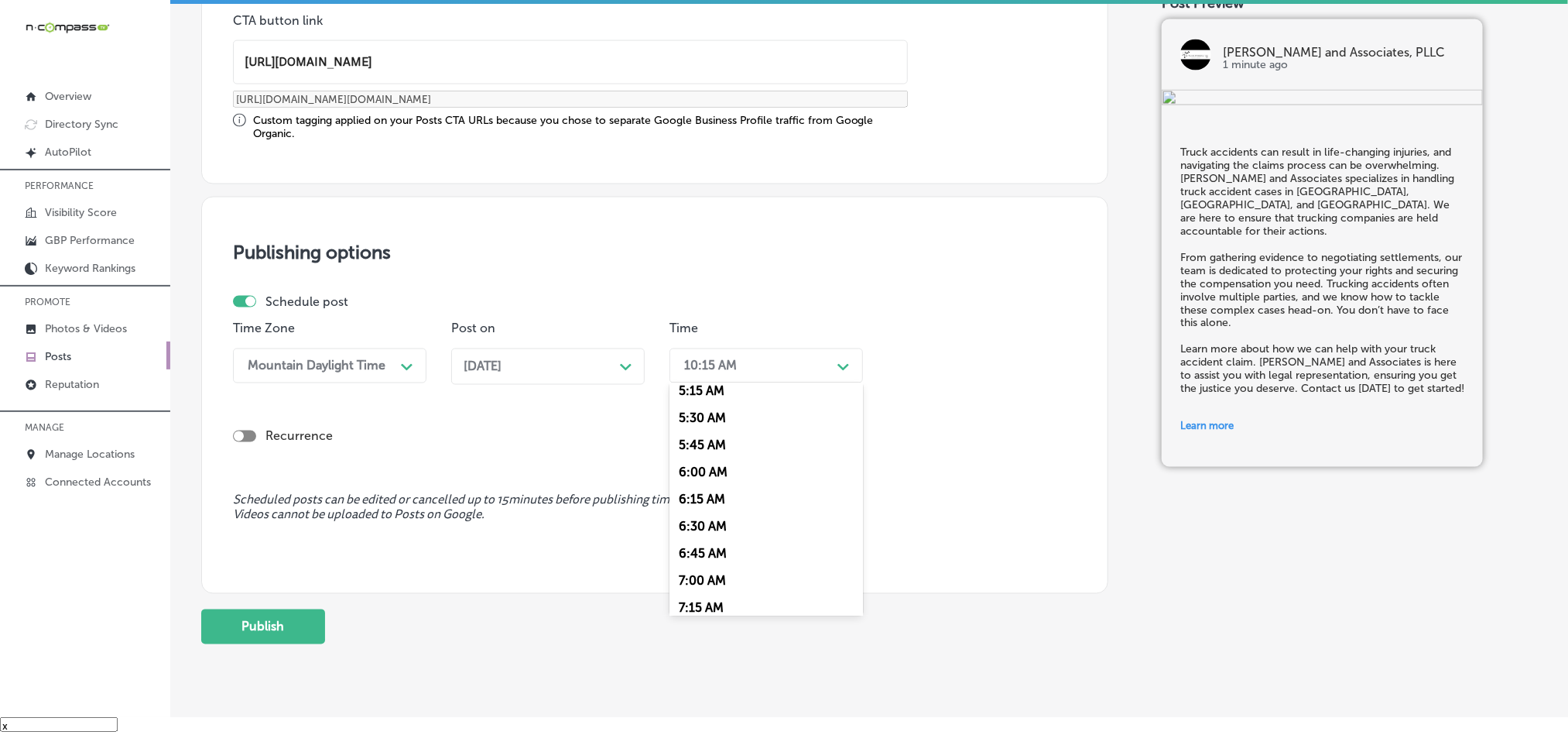
scroll to position [580, 0]
click at [695, 588] on div "7:00 AM" at bounding box center [767, 577] width 193 height 27
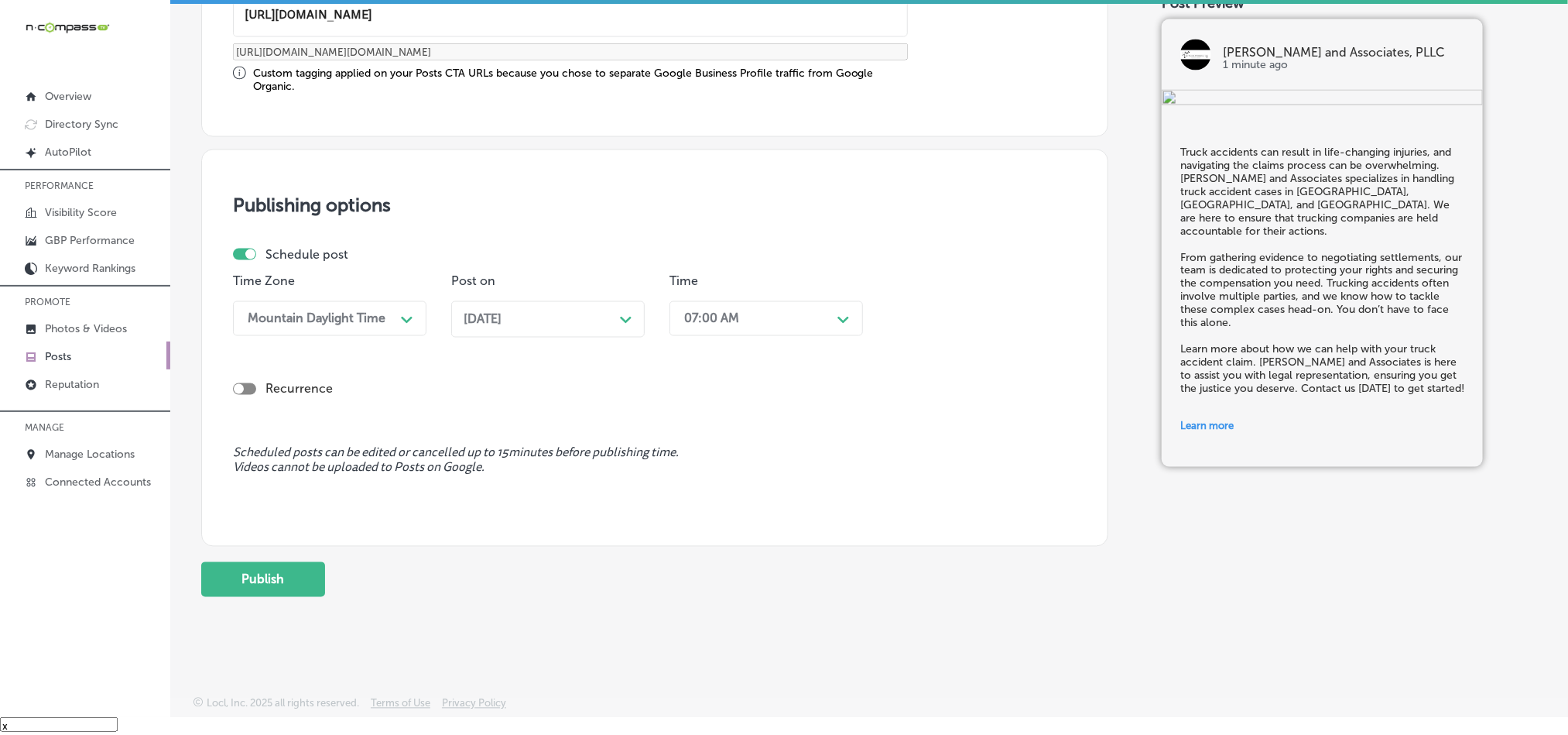
scroll to position [1287, 0]
click at [248, 571] on button "Publish" at bounding box center [263, 579] width 124 height 35
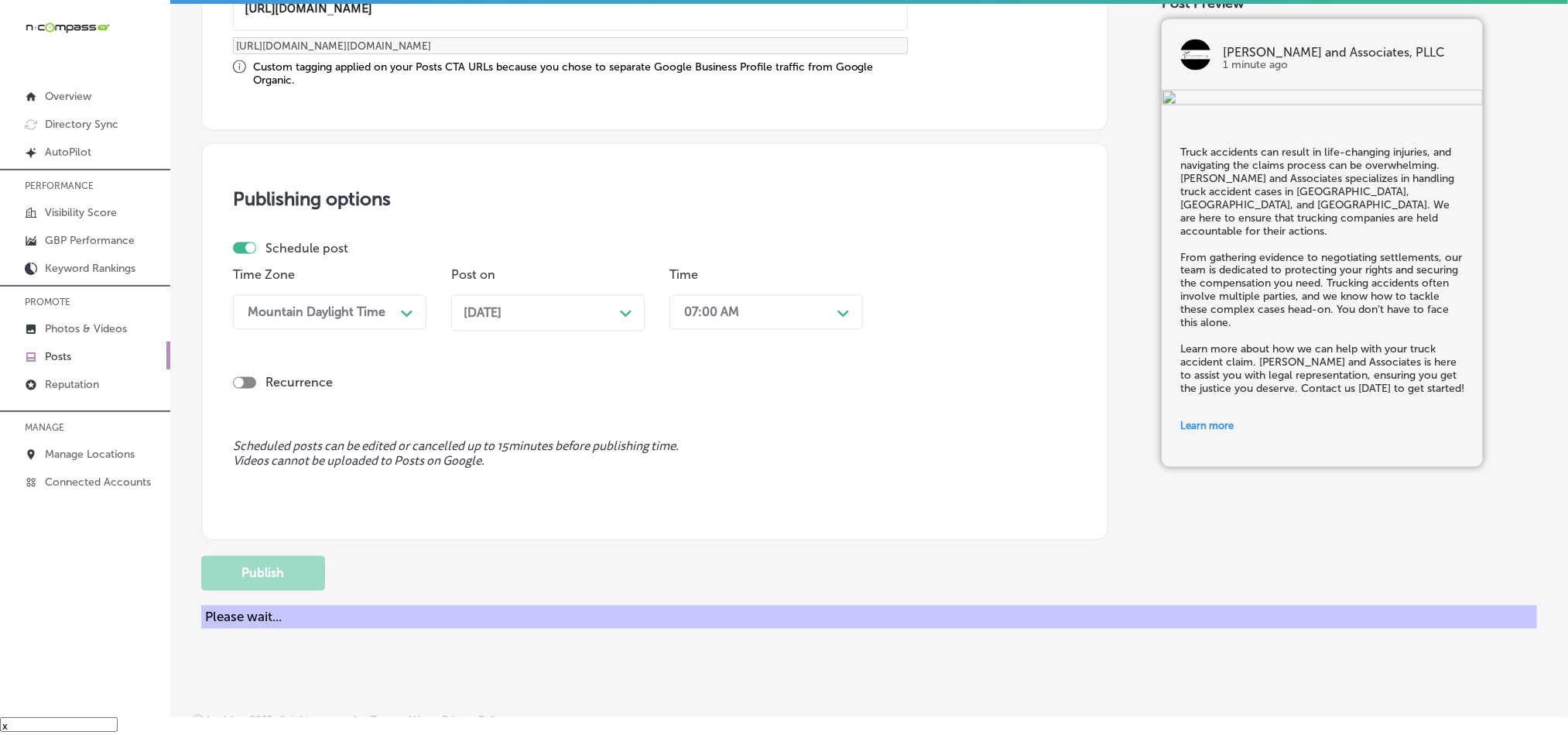
scroll to position [1148, 0]
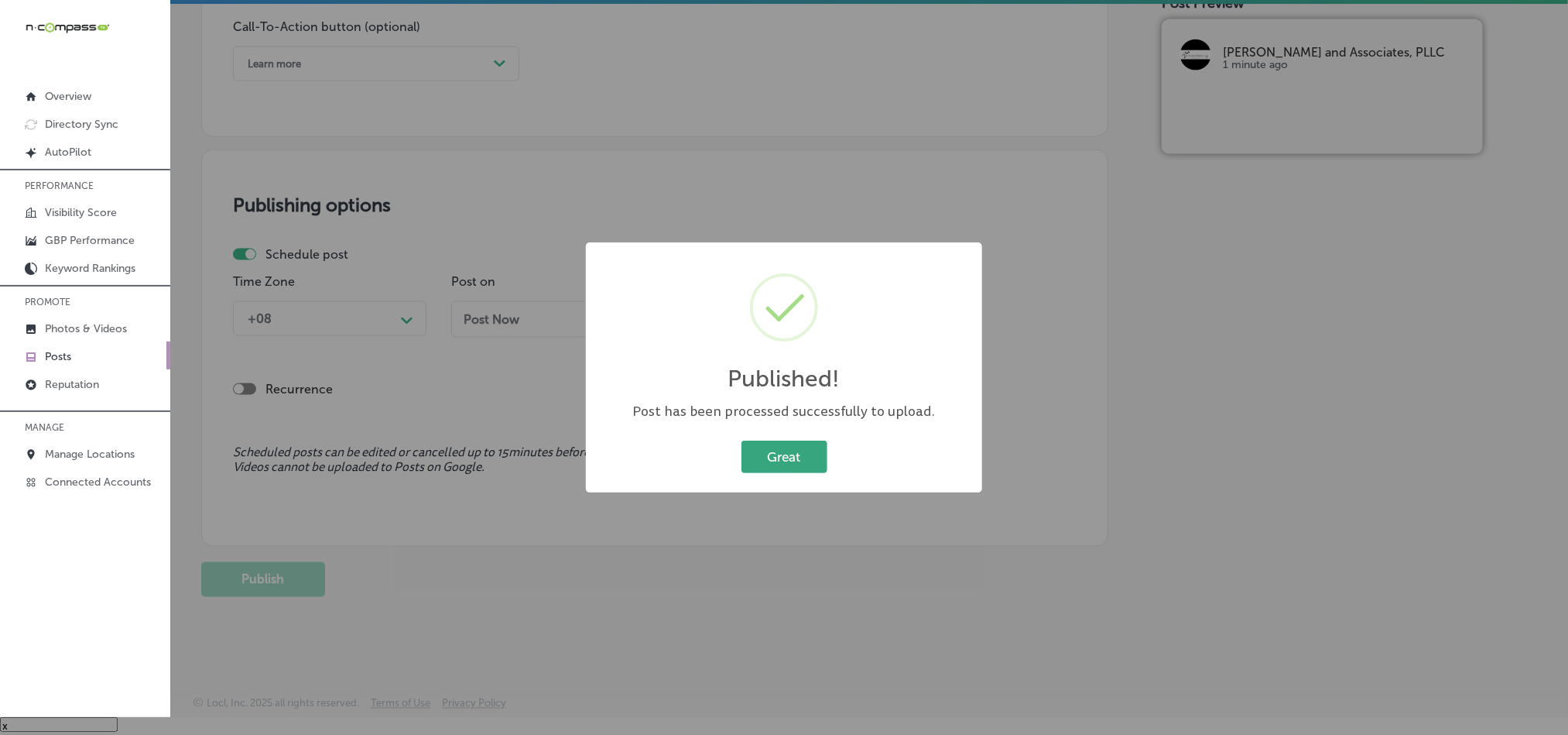
click at [767, 447] on button "Great" at bounding box center [784, 457] width 86 height 32
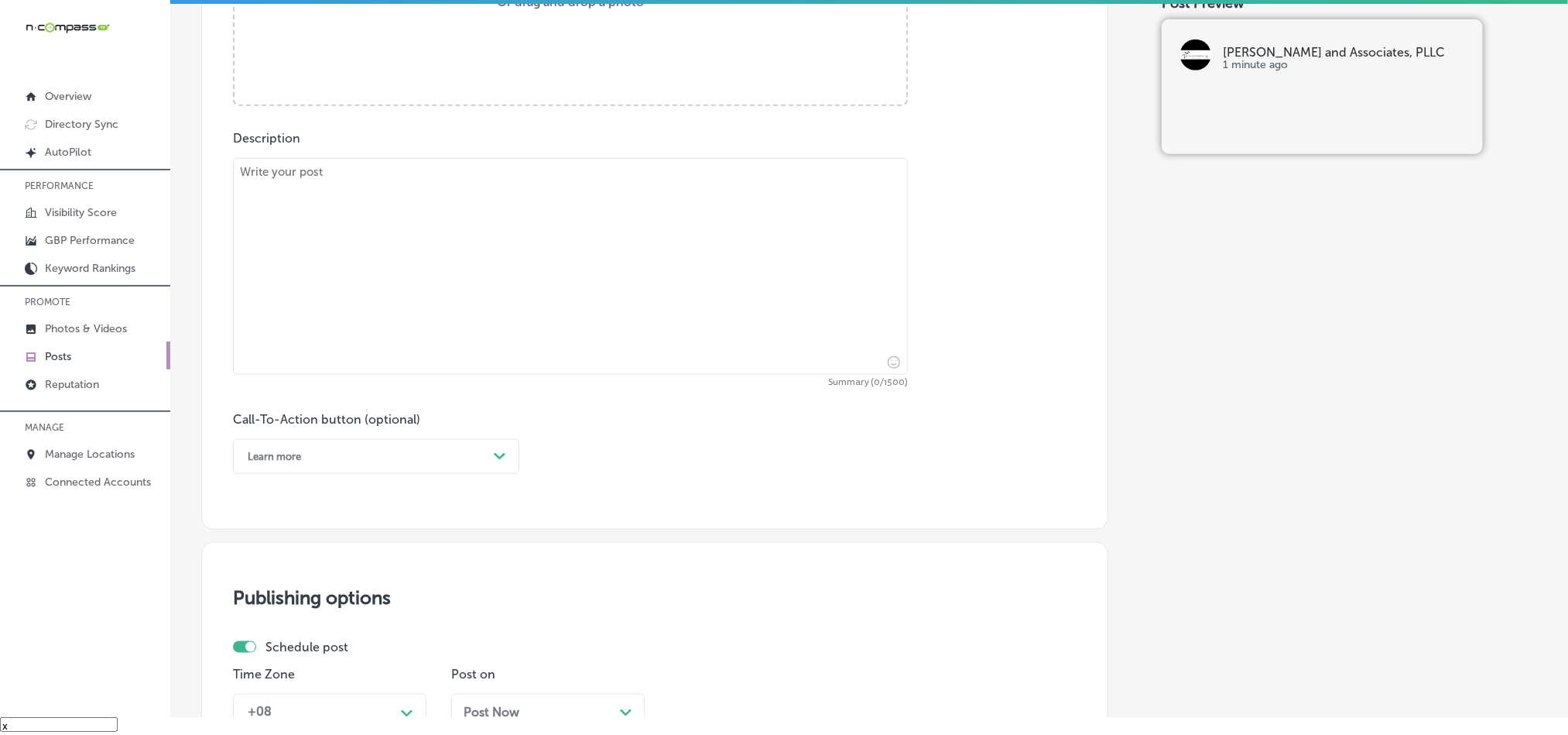
scroll to position [646, 0]
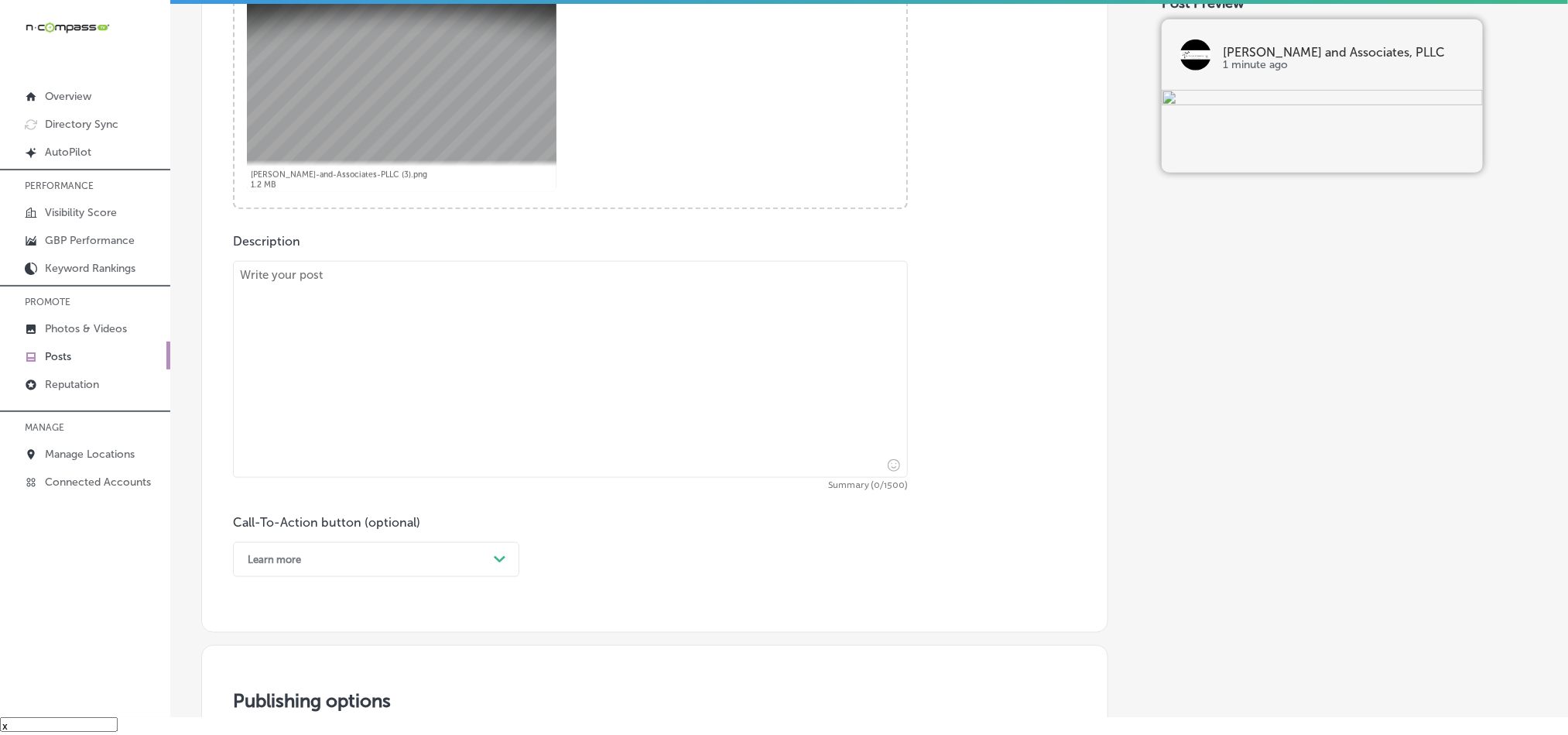
click at [504, 386] on textarea at bounding box center [570, 369] width 675 height 216
paste textarea "If you've been involved in a semi-truck accident, you need a lawyer with experi…"
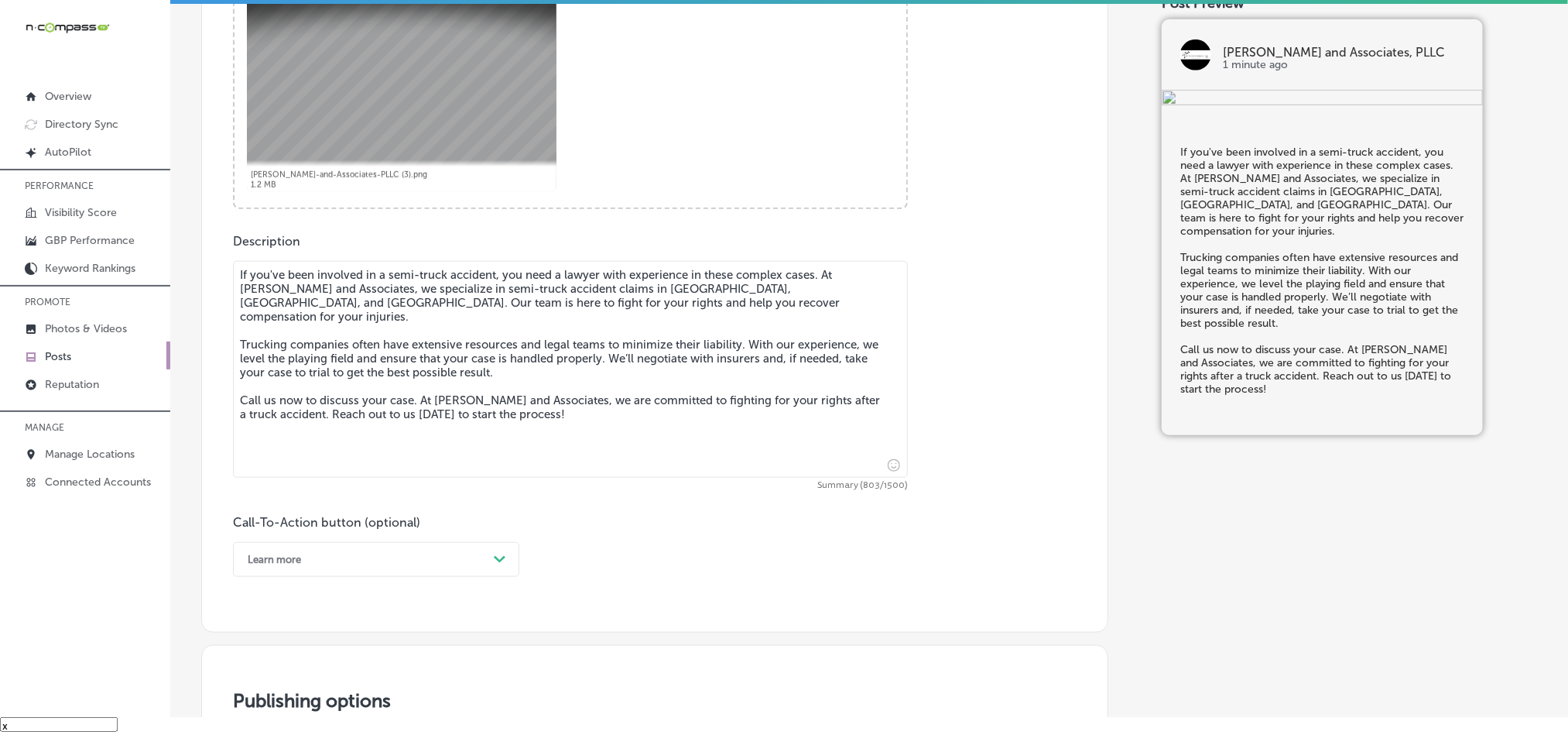
click at [239, 291] on textarea "If you've been involved in a semi-truck accident, you need a lawyer with experi…" at bounding box center [570, 369] width 675 height 216
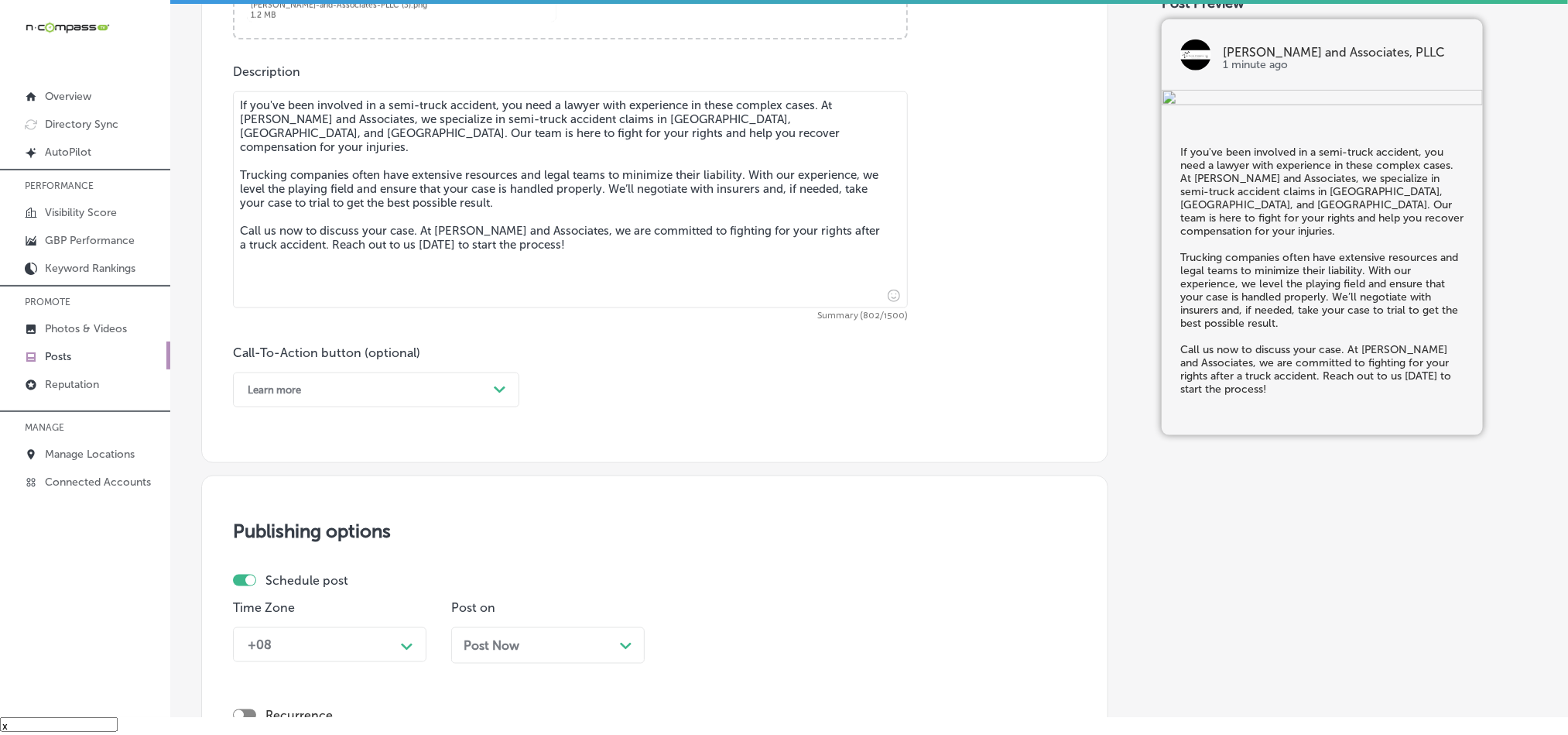
scroll to position [839, 0]
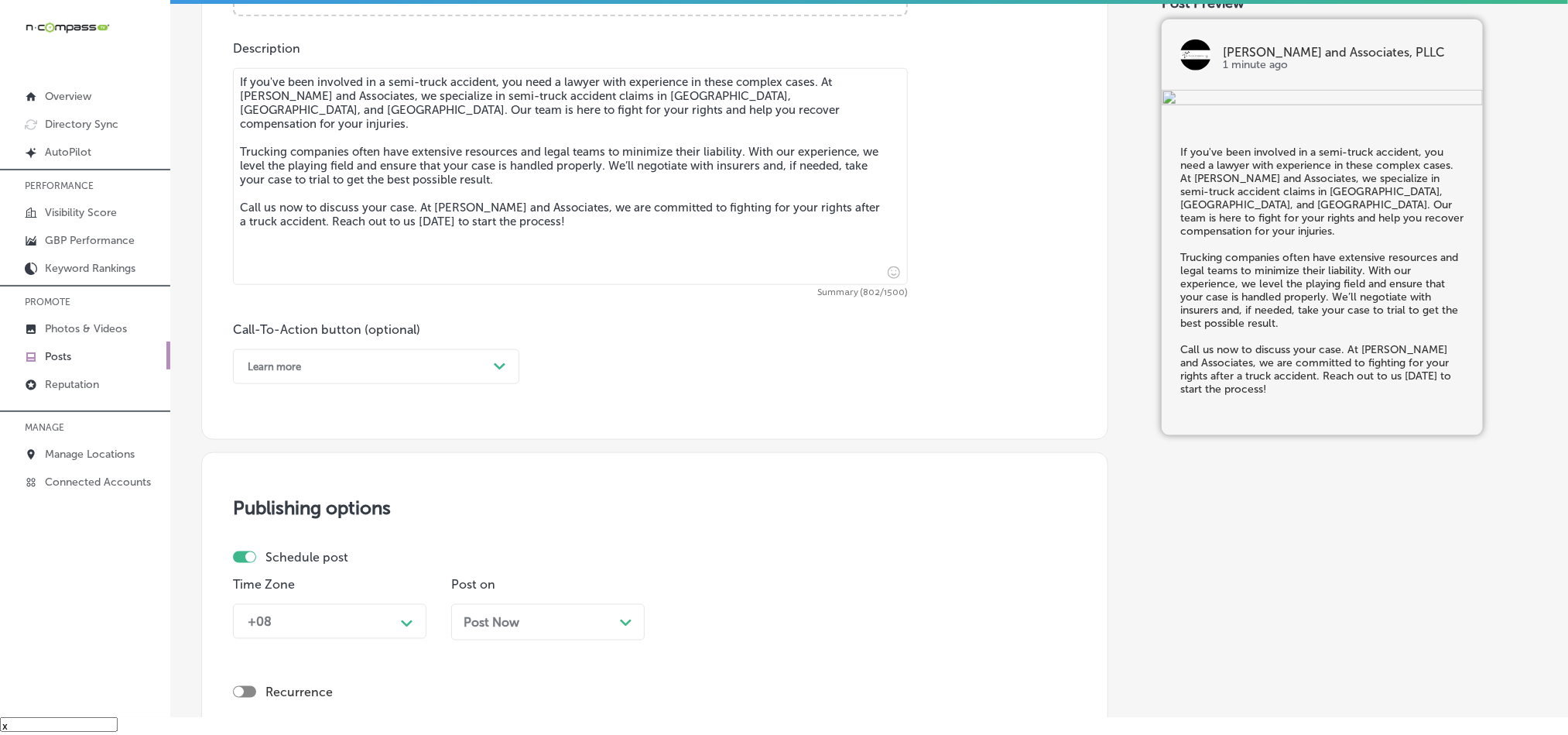
type textarea "If you've been involved in a semi-truck accident, you need a lawyer with experi…"
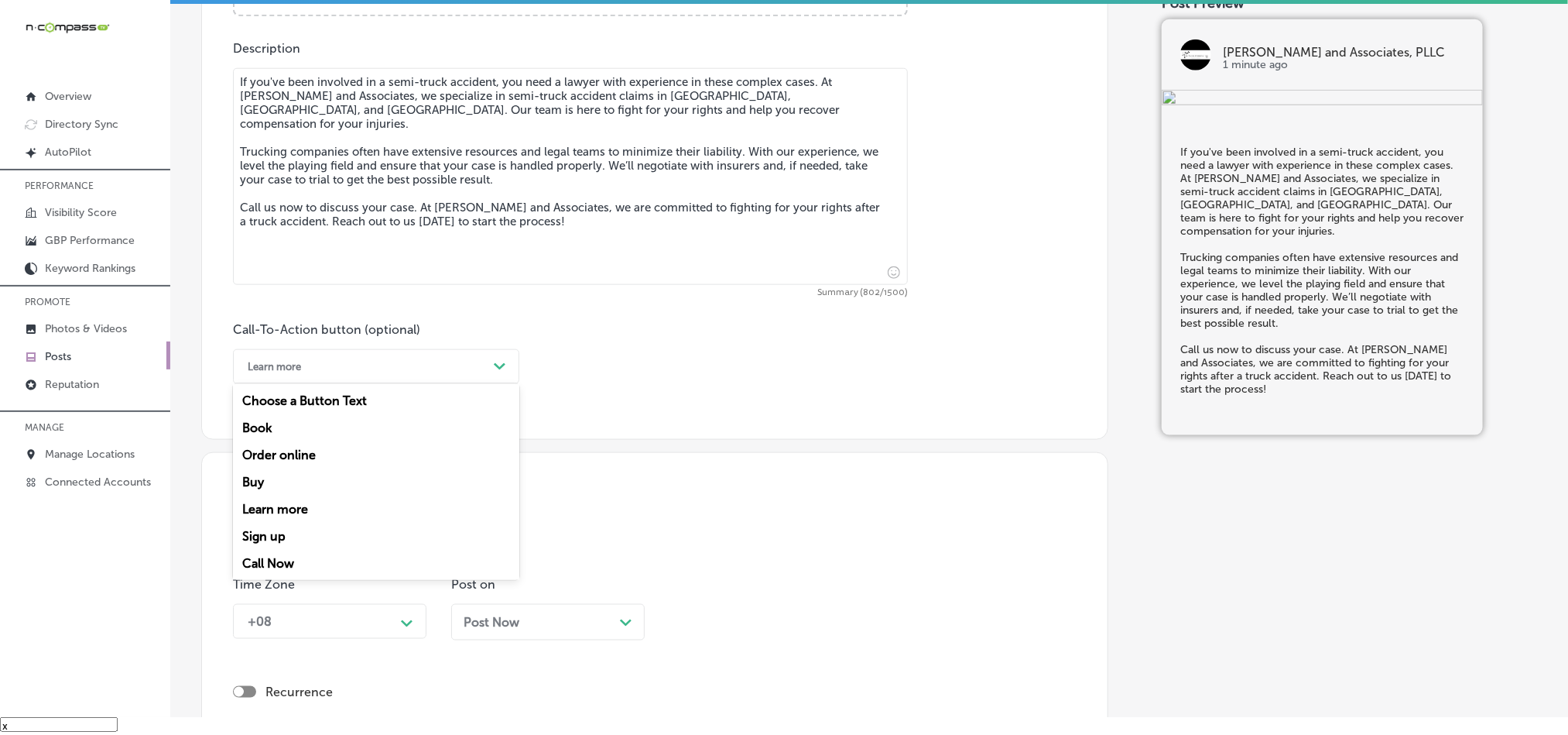
click at [352, 365] on div "Learn more" at bounding box center [364, 367] width 247 height 24
click at [275, 564] on div "Call Now" at bounding box center [376, 562] width 286 height 27
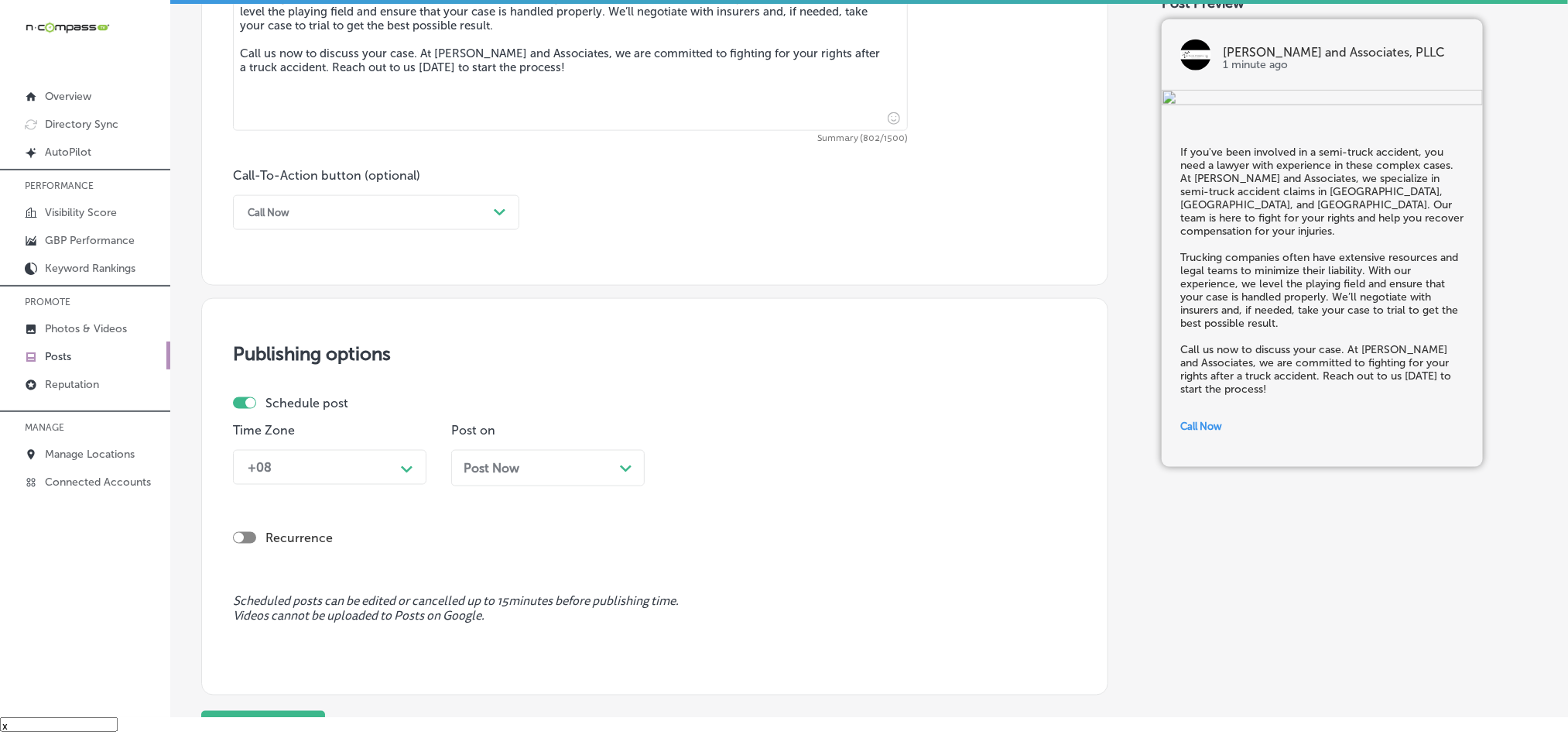
scroll to position [994, 0]
click at [365, 490] on div "Time Zone +08 Path Created with Sketch." at bounding box center [330, 458] width 193 height 75
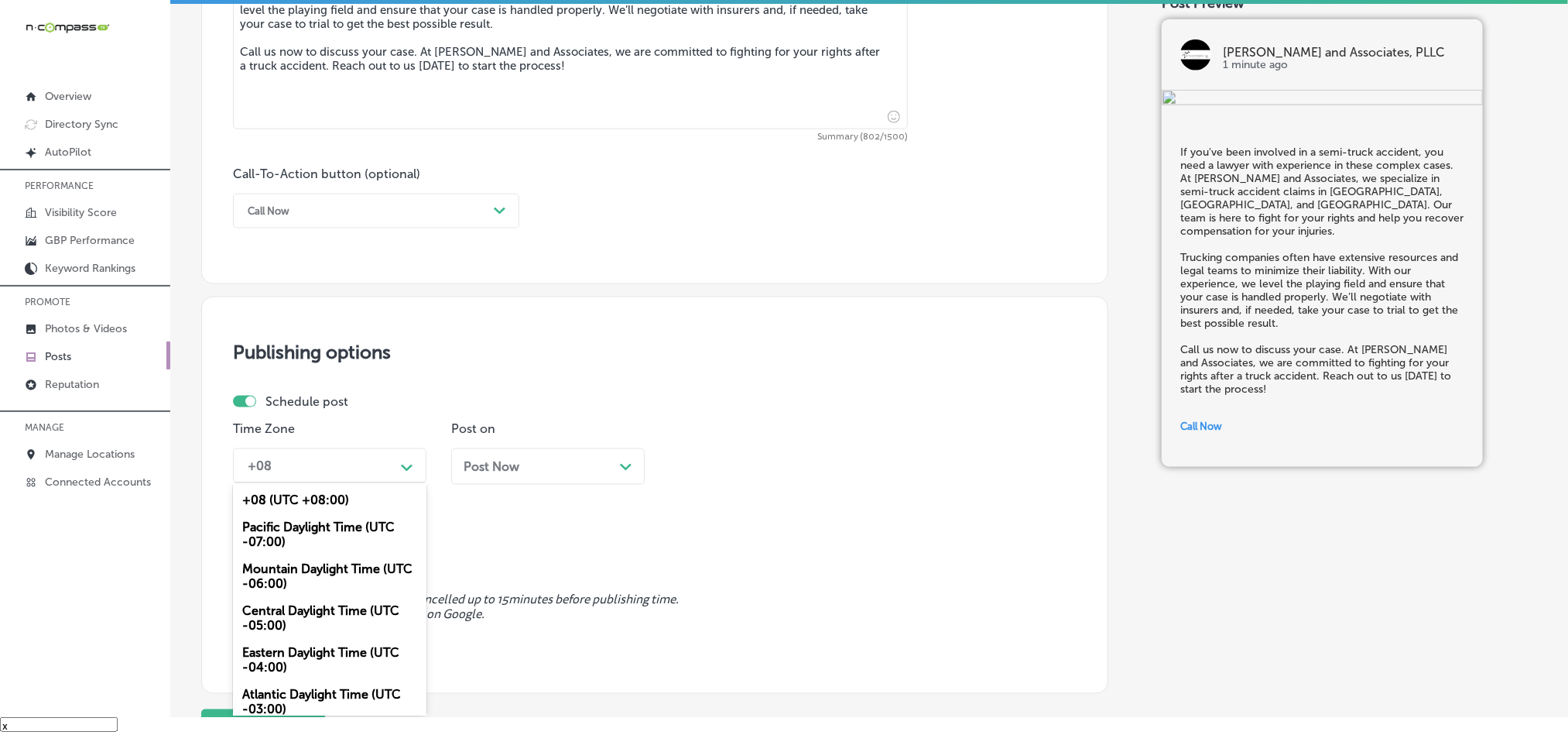
click at [369, 477] on div "+08" at bounding box center [317, 465] width 155 height 27
click at [298, 590] on div "Mountain Daylight Time (UTC -06:00)" at bounding box center [330, 576] width 193 height 42
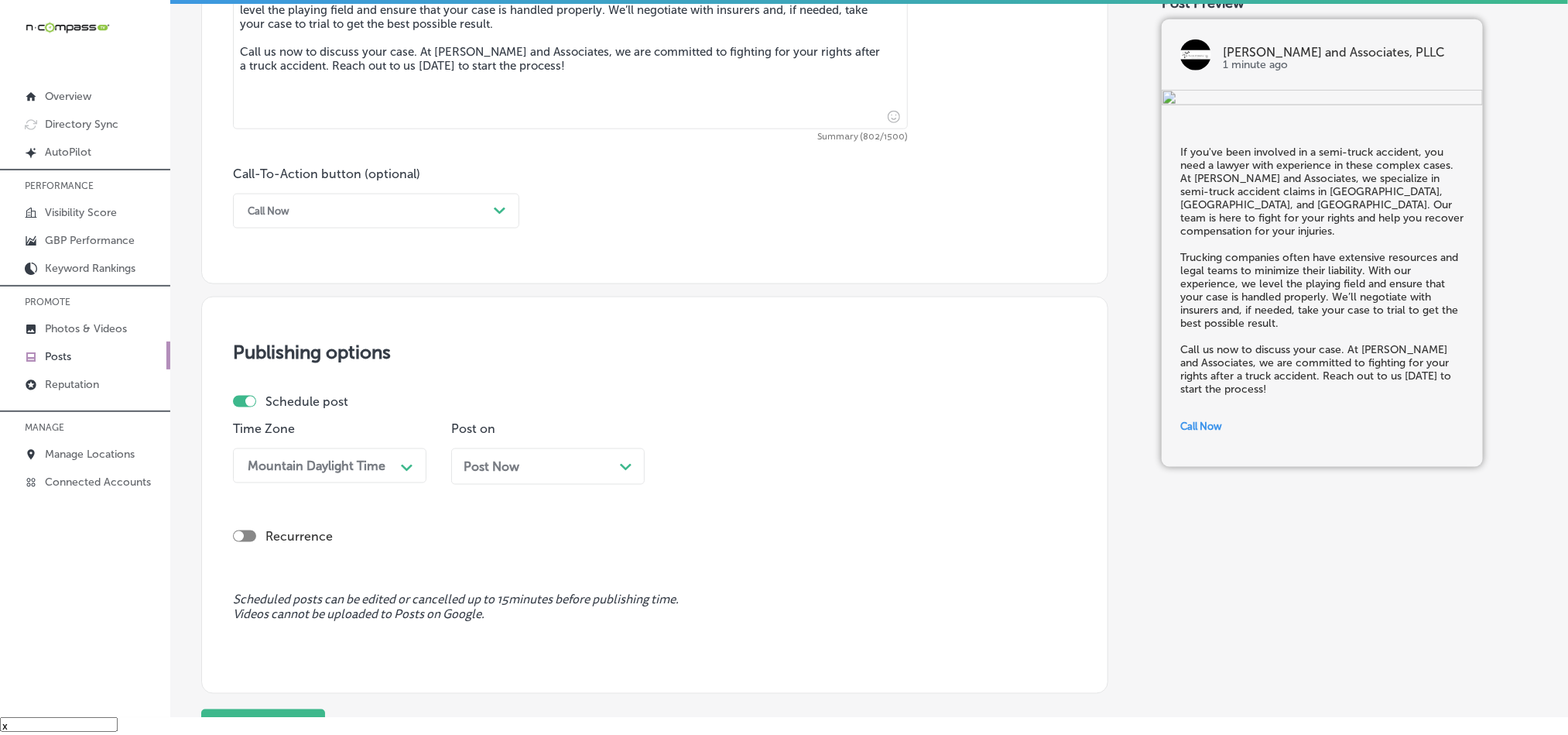
click at [541, 470] on div "Post Now Path Created with Sketch." at bounding box center [547, 466] width 168 height 15
click at [746, 480] on div "10:15 AM" at bounding box center [754, 465] width 155 height 27
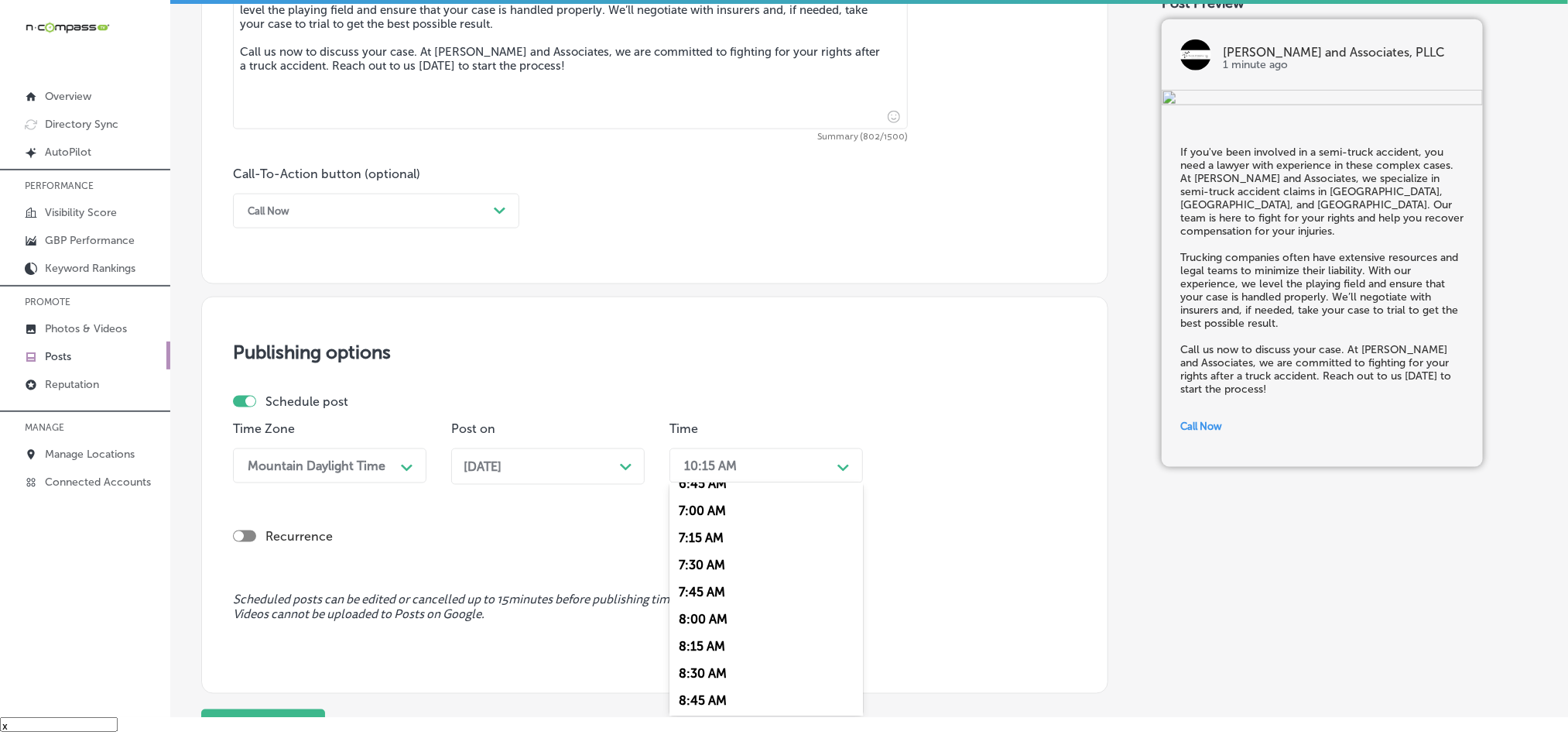
scroll to position [735, 0]
click at [705, 536] on div "7:00 AM" at bounding box center [767, 524] width 193 height 27
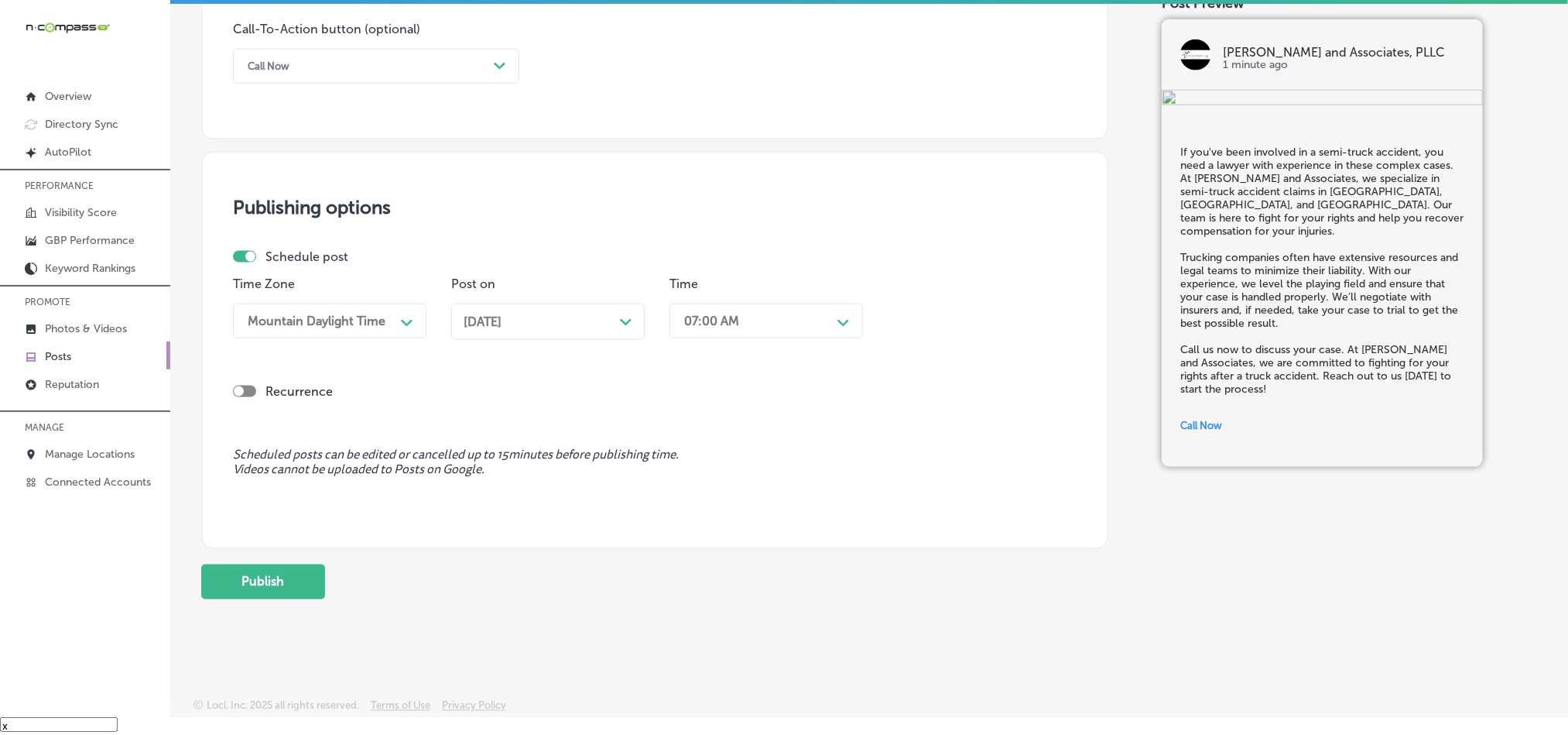
scroll to position [1148, 0]
click at [244, 578] on button "Publish" at bounding box center [263, 579] width 124 height 35
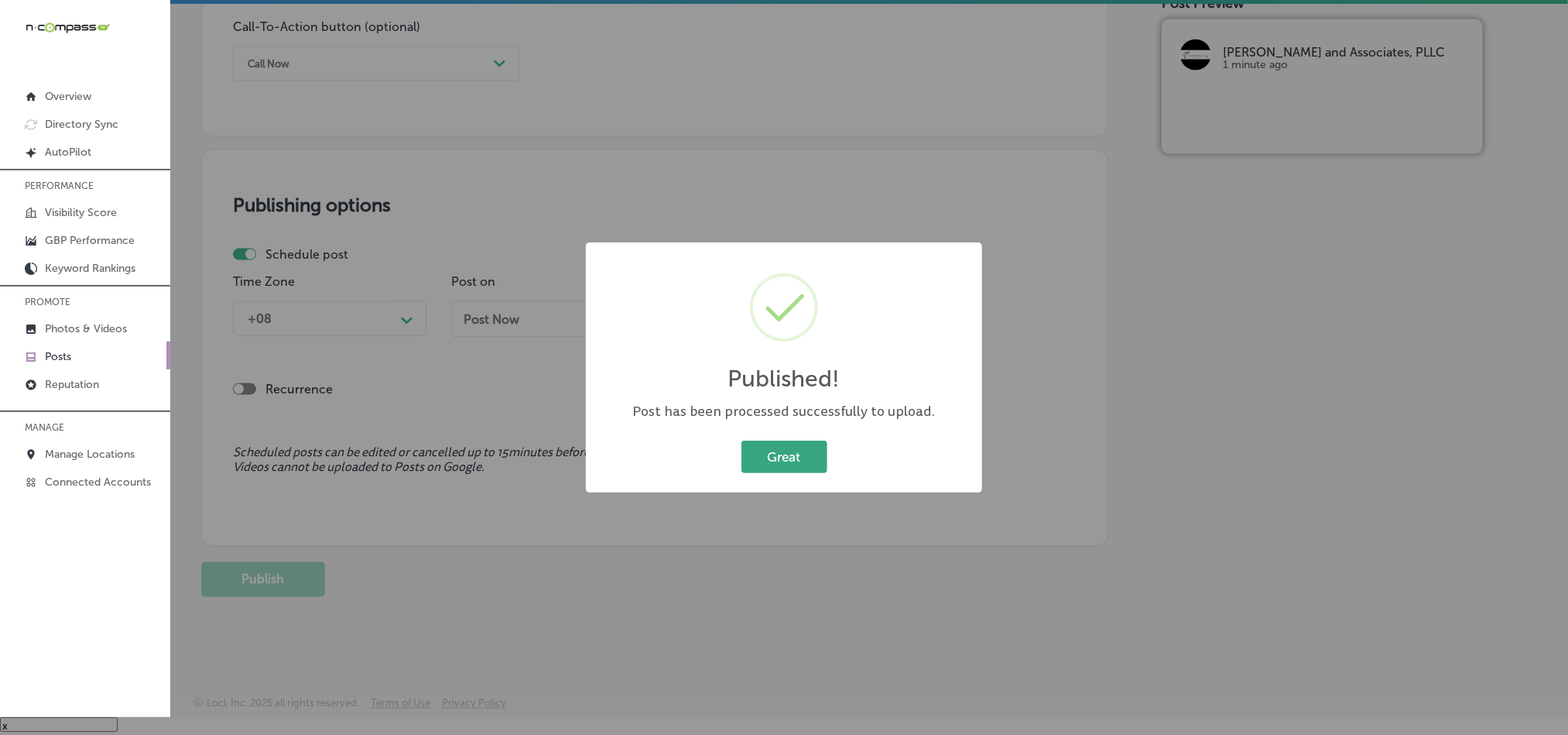
click at [767, 456] on button "Great" at bounding box center [784, 457] width 86 height 32
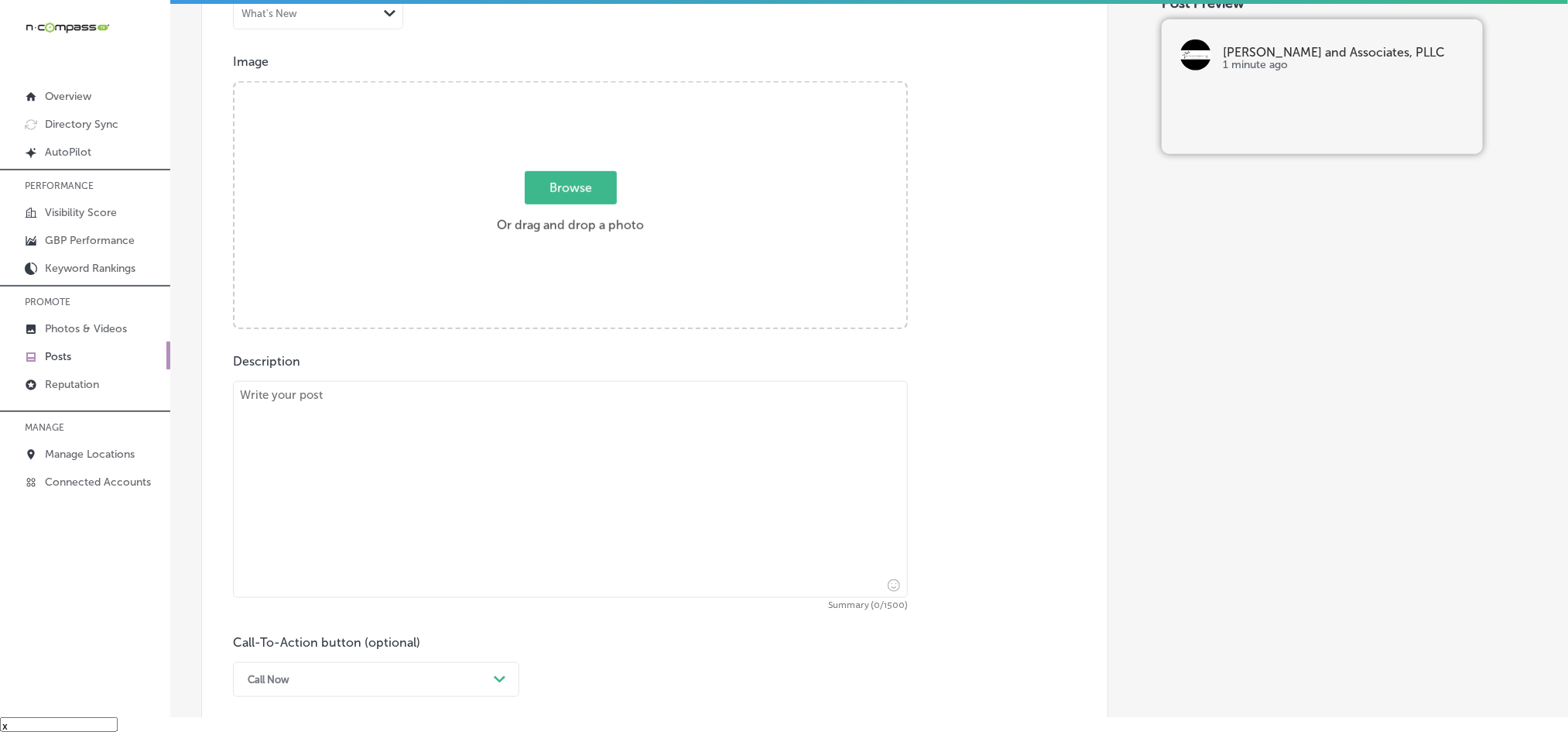
scroll to position [490, 0]
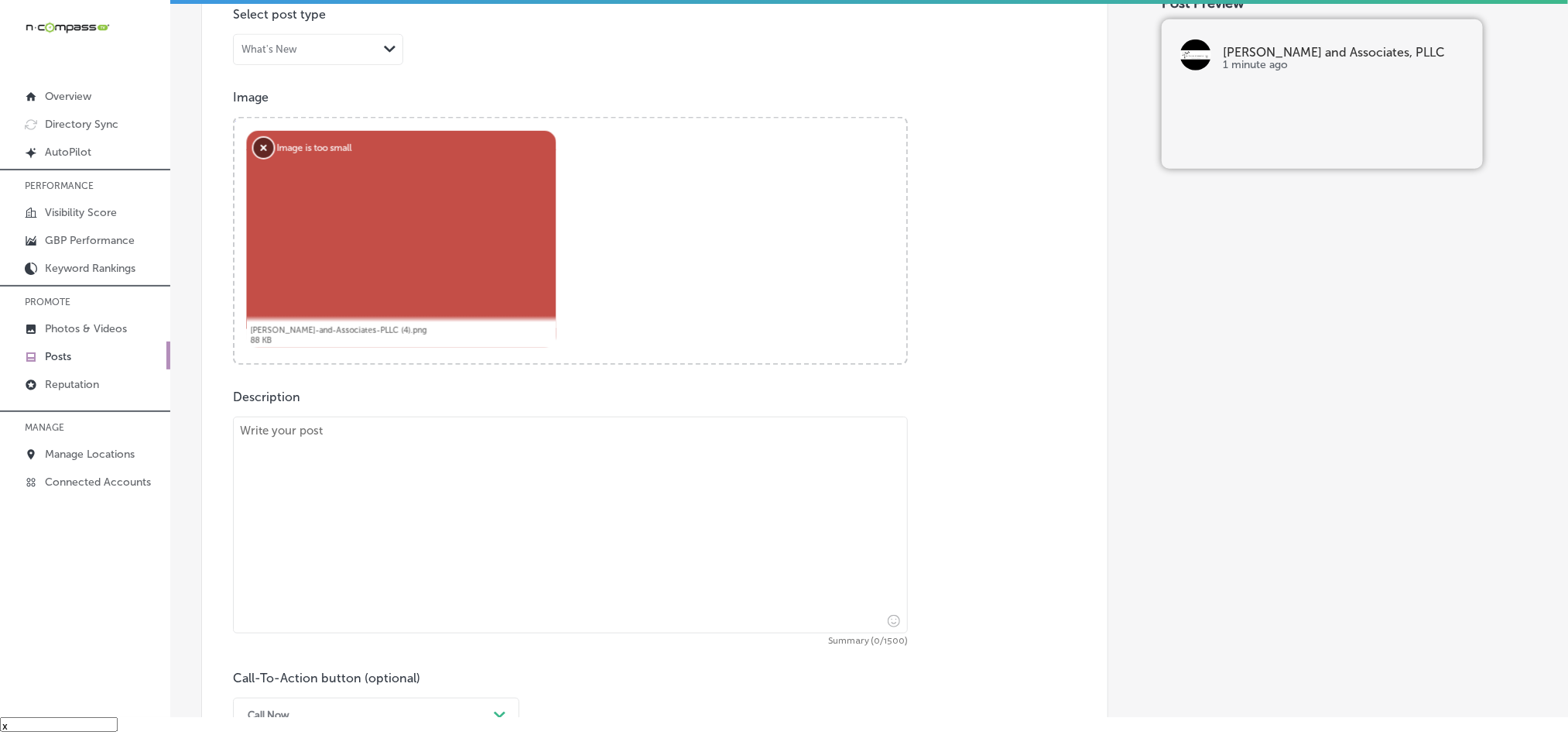
click at [261, 150] on button "Remove" at bounding box center [264, 148] width 20 height 20
click at [258, 155] on button "Remove" at bounding box center [264, 148] width 20 height 20
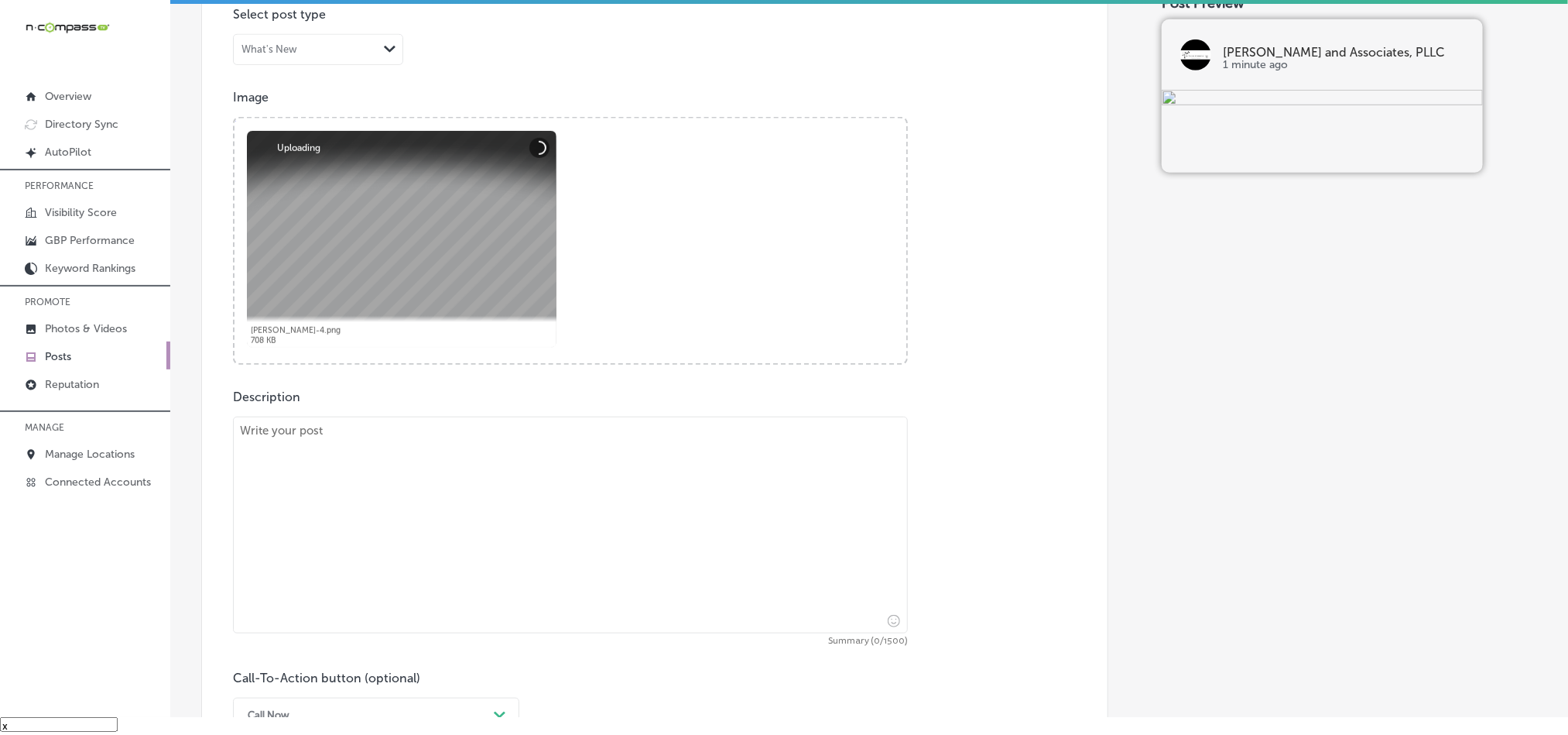
click at [476, 576] on textarea at bounding box center [570, 525] width 675 height 216
paste textarea "Accidents can cause devastating injuries, and the legal process to secure compe…"
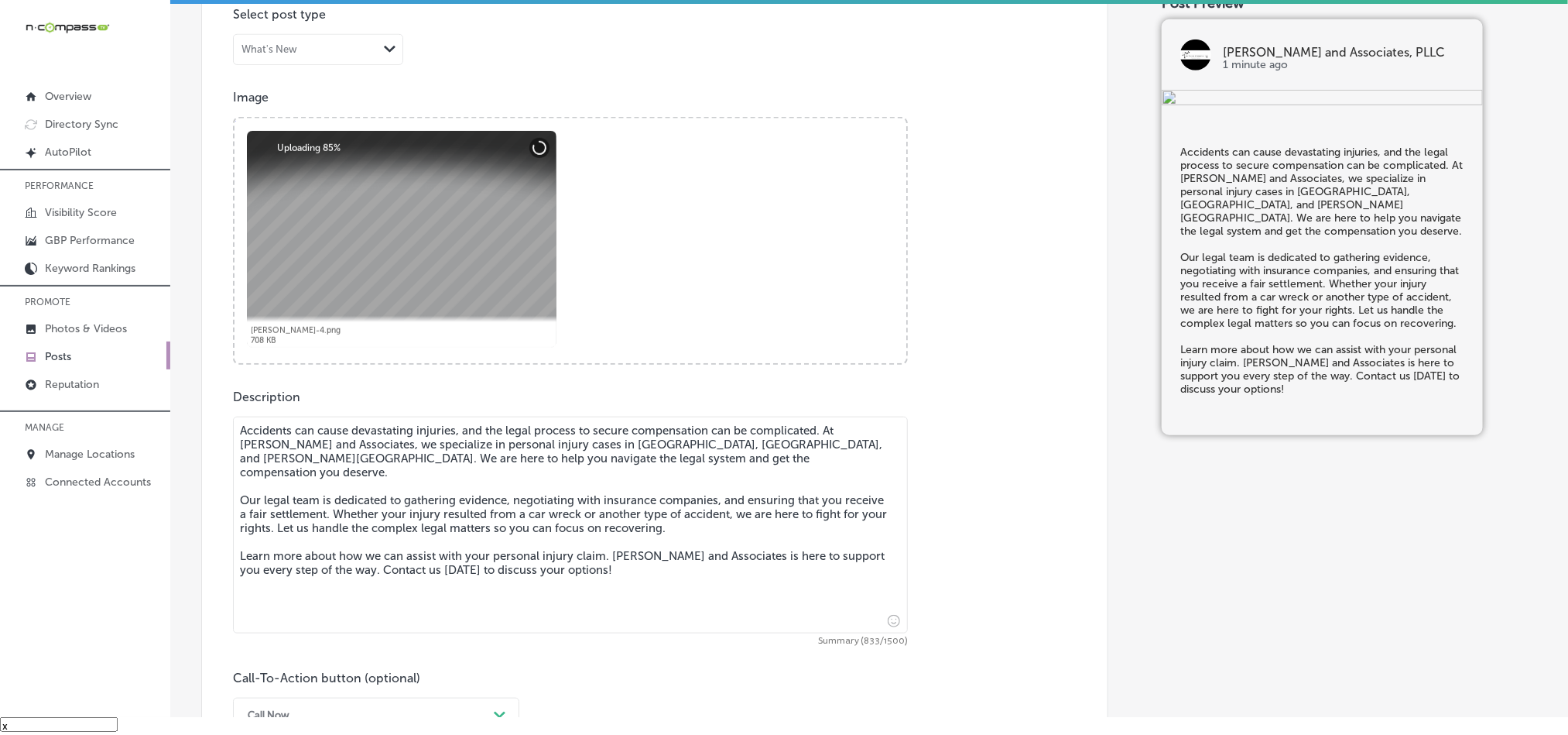
click at [241, 445] on textarea "Accidents can cause devastating injuries, and the legal process to secure compe…" at bounding box center [570, 525] width 675 height 216
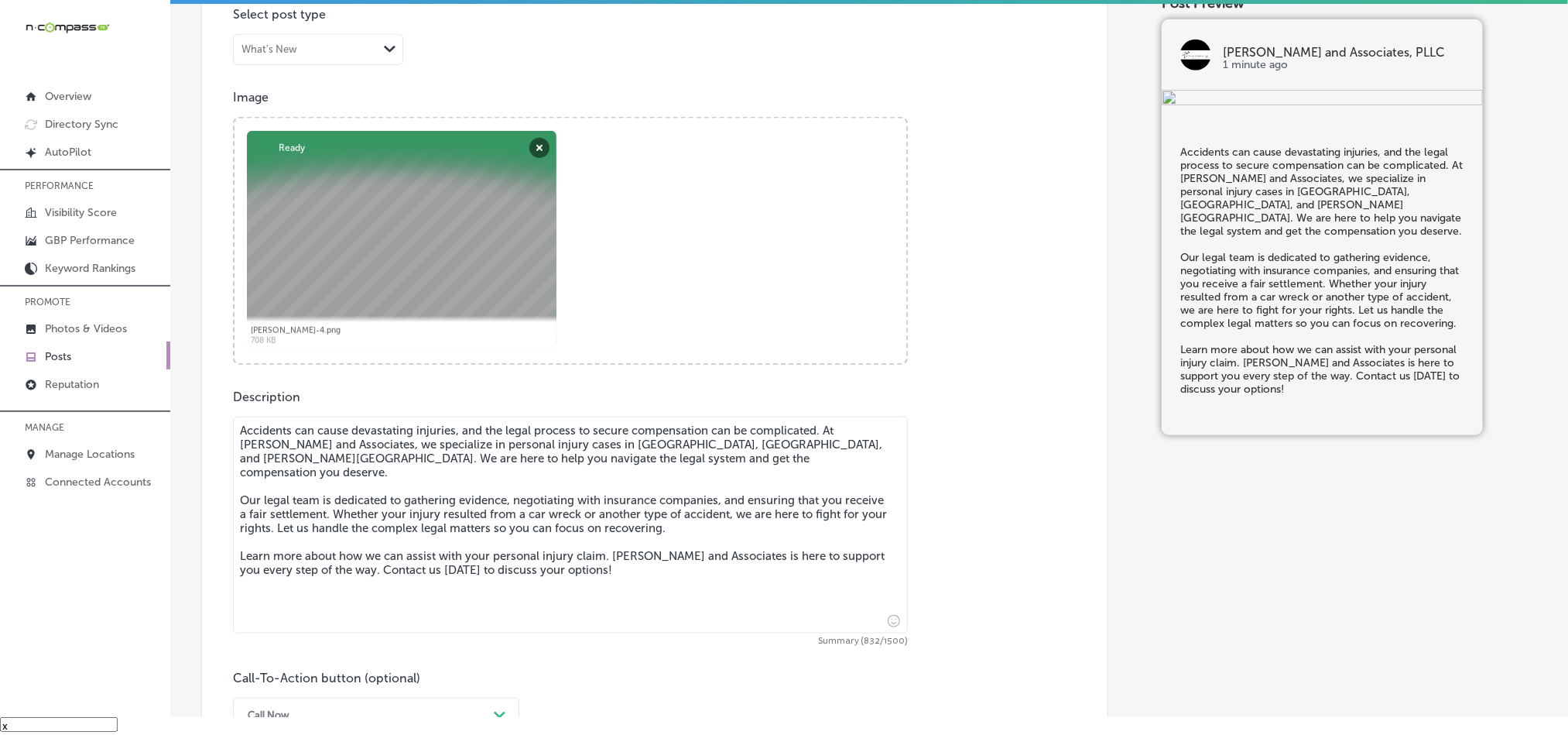
type textarea "Accidents can cause devastating injuries, and the legal process to secure compe…"
click at [950, 388] on div "Post content Select location(s) Business + Location jim walker and jim walker a…" at bounding box center [655, 297] width 907 height 980
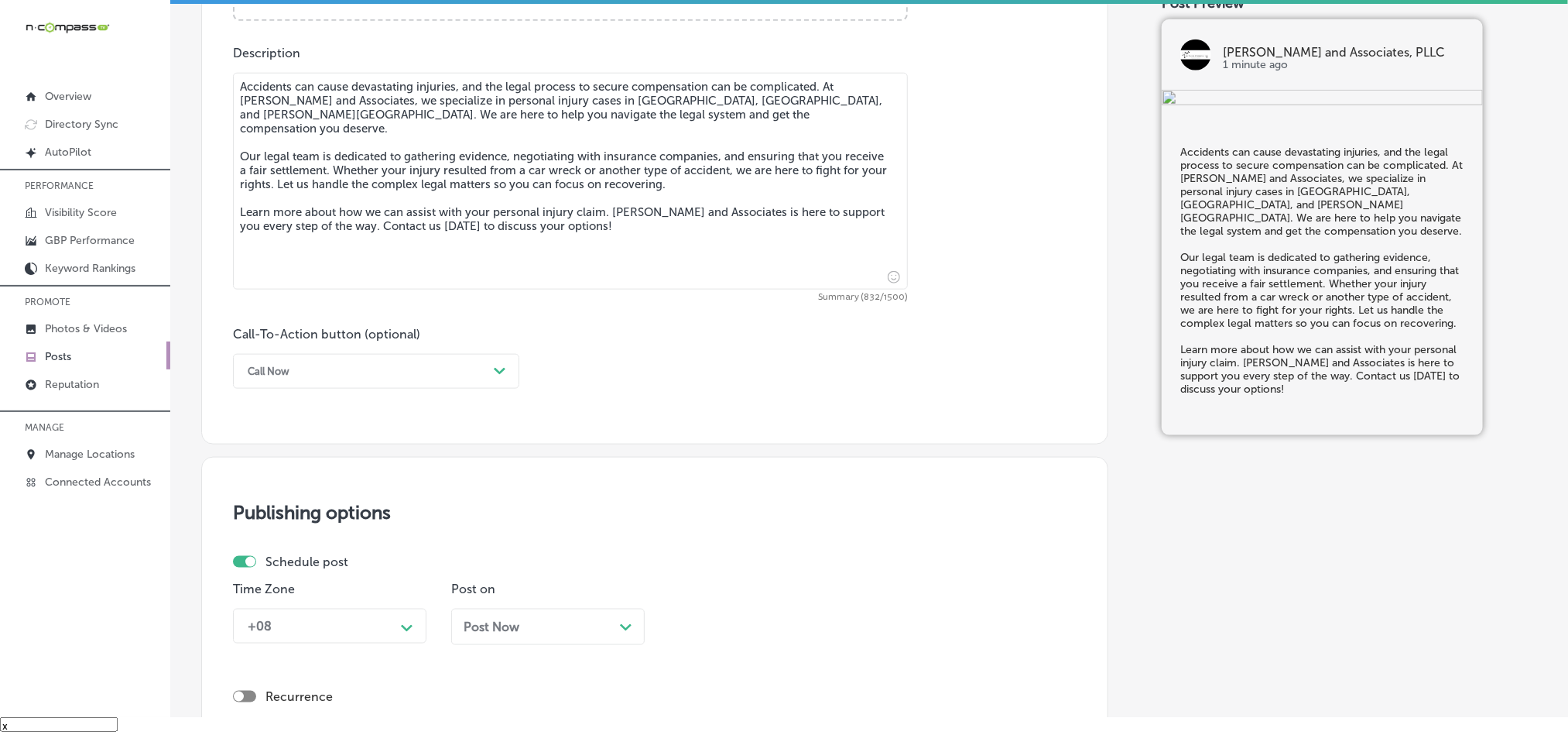
scroll to position [839, 0]
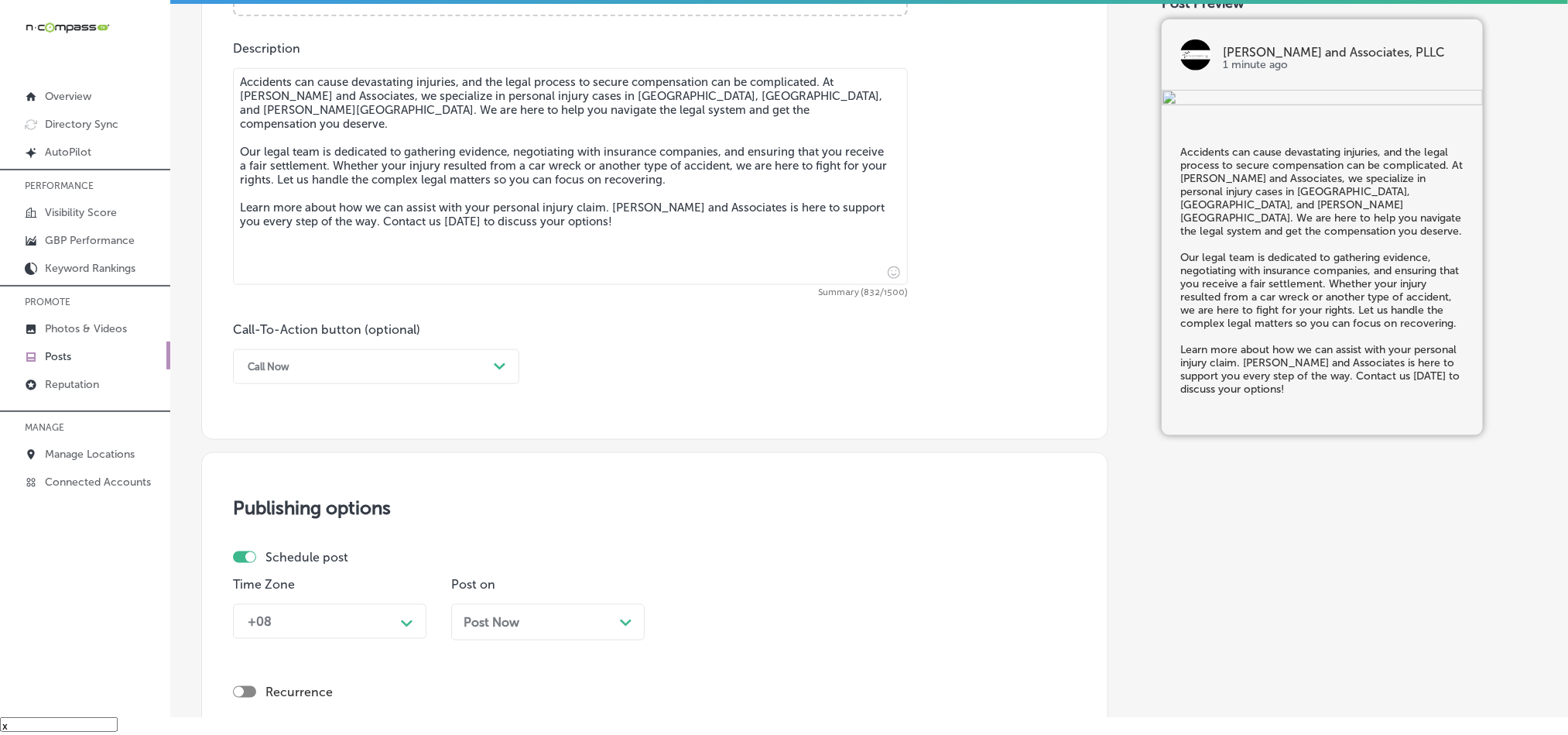
click at [445, 377] on div "Call Now" at bounding box center [364, 367] width 247 height 24
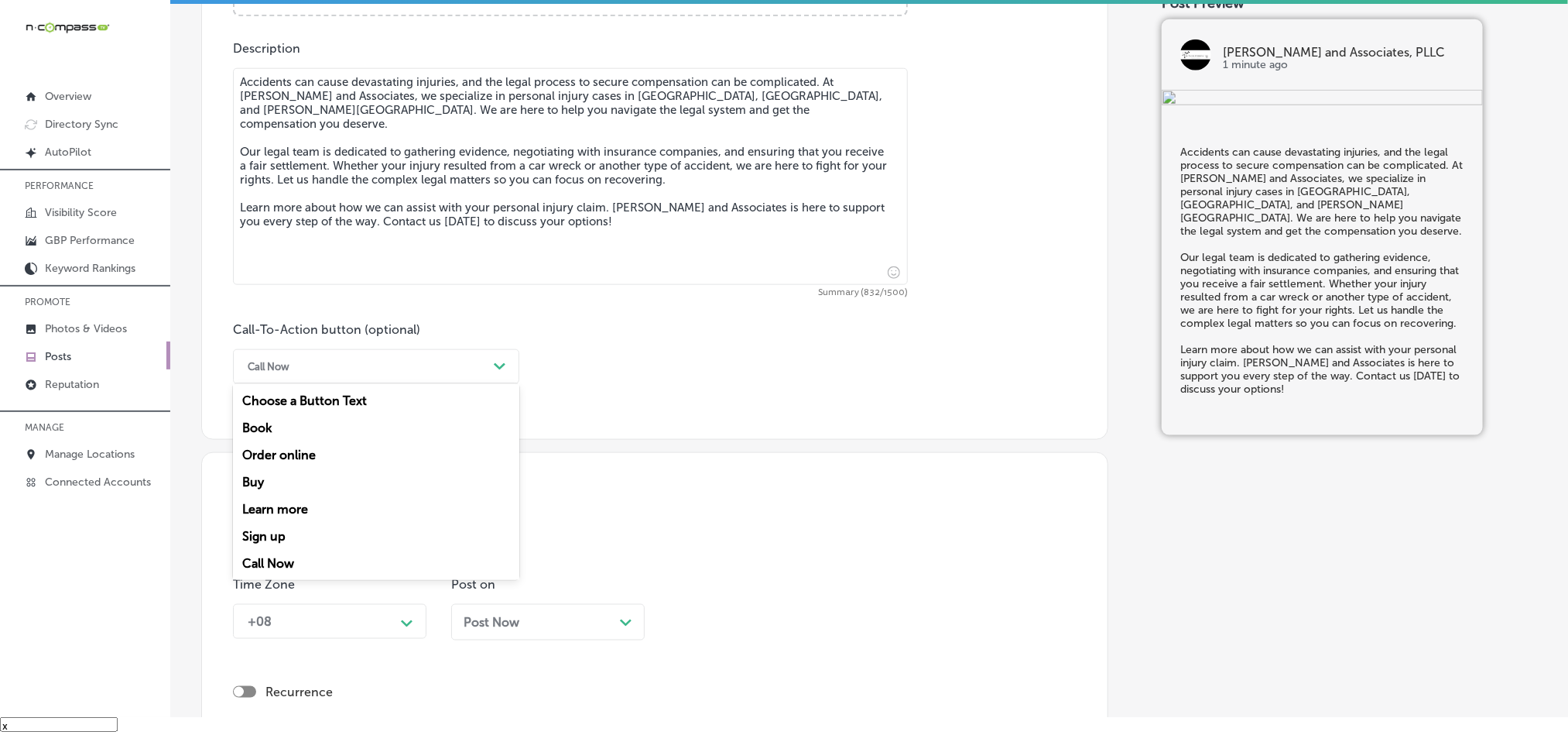
click at [275, 514] on div "Learn more" at bounding box center [376, 509] width 286 height 27
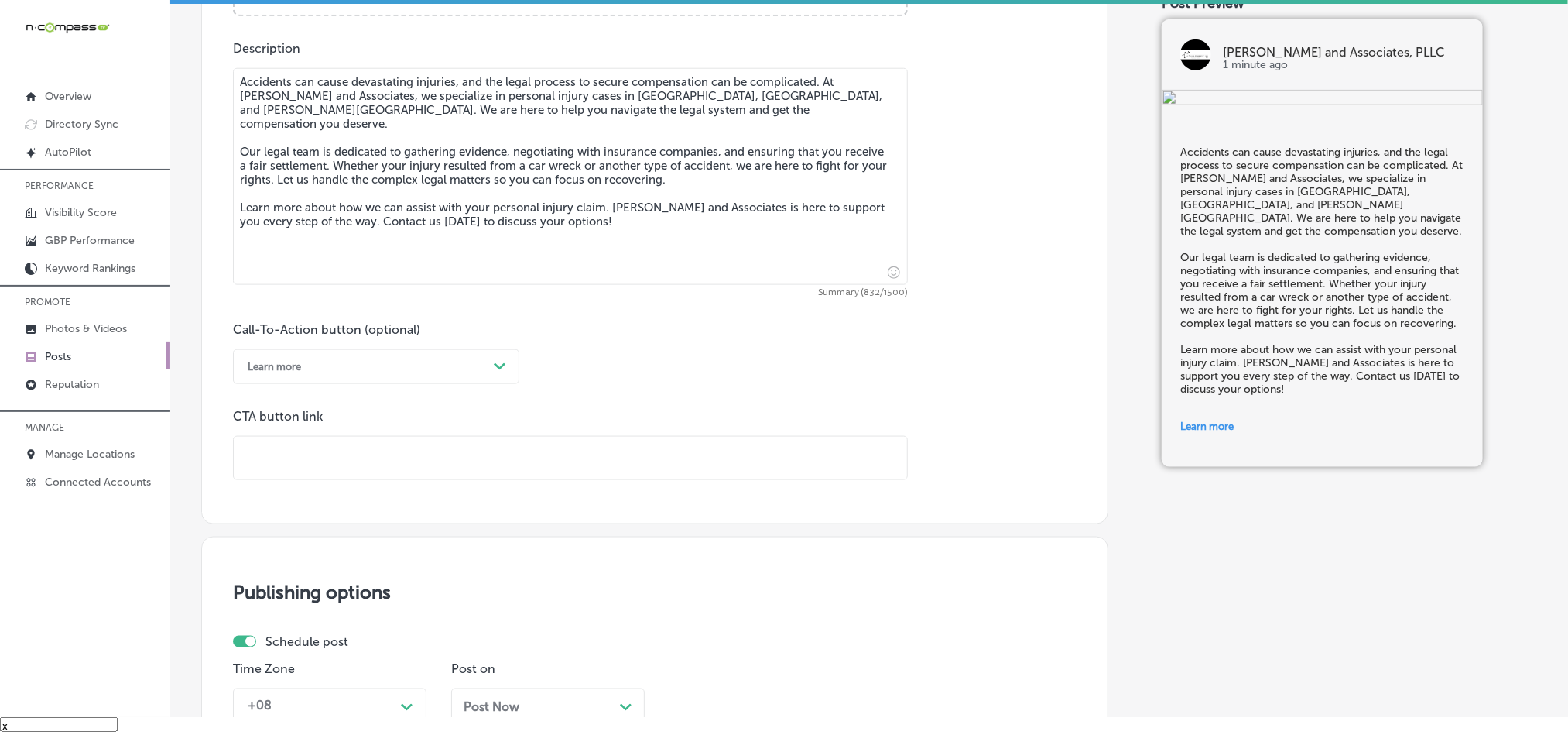
click at [340, 463] on input "text" at bounding box center [569, 458] width 673 height 43
paste input "https://www.jimwlaw.com/"
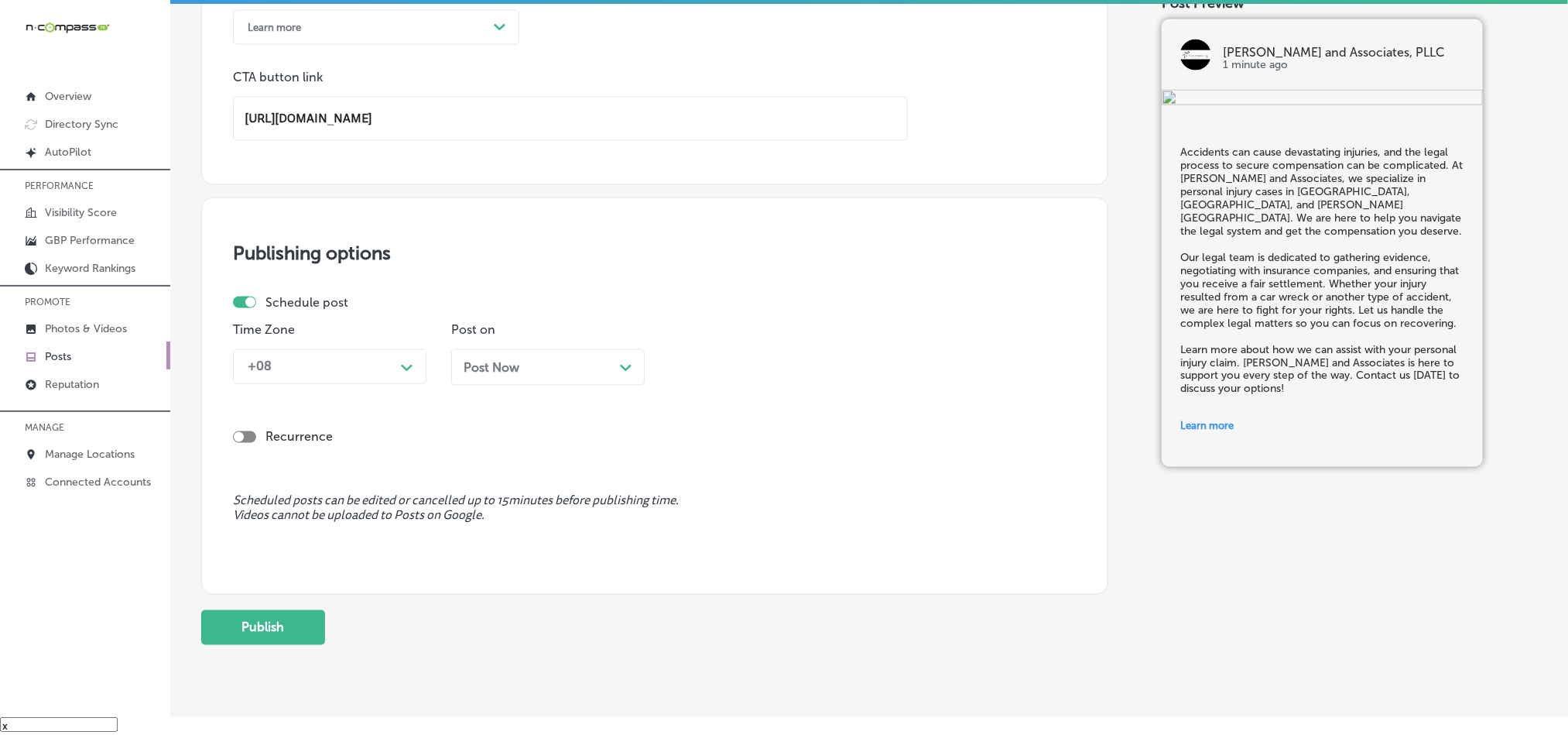
scroll to position [1187, 0]
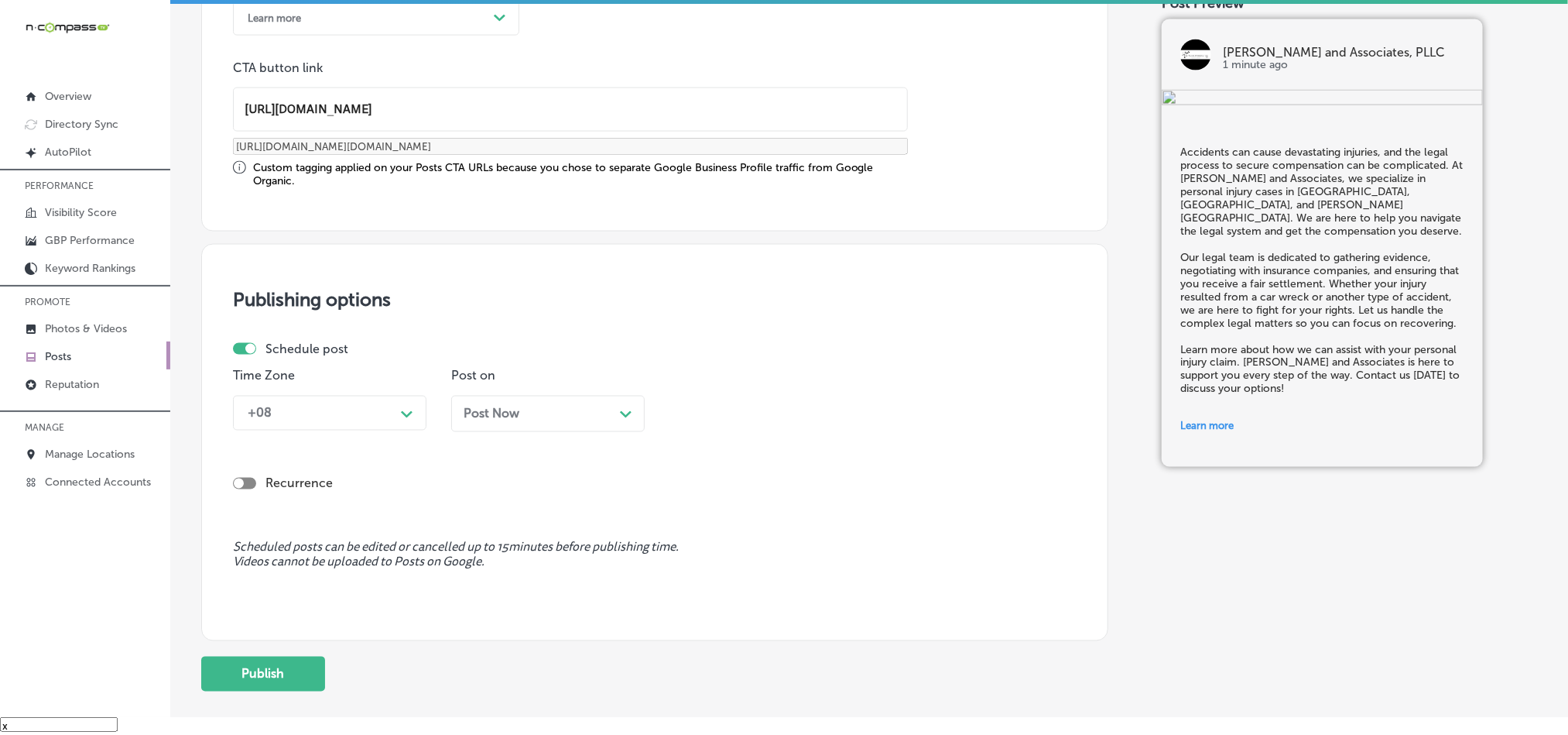
type input "https://www.jimwlaw.com/"
click at [362, 344] on div "Schedule post" at bounding box center [649, 348] width 831 height 15
click at [362, 400] on div "+08 Path Created with Sketch." at bounding box center [330, 413] width 193 height 35
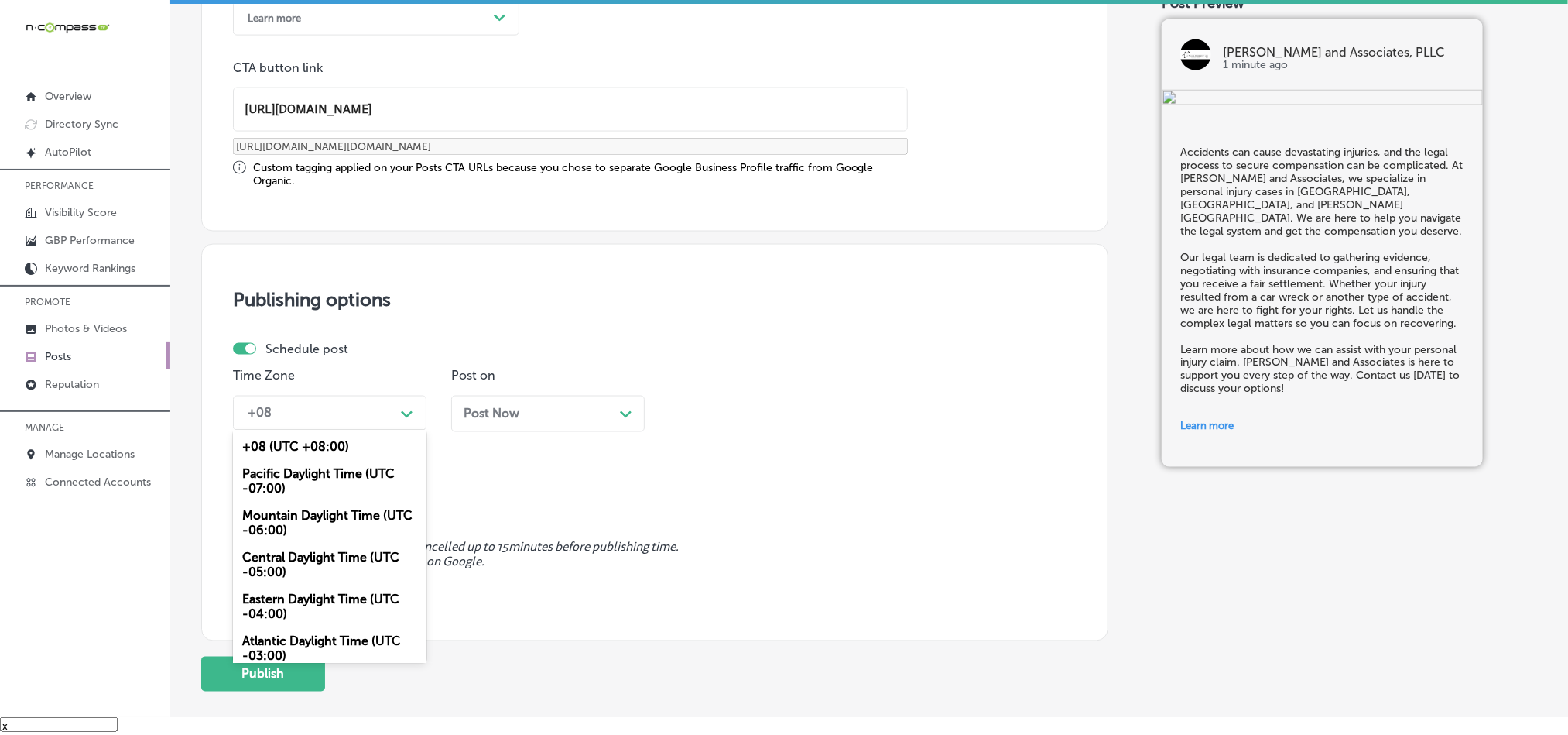
click at [298, 529] on div "Mountain Daylight Time (UTC -06:00)" at bounding box center [330, 524] width 193 height 42
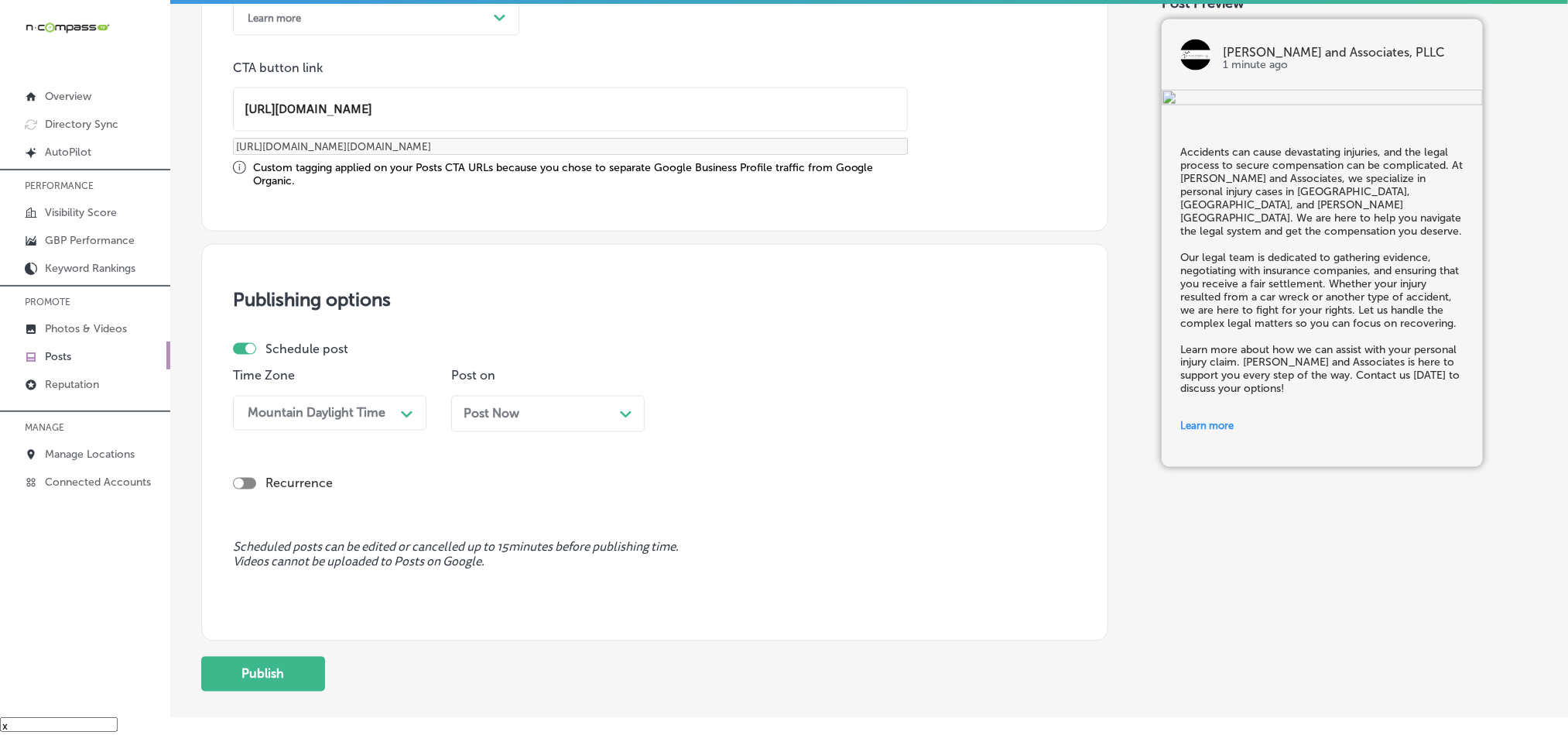
click at [586, 421] on div "Post Now Path Created with Sketch." at bounding box center [547, 414] width 168 height 15
click at [777, 416] on div "10:15 AM" at bounding box center [754, 413] width 155 height 27
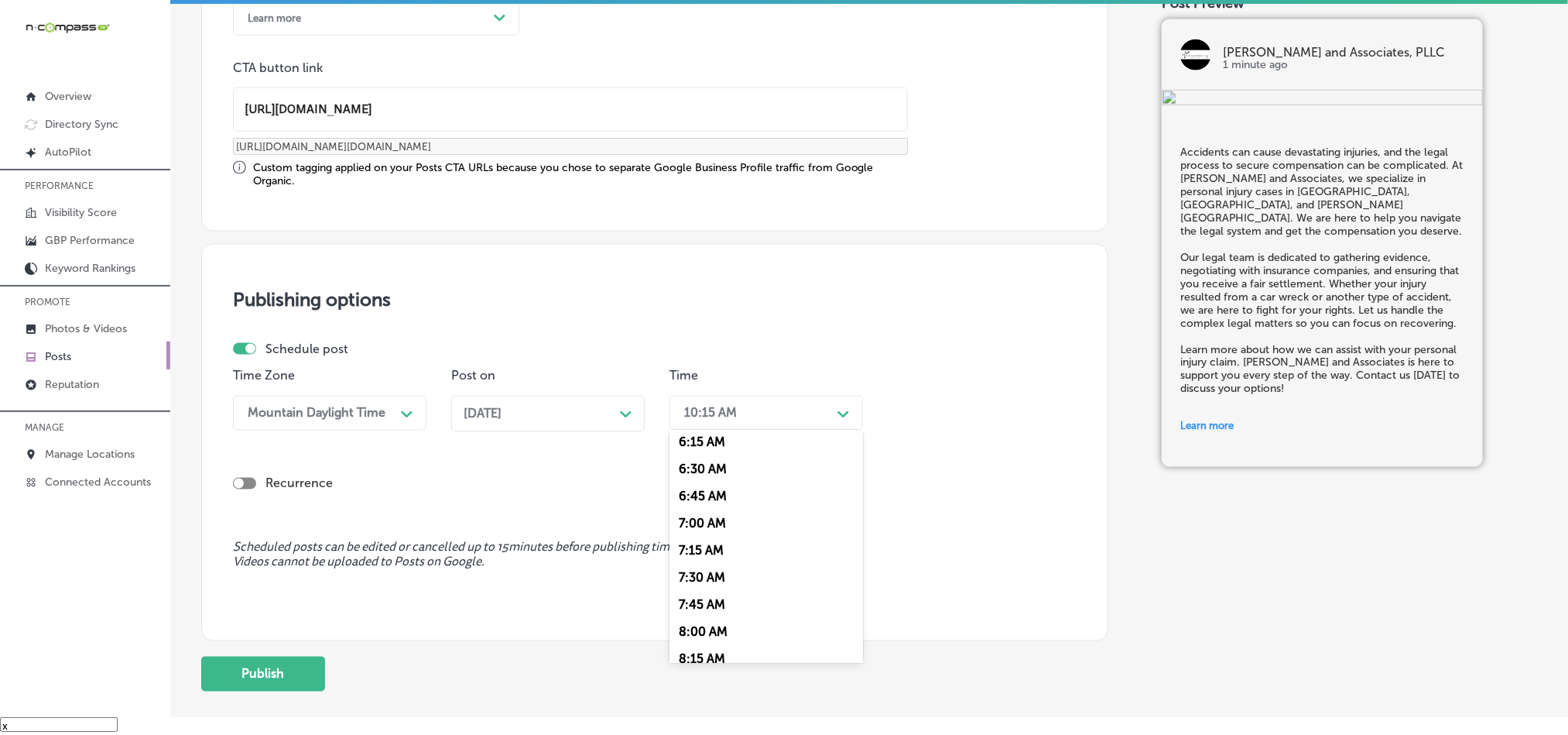
scroll to position [697, 0]
click at [698, 519] on div "7:00 AM" at bounding box center [767, 509] width 193 height 27
click at [739, 517] on div "Schedule post Time Zone Mountain Daylight Time Path Created with Sketch. Post o…" at bounding box center [655, 432] width 843 height 182
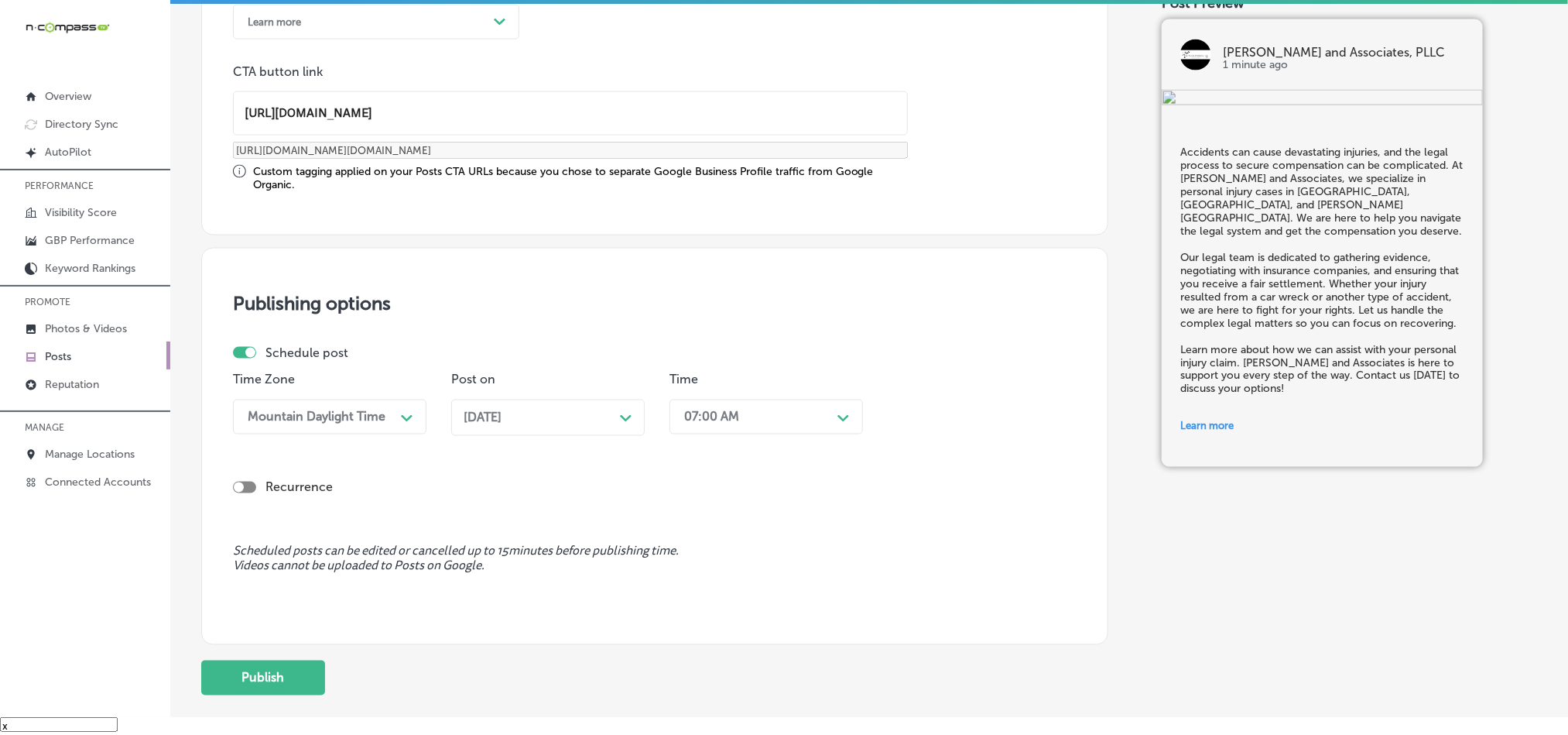
scroll to position [1187, 0]
click at [248, 683] on button "Publish" at bounding box center [263, 673] width 124 height 35
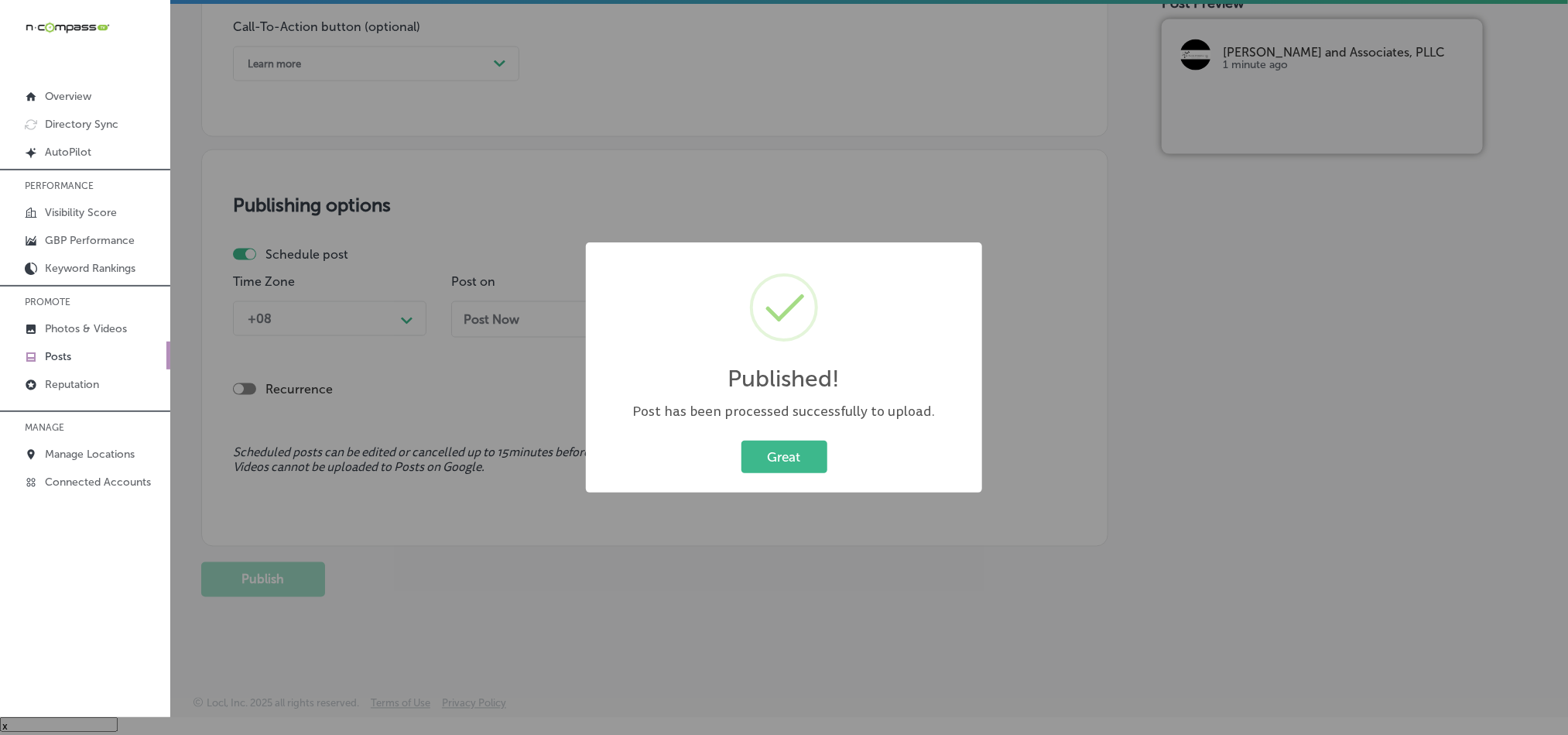
scroll to position [1148, 0]
click at [769, 454] on button "Great" at bounding box center [784, 457] width 86 height 32
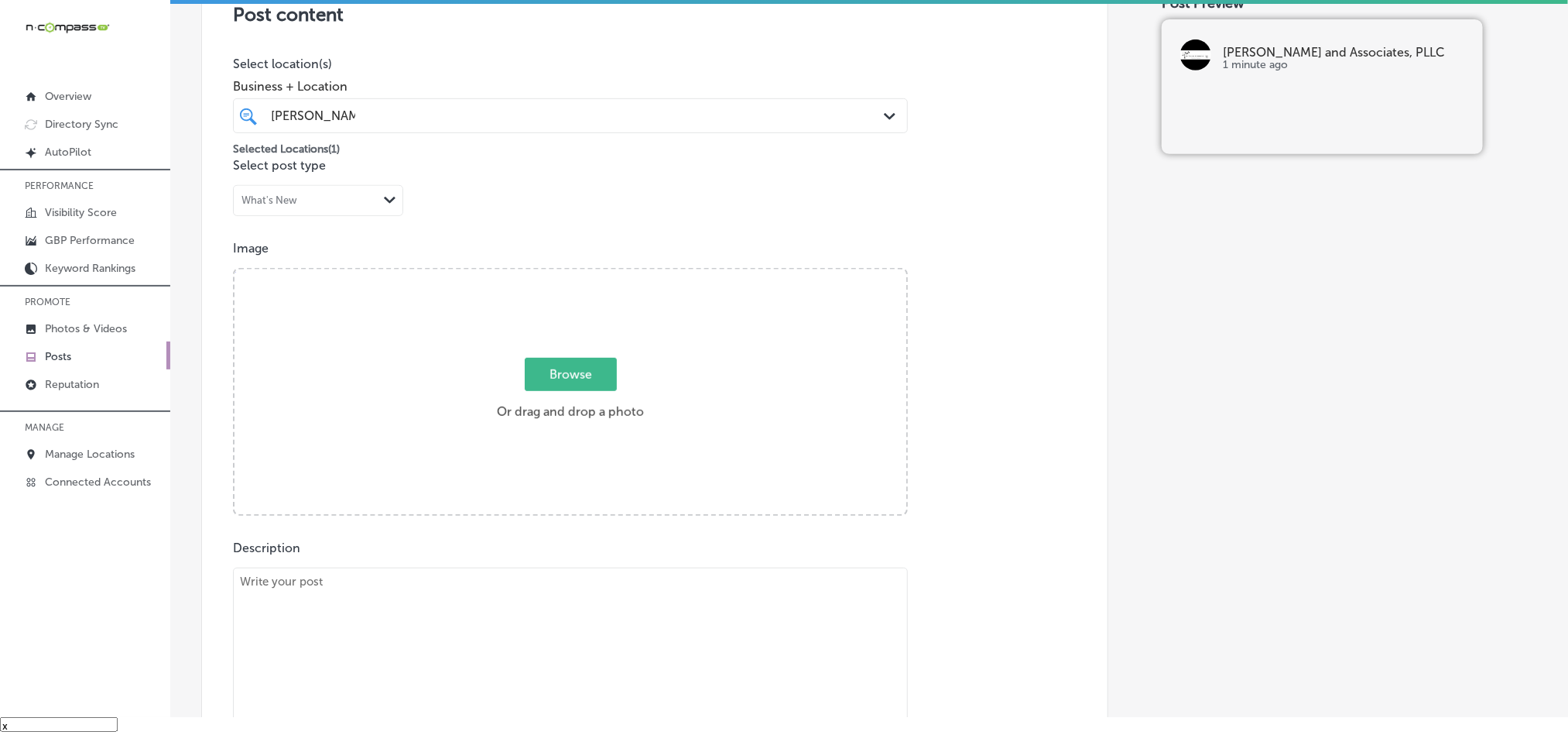
scroll to position [335, 0]
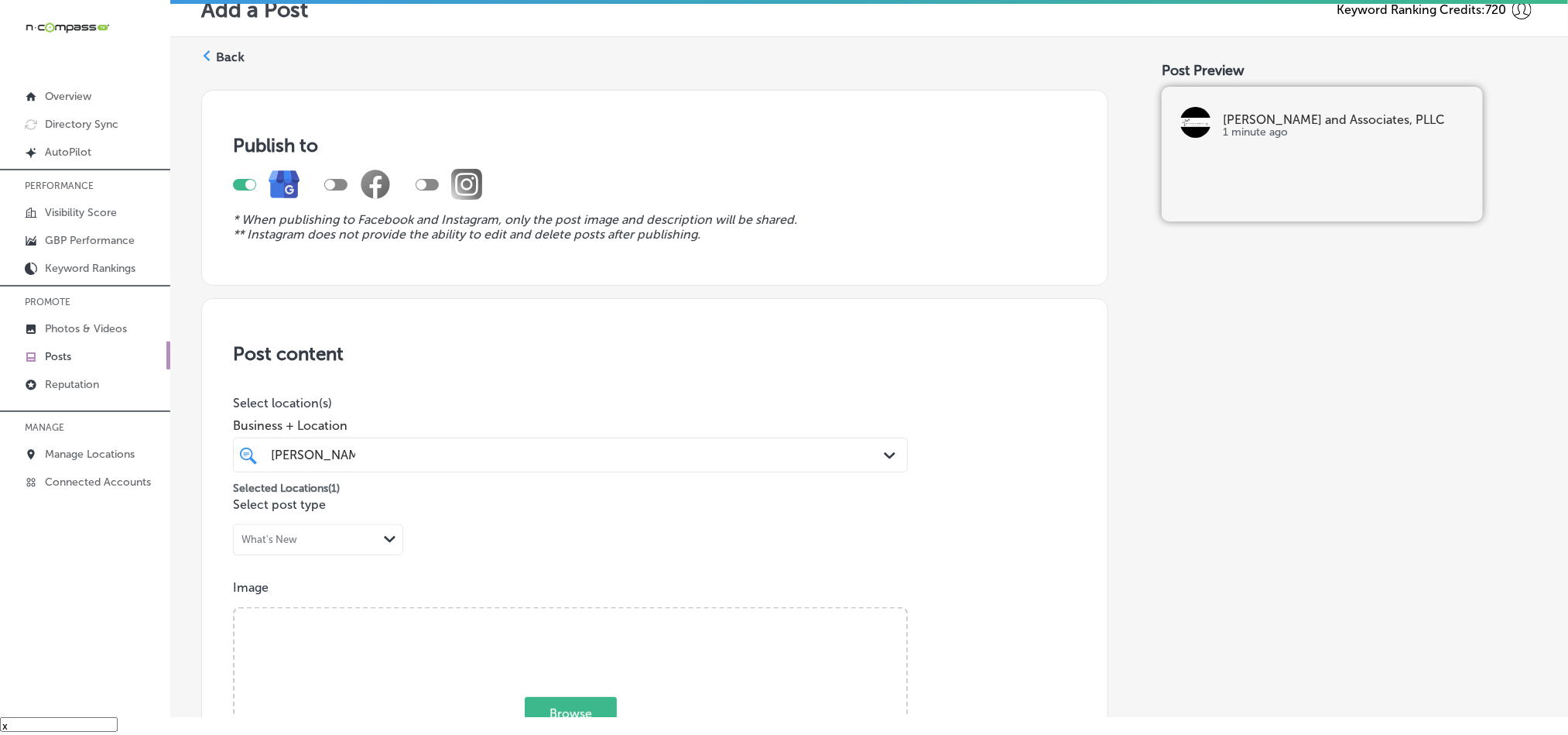
click at [233, 56] on label "Back" at bounding box center [230, 57] width 29 height 17
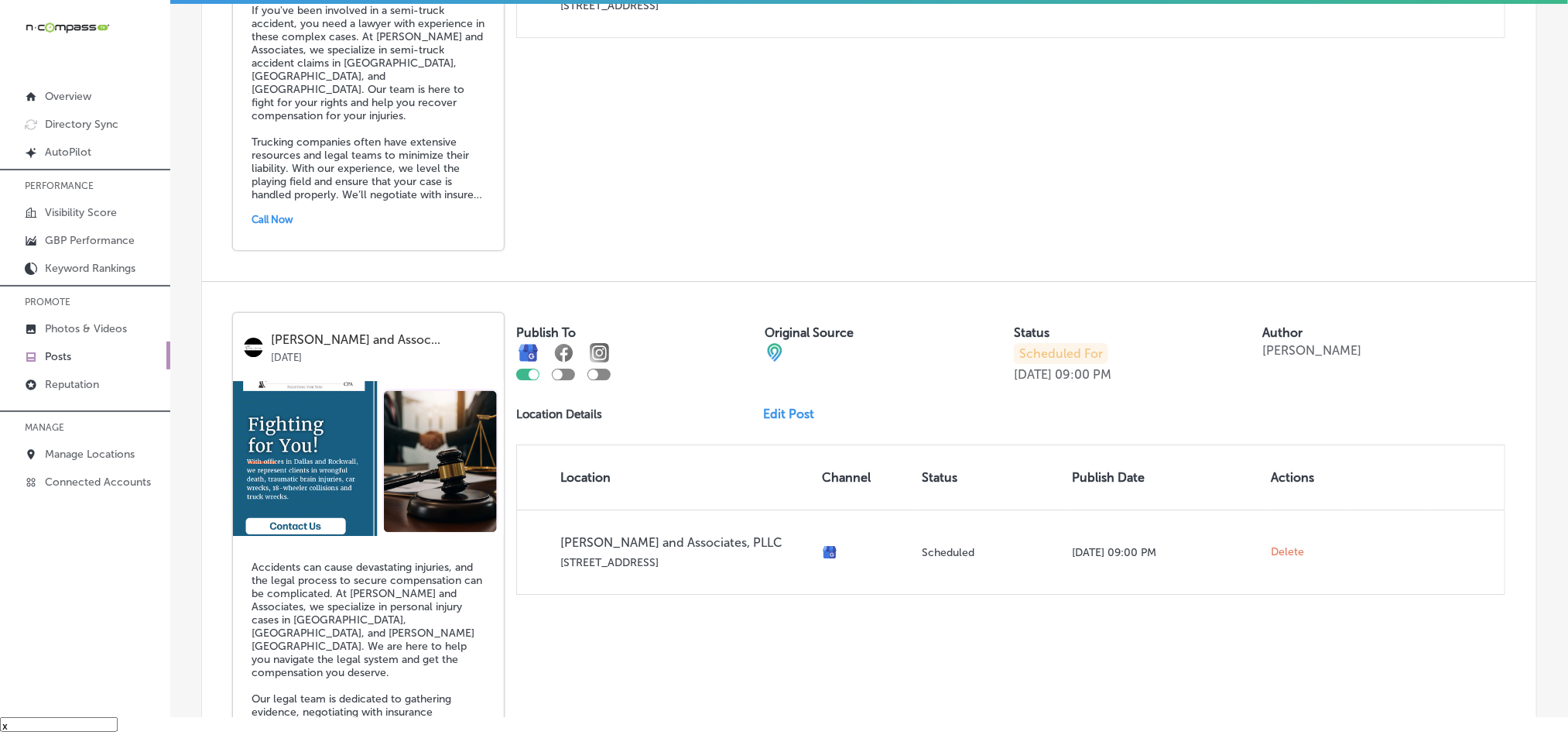
scroll to position [2126, 0]
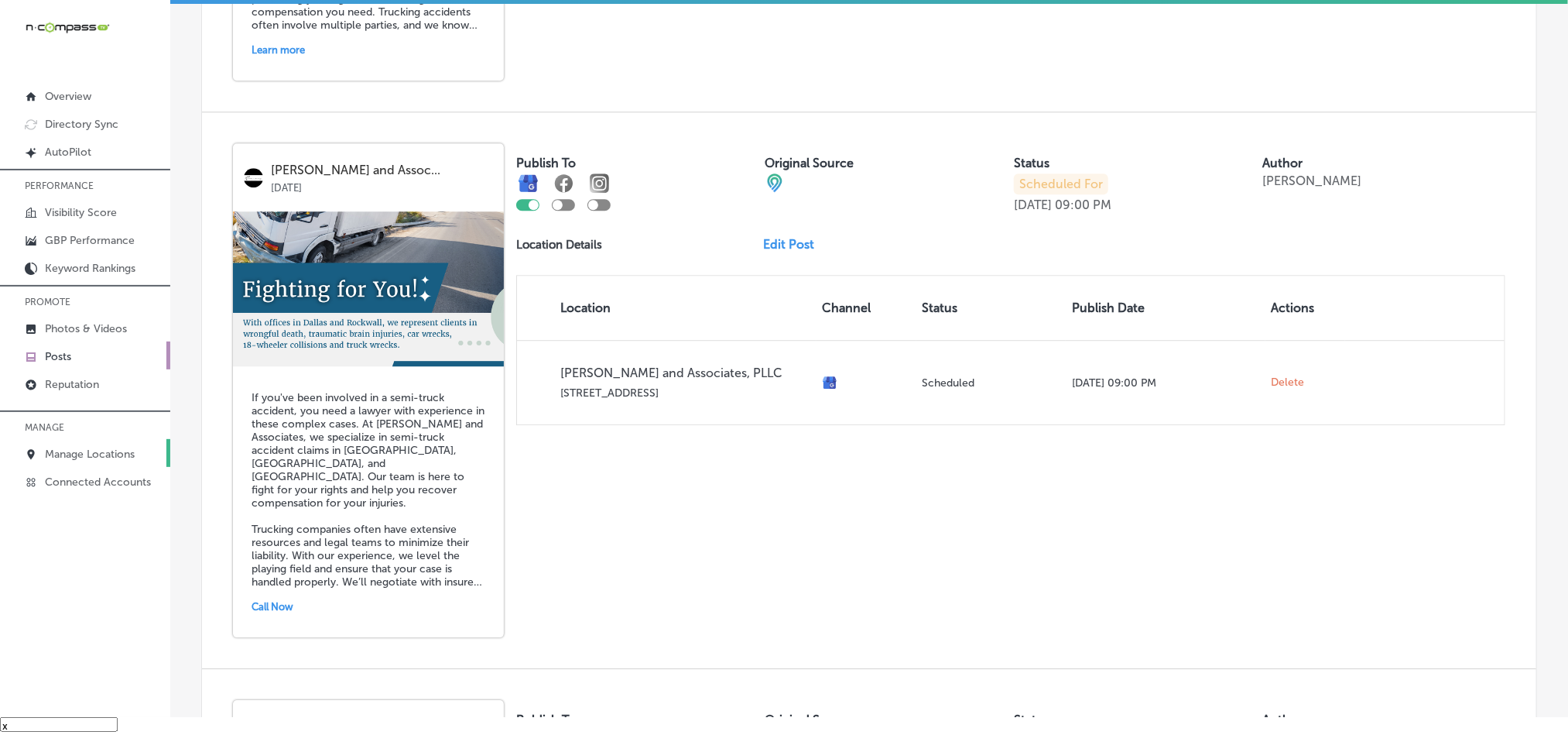
click at [61, 453] on p "Manage Locations" at bounding box center [90, 454] width 90 height 13
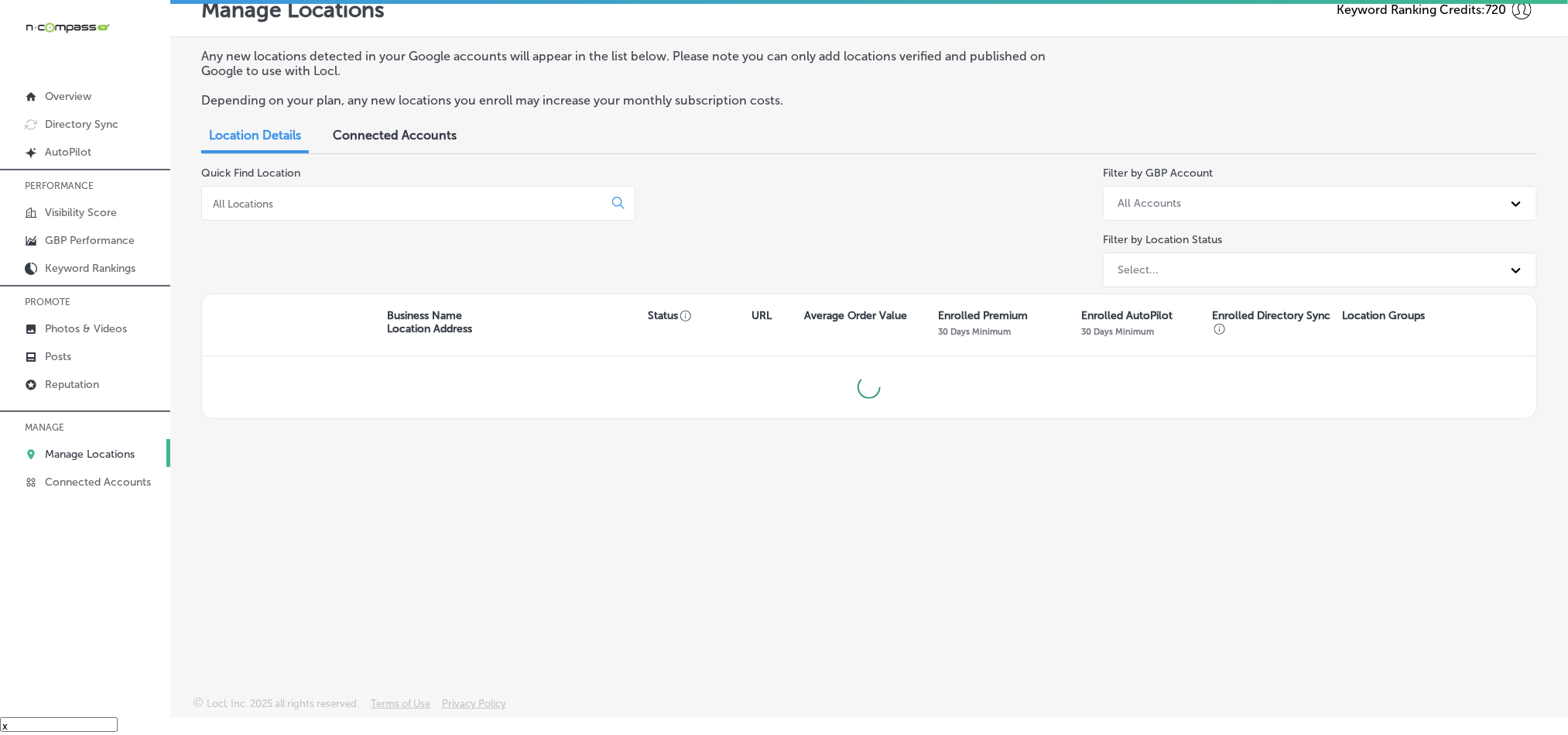
click at [335, 214] on div at bounding box center [419, 202] width 435 height 35
click at [341, 205] on input at bounding box center [406, 203] width 389 height 14
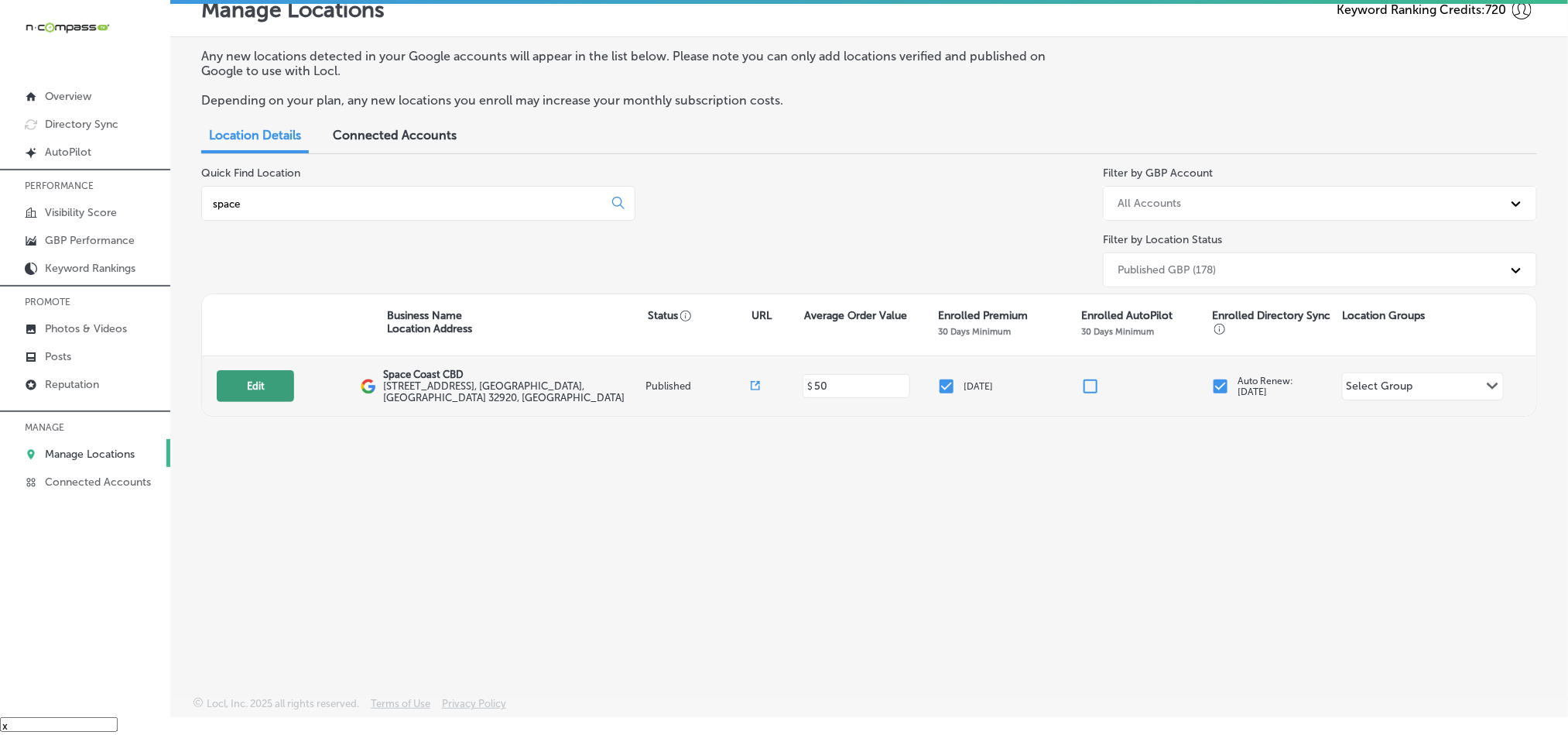
type input "space"
click at [241, 377] on button "Edit" at bounding box center [255, 386] width 78 height 32
select select "US"
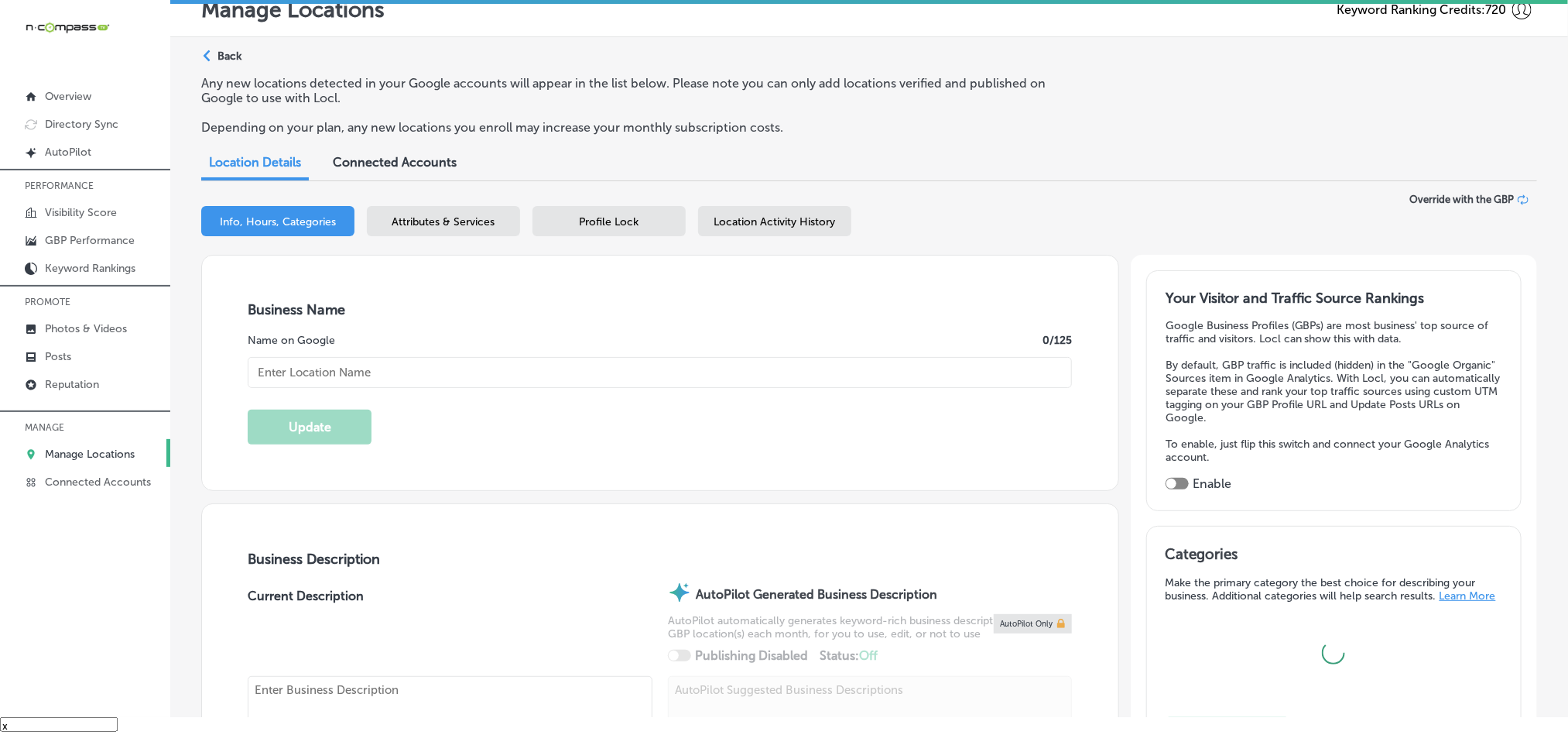
click at [251, 381] on input "text" at bounding box center [659, 372] width 824 height 31
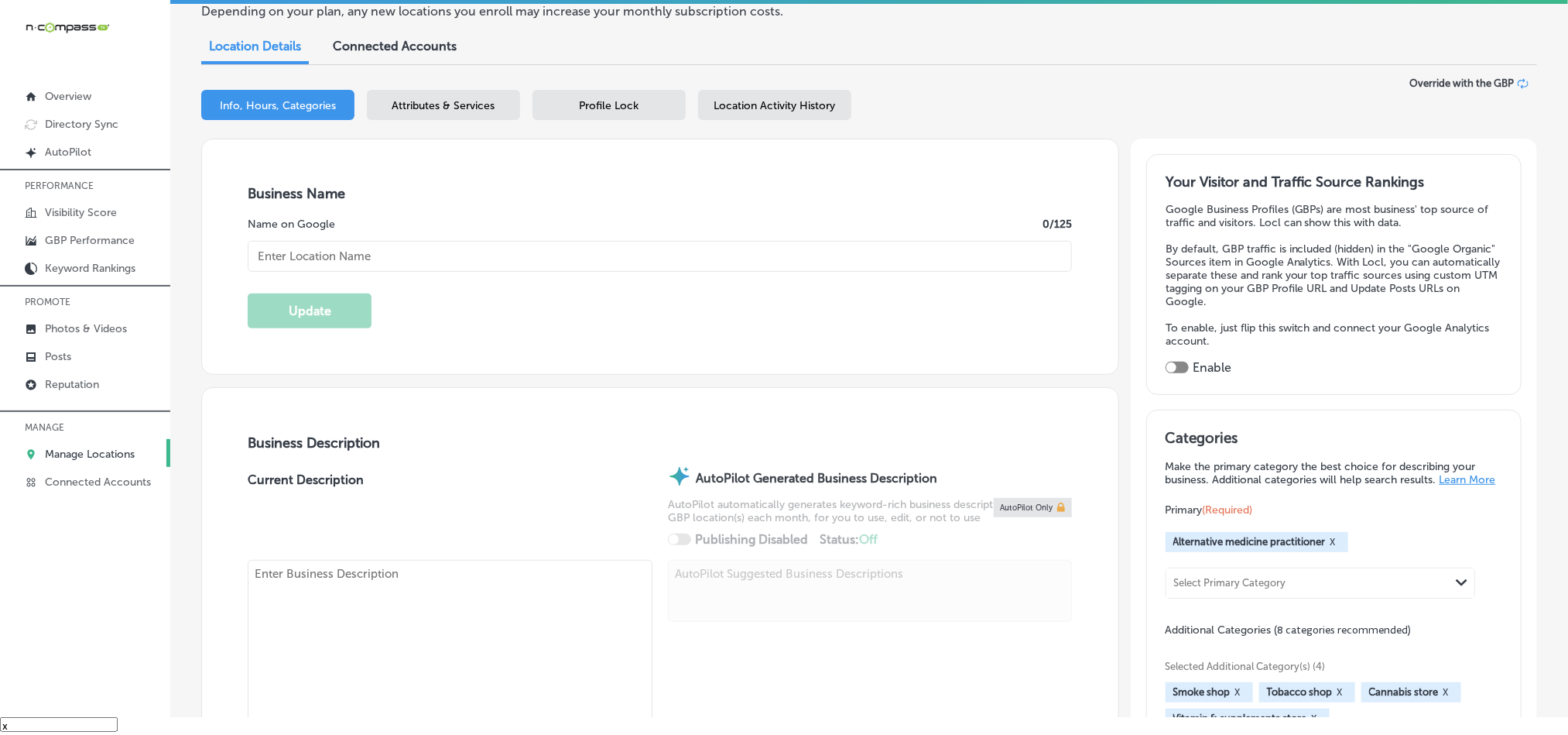
checkbox input "true"
type input "Space Coast CBD"
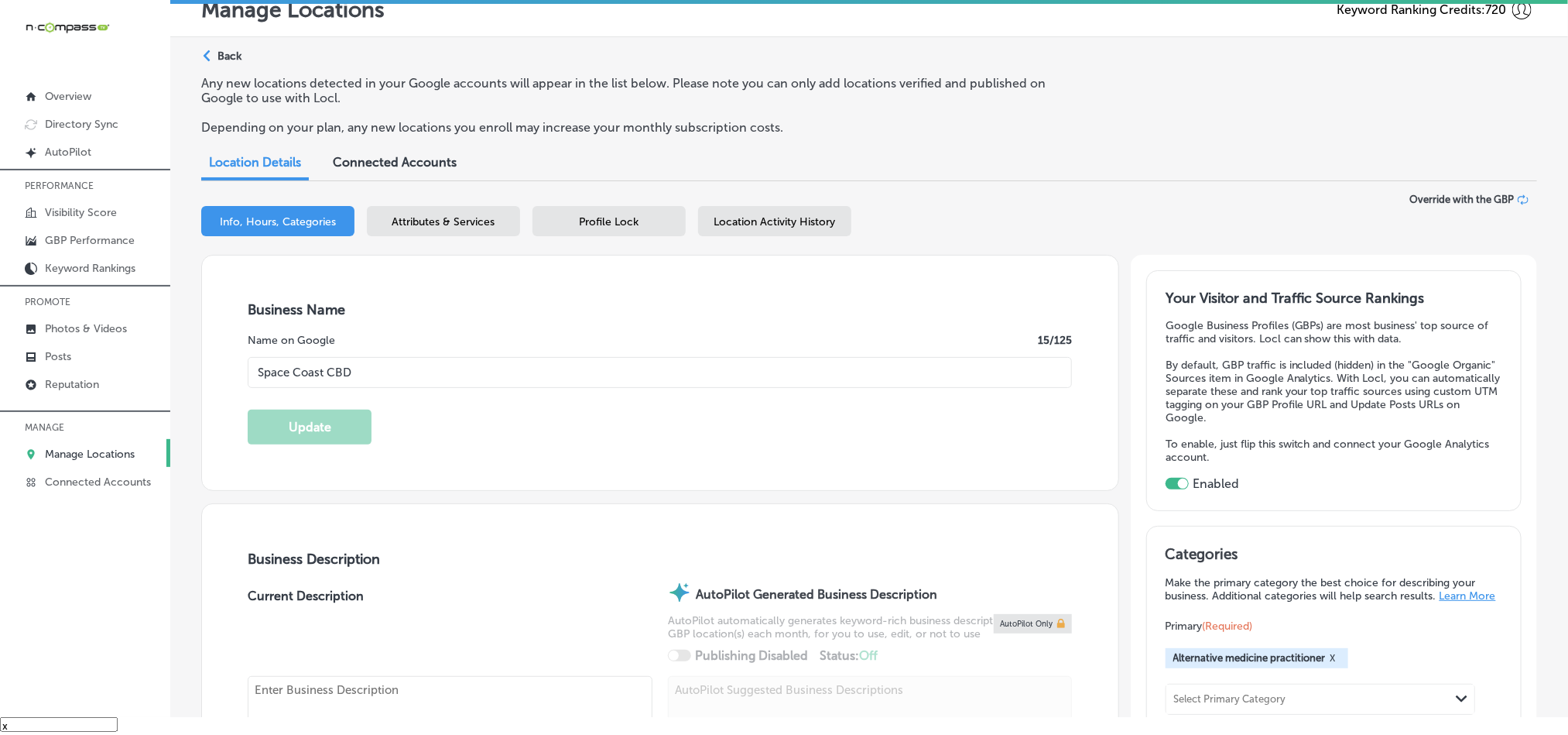
type input "[STREET_ADDRESS]"
type input "Cape Canaveral"
type input "32920"
type input "US"
type input "[URL][DOMAIN_NAME]"
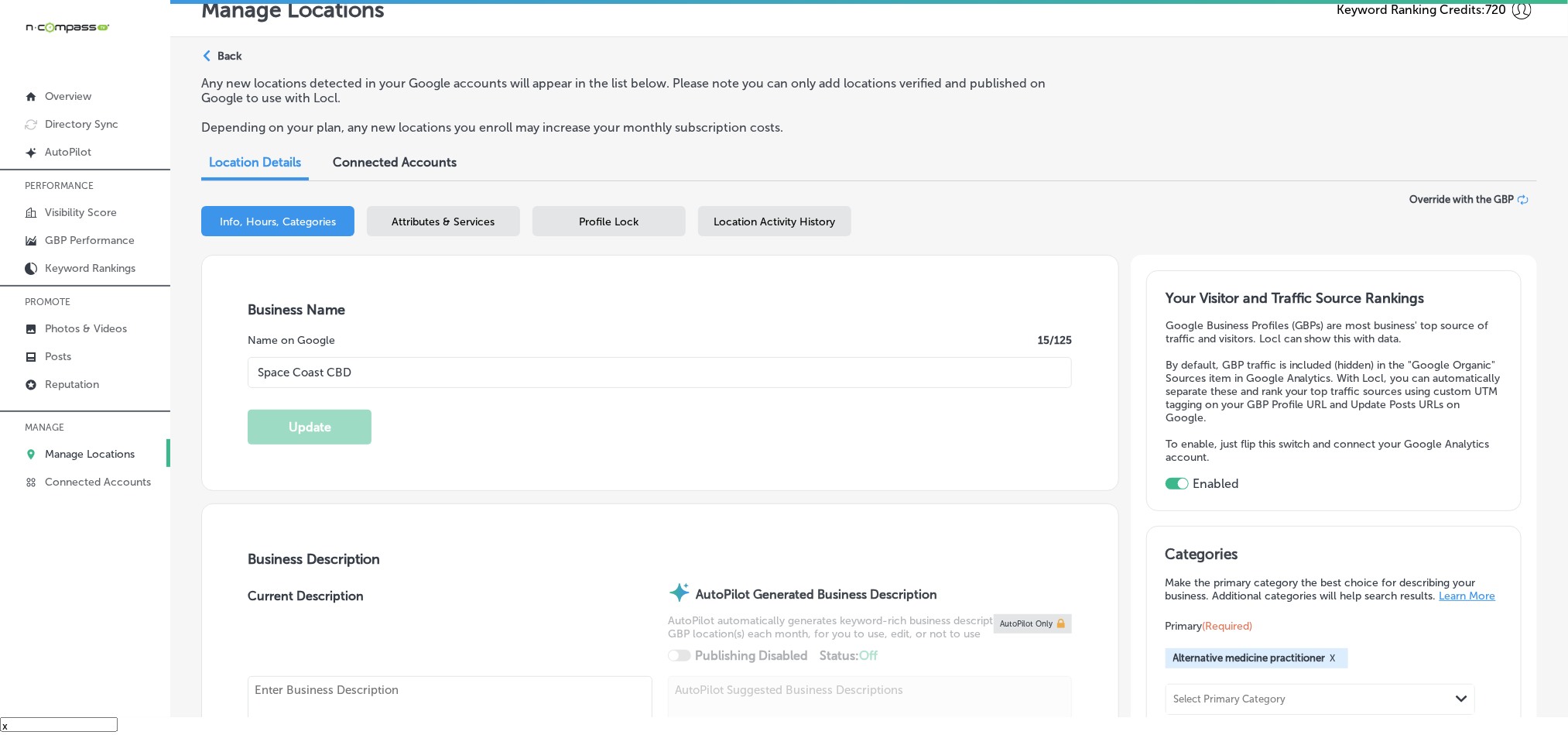
type textarea "Space Coast CBD LLC, a locally owned and operated store in [GEOGRAPHIC_DATA], […"
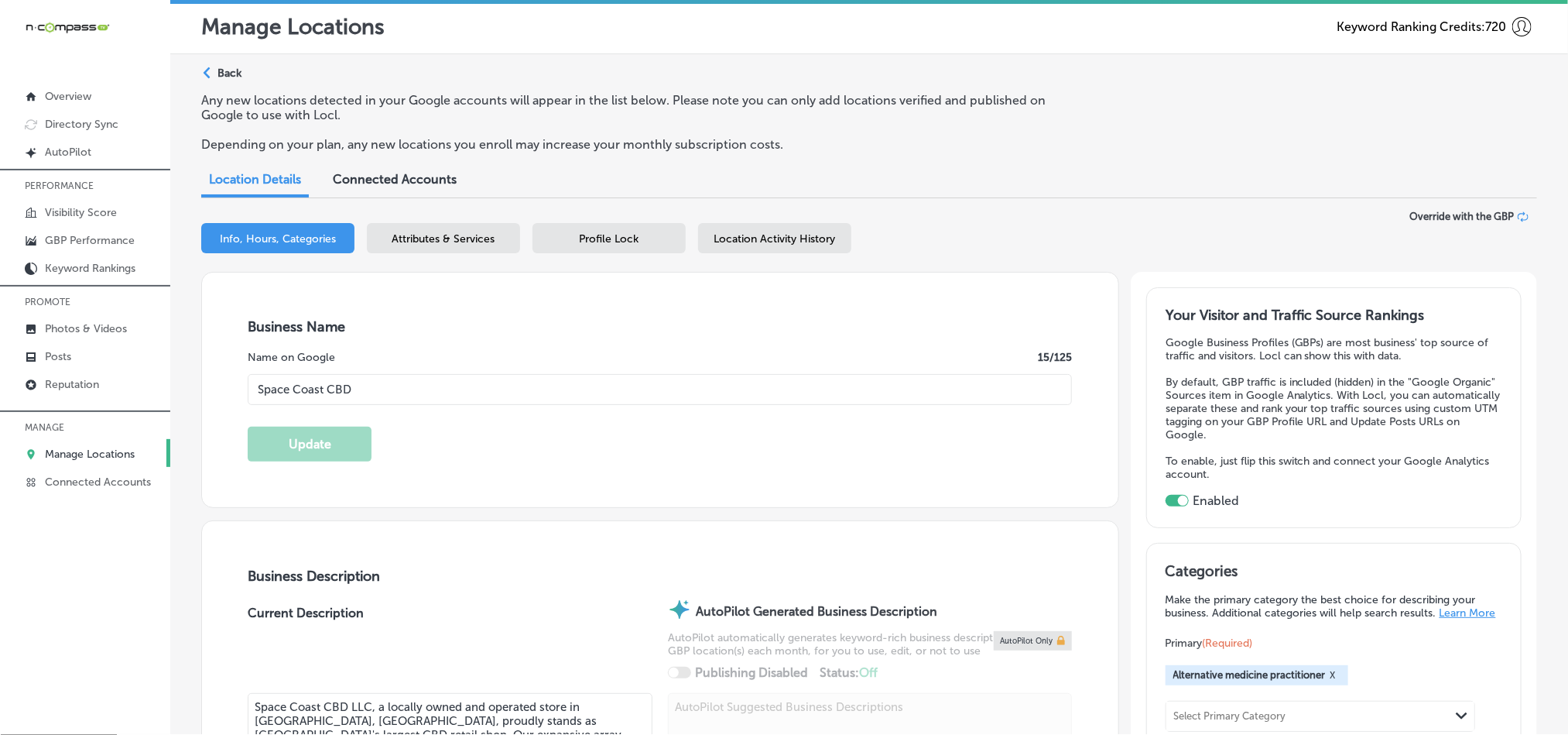
type input "[PHONE_NUMBER]"
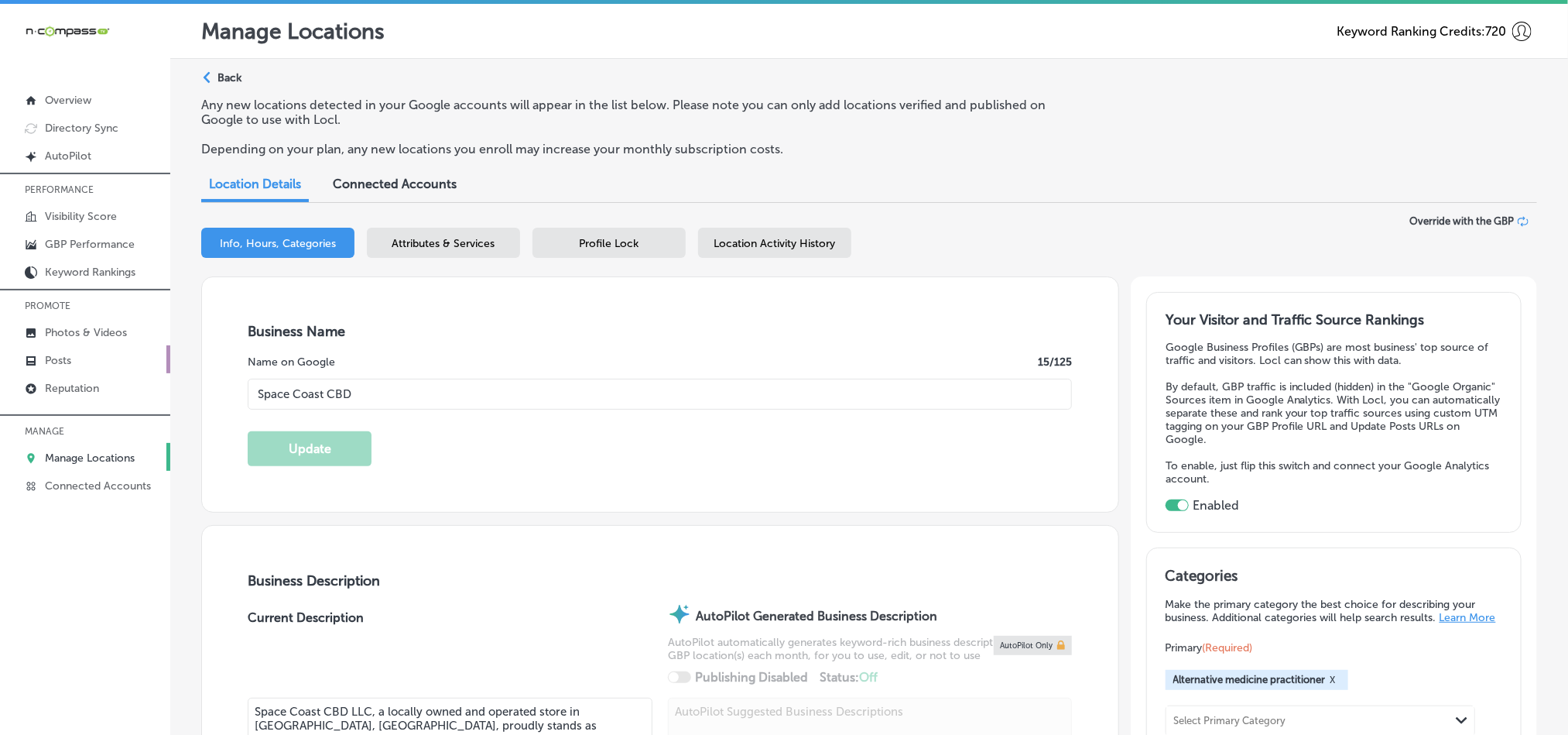
click at [66, 354] on p "Posts" at bounding box center [58, 360] width 26 height 13
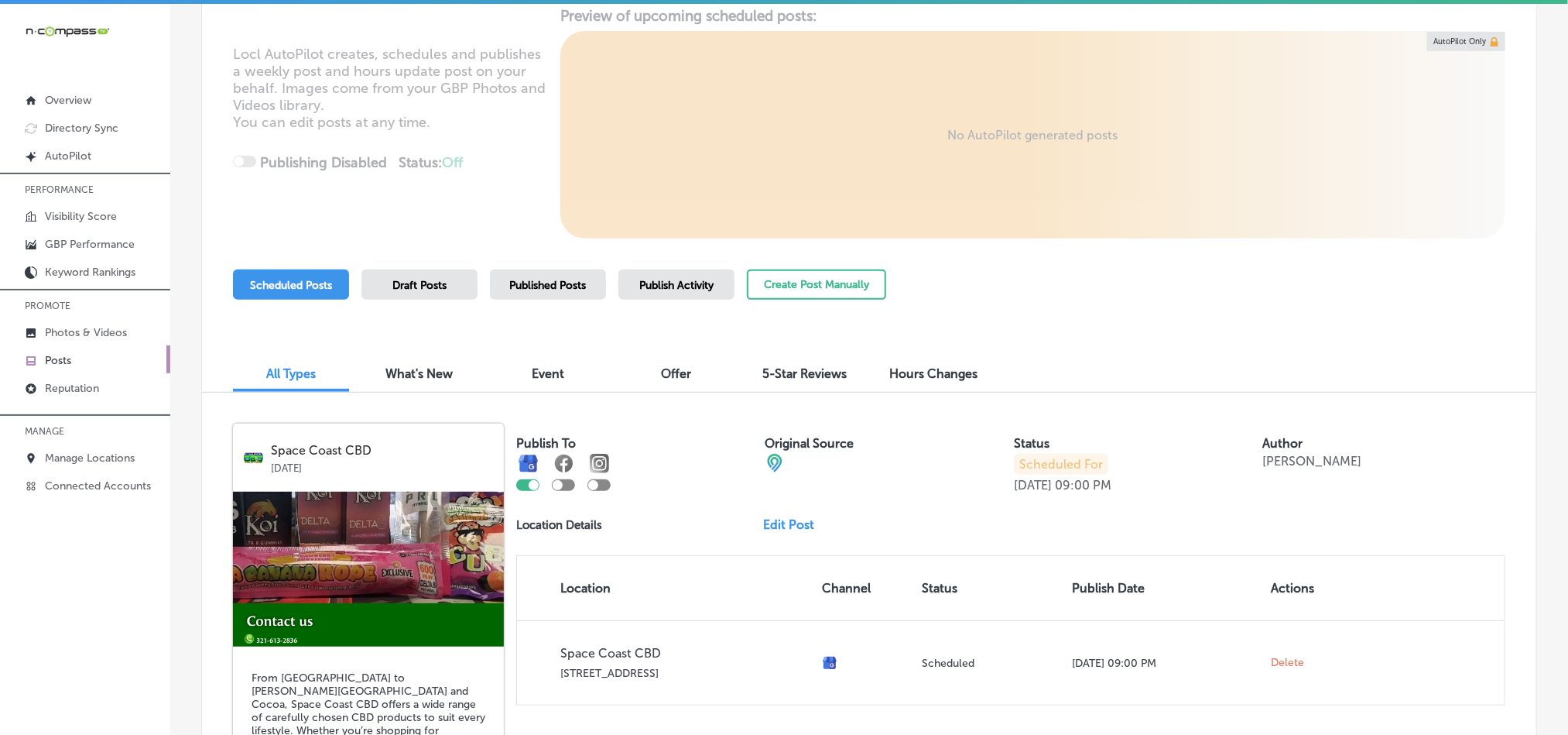
scroll to position [193, 0]
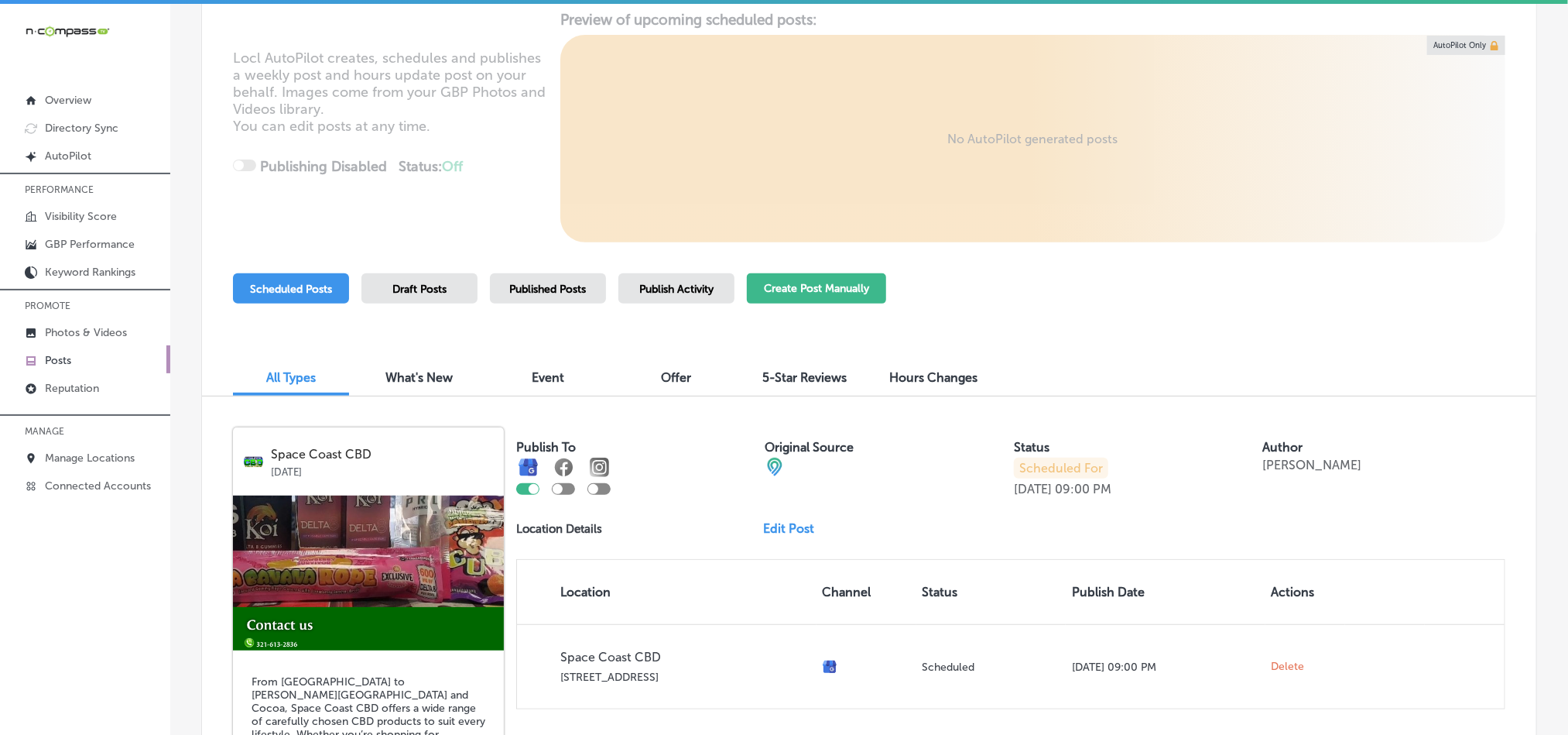
click at [791, 296] on button "Create Post Manually" at bounding box center [816, 288] width 140 height 30
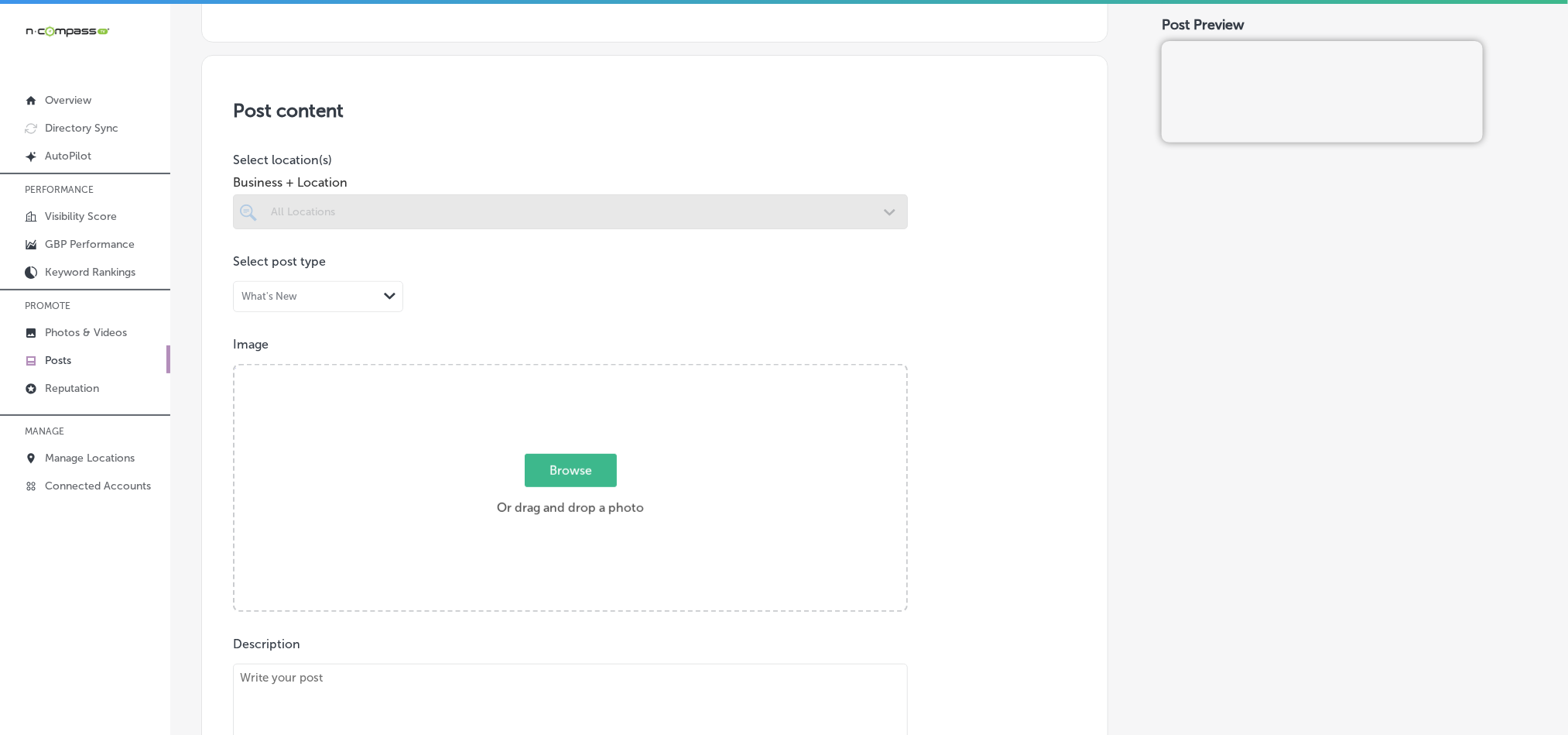
scroll to position [270, 0]
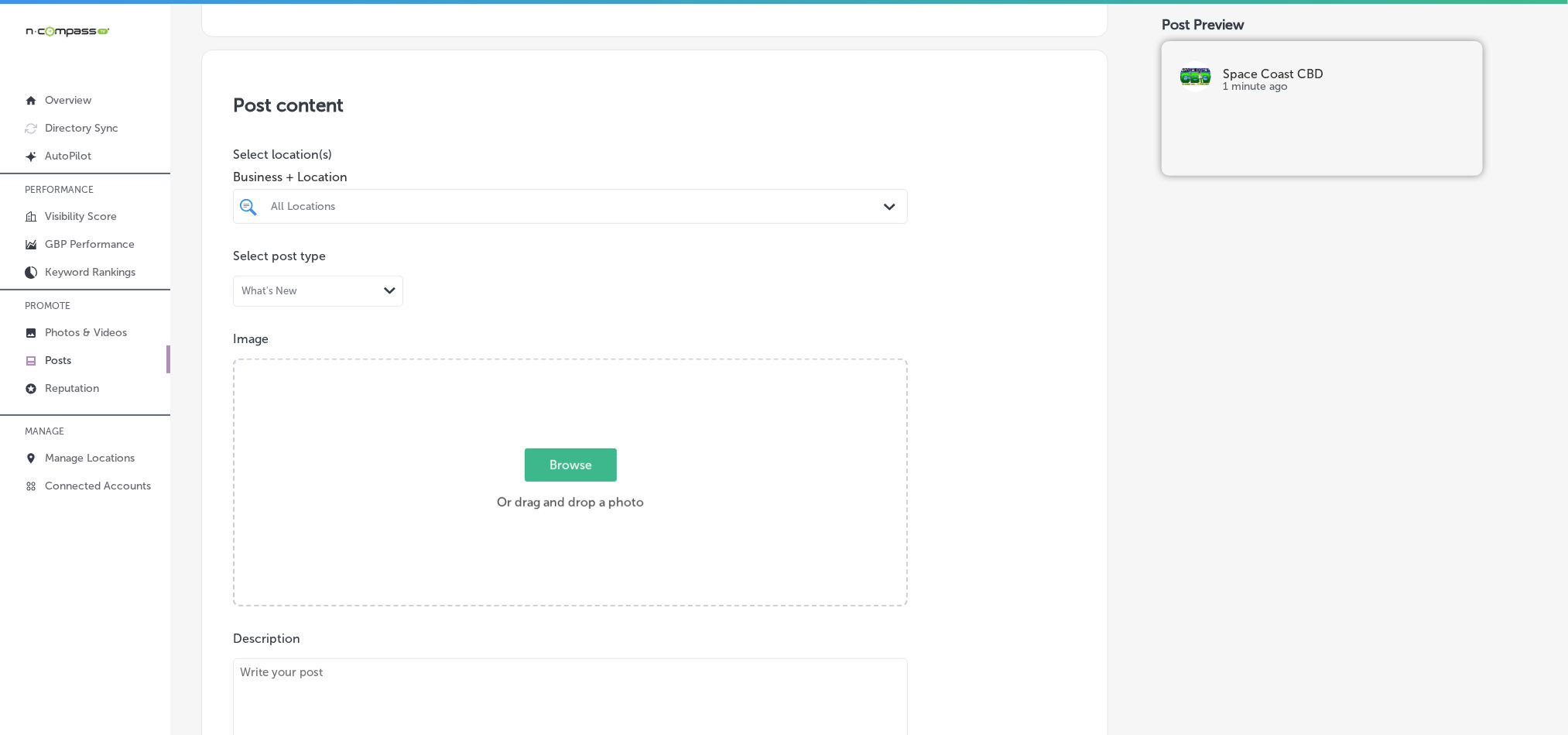
click at [815, 204] on div "All Locations" at bounding box center [578, 205] width 614 height 13
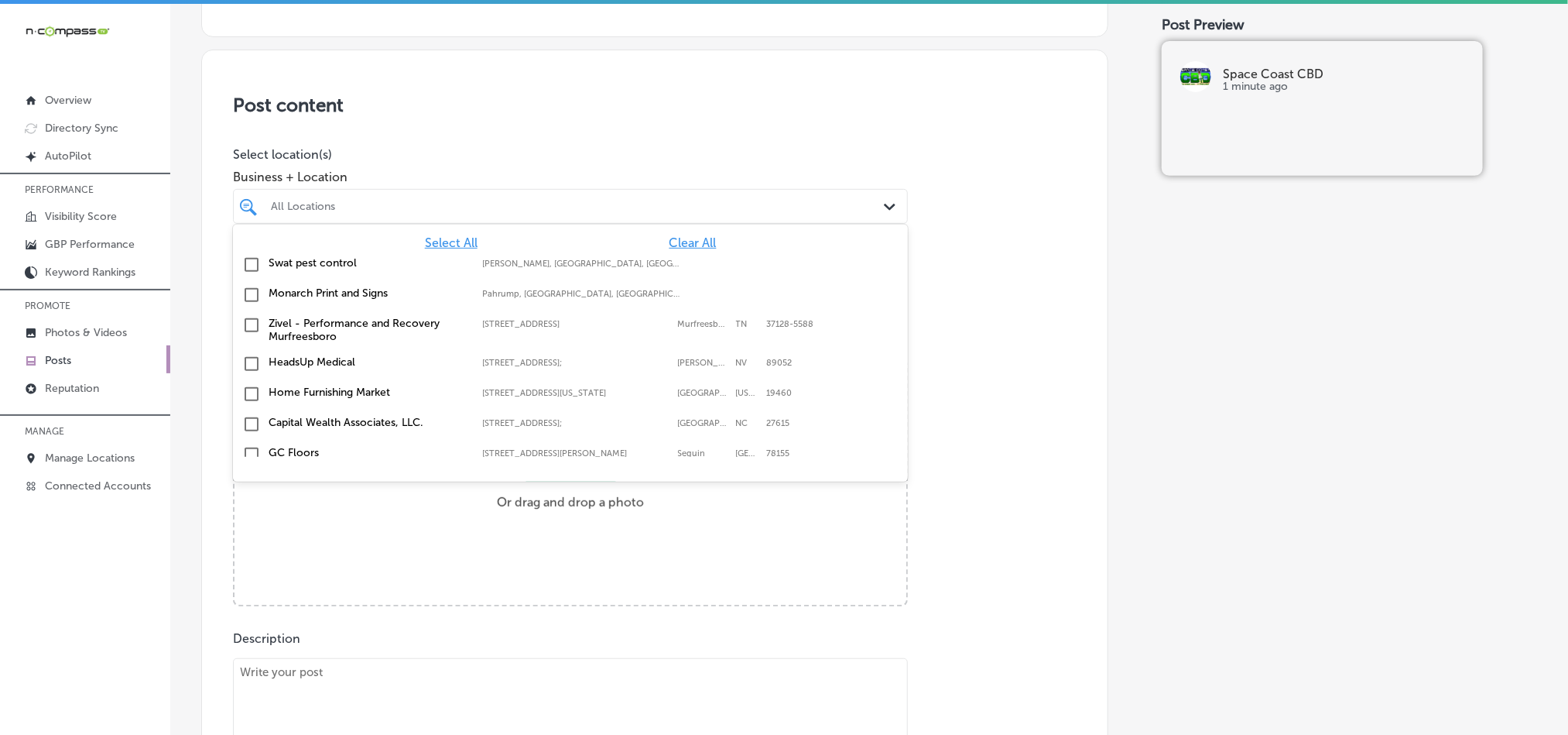
click at [671, 241] on span "Clear All" at bounding box center [693, 242] width 47 height 15
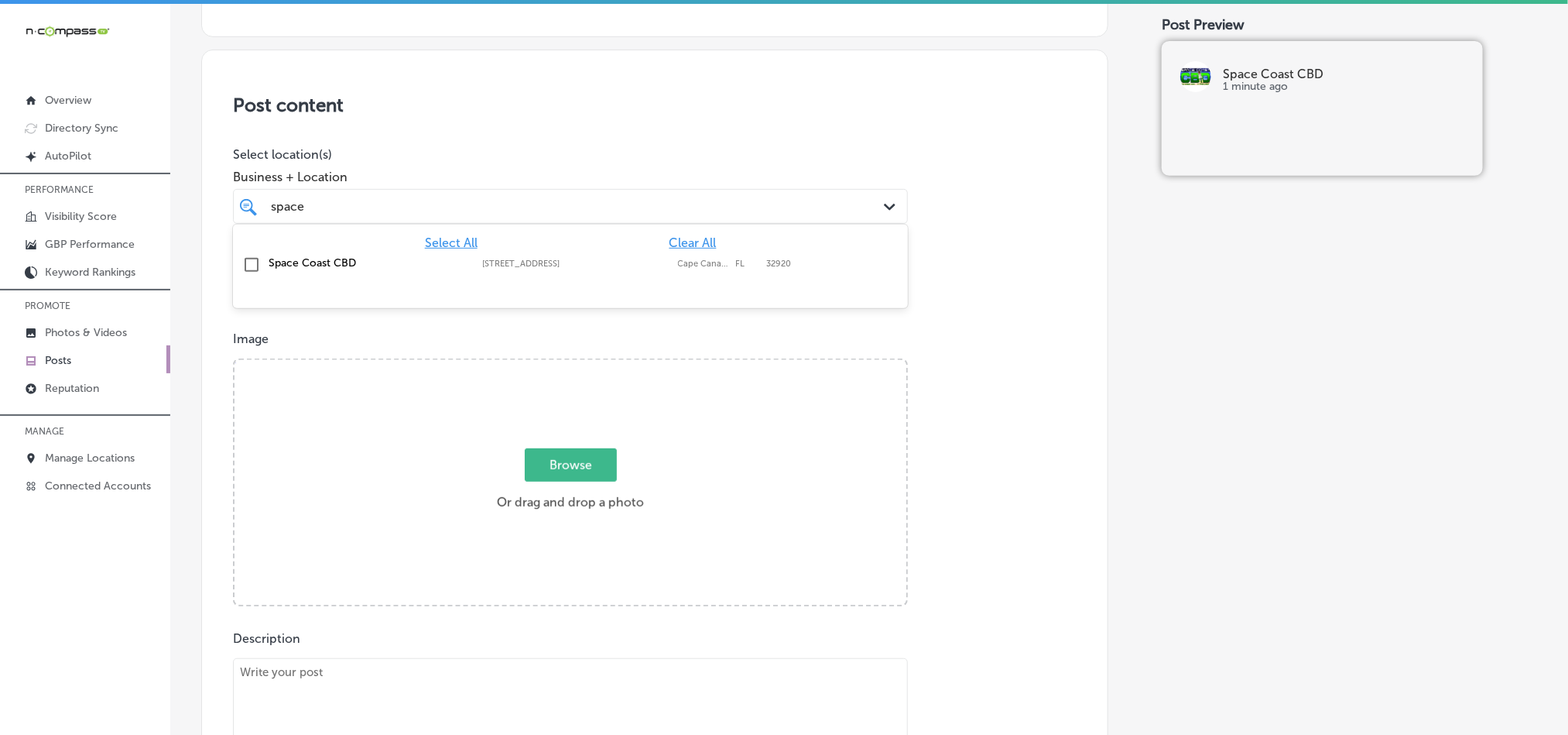
click at [251, 265] on input "checkbox" at bounding box center [251, 264] width 19 height 19
type input "space"
click at [583, 100] on h3 "Post content" at bounding box center [655, 105] width 843 height 23
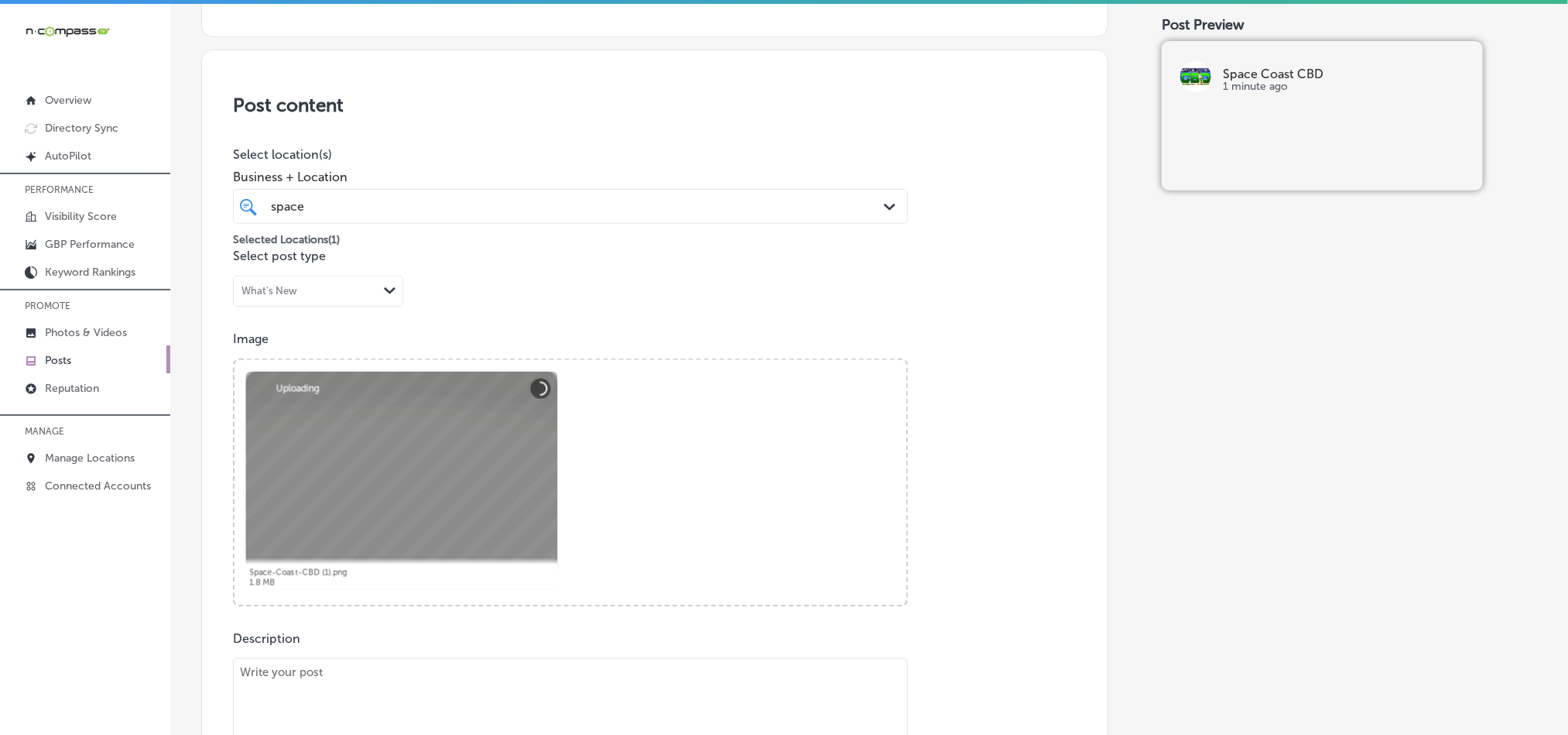
scroll to position [503, 0]
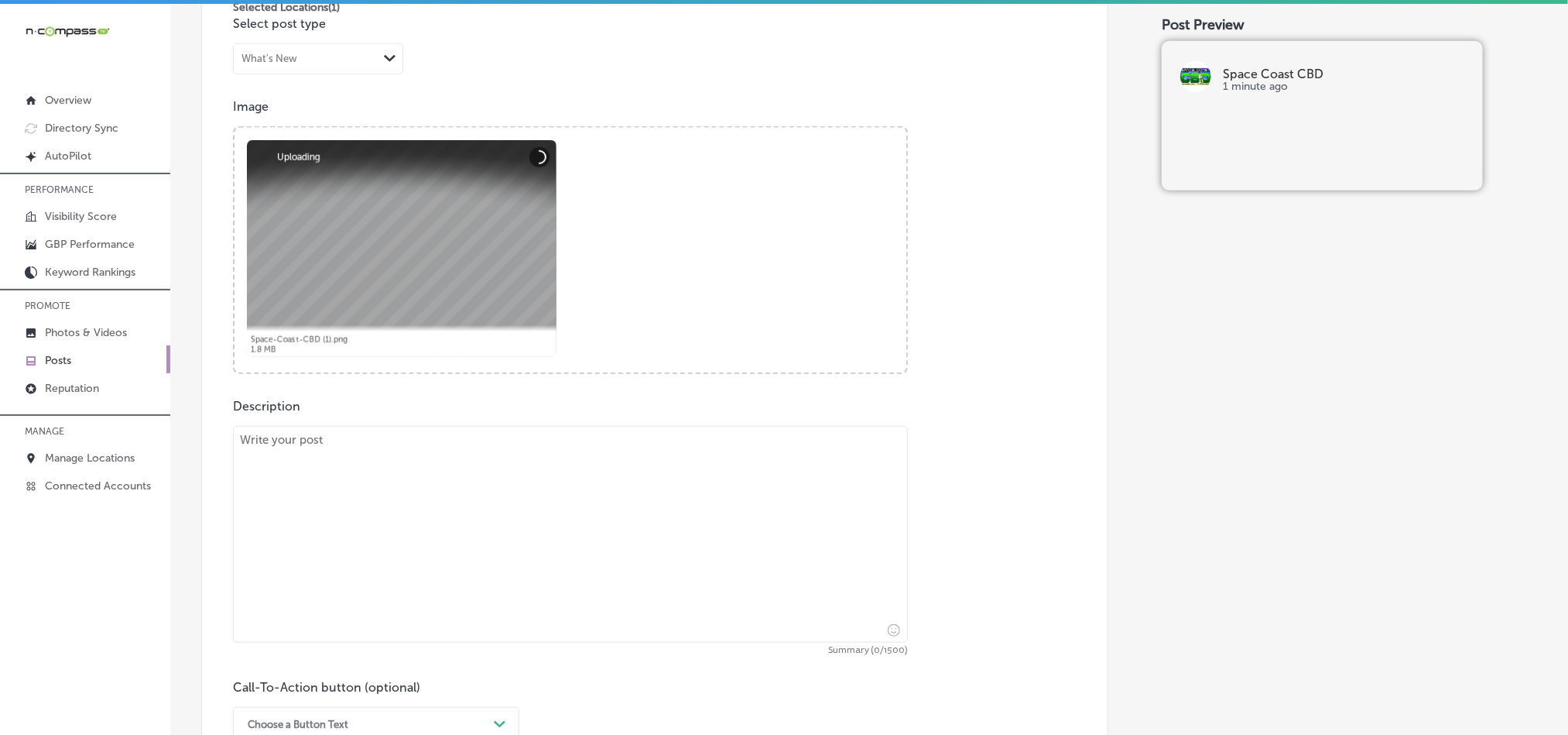
click at [460, 517] on textarea at bounding box center [570, 534] width 675 height 216
paste textarea "Serving Cocoa, Rockledge, and [GEOGRAPHIC_DATA], Space Coast CBD offers premium…"
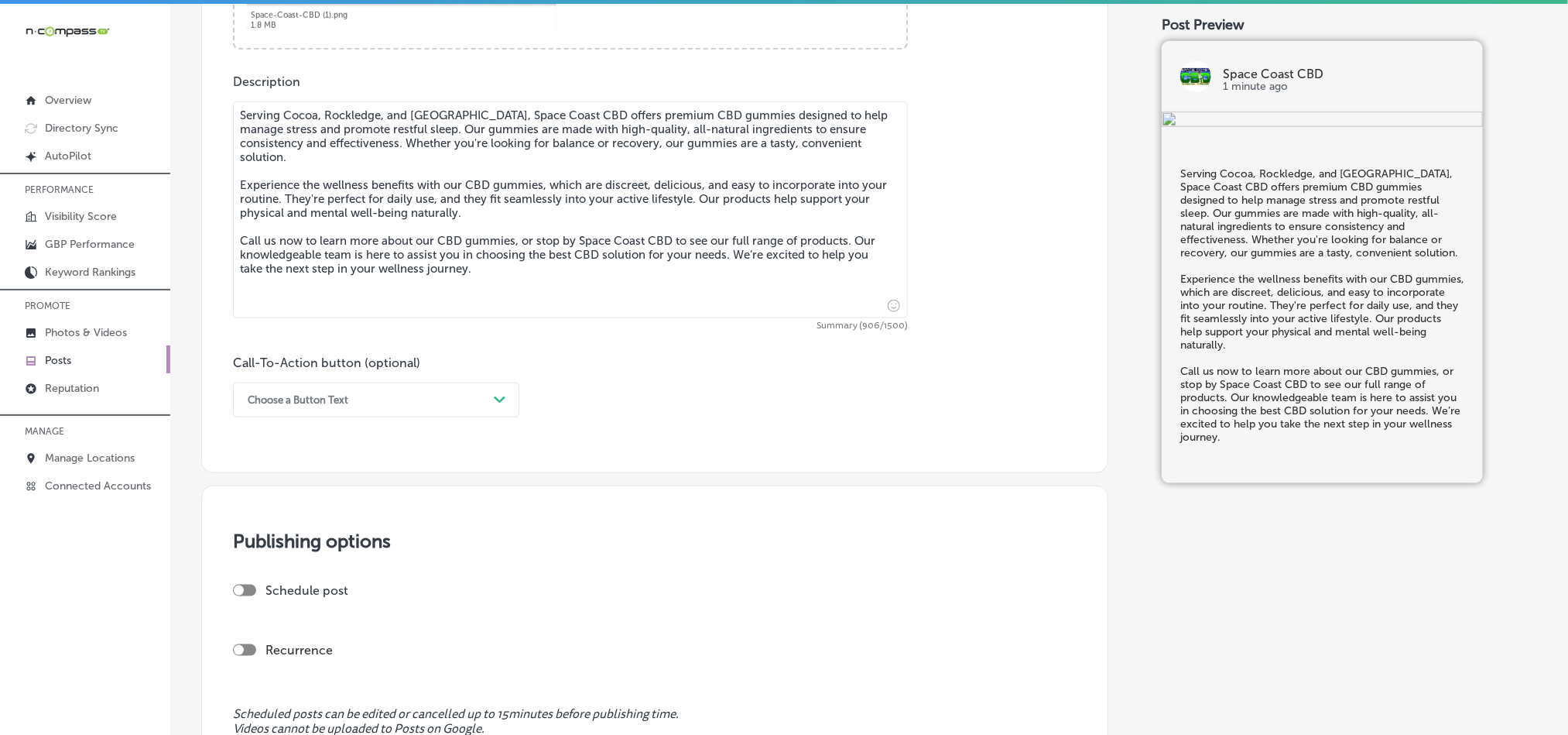
scroll to position [851, 0]
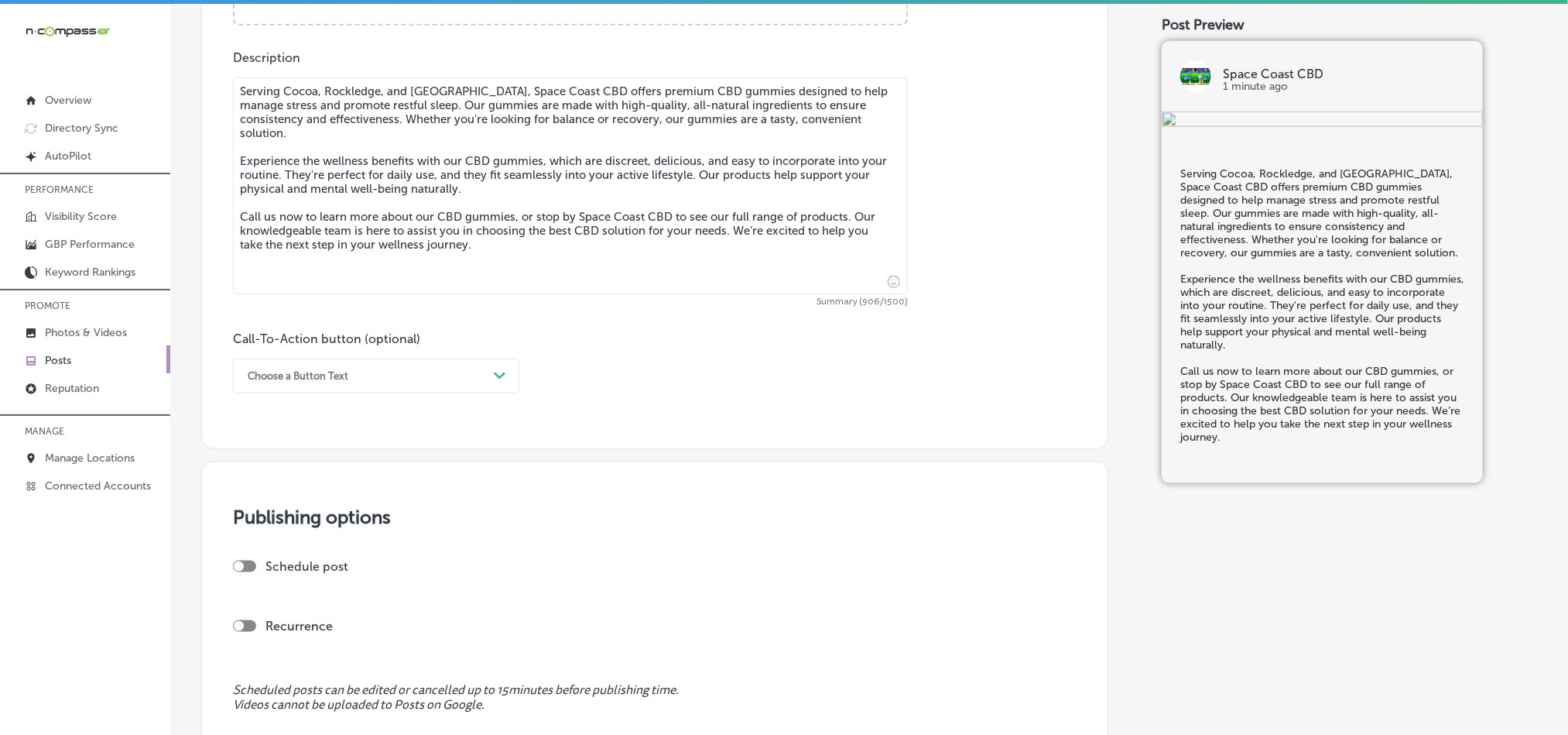
type textarea "Serving Cocoa, Rockledge, and [GEOGRAPHIC_DATA], Space Coast CBD offers premium…"
click at [400, 360] on div "Call-To-Action button (optional) Choose a Button Text Path Created with Sketch." at bounding box center [376, 362] width 286 height 62
click at [400, 393] on div "Choose a Button Text Path Created with Sketch." at bounding box center [376, 375] width 286 height 35
click at [279, 580] on div "Call Now" at bounding box center [376, 572] width 286 height 27
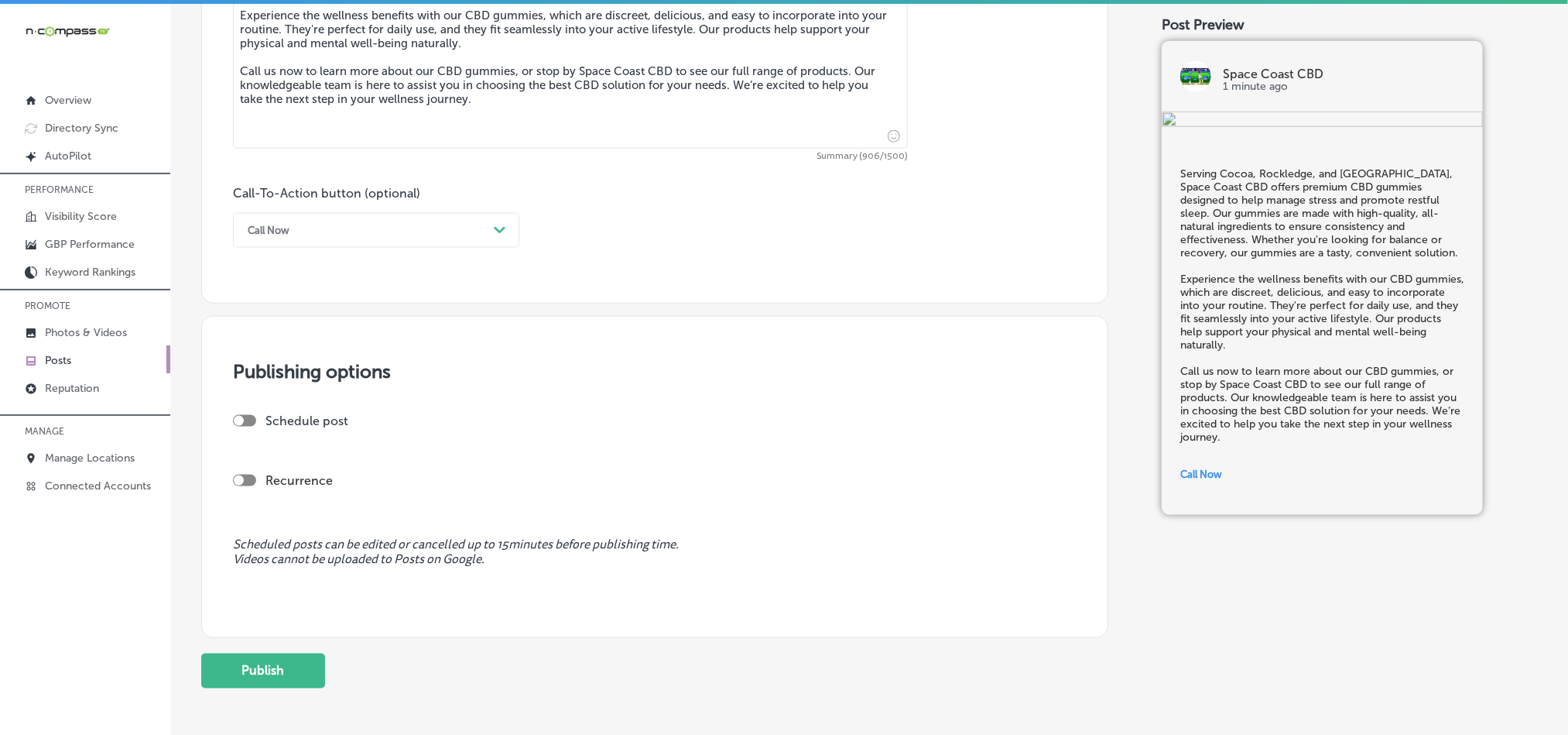
scroll to position [1006, 0]
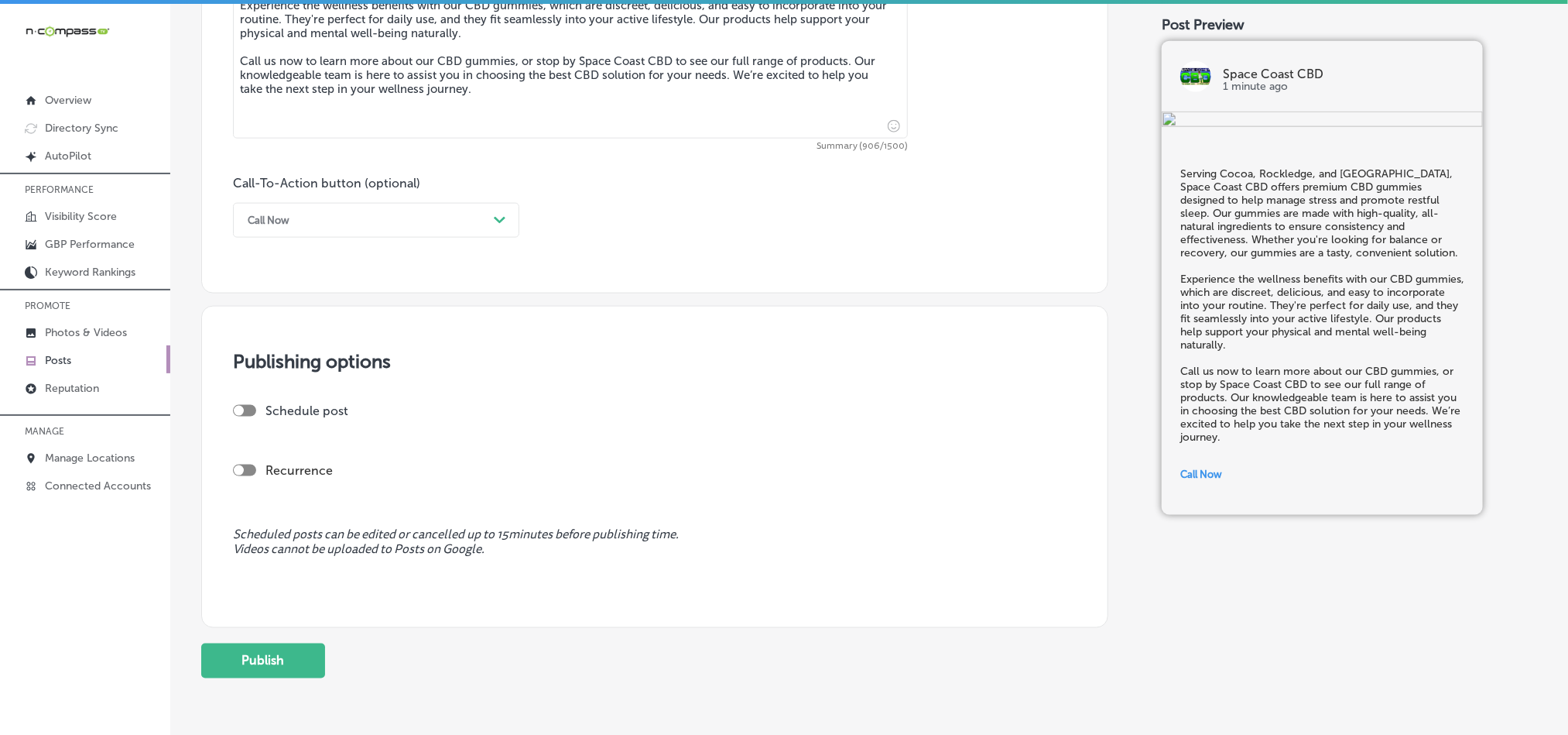
click at [247, 417] on div at bounding box center [244, 411] width 23 height 12
checkbox input "true"
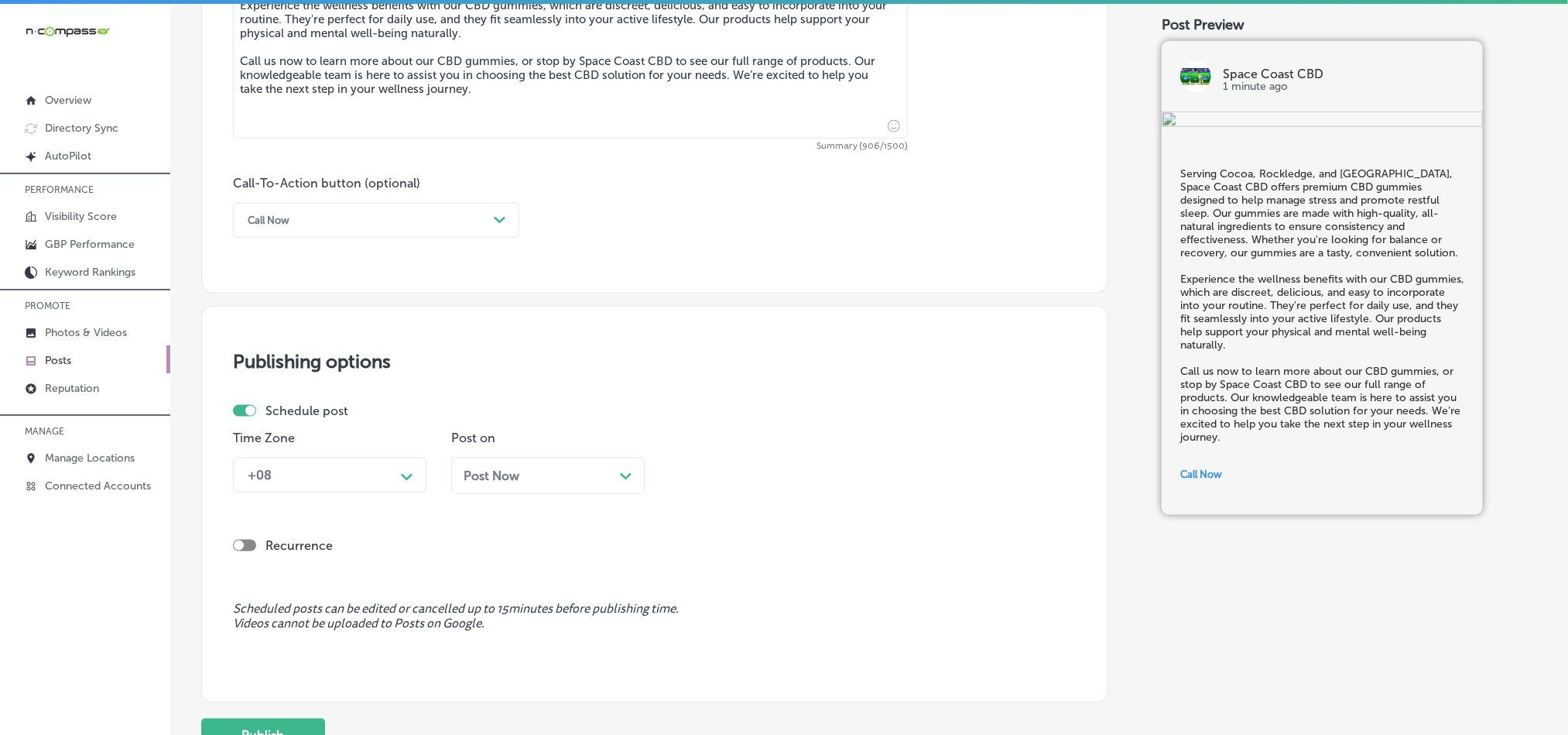
click at [405, 481] on polygon at bounding box center [407, 477] width 12 height 7
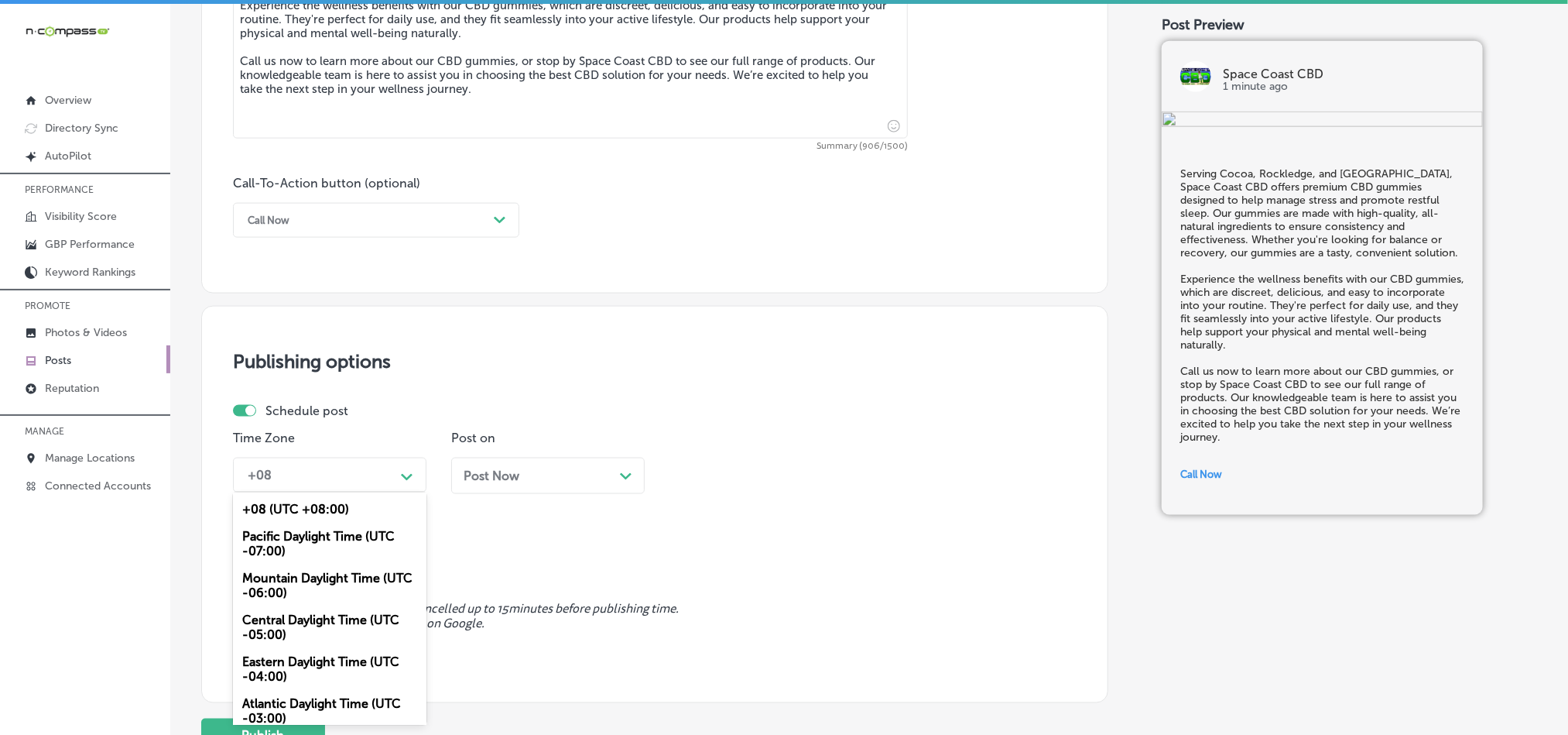
click at [309, 592] on div "Mountain Daylight Time (UTC -06:00)" at bounding box center [330, 585] width 193 height 42
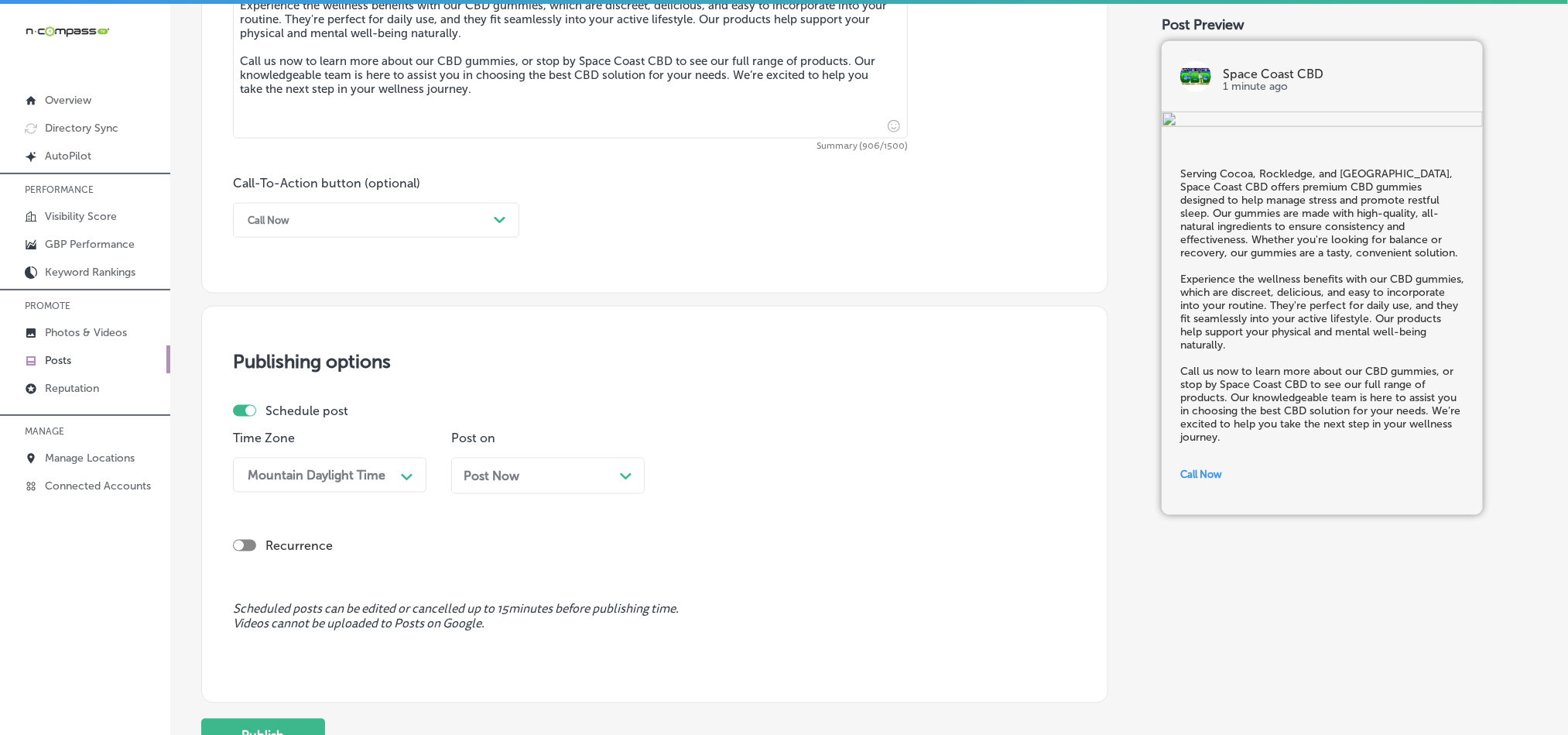
click at [587, 483] on div "Post Now Path Created with Sketch." at bounding box center [547, 476] width 168 height 15
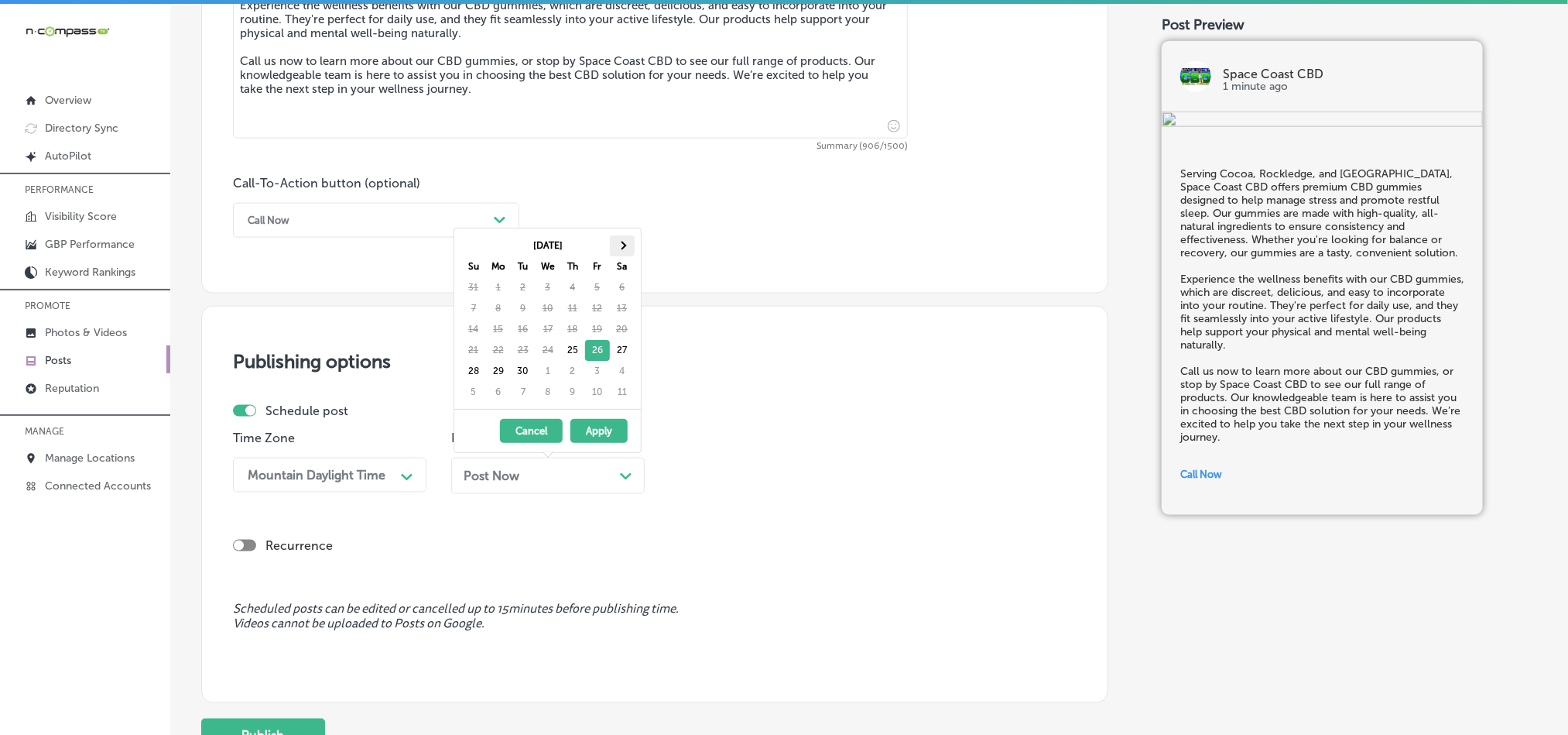
click at [629, 239] on th at bounding box center [622, 245] width 25 height 21
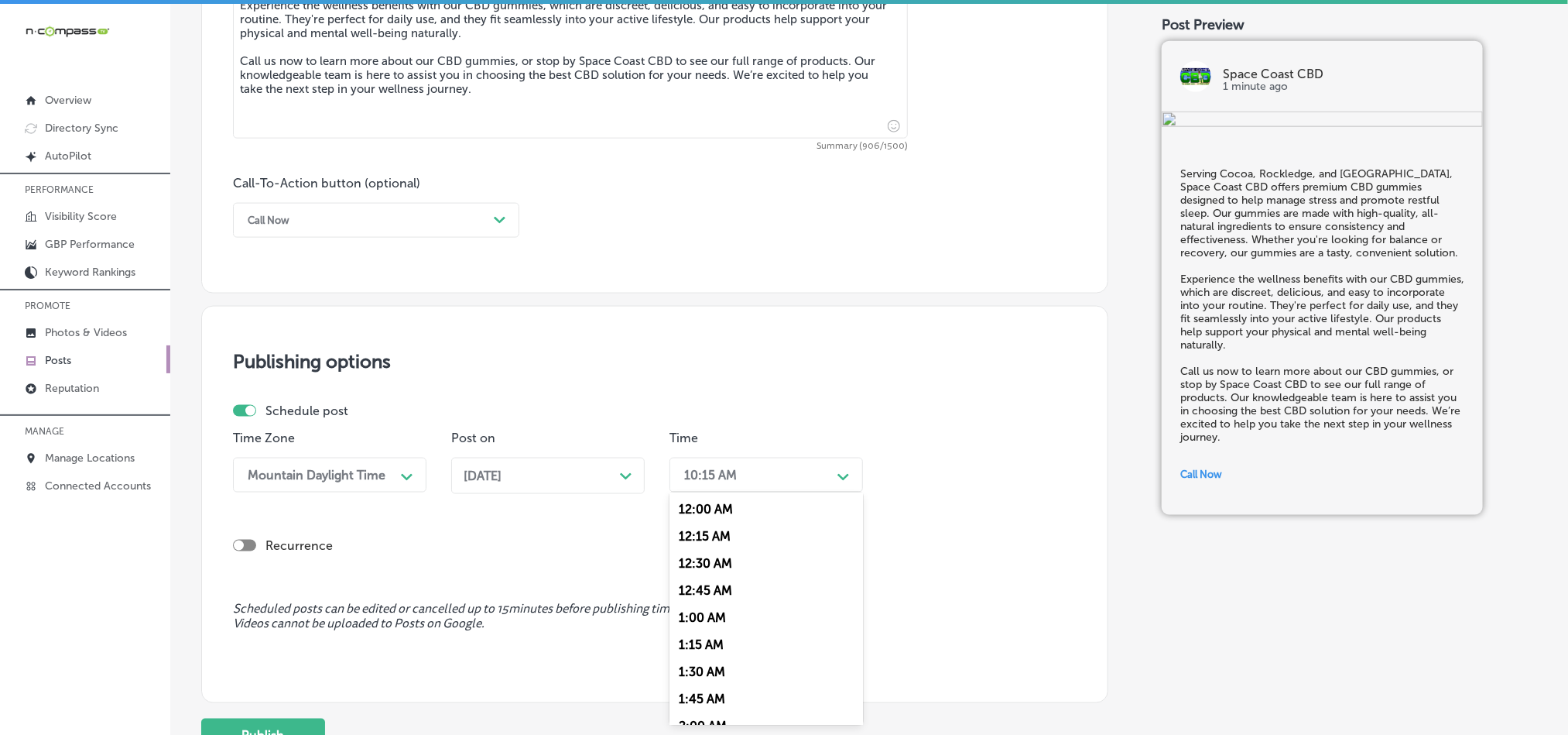
click at [784, 480] on div "10:15 AM" at bounding box center [754, 475] width 155 height 27
click at [691, 618] on div "7:00 AM" at bounding box center [767, 609] width 193 height 27
click at [805, 597] on div "Publishing options Schedule post Time Zone Mountain Daylight Time Path Created …" at bounding box center [655, 505] width 907 height 397
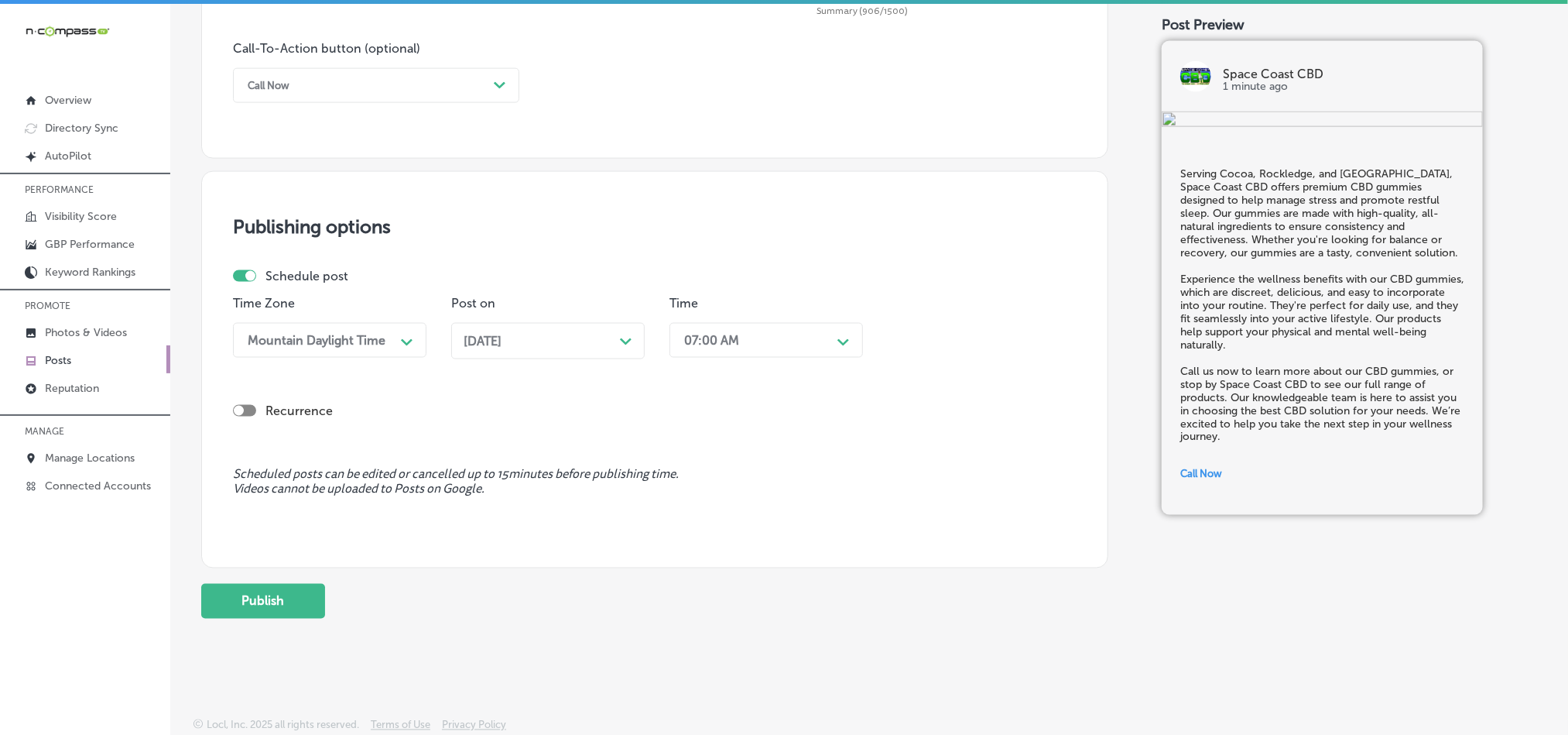
scroll to position [1148, 0]
click at [279, 588] on button "Publish" at bounding box center [263, 600] width 124 height 35
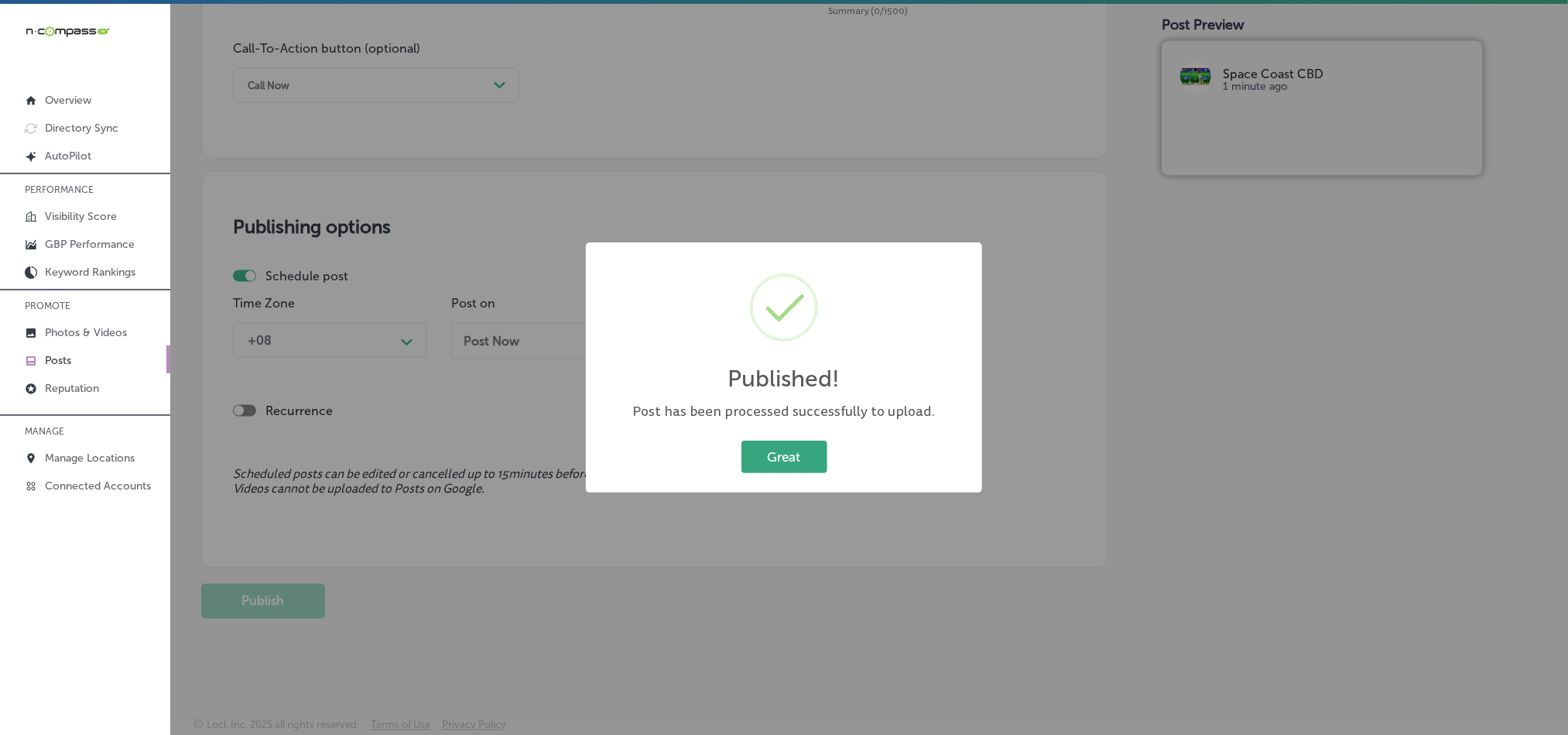
click at [801, 449] on button "Great" at bounding box center [784, 457] width 86 height 32
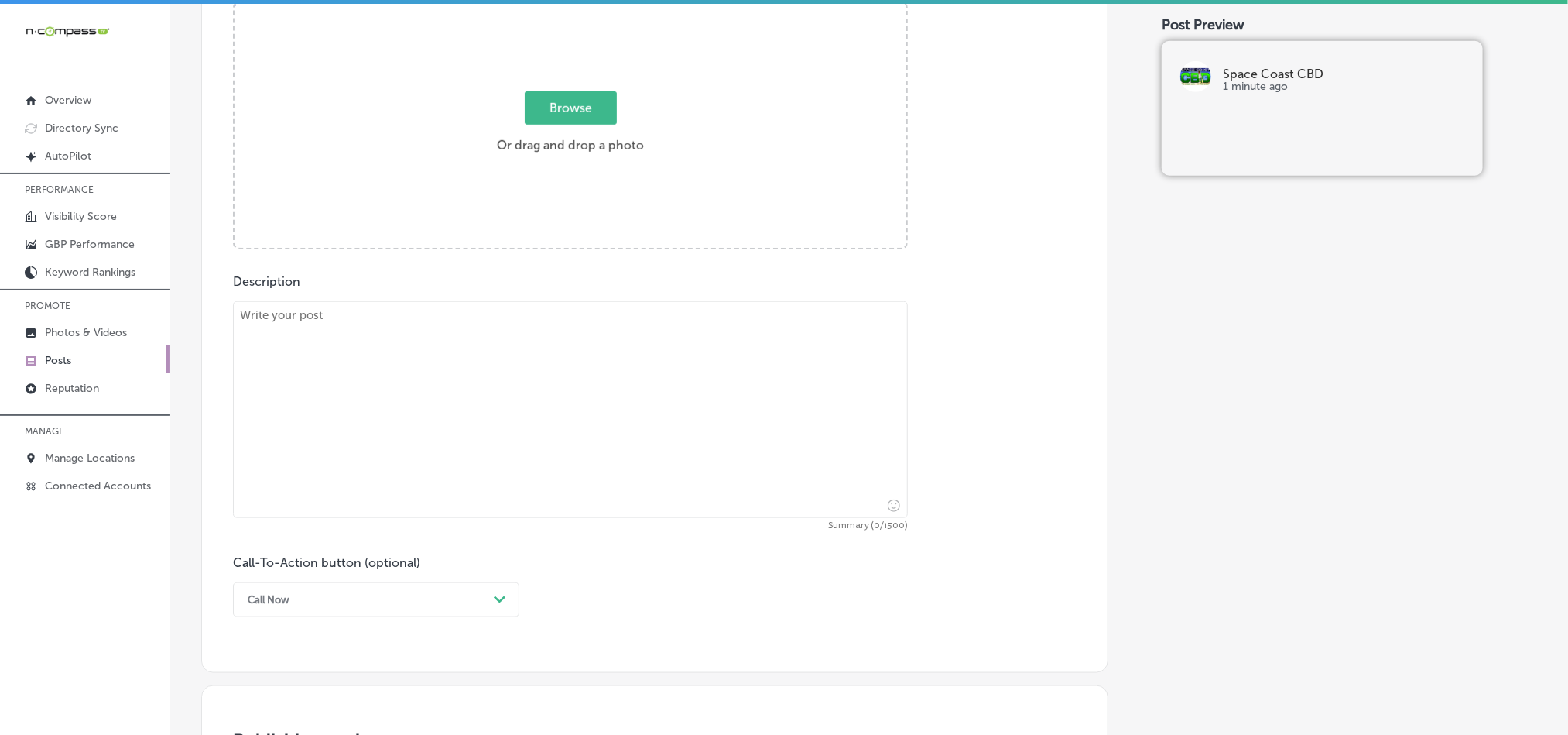
scroll to position [606, 0]
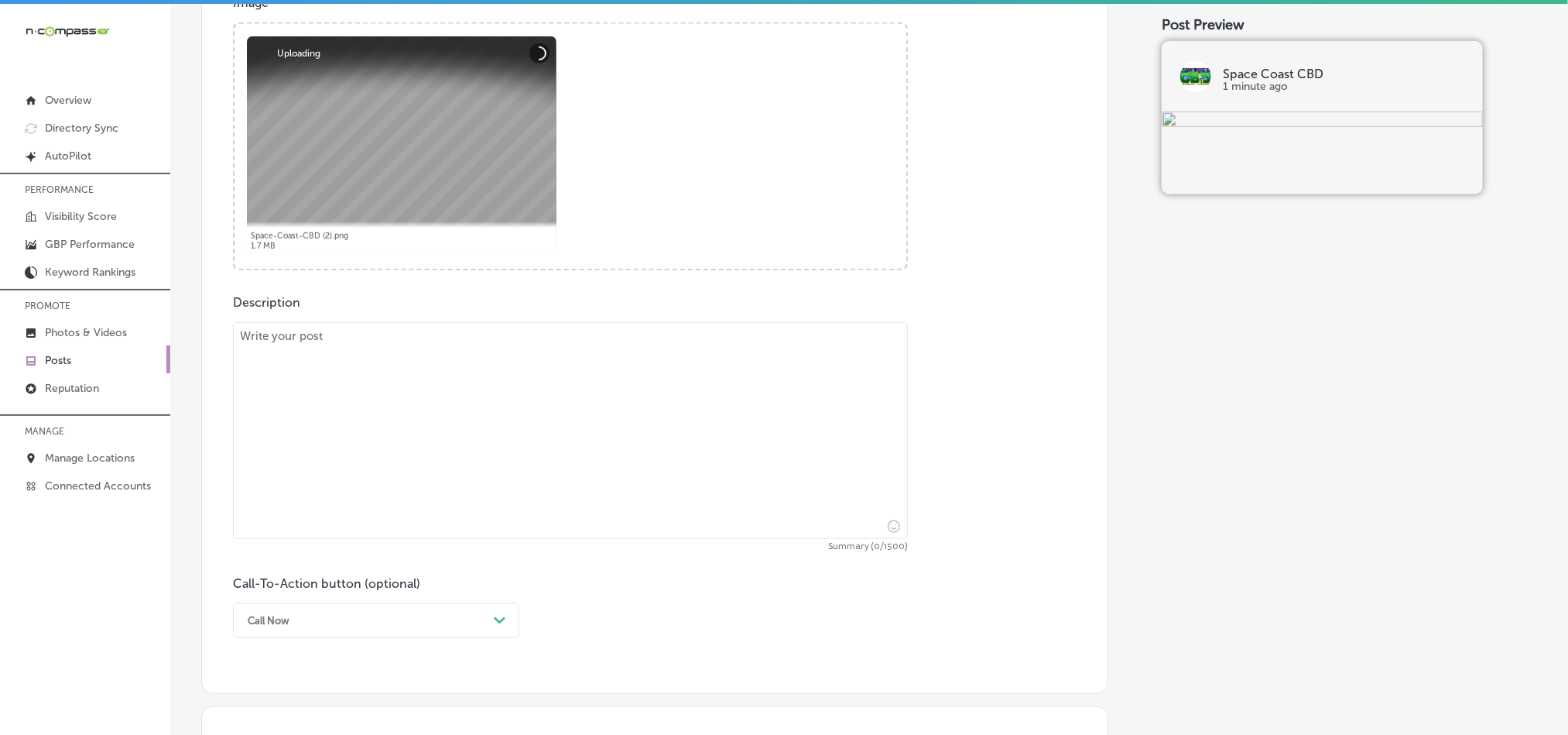
click at [444, 470] on textarea at bounding box center [570, 430] width 675 height 216
paste textarea "Space Coast CBD is proud to serve [PERSON_NAME][GEOGRAPHIC_DATA], [GEOGRAPHIC_D…"
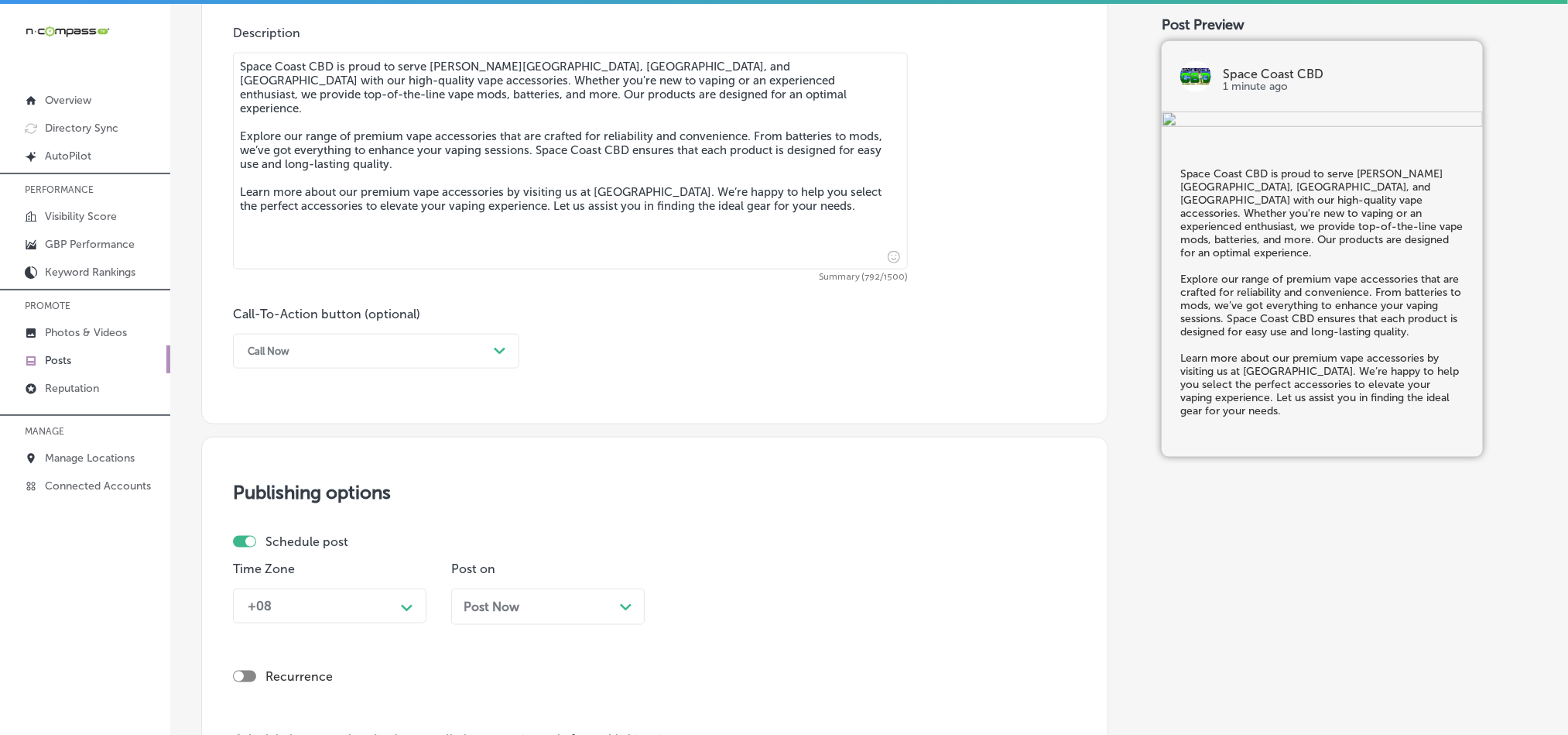
scroll to position [878, 0]
type textarea "Space Coast CBD is proud to serve [PERSON_NAME][GEOGRAPHIC_DATA], [GEOGRAPHIC_D…"
click at [418, 337] on div "Call Now Path Created with Sketch." at bounding box center [376, 348] width 286 height 35
click at [284, 547] on div "Call Now" at bounding box center [376, 545] width 286 height 27
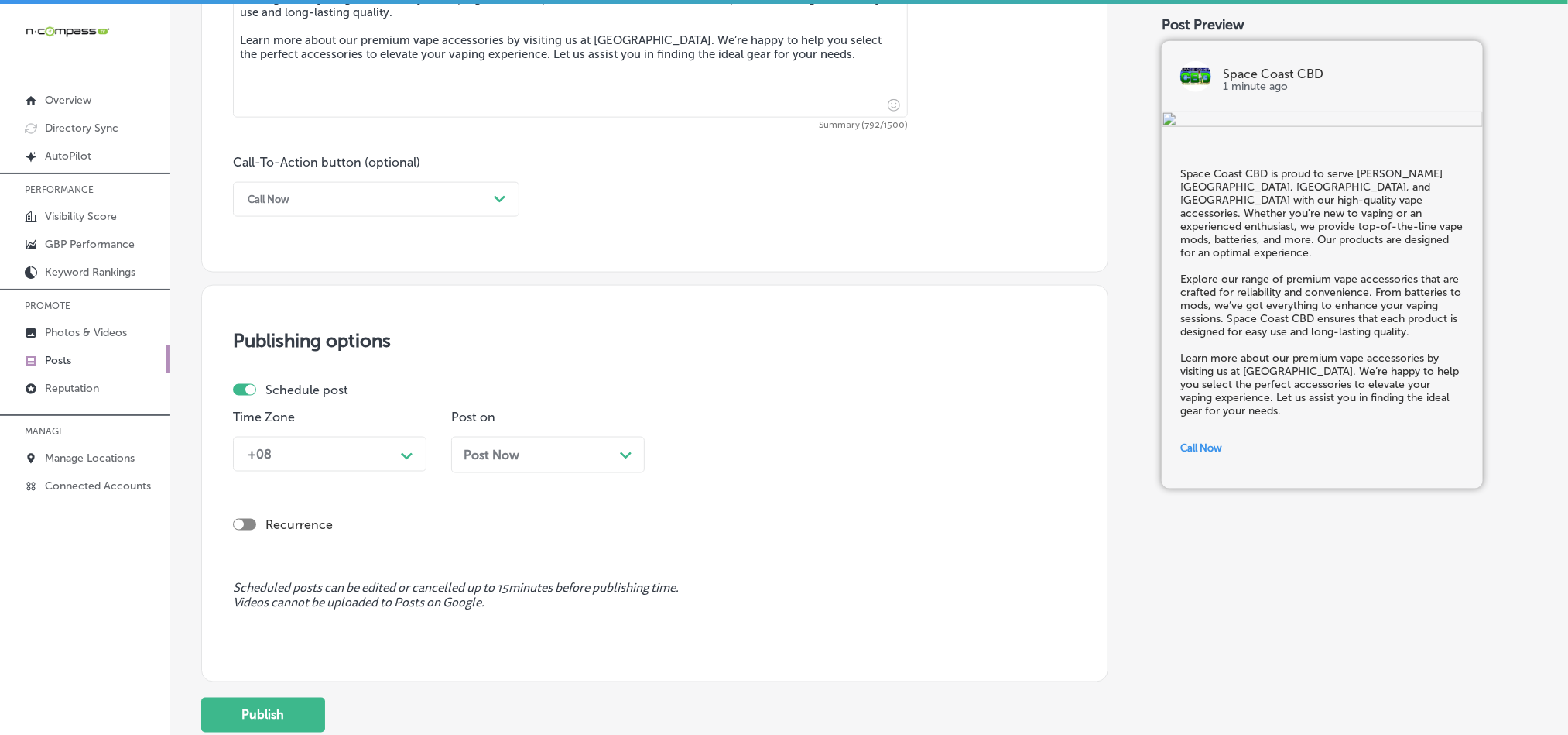
scroll to position [1032, 0]
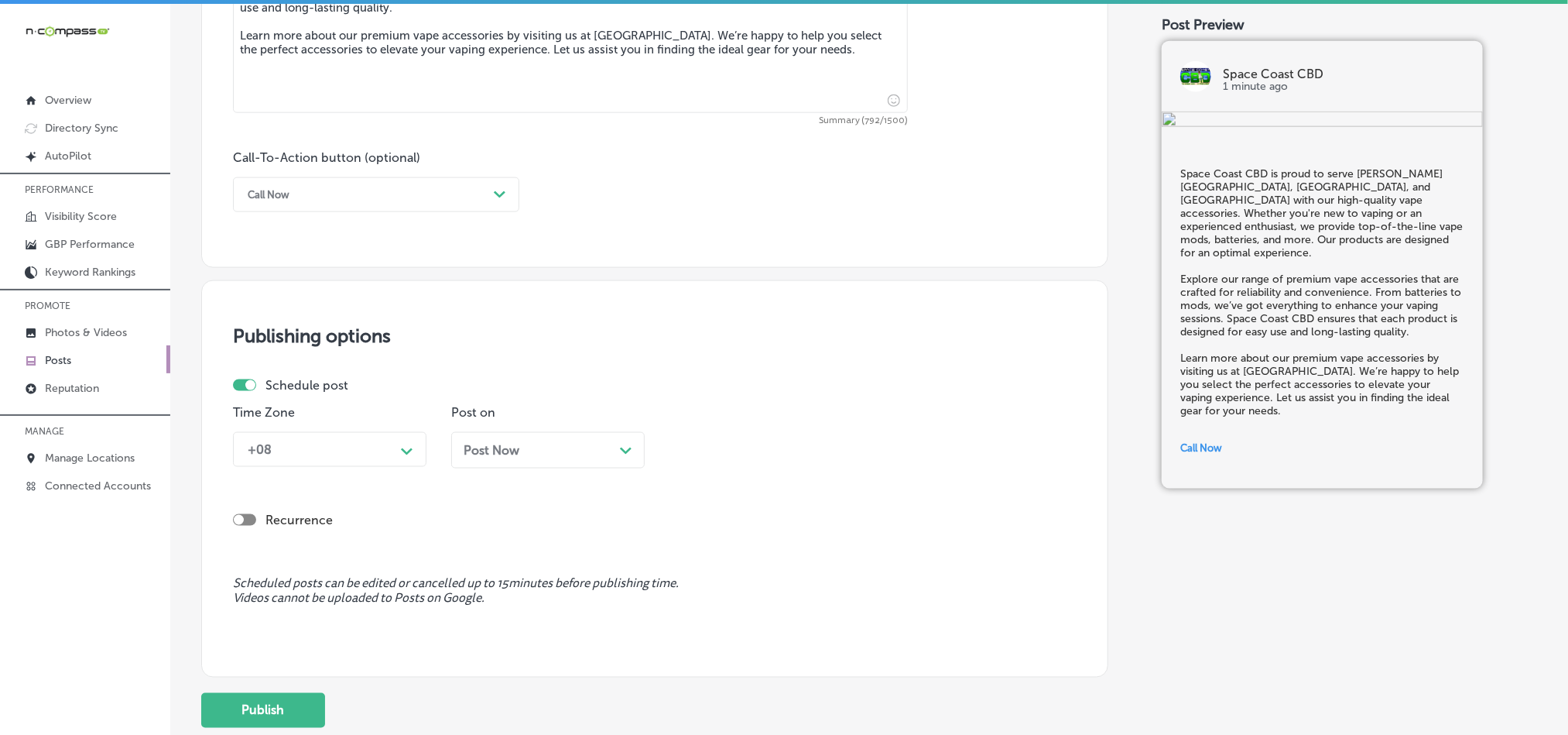
click at [379, 449] on div "+08" at bounding box center [317, 449] width 155 height 27
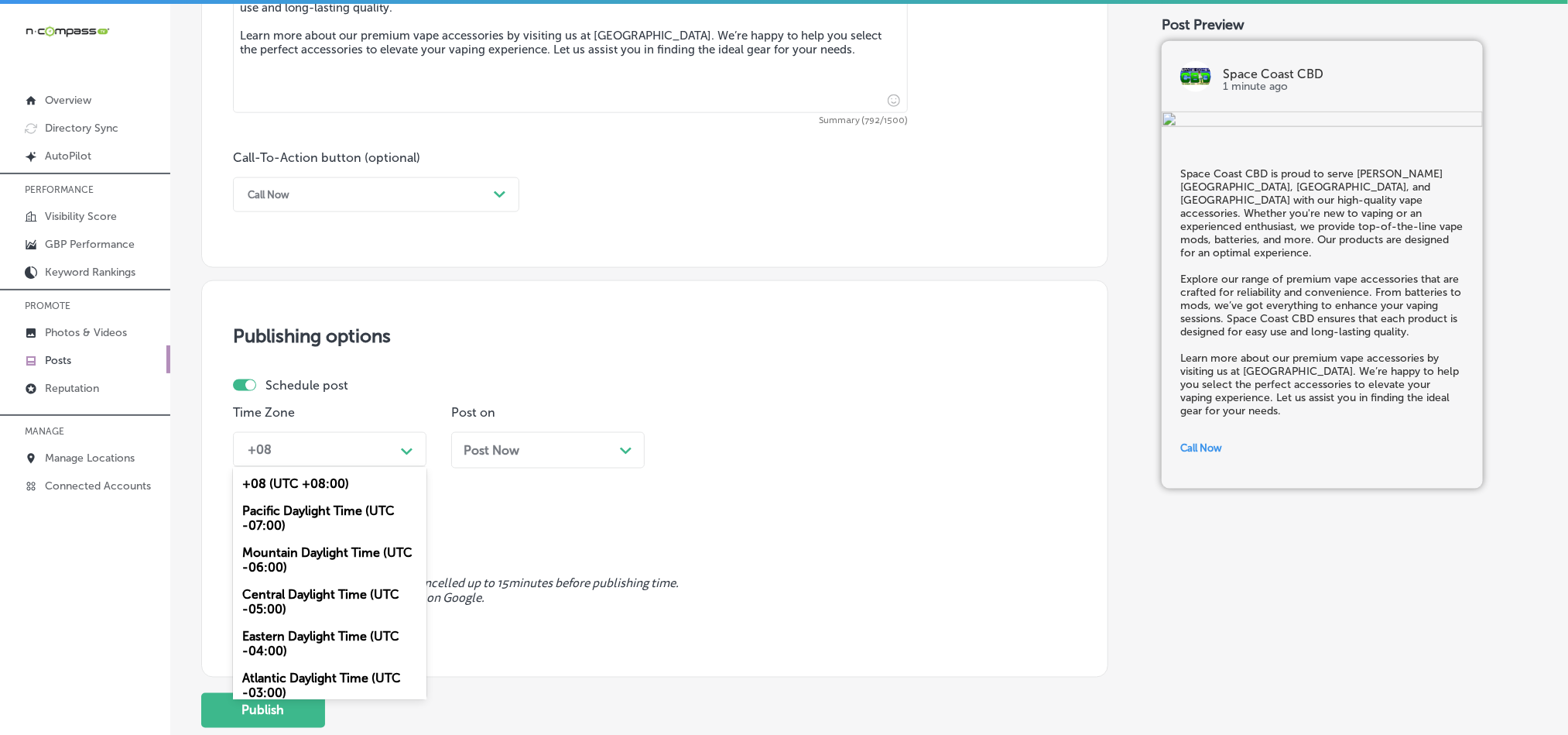
click at [299, 574] on div "Mountain Daylight Time (UTC -06:00)" at bounding box center [330, 559] width 193 height 42
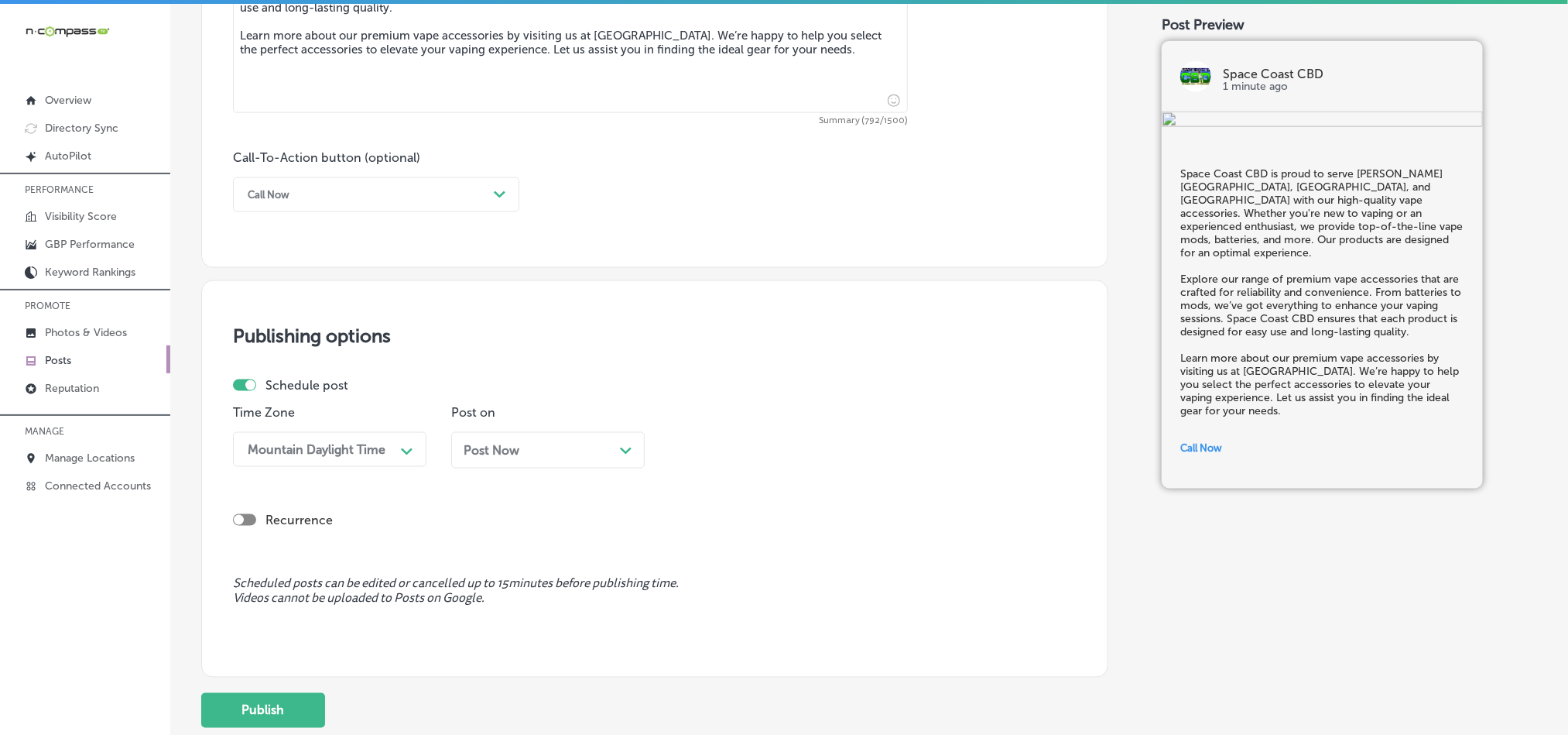
click at [641, 458] on div "Post Now Path Created with Sketch." at bounding box center [548, 450] width 193 height 36
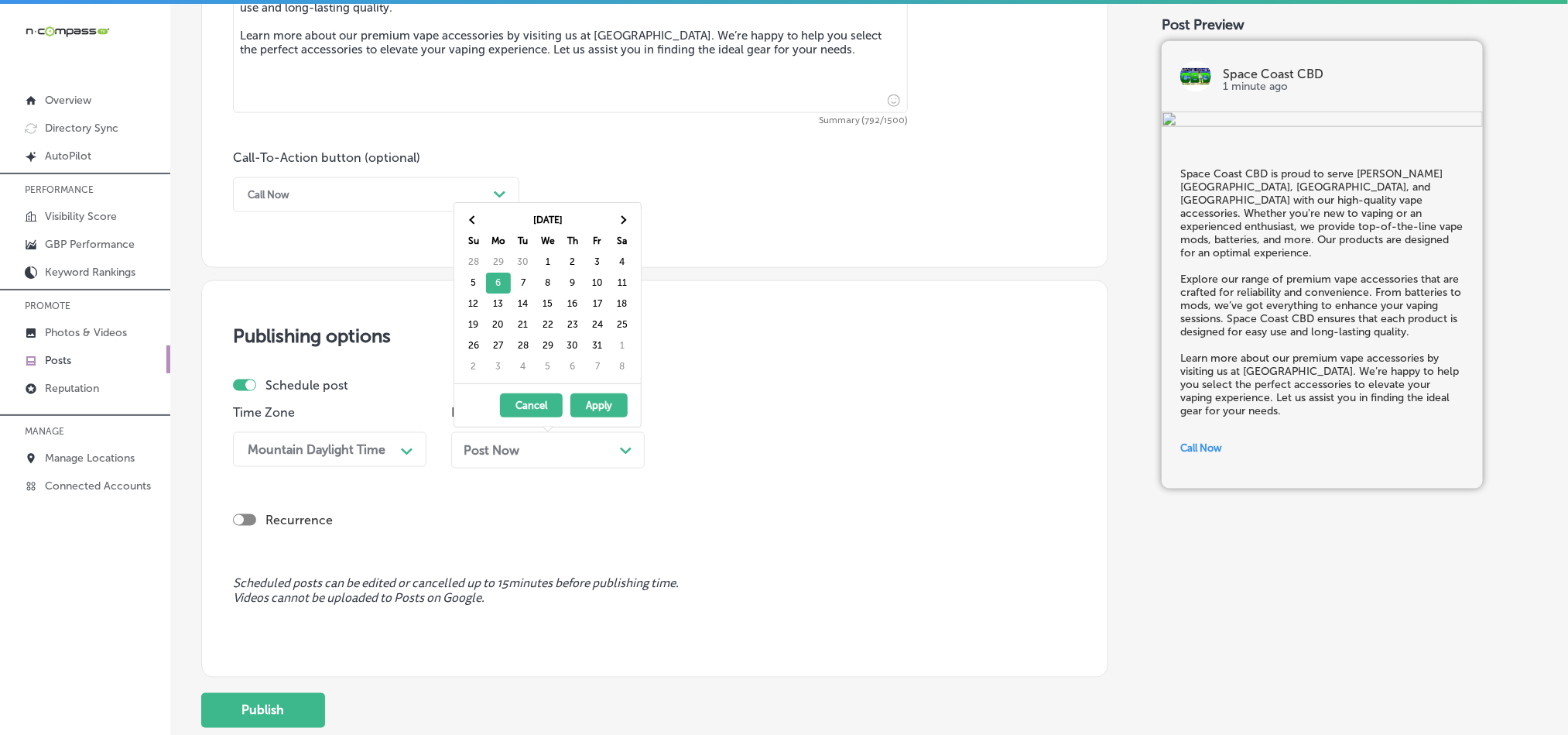
click at [614, 458] on div "Post Now Path Created with Sketch." at bounding box center [547, 450] width 168 height 15
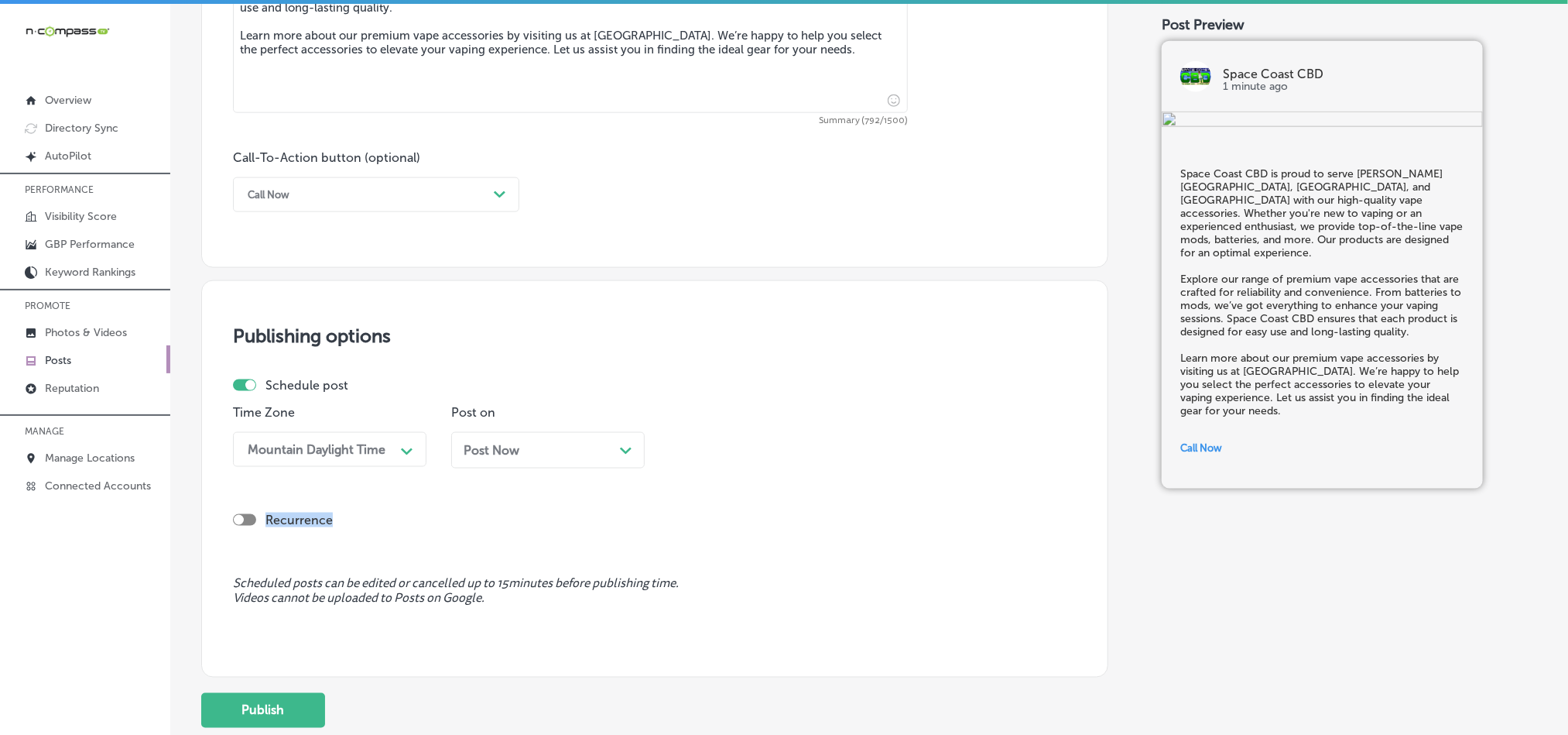
click at [614, 458] on div "Post Now Path Created with Sketch." at bounding box center [547, 450] width 168 height 15
click at [730, 454] on div "10:15 AM" at bounding box center [710, 449] width 53 height 15
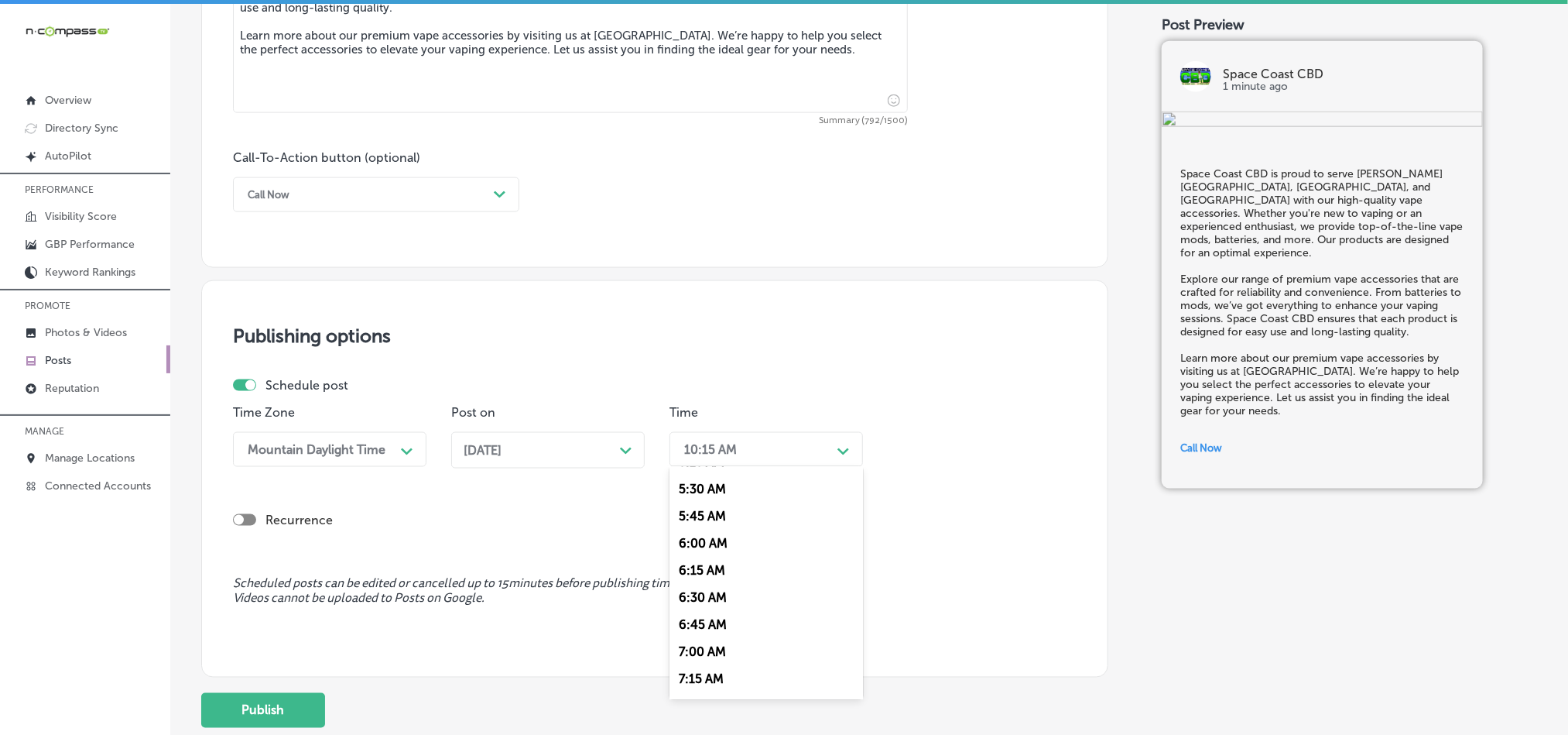
scroll to position [697, 0]
click at [700, 552] on div "7:00 AM" at bounding box center [767, 545] width 193 height 27
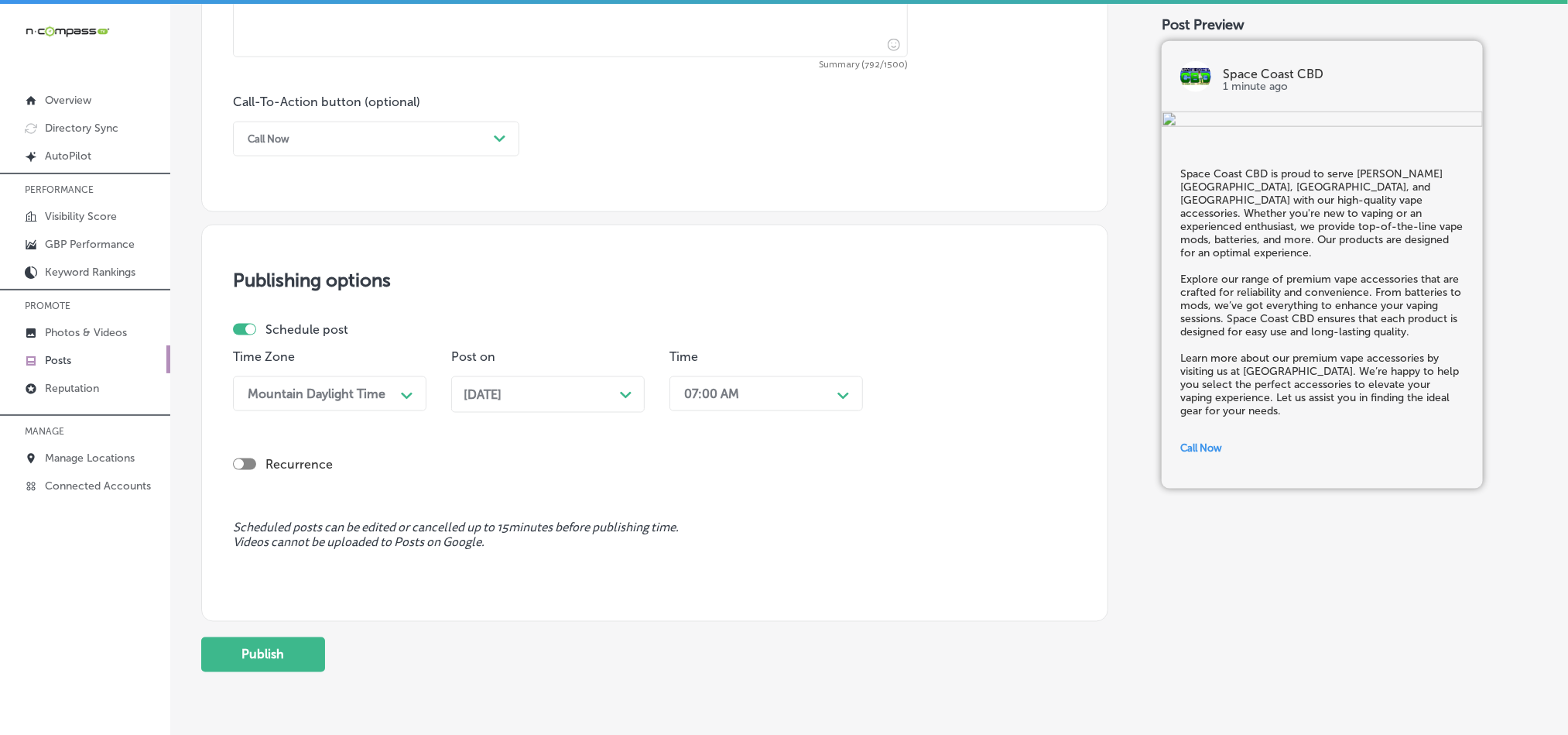
scroll to position [1148, 0]
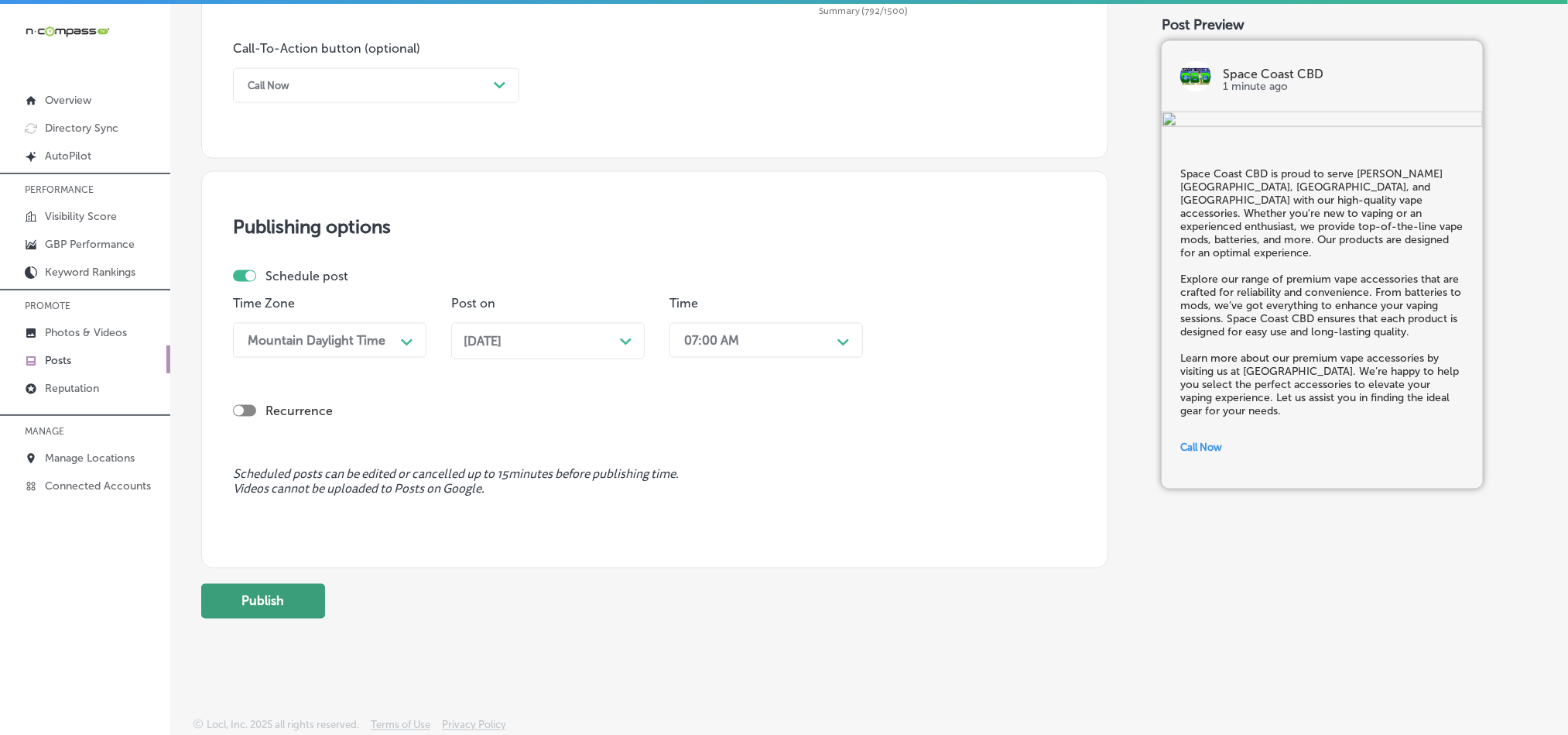
click at [272, 597] on button "Publish" at bounding box center [263, 600] width 124 height 35
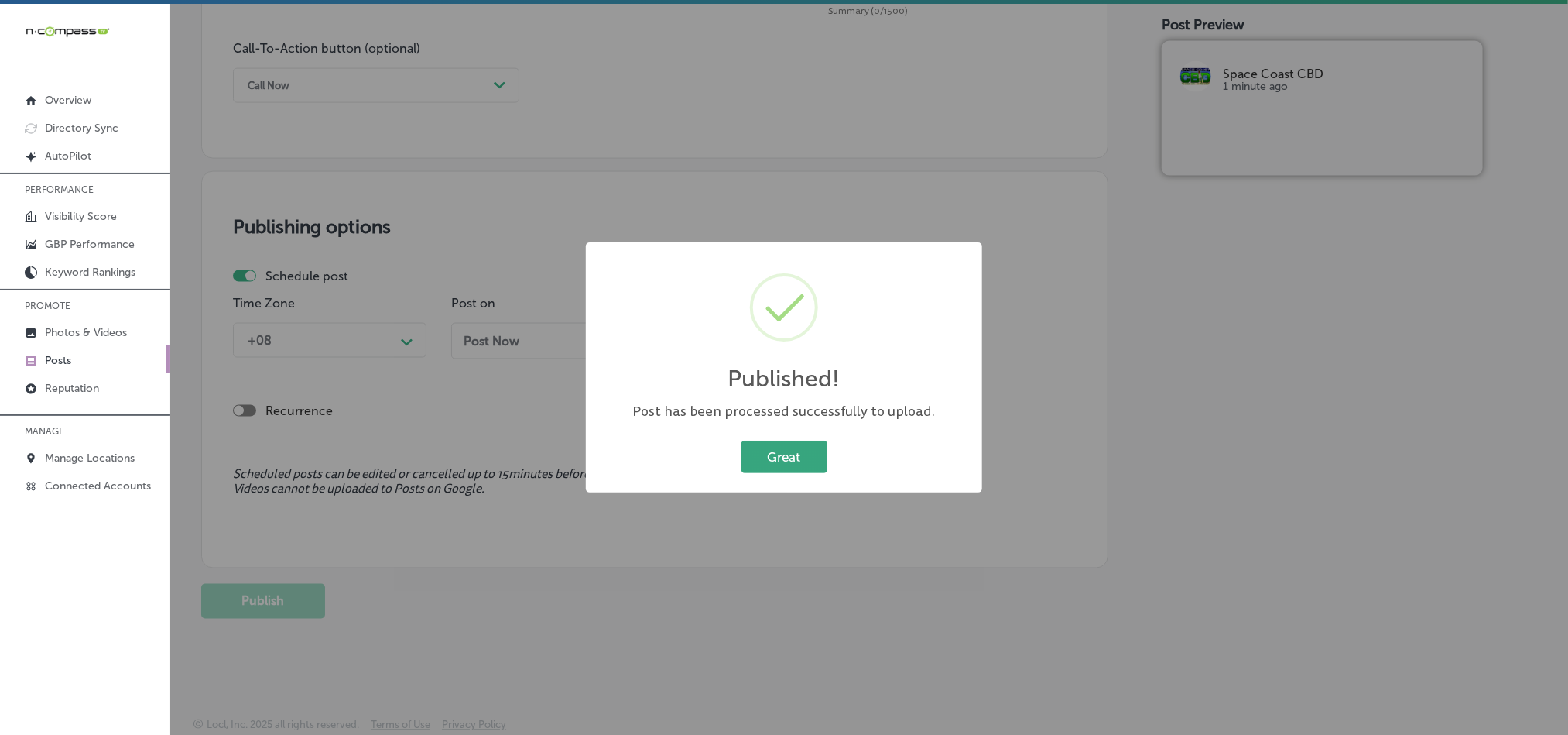
click at [764, 453] on button "Great" at bounding box center [784, 457] width 86 height 32
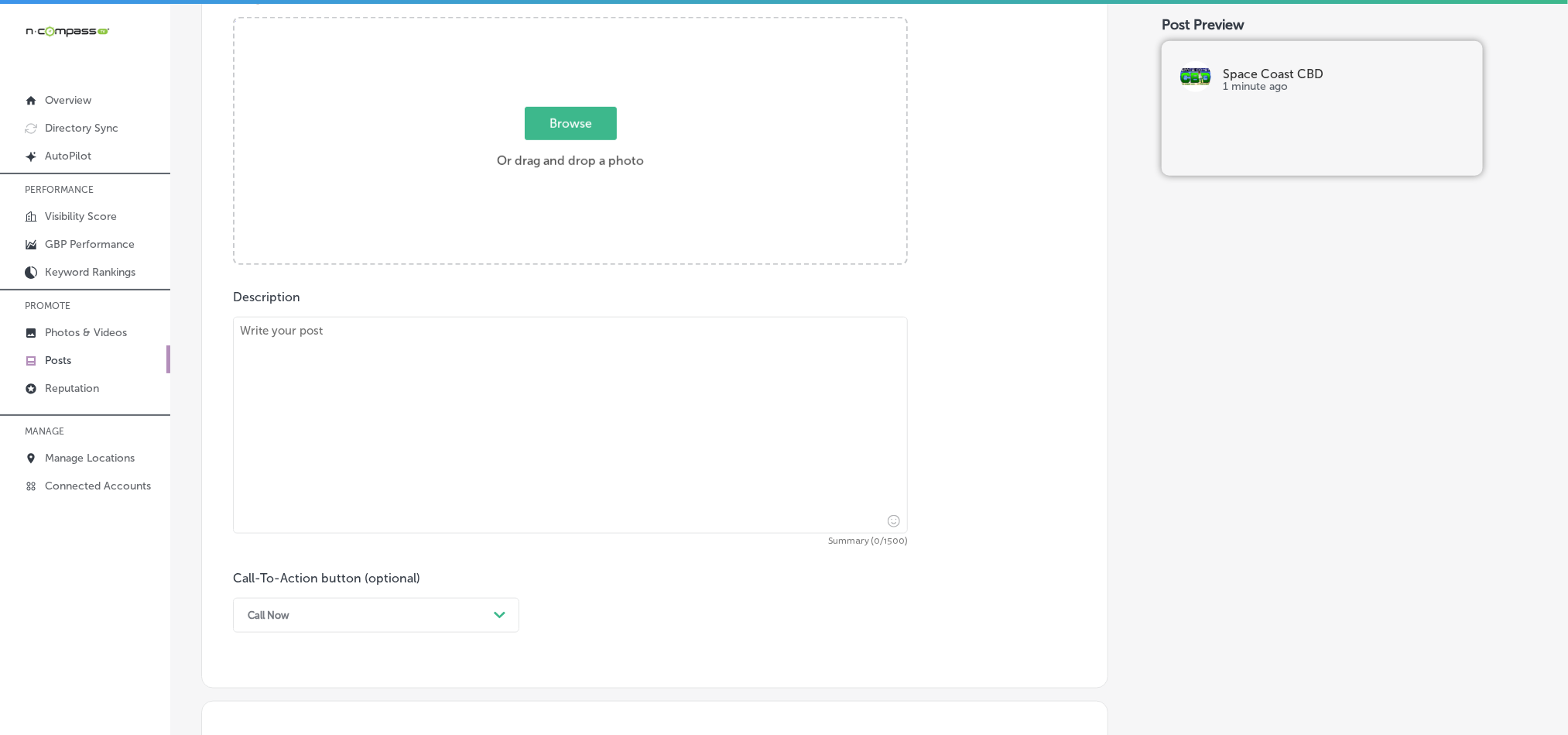
scroll to position [606, 0]
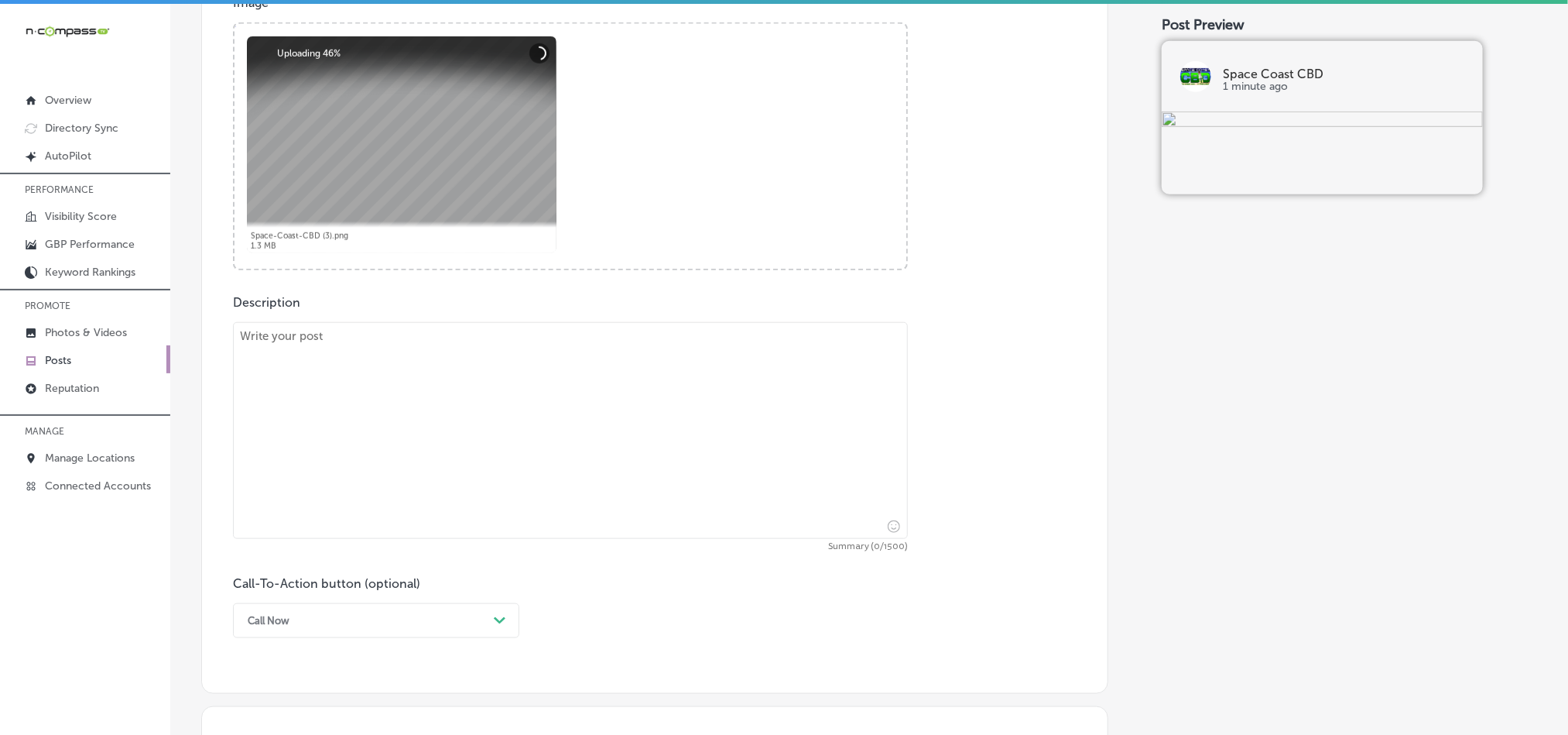
click at [468, 465] on textarea at bounding box center [570, 430] width 675 height 216
paste textarea "Serving [GEOGRAPHIC_DATA], [GEOGRAPHIC_DATA], and [PERSON_NAME][GEOGRAPHIC_DATA…"
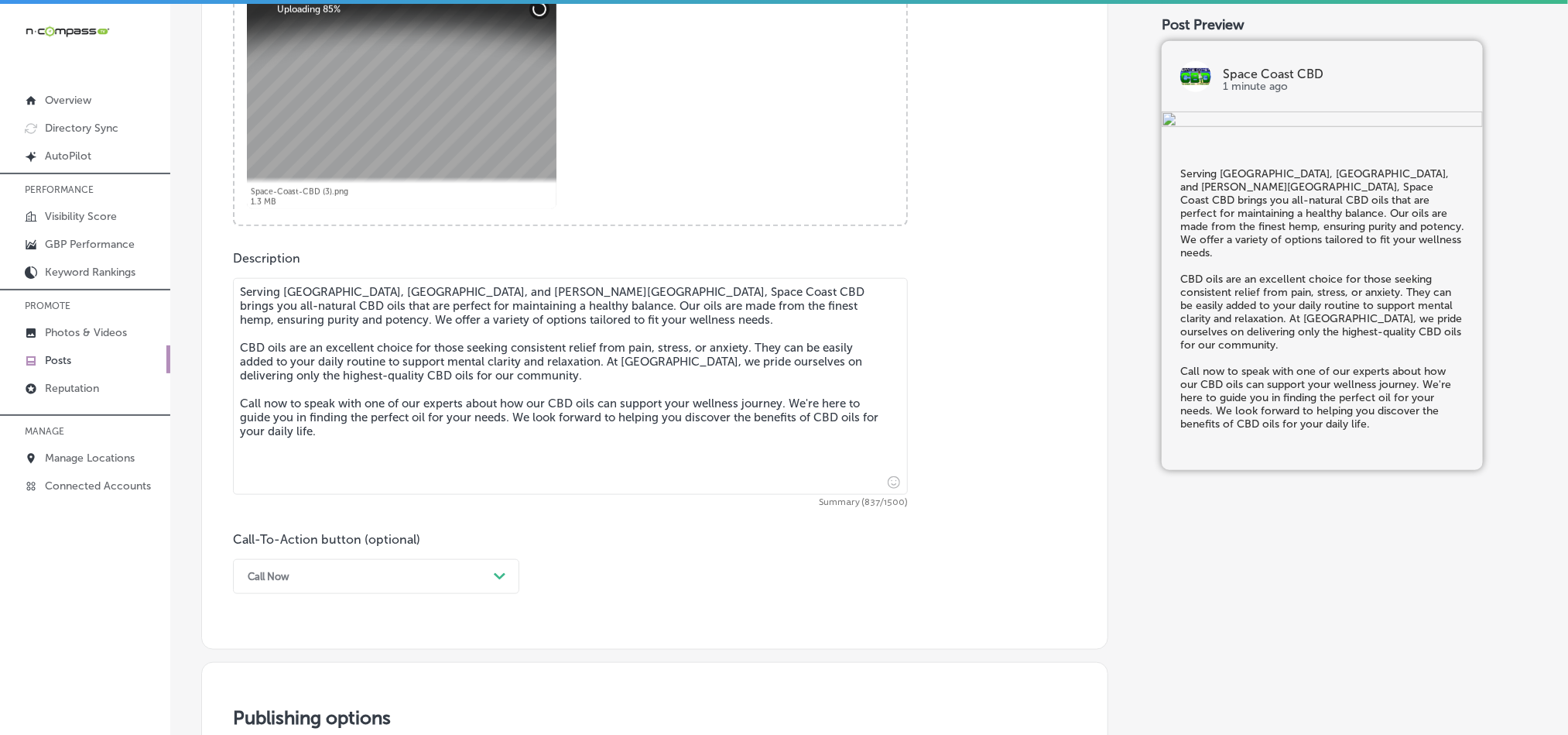
scroll to position [762, 0]
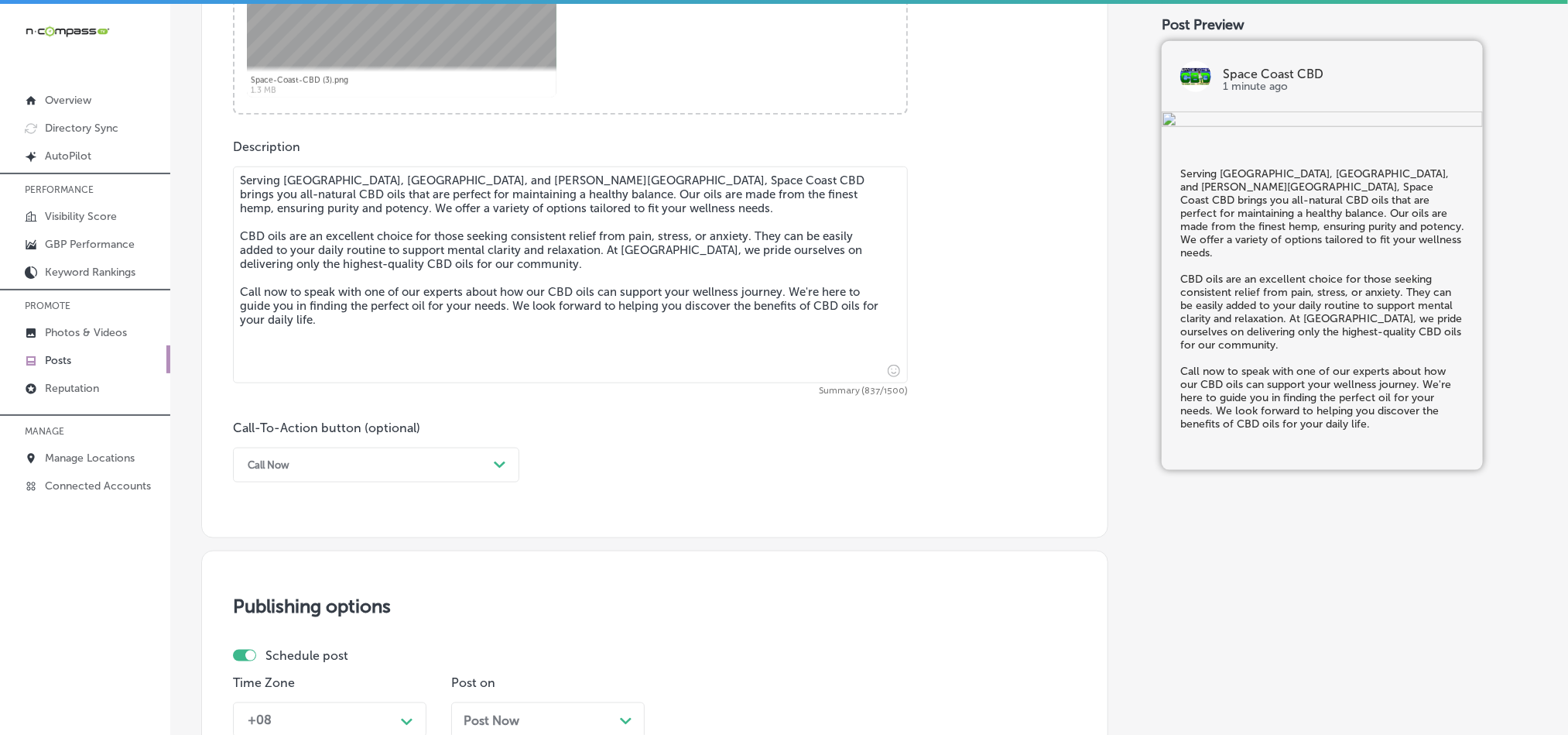
type textarea "Serving [GEOGRAPHIC_DATA], [GEOGRAPHIC_DATA], and [PERSON_NAME][GEOGRAPHIC_DATA…"
click at [407, 458] on div "Call Now" at bounding box center [364, 465] width 247 height 24
click at [282, 667] on div "Call Now" at bounding box center [376, 661] width 286 height 27
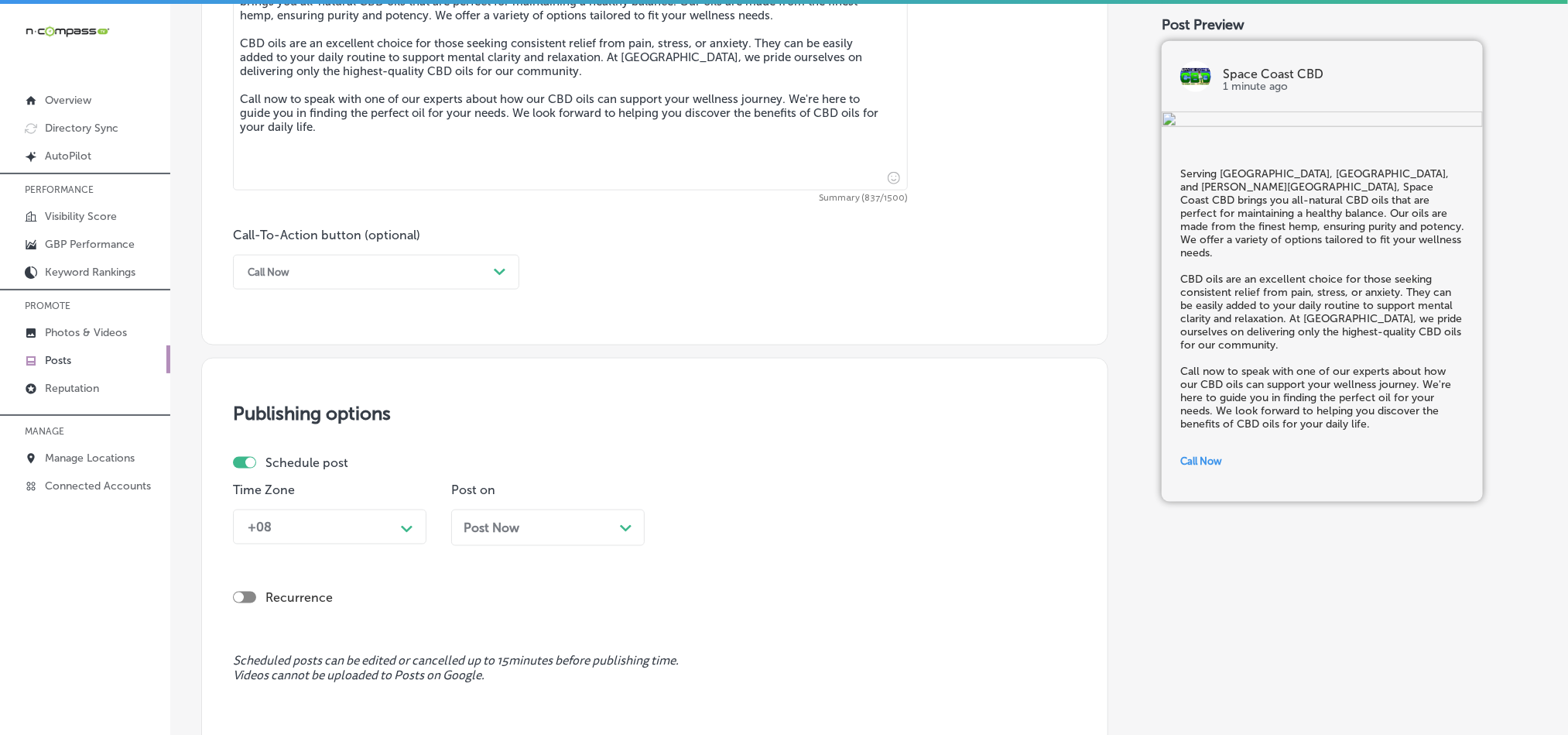
scroll to position [1008, 0]
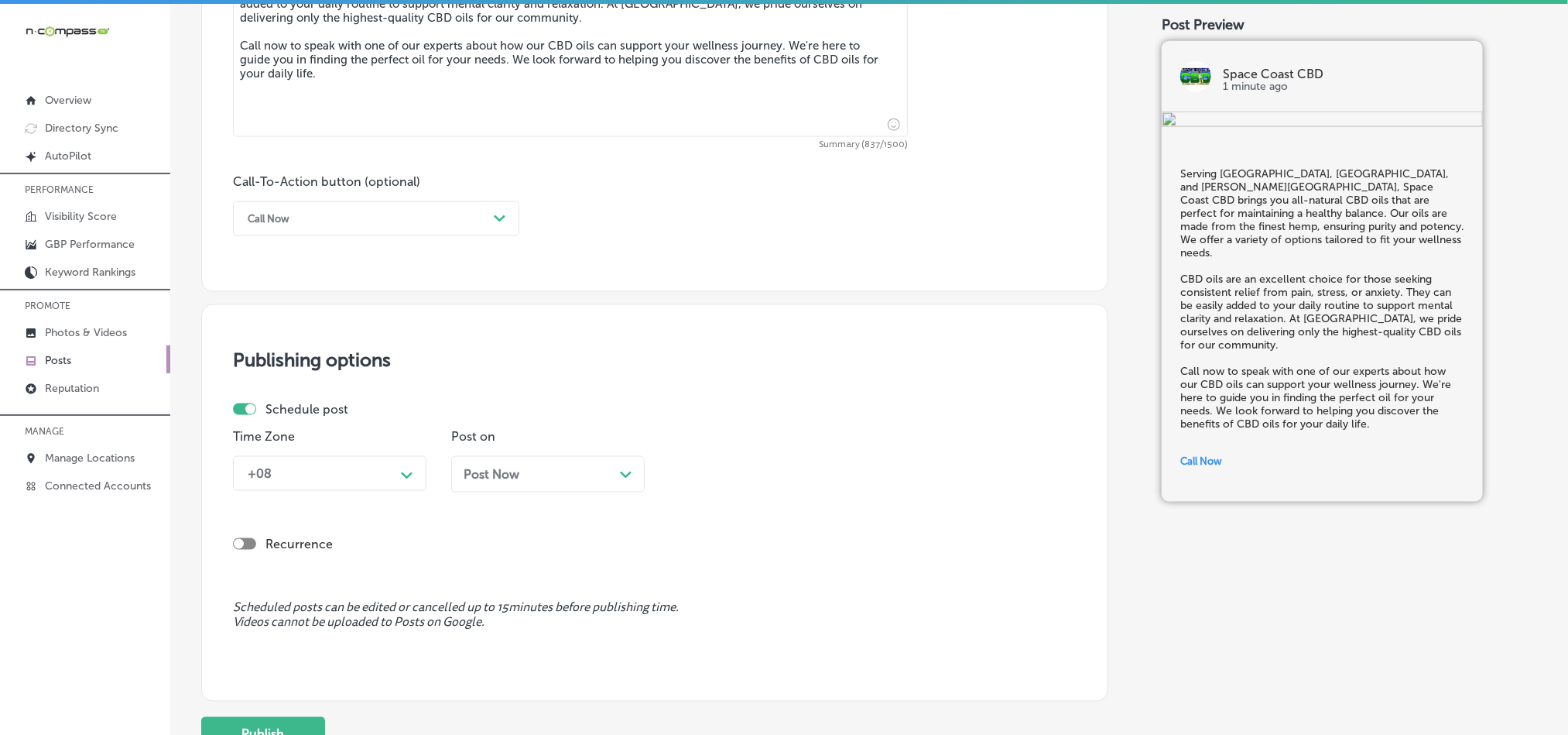
click at [334, 491] on div "+08 Path Created with Sketch." at bounding box center [330, 473] width 193 height 35
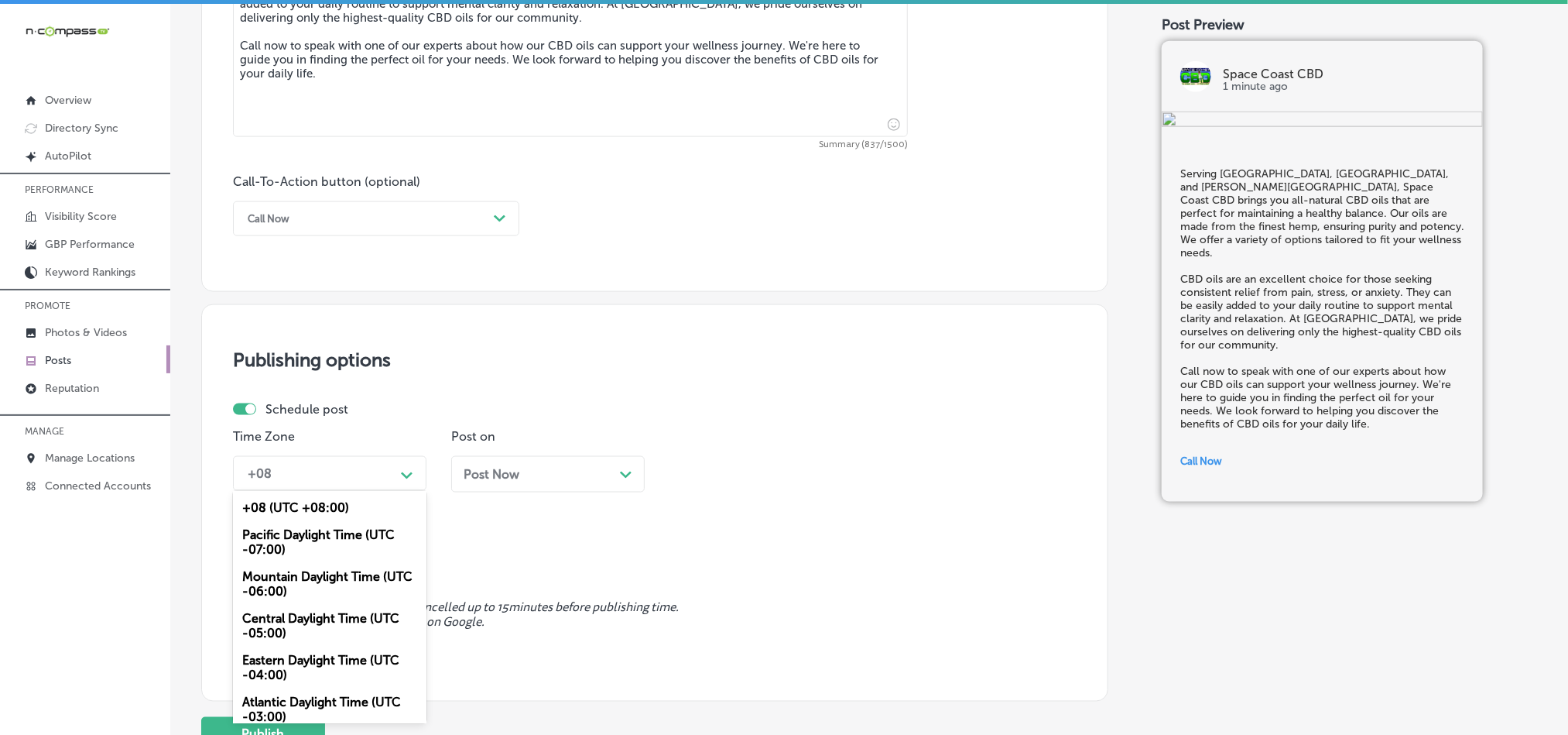
click at [296, 592] on div "Mountain Daylight Time (UTC -06:00)" at bounding box center [330, 583] width 193 height 42
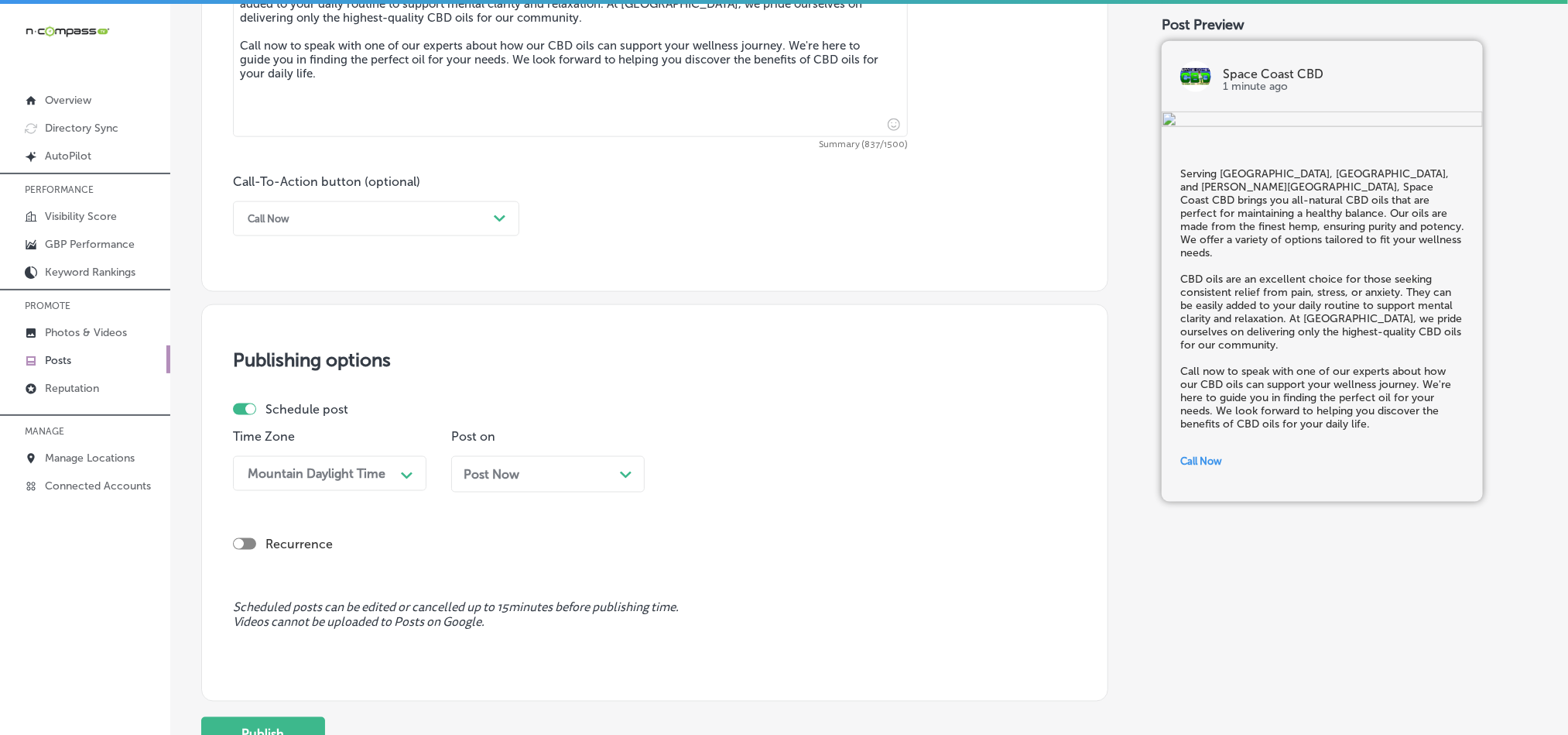
click at [557, 482] on div "Post Now Path Created with Sketch." at bounding box center [547, 474] width 168 height 15
click at [769, 486] on div "10:15 AM" at bounding box center [754, 473] width 155 height 27
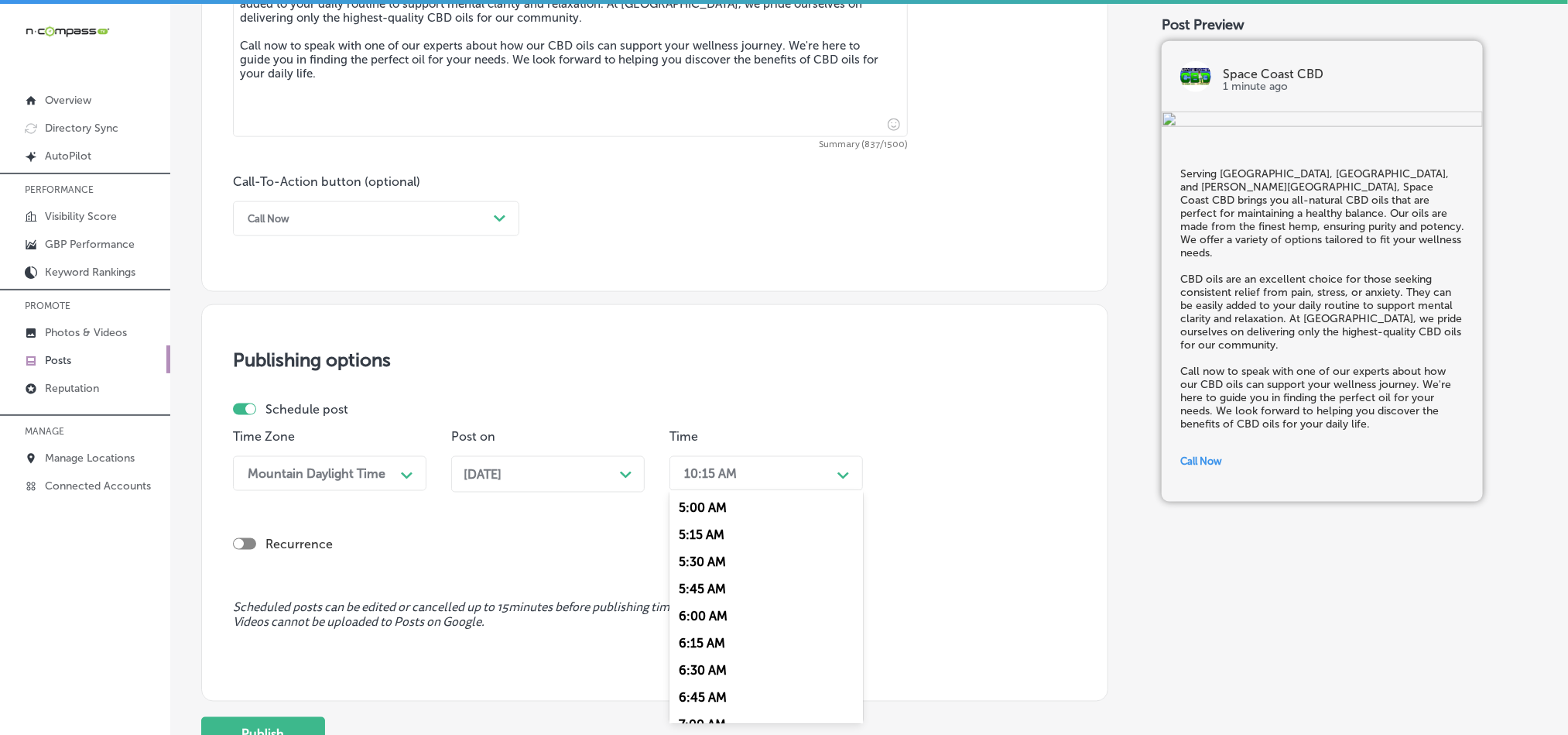
scroll to position [658, 0]
click at [694, 616] on div "7:00 AM" at bounding box center [767, 607] width 193 height 27
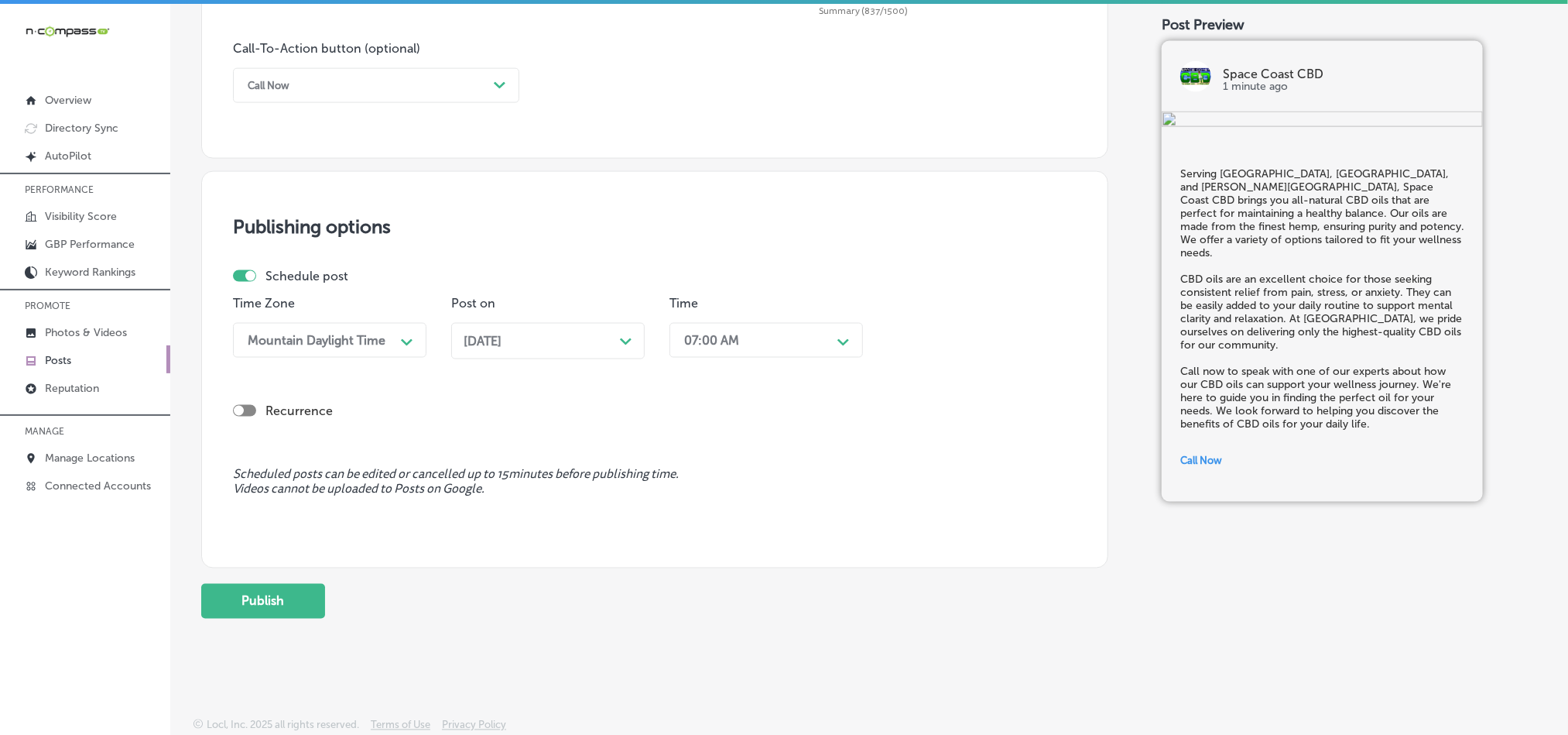
scroll to position [1148, 0]
click at [220, 597] on button "Publish" at bounding box center [263, 600] width 124 height 35
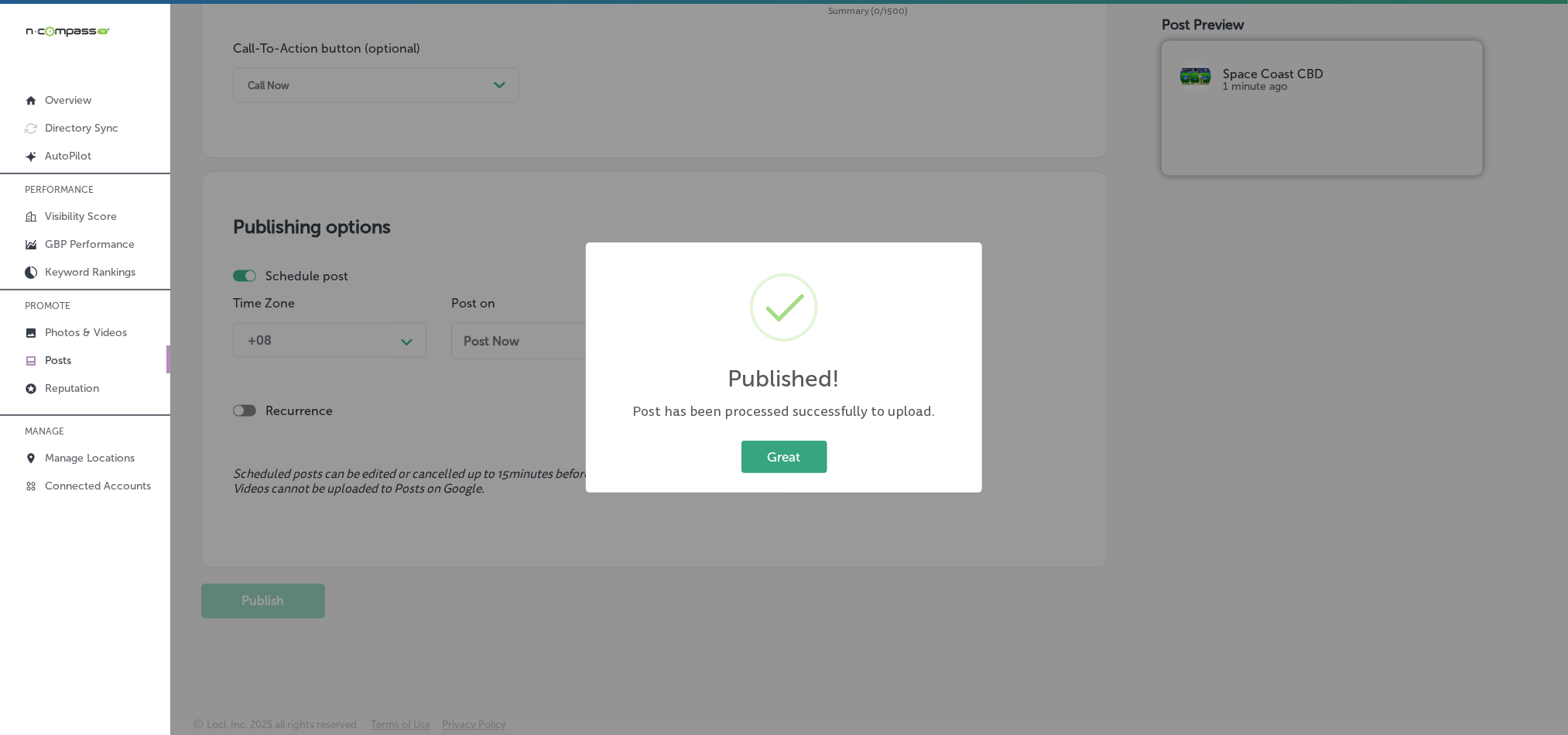
click at [753, 473] on button "Great" at bounding box center [784, 457] width 86 height 32
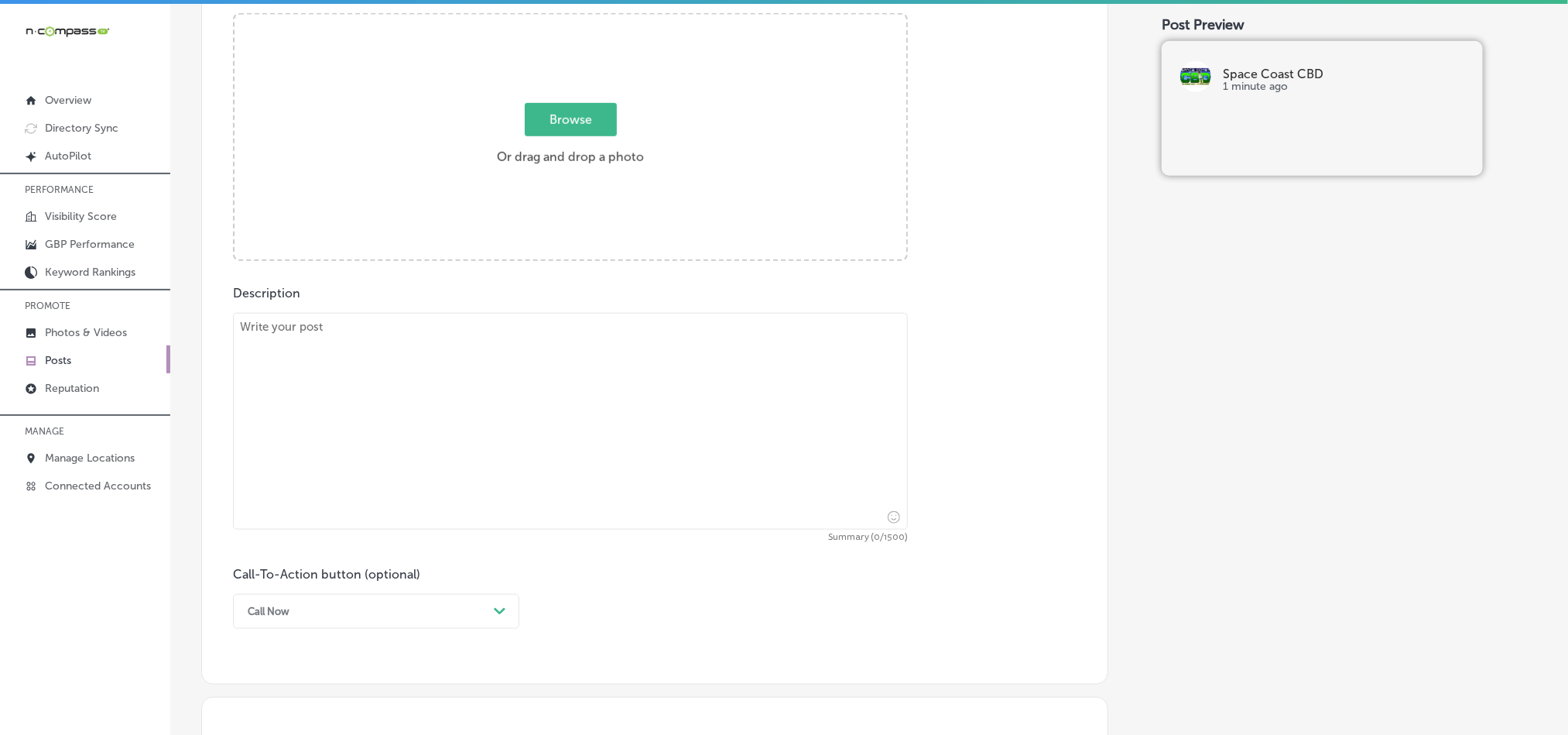
scroll to position [567, 0]
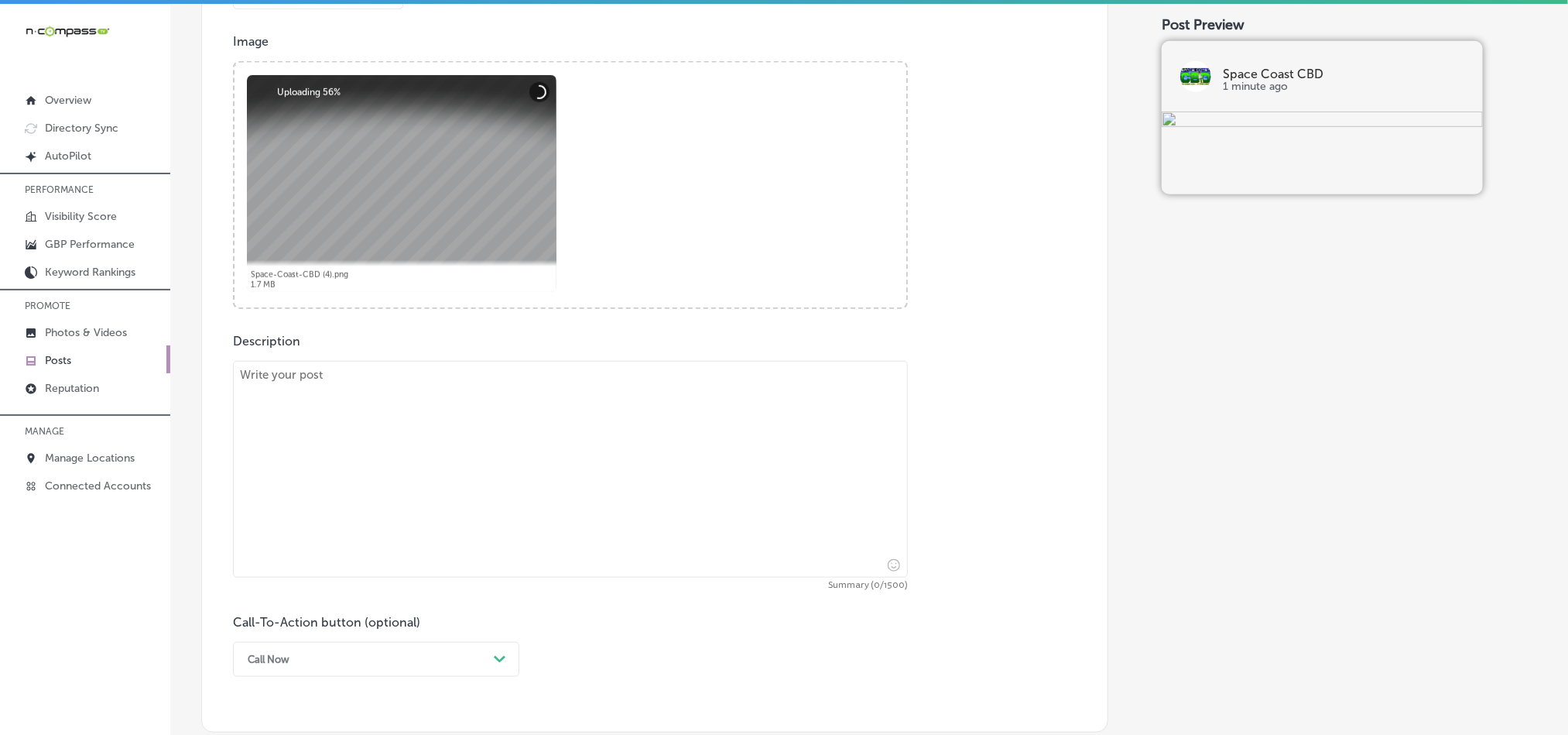
click at [508, 444] on textarea at bounding box center [570, 469] width 675 height 216
paste textarea "Space Coast CBD serves [GEOGRAPHIC_DATA], [GEOGRAPHIC_DATA], and [PERSON_NAME][…"
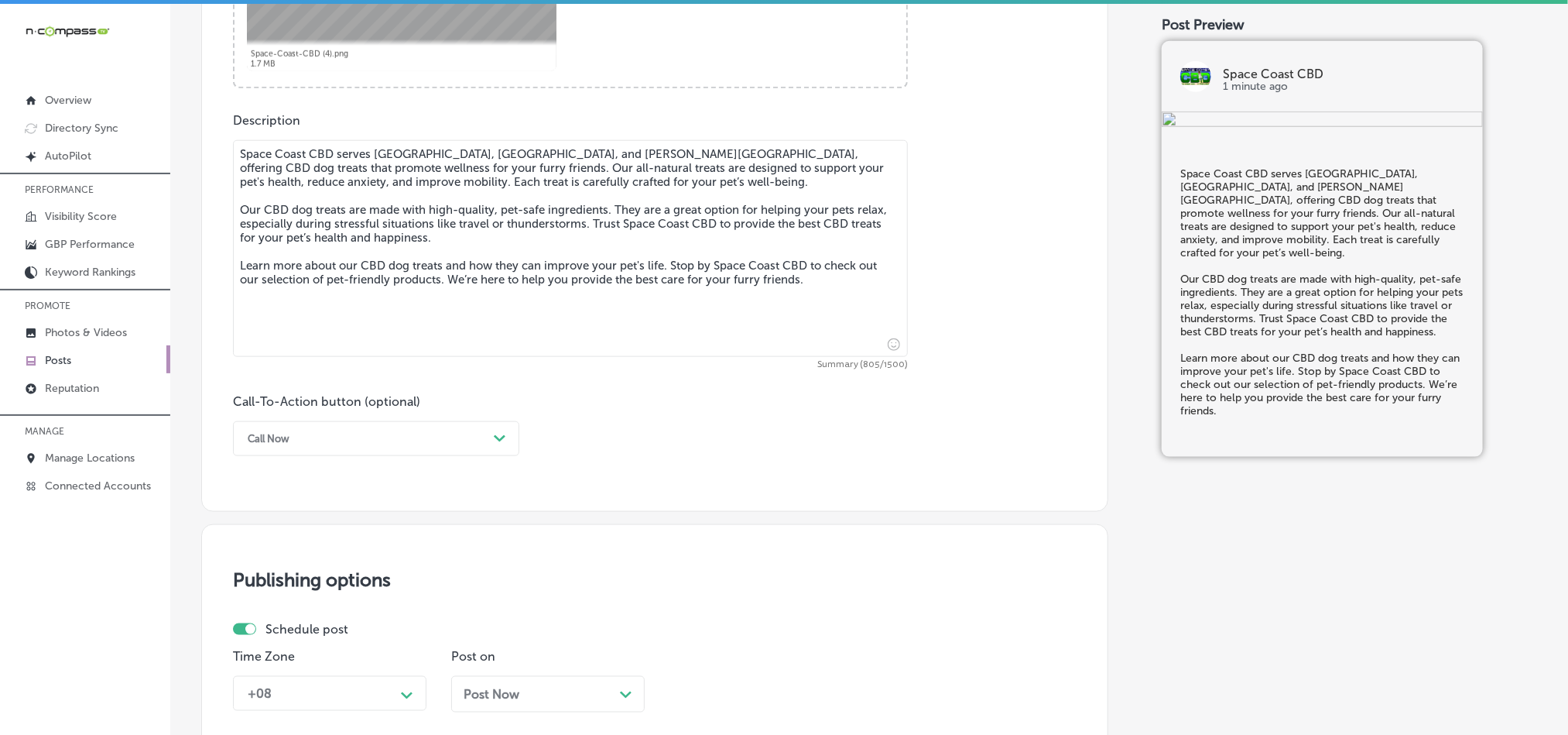
scroll to position [878, 0]
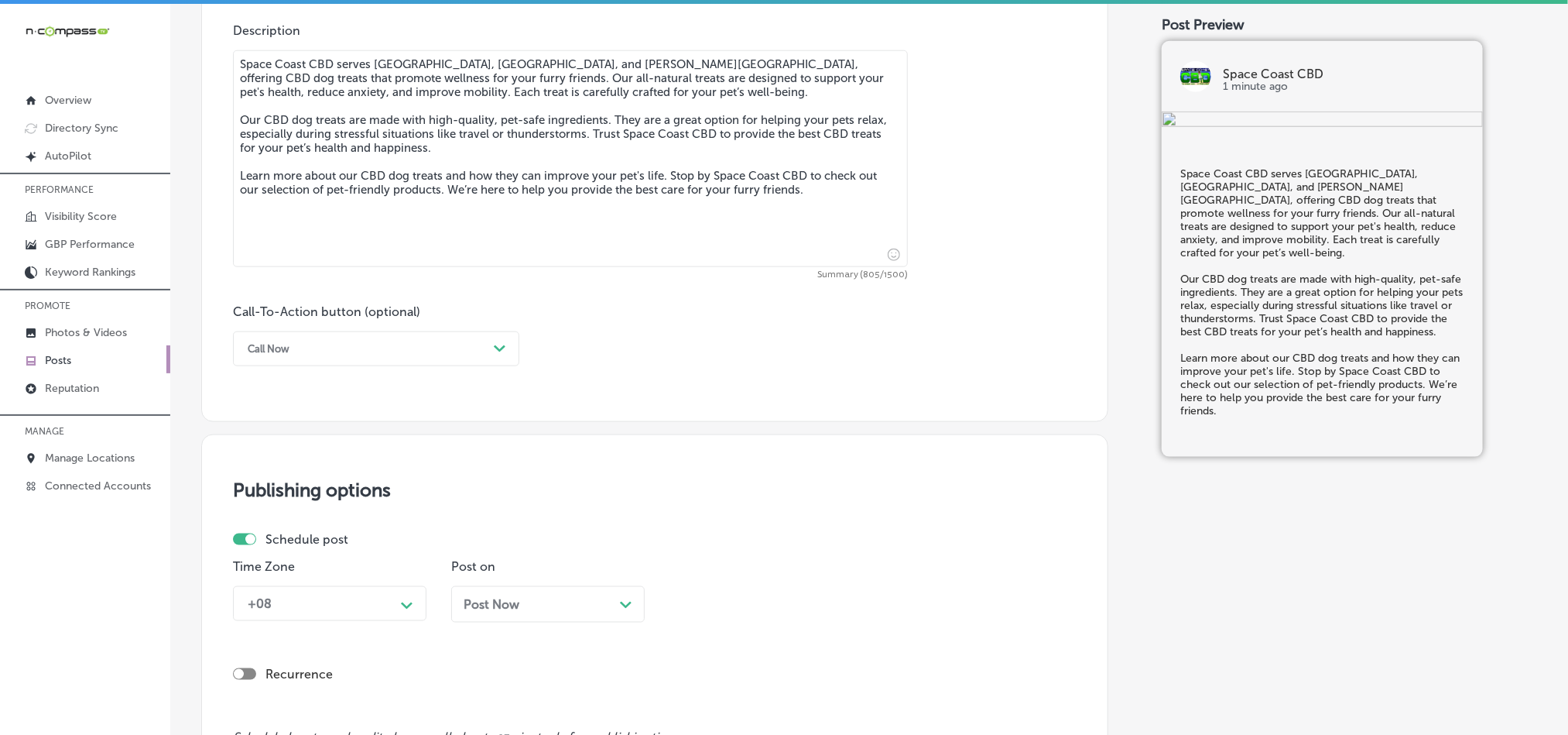
type textarea "Space Coast CBD serves [GEOGRAPHIC_DATA], [GEOGRAPHIC_DATA], and [PERSON_NAME][…"
click at [398, 360] on div "Call Now" at bounding box center [364, 349] width 247 height 24
click at [272, 555] on div "Call Now" at bounding box center [376, 545] width 286 height 27
click at [573, 501] on h3 "Publishing options" at bounding box center [655, 490] width 843 height 23
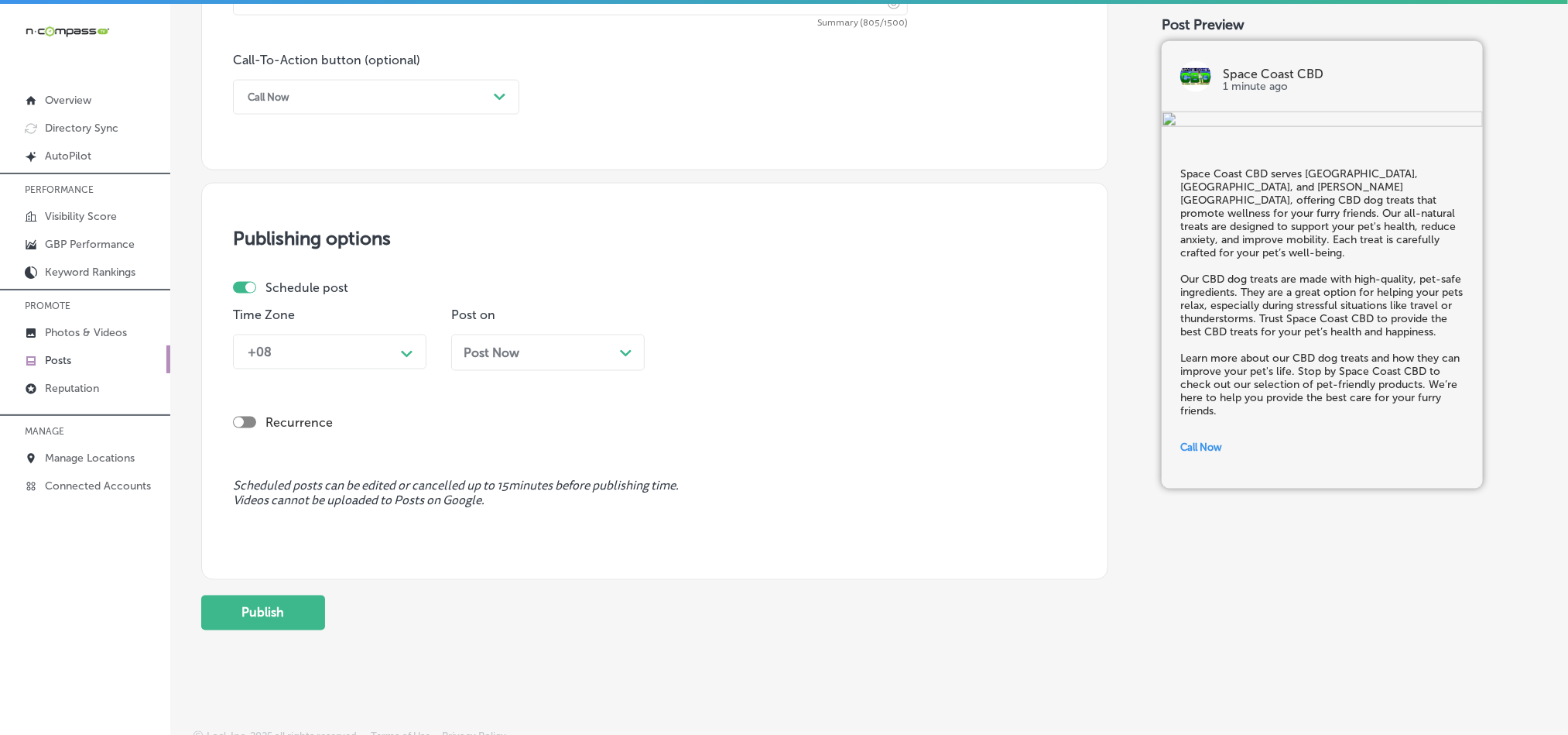
scroll to position [1148, 0]
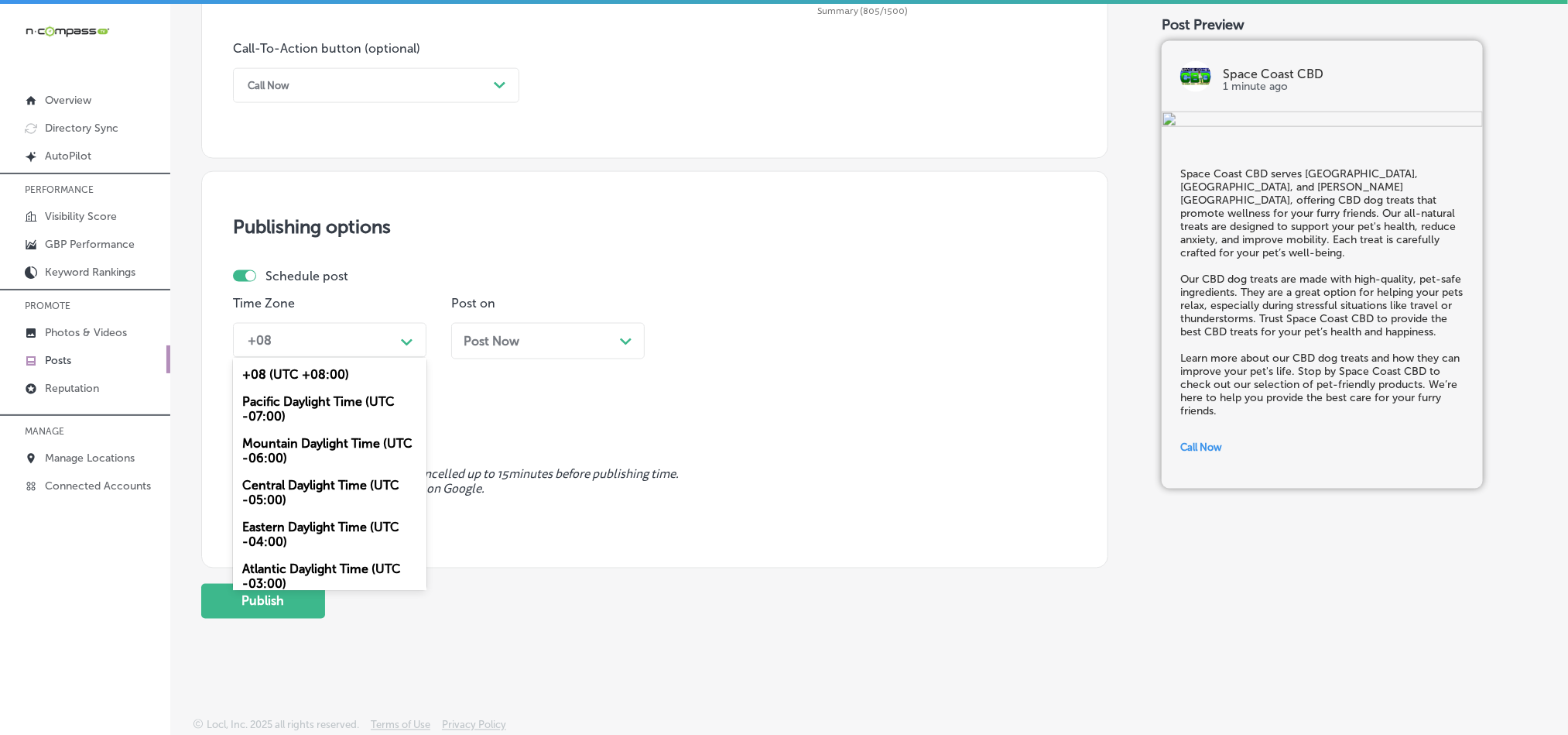
click at [342, 342] on div "+08" at bounding box center [317, 340] width 155 height 27
click at [292, 452] on div "Mountain Daylight Time (UTC -06:00)" at bounding box center [330, 451] width 193 height 42
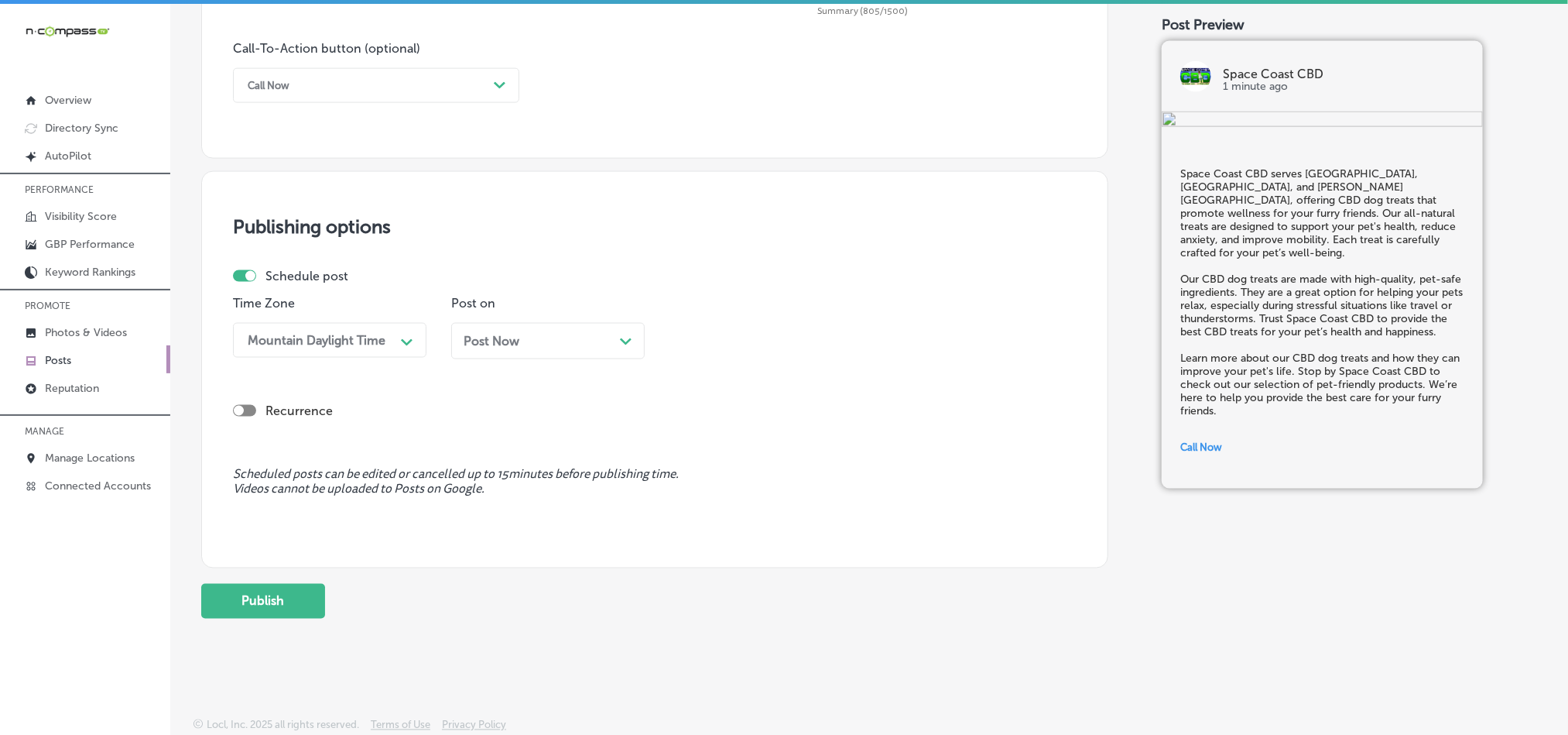
click at [574, 339] on div "Post Now Path Created with Sketch." at bounding box center [547, 341] width 168 height 15
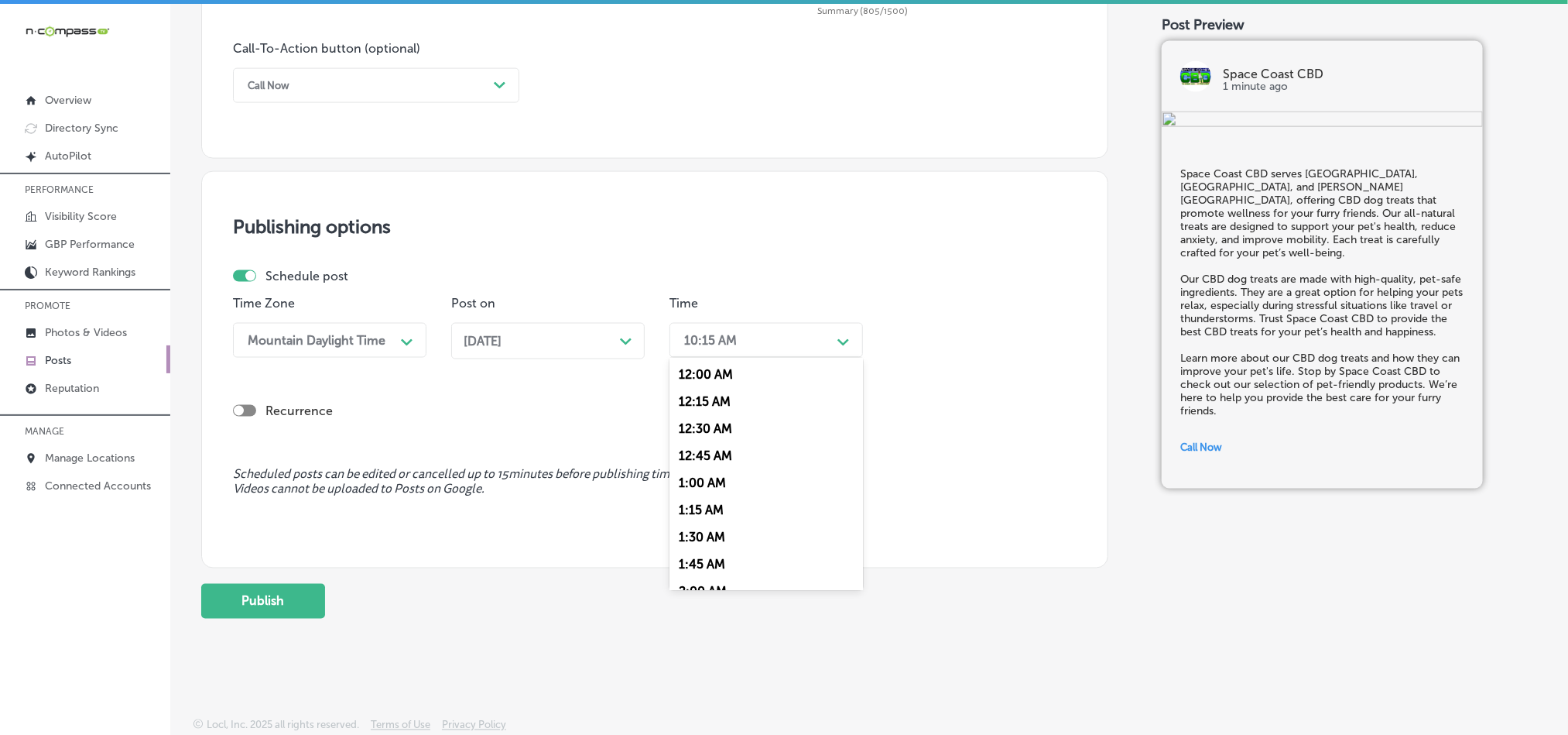
click at [760, 334] on div "10:15 AM" at bounding box center [754, 340] width 155 height 27
click at [707, 477] on div "7:00 AM" at bounding box center [767, 475] width 193 height 27
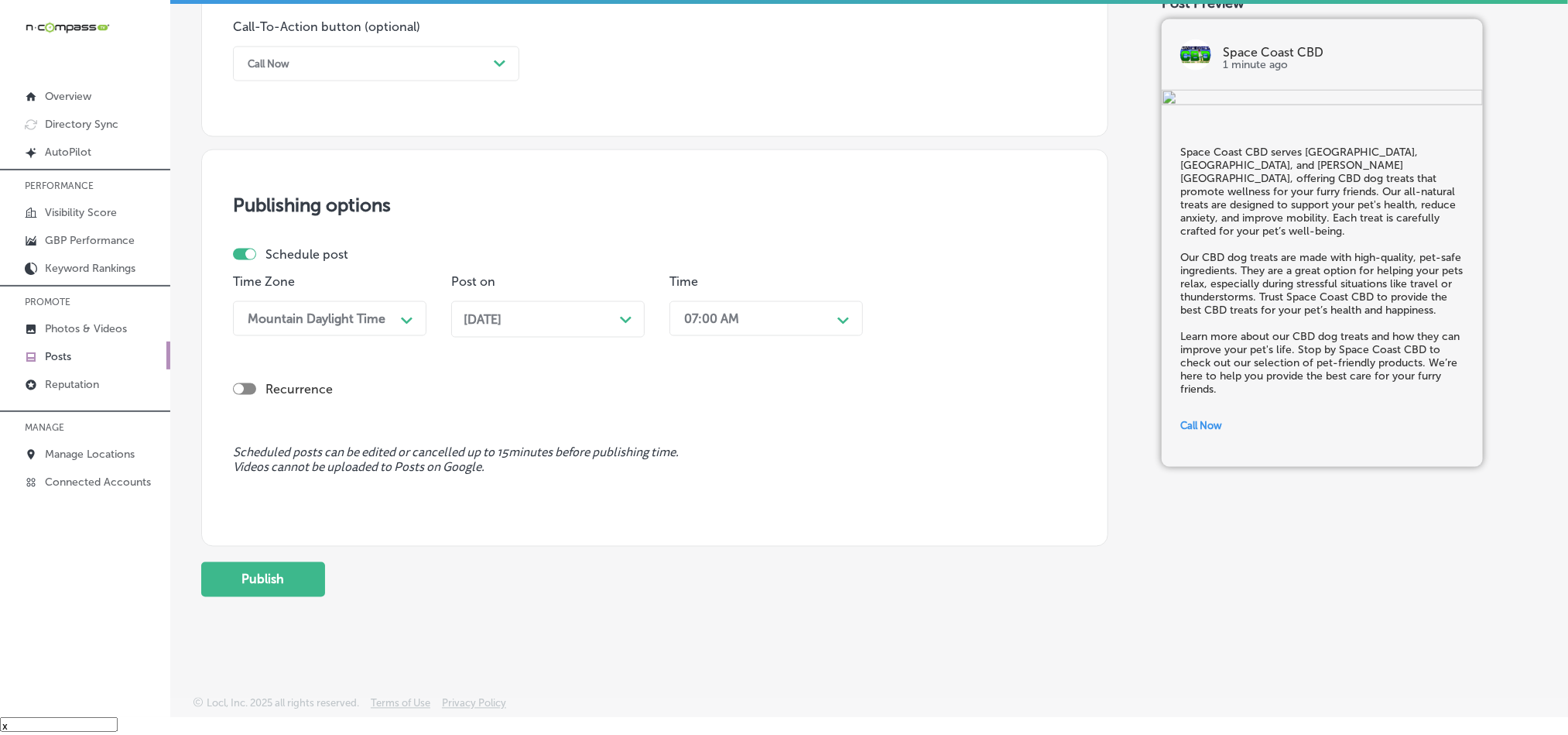
scroll to position [1148, 0]
click at [235, 564] on button "Publish" at bounding box center [263, 579] width 124 height 35
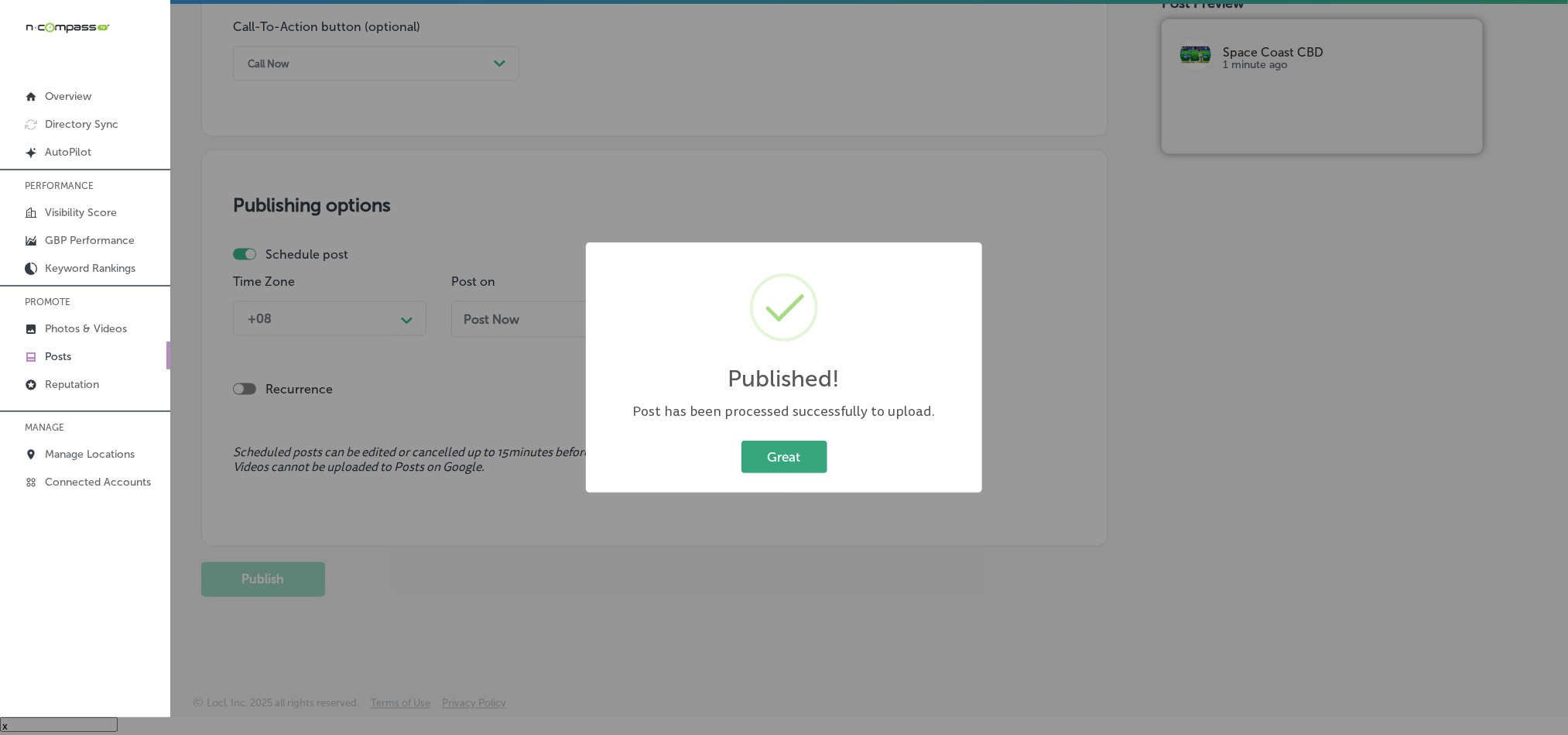
click at [765, 451] on button "Great" at bounding box center [784, 457] width 86 height 32
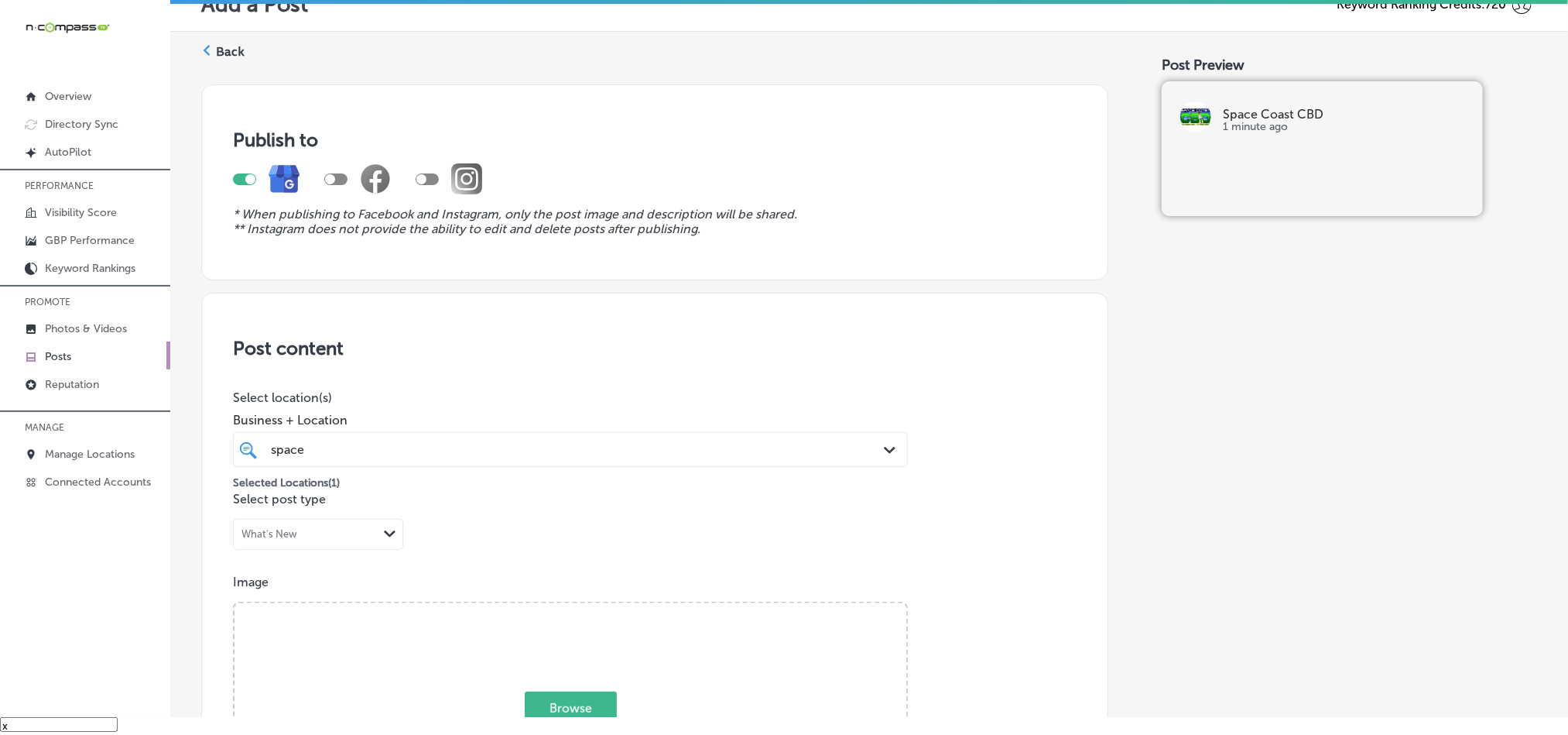
scroll to position [0, 0]
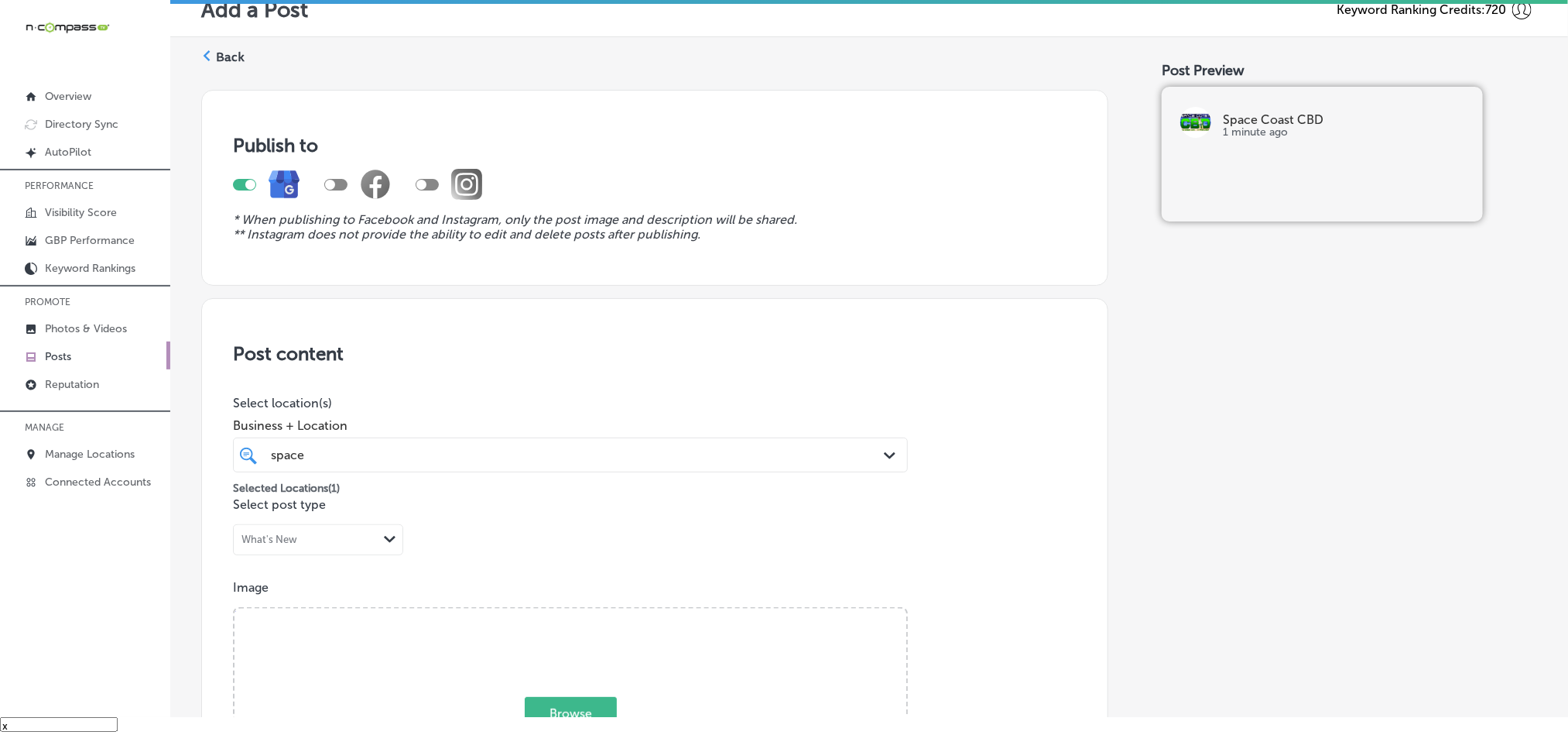
click at [223, 58] on label "Back" at bounding box center [230, 57] width 29 height 17
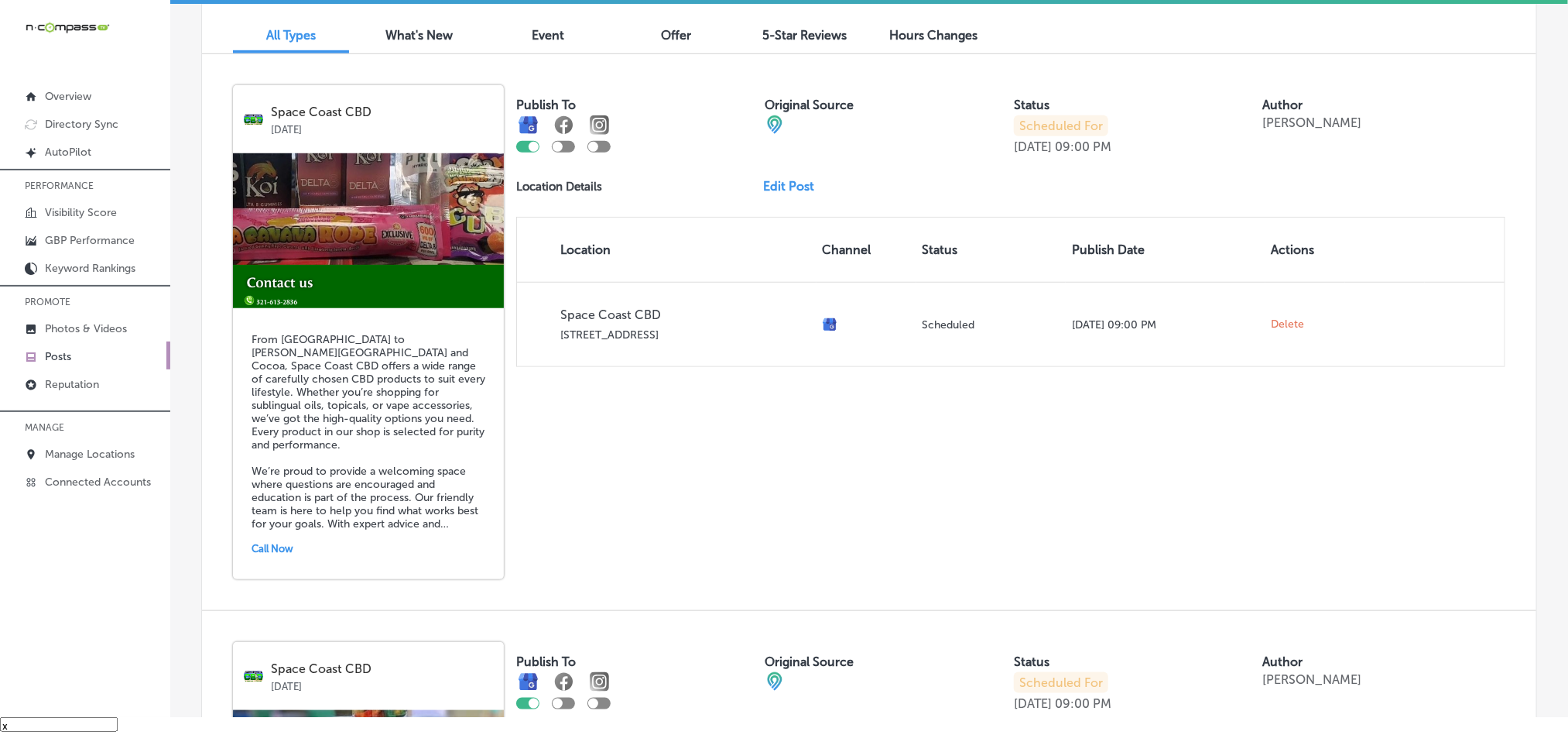
scroll to position [501, 0]
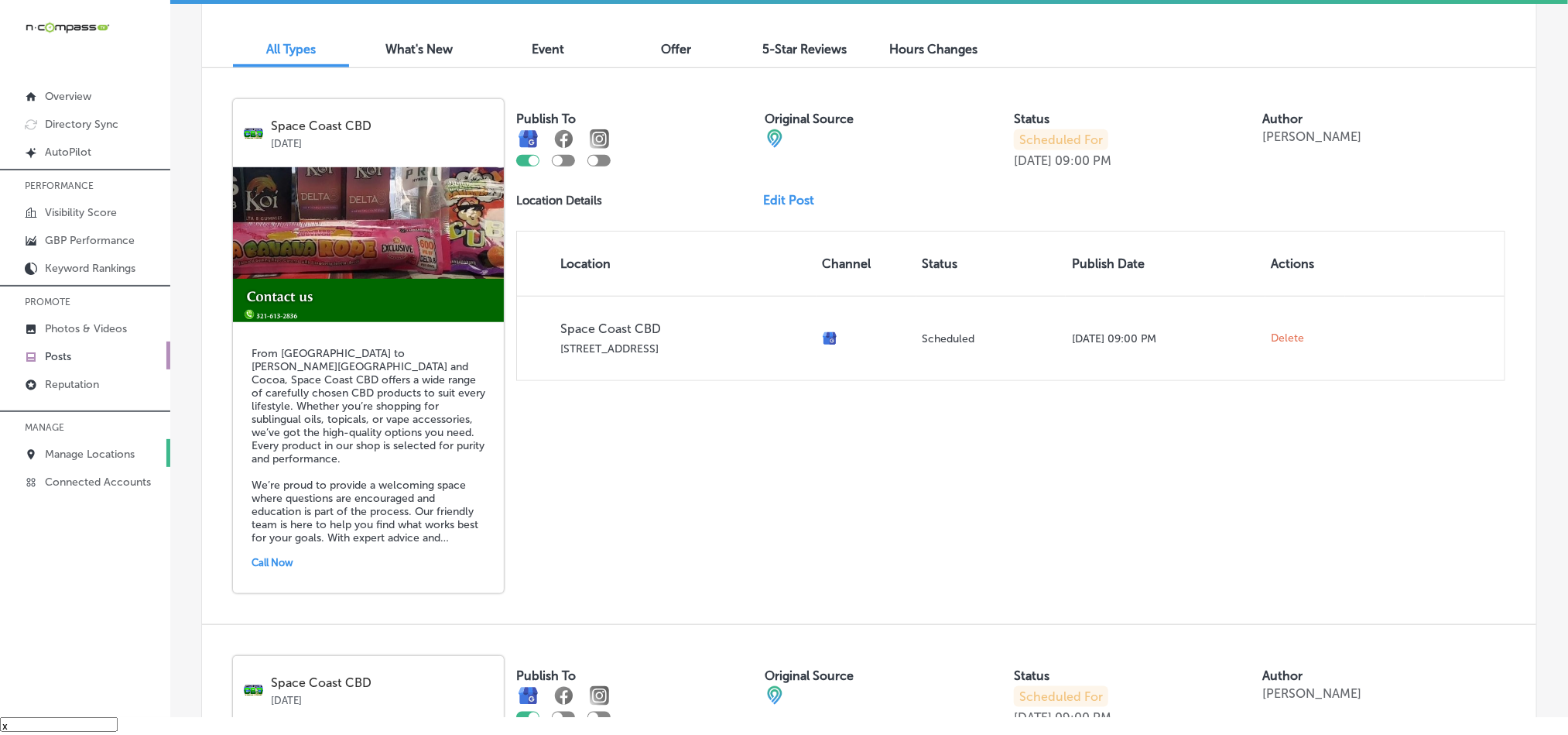
click at [75, 453] on p "Manage Locations" at bounding box center [90, 454] width 90 height 13
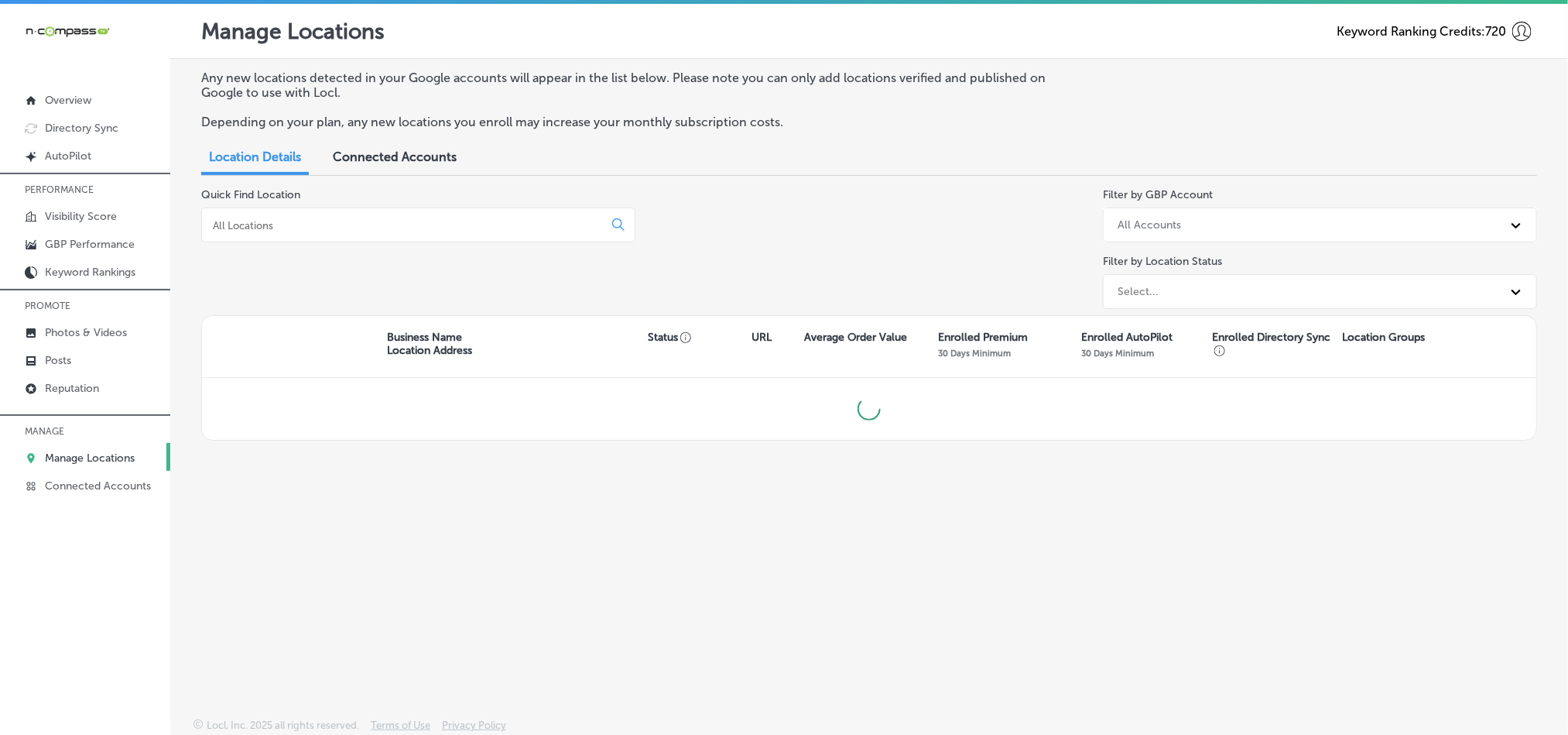
click at [368, 230] on input at bounding box center [406, 225] width 389 height 14
click at [318, 228] on input "[PERSON_NAME]" at bounding box center [406, 225] width 389 height 14
type input "h"
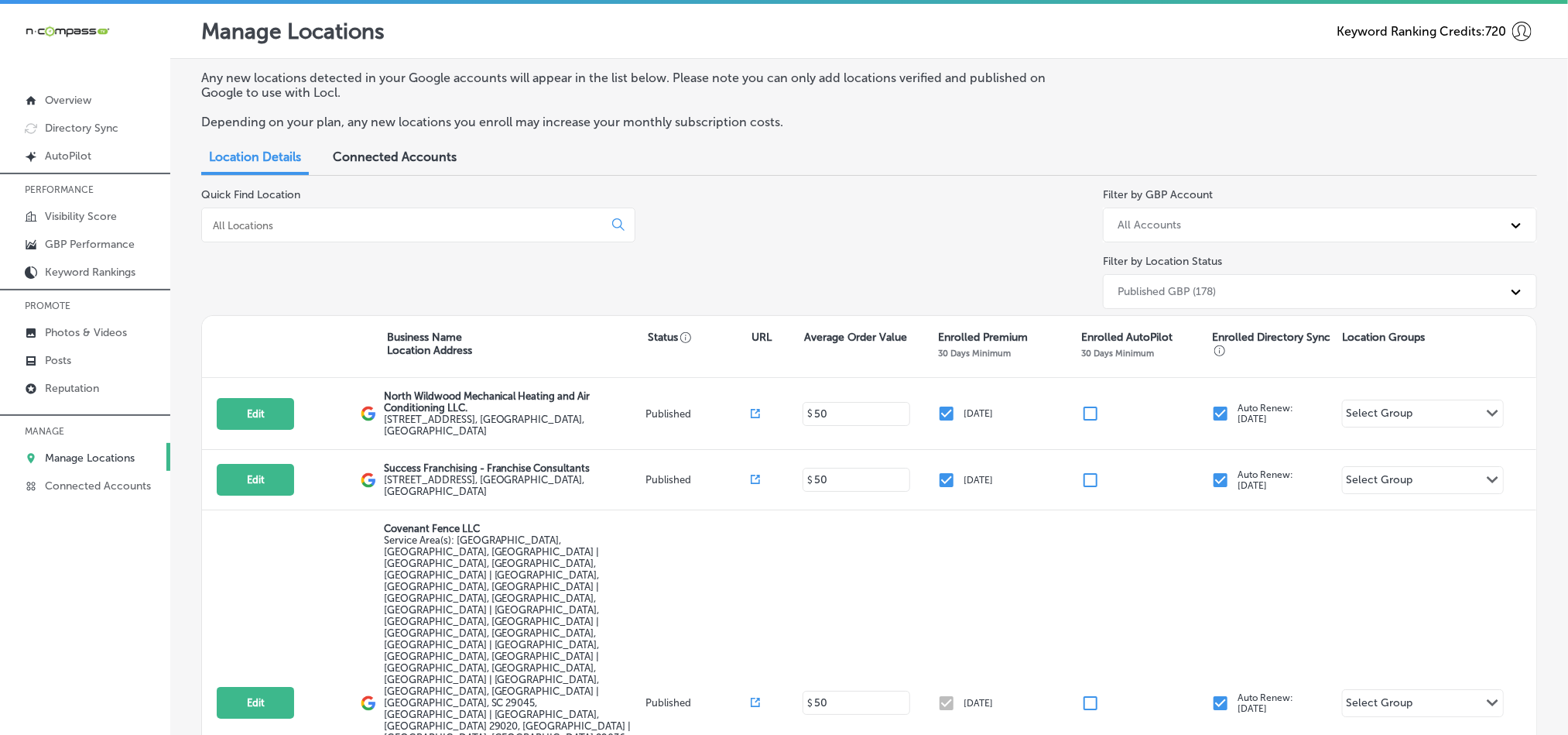
click at [78, 454] on p "Manage Locations" at bounding box center [90, 458] width 90 height 13
click at [275, 228] on input at bounding box center [406, 225] width 389 height 14
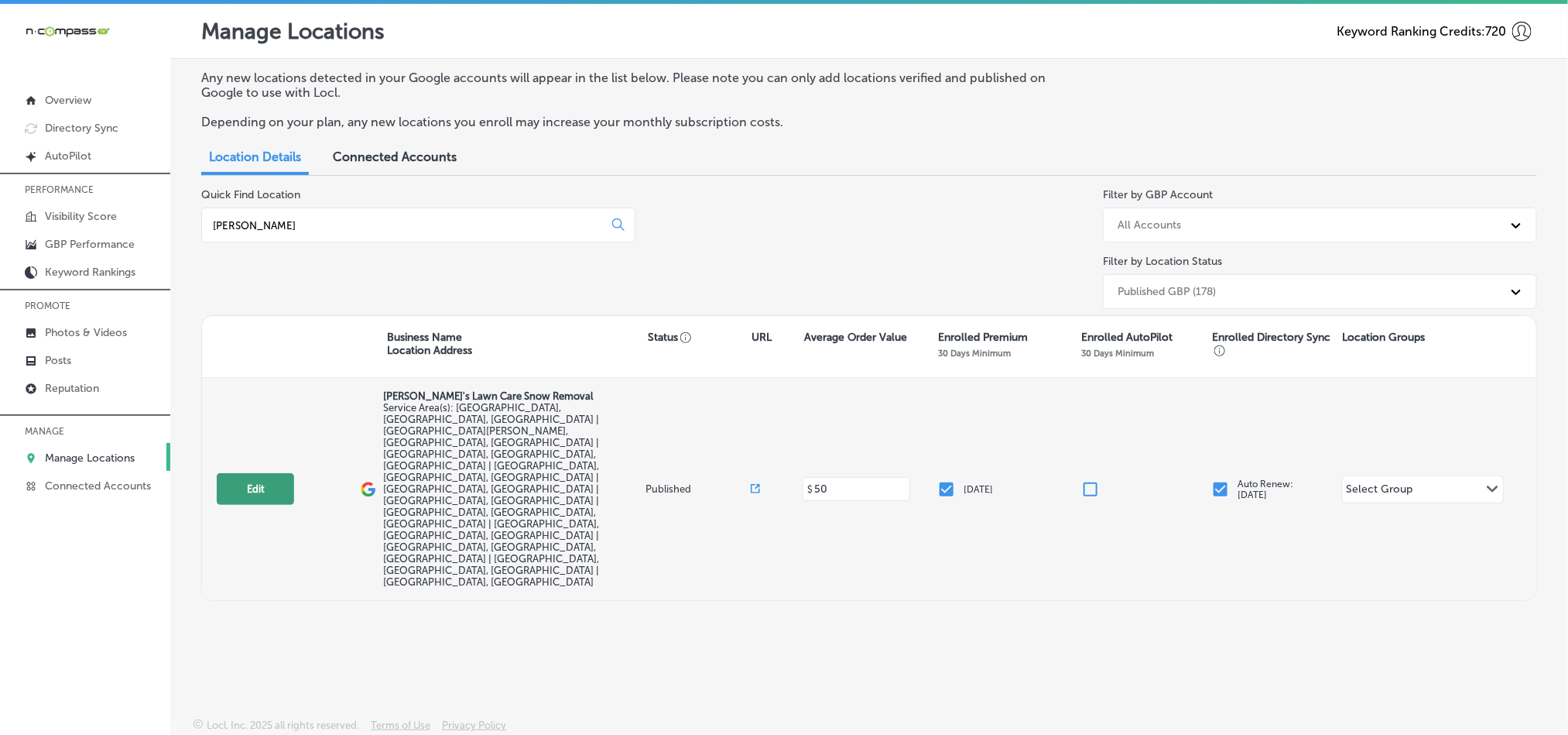
type input "[PERSON_NAME]"
click at [232, 473] on button "Edit" at bounding box center [255, 489] width 78 height 32
select select "US"
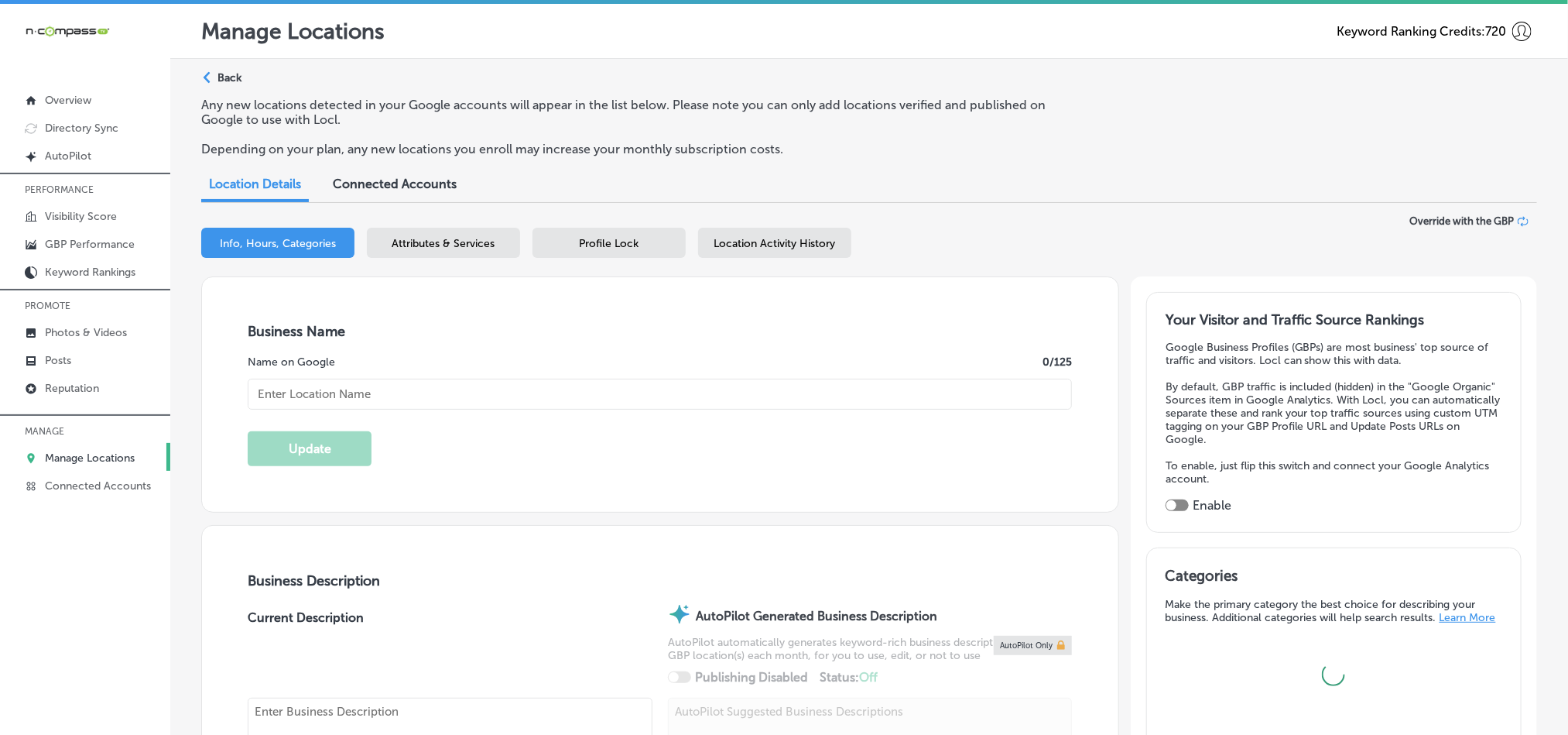
checkbox input "true"
type input "[PERSON_NAME]'s Lawn Care Snow Removal"
type input "[PHONE_NUMBER]"
type input "[URL][DOMAIN_NAME]"
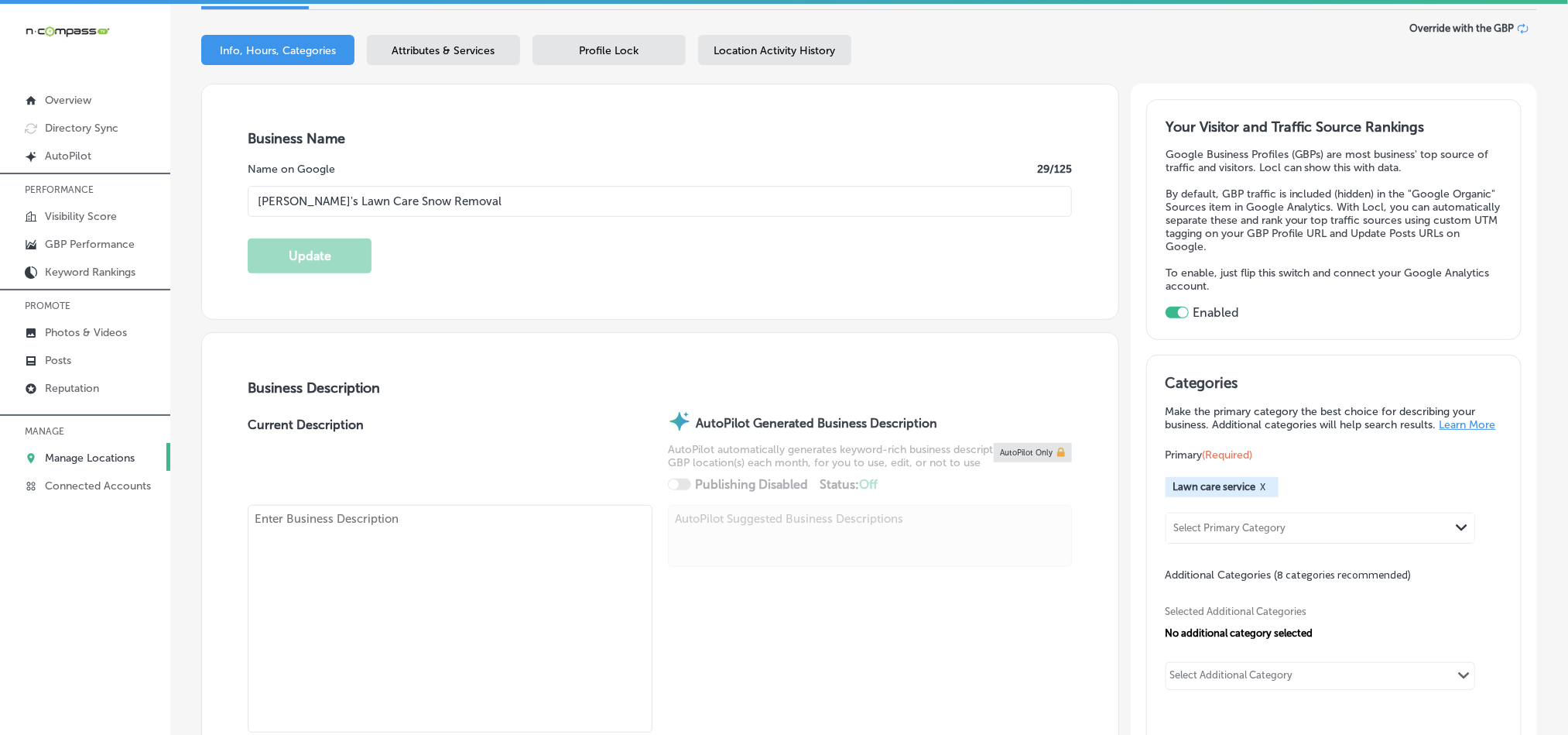
type textarea "[PERSON_NAME]’s Lawn Care and Snow Removal is a family-owned business serving […"
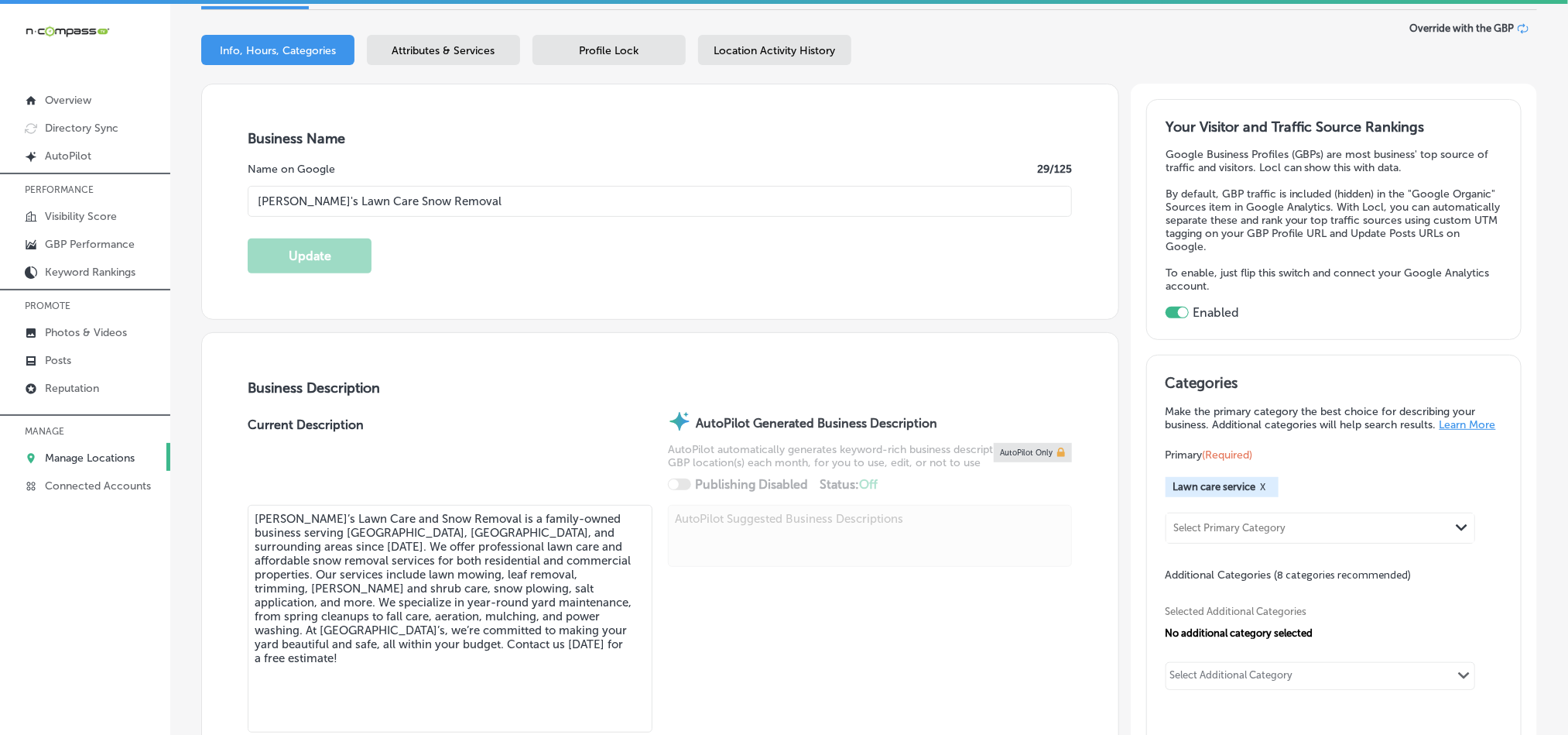
checkbox input "false"
type input "[STREET_ADDRESS]"
type input "[GEOGRAPHIC_DATA]"
type input "55043"
type input "US"
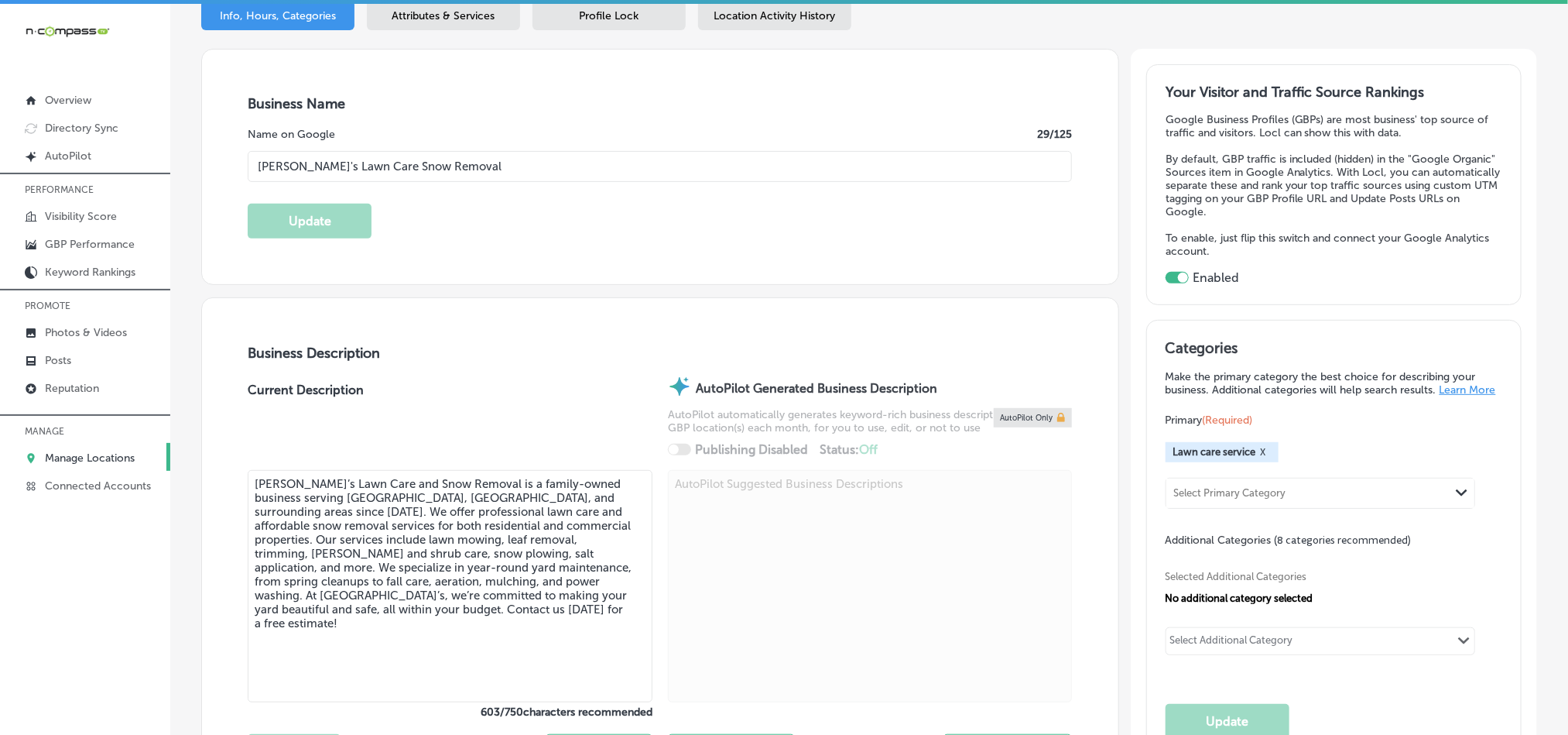
scroll to position [232, 0]
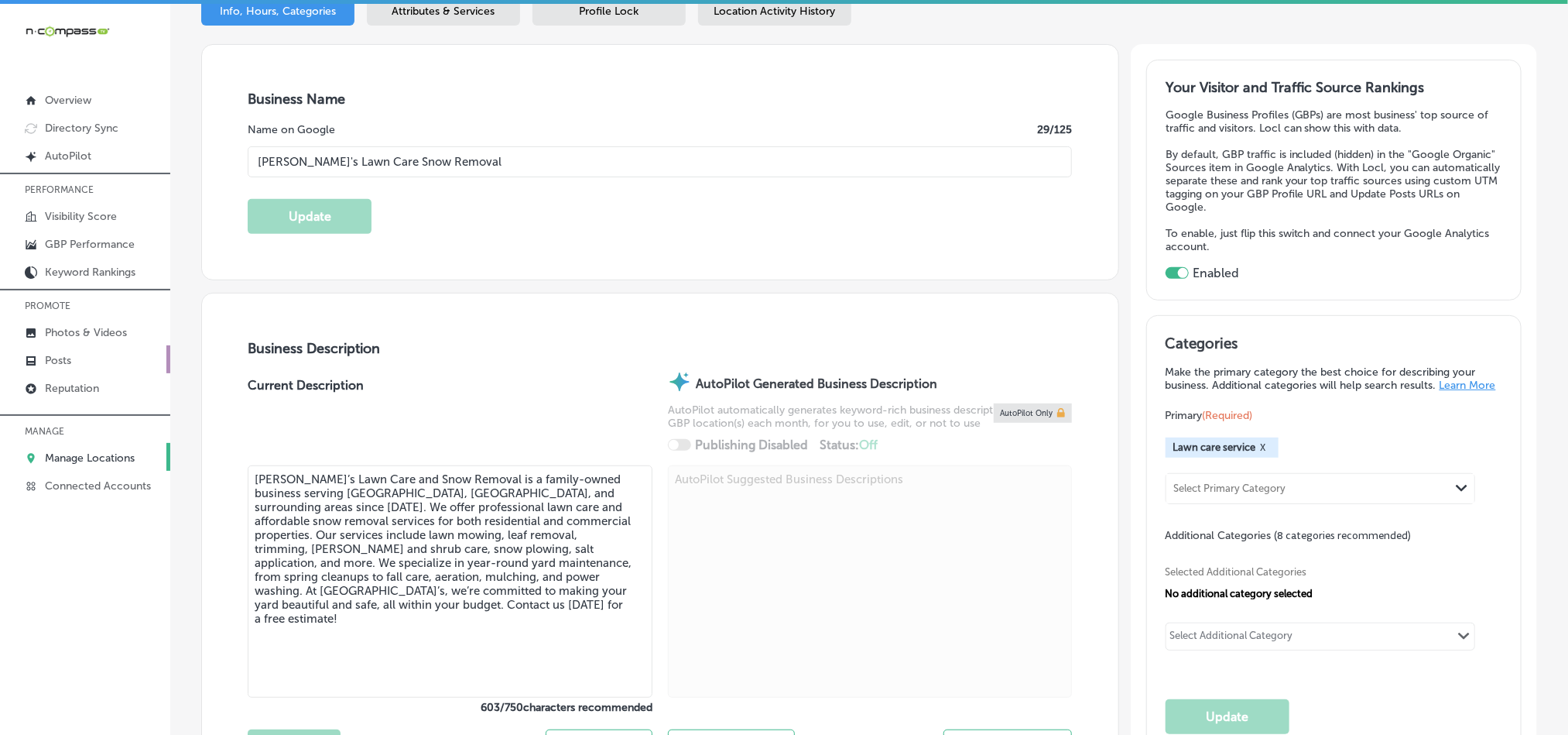
click at [52, 365] on p "Posts" at bounding box center [58, 360] width 26 height 13
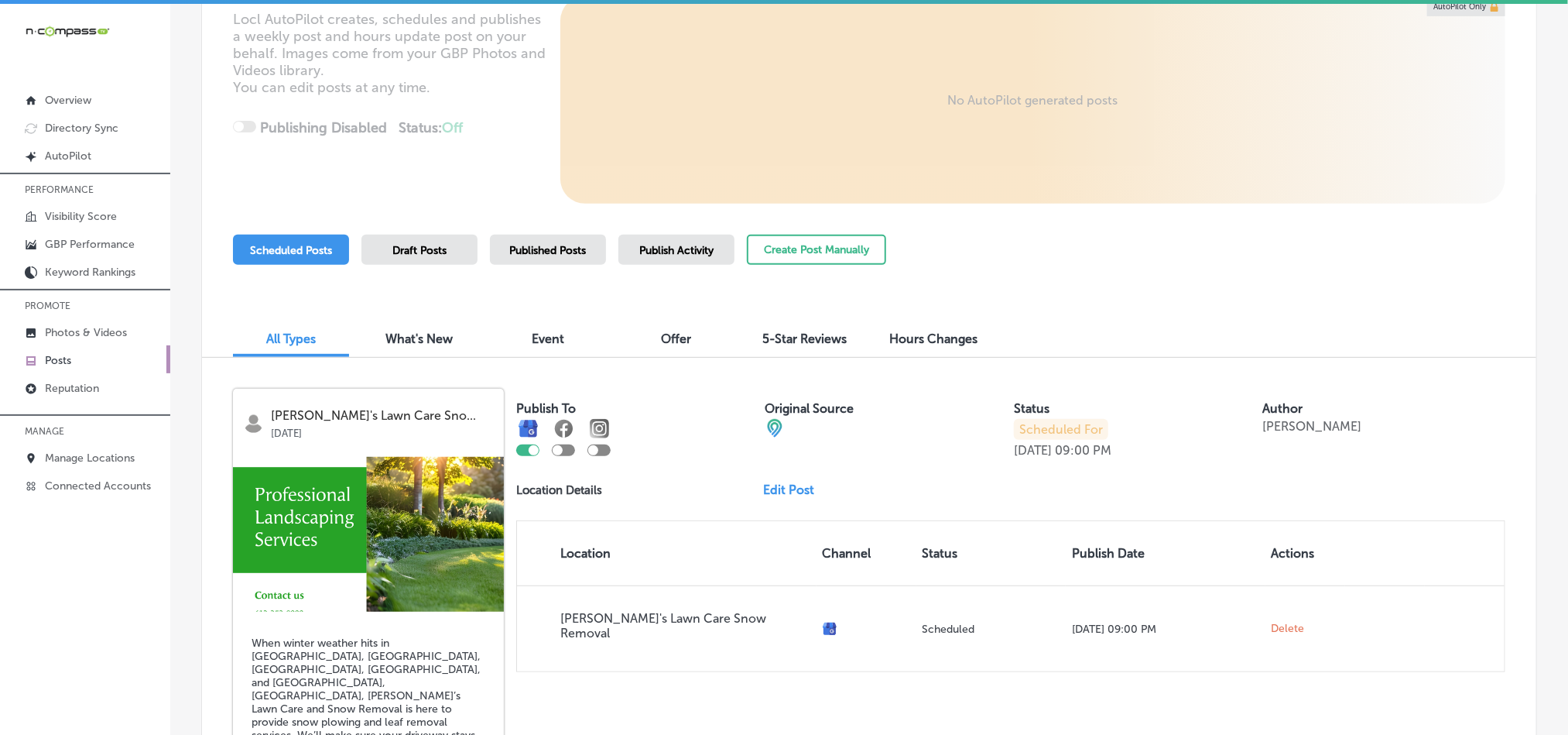
scroll to position [230, 0]
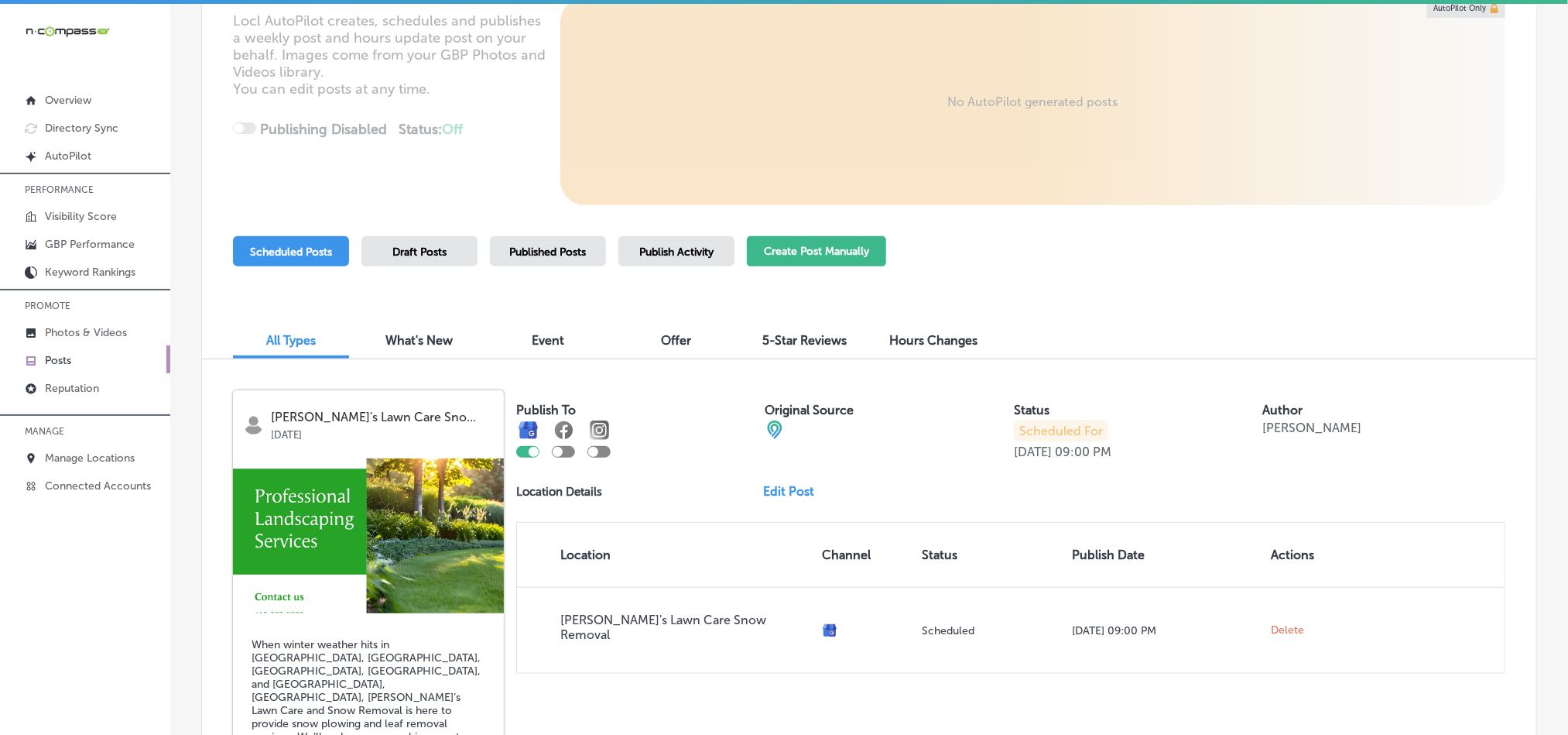
click at [812, 244] on button "Create Post Manually" at bounding box center [816, 251] width 140 height 30
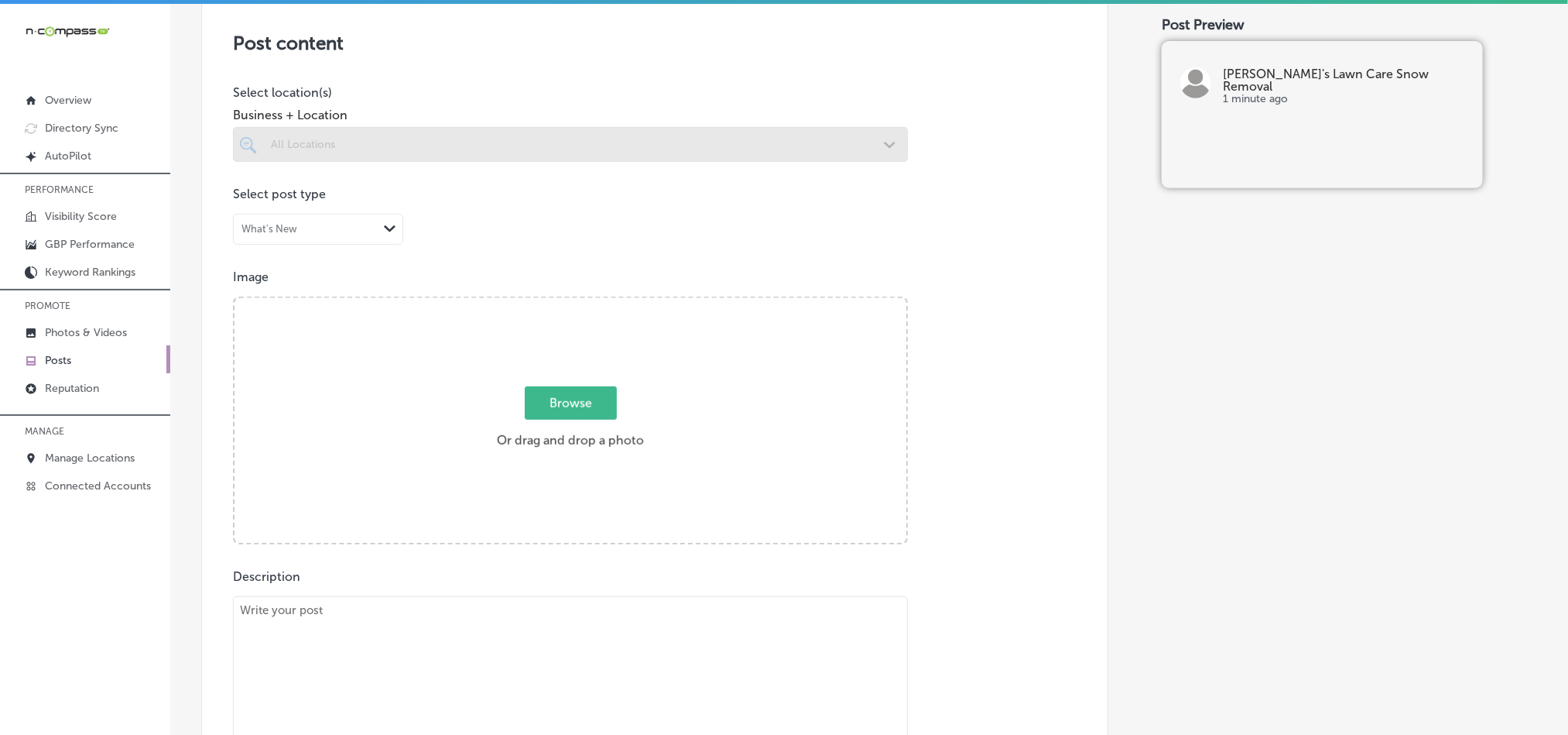
scroll to position [348, 0]
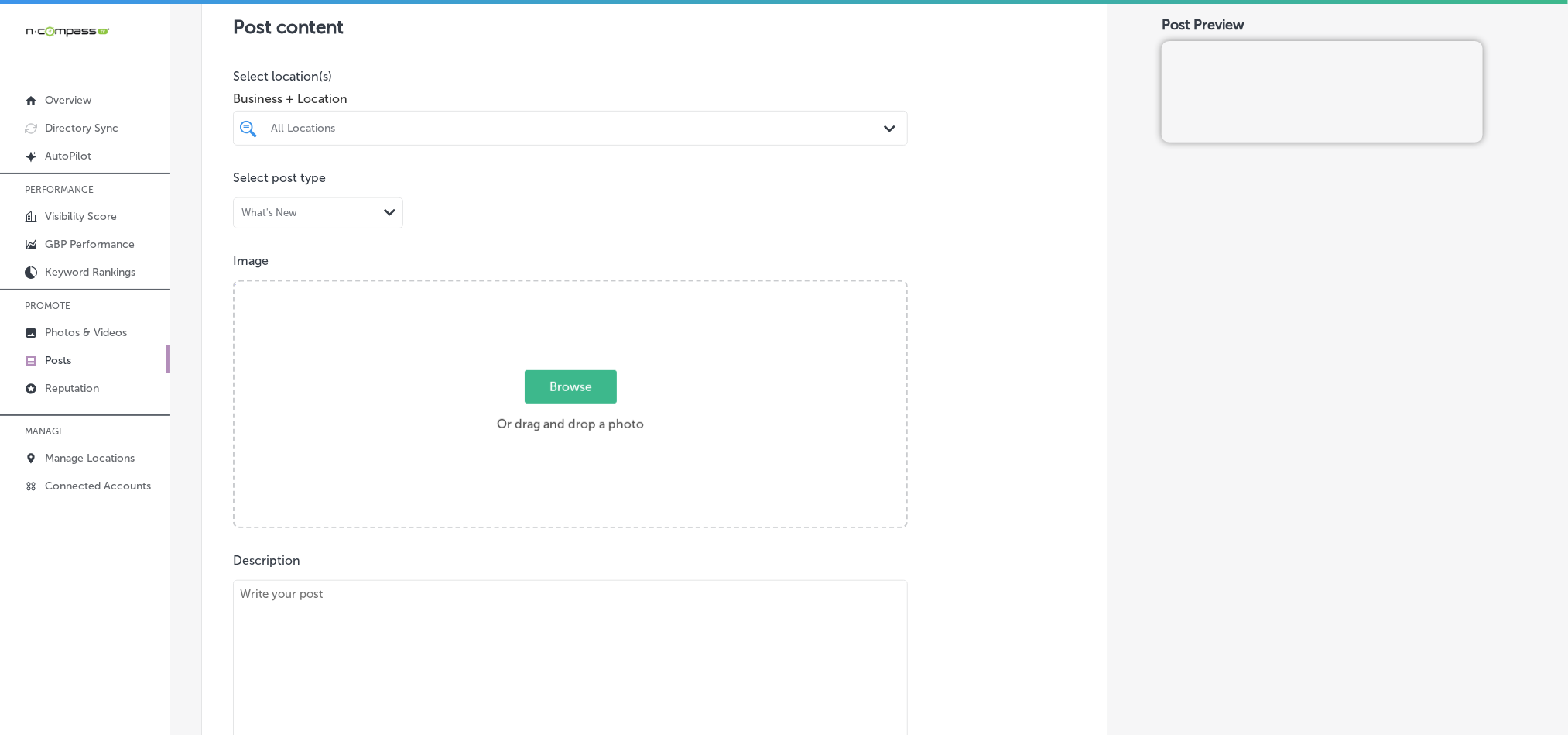
click at [690, 133] on div "All Locations" at bounding box center [578, 128] width 614 height 13
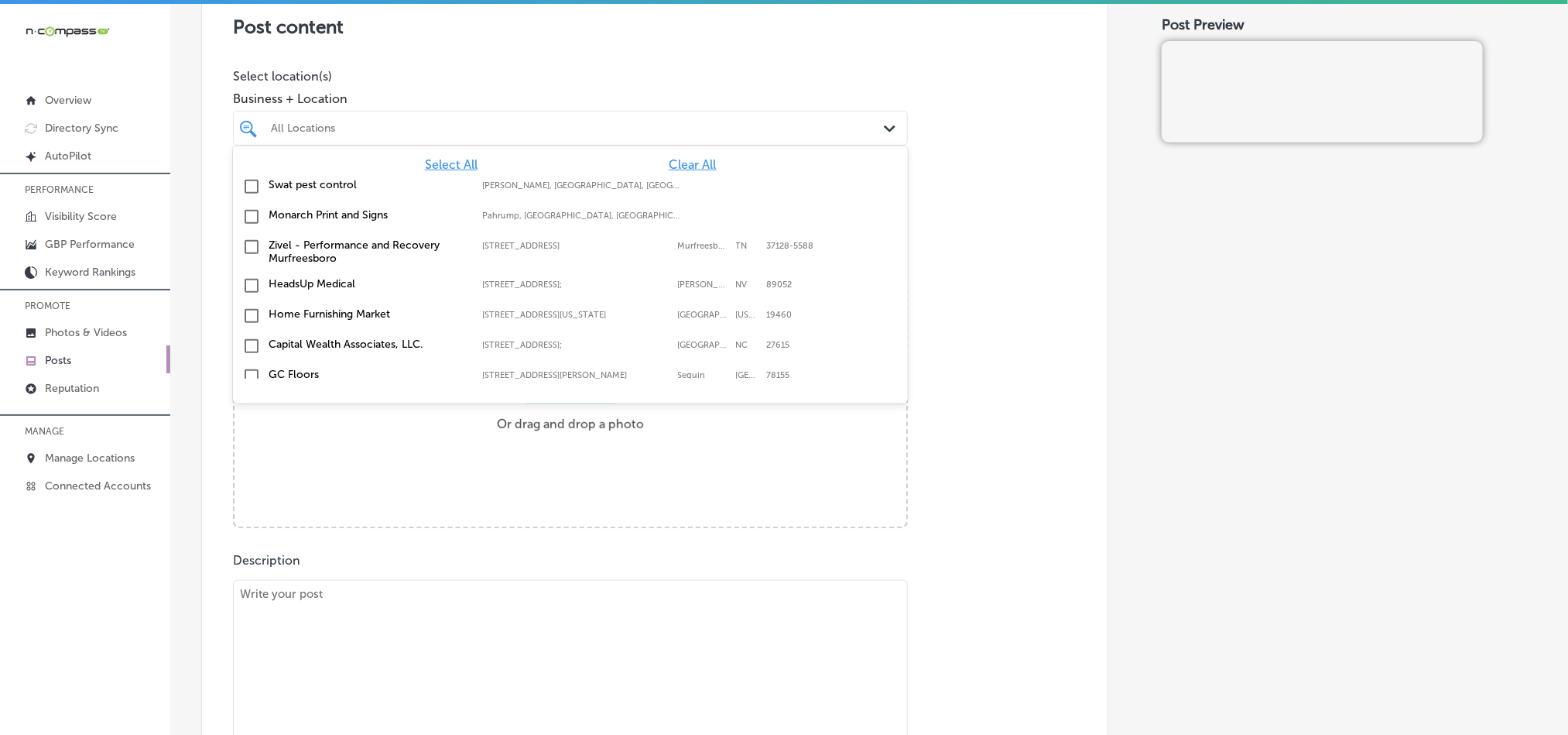
click at [685, 168] on span "Clear All" at bounding box center [693, 165] width 47 height 15
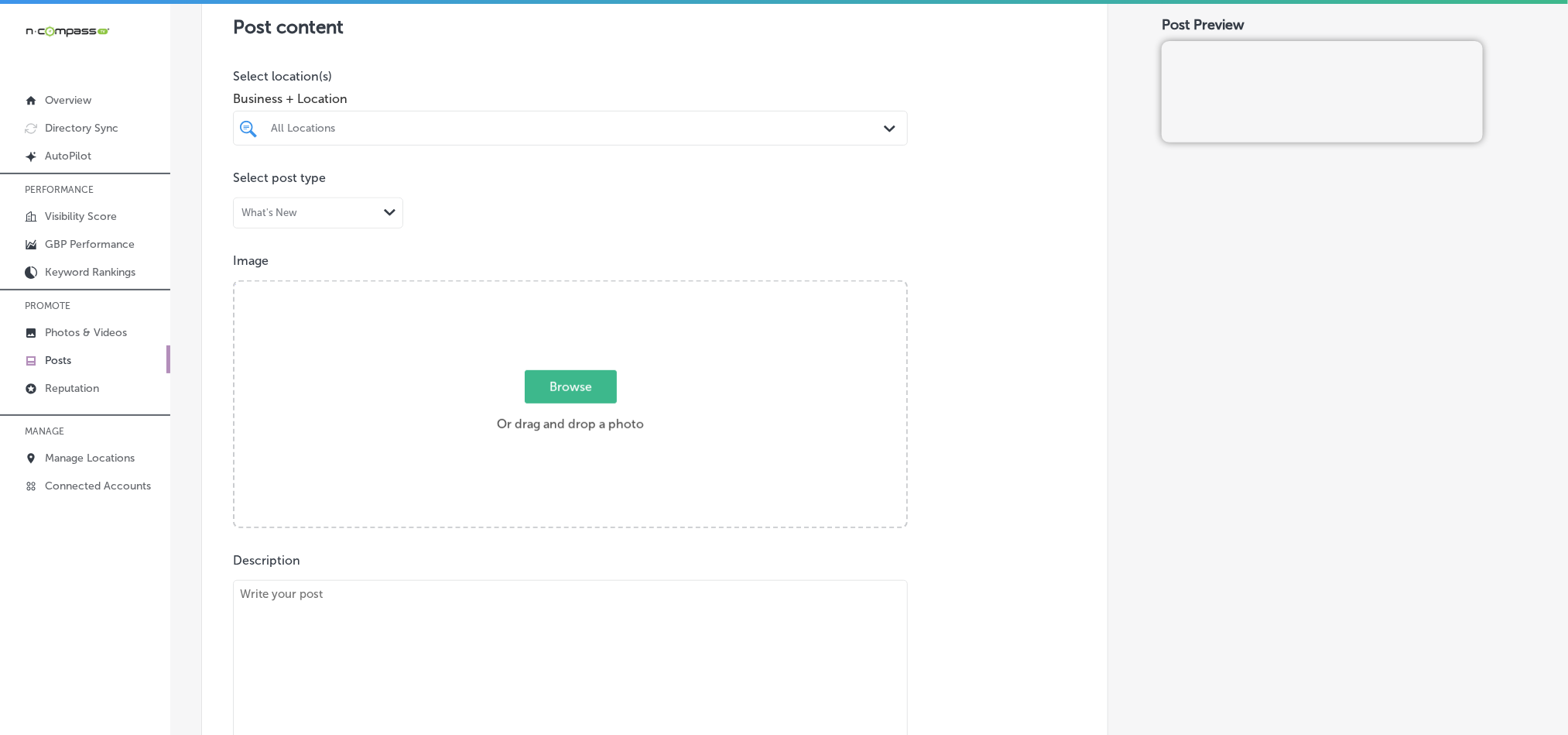
click at [684, 129] on div "All Locations" at bounding box center [578, 128] width 614 height 13
click at [251, 184] on input "checkbox" at bounding box center [251, 186] width 19 height 19
type input "[PERSON_NAME]"
click at [1051, 247] on div "Post content Select location(s) Business + Location option focused, 2 of 164. 2…" at bounding box center [655, 461] width 907 height 980
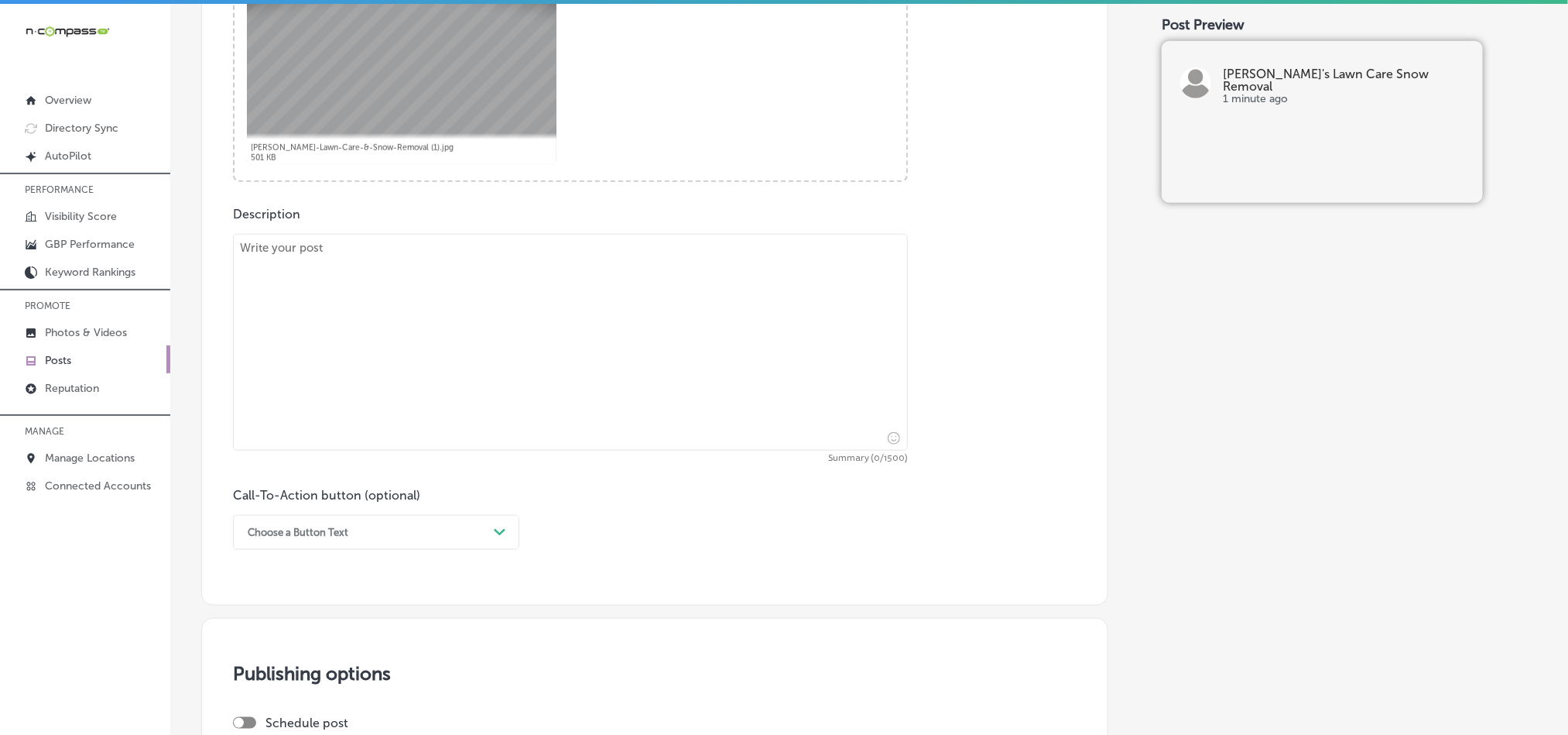
scroll to position [697, 0]
click at [440, 355] on textarea at bounding box center [570, 339] width 675 height 216
paste textarea "At [PERSON_NAME]’s Lawn Care & Snow Removal, we proudly serve [GEOGRAPHIC_DATA]…"
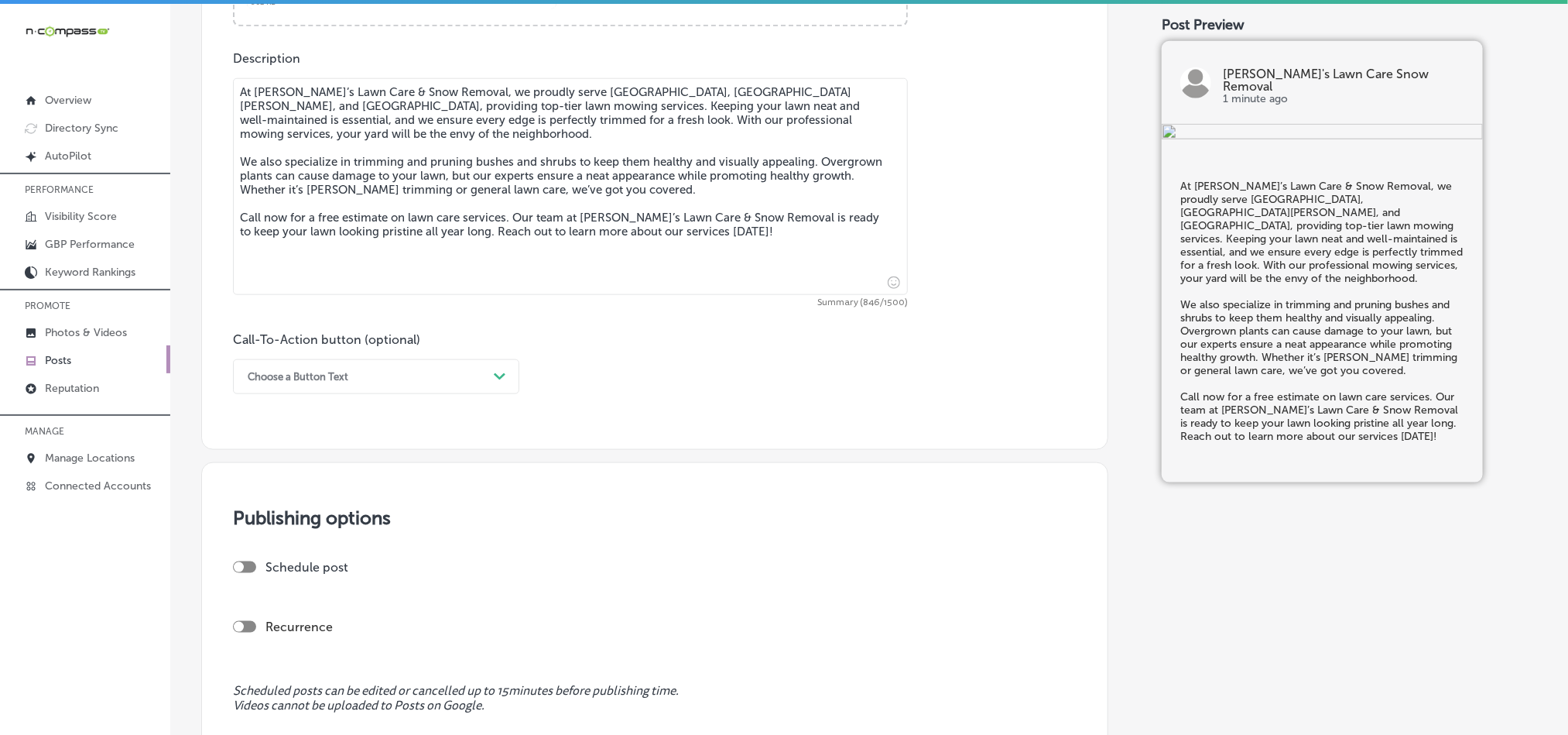
scroll to position [851, 0]
type textarea "At [PERSON_NAME]’s Lawn Care & Snow Removal, we proudly serve [GEOGRAPHIC_DATA]…"
click at [463, 384] on div "Choose a Button Text" at bounding box center [364, 376] width 247 height 24
click at [263, 571] on div "Call Now" at bounding box center [376, 572] width 286 height 27
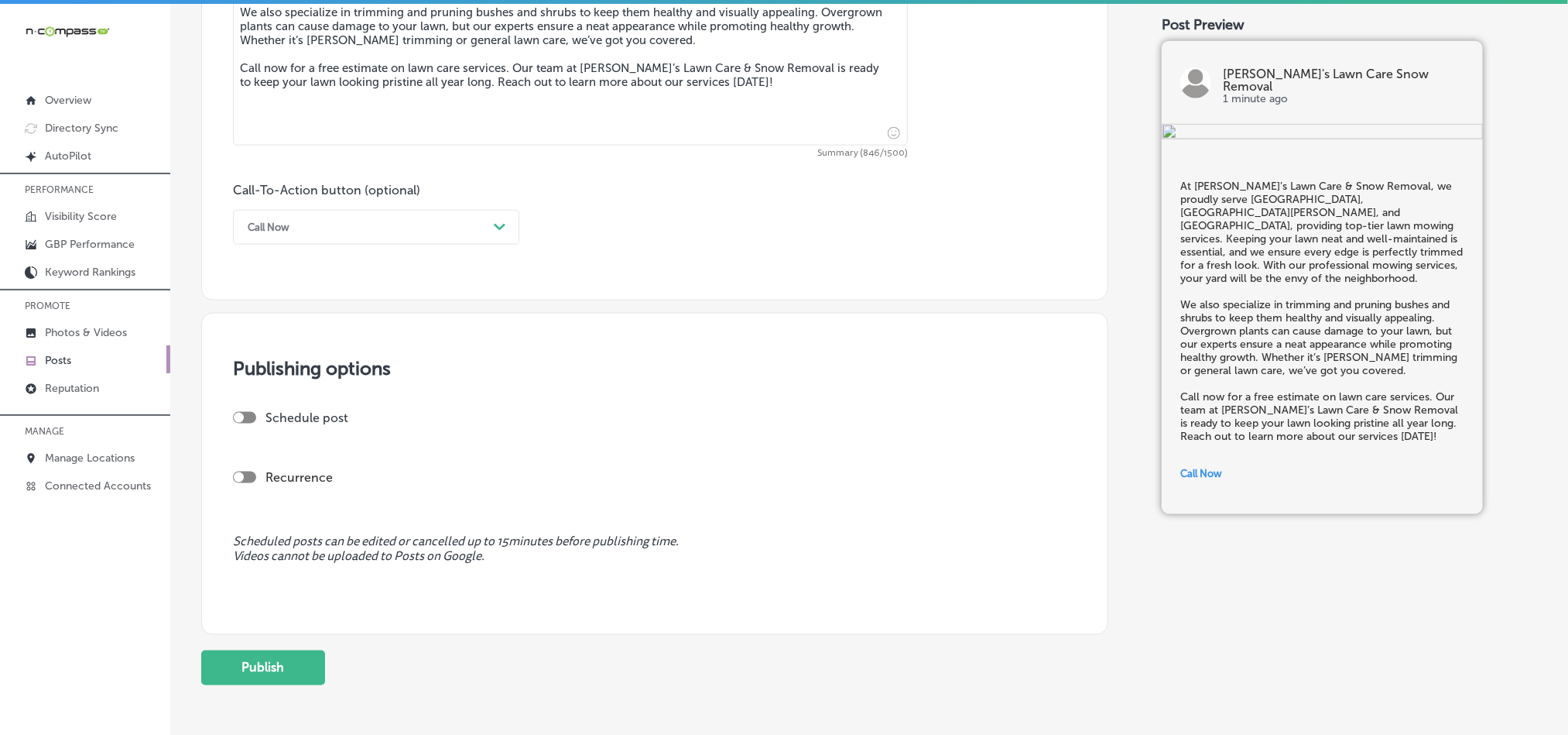
scroll to position [1045, 0]
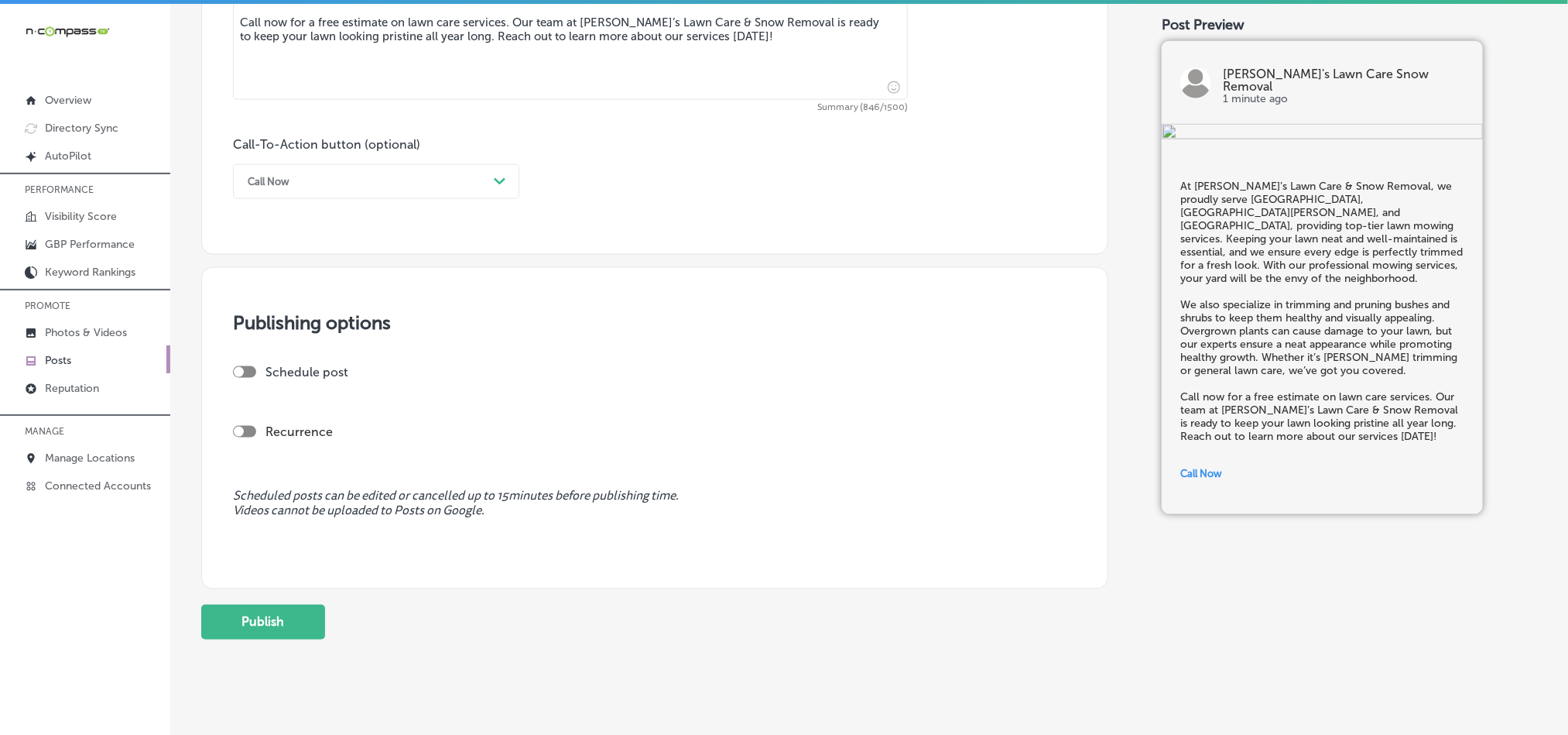
click at [240, 377] on div at bounding box center [238, 372] width 10 height 10
checkbox input "true"
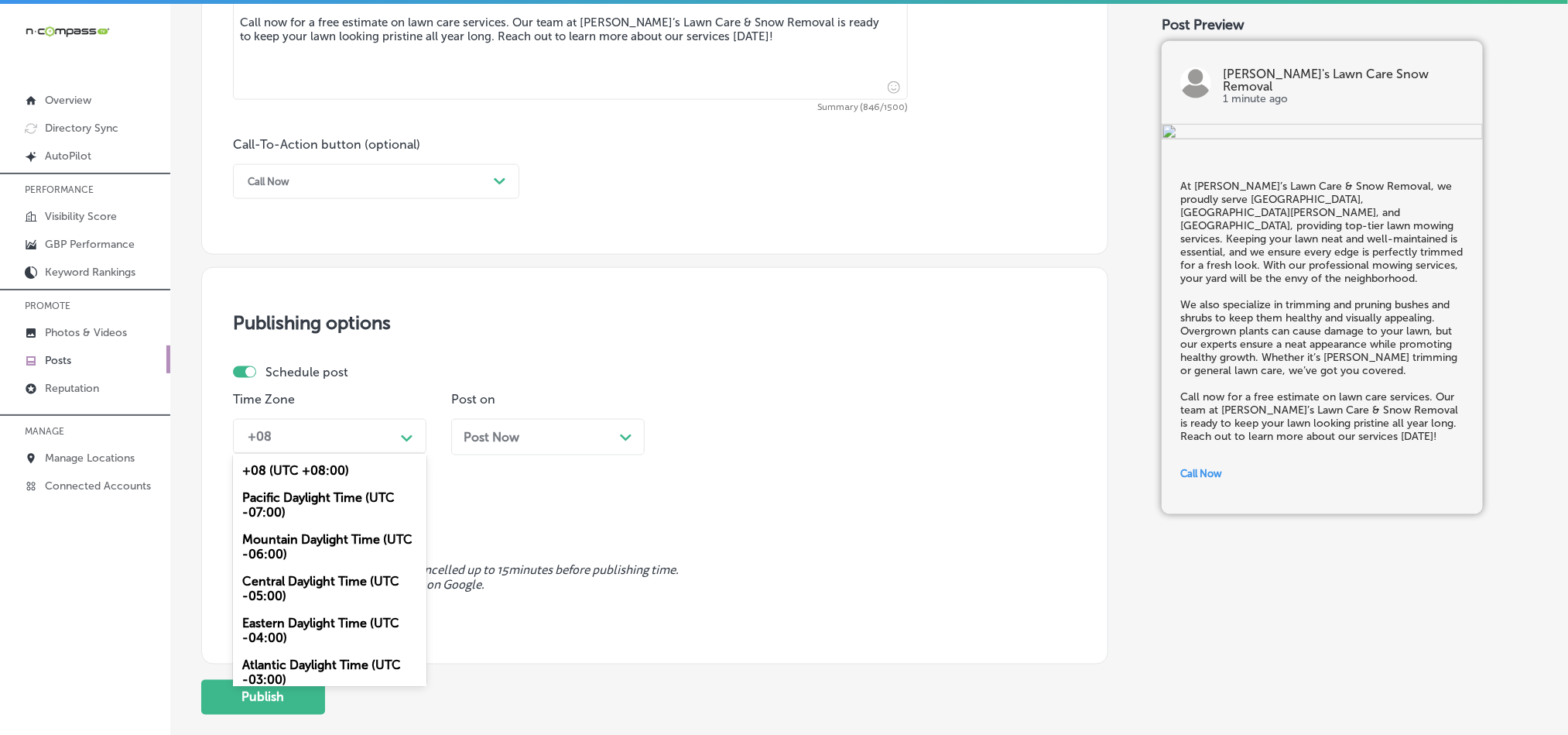
click at [368, 425] on div "+08 Path Created with Sketch." at bounding box center [330, 436] width 193 height 35
click at [290, 549] on div "Mountain Daylight Time (UTC -06:00)" at bounding box center [330, 547] width 193 height 42
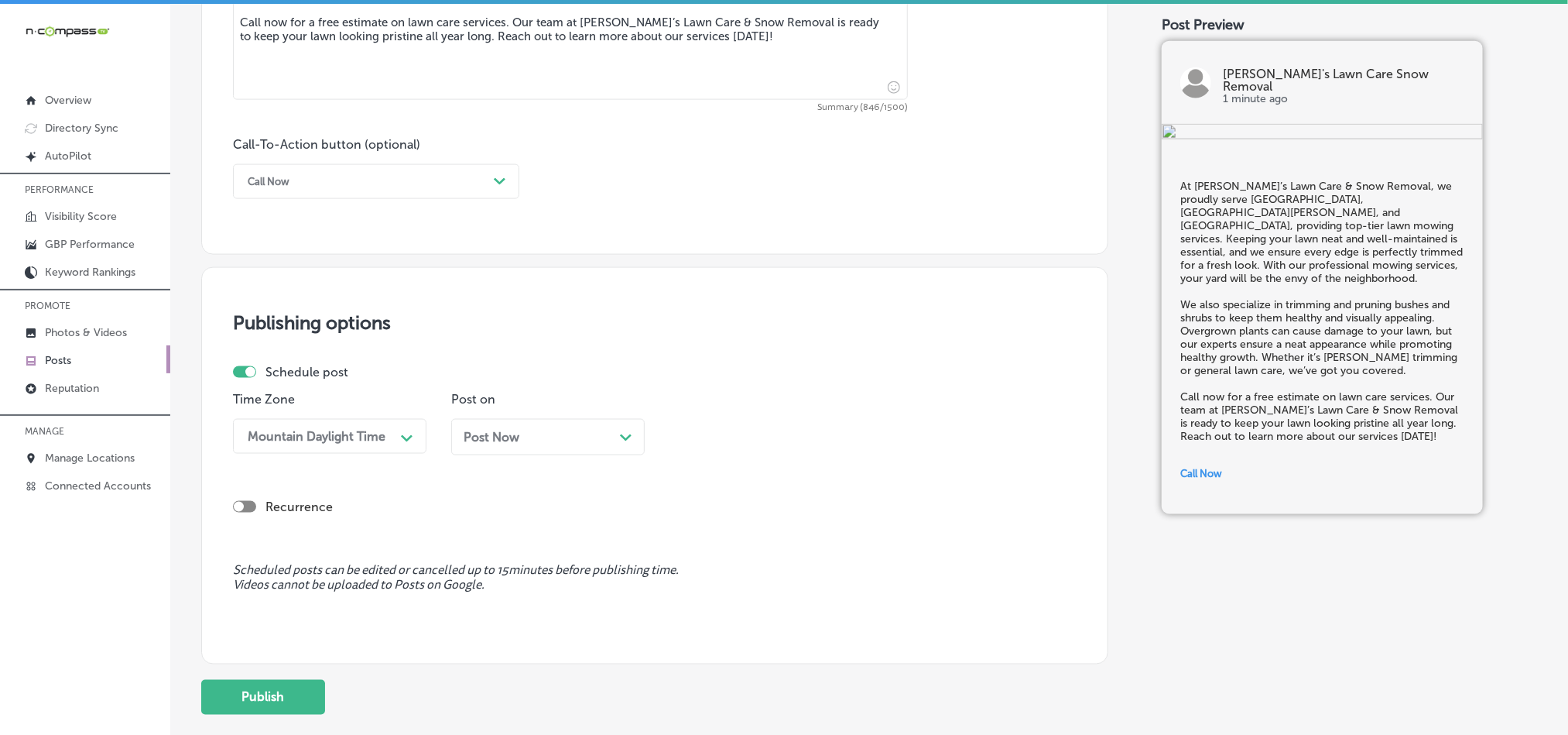
click at [553, 445] on div "Post Now Path Created with Sketch." at bounding box center [547, 437] width 168 height 15
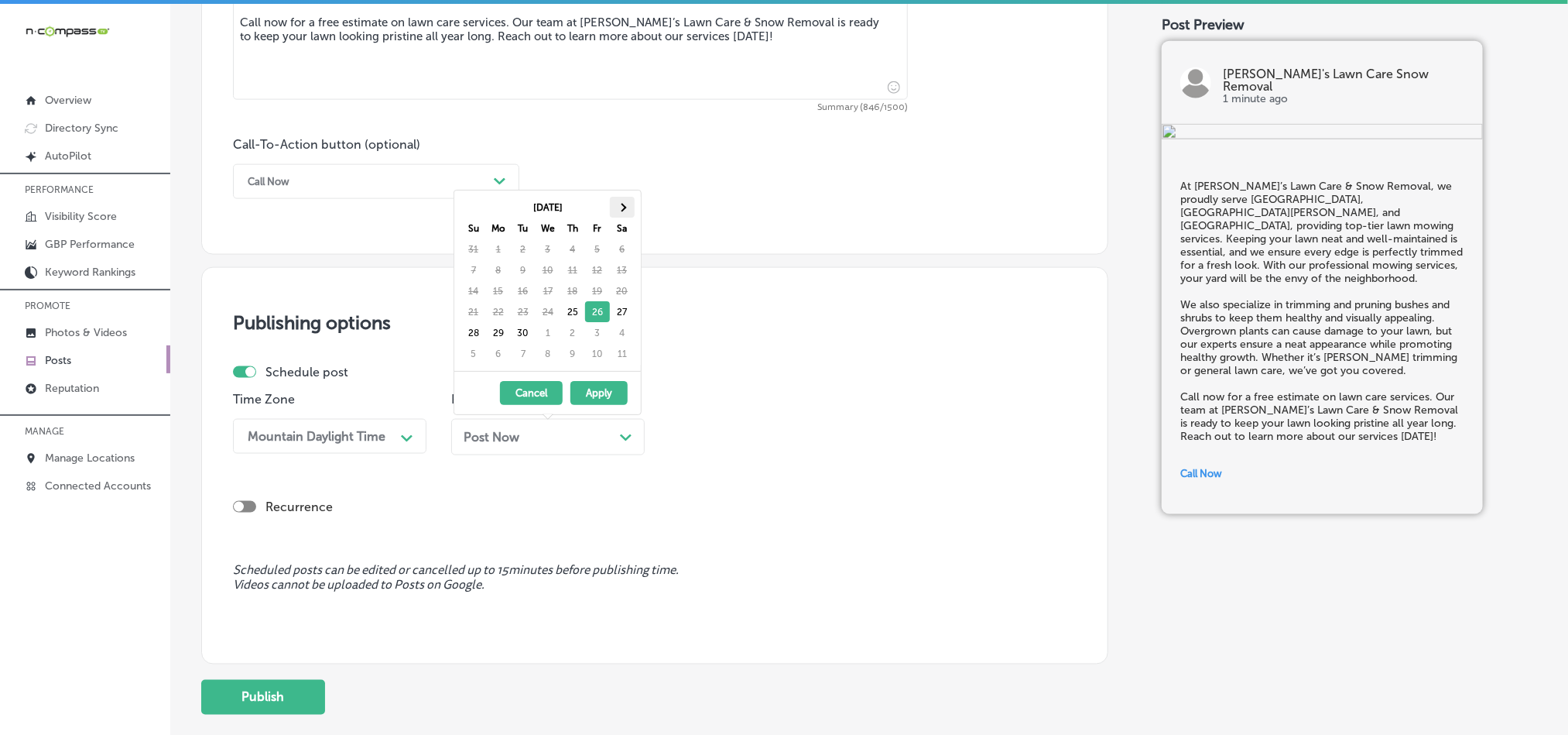
click at [623, 205] on span at bounding box center [622, 206] width 9 height 9
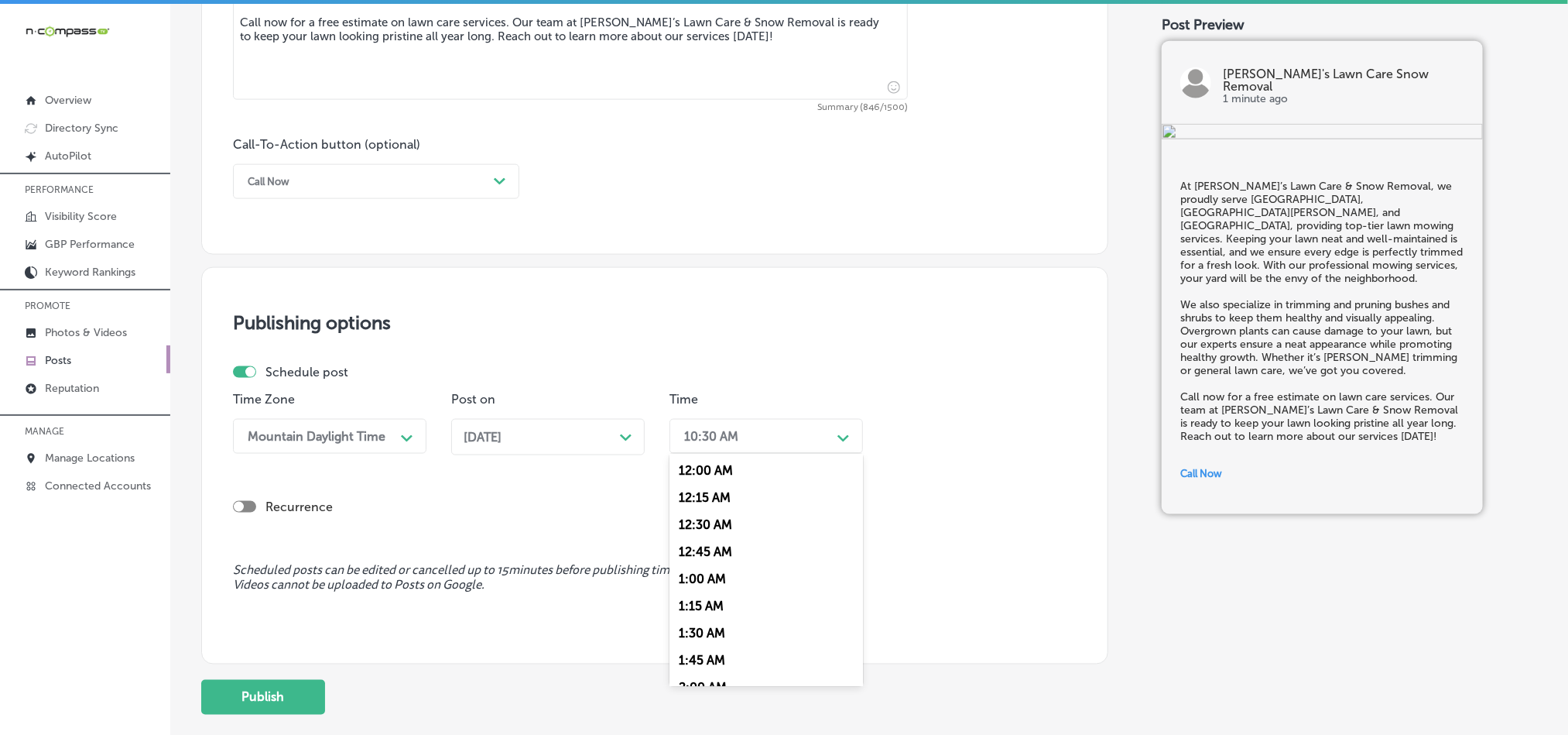
click at [744, 447] on div "10:30 AM" at bounding box center [754, 436] width 155 height 27
click at [709, 546] on div "7:00 AM" at bounding box center [767, 532] width 193 height 27
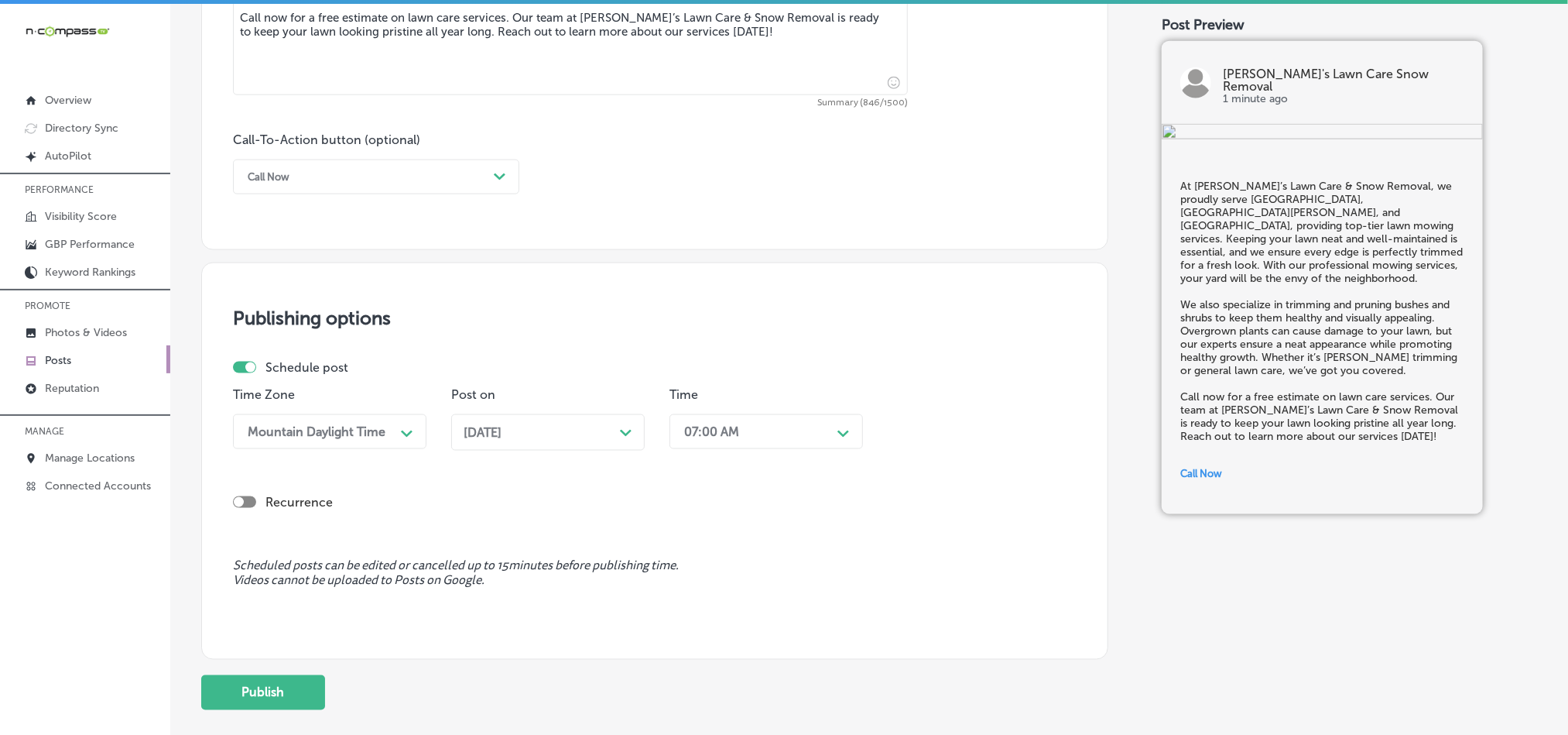
scroll to position [1123, 0]
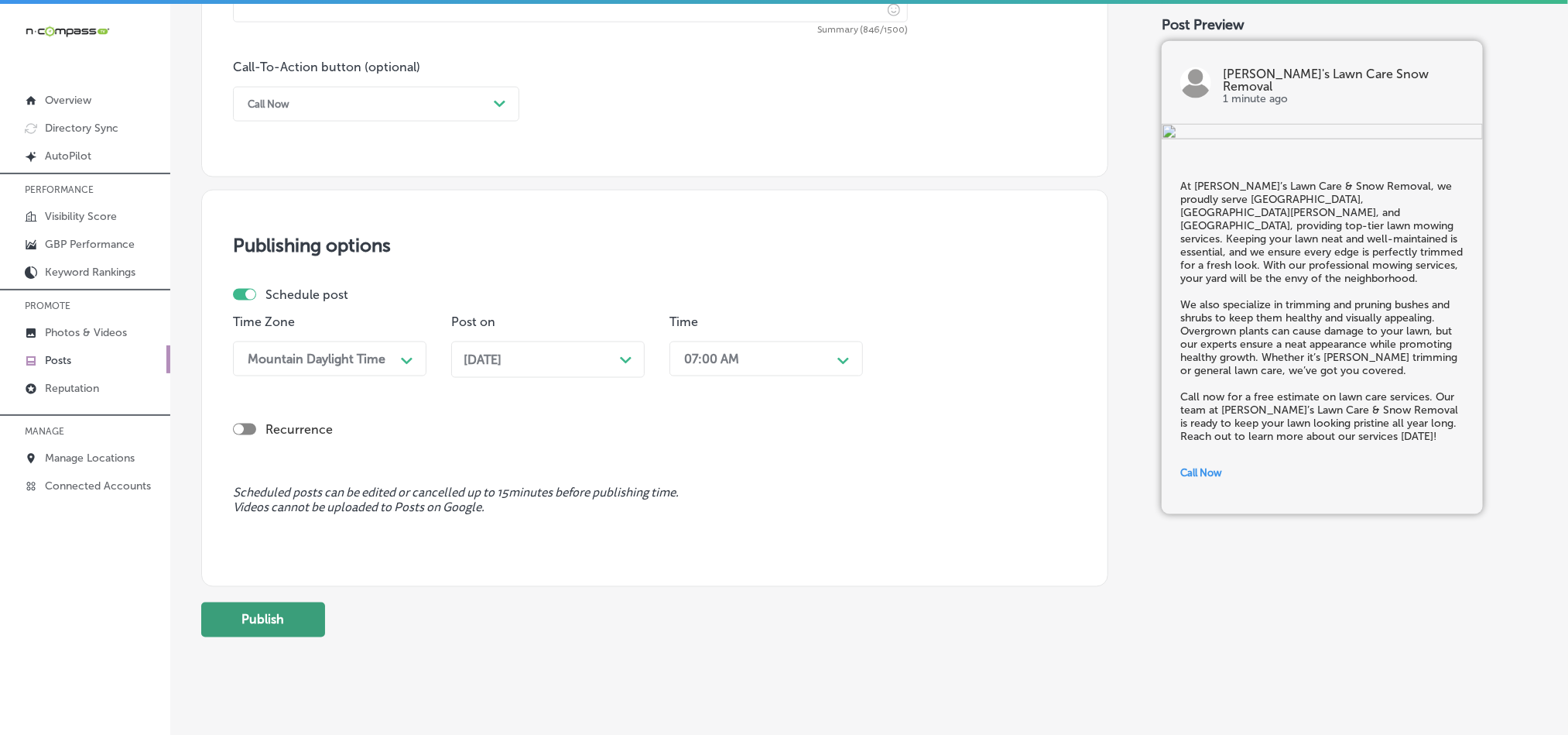
click at [281, 629] on button "Publish" at bounding box center [263, 619] width 124 height 35
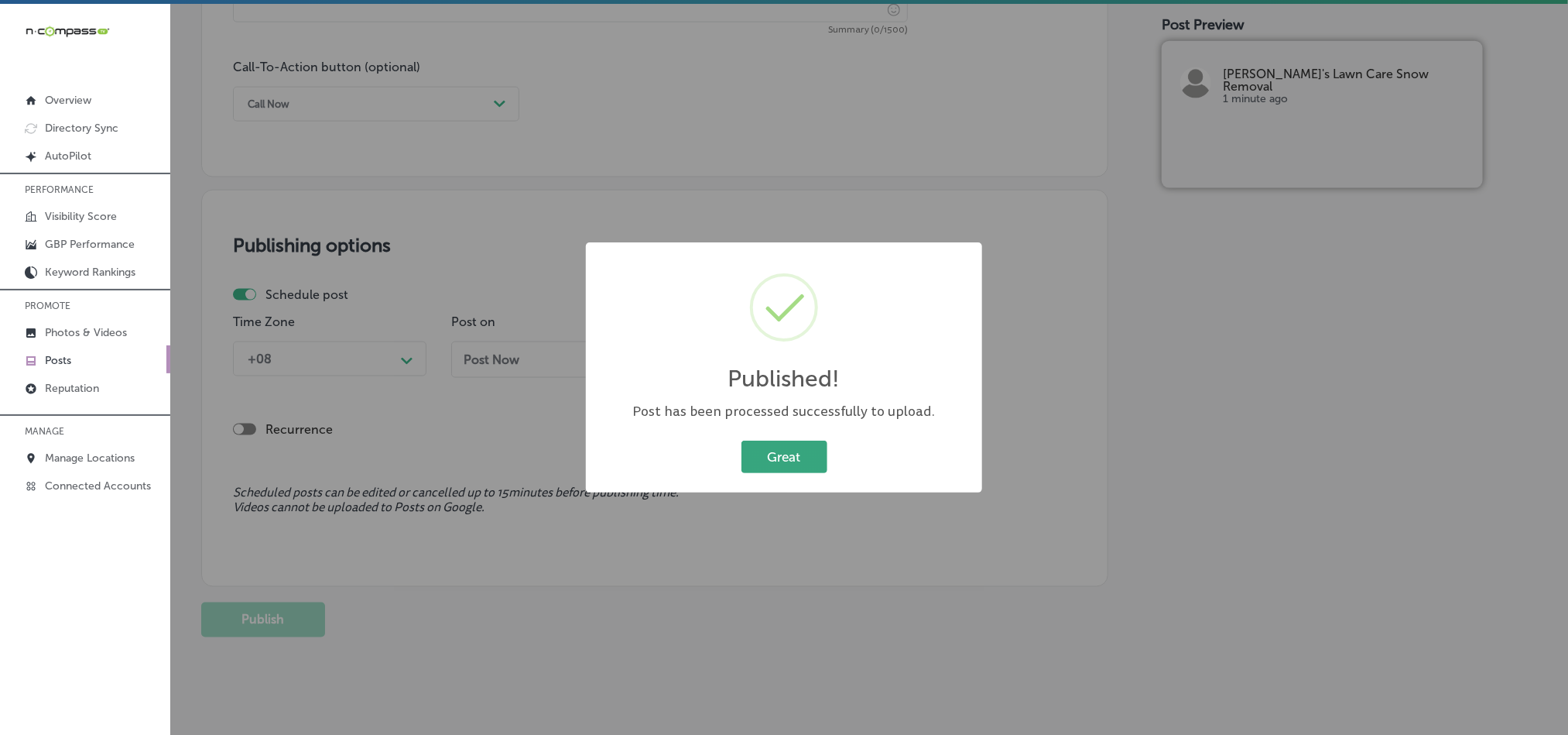
click at [796, 445] on button "Great" at bounding box center [784, 457] width 86 height 32
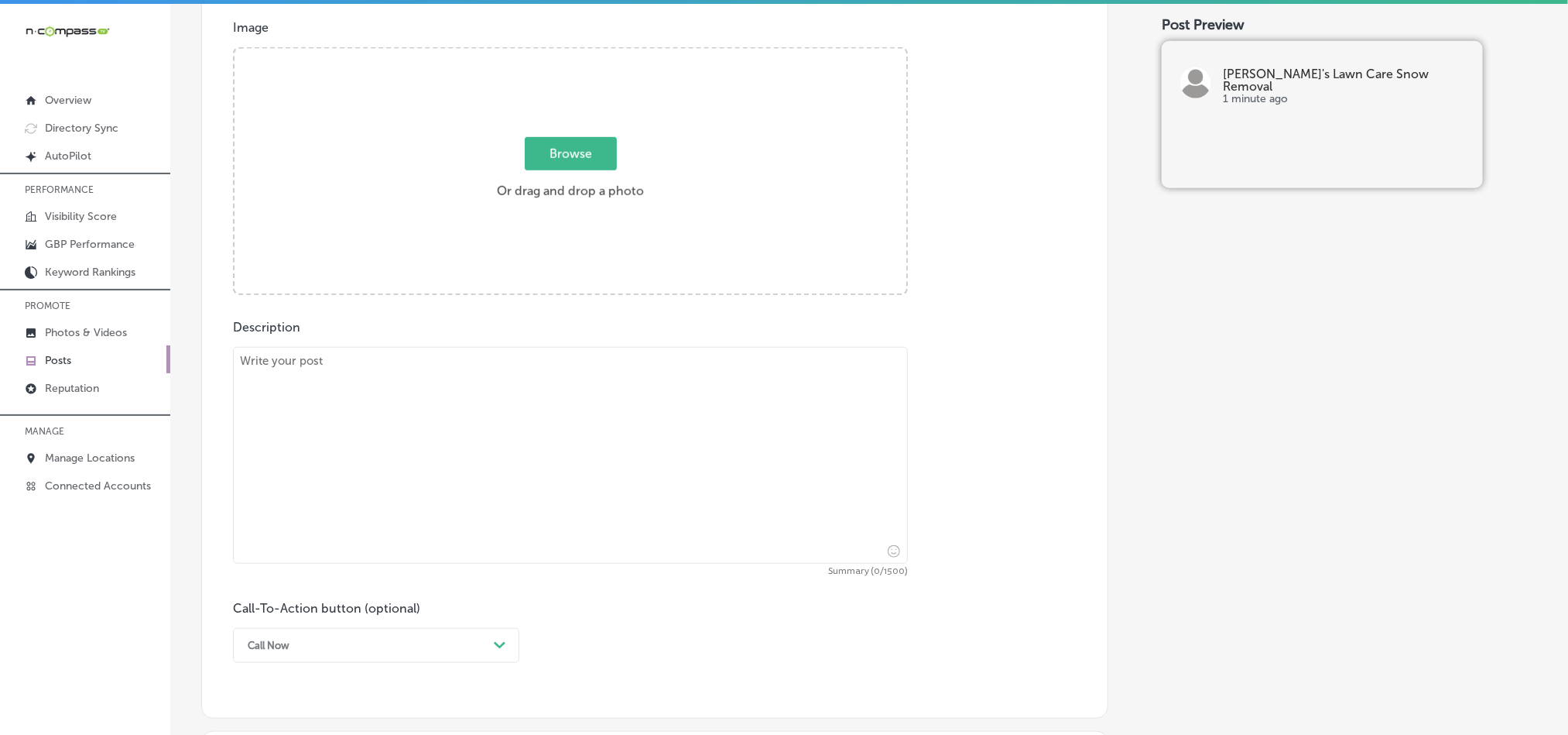
scroll to position [580, 0]
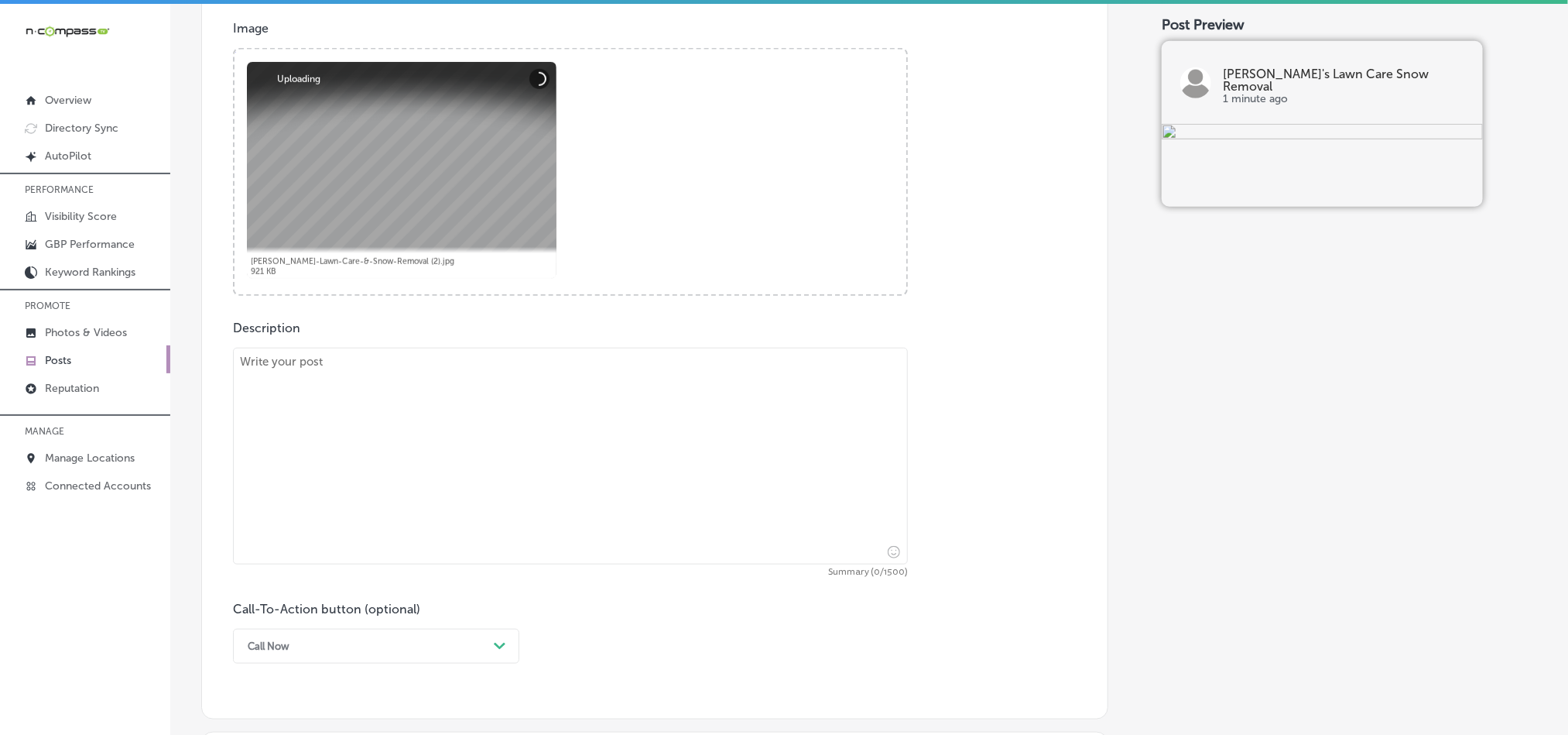
click at [508, 432] on textarea at bounding box center [570, 456] width 675 height 216
paste textarea "Lawn aeration and mulching are essential for a healthy yard in [GEOGRAPHIC_DATA…"
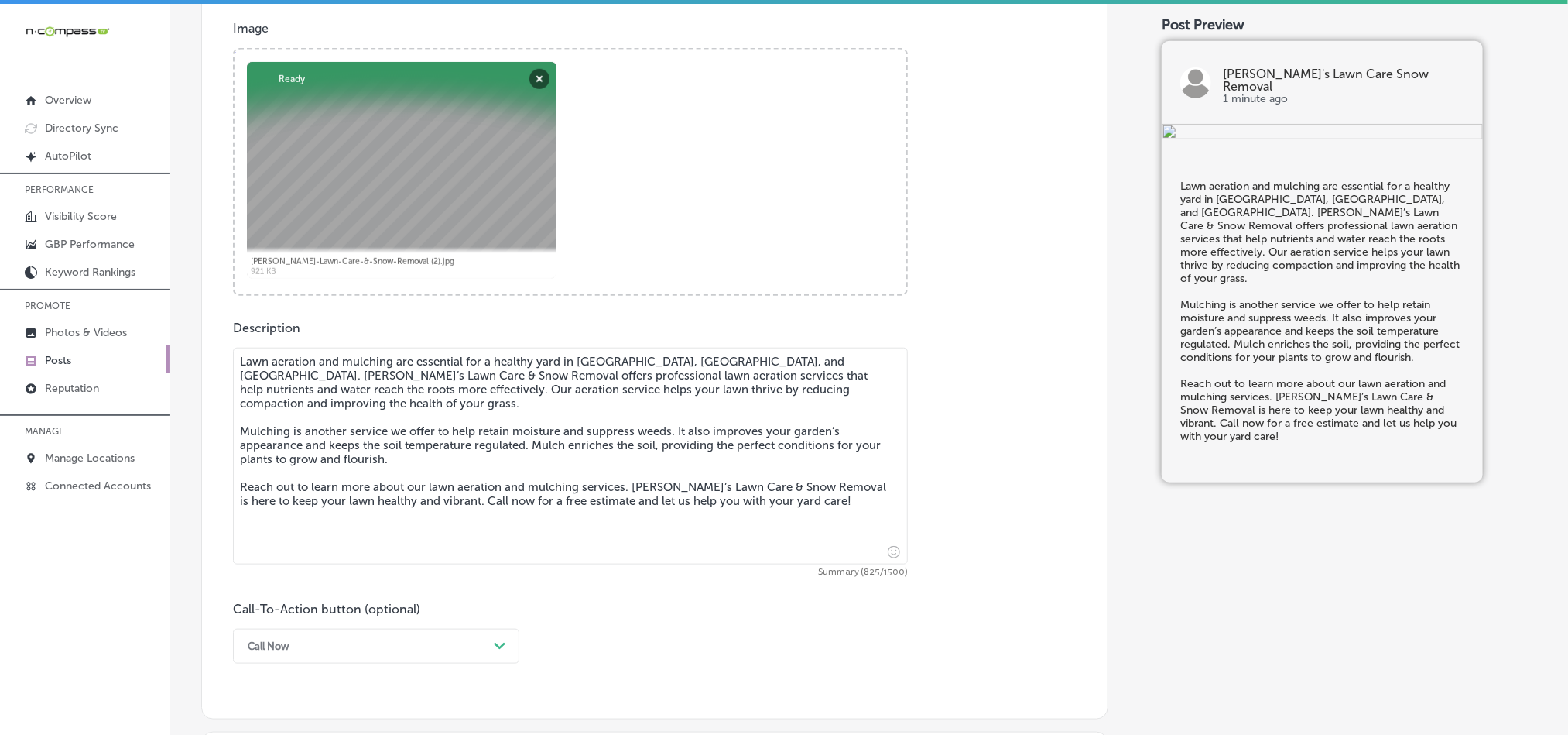
type textarea "Lawn aeration and mulching are essential for a healthy yard in [GEOGRAPHIC_DATA…"
click at [957, 362] on div "Description Lawn aeration and mulching are essential for a healthy yard in [GEO…" at bounding box center [655, 492] width 843 height 343
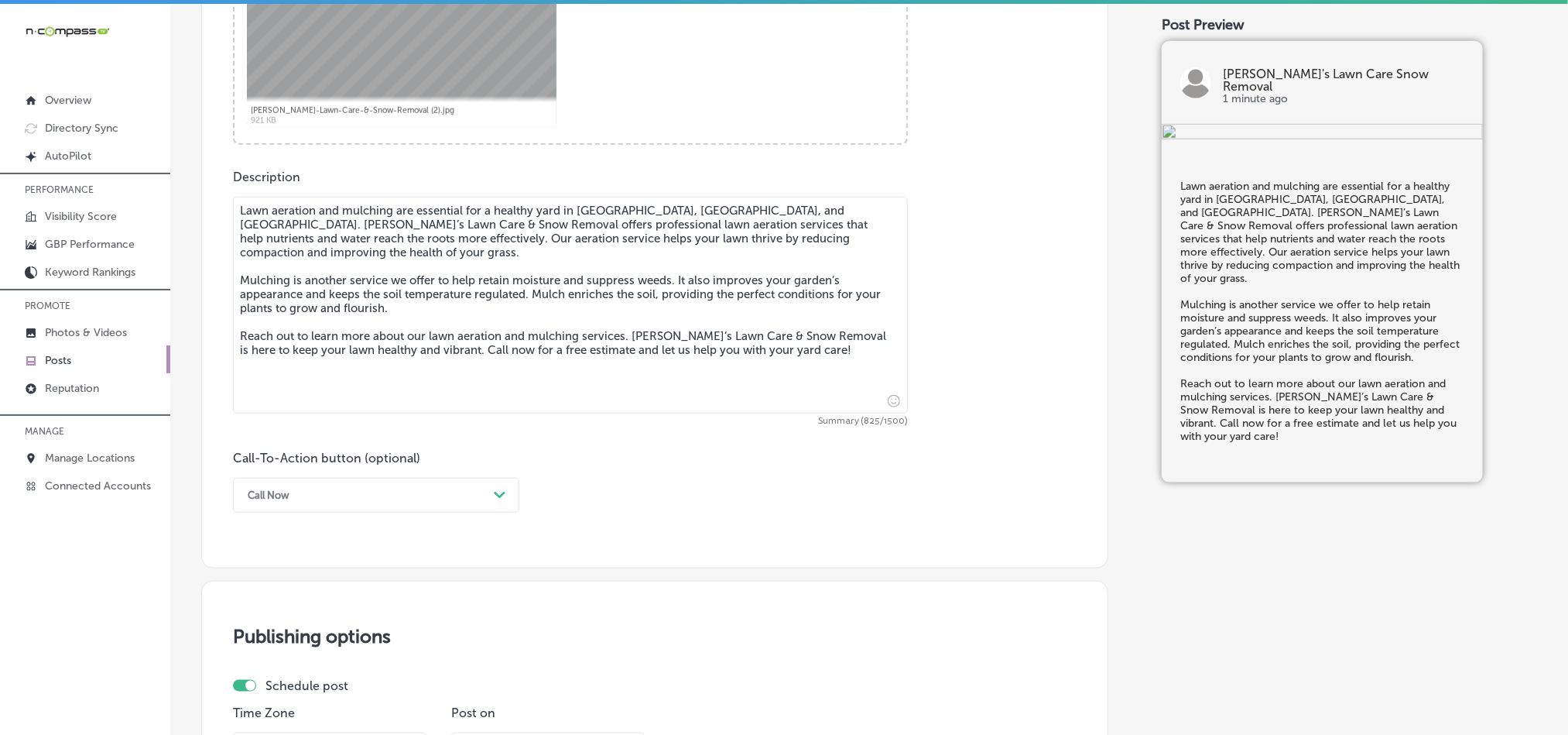
scroll to position [735, 0]
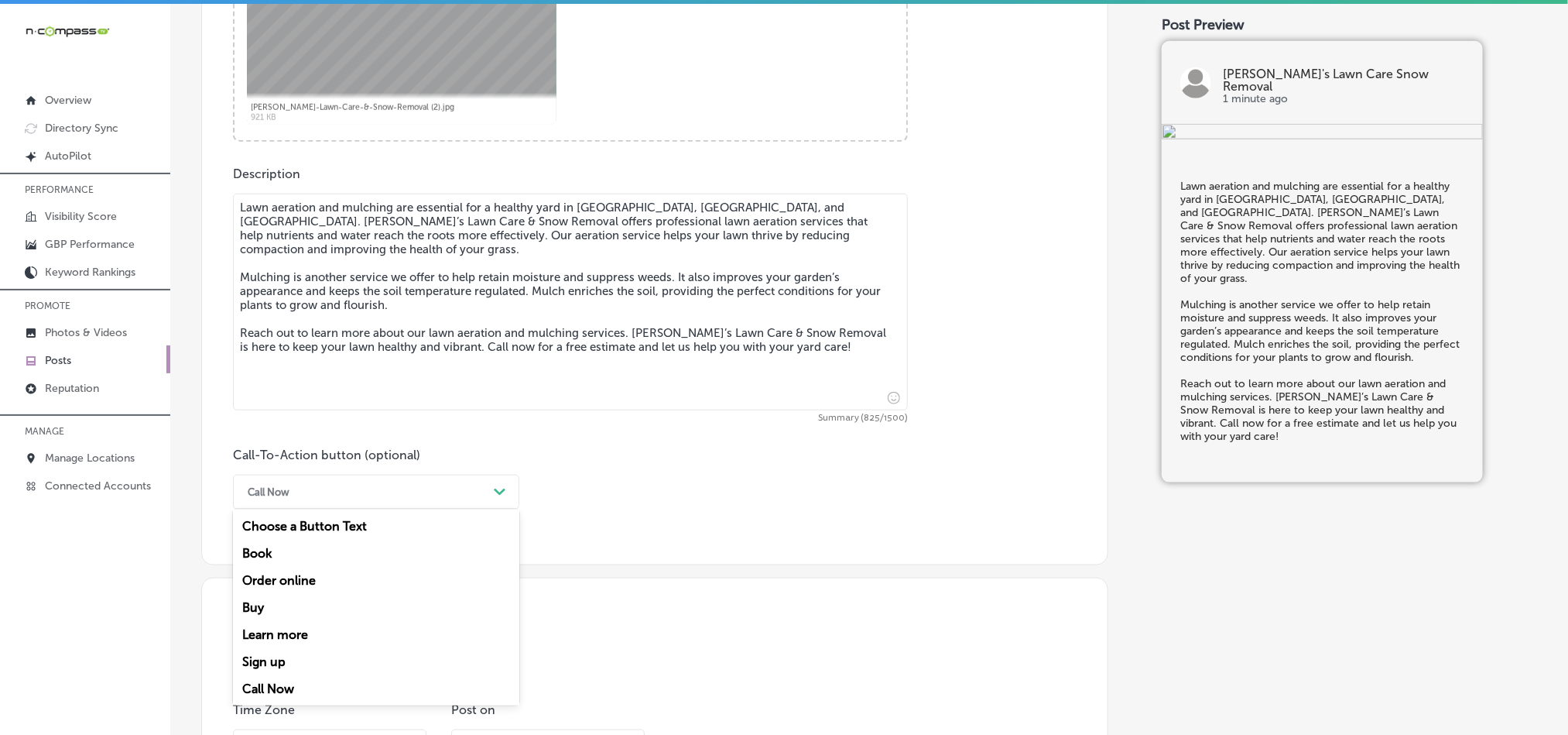
click at [421, 500] on div "Call Now" at bounding box center [364, 492] width 247 height 24
click at [286, 639] on div "Learn more" at bounding box center [376, 634] width 286 height 27
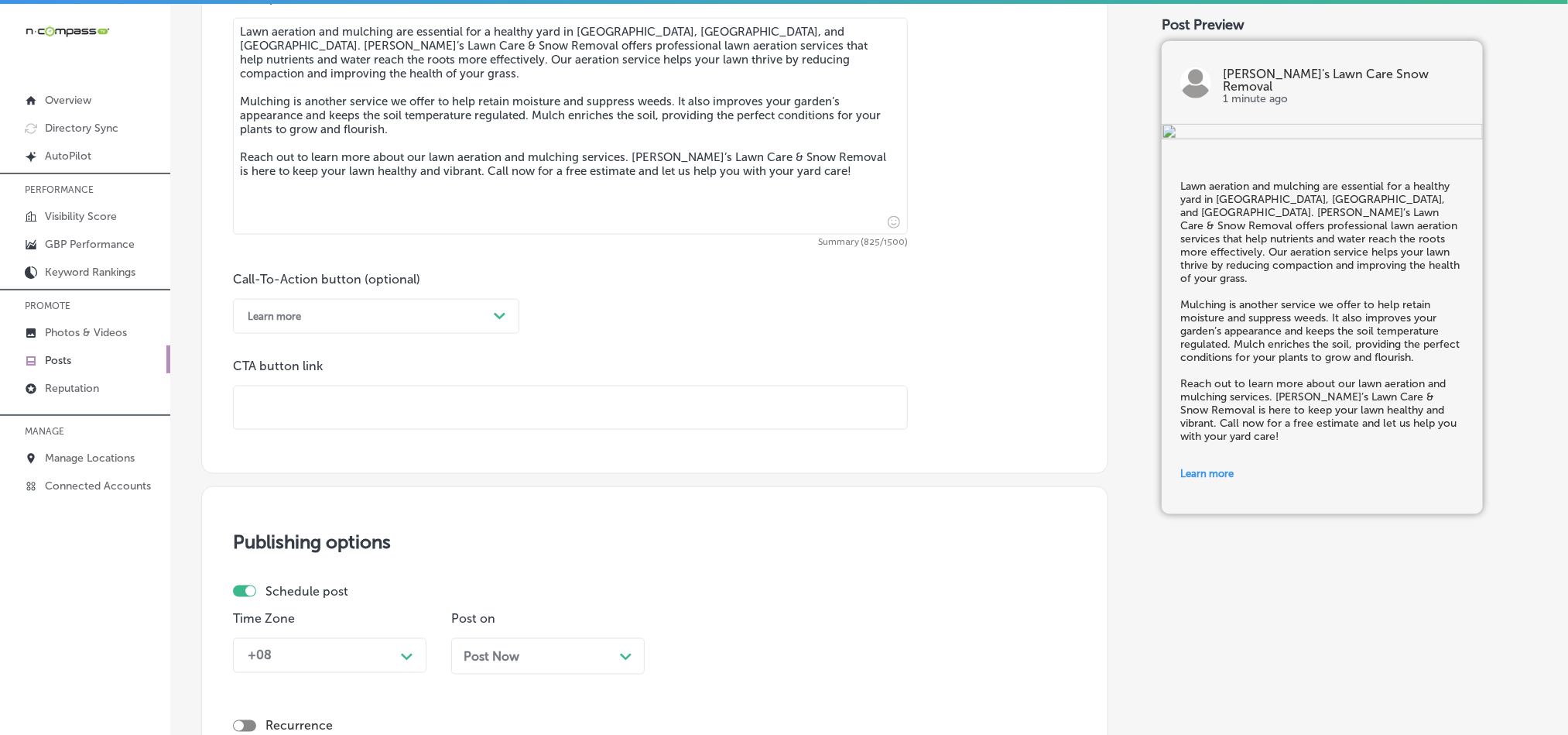
scroll to position [967, 0]
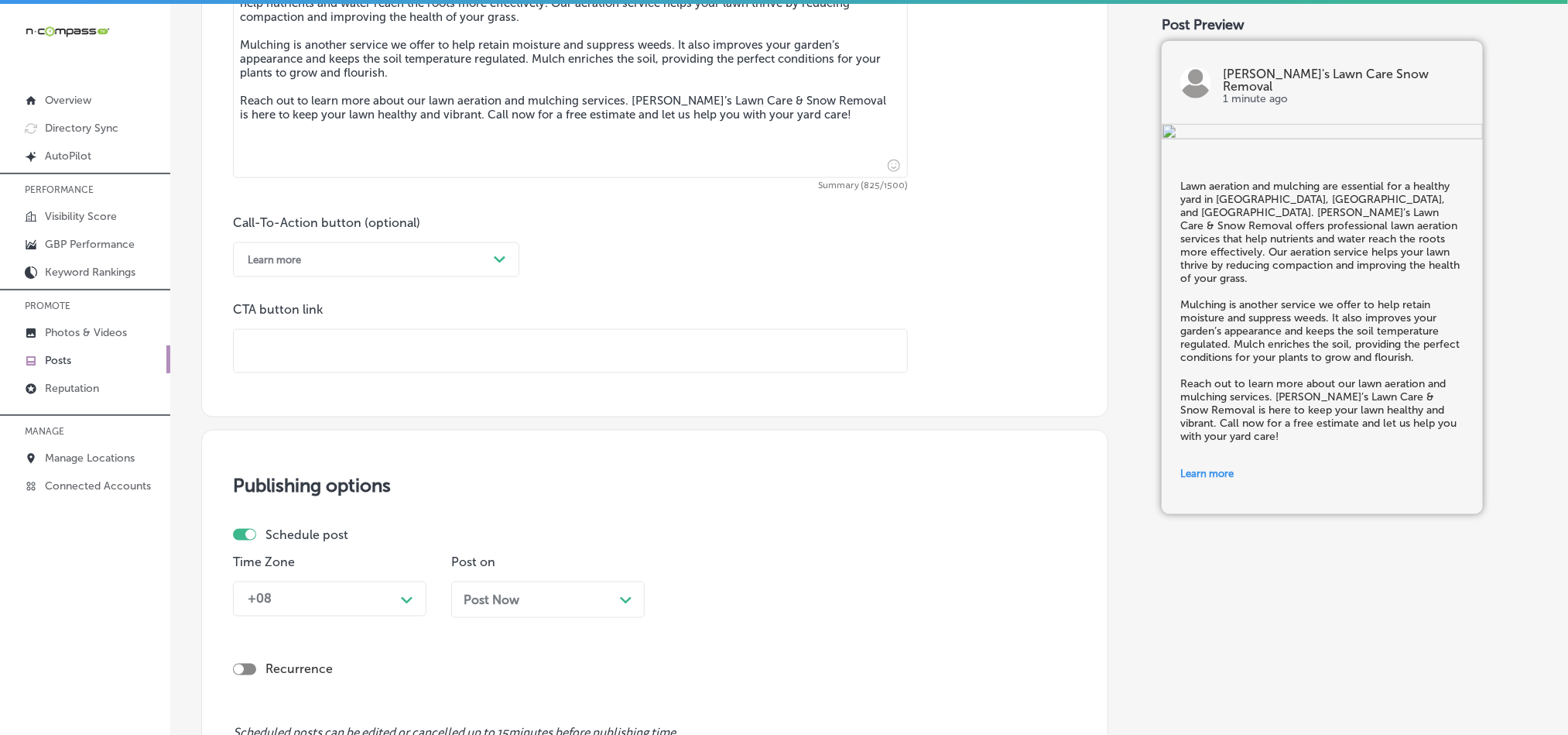
click at [377, 363] on input "text" at bounding box center [569, 351] width 673 height 43
paste input "[URL][DOMAIN_NAME]"
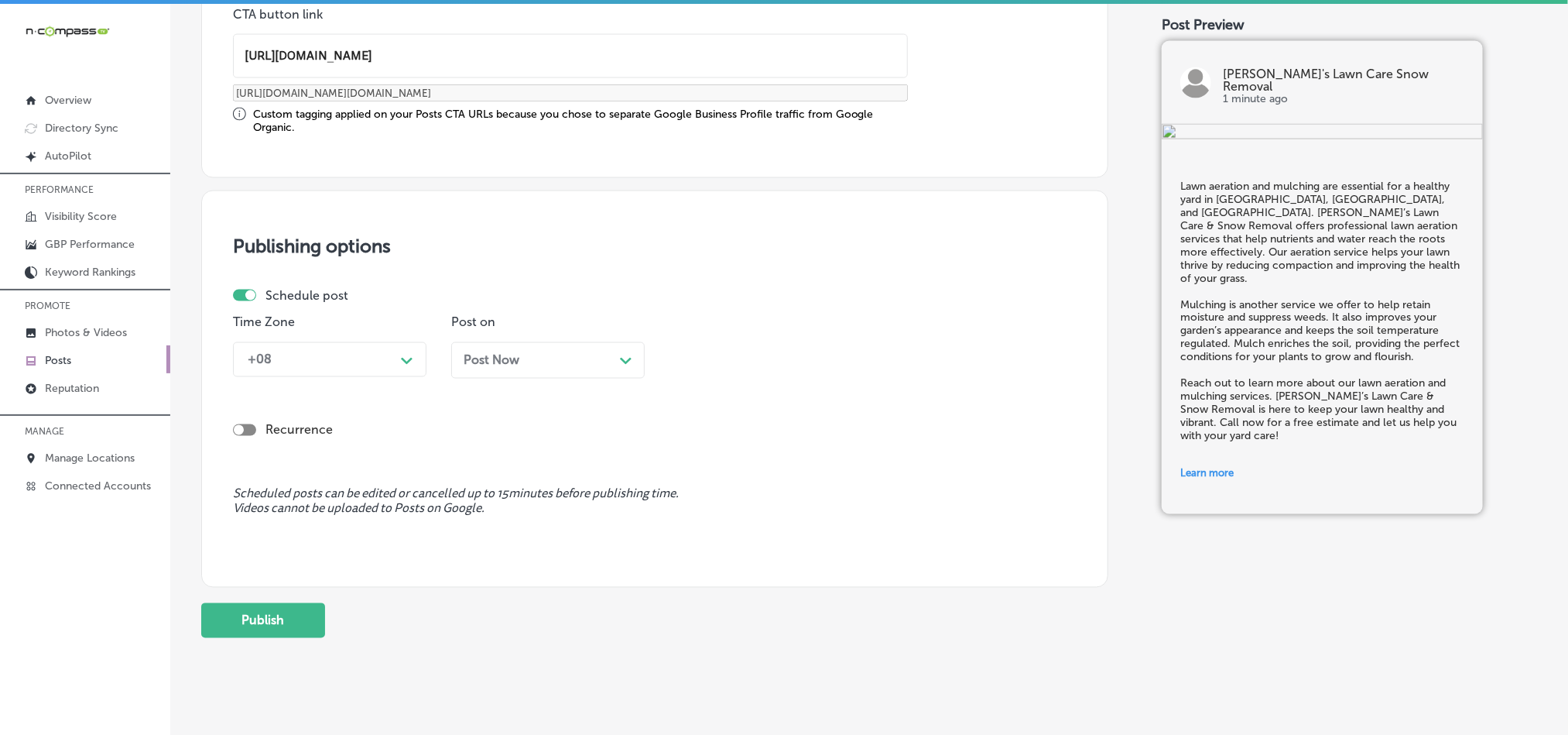
scroll to position [1278, 0]
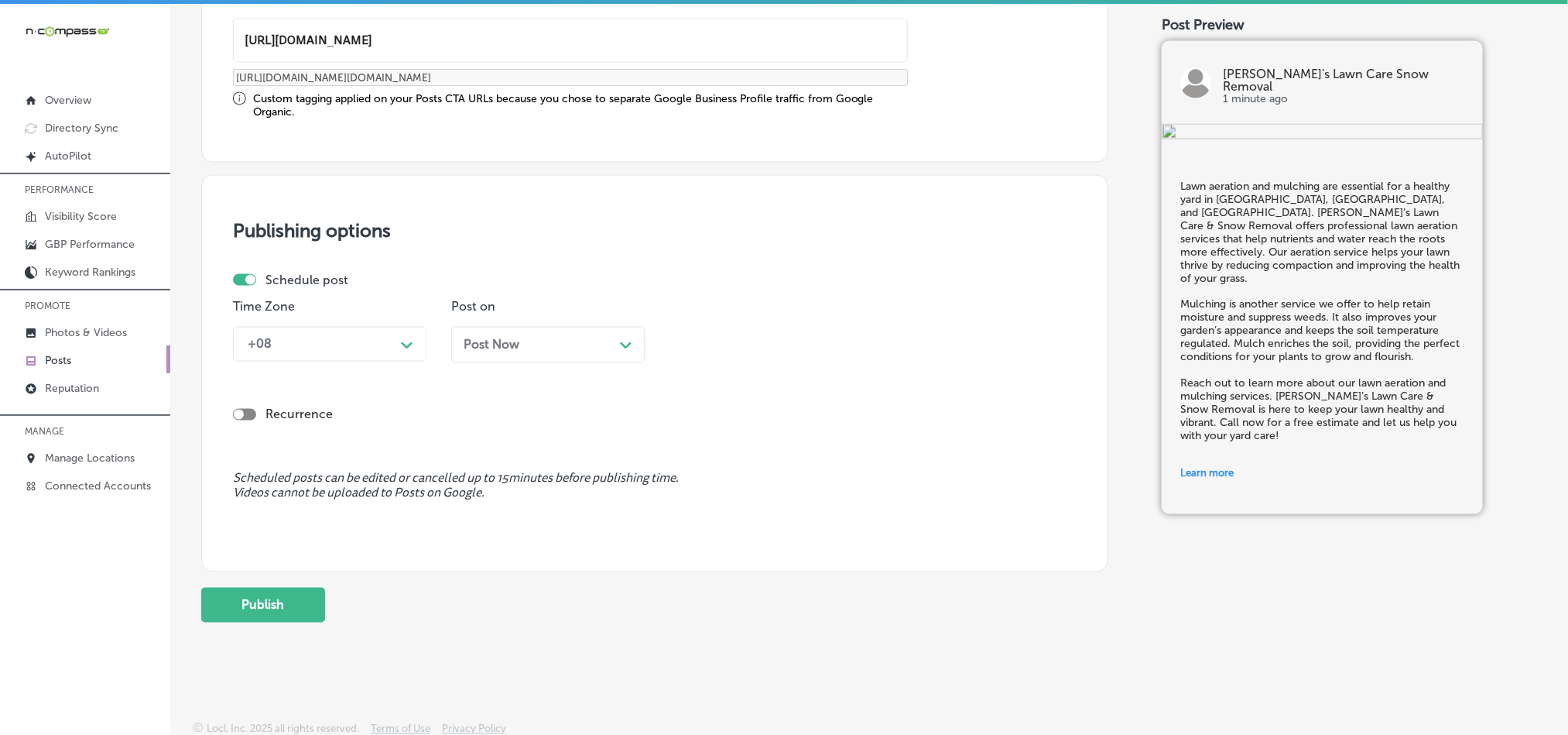
type input "[URL][DOMAIN_NAME]"
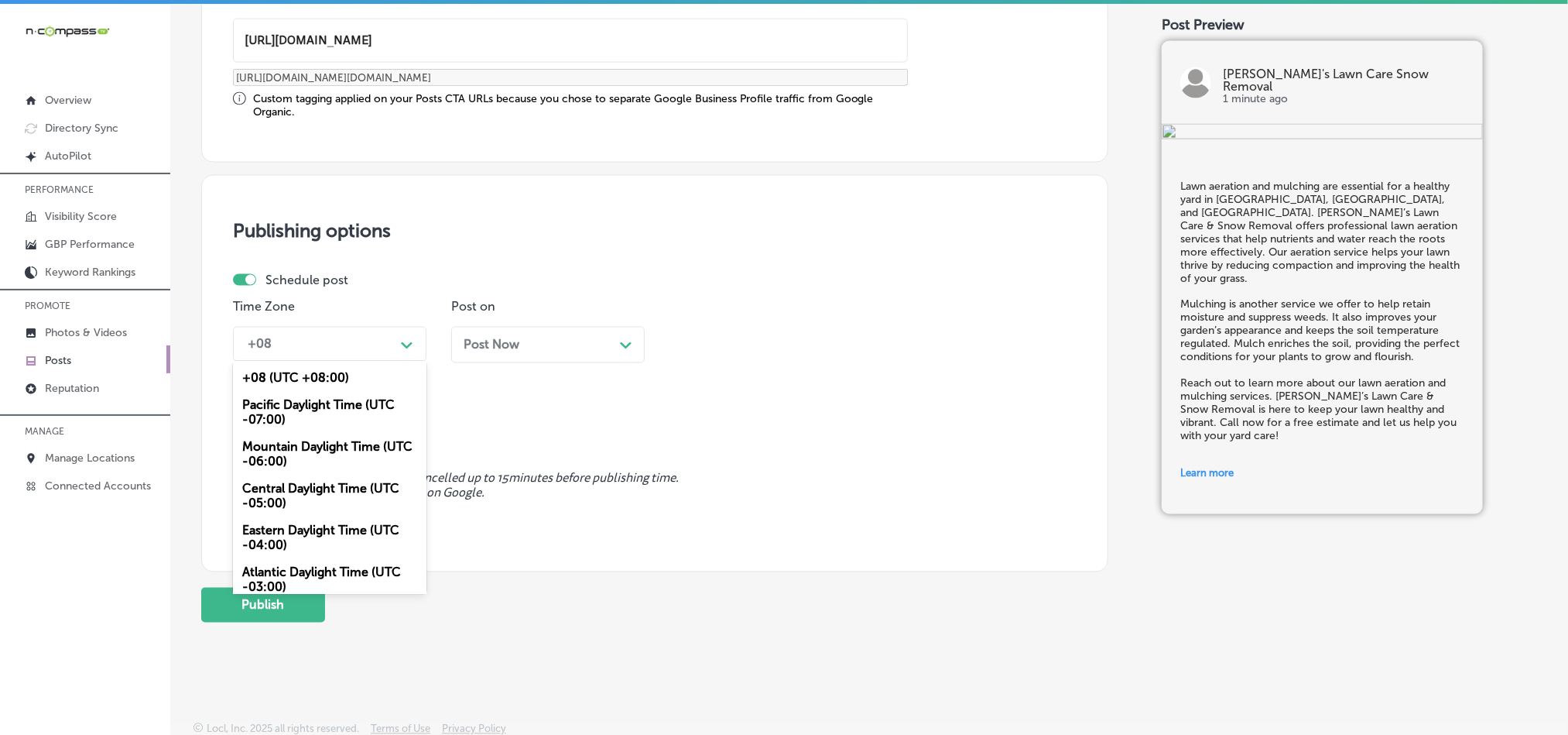
click at [348, 351] on div "+08" at bounding box center [317, 344] width 155 height 27
click at [283, 459] on div "Mountain Daylight Time (UTC -06:00)" at bounding box center [330, 455] width 193 height 42
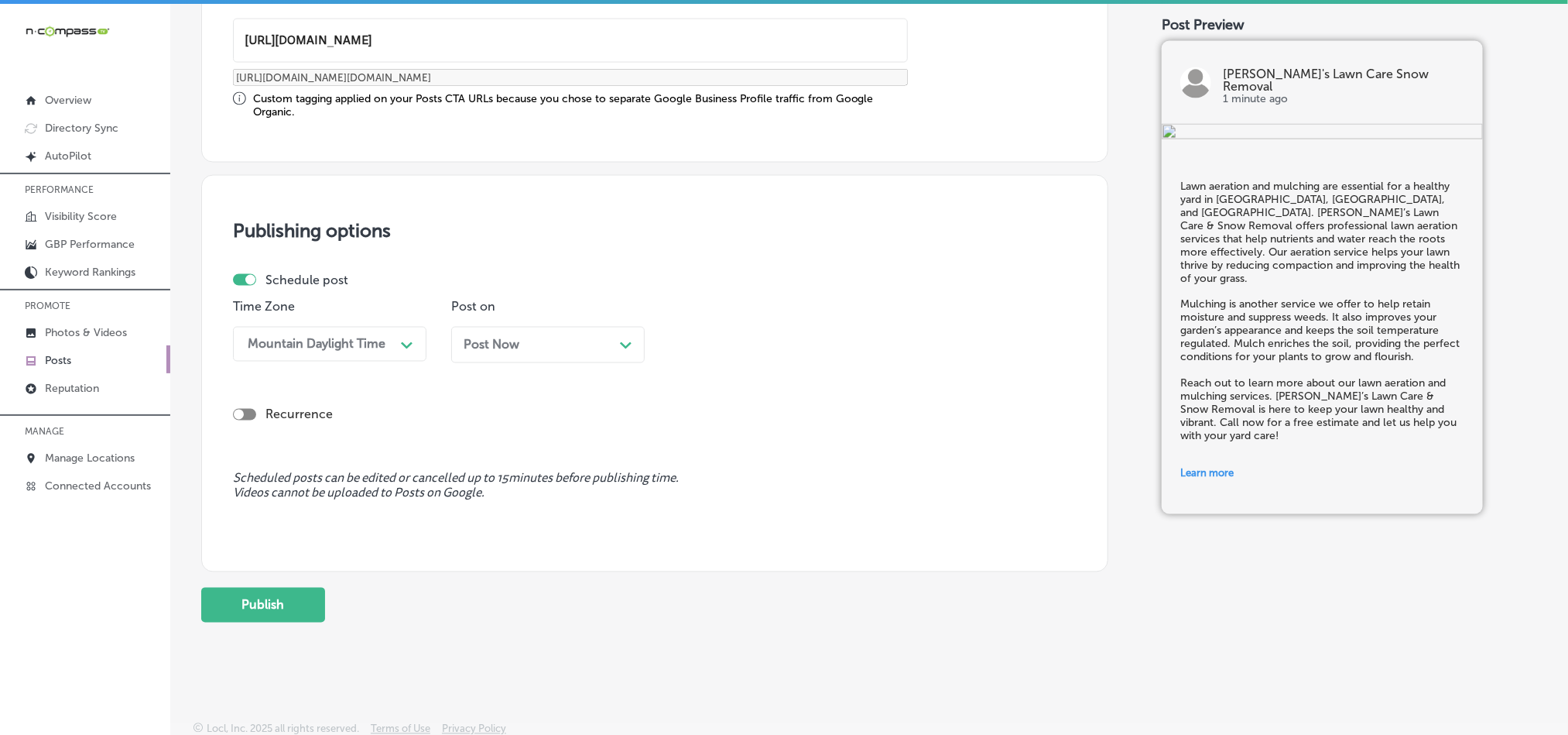
click at [545, 352] on div "Post Now Path Created with Sketch." at bounding box center [547, 345] width 168 height 15
click at [776, 335] on div "10:30 AM" at bounding box center [754, 344] width 155 height 27
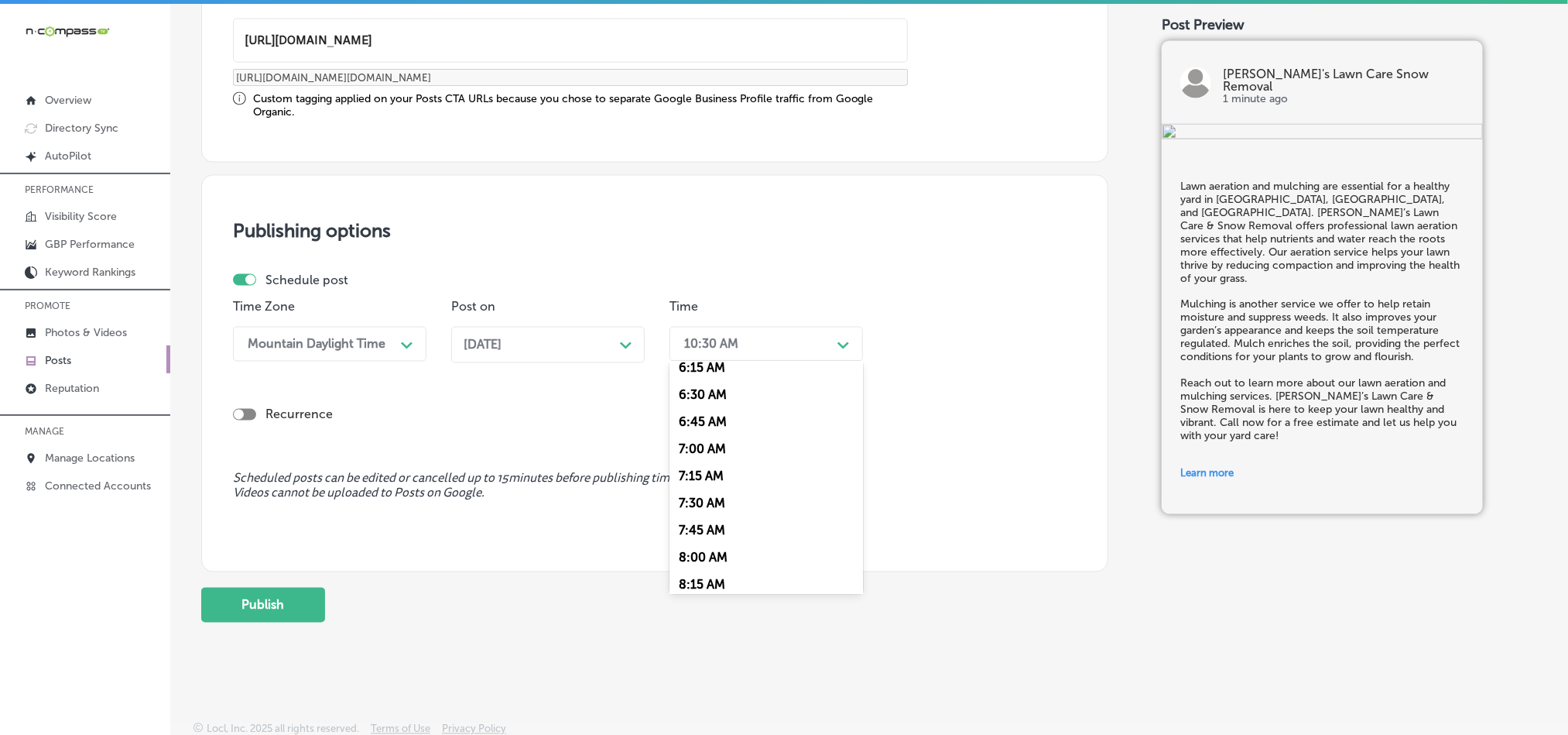
scroll to position [697, 0]
click at [700, 449] on div "7:00 AM" at bounding box center [767, 440] width 193 height 27
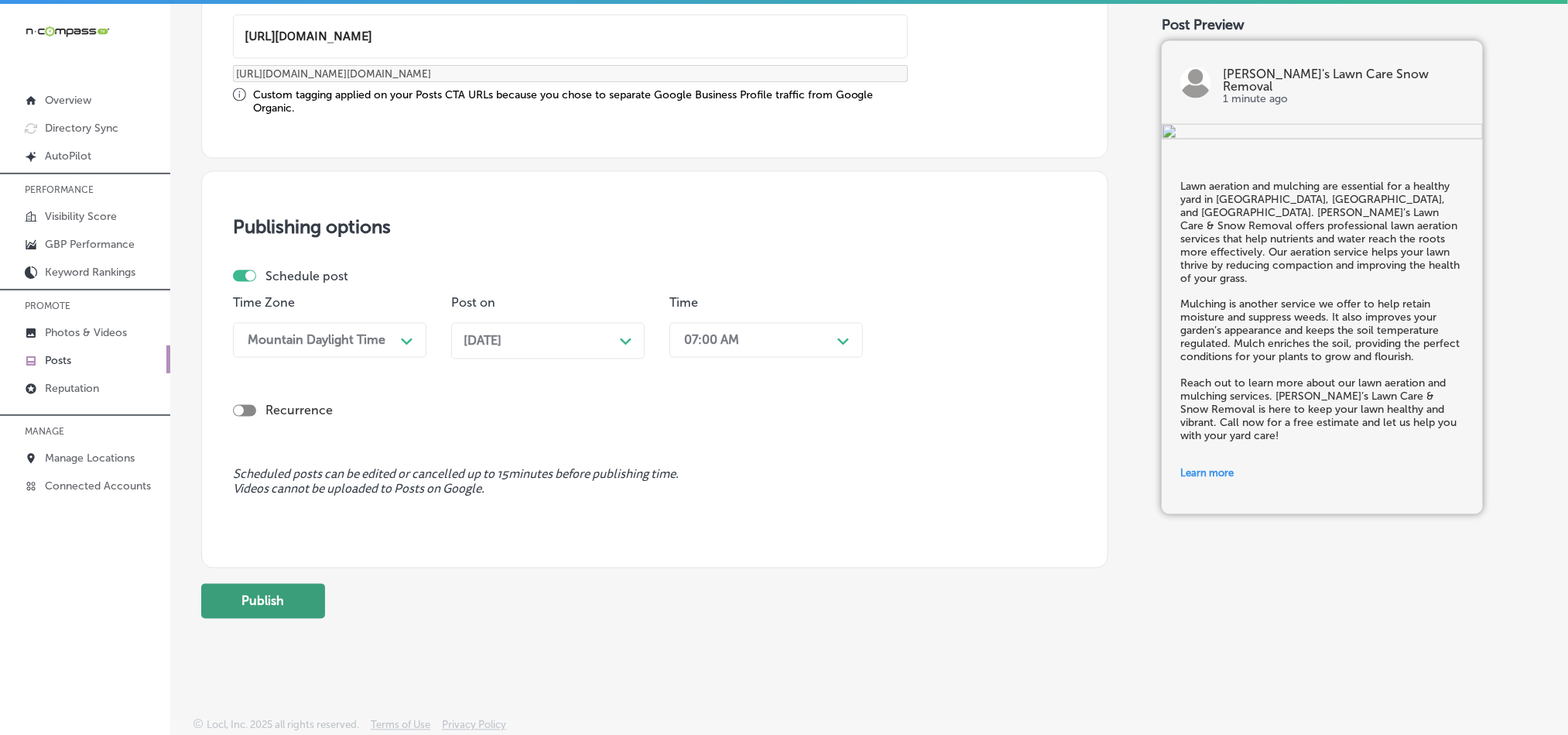
click at [254, 615] on button "Publish" at bounding box center [263, 600] width 124 height 35
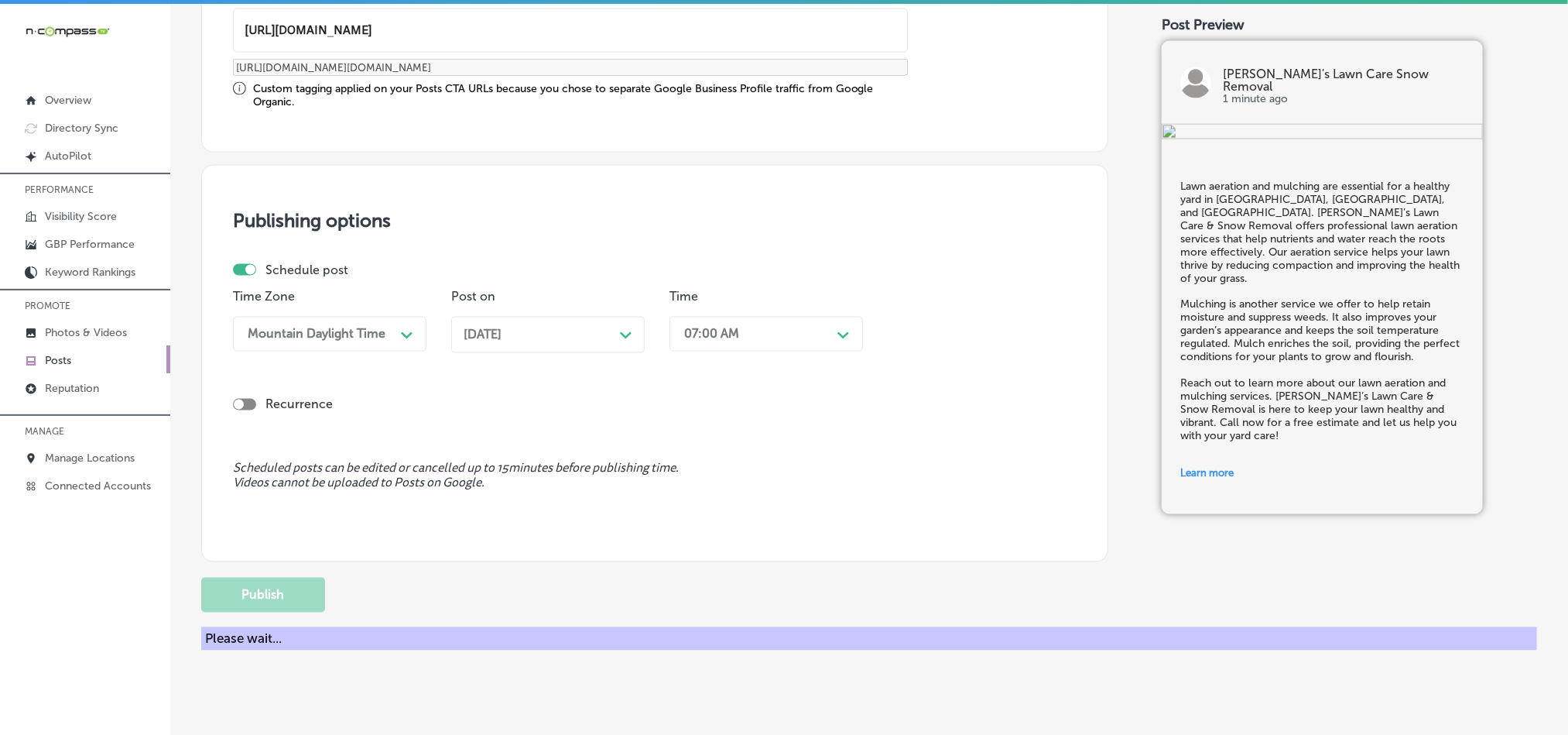
scroll to position [1148, 0]
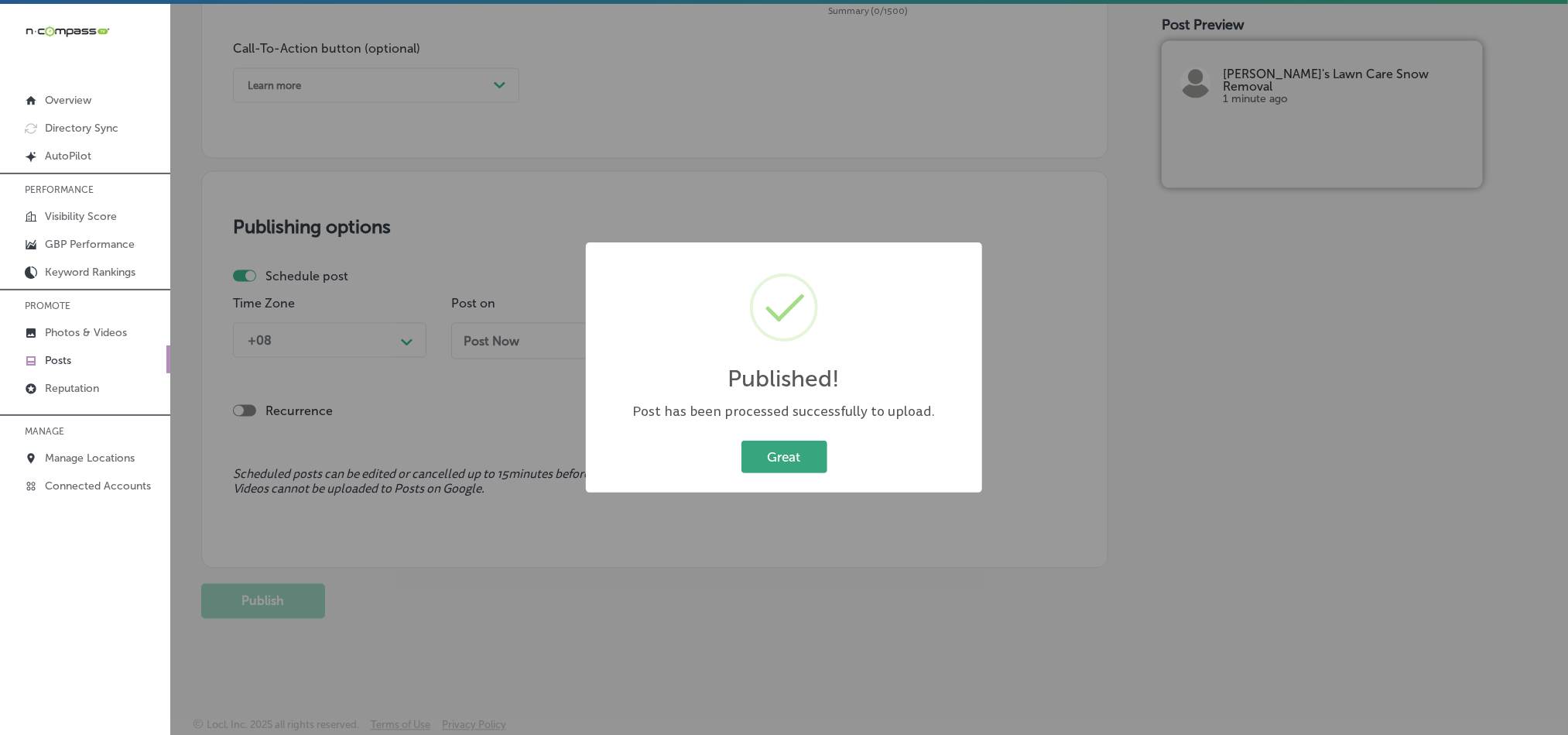
click at [757, 468] on button "Great" at bounding box center [784, 457] width 86 height 32
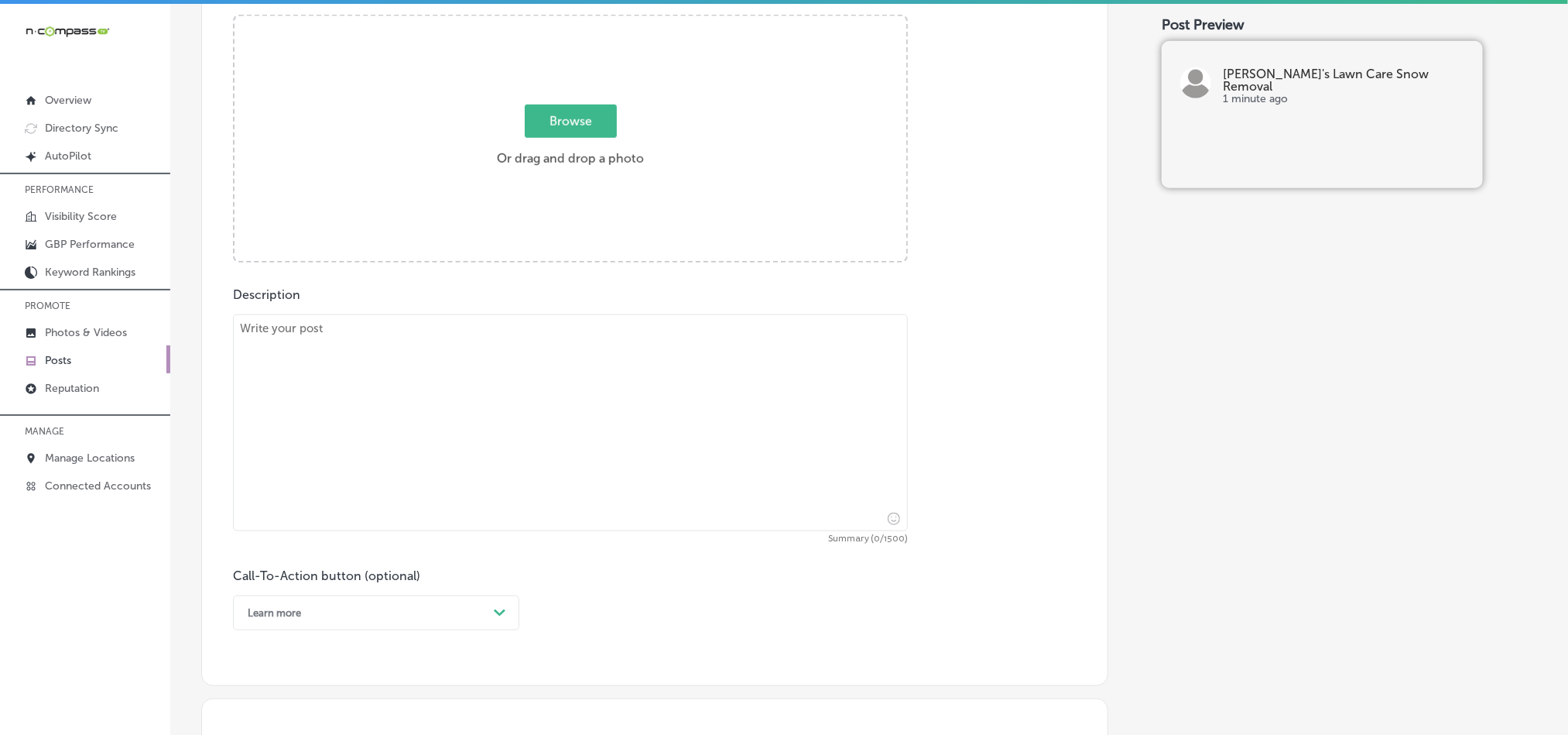
scroll to position [567, 0]
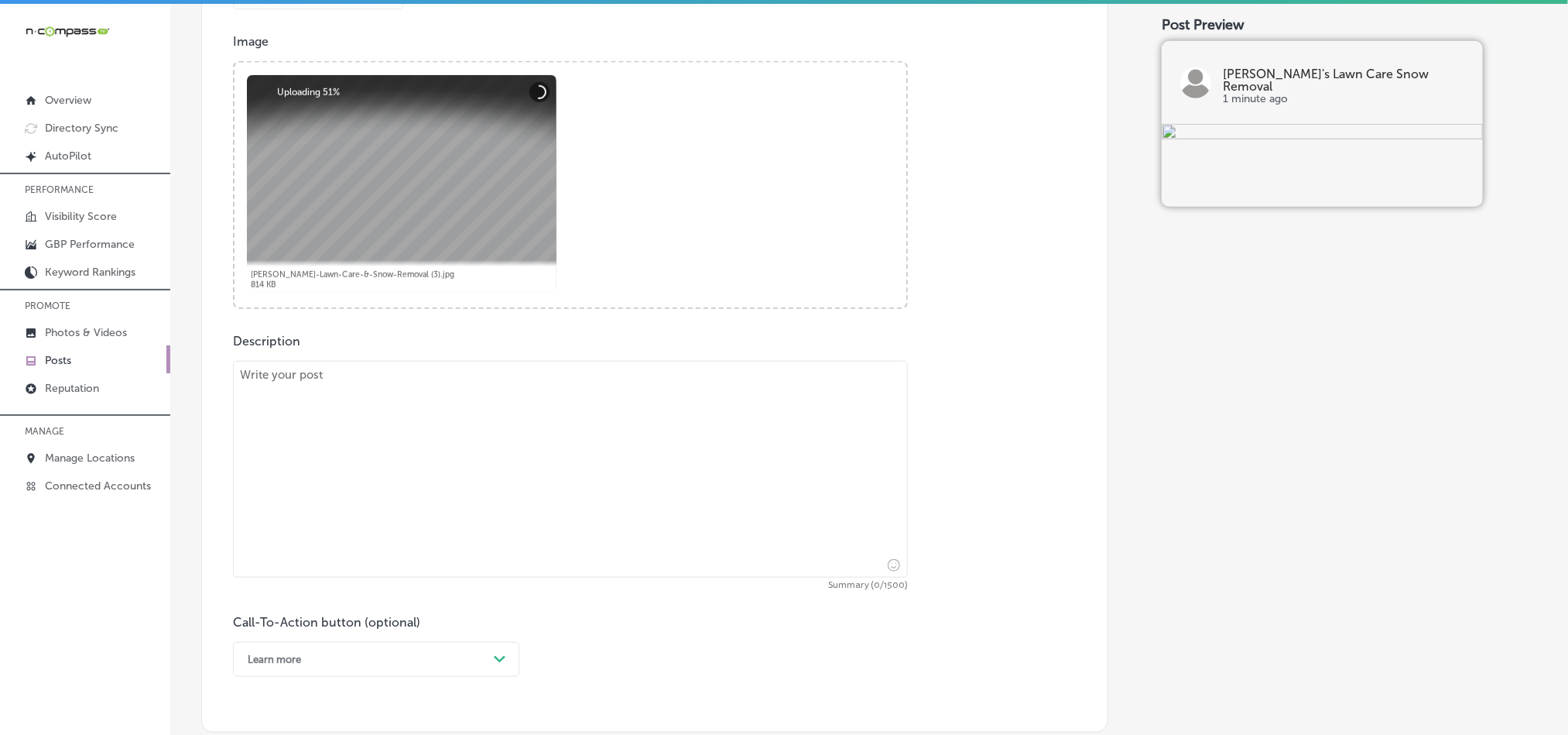
click at [493, 463] on textarea at bounding box center [570, 469] width 675 height 216
paste textarea "As fall approaches in [GEOGRAPHIC_DATA][PERSON_NAME], [GEOGRAPHIC_DATA], and [G…"
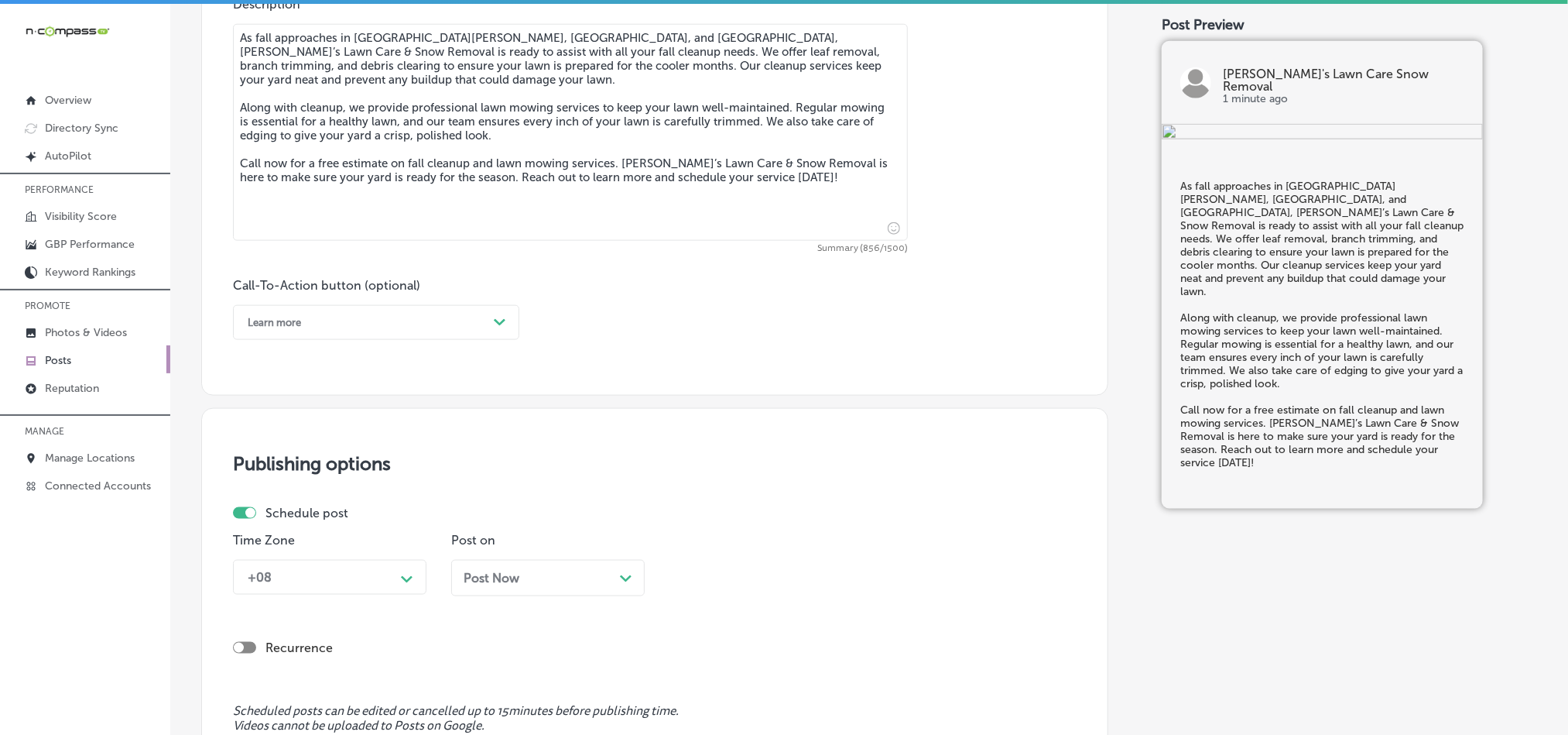
scroll to position [917, 0]
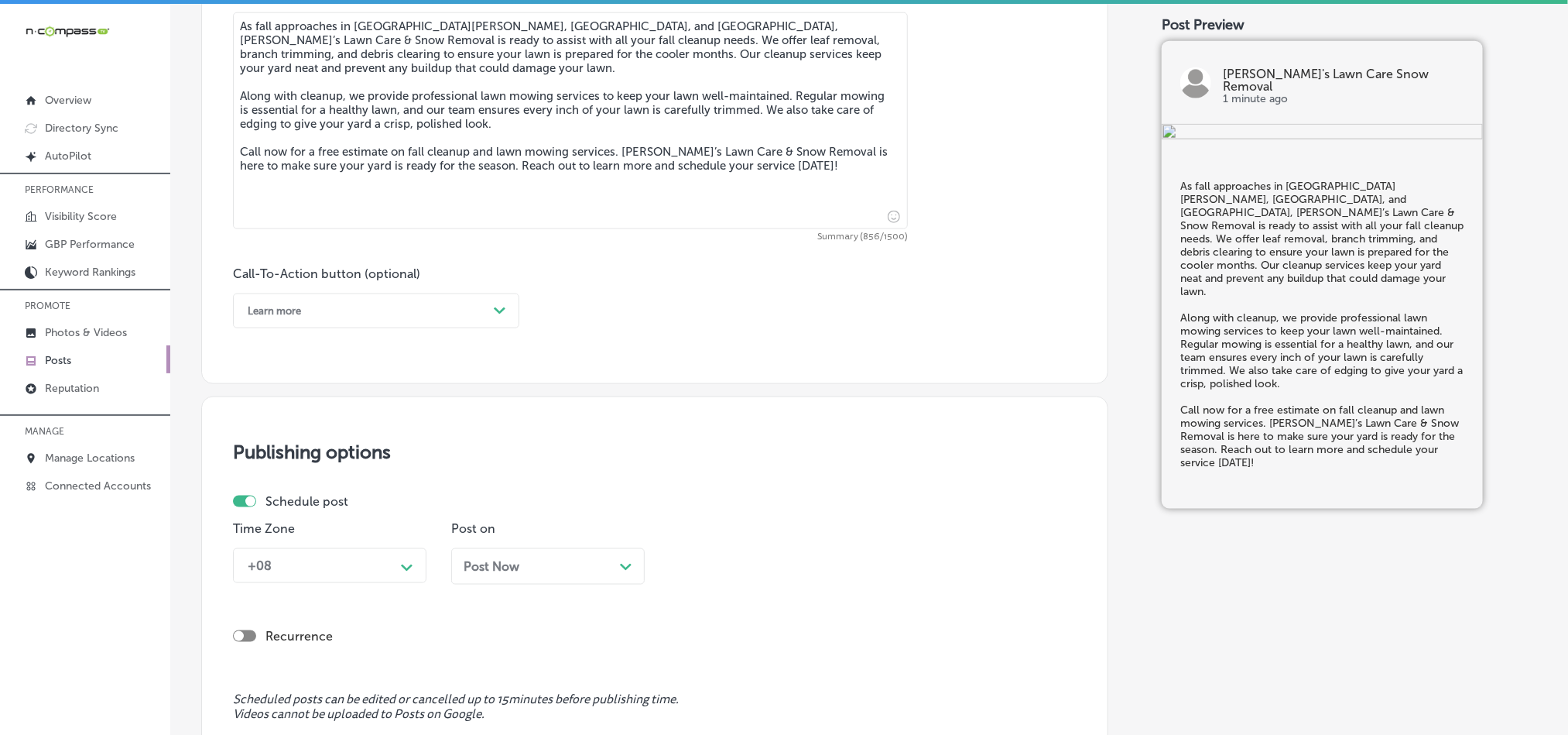
type textarea "As fall approaches in [GEOGRAPHIC_DATA][PERSON_NAME], [GEOGRAPHIC_DATA], and [G…"
click at [414, 316] on div "Learn more" at bounding box center [364, 311] width 247 height 24
click at [272, 508] on div "Call Now" at bounding box center [376, 507] width 286 height 27
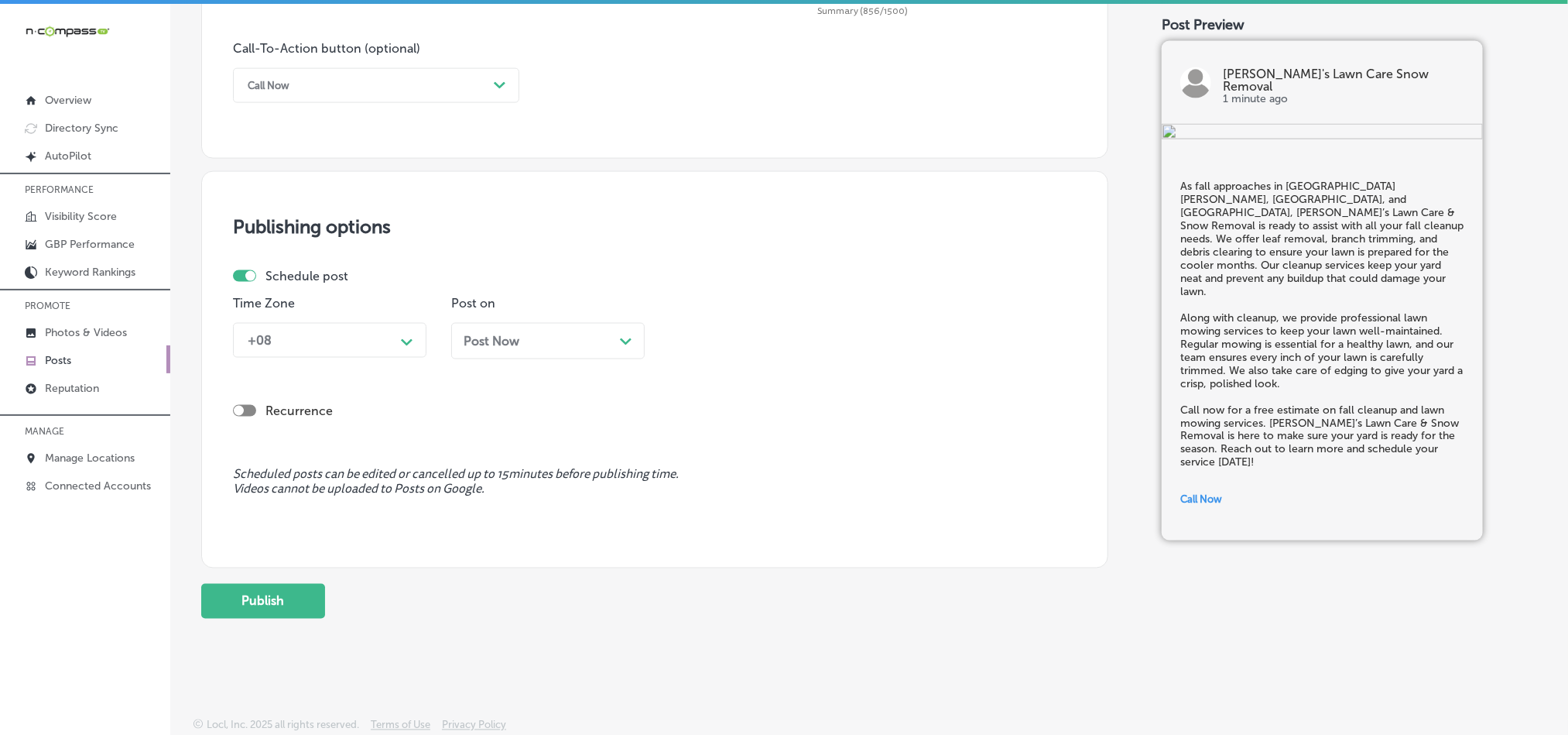
scroll to position [1148, 0]
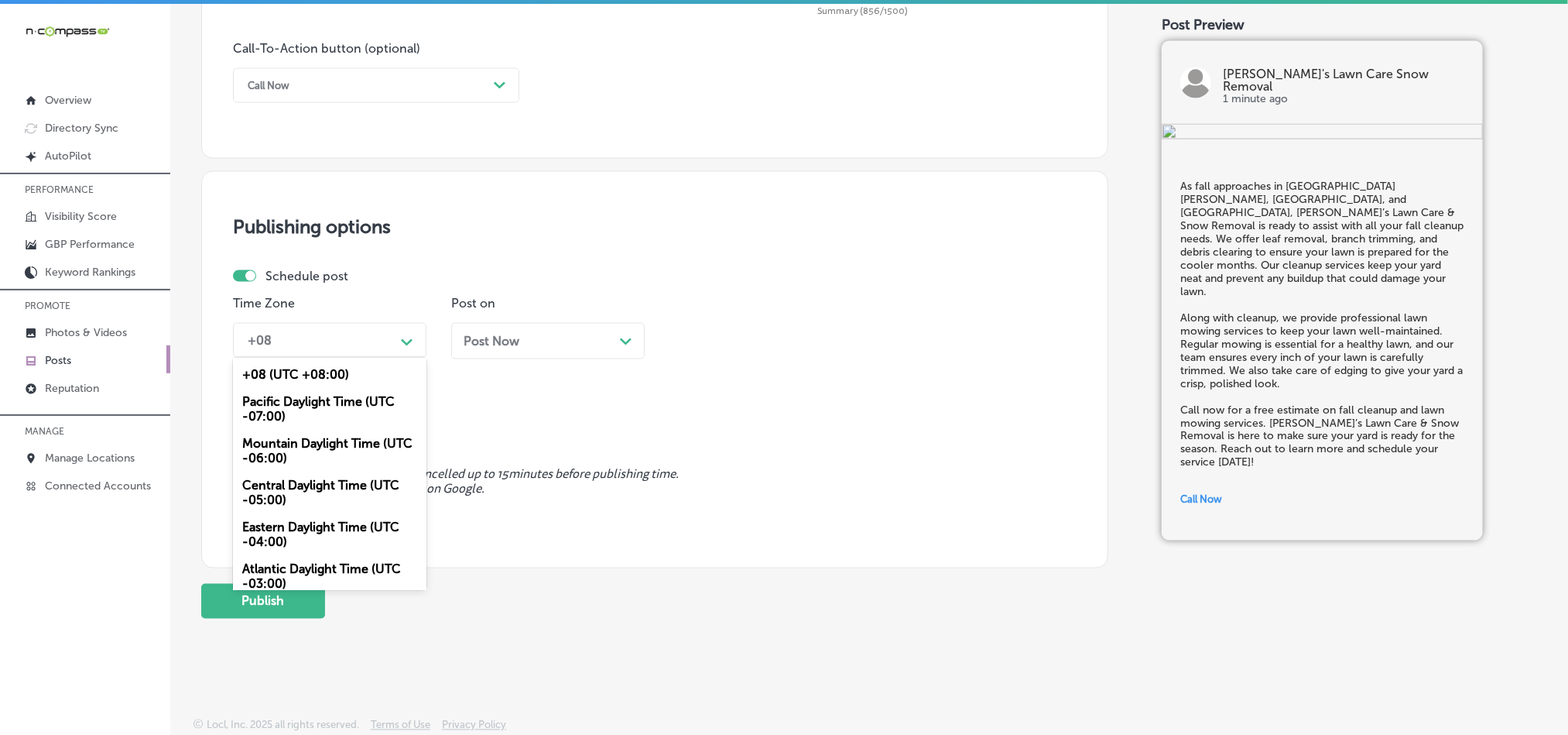
click at [339, 335] on div "+08" at bounding box center [317, 340] width 155 height 27
click at [310, 449] on div "Mountain Daylight Time (UTC -06:00)" at bounding box center [330, 451] width 193 height 42
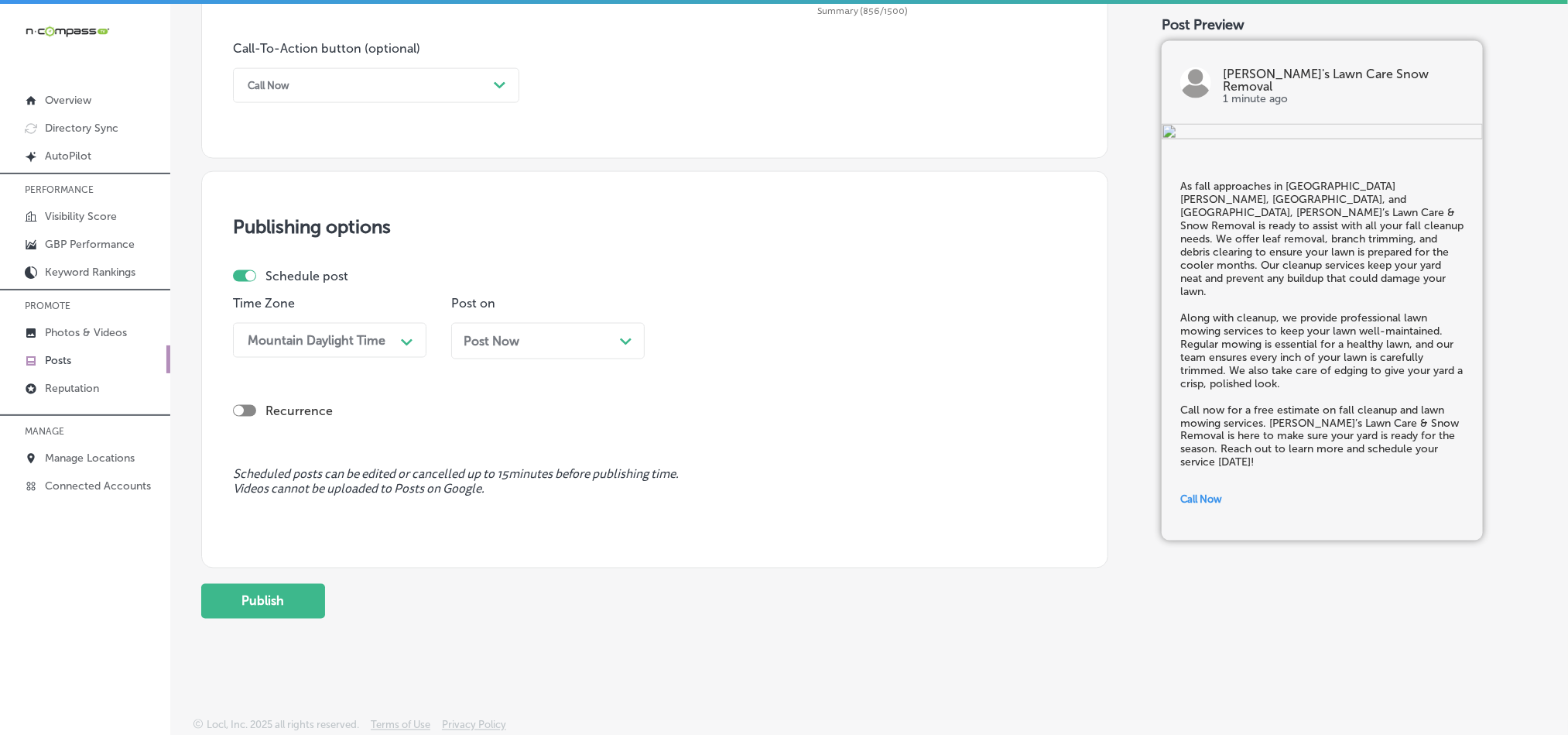
click at [595, 324] on div "Post Now Path Created with Sketch." at bounding box center [548, 341] width 193 height 36
click at [567, 338] on div "[DATE] Path Created with Sketch." at bounding box center [547, 341] width 168 height 15
click at [742, 435] on div "Schedule post Time Zone Mountain Daylight Time Path Created with Sketch. Post o…" at bounding box center [655, 359] width 843 height 182
click at [581, 348] on div "[DATE] Path Created with Sketch." at bounding box center [548, 341] width 193 height 36
click at [798, 339] on div "10:30 AM" at bounding box center [754, 340] width 155 height 27
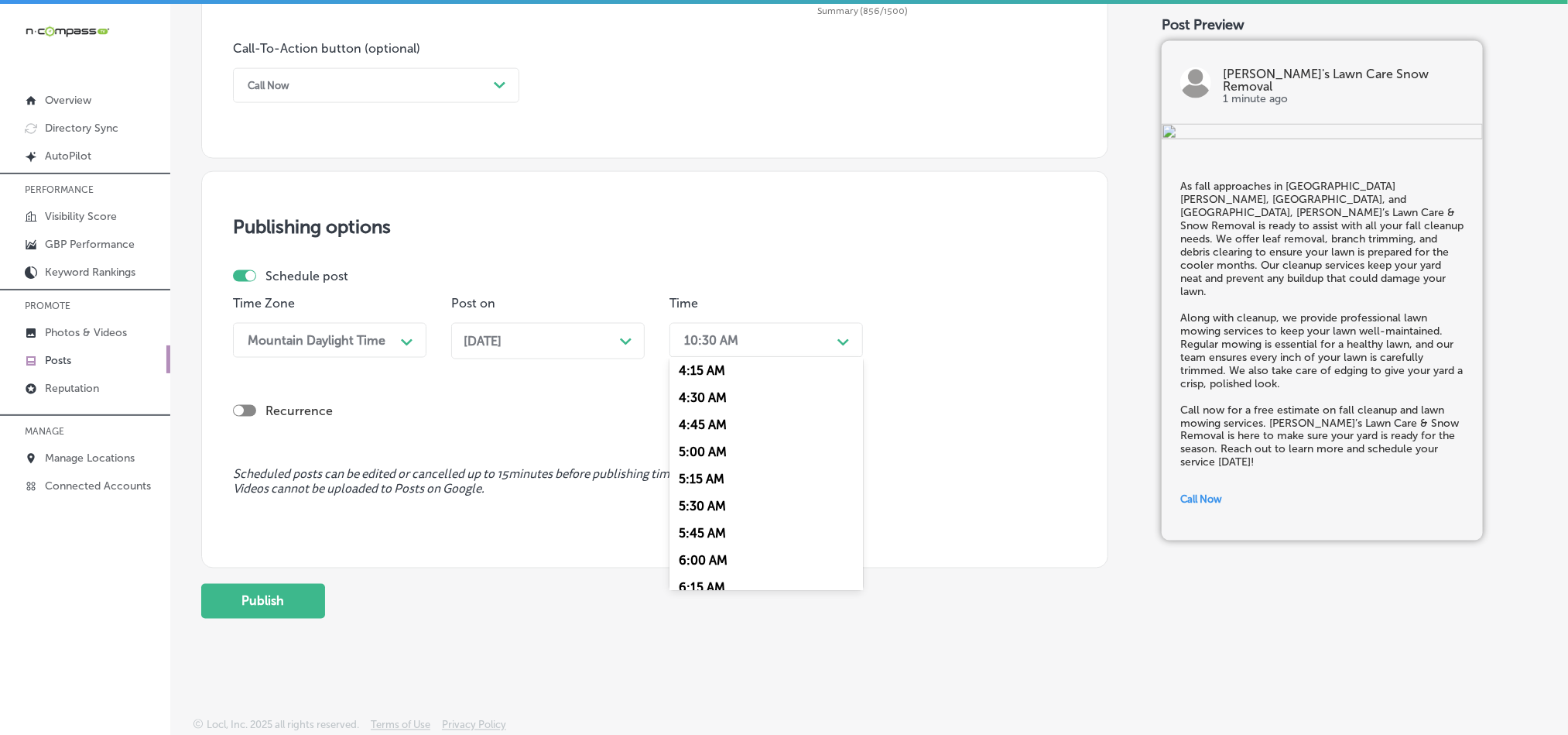
scroll to position [580, 0]
click at [693, 552] on div "7:00 AM" at bounding box center [767, 551] width 193 height 27
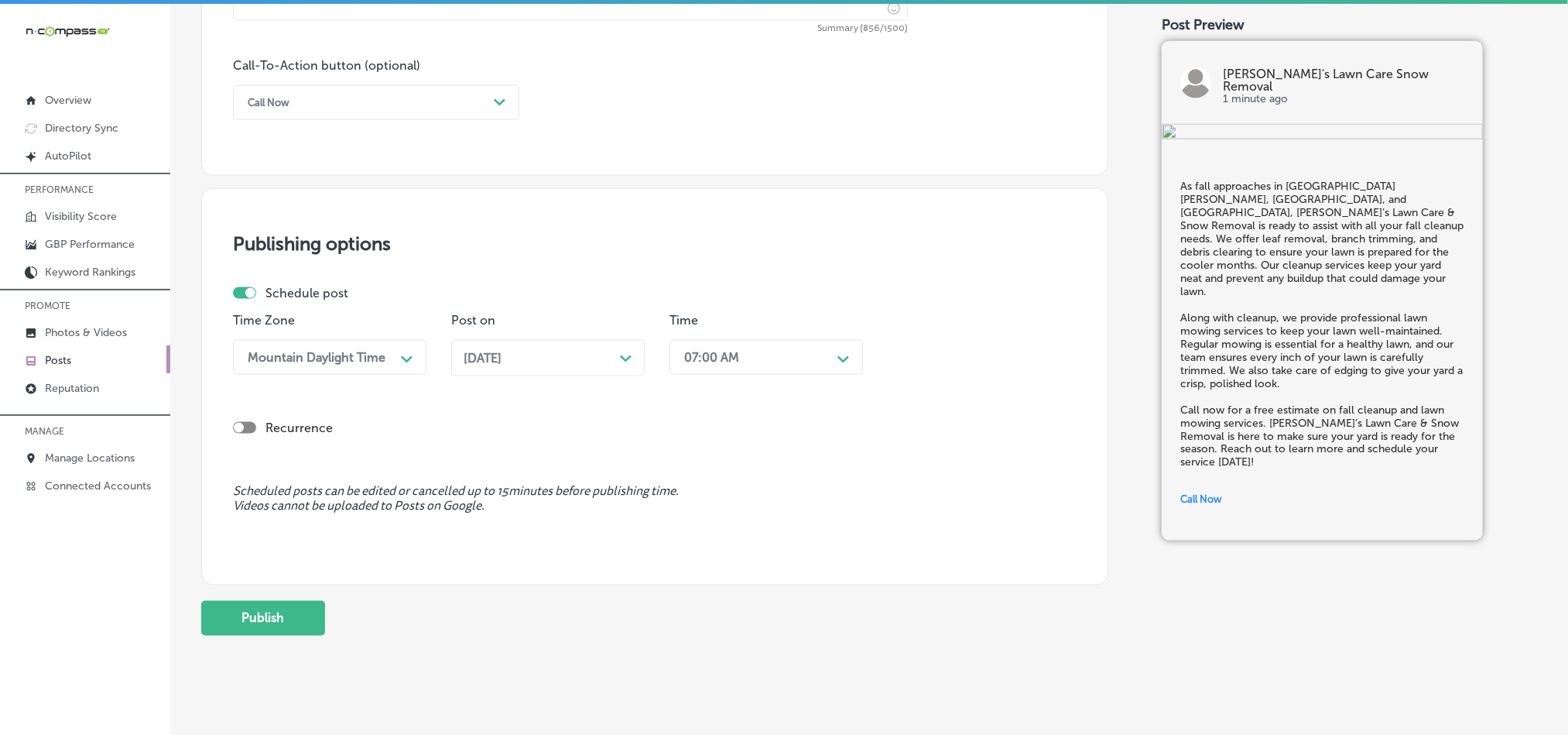
scroll to position [1148, 0]
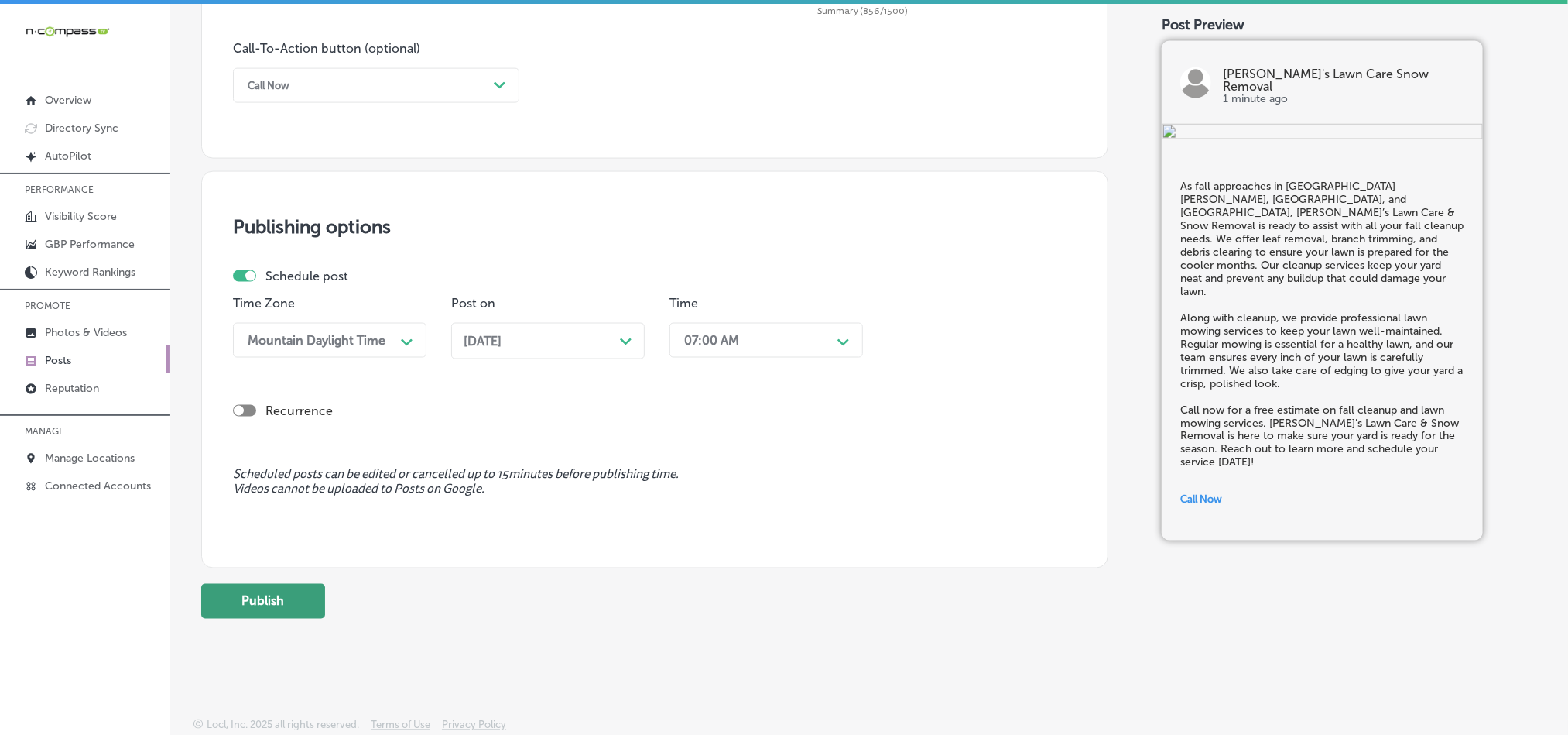
click at [253, 583] on button "Publish" at bounding box center [263, 600] width 124 height 35
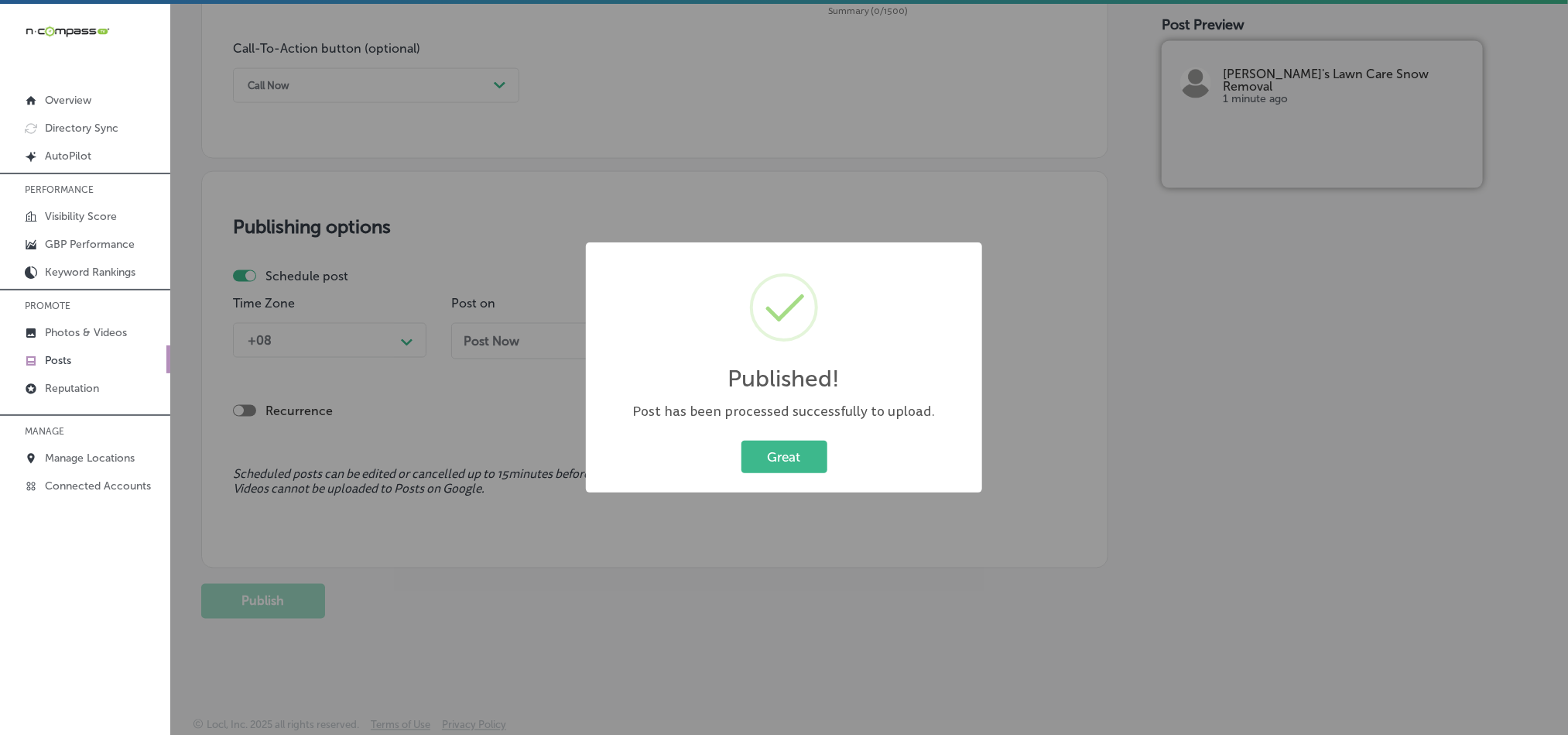
click at [794, 432] on div "Published! × Post has been processed successfully to upload. Great Cancel" at bounding box center [784, 367] width 397 height 250
click at [792, 460] on button "Great" at bounding box center [784, 457] width 86 height 32
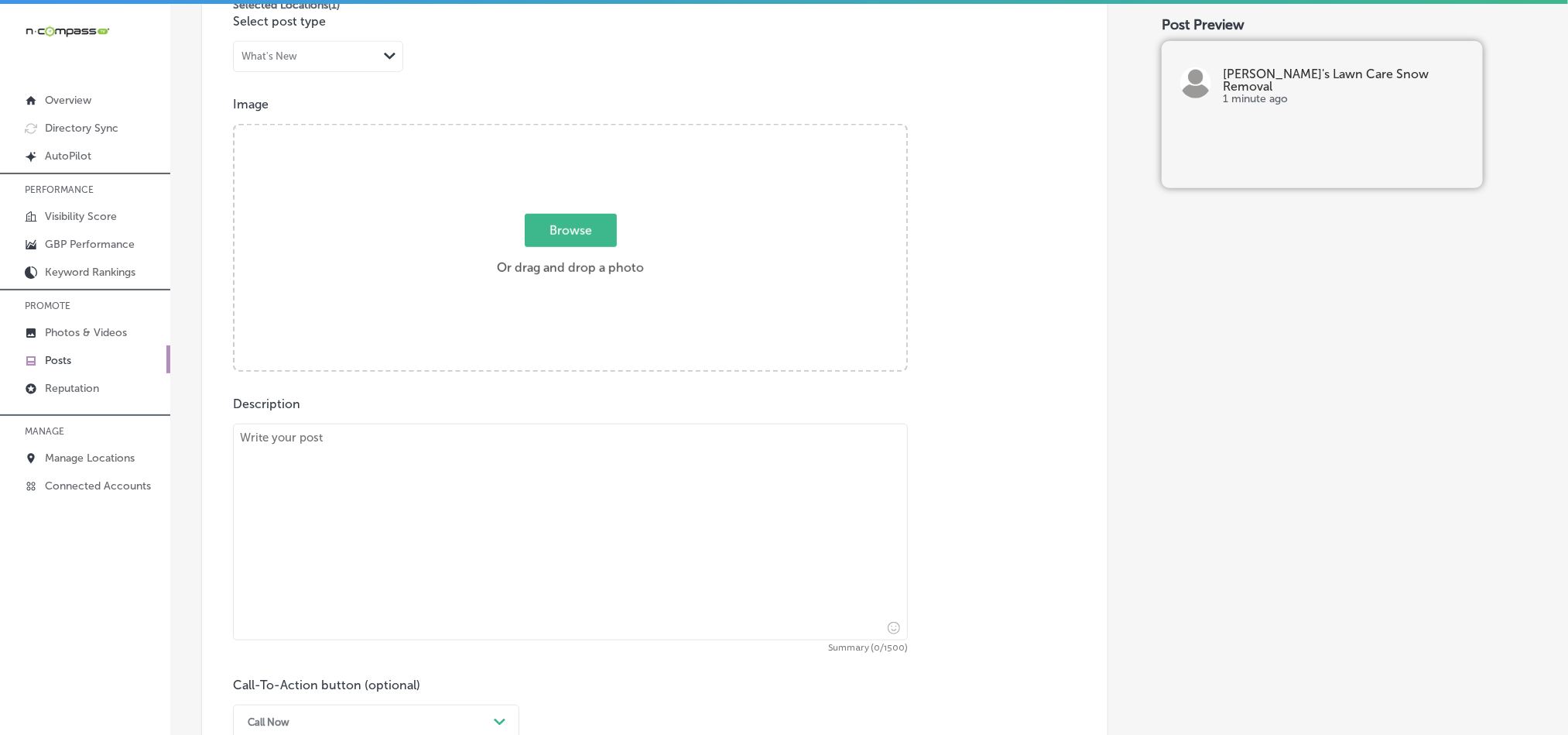
scroll to position [490, 0]
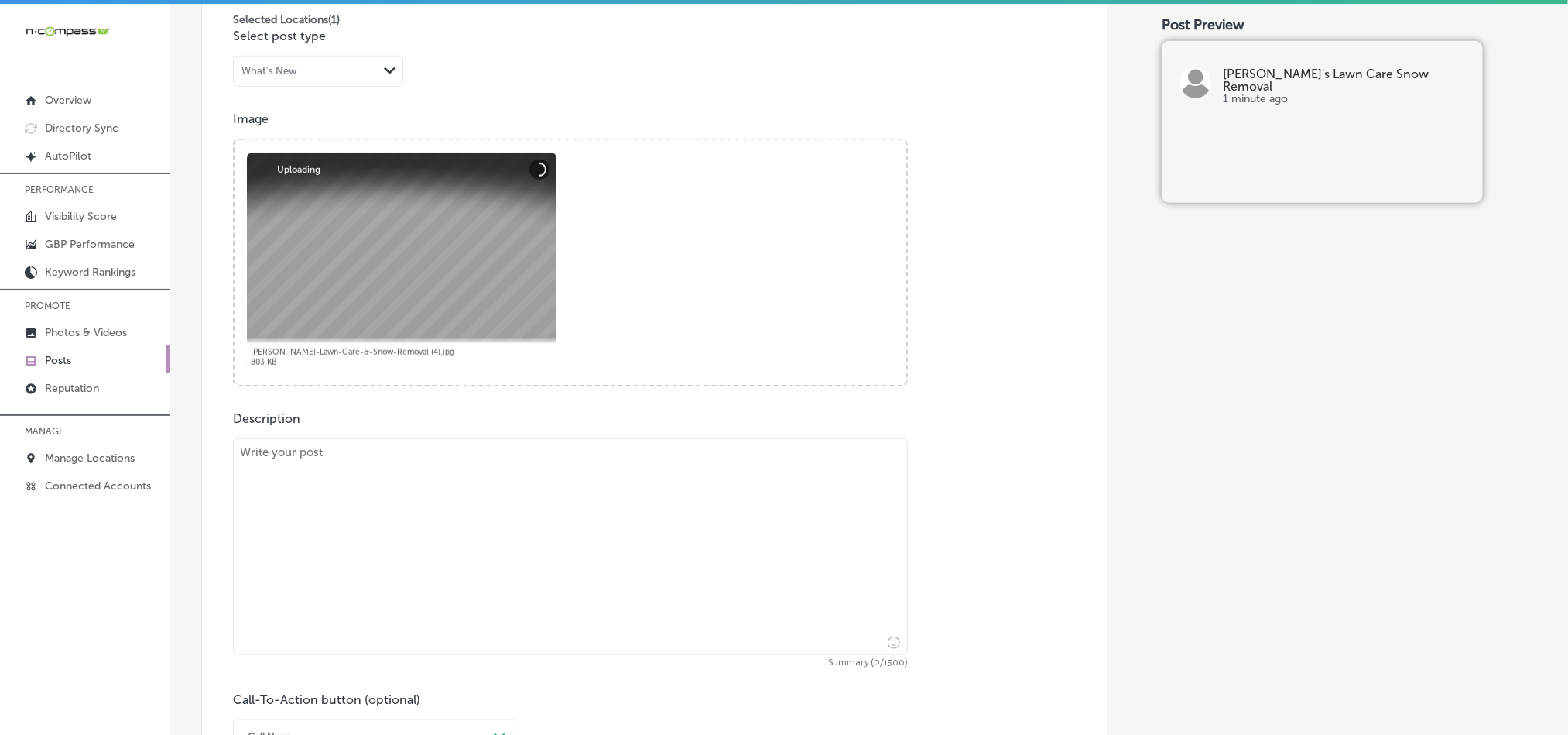
click at [458, 526] on textarea at bounding box center [570, 546] width 675 height 216
paste textarea "In [GEOGRAPHIC_DATA], [GEOGRAPHIC_DATA], and [GEOGRAPHIC_DATA], [PERSON_NAME]’s…"
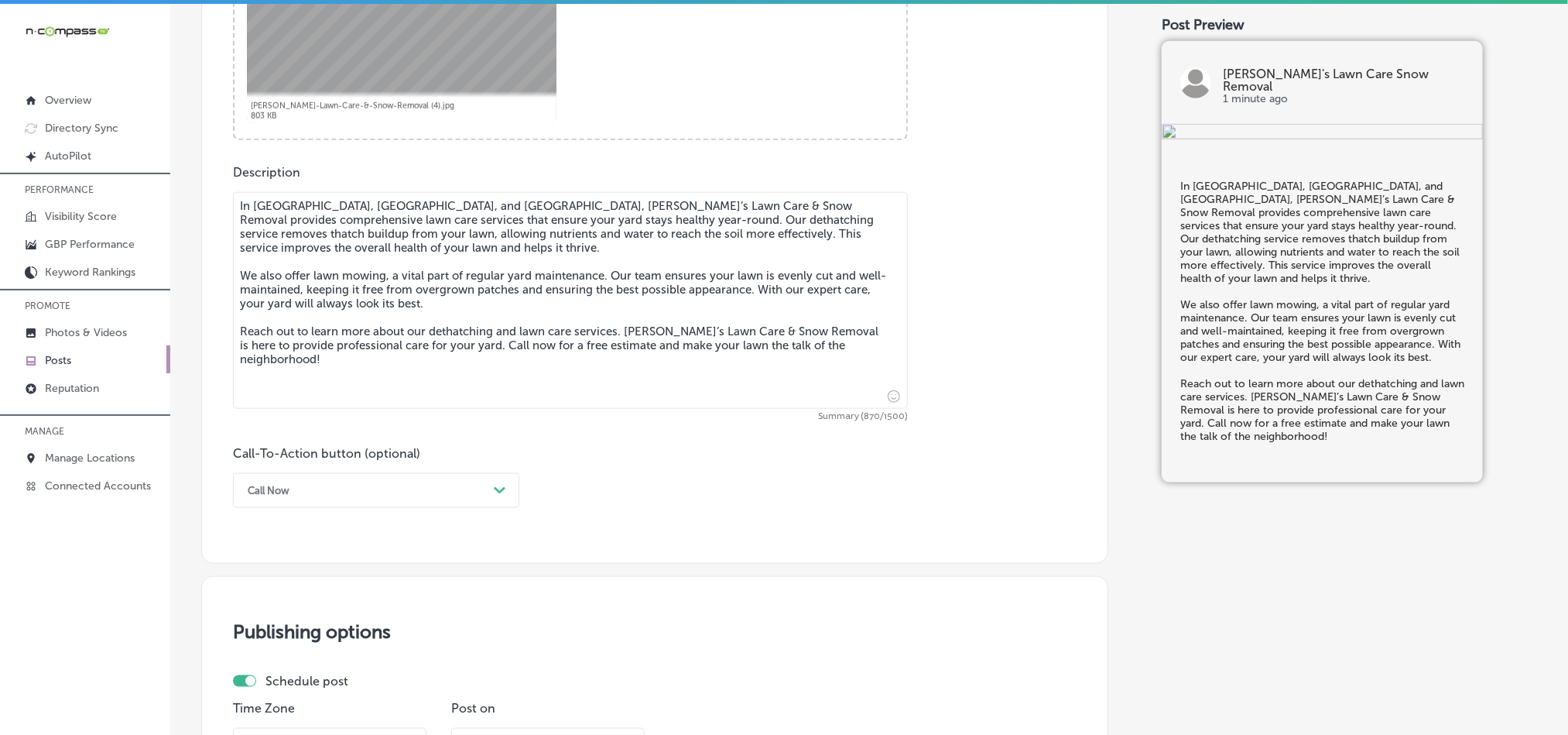
scroll to position [762, 0]
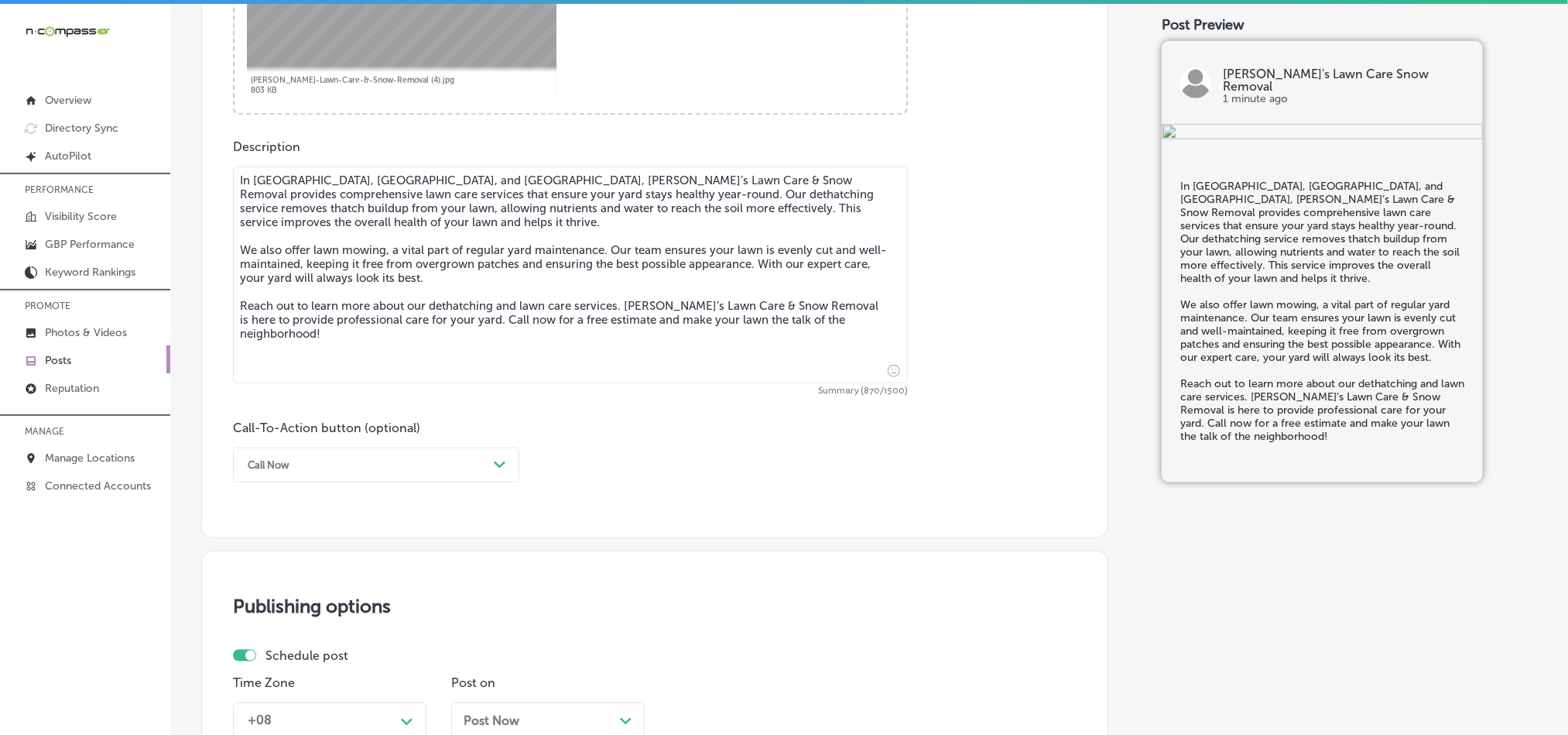
type textarea "In [GEOGRAPHIC_DATA], [GEOGRAPHIC_DATA], and [GEOGRAPHIC_DATA], [PERSON_NAME]’s…"
click at [324, 477] on div "Call Now" at bounding box center [364, 465] width 247 height 24
click at [289, 611] on div "Learn more" at bounding box center [376, 607] width 286 height 27
click at [296, 539] on div "Post content Select location(s) Business + Location [PERSON_NAME] Path Created …" at bounding box center [655, 48] width 907 height 980
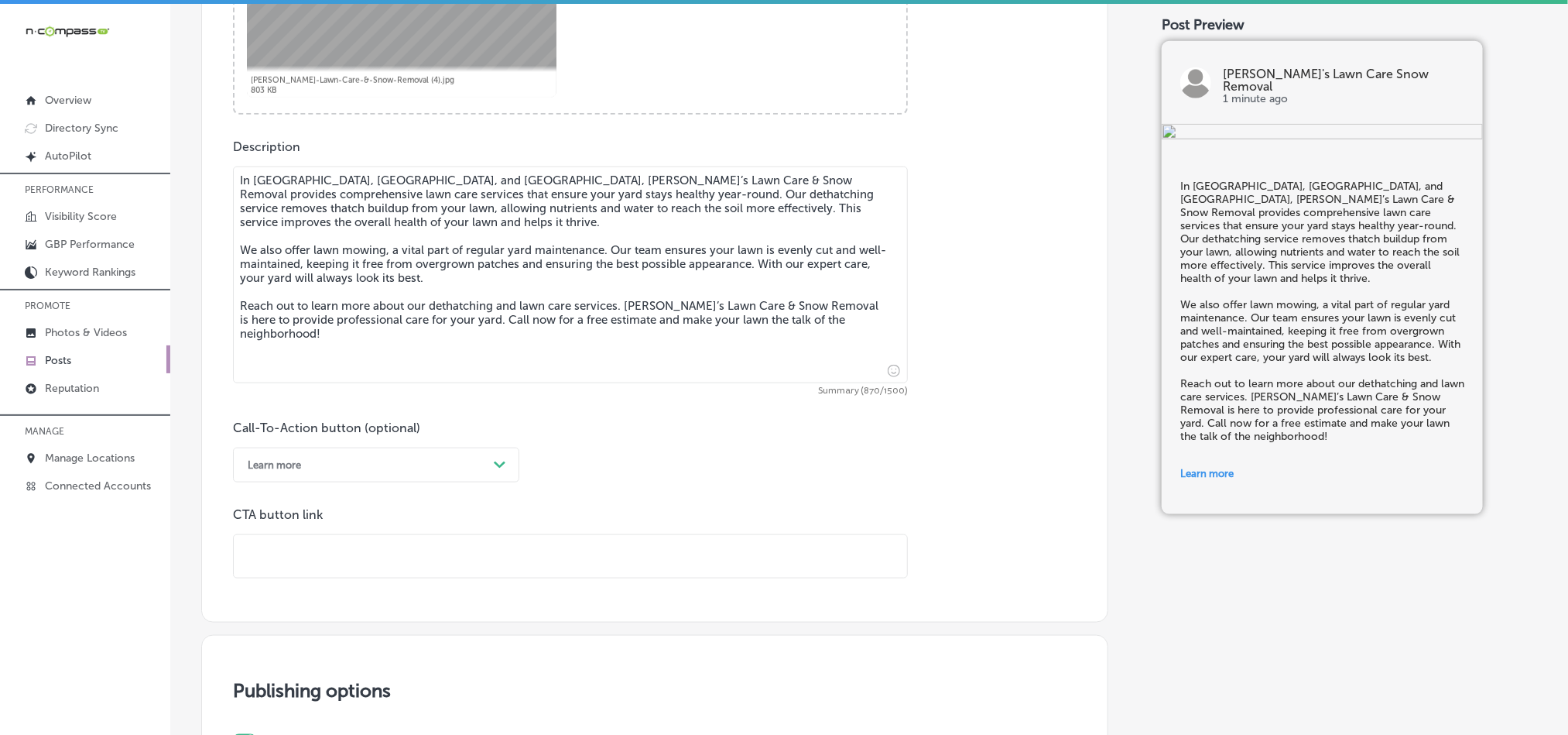
click at [727, 449] on div "Call-To-Action button (optional) Learn more Path Created with Sketch. CTA butto…" at bounding box center [655, 500] width 843 height 158
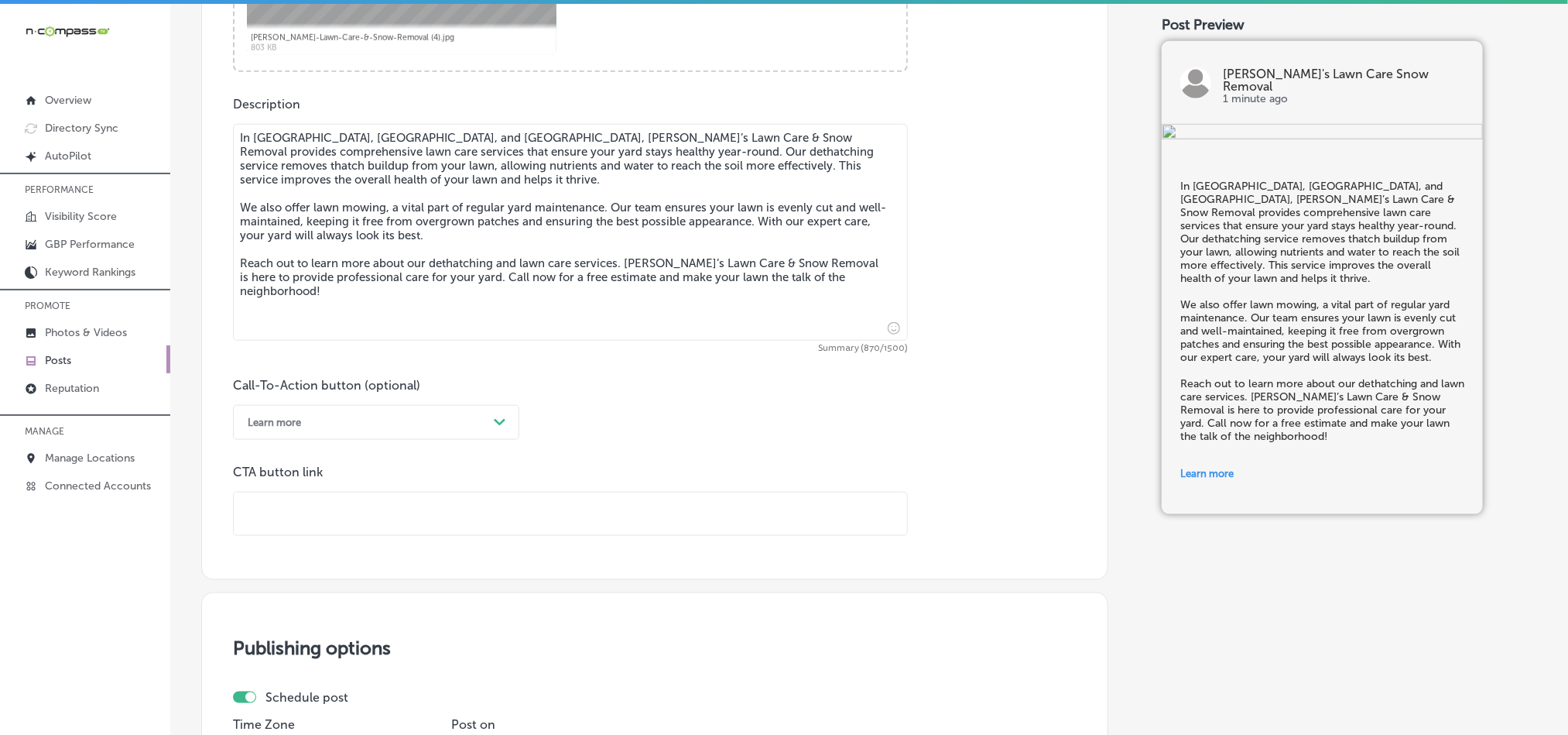
scroll to position [917, 0]
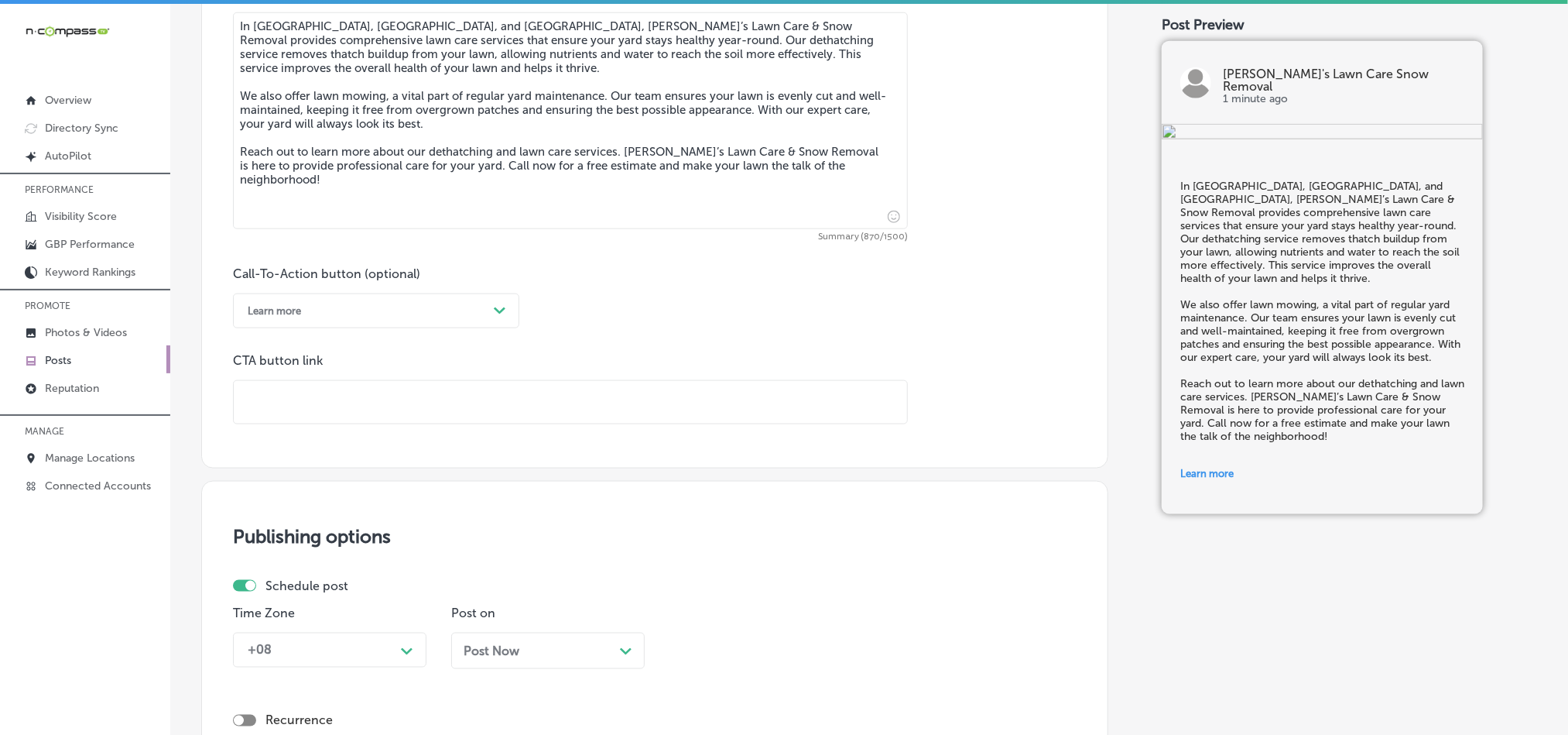
click at [379, 400] on input "text" at bounding box center [569, 402] width 673 height 43
paste input "[URL][DOMAIN_NAME]"
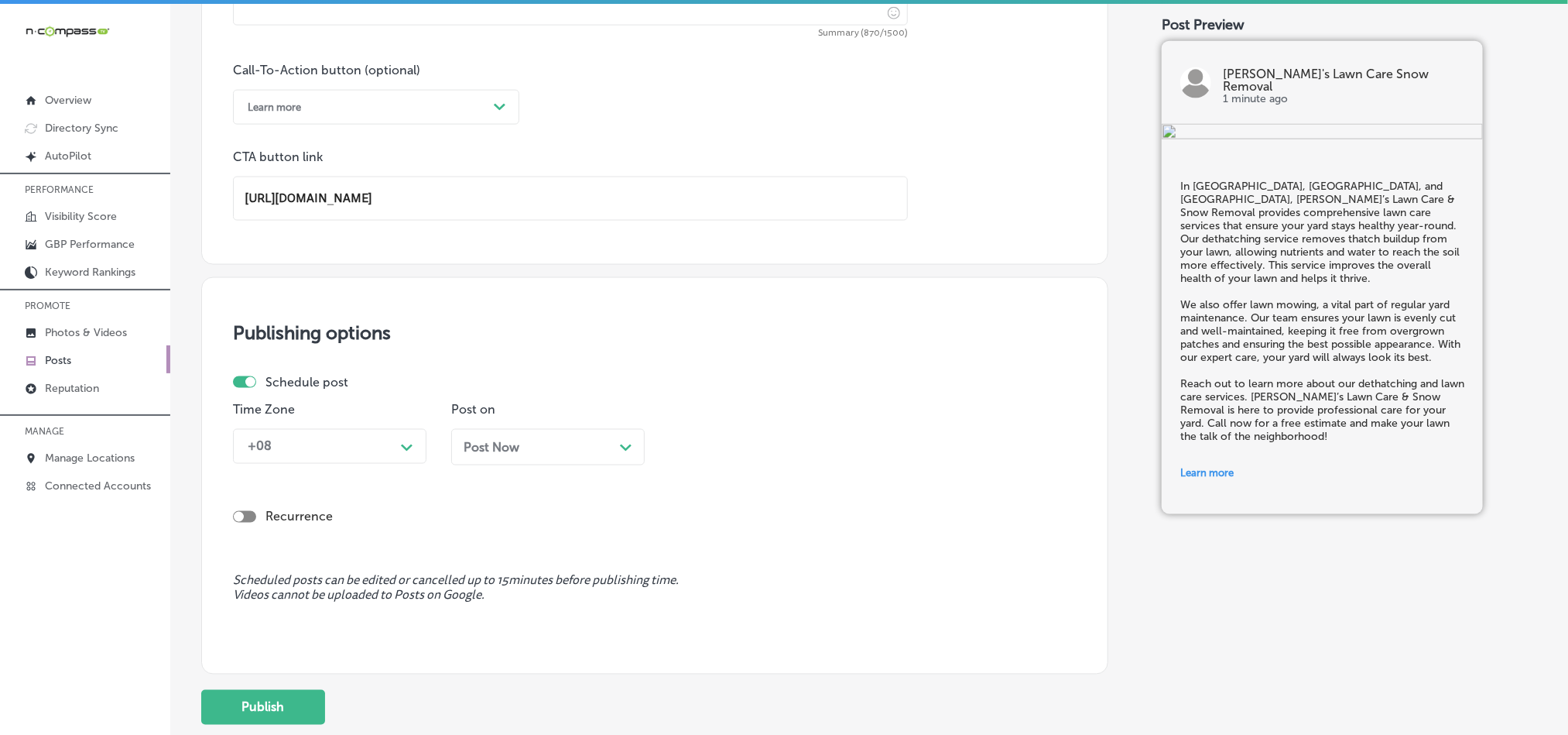
scroll to position [1235, 0]
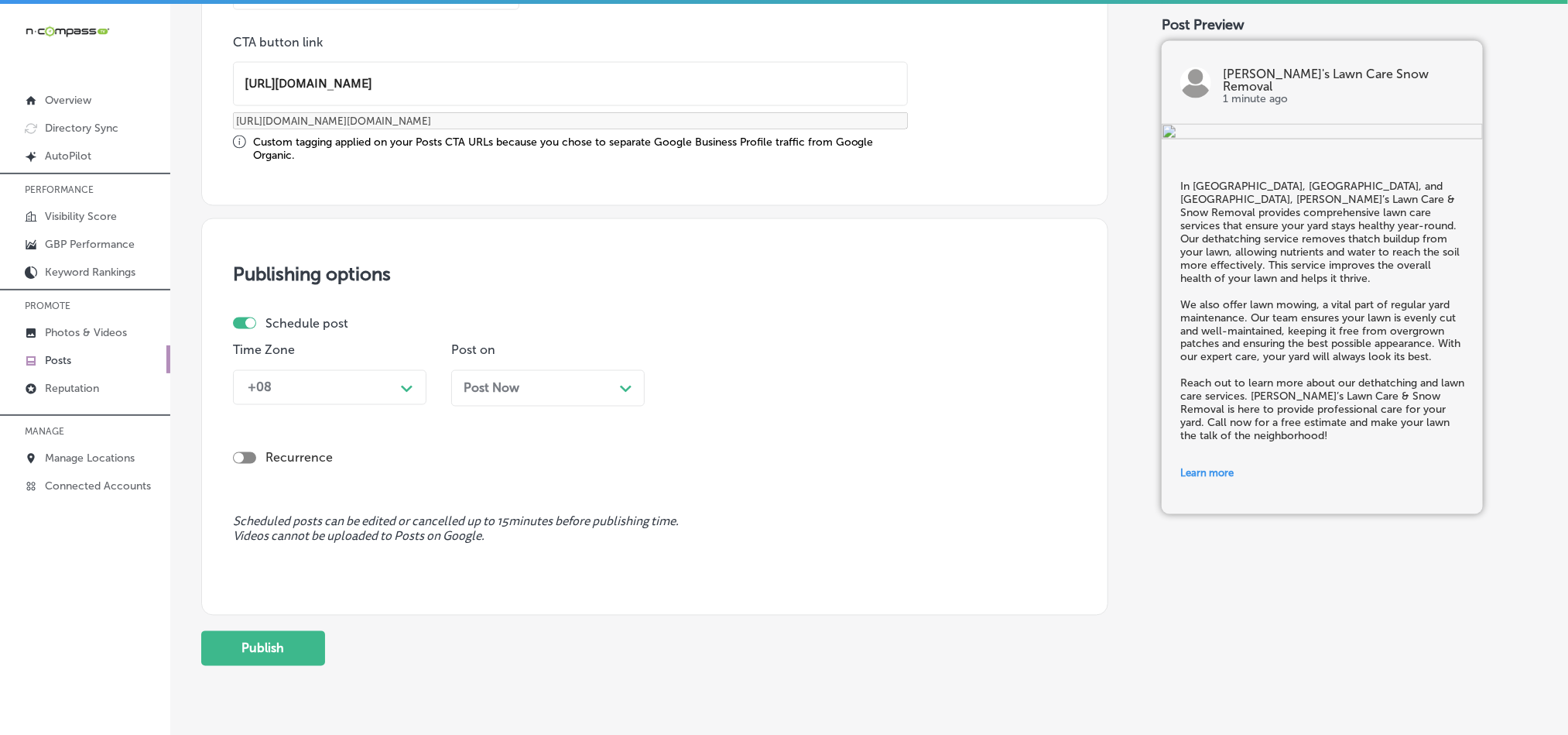
type input "[URL][DOMAIN_NAME]"
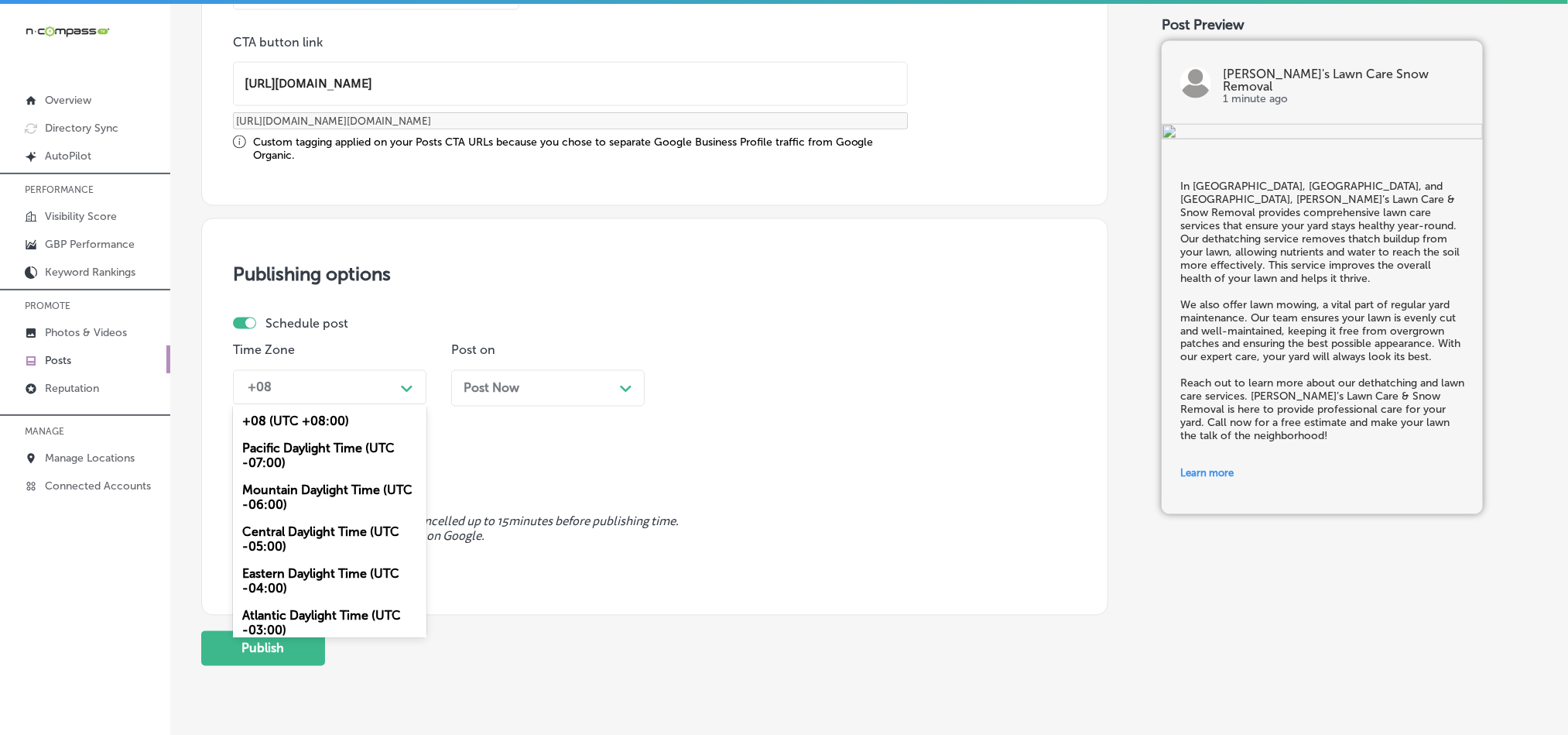
click at [375, 401] on div "+08" at bounding box center [317, 387] width 155 height 27
click at [302, 502] on div "Mountain Daylight Time (UTC -06:00)" at bounding box center [330, 498] width 193 height 42
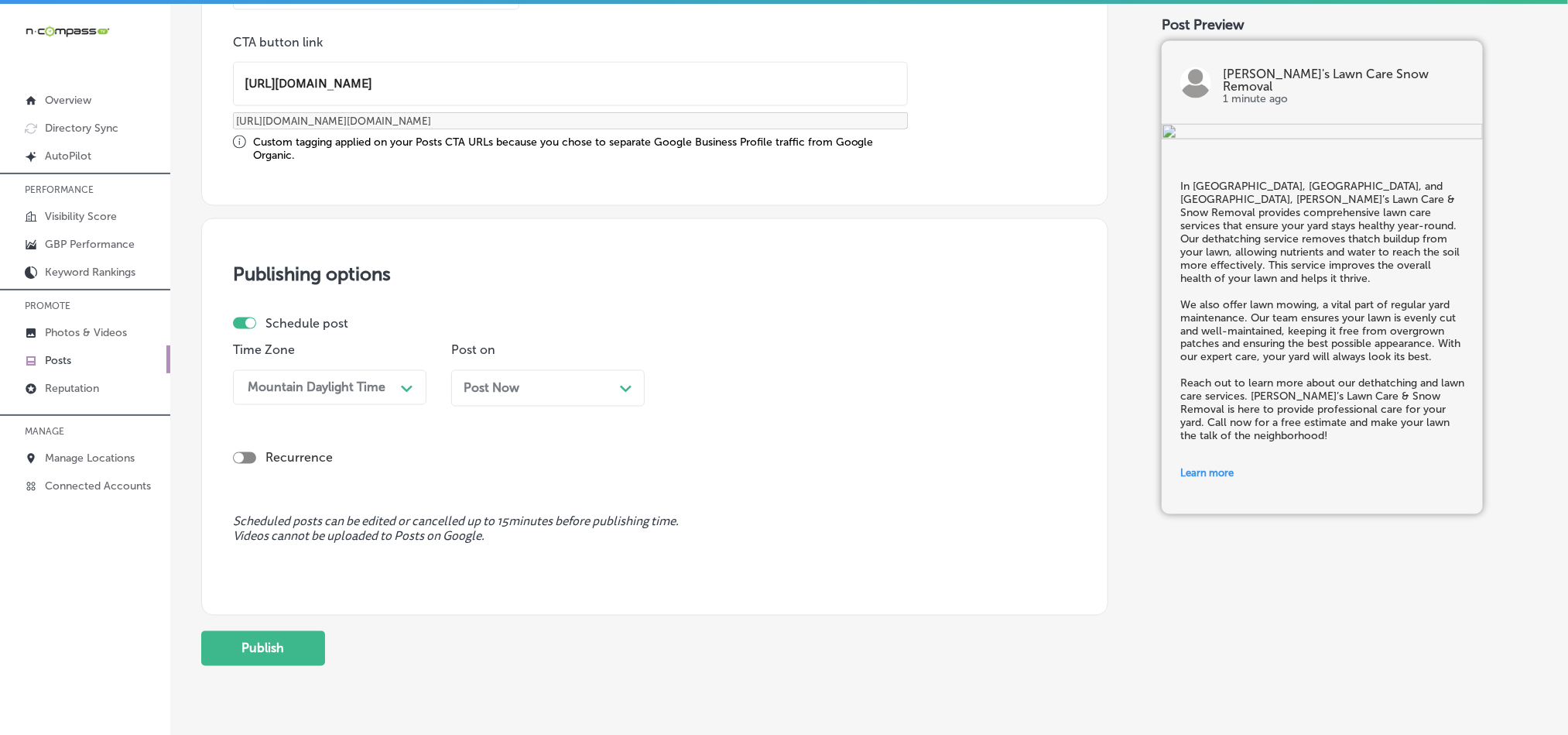
click at [545, 390] on div "Post Now Path Created with Sketch." at bounding box center [547, 388] width 168 height 15
click at [735, 386] on div "10:30 AM" at bounding box center [711, 387] width 54 height 15
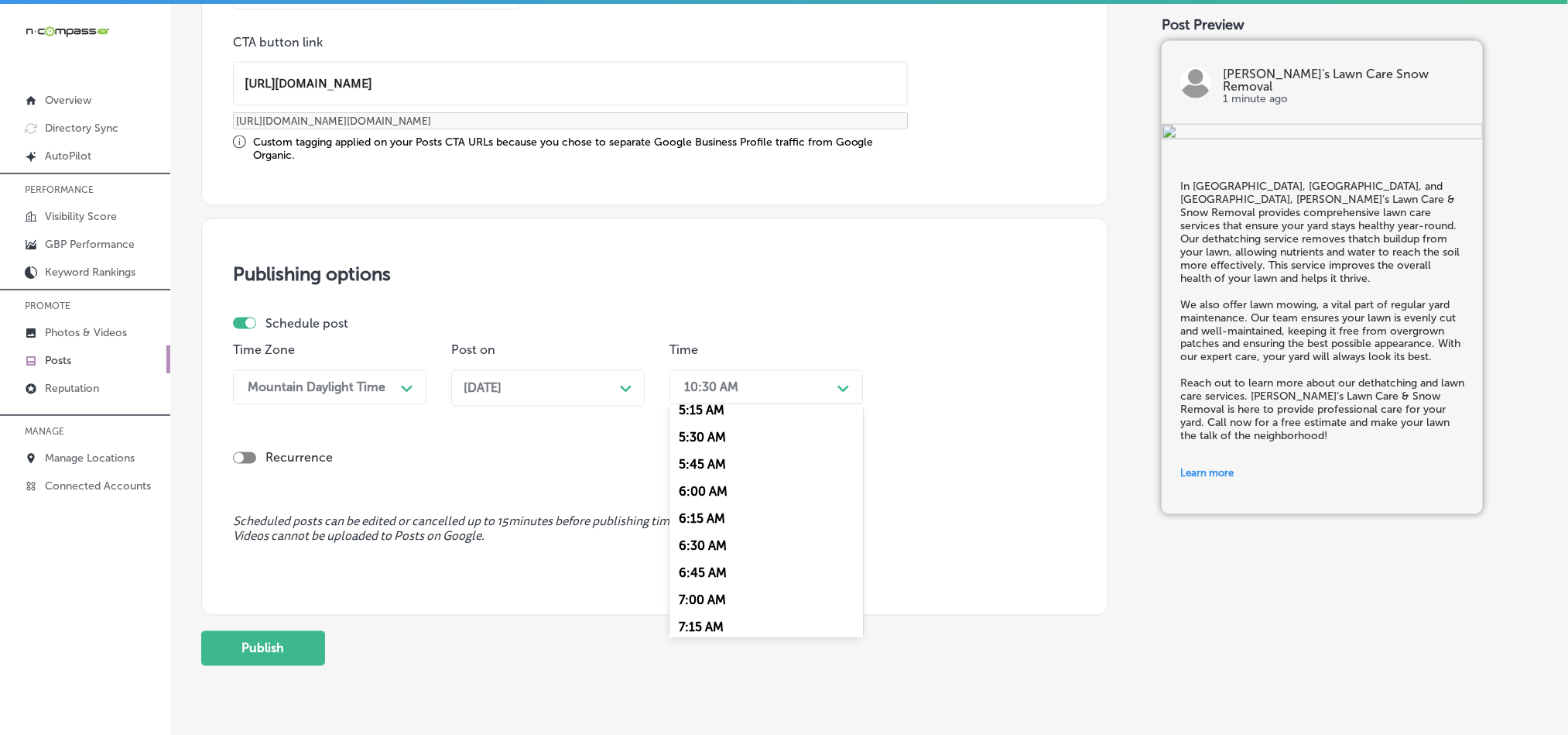
scroll to position [697, 0]
click at [695, 488] on div "7:00 AM" at bounding box center [767, 483] width 193 height 27
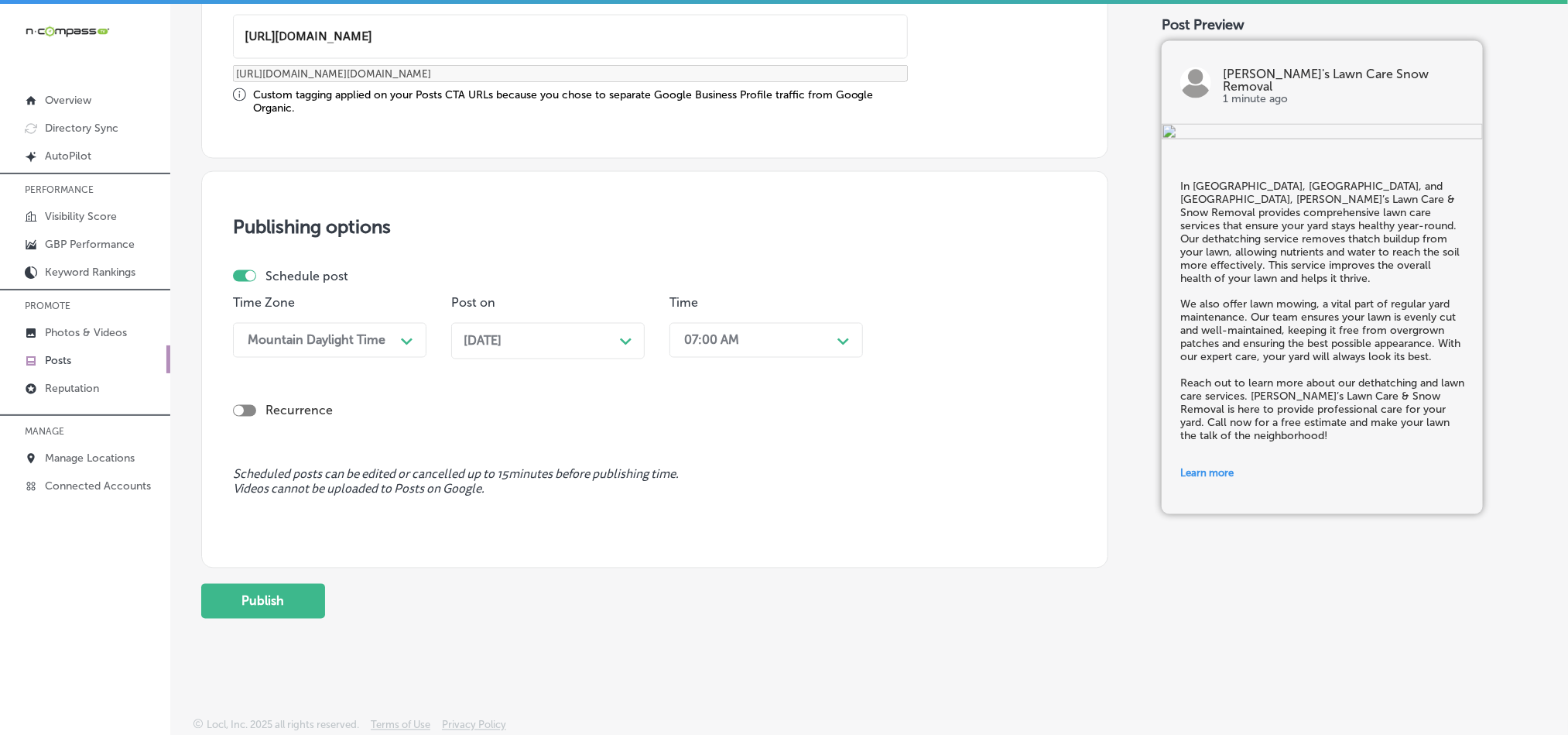
scroll to position [1287, 0]
click at [279, 604] on button "Publish" at bounding box center [263, 600] width 124 height 35
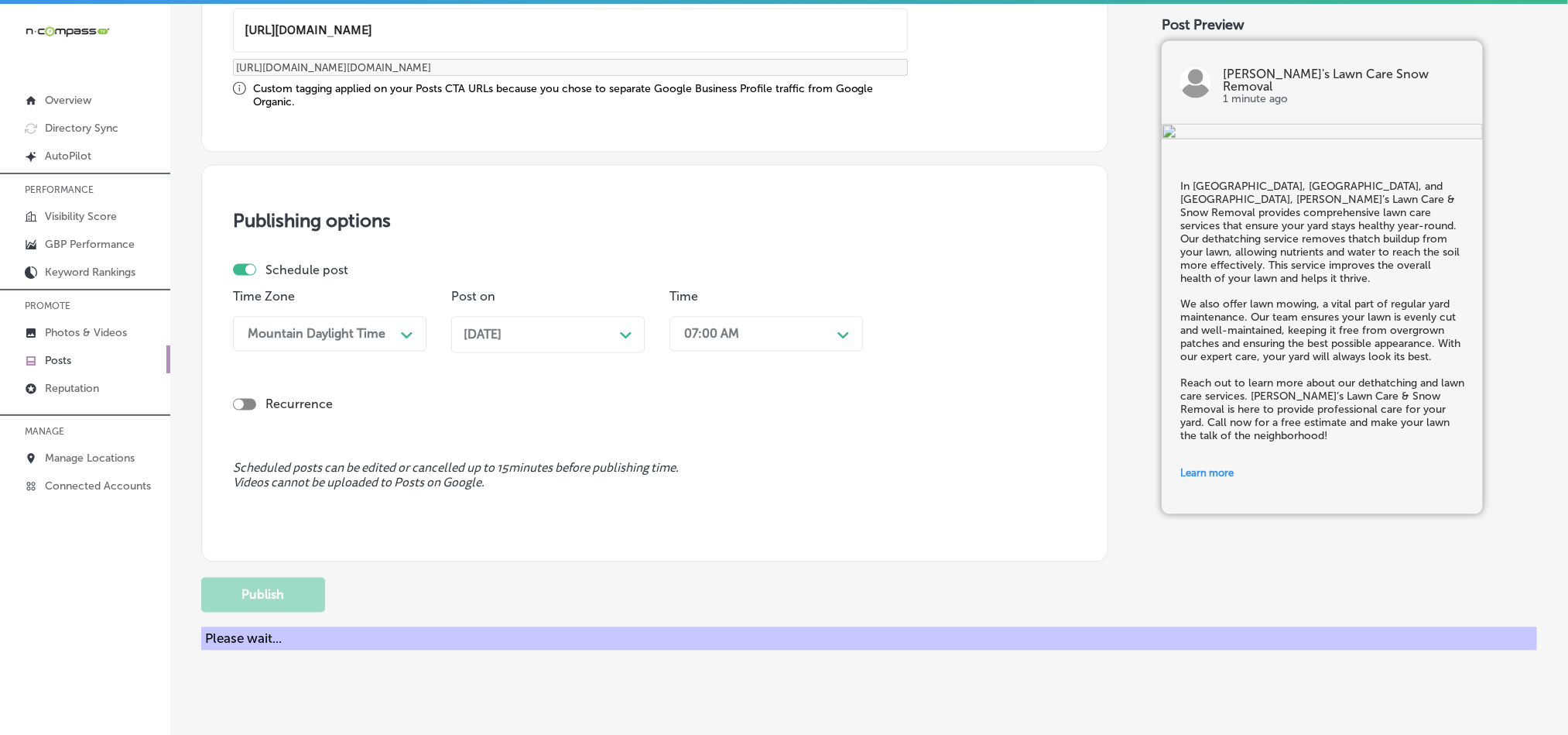
scroll to position [1148, 0]
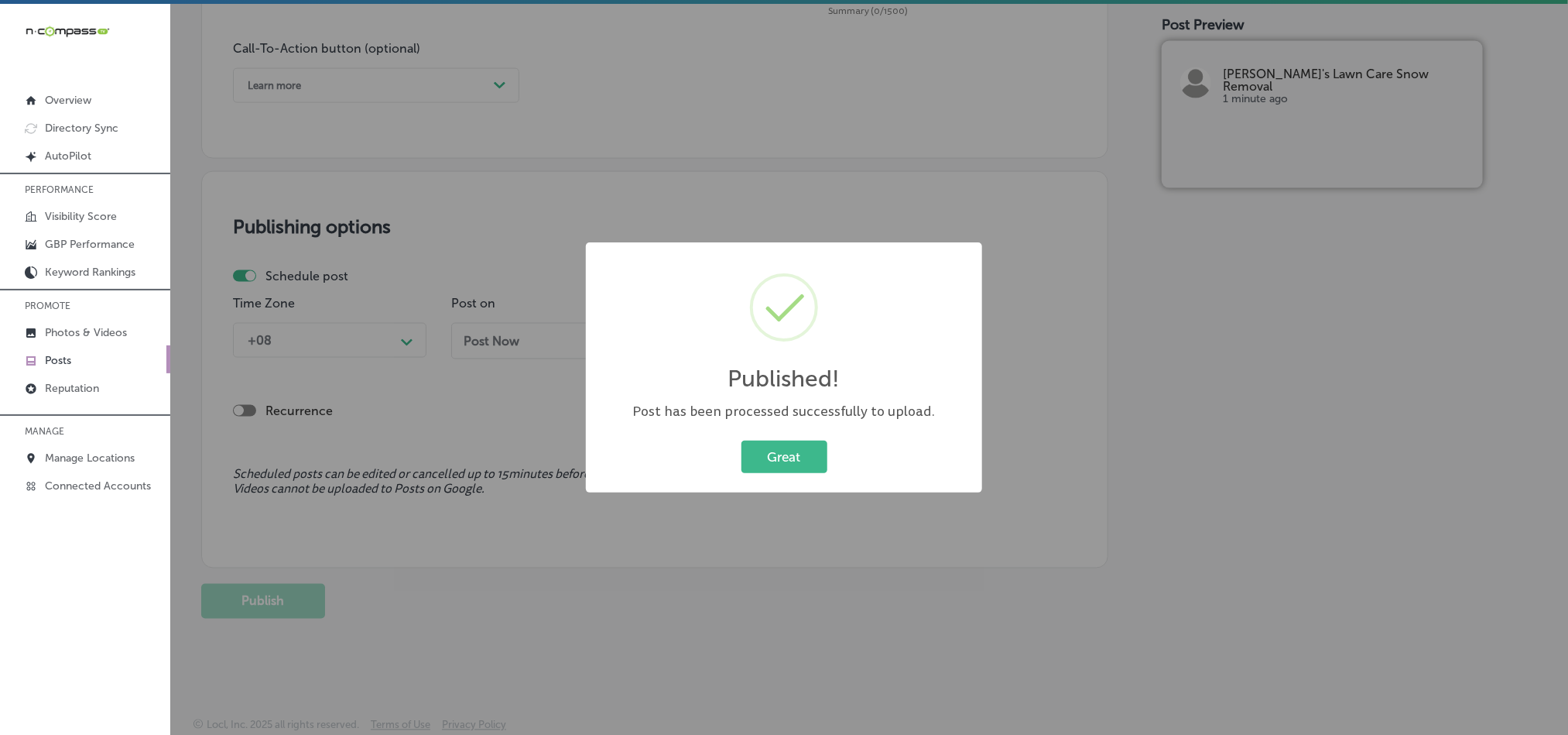
click at [790, 437] on div "Great Cancel" at bounding box center [784, 457] width 365 height 40
click at [789, 446] on button "Great" at bounding box center [784, 457] width 86 height 32
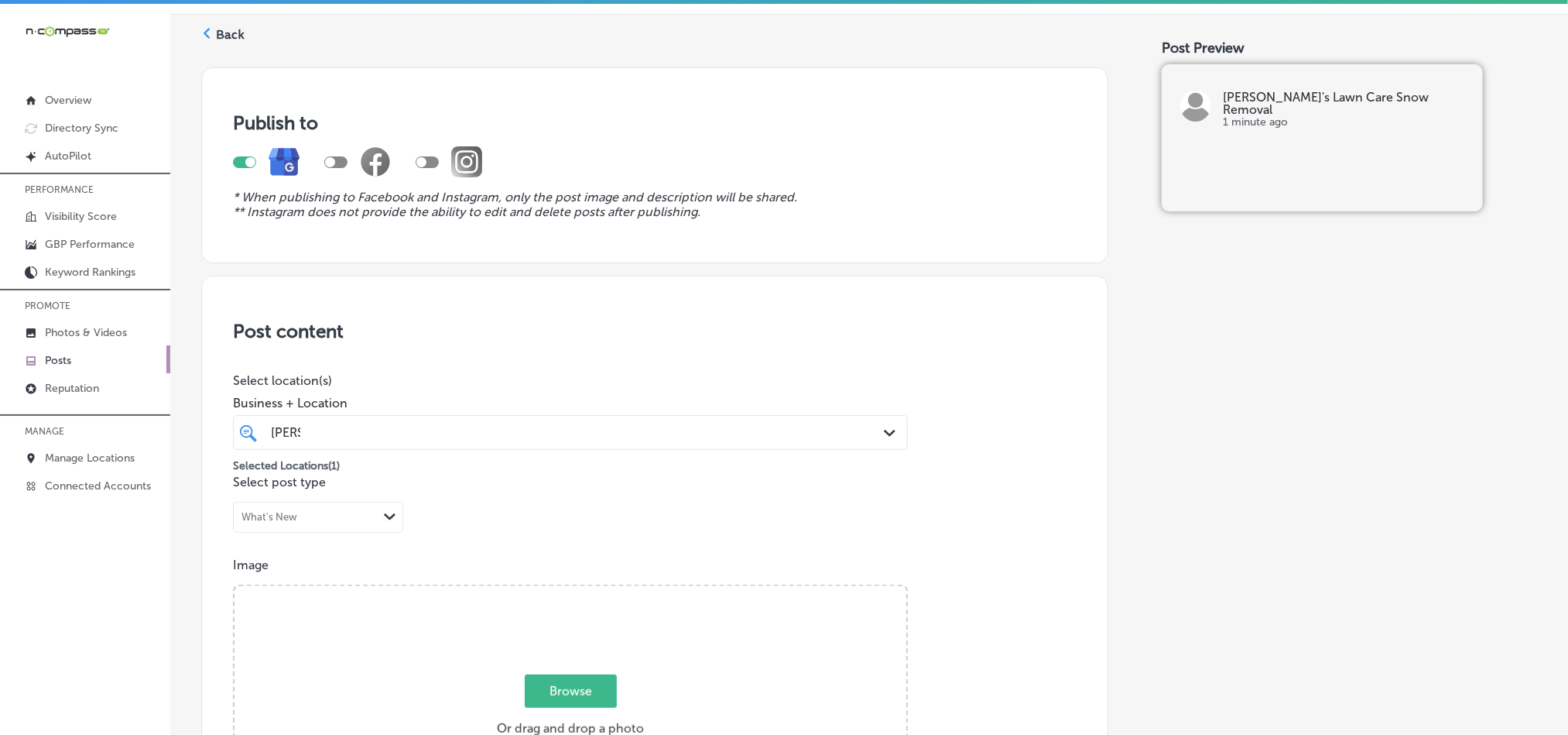
scroll to position [0, 0]
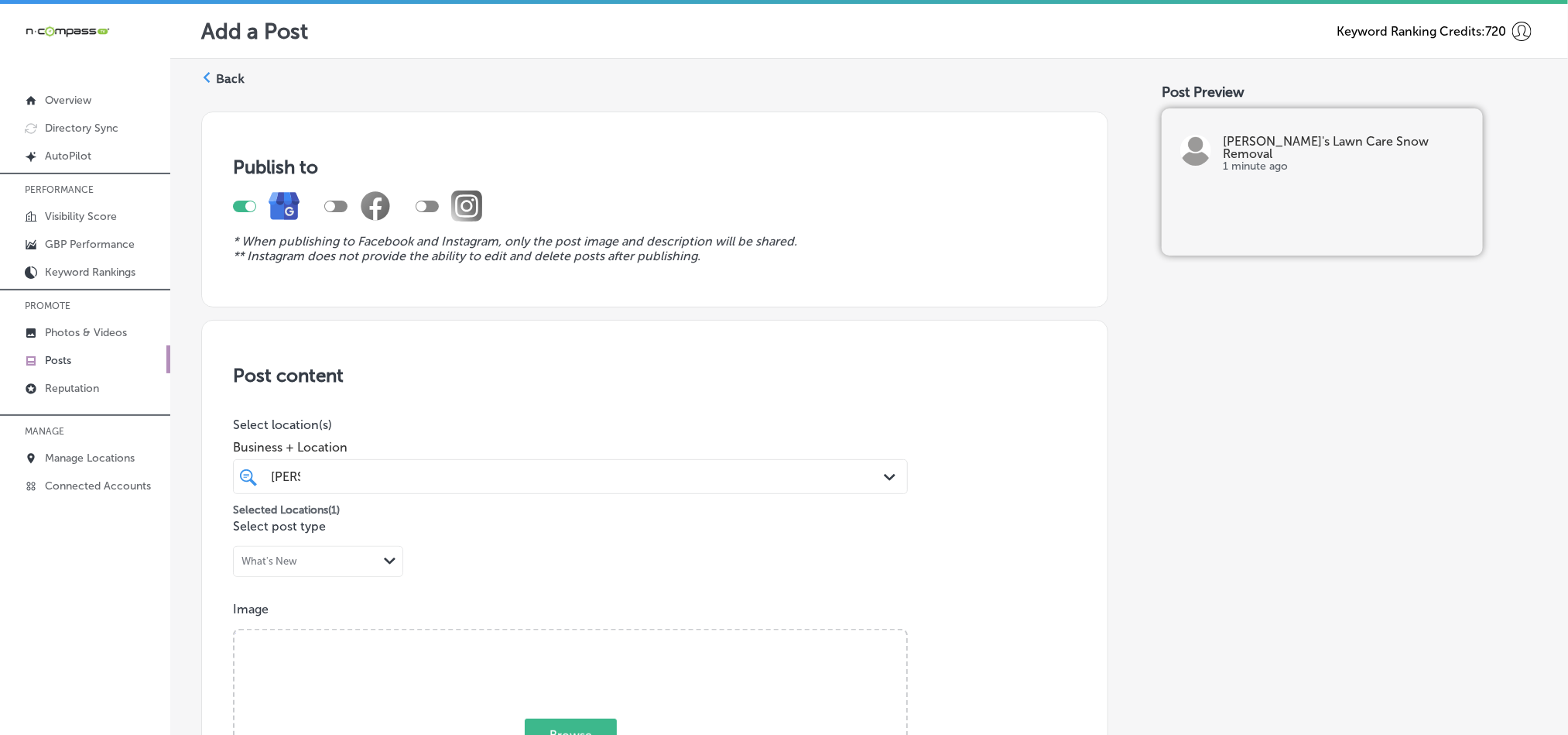
click at [237, 79] on label "Back" at bounding box center [230, 79] width 29 height 17
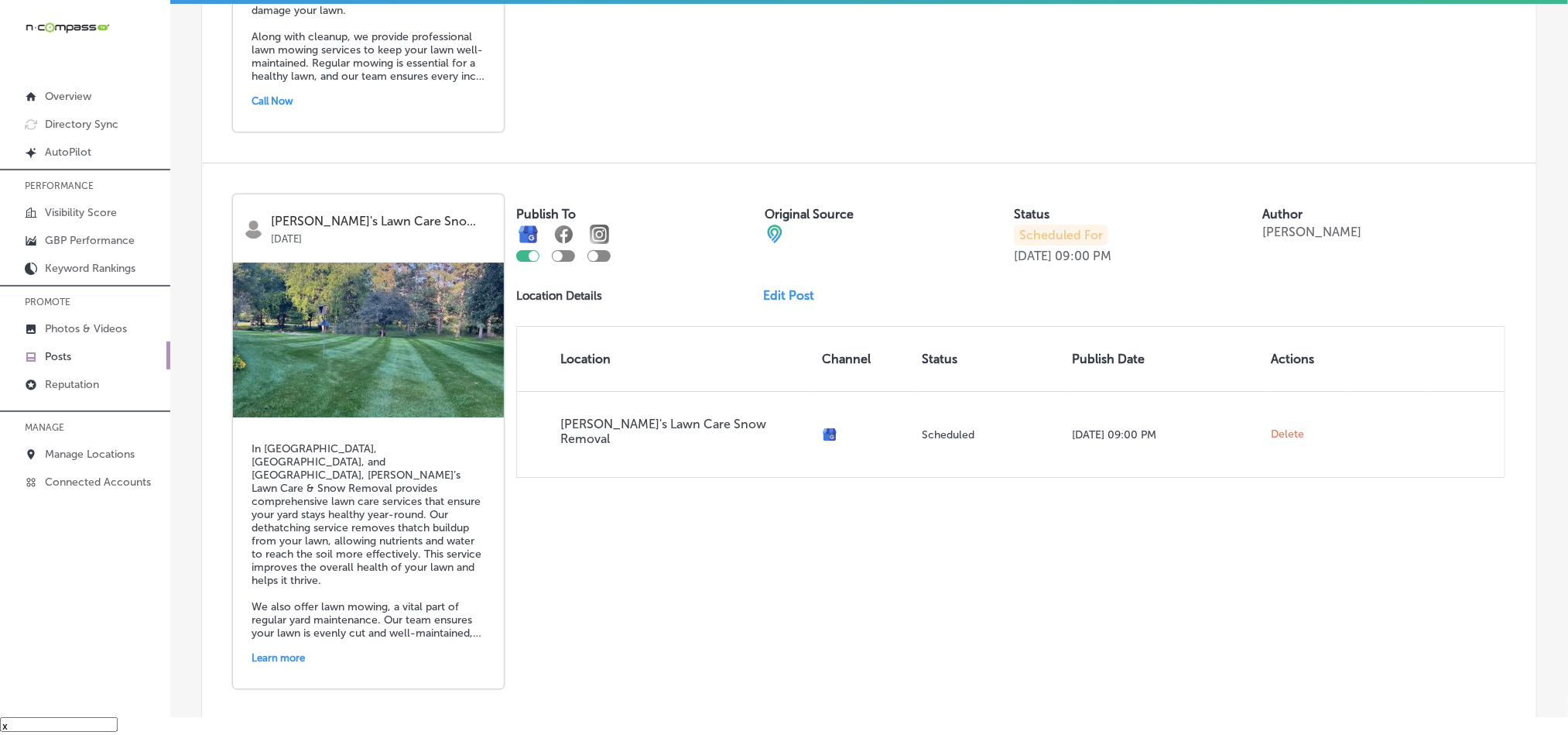
scroll to position [2633, 0]
click at [82, 454] on p "Manage Locations" at bounding box center [90, 454] width 90 height 13
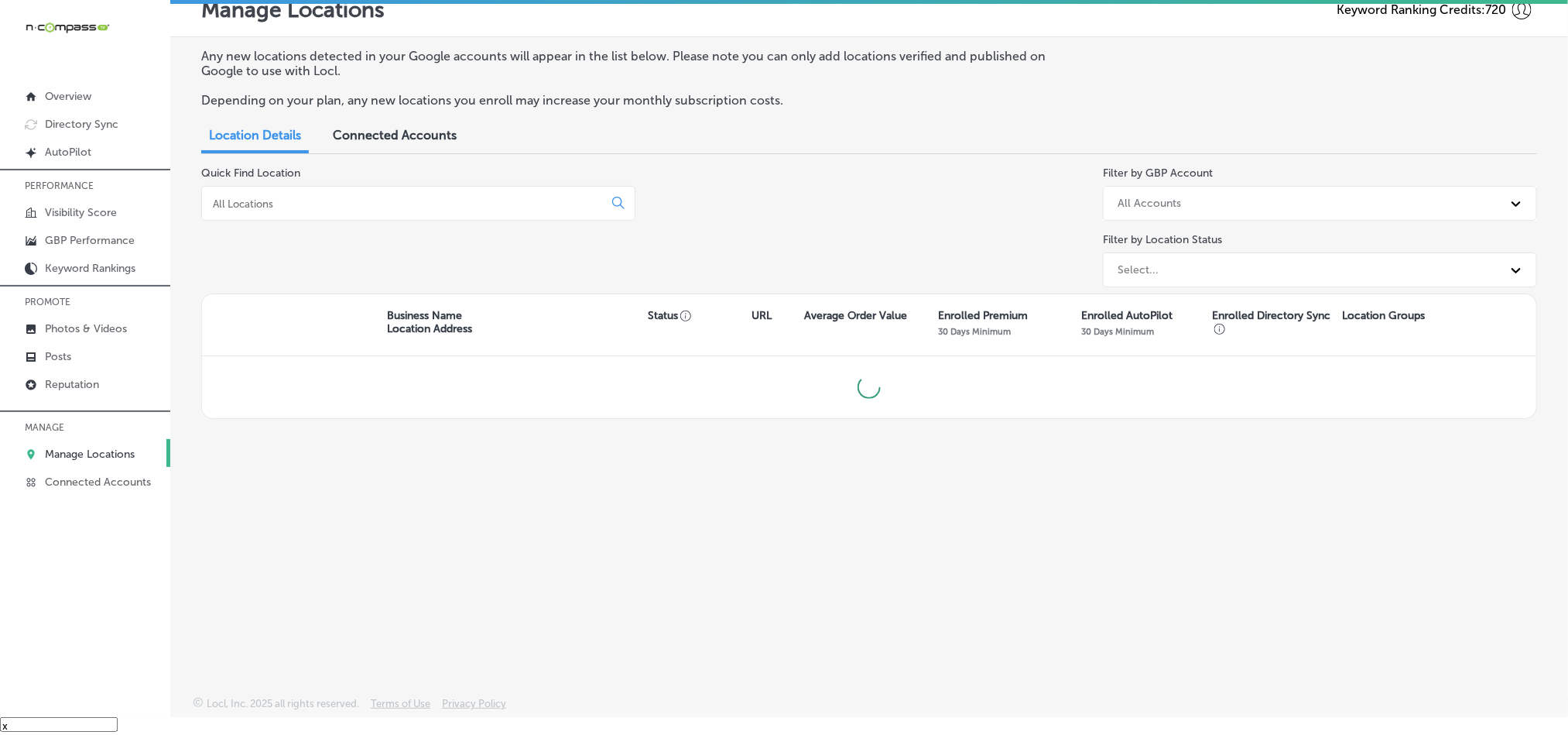
click at [409, 214] on div at bounding box center [419, 202] width 435 height 35
click at [414, 195] on div at bounding box center [419, 202] width 435 height 35
click at [388, 205] on input at bounding box center [406, 203] width 389 height 14
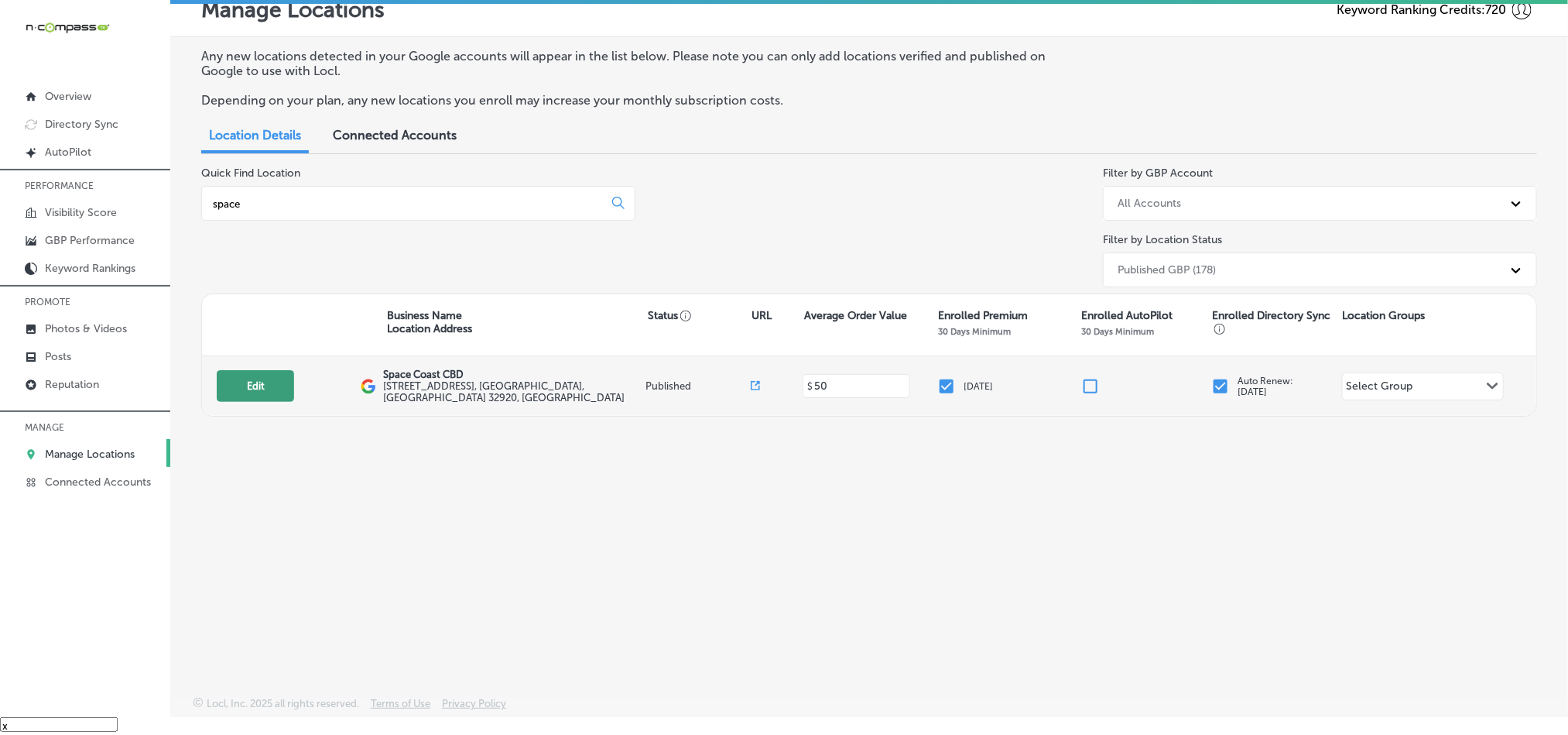
type input "space"
click at [282, 388] on button "Edit" at bounding box center [255, 386] width 78 height 32
select select "US"
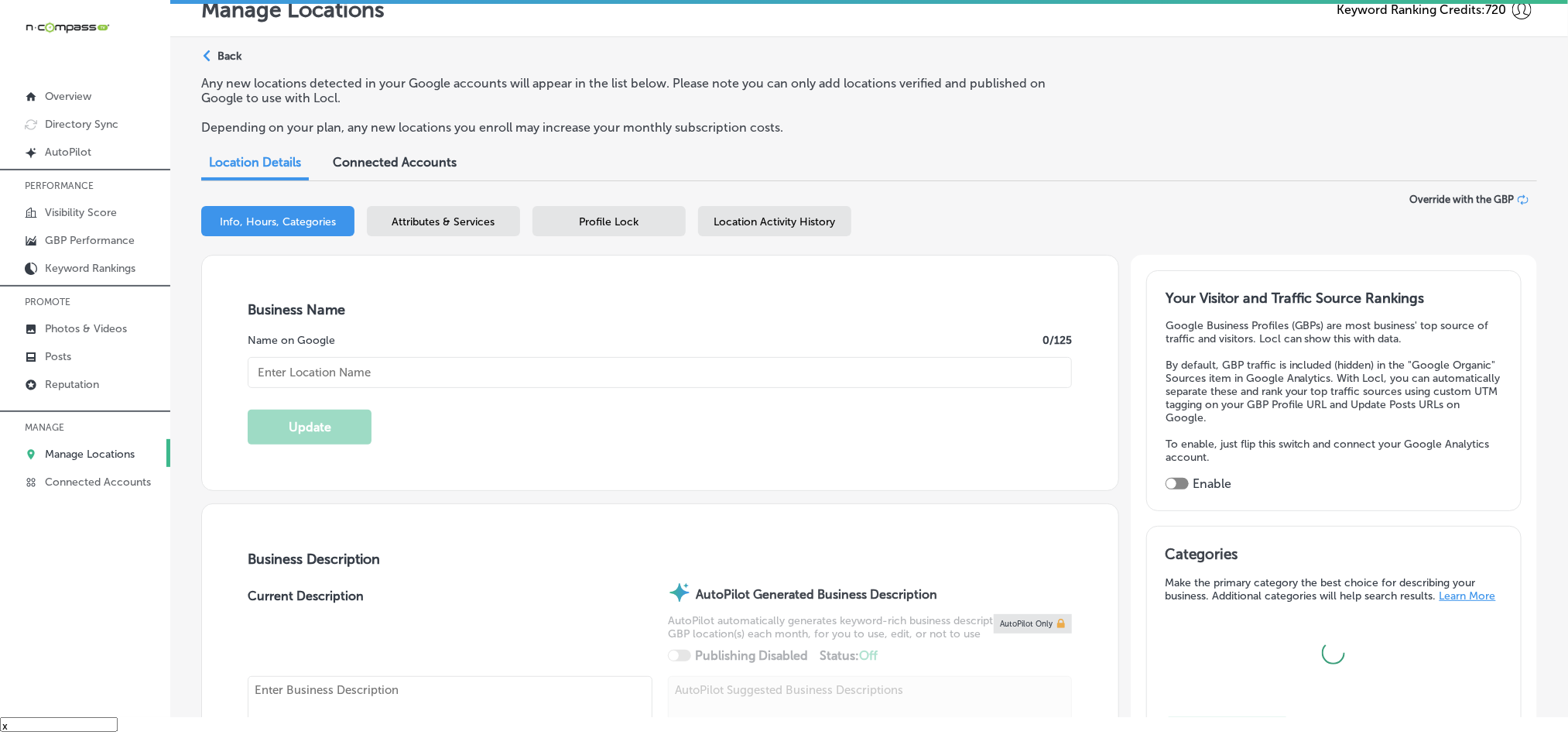
type input "[STREET_ADDRESS]"
type input "Cape Canaveral"
type input "32920"
type input "US"
type input "[URL][DOMAIN_NAME]"
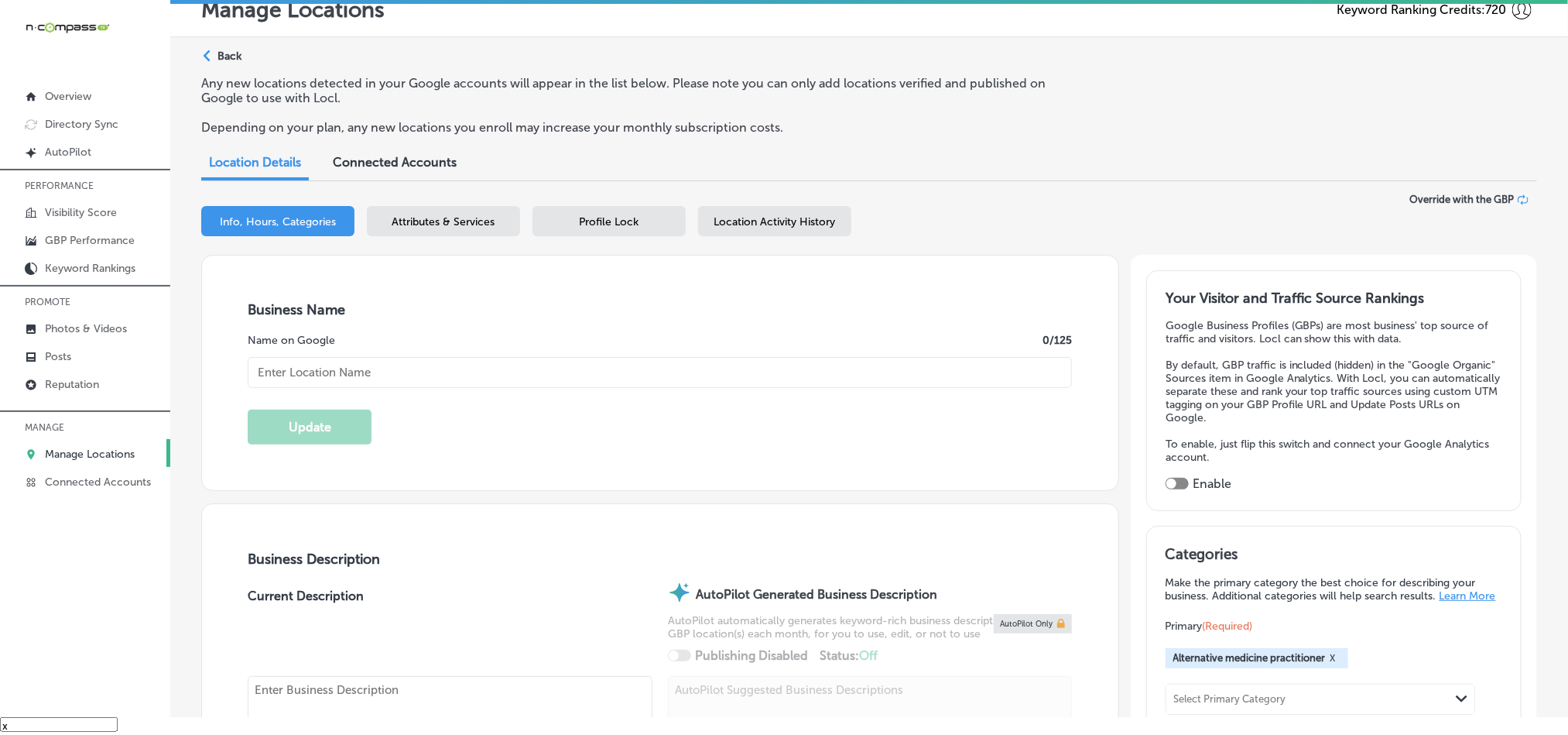
checkbox input "true"
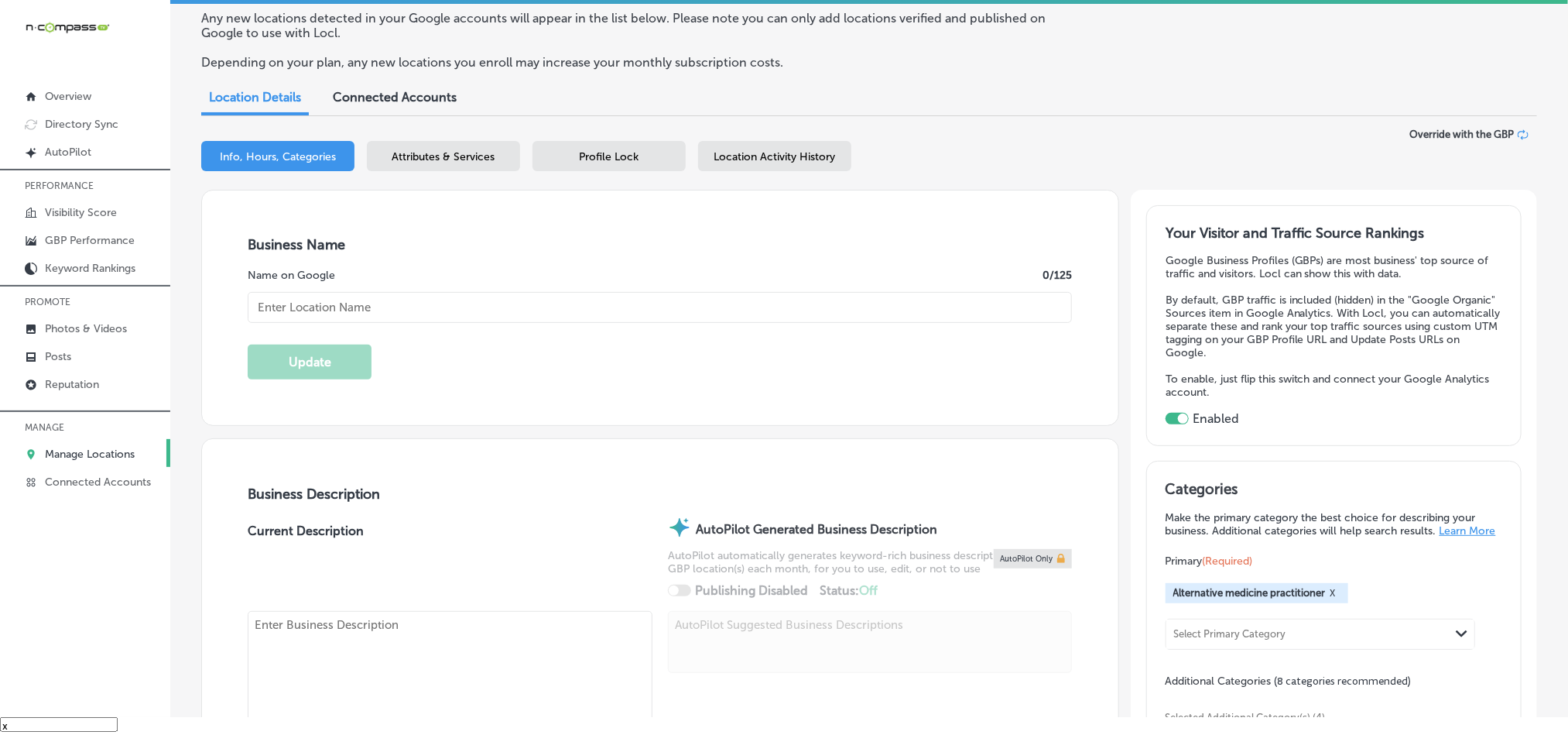
scroll to position [116, 0]
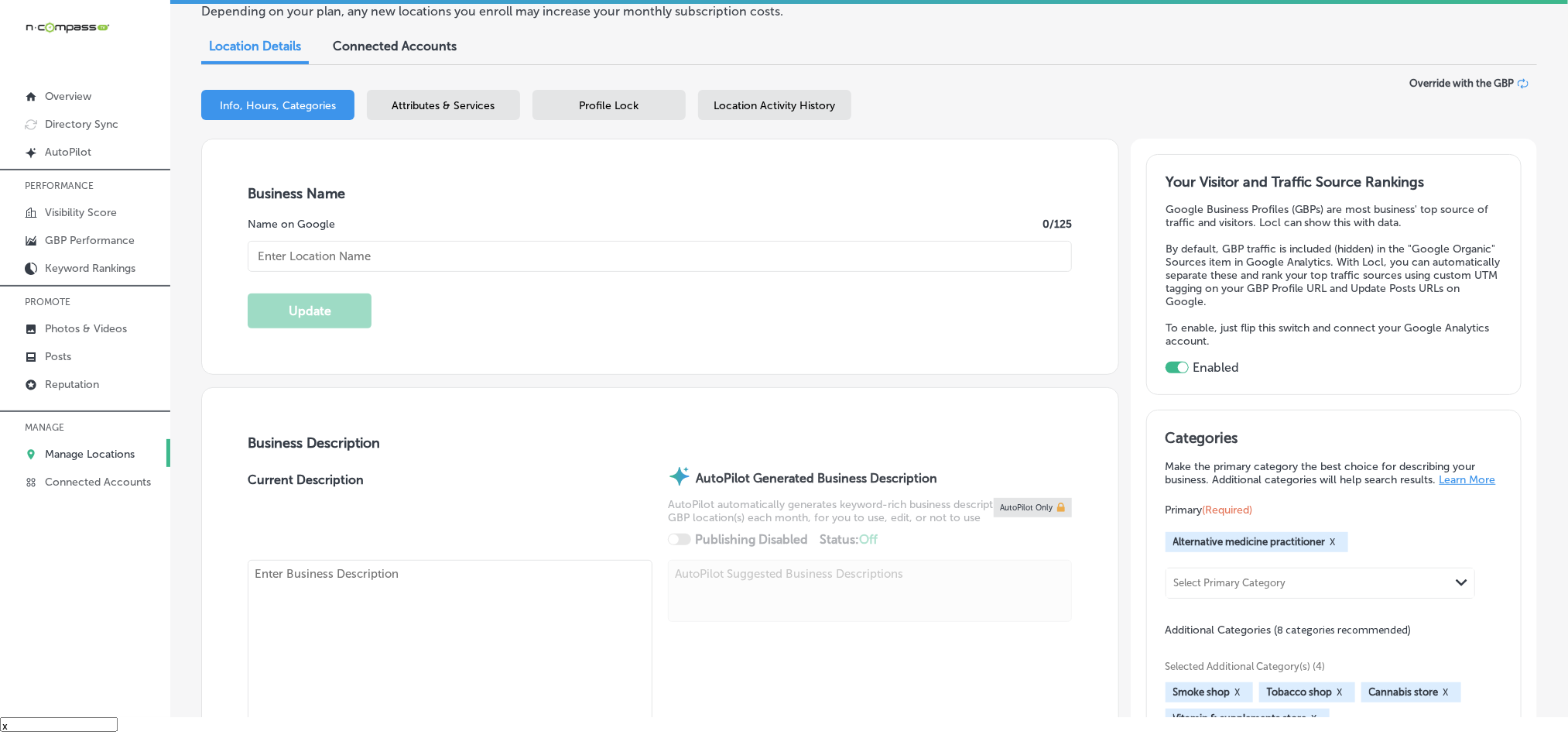
type input "[PHONE_NUMBER]"
type input "Space Coast CBD"
type textarea "Space Coast CBD LLC, a locally owned and operated store in [GEOGRAPHIC_DATA], […"
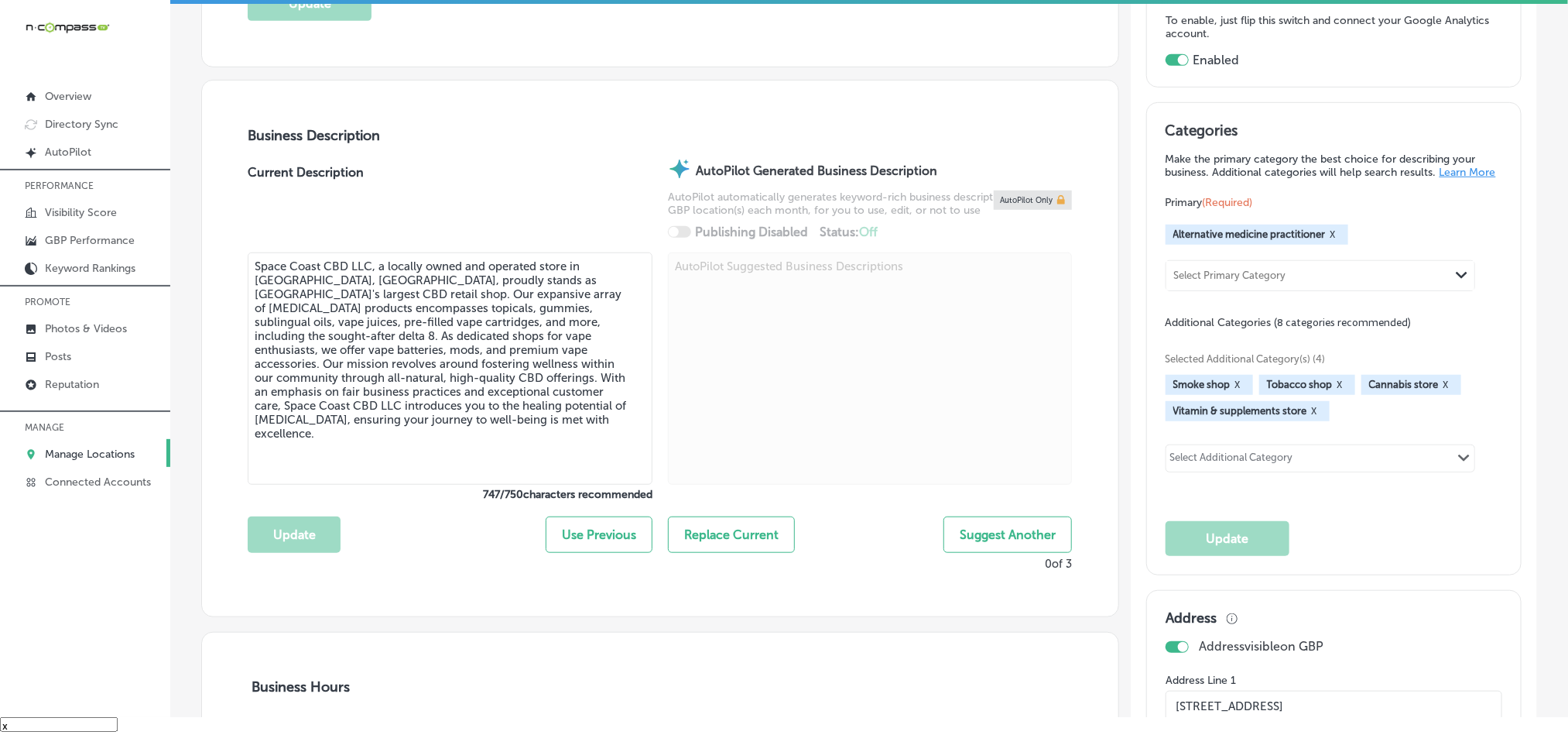
scroll to position [426, 0]
click at [54, 349] on link "Posts" at bounding box center [85, 355] width 170 height 28
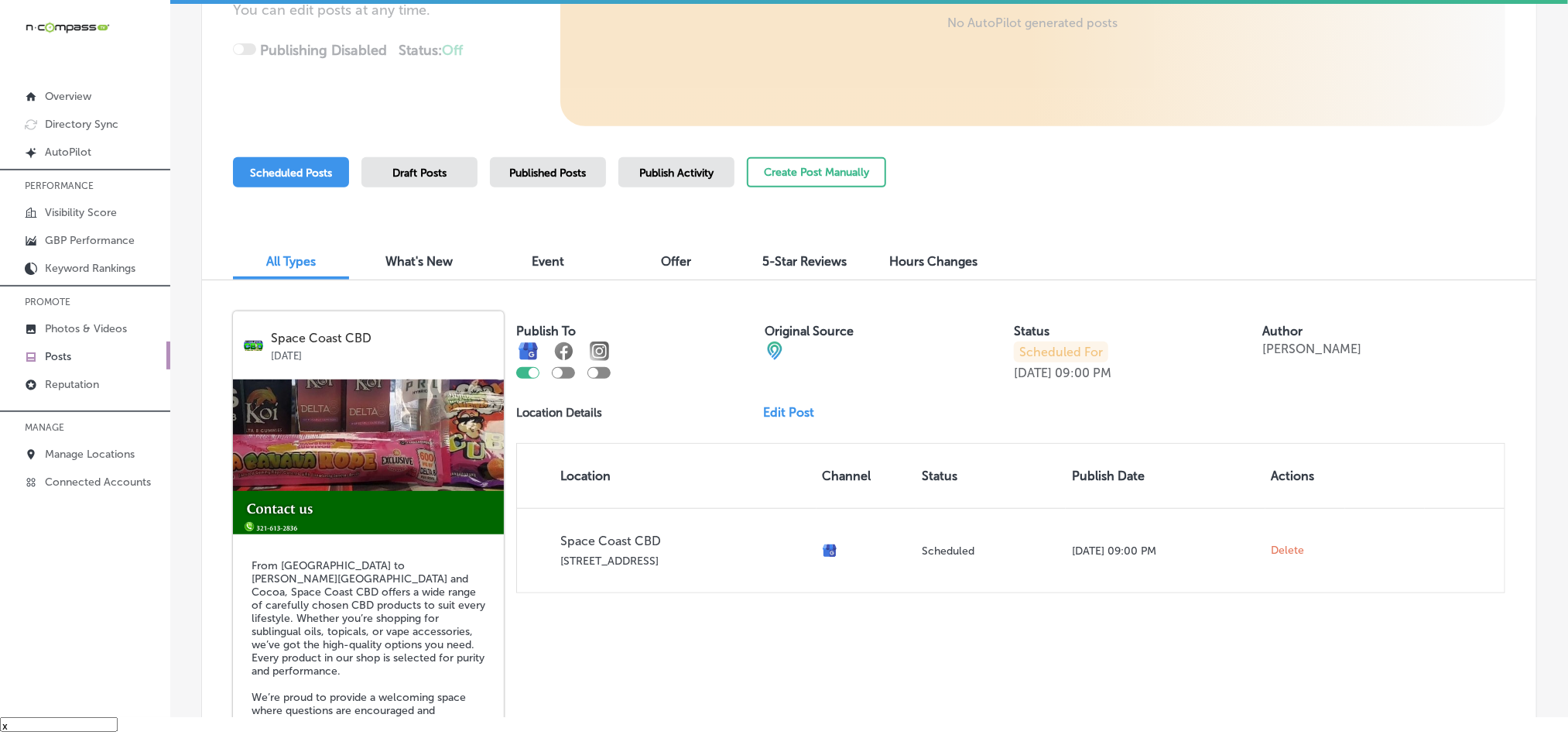
scroll to position [232, 0]
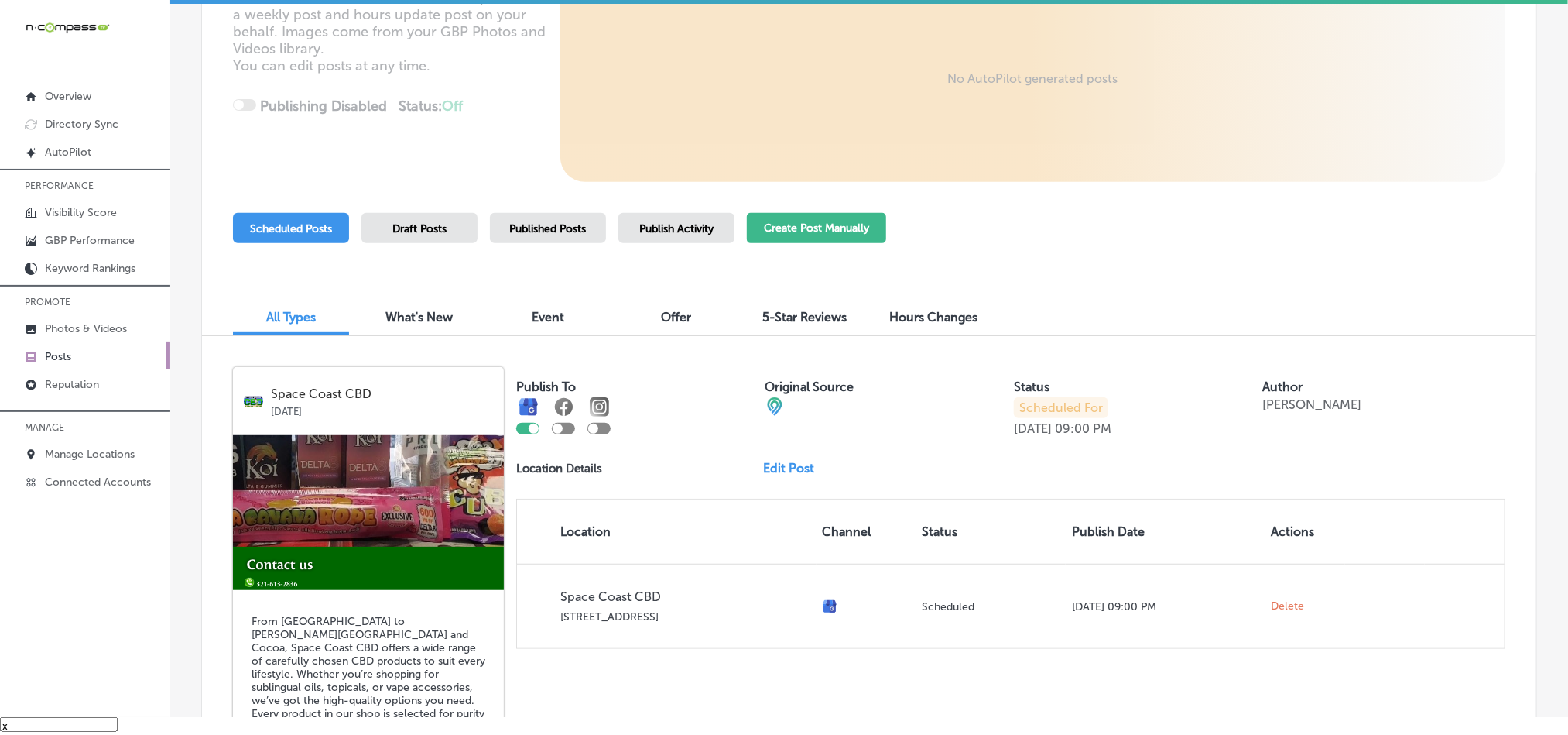
click at [778, 230] on button "Create Post Manually" at bounding box center [816, 228] width 140 height 30
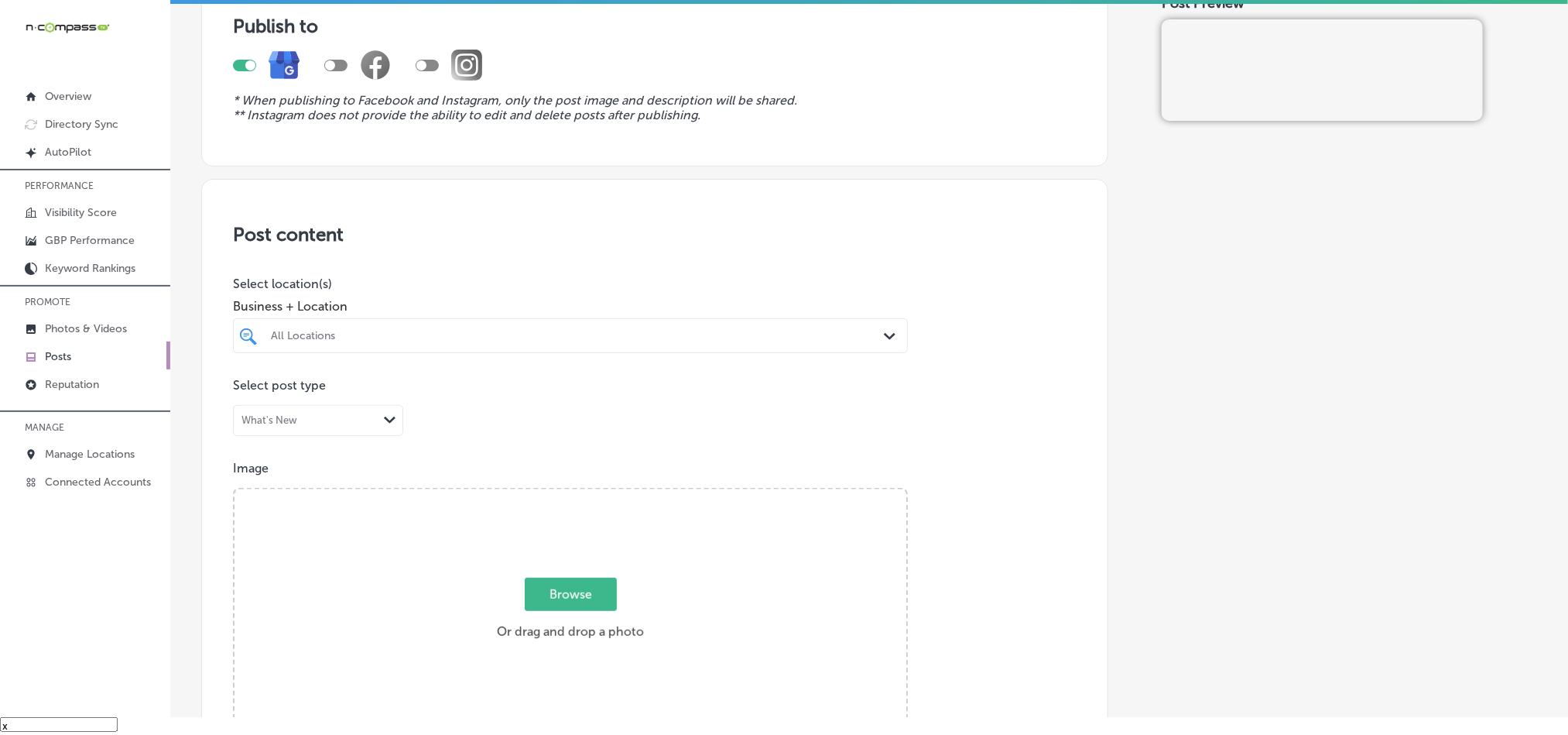
scroll to position [155, 0]
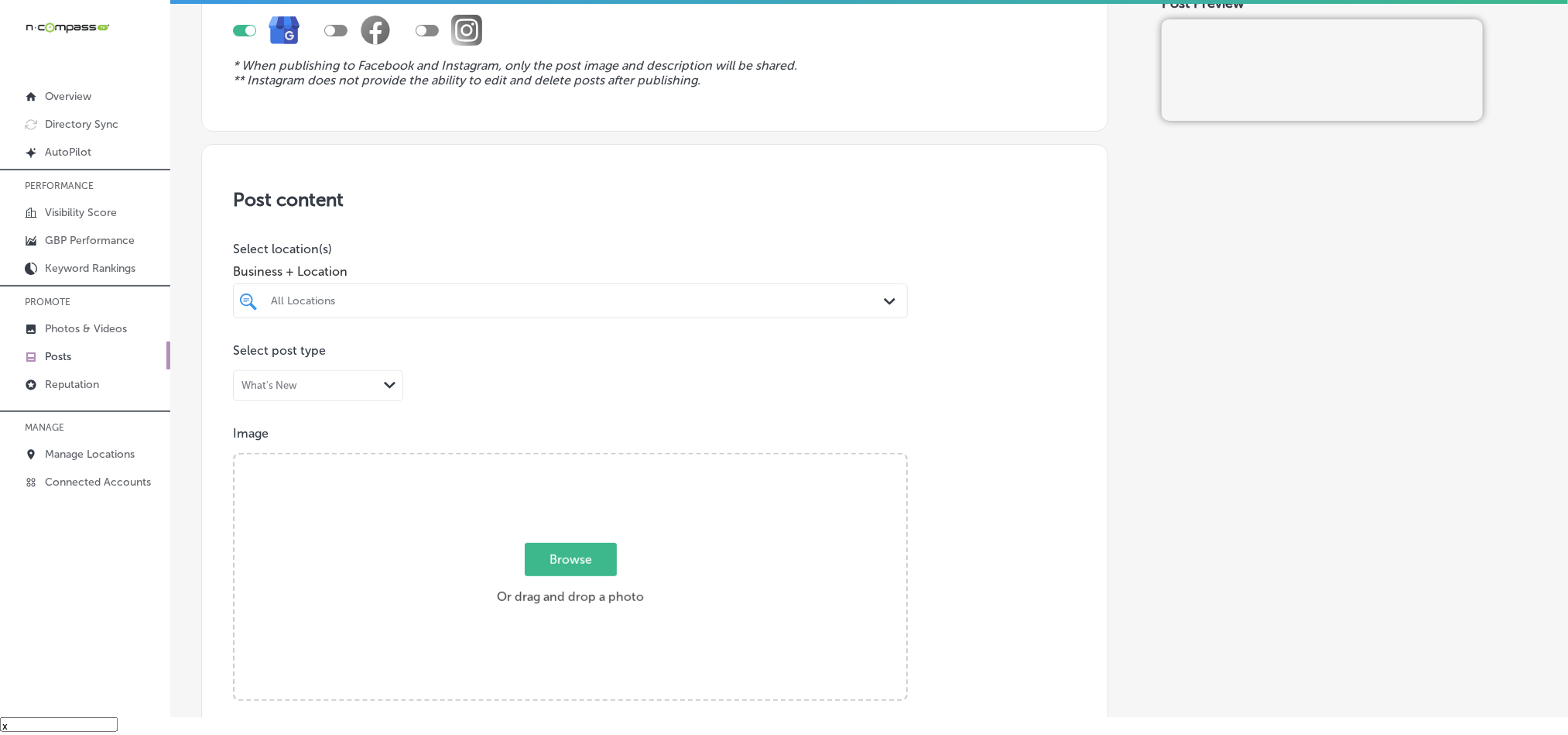
click at [594, 298] on div "All Locations" at bounding box center [578, 300] width 614 height 13
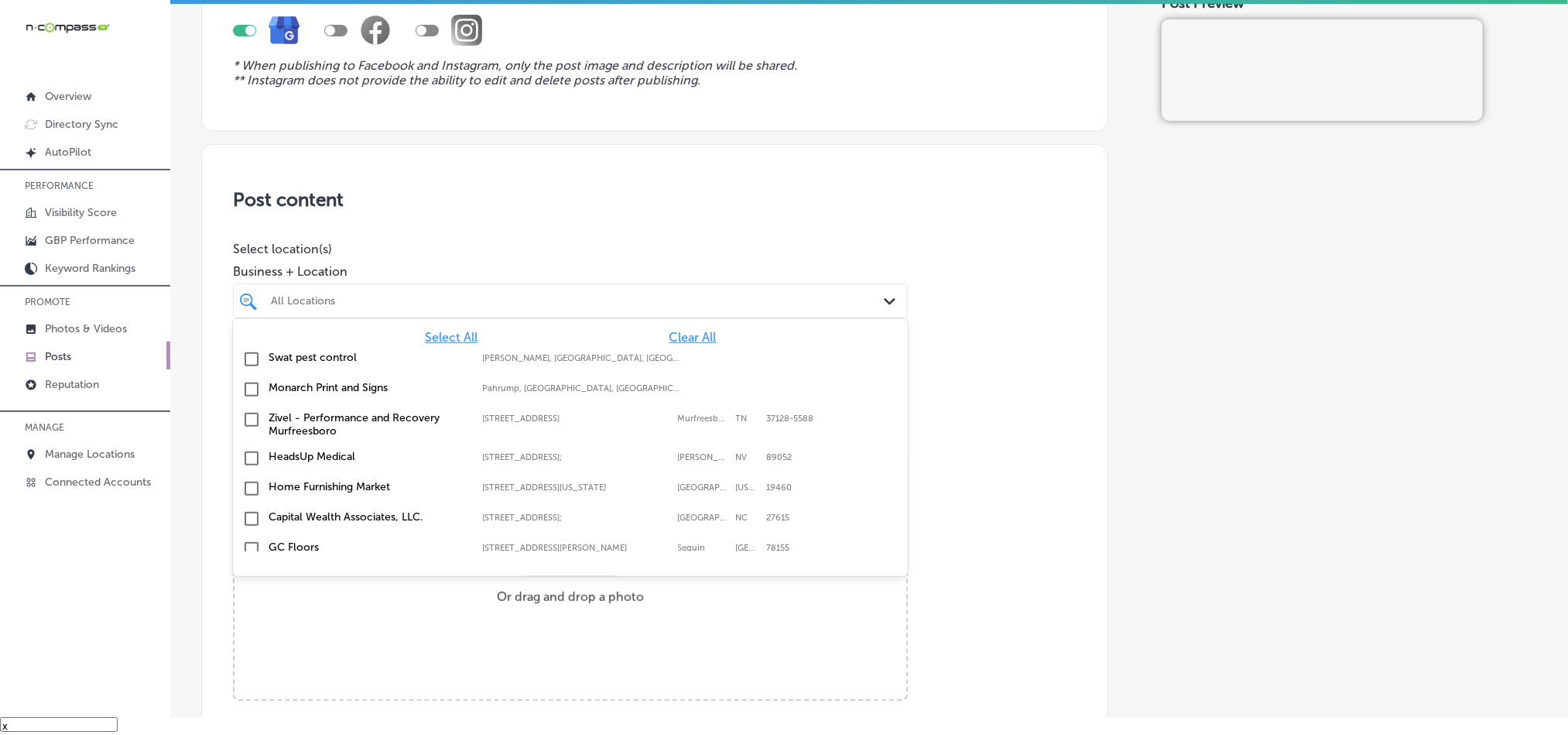
click at [670, 342] on span "Clear All" at bounding box center [693, 337] width 47 height 15
click at [672, 345] on span "Clear All" at bounding box center [693, 337] width 47 height 15
click at [673, 345] on span "Clear All" at bounding box center [693, 337] width 47 height 15
click at [674, 341] on span "Clear All" at bounding box center [693, 337] width 47 height 15
click at [657, 296] on div "All Locations" at bounding box center [578, 300] width 614 height 13
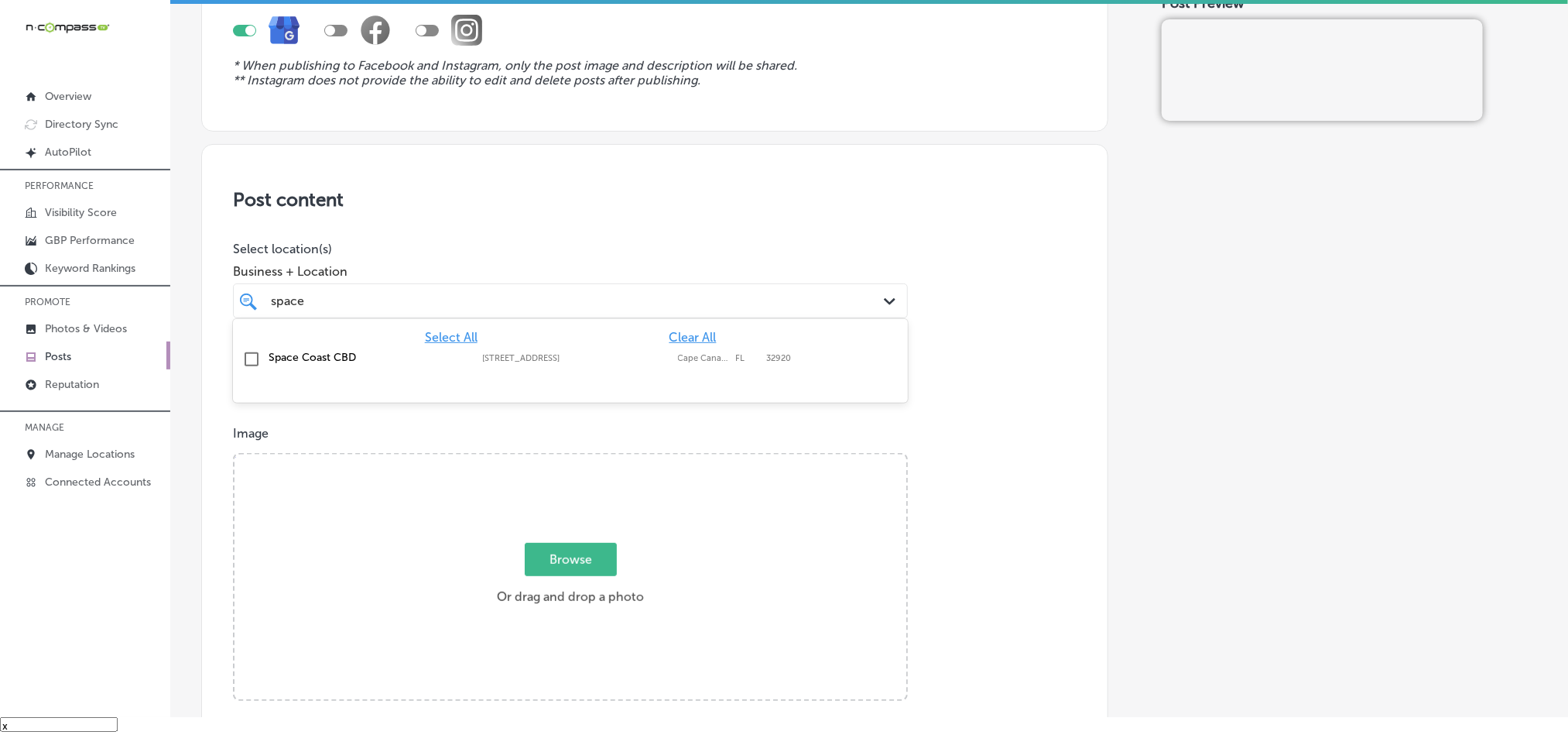
click at [242, 347] on div "[GEOGRAPHIC_DATA] [STREET_ADDRESS] [STREET_ADDRESS]" at bounding box center [570, 360] width 675 height 30
type input "space"
click at [532, 221] on div "Post content Select location(s) Business + Location option [STREET_ADDRESS] opt…" at bounding box center [655, 633] width 907 height 980
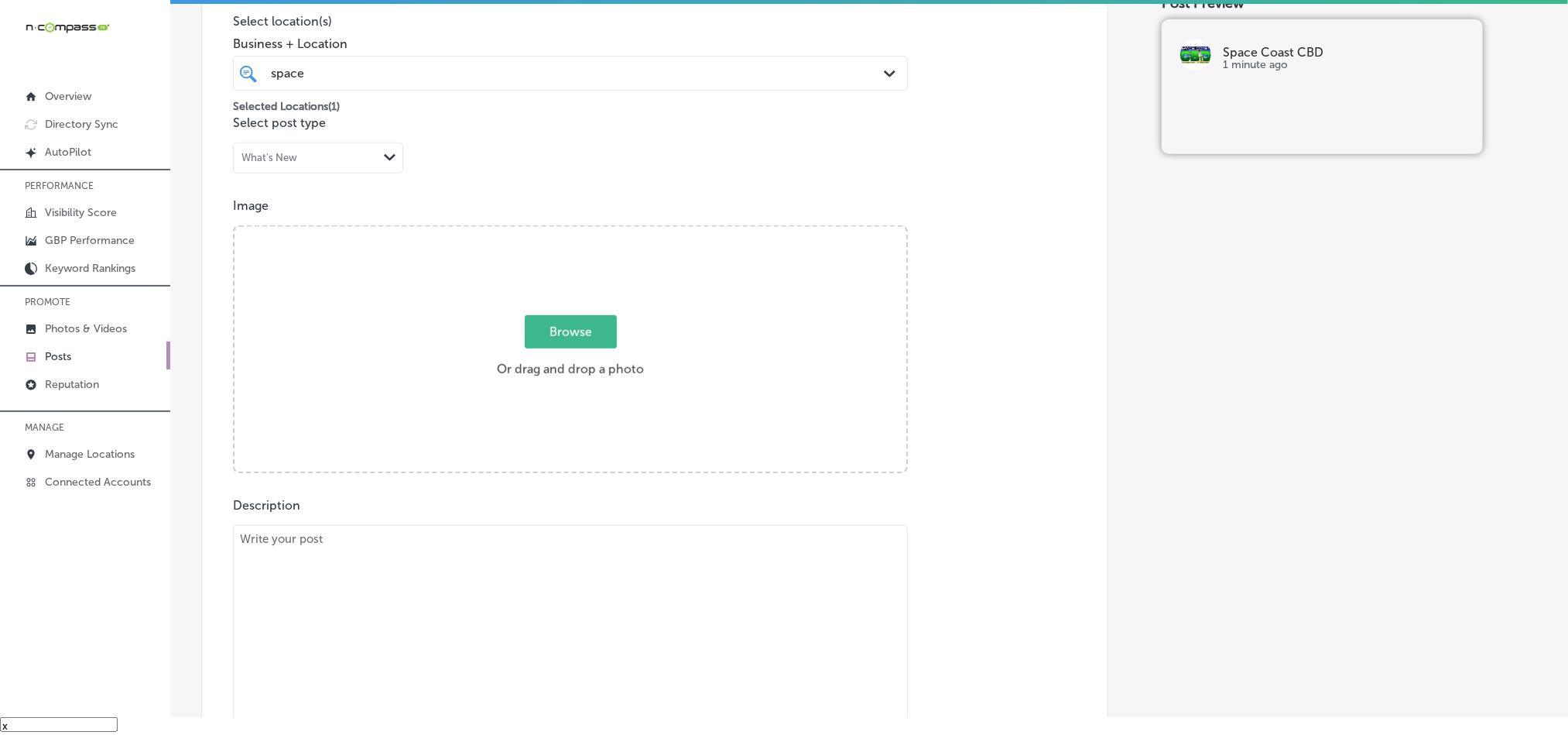
scroll to position [386, 0]
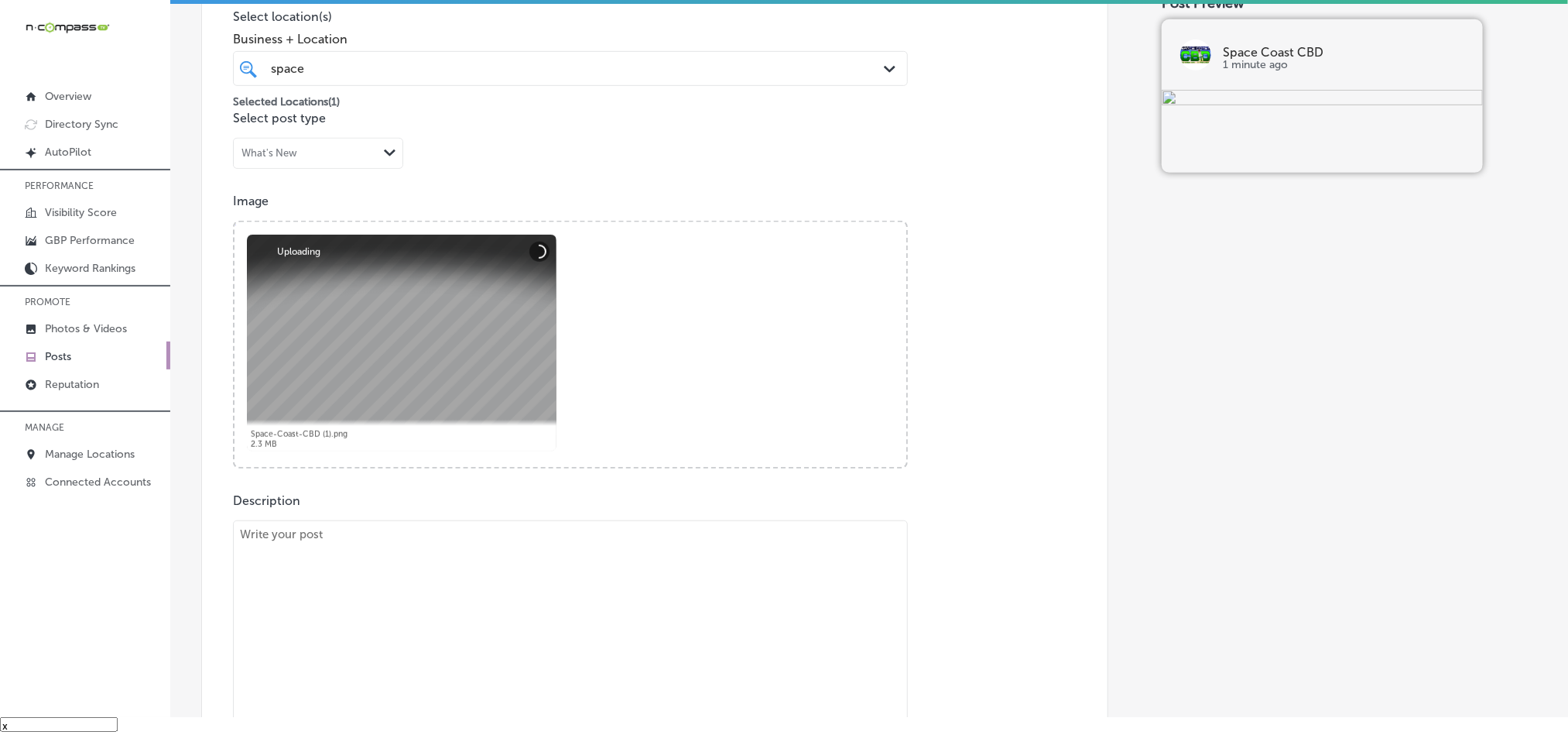
click at [414, 569] on textarea at bounding box center [570, 628] width 675 height 216
paste textarea "Serving Cocoa, Rockledge, and [GEOGRAPHIC_DATA], Space Coast CBD offers a wide …"
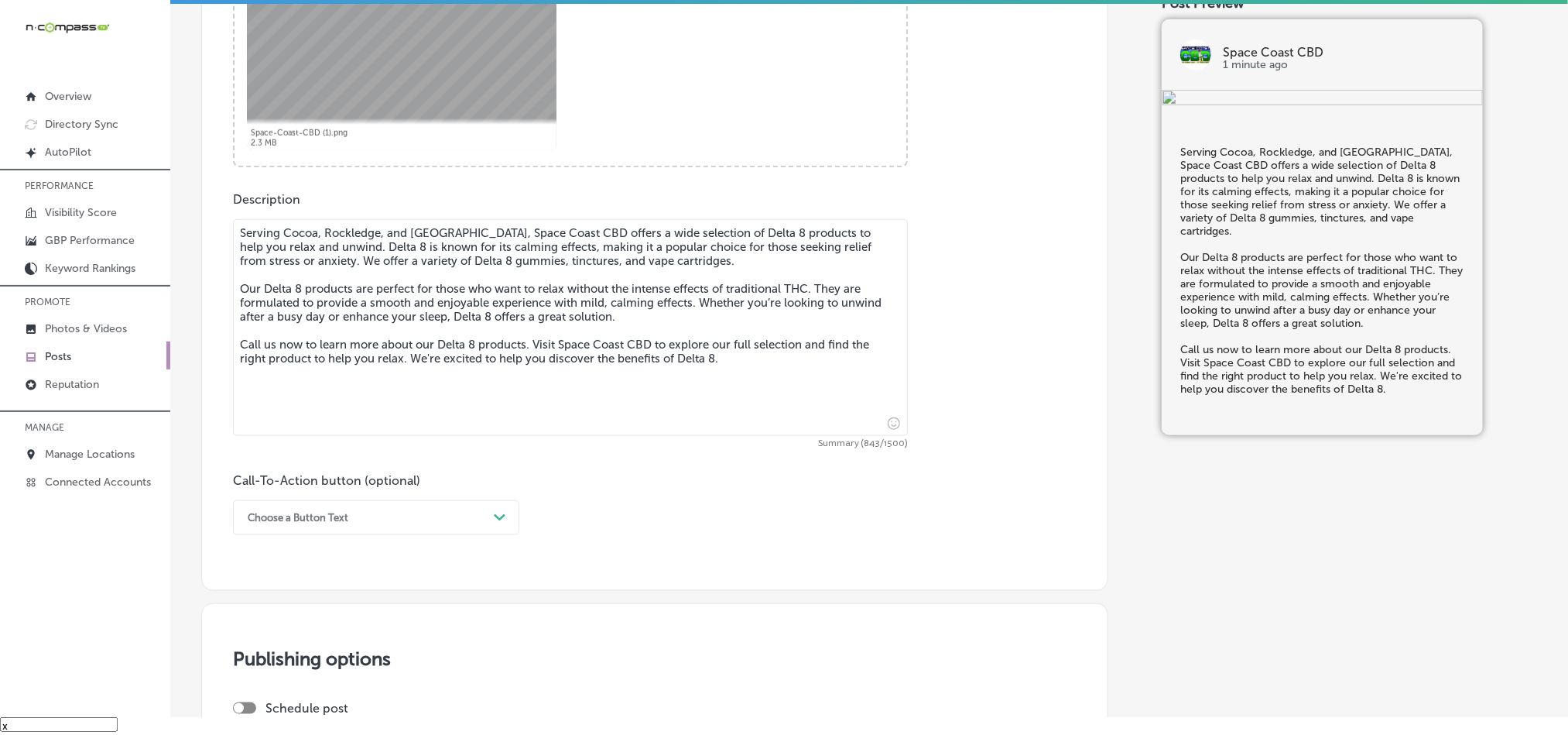
scroll to position [774, 0]
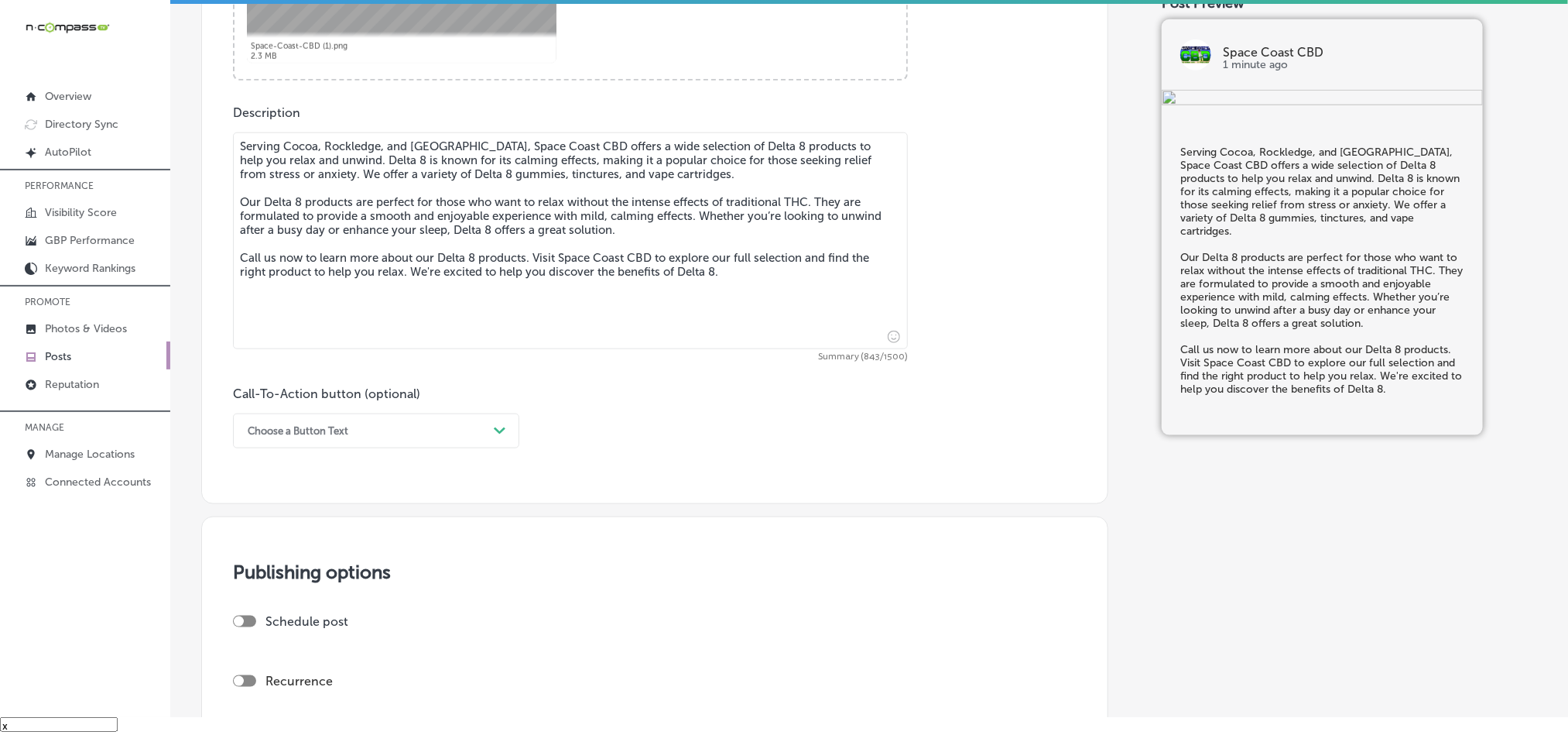
type textarea "Serving Cocoa, Rockledge, and [GEOGRAPHIC_DATA], Space Coast CBD offers a wide …"
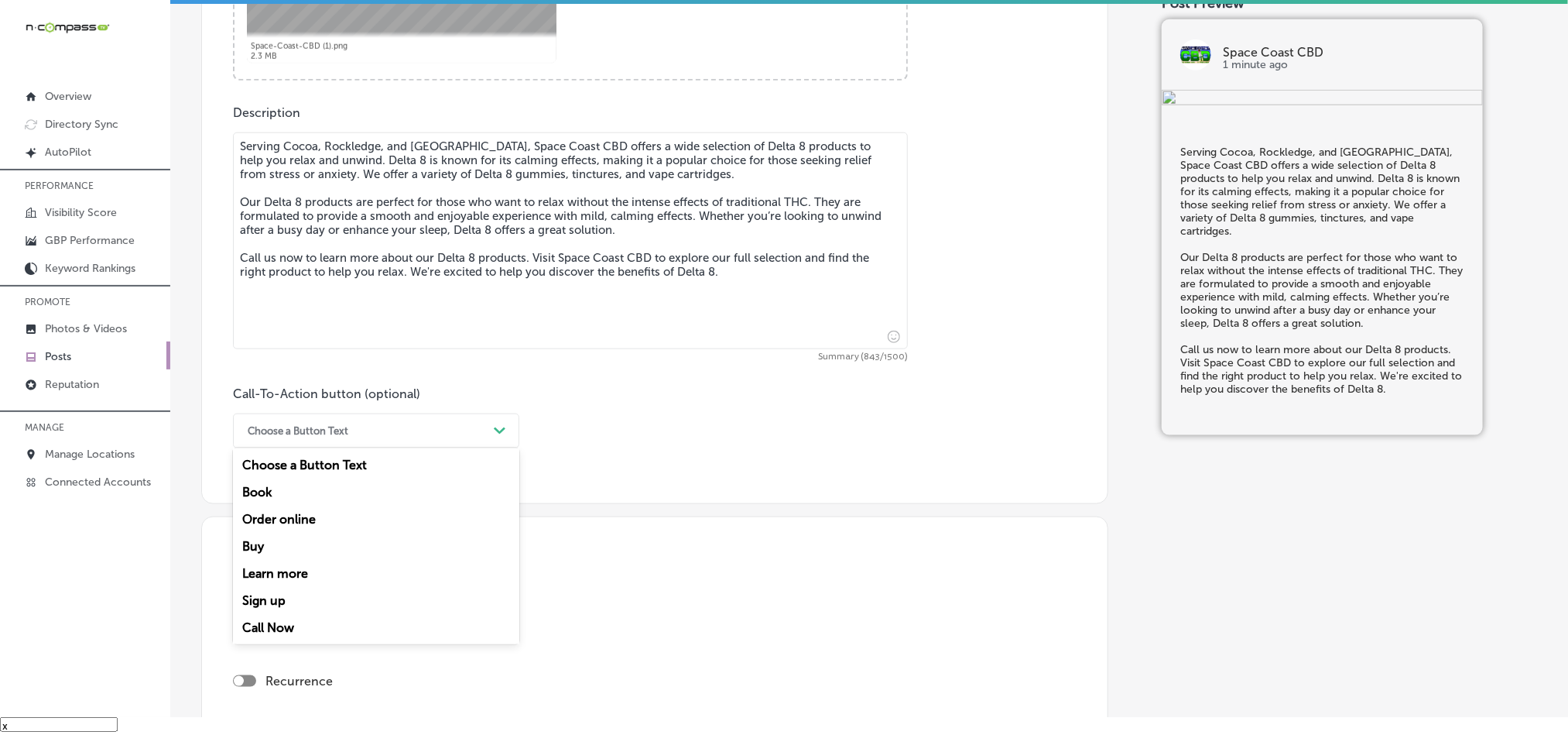
click at [365, 439] on div "Choose a Button Text" at bounding box center [364, 431] width 247 height 24
click at [267, 629] on div "Call Now" at bounding box center [376, 627] width 286 height 27
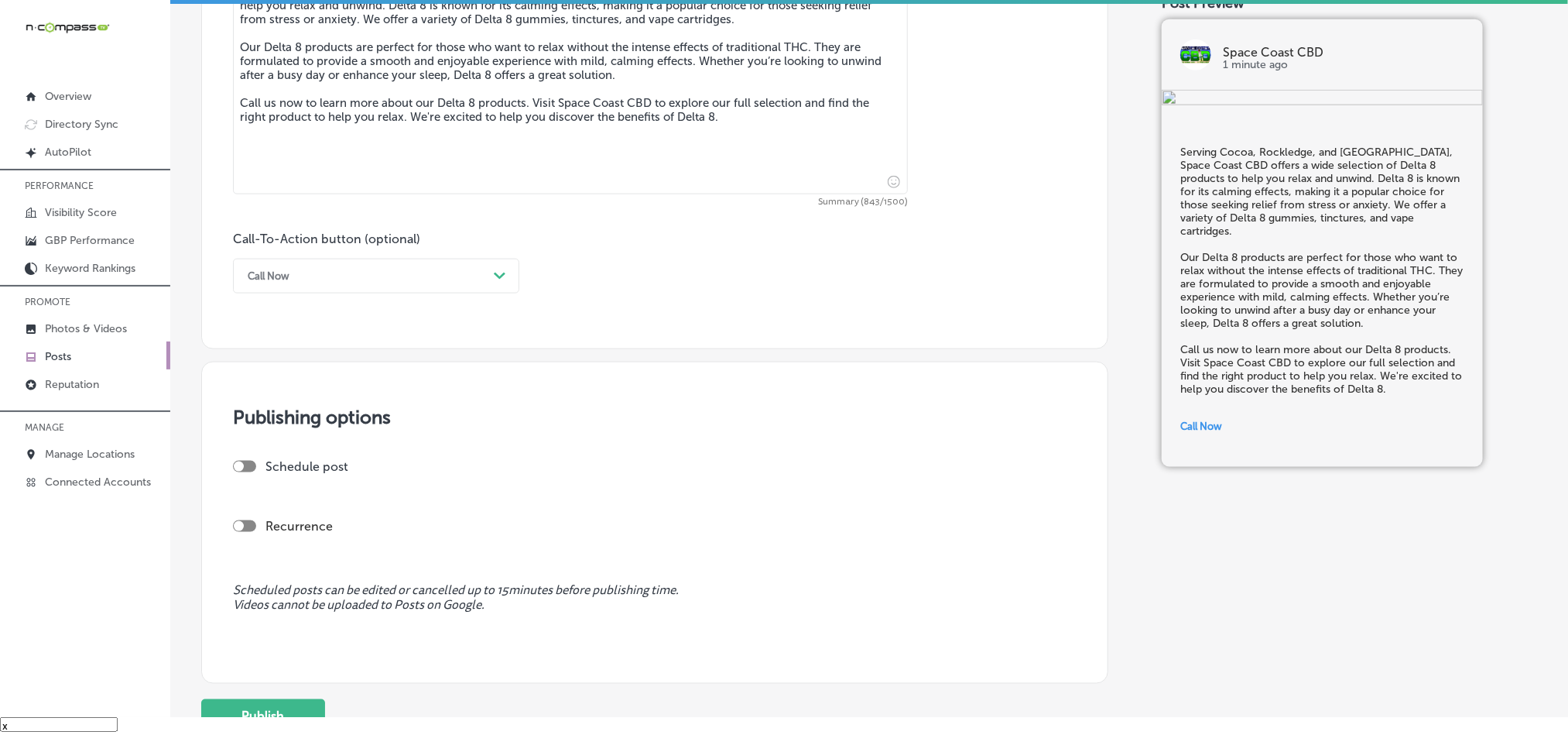
scroll to position [967, 0]
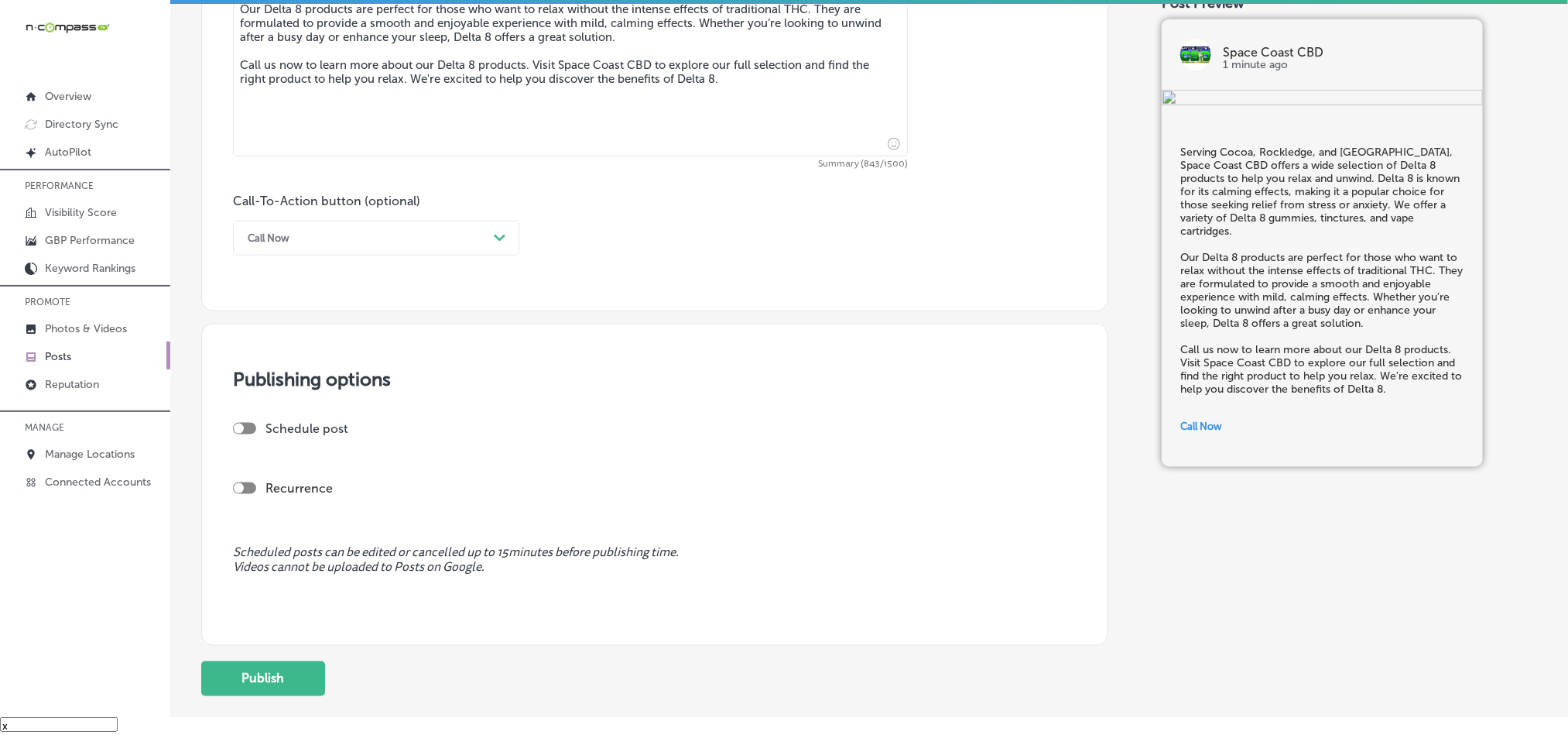
click at [246, 423] on div "Publishing options Schedule post Recurrence Scheduled posts can be edited or ca…" at bounding box center [655, 485] width 907 height 322
click at [247, 436] on div "Schedule post" at bounding box center [649, 428] width 831 height 15
click at [248, 432] on div at bounding box center [244, 429] width 23 height 12
checkbox input "true"
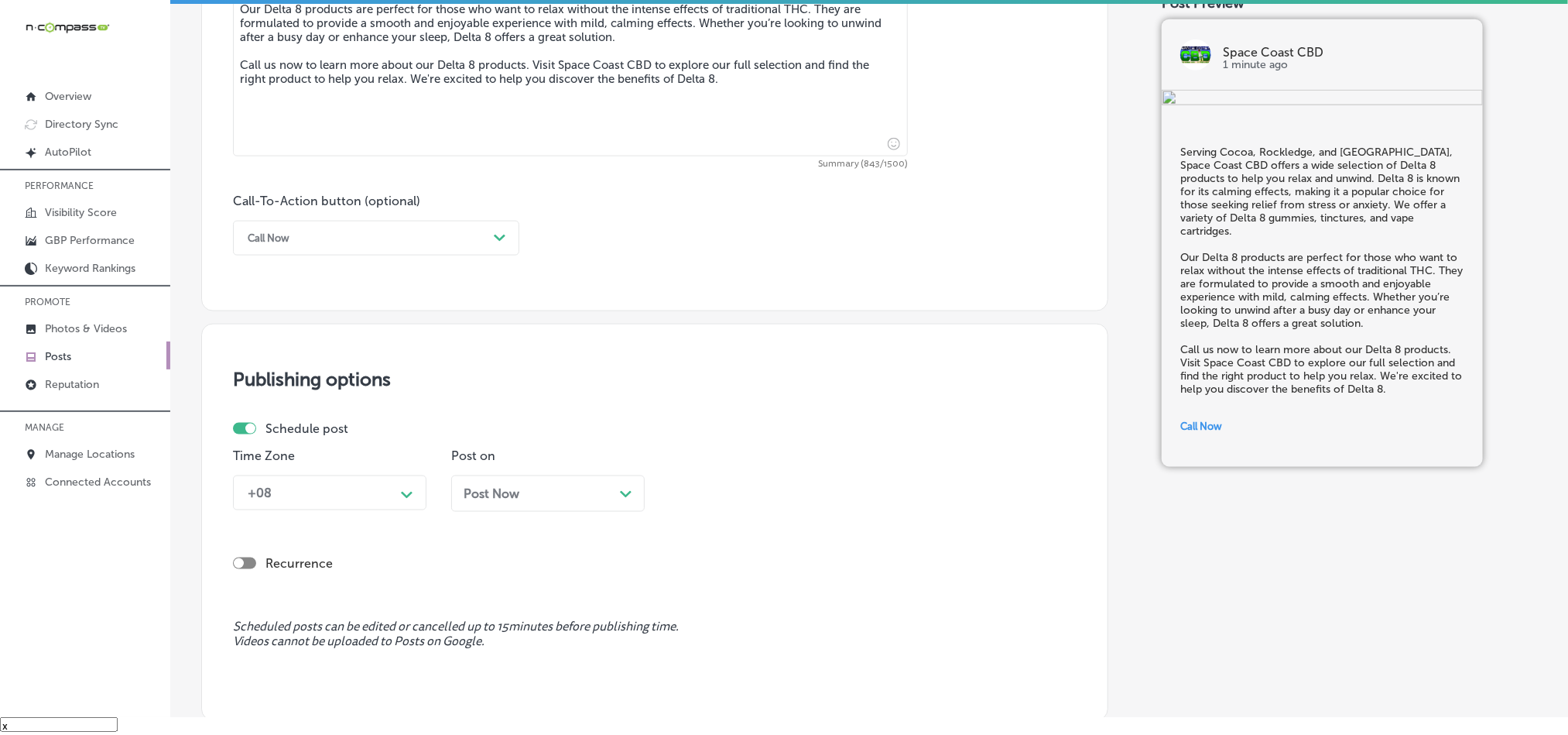
click at [358, 501] on div "+08 Path Created with Sketch." at bounding box center [330, 493] width 193 height 35
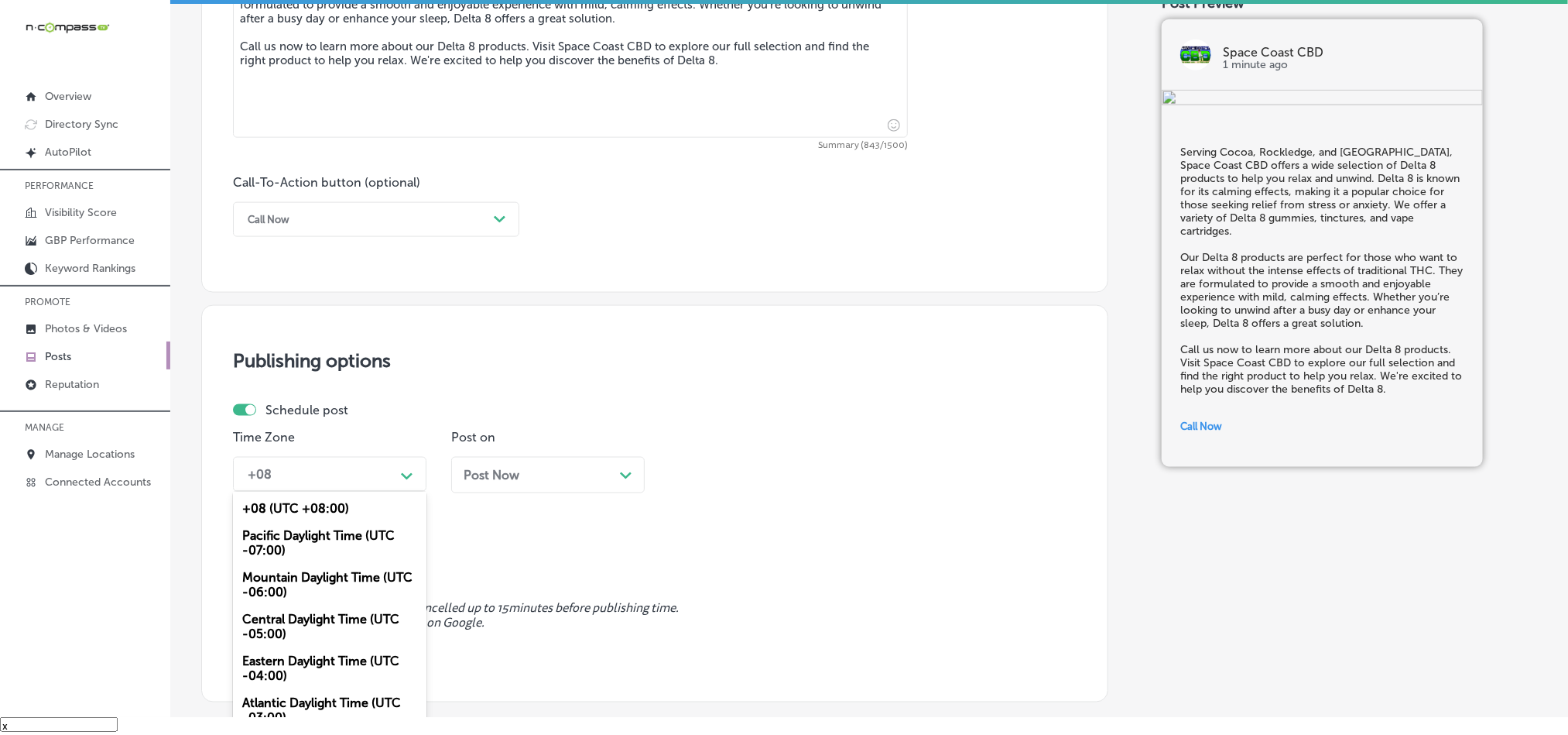
click at [272, 583] on div "Mountain Daylight Time (UTC -06:00)" at bounding box center [330, 584] width 193 height 42
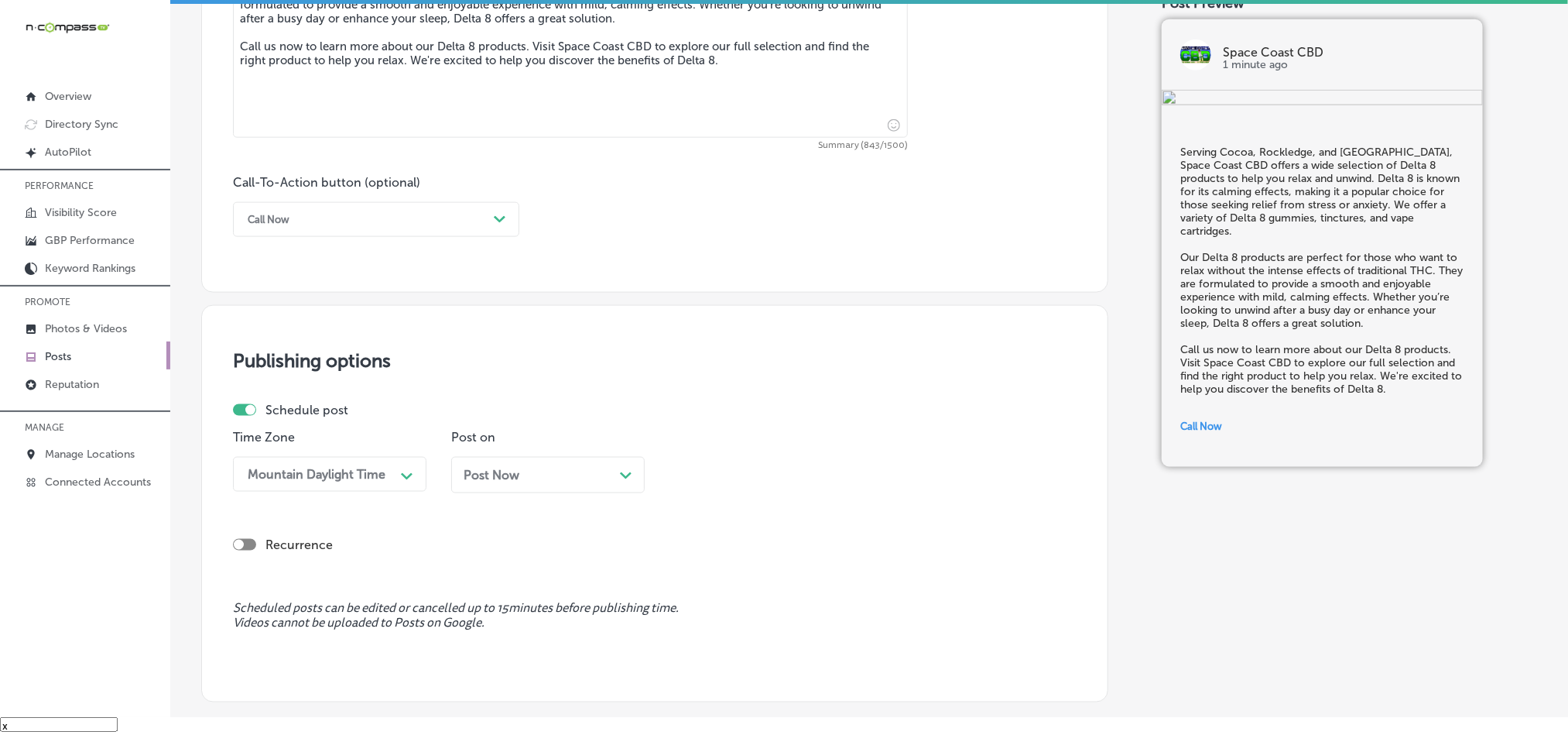
click at [579, 483] on div "Post Now Path Created with Sketch." at bounding box center [547, 475] width 168 height 15
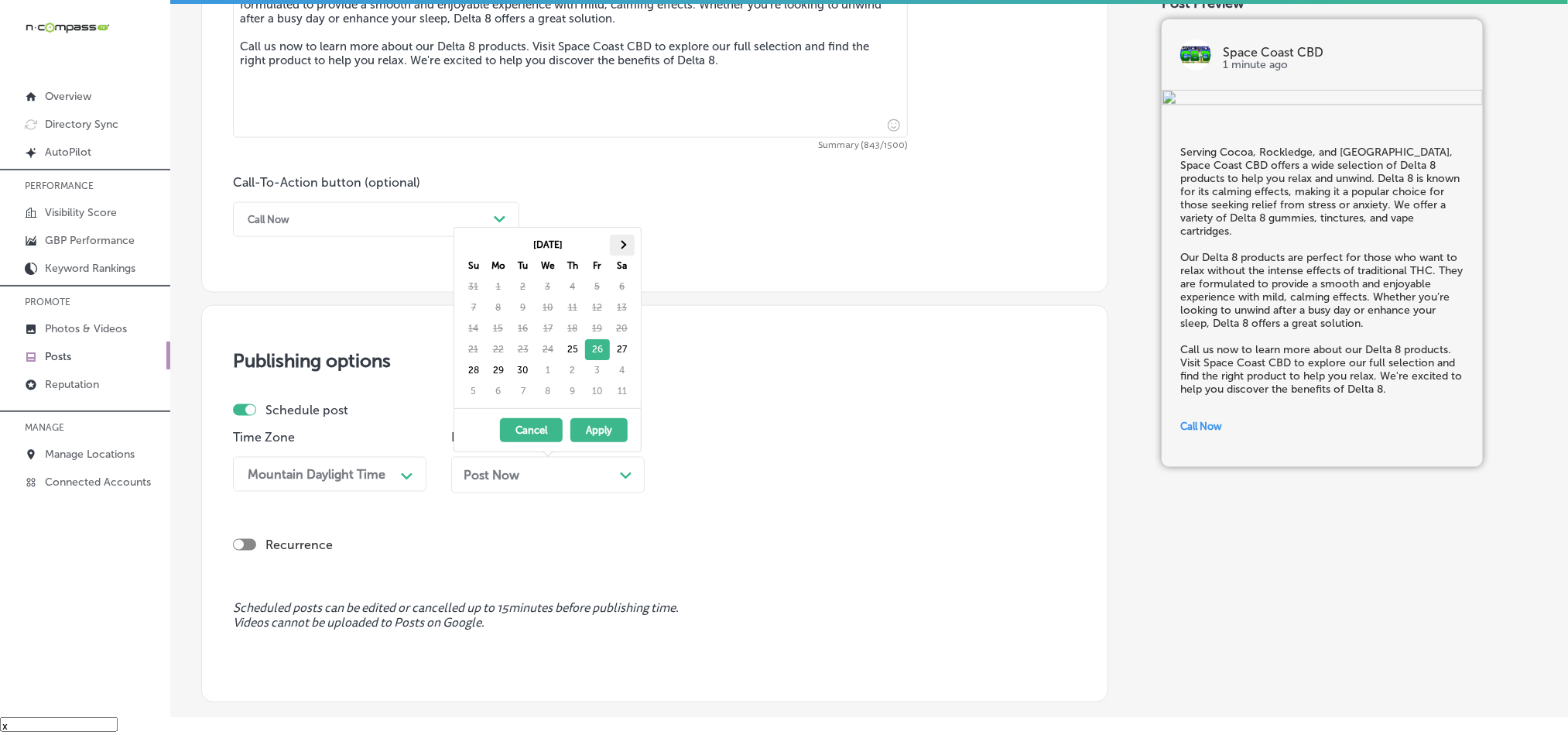
click at [629, 246] on th at bounding box center [622, 244] width 25 height 21
click at [621, 239] on th at bounding box center [622, 244] width 25 height 21
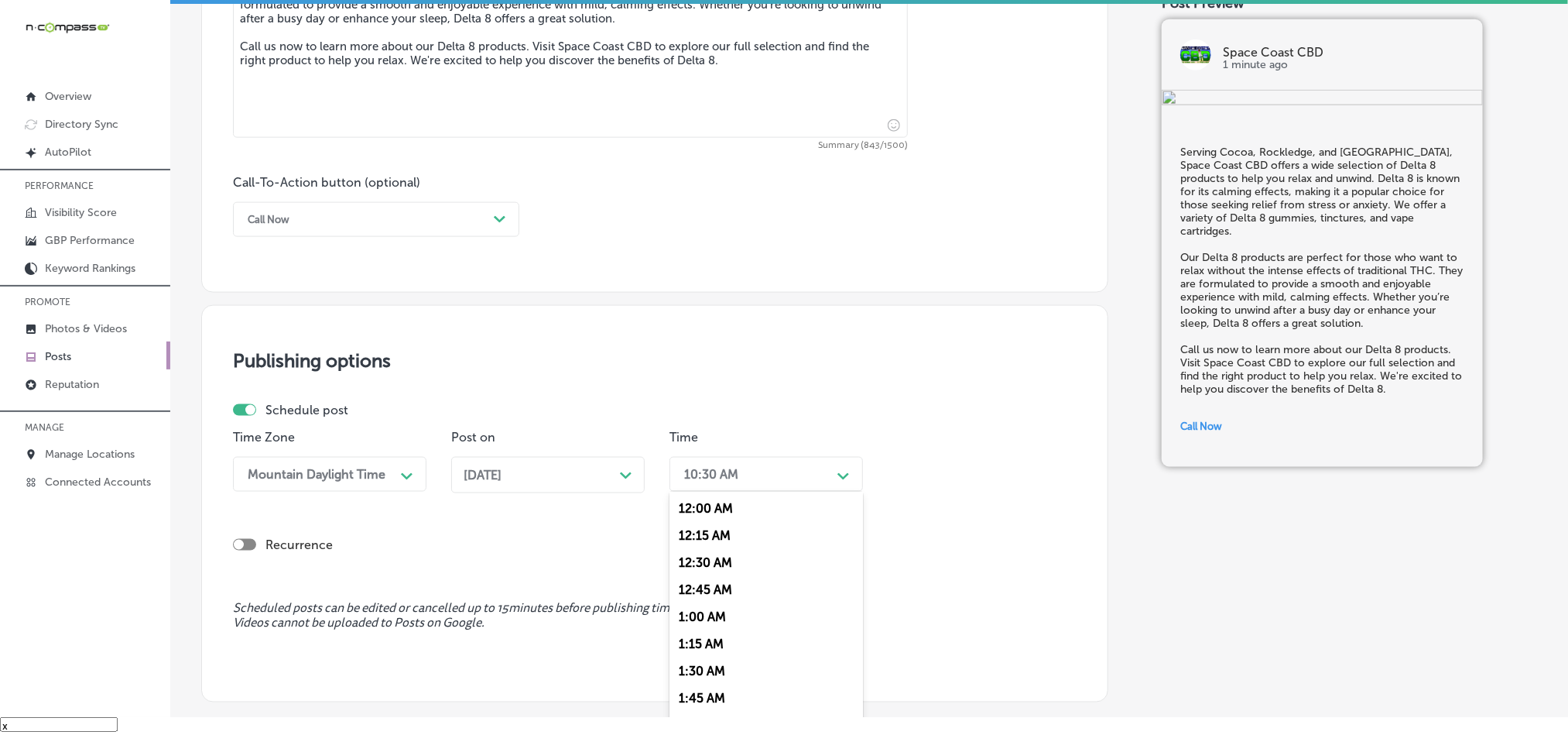
click at [769, 472] on div "10:30 AM" at bounding box center [754, 474] width 155 height 27
click at [706, 615] on div "7:00 AM" at bounding box center [767, 608] width 193 height 27
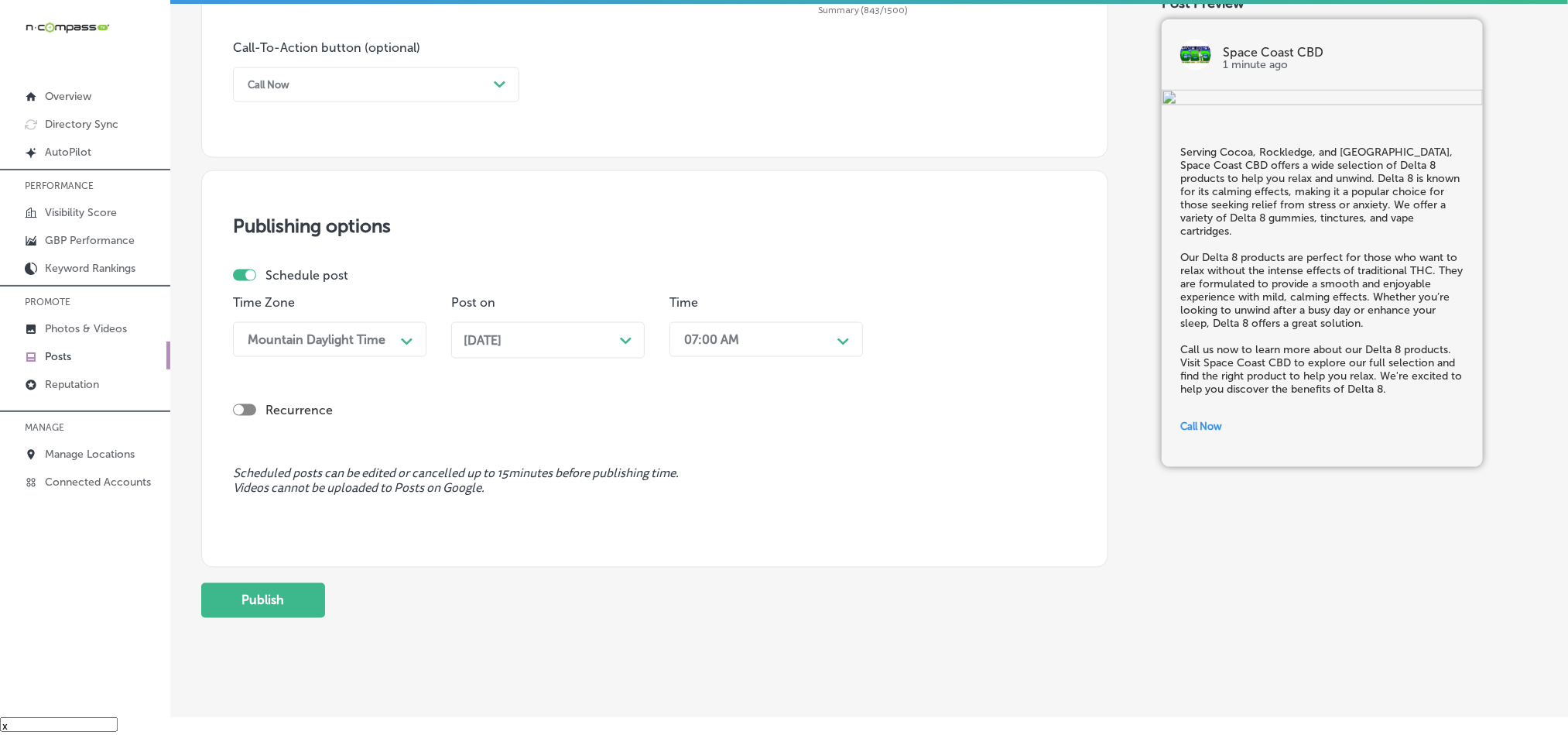
scroll to position [1148, 0]
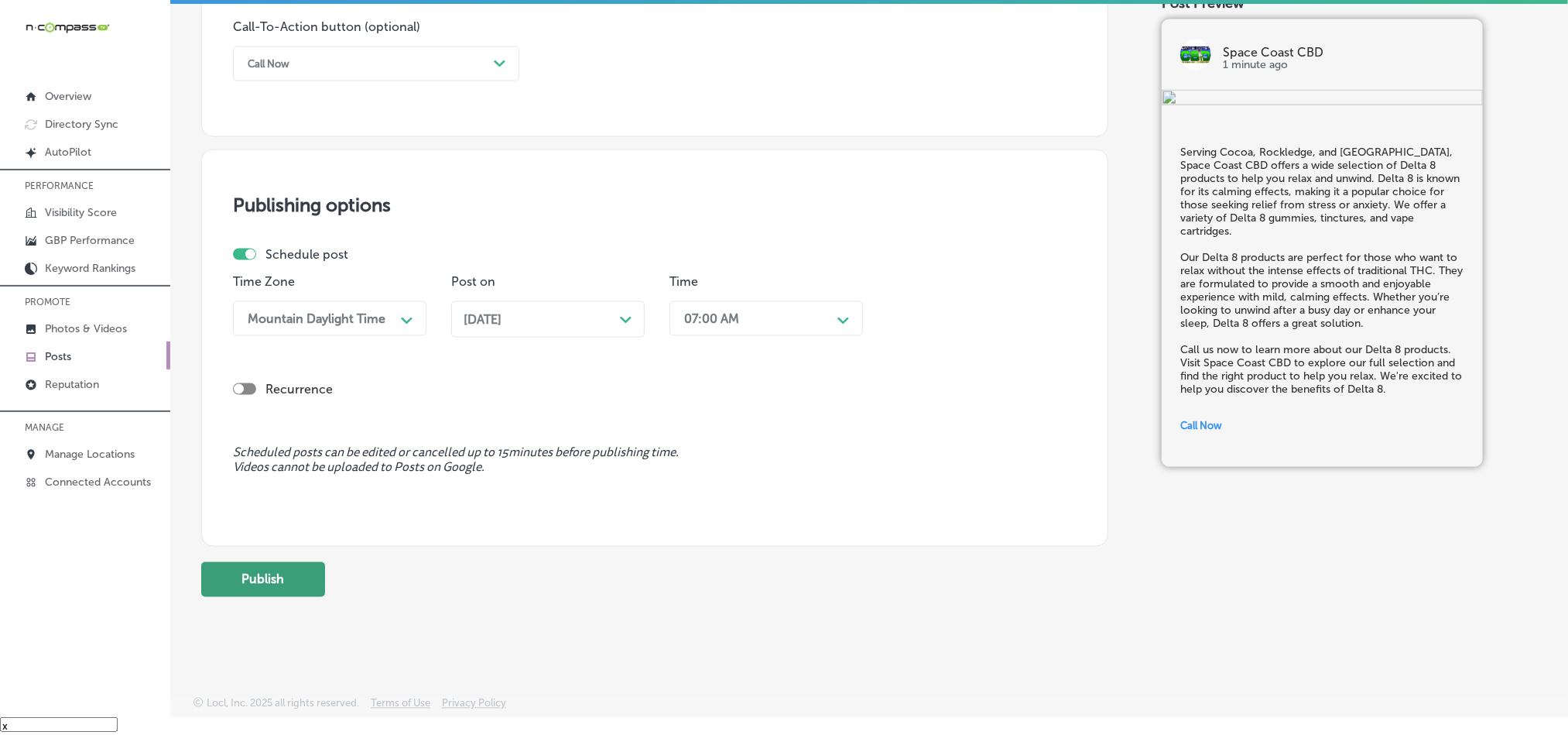
click at [279, 578] on button "Publish" at bounding box center [263, 579] width 124 height 35
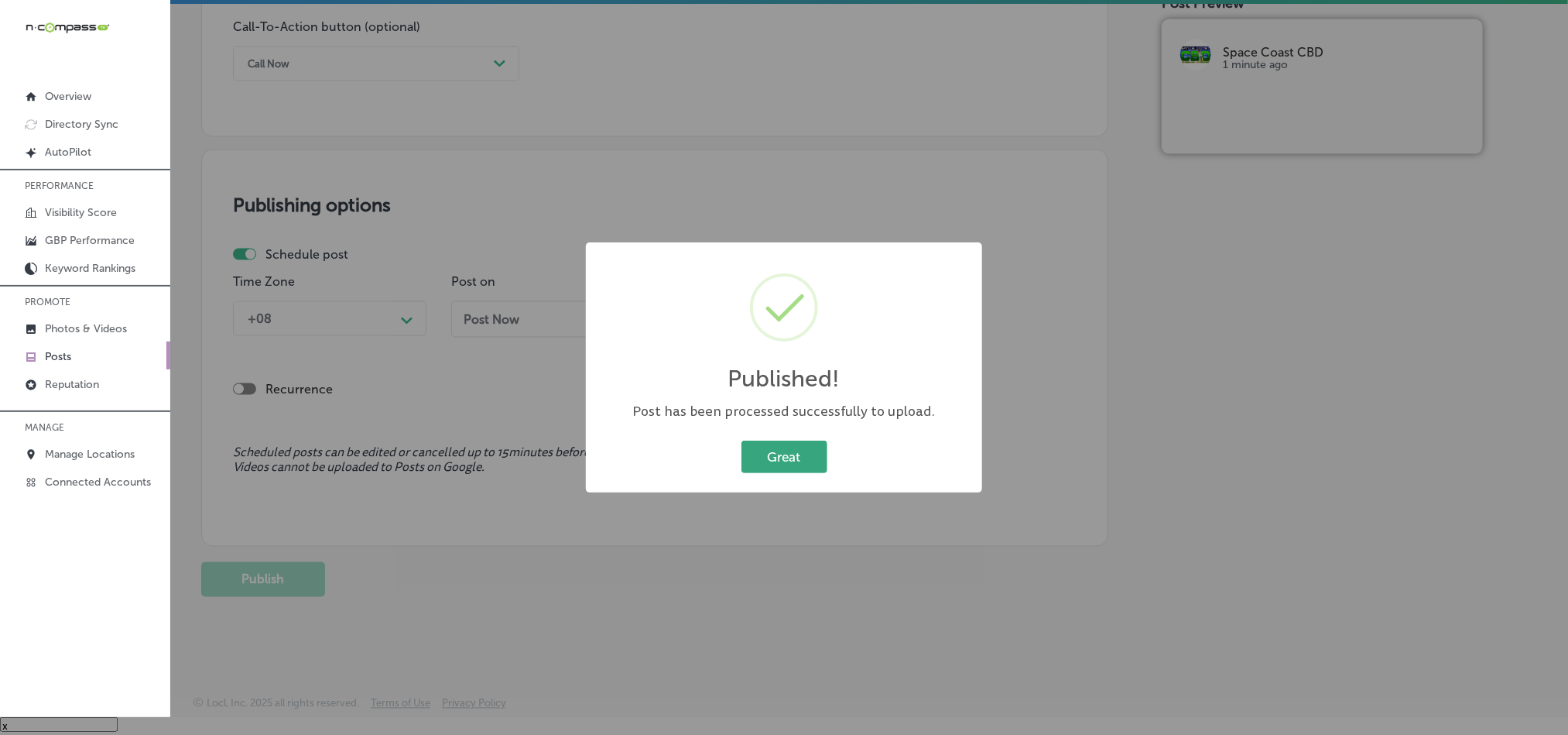
click at [769, 452] on button "Great" at bounding box center [784, 457] width 86 height 32
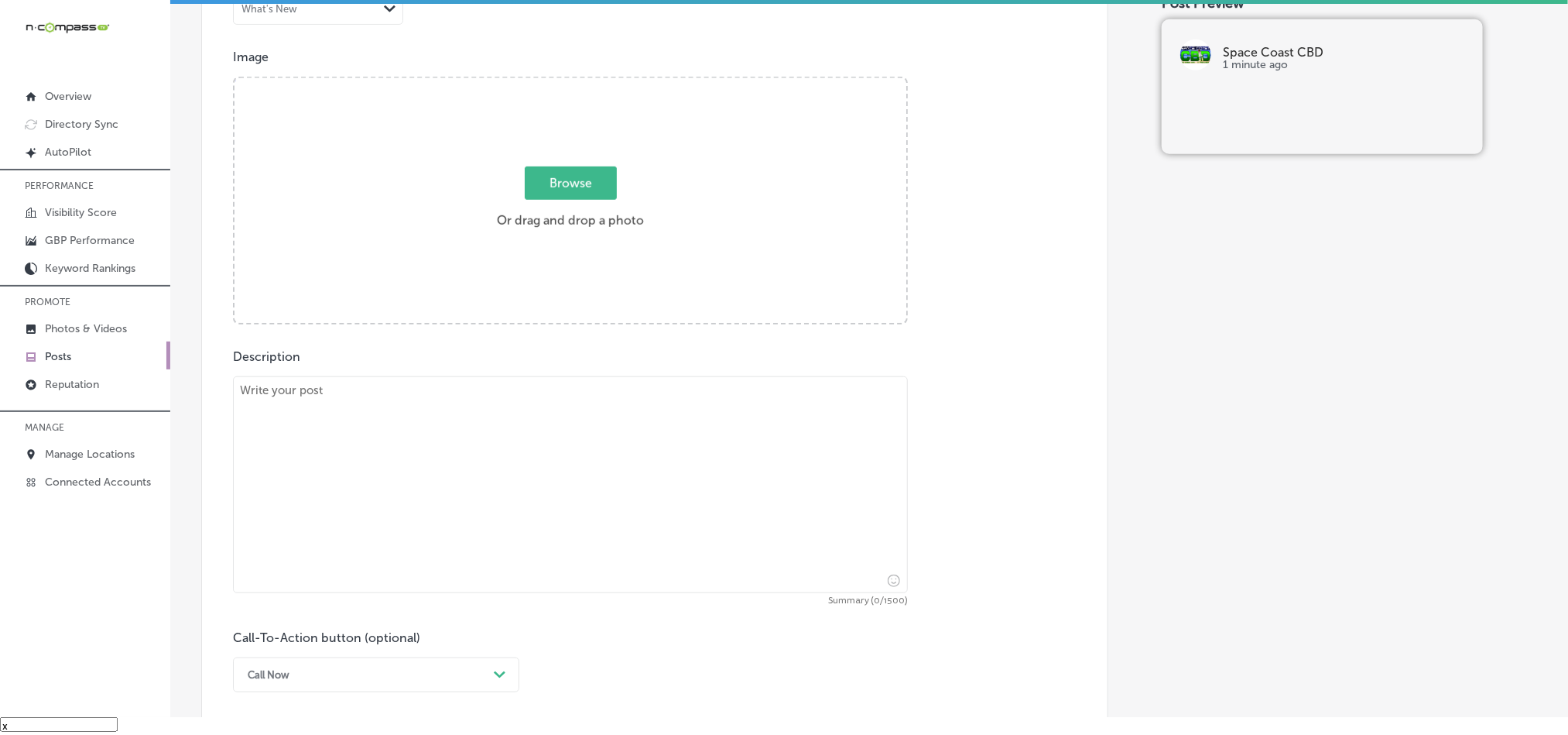
scroll to position [530, 0]
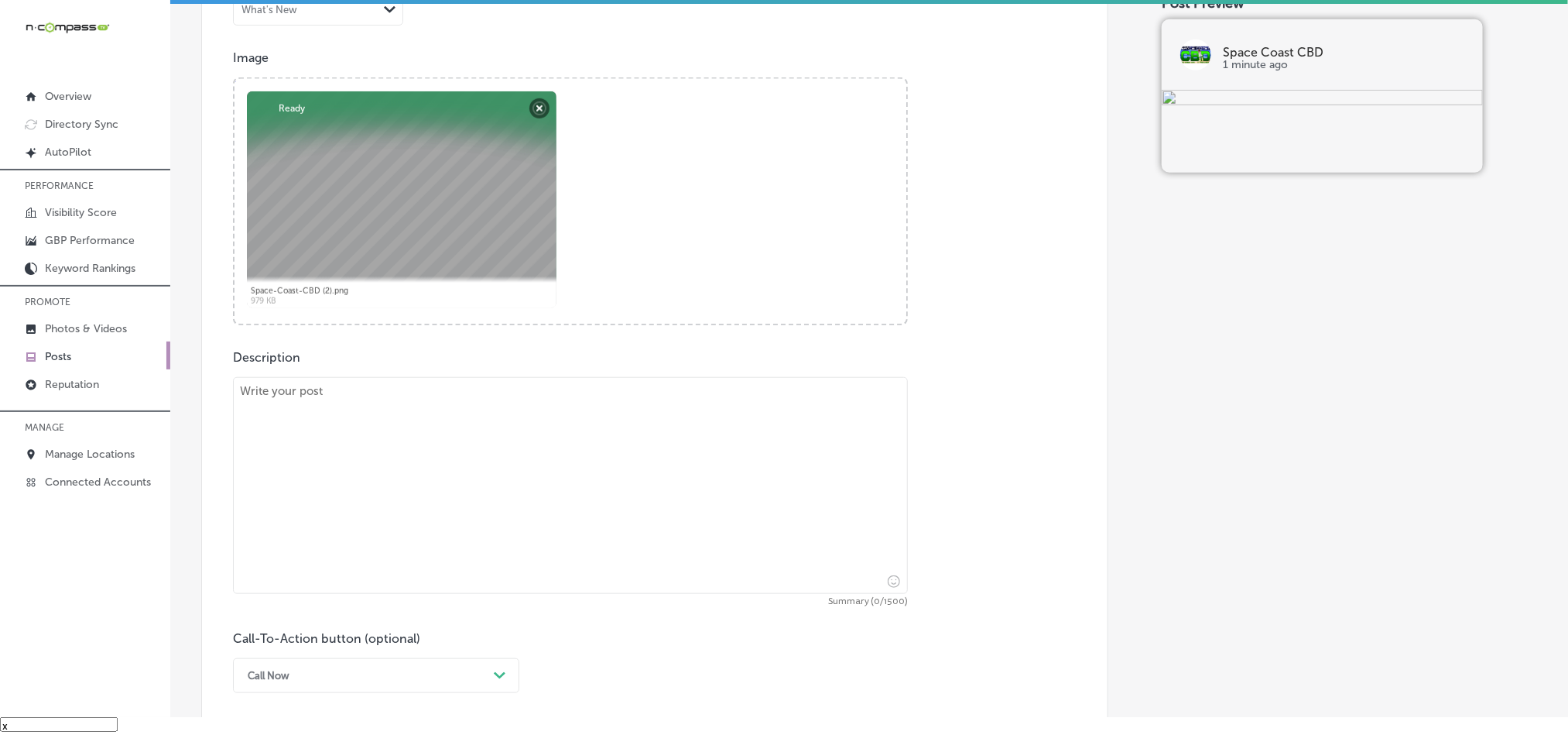
click at [508, 461] on textarea at bounding box center [570, 485] width 675 height 216
paste textarea "Serving [PERSON_NAME][GEOGRAPHIC_DATA], [GEOGRAPHIC_DATA], and [GEOGRAPHIC_DATA…"
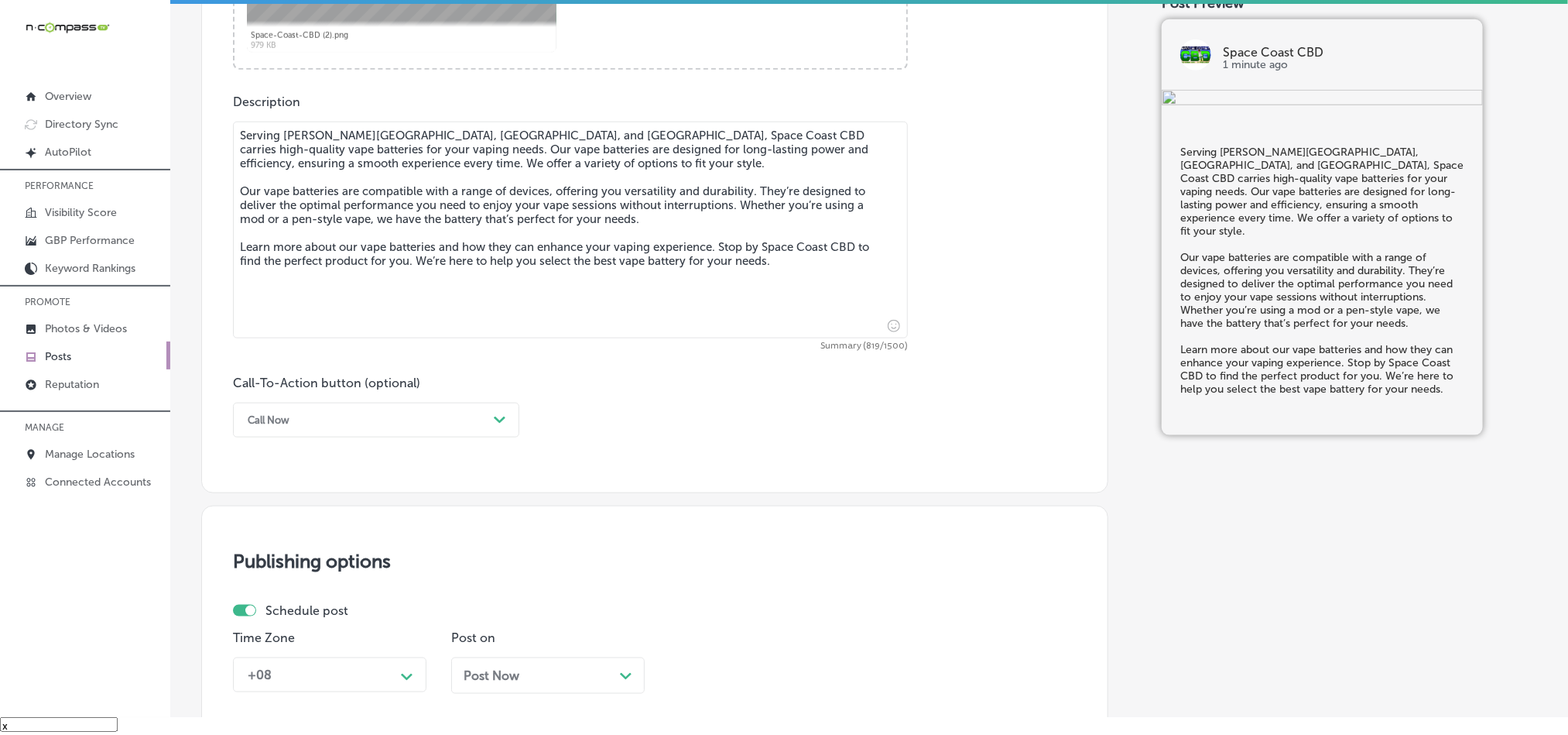
scroll to position [839, 0]
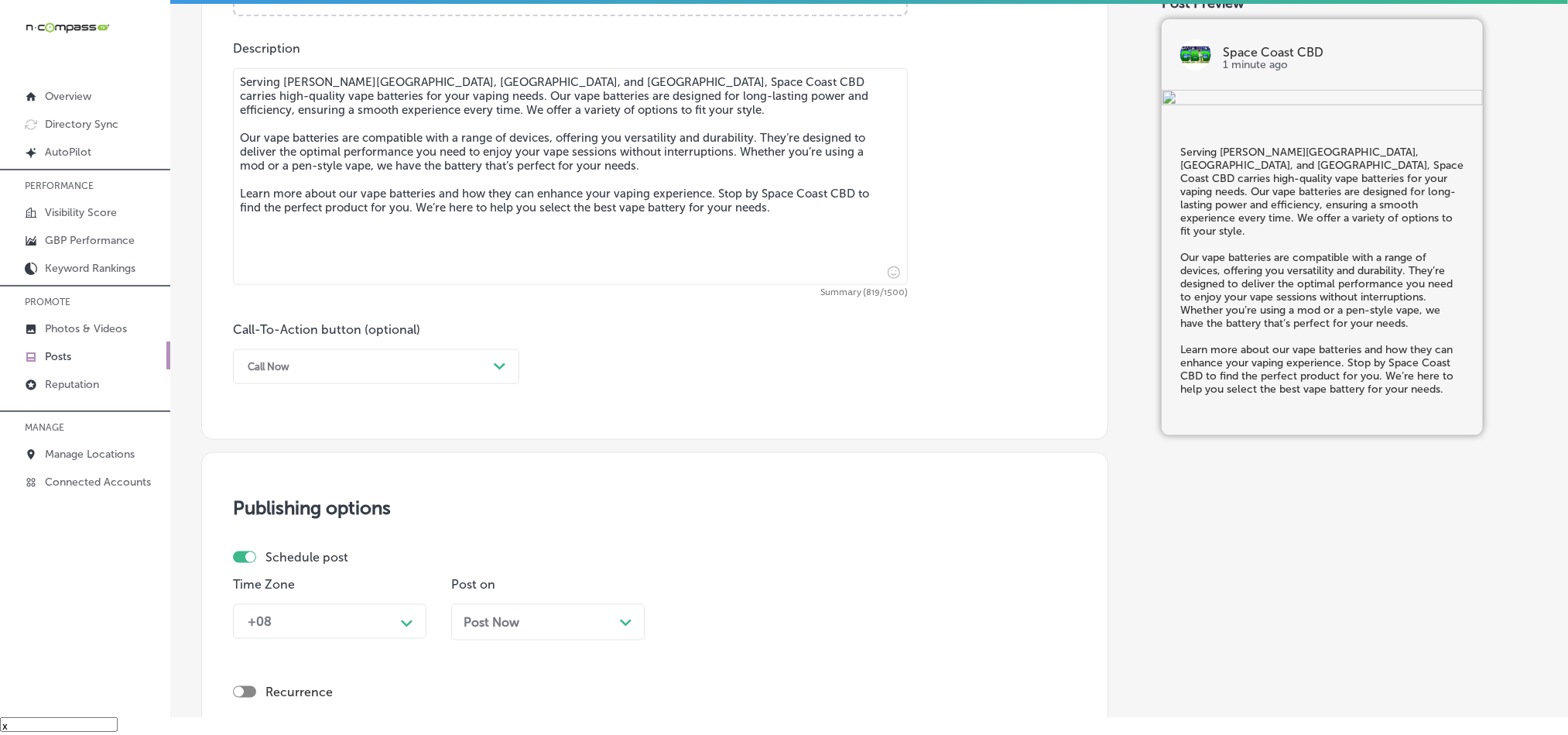
type textarea "Serving [PERSON_NAME][GEOGRAPHIC_DATA], [GEOGRAPHIC_DATA], and [GEOGRAPHIC_DATA…"
click at [407, 369] on div "Call Now" at bounding box center [364, 367] width 247 height 24
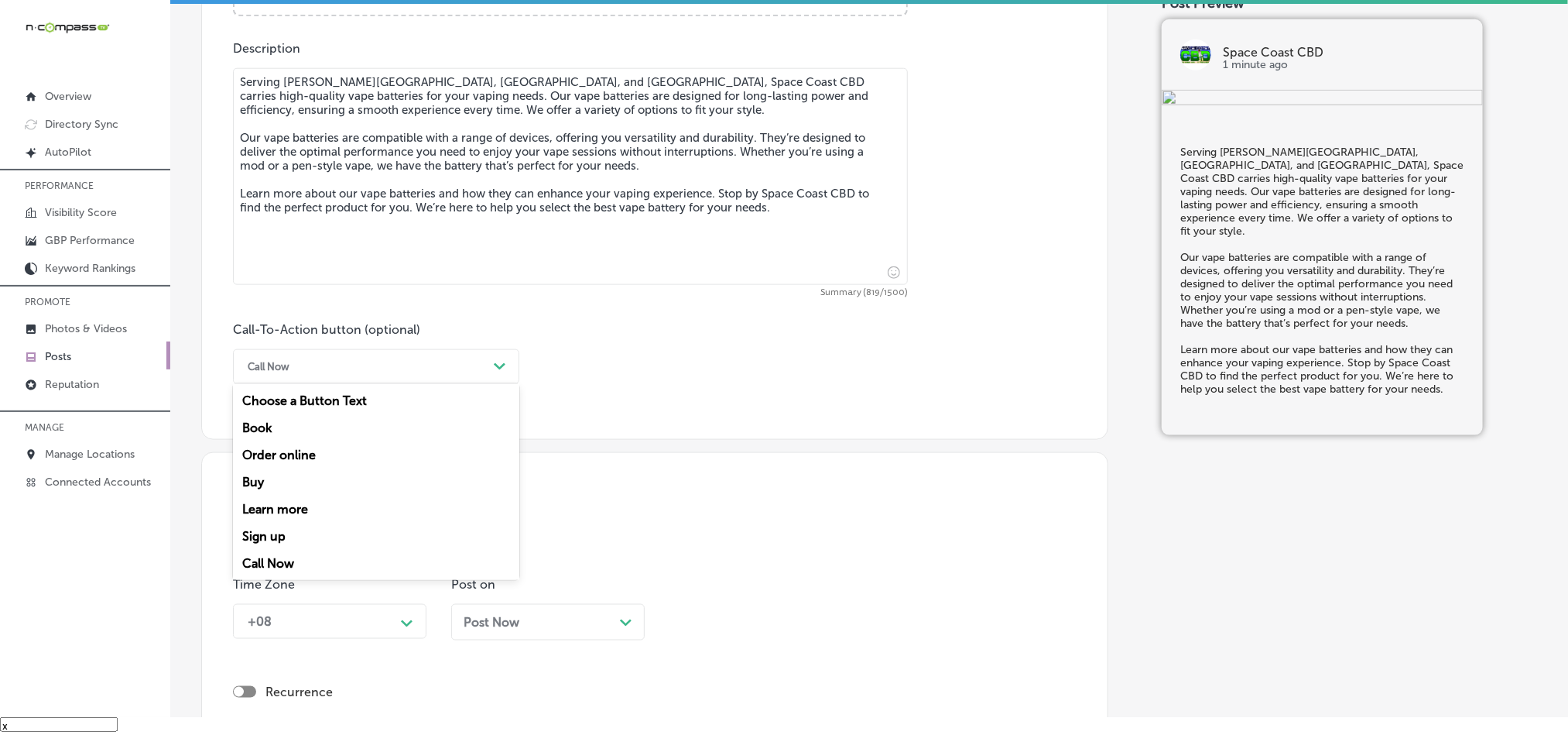
click at [262, 566] on div "Call Now" at bounding box center [376, 562] width 286 height 27
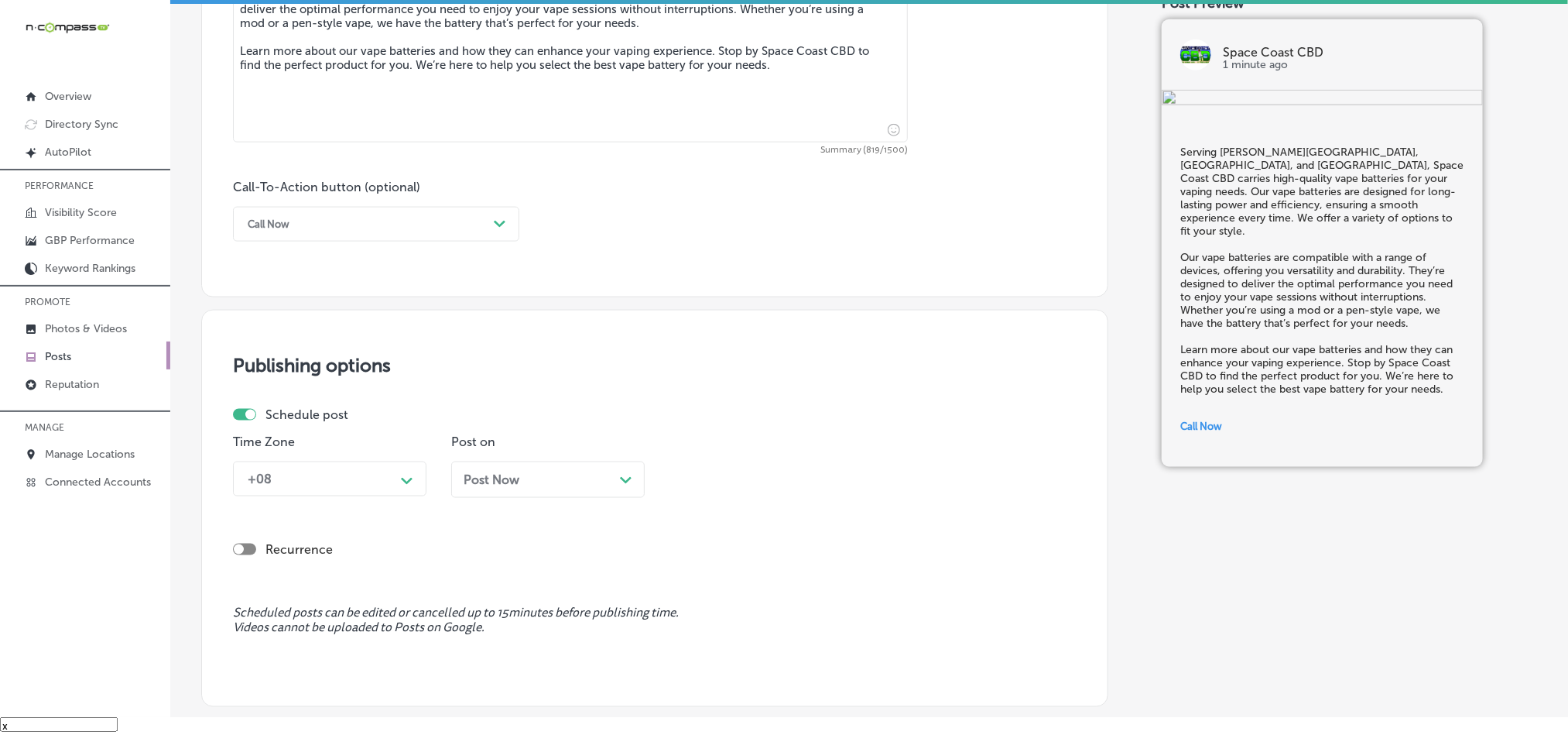
scroll to position [994, 0]
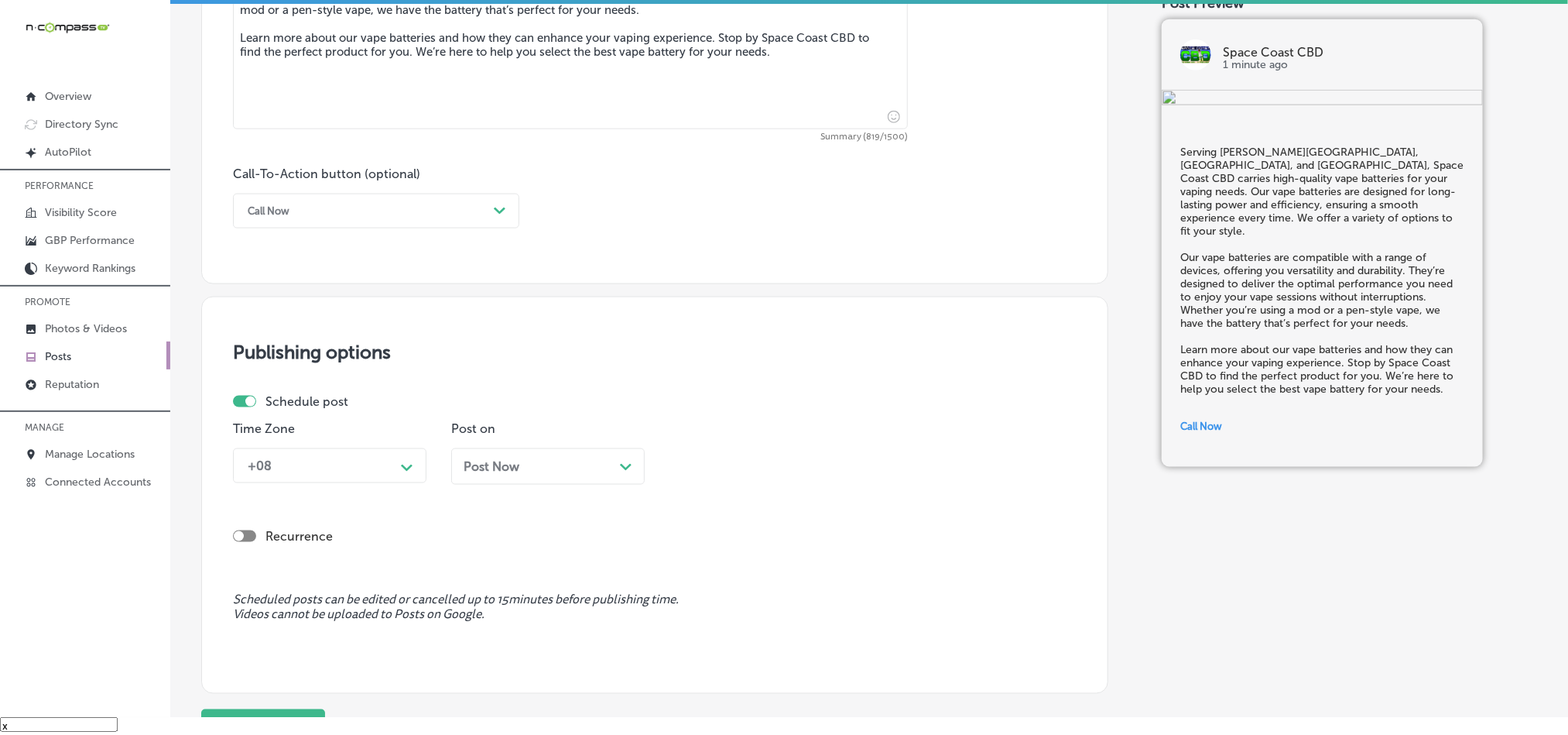
click at [358, 458] on div "+08" at bounding box center [317, 465] width 155 height 27
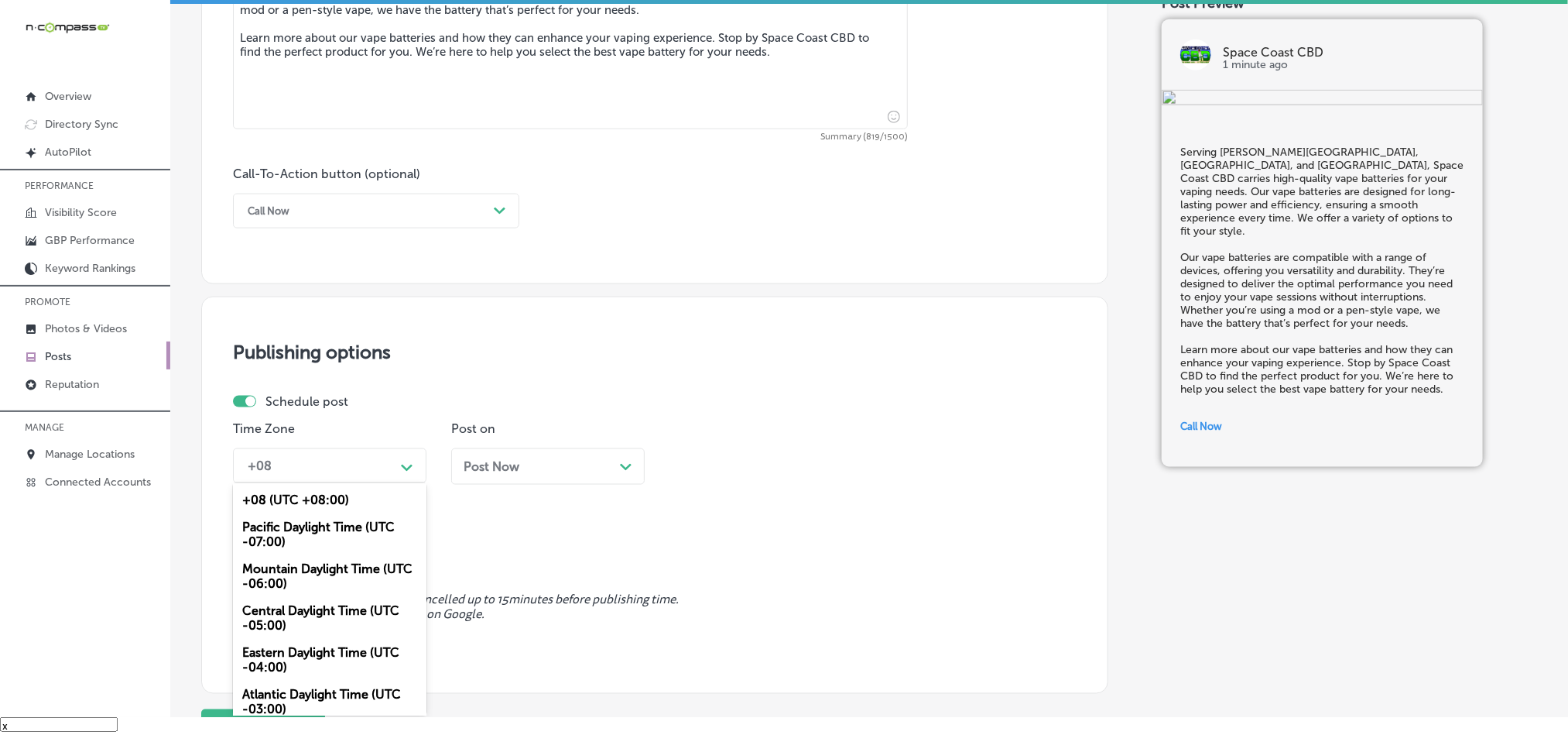
click at [272, 578] on div "Mountain Daylight Time (UTC -06:00)" at bounding box center [330, 576] width 193 height 42
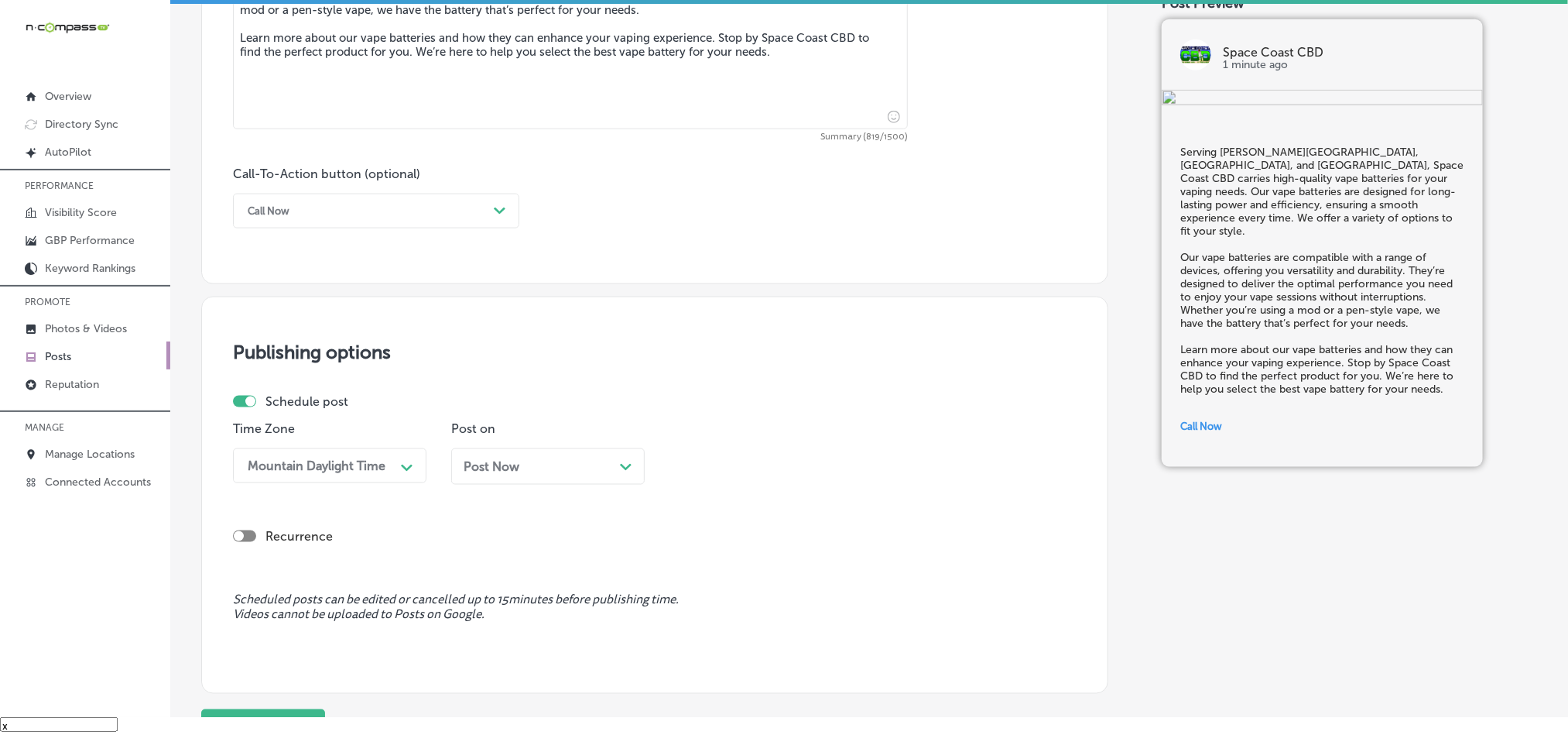
click at [514, 474] on span "Post Now" at bounding box center [491, 466] width 56 height 15
click at [728, 468] on div "10:30 AM" at bounding box center [711, 466] width 54 height 15
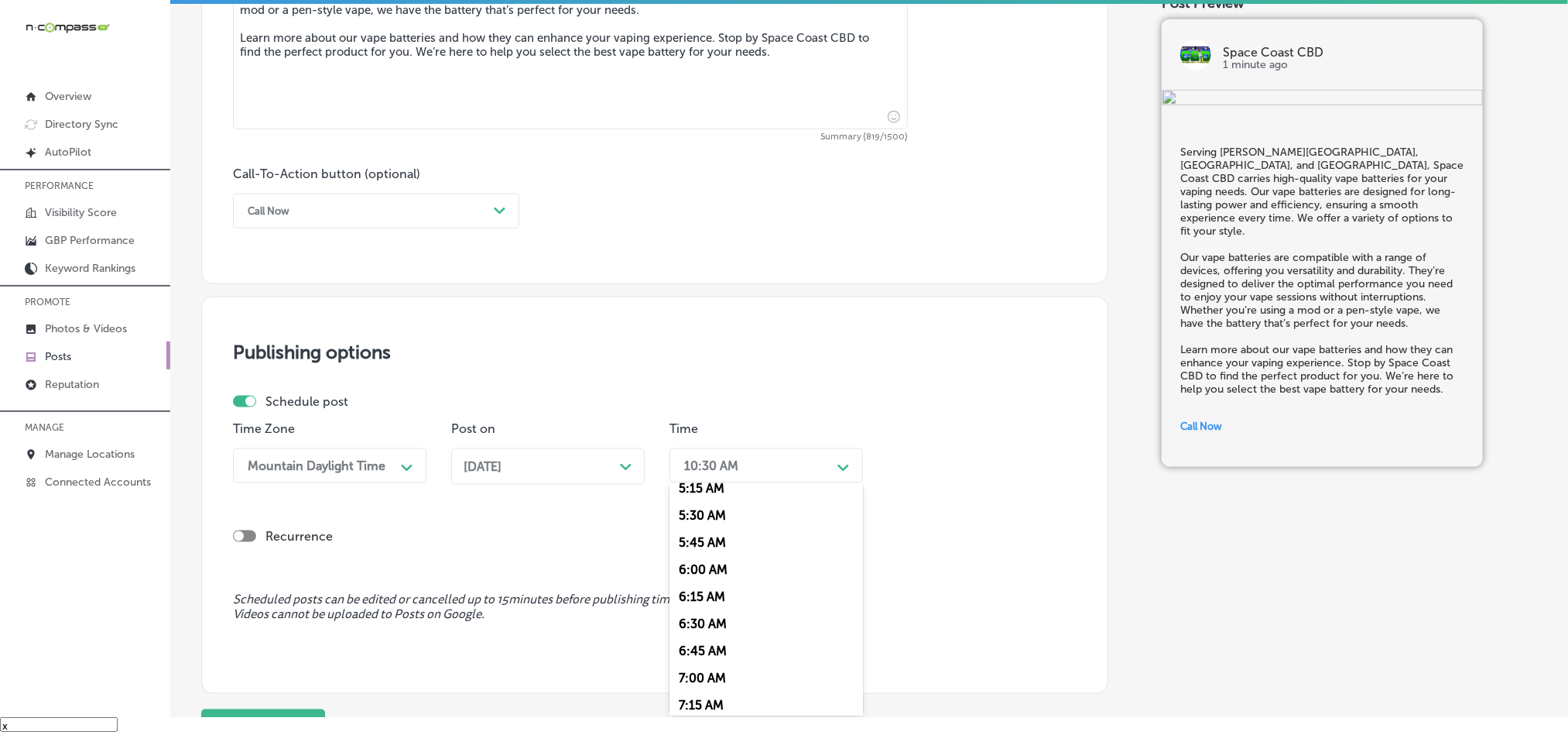
click at [702, 691] on div "7:00 AM" at bounding box center [767, 677] width 193 height 27
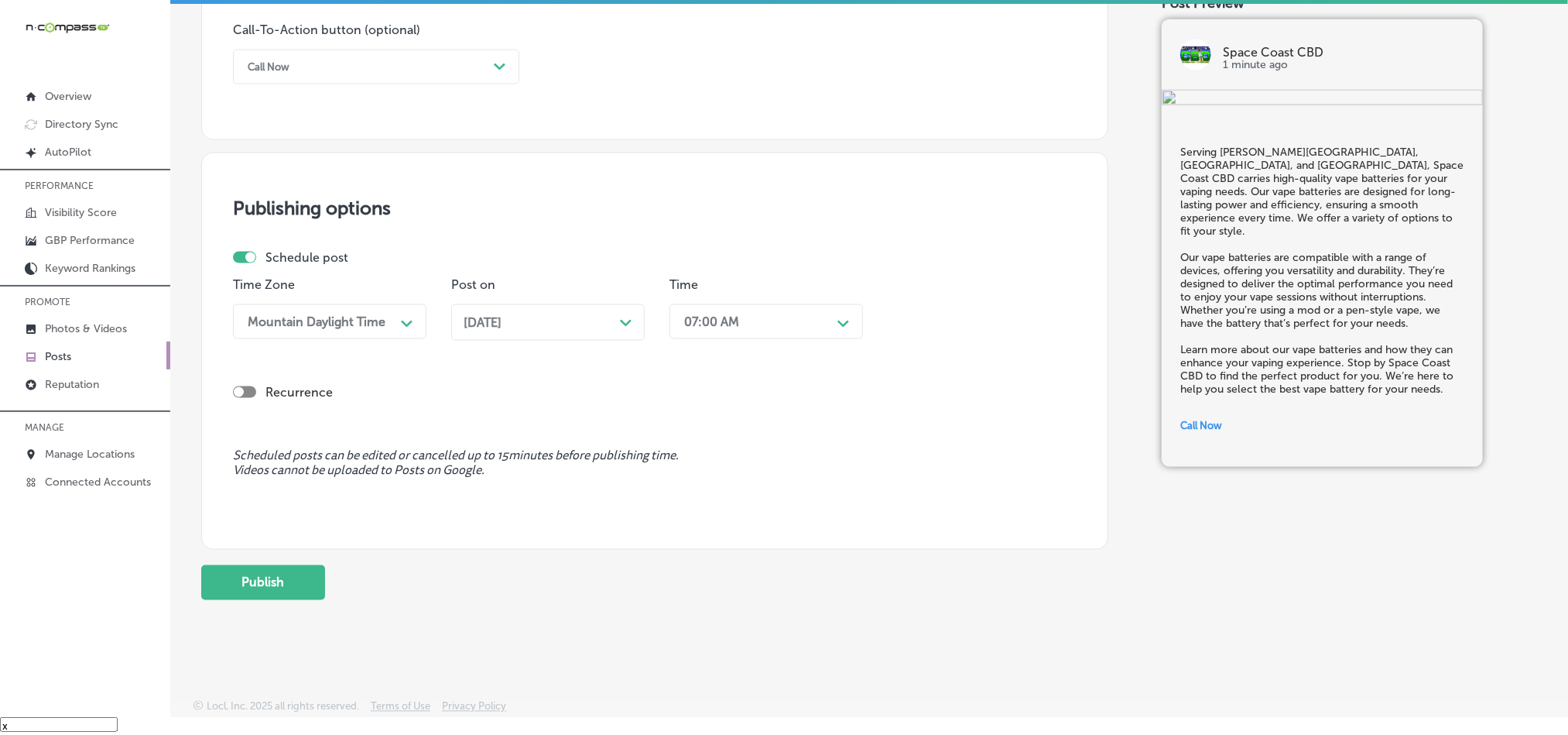
scroll to position [1148, 0]
click at [265, 593] on button "Publish" at bounding box center [263, 579] width 124 height 35
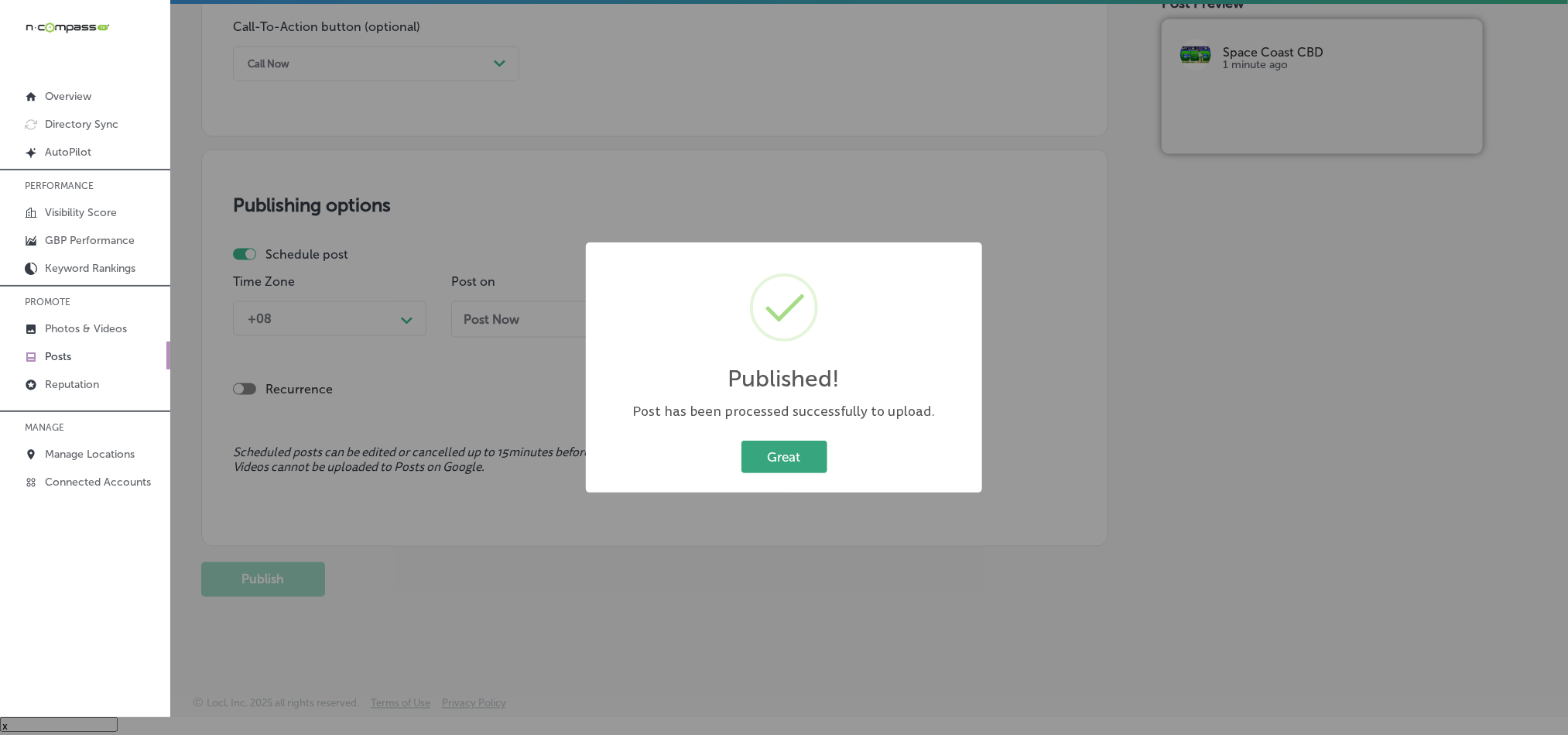
click at [790, 454] on button "Great" at bounding box center [784, 457] width 86 height 32
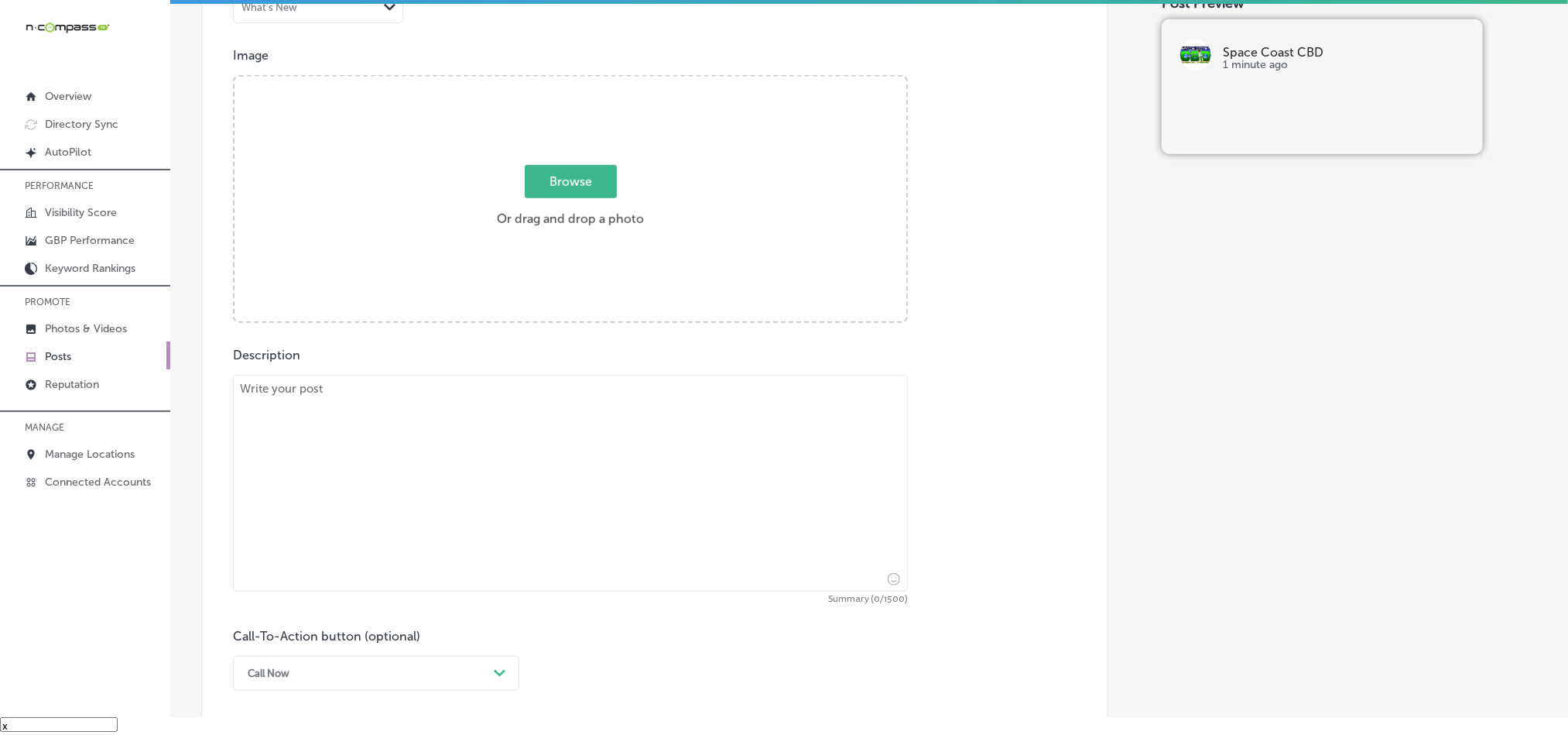
scroll to position [530, 0]
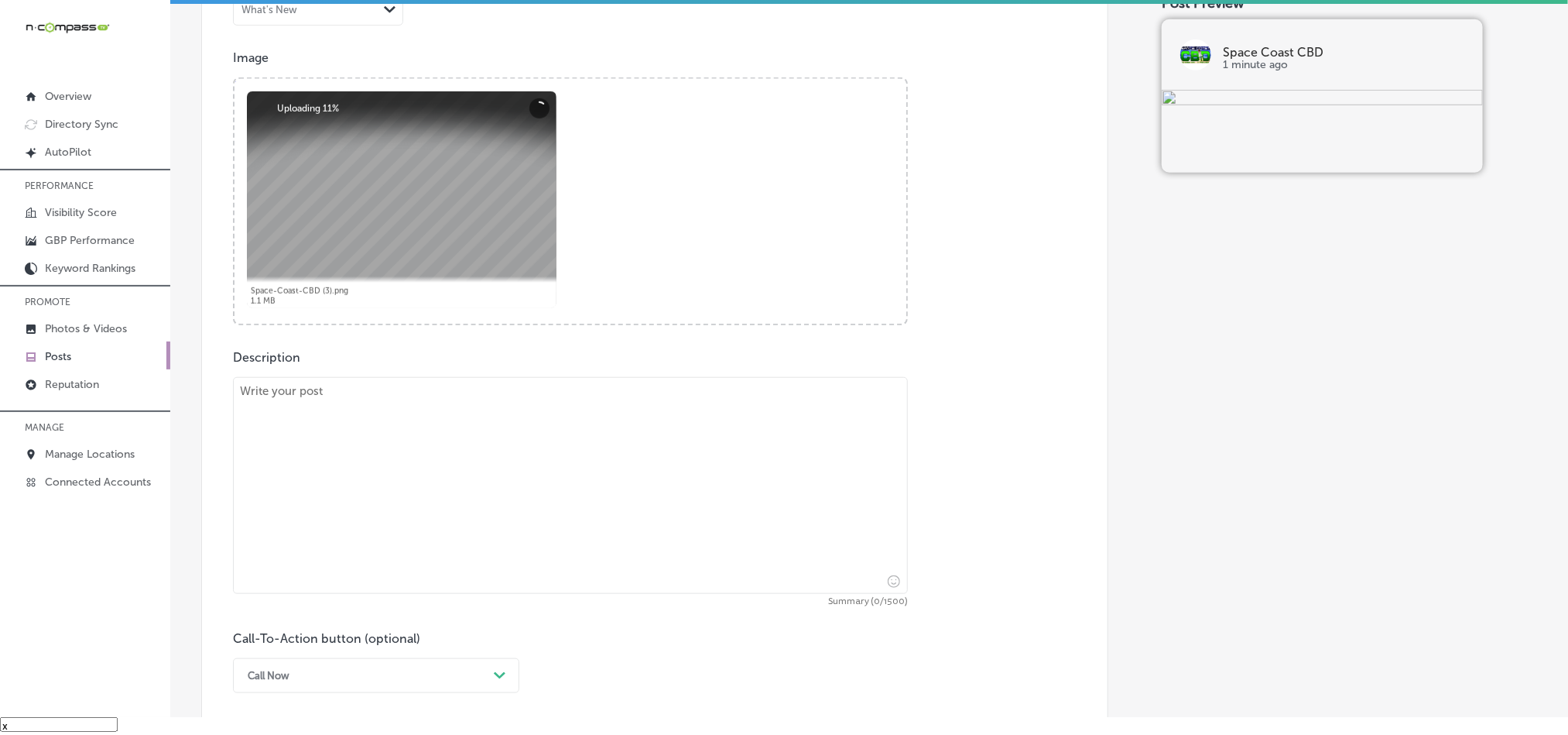
click at [492, 465] on textarea at bounding box center [570, 485] width 675 height 216
paste textarea "Space Coast CBD supports wellness in [GEOGRAPHIC_DATA], [GEOGRAPHIC_DATA], and …"
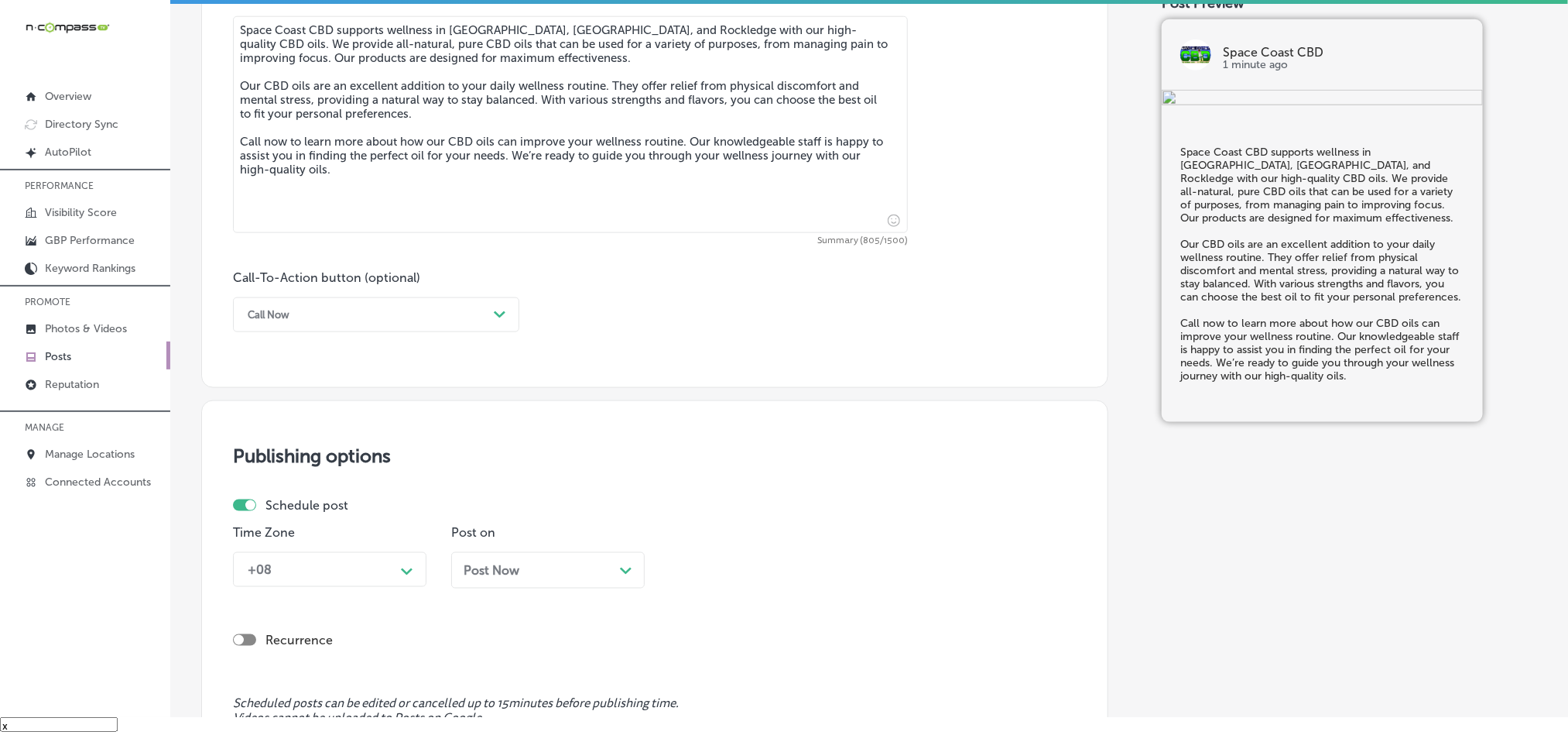
scroll to position [917, 0]
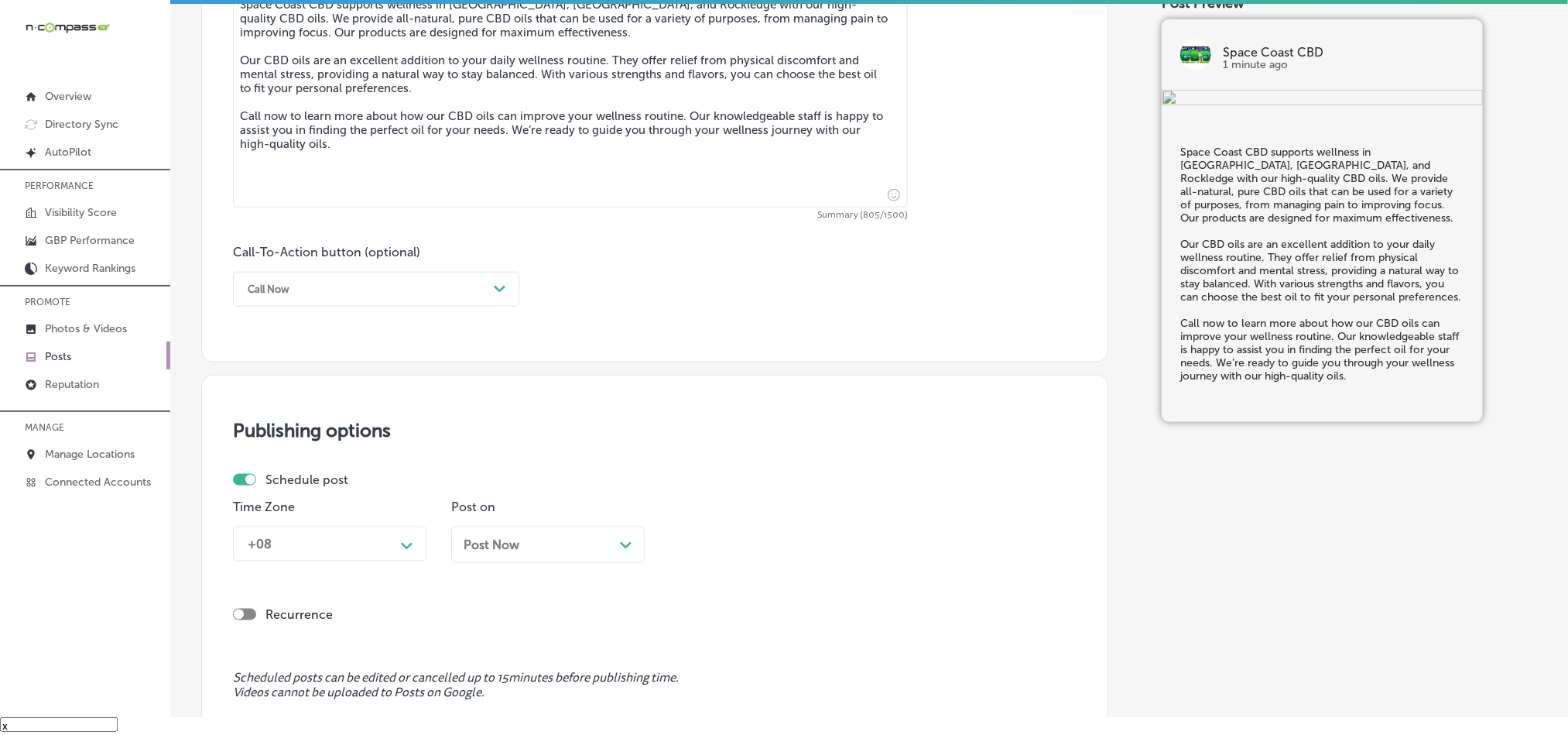
type textarea "Space Coast CBD supports wellness in [GEOGRAPHIC_DATA], [GEOGRAPHIC_DATA], and …"
drag, startPoint x: 358, startPoint y: 291, endPoint x: 346, endPoint y: 309, distance: 21.6
click at [358, 291] on div "Call Now" at bounding box center [364, 289] width 247 height 24
click at [270, 487] on div "Call Now" at bounding box center [376, 486] width 286 height 27
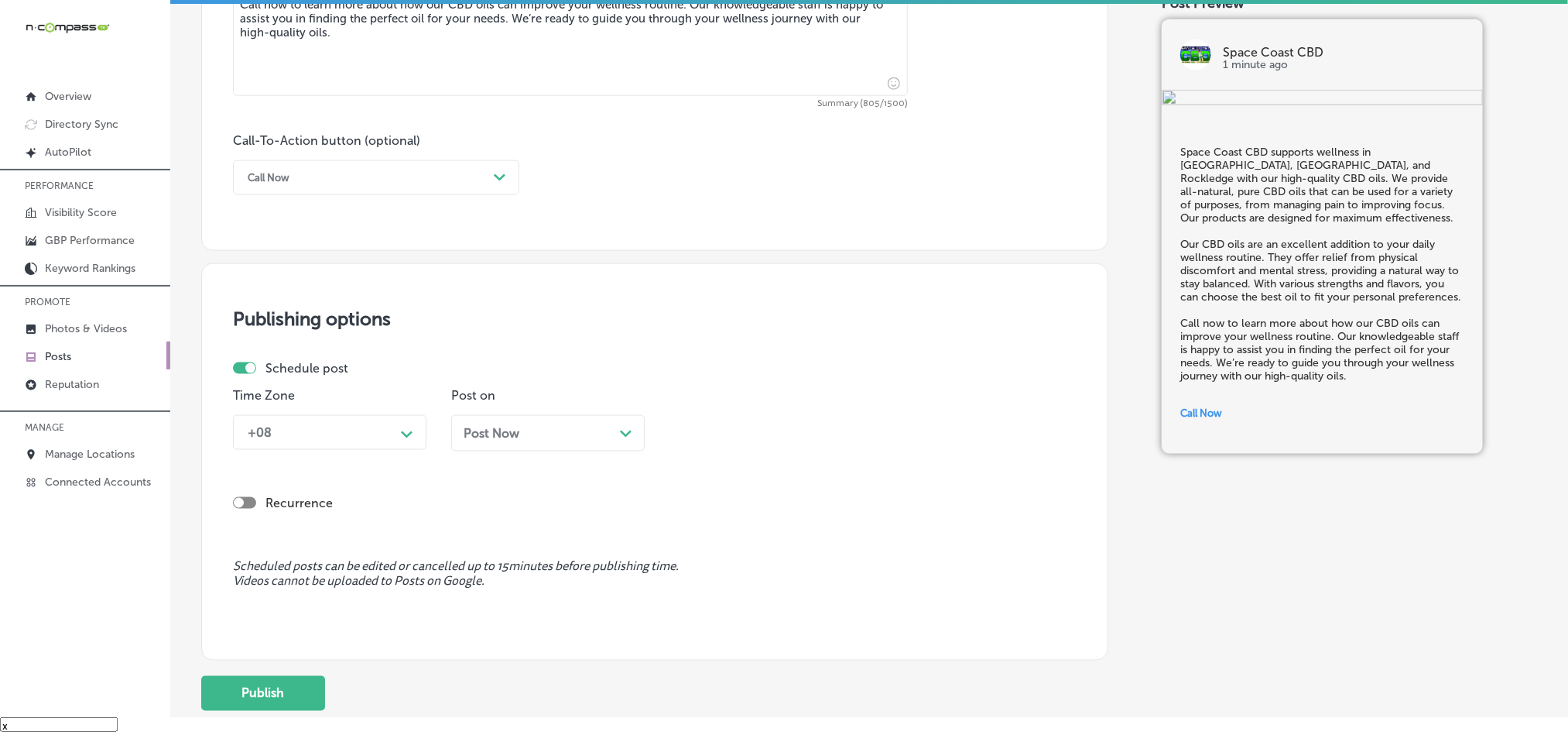
scroll to position [1032, 0]
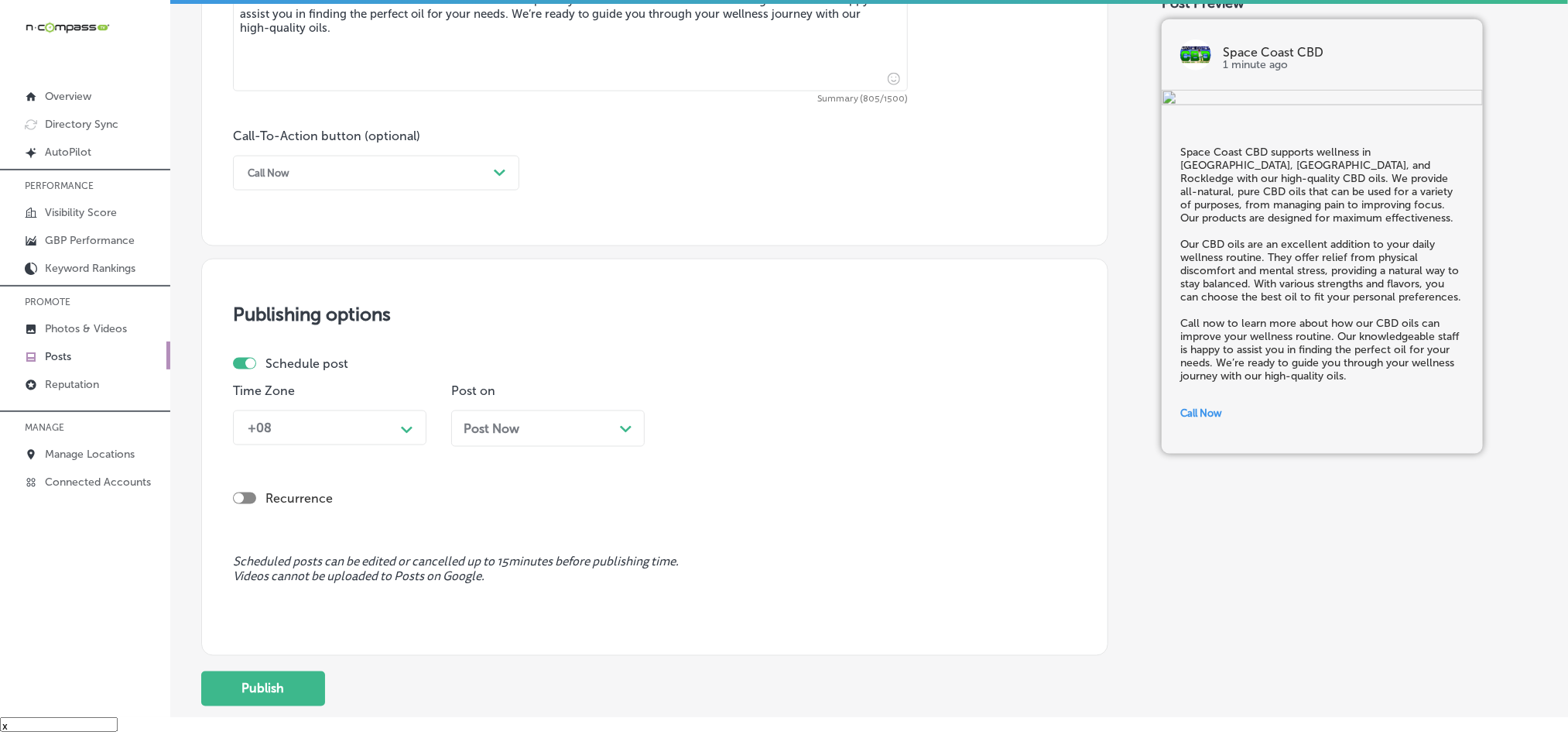
click at [363, 442] on div "+08" at bounding box center [317, 427] width 155 height 27
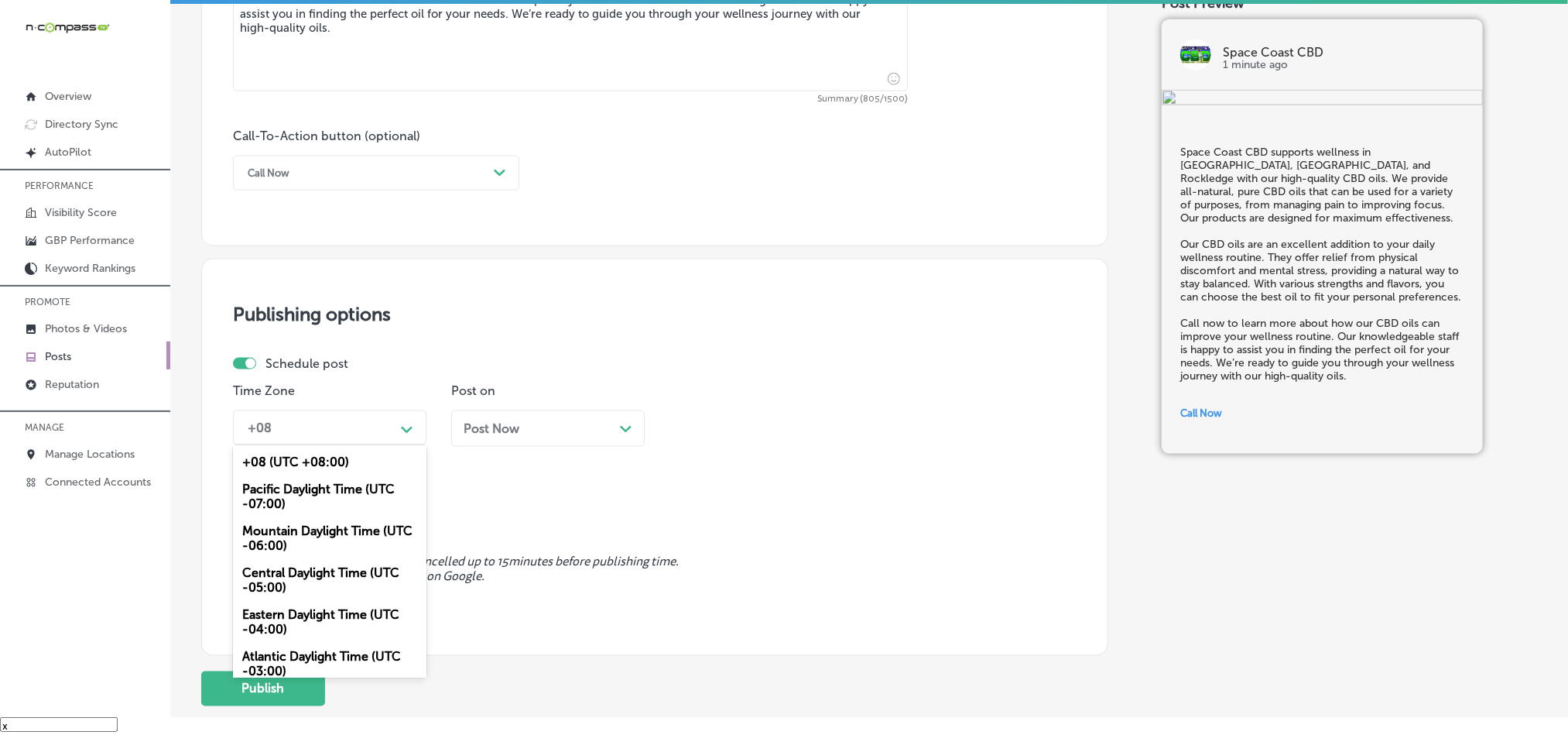
click at [286, 551] on div "Mountain Daylight Time (UTC -06:00)" at bounding box center [330, 539] width 193 height 42
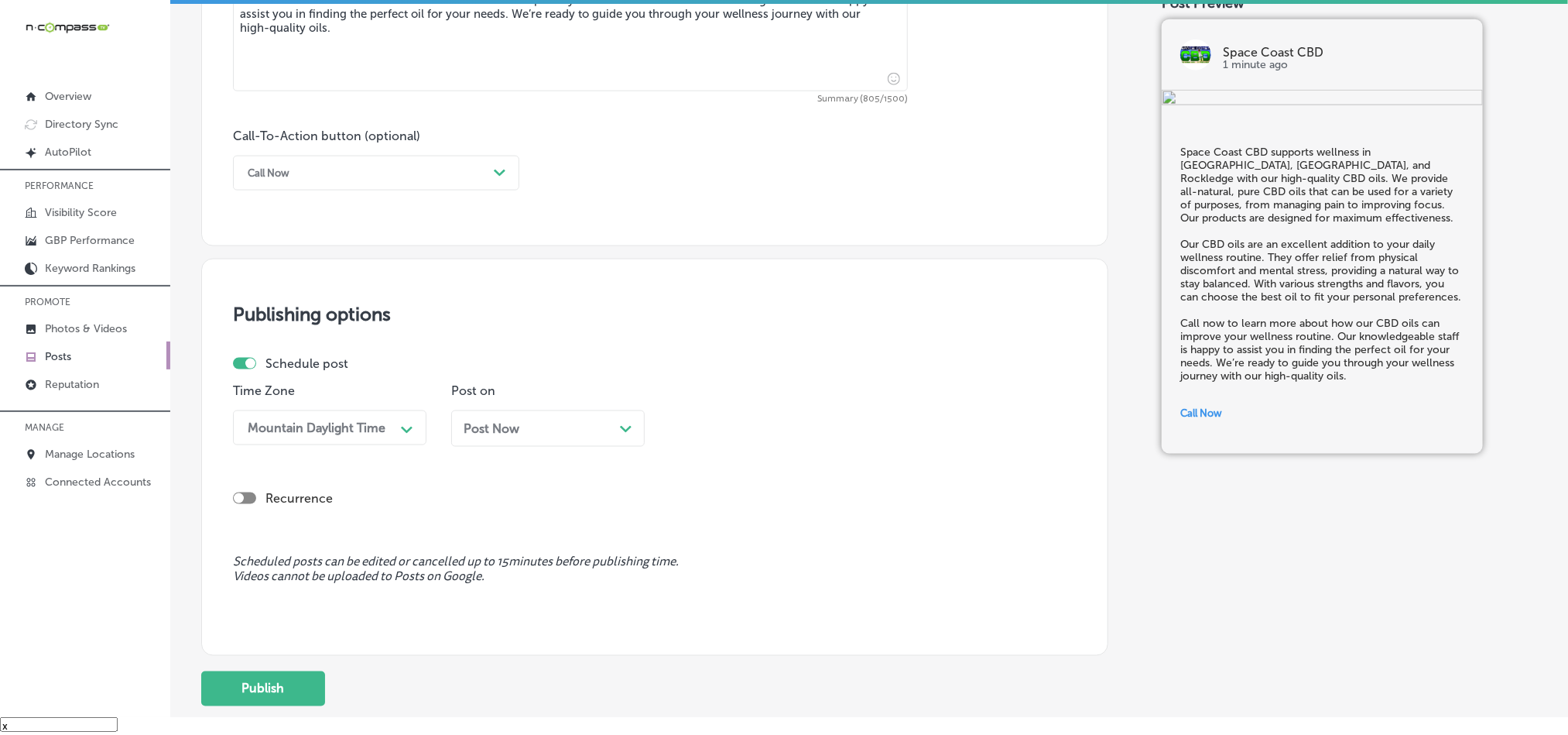
click at [597, 424] on div "Post Now Path Created with Sketch." at bounding box center [548, 429] width 193 height 36
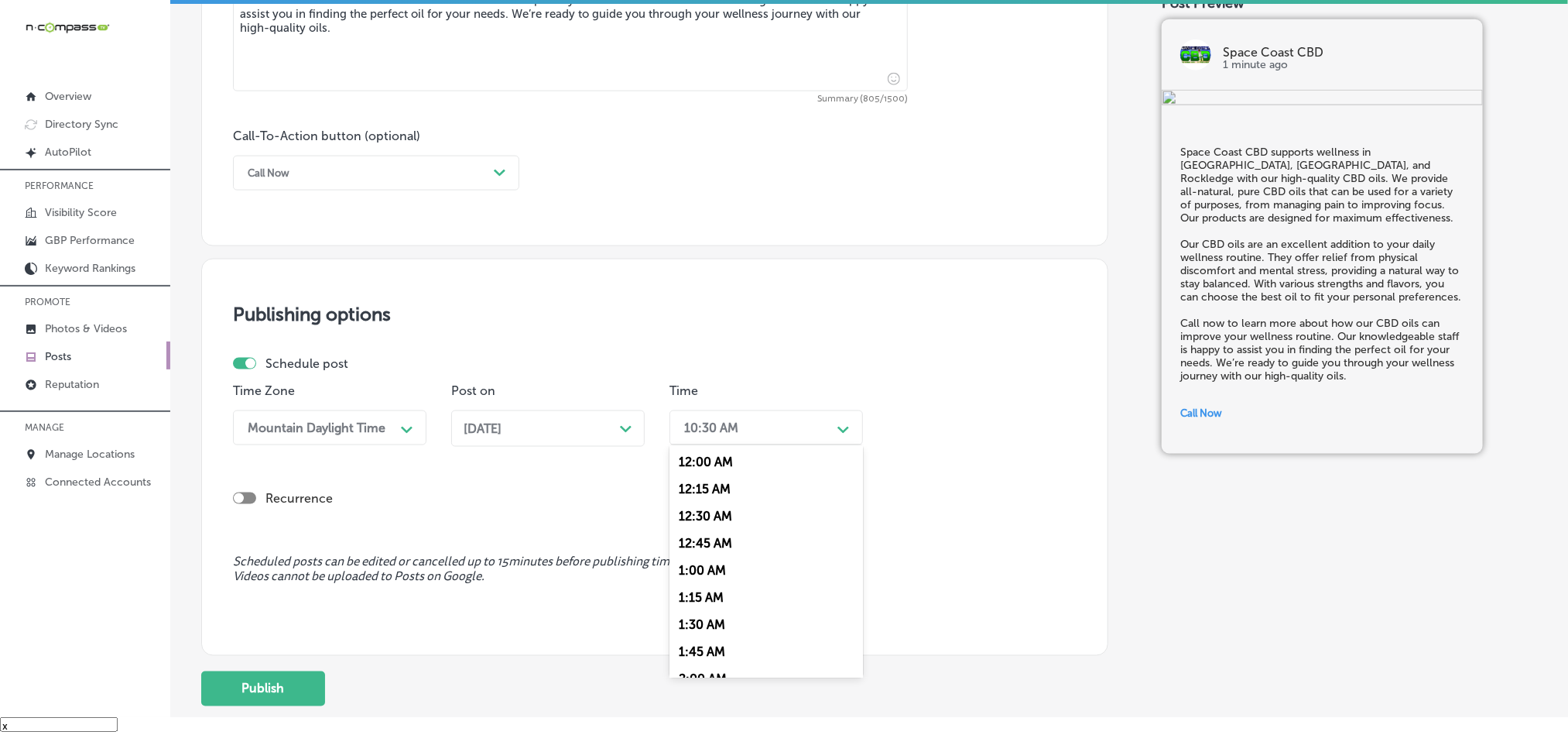
click at [763, 439] on div "10:30 AM" at bounding box center [754, 427] width 155 height 27
click at [694, 535] on div "7:00 AM" at bounding box center [767, 524] width 193 height 27
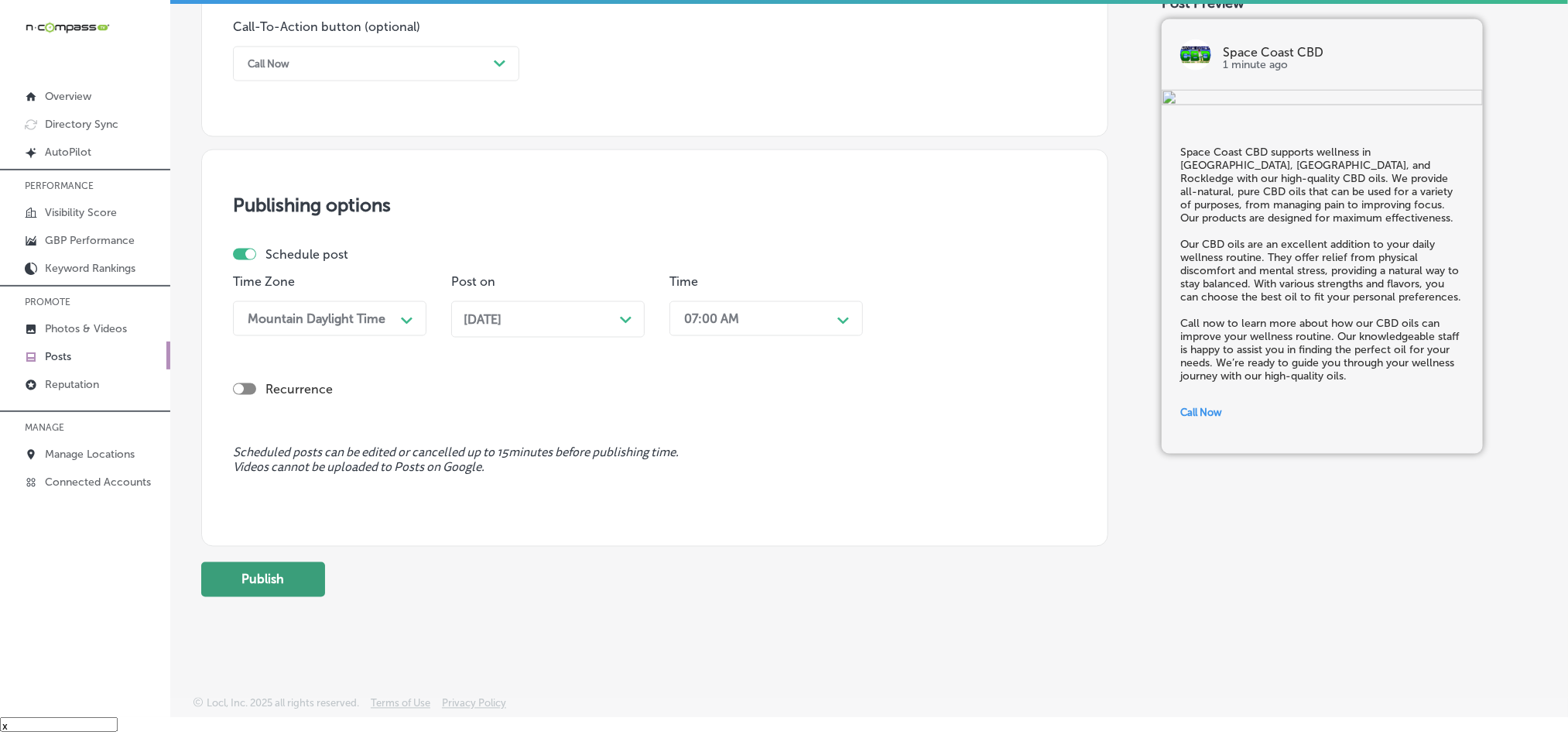
click at [272, 580] on button "Publish" at bounding box center [263, 579] width 124 height 35
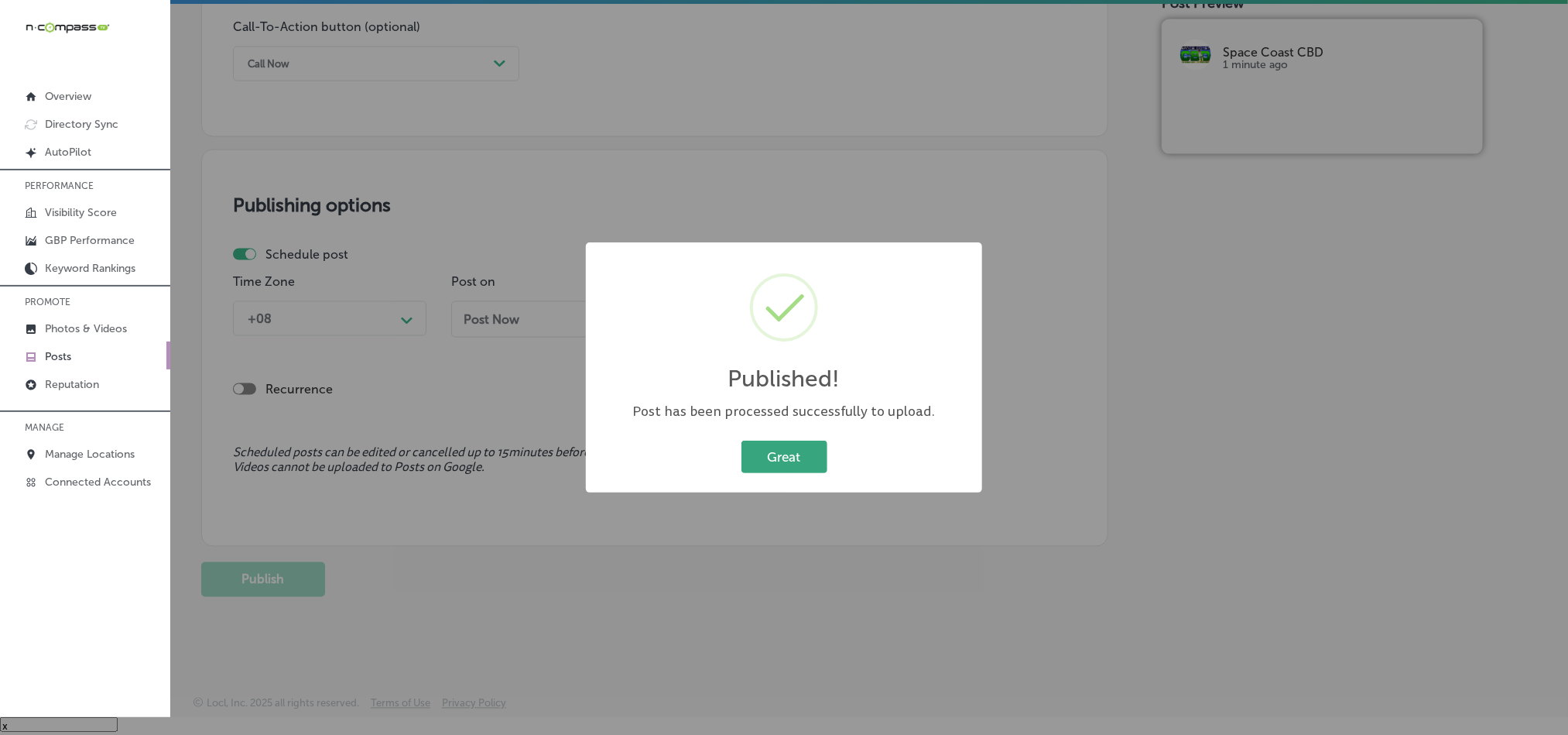
click at [781, 458] on button "Great" at bounding box center [784, 457] width 86 height 32
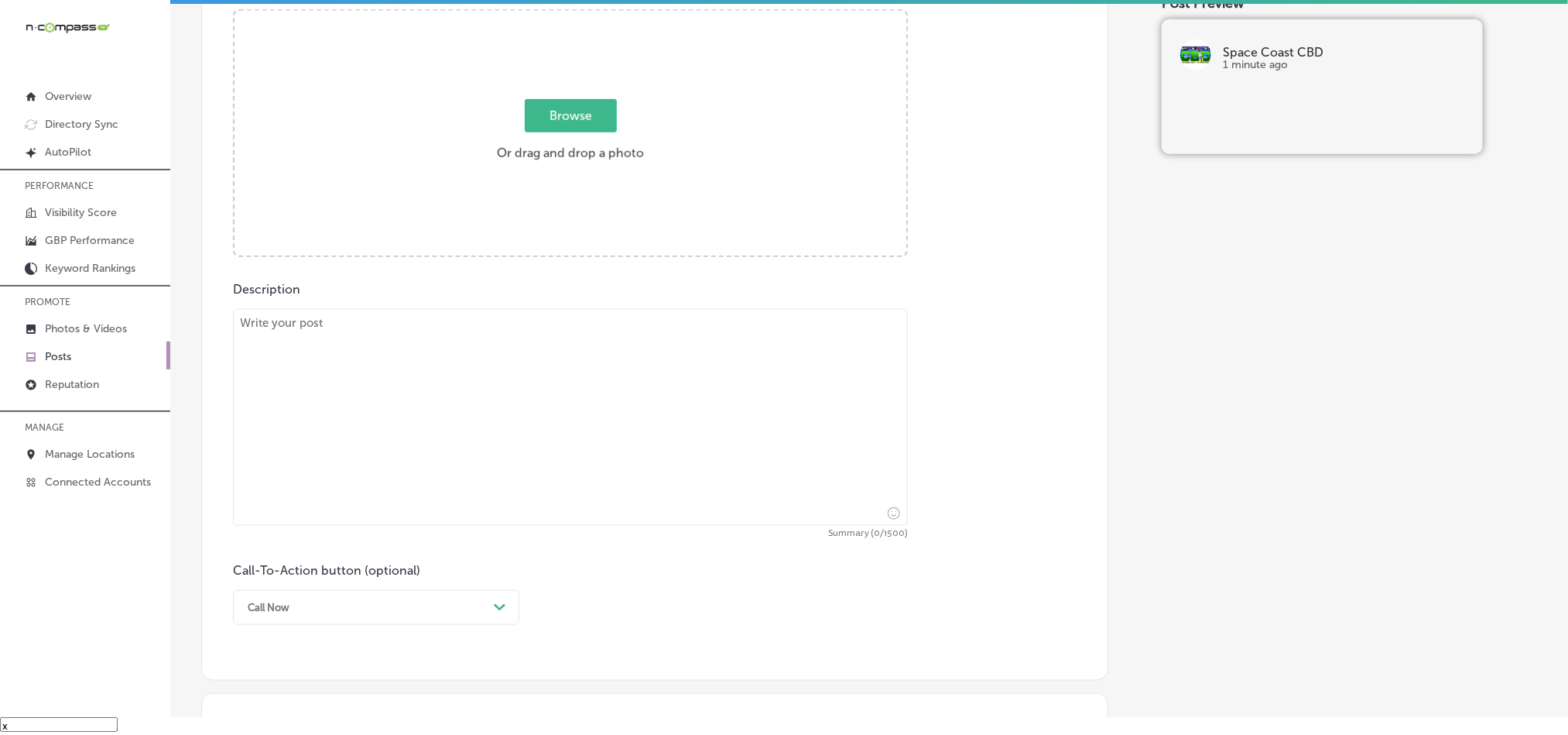
scroll to position [567, 0]
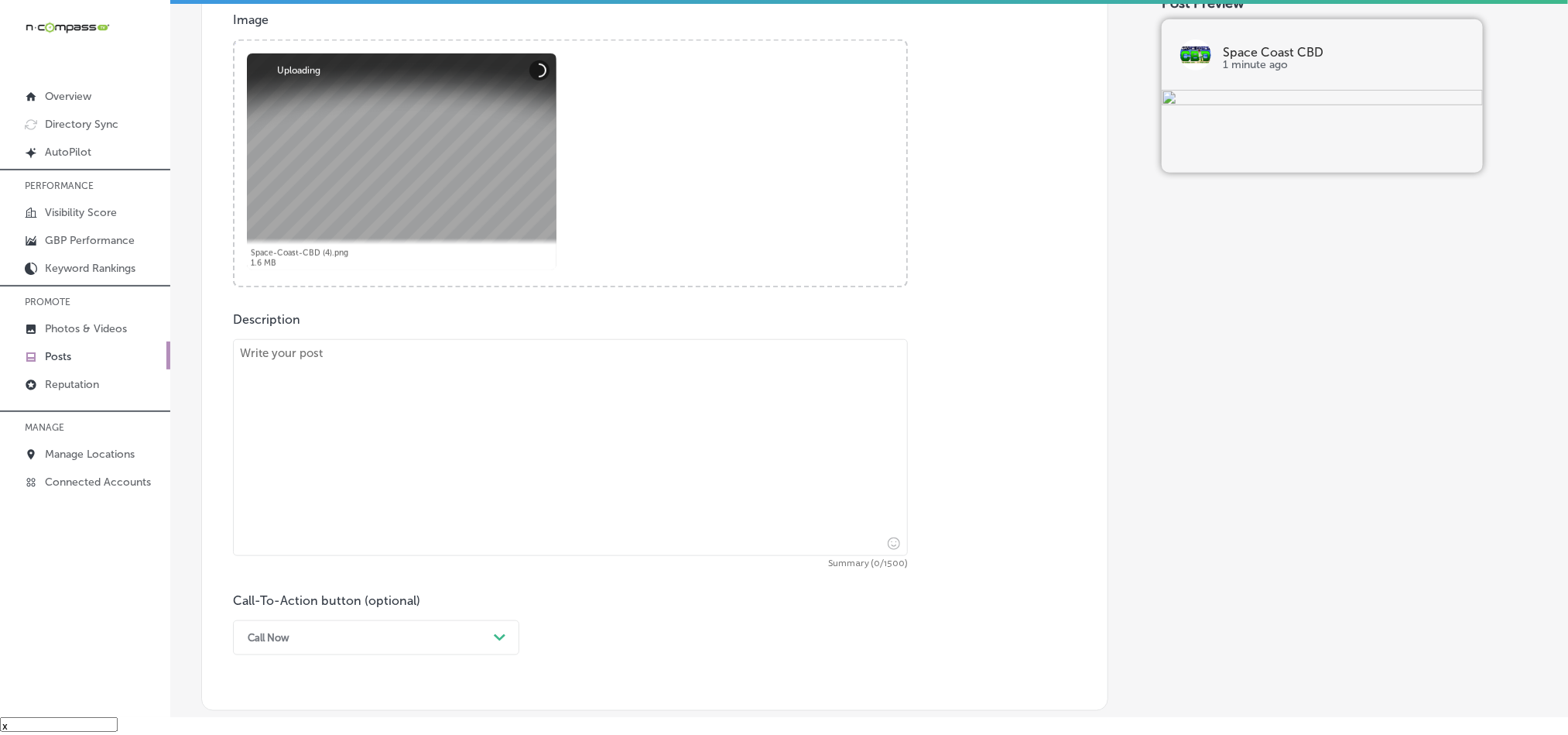
click at [515, 397] on textarea at bounding box center [570, 447] width 675 height 216
paste textarea "Serving [PERSON_NAME][GEOGRAPHIC_DATA], [GEOGRAPHIC_DATA], and [GEOGRAPHIC_DATA…"
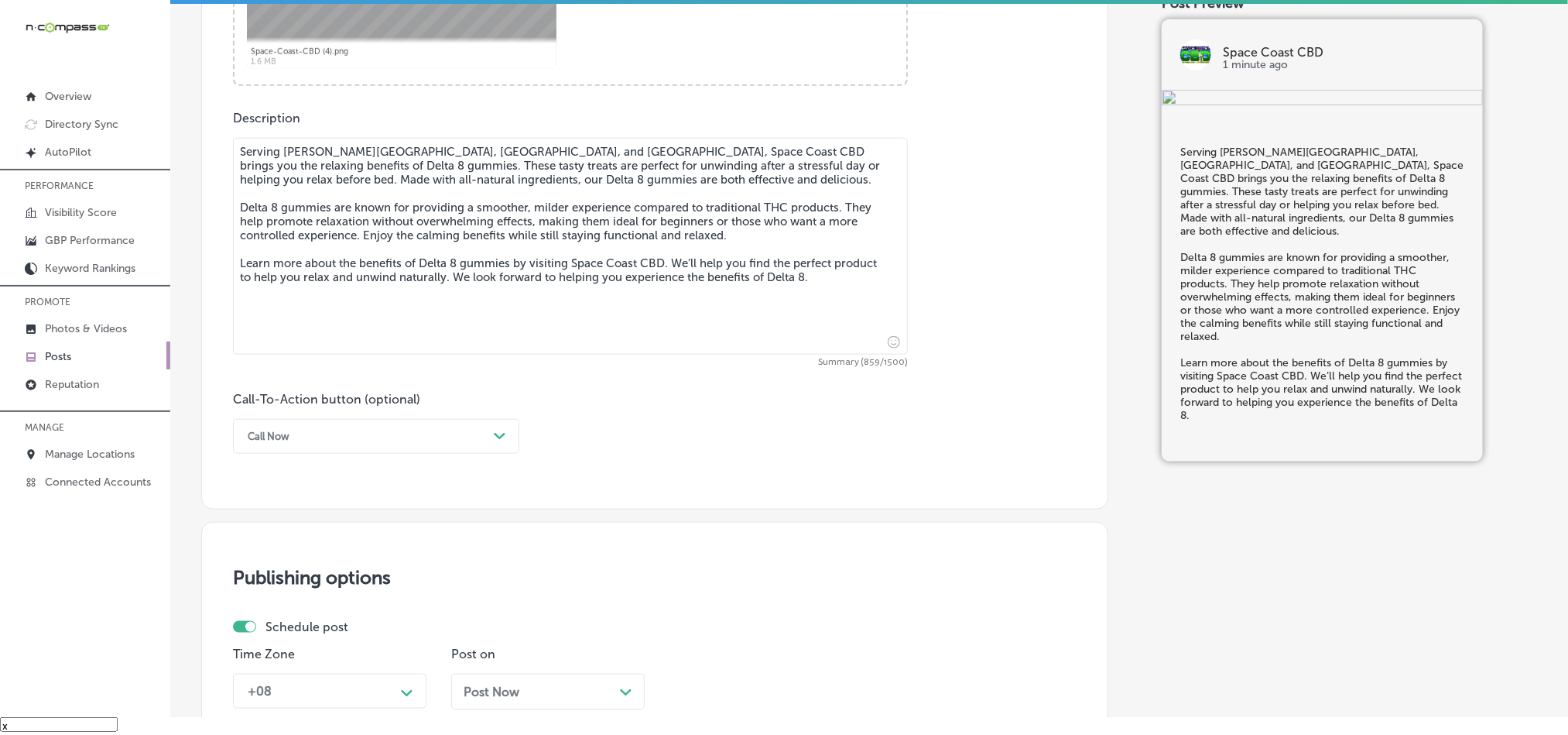
scroll to position [762, 0]
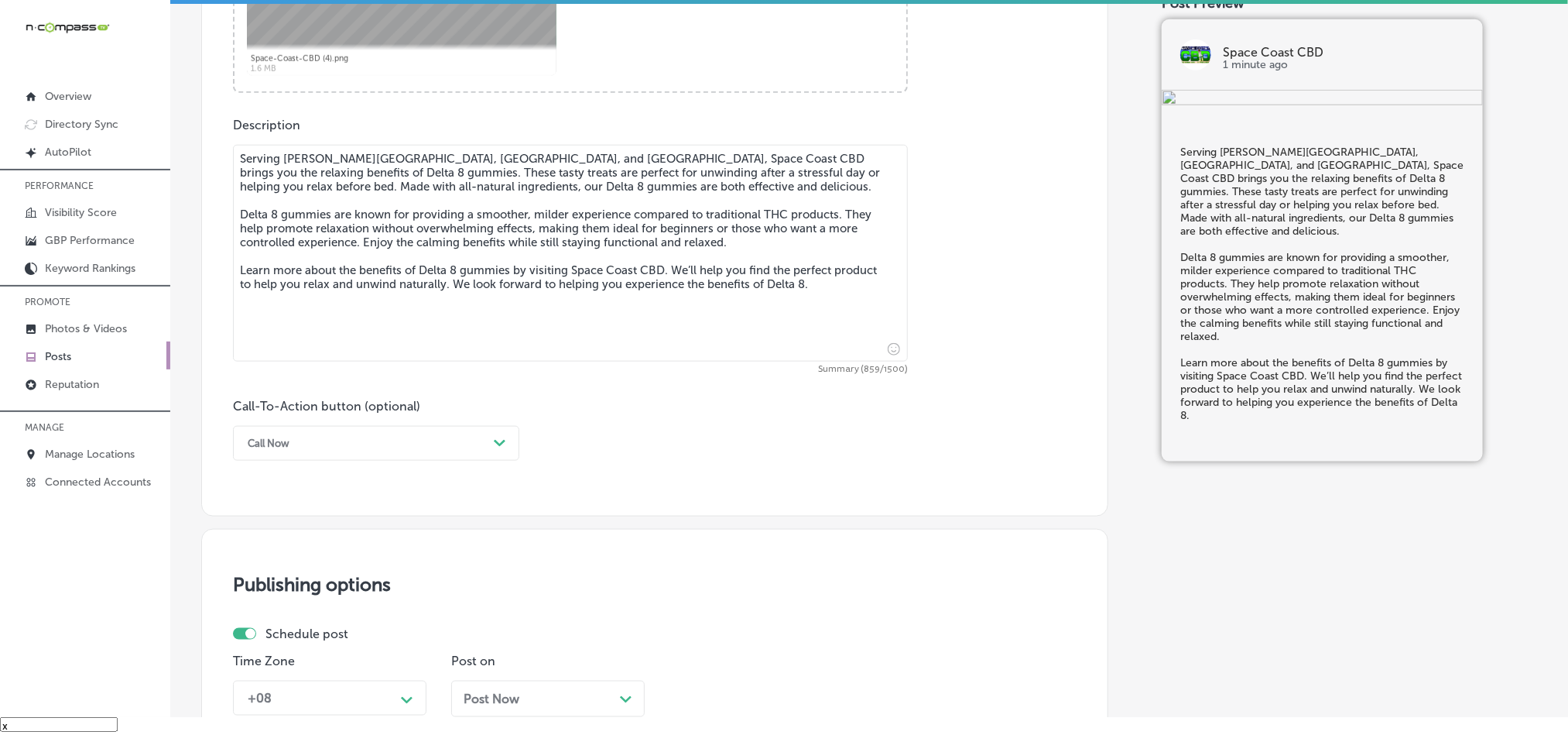
type textarea "Serving [PERSON_NAME][GEOGRAPHIC_DATA], [GEOGRAPHIC_DATA], and [GEOGRAPHIC_DATA…"
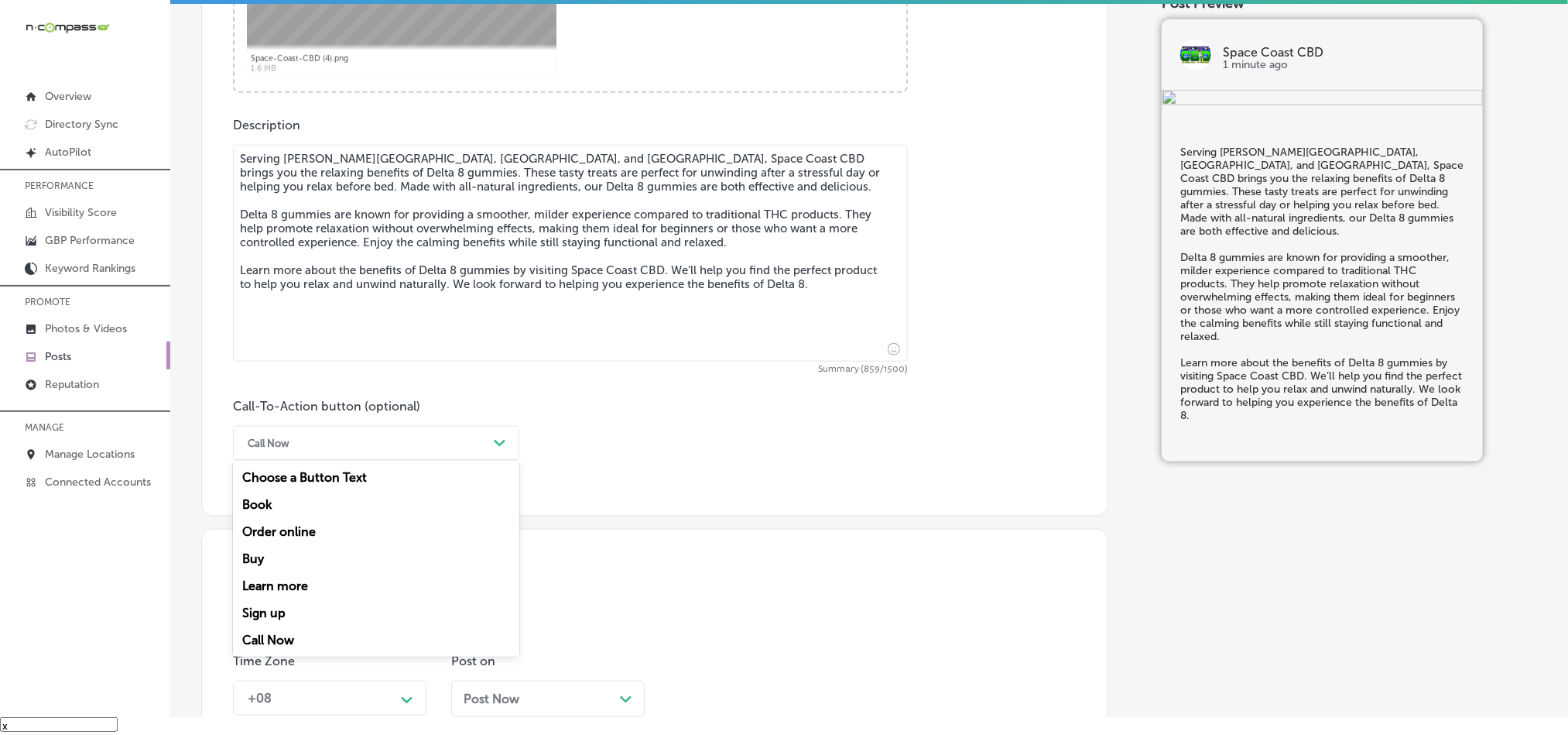
click at [458, 449] on div "Call Now" at bounding box center [364, 443] width 247 height 24
click at [286, 646] on div "Call Now" at bounding box center [376, 639] width 286 height 27
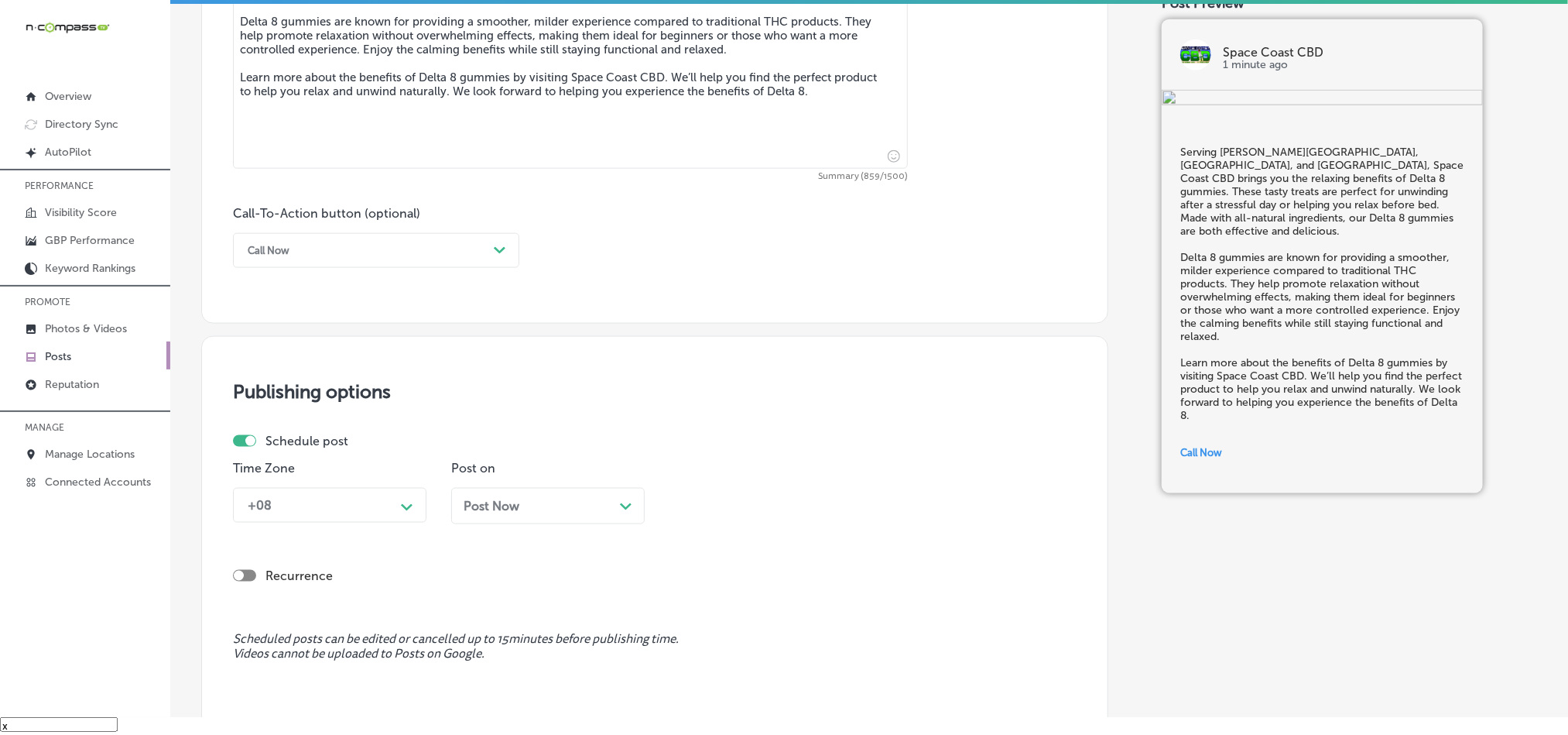
scroll to position [985, 0]
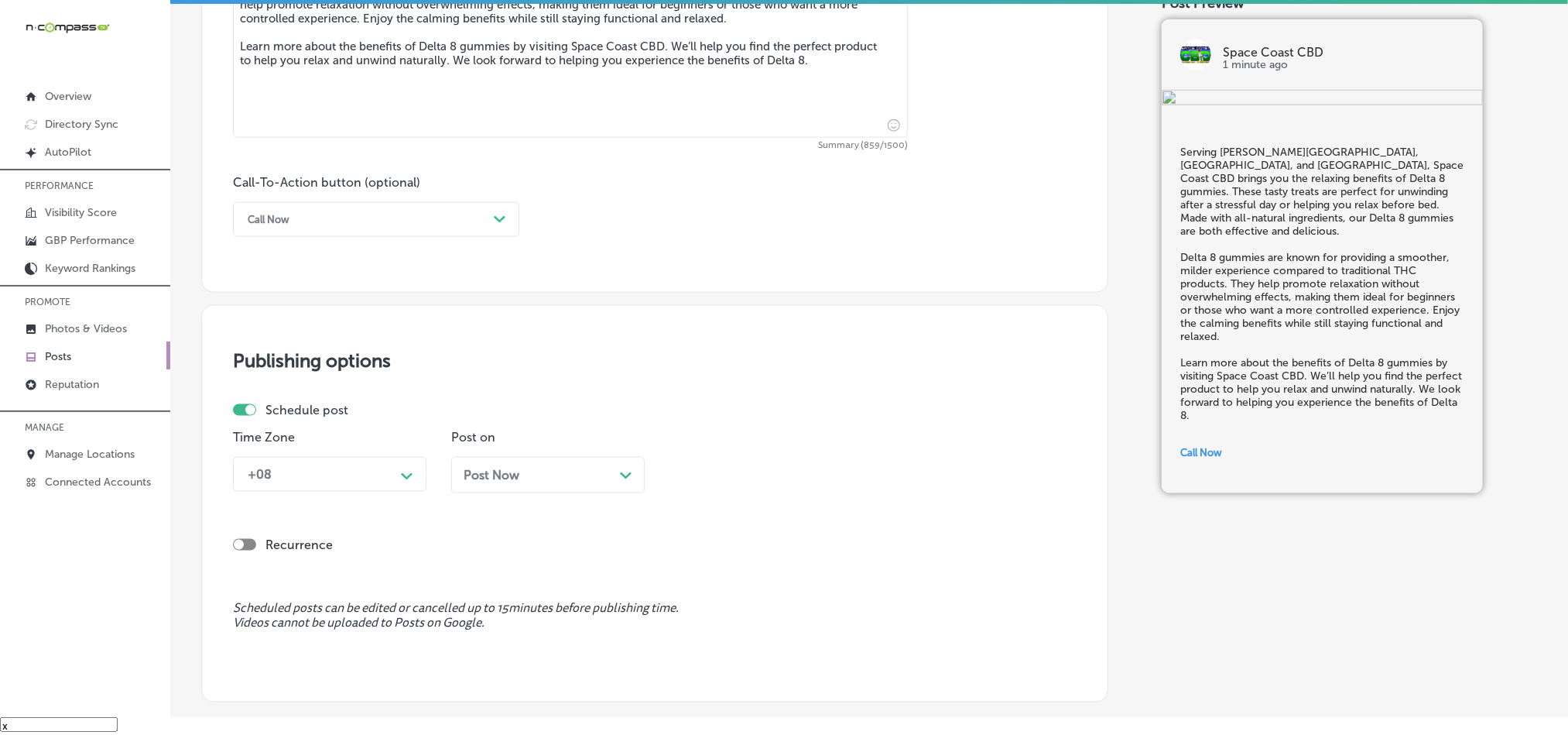
click at [352, 492] on div "+08 Path Created with Sketch." at bounding box center [330, 474] width 193 height 35
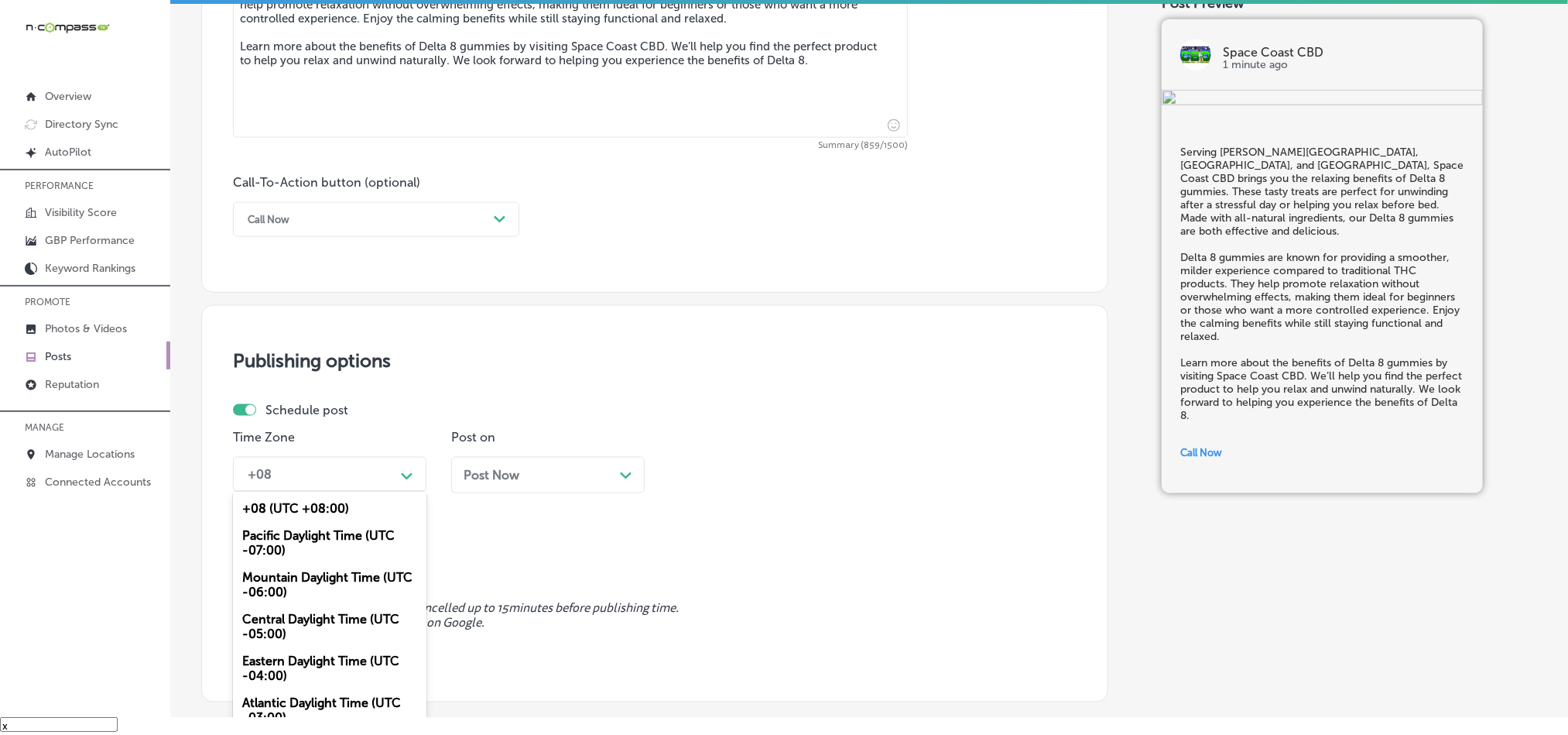
scroll to position [14, 0]
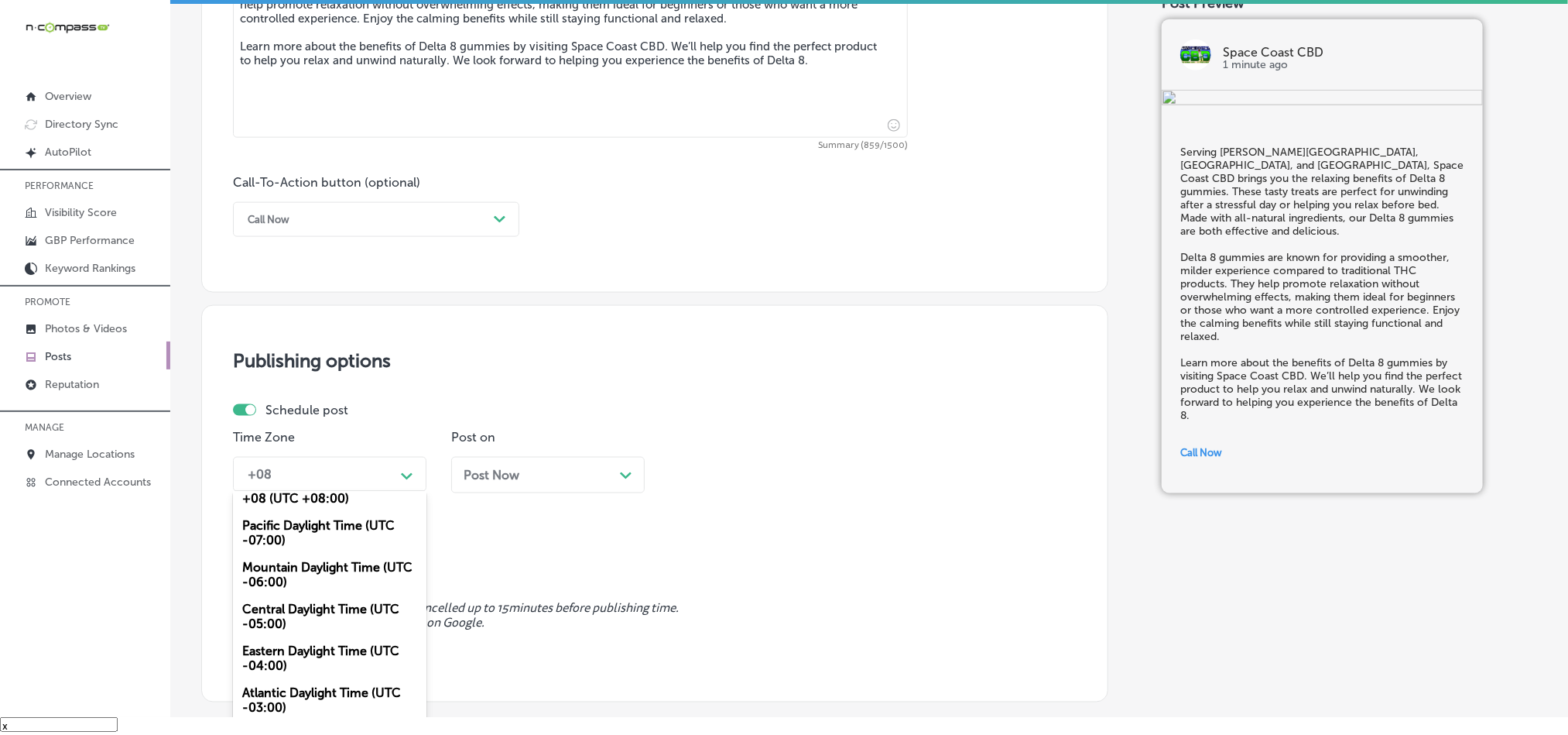
click at [292, 566] on div "Mountain Daylight Time (UTC -06:00)" at bounding box center [330, 574] width 193 height 42
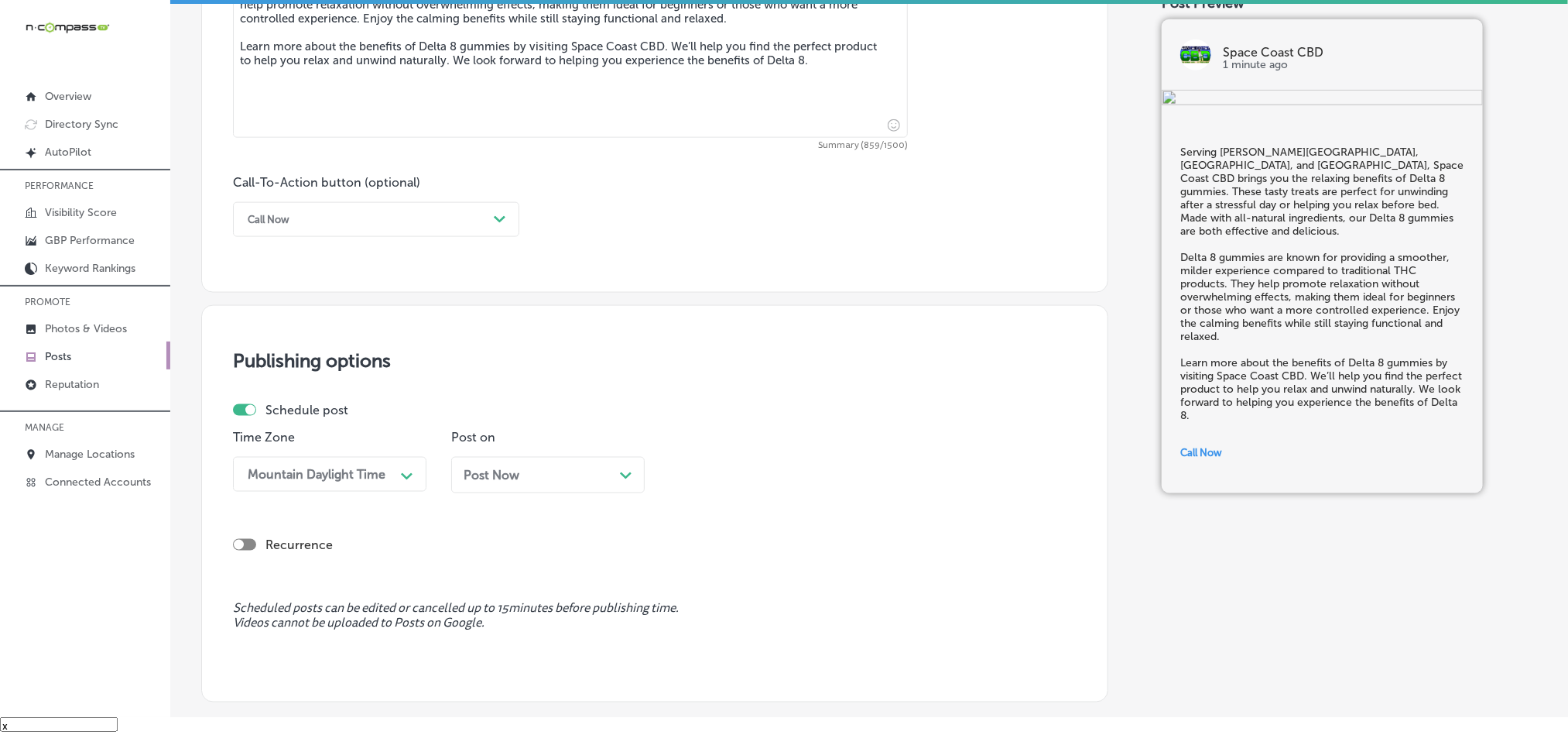
click at [551, 483] on div "Post Now Path Created with Sketch." at bounding box center [547, 475] width 168 height 15
click at [767, 475] on div "10:30 AM" at bounding box center [754, 474] width 155 height 27
click at [698, 533] on div "7:00 AM" at bounding box center [767, 532] width 193 height 27
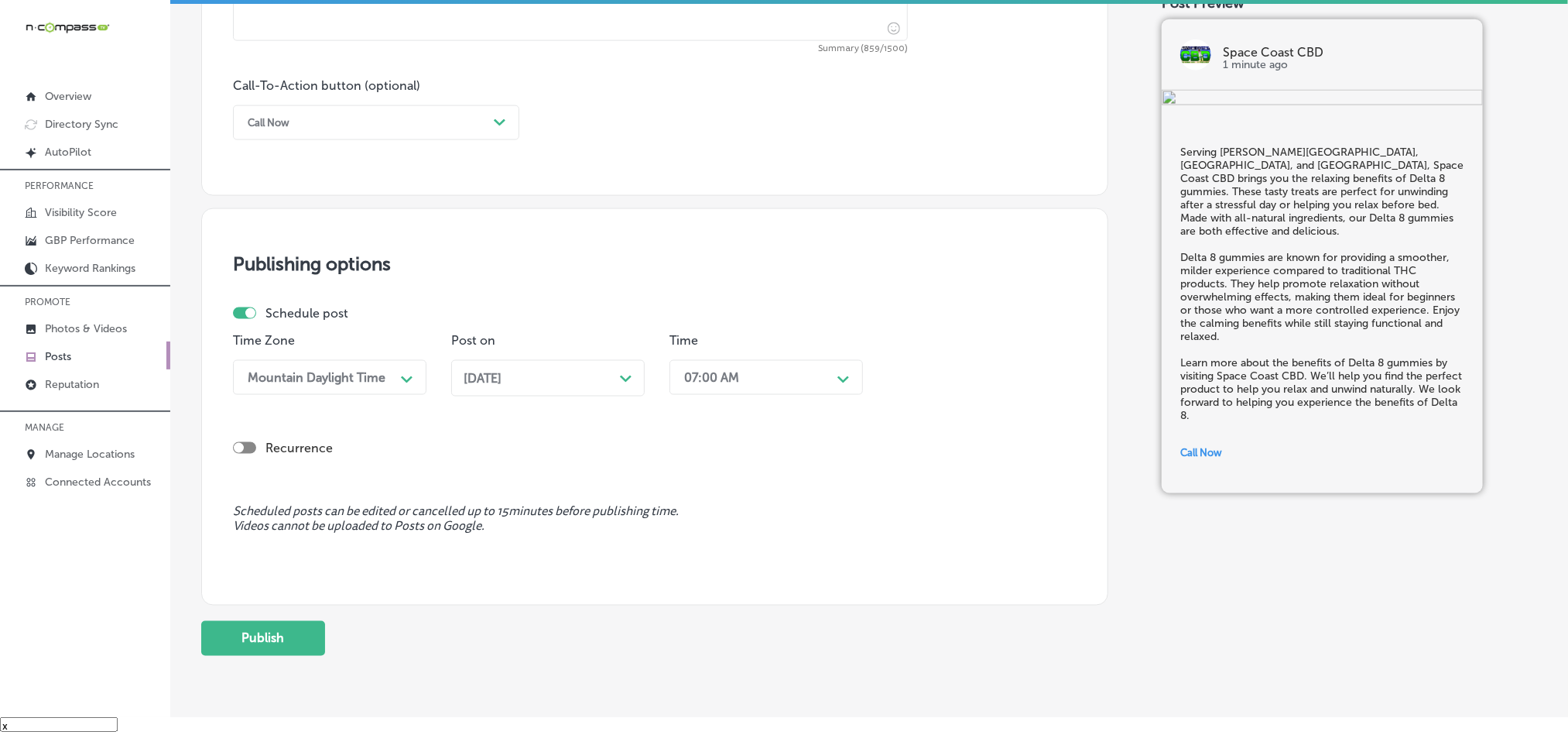
scroll to position [1148, 0]
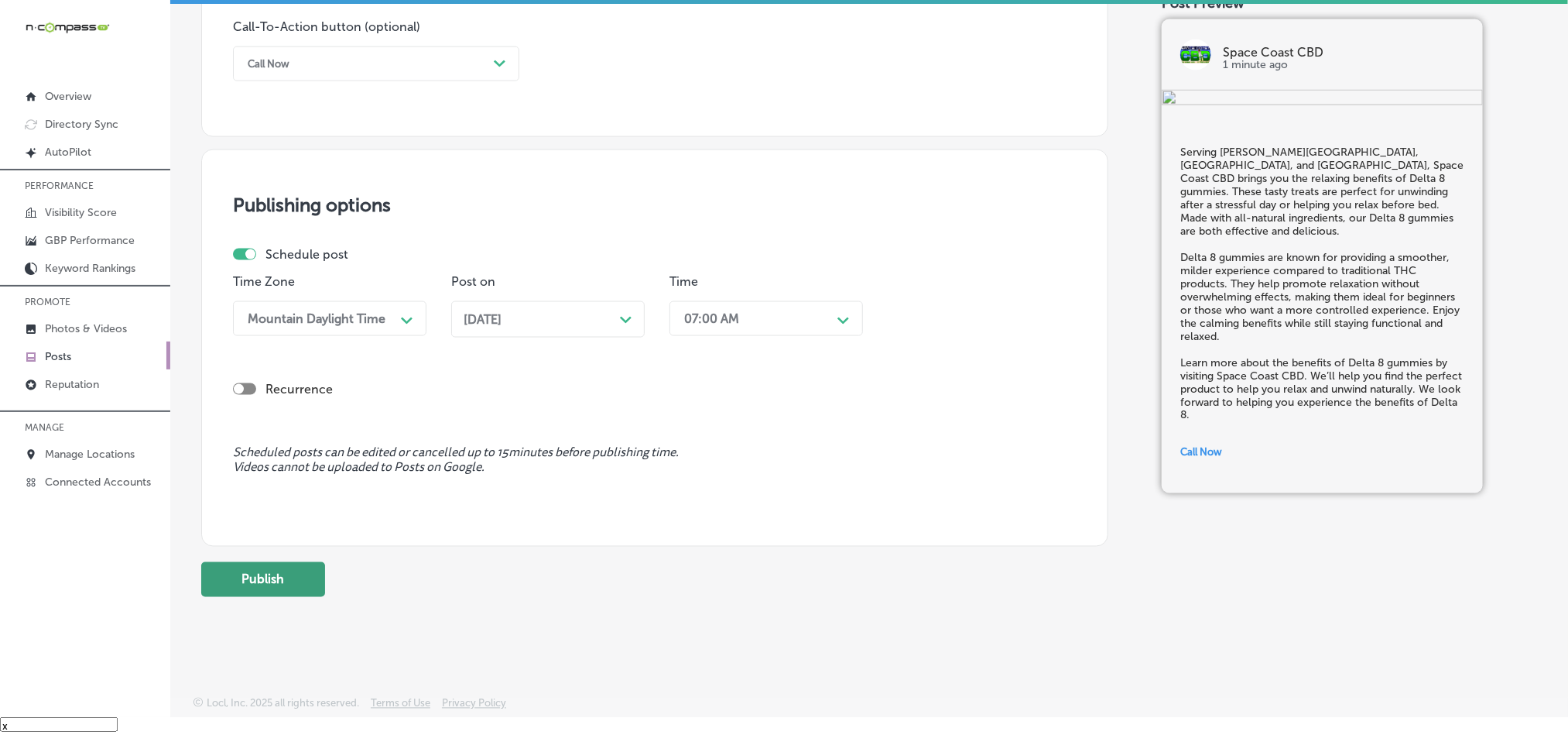
click at [291, 579] on button "Publish" at bounding box center [263, 579] width 124 height 35
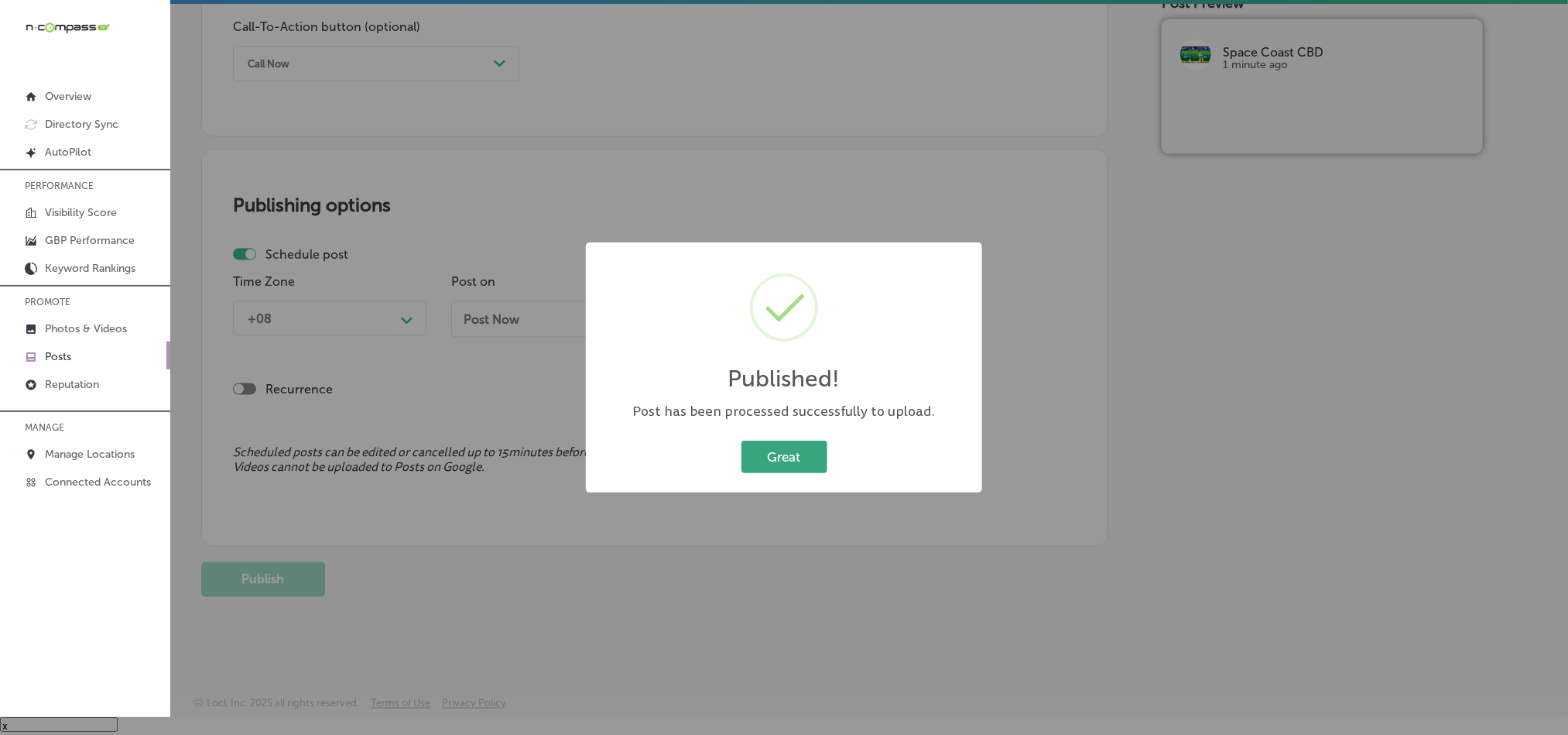
click at [753, 456] on button "Great" at bounding box center [784, 457] width 86 height 32
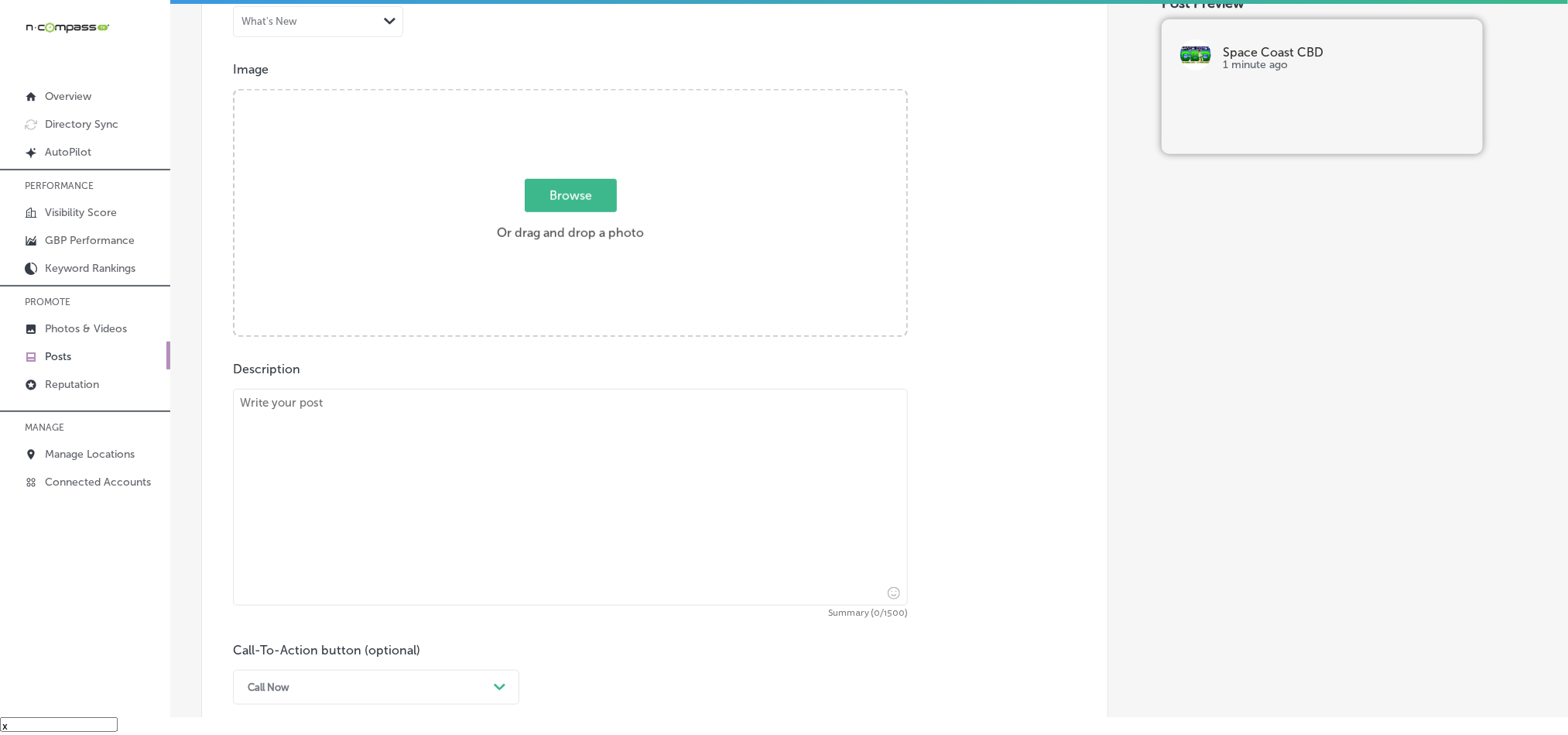
scroll to position [530, 0]
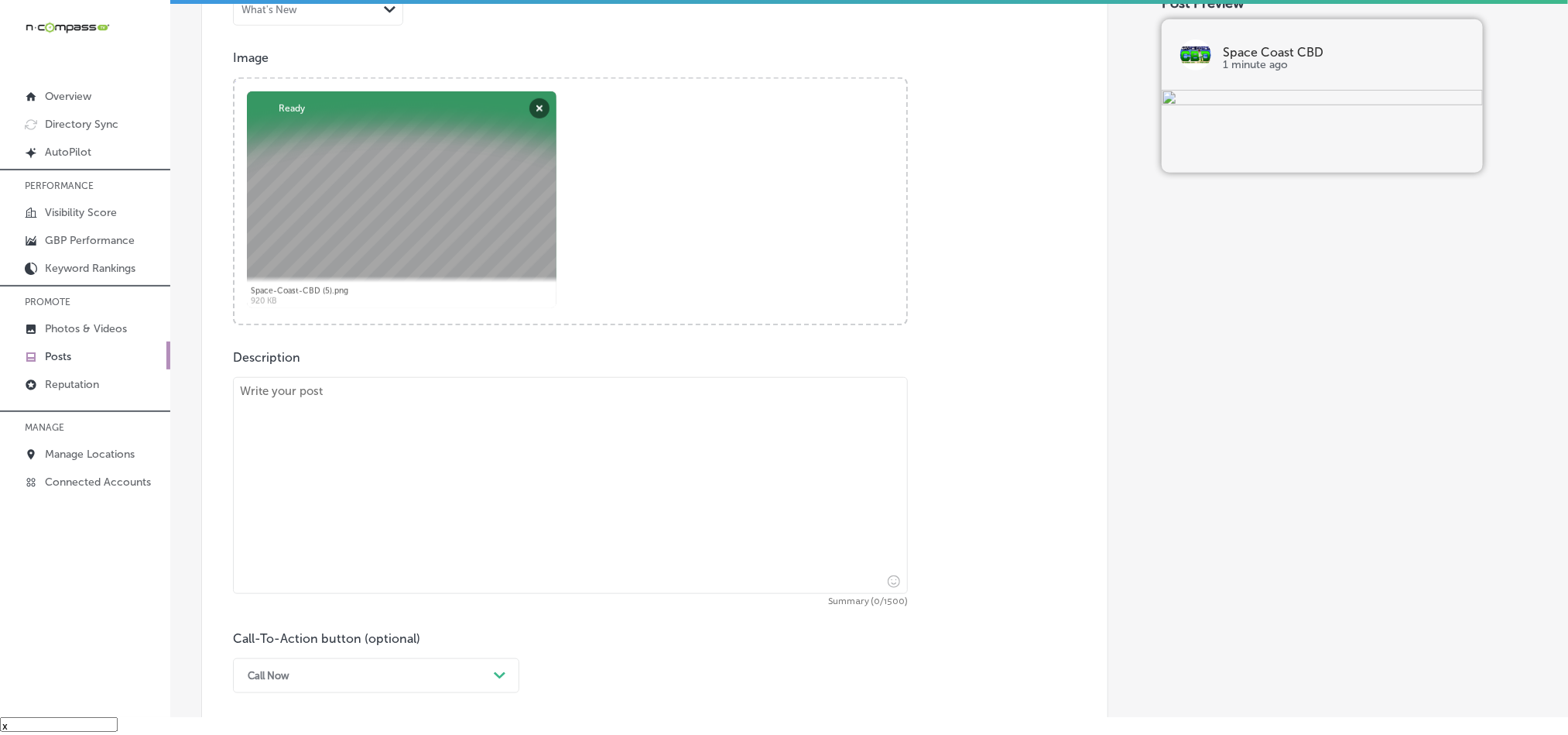
click at [520, 451] on textarea at bounding box center [570, 485] width 675 height 216
paste textarea "Space Coast CBD proudly serves [GEOGRAPHIC_DATA], [GEOGRAPHIC_DATA], and [PERSO…"
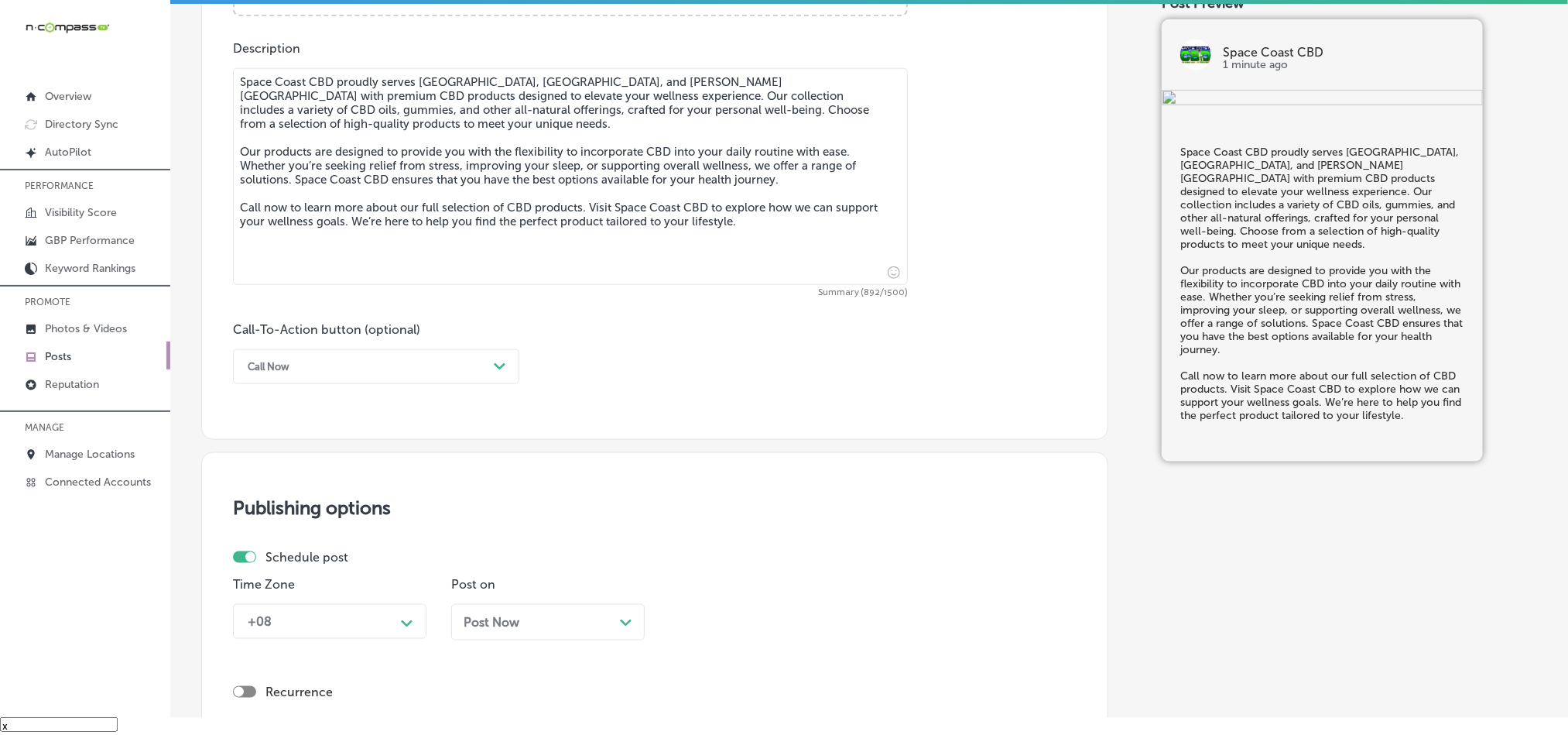
scroll to position [878, 0]
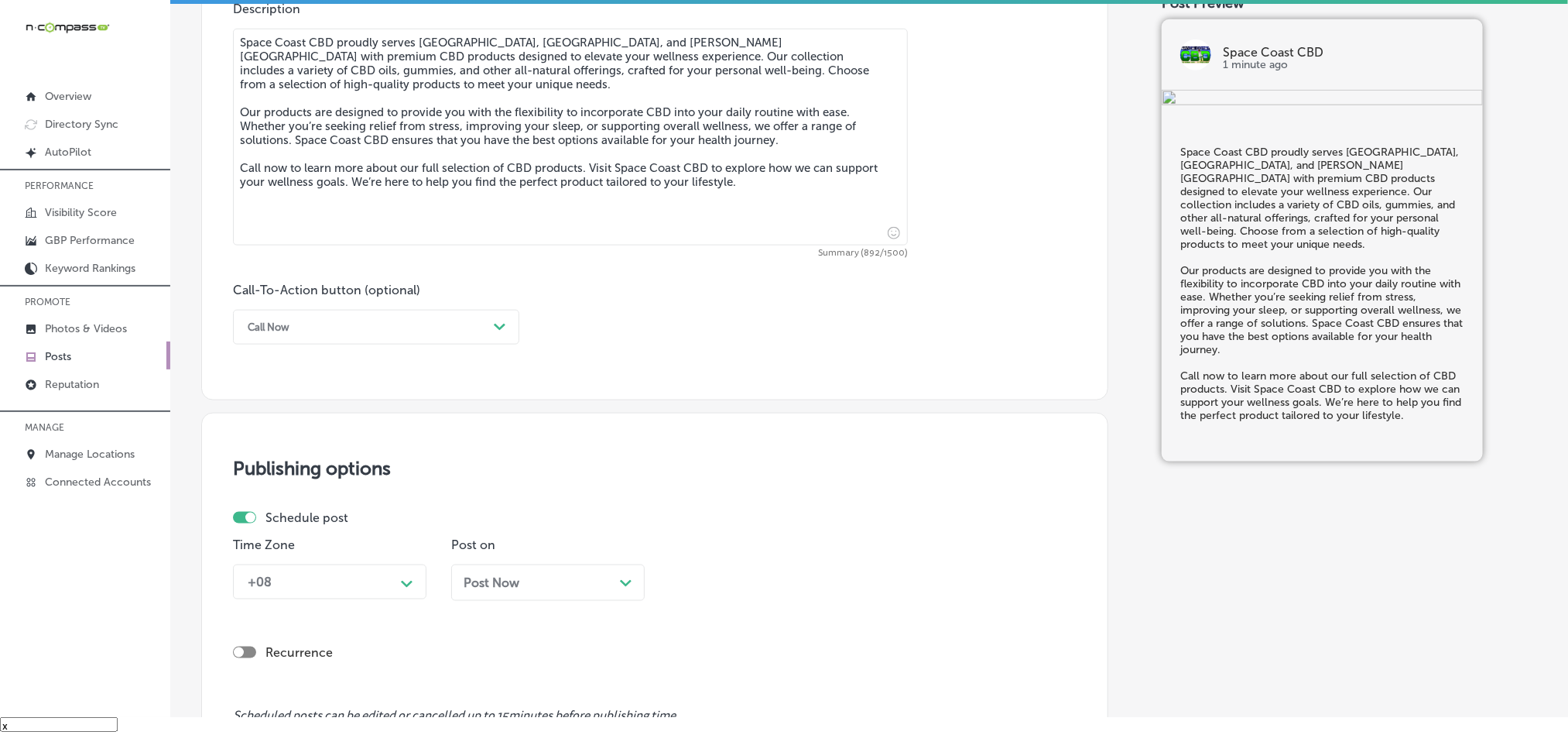
type textarea "Space Coast CBD proudly serves [GEOGRAPHIC_DATA], [GEOGRAPHIC_DATA], and [PERSO…"
click at [412, 338] on div "Call Now" at bounding box center [364, 327] width 247 height 24
click at [272, 533] on div "Call Now" at bounding box center [376, 524] width 286 height 27
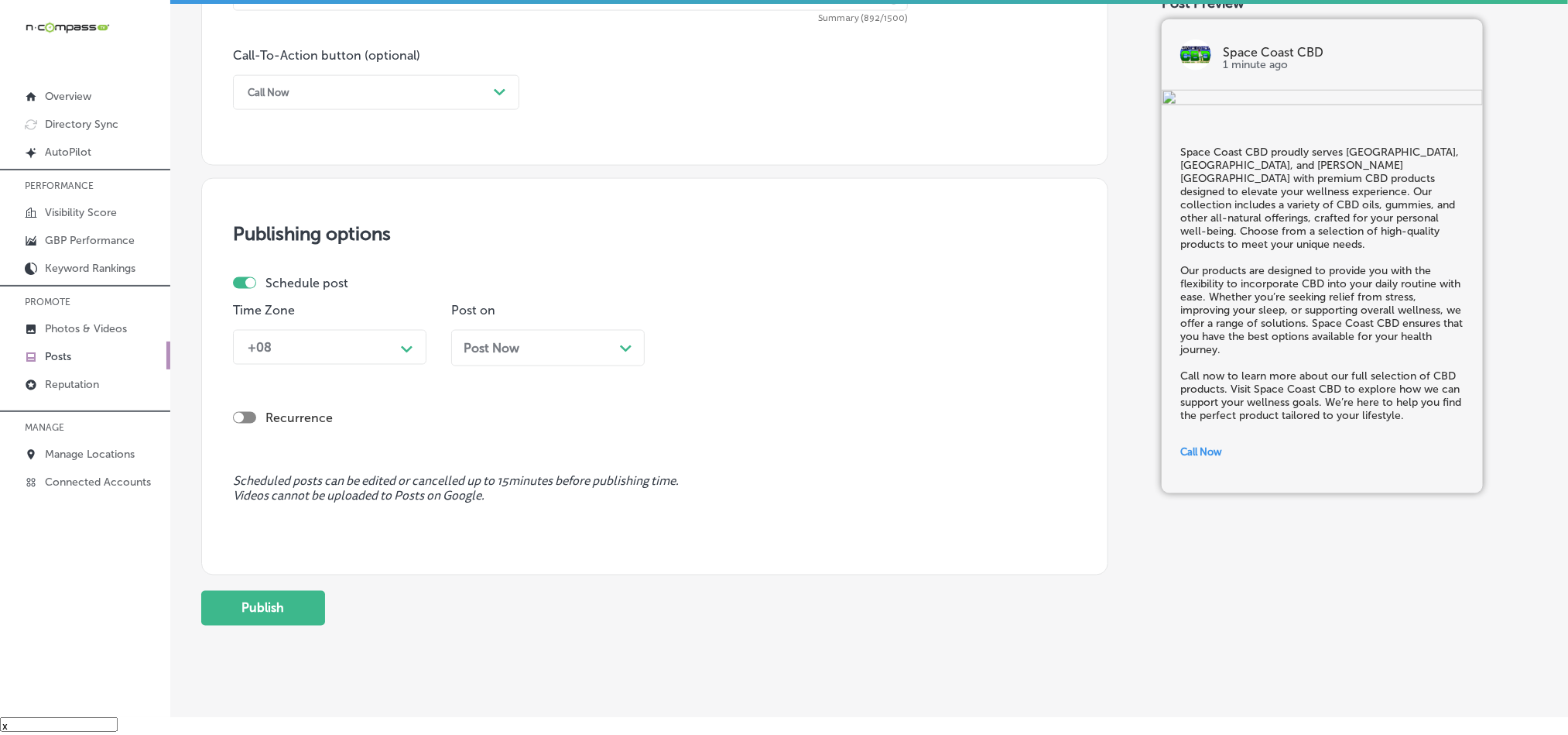
scroll to position [1148, 0]
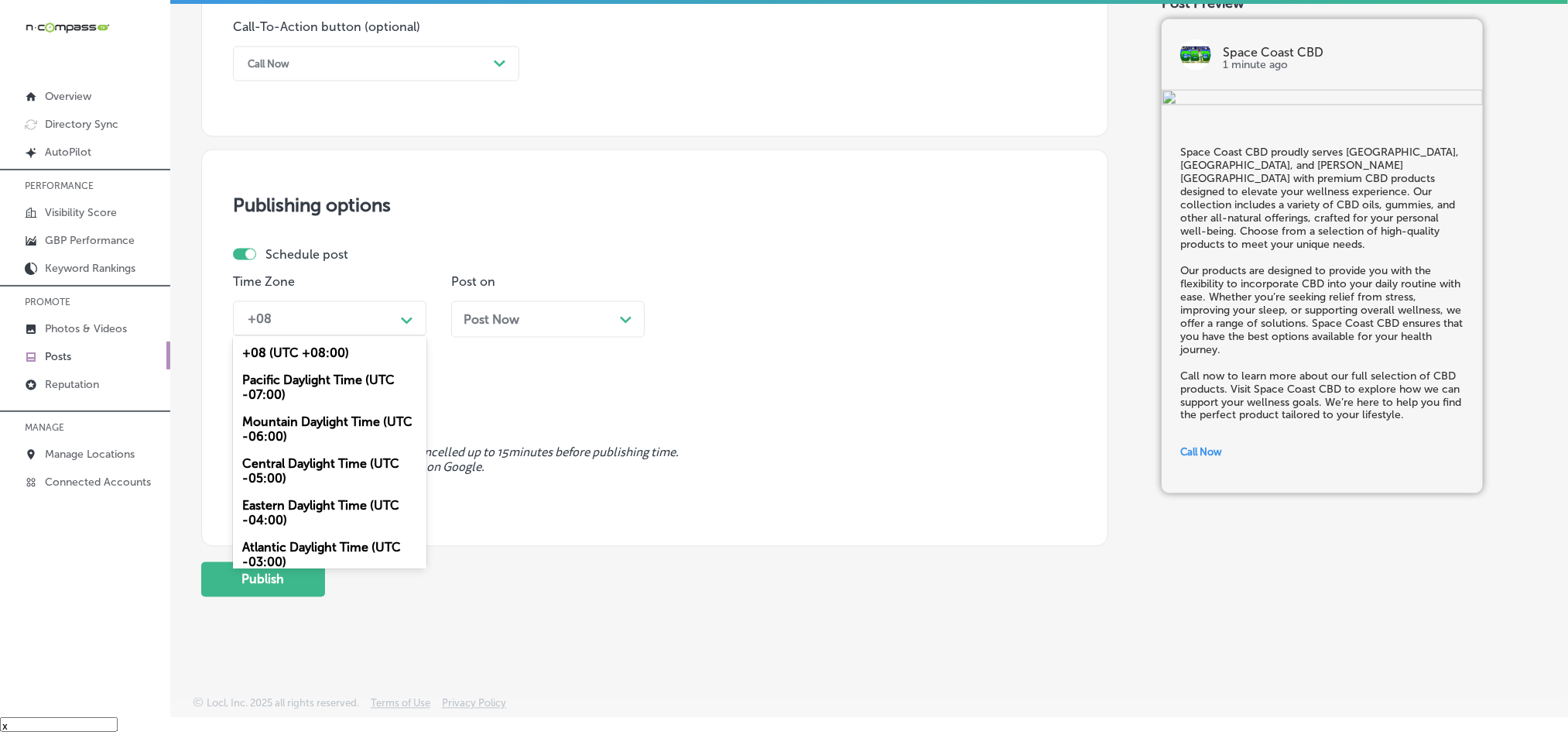
click at [407, 324] on div "Path Created with Sketch." at bounding box center [407, 318] width 25 height 25
click at [320, 433] on div "Mountain Daylight Time (UTC -06:00)" at bounding box center [330, 429] width 193 height 42
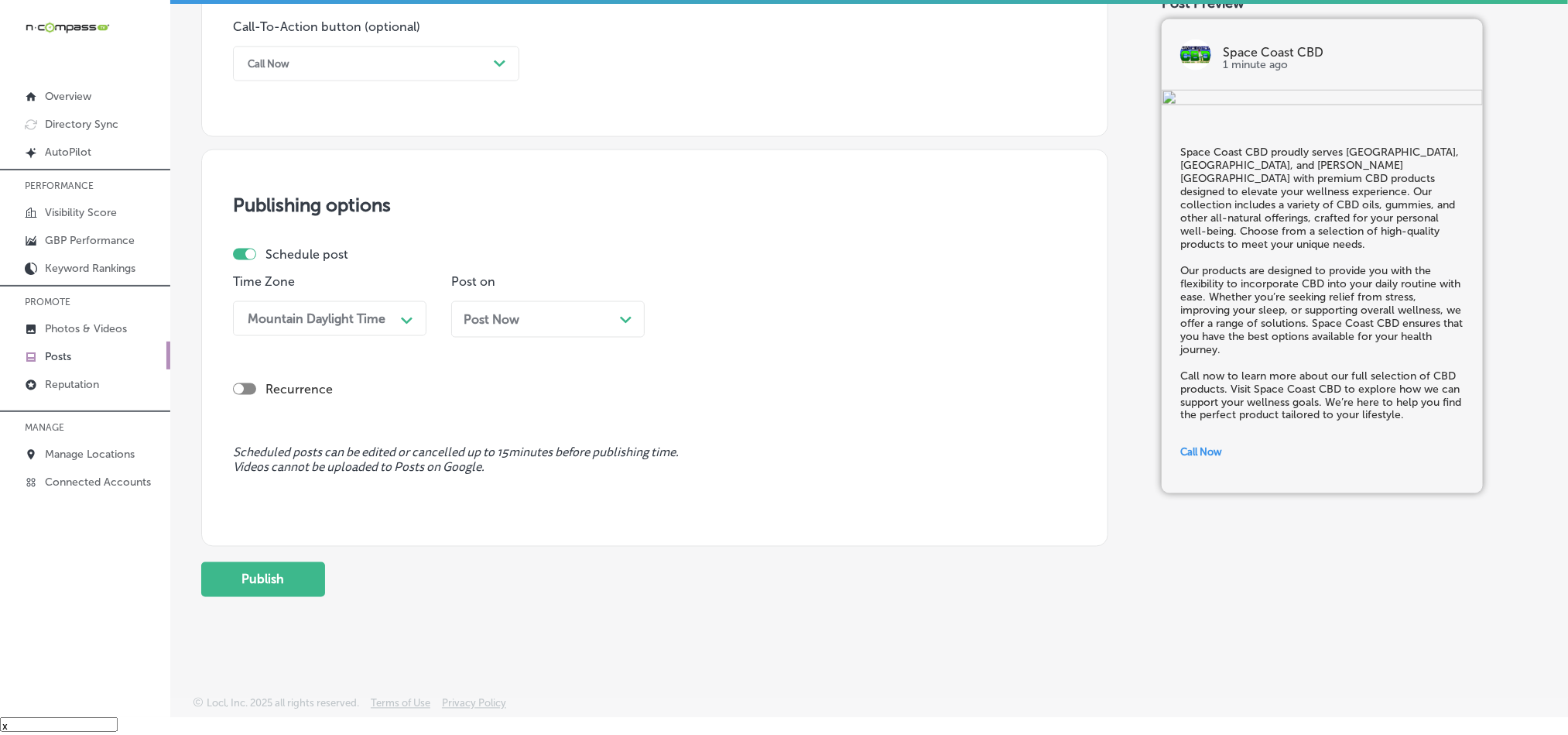
click at [620, 304] on div "Post Now Path Created with Sketch." at bounding box center [548, 319] width 193 height 36
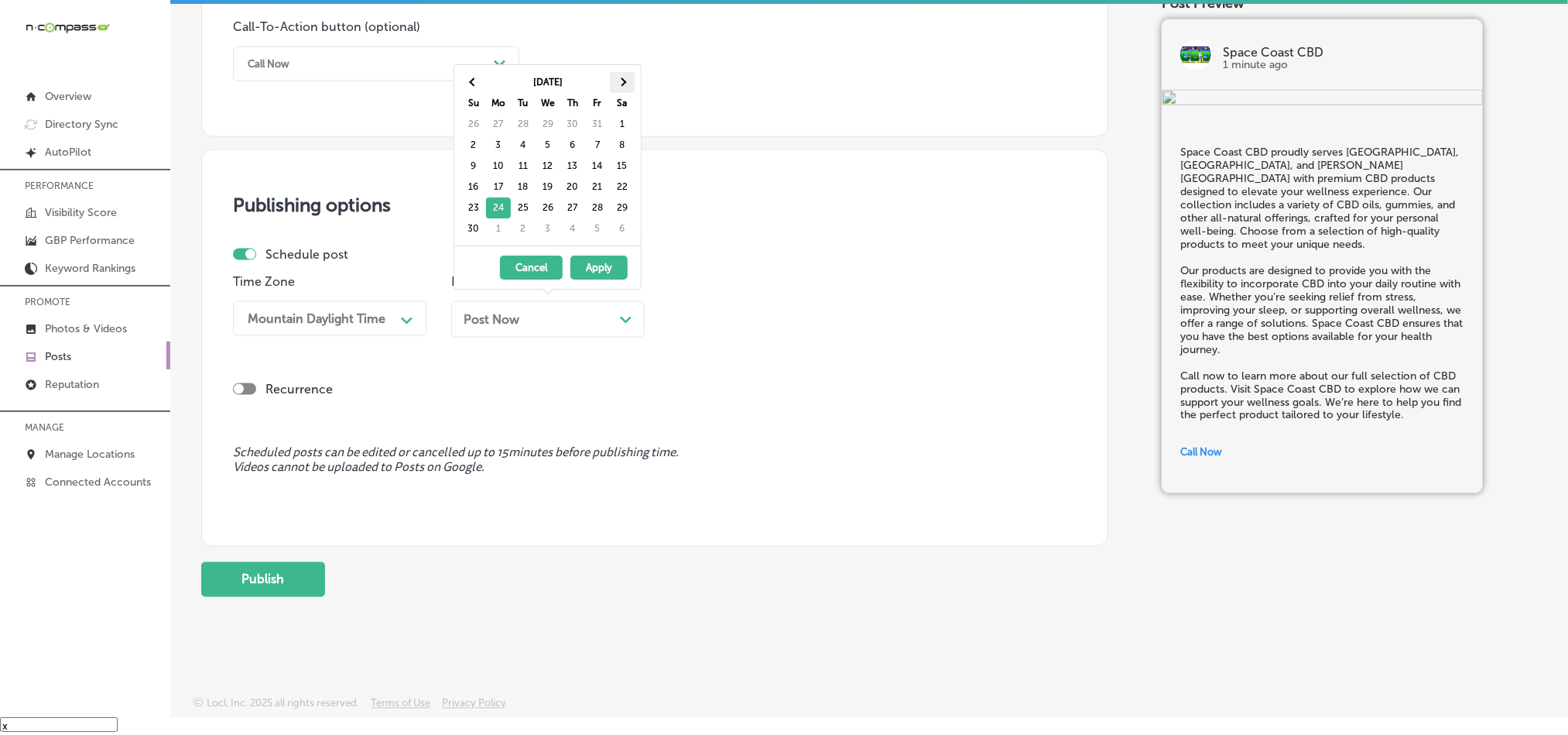
click at [622, 75] on th at bounding box center [622, 82] width 25 height 21
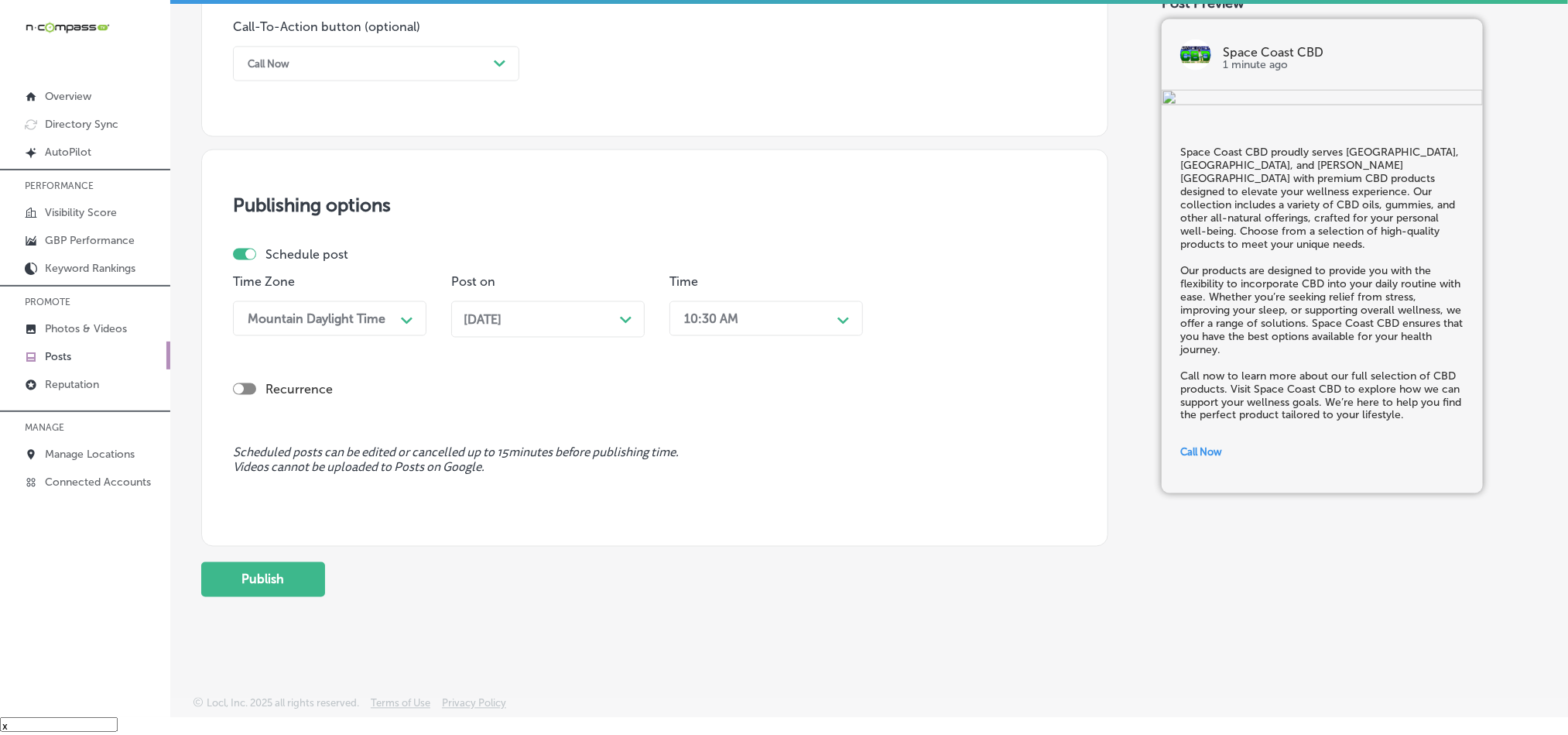
click at [758, 309] on div "10:30 AM" at bounding box center [754, 318] width 155 height 27
click at [698, 449] on div "7:00 AM" at bounding box center [767, 453] width 193 height 27
click at [291, 572] on button "Publish" at bounding box center [263, 579] width 124 height 35
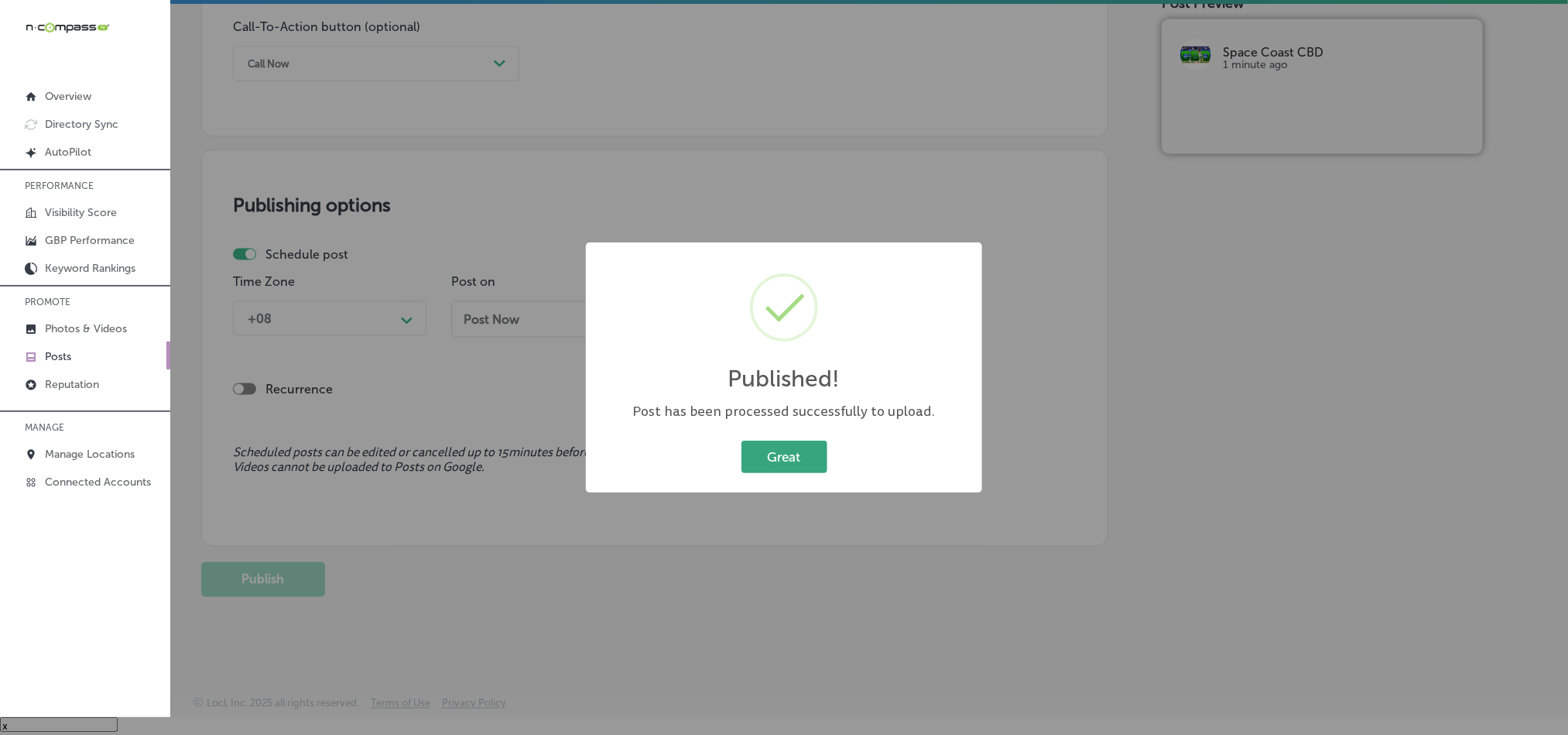
click at [781, 458] on button "Great" at bounding box center [784, 457] width 86 height 32
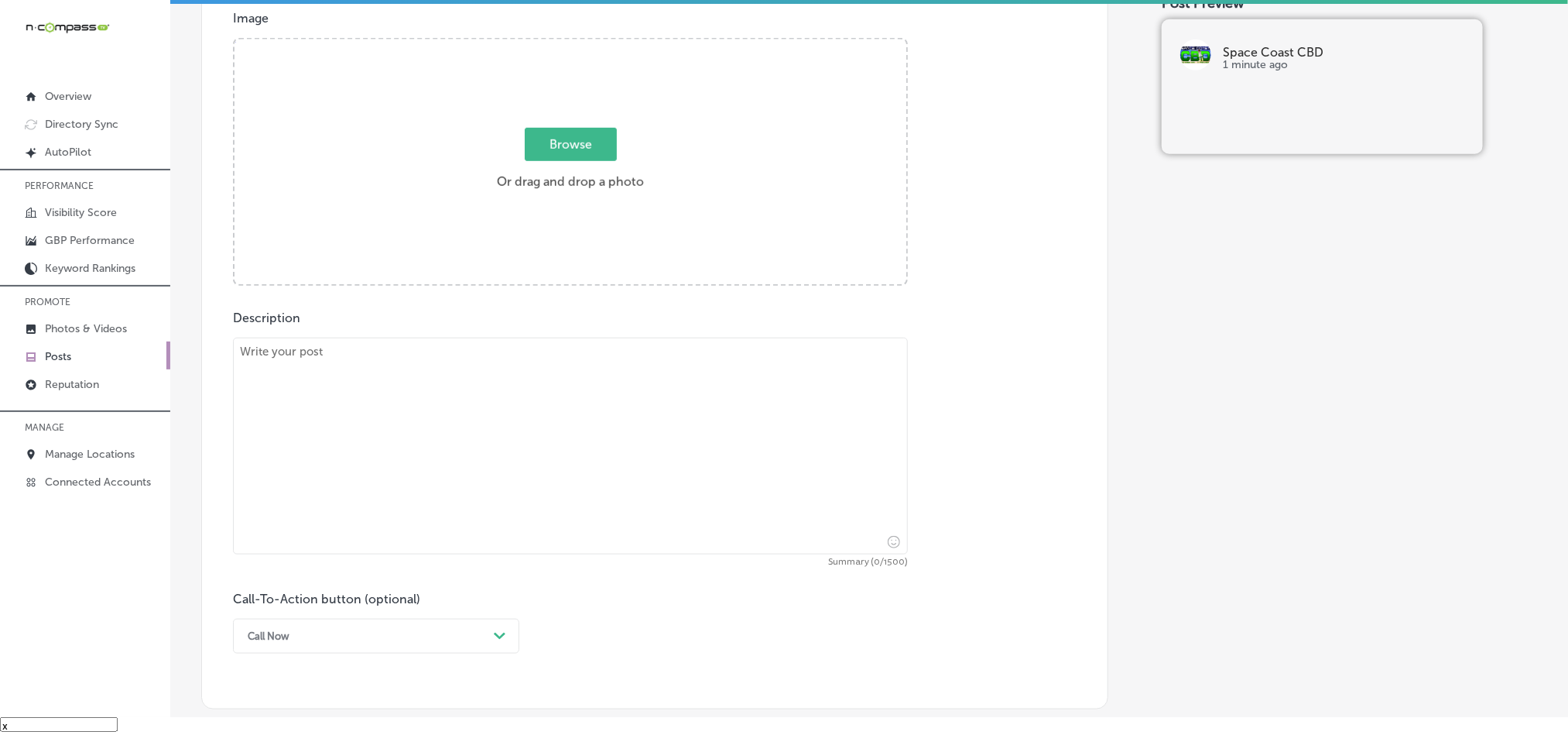
scroll to position [567, 0]
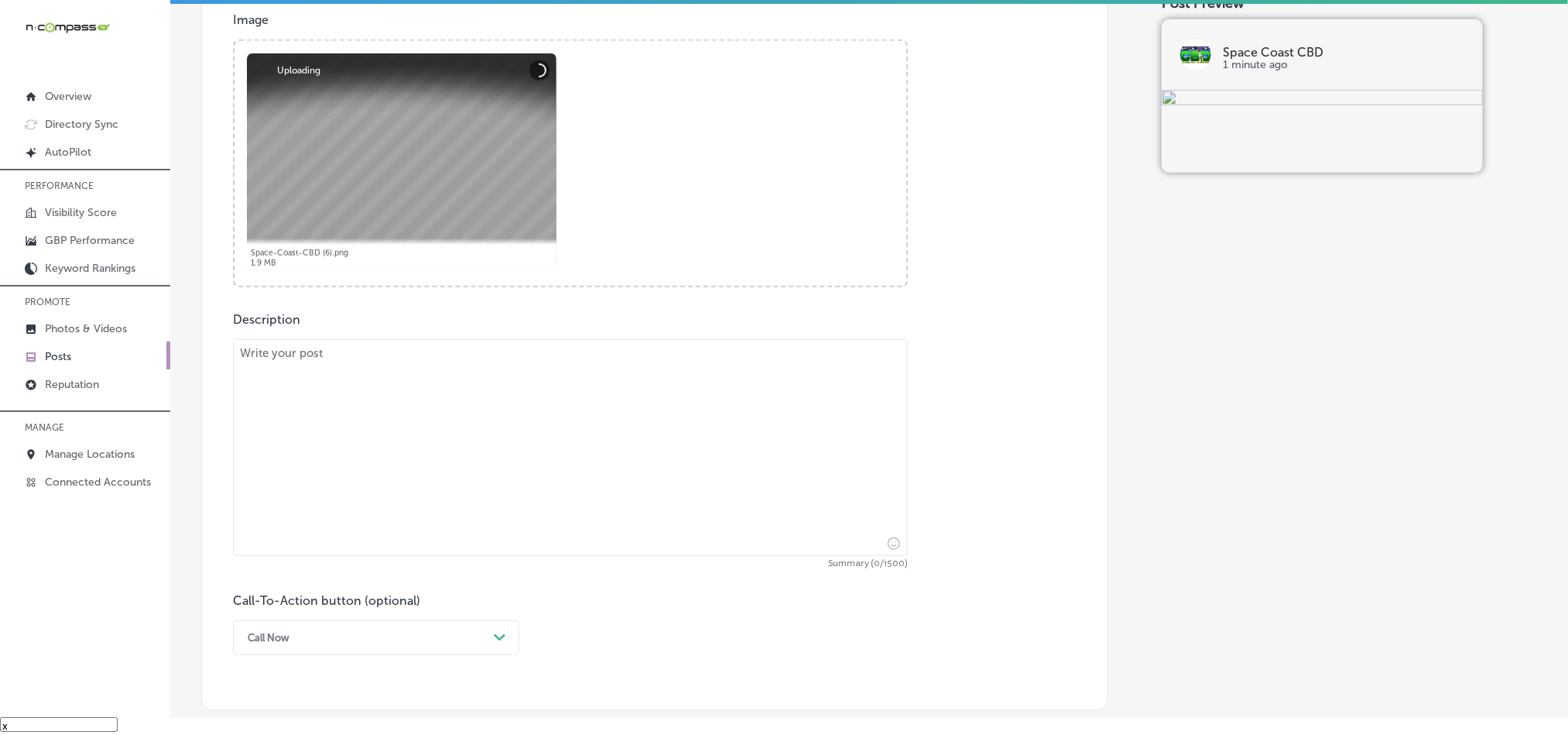
click at [466, 440] on textarea at bounding box center [570, 447] width 675 height 216
paste textarea "Serving Cocoa, [GEOGRAPHIC_DATA], and [PERSON_NAME][GEOGRAPHIC_DATA], Space Coa…"
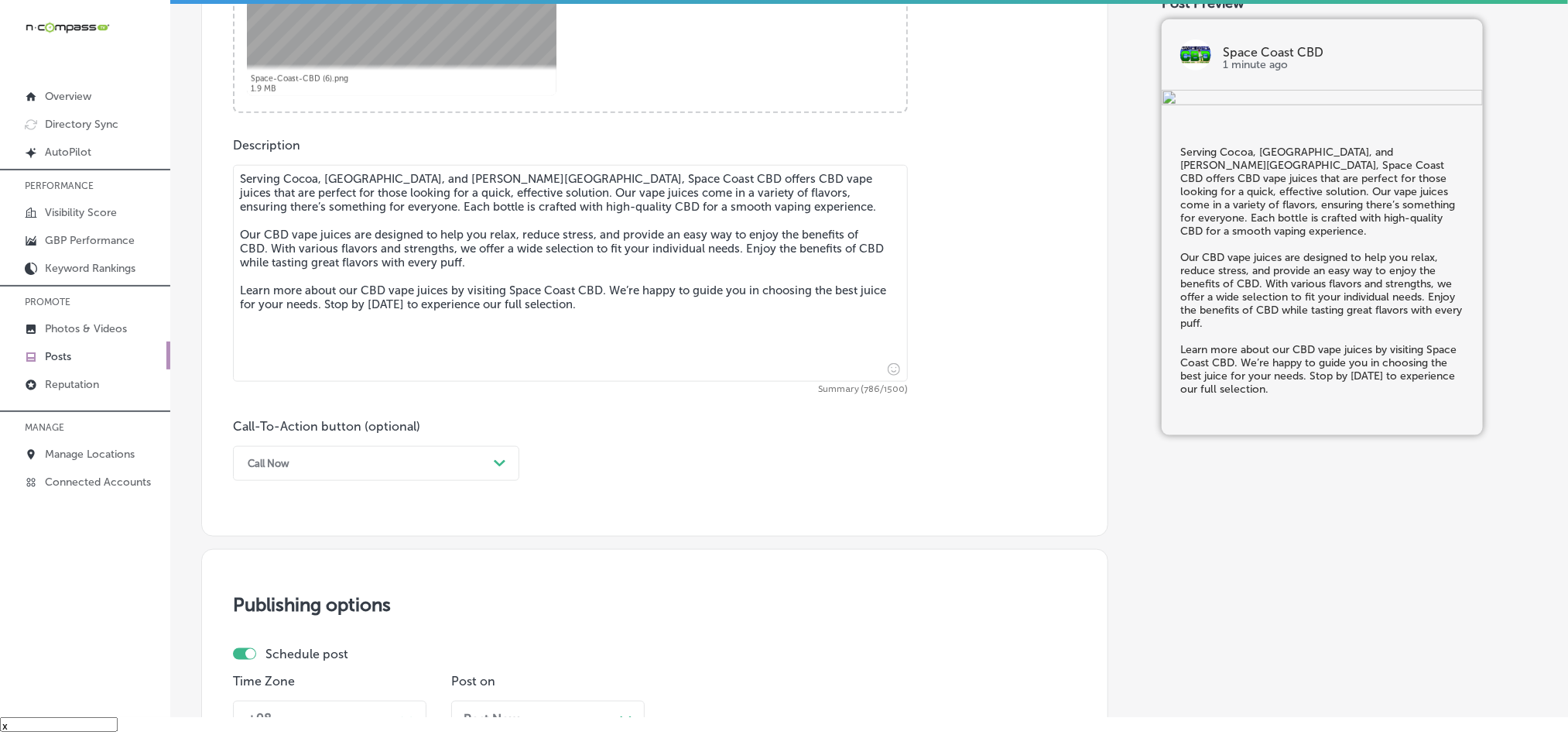
scroll to position [917, 0]
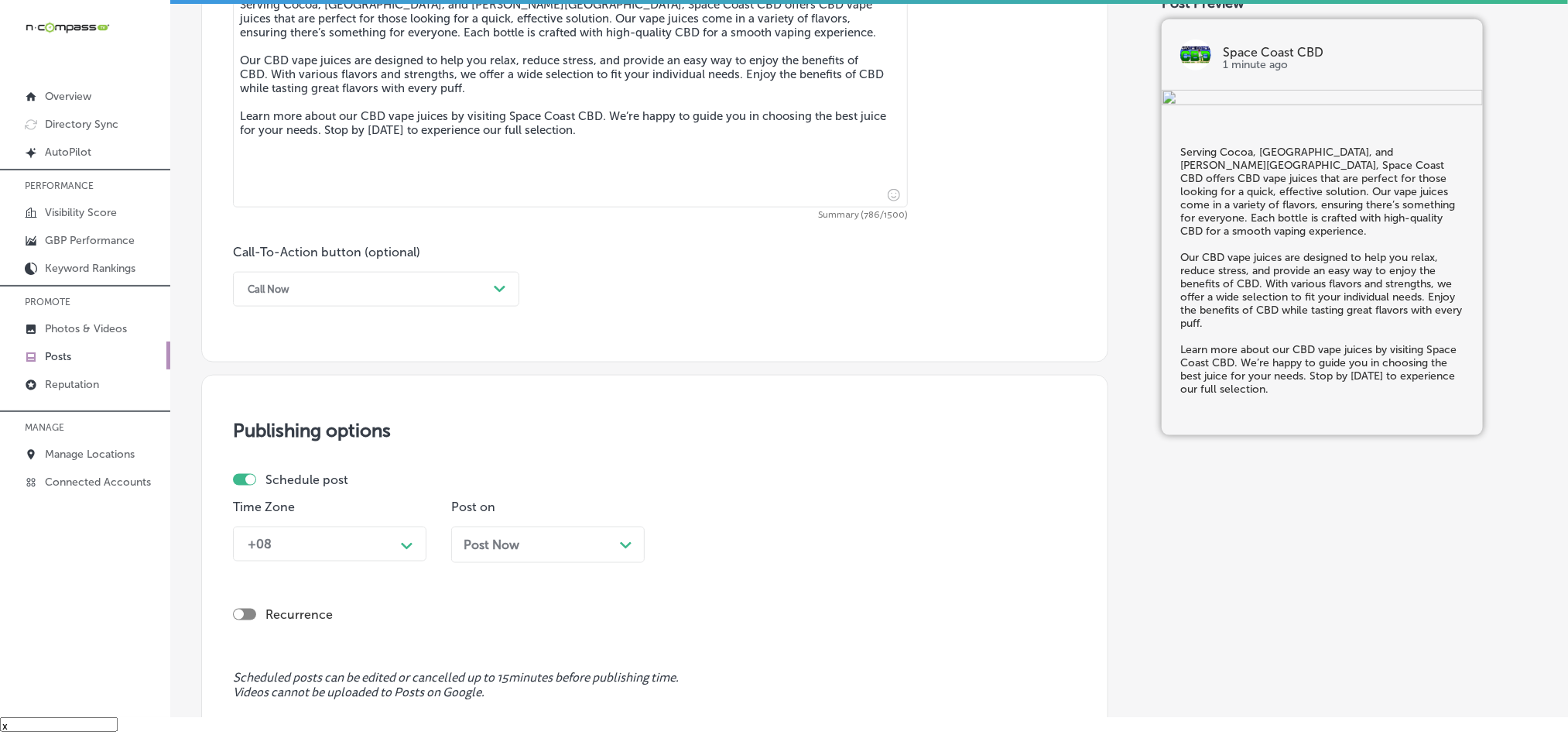
type textarea "Serving Cocoa, [GEOGRAPHIC_DATA], and [PERSON_NAME][GEOGRAPHIC_DATA], Space Coa…"
click at [411, 293] on div "Call Now" at bounding box center [364, 289] width 247 height 24
click at [260, 493] on div "Call Now" at bounding box center [376, 486] width 286 height 27
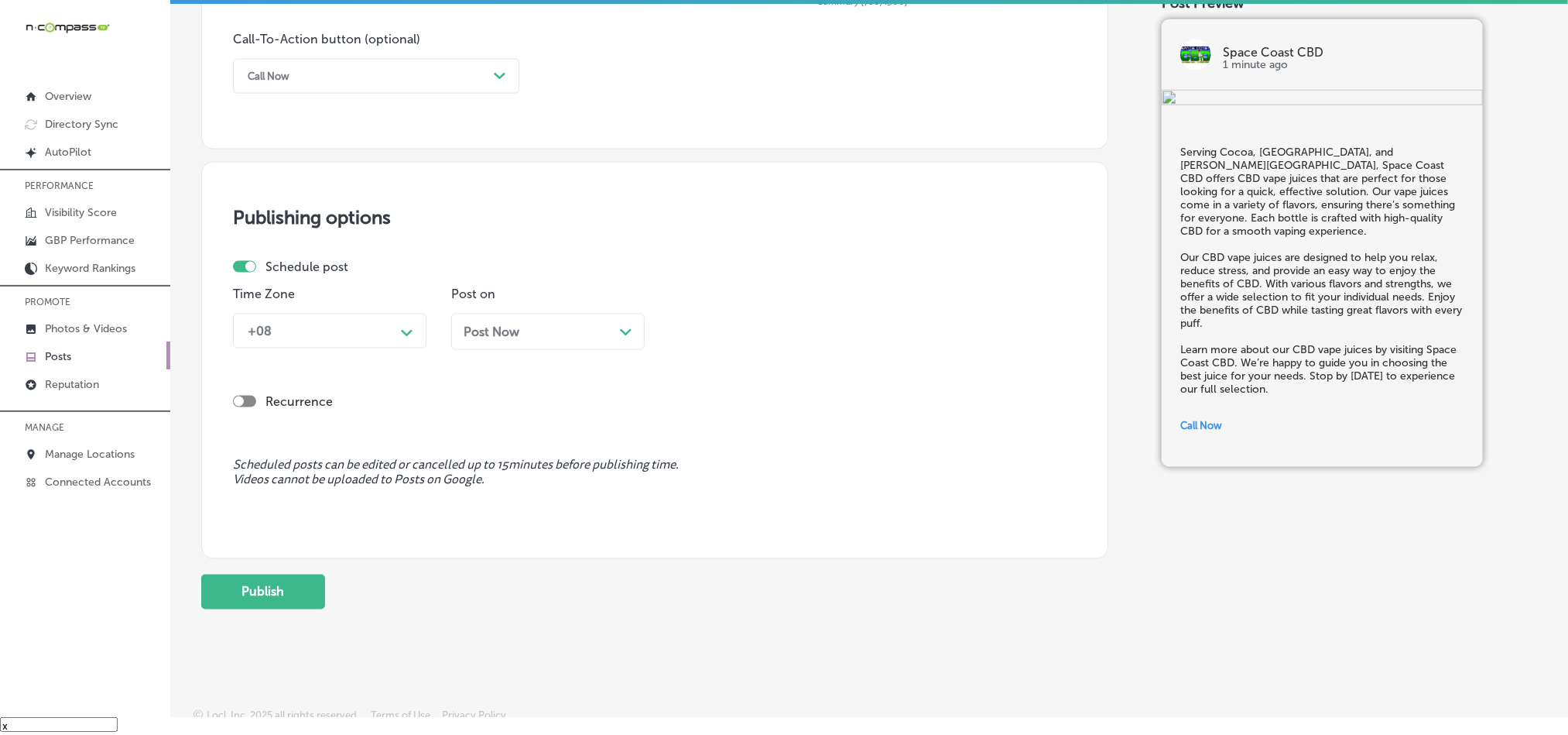
scroll to position [1148, 0]
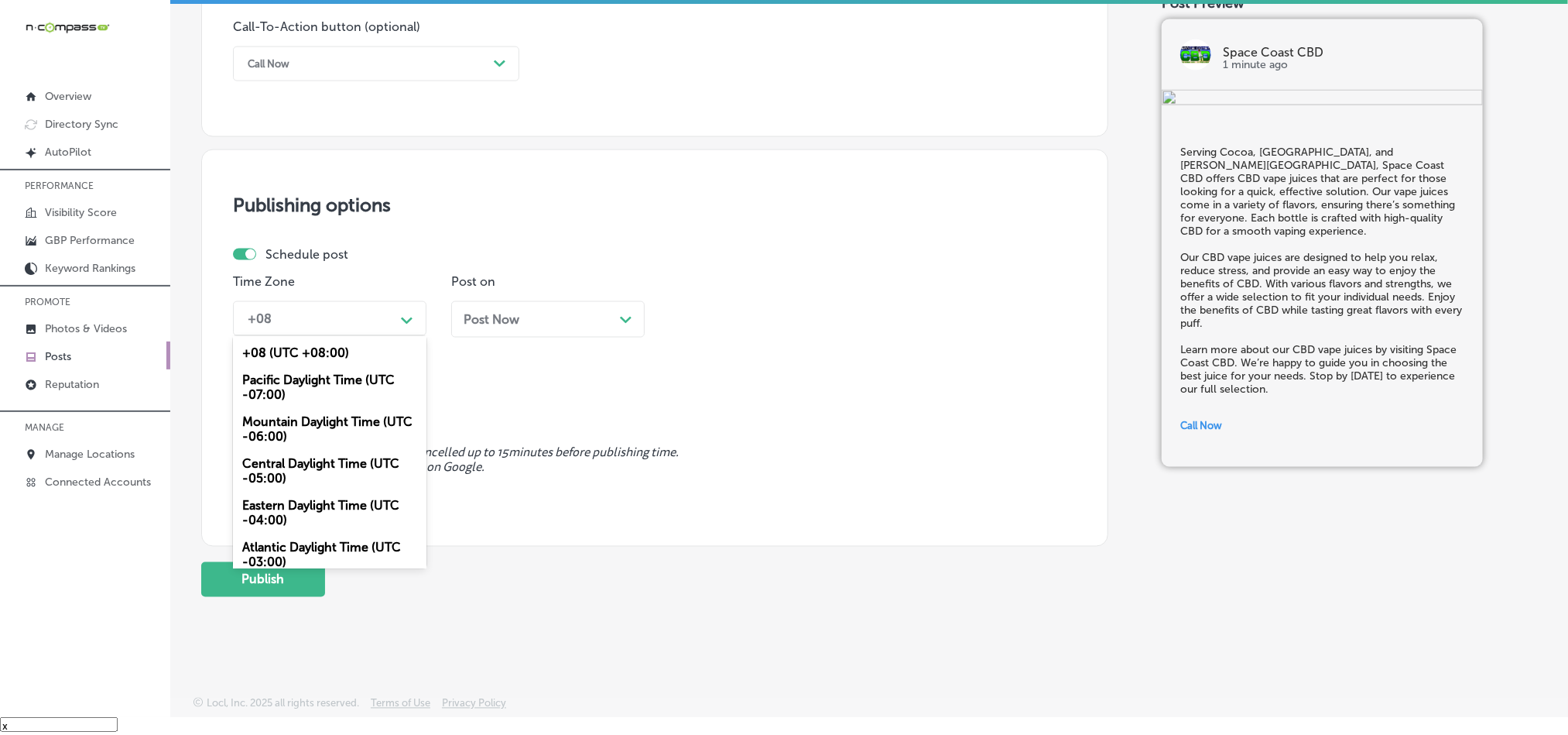
click at [347, 309] on div "+08" at bounding box center [317, 318] width 155 height 27
click at [283, 421] on div "Mountain Daylight Time (UTC -06:00)" at bounding box center [330, 429] width 193 height 42
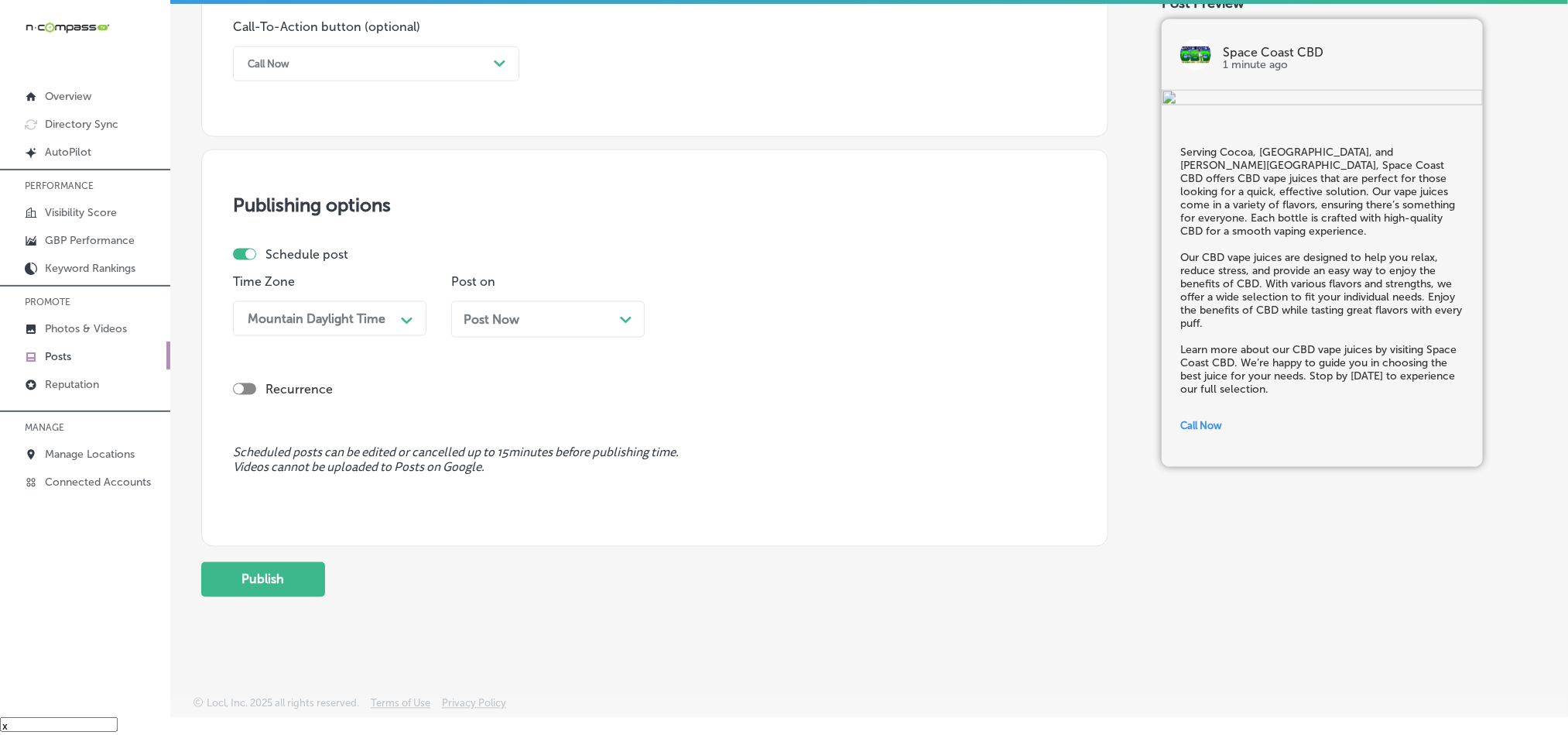
click at [539, 332] on div "Post Now Path Created with Sketch." at bounding box center [548, 319] width 193 height 36
click at [720, 311] on div "10:30 AM" at bounding box center [711, 318] width 54 height 15
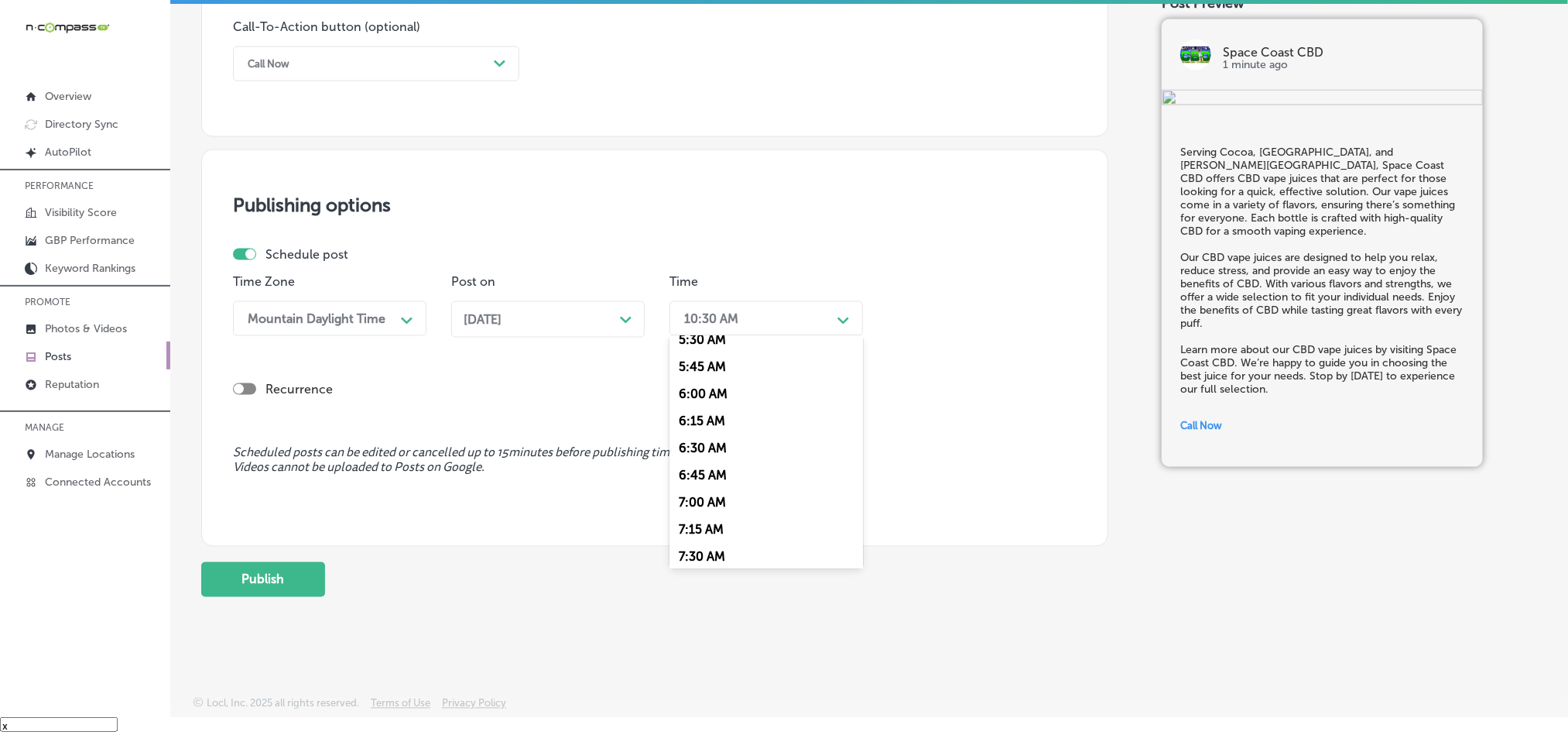
scroll to position [618, 0]
click at [692, 497] on div "7:00 AM" at bounding box center [767, 493] width 193 height 27
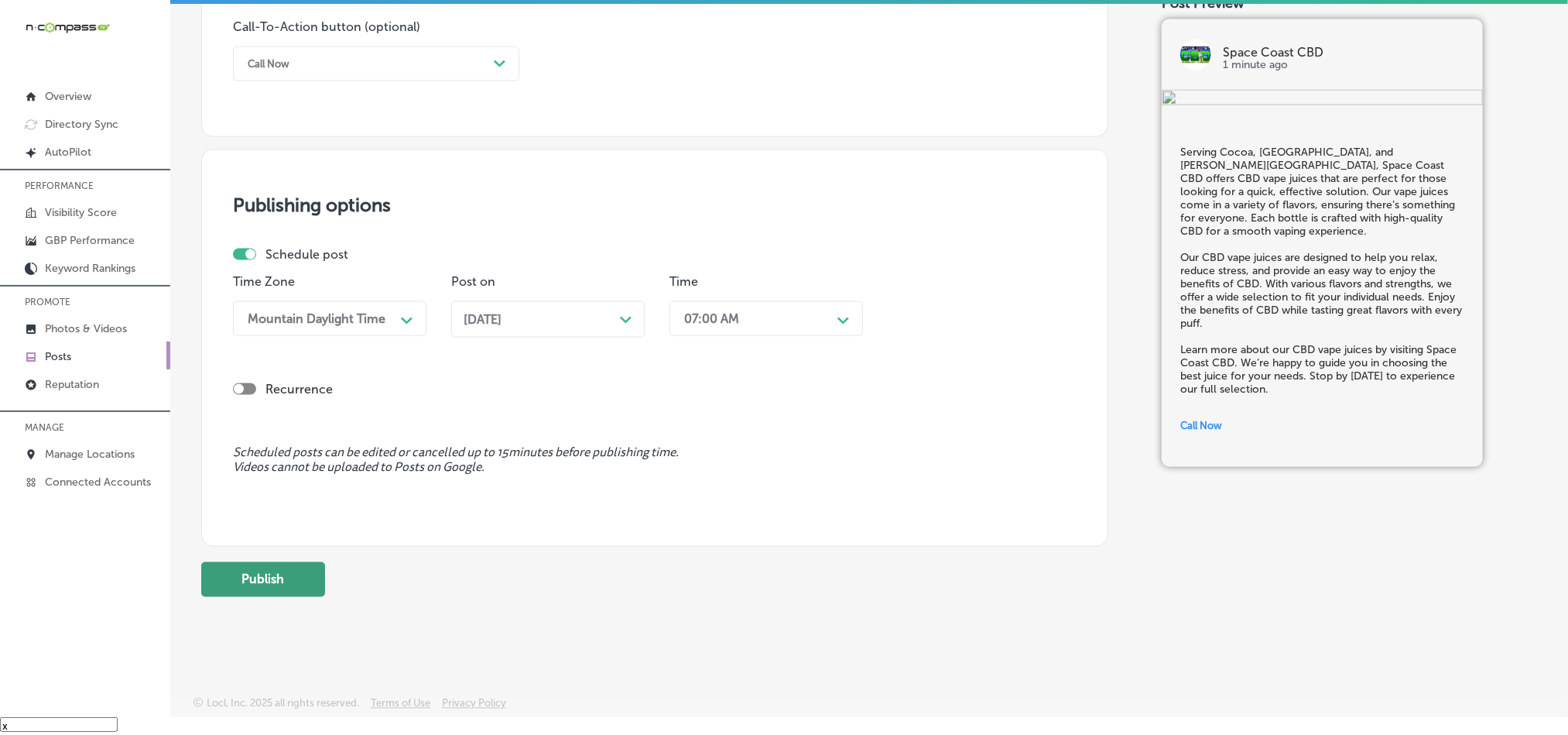
click at [251, 592] on button "Publish" at bounding box center [263, 579] width 124 height 35
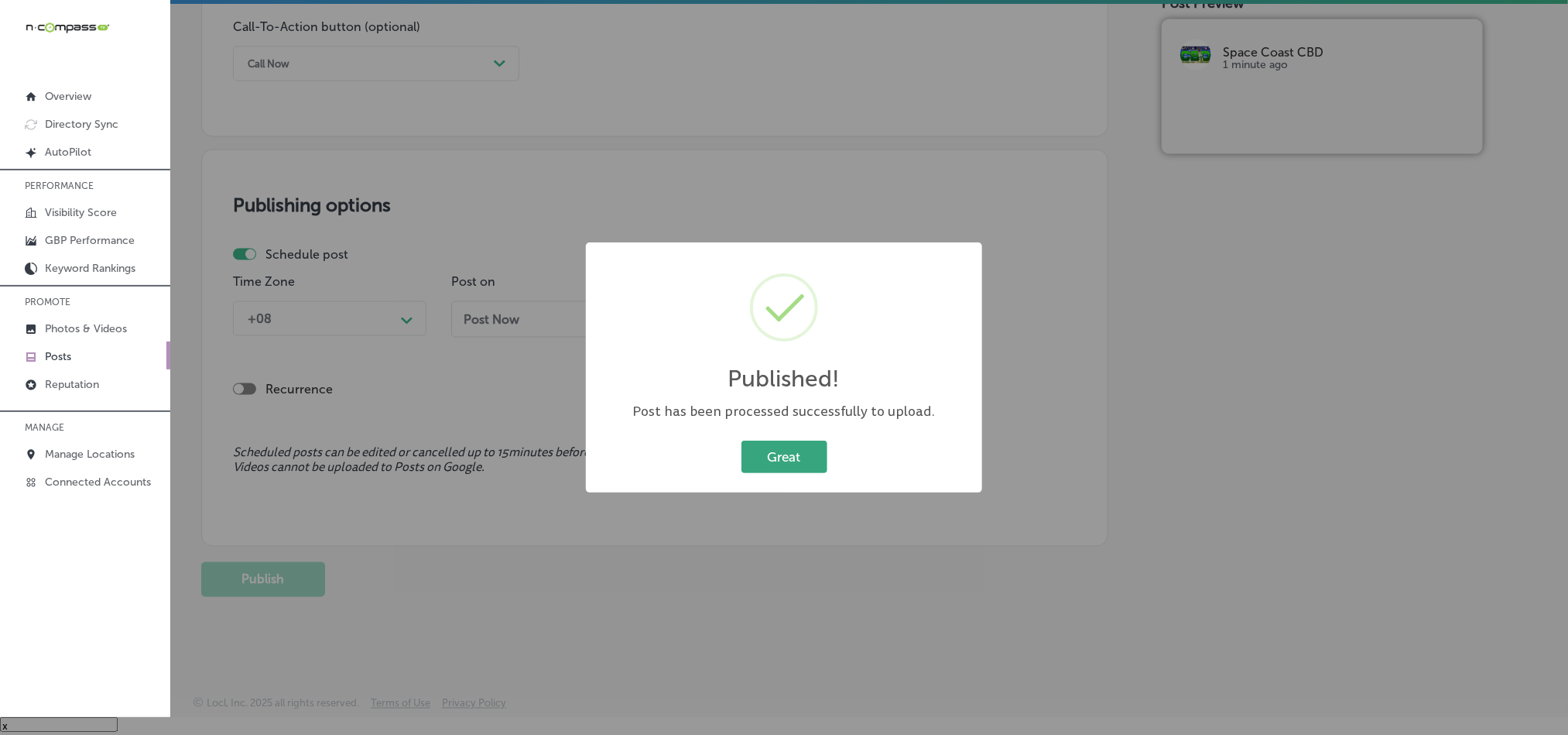
click at [772, 445] on button "Great" at bounding box center [784, 457] width 86 height 32
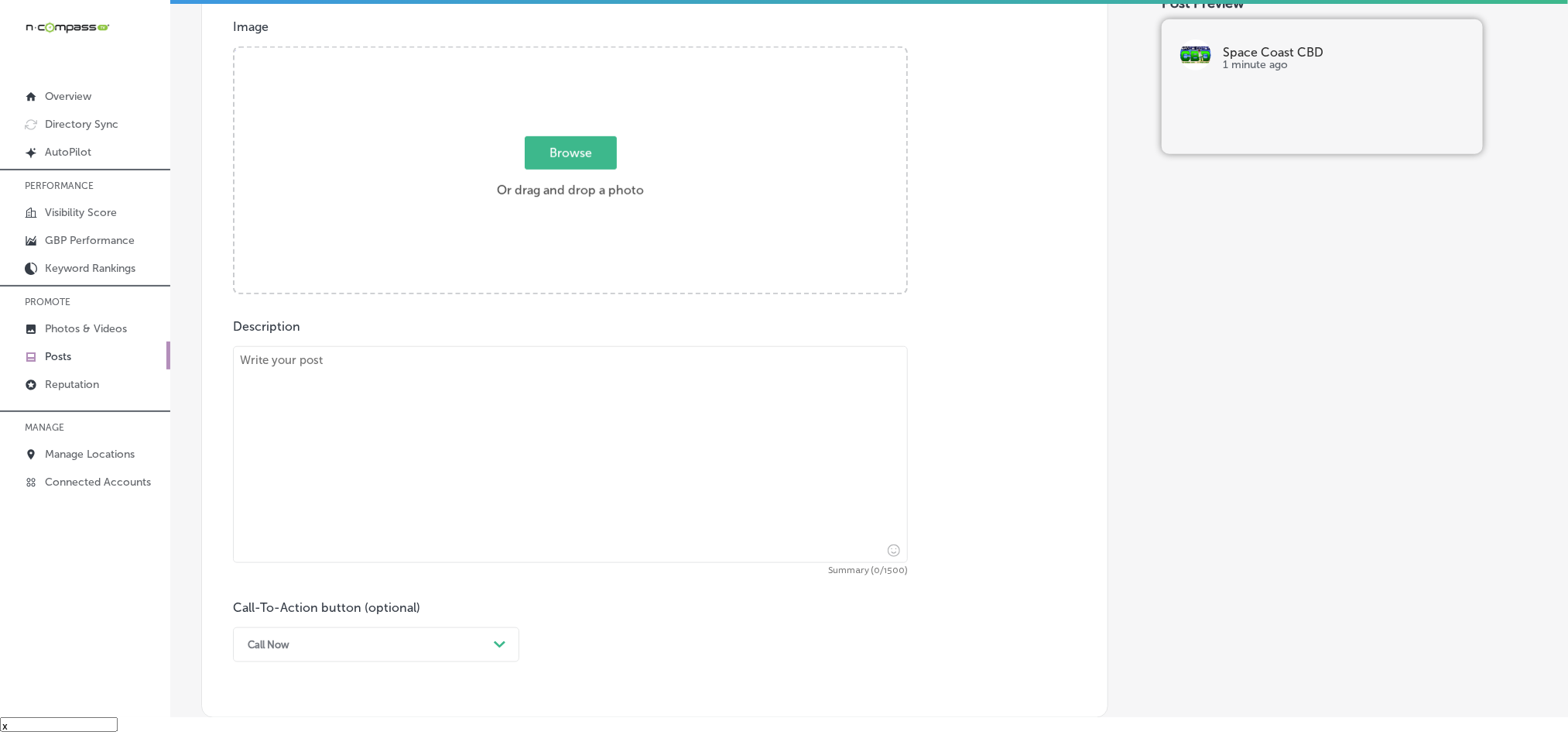
scroll to position [490, 0]
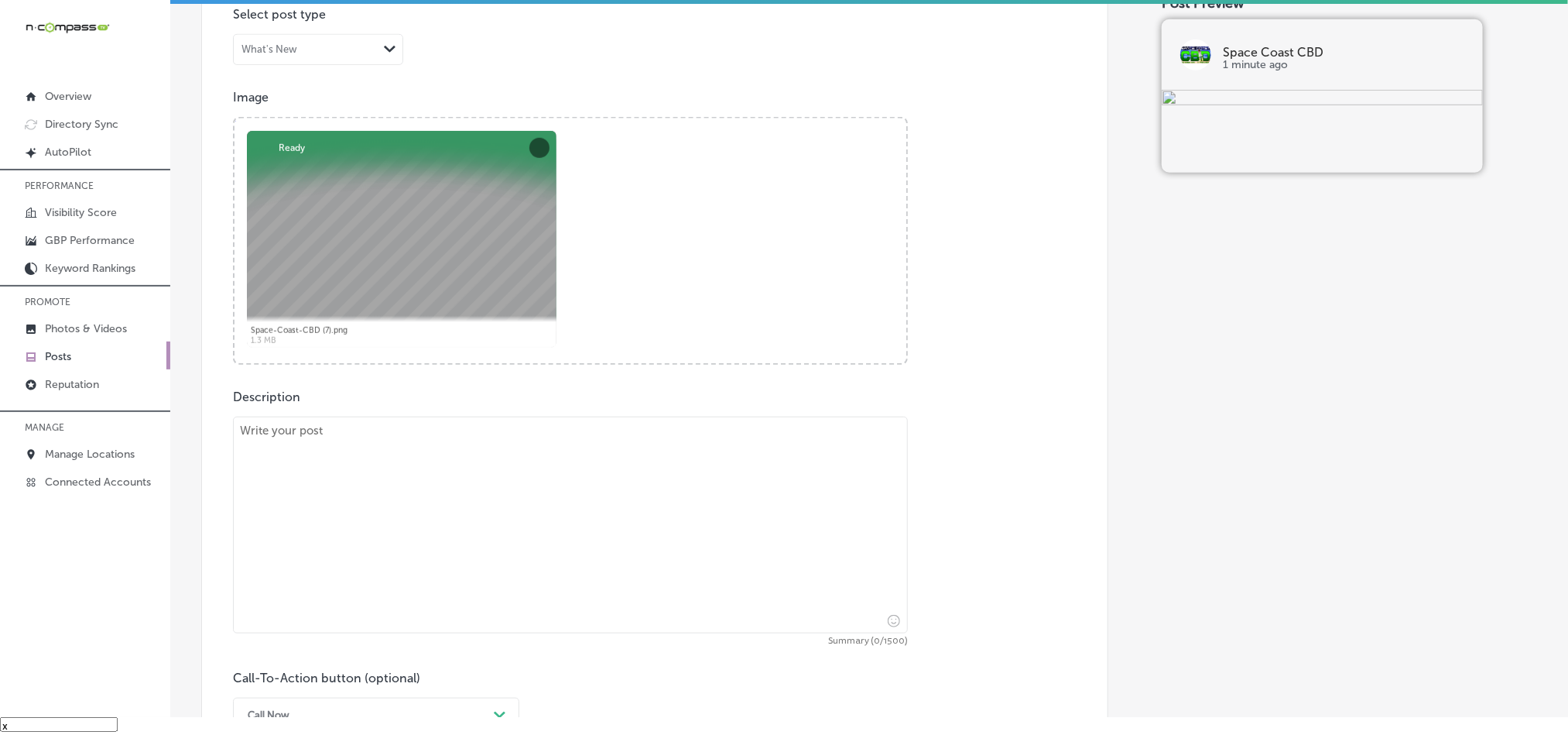
click at [460, 504] on textarea at bounding box center [570, 525] width 675 height 216
paste textarea "Space Coast CBD offers a range of CBD topicals to help with pain relief in [GEO…"
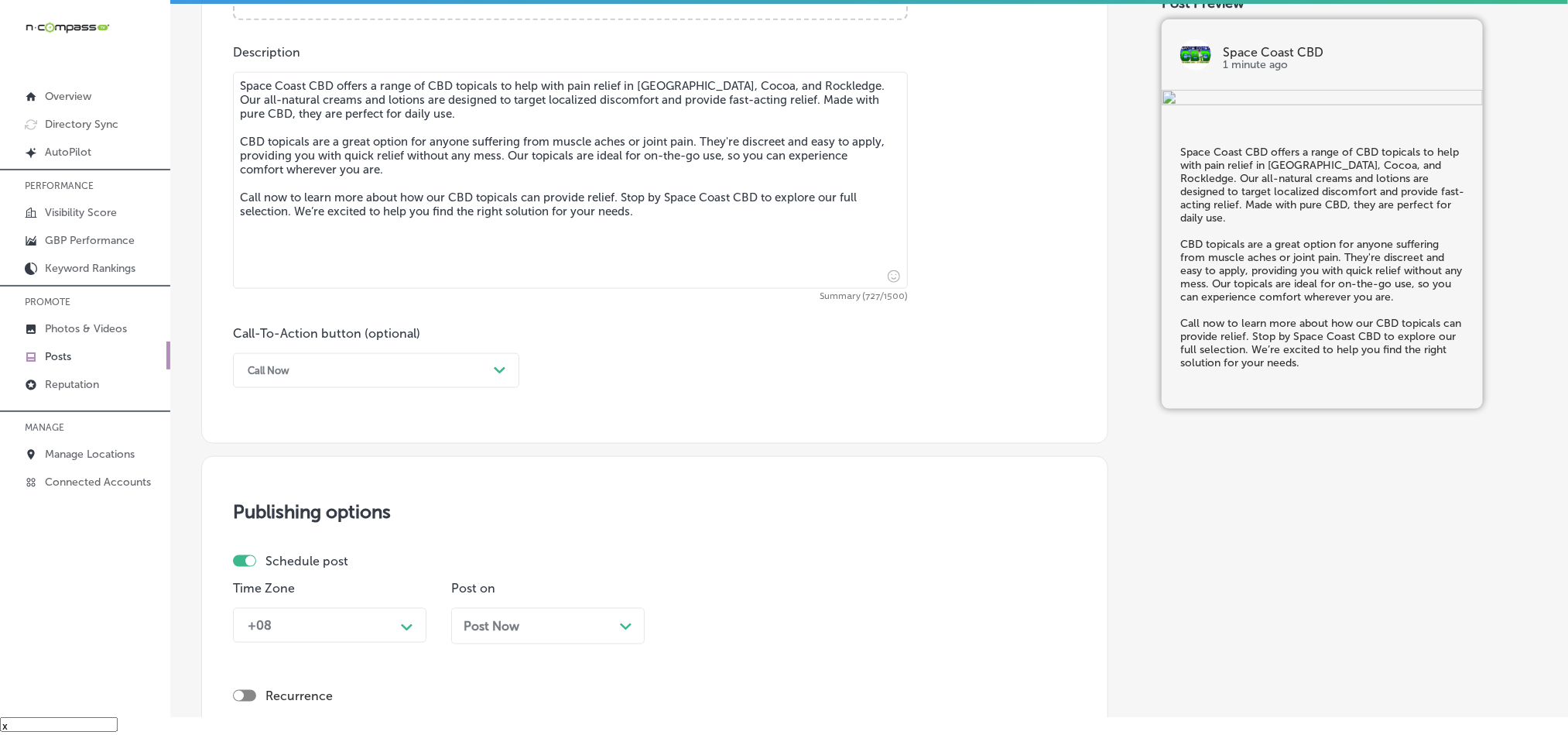
scroll to position [839, 0]
type textarea "Space Coast CBD offers a range of CBD topicals to help with pain relief in [GEO…"
click at [360, 346] on div "Call-To-Action button (optional) Call Now Path Created with Sketch." at bounding box center [376, 353] width 286 height 62
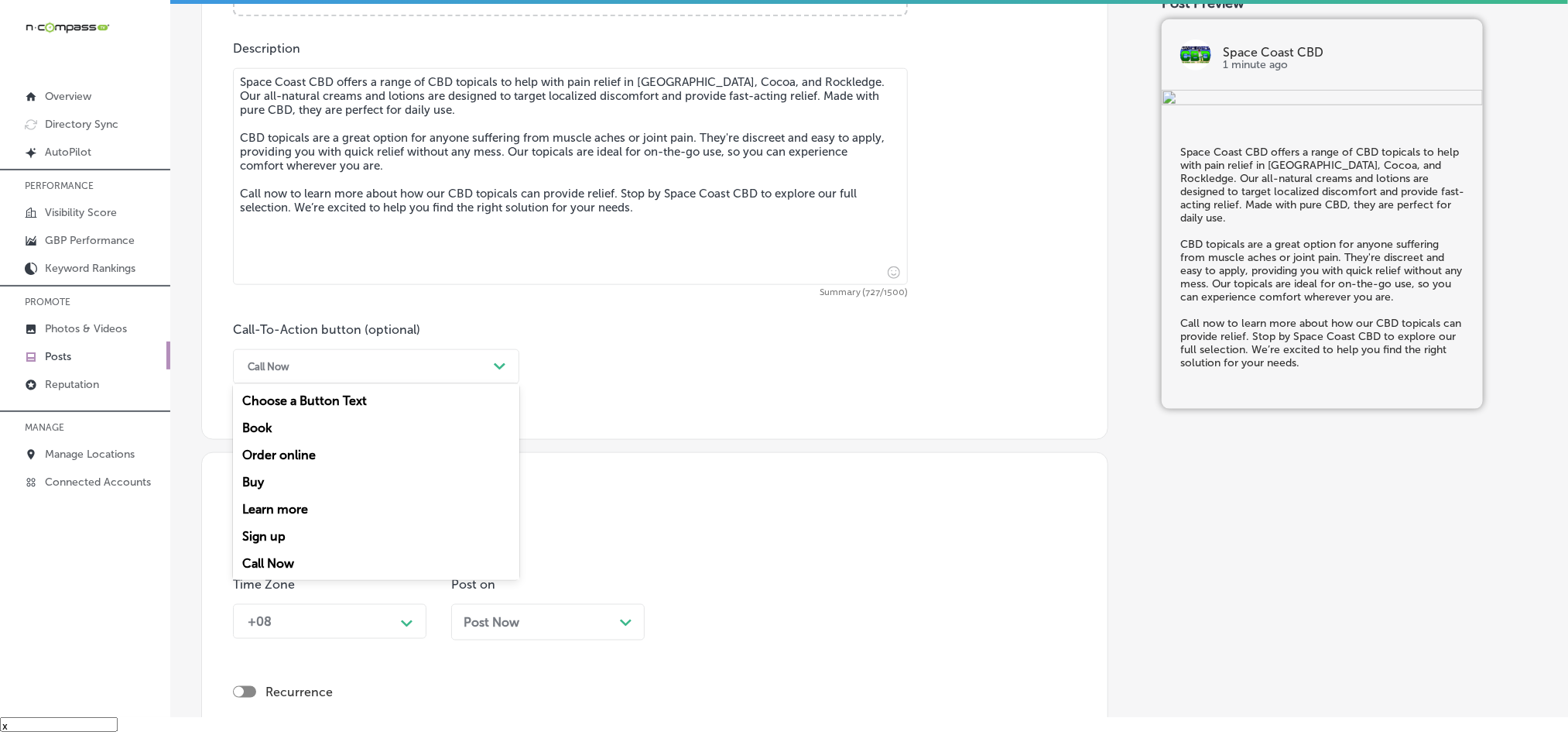
click at [358, 363] on div "Call Now" at bounding box center [364, 367] width 247 height 24
click at [274, 564] on div "Call Now" at bounding box center [376, 562] width 286 height 27
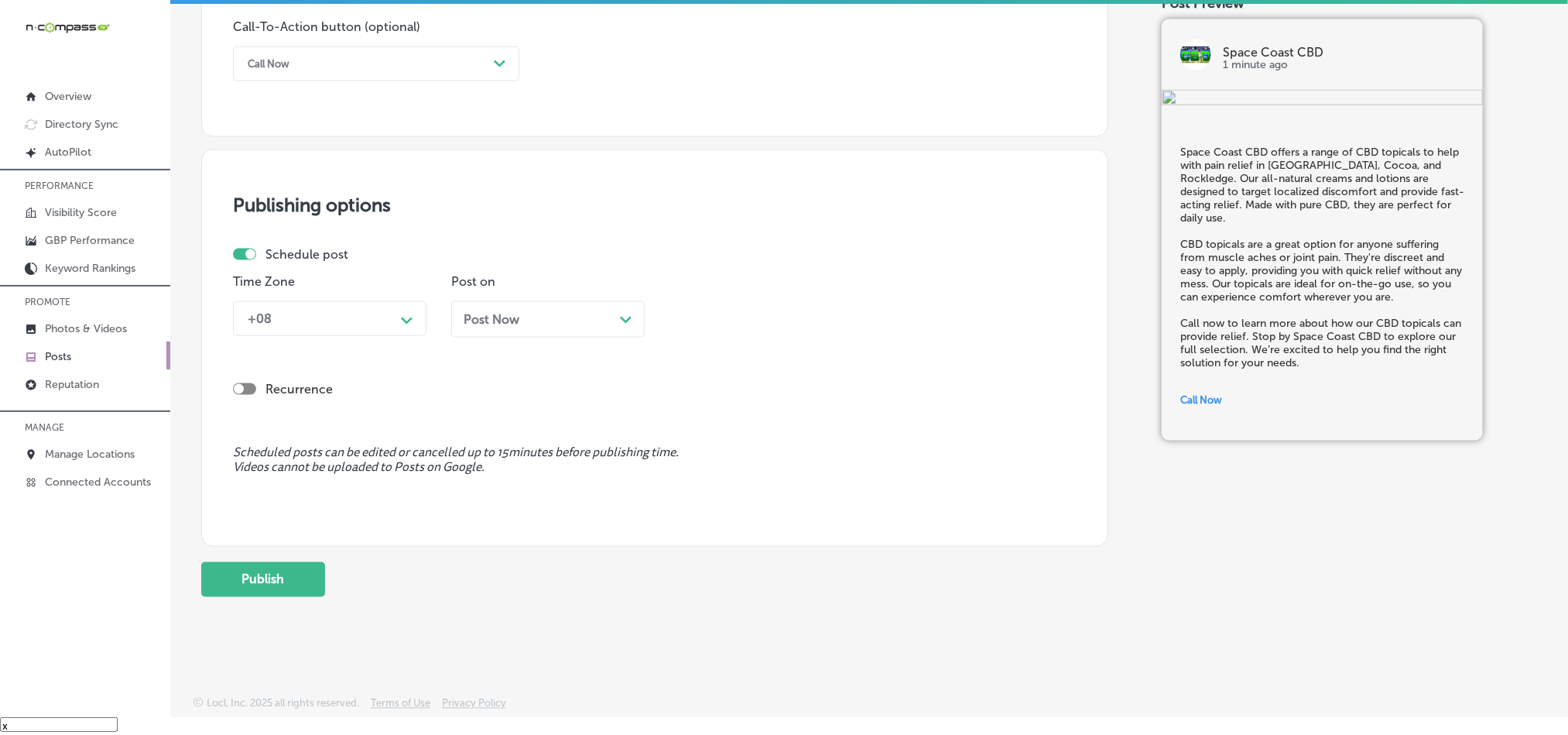
scroll to position [1148, 0]
click at [352, 325] on div "+08" at bounding box center [317, 318] width 155 height 27
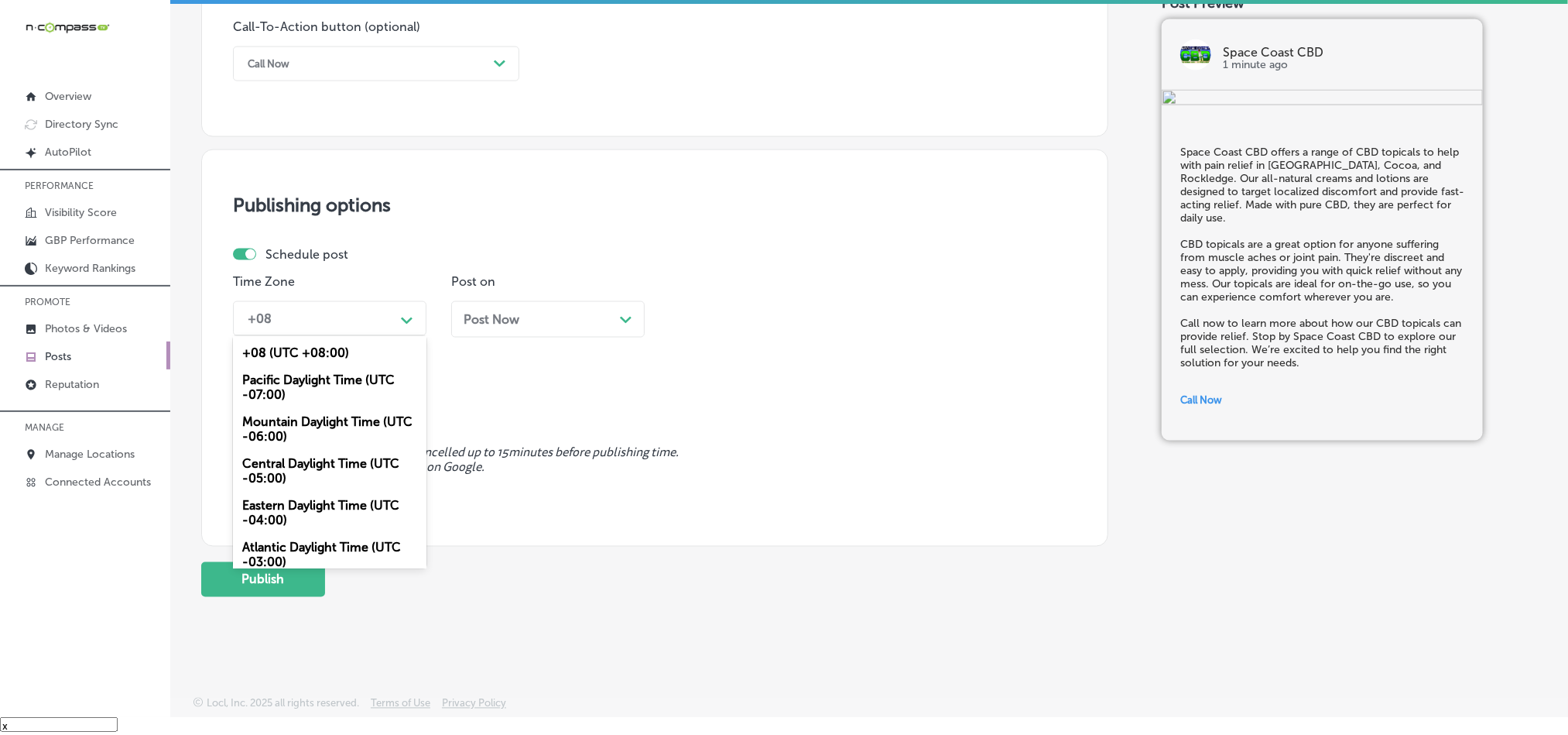
click at [298, 440] on div "Mountain Daylight Time (UTC -06:00)" at bounding box center [330, 429] width 193 height 42
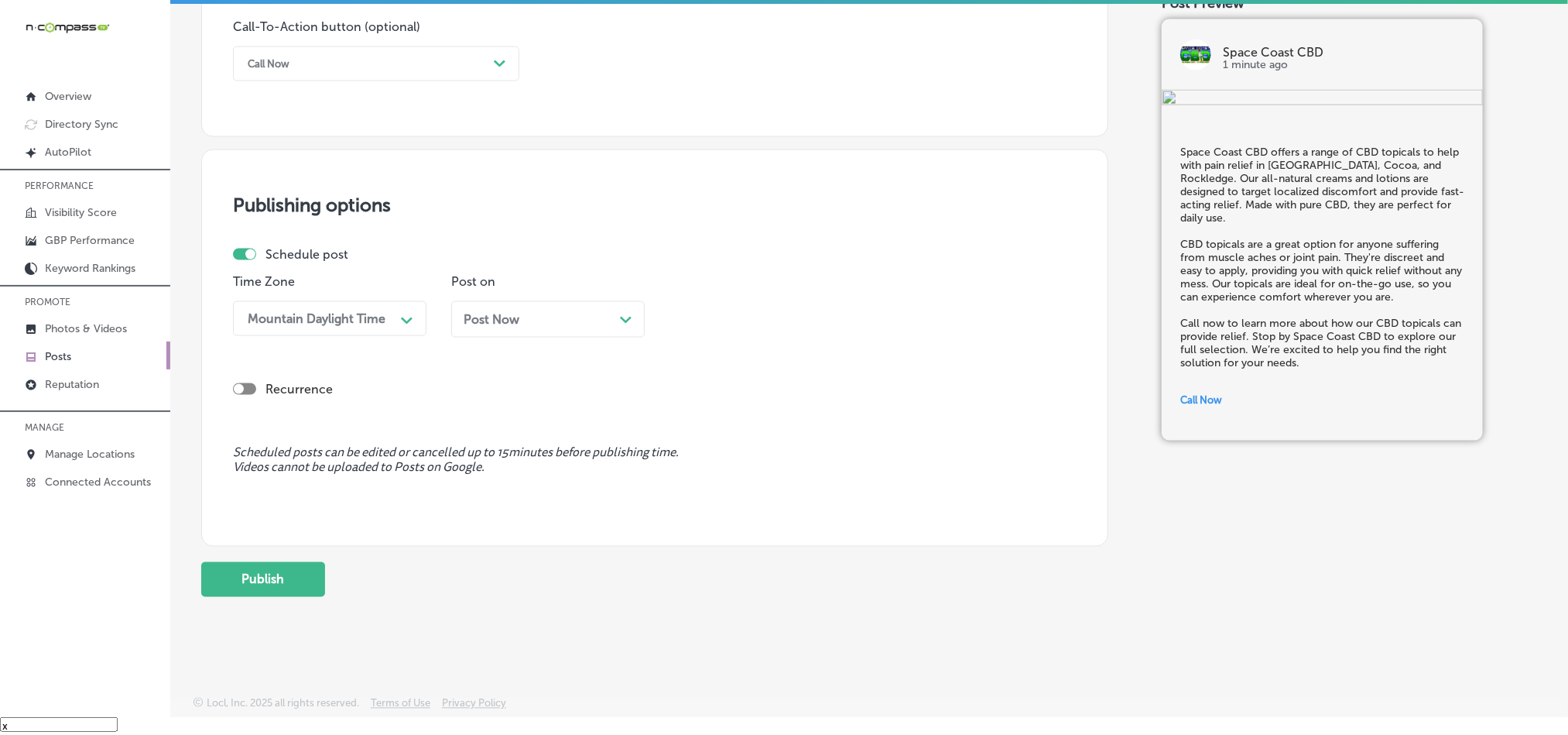
click at [618, 304] on div "Post Now Path Created with Sketch." at bounding box center [548, 319] width 193 height 36
click at [720, 319] on div "10:30 AM" at bounding box center [711, 318] width 54 height 15
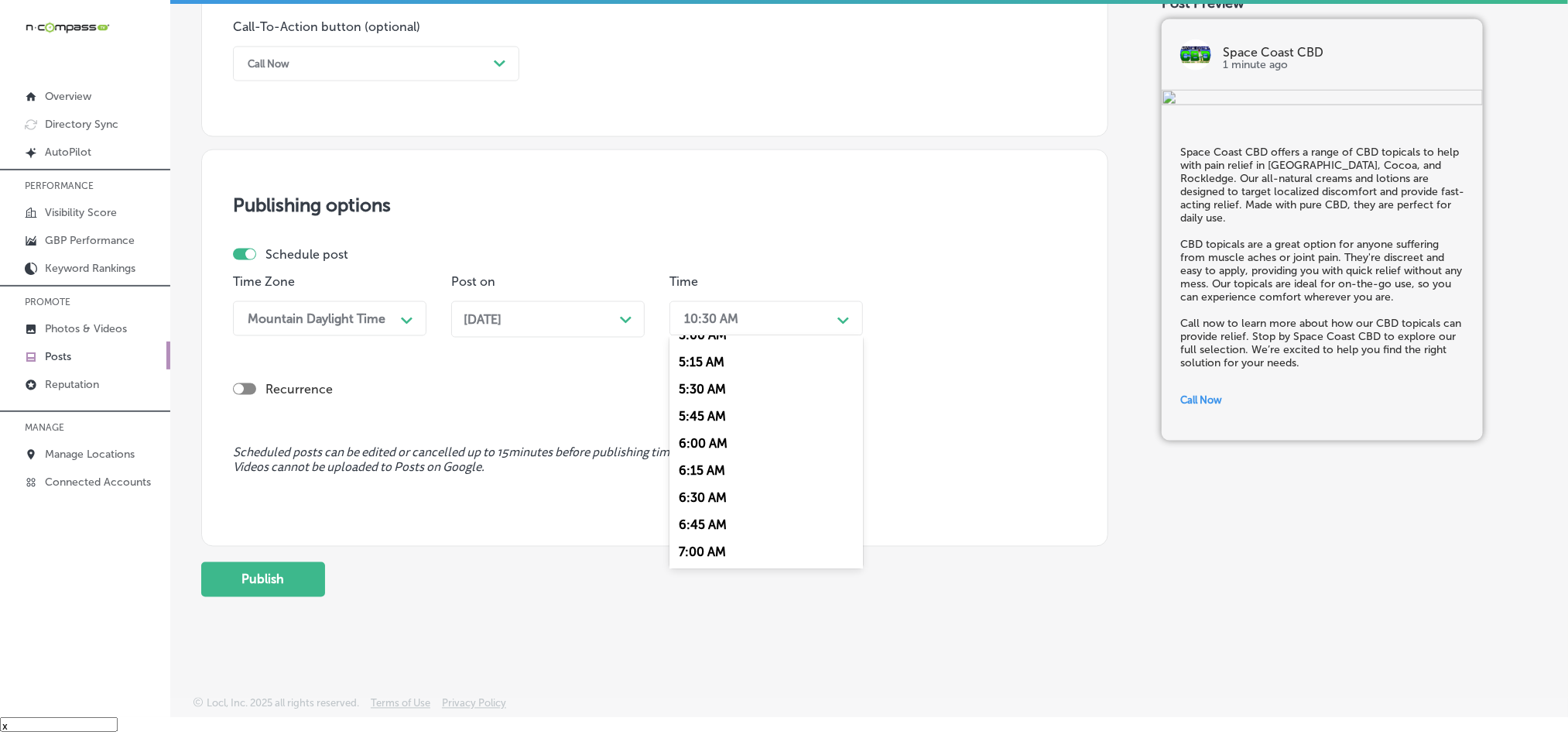
scroll to position [618, 0]
click at [695, 493] on div "7:00 AM" at bounding box center [767, 493] width 193 height 27
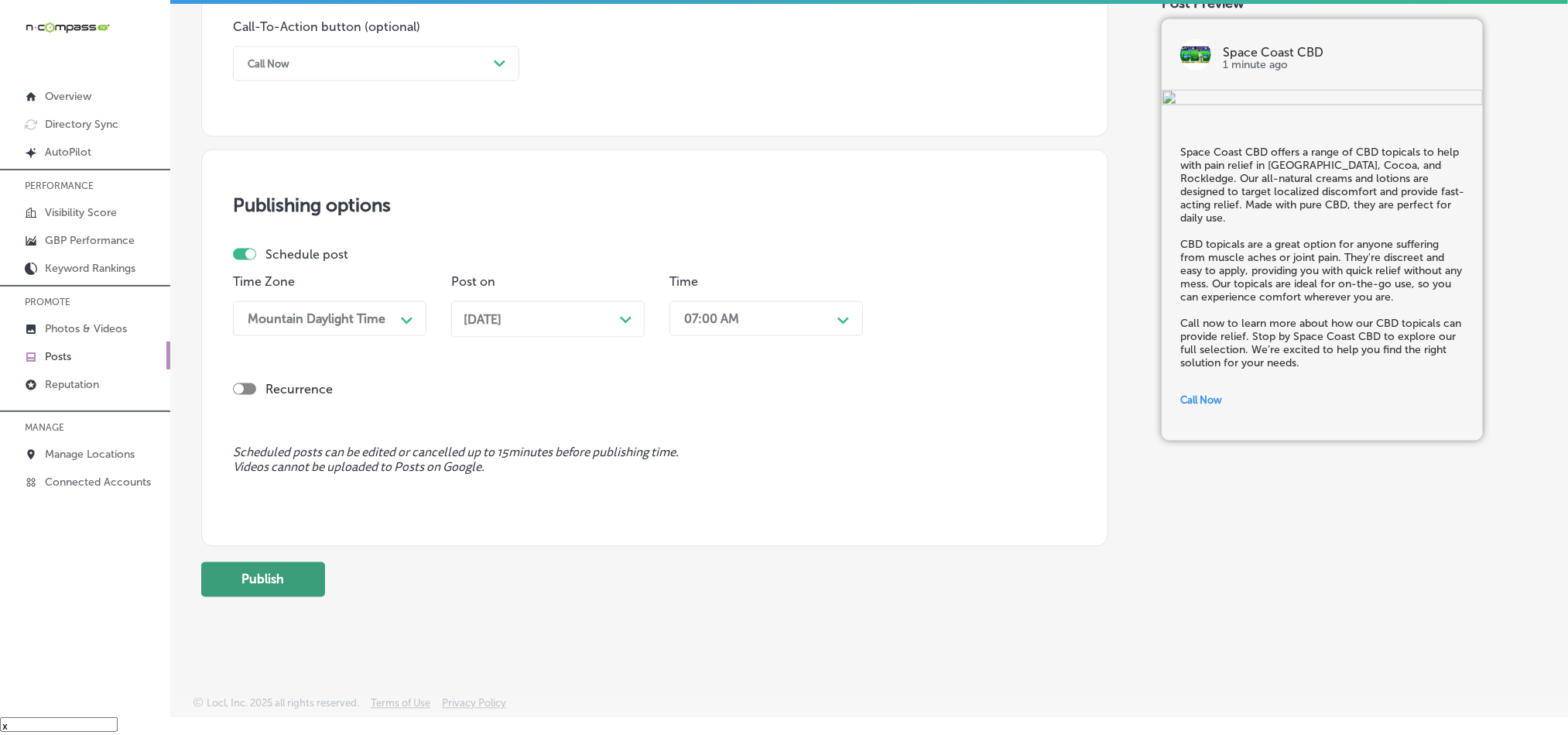
click at [268, 595] on button "Publish" at bounding box center [263, 579] width 124 height 35
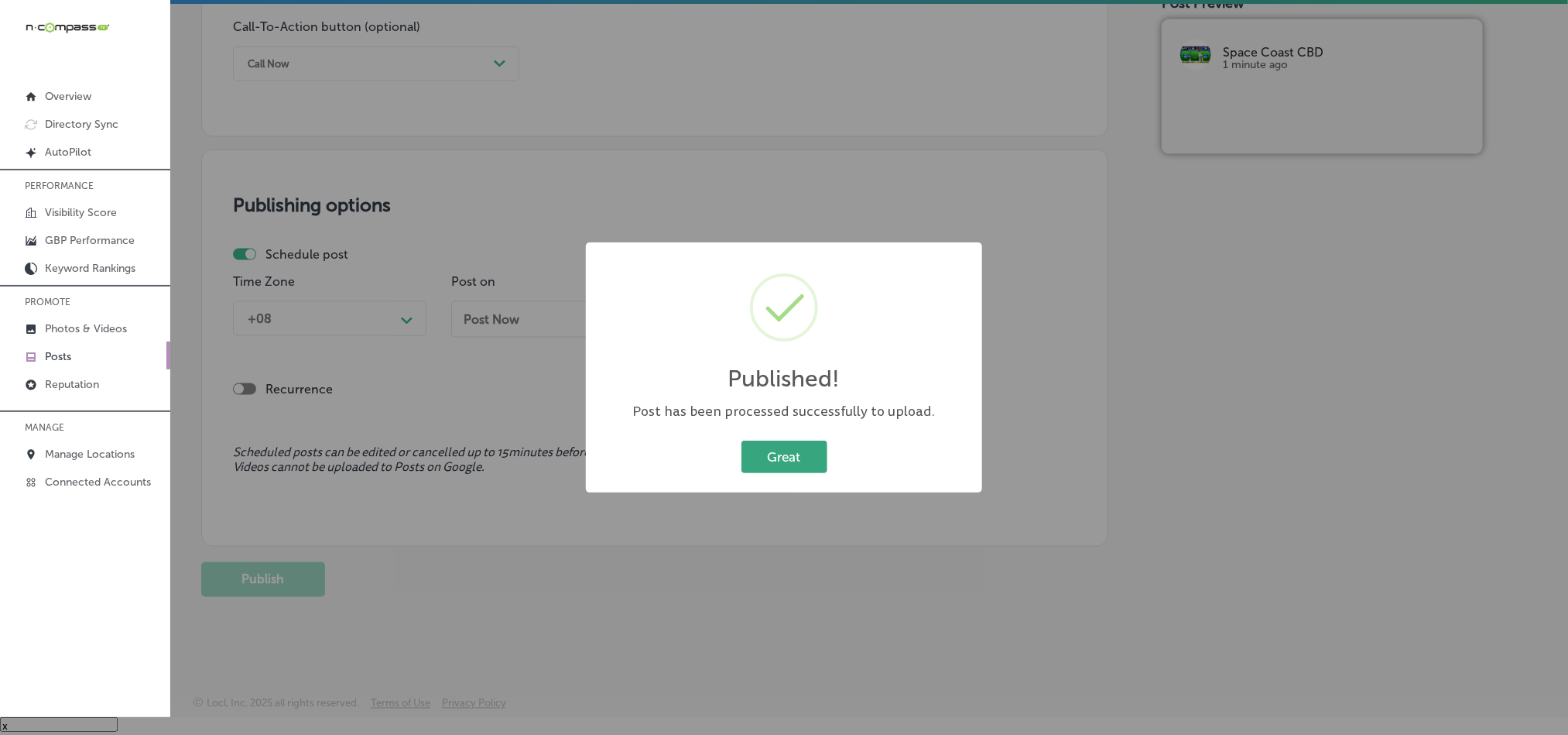
click at [774, 461] on button "Great" at bounding box center [784, 457] width 86 height 32
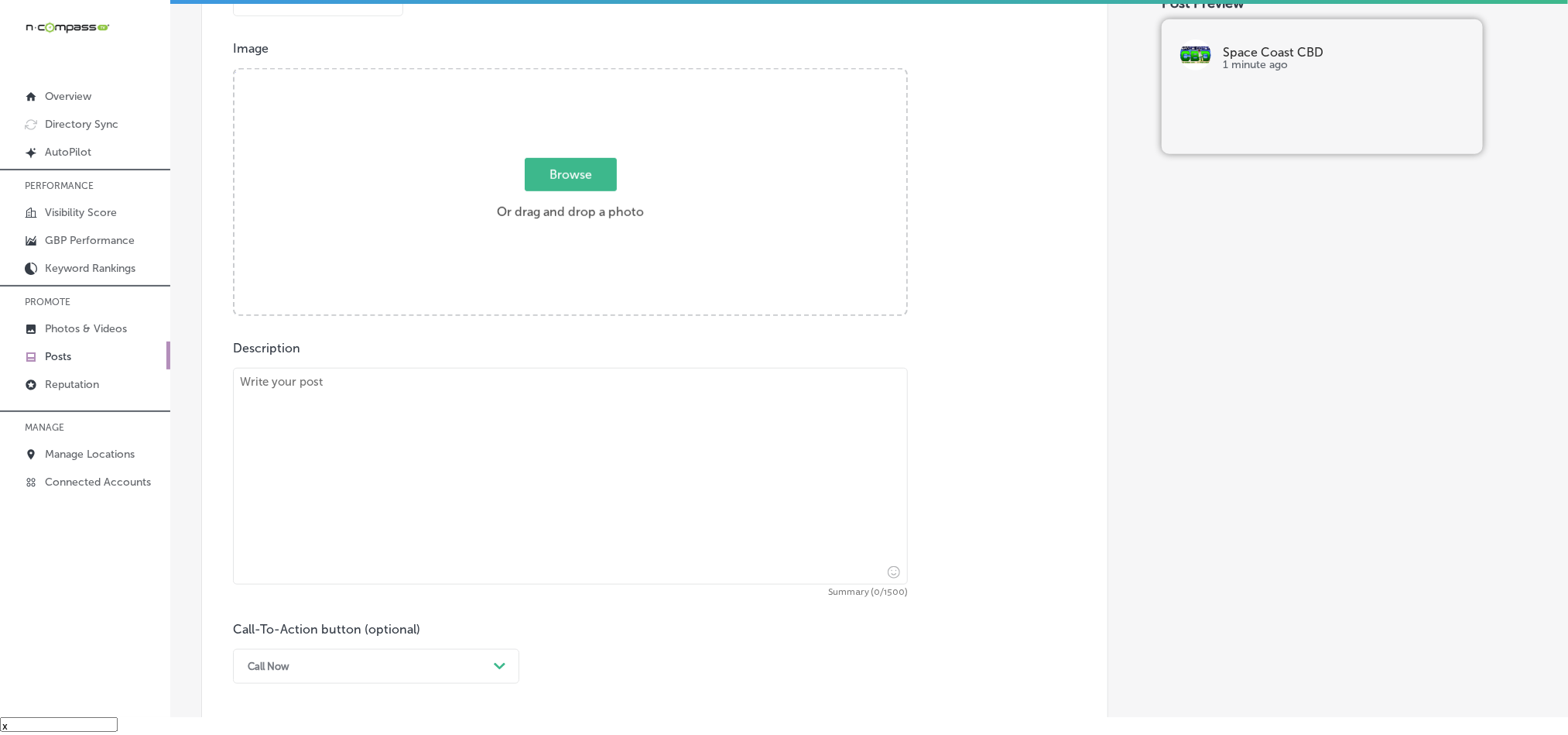
scroll to position [530, 0]
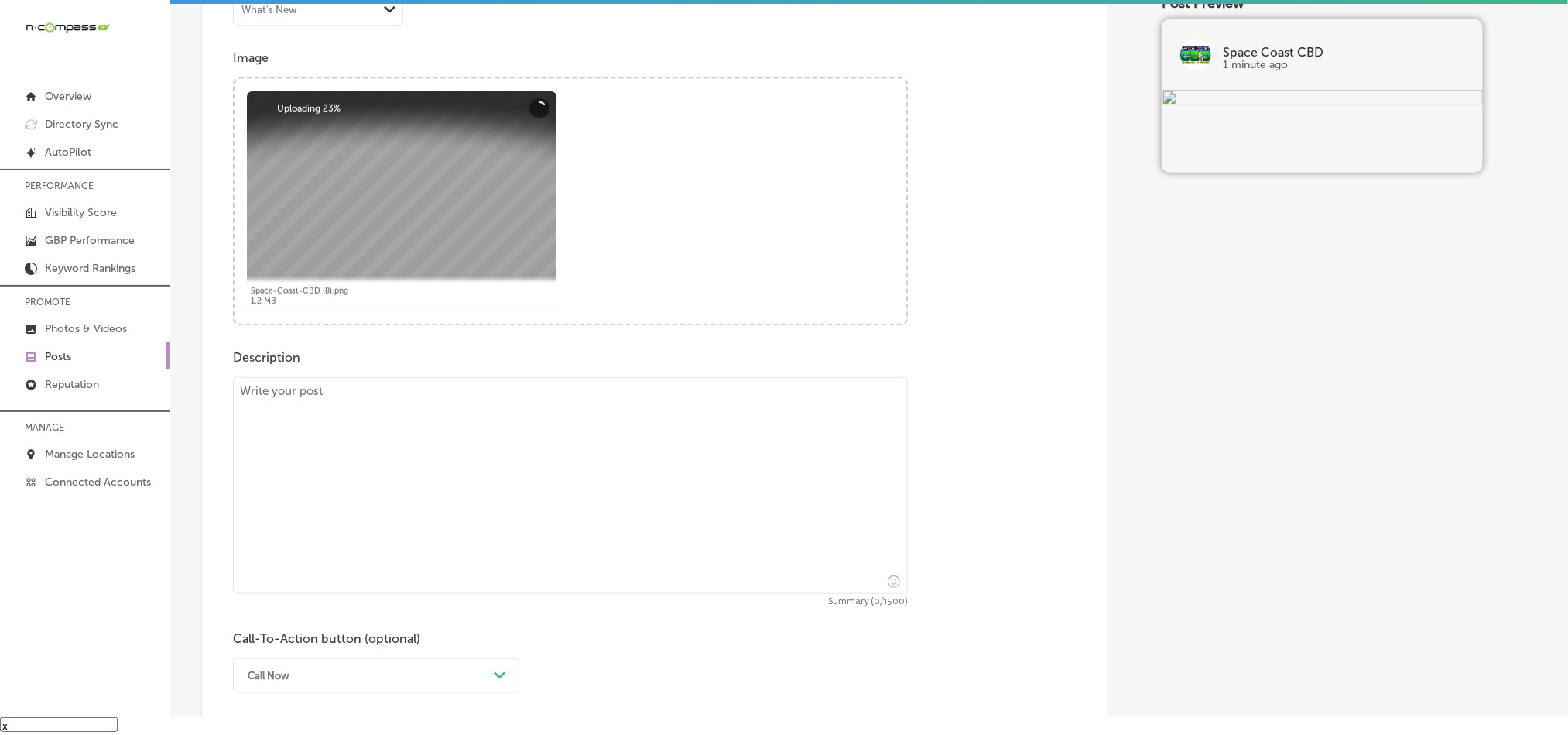
click at [463, 474] on textarea at bounding box center [570, 485] width 675 height 216
paste textarea "Space Coast CBD serves [GEOGRAPHIC_DATA], [PERSON_NAME][GEOGRAPHIC_DATA], and […"
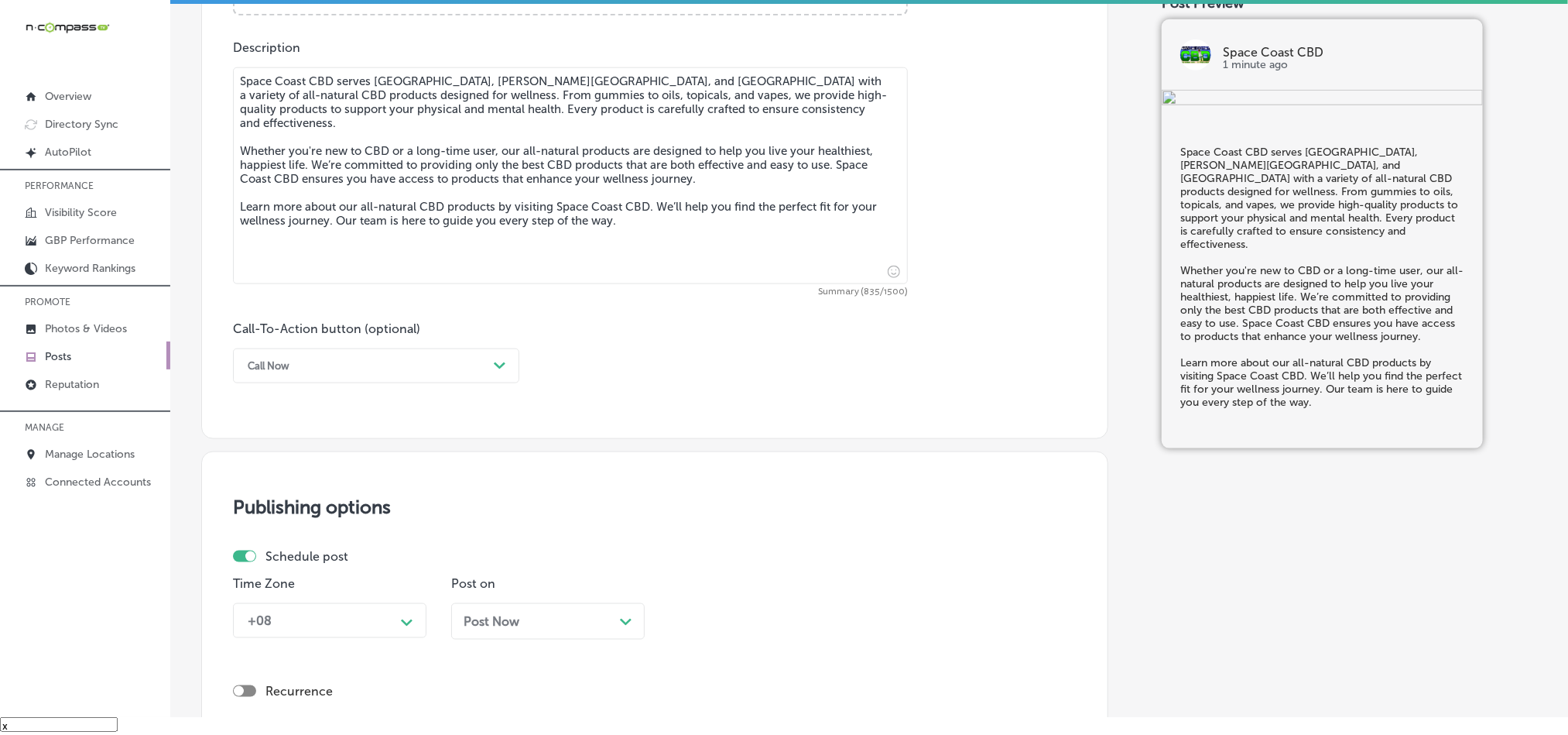
scroll to position [878, 0]
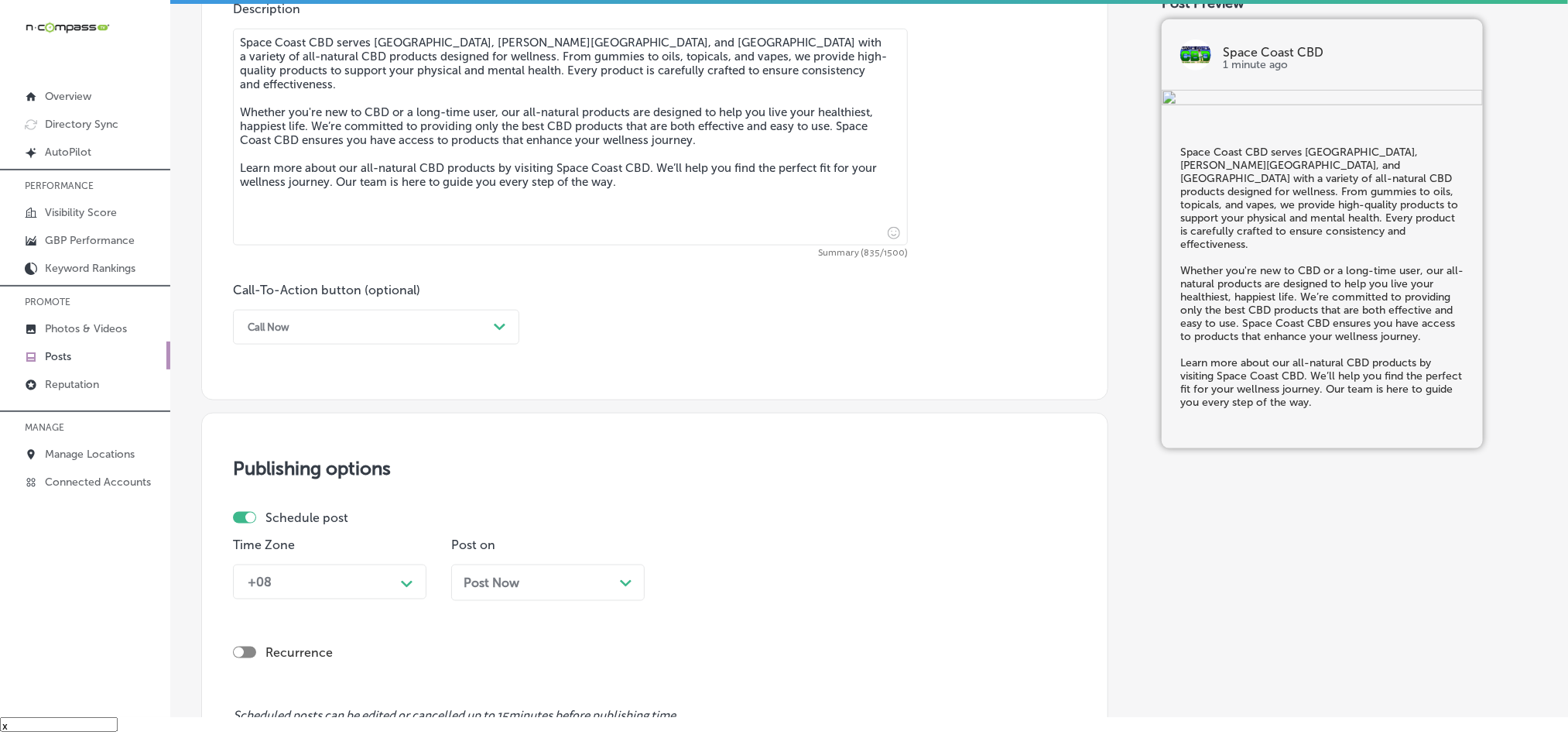
type textarea "Space Coast CBD serves [GEOGRAPHIC_DATA], [PERSON_NAME][GEOGRAPHIC_DATA], and […"
click at [402, 338] on div "Call Now" at bounding box center [364, 327] width 247 height 24
click at [272, 531] on div "Call Now" at bounding box center [376, 524] width 286 height 27
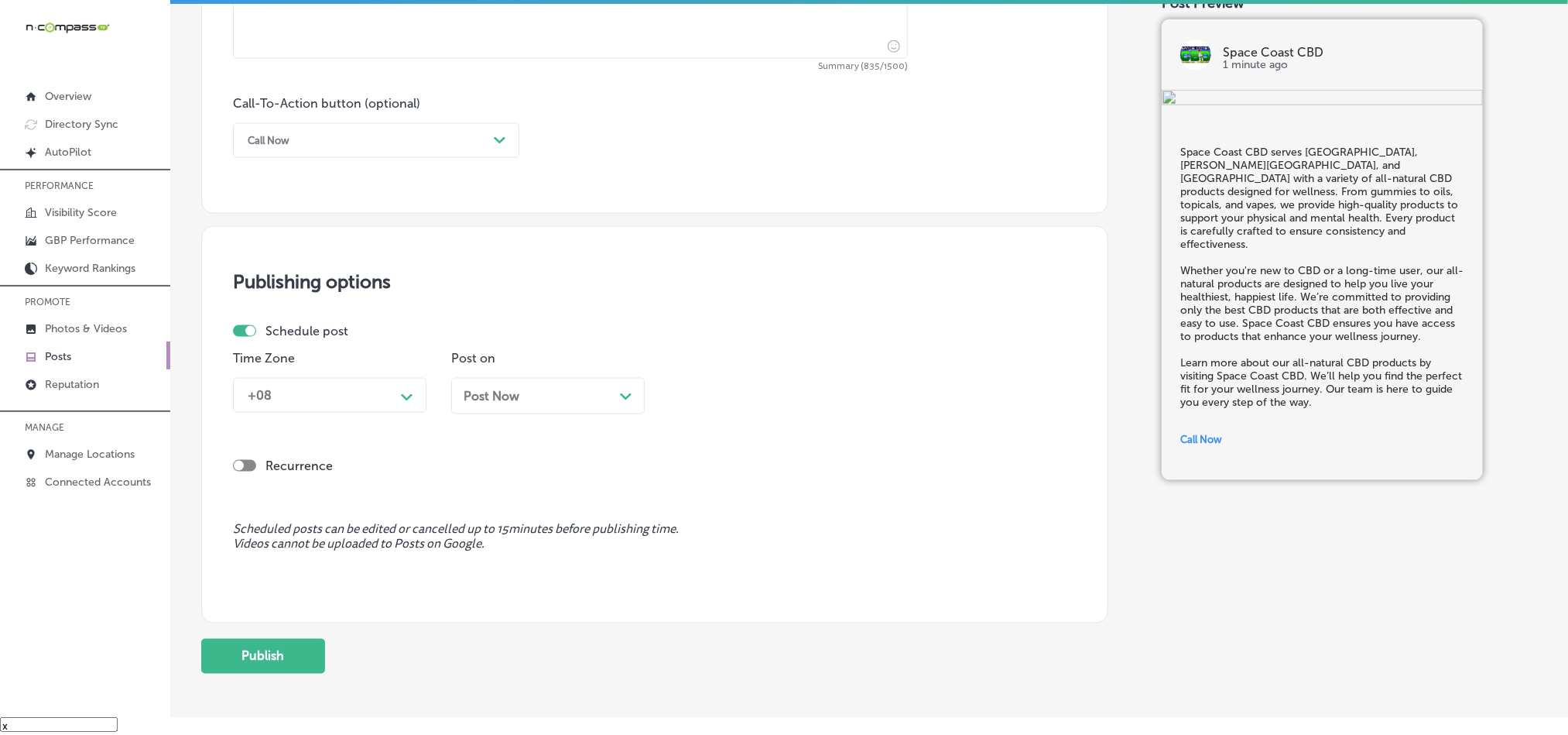
scroll to position [1071, 0]
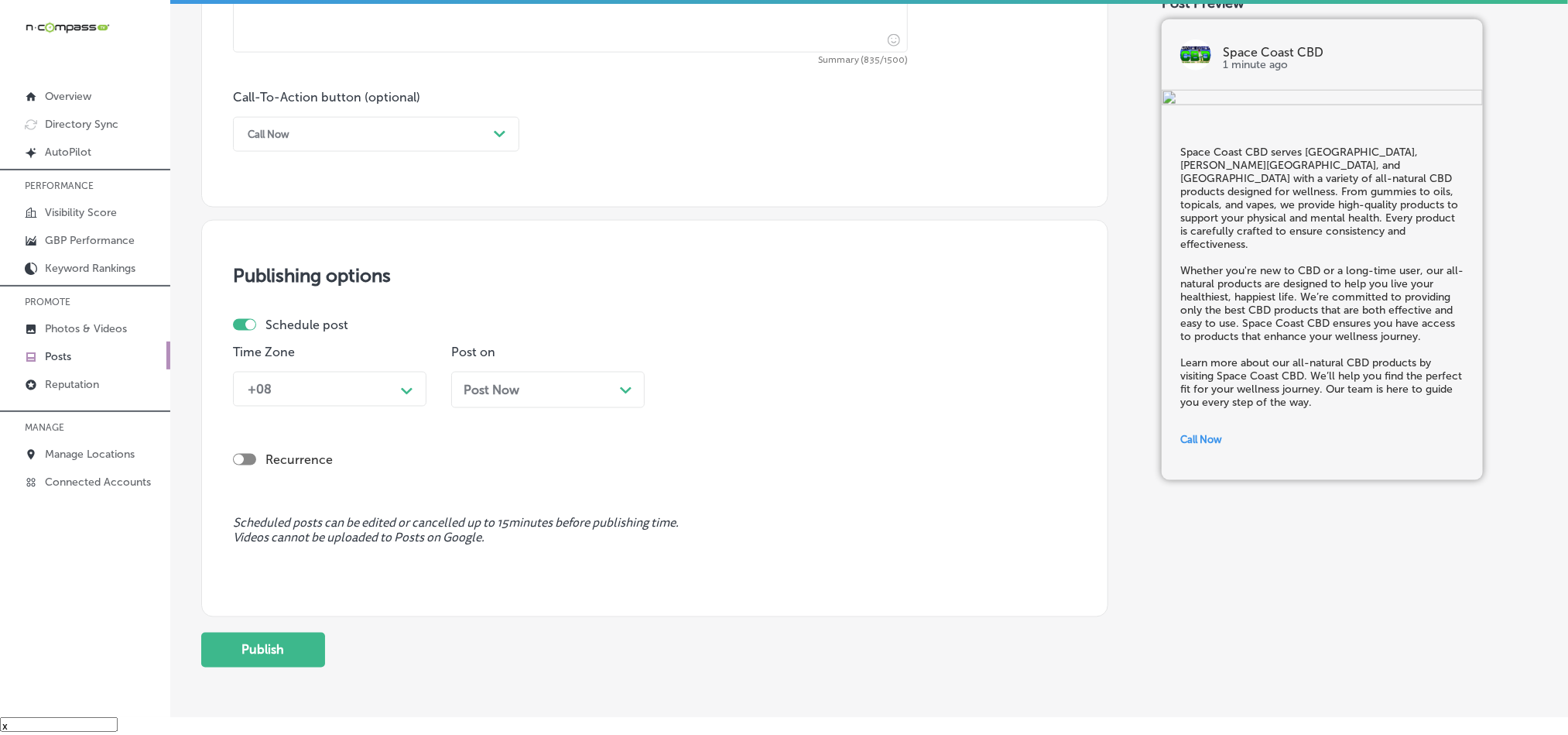
click at [355, 393] on div "+08" at bounding box center [317, 389] width 155 height 27
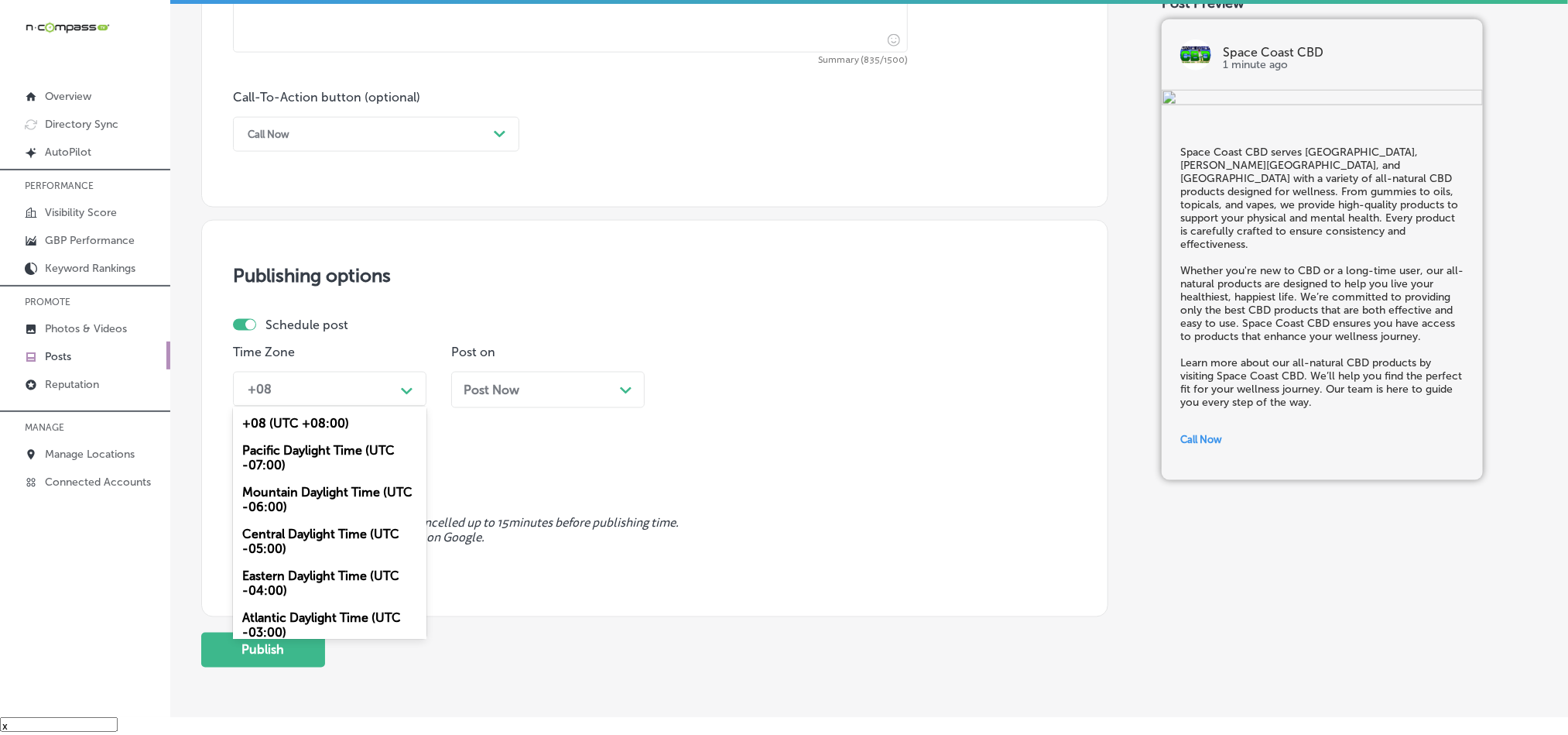
click at [288, 510] on div "Mountain Daylight Time (UTC -06:00)" at bounding box center [330, 500] width 193 height 42
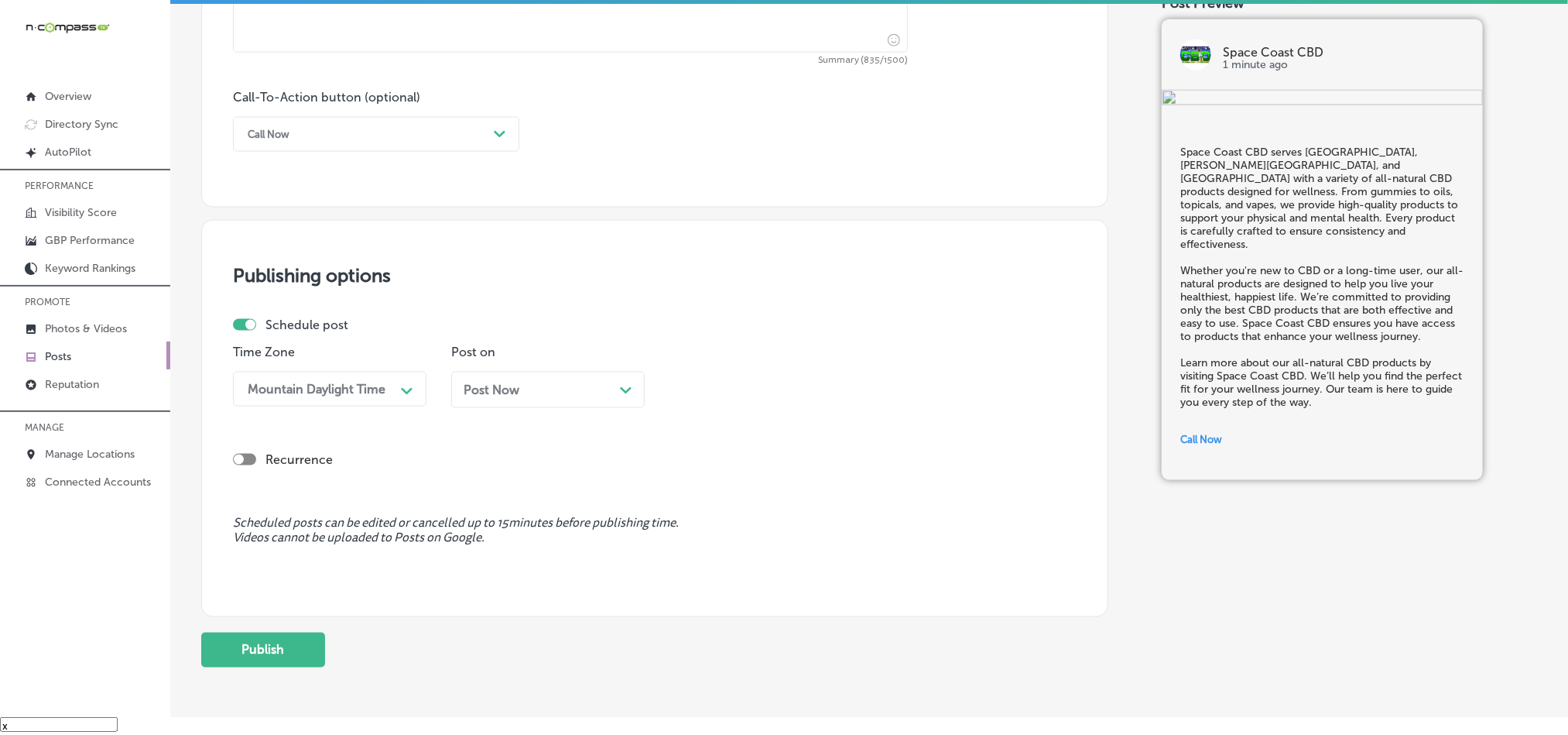
click at [592, 389] on div "Post Now Path Created with Sketch." at bounding box center [547, 390] width 168 height 15
click at [715, 397] on div "10:30 AM" at bounding box center [711, 389] width 54 height 15
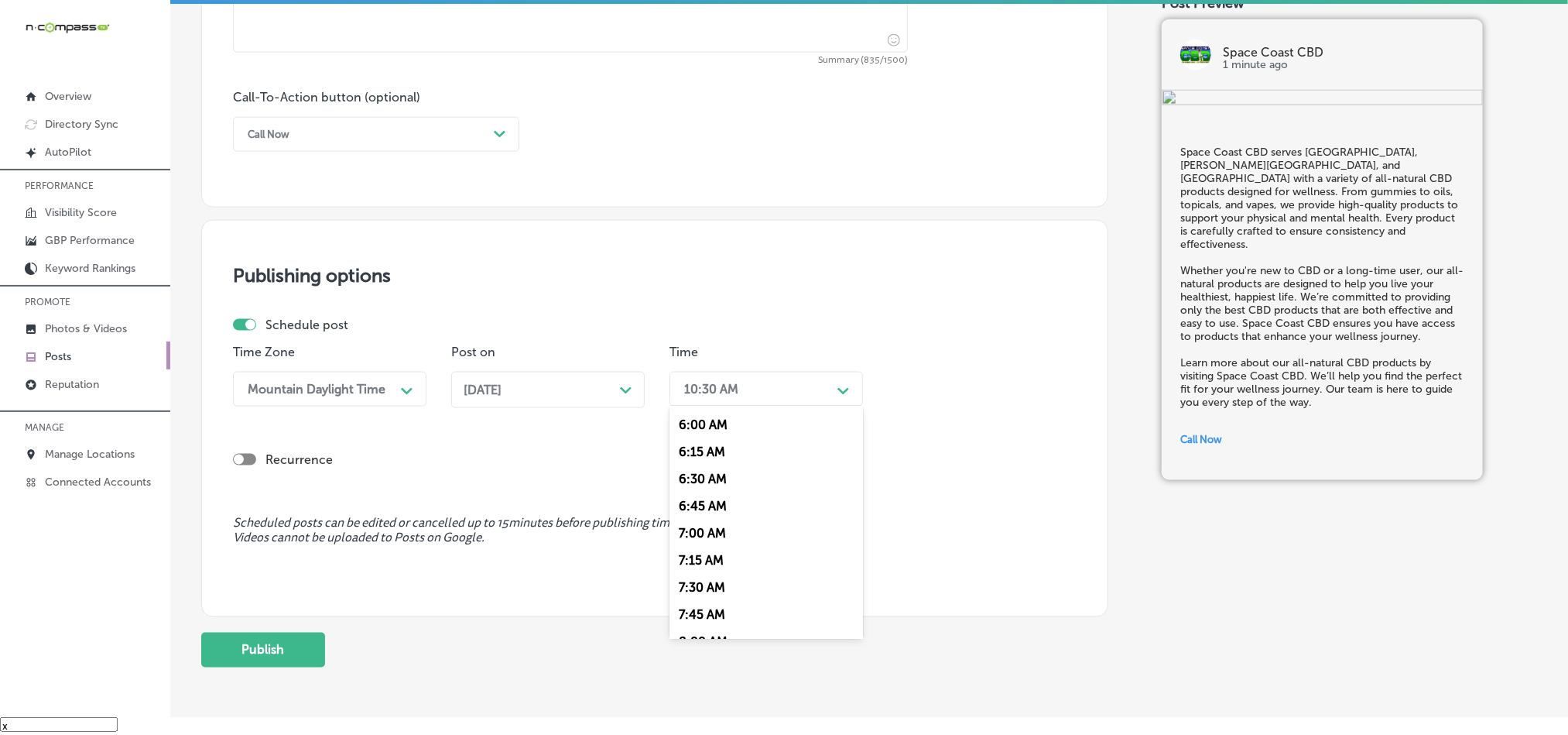
scroll to position [658, 0]
click at [699, 538] on div "7:00 AM" at bounding box center [767, 524] width 193 height 27
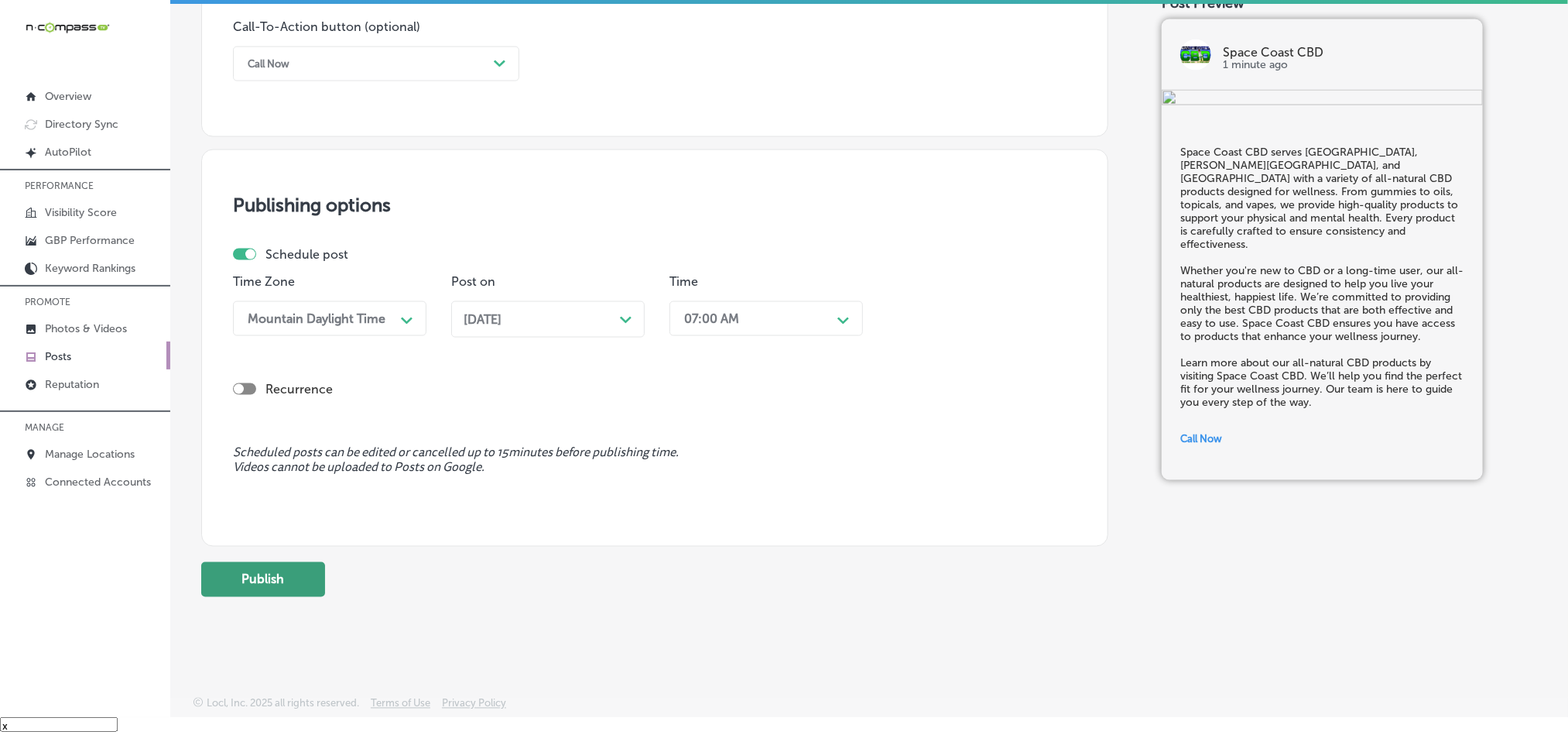
click at [289, 576] on button "Publish" at bounding box center [263, 579] width 124 height 35
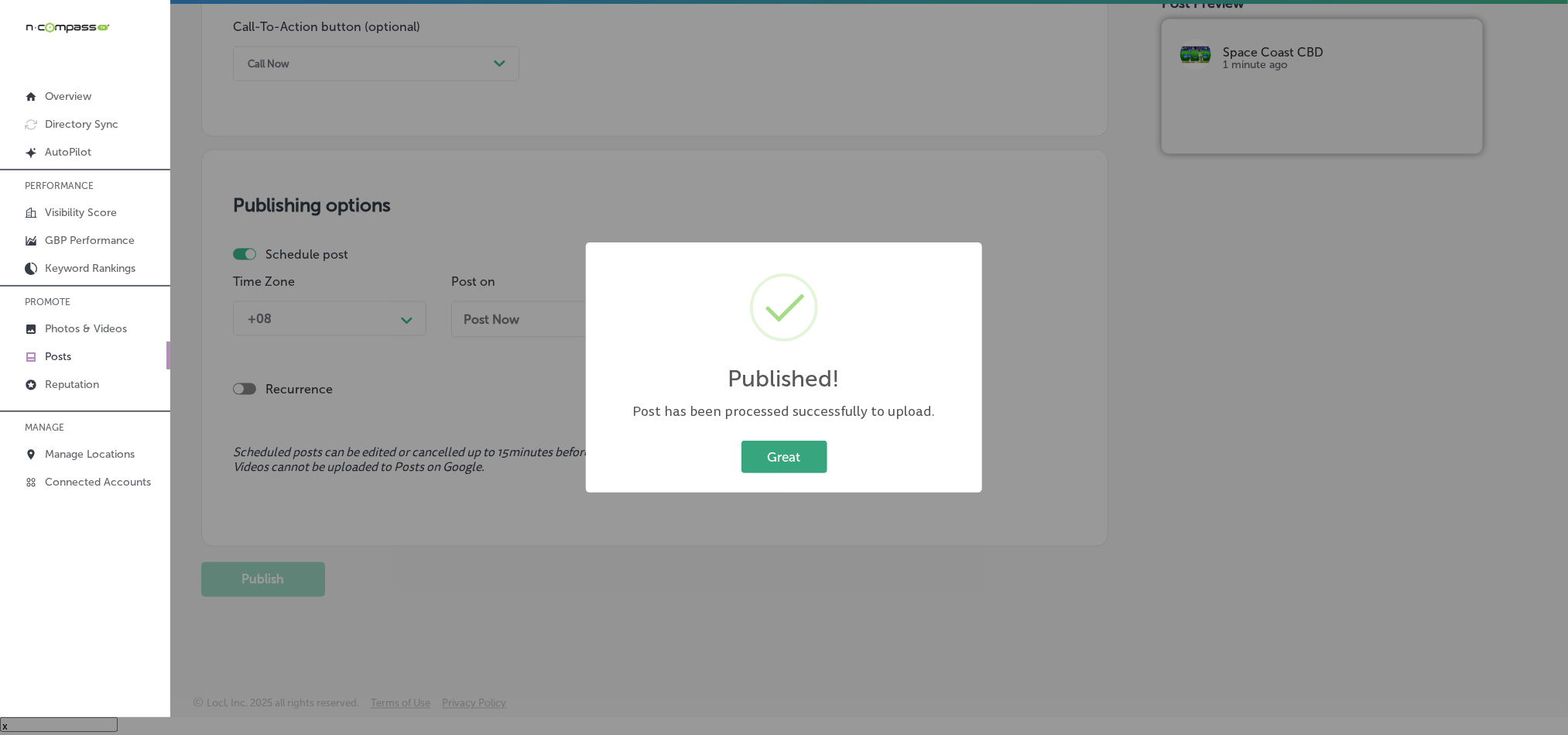
click at [767, 449] on button "Great" at bounding box center [784, 457] width 86 height 32
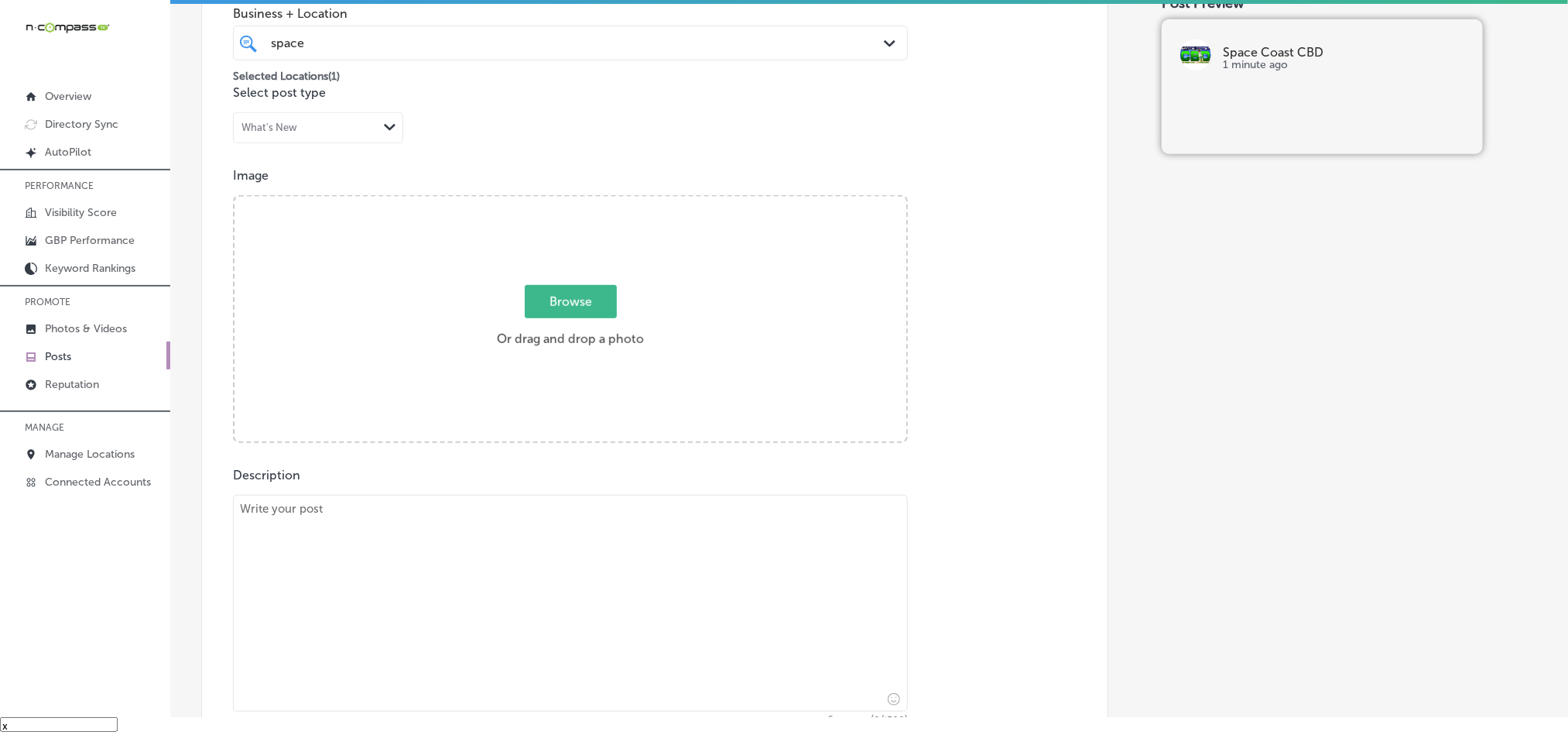
scroll to position [490, 0]
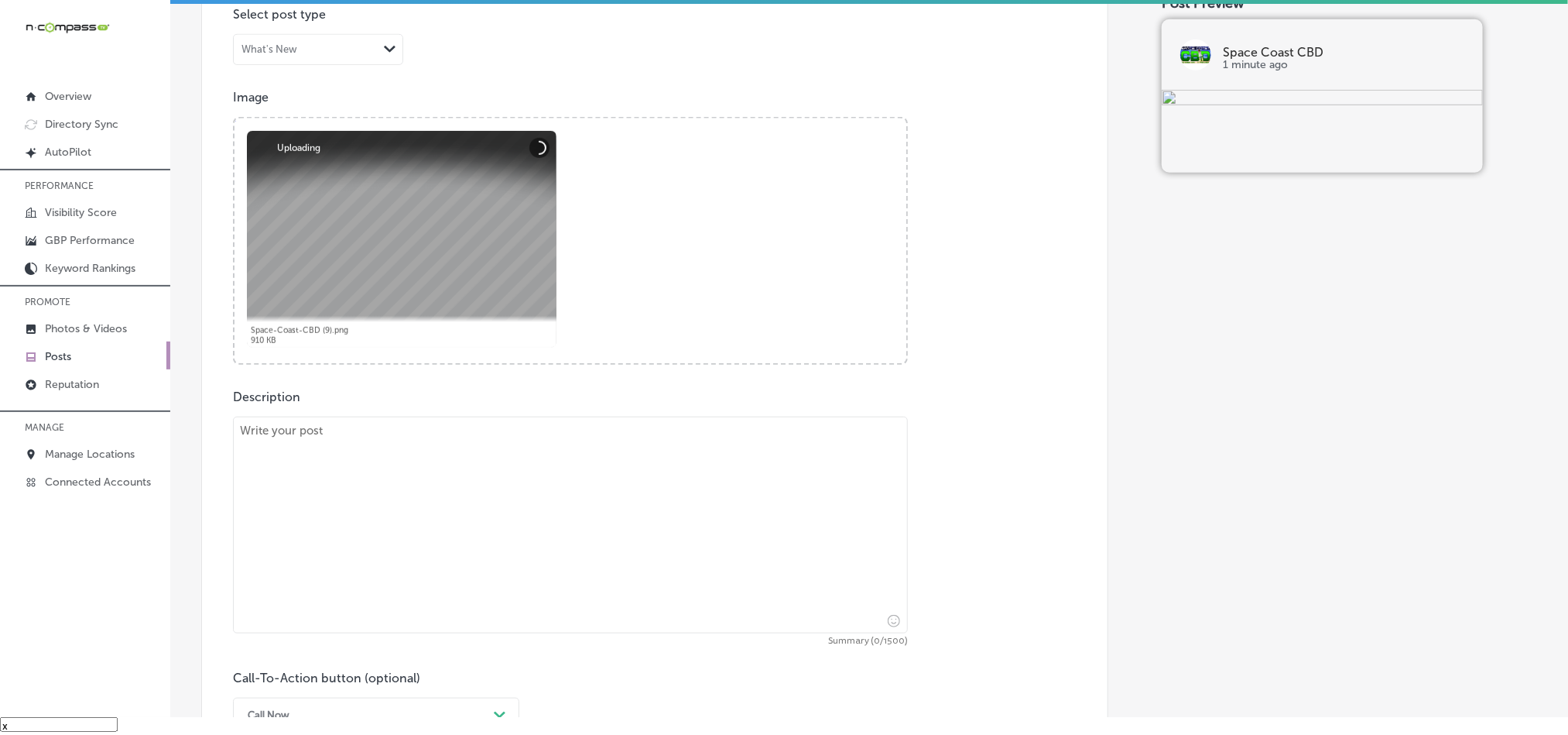
click at [463, 454] on textarea at bounding box center [570, 525] width 675 height 216
paste textarea "Space Coast CBD proudly serves [GEOGRAPHIC_DATA], [PERSON_NAME][GEOGRAPHIC_DATA…"
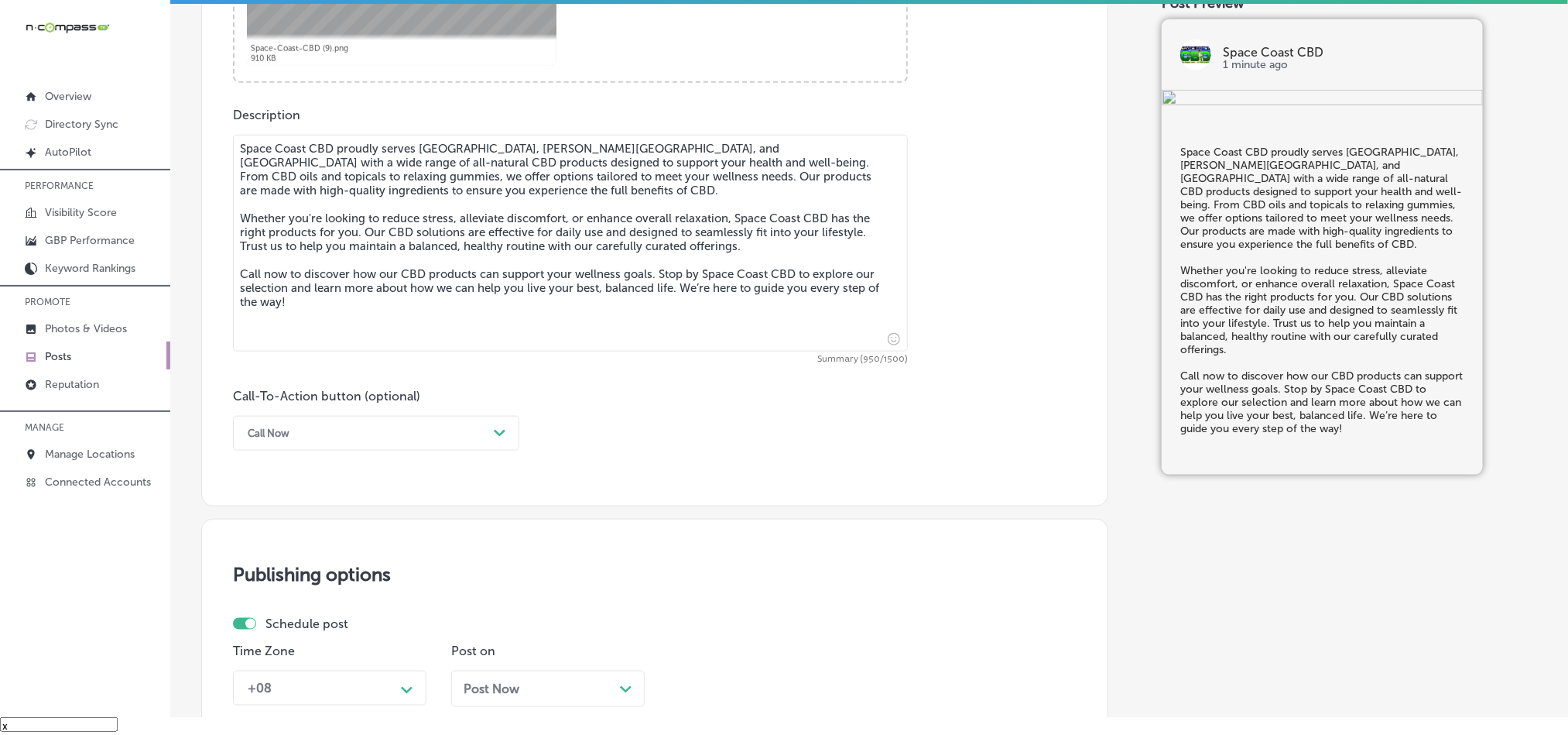
scroll to position [878, 0]
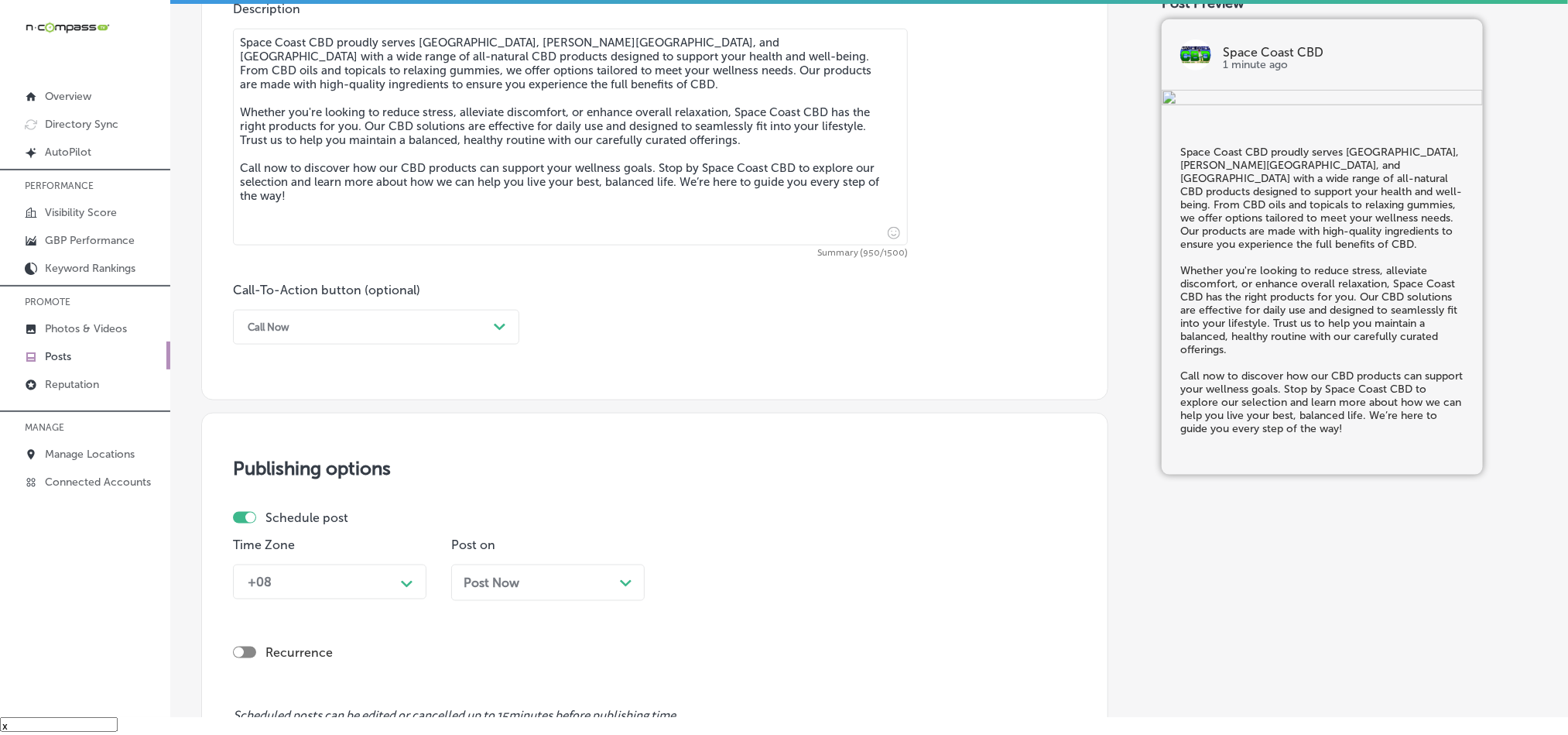
type textarea "Space Coast CBD proudly serves [GEOGRAPHIC_DATA], [PERSON_NAME][GEOGRAPHIC_DATA…"
click at [331, 319] on div "Call Now" at bounding box center [364, 327] width 247 height 24
click at [263, 523] on div "Call Now" at bounding box center [376, 524] width 286 height 27
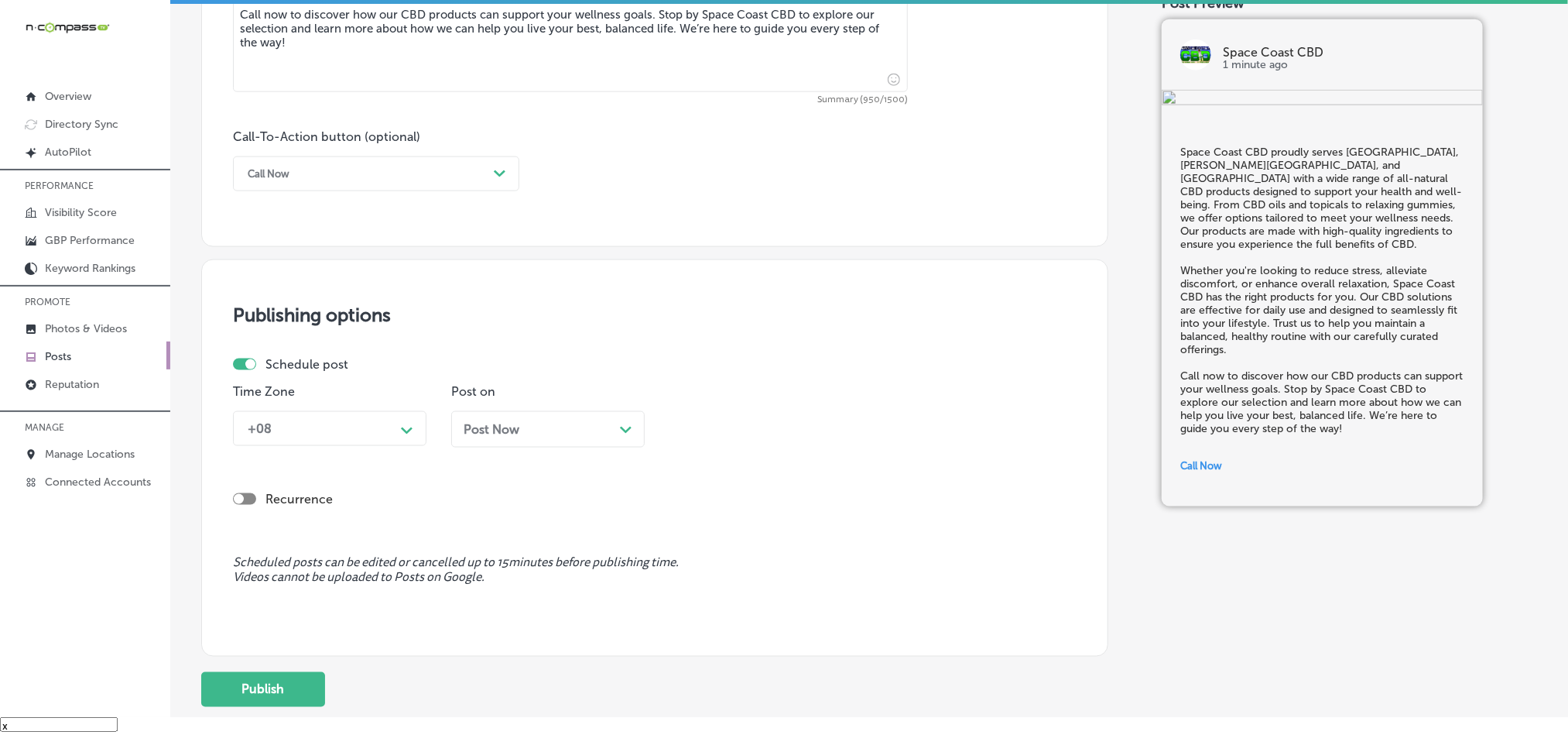
scroll to position [1032, 0]
click at [402, 441] on div "Path Created with Sketch." at bounding box center [407, 428] width 25 height 25
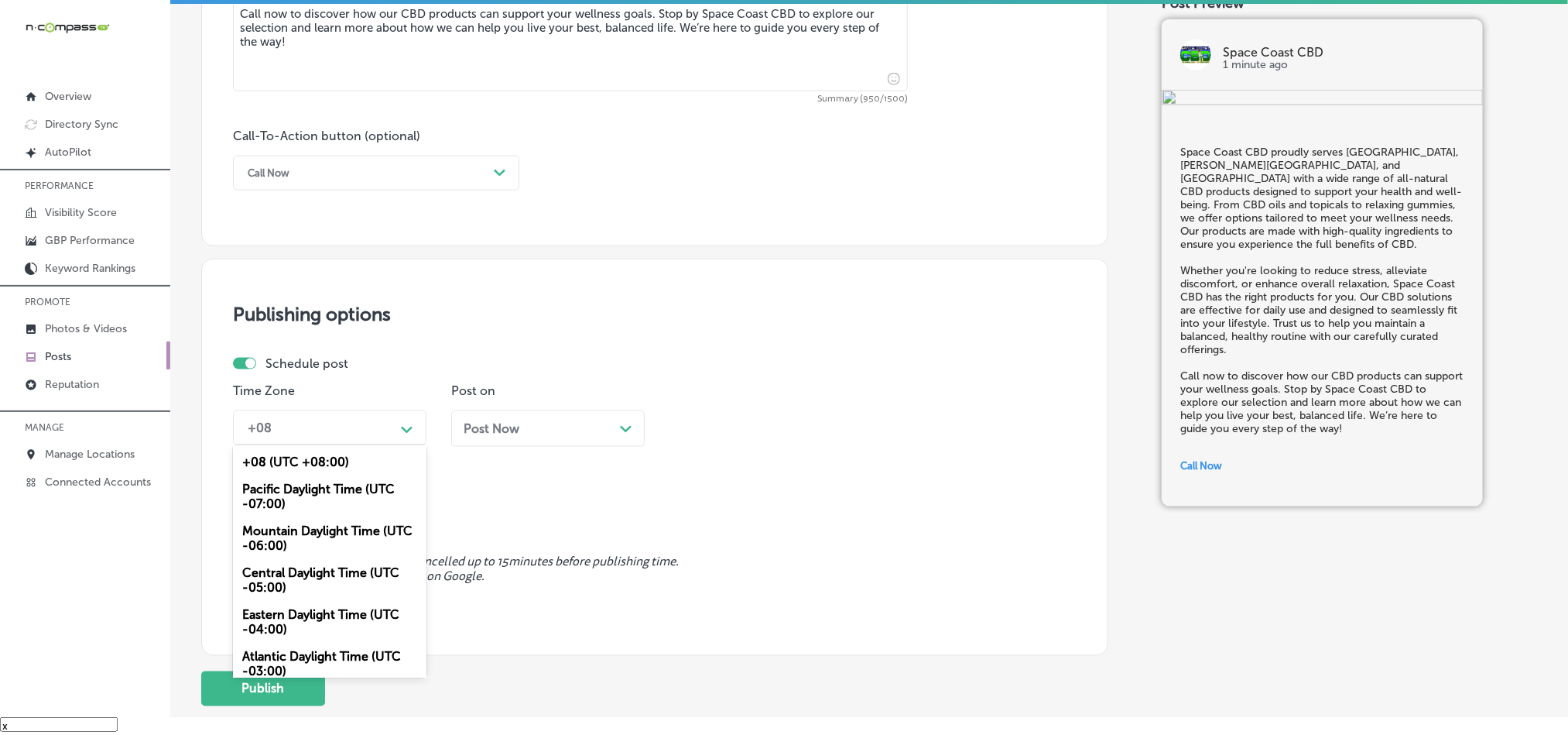
click at [310, 543] on div "Mountain Daylight Time (UTC -06:00)" at bounding box center [330, 539] width 193 height 42
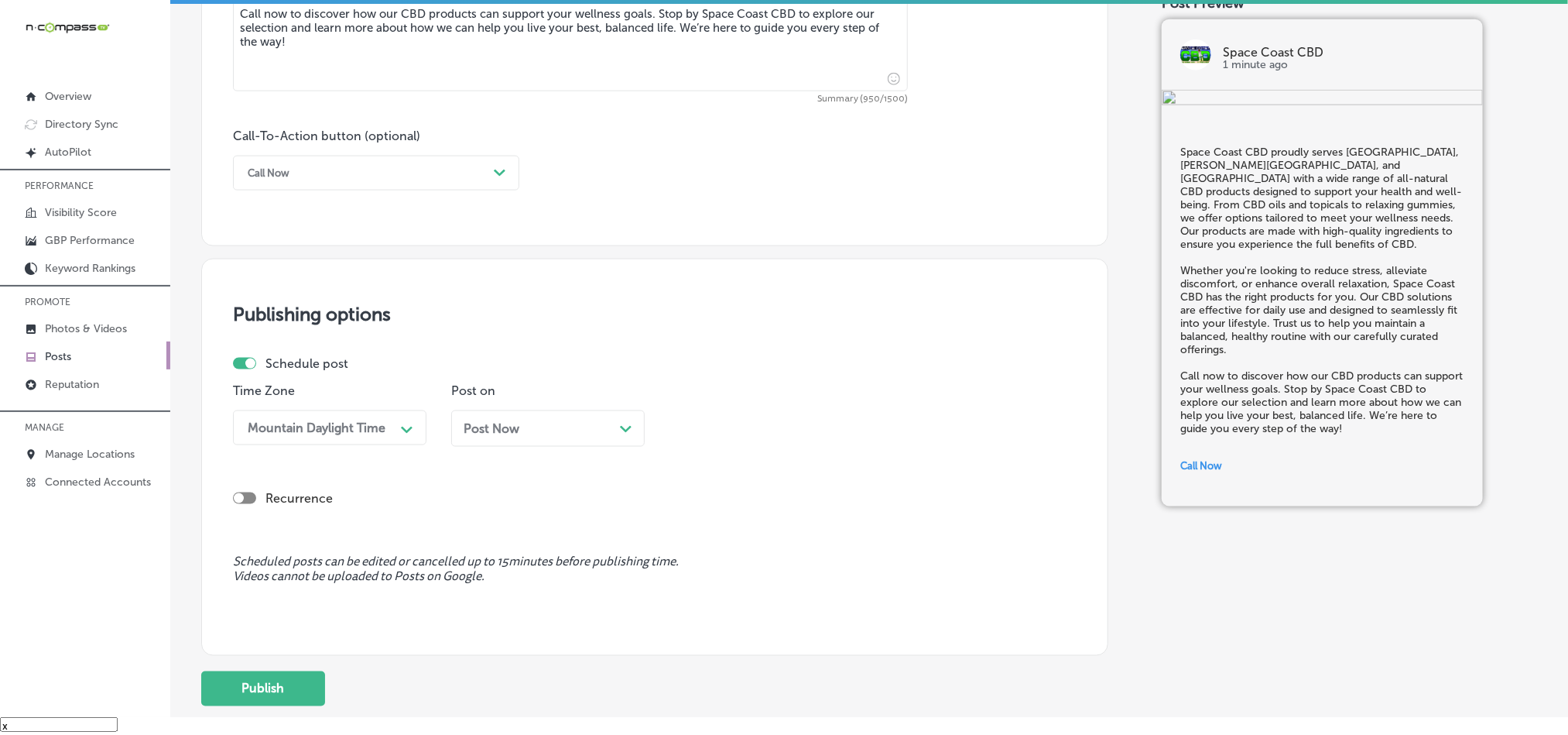
click at [576, 436] on div "Post Now Path Created with Sketch." at bounding box center [547, 428] width 168 height 15
click at [765, 439] on div "10:45 AM" at bounding box center [754, 427] width 155 height 27
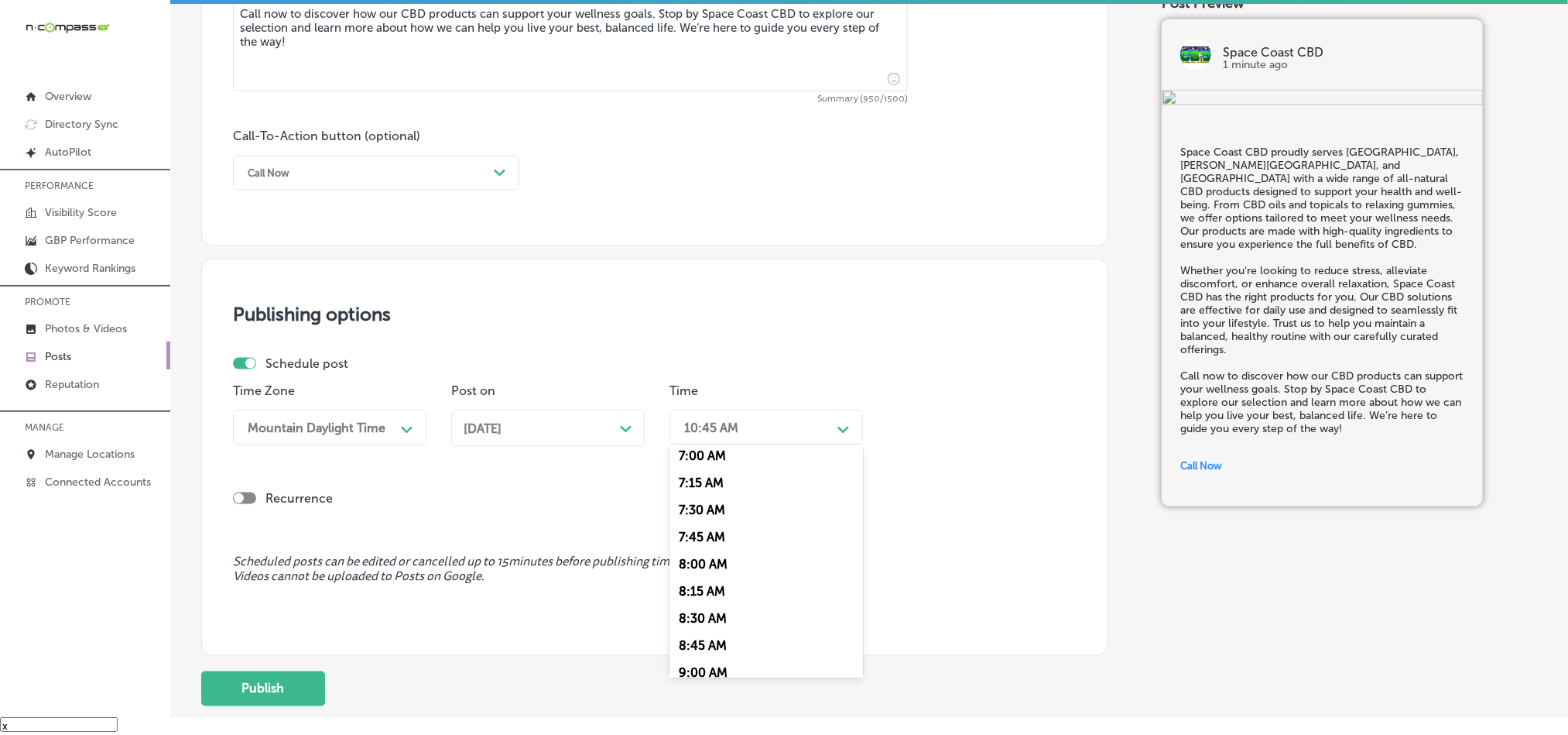
scroll to position [774, 0]
click at [693, 460] on div "7:00 AM" at bounding box center [767, 446] width 193 height 27
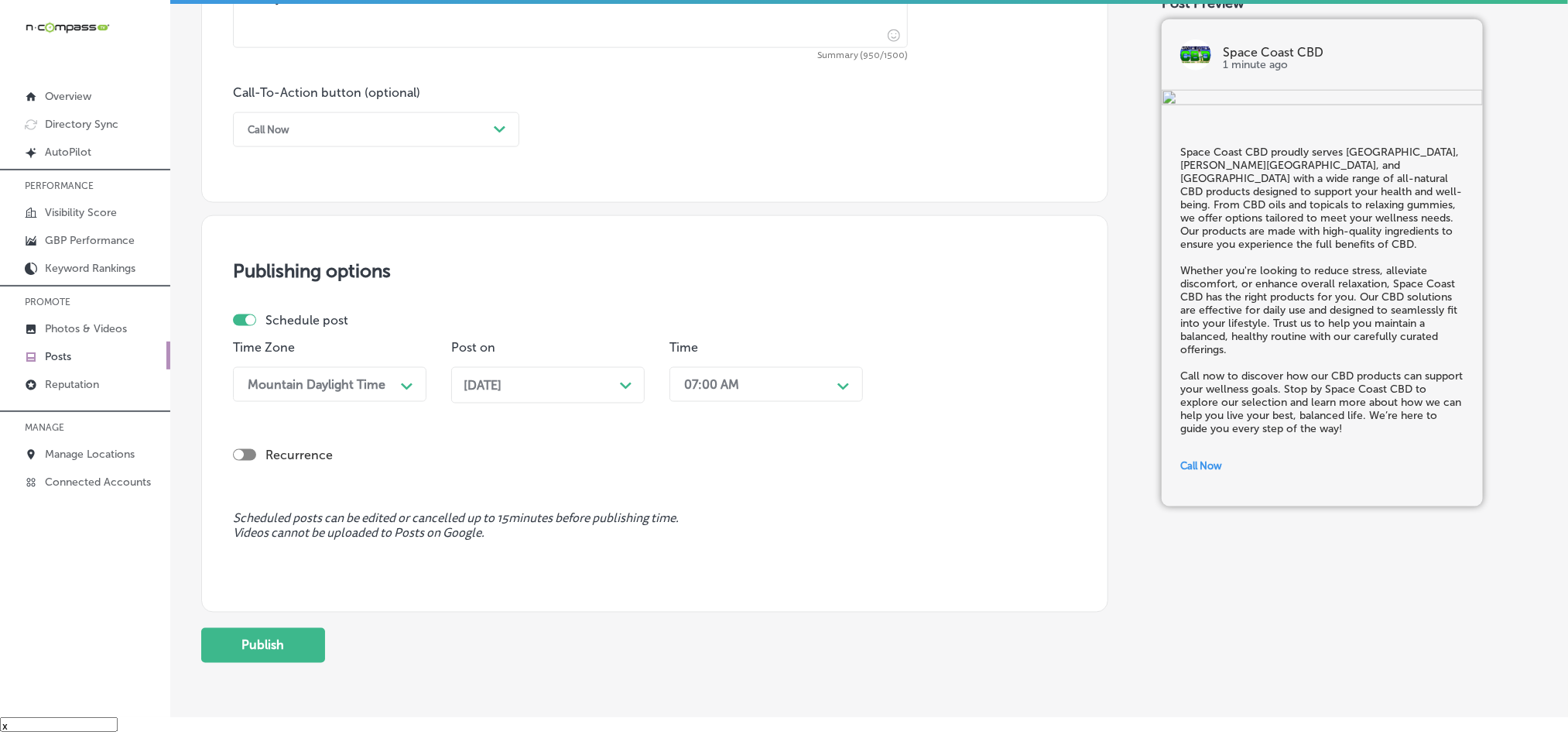
scroll to position [1148, 0]
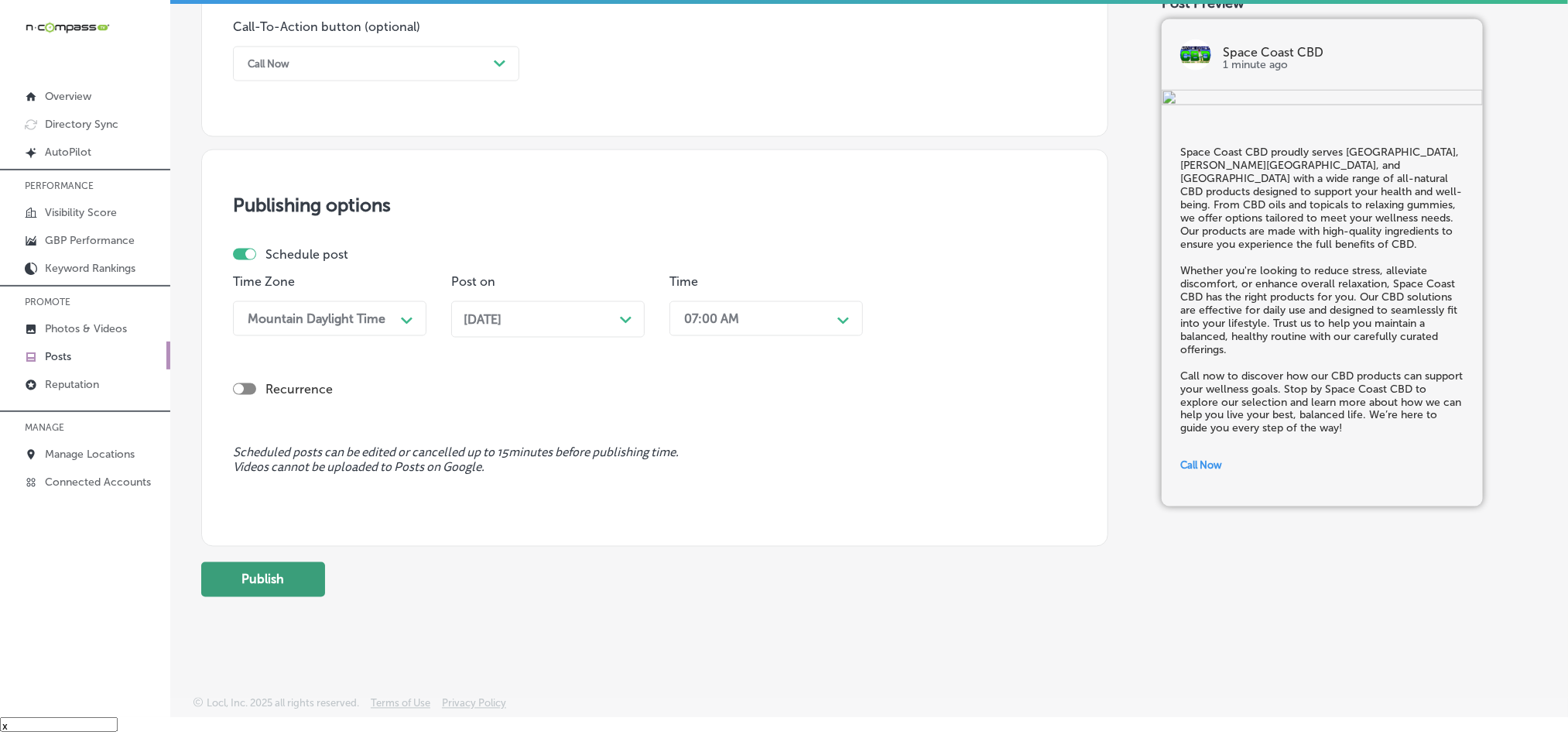
click at [291, 593] on button "Publish" at bounding box center [263, 579] width 124 height 35
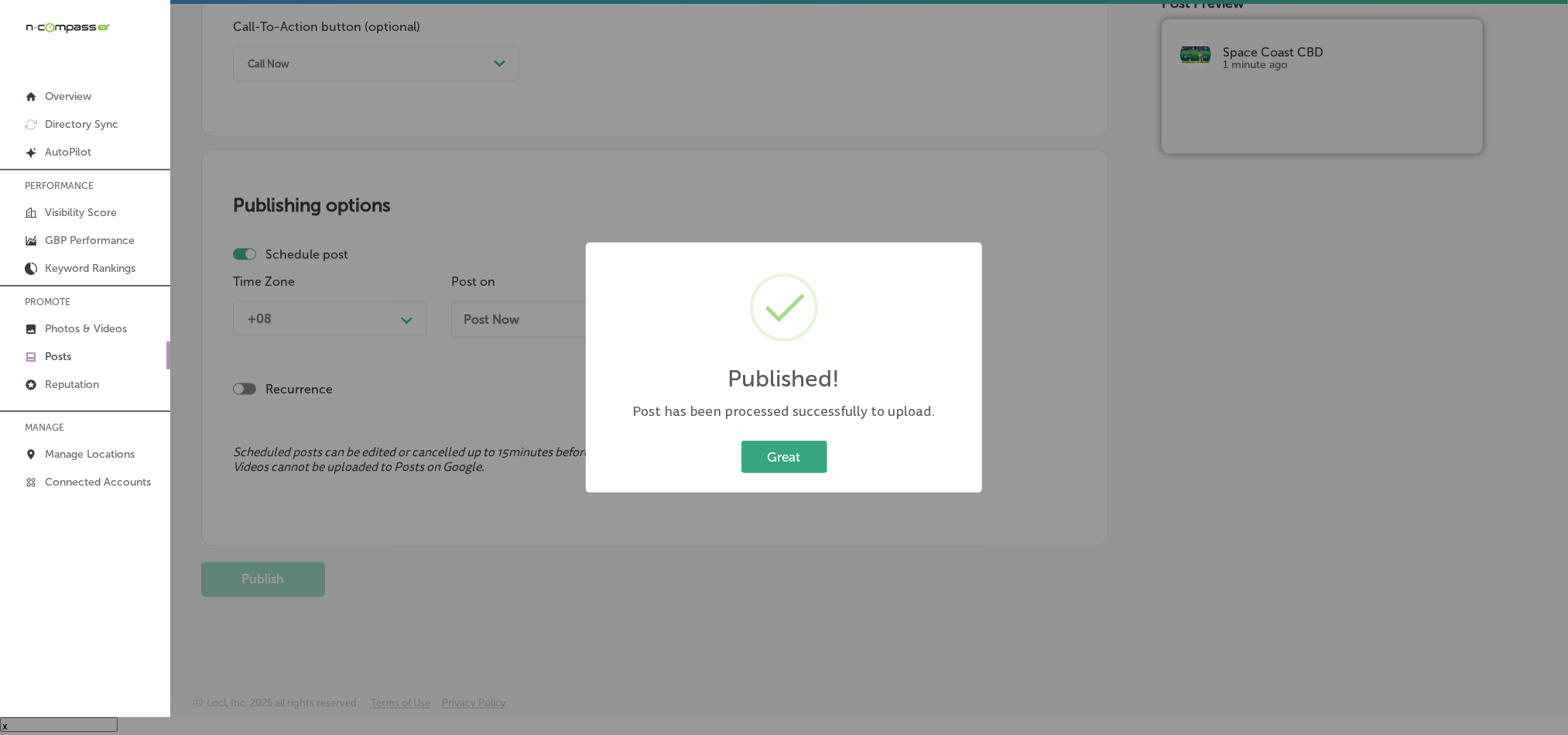
click at [796, 447] on button "Great" at bounding box center [784, 457] width 86 height 32
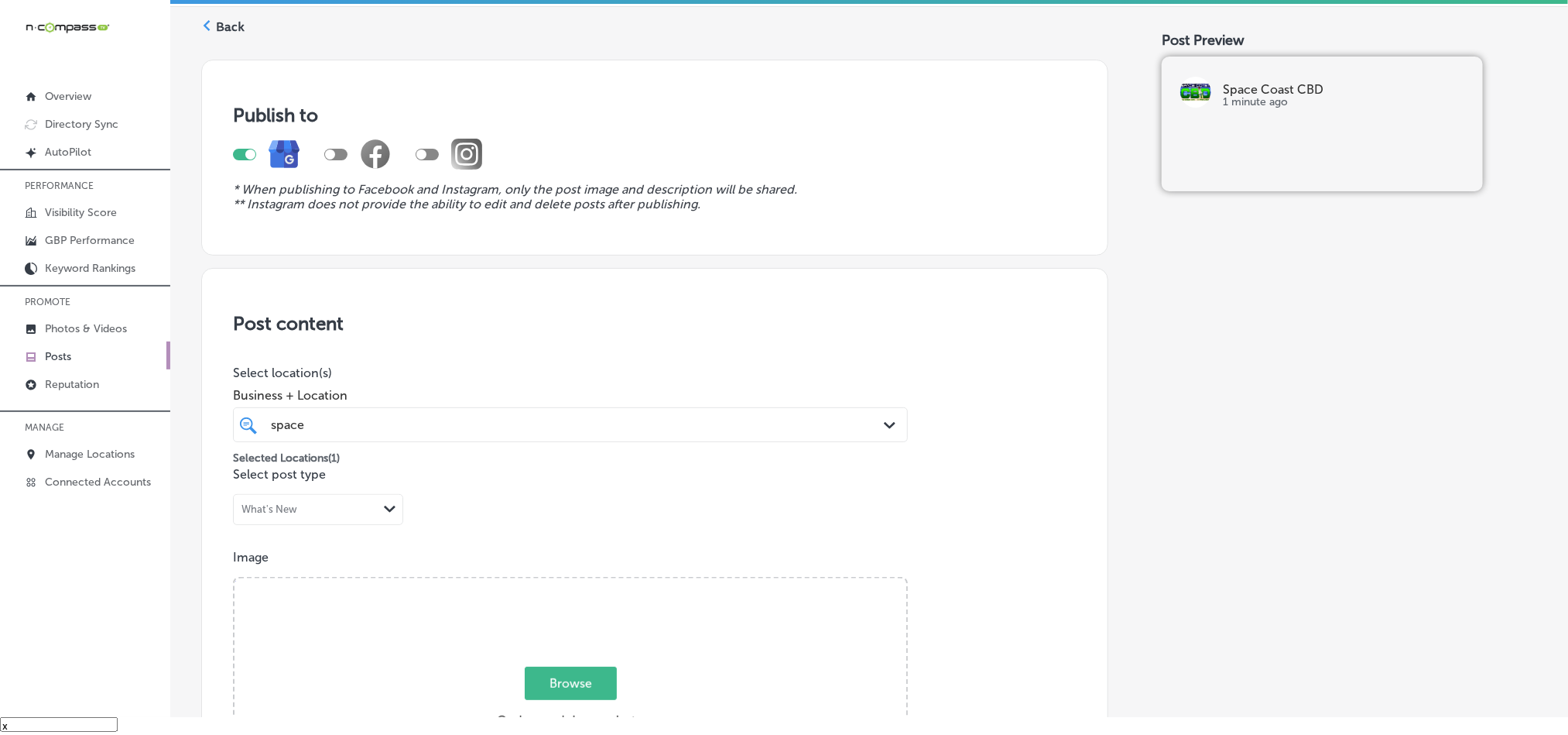
scroll to position [0, 0]
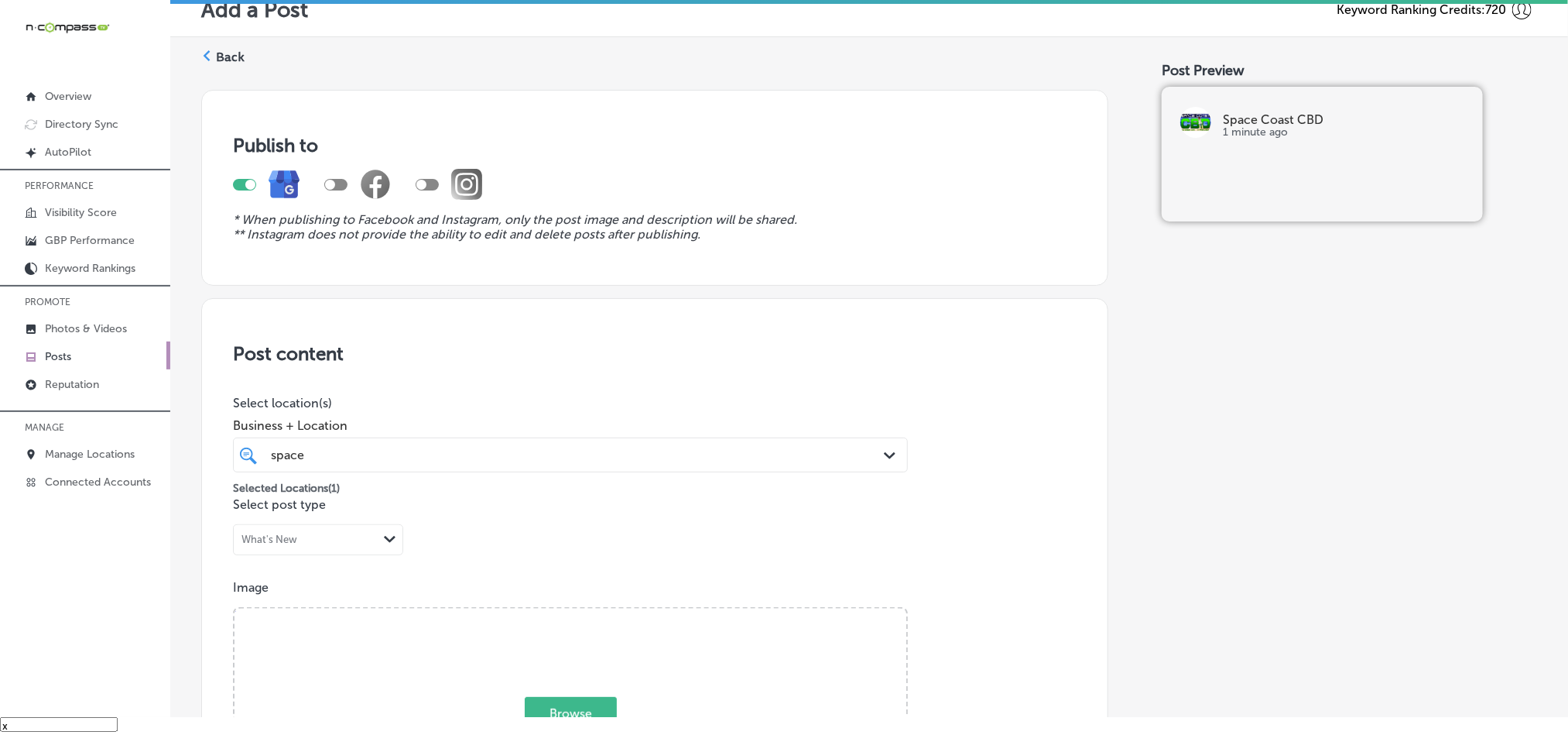
click at [230, 57] on label "Back" at bounding box center [230, 57] width 29 height 17
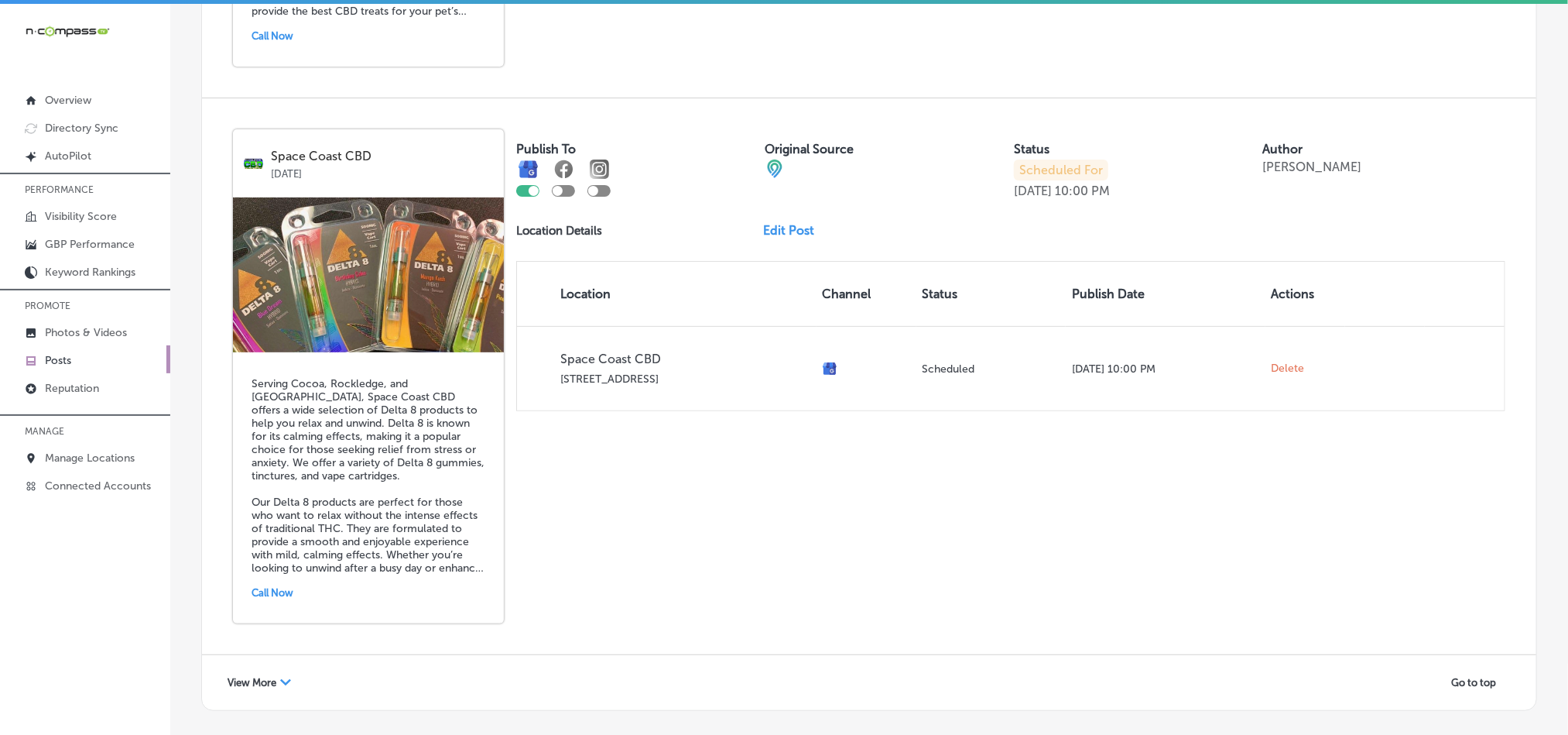
scroll to position [3322, 0]
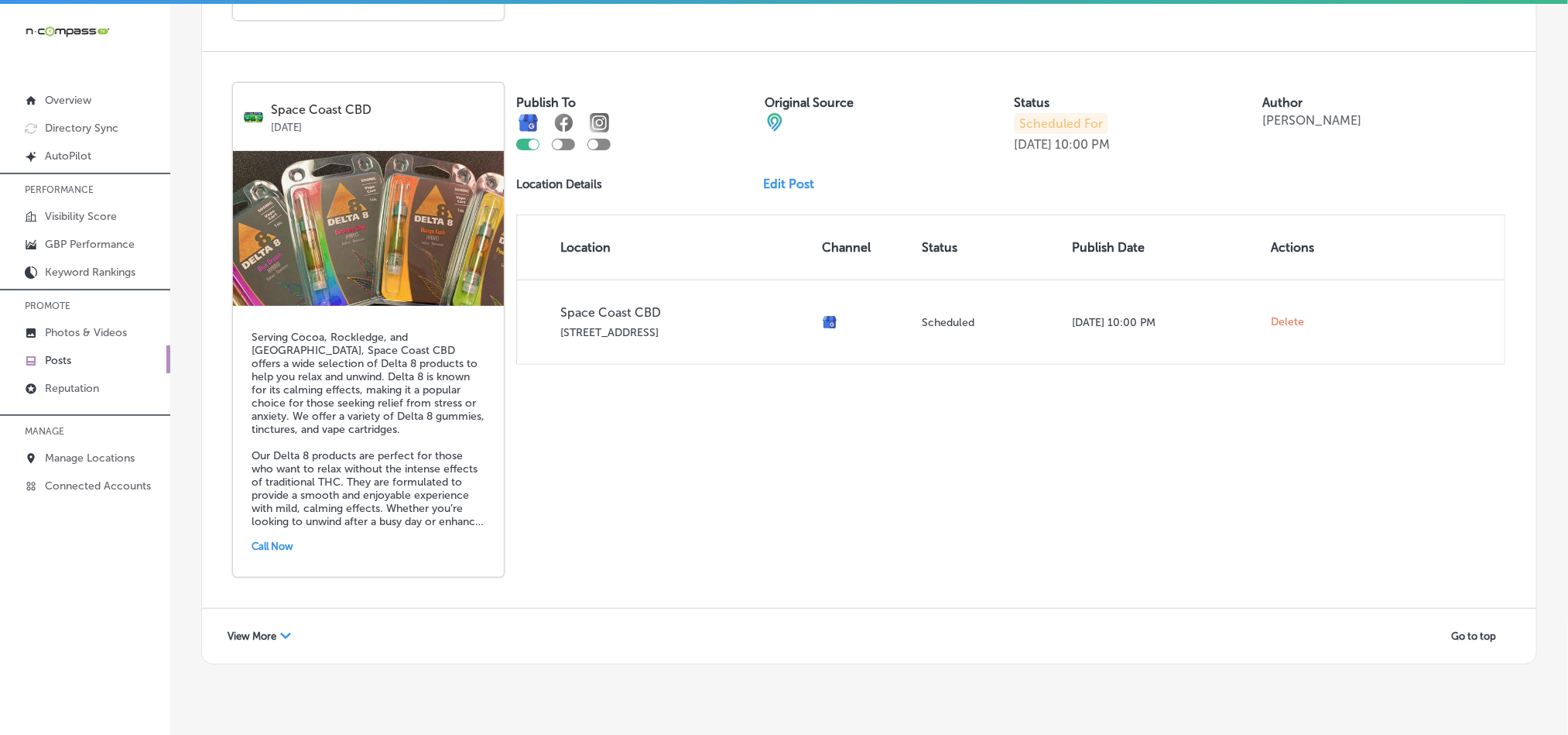
click at [290, 608] on div "View More Path Created with Sketch. Go to top" at bounding box center [869, 635] width 1335 height 55
click at [284, 624] on div "View More Path Created with Sketch." at bounding box center [259, 636] width 84 height 24
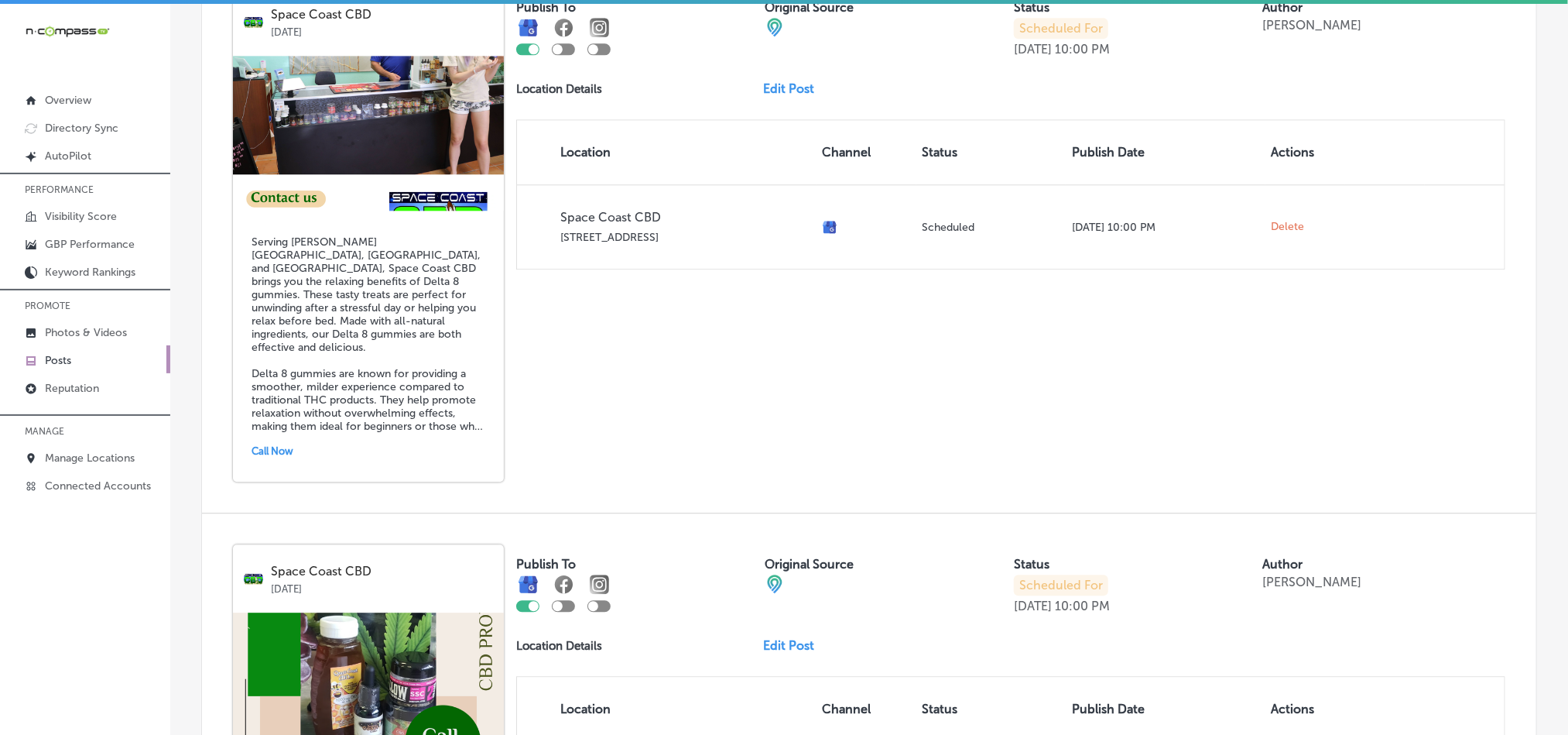
scroll to position [5142, 0]
